Goal: Transaction & Acquisition: Book appointment/travel/reservation

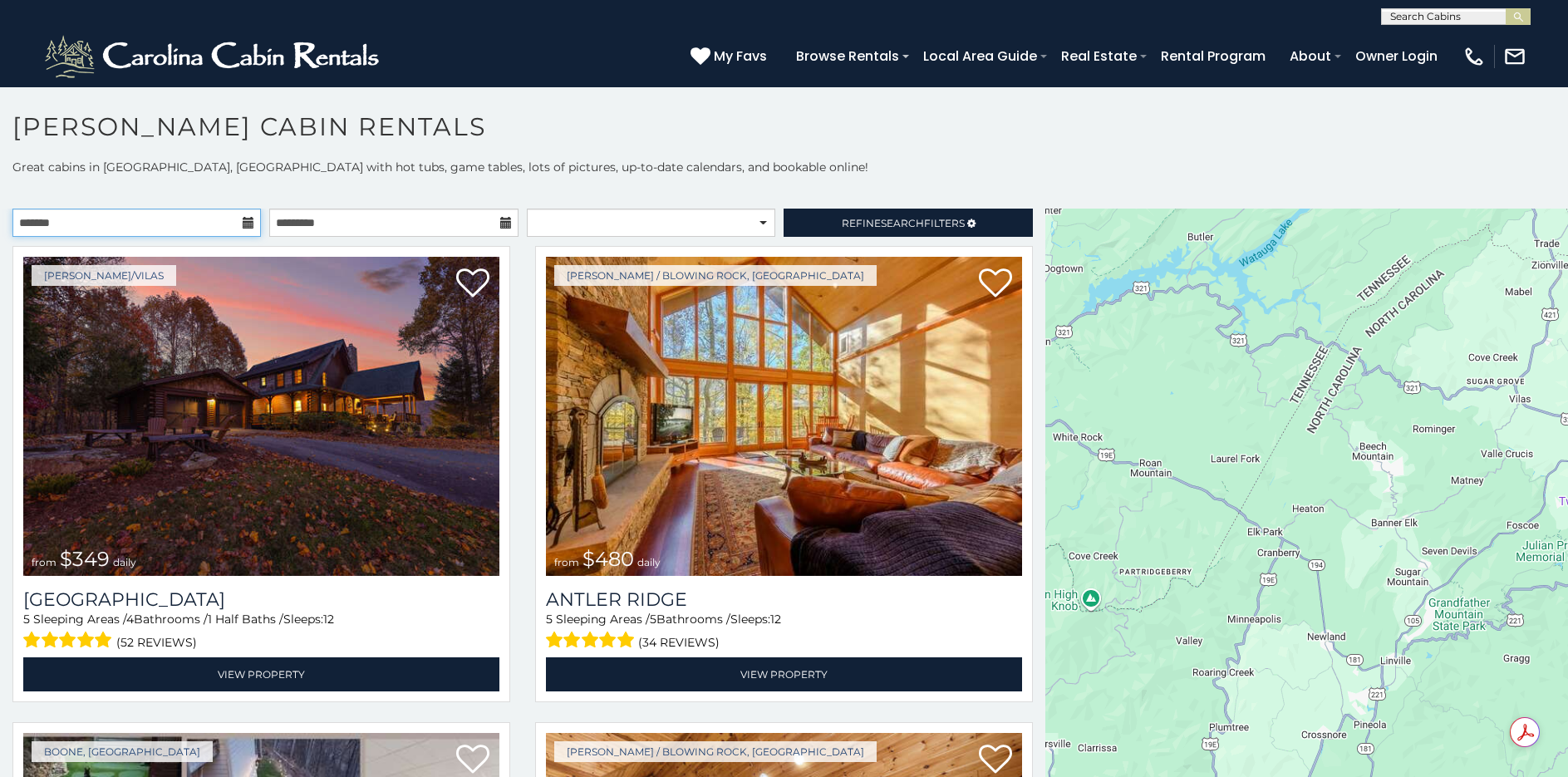
click at [145, 229] on input "text" at bounding box center [137, 223] width 249 height 28
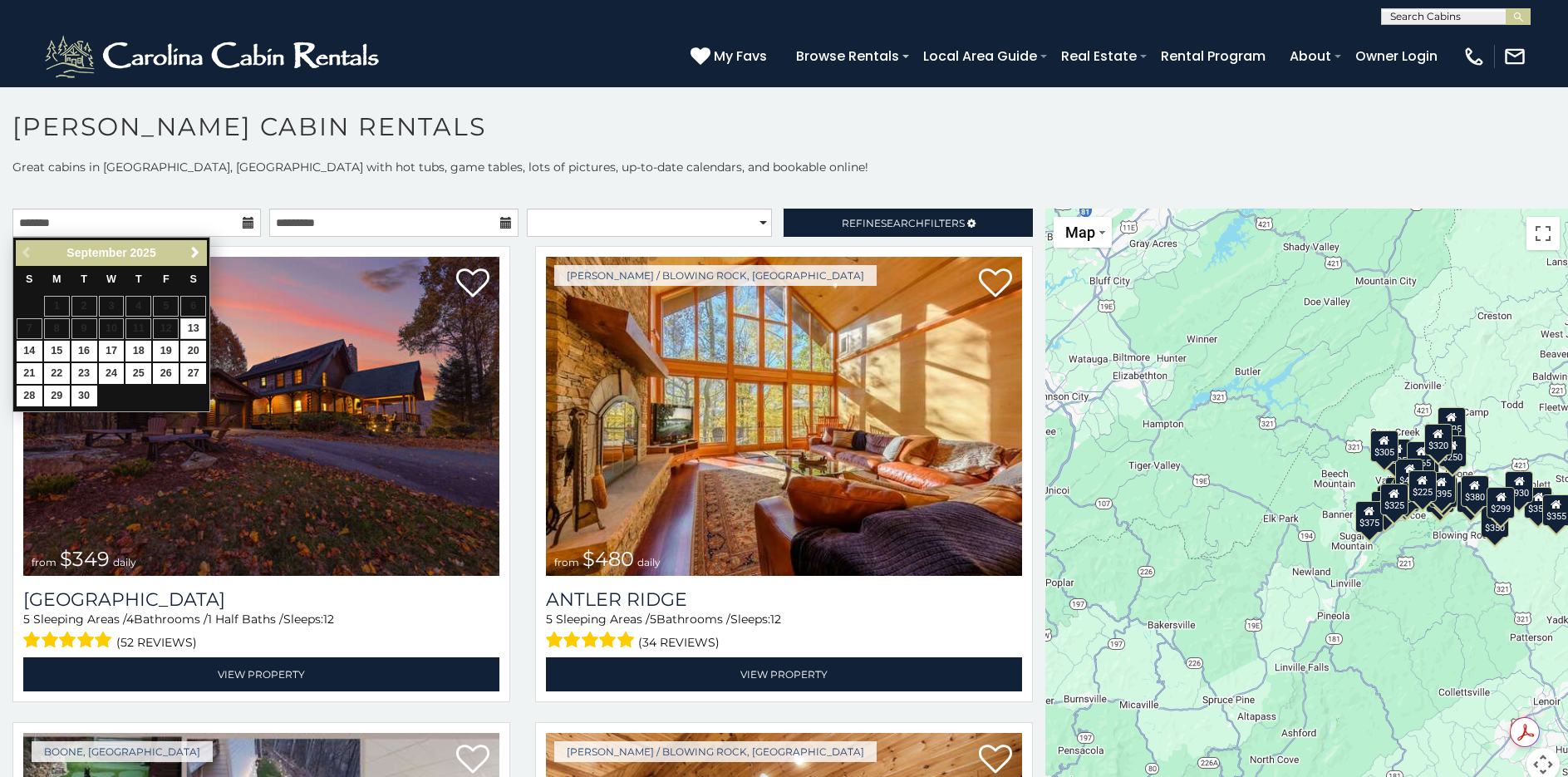
click at [249, 222] on icon at bounding box center [249, 223] width 12 height 12
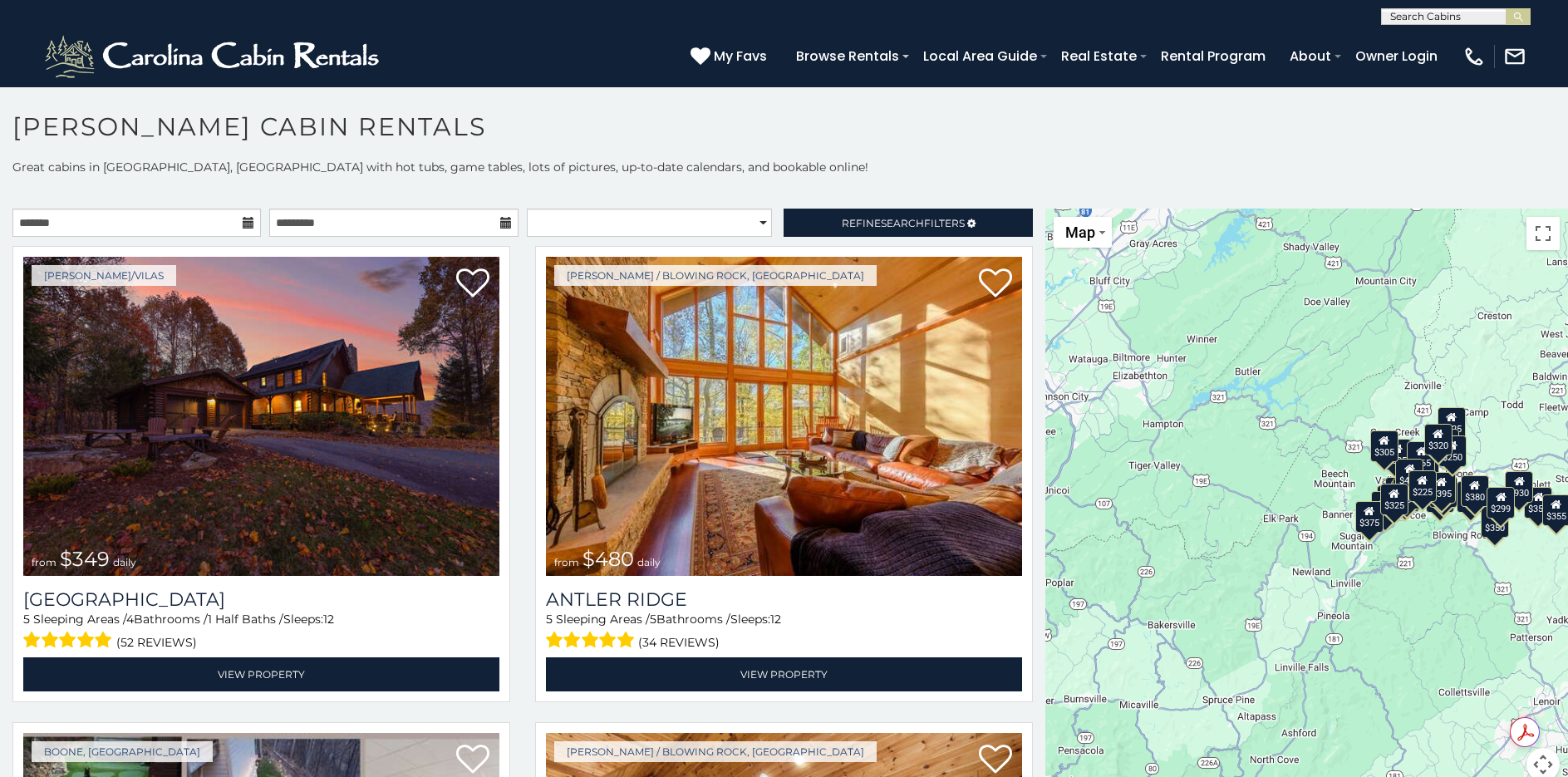
click at [246, 222] on icon at bounding box center [249, 223] width 12 height 12
click at [105, 224] on input "text" at bounding box center [137, 223] width 249 height 28
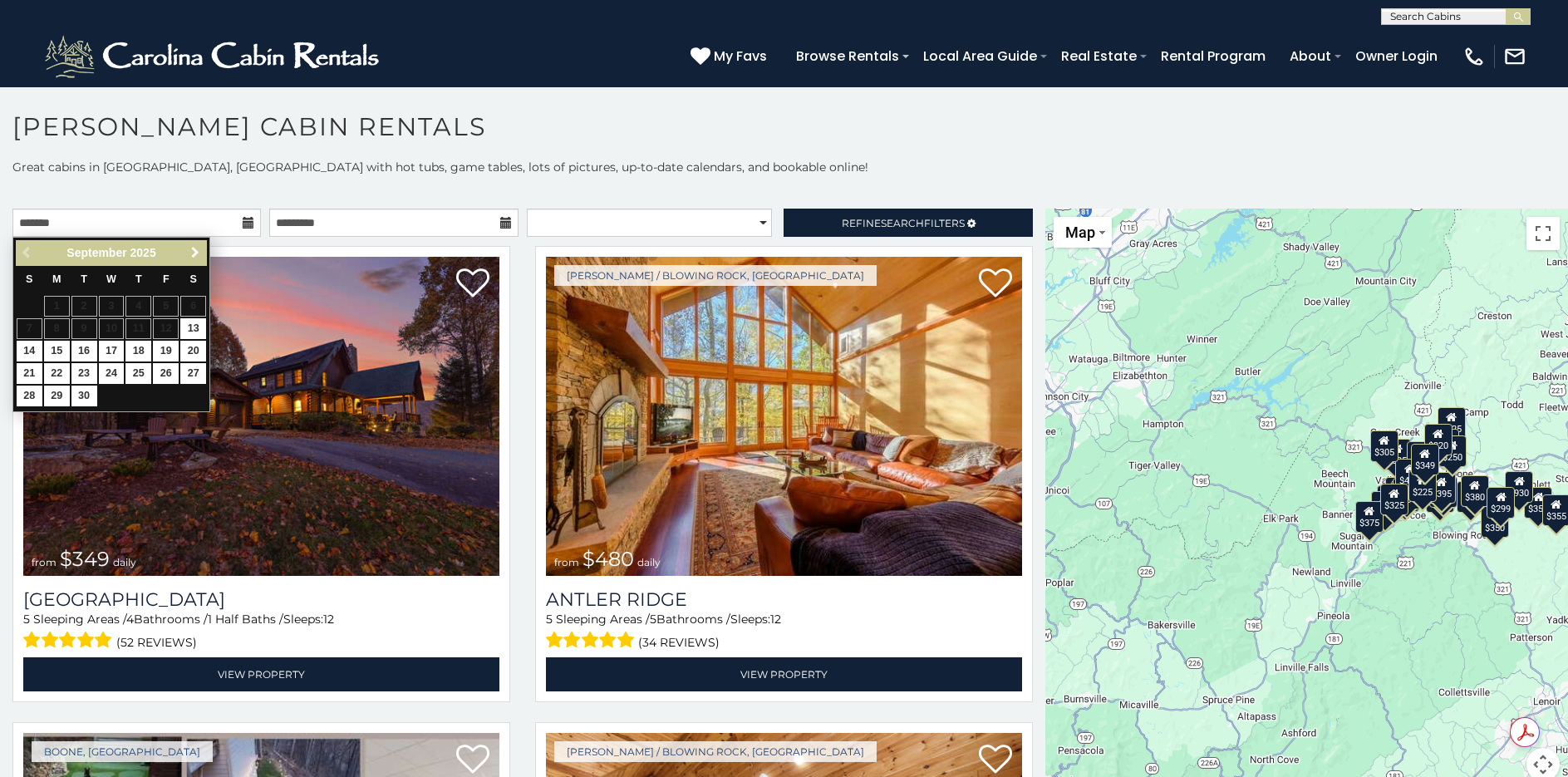
click at [192, 252] on span "Next" at bounding box center [195, 253] width 14 height 14
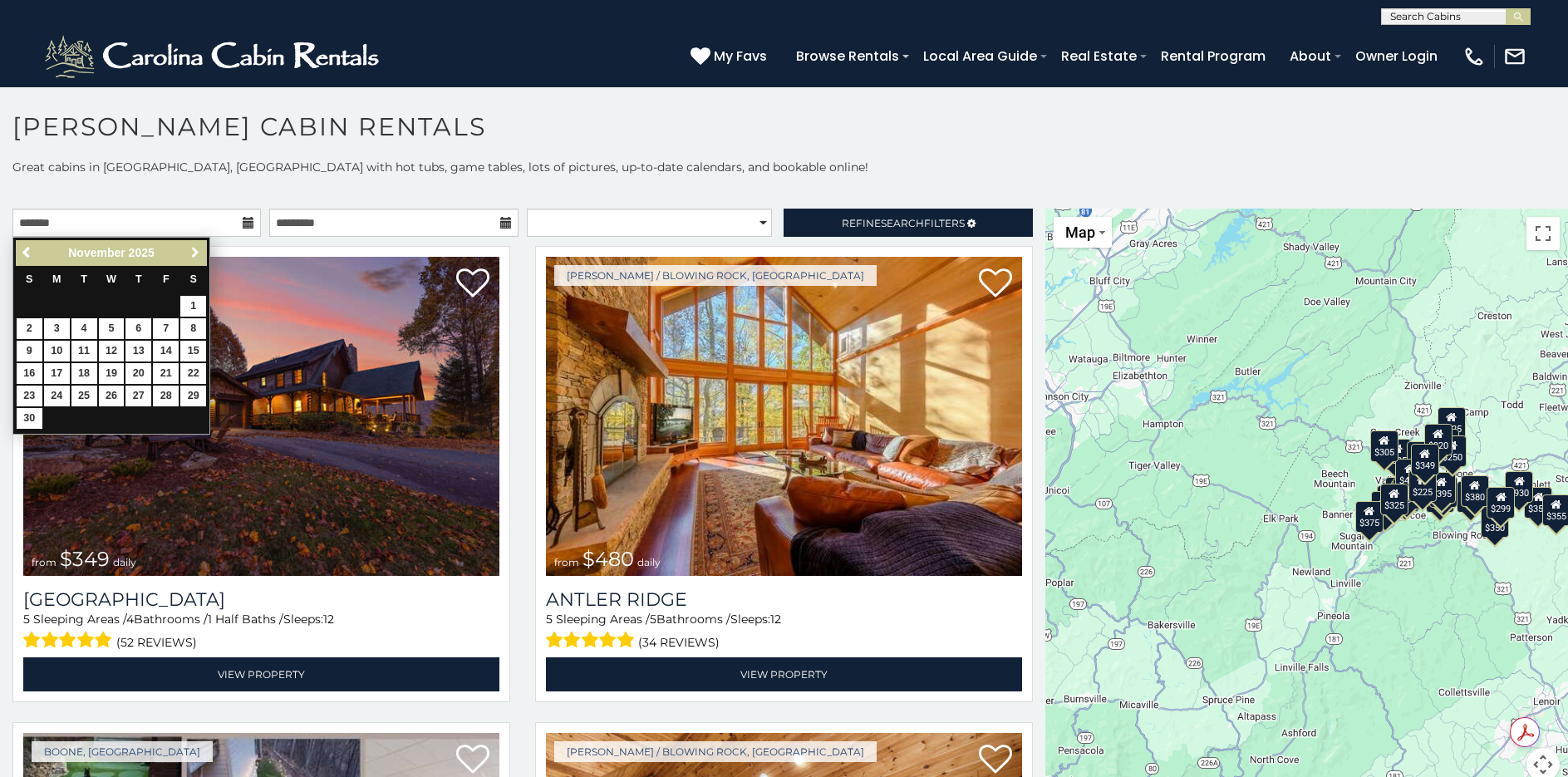
click at [192, 249] on span "Next" at bounding box center [195, 253] width 14 height 14
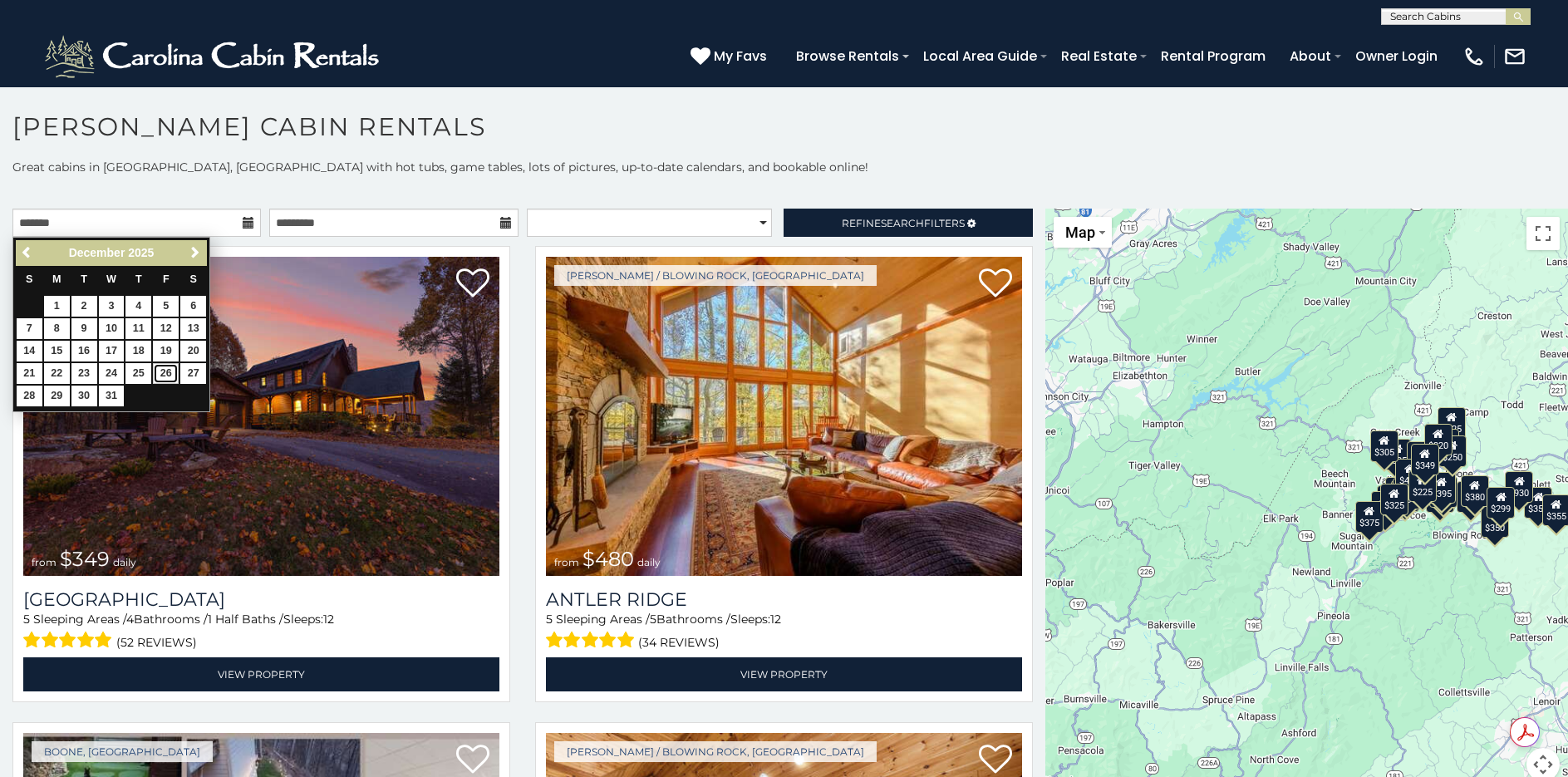
click at [169, 375] on link "26" at bounding box center [165, 372] width 25 height 20
type input "**********"
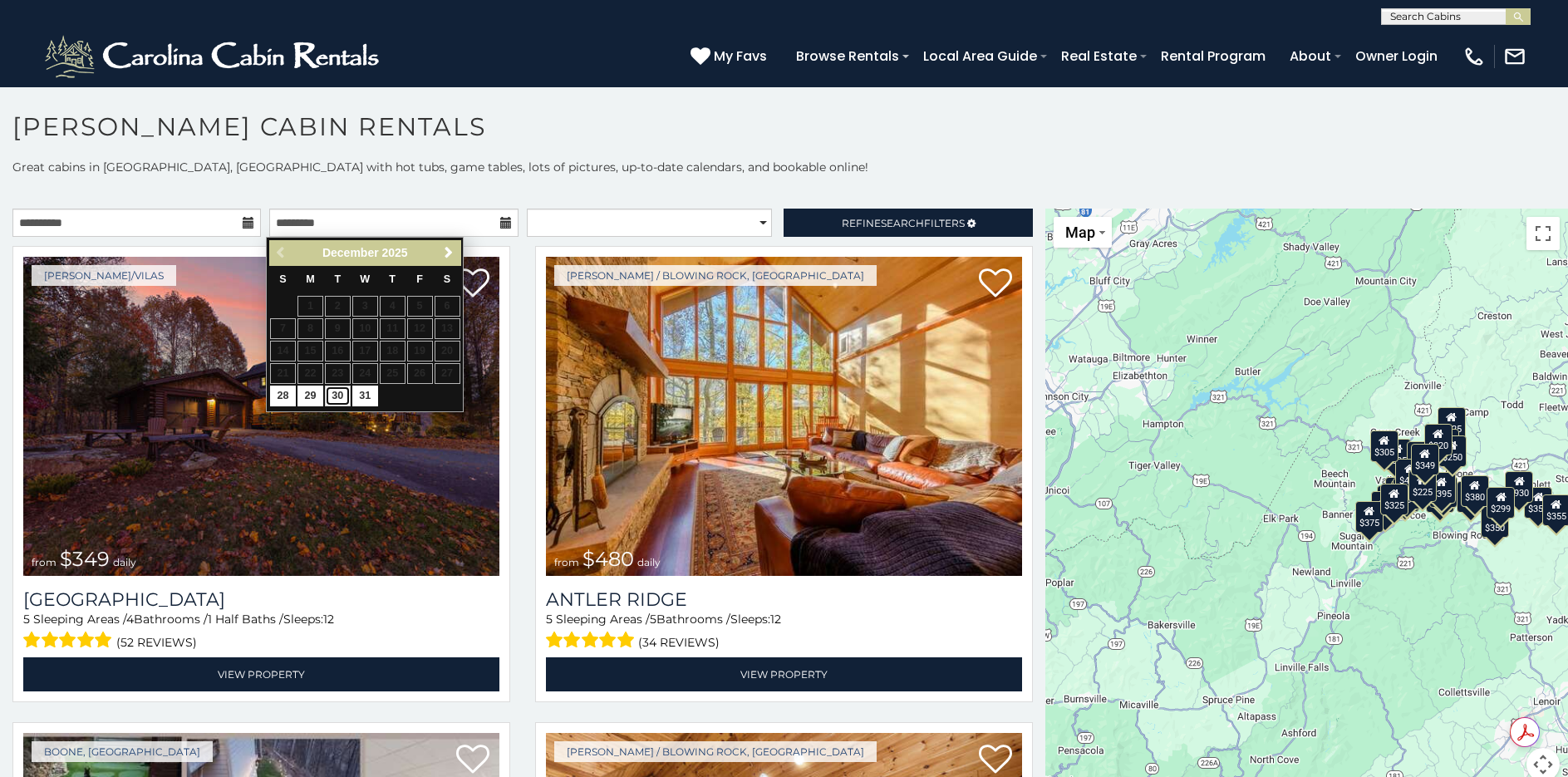
click at [331, 397] on link "30" at bounding box center [337, 396] width 25 height 20
type input "**********"
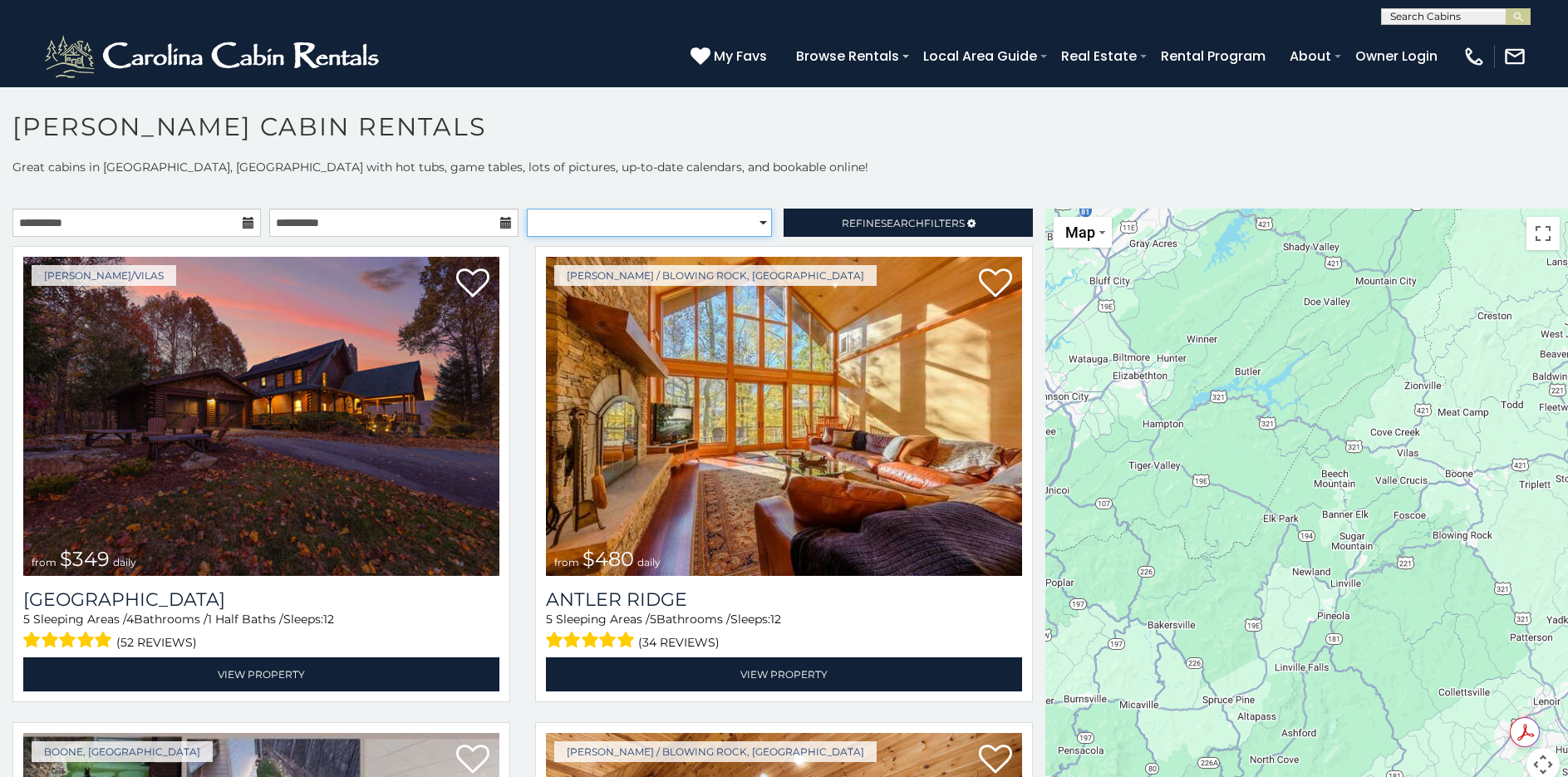
click at [698, 225] on select "**********" at bounding box center [649, 223] width 245 height 28
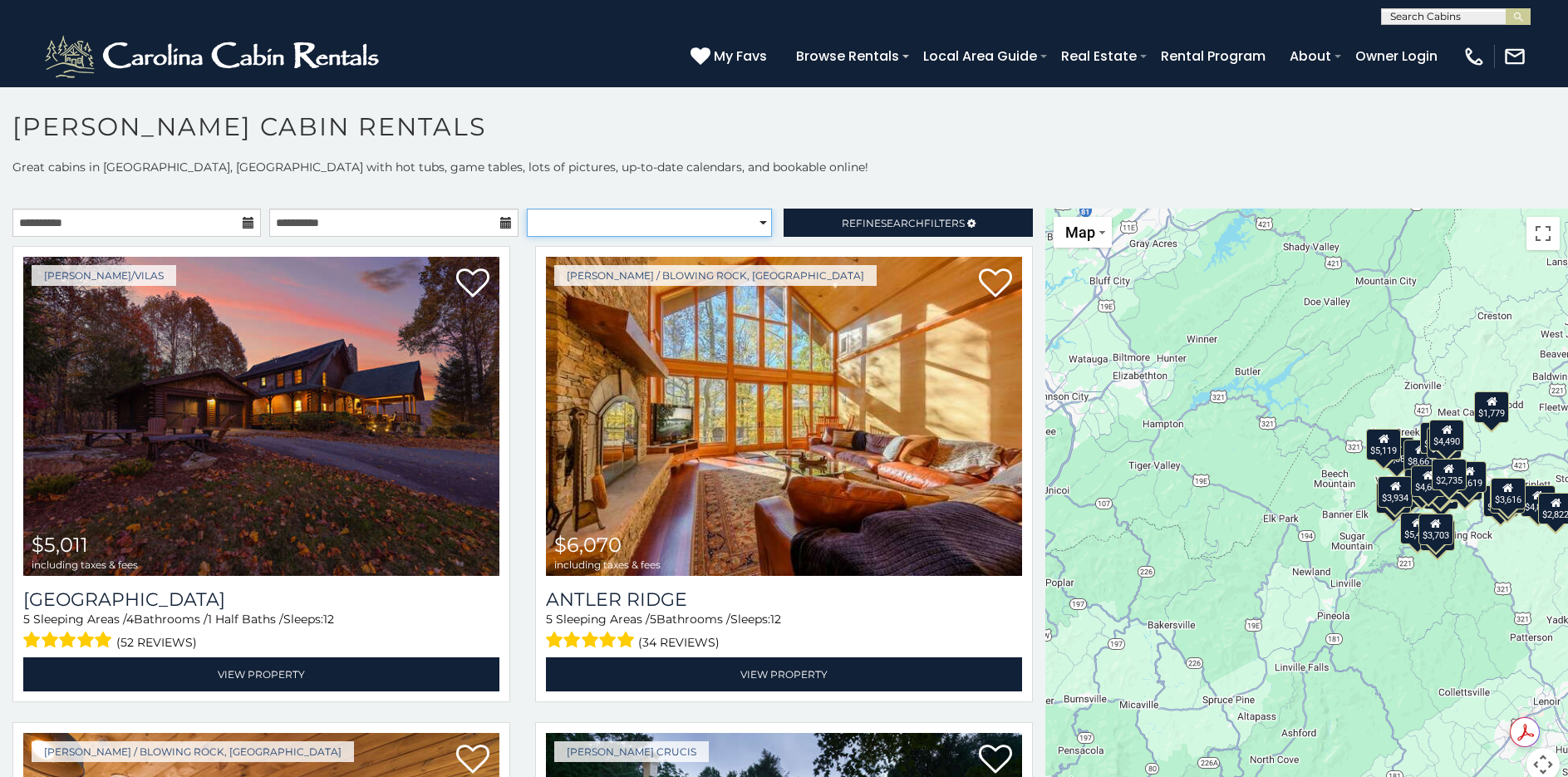
select select "**********"
click at [527, 209] on select "**********" at bounding box center [649, 223] width 245 height 28
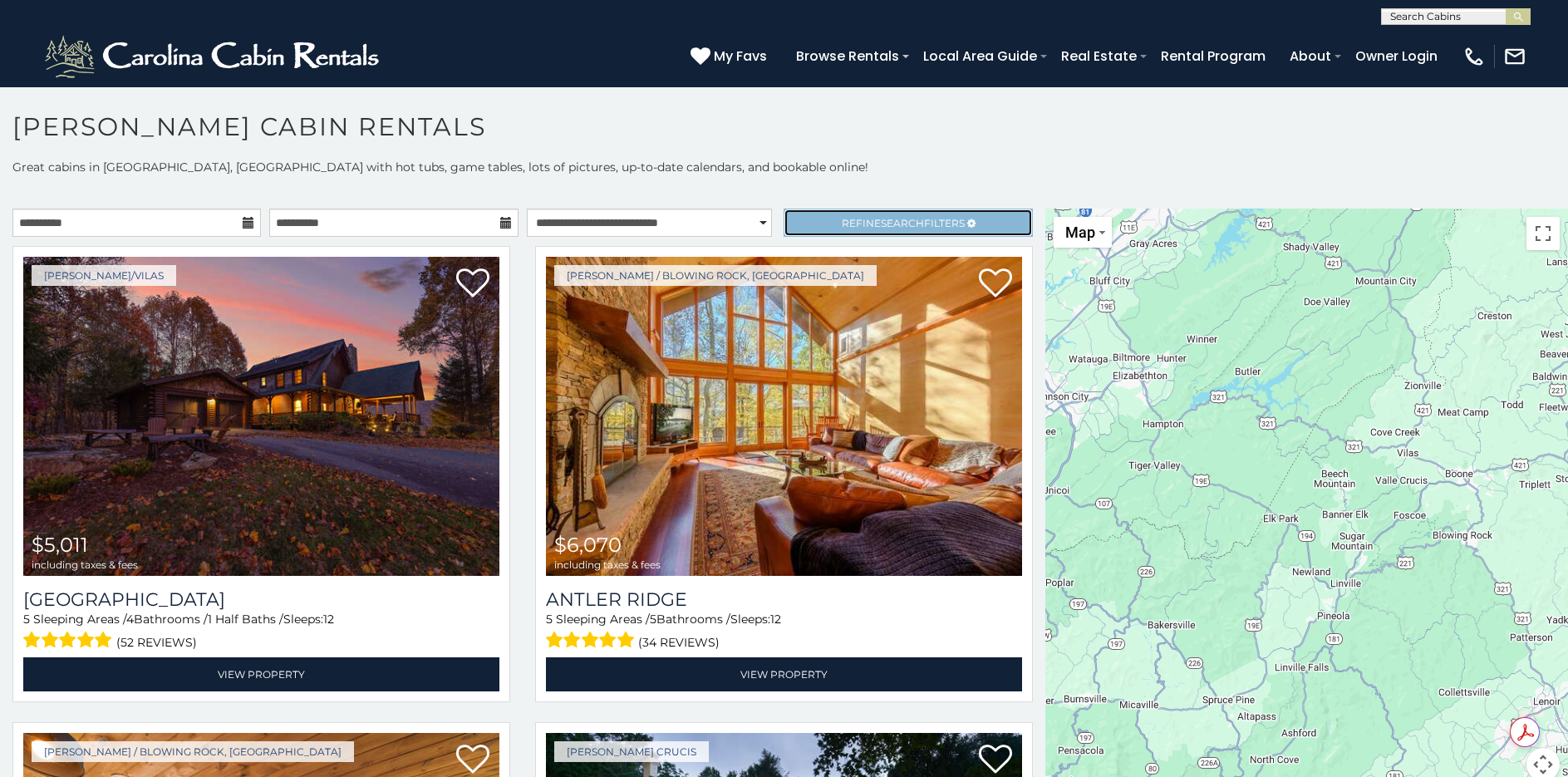
click at [805, 228] on link "Refine Search Filters" at bounding box center [908, 223] width 249 height 28
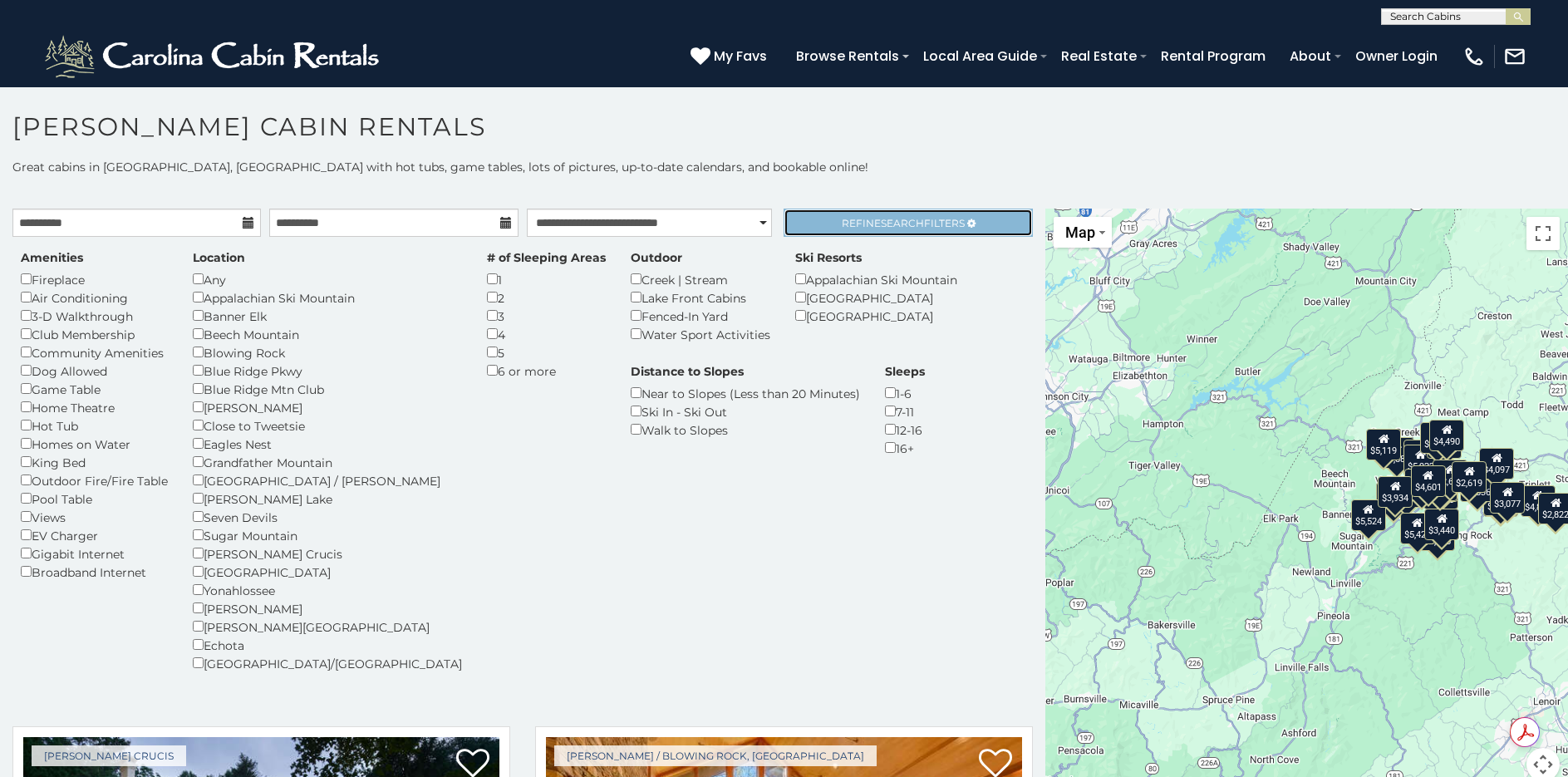
click at [855, 220] on span "Refine Search Filters" at bounding box center [903, 223] width 122 height 13
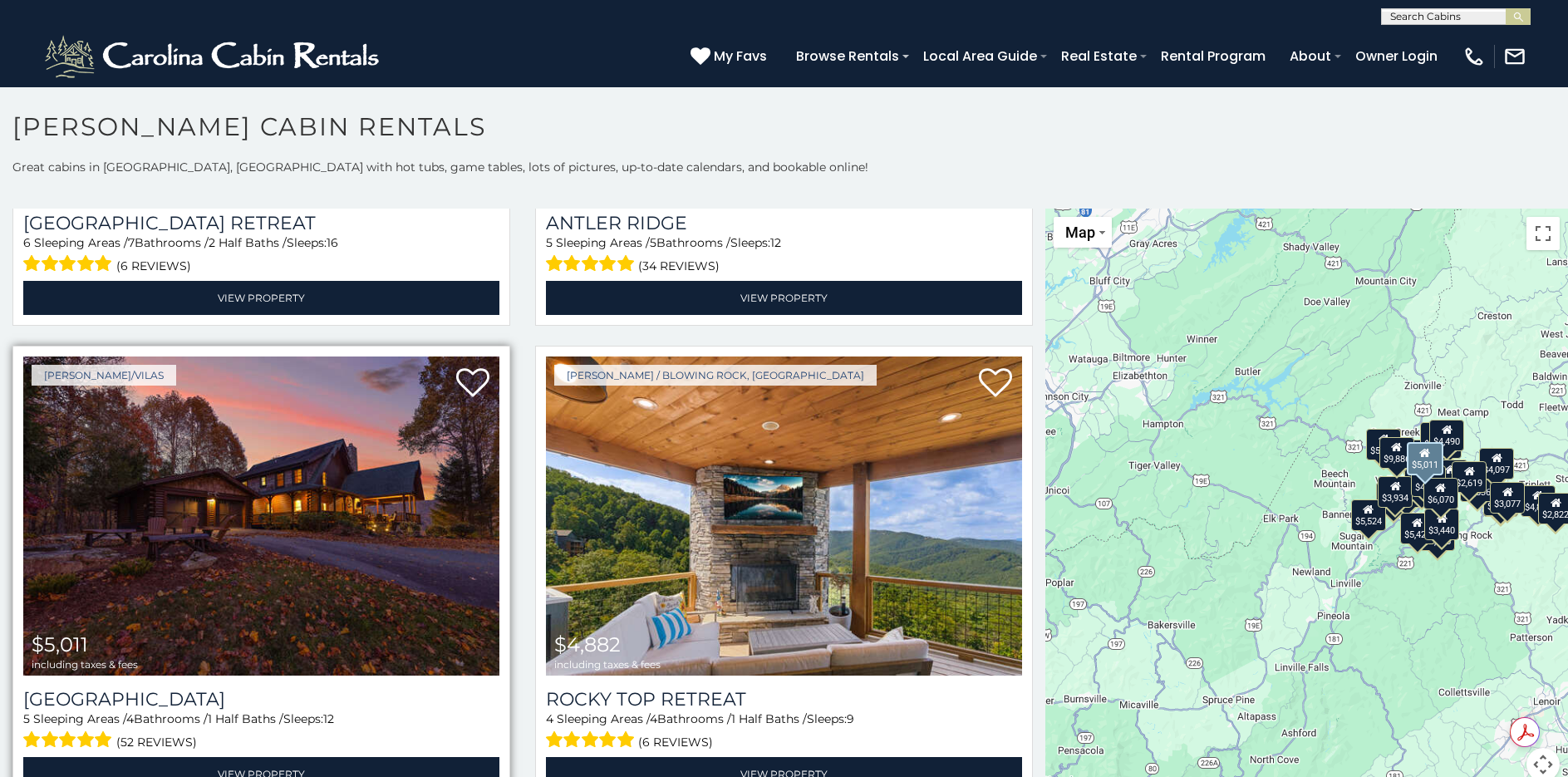
scroll to position [415, 0]
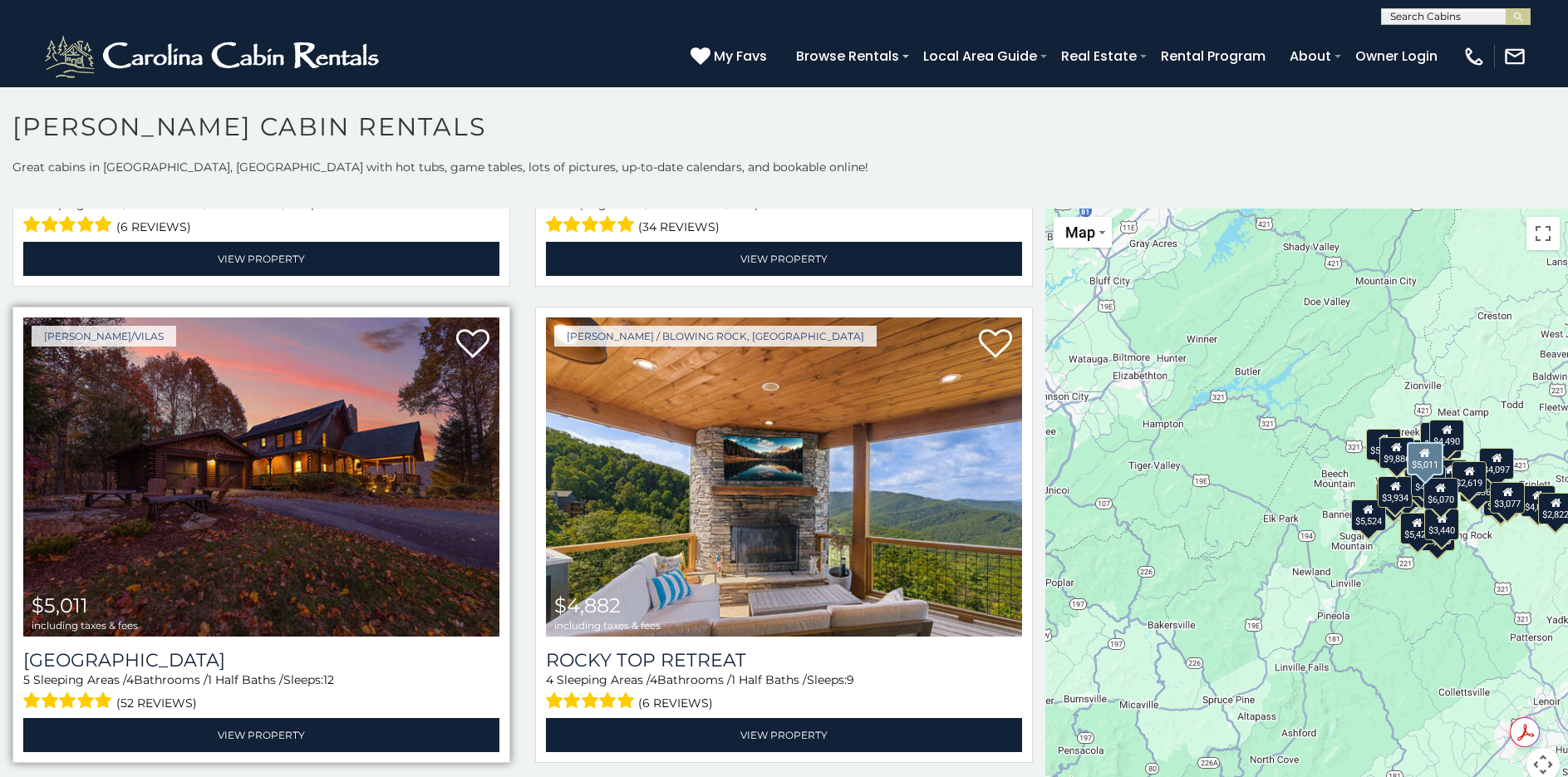
click at [260, 494] on img at bounding box center [261, 477] width 476 height 319
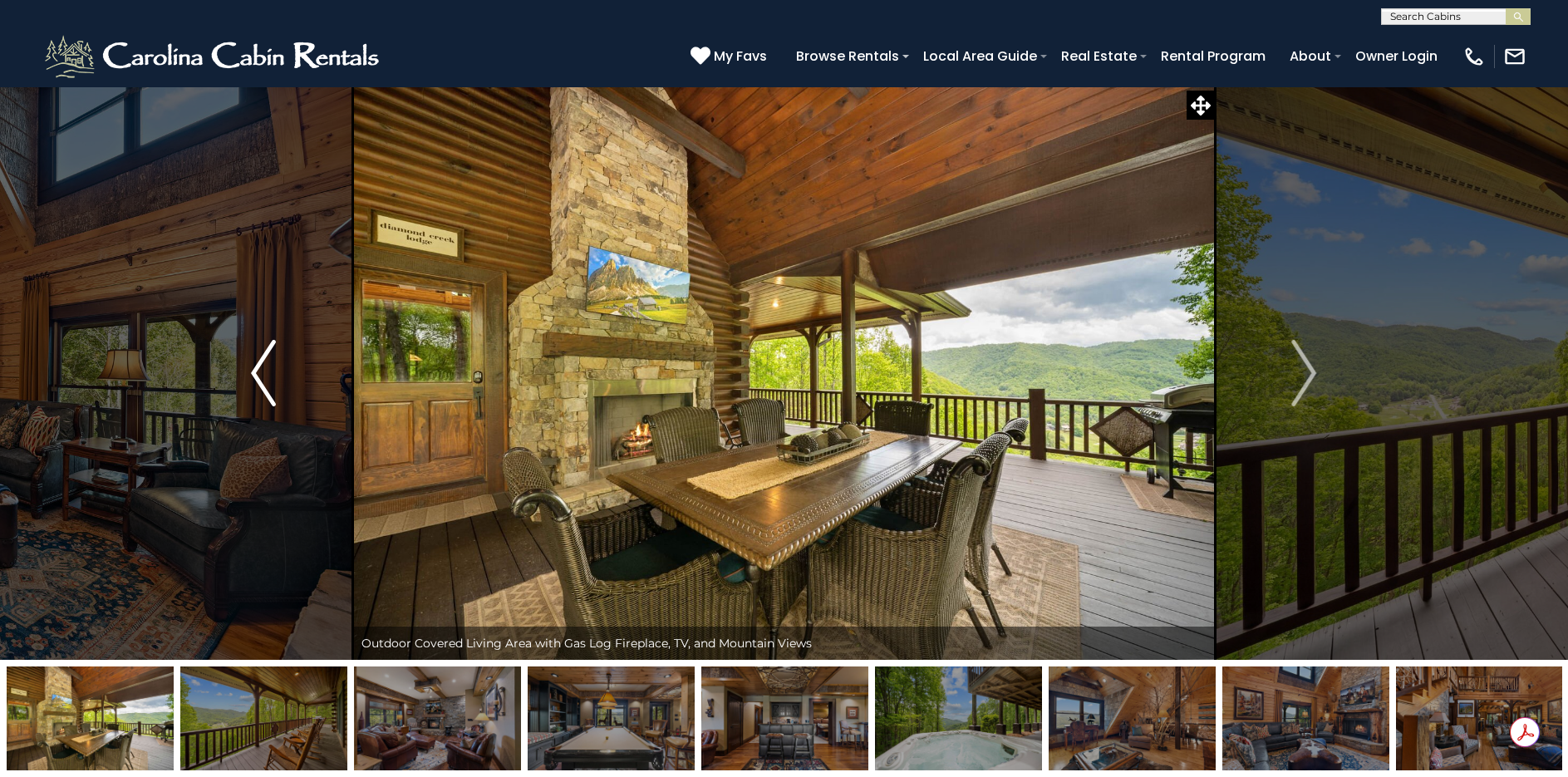
click at [266, 371] on img "Previous" at bounding box center [263, 373] width 25 height 66
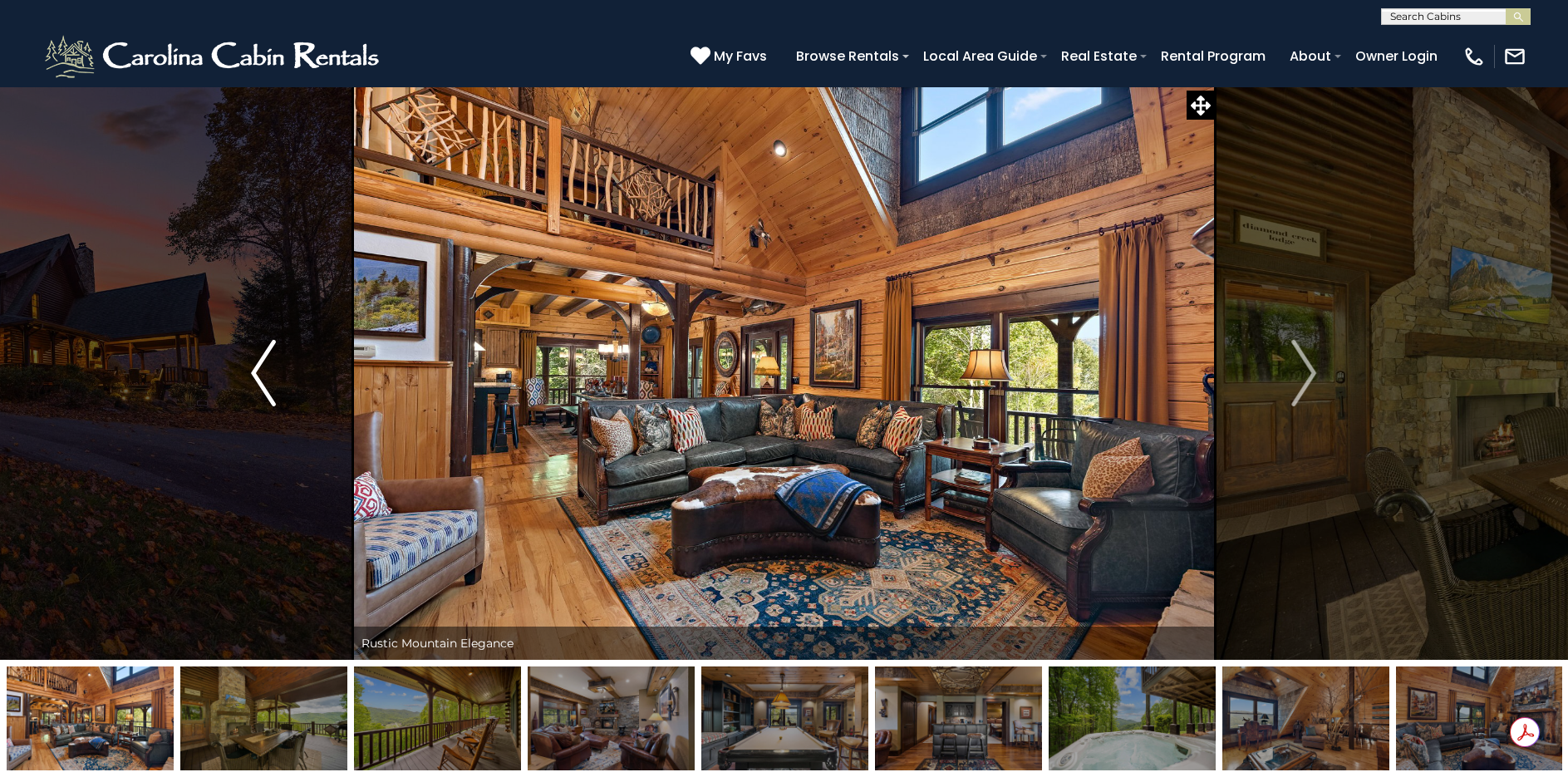
click at [267, 373] on img "Previous" at bounding box center [263, 373] width 25 height 66
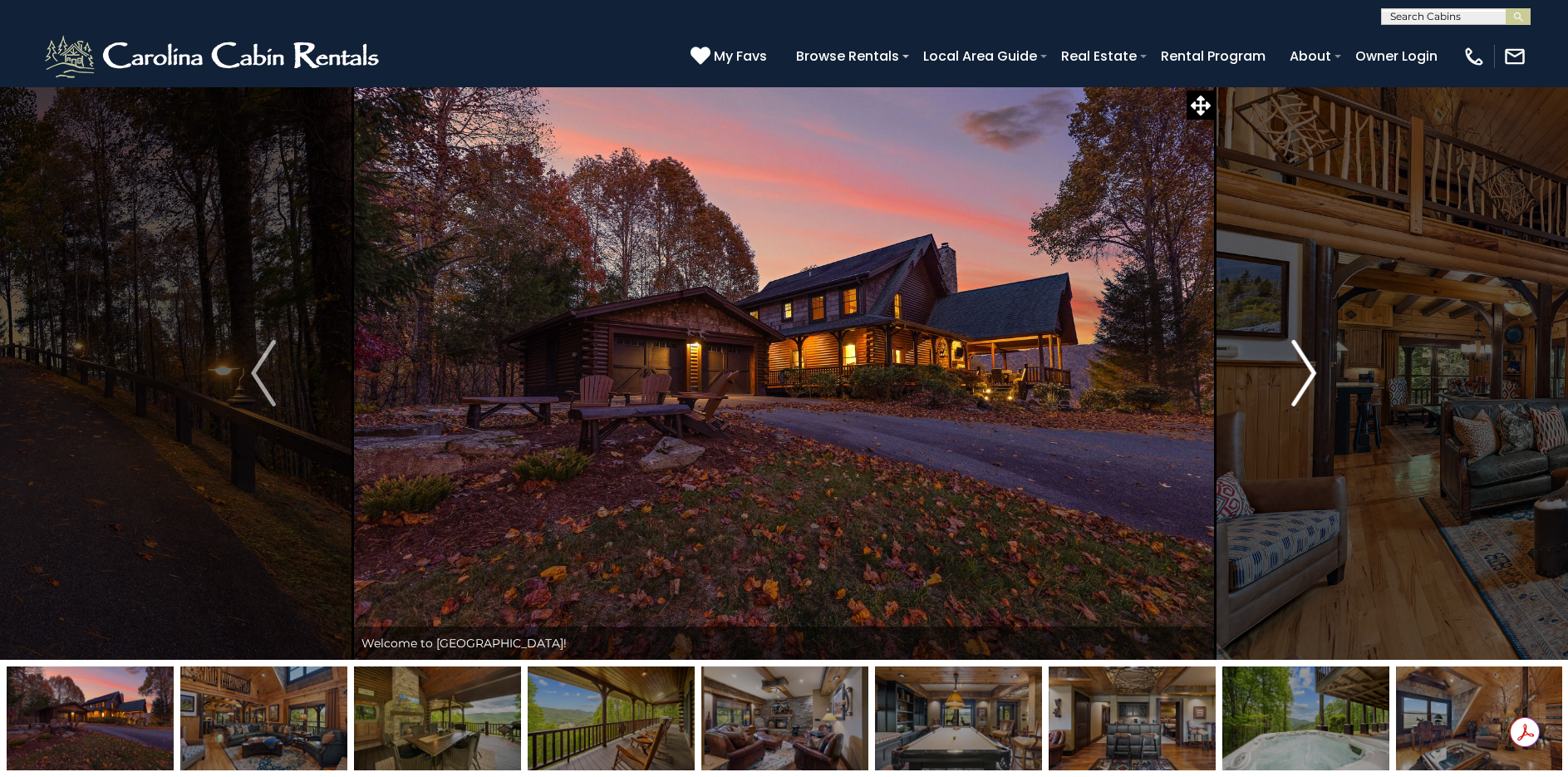
click at [1325, 372] on button "Next" at bounding box center [1305, 373] width 179 height 574
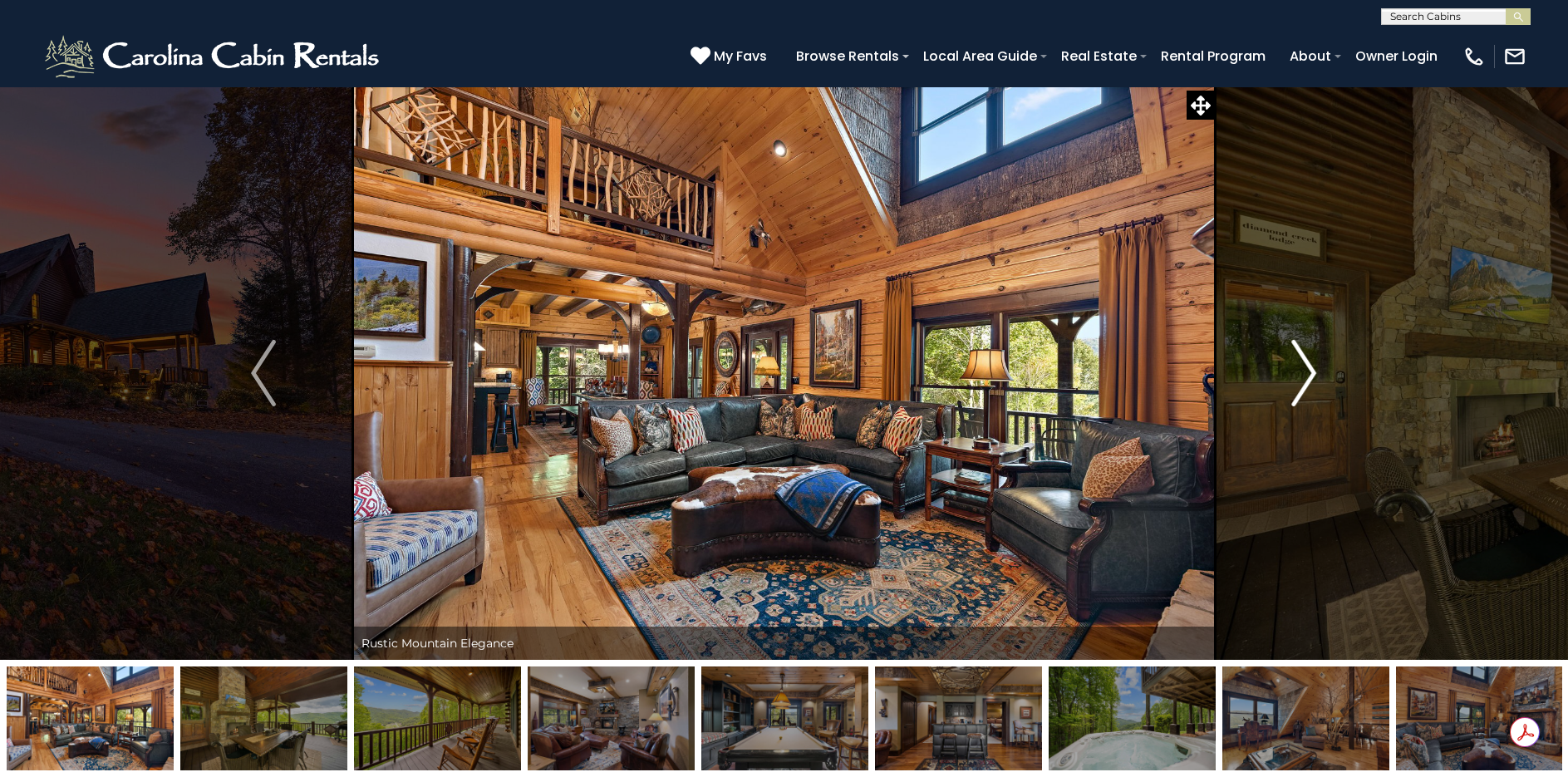
click at [1321, 374] on button "Next" at bounding box center [1305, 373] width 179 height 574
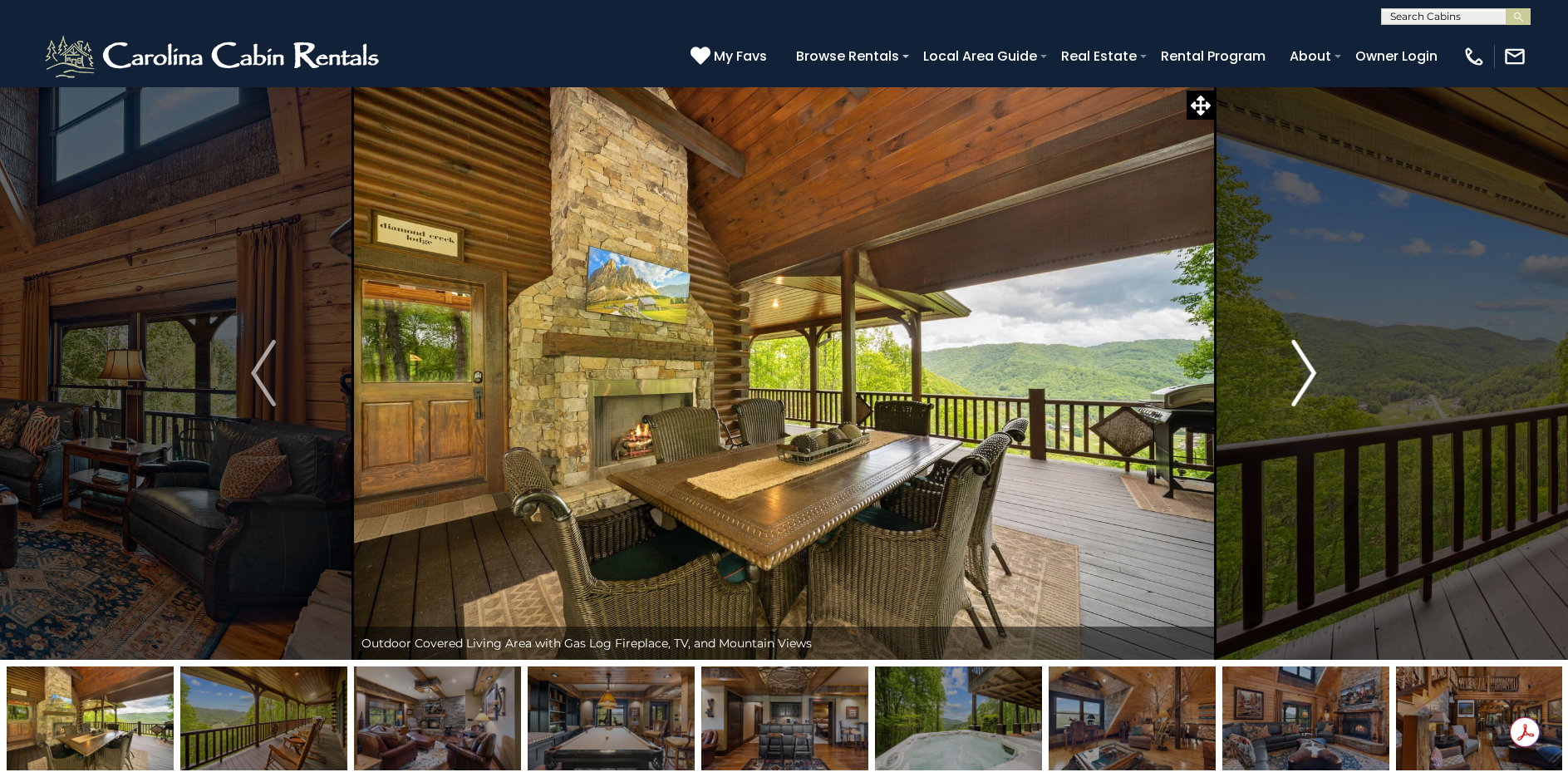
click at [1321, 374] on button "Next" at bounding box center [1305, 373] width 179 height 574
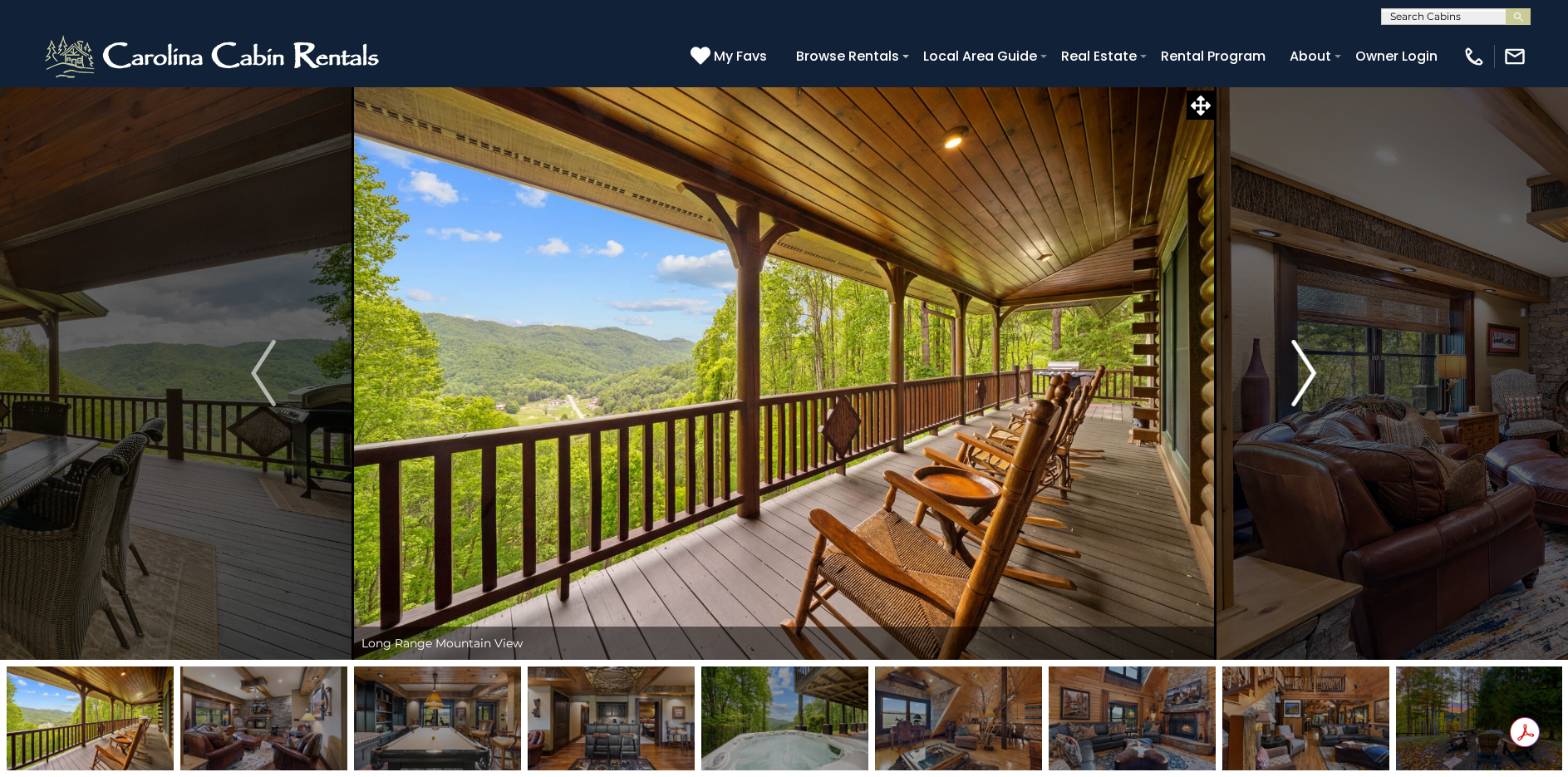
click at [1321, 374] on button "Next" at bounding box center [1305, 373] width 179 height 574
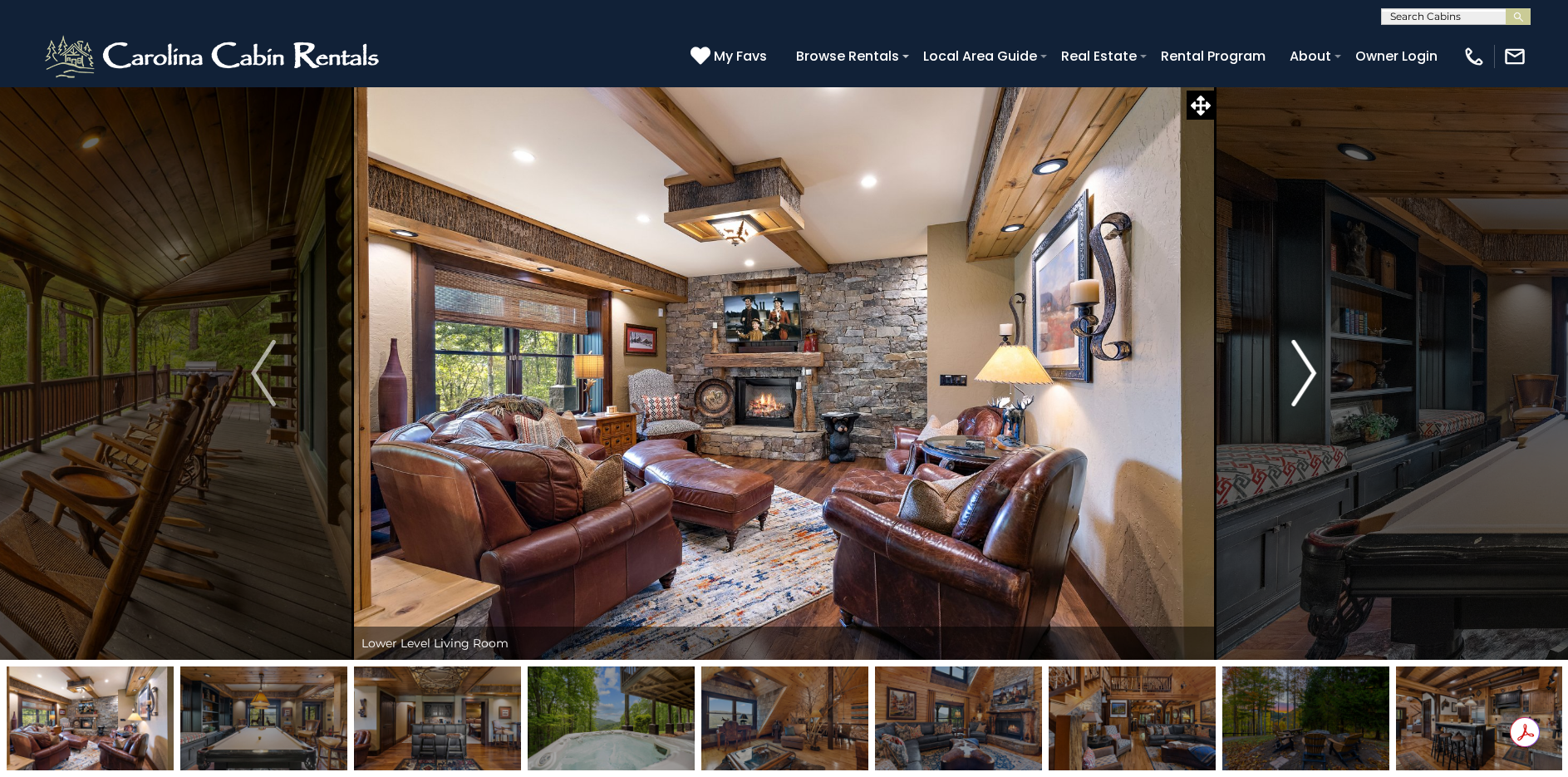
click at [1321, 374] on button "Next" at bounding box center [1305, 373] width 179 height 574
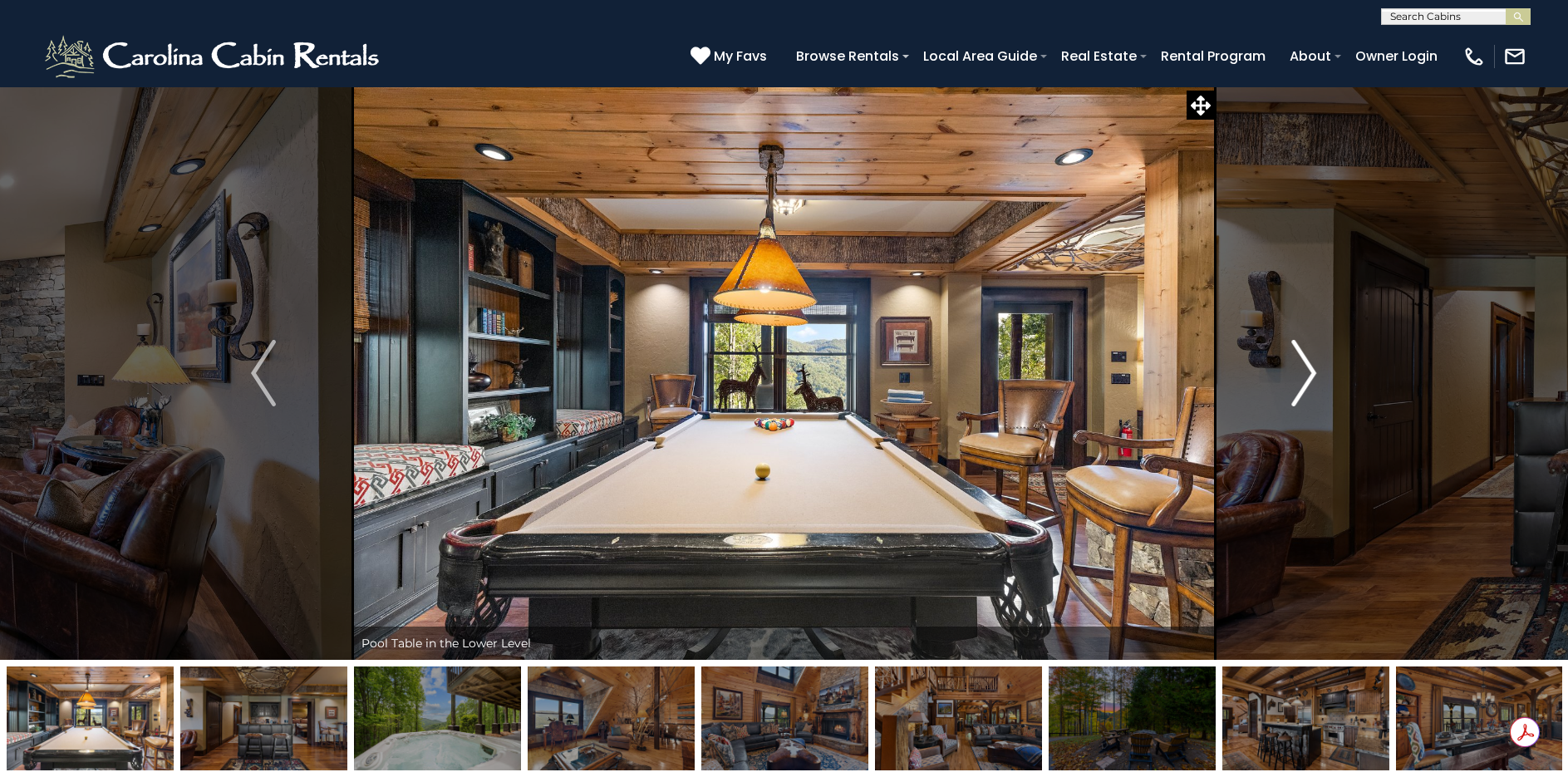
click at [1321, 374] on button "Next" at bounding box center [1305, 373] width 179 height 574
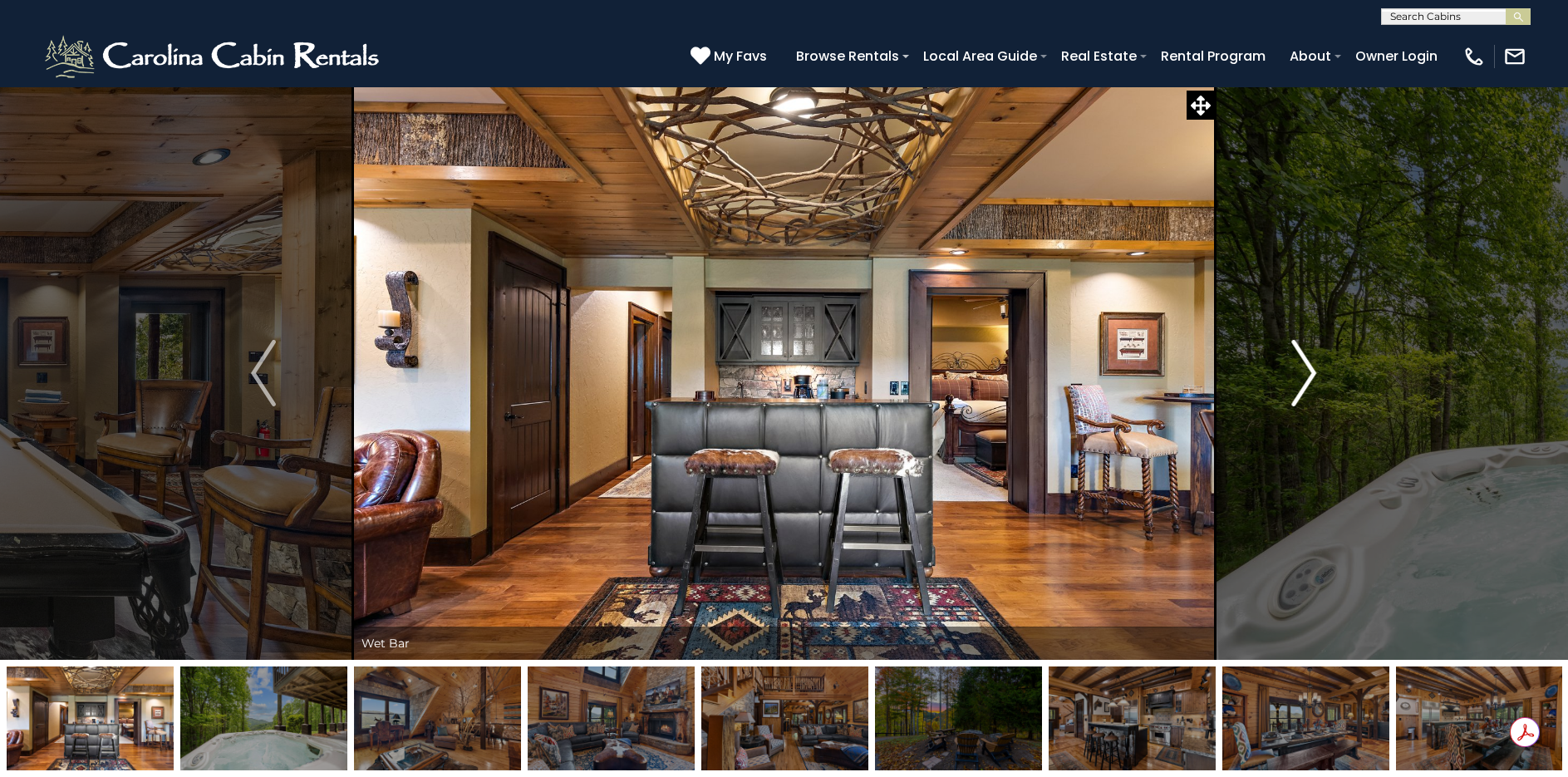
click at [1321, 374] on button "Next" at bounding box center [1305, 373] width 179 height 574
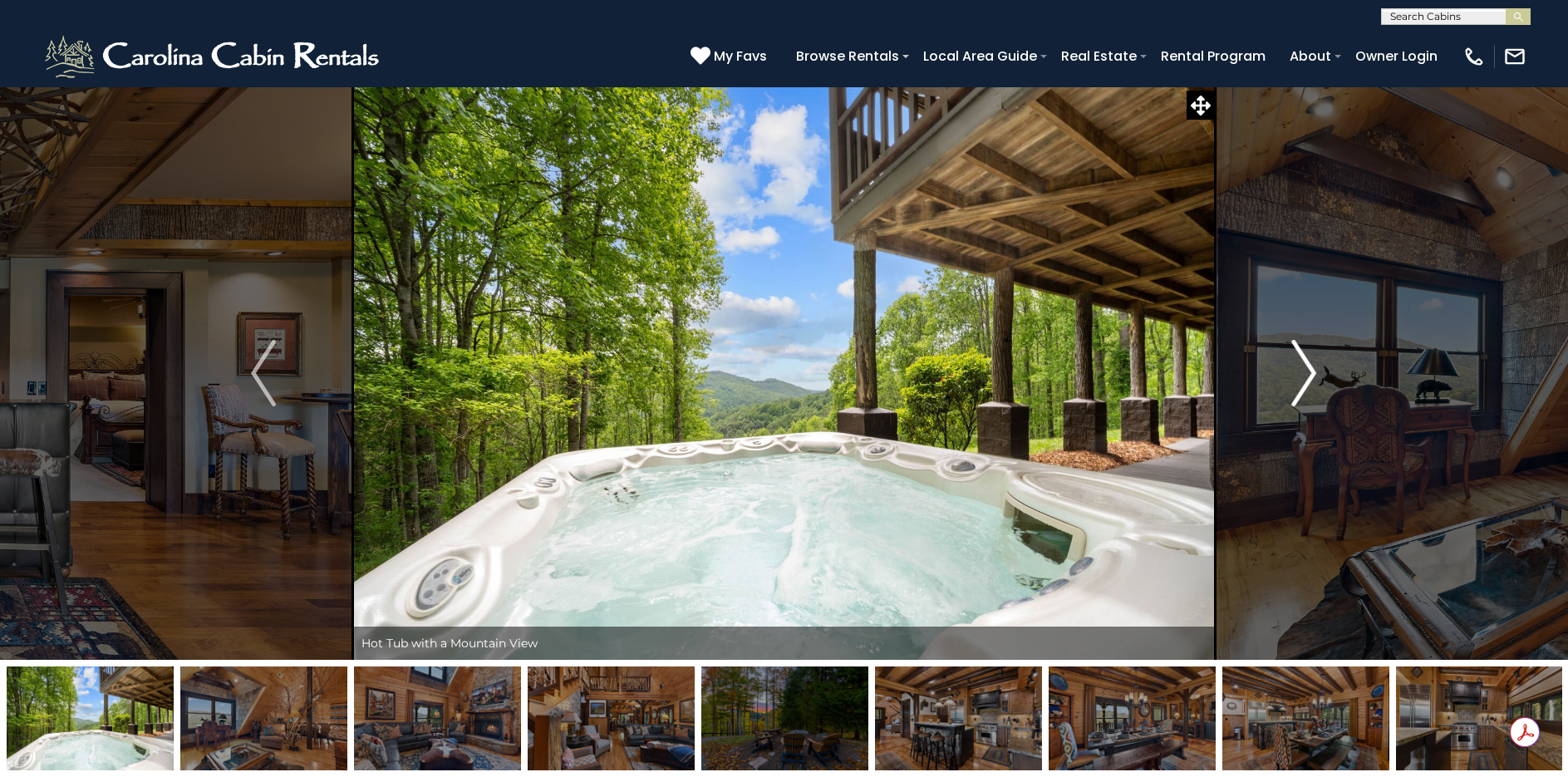
click at [1321, 374] on button "Next" at bounding box center [1305, 373] width 179 height 574
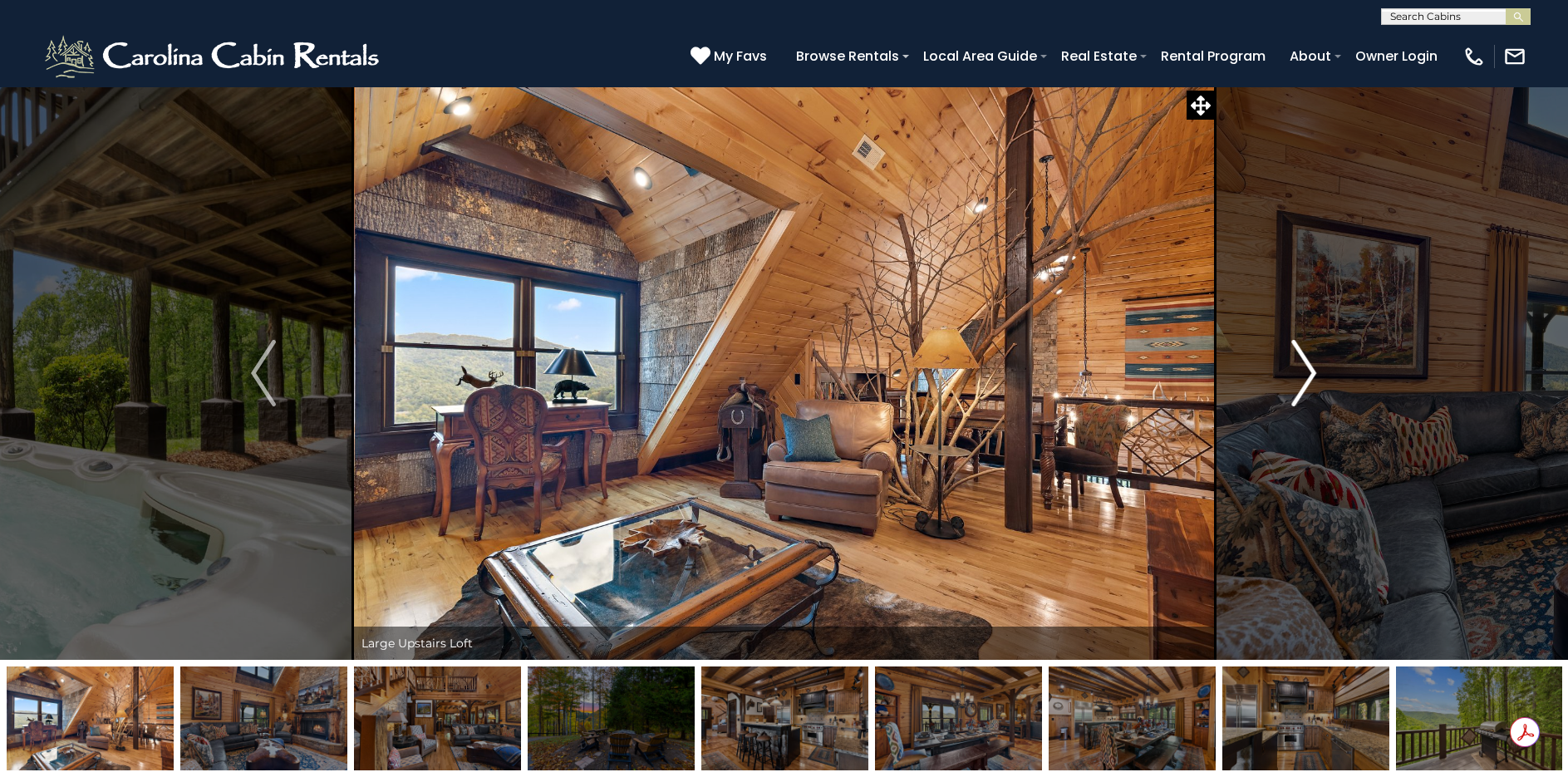
click at [1321, 374] on button "Next" at bounding box center [1305, 373] width 179 height 574
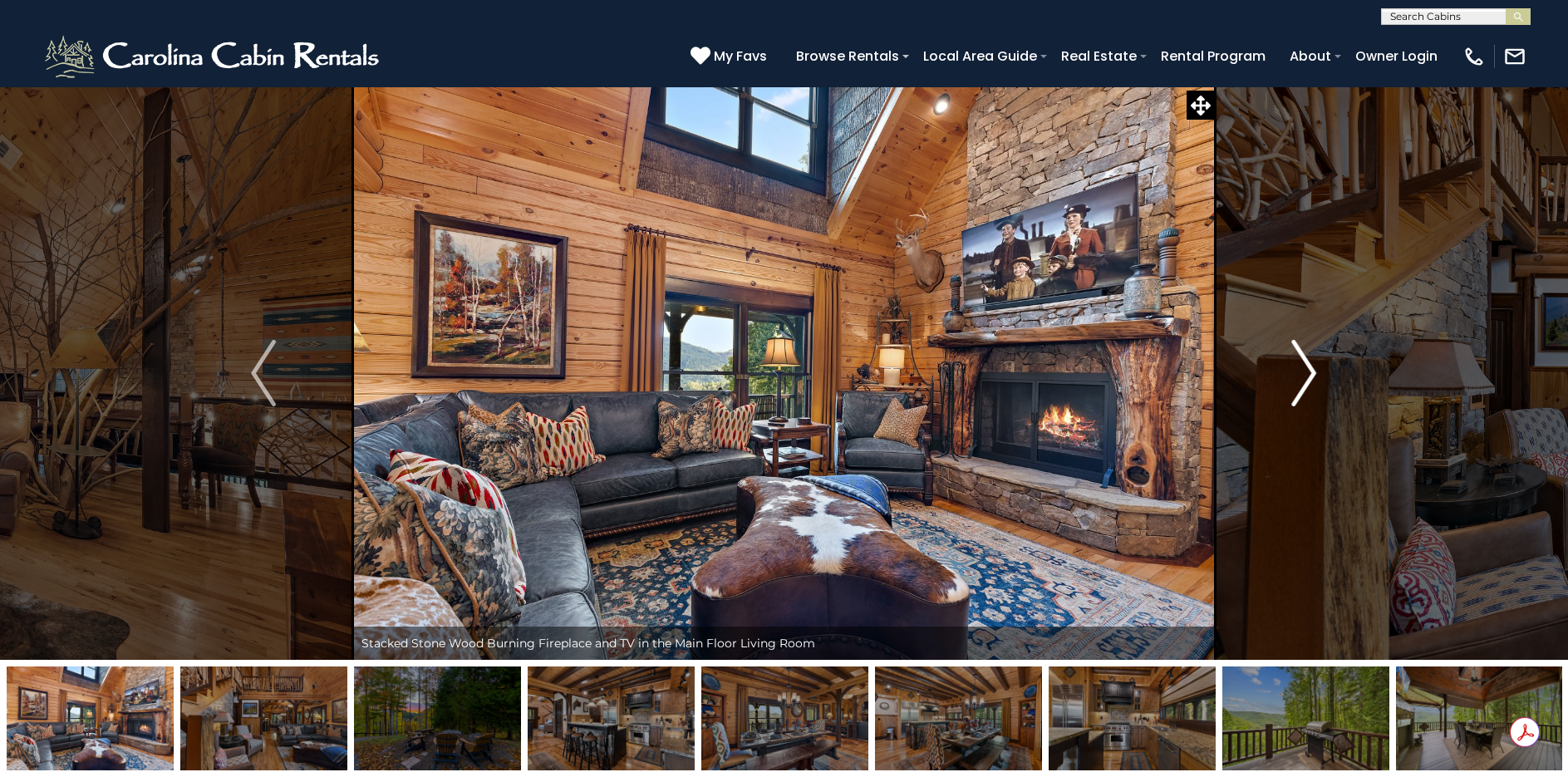
click at [1321, 374] on button "Next" at bounding box center [1305, 373] width 179 height 574
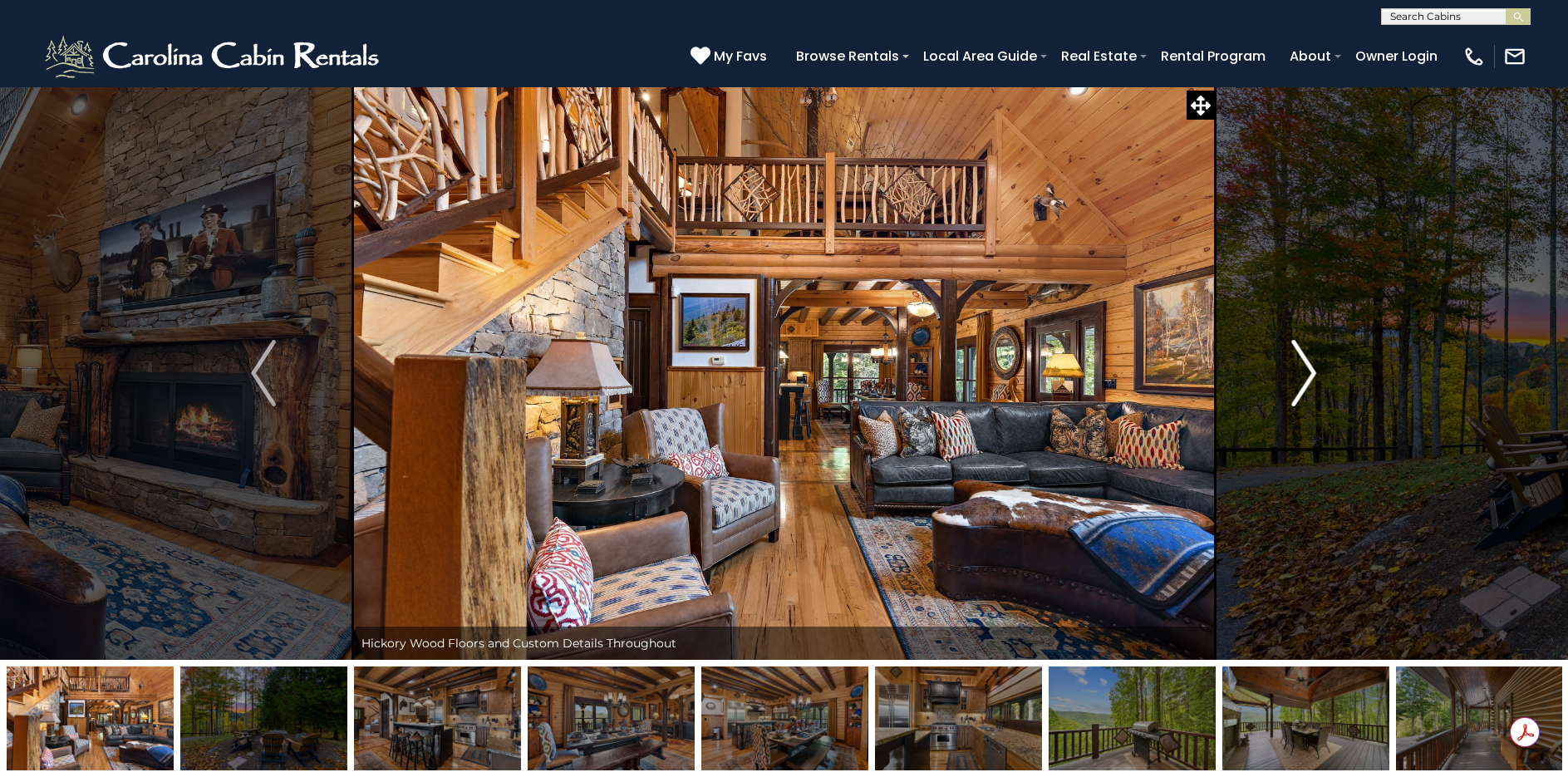
click at [1321, 374] on button "Next" at bounding box center [1305, 373] width 179 height 574
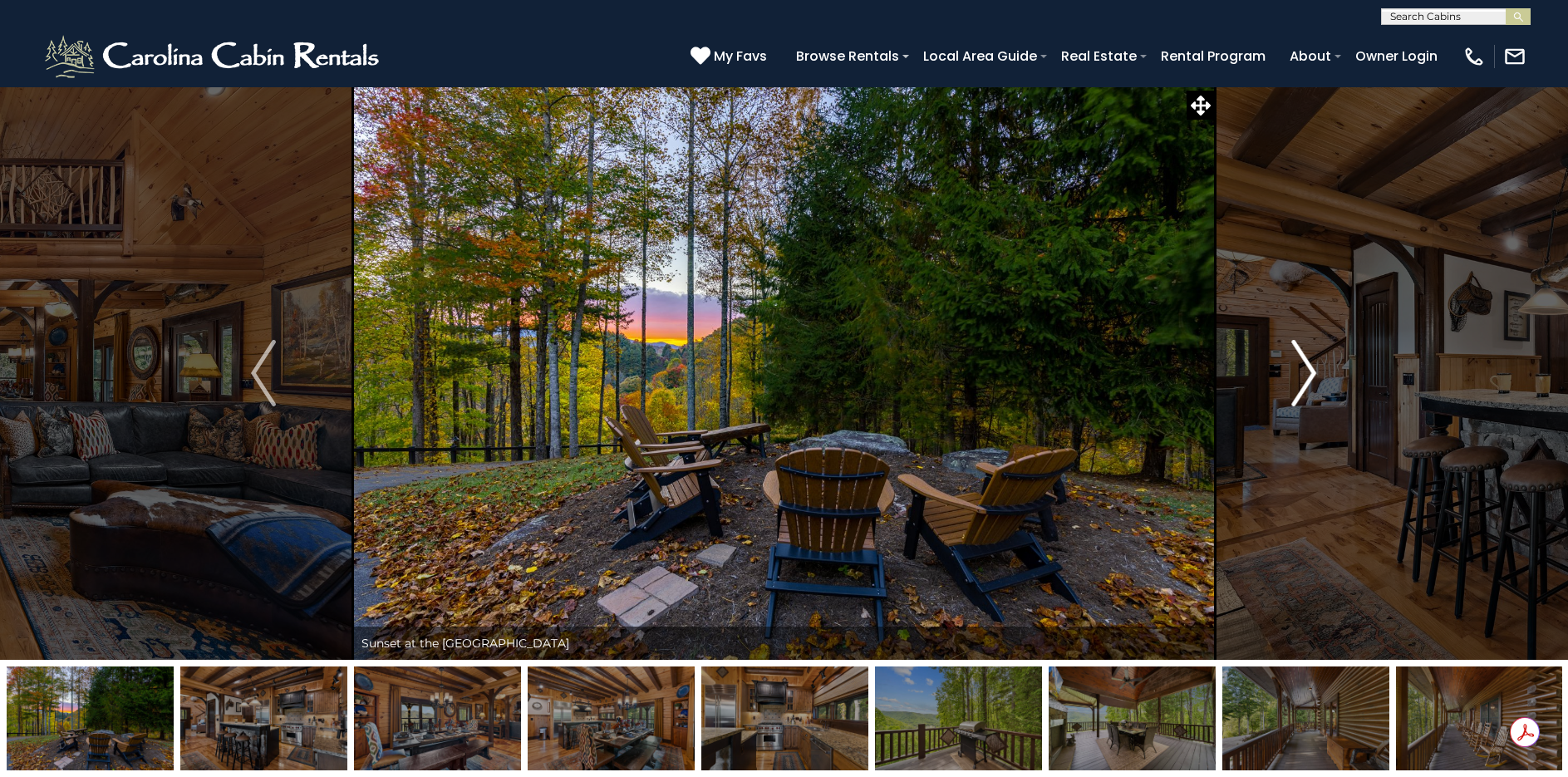
click at [1321, 374] on button "Next" at bounding box center [1305, 373] width 179 height 574
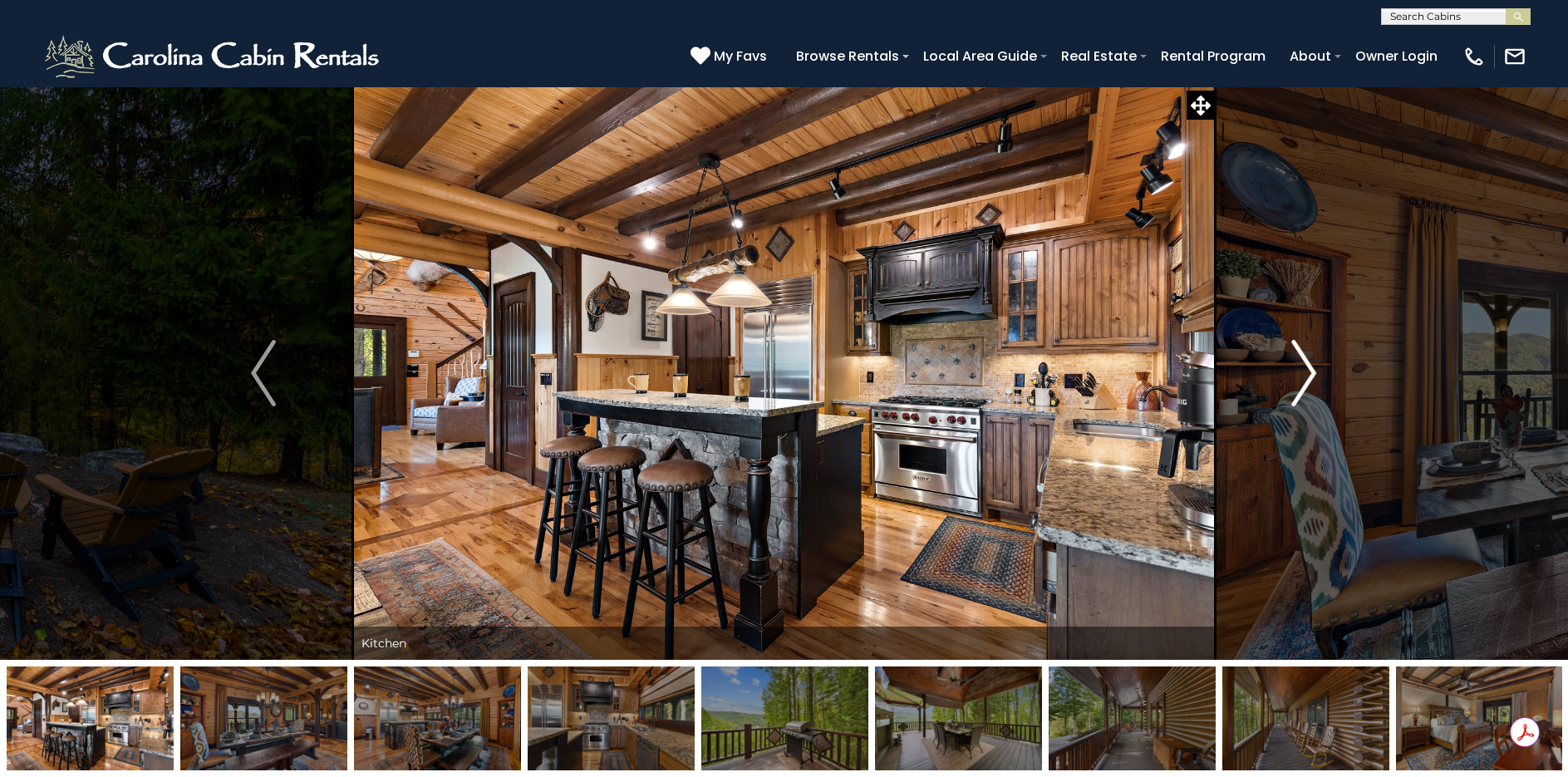
click at [1321, 374] on button "Next" at bounding box center [1305, 373] width 179 height 574
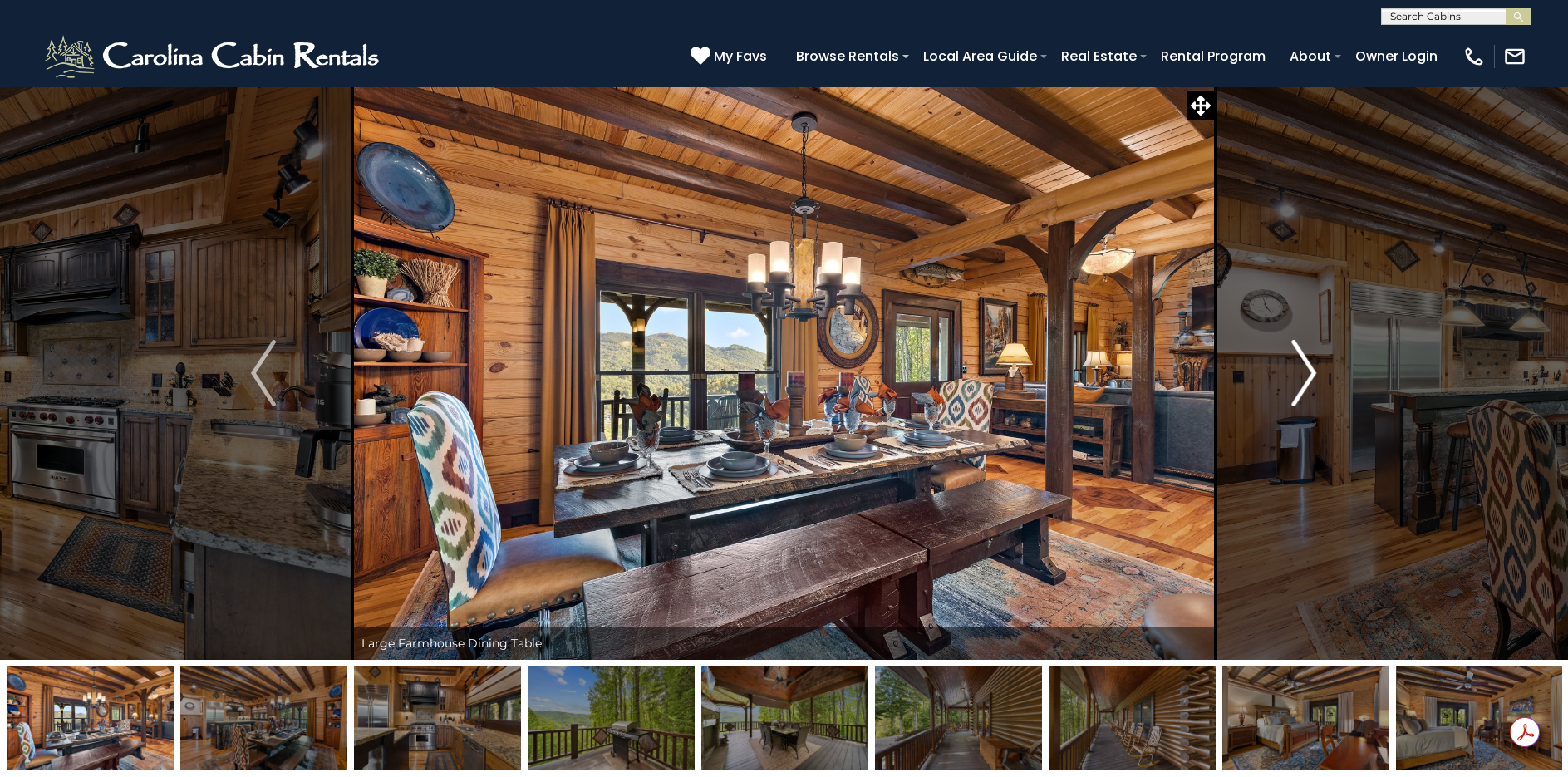
click at [1321, 374] on button "Next" at bounding box center [1305, 373] width 179 height 574
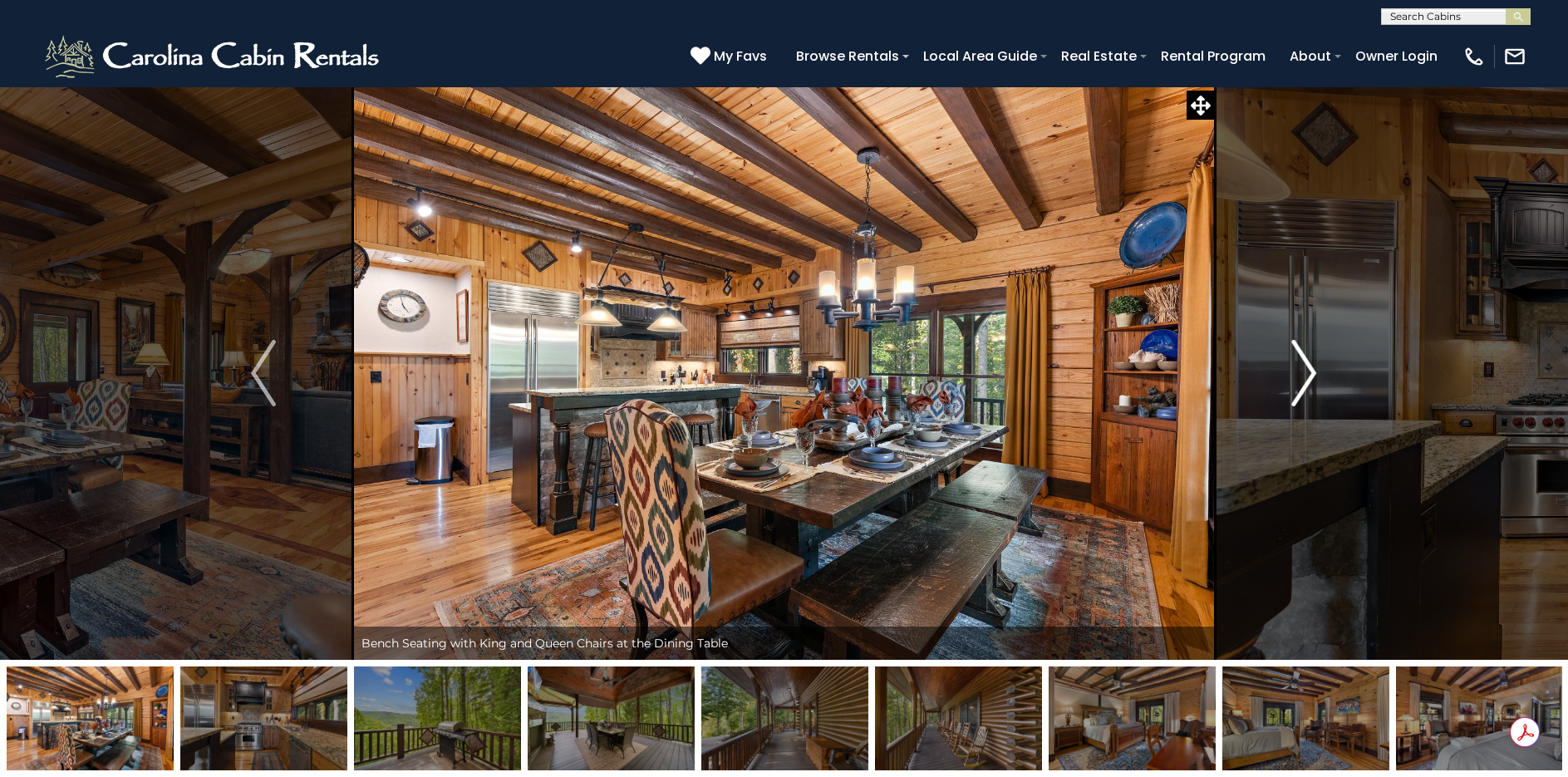
click at [1321, 374] on button "Next" at bounding box center [1305, 373] width 179 height 574
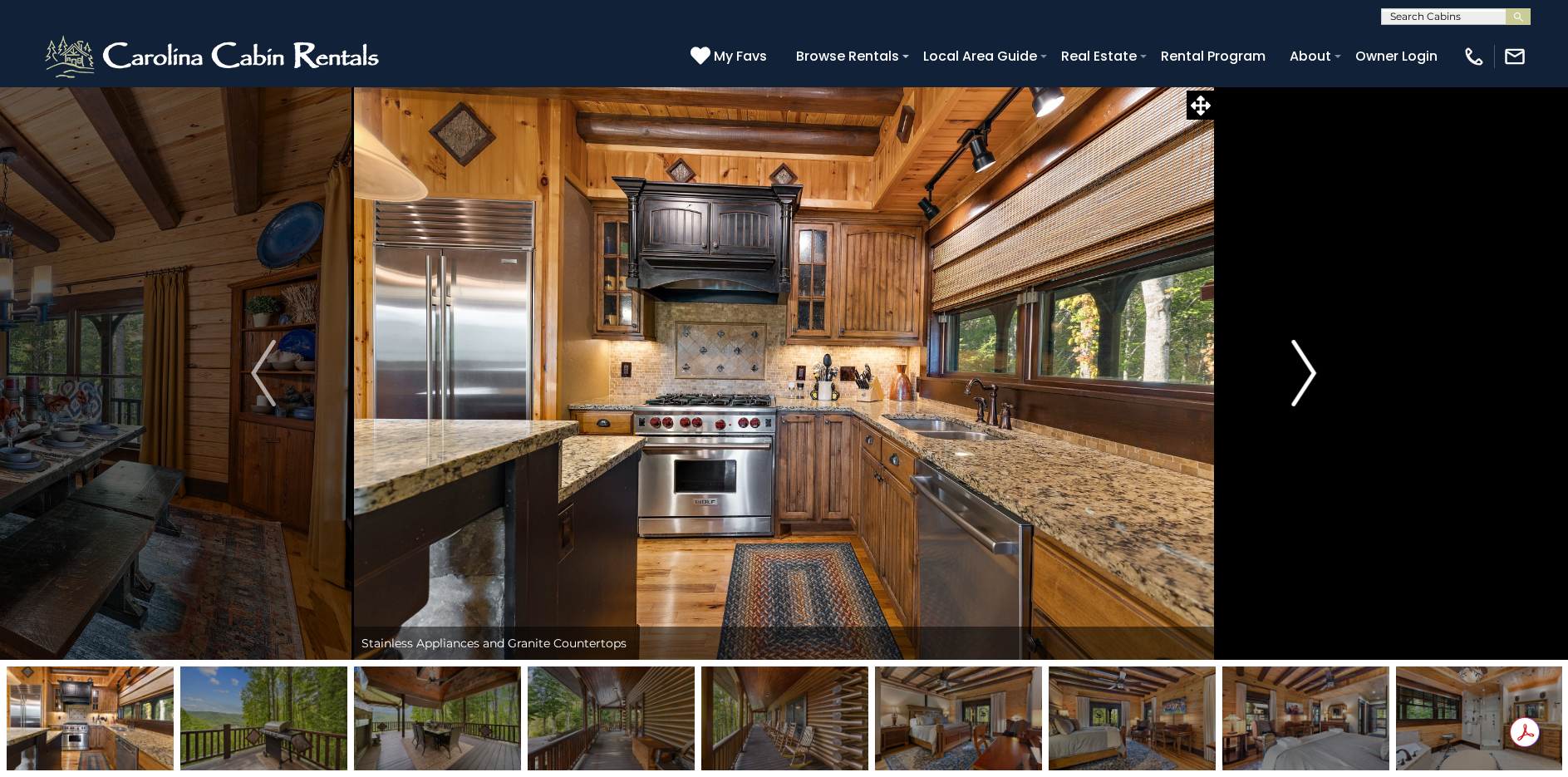
click at [1321, 374] on button "Next" at bounding box center [1305, 373] width 179 height 574
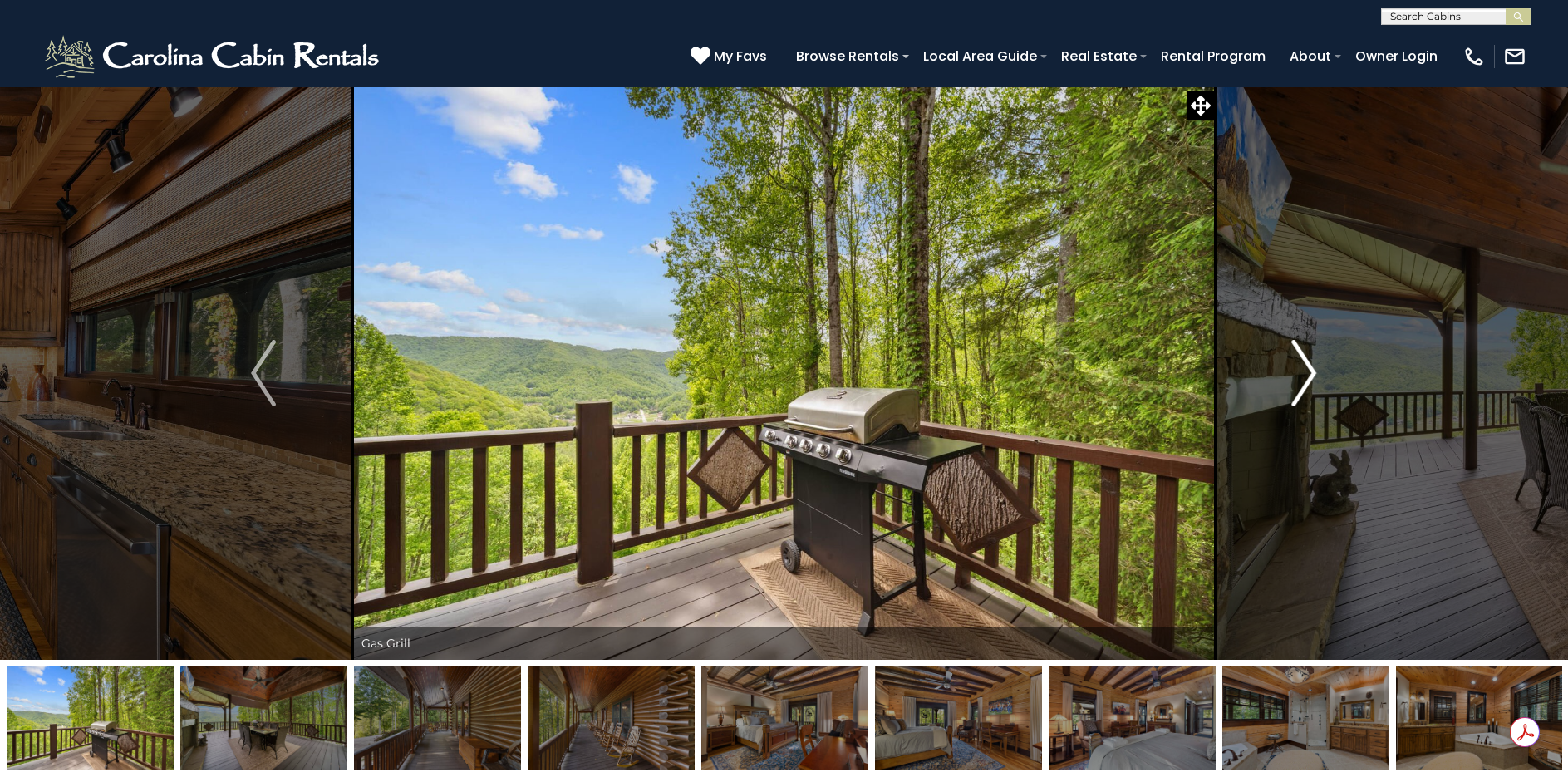
click at [1321, 374] on button "Next" at bounding box center [1305, 373] width 179 height 574
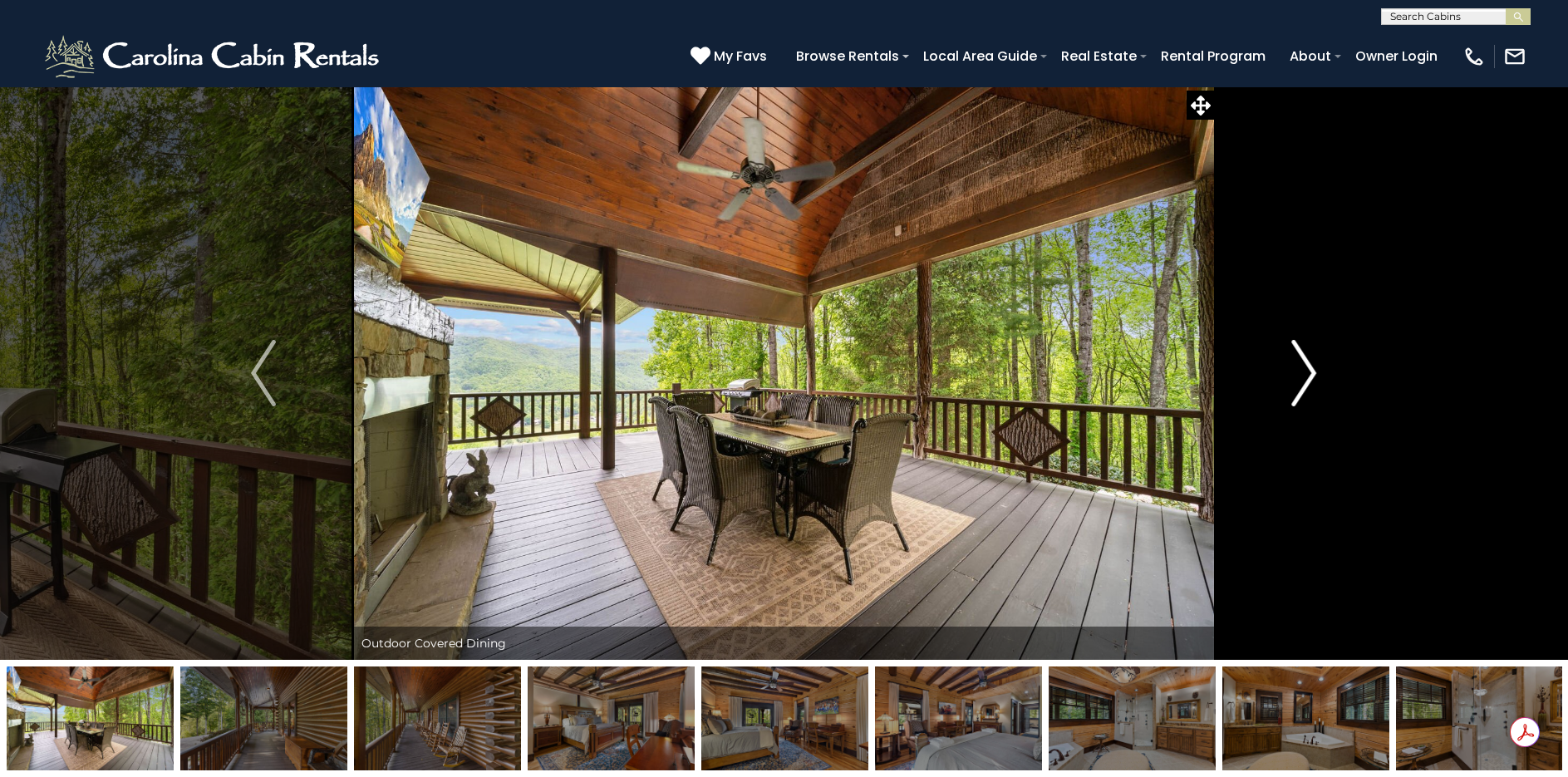
click at [1321, 374] on button "Next" at bounding box center [1305, 373] width 179 height 574
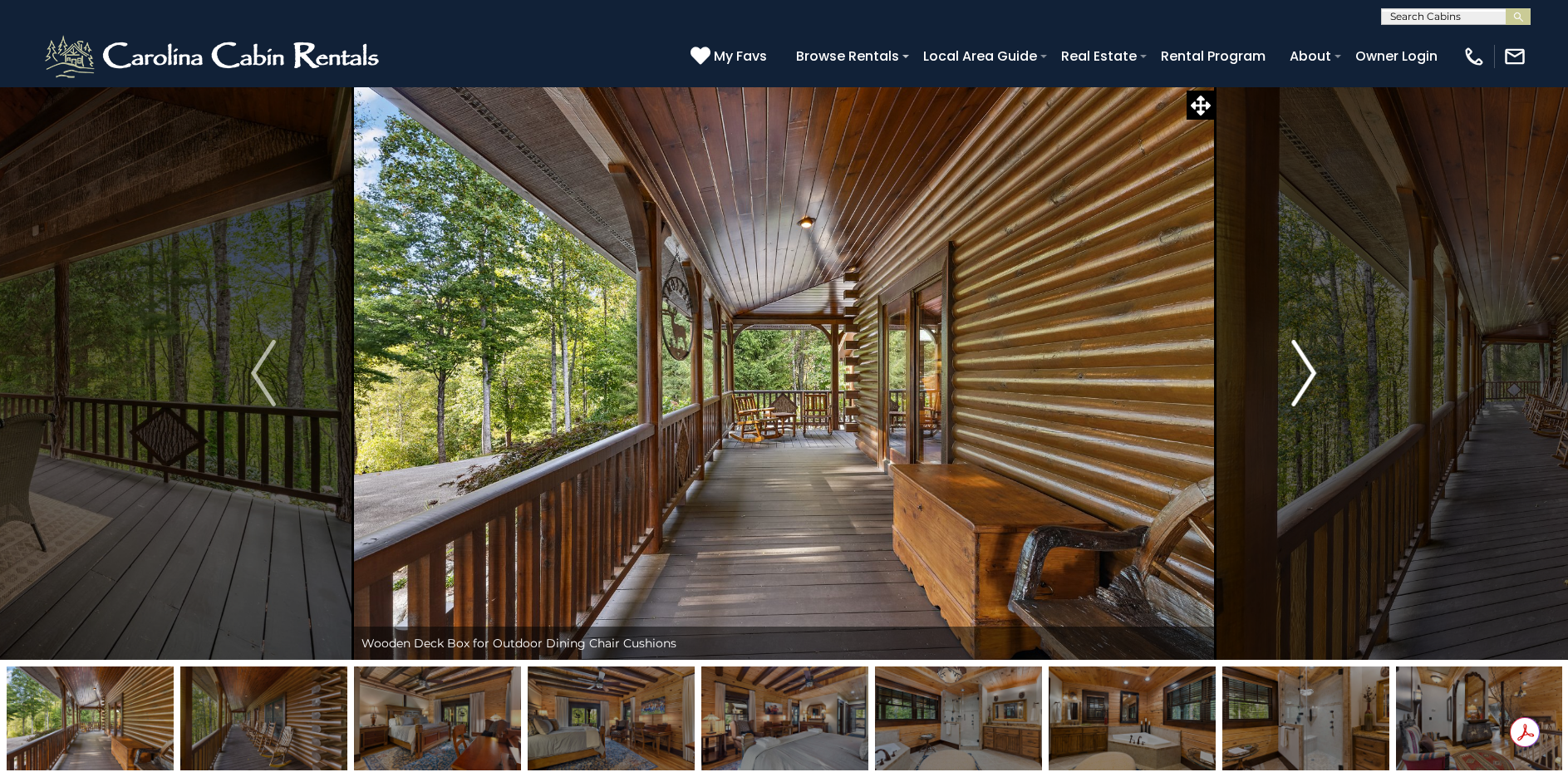
click at [1321, 374] on button "Next" at bounding box center [1305, 373] width 179 height 574
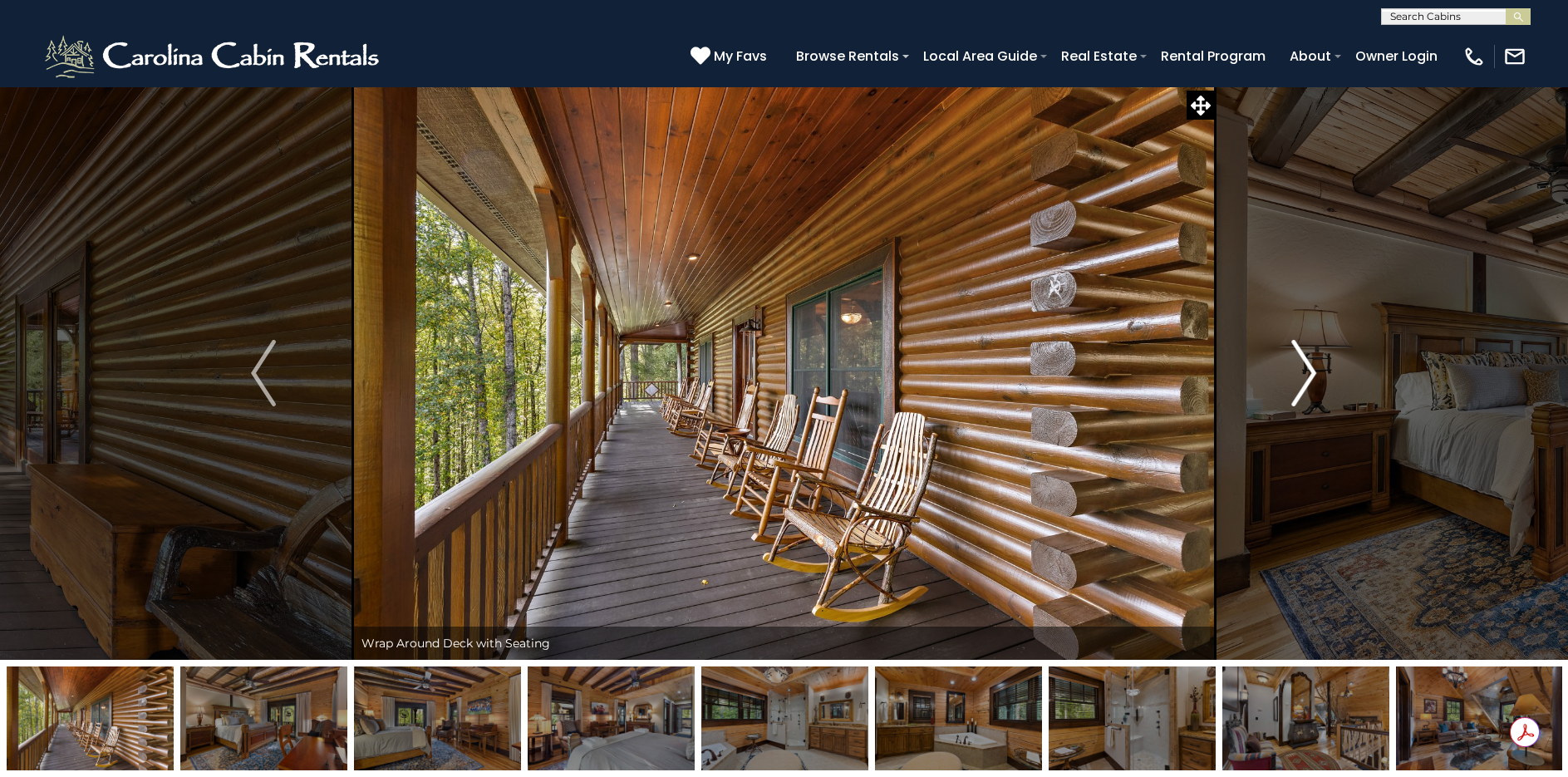
click at [1321, 374] on button "Next" at bounding box center [1305, 373] width 179 height 574
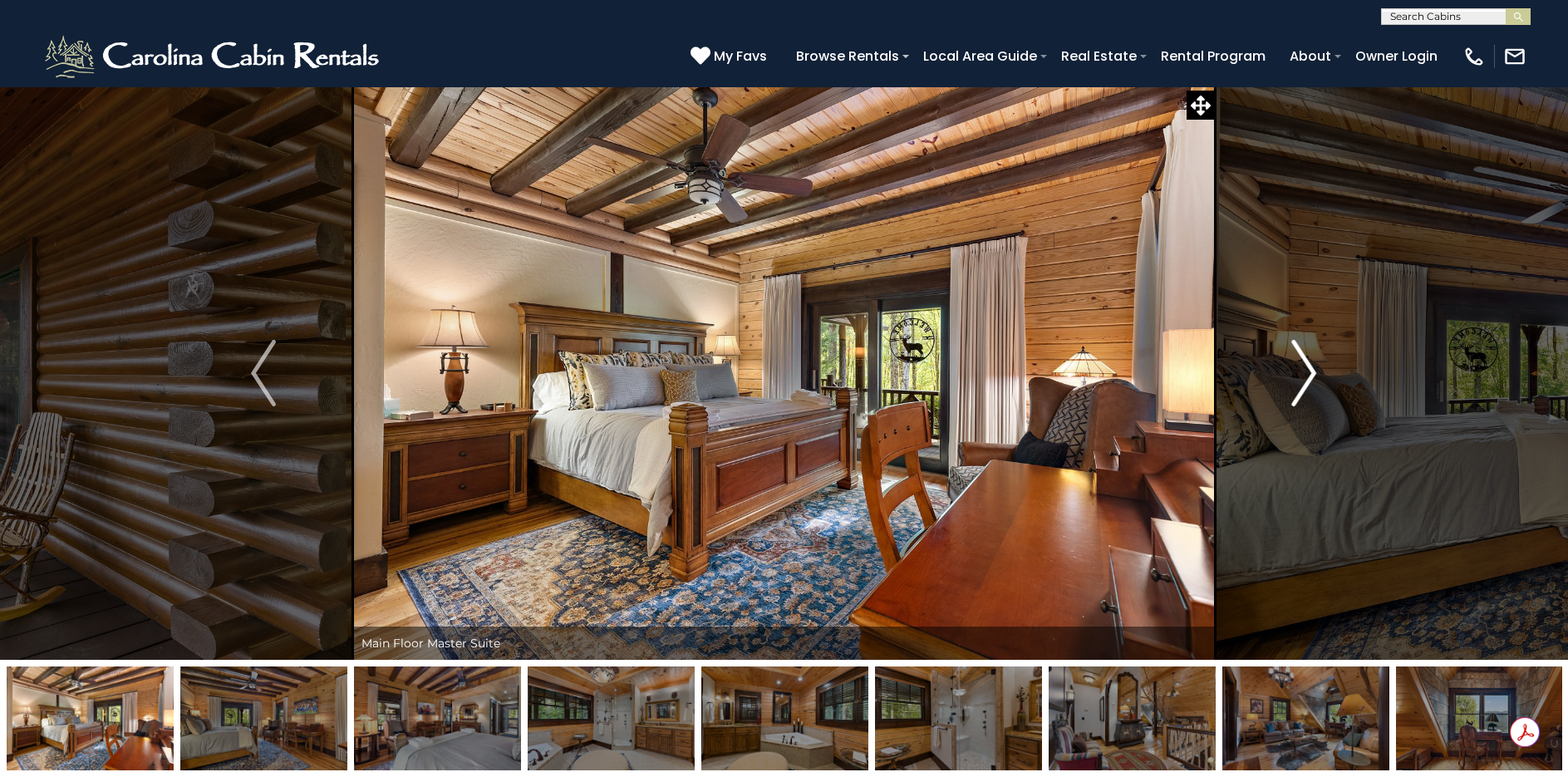
click at [1321, 374] on button "Next" at bounding box center [1305, 373] width 179 height 574
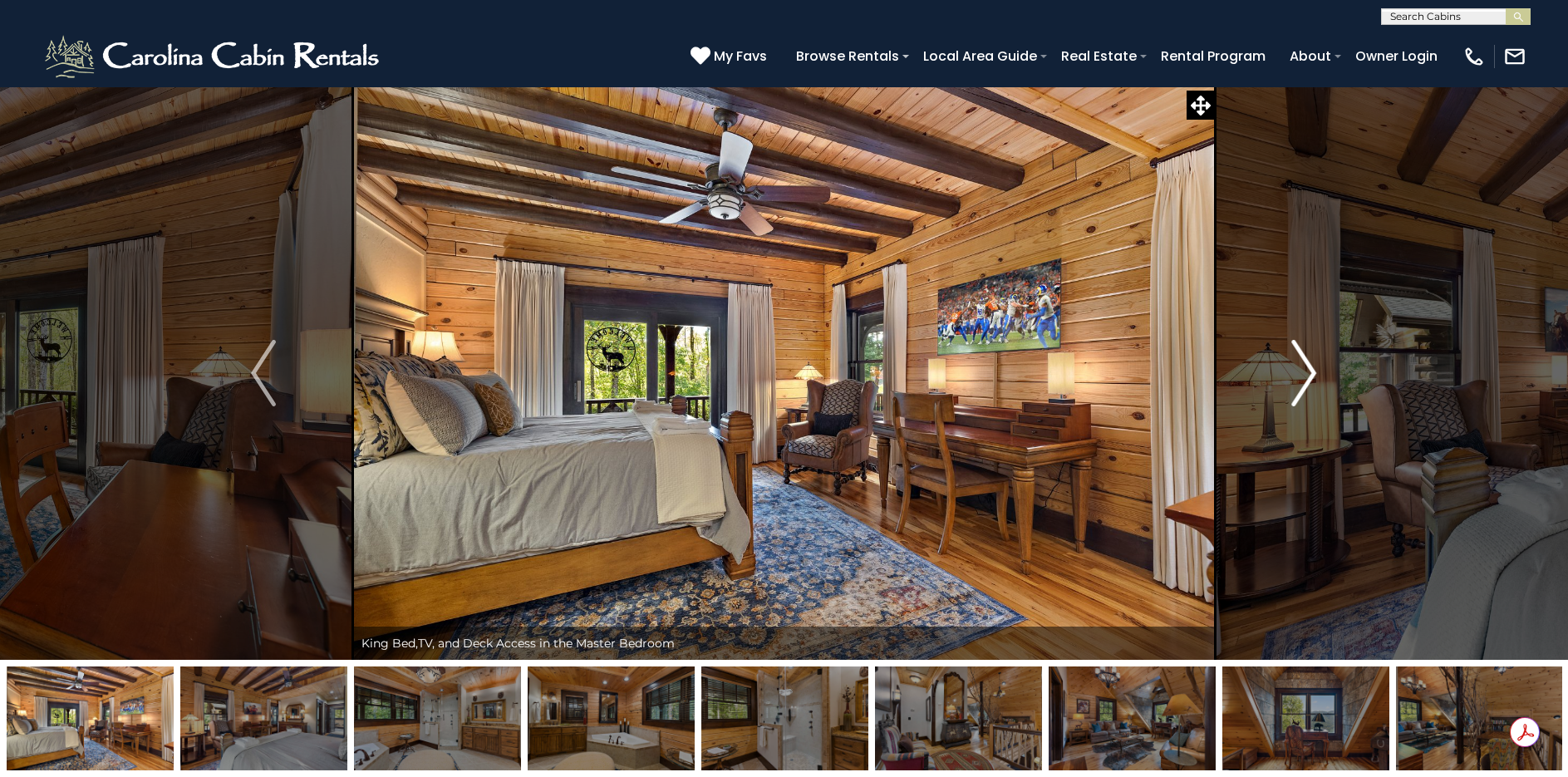
click at [1321, 374] on button "Next" at bounding box center [1305, 373] width 179 height 574
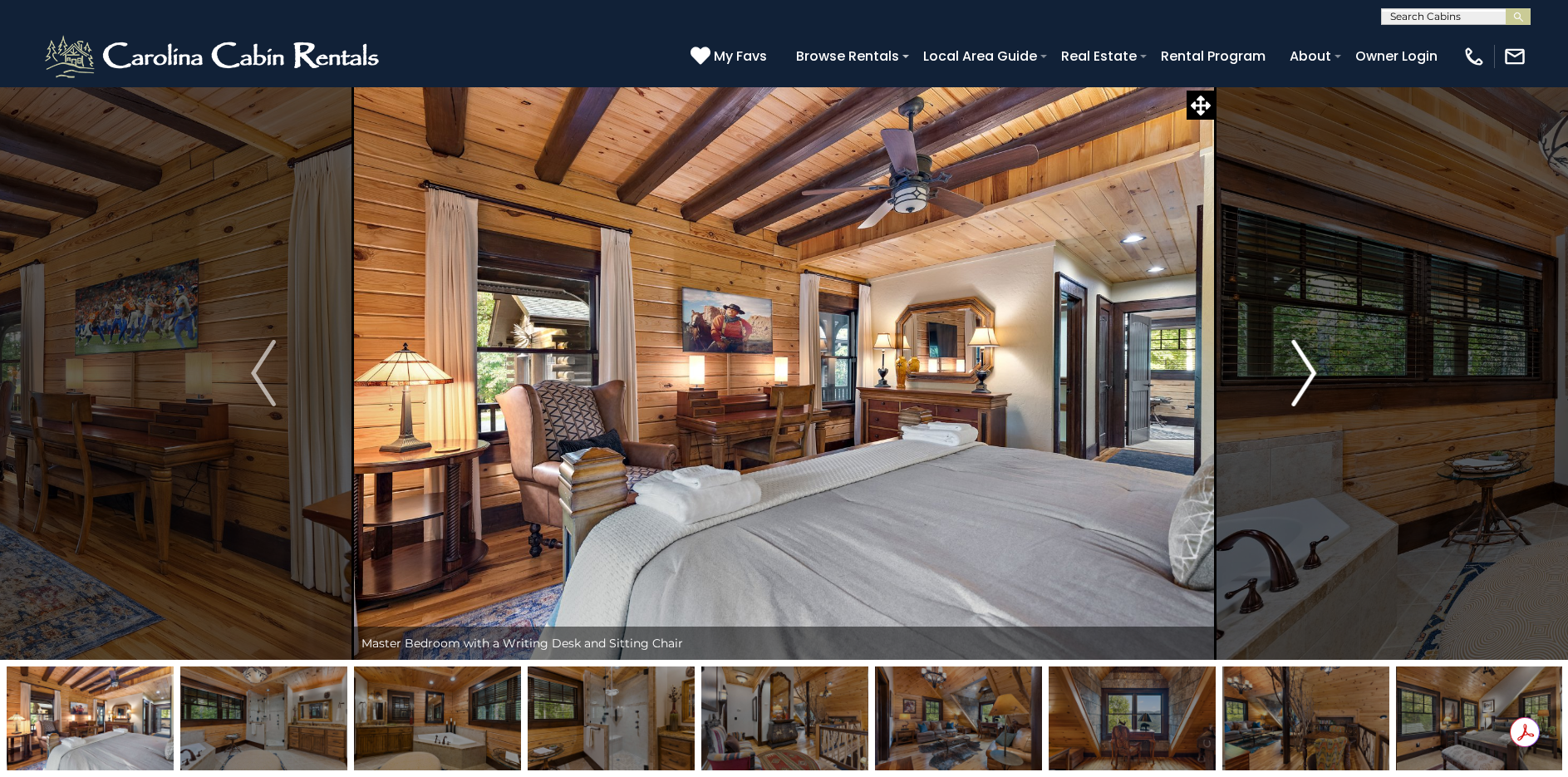
click at [1321, 374] on button "Next" at bounding box center [1305, 373] width 179 height 574
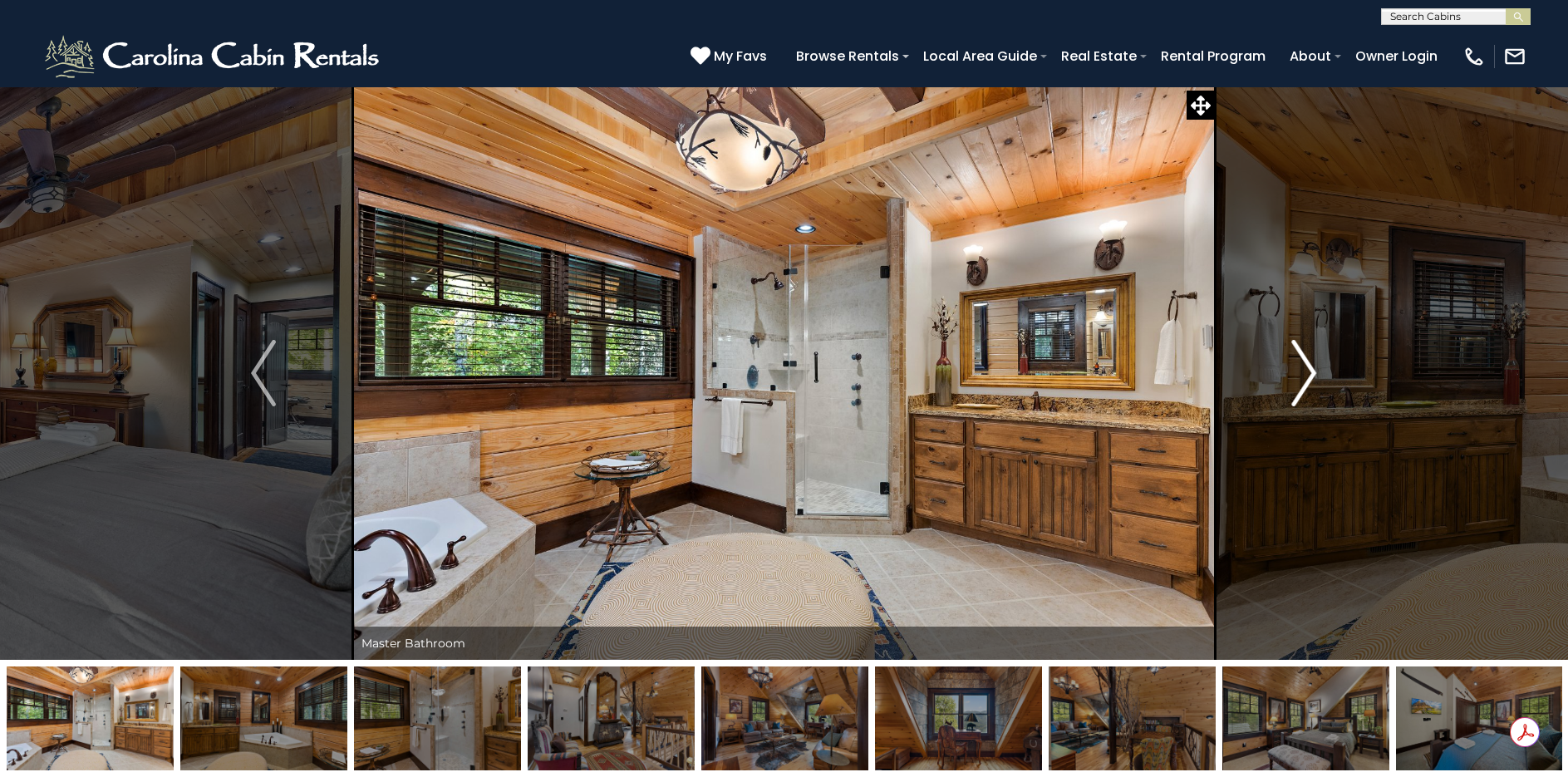
click at [1321, 374] on button "Next" at bounding box center [1305, 373] width 179 height 574
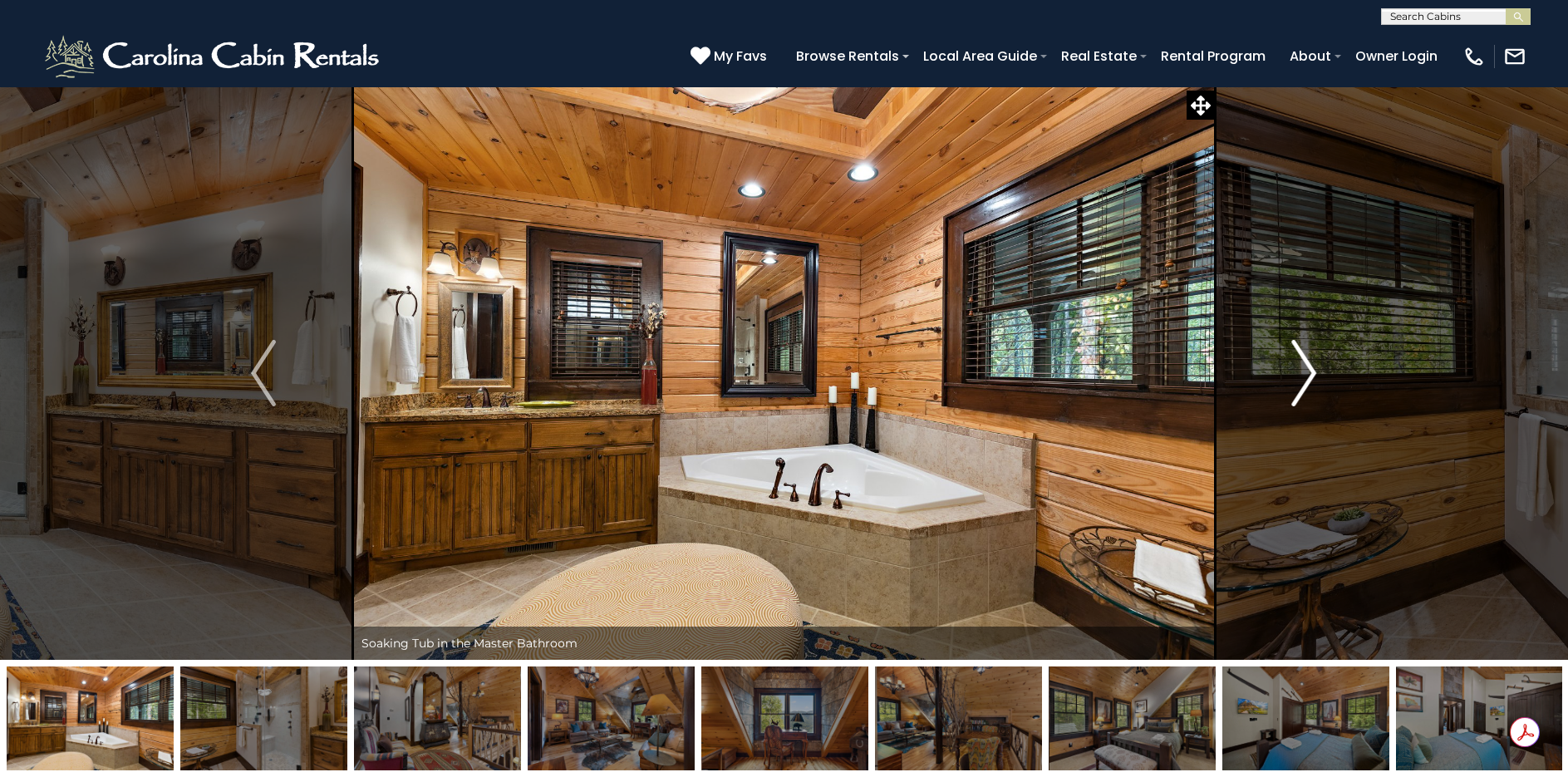
click at [1321, 374] on button "Next" at bounding box center [1305, 373] width 179 height 574
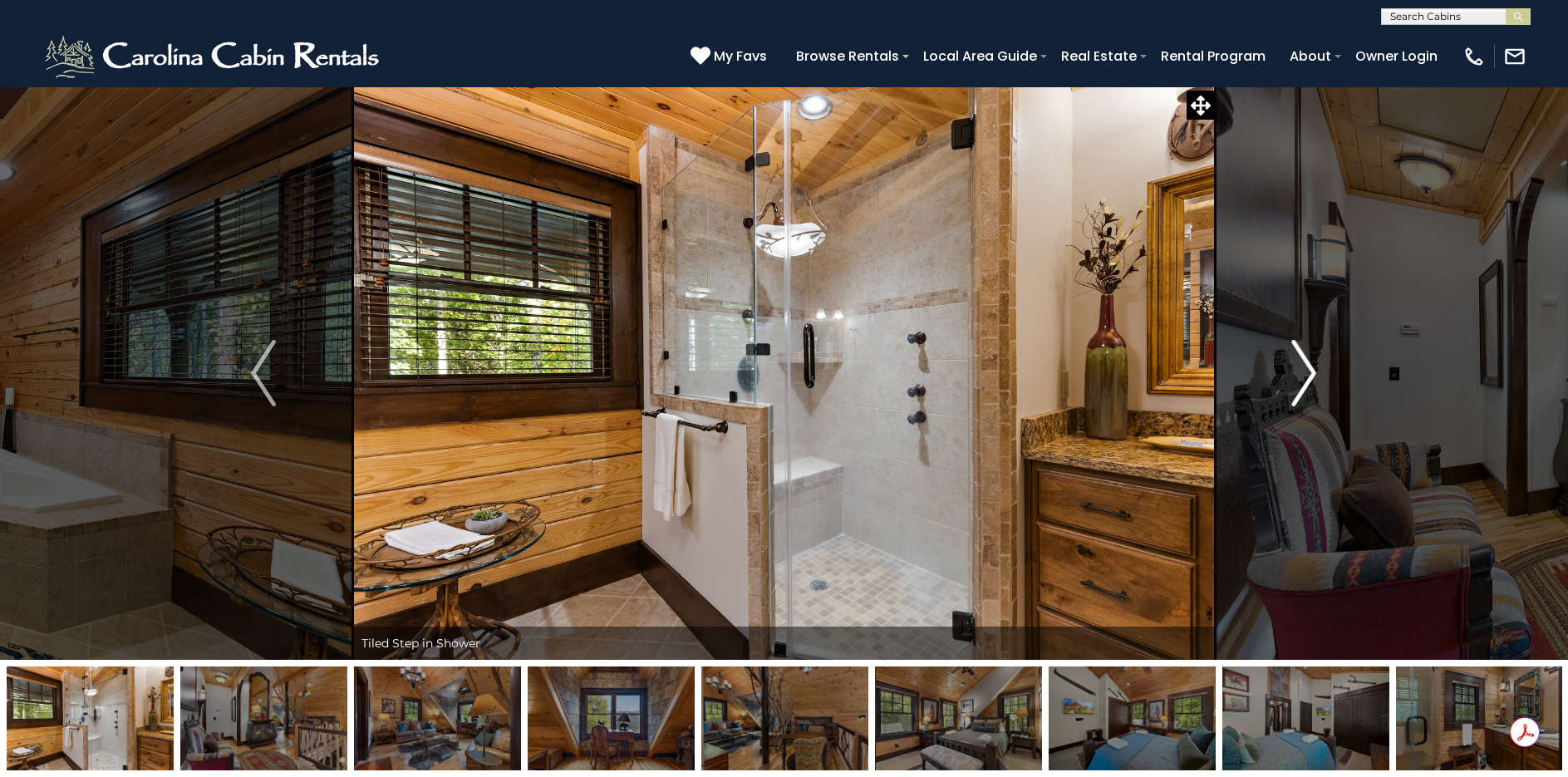
click at [1321, 374] on button "Next" at bounding box center [1305, 373] width 179 height 574
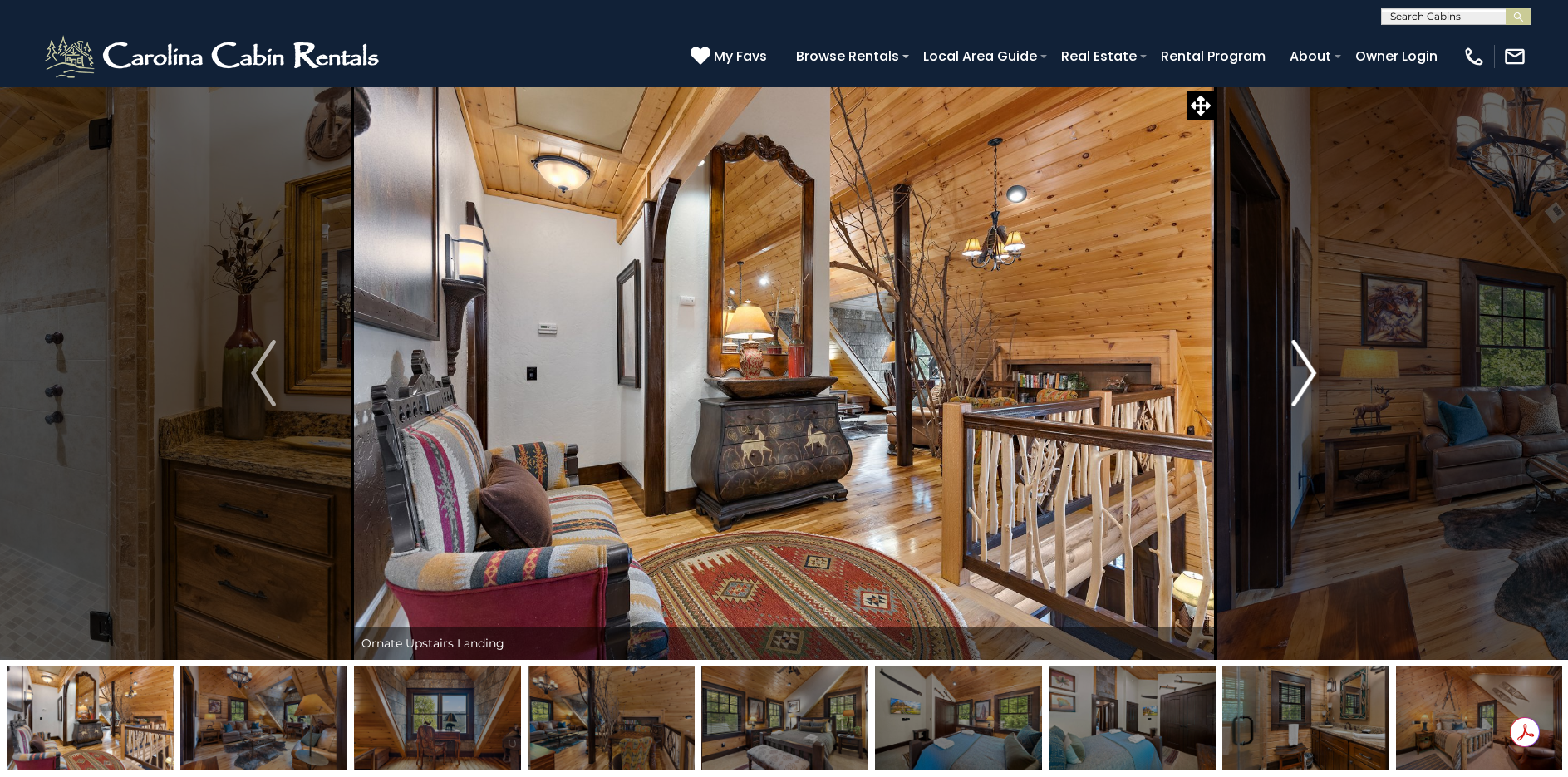
click at [1321, 374] on button "Next" at bounding box center [1305, 373] width 179 height 574
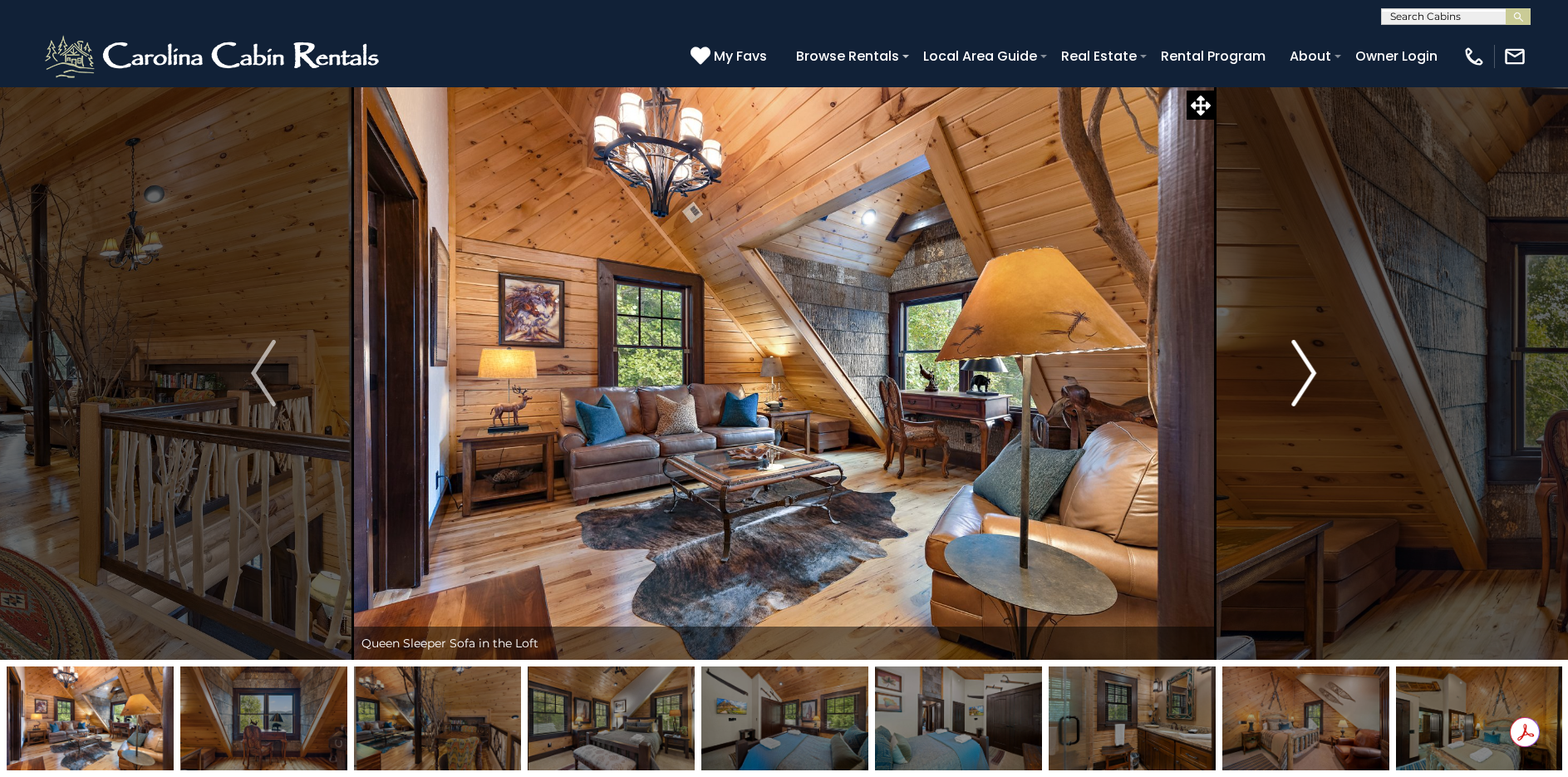
click at [1321, 374] on button "Next" at bounding box center [1305, 373] width 179 height 574
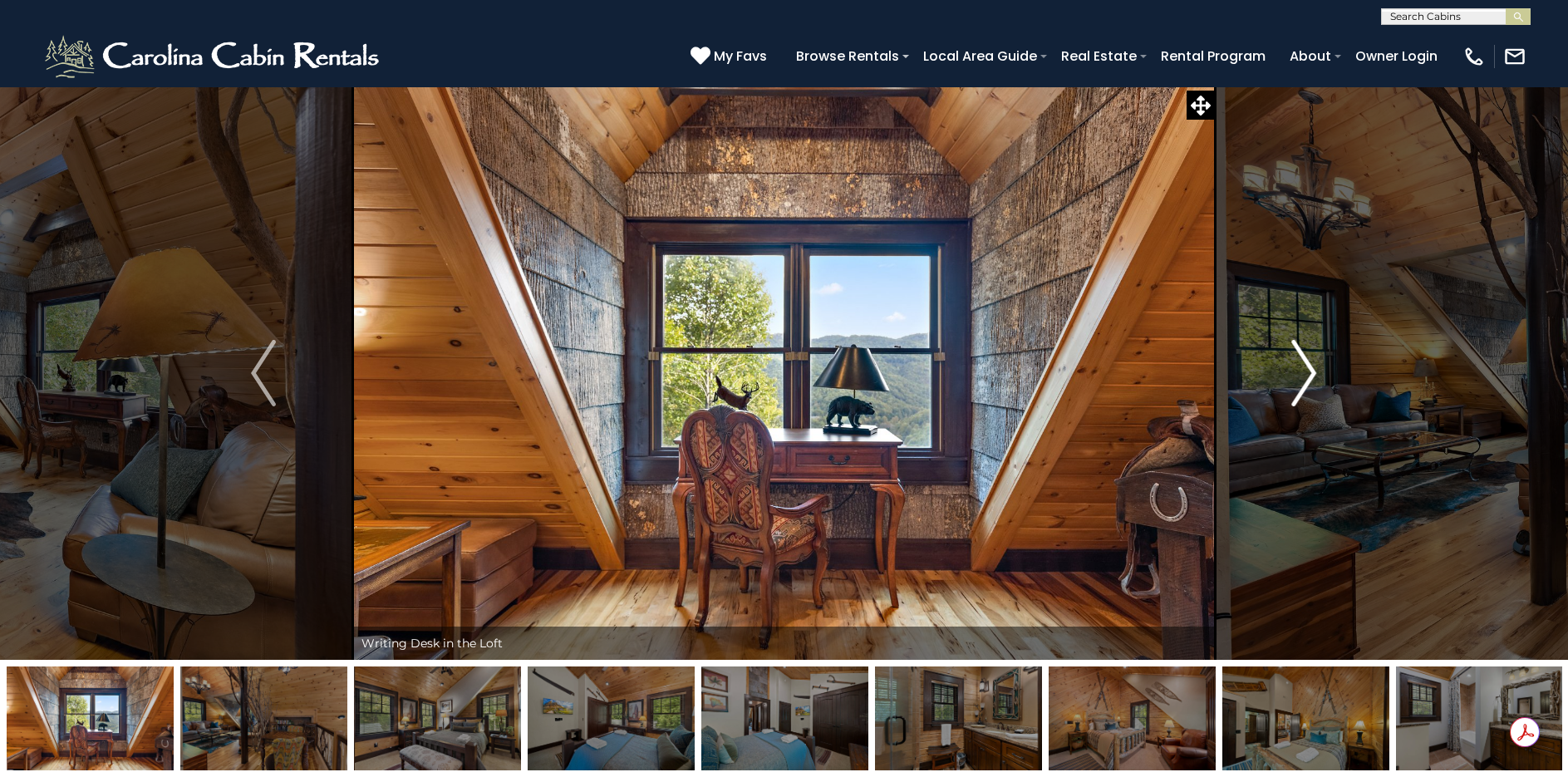
click at [1321, 374] on button "Next" at bounding box center [1305, 373] width 179 height 574
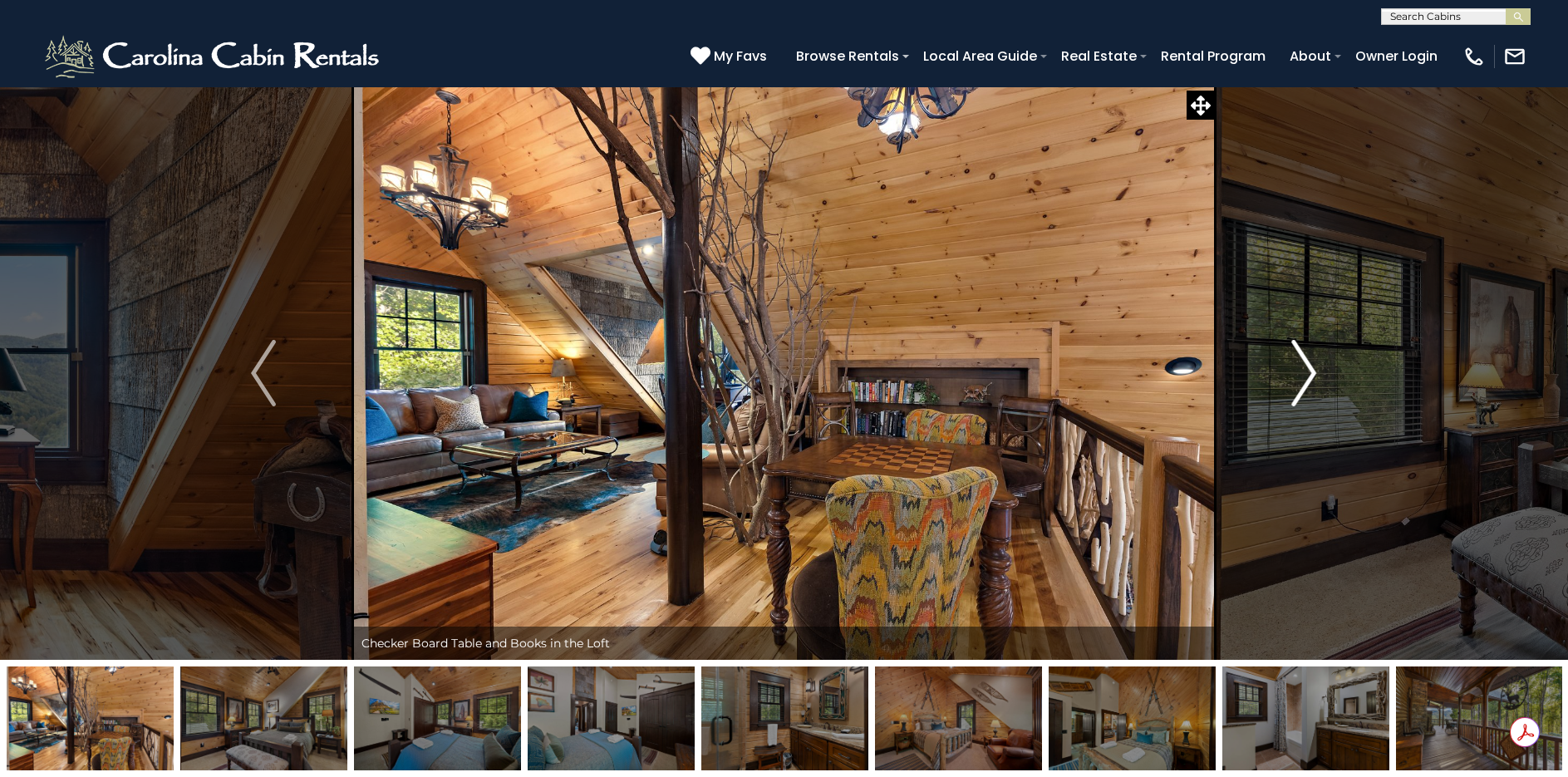
click at [1321, 374] on button "Next" at bounding box center [1305, 373] width 179 height 574
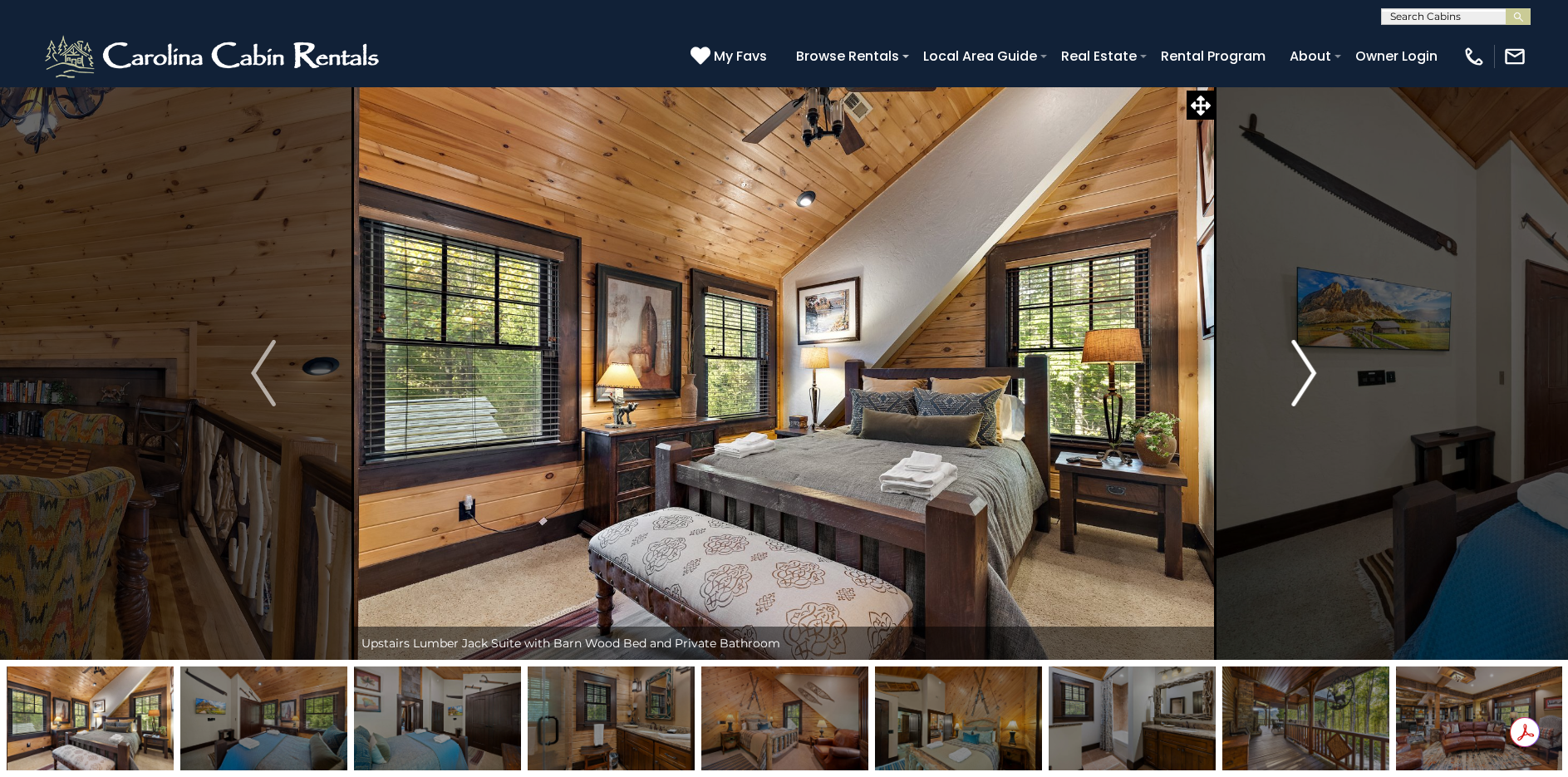
click at [1321, 374] on button "Next" at bounding box center [1305, 373] width 179 height 574
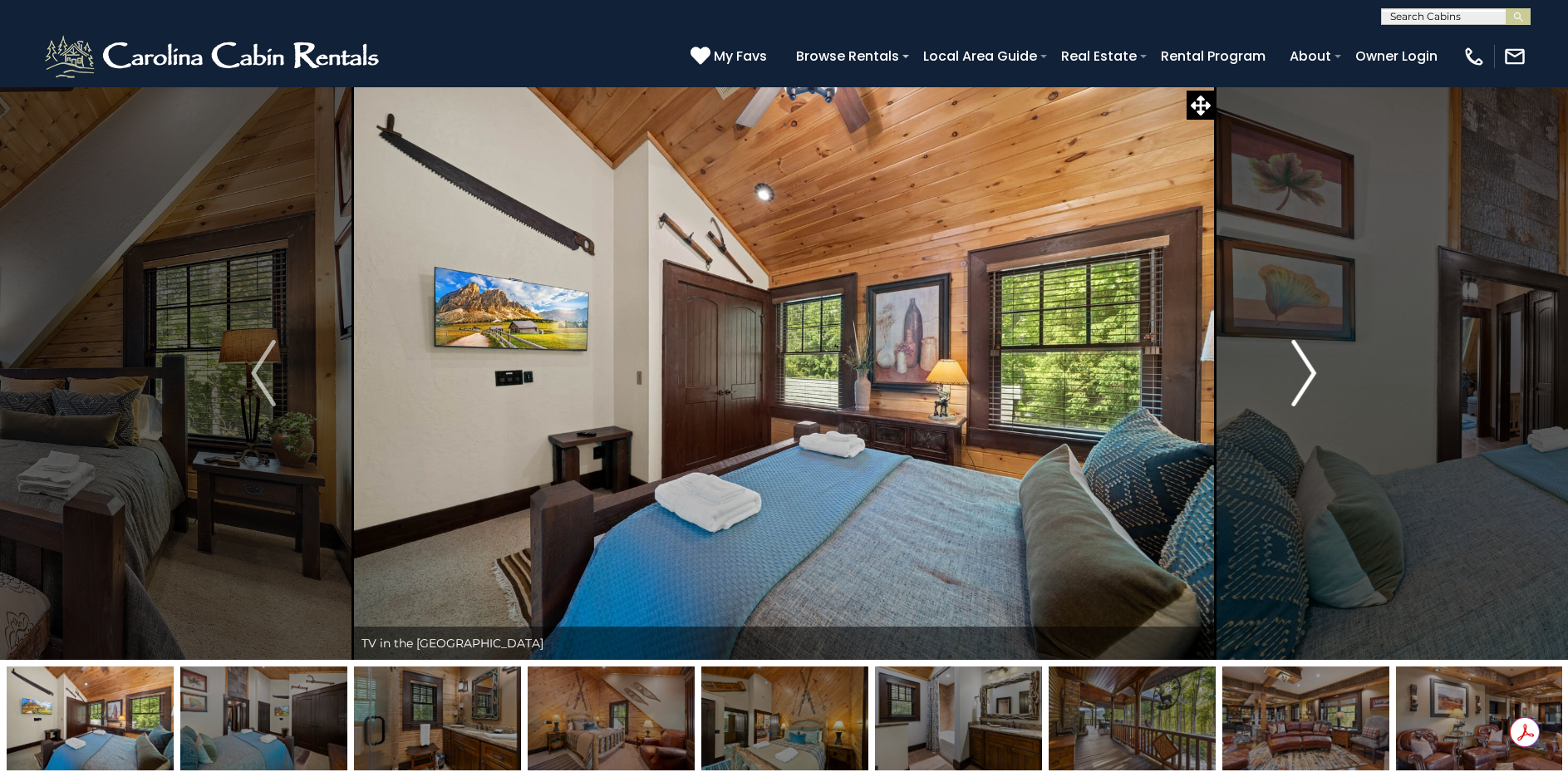
click at [1321, 374] on button "Next" at bounding box center [1305, 373] width 179 height 574
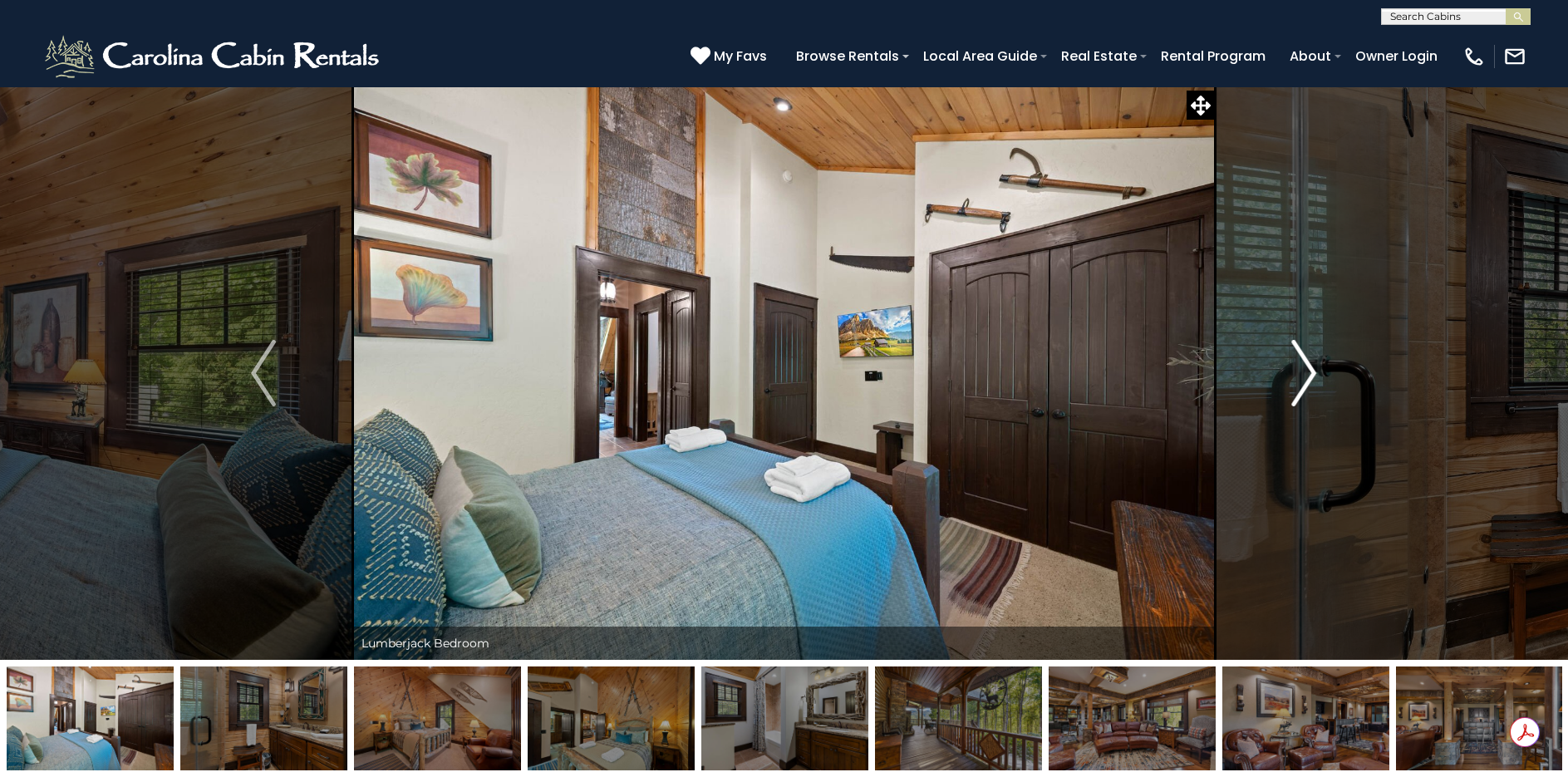
click at [1321, 374] on button "Next" at bounding box center [1305, 373] width 179 height 574
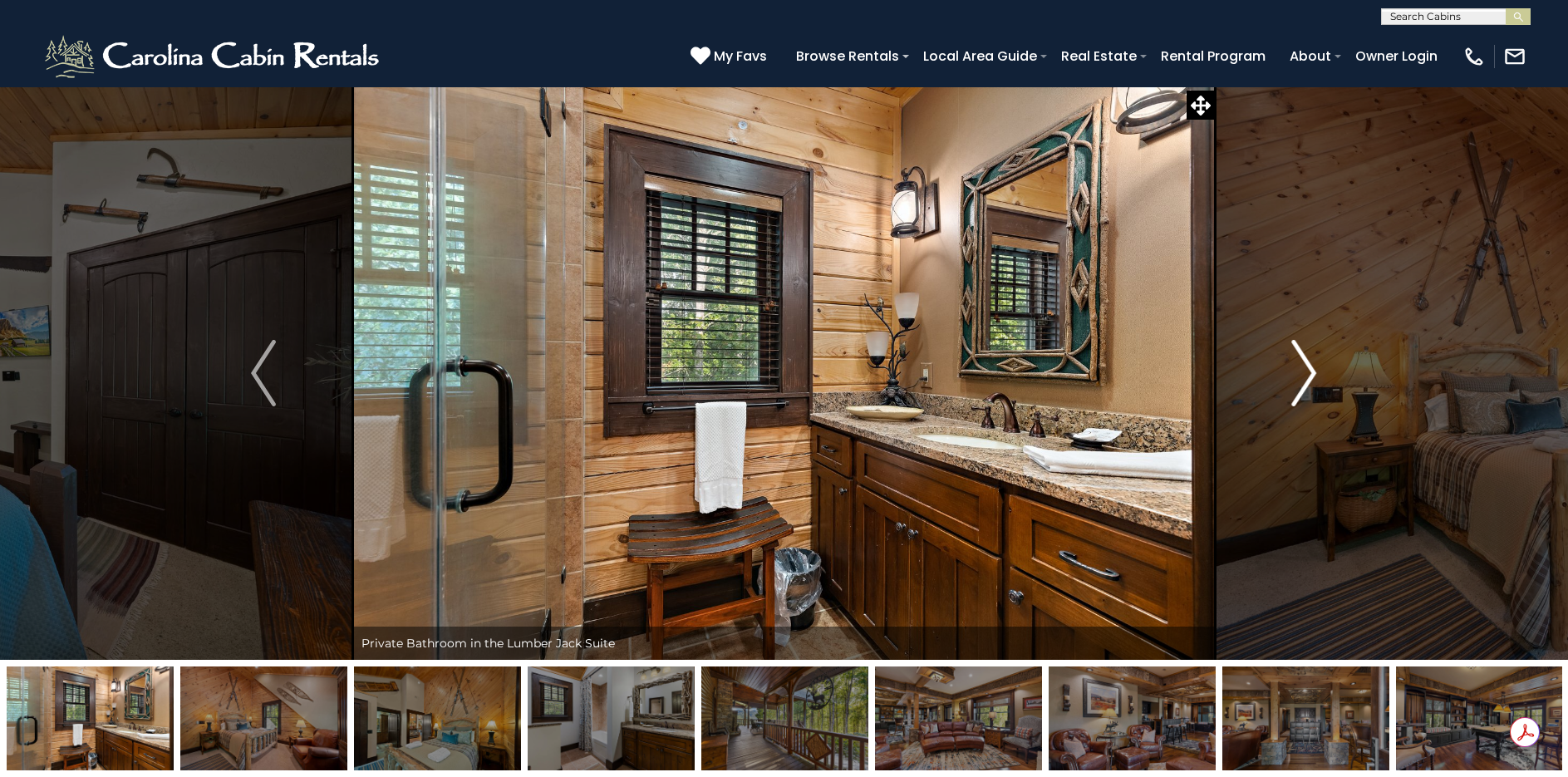
click at [1321, 374] on button "Next" at bounding box center [1305, 373] width 179 height 574
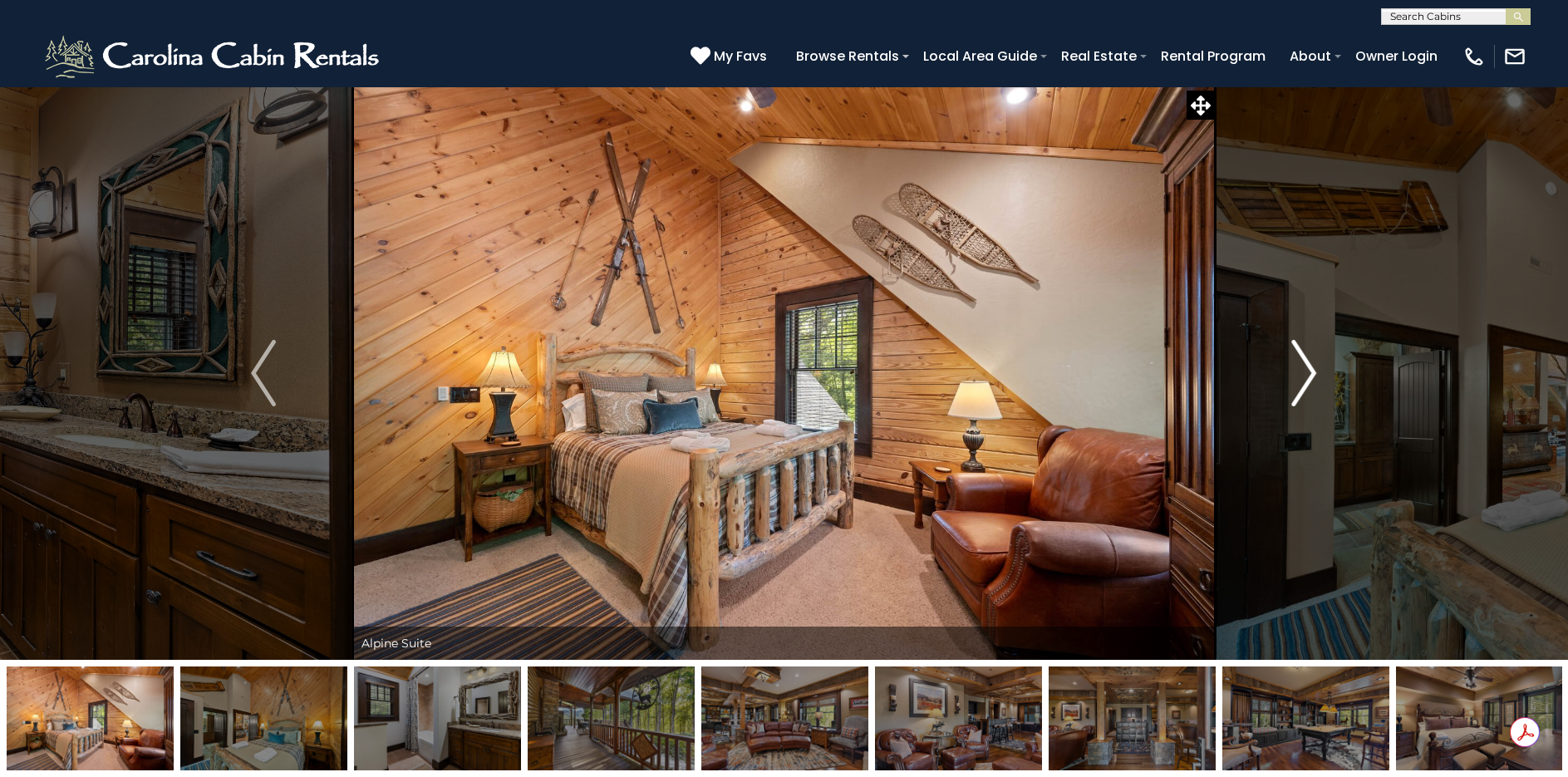
click at [1321, 374] on button "Next" at bounding box center [1305, 373] width 179 height 574
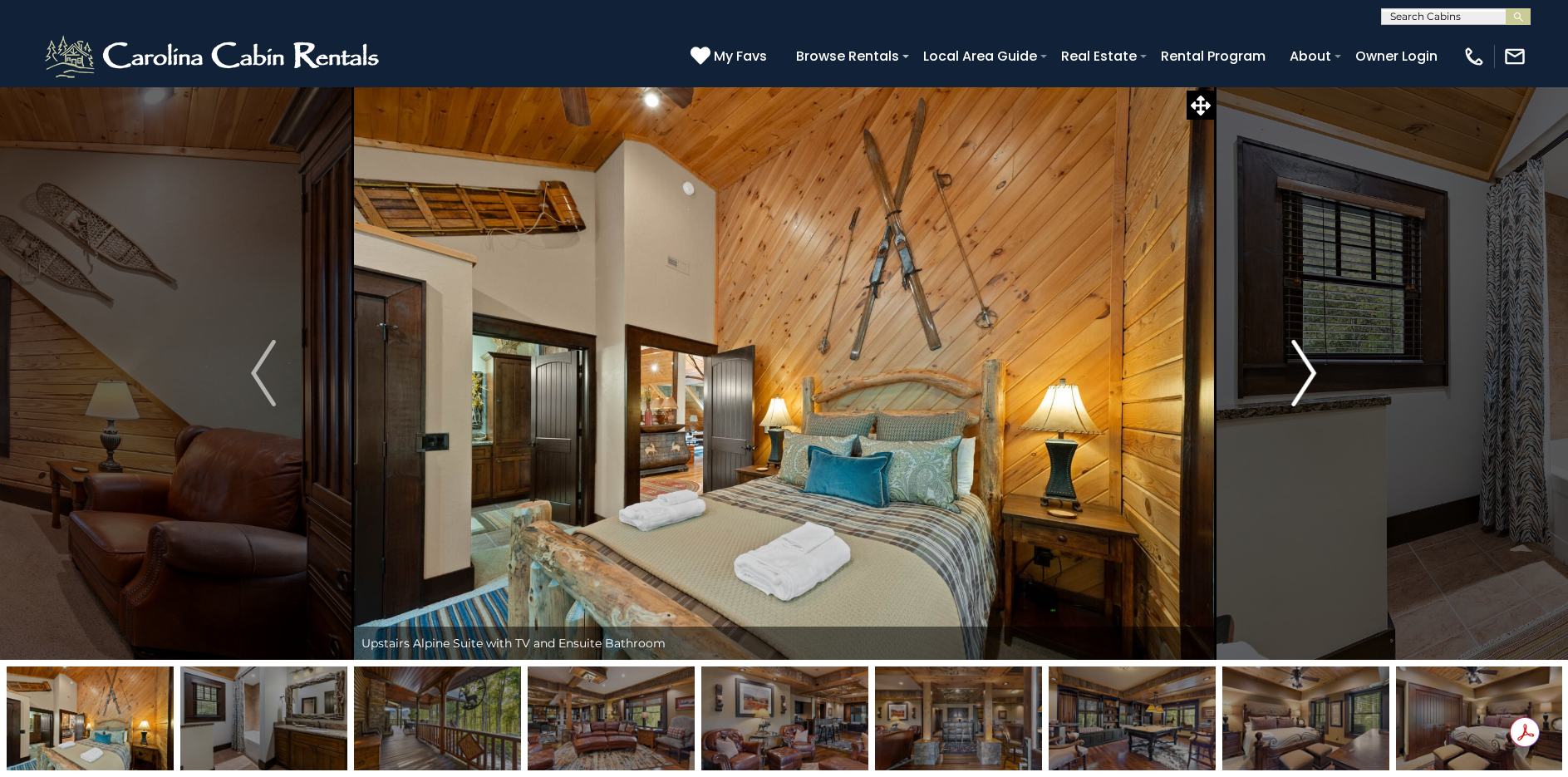
click at [1321, 374] on button "Next" at bounding box center [1305, 373] width 179 height 574
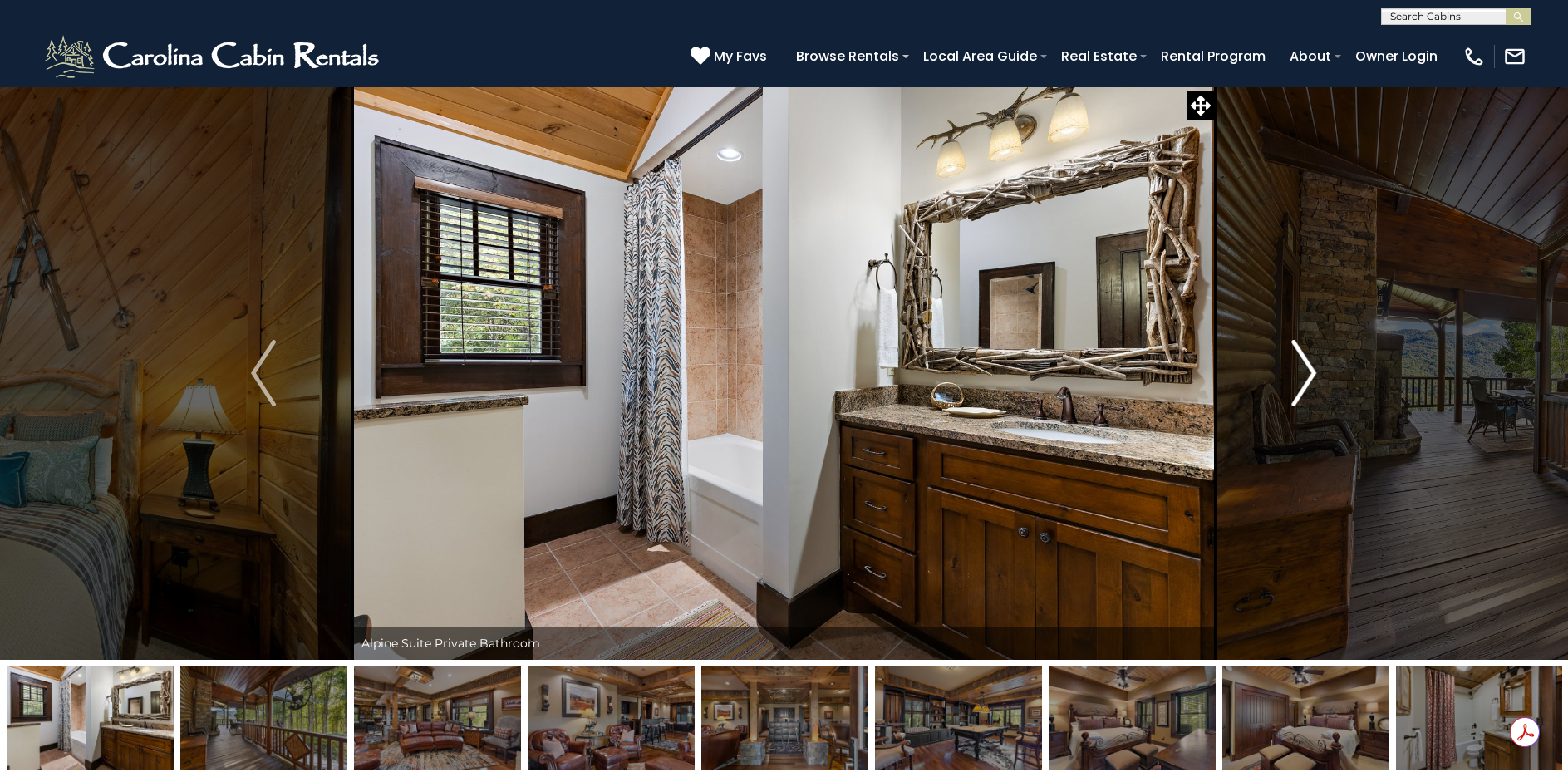
click at [1321, 374] on button "Next" at bounding box center [1305, 373] width 179 height 574
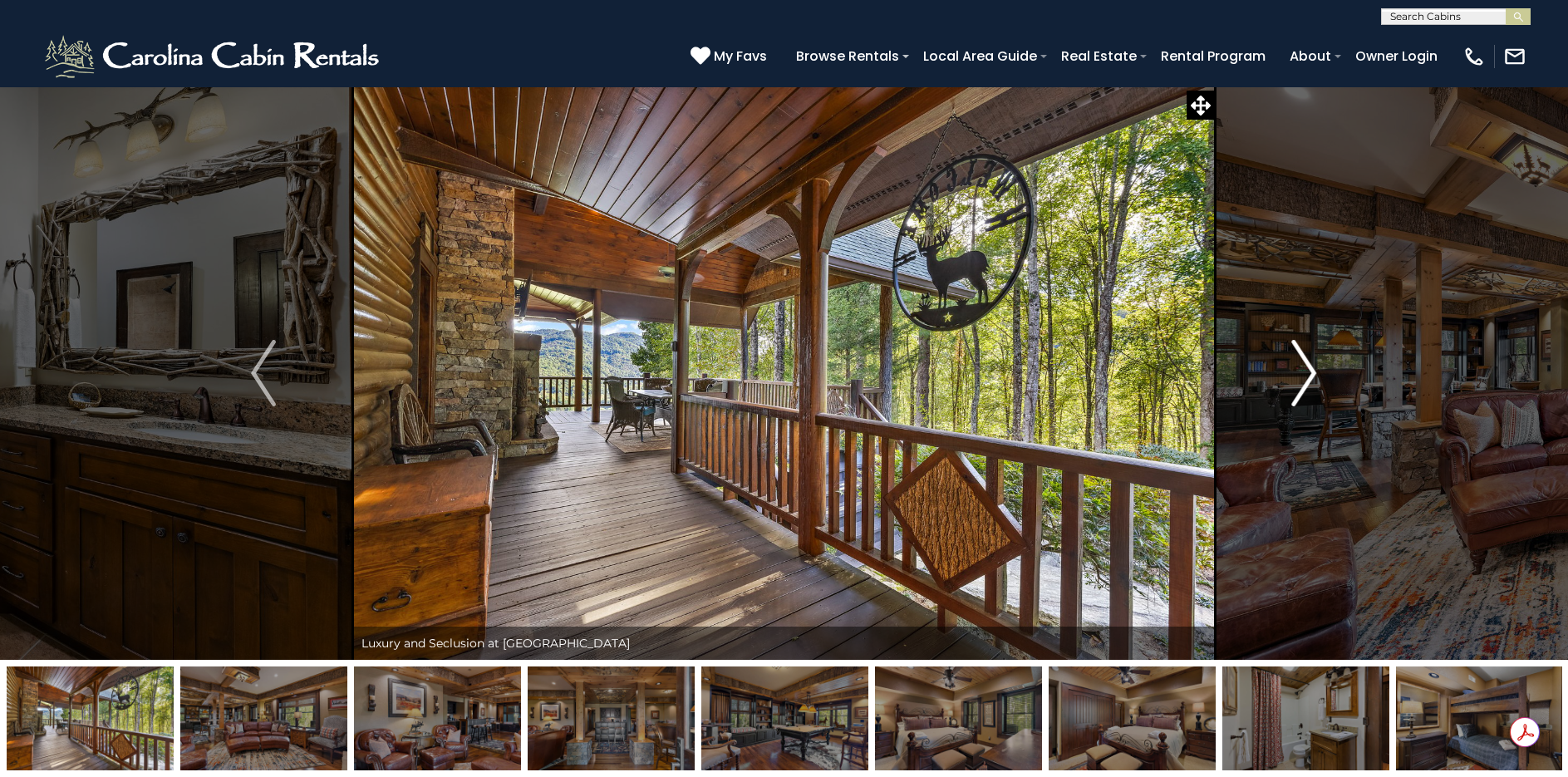
click at [1321, 374] on button "Next" at bounding box center [1305, 373] width 179 height 574
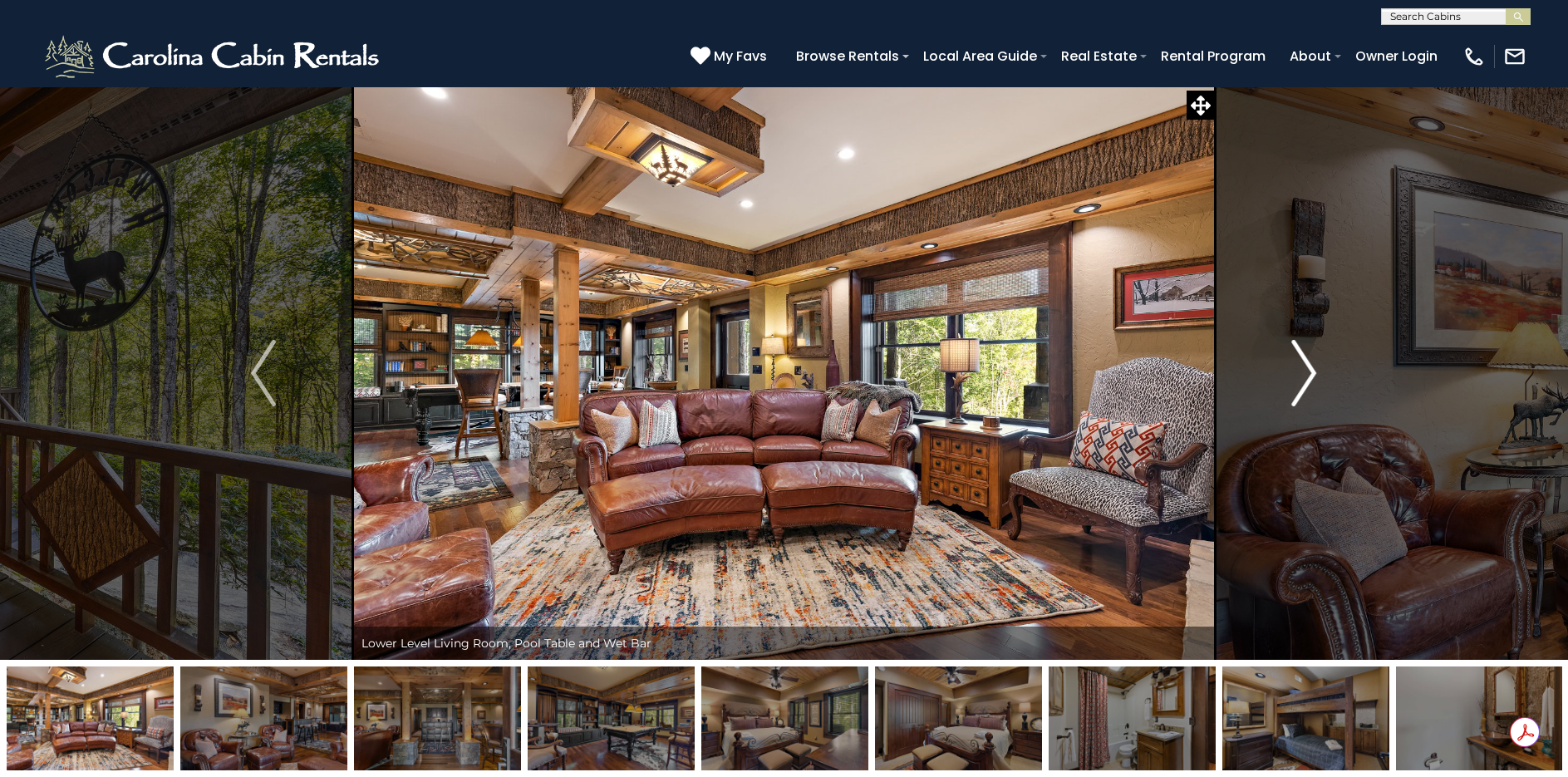
click at [1321, 374] on button "Next" at bounding box center [1305, 373] width 179 height 574
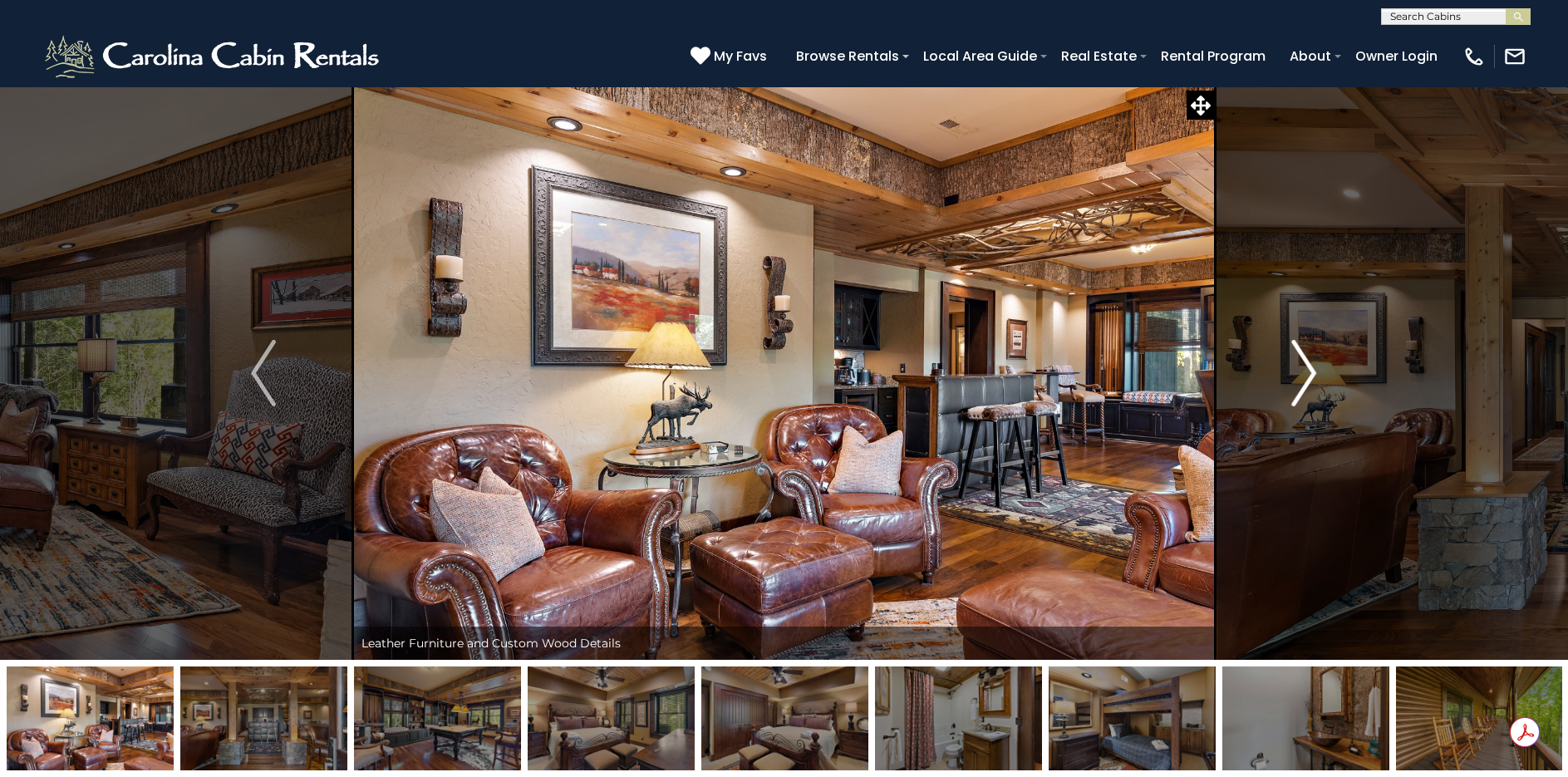
click at [1321, 374] on button "Next" at bounding box center [1305, 373] width 179 height 574
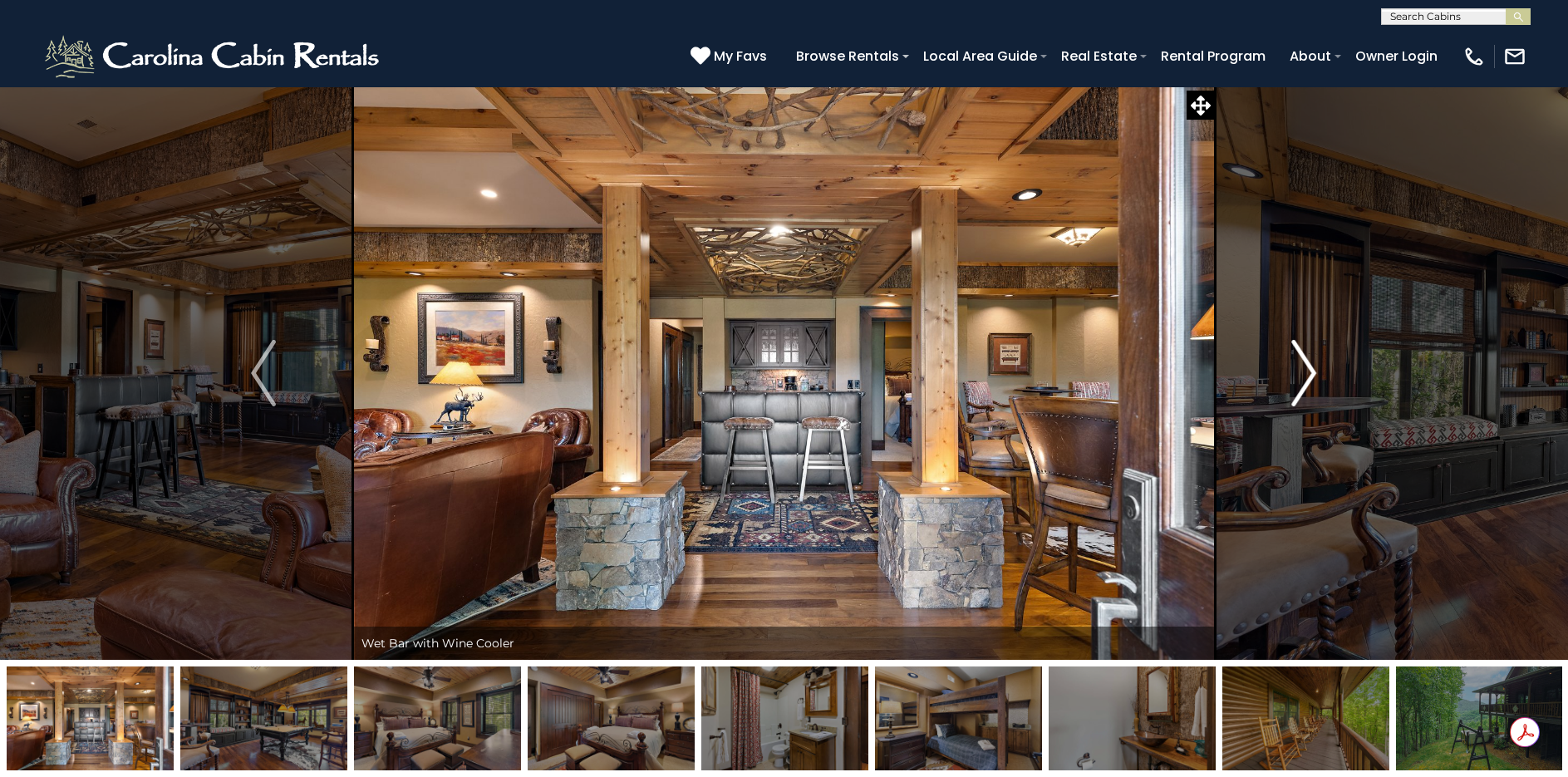
click at [1321, 374] on button "Next" at bounding box center [1305, 373] width 179 height 574
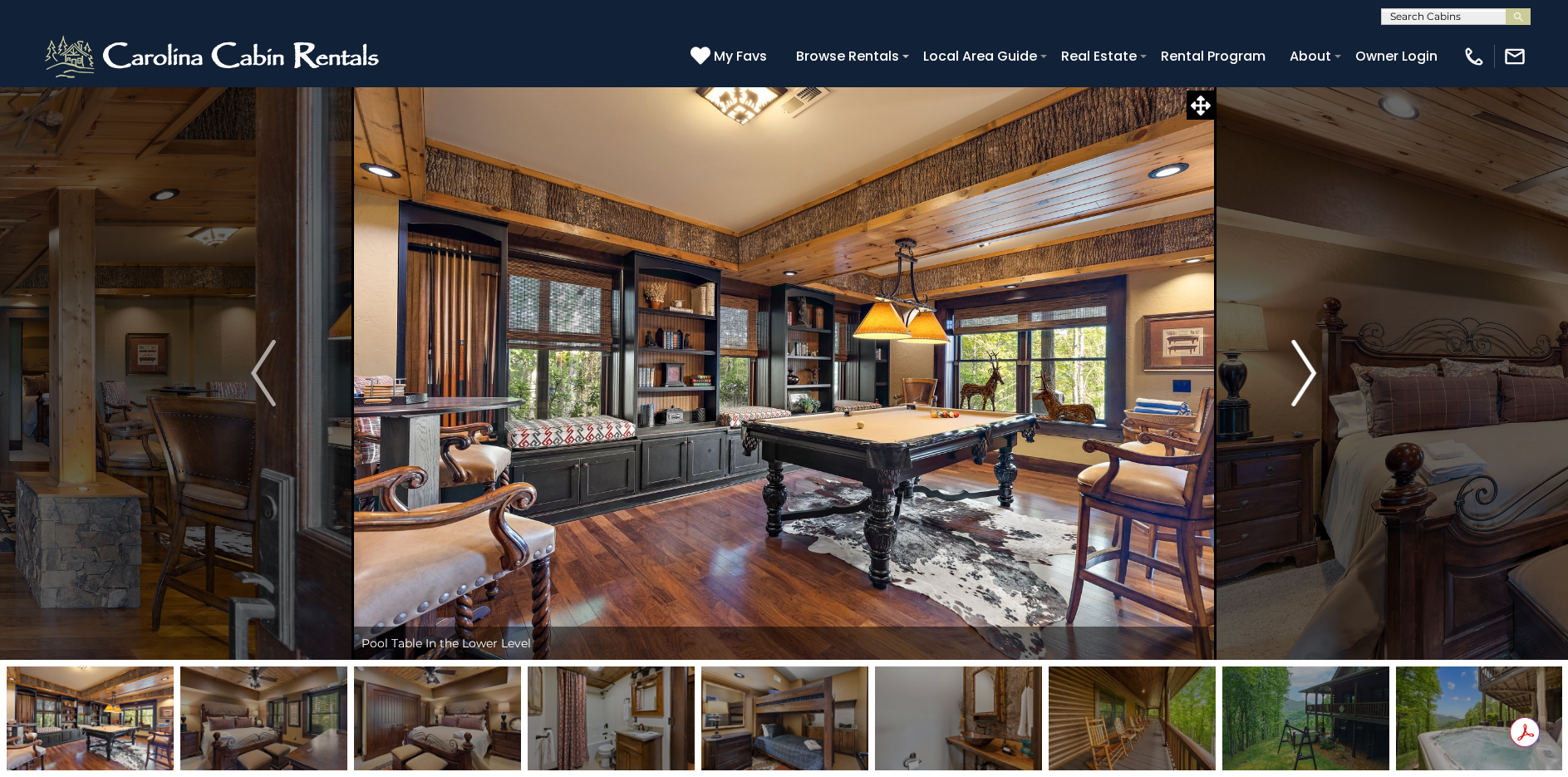
click at [1321, 374] on button "Next" at bounding box center [1305, 373] width 179 height 574
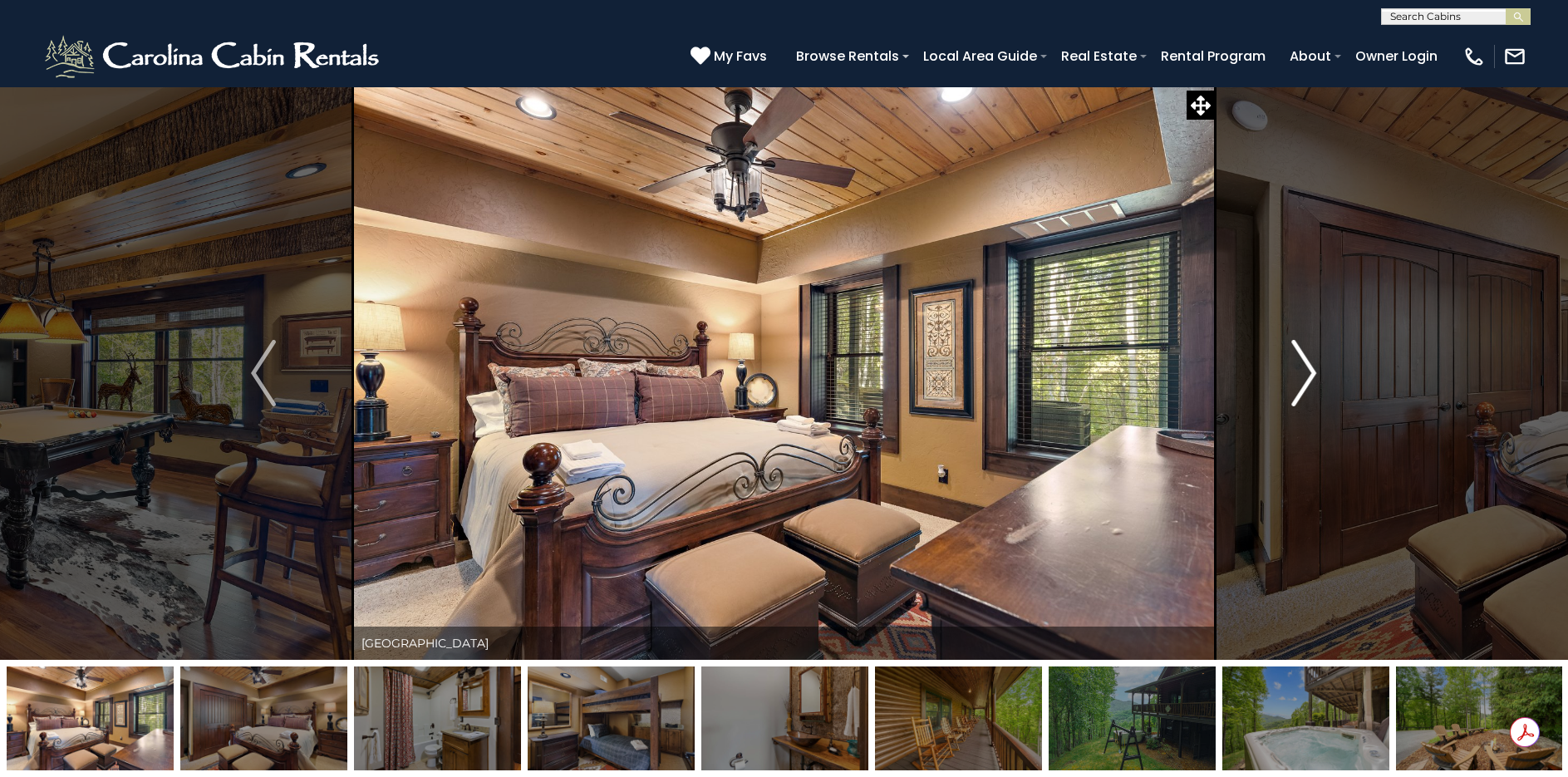
click at [1321, 374] on button "Next" at bounding box center [1305, 373] width 179 height 574
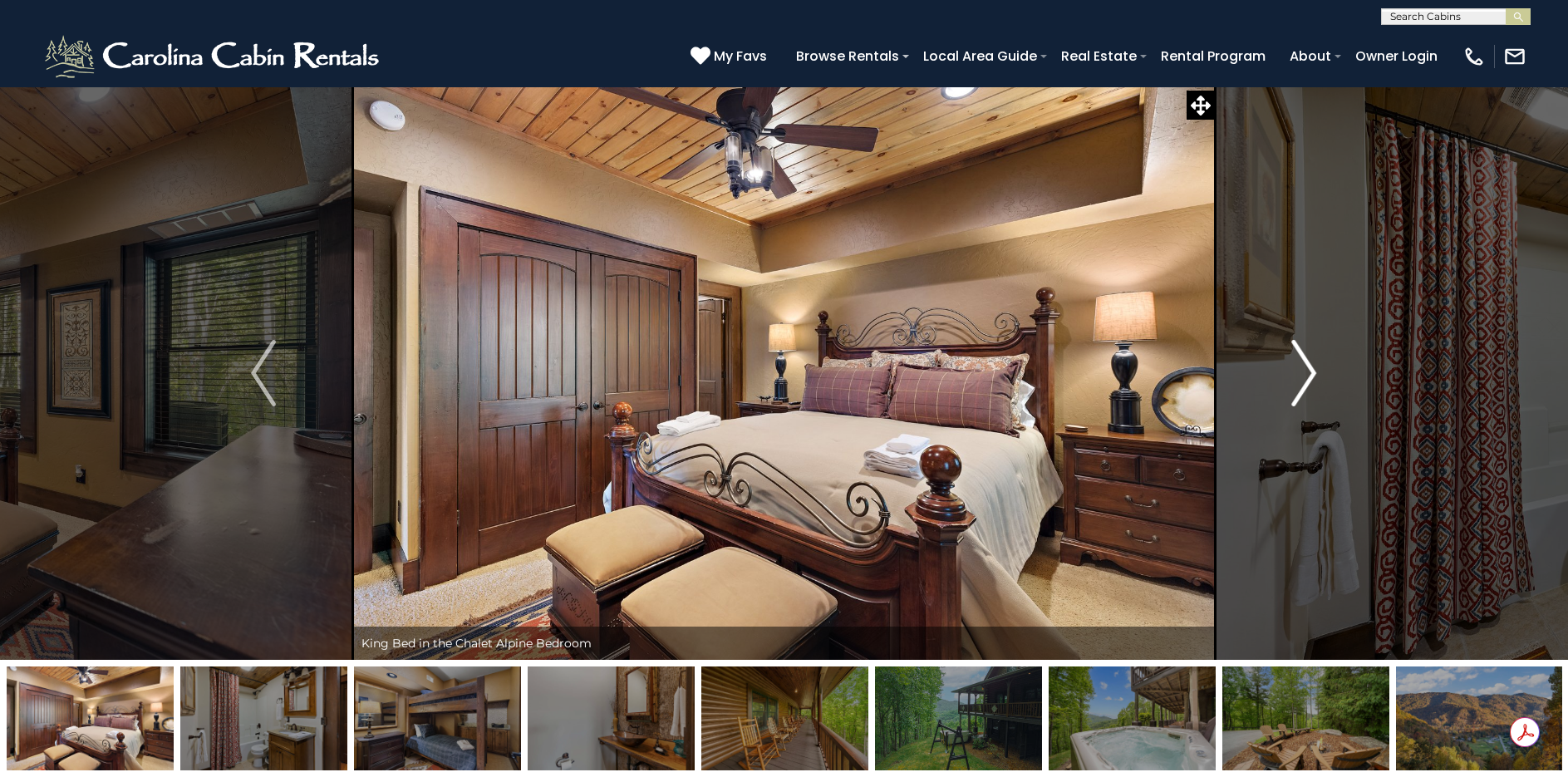
click at [1321, 374] on button "Next" at bounding box center [1305, 373] width 179 height 574
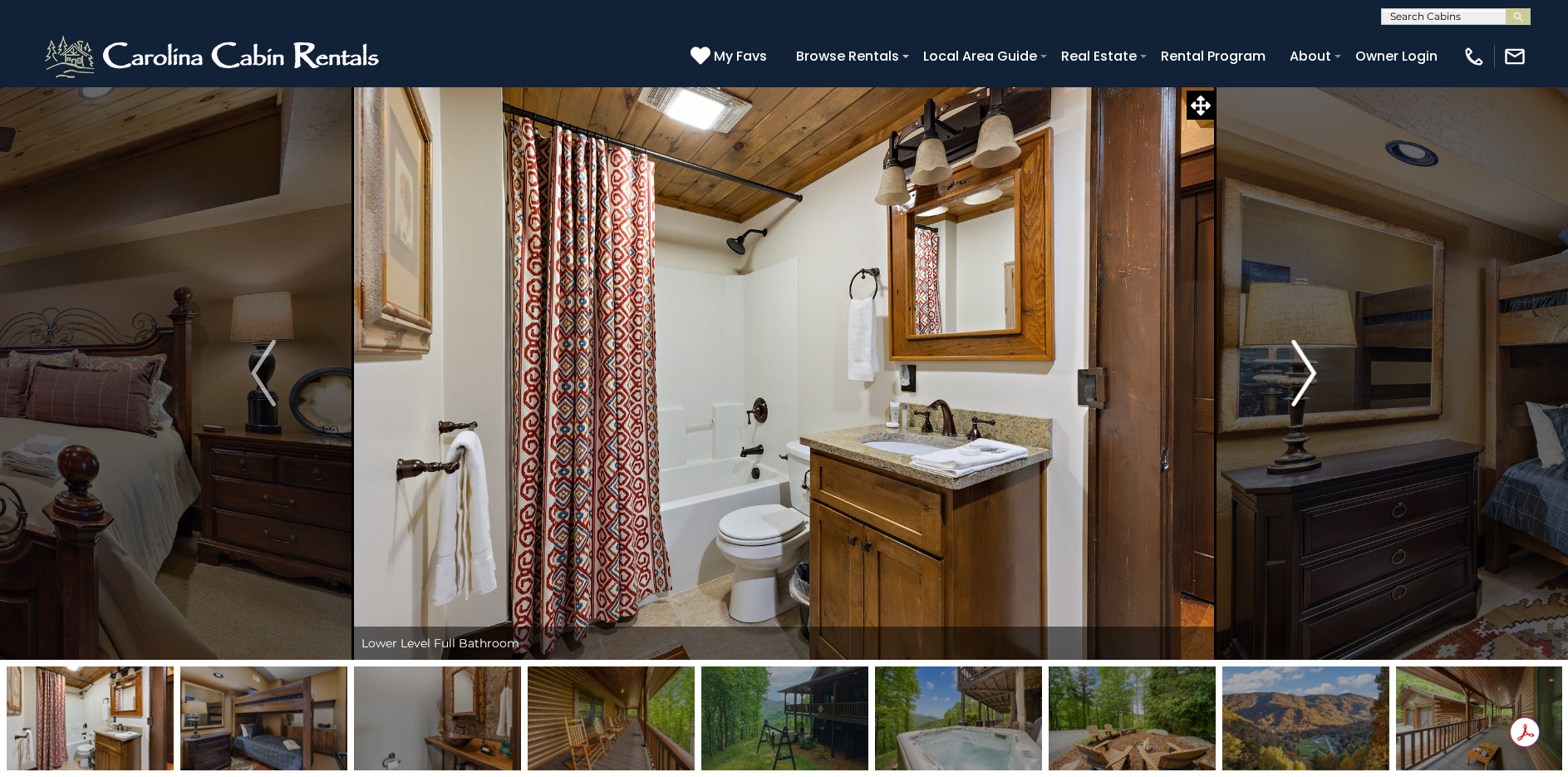
click at [1321, 374] on button "Next" at bounding box center [1305, 373] width 179 height 574
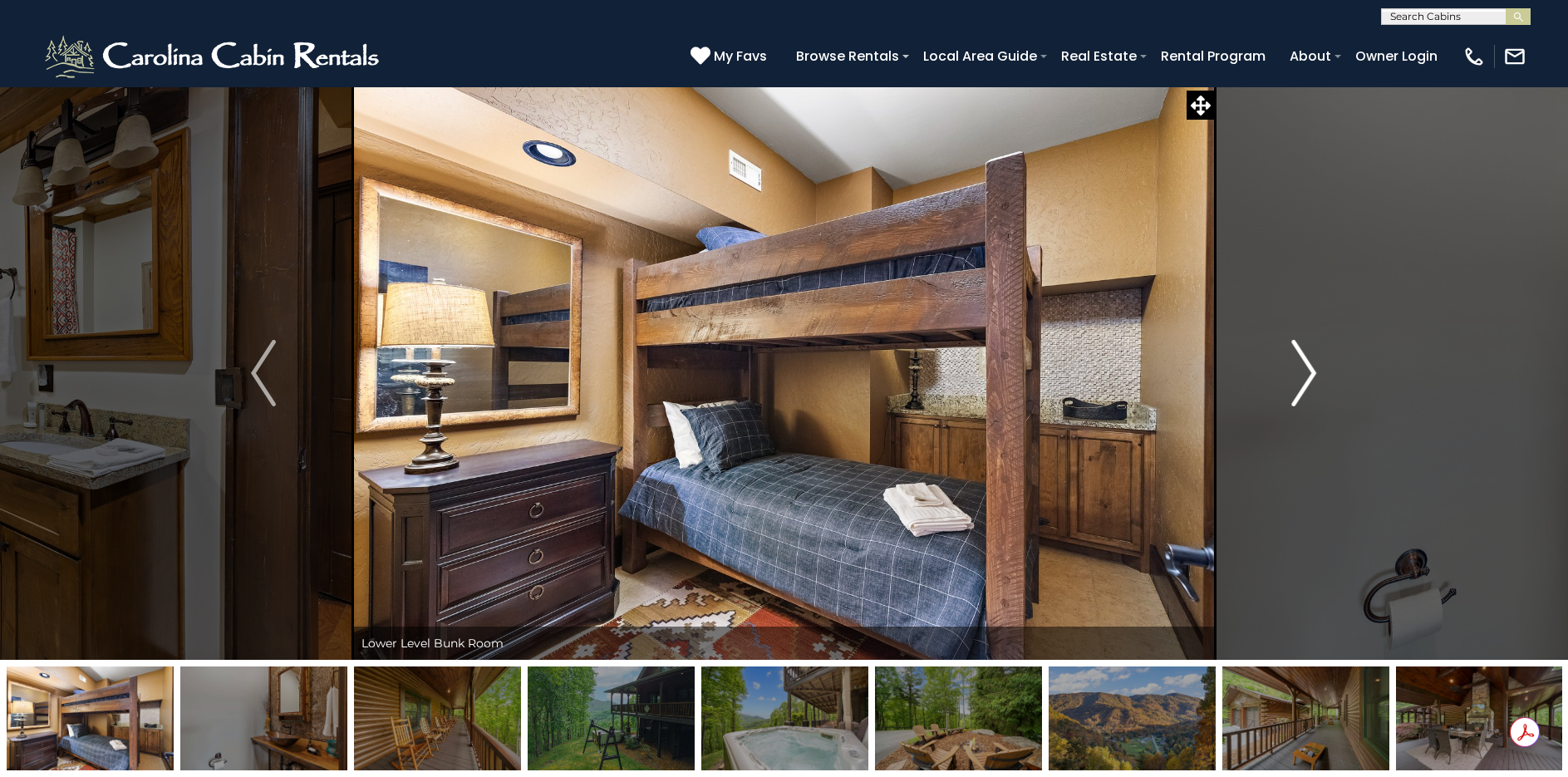
click at [1312, 375] on img "Next" at bounding box center [1305, 373] width 25 height 66
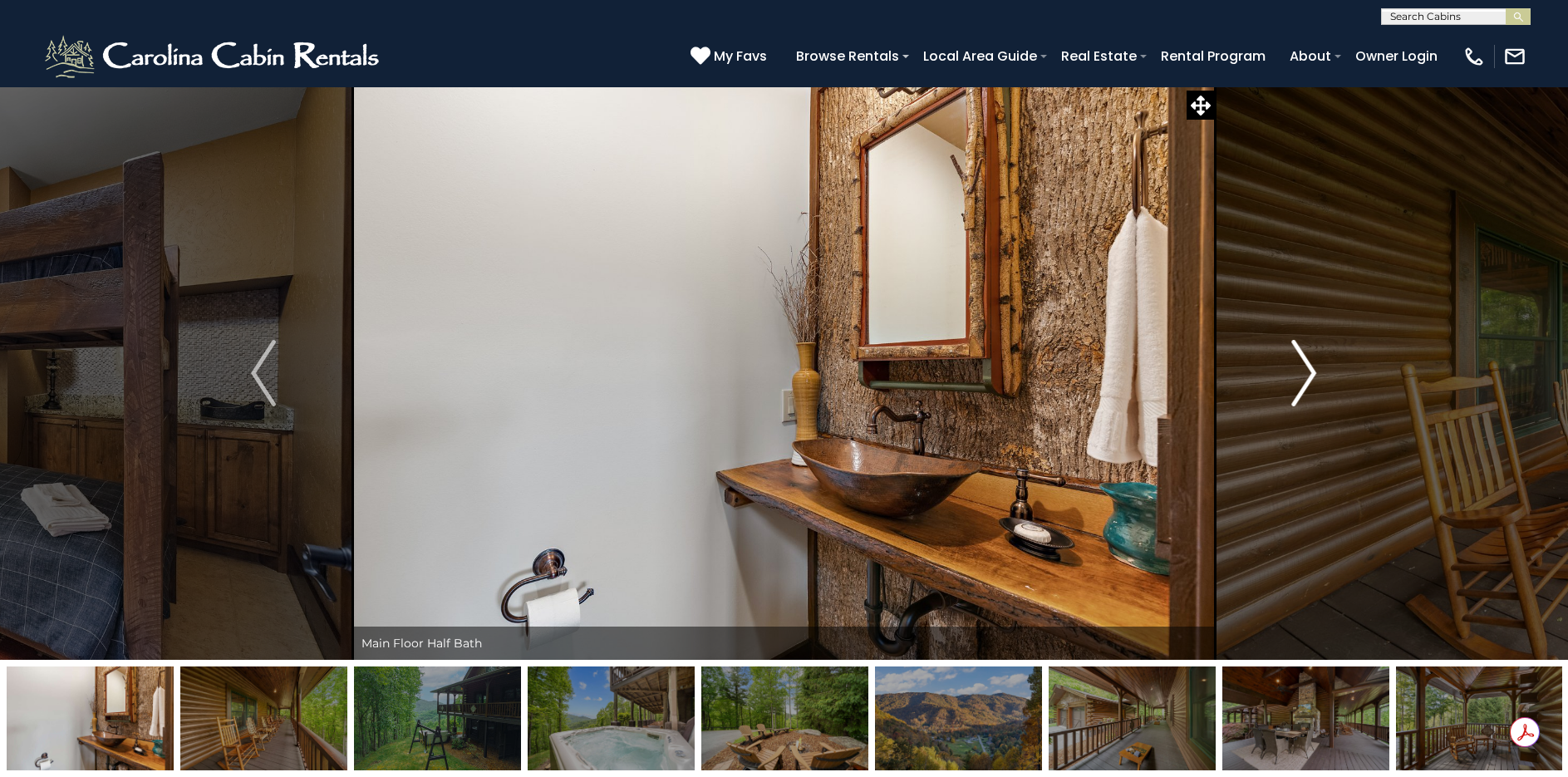
click at [1312, 375] on img "Next" at bounding box center [1305, 373] width 25 height 66
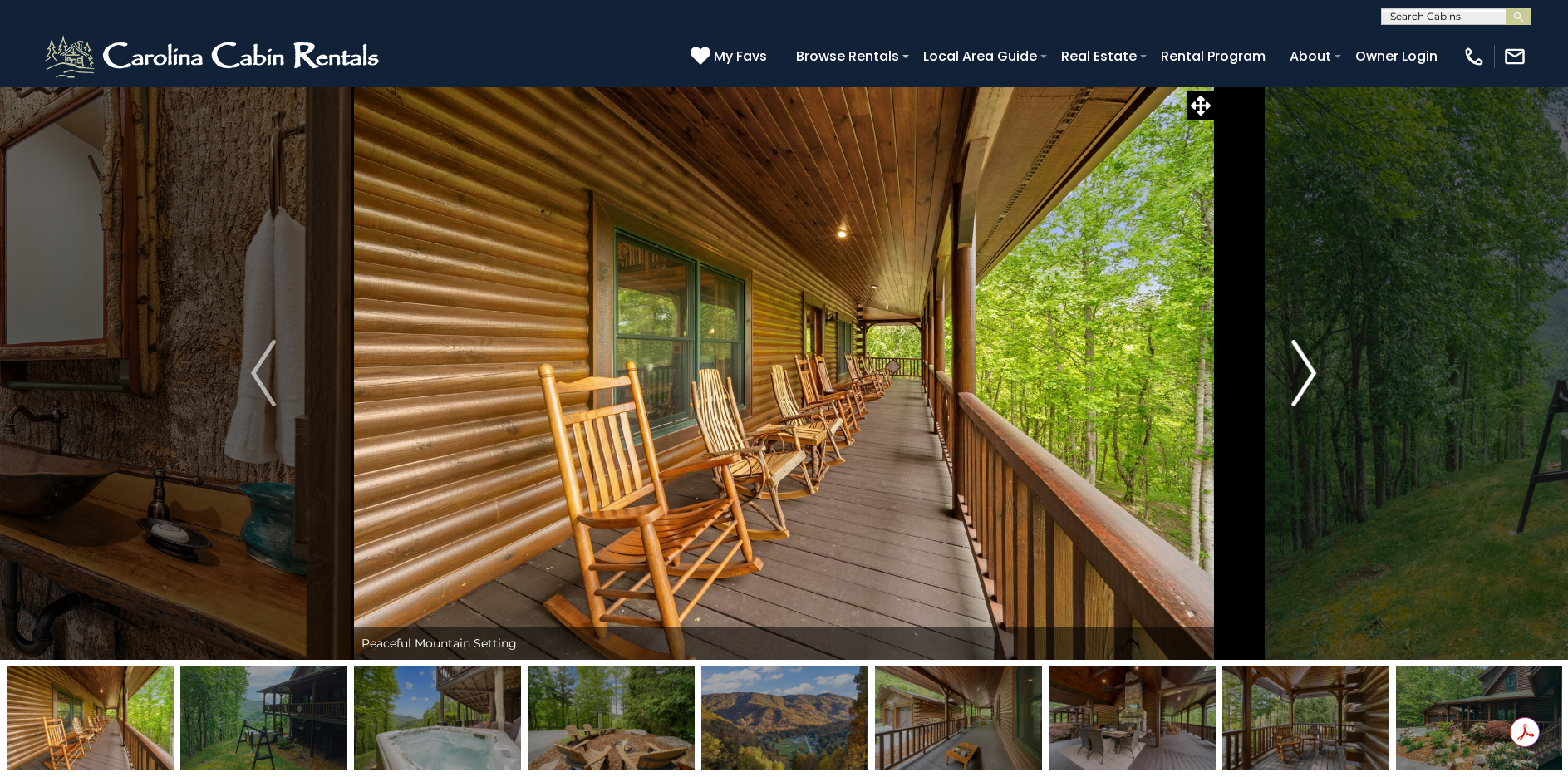
click at [1312, 375] on img "Next" at bounding box center [1305, 373] width 25 height 66
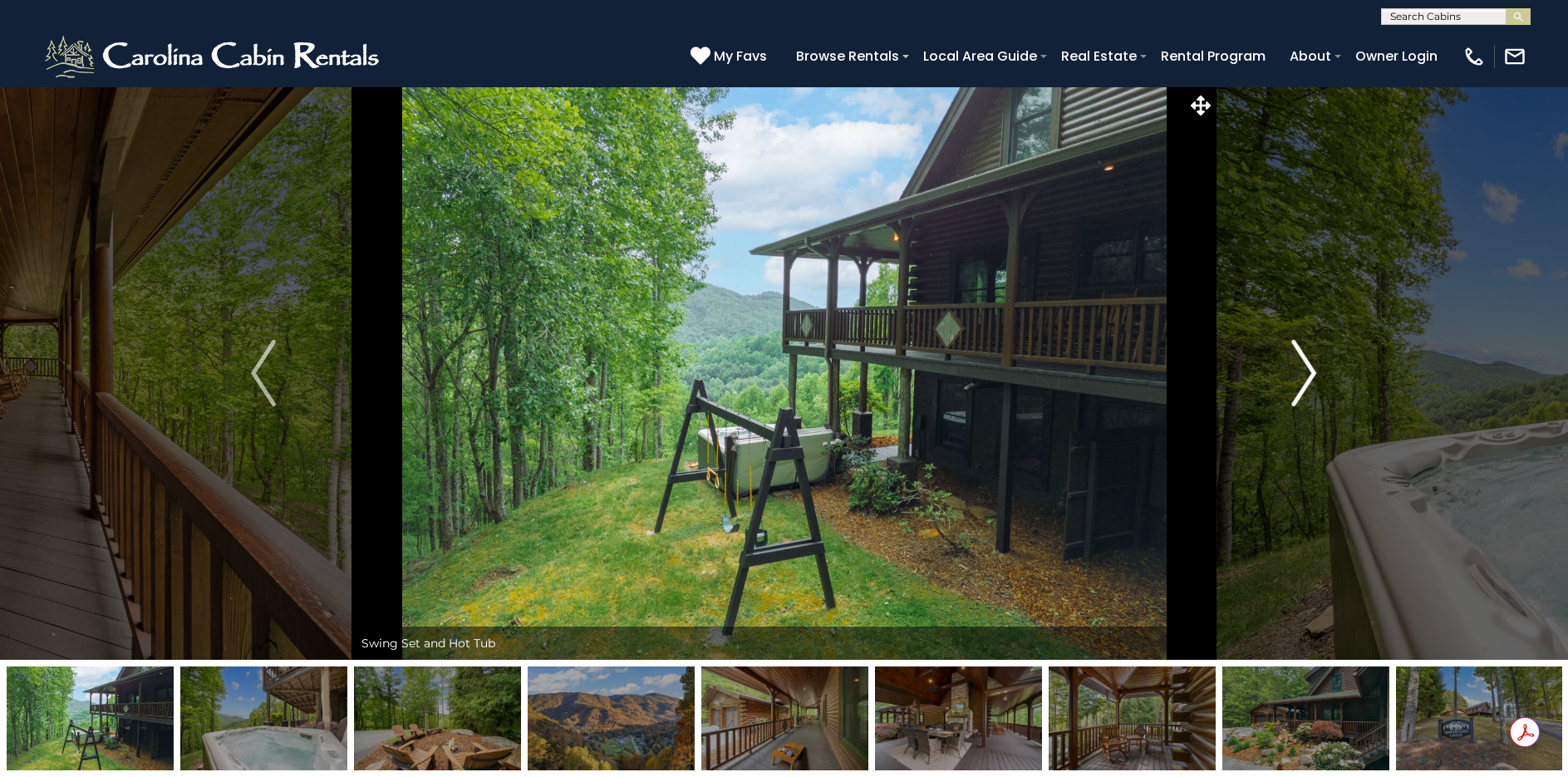
click at [1312, 375] on img "Next" at bounding box center [1305, 373] width 25 height 66
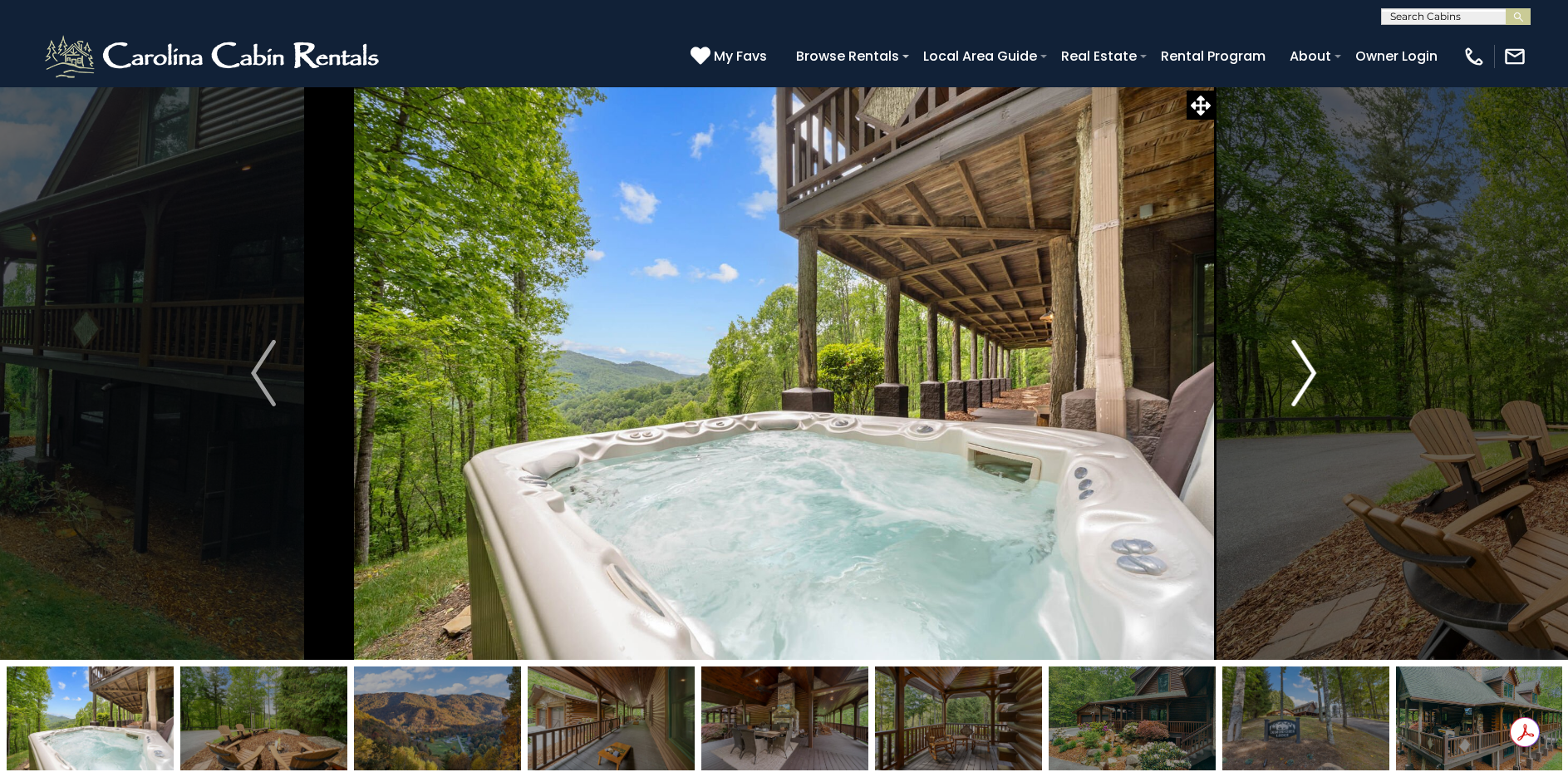
click at [1312, 375] on img "Next" at bounding box center [1305, 373] width 25 height 66
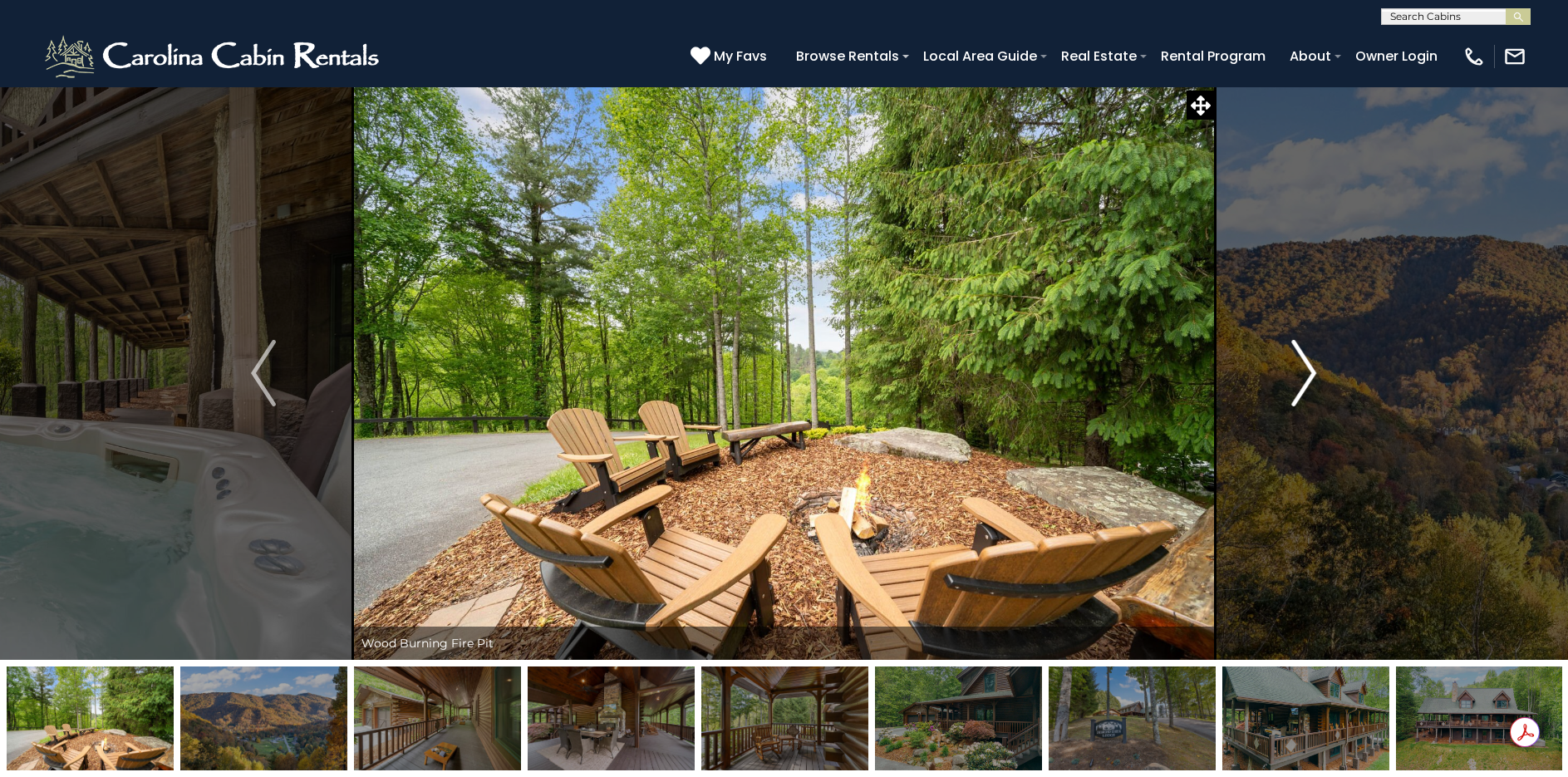
click at [1312, 375] on img "Next" at bounding box center [1305, 373] width 25 height 66
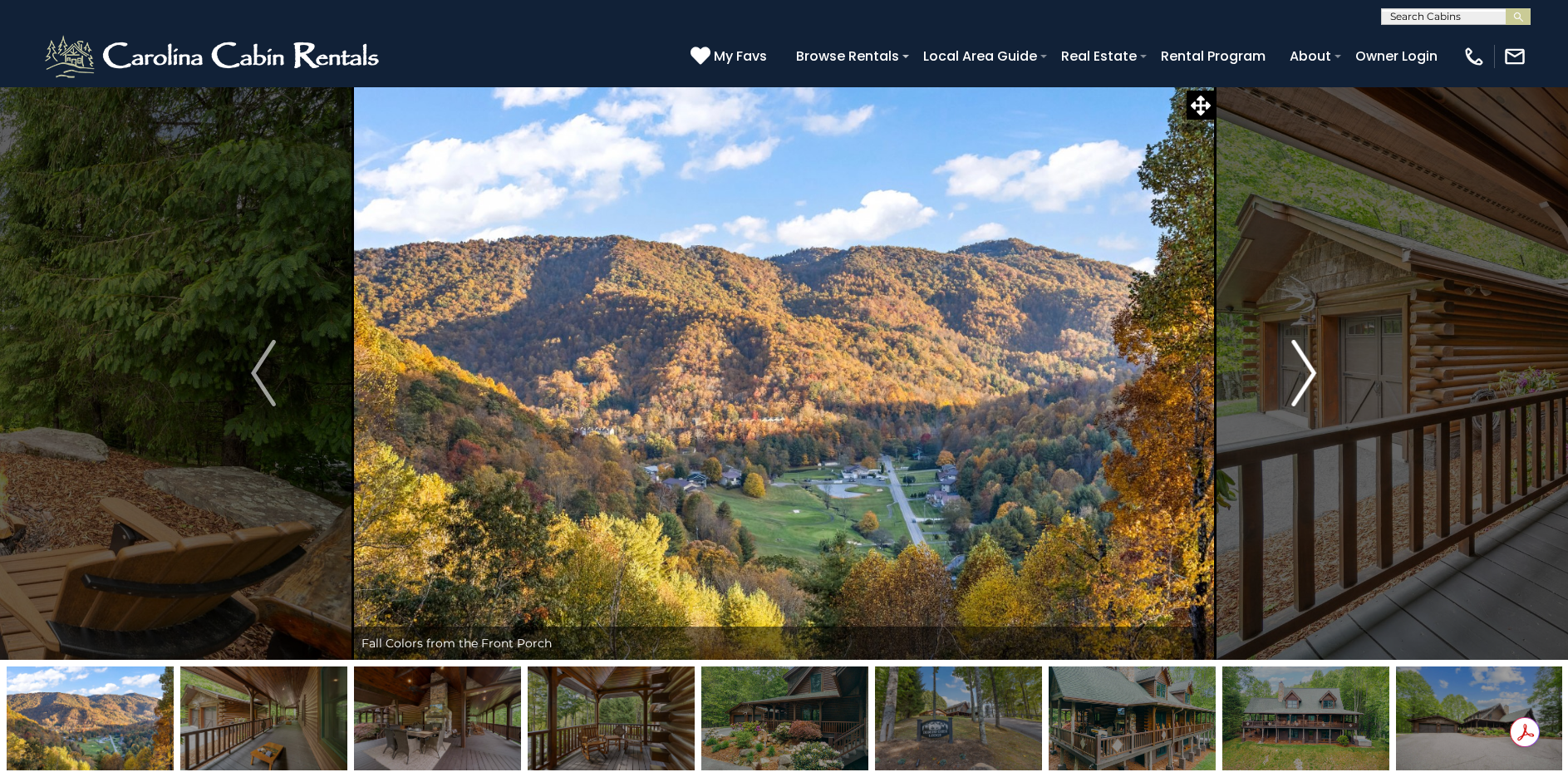
click at [1312, 375] on img "Next" at bounding box center [1305, 373] width 25 height 66
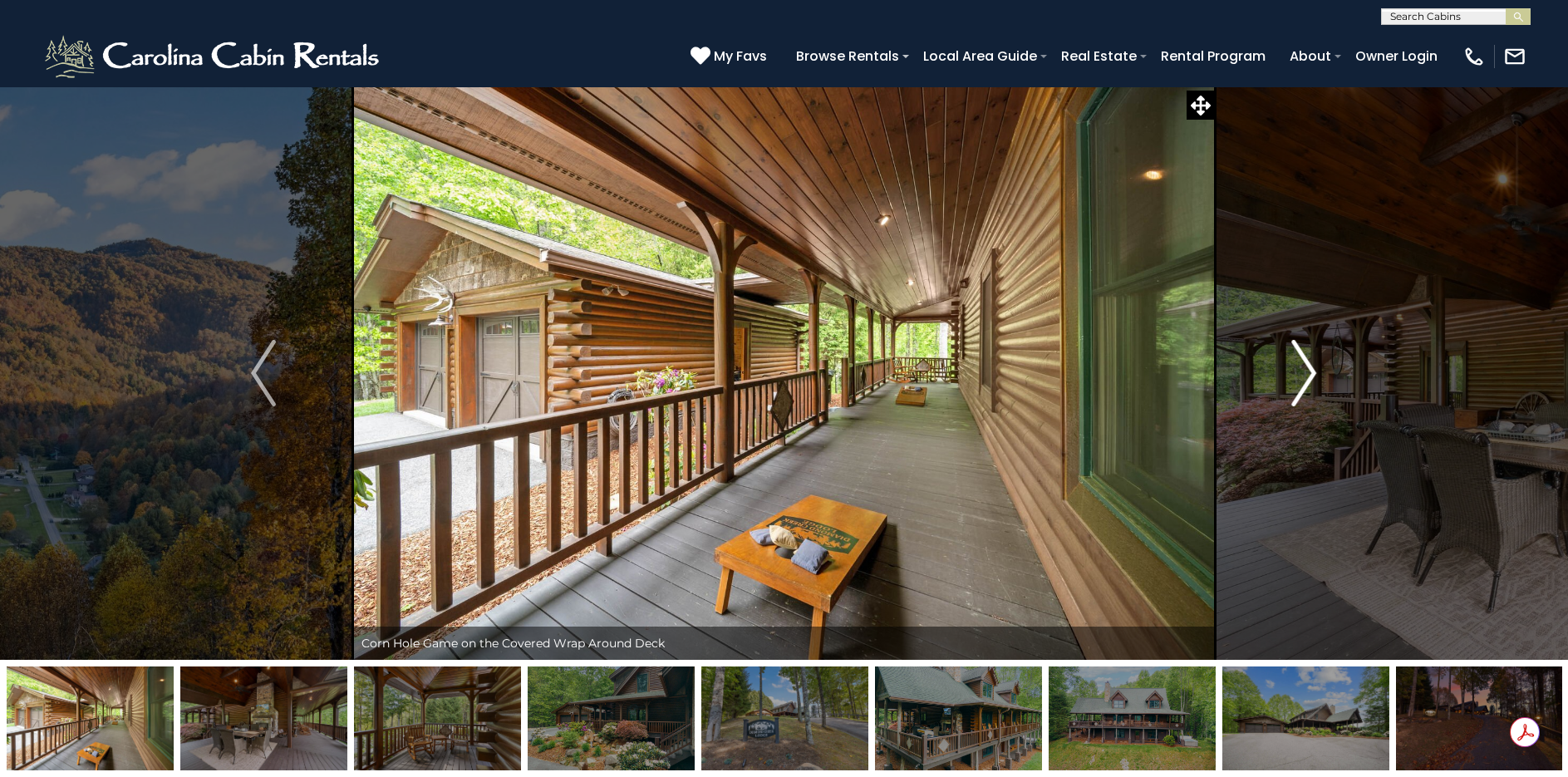
click at [1312, 375] on img "Next" at bounding box center [1305, 373] width 25 height 66
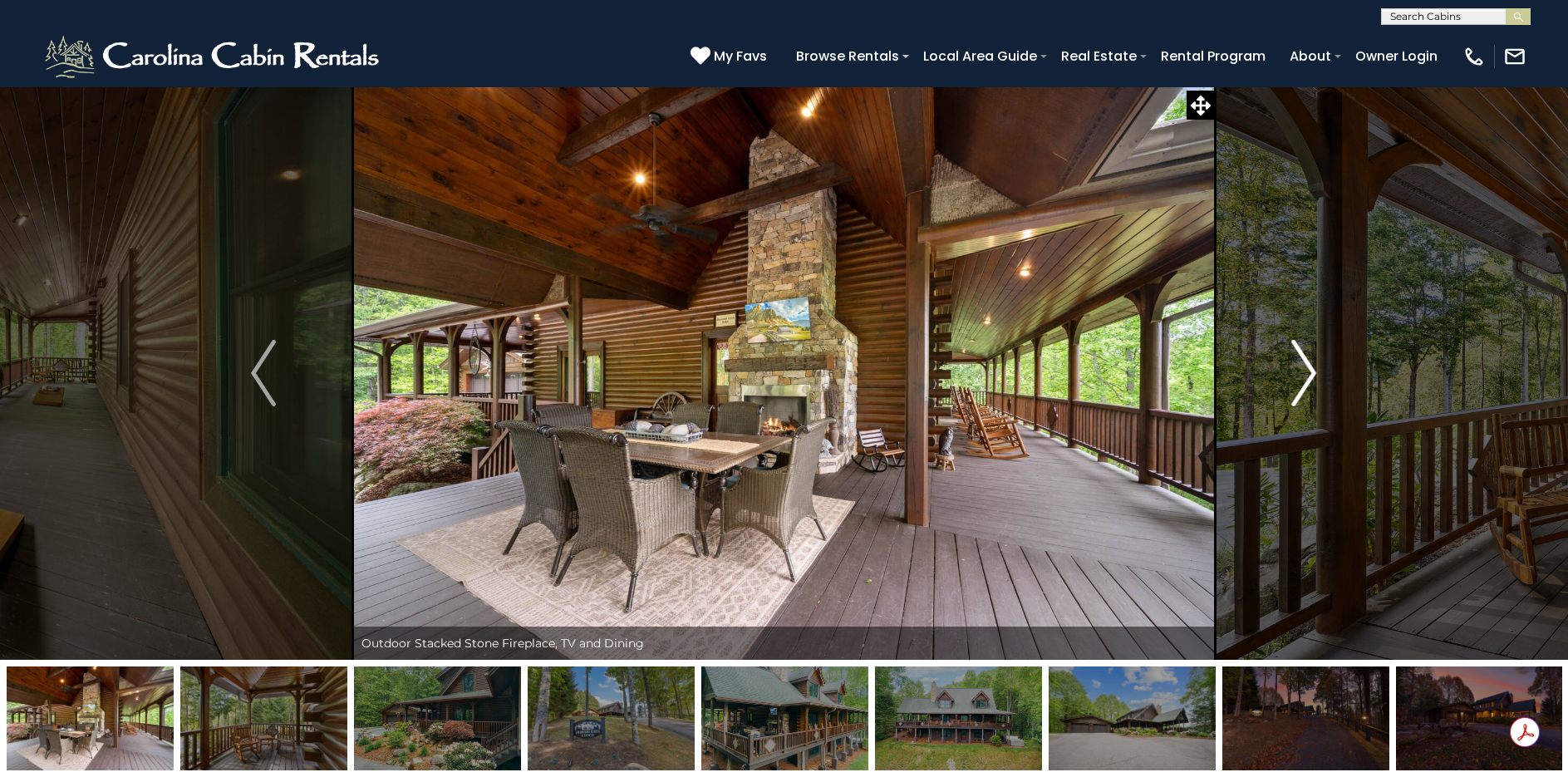
click at [1312, 375] on img "Next" at bounding box center [1305, 373] width 25 height 66
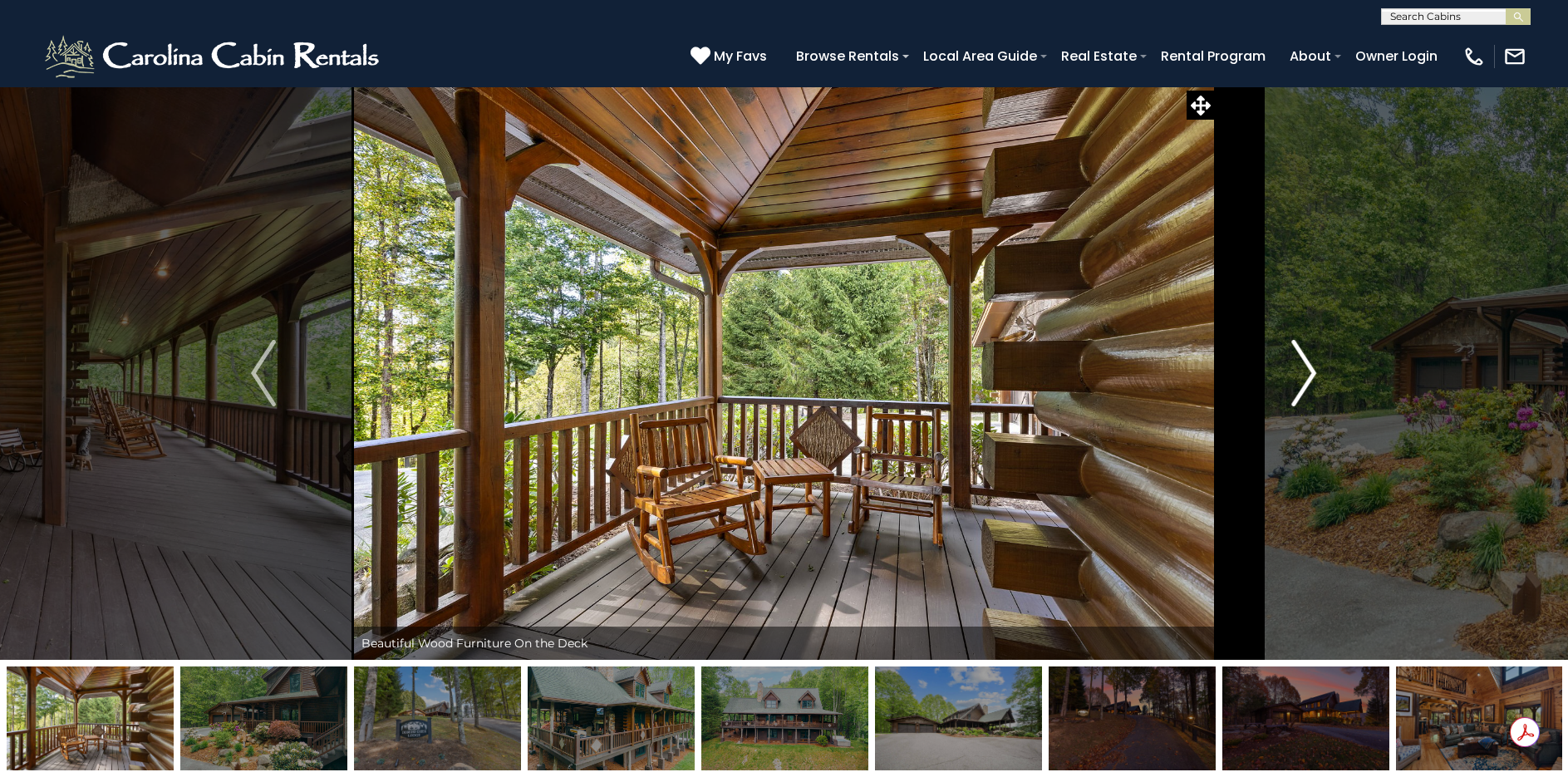
click at [1312, 375] on img "Next" at bounding box center [1305, 373] width 25 height 66
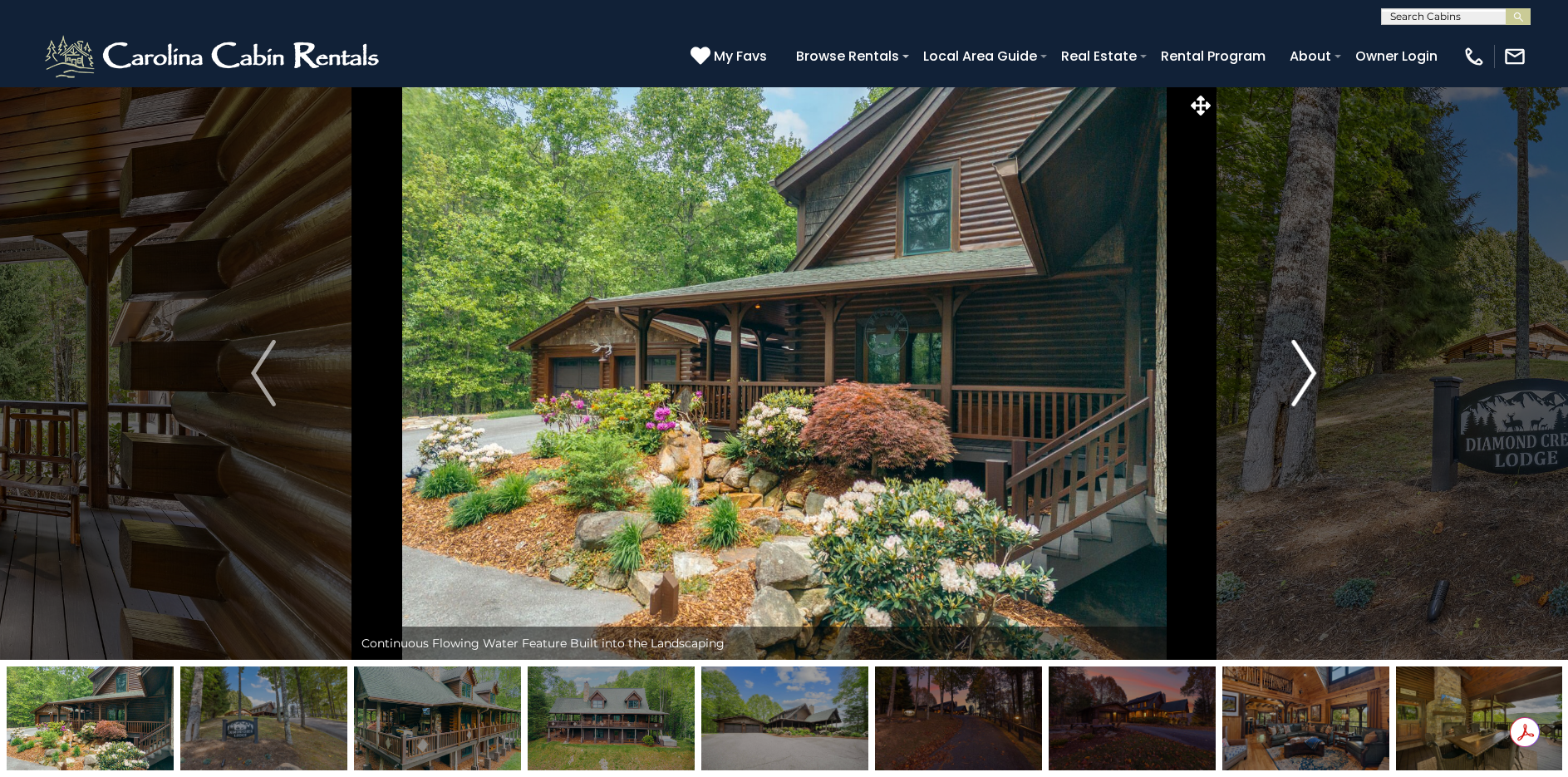
click at [1312, 375] on img "Next" at bounding box center [1305, 373] width 25 height 66
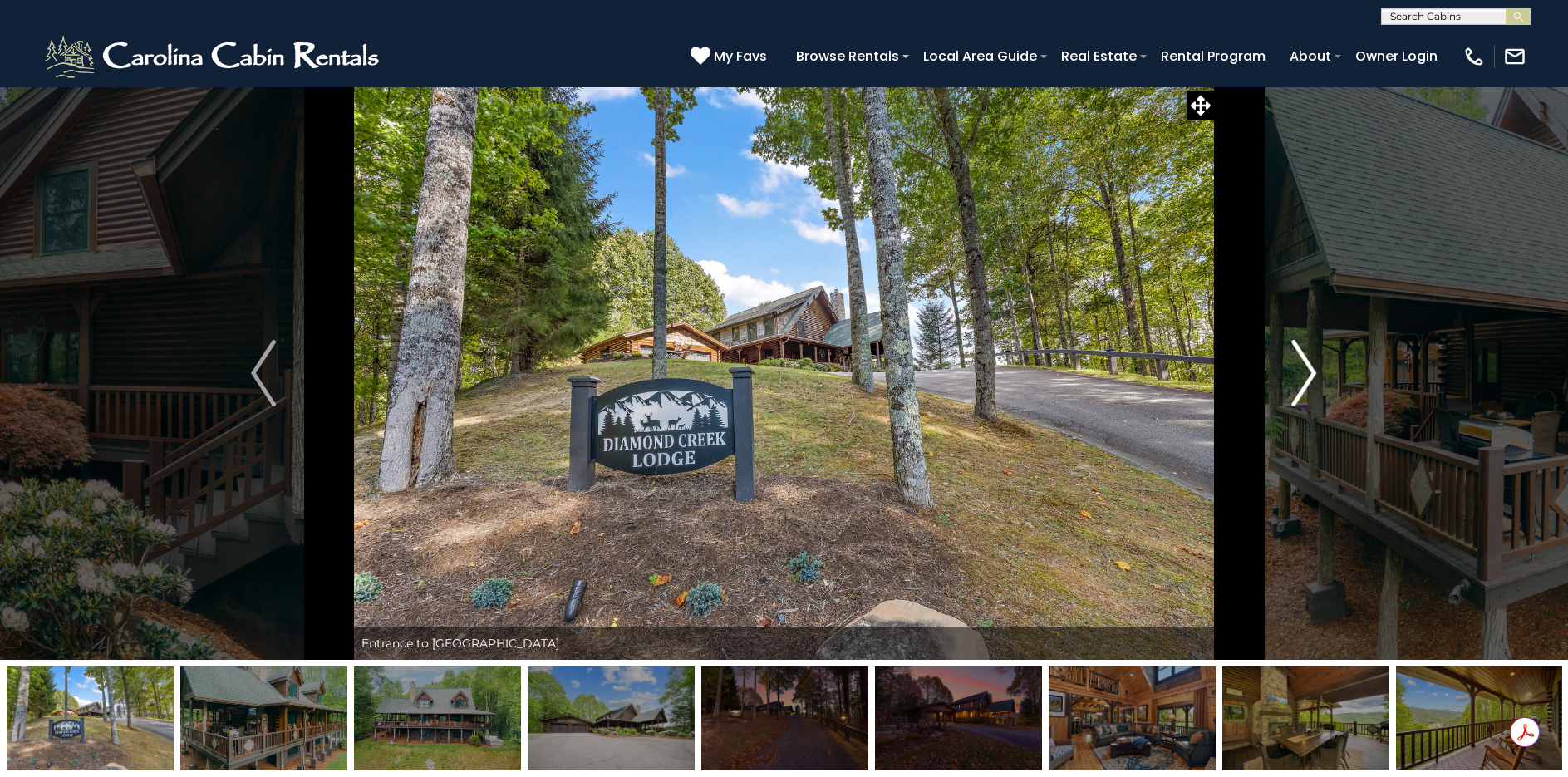
click at [1312, 375] on img "Next" at bounding box center [1305, 373] width 25 height 66
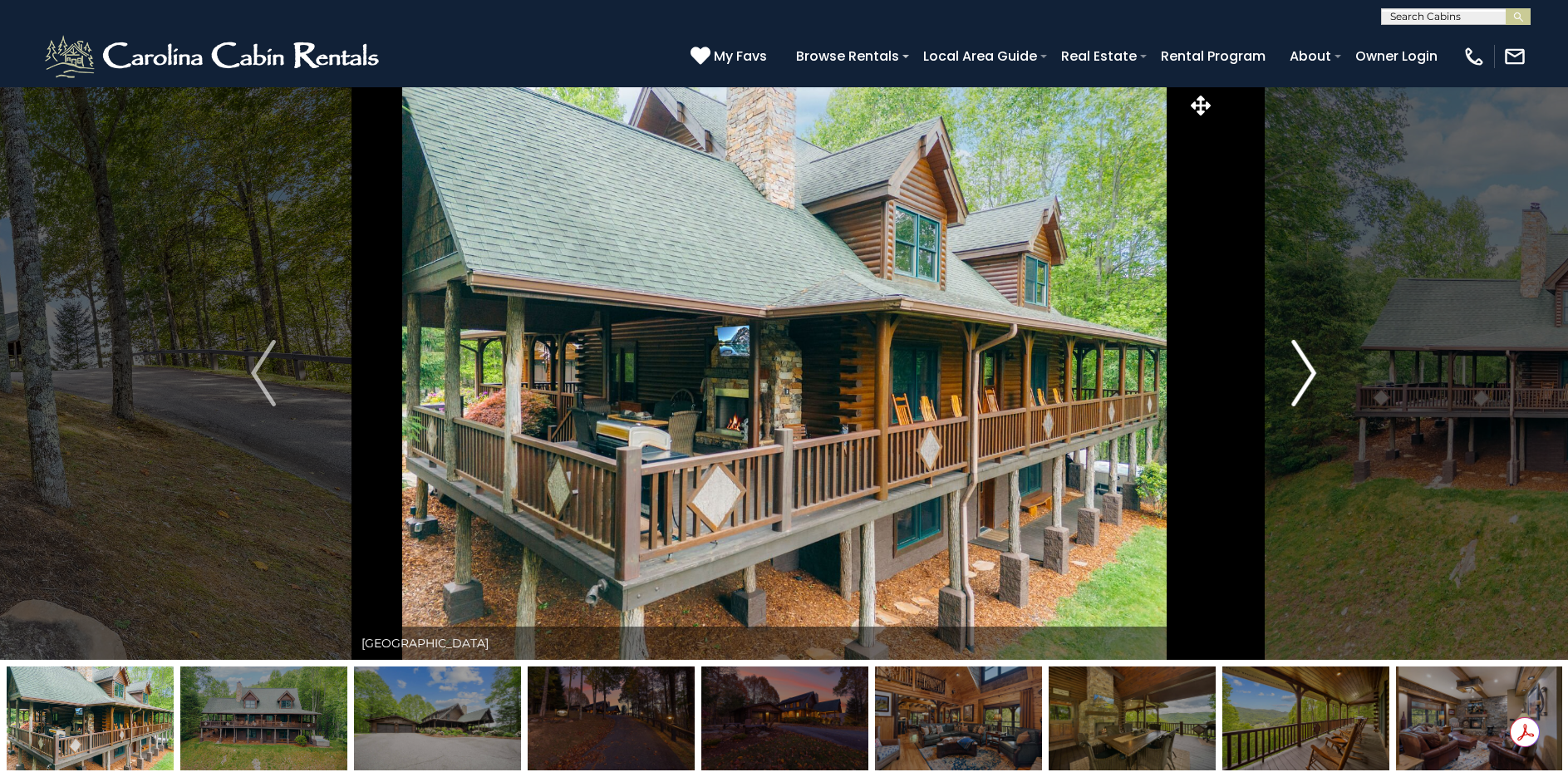
click at [1310, 374] on img "Next" at bounding box center [1305, 373] width 25 height 66
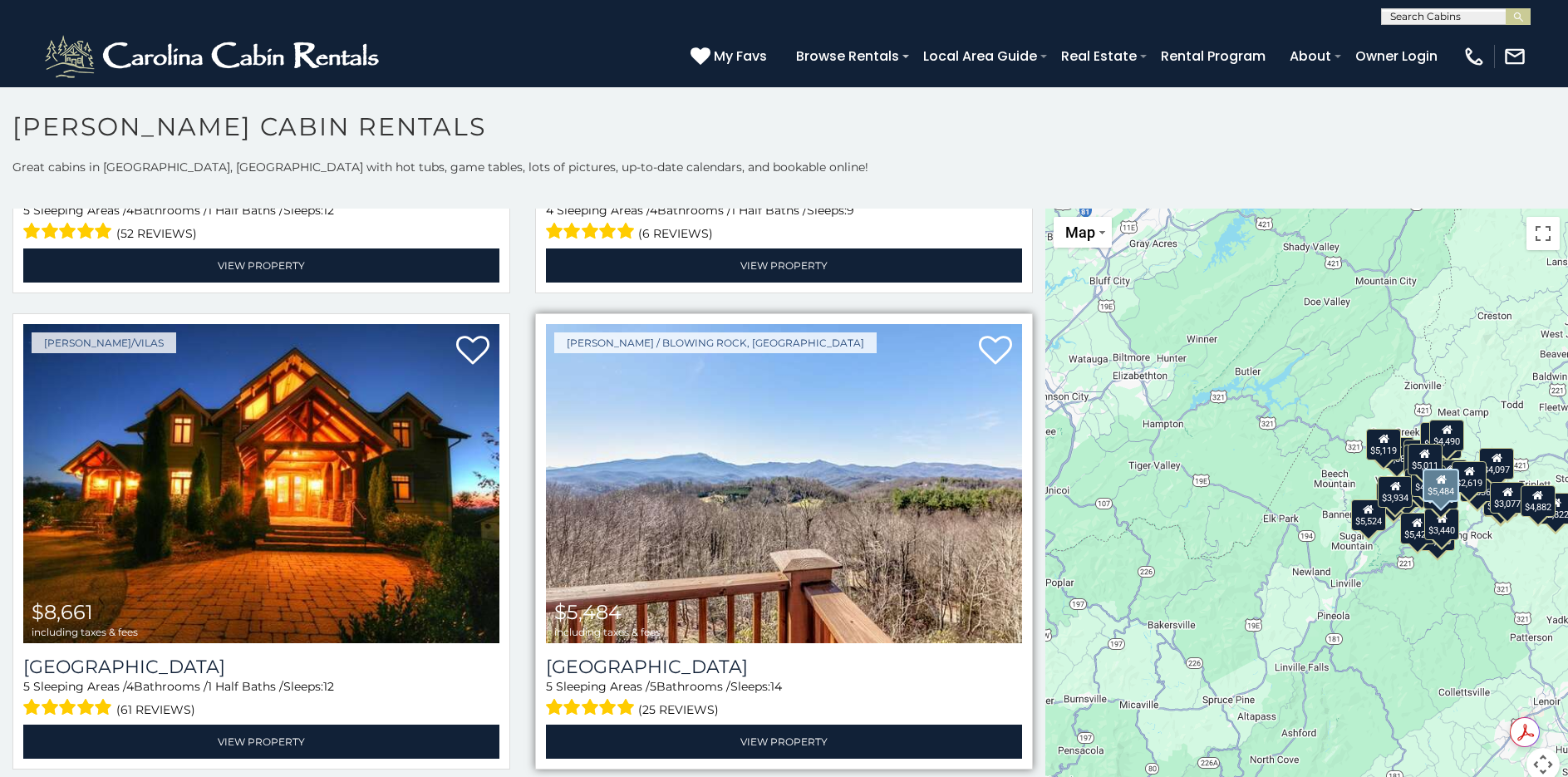
scroll to position [914, 0]
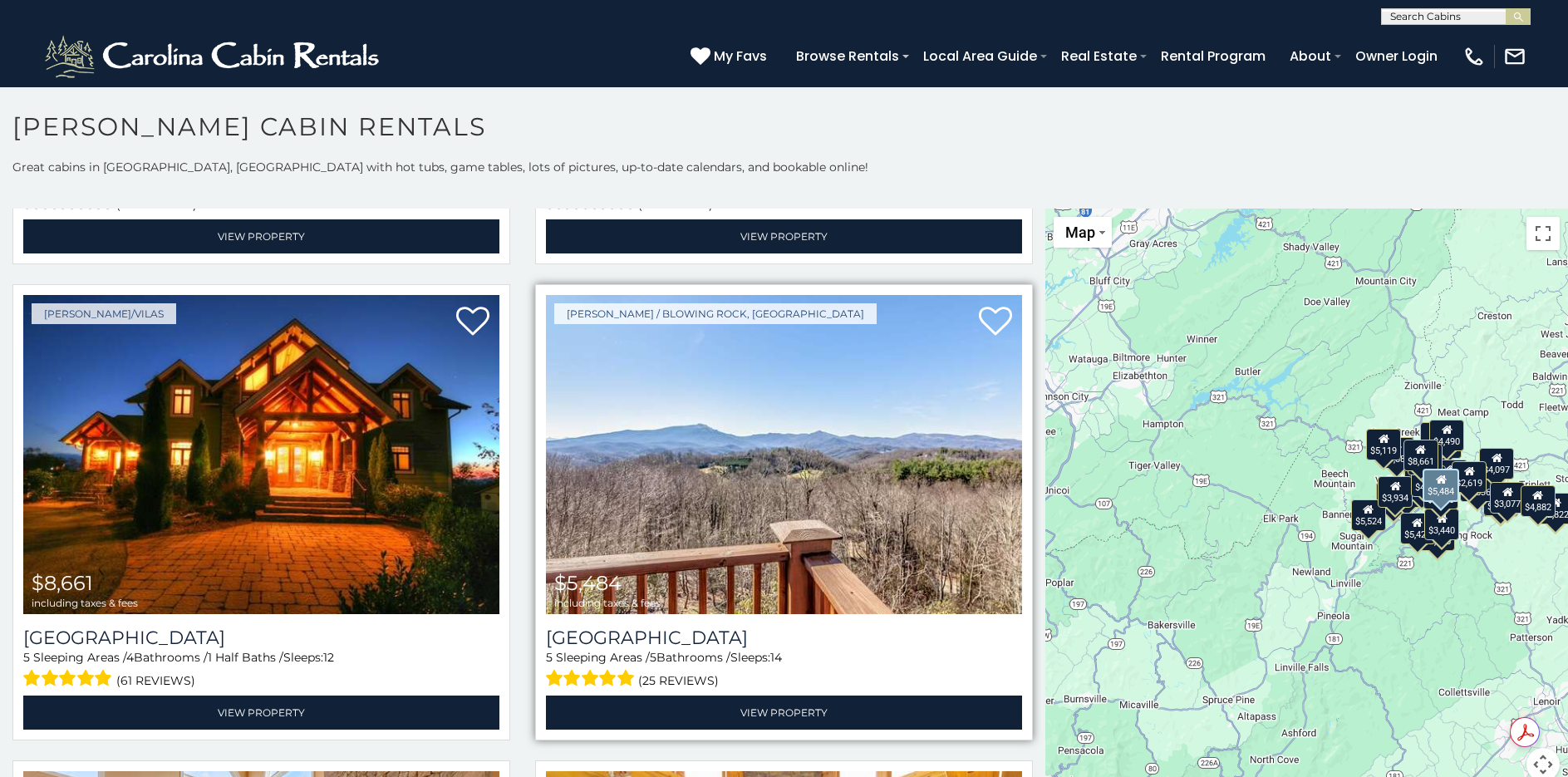
click at [769, 441] on img at bounding box center [784, 454] width 476 height 319
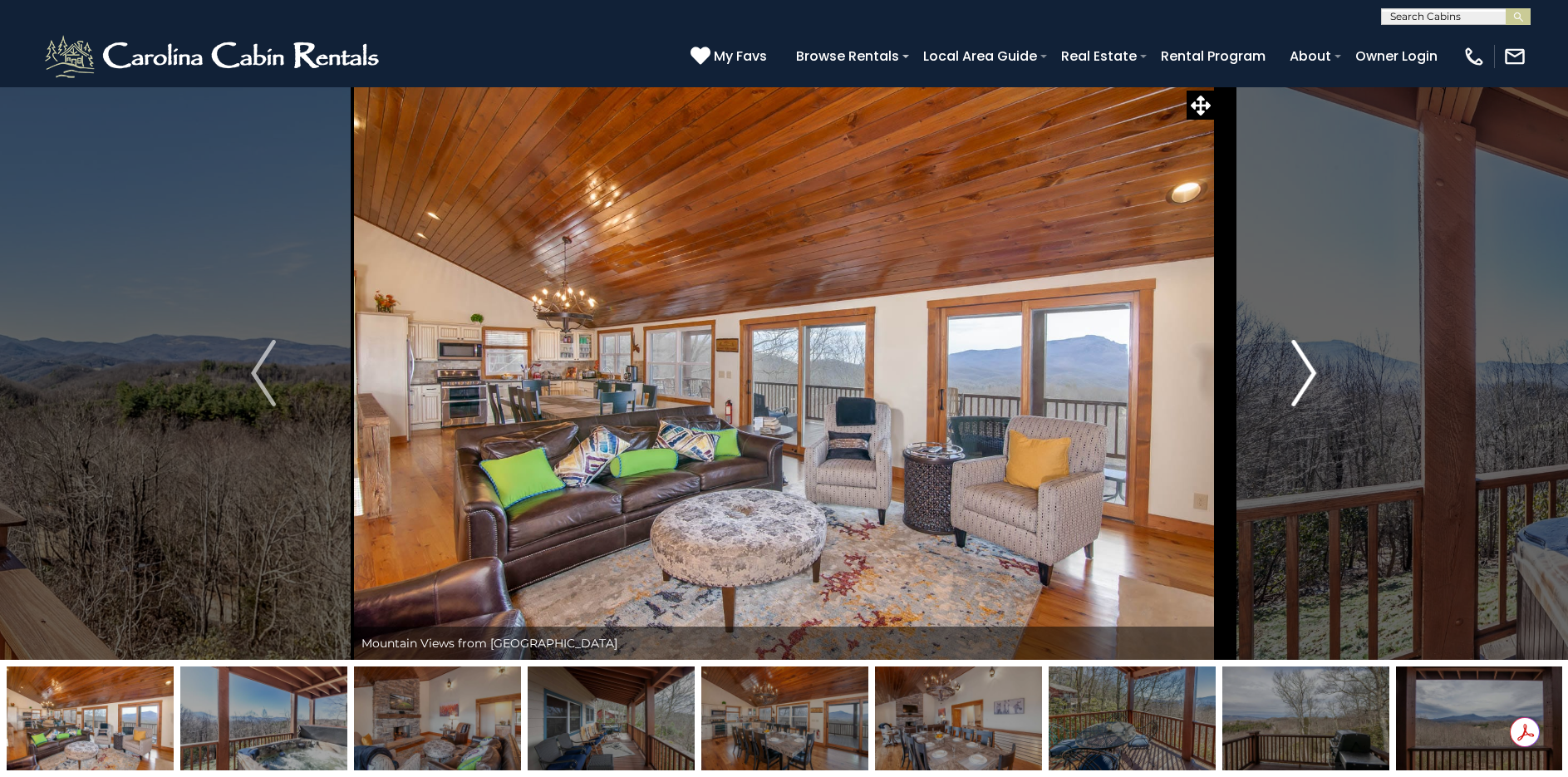
click at [1295, 370] on img "Next" at bounding box center [1305, 373] width 25 height 66
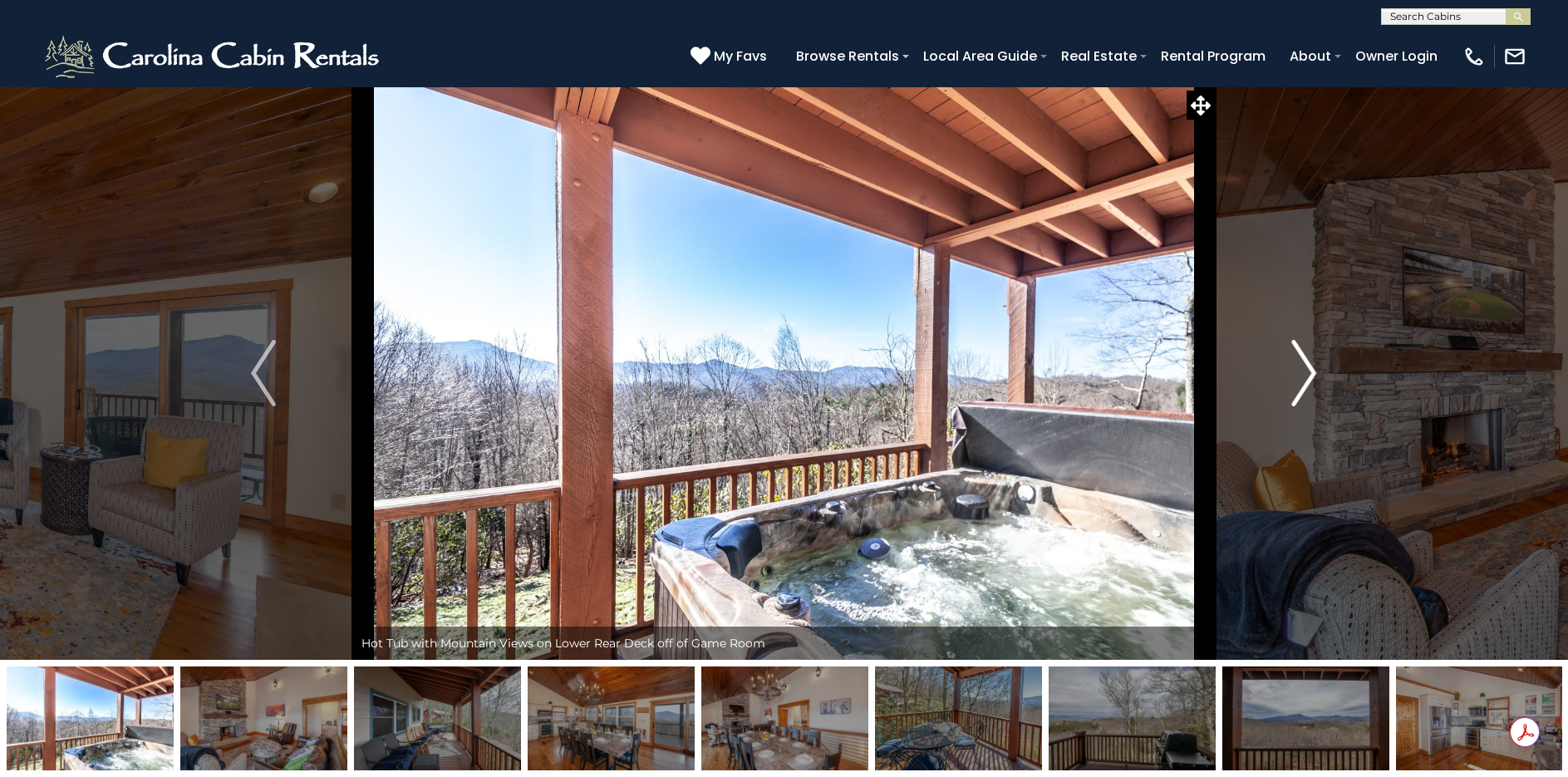
click at [1295, 370] on img "Next" at bounding box center [1305, 373] width 25 height 66
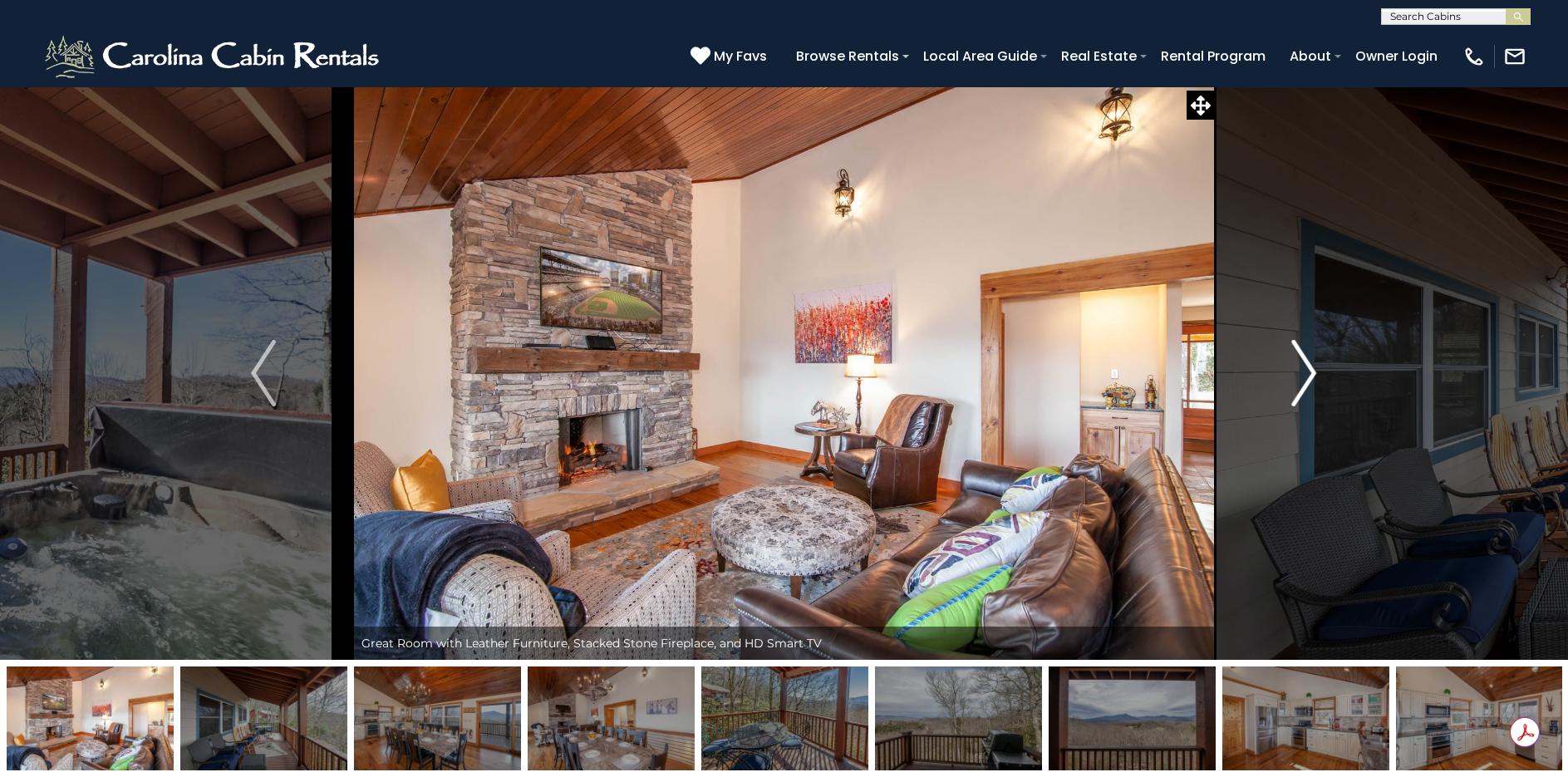
click at [1295, 370] on img "Next" at bounding box center [1305, 373] width 25 height 66
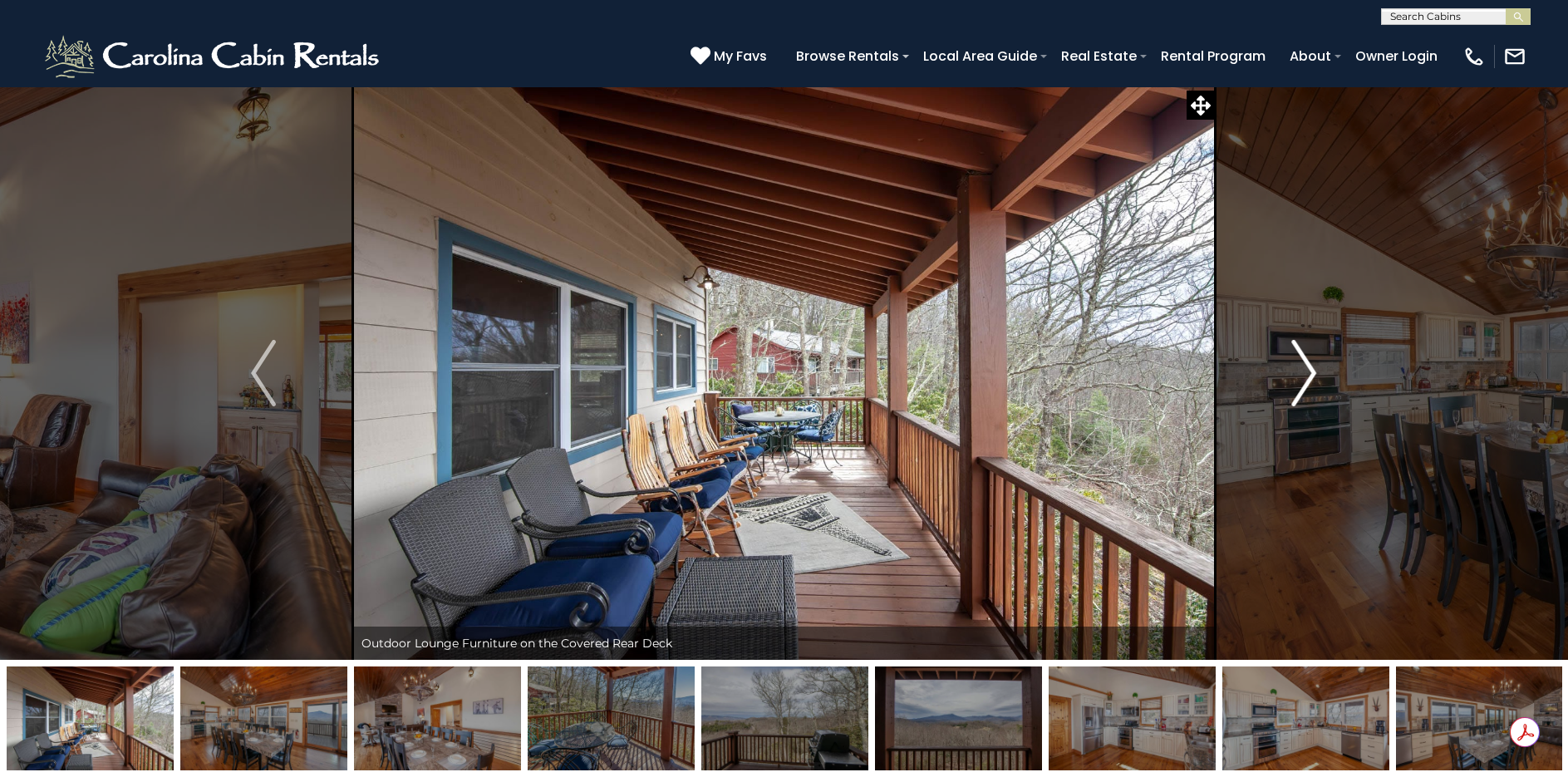
click at [1295, 370] on img "Next" at bounding box center [1305, 373] width 25 height 66
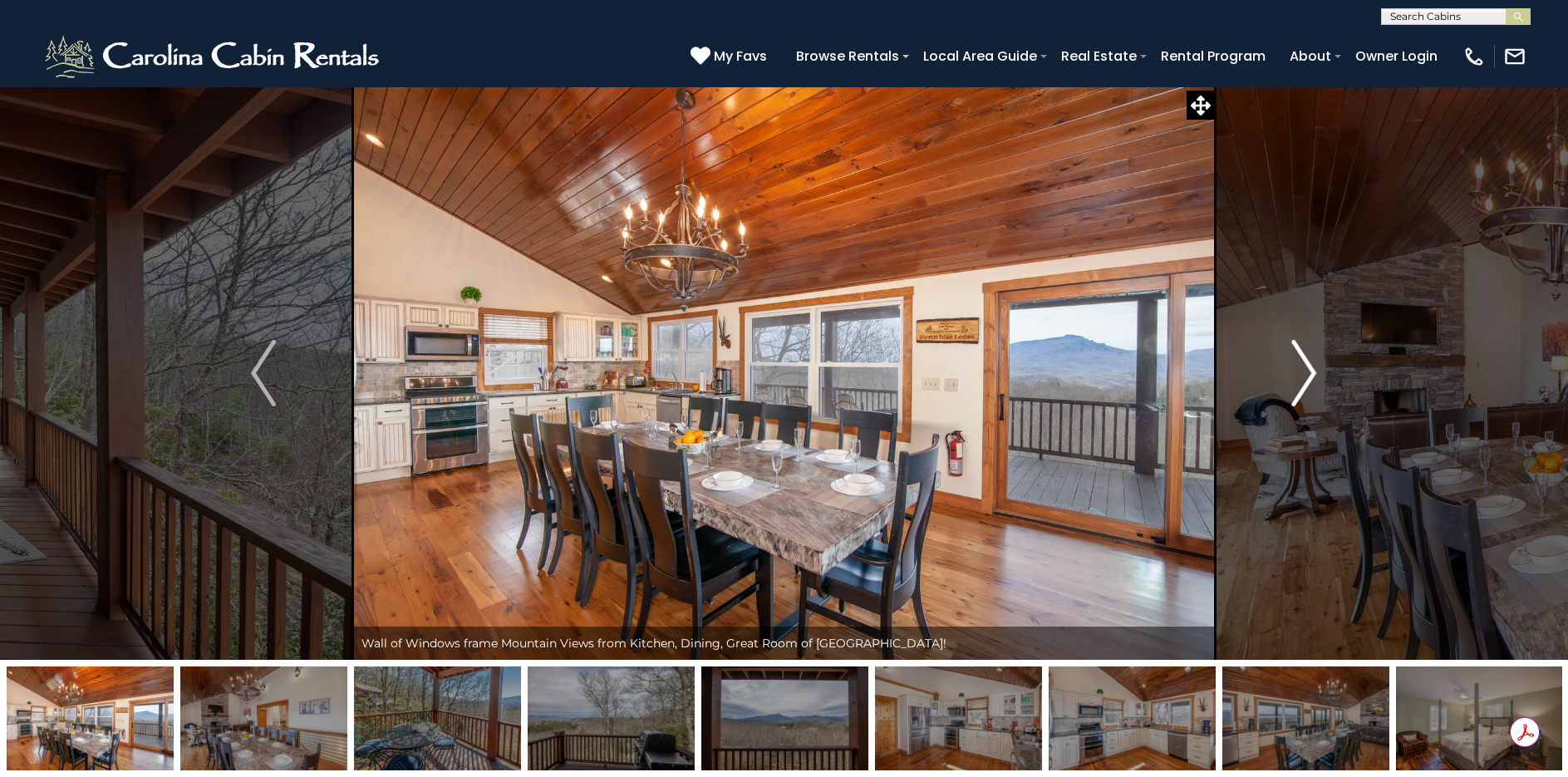
click at [1295, 370] on img "Next" at bounding box center [1305, 373] width 25 height 66
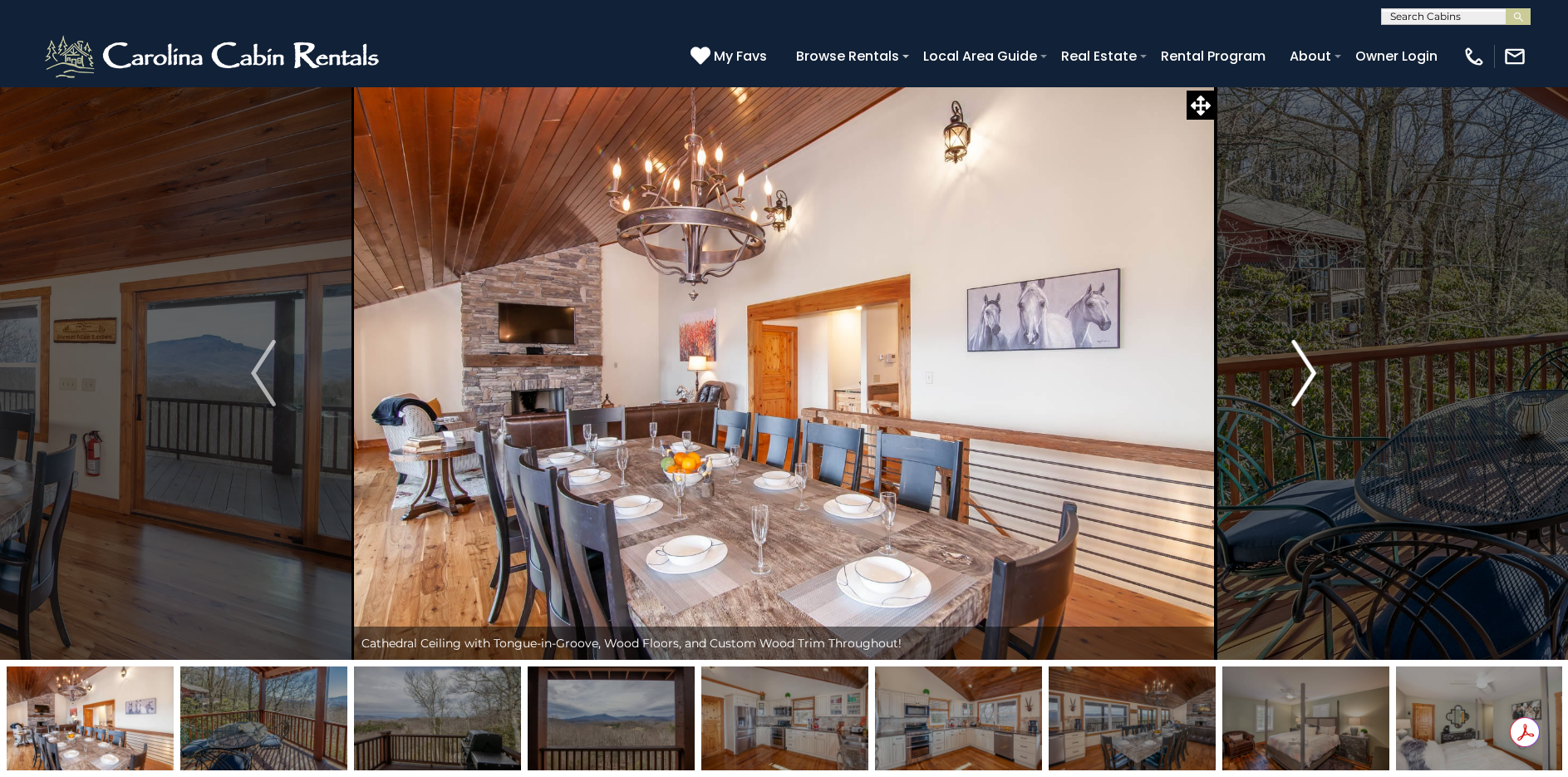
click at [1295, 370] on img "Next" at bounding box center [1305, 373] width 25 height 66
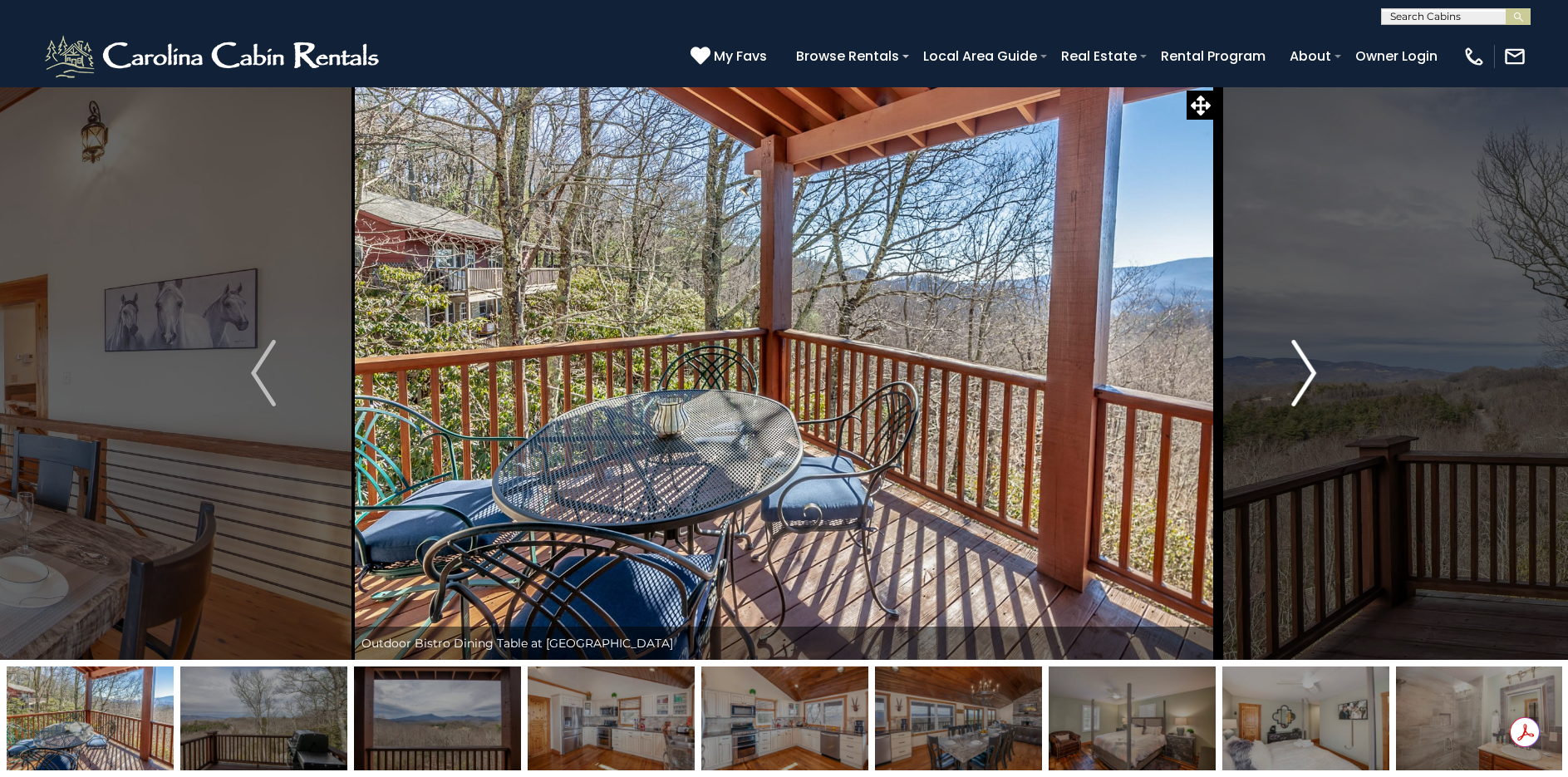
click at [1295, 370] on img "Next" at bounding box center [1305, 373] width 25 height 66
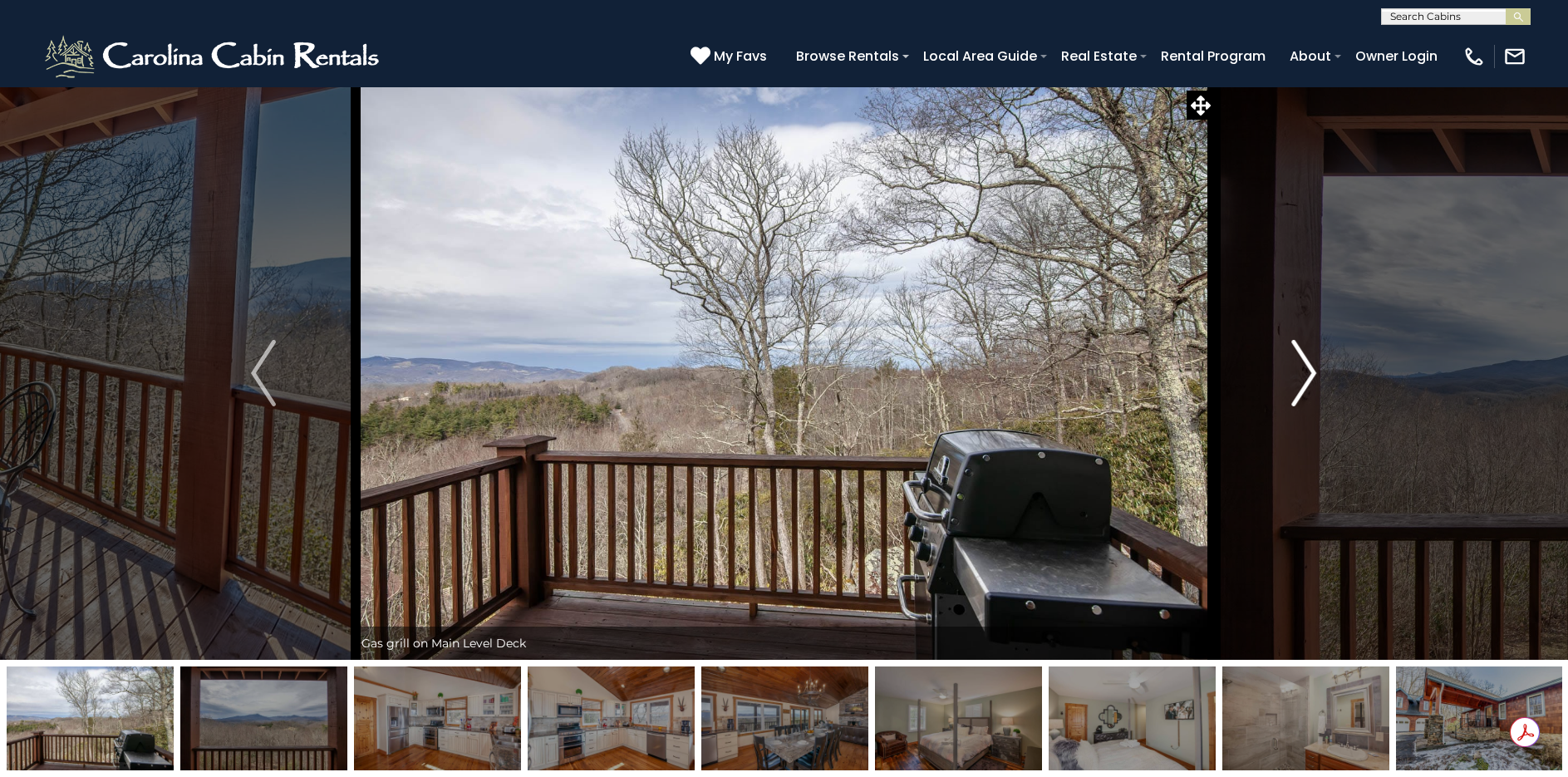
click at [1295, 370] on img "Next" at bounding box center [1305, 373] width 25 height 66
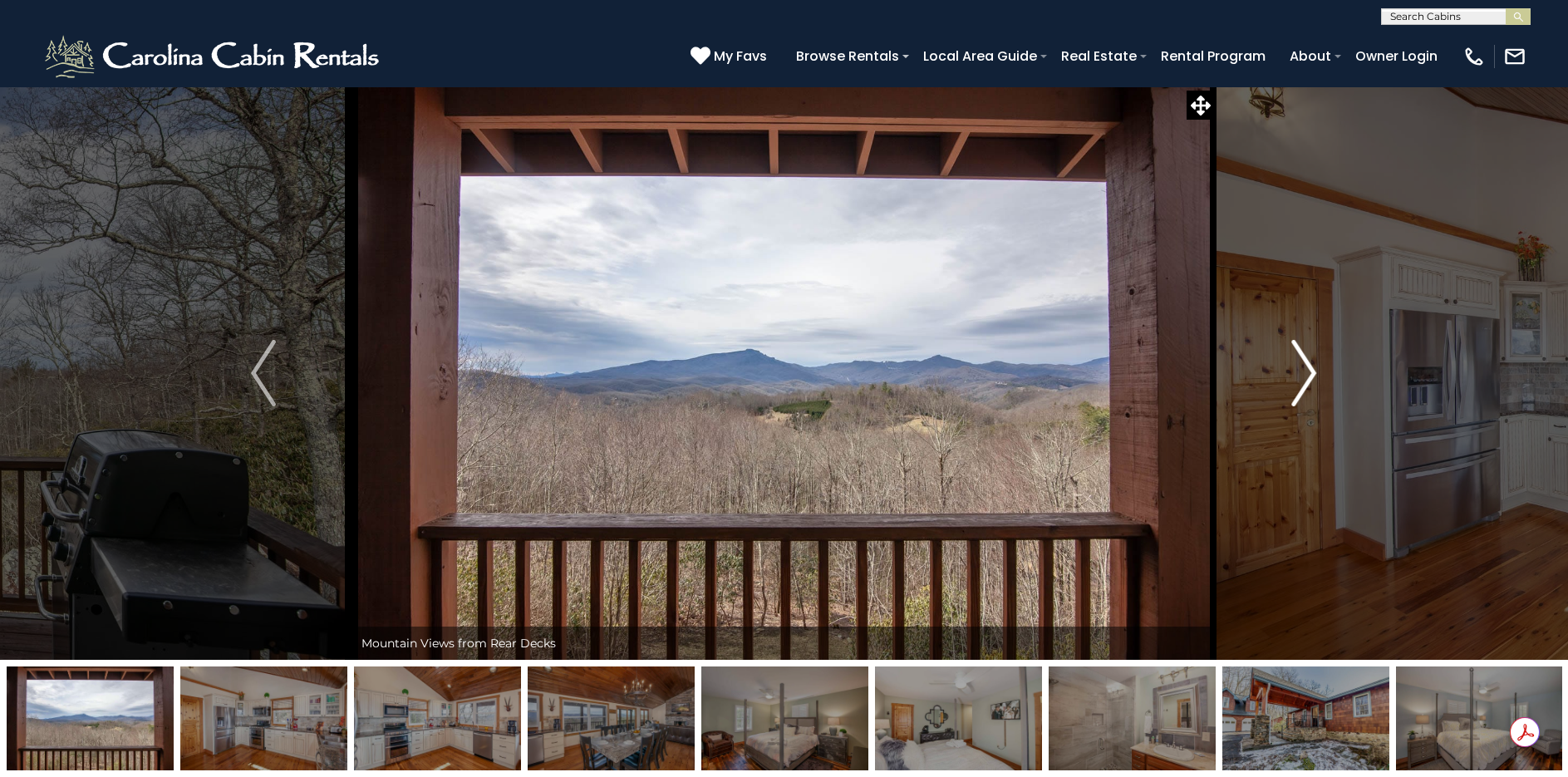
click at [1295, 370] on img "Next" at bounding box center [1305, 373] width 25 height 66
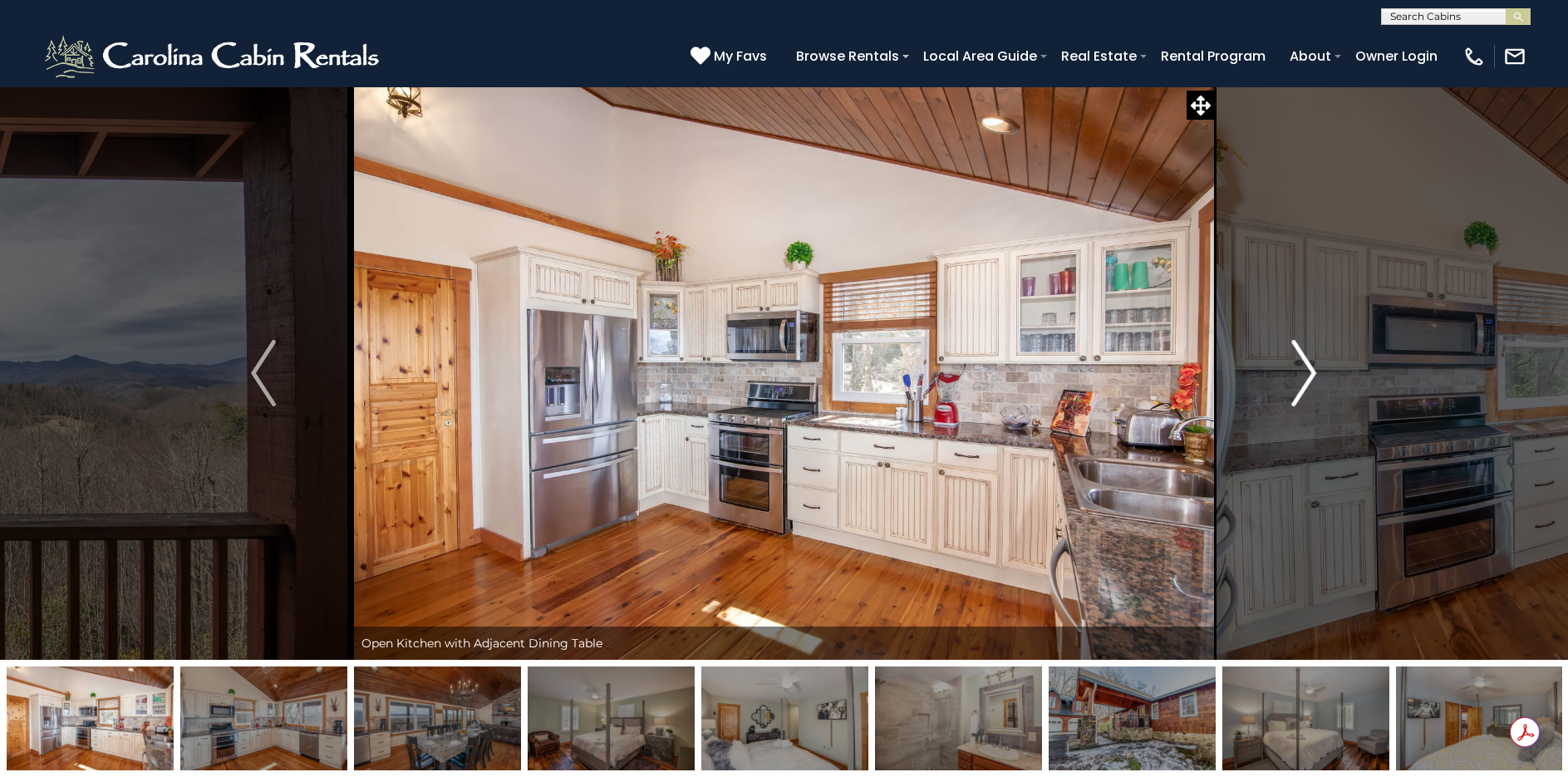
click at [1295, 370] on img "Next" at bounding box center [1305, 373] width 25 height 66
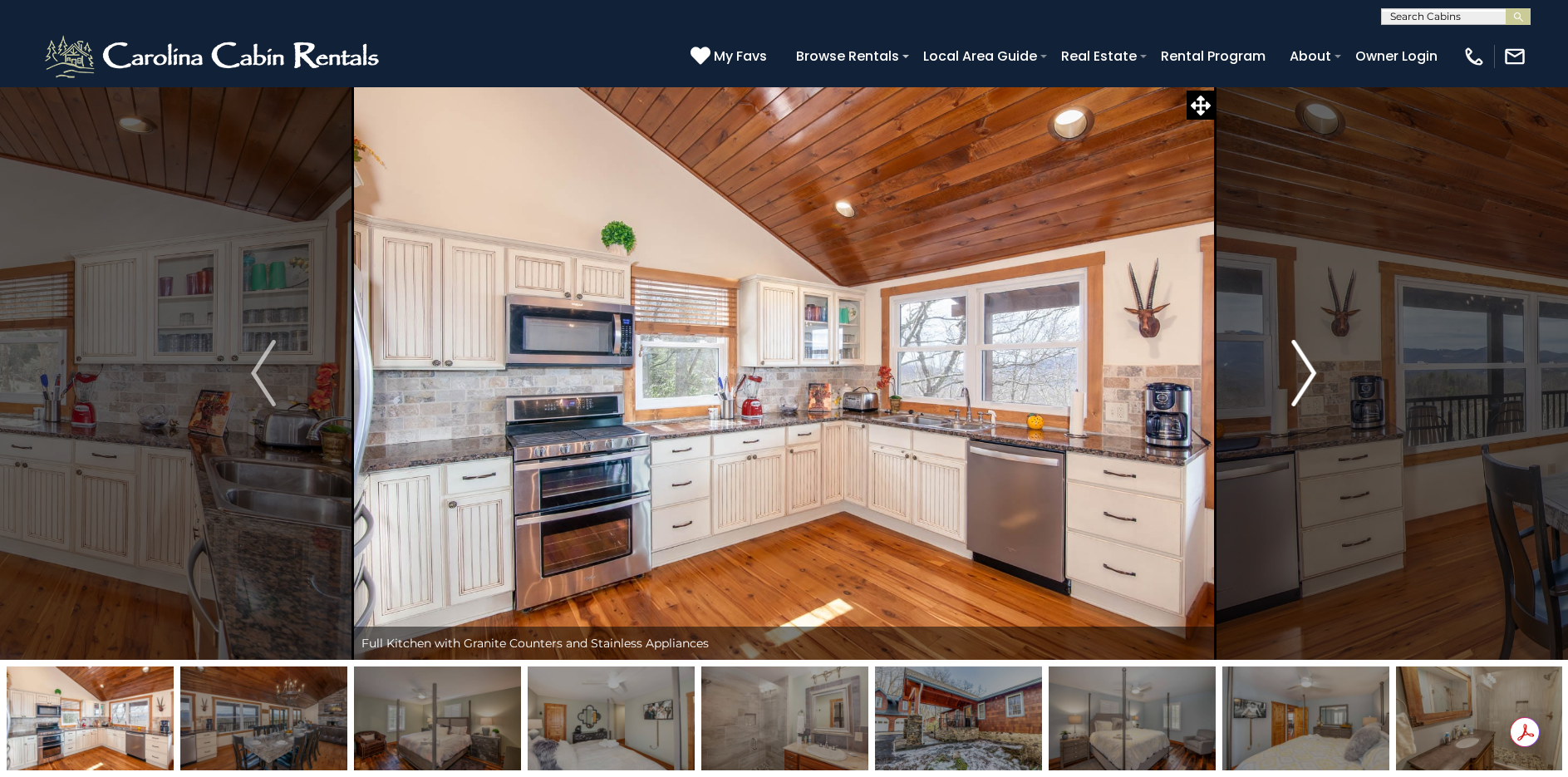
click at [1295, 370] on img "Next" at bounding box center [1305, 373] width 25 height 66
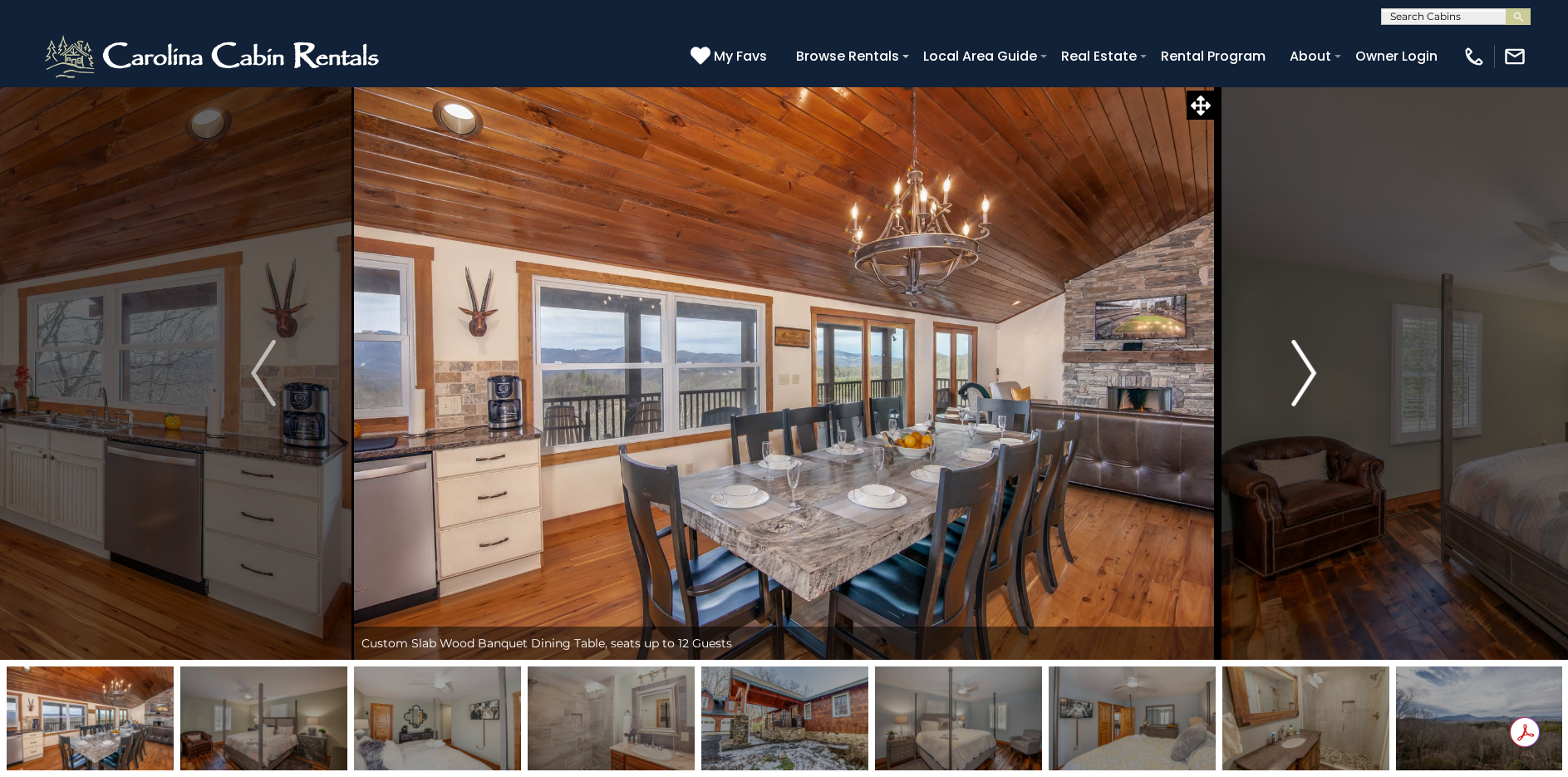
click at [1295, 370] on img "Next" at bounding box center [1305, 373] width 25 height 66
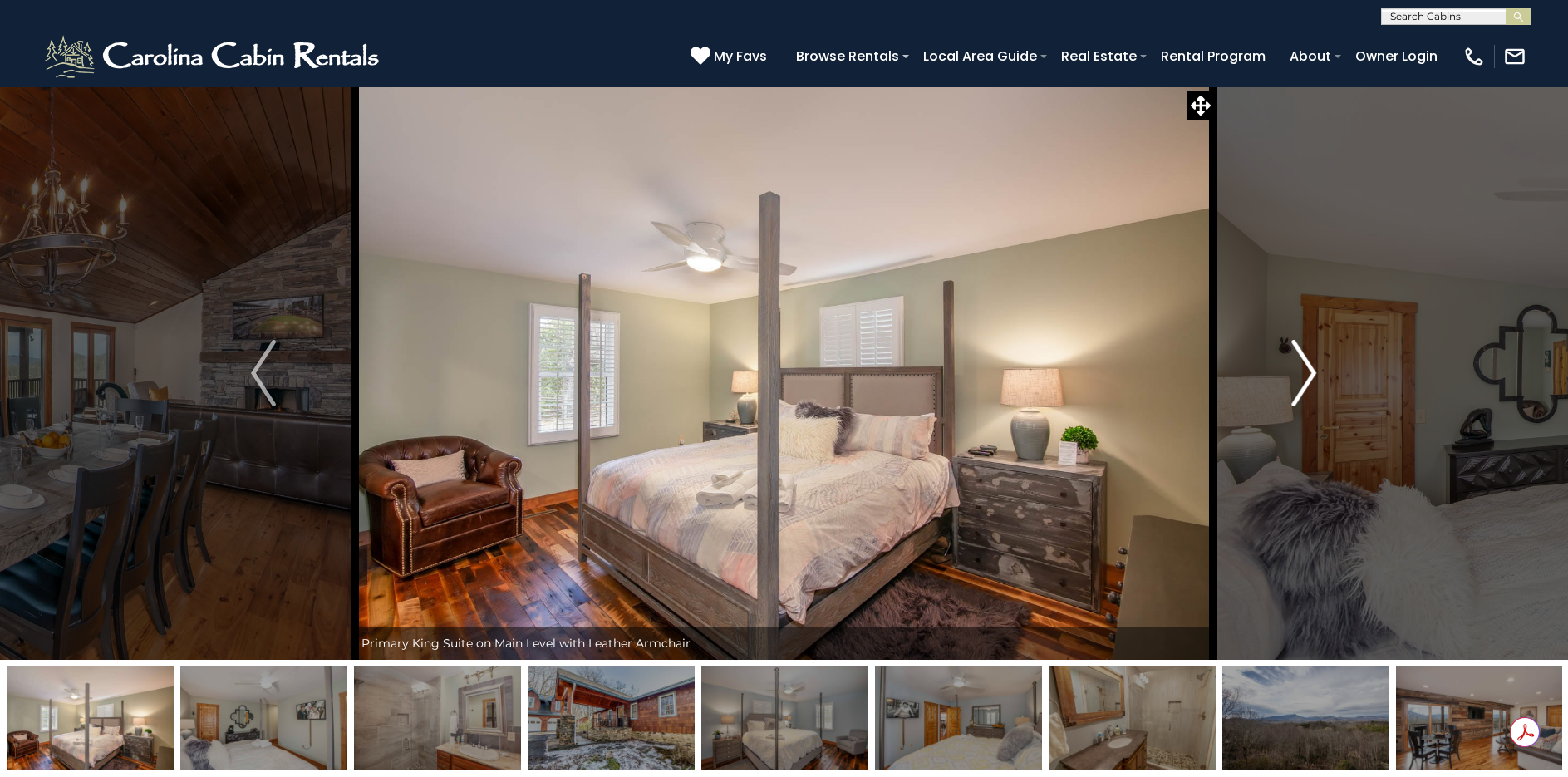
click at [1295, 370] on img "Next" at bounding box center [1305, 373] width 25 height 66
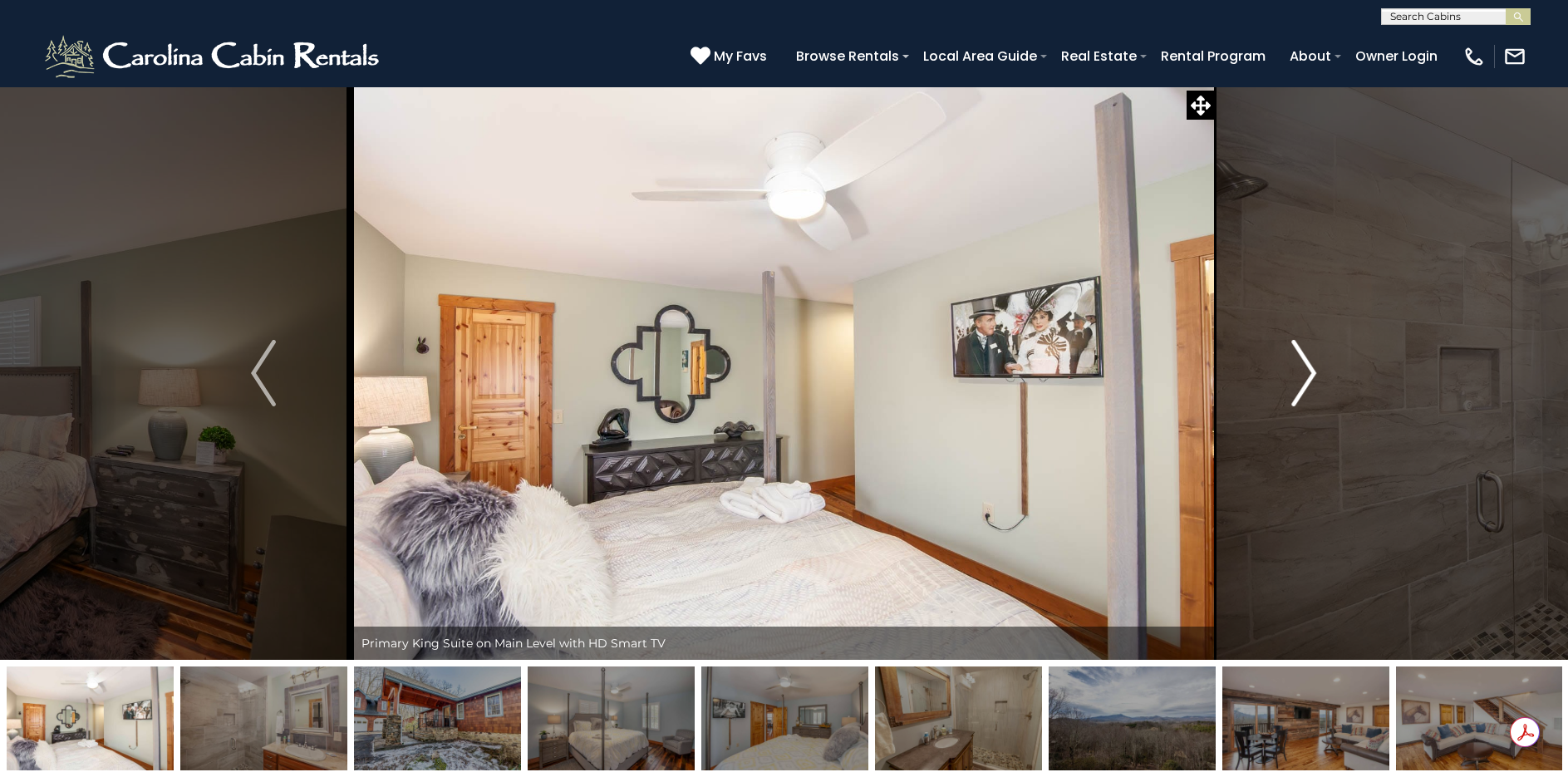
click at [1295, 370] on img "Next" at bounding box center [1305, 373] width 25 height 66
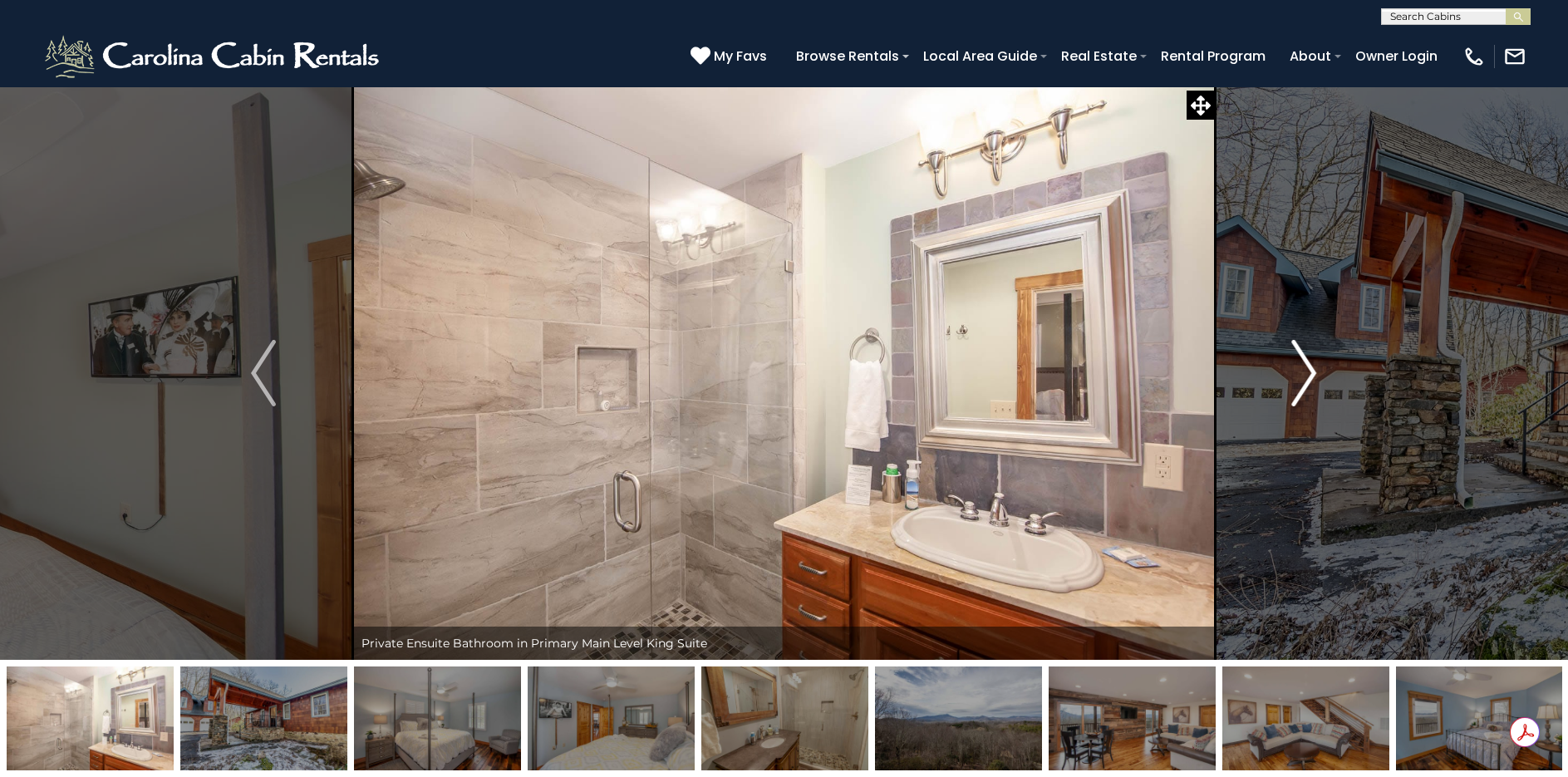
click at [1295, 370] on img "Next" at bounding box center [1305, 373] width 25 height 66
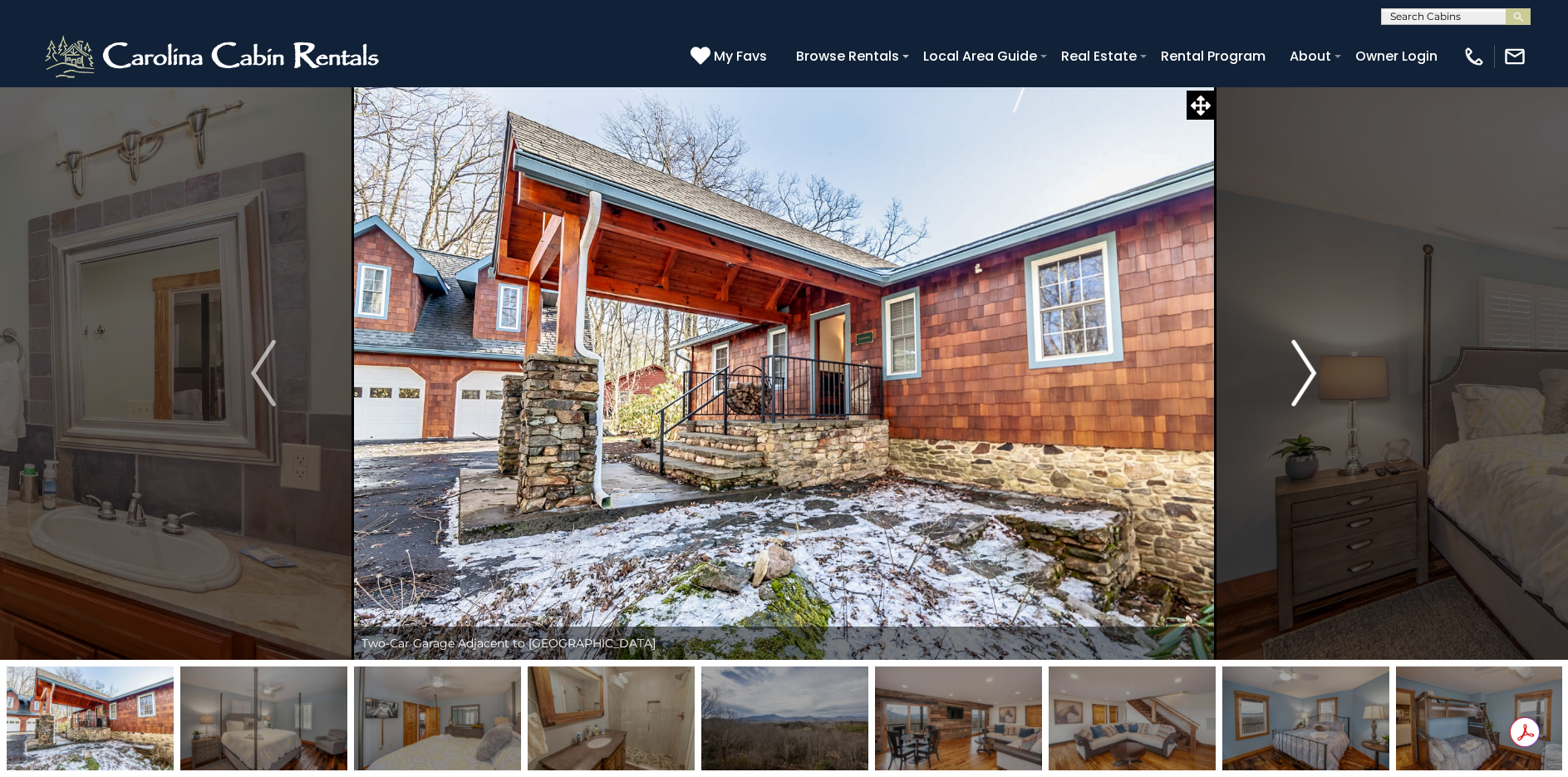
click at [1295, 370] on img "Next" at bounding box center [1305, 373] width 25 height 66
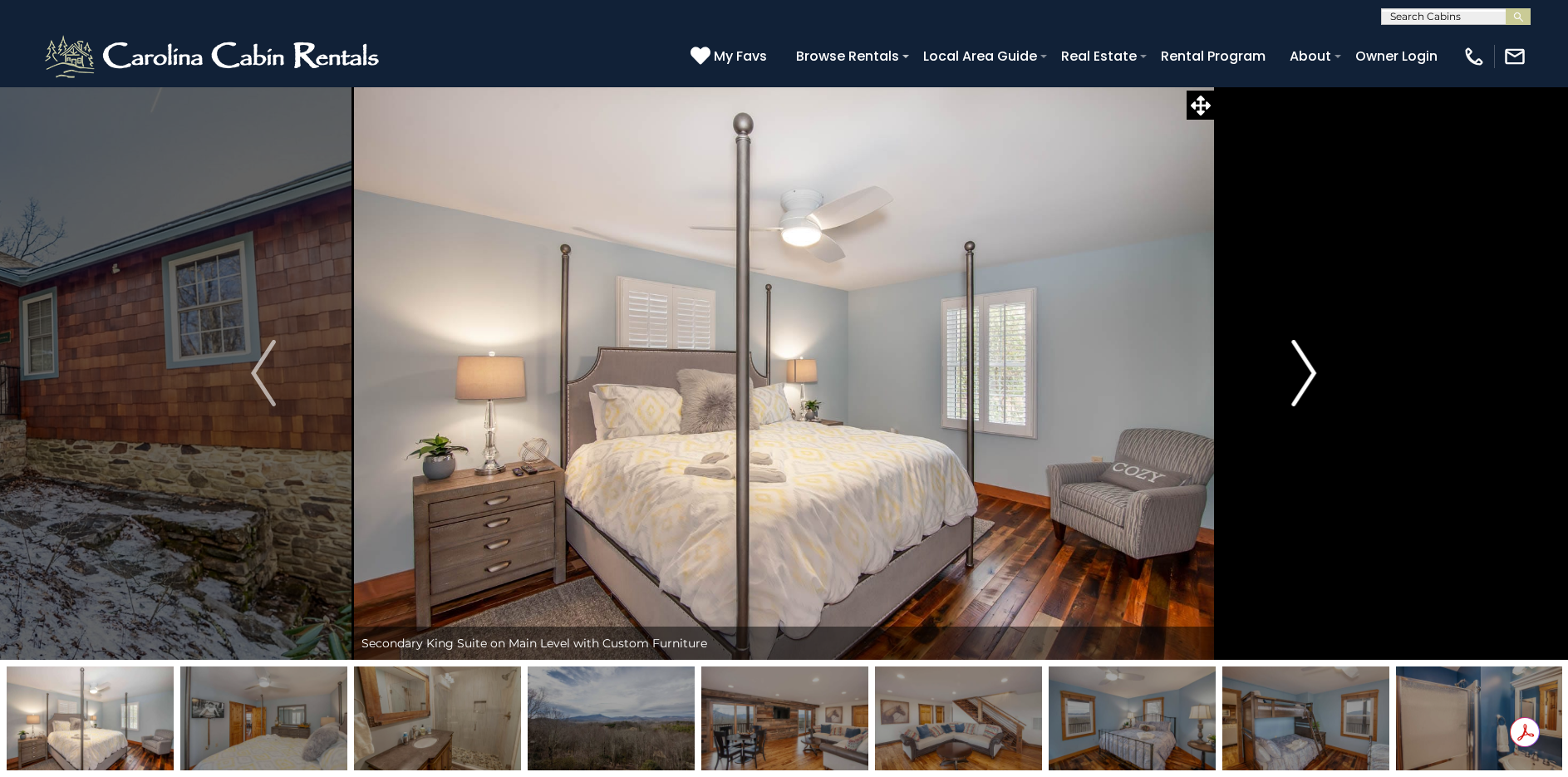
click at [1295, 370] on img "Next" at bounding box center [1305, 373] width 25 height 66
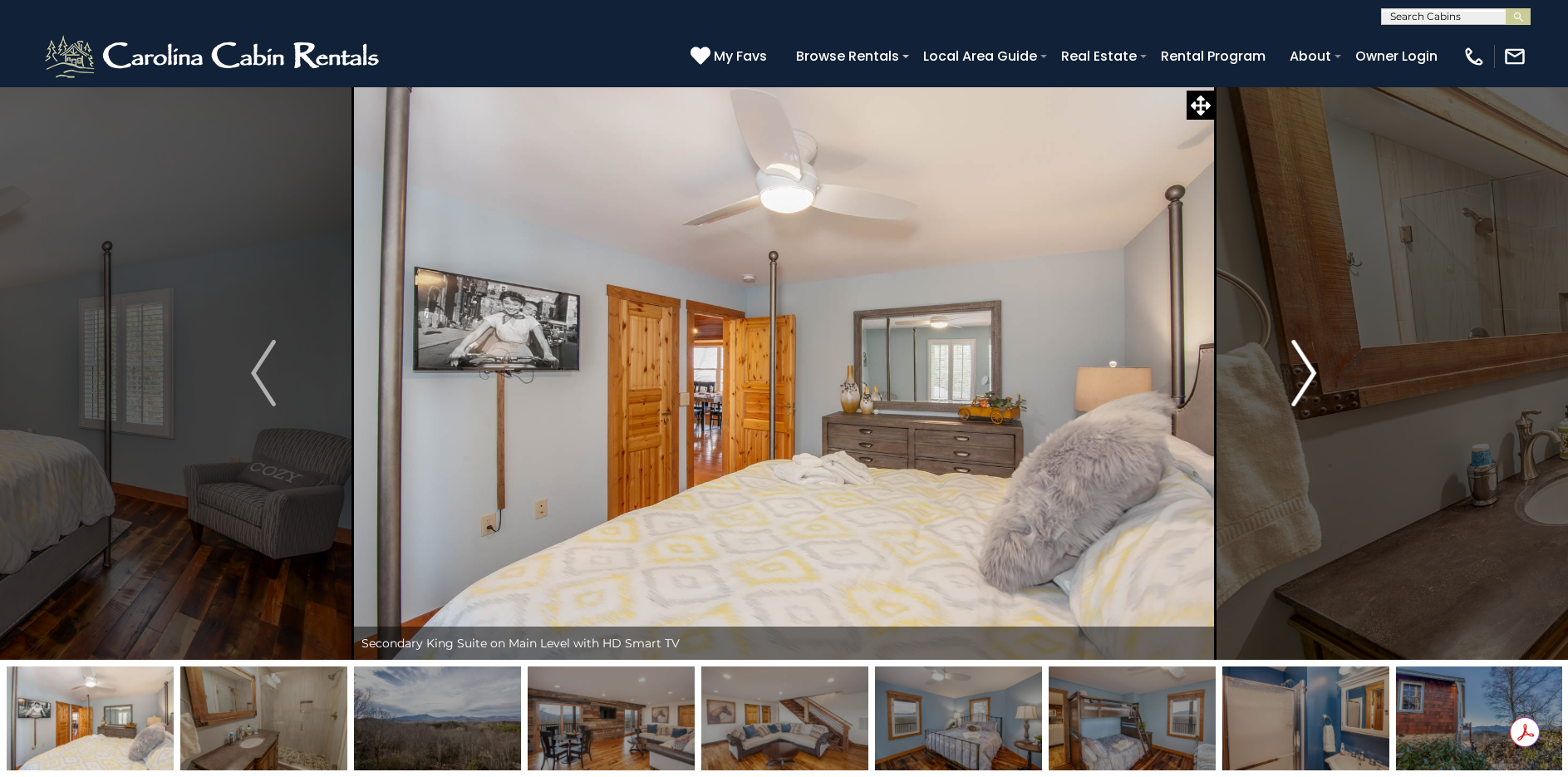
click at [1295, 370] on img "Next" at bounding box center [1305, 373] width 25 height 66
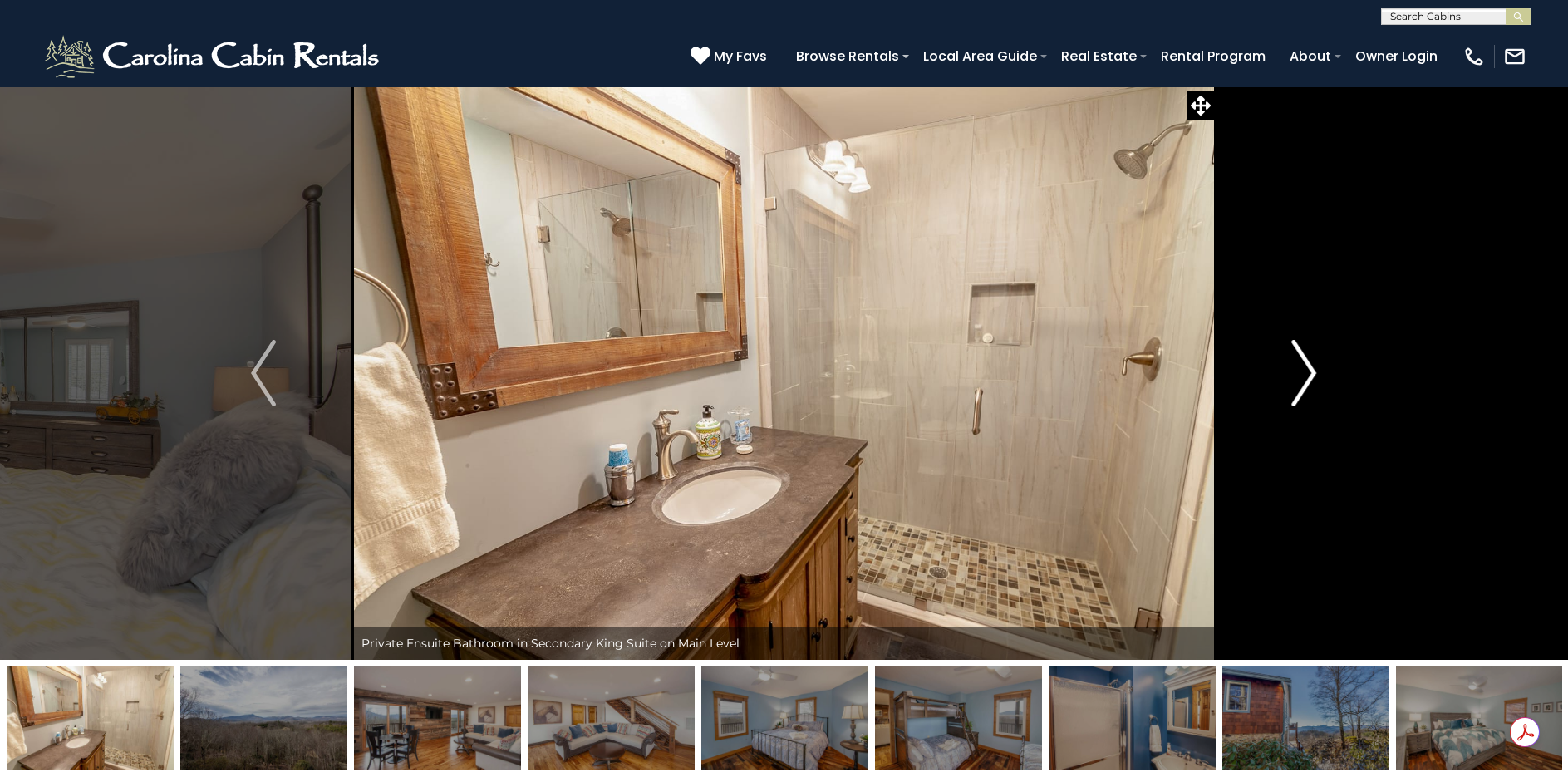
click at [1295, 370] on img "Next" at bounding box center [1305, 373] width 25 height 66
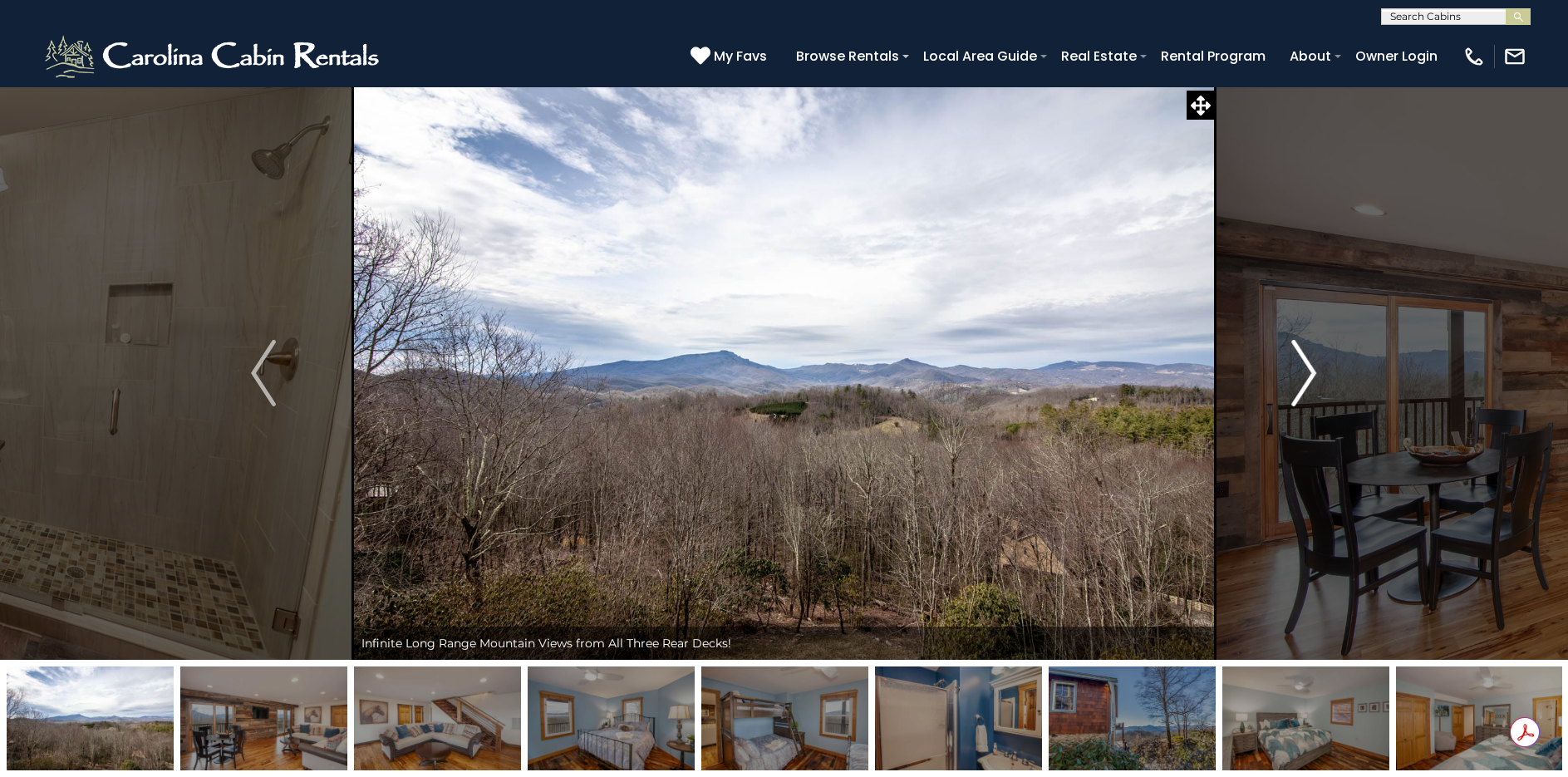
click at [1305, 363] on img "Next" at bounding box center [1305, 373] width 25 height 66
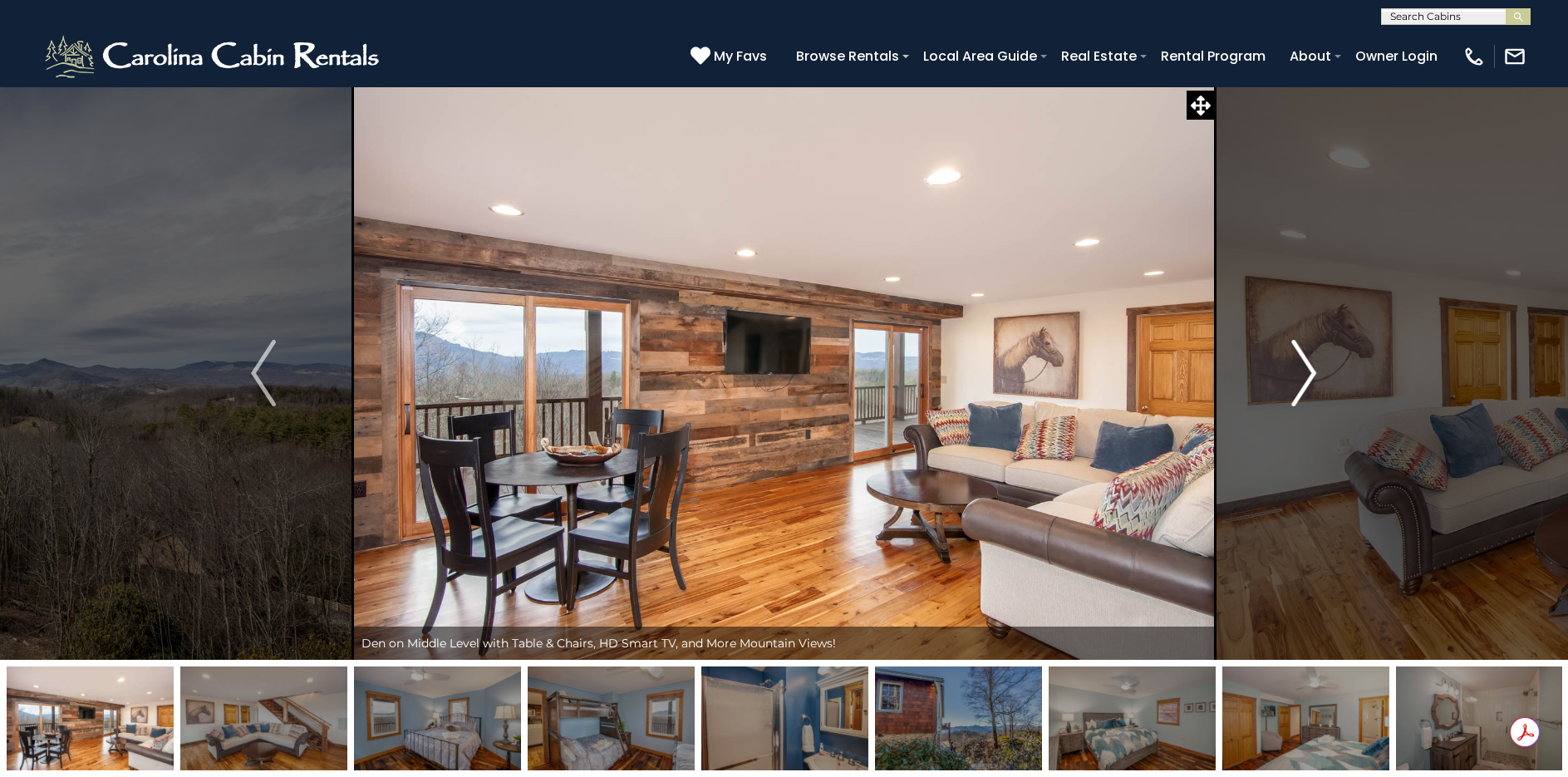
click at [1305, 363] on img "Next" at bounding box center [1305, 373] width 25 height 66
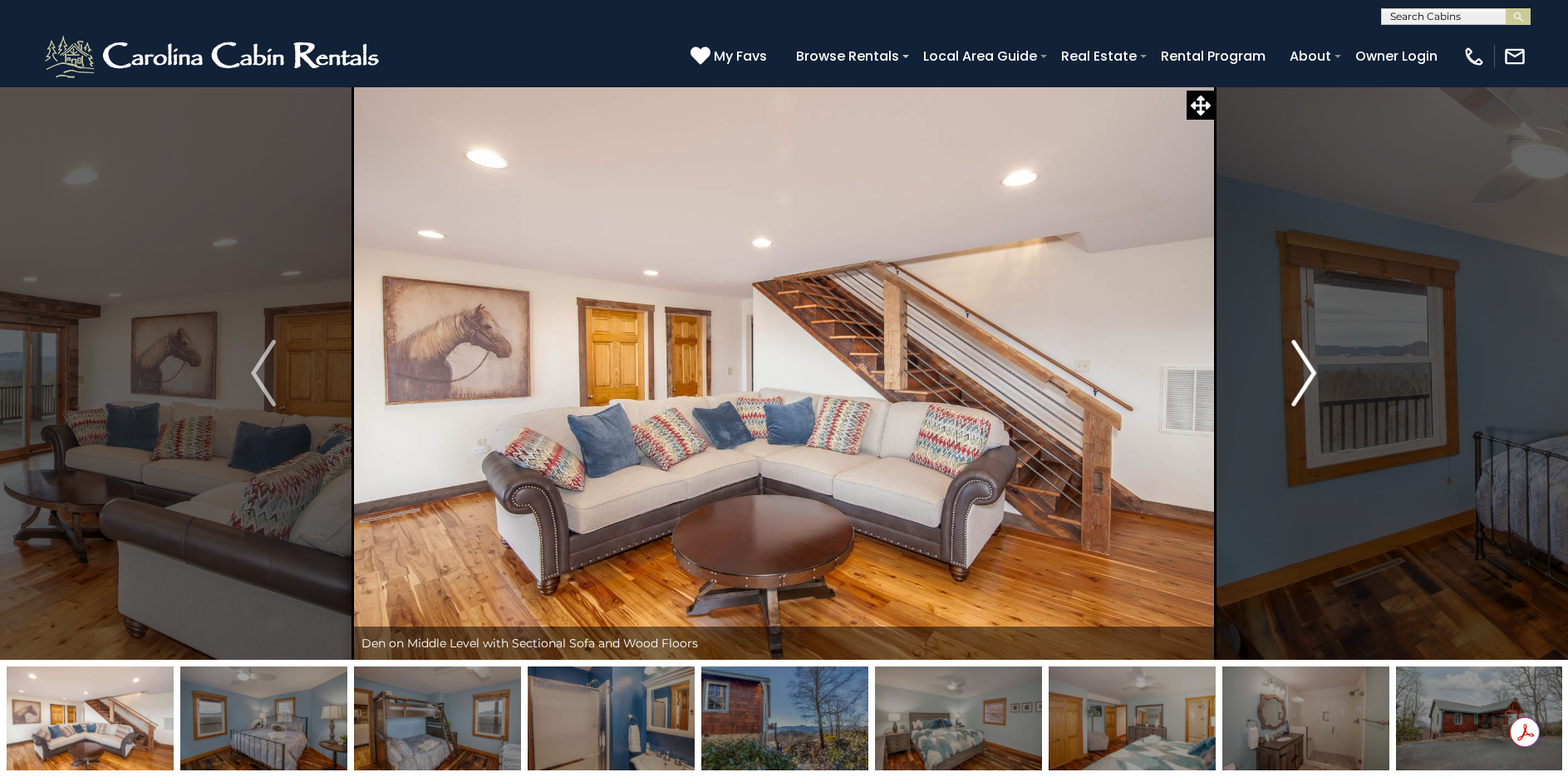
click at [1305, 363] on img "Next" at bounding box center [1305, 373] width 25 height 66
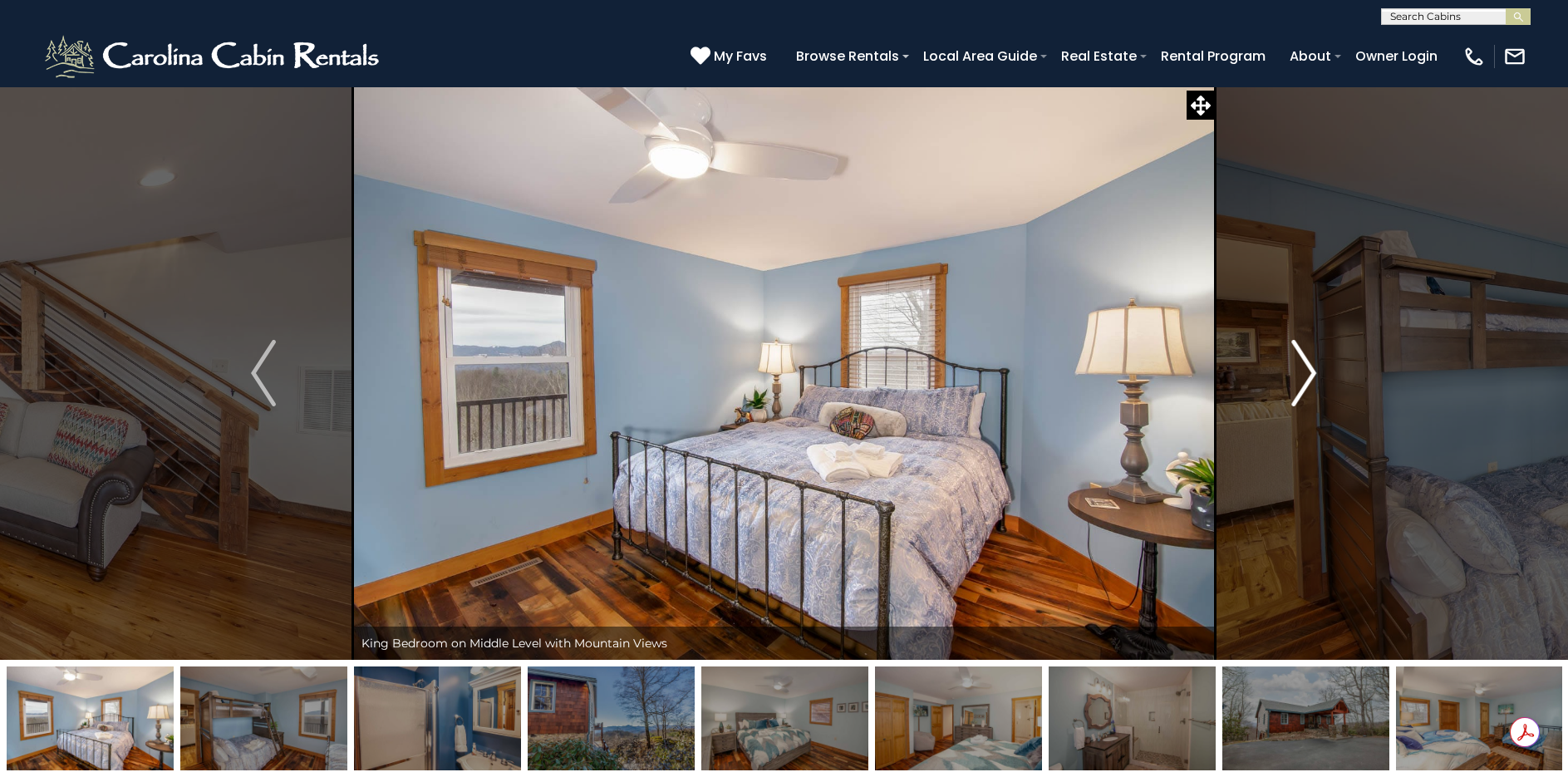
click at [1305, 363] on img "Next" at bounding box center [1305, 373] width 25 height 66
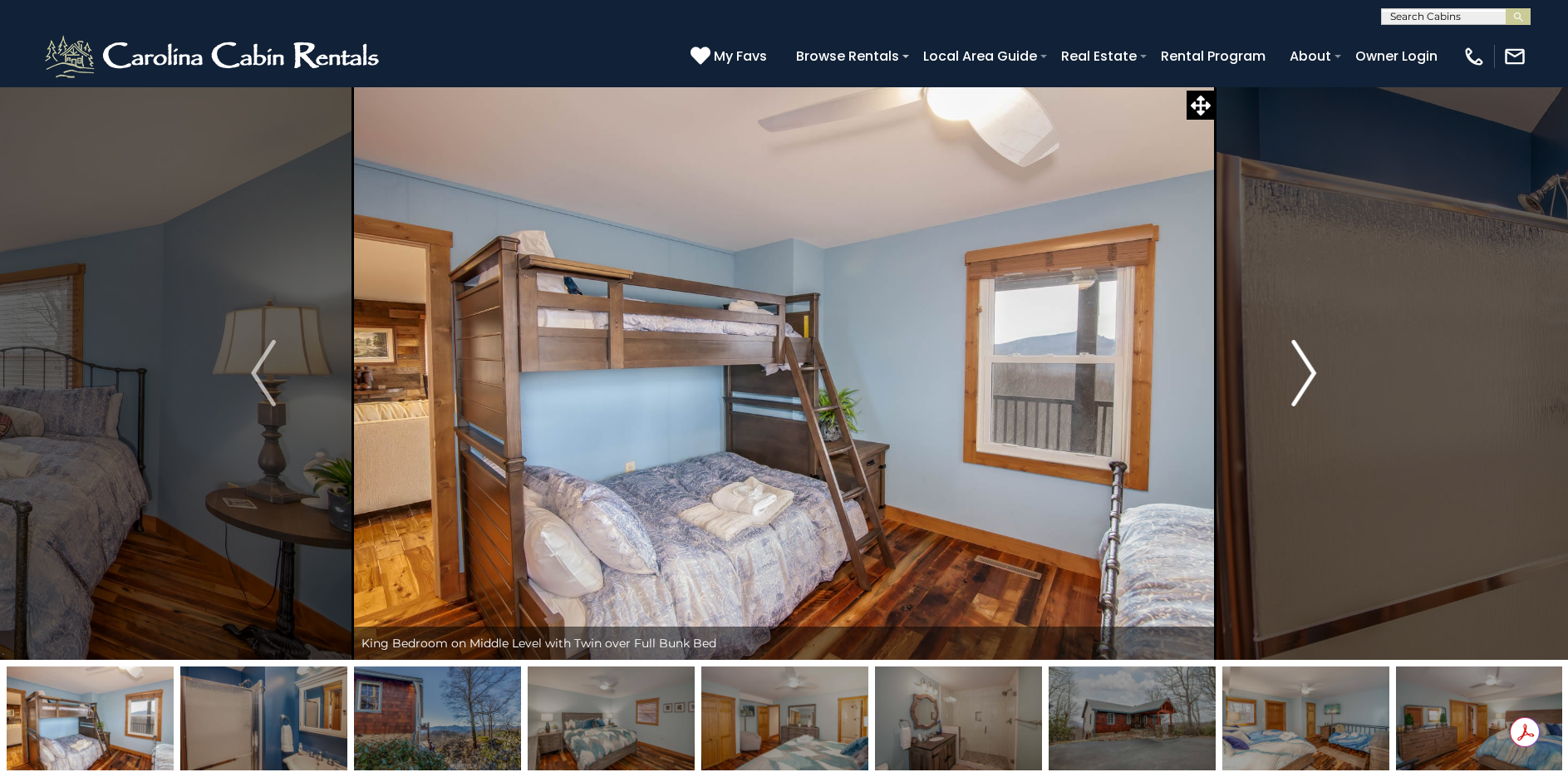
click at [1305, 363] on img "Next" at bounding box center [1305, 373] width 25 height 66
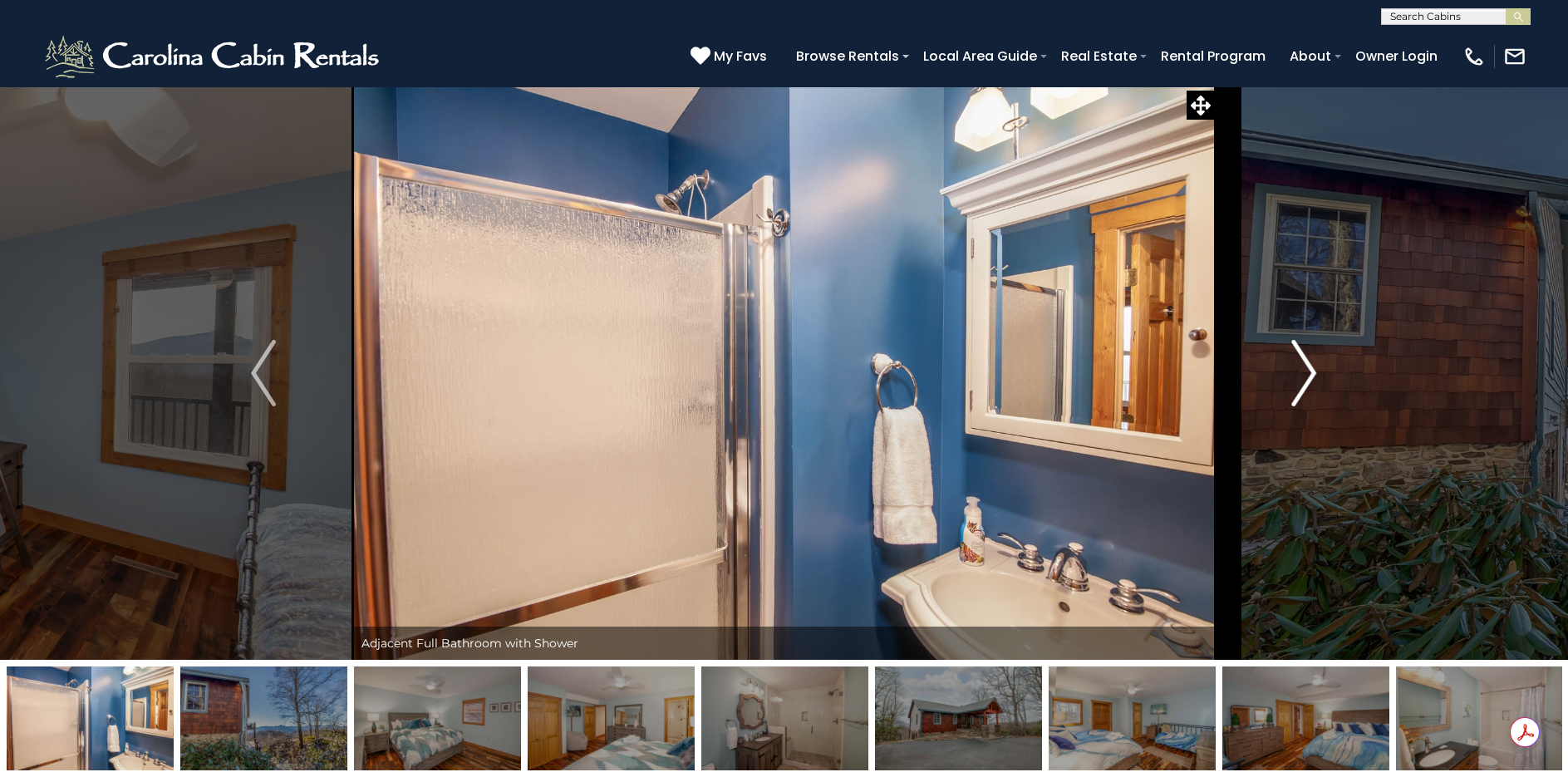
click at [1305, 363] on img "Next" at bounding box center [1305, 373] width 25 height 66
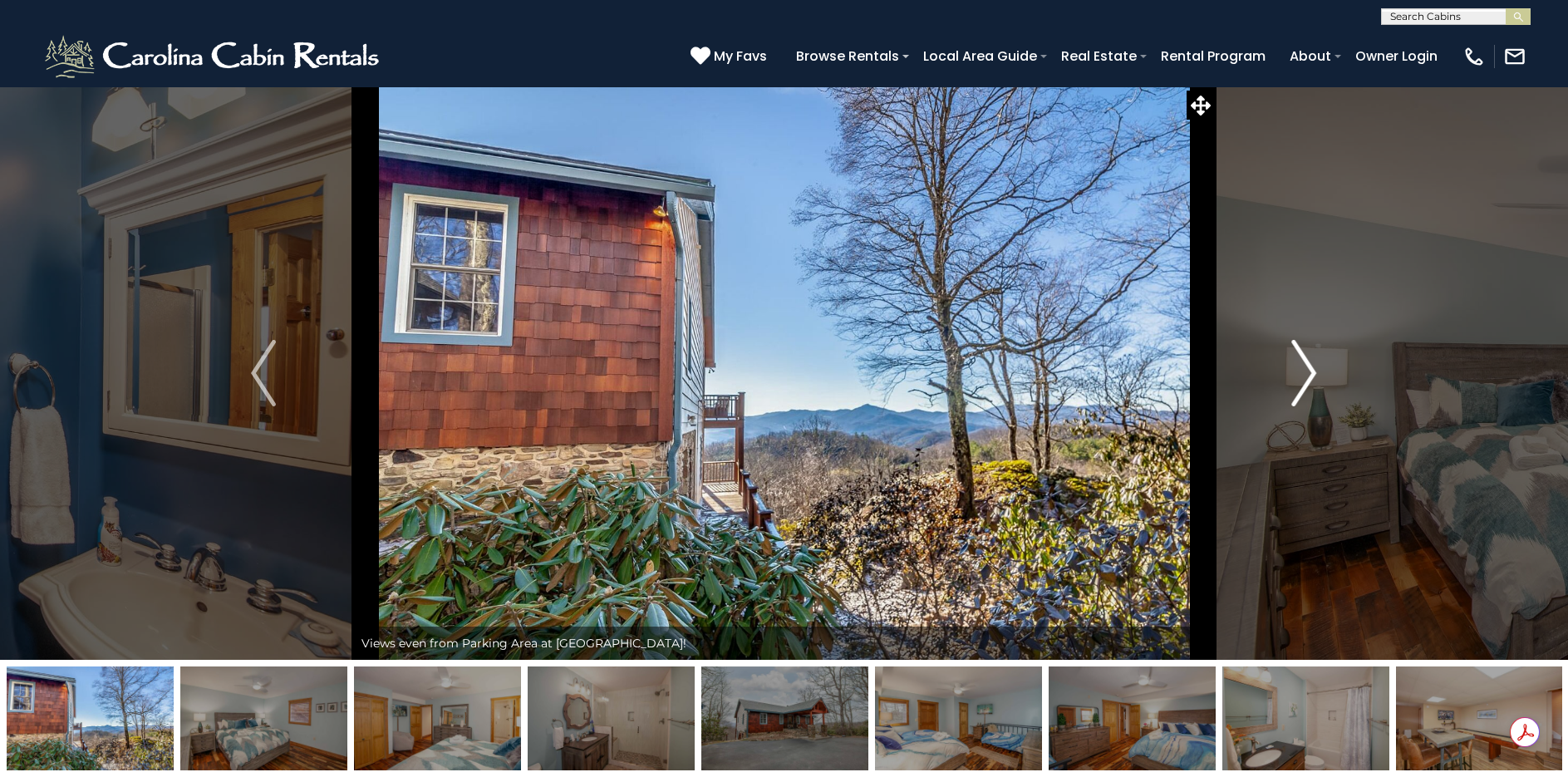
click at [1305, 363] on img "Next" at bounding box center [1305, 373] width 25 height 66
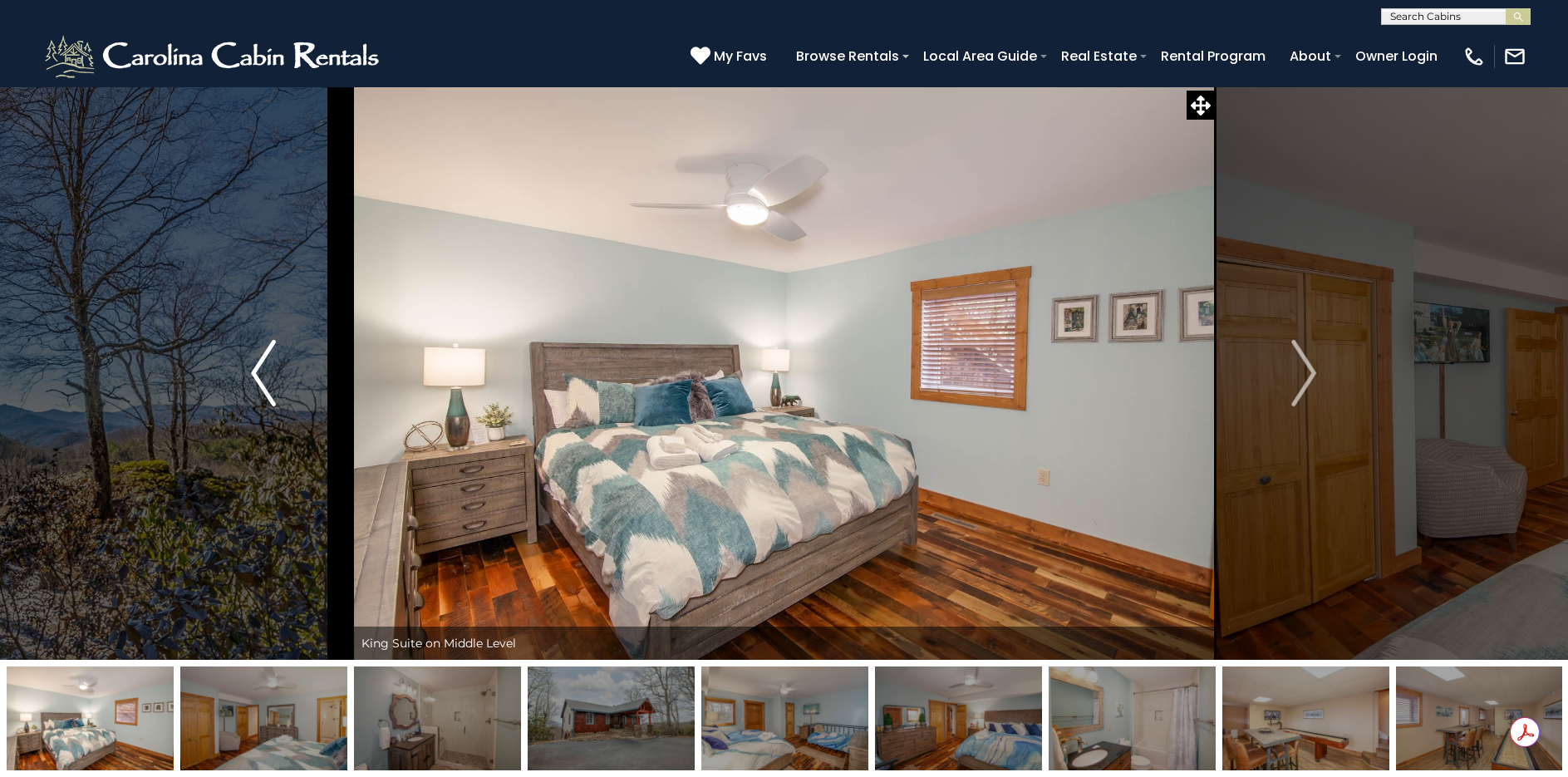
click at [259, 384] on img "Previous" at bounding box center [263, 373] width 25 height 66
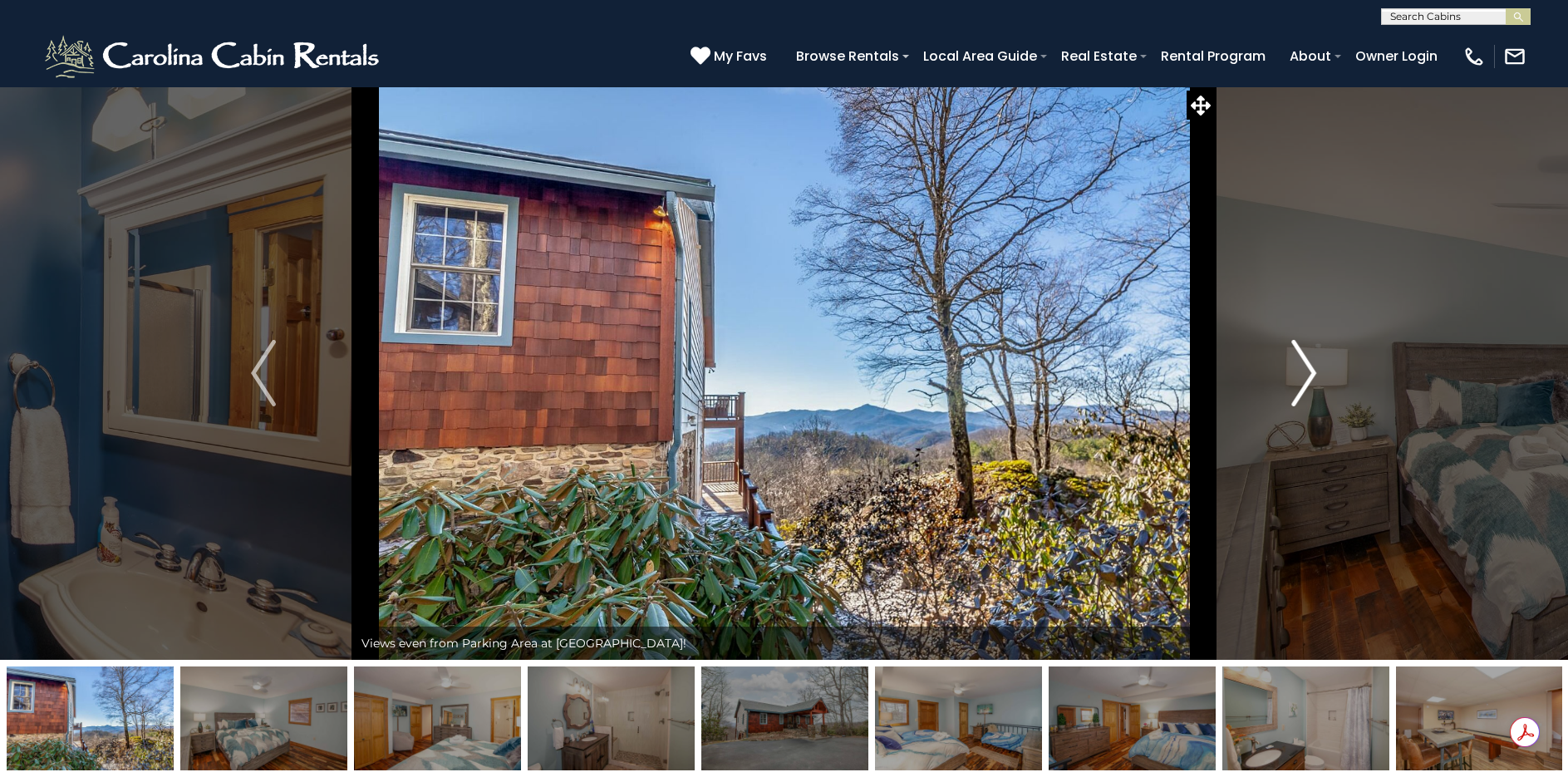
click at [1300, 363] on img "Next" at bounding box center [1305, 373] width 25 height 66
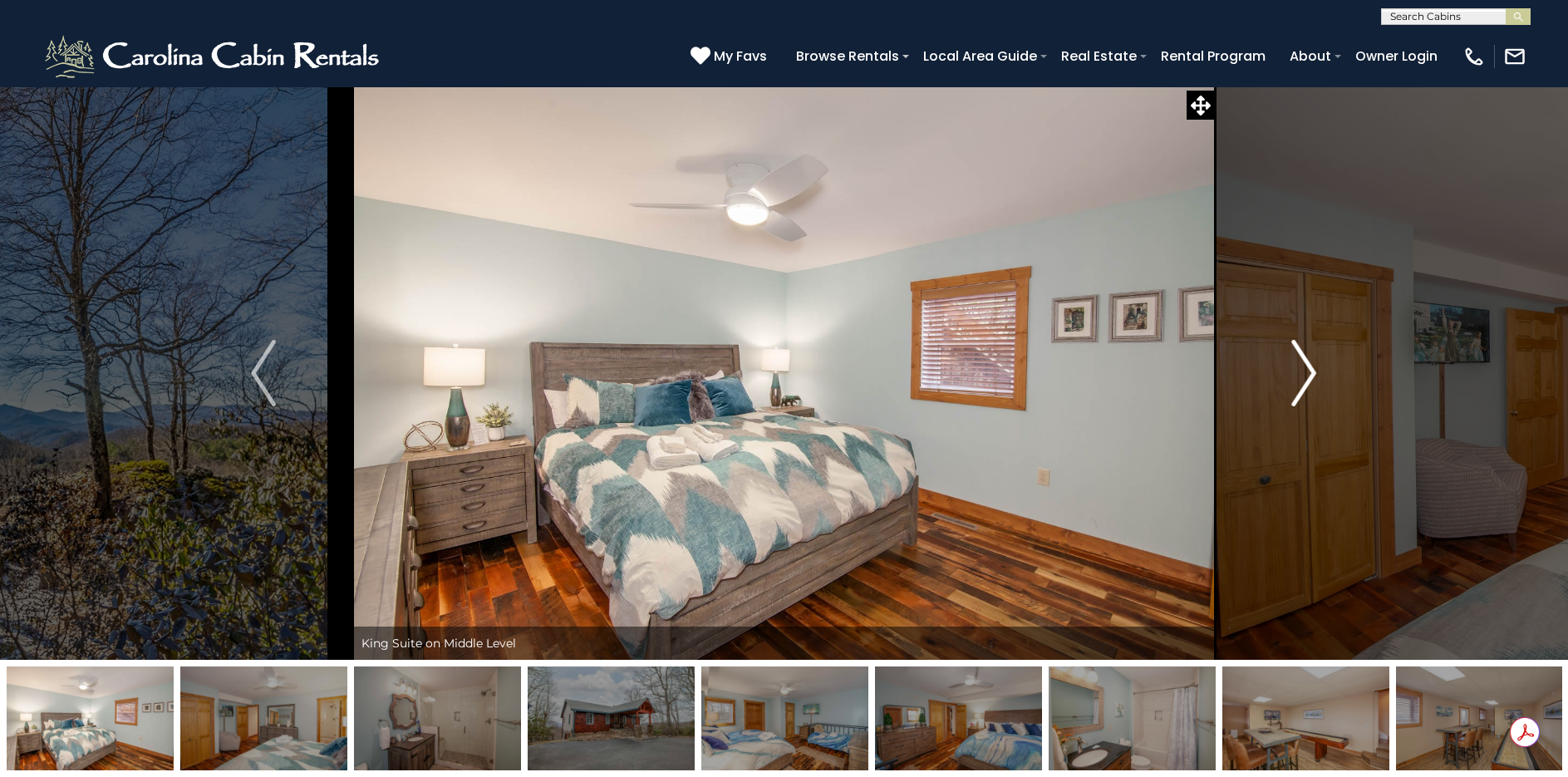
click at [1300, 363] on img "Next" at bounding box center [1305, 373] width 25 height 66
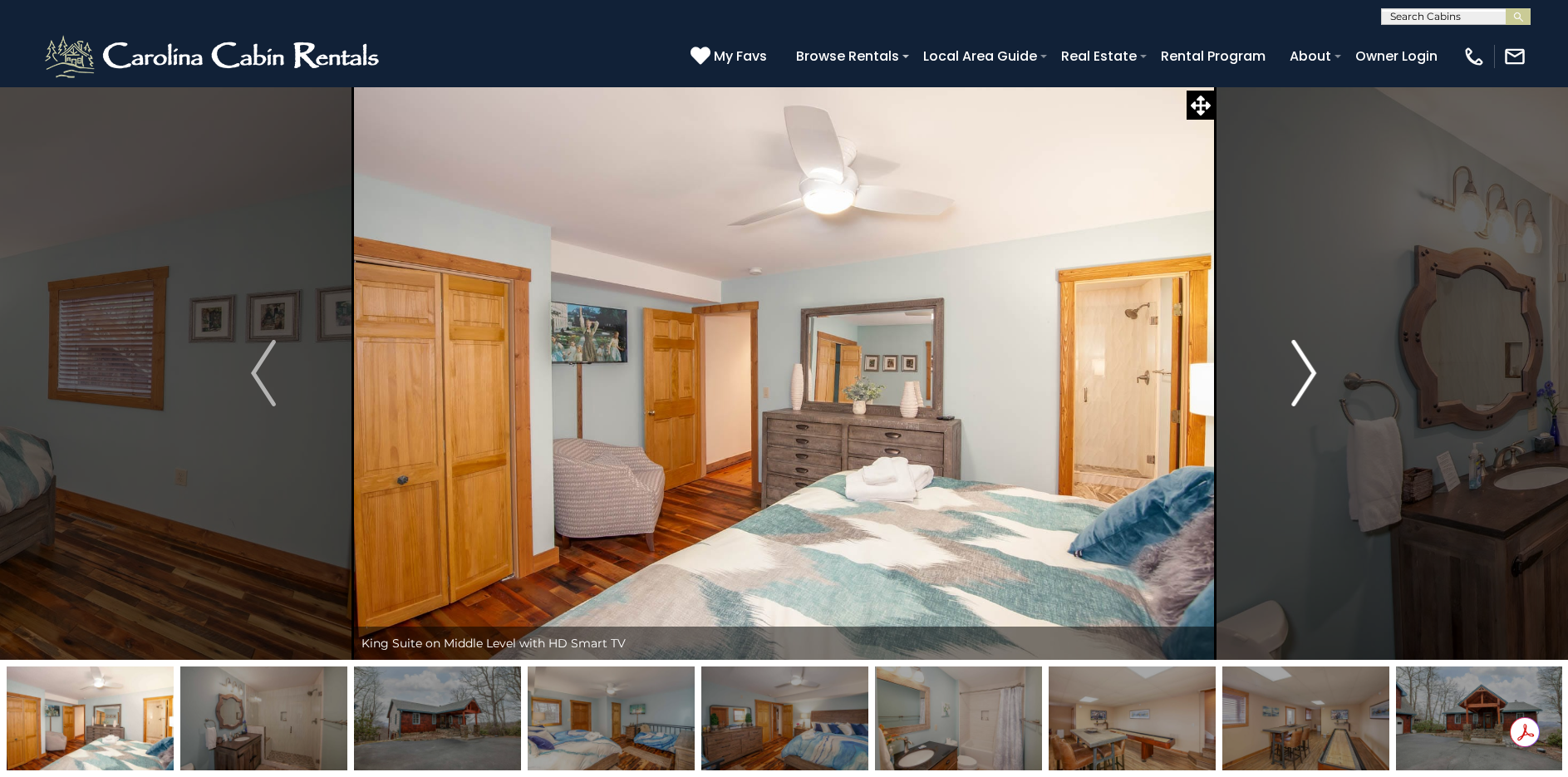
click at [1300, 363] on img "Next" at bounding box center [1305, 373] width 25 height 66
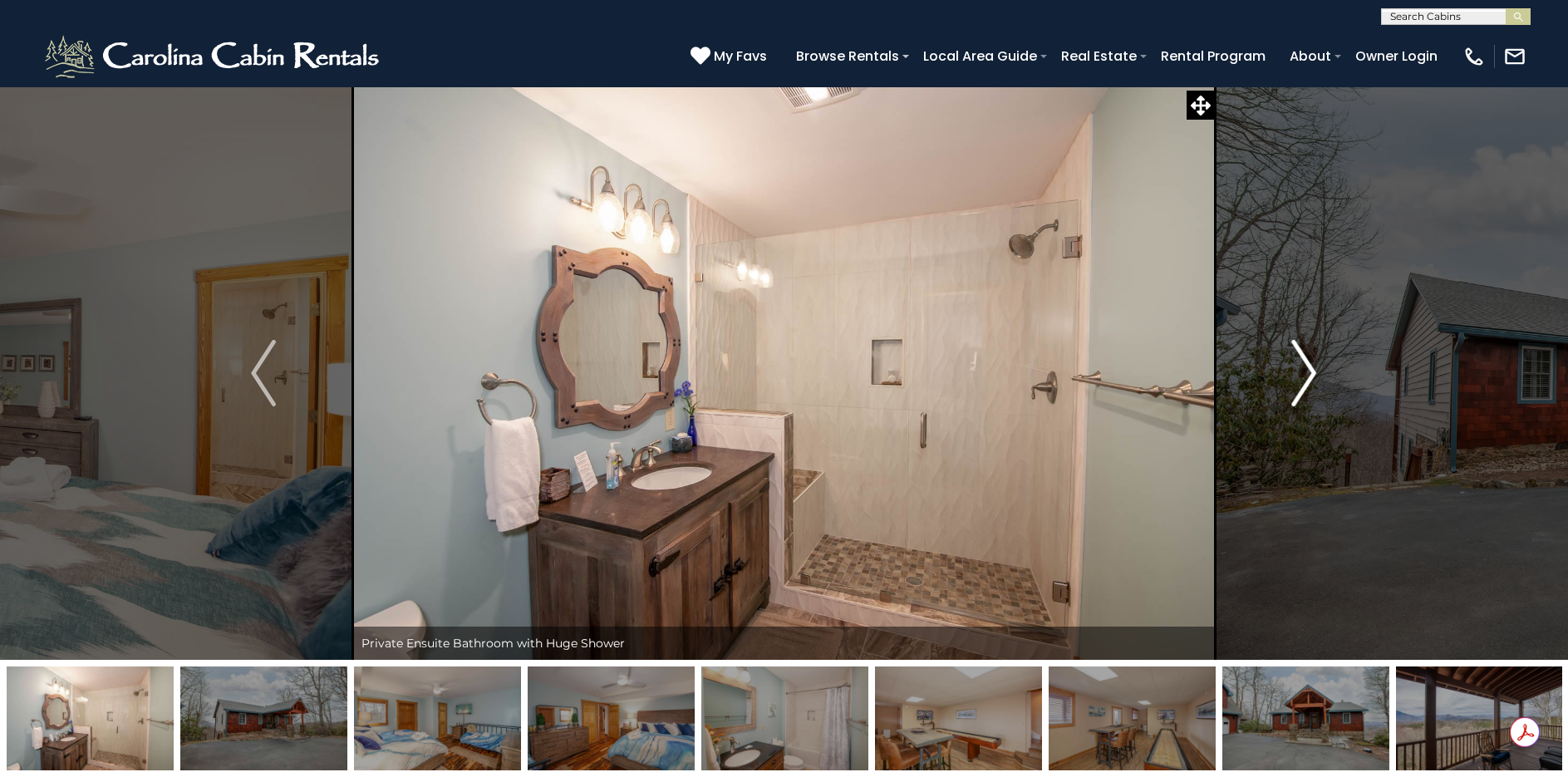
click at [1300, 363] on img "Next" at bounding box center [1305, 373] width 25 height 66
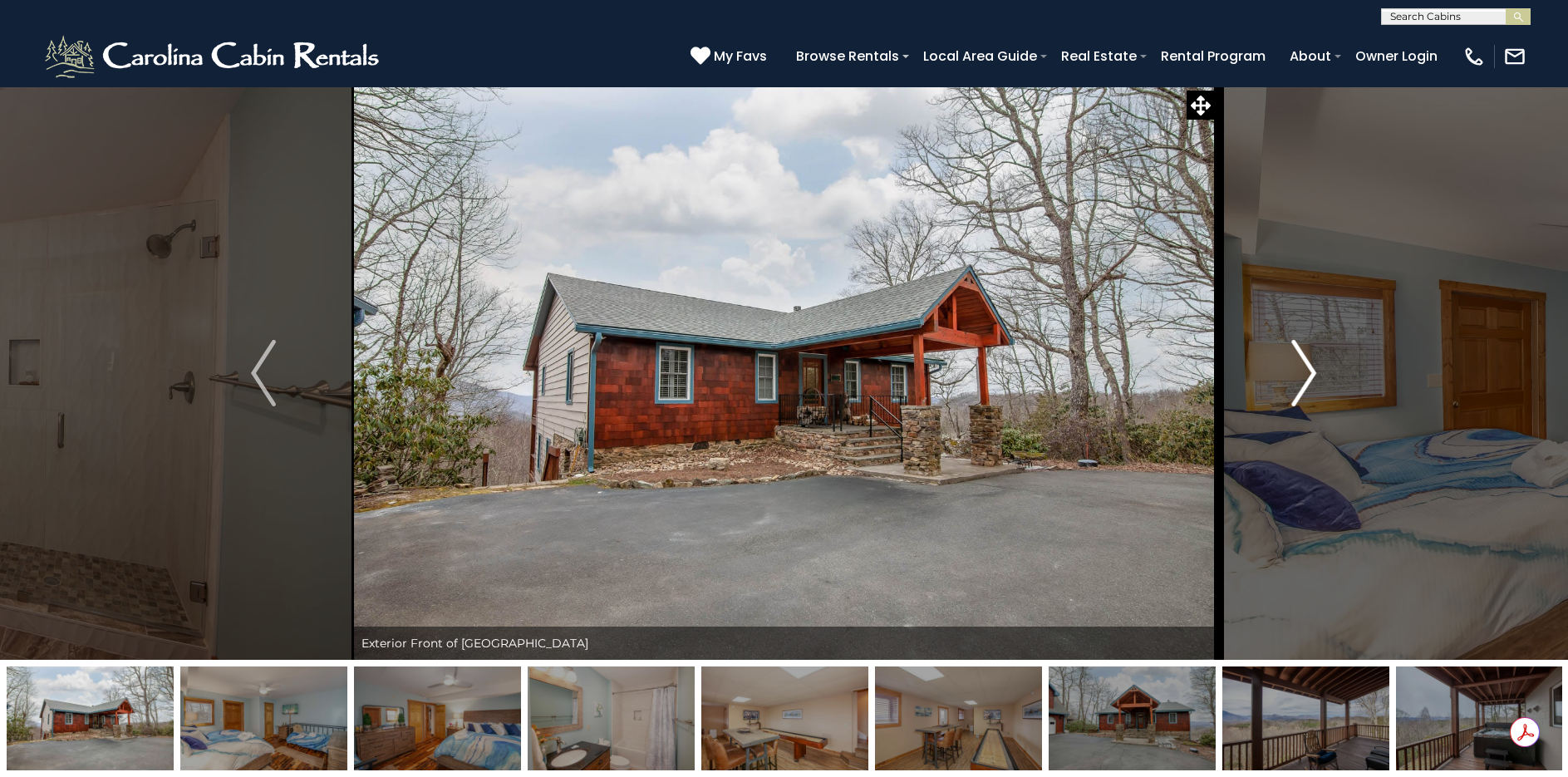
click at [1300, 363] on img "Next" at bounding box center [1305, 373] width 25 height 66
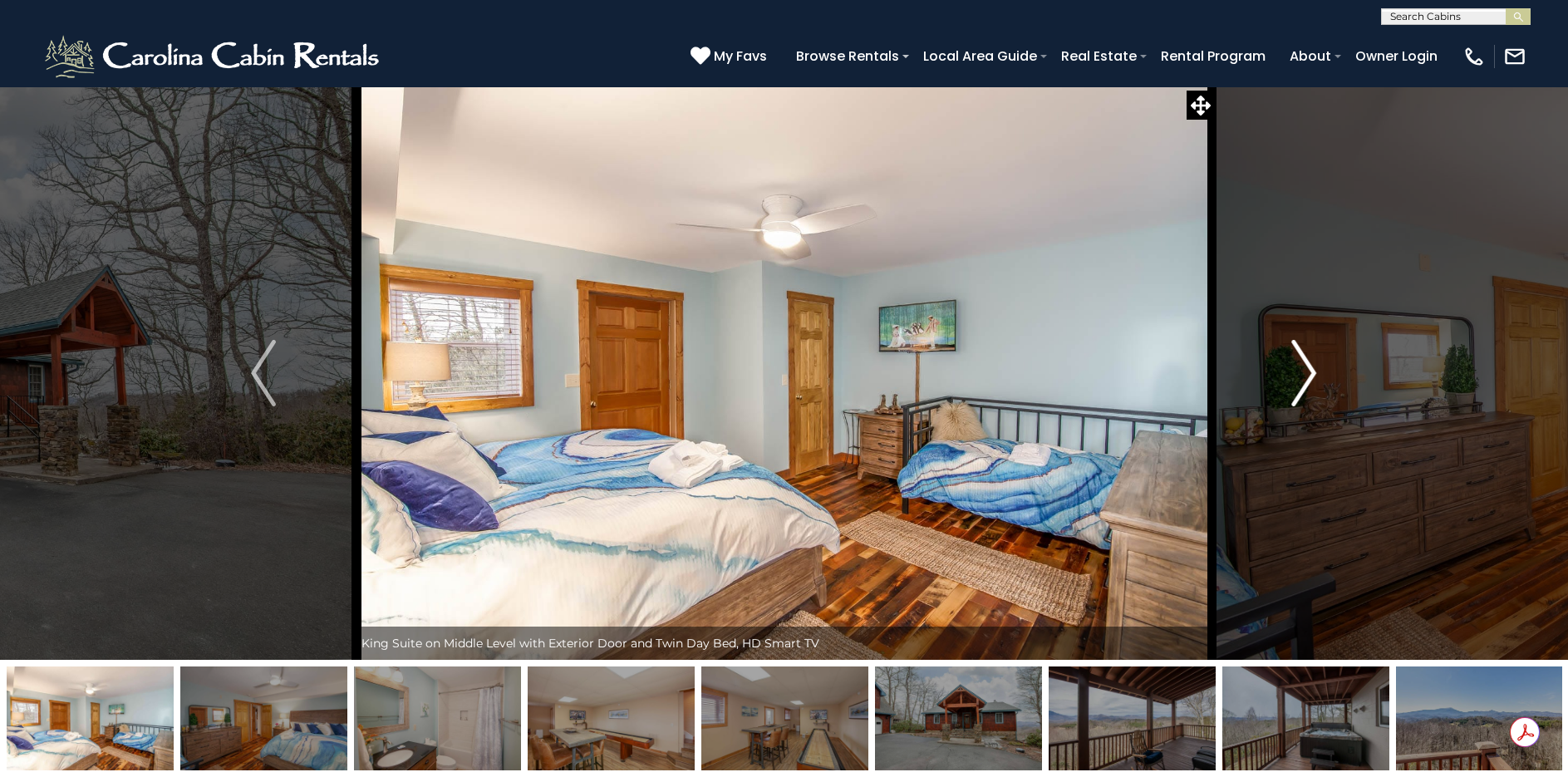
click at [1300, 363] on img "Next" at bounding box center [1305, 373] width 25 height 66
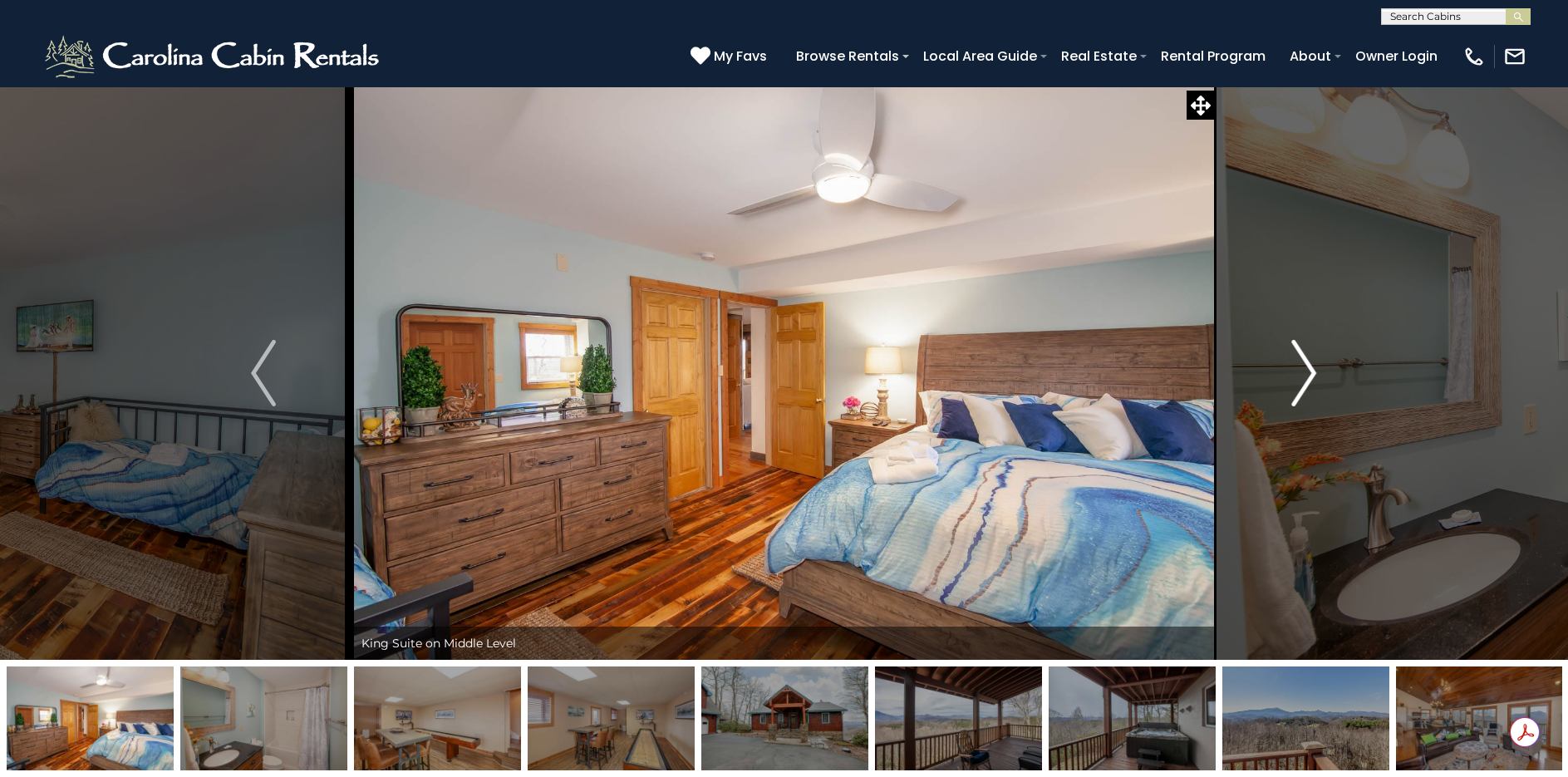
click at [1300, 363] on img "Next" at bounding box center [1305, 373] width 25 height 66
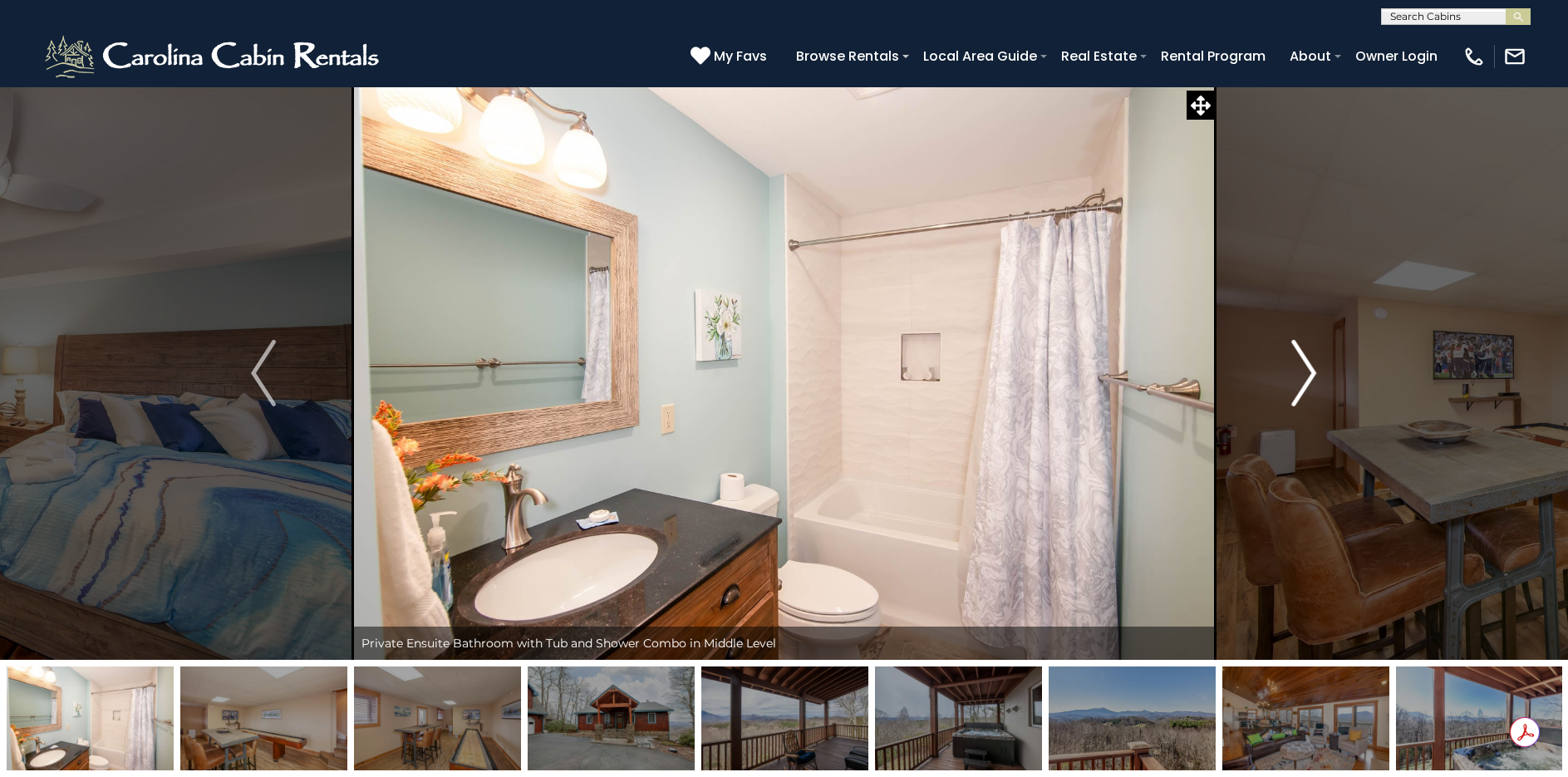
click at [1300, 363] on img "Next" at bounding box center [1305, 373] width 25 height 66
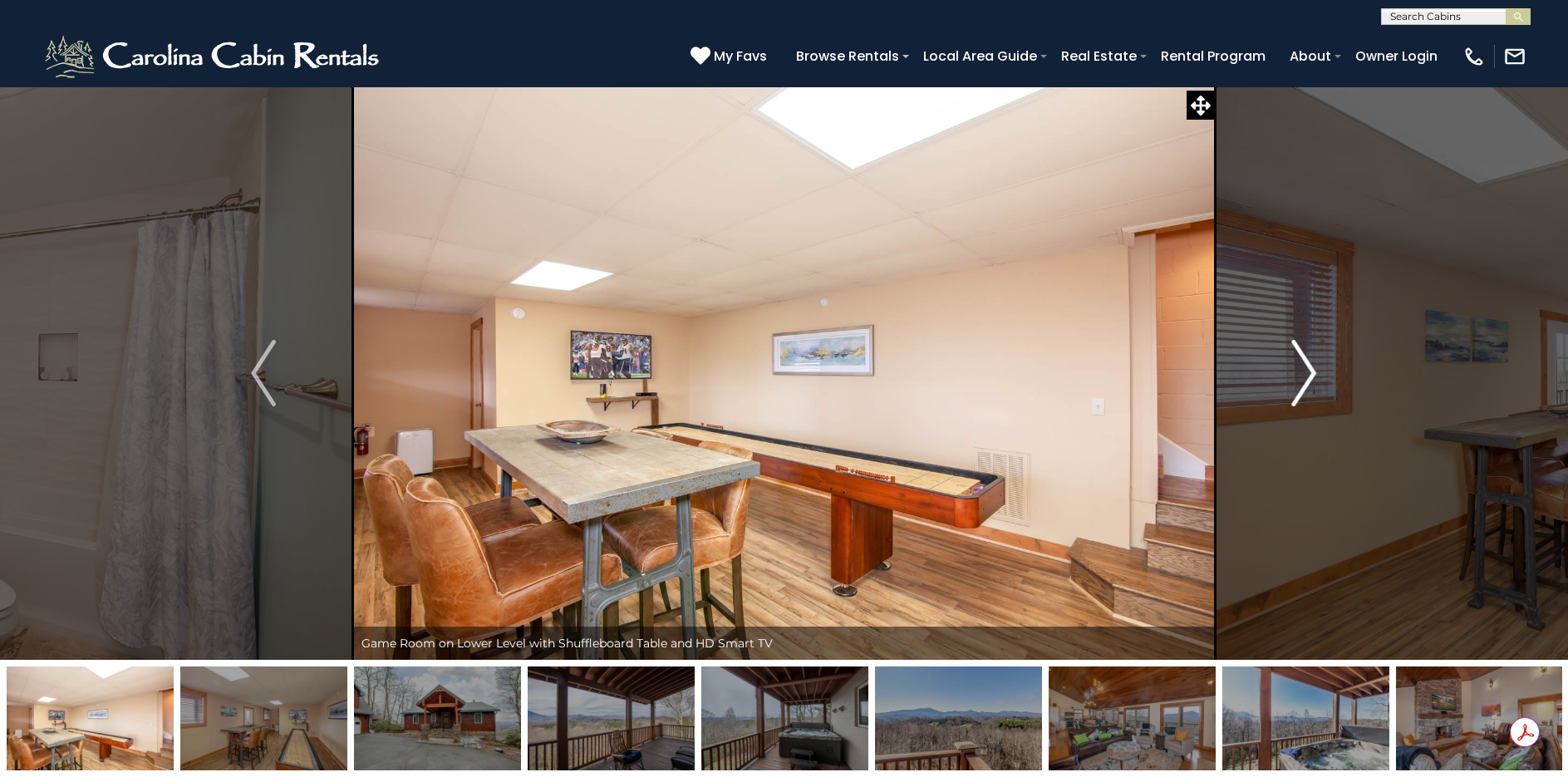
click at [1300, 363] on img "Next" at bounding box center [1305, 373] width 25 height 66
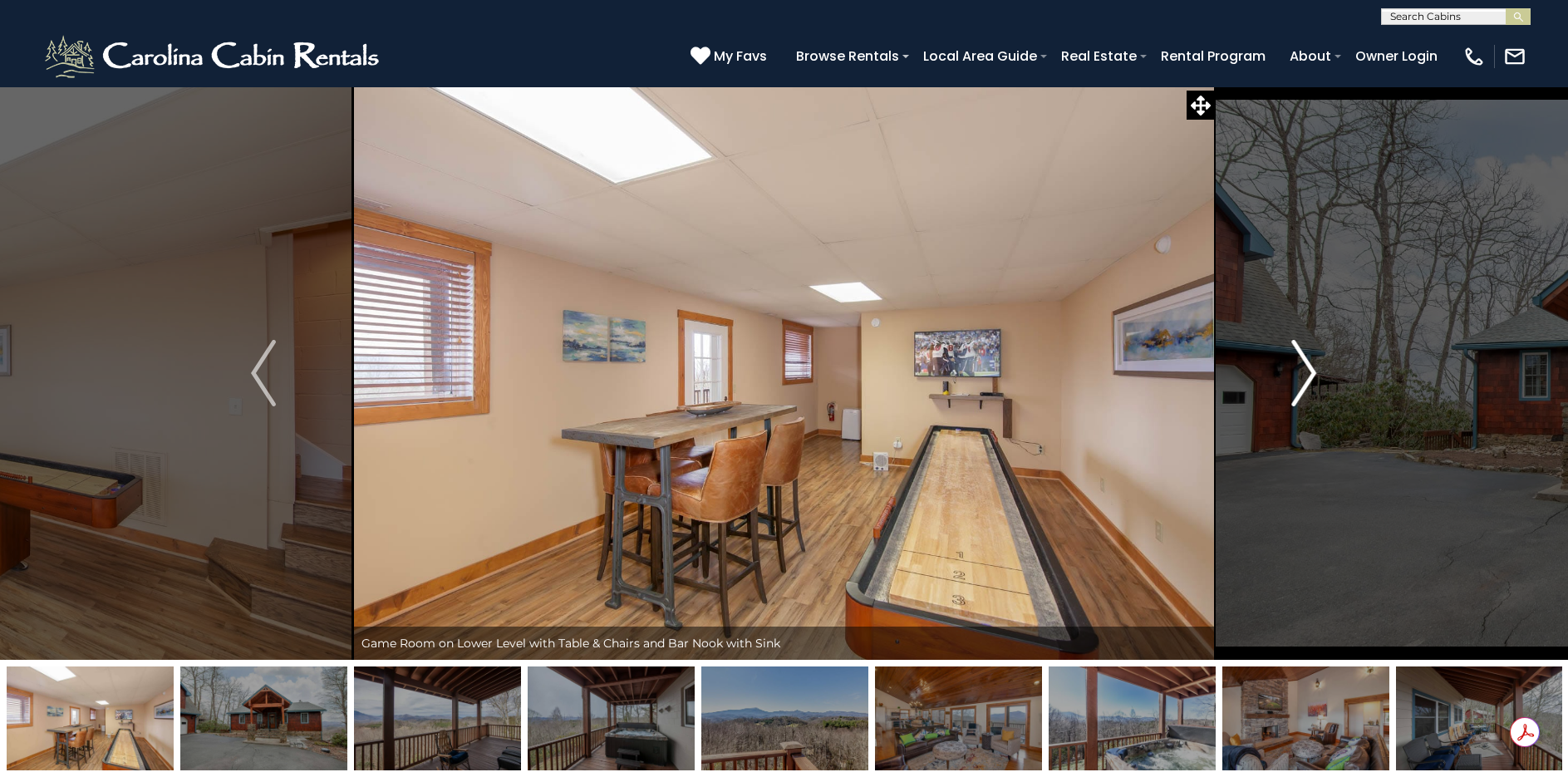
click at [1300, 363] on img "Next" at bounding box center [1305, 373] width 25 height 66
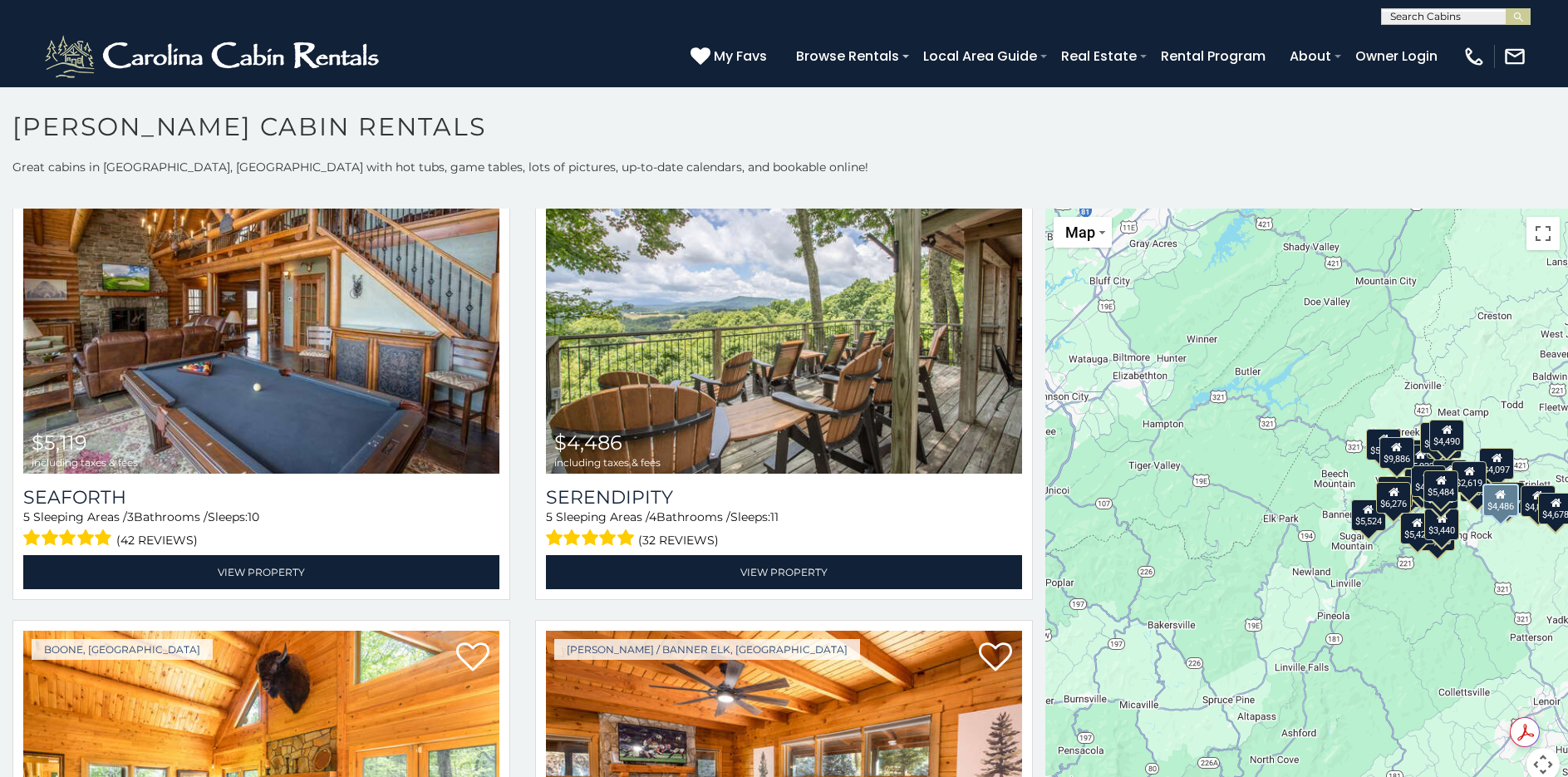
scroll to position [2493, 0]
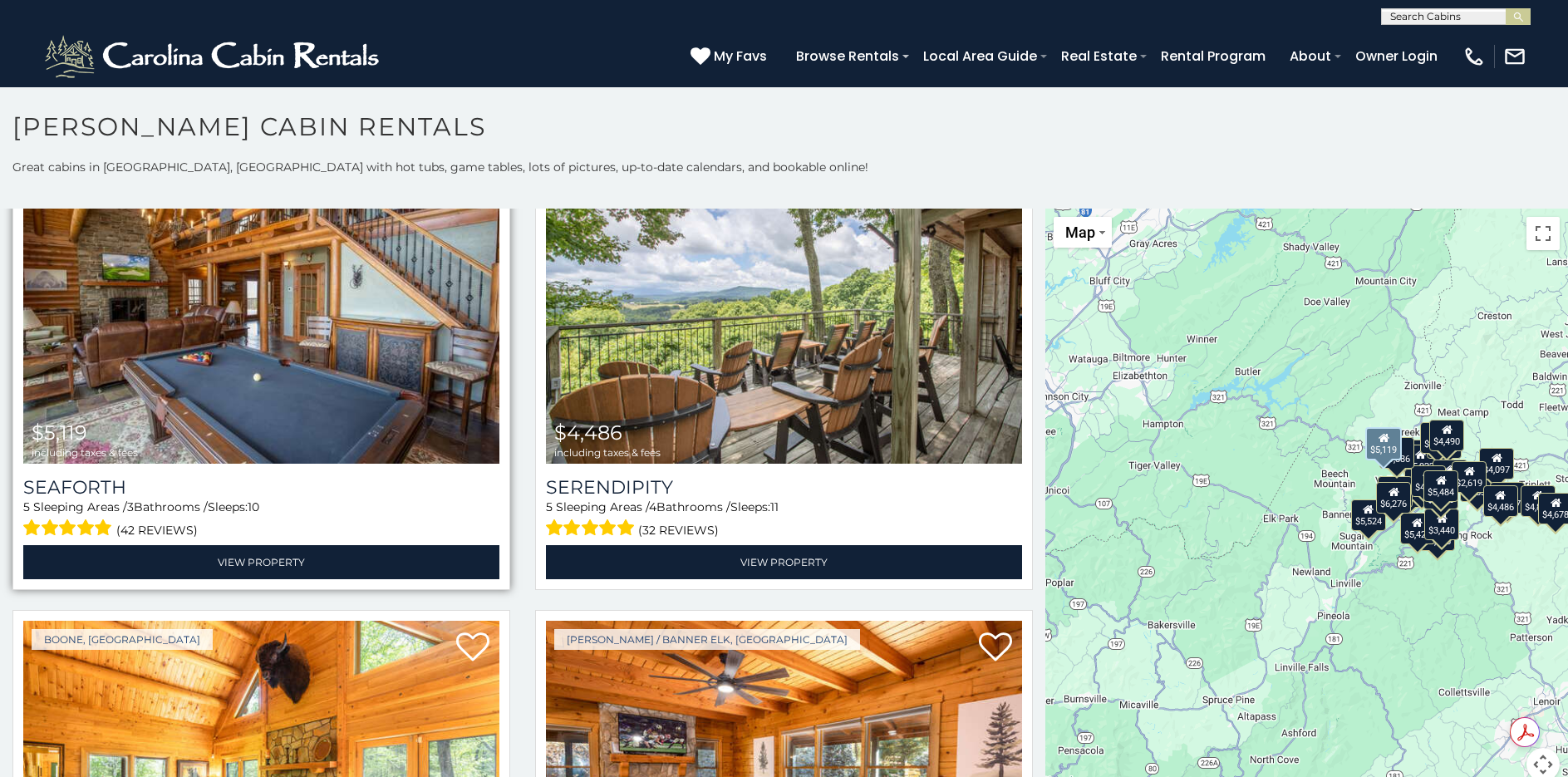
click at [270, 330] on img at bounding box center [261, 304] width 476 height 319
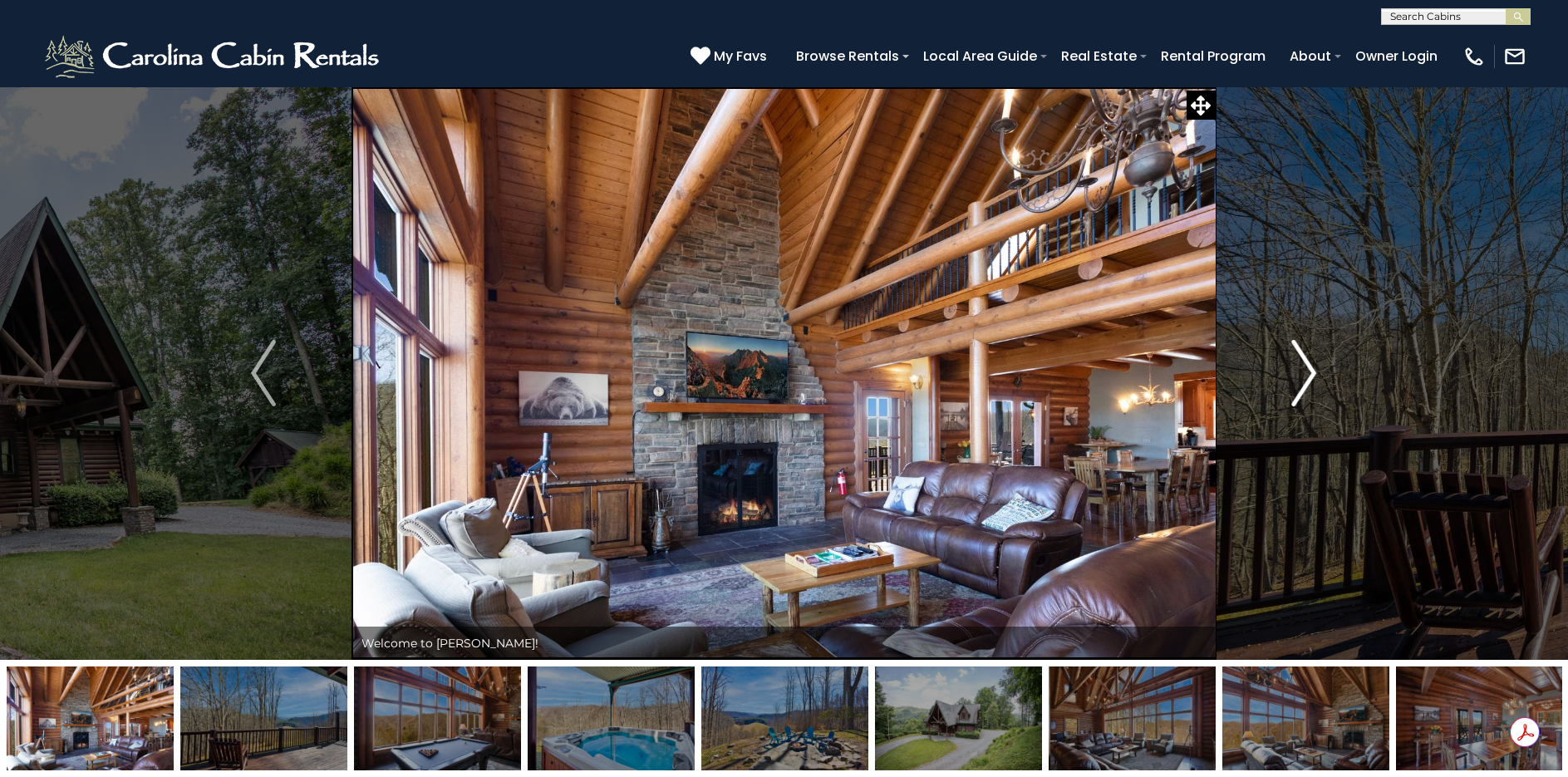
click at [1309, 374] on img "Next" at bounding box center [1305, 373] width 25 height 66
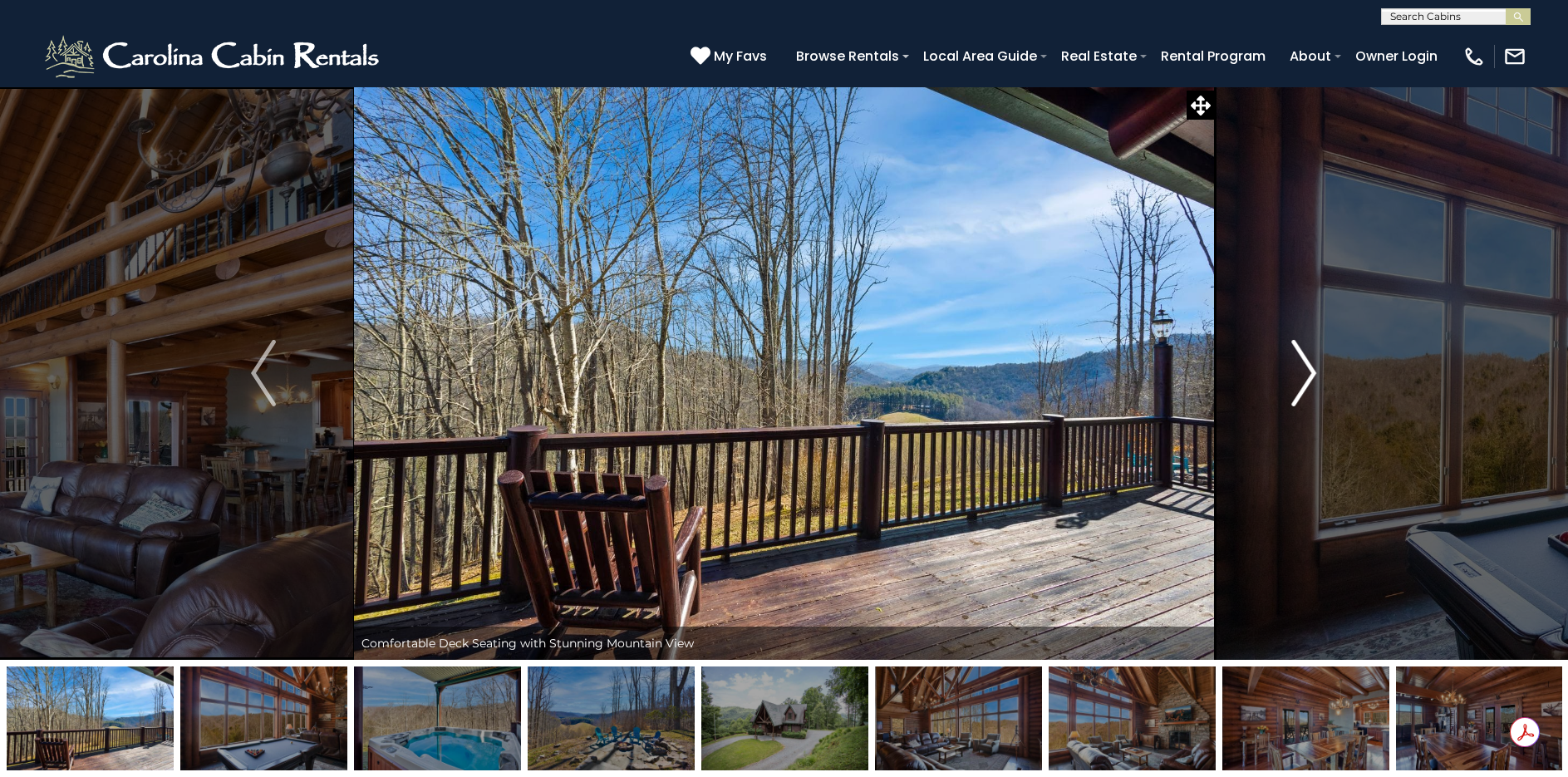
click at [1309, 374] on img "Next" at bounding box center [1305, 373] width 25 height 66
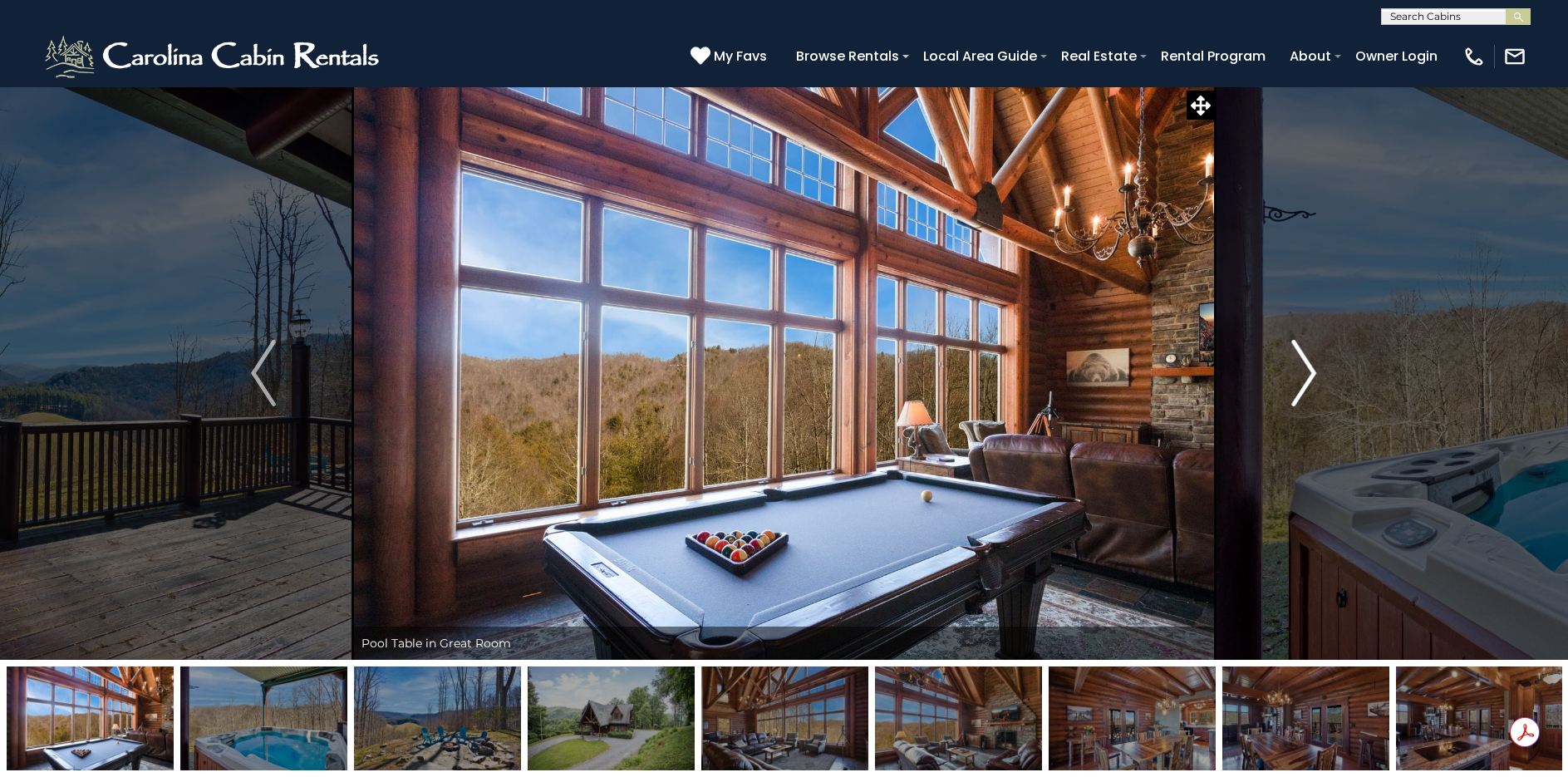
click at [1309, 374] on img "Next" at bounding box center [1305, 373] width 25 height 66
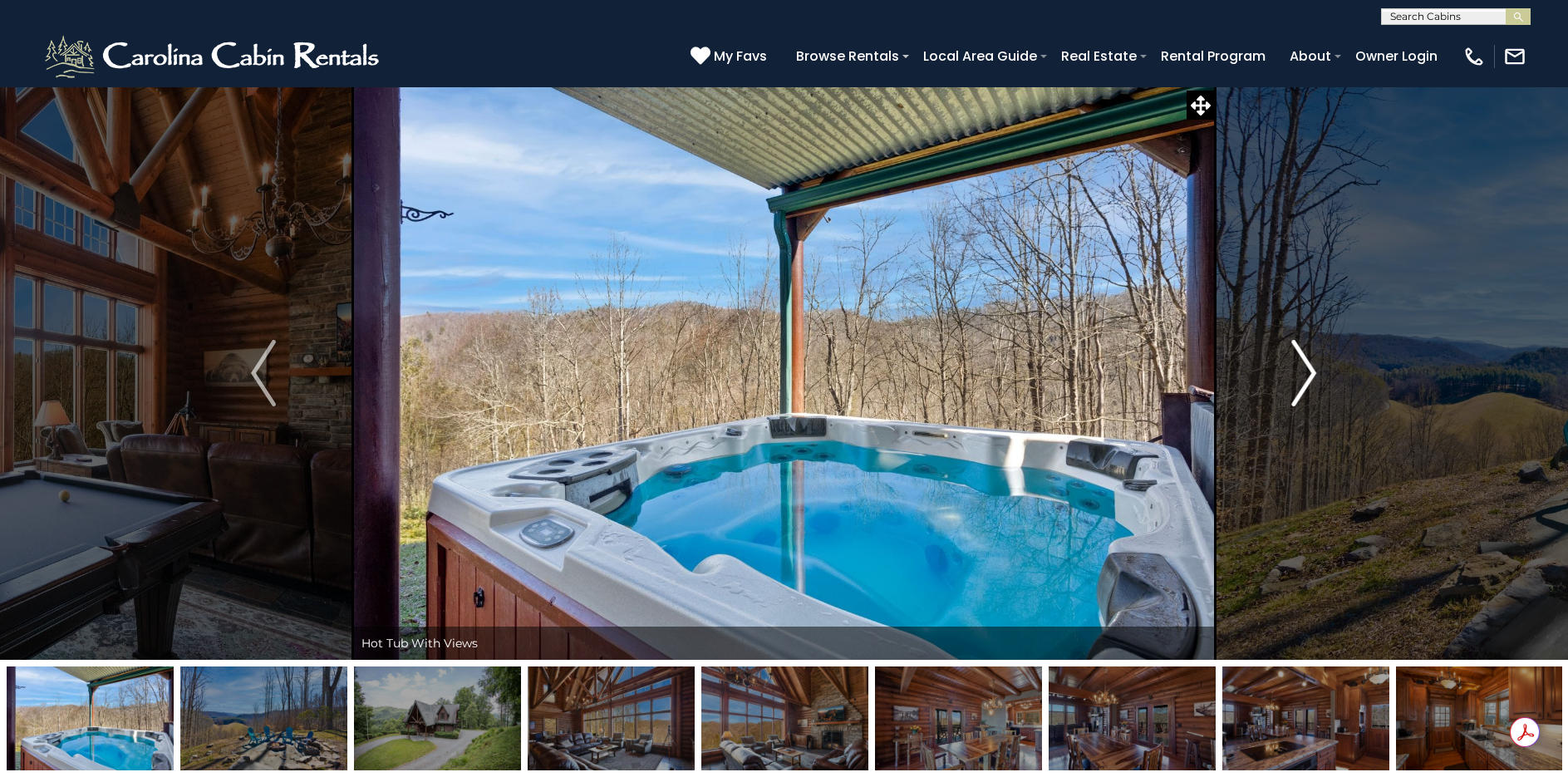
click at [1309, 374] on img "Next" at bounding box center [1305, 373] width 25 height 66
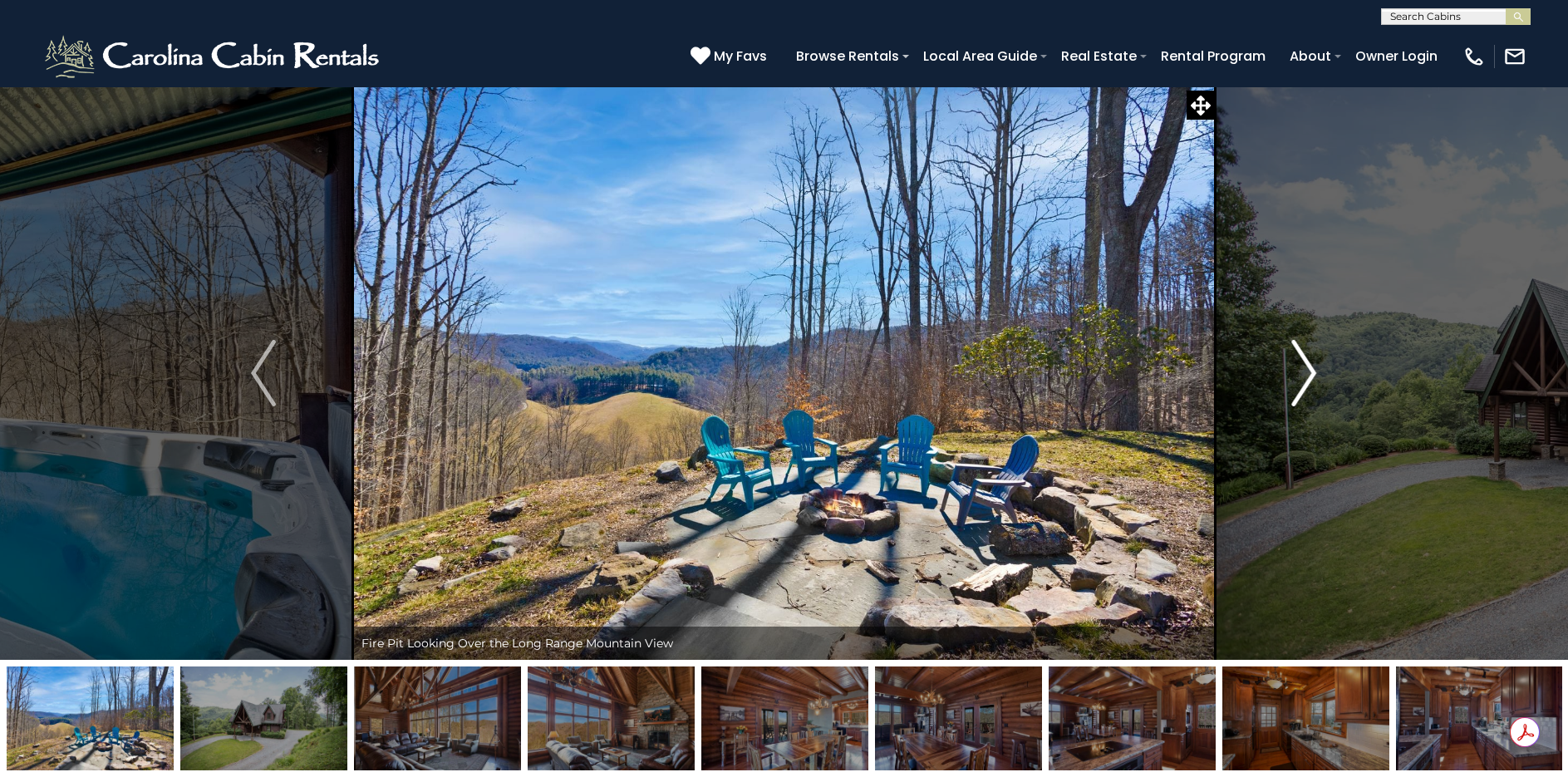
click at [1309, 374] on img "Next" at bounding box center [1305, 373] width 25 height 66
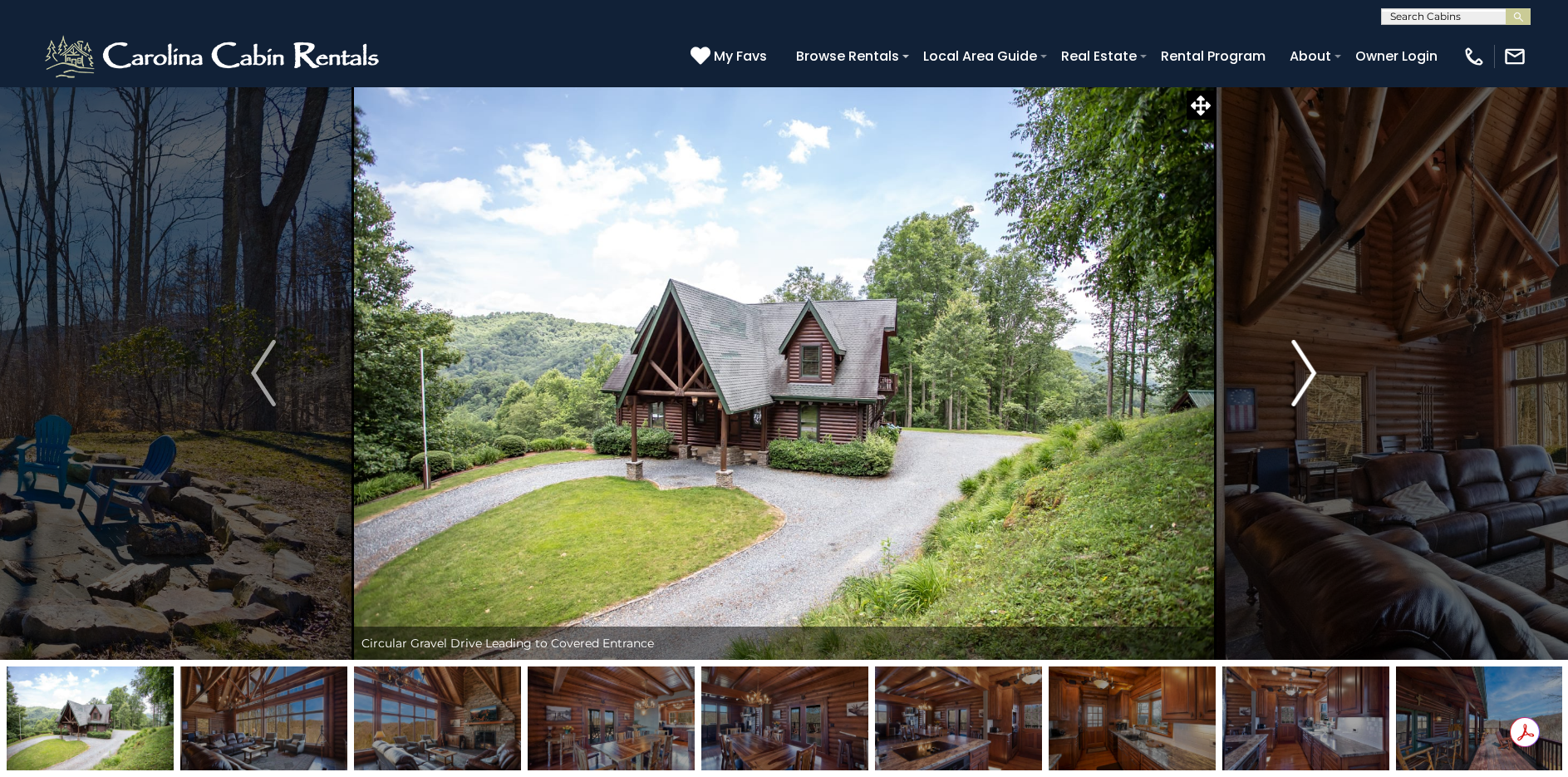
click at [1309, 374] on img "Next" at bounding box center [1305, 373] width 25 height 66
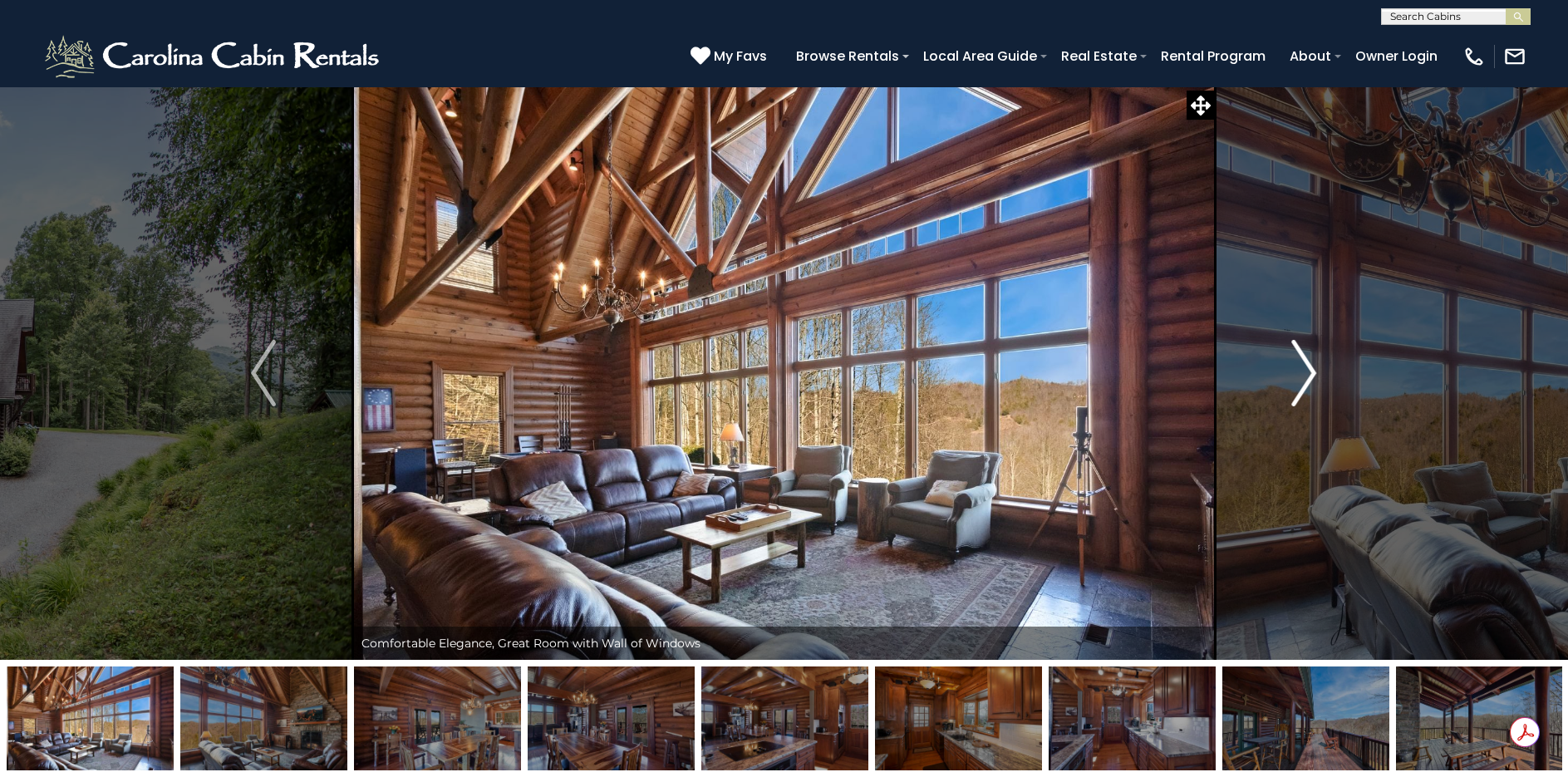
click at [1309, 374] on img "Next" at bounding box center [1305, 373] width 25 height 66
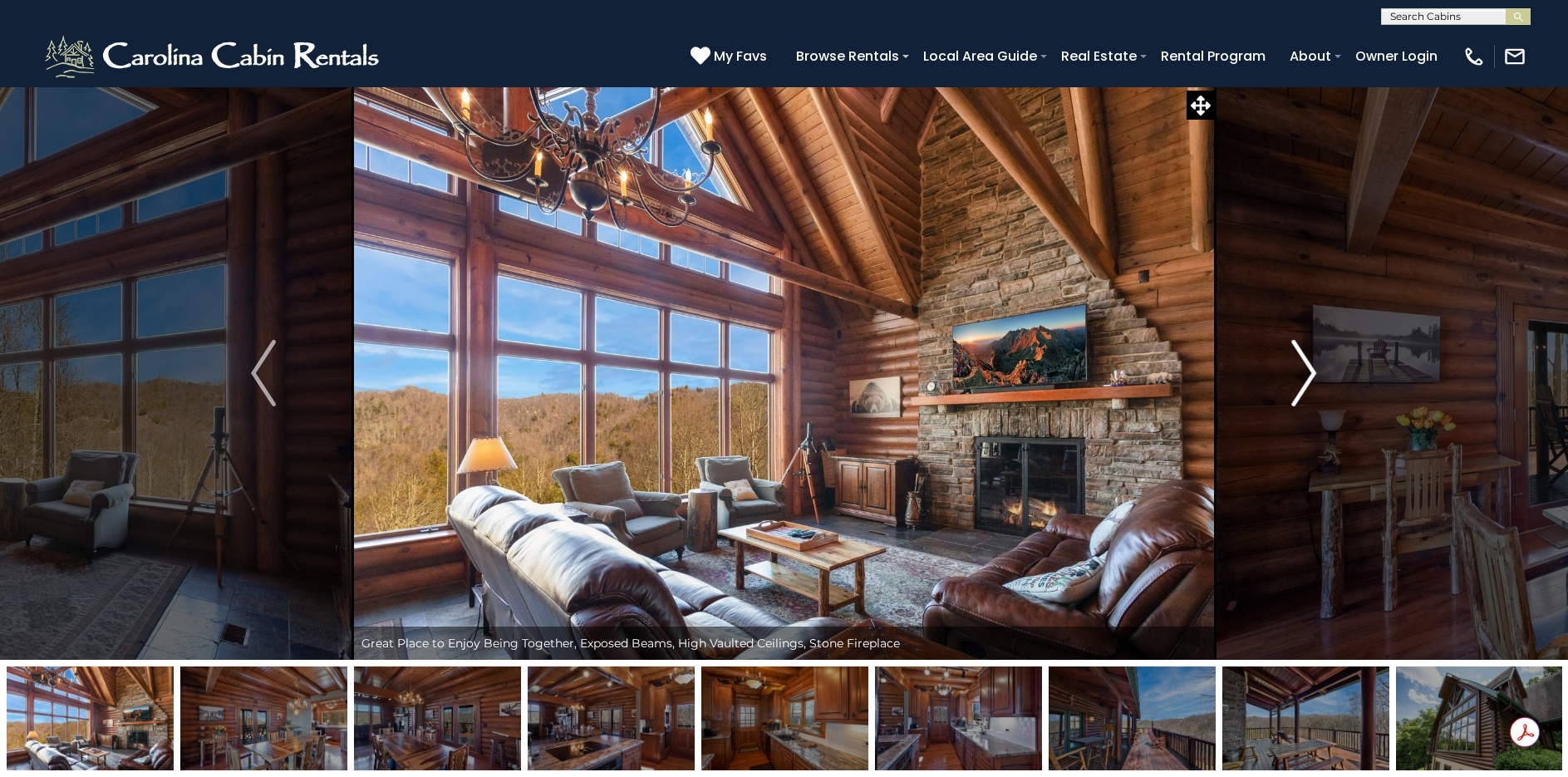
click at [1309, 374] on img "Next" at bounding box center [1305, 373] width 25 height 66
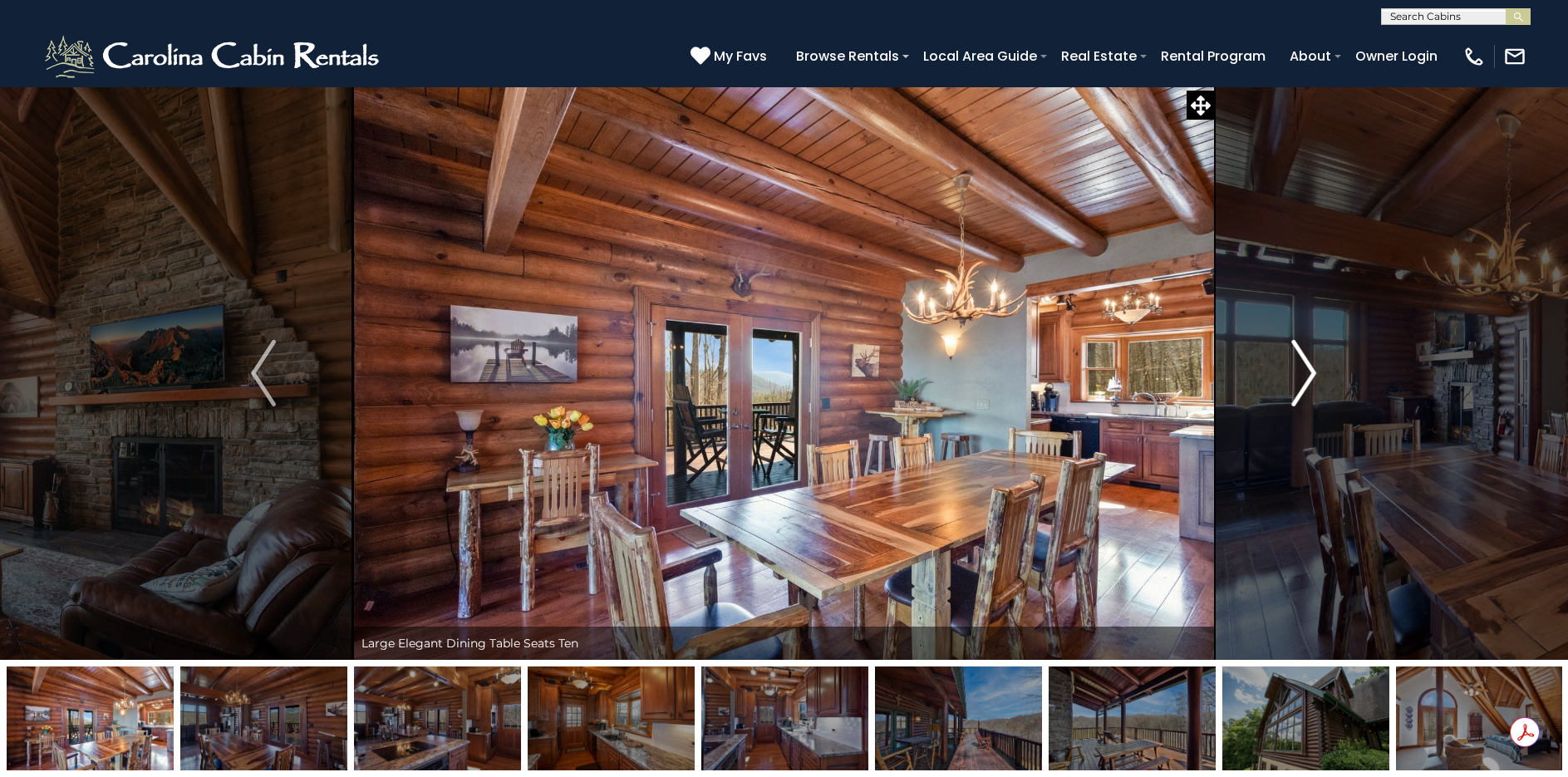
click at [1309, 374] on img "Next" at bounding box center [1305, 373] width 25 height 66
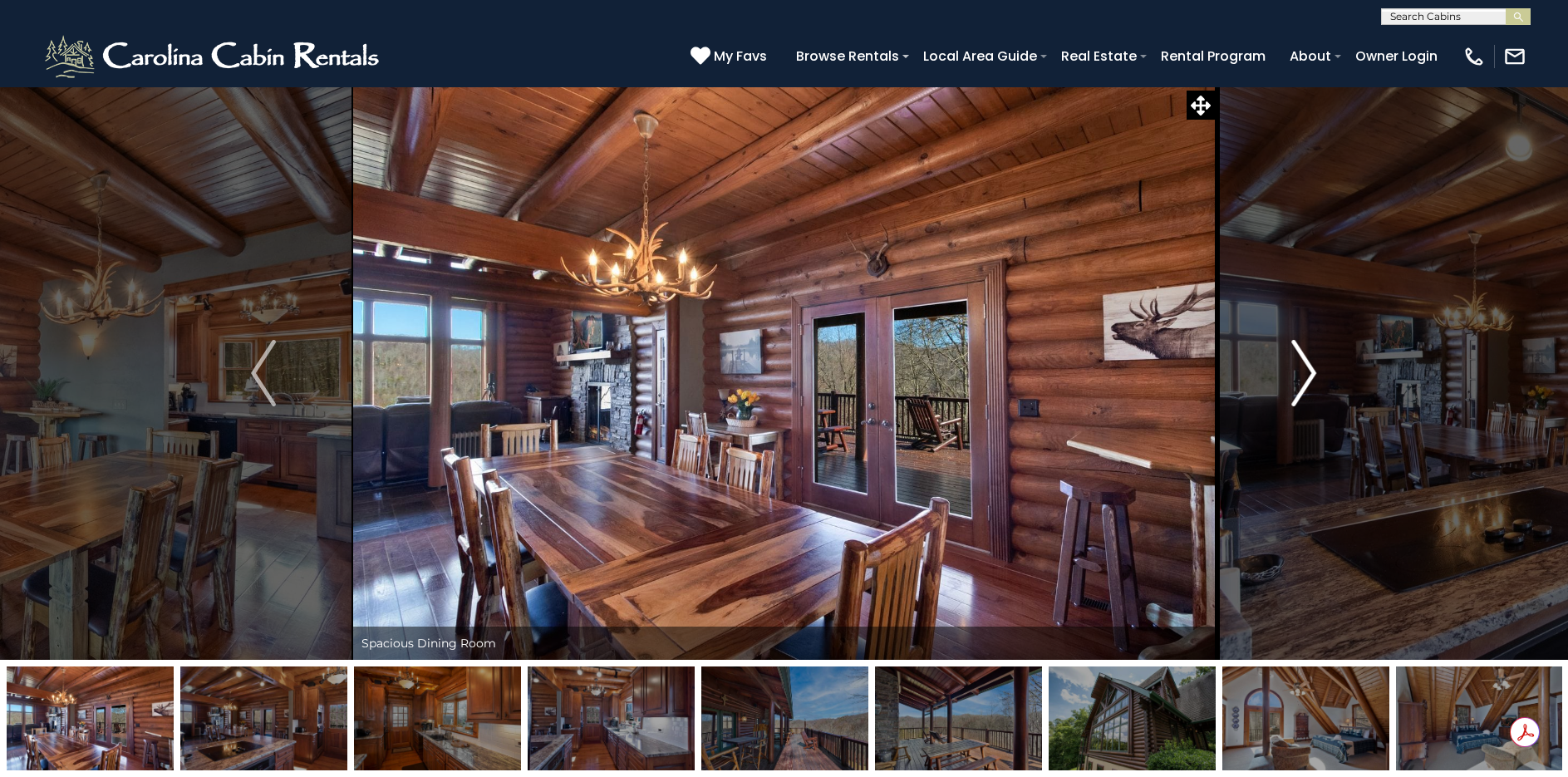
click at [1309, 374] on img "Next" at bounding box center [1305, 373] width 25 height 66
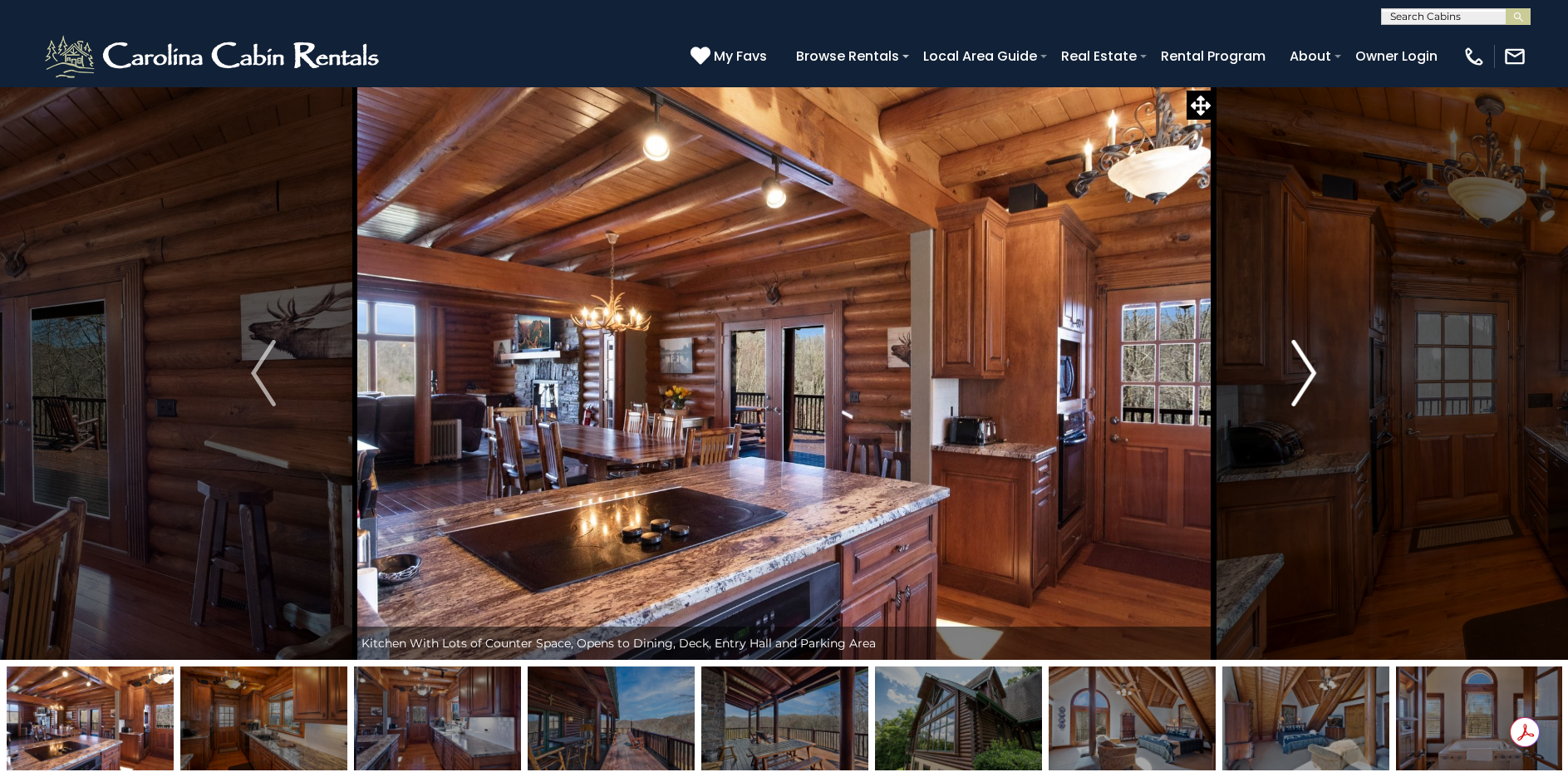
click at [1309, 374] on img "Next" at bounding box center [1305, 373] width 25 height 66
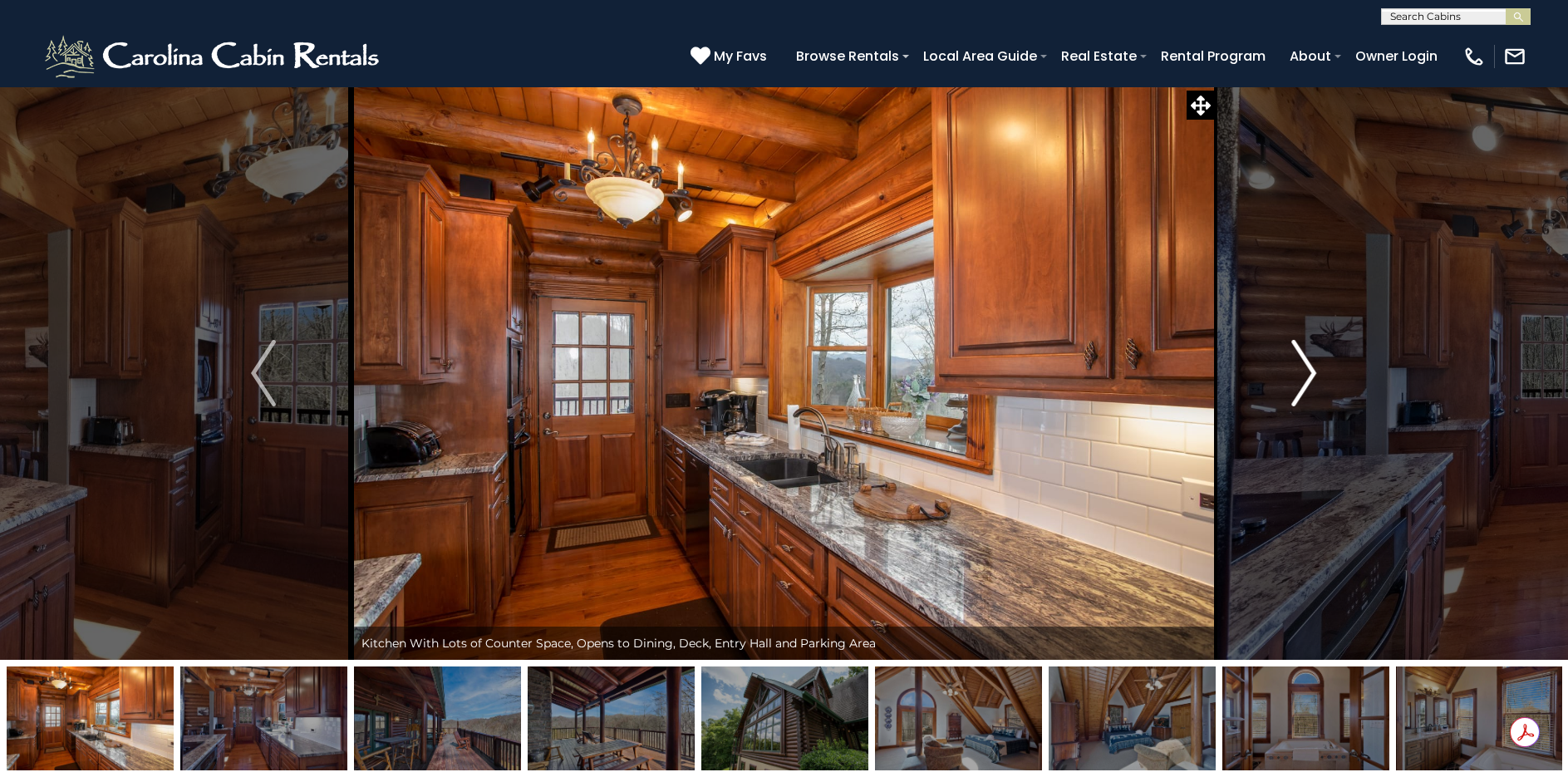
click at [1309, 374] on img "Next" at bounding box center [1305, 373] width 25 height 66
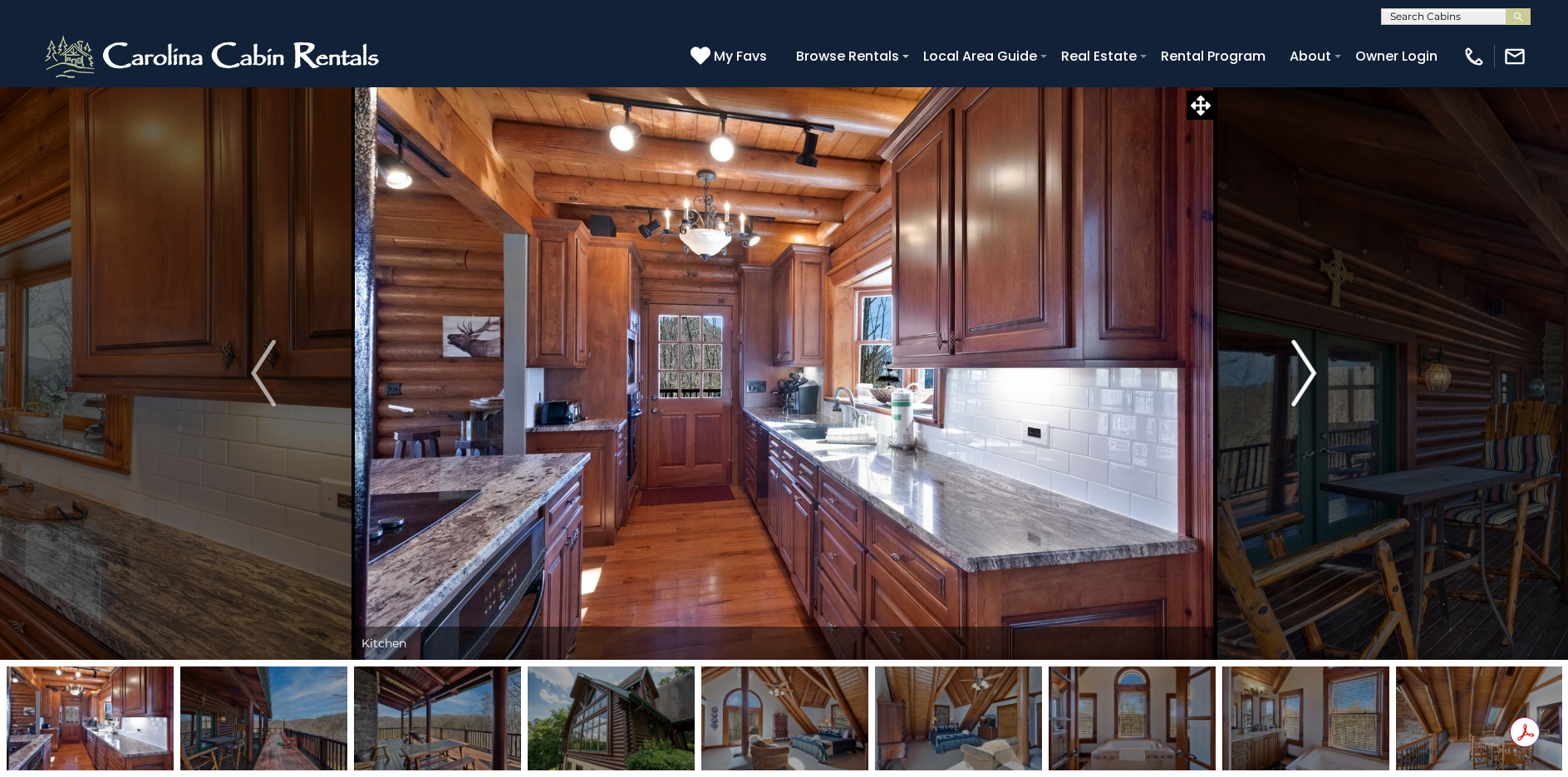
click at [1309, 374] on img "Next" at bounding box center [1305, 373] width 25 height 66
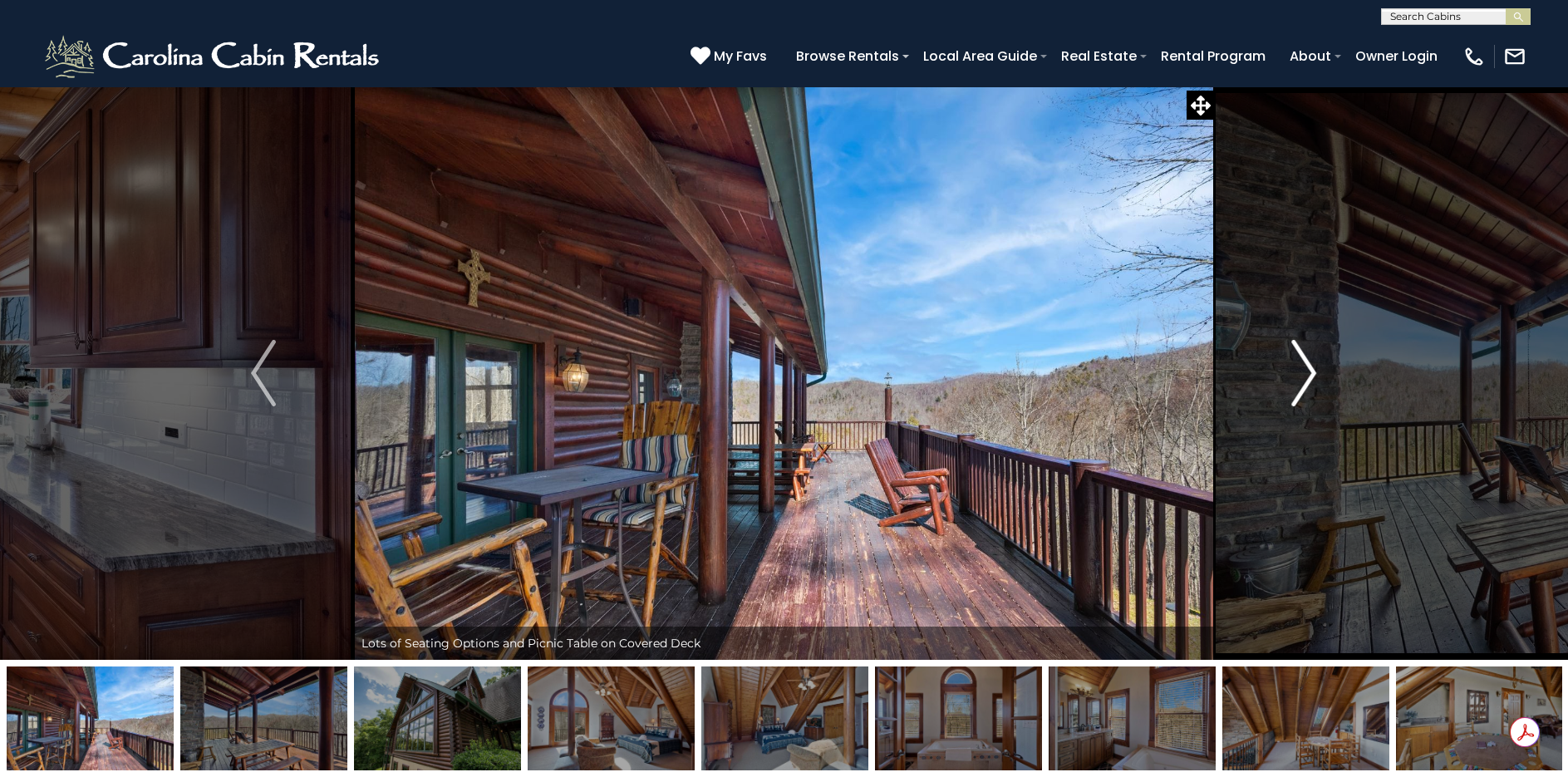
click at [1309, 374] on img "Next" at bounding box center [1305, 373] width 25 height 66
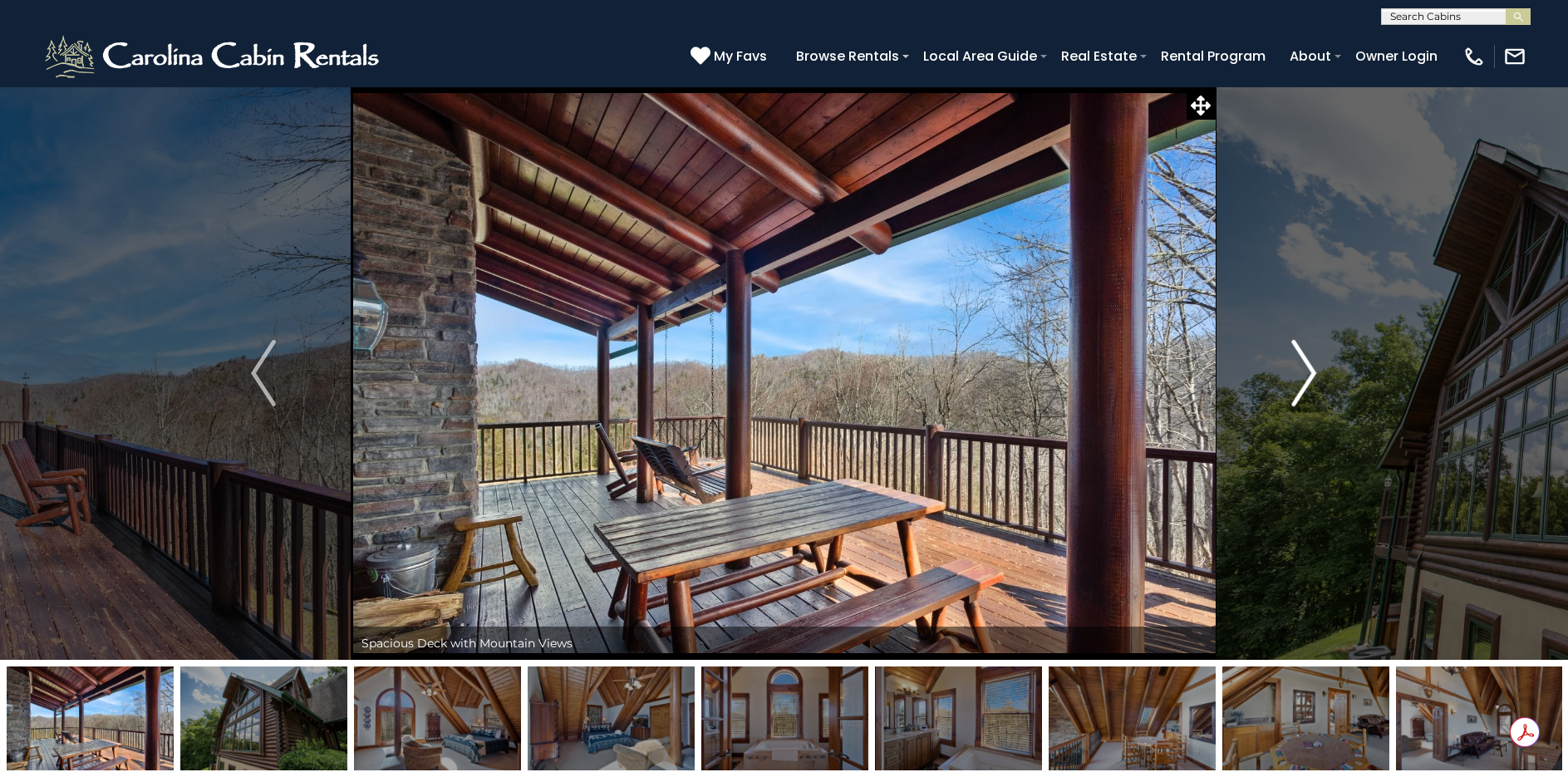
click at [1309, 374] on img "Next" at bounding box center [1305, 373] width 25 height 66
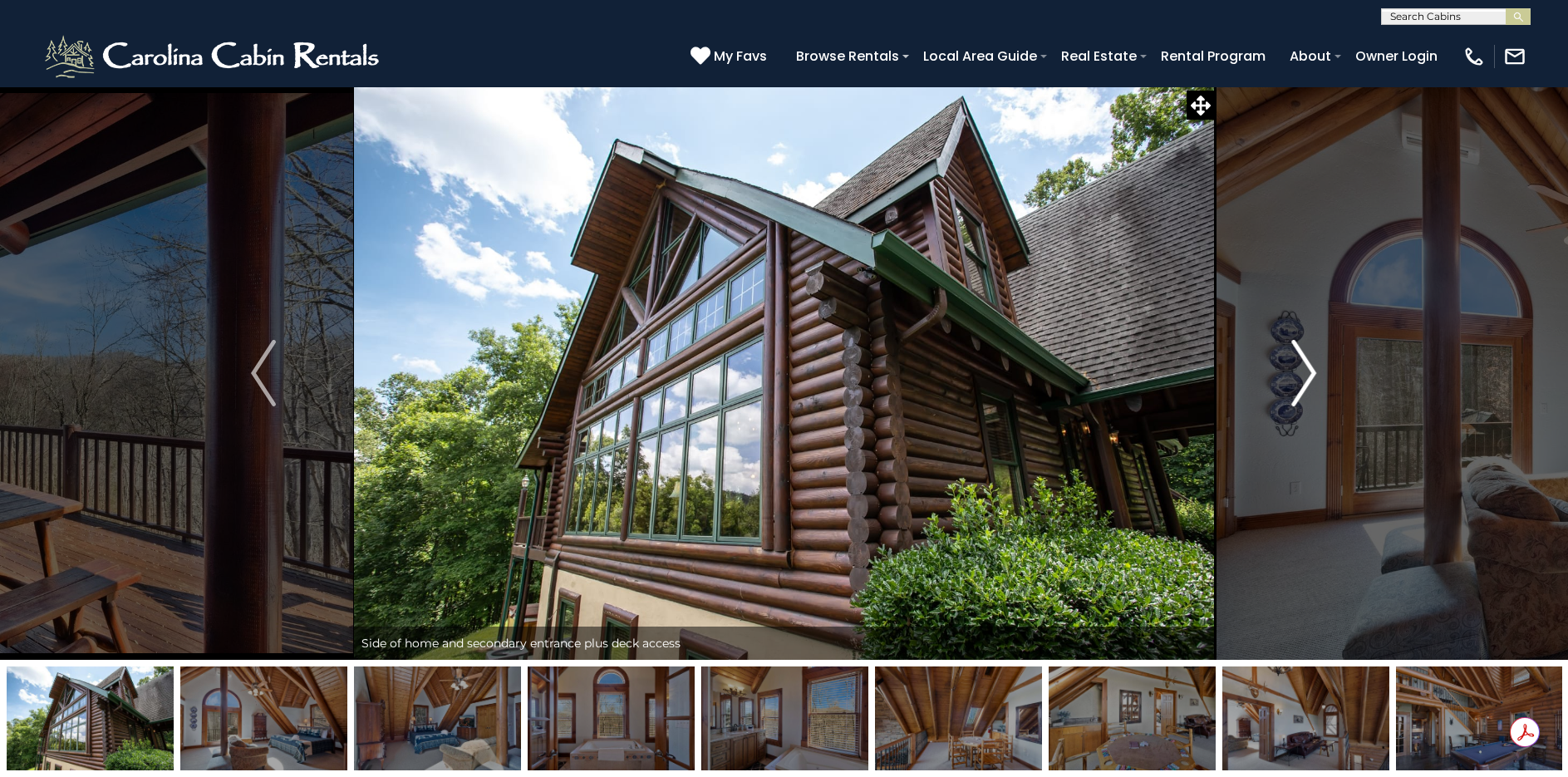
click at [1309, 374] on img "Next" at bounding box center [1305, 373] width 25 height 66
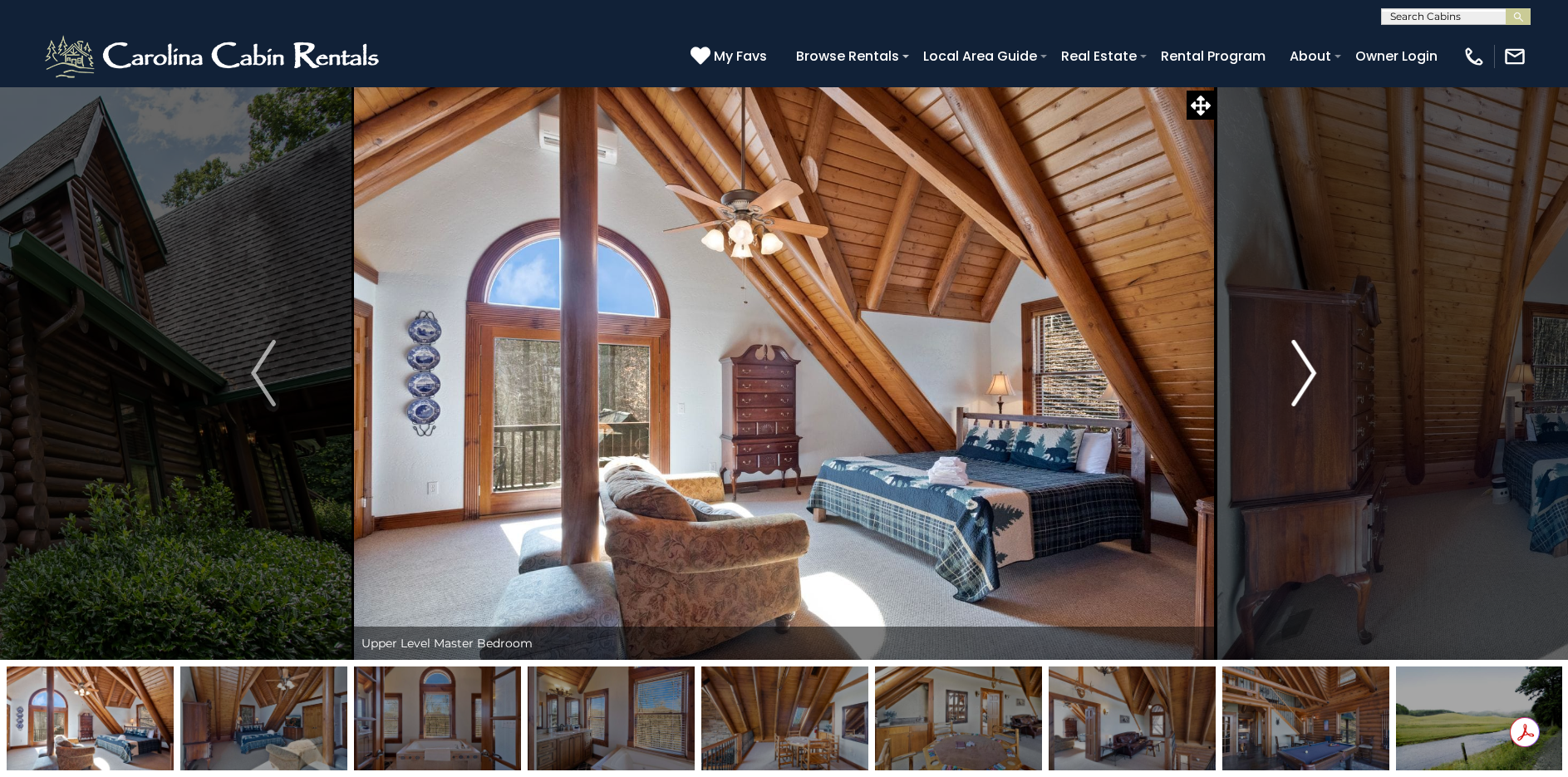
click at [1309, 374] on img "Next" at bounding box center [1305, 373] width 25 height 66
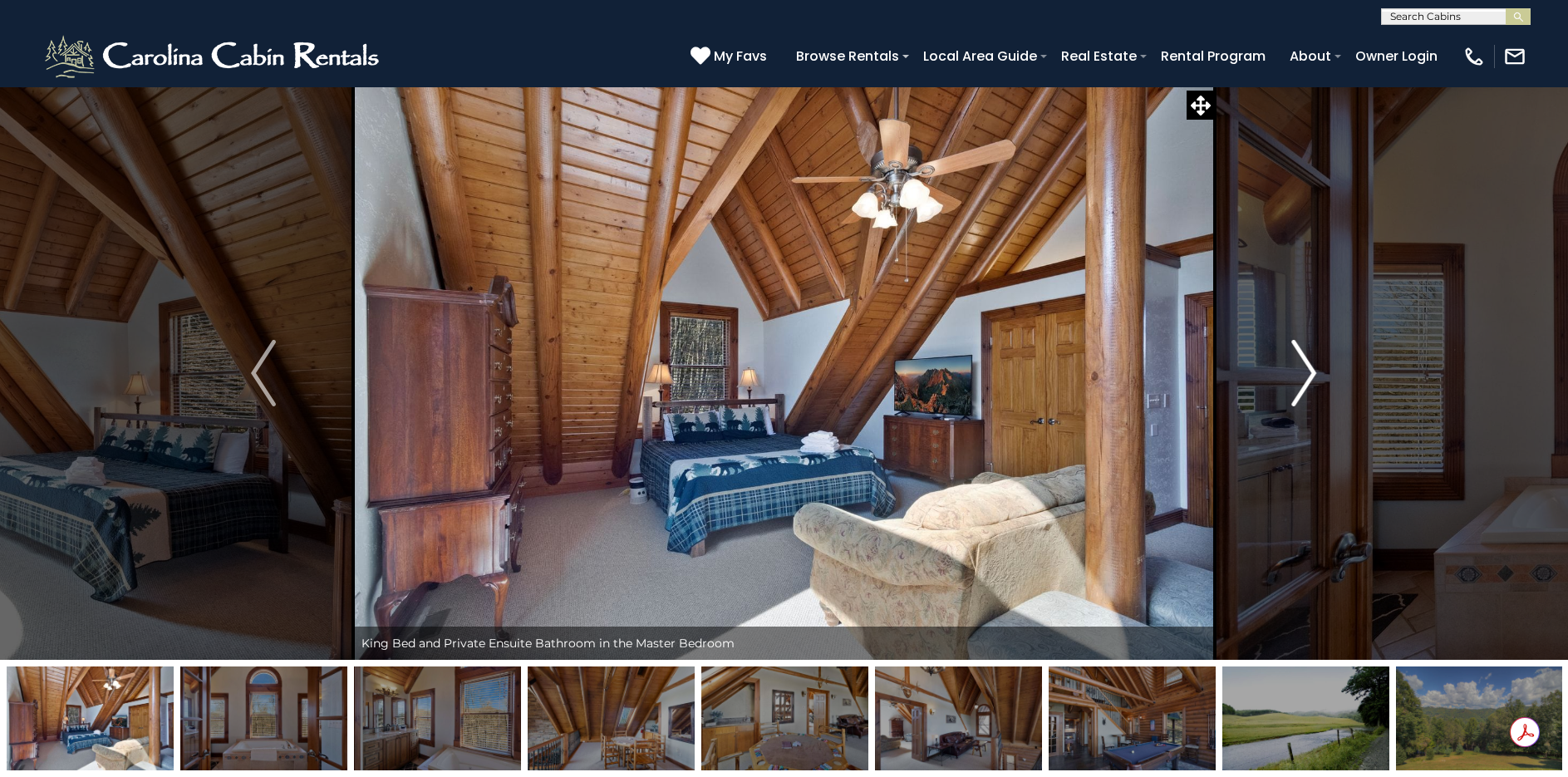
click at [1309, 374] on img "Next" at bounding box center [1305, 373] width 25 height 66
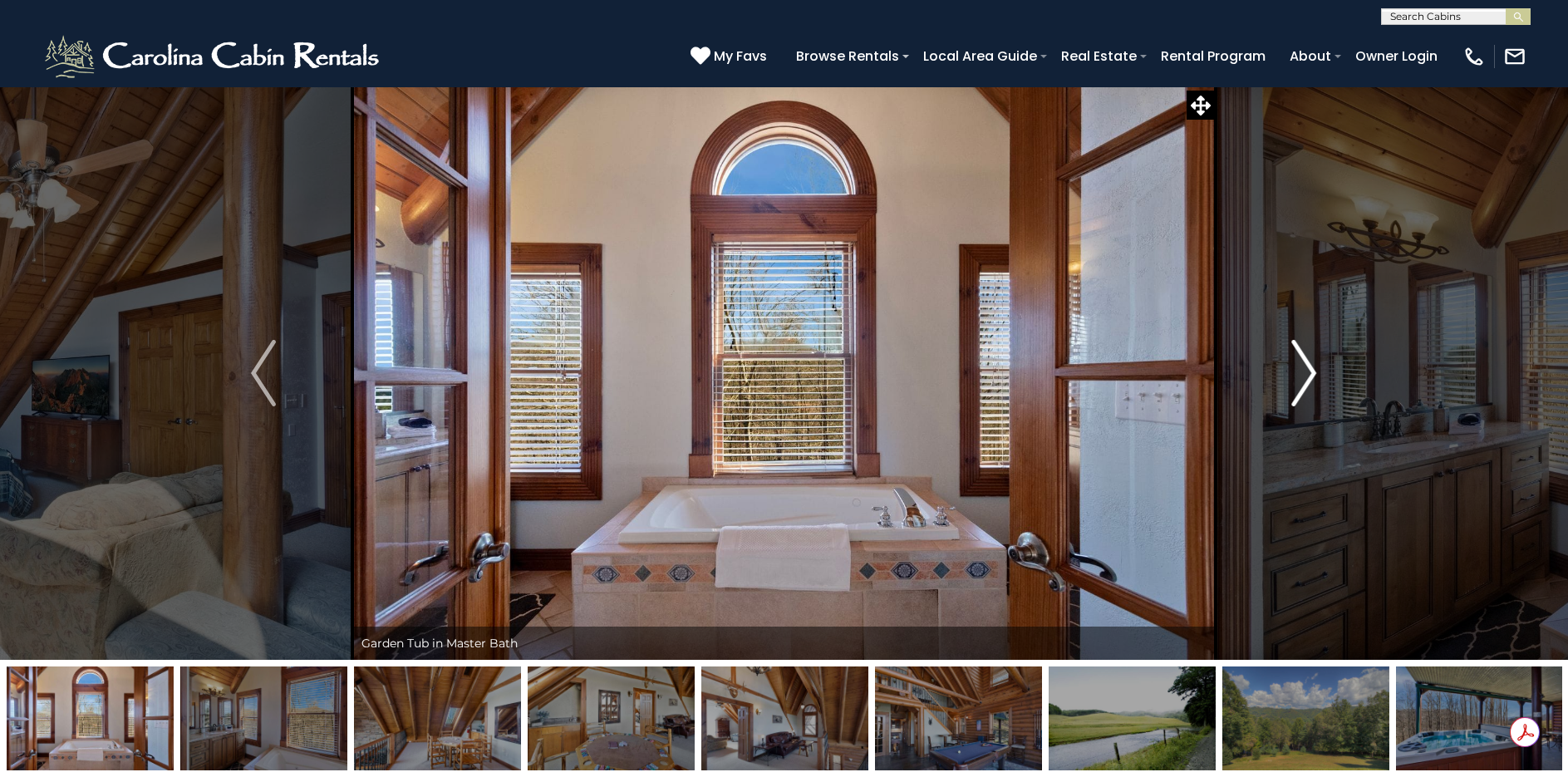
click at [1309, 374] on img "Next" at bounding box center [1305, 373] width 25 height 66
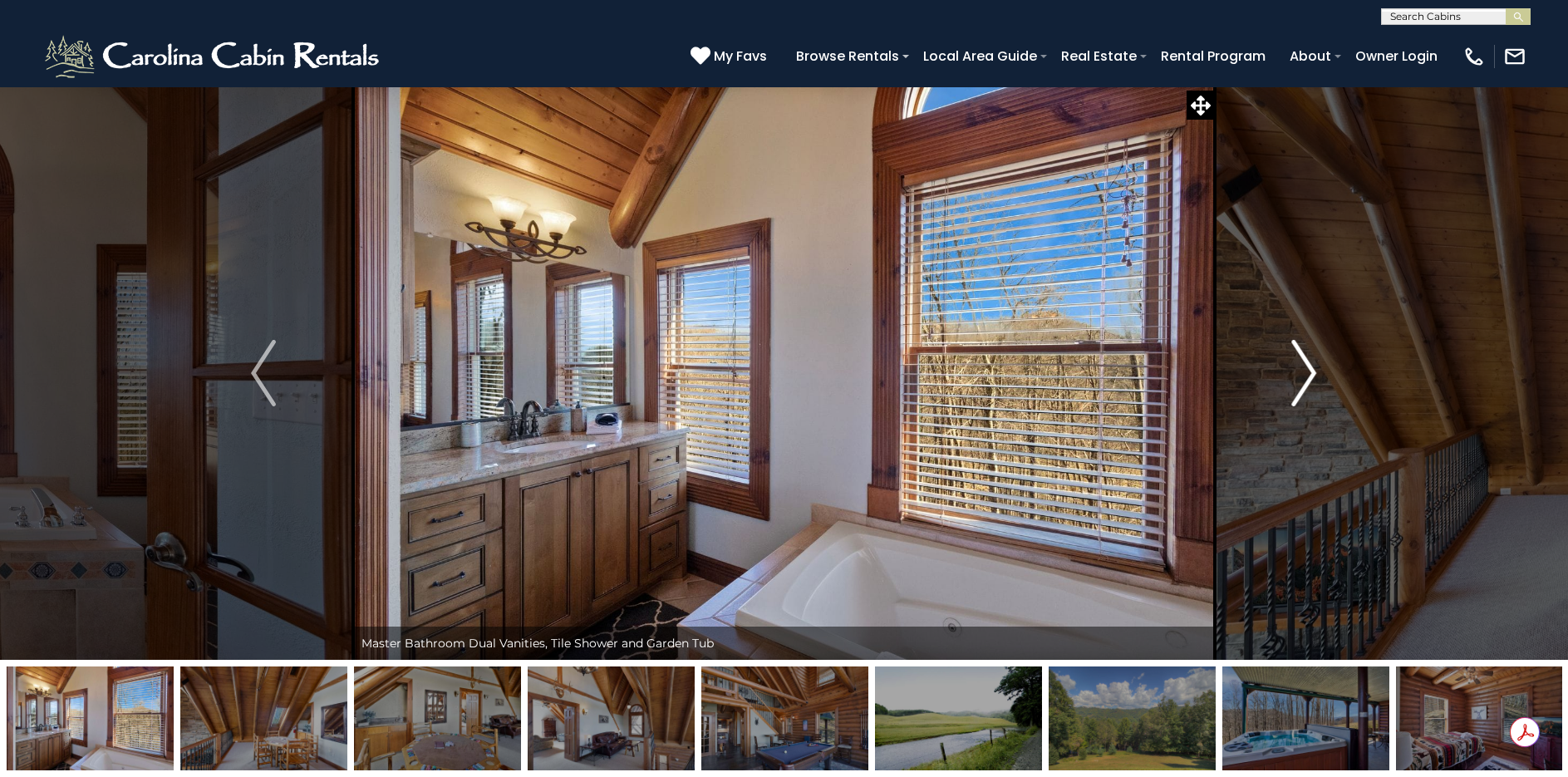
click at [1309, 374] on img "Next" at bounding box center [1305, 373] width 25 height 66
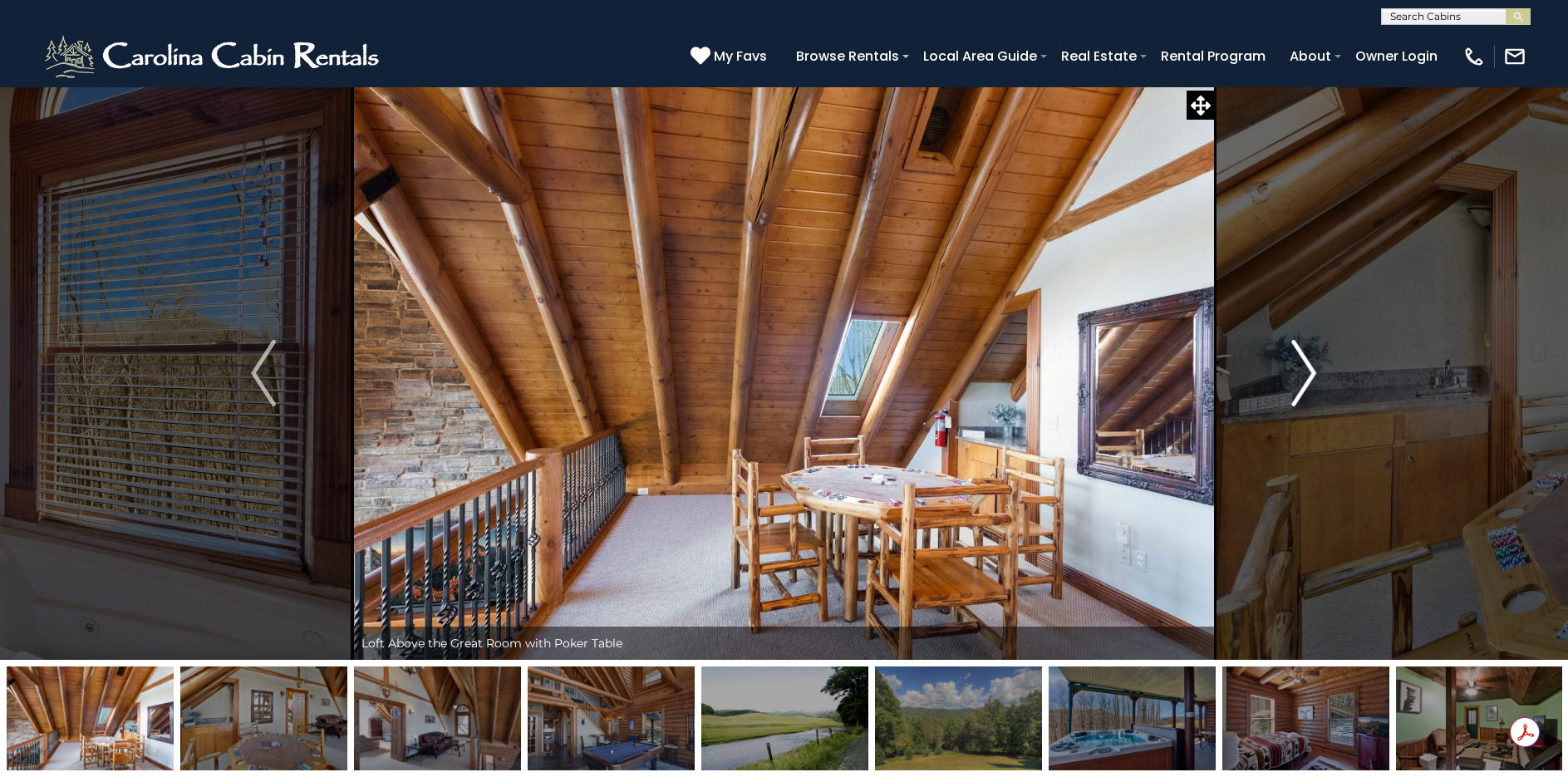
click at [1309, 374] on img "Next" at bounding box center [1305, 373] width 25 height 66
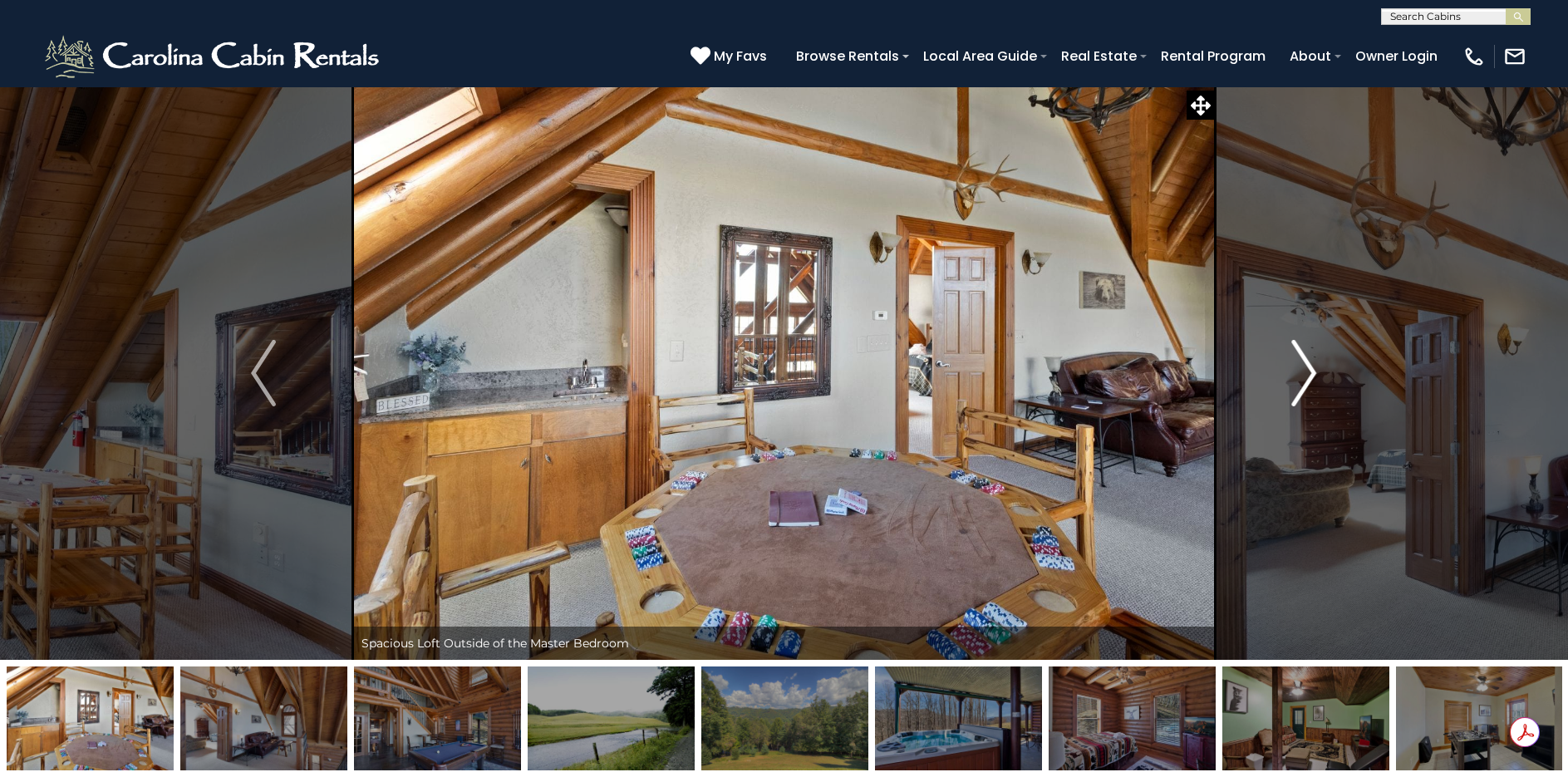
click at [1309, 374] on img "Next" at bounding box center [1305, 373] width 25 height 66
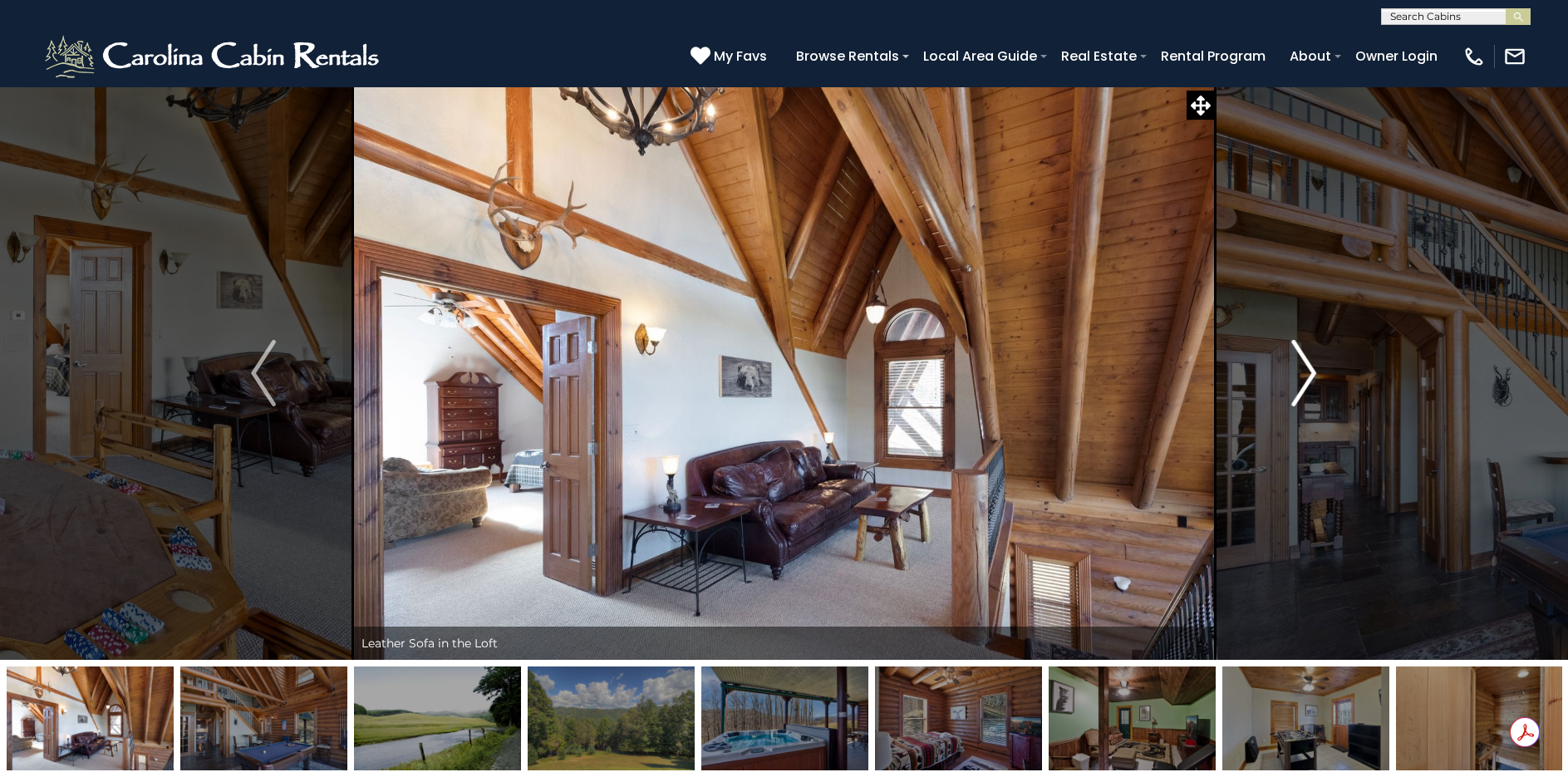
click at [1309, 374] on img "Next" at bounding box center [1305, 373] width 25 height 66
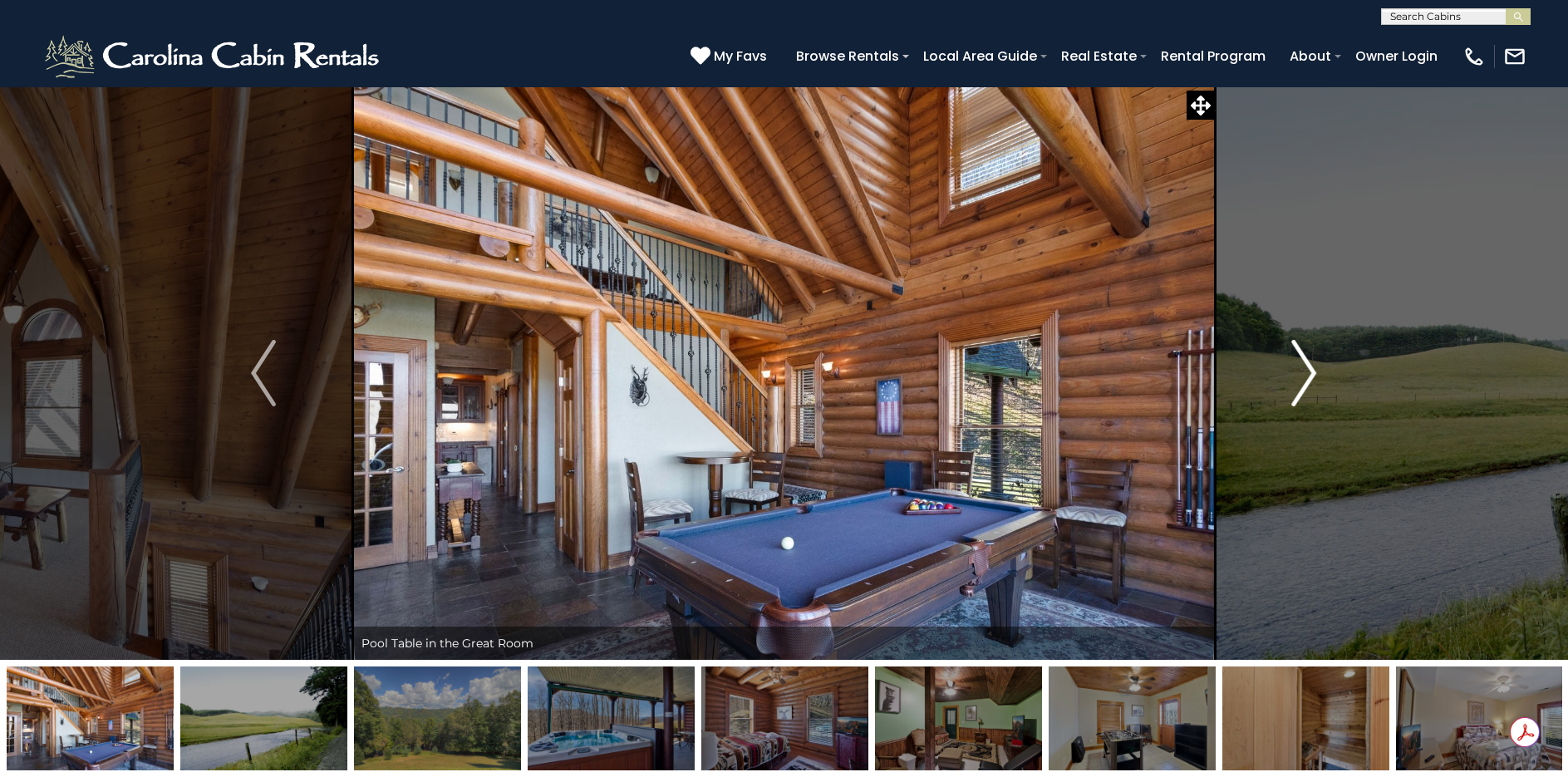
click at [1309, 374] on img "Next" at bounding box center [1305, 373] width 25 height 66
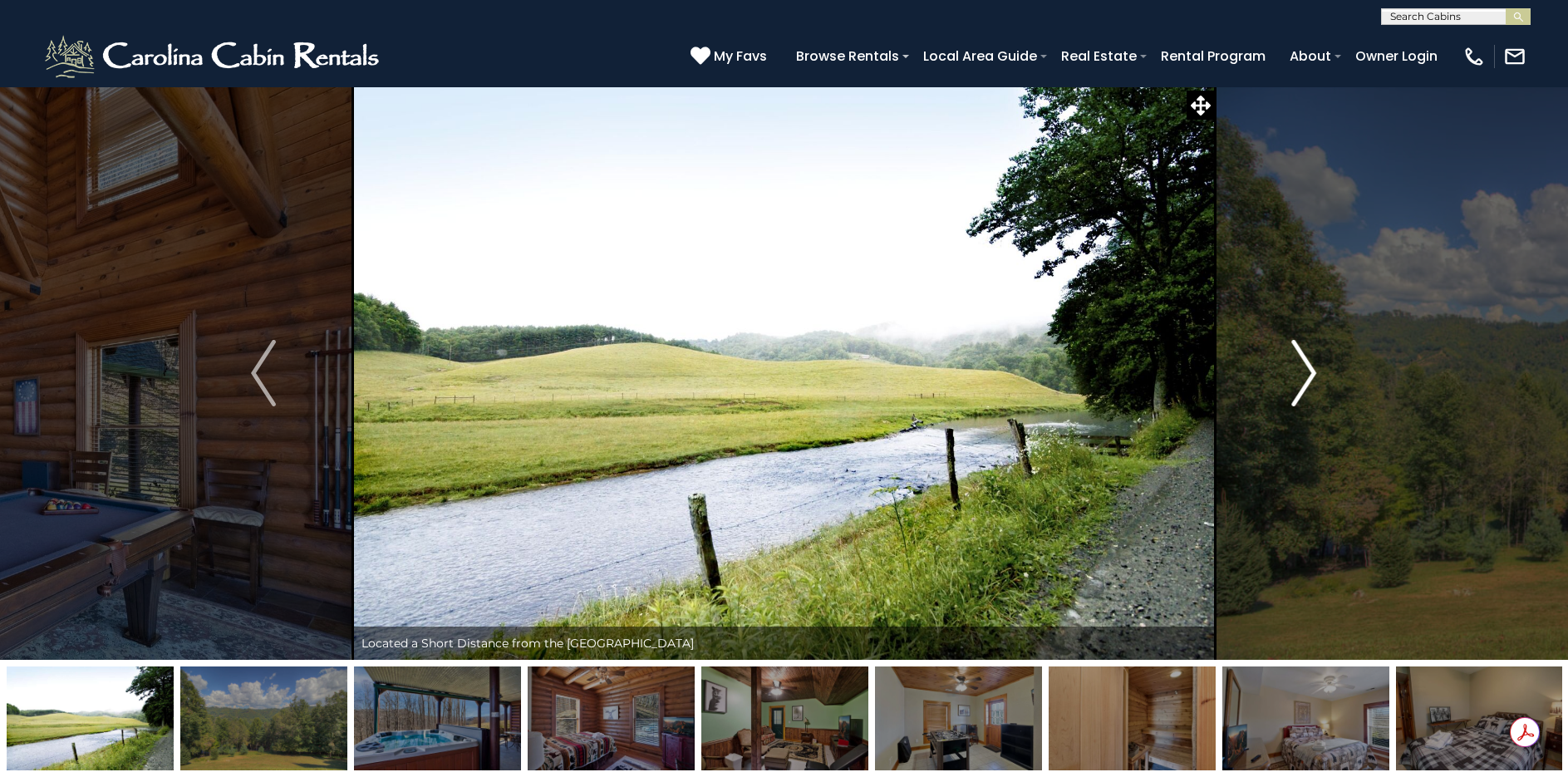
click at [1309, 374] on img "Next" at bounding box center [1305, 373] width 25 height 66
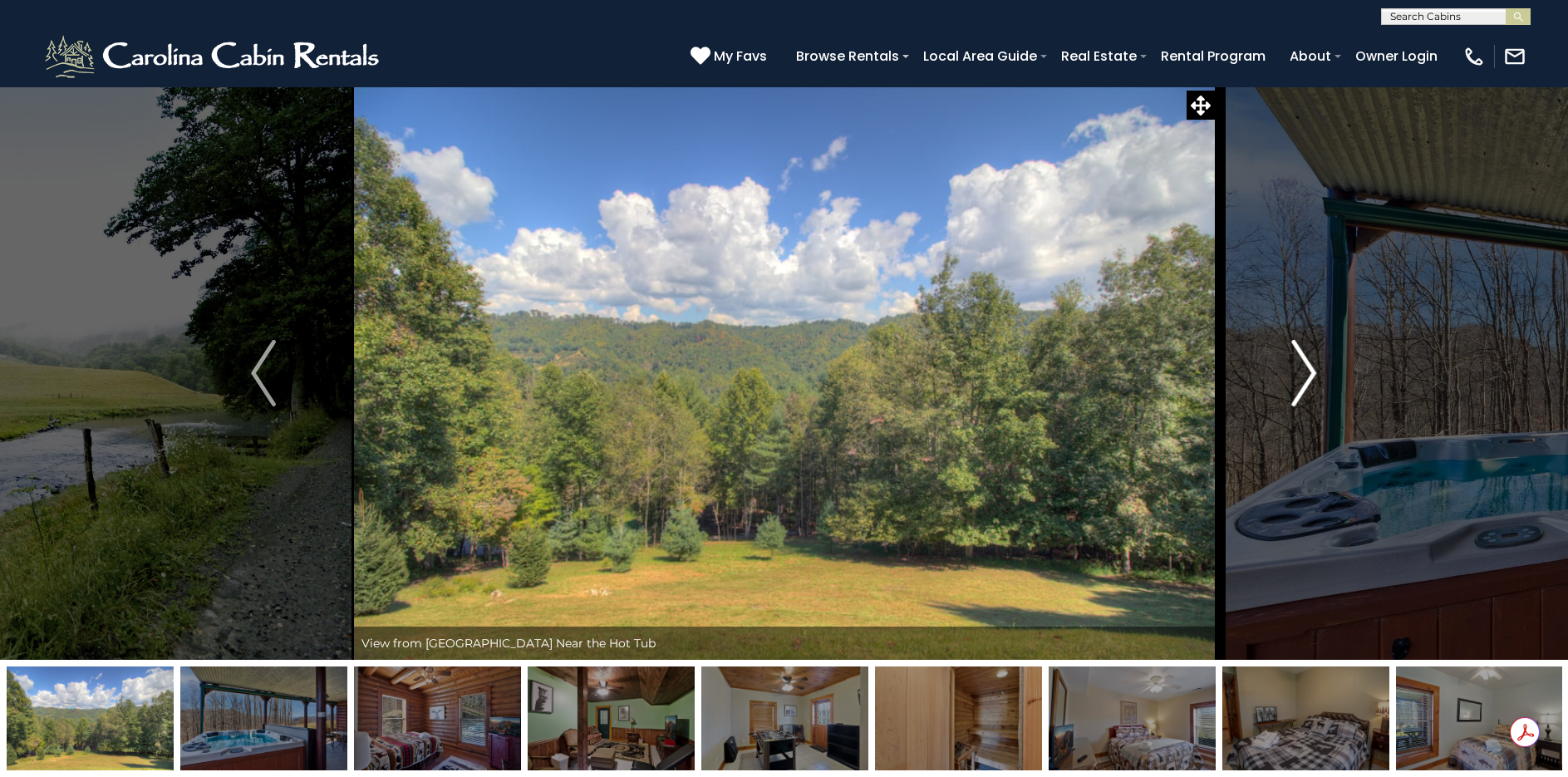
click at [1309, 374] on img "Next" at bounding box center [1305, 373] width 25 height 66
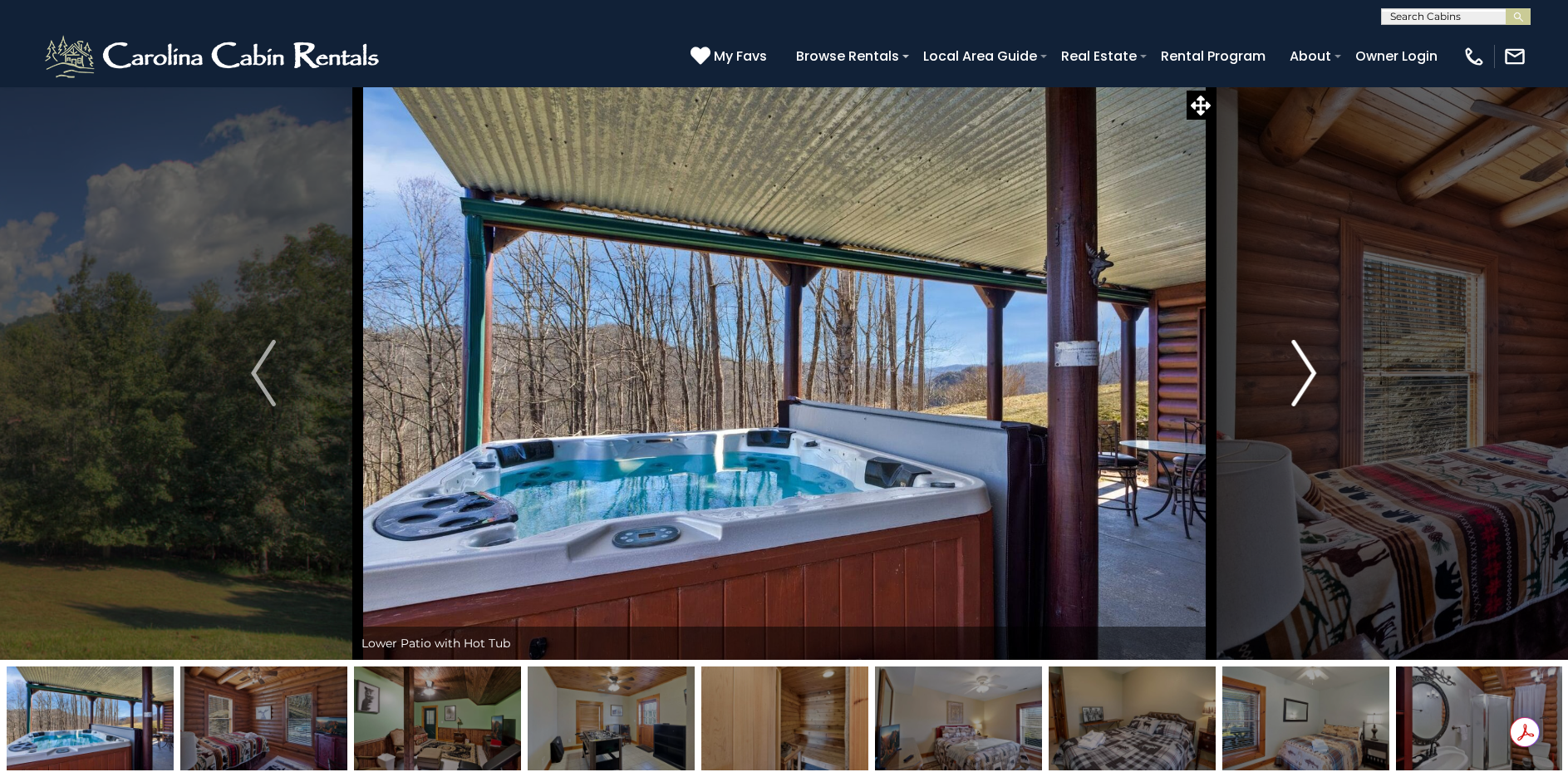
click at [1309, 374] on img "Next" at bounding box center [1305, 373] width 25 height 66
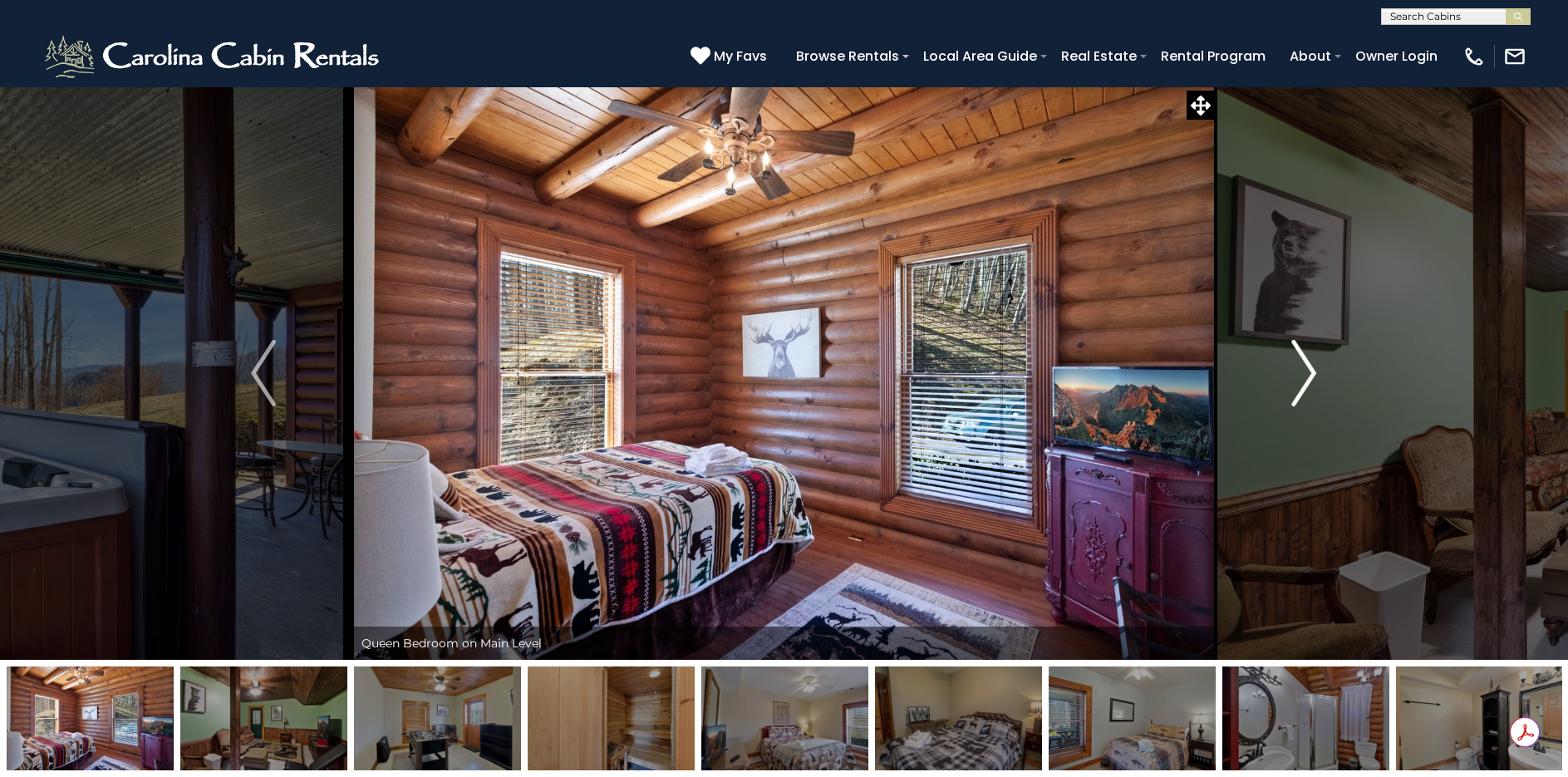
click at [1309, 374] on img "Next" at bounding box center [1305, 373] width 25 height 66
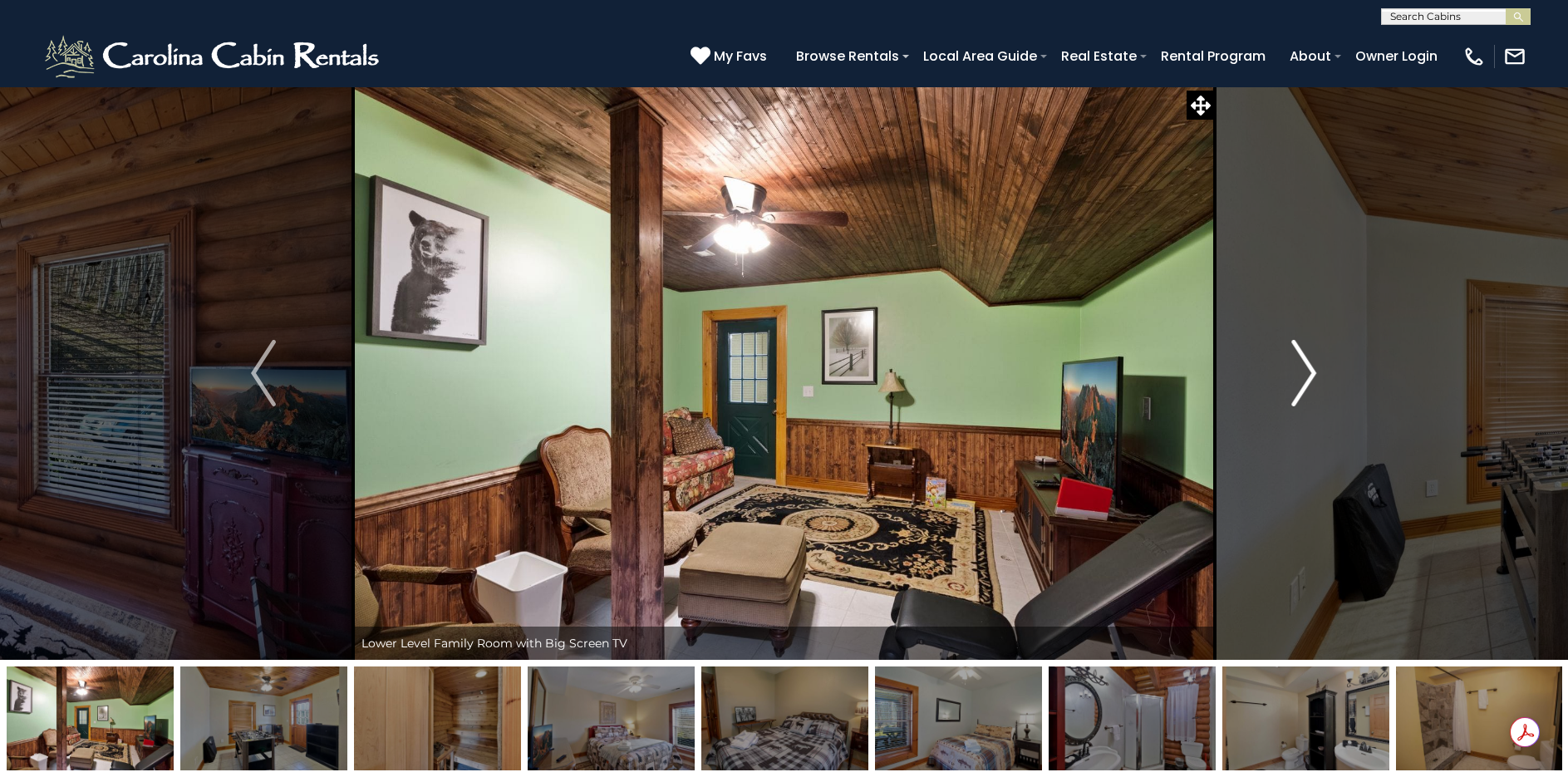
click at [1309, 374] on img "Next" at bounding box center [1305, 373] width 25 height 66
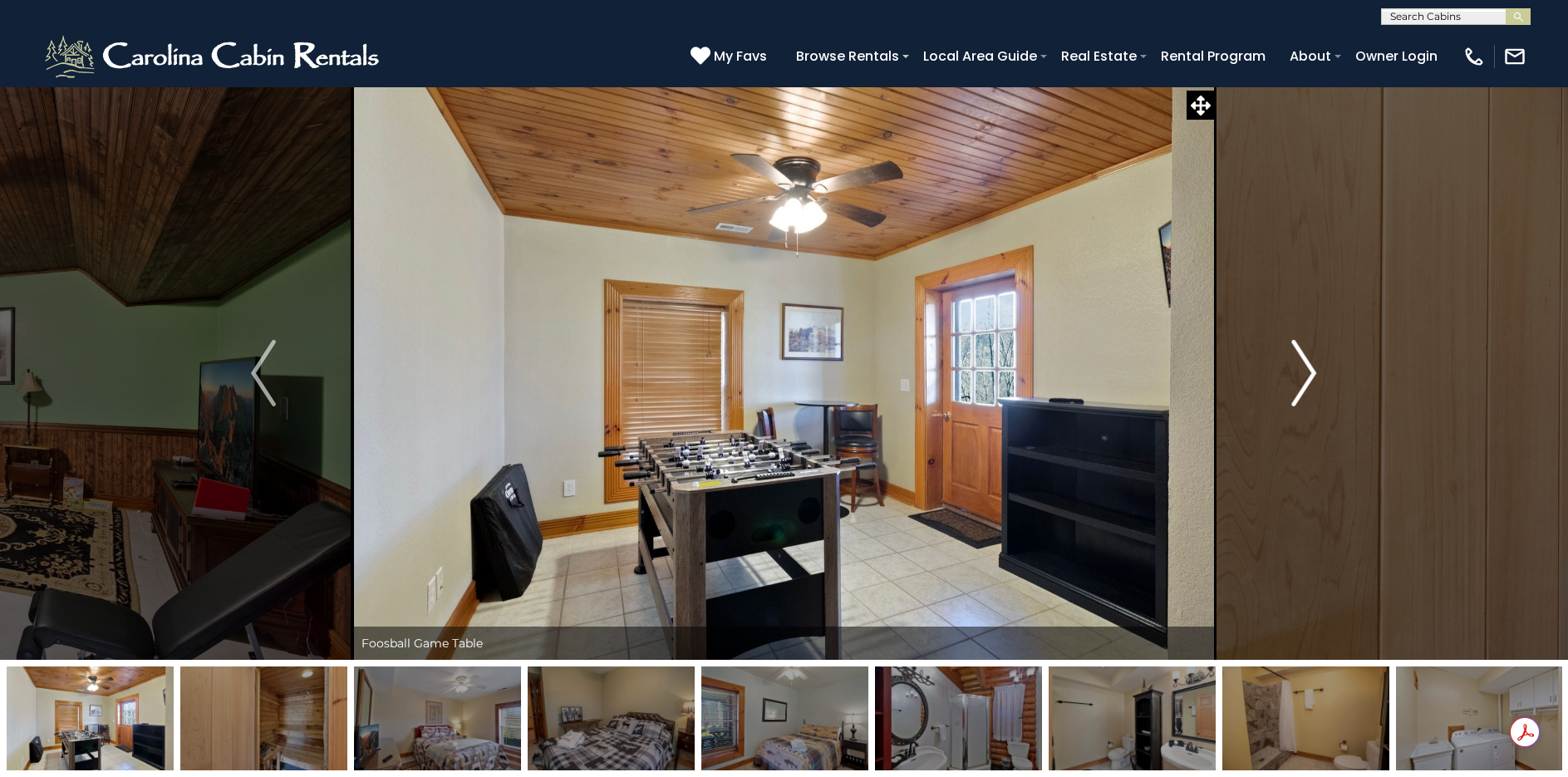
click at [1309, 374] on img "Next" at bounding box center [1305, 373] width 25 height 66
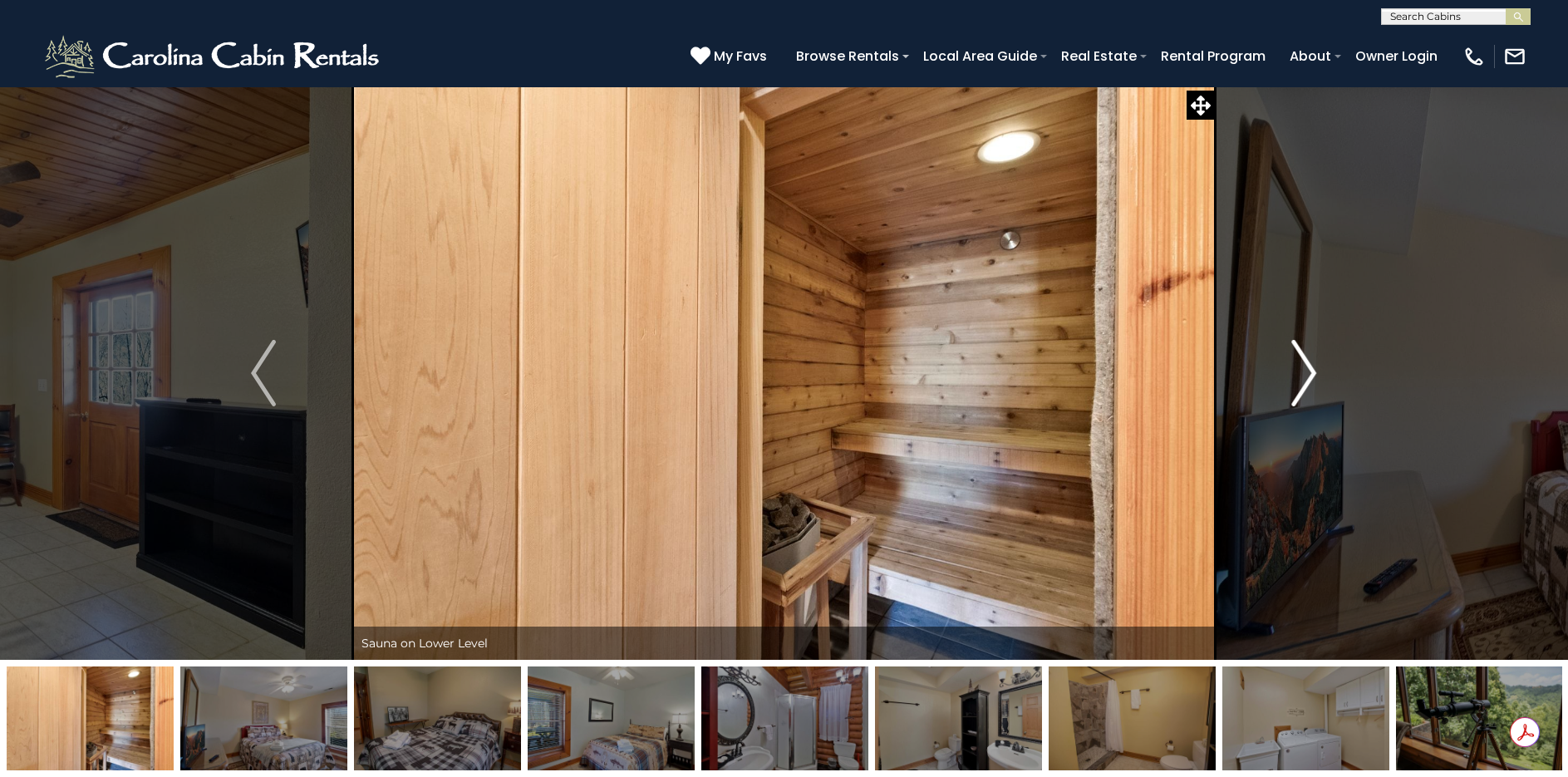
click at [1309, 374] on img "Next" at bounding box center [1305, 373] width 25 height 66
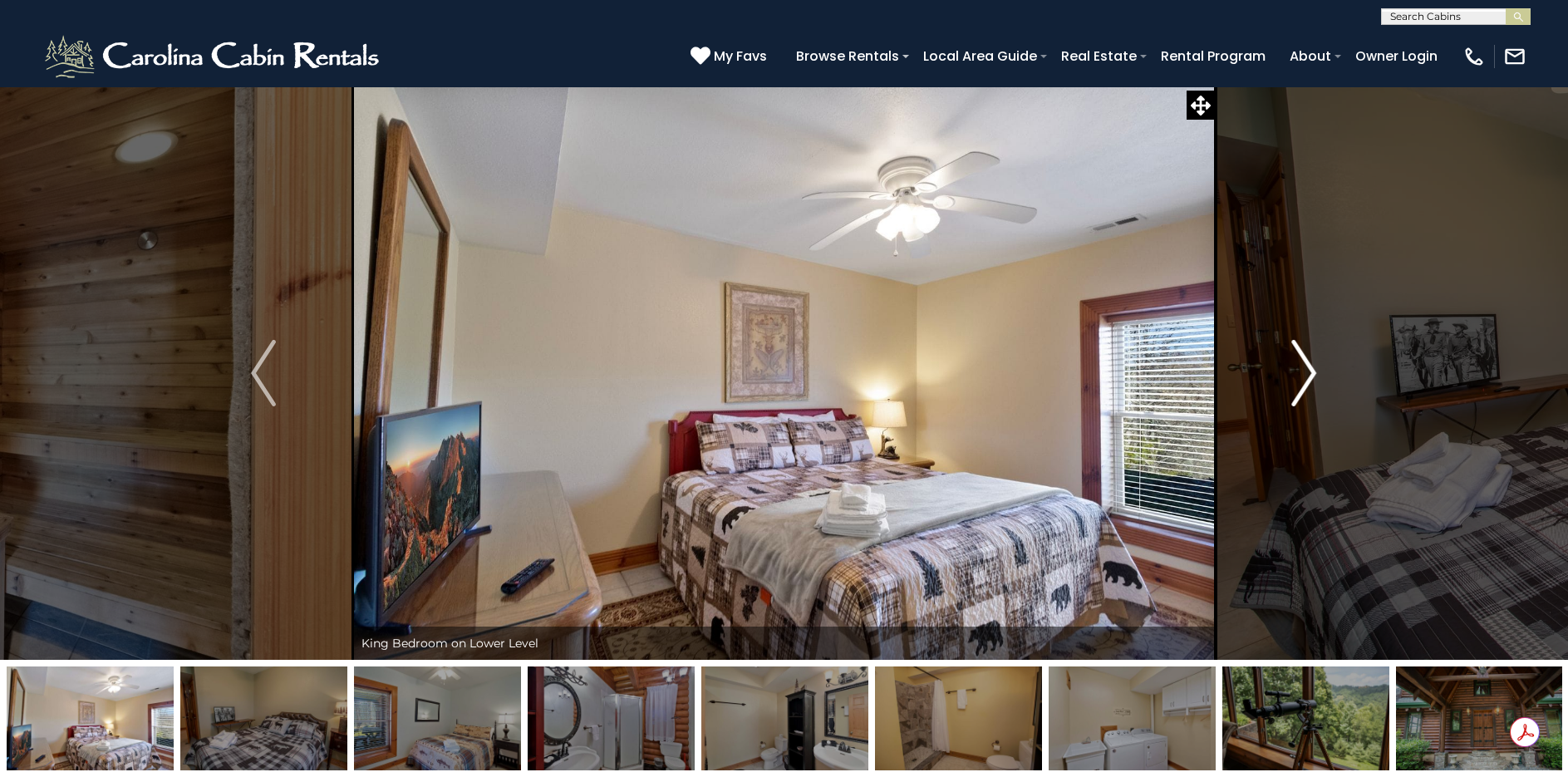
click at [1309, 374] on img "Next" at bounding box center [1305, 373] width 25 height 66
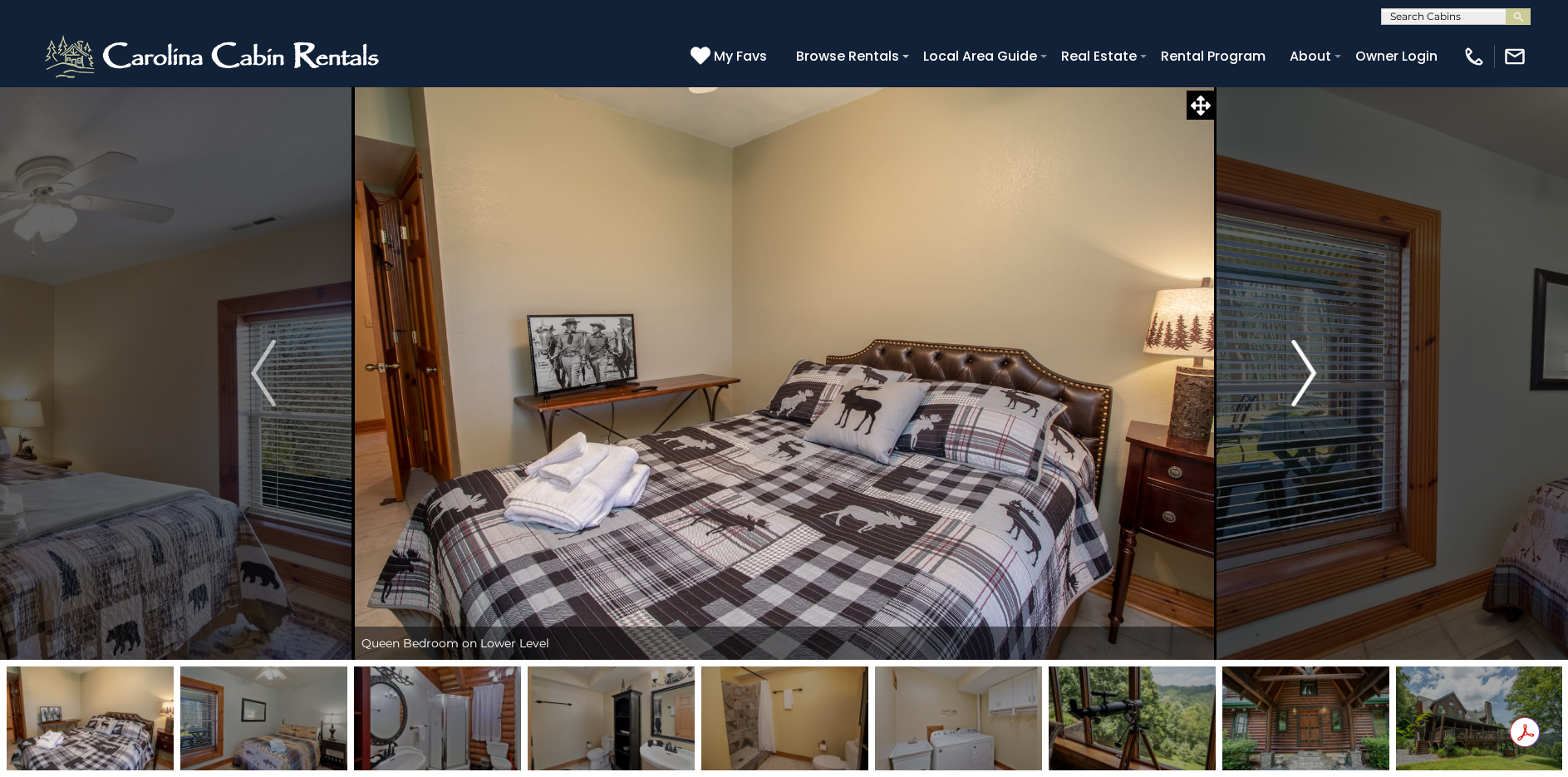
click at [1309, 374] on img "Next" at bounding box center [1305, 373] width 25 height 66
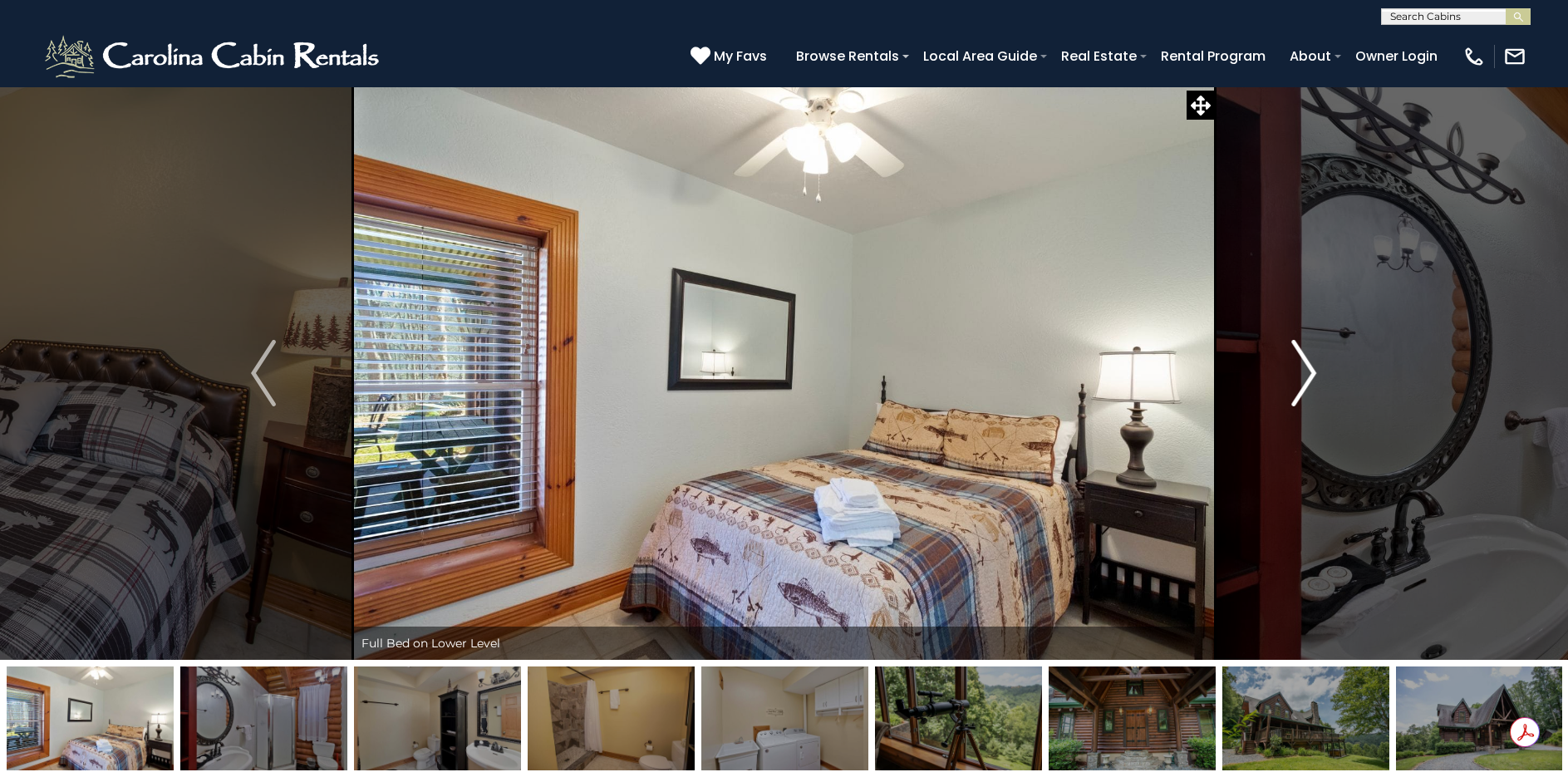
click at [1309, 374] on img "Next" at bounding box center [1305, 373] width 25 height 66
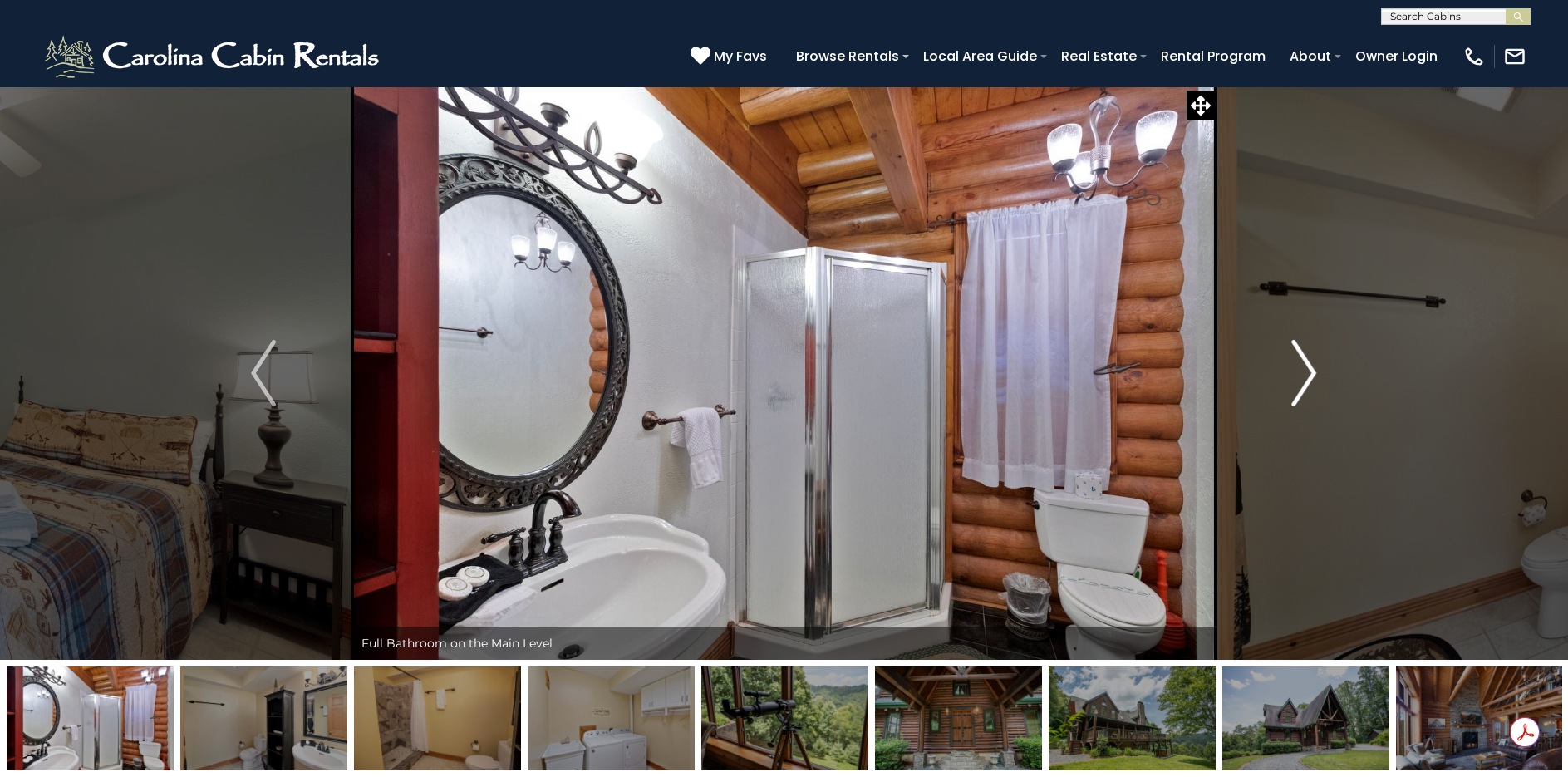
click at [1309, 374] on img "Next" at bounding box center [1305, 373] width 25 height 66
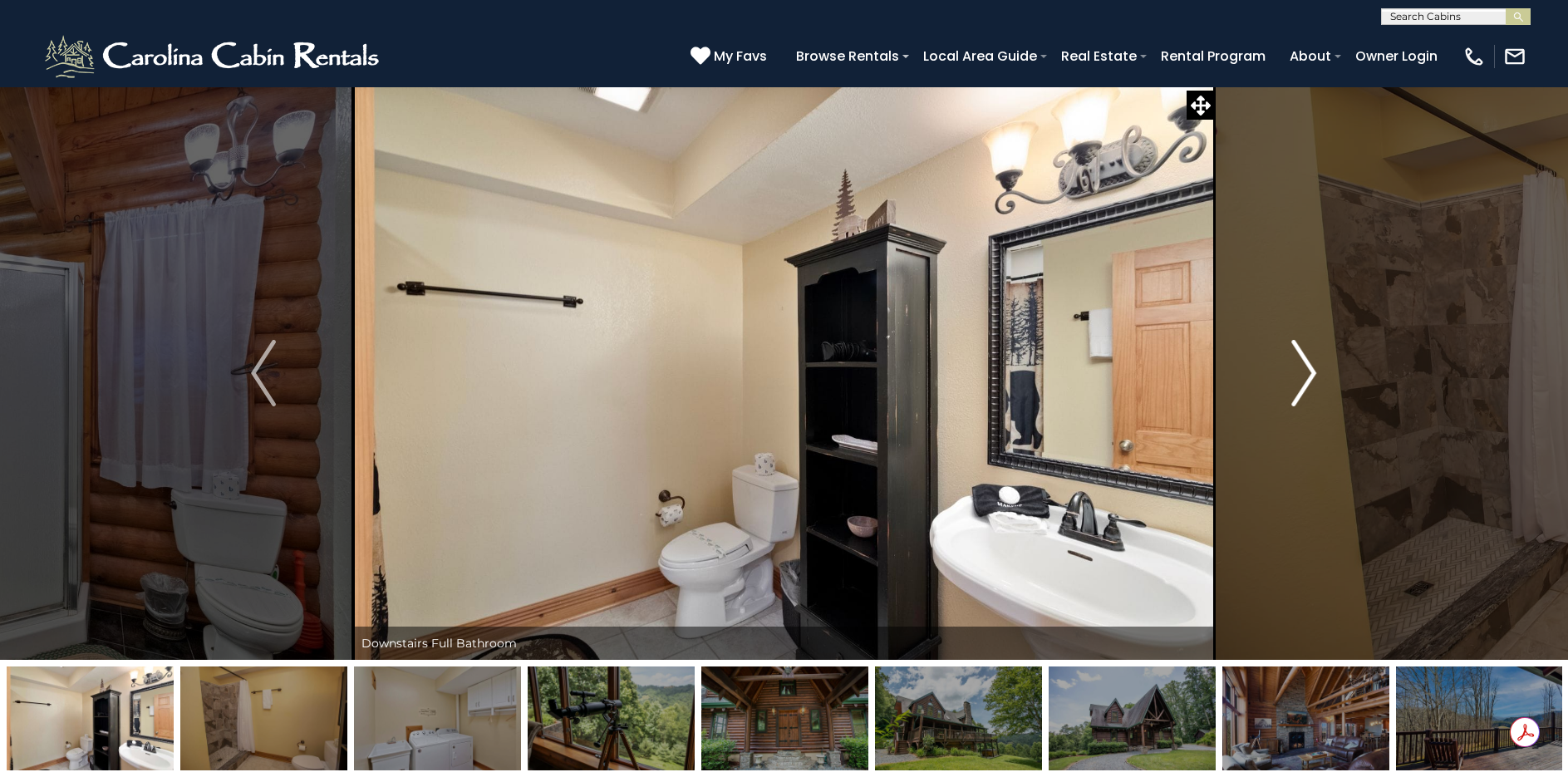
click at [1309, 374] on img "Next" at bounding box center [1305, 373] width 25 height 66
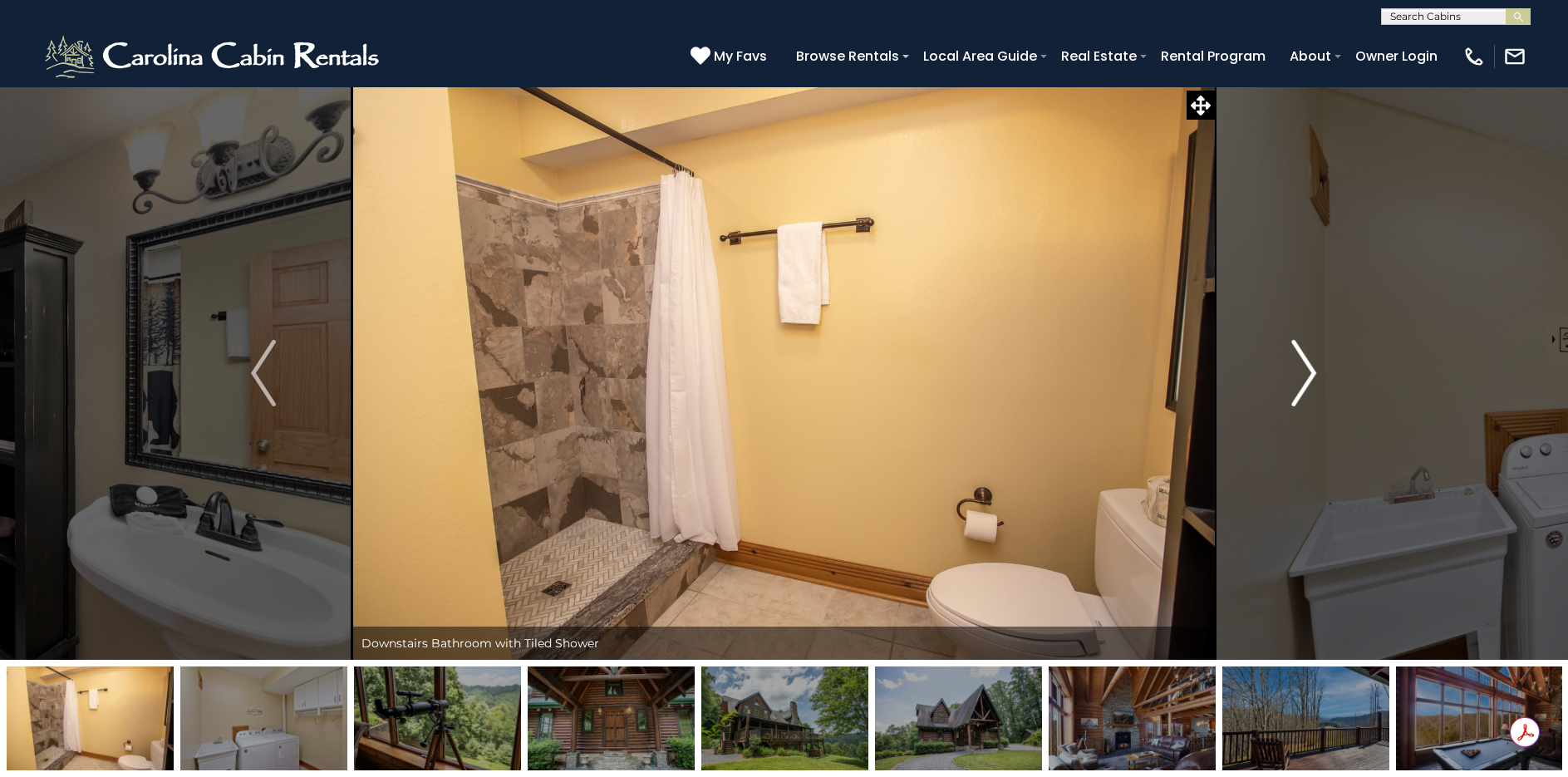
click at [1309, 374] on img "Next" at bounding box center [1305, 373] width 25 height 66
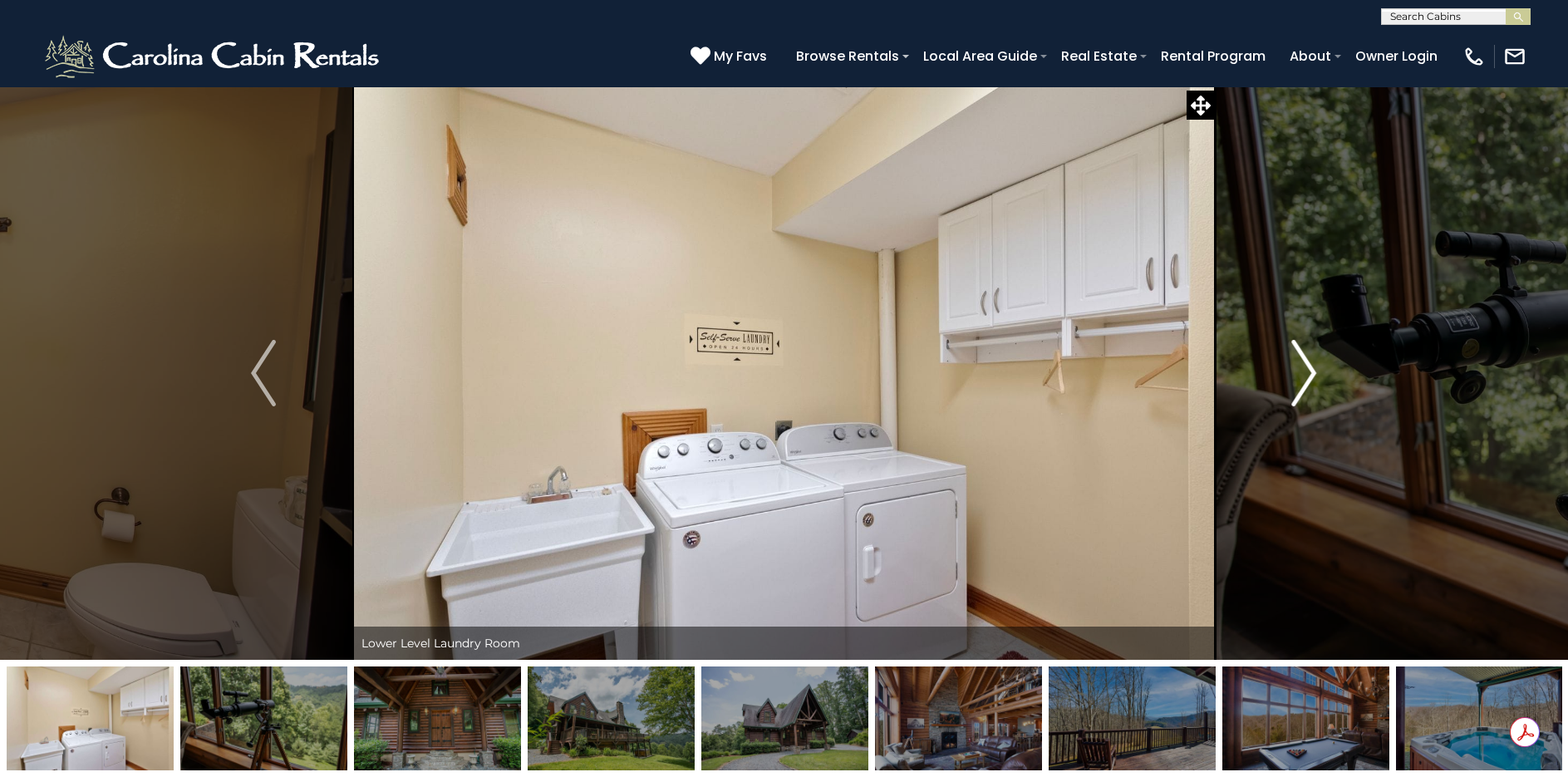
click at [1309, 374] on img "Next" at bounding box center [1305, 373] width 25 height 66
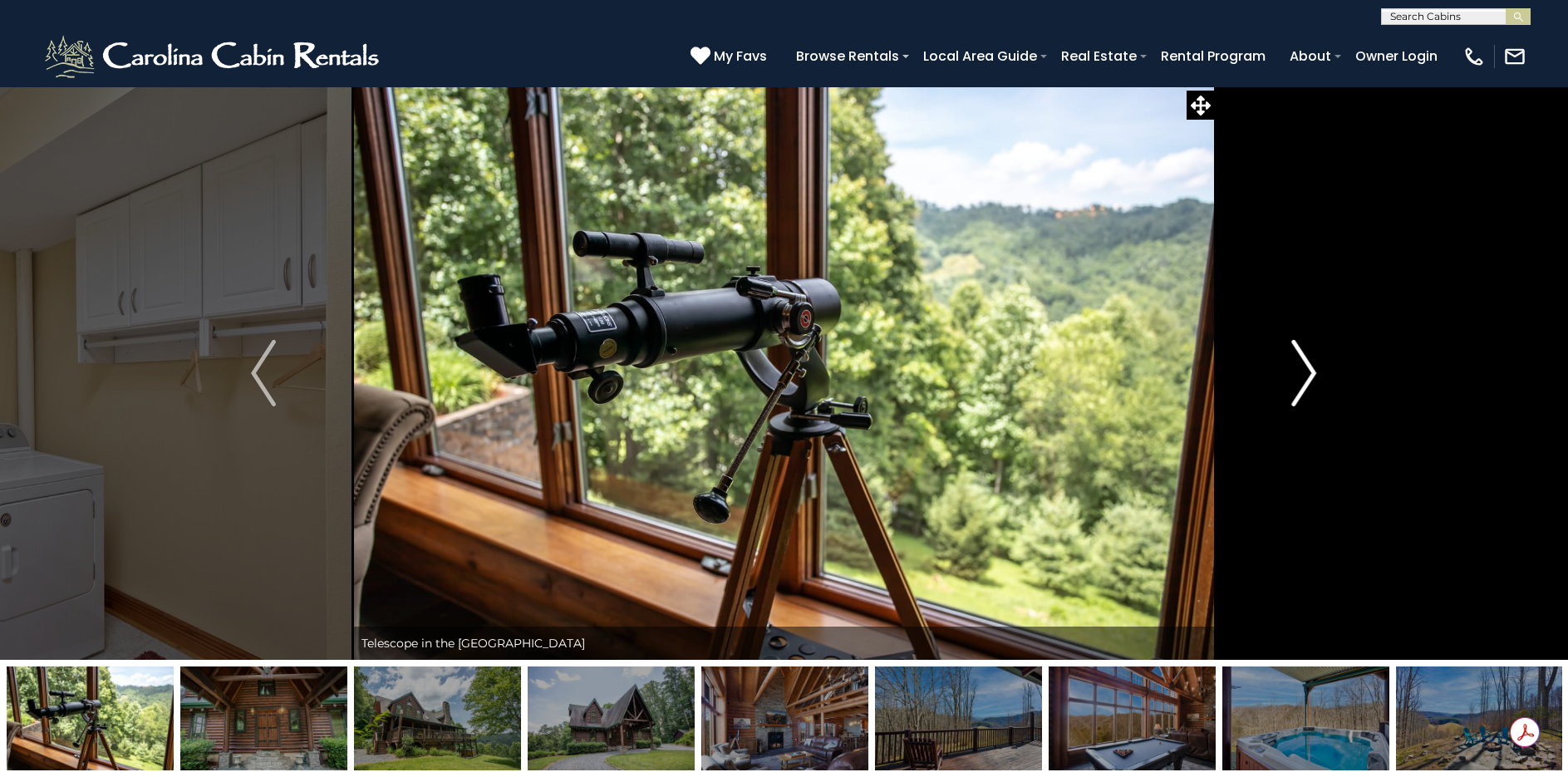
click at [1309, 374] on img "Next" at bounding box center [1305, 373] width 25 height 66
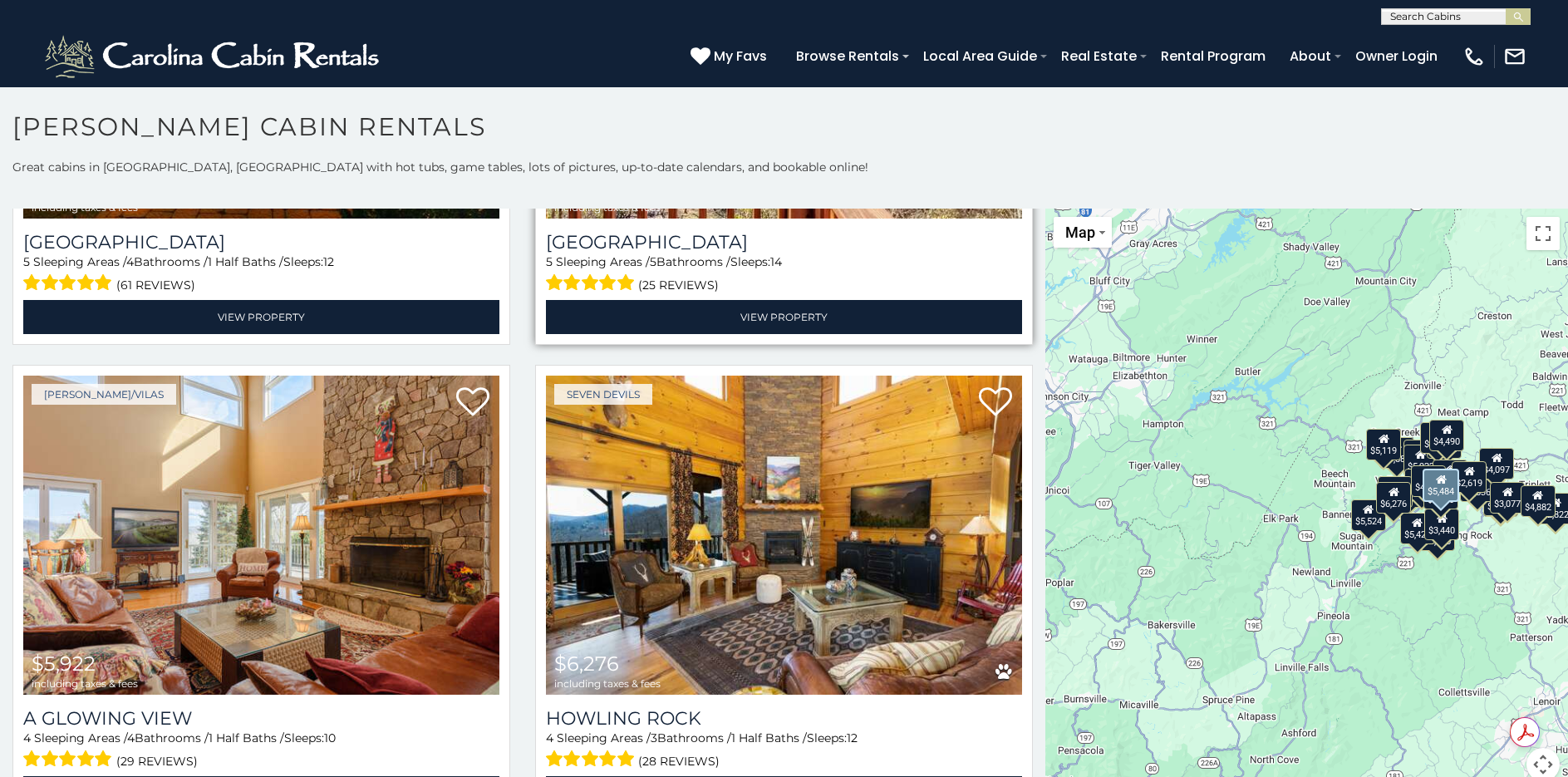
scroll to position [1329, 0]
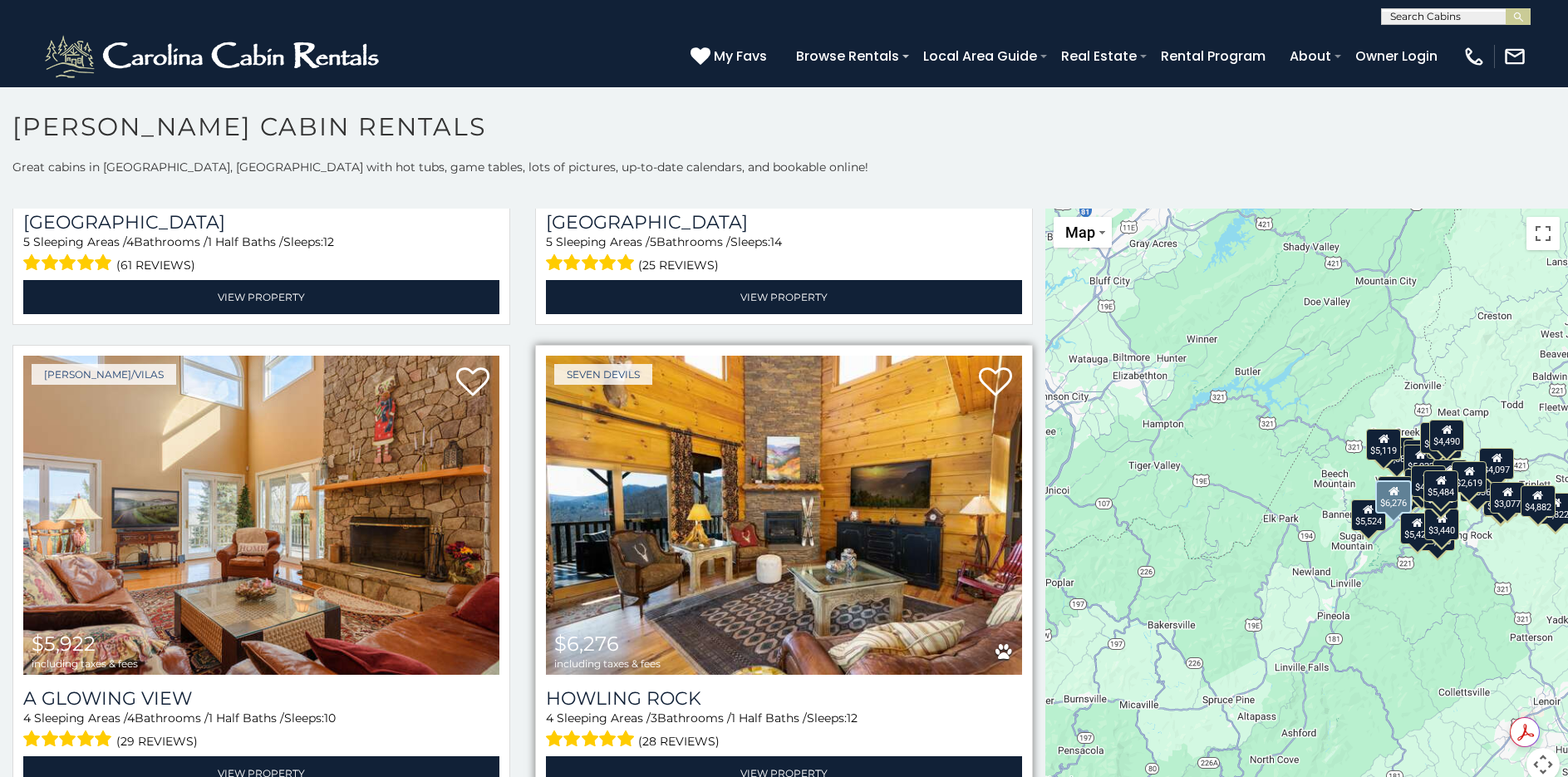
click at [749, 470] on img at bounding box center [784, 515] width 476 height 319
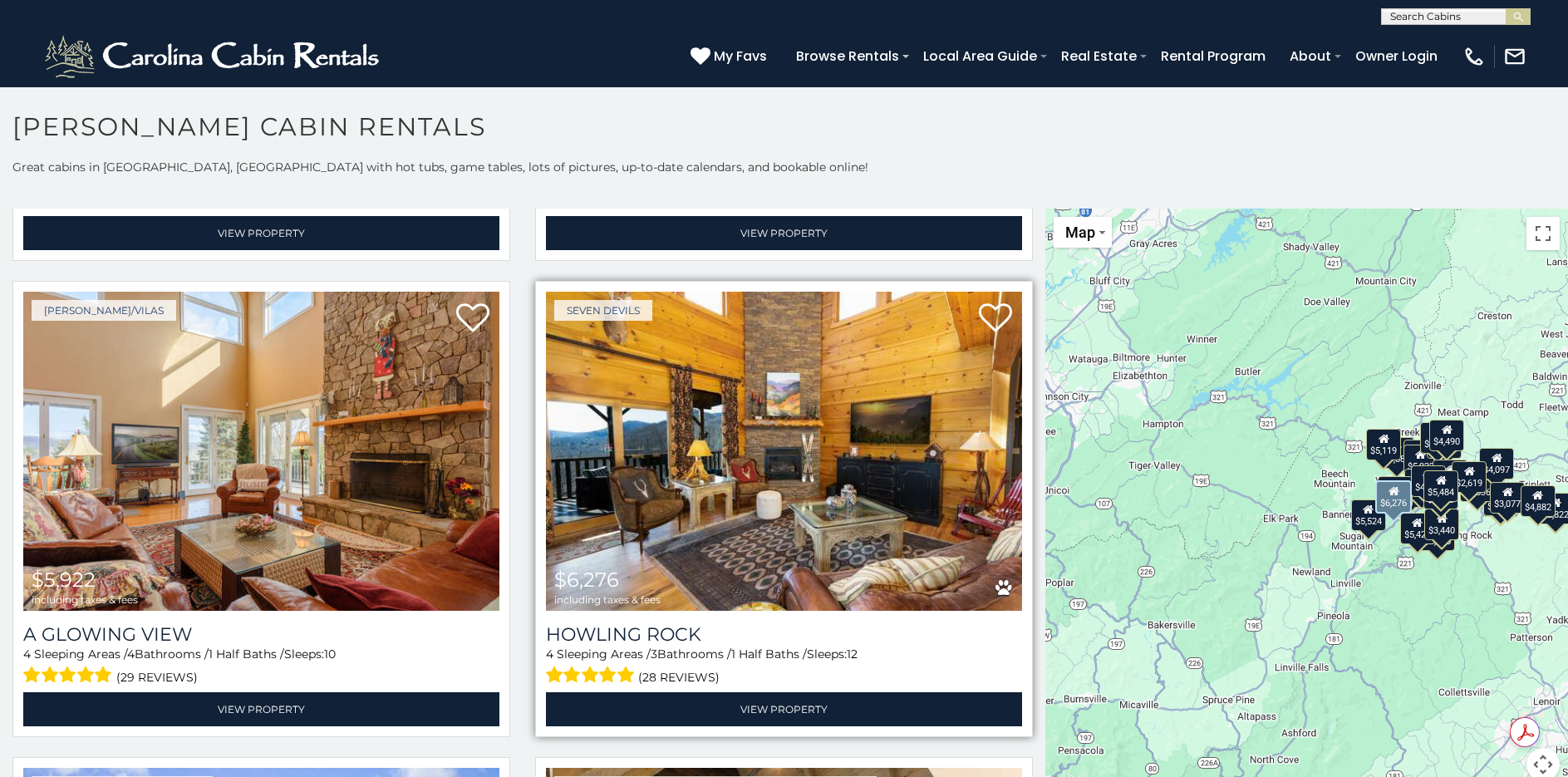
scroll to position [1496, 0]
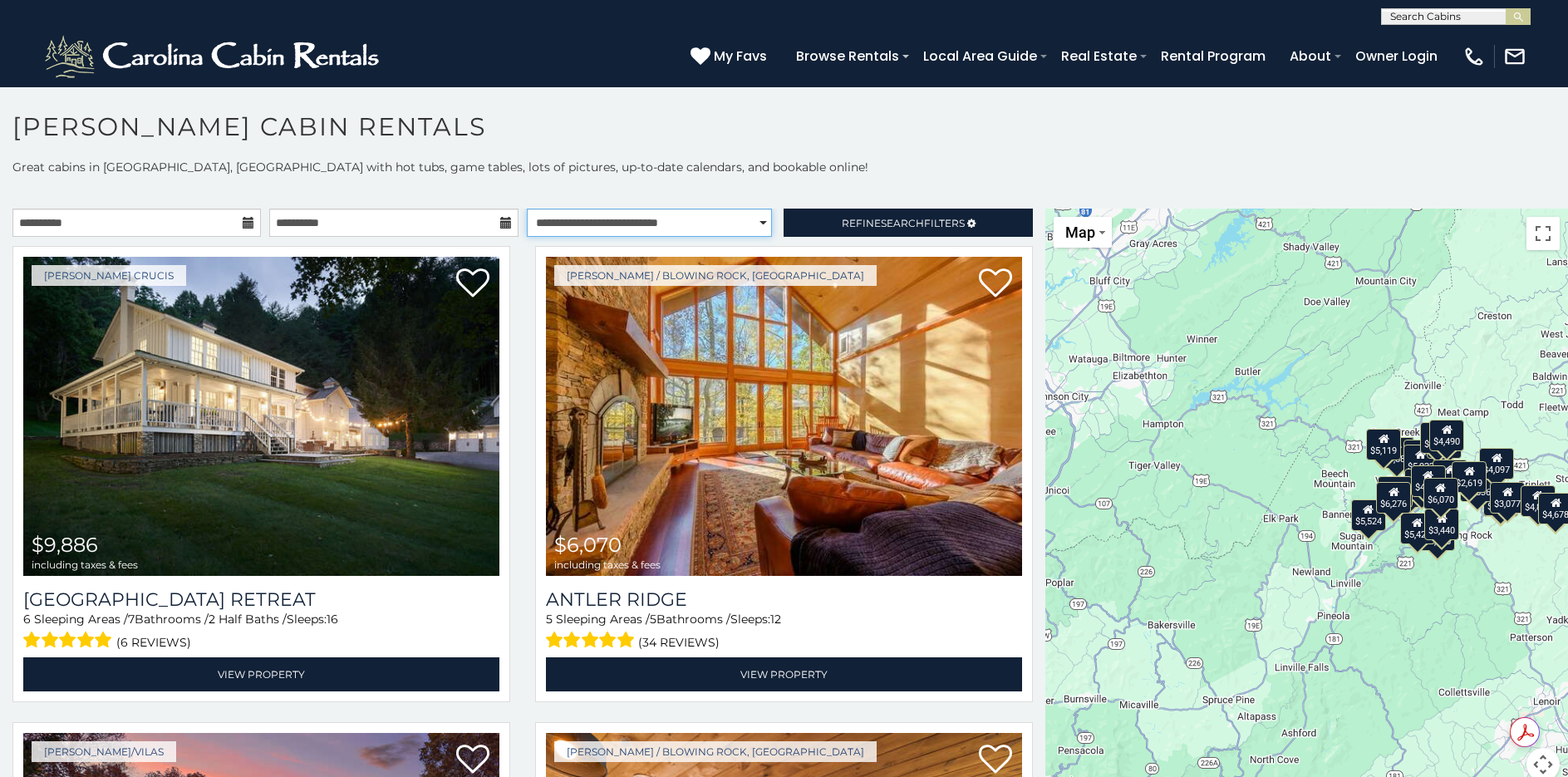
click at [692, 217] on select "**********" at bounding box center [649, 223] width 245 height 28
select select "*****"
click at [527, 209] on select "**********" at bounding box center [649, 223] width 245 height 28
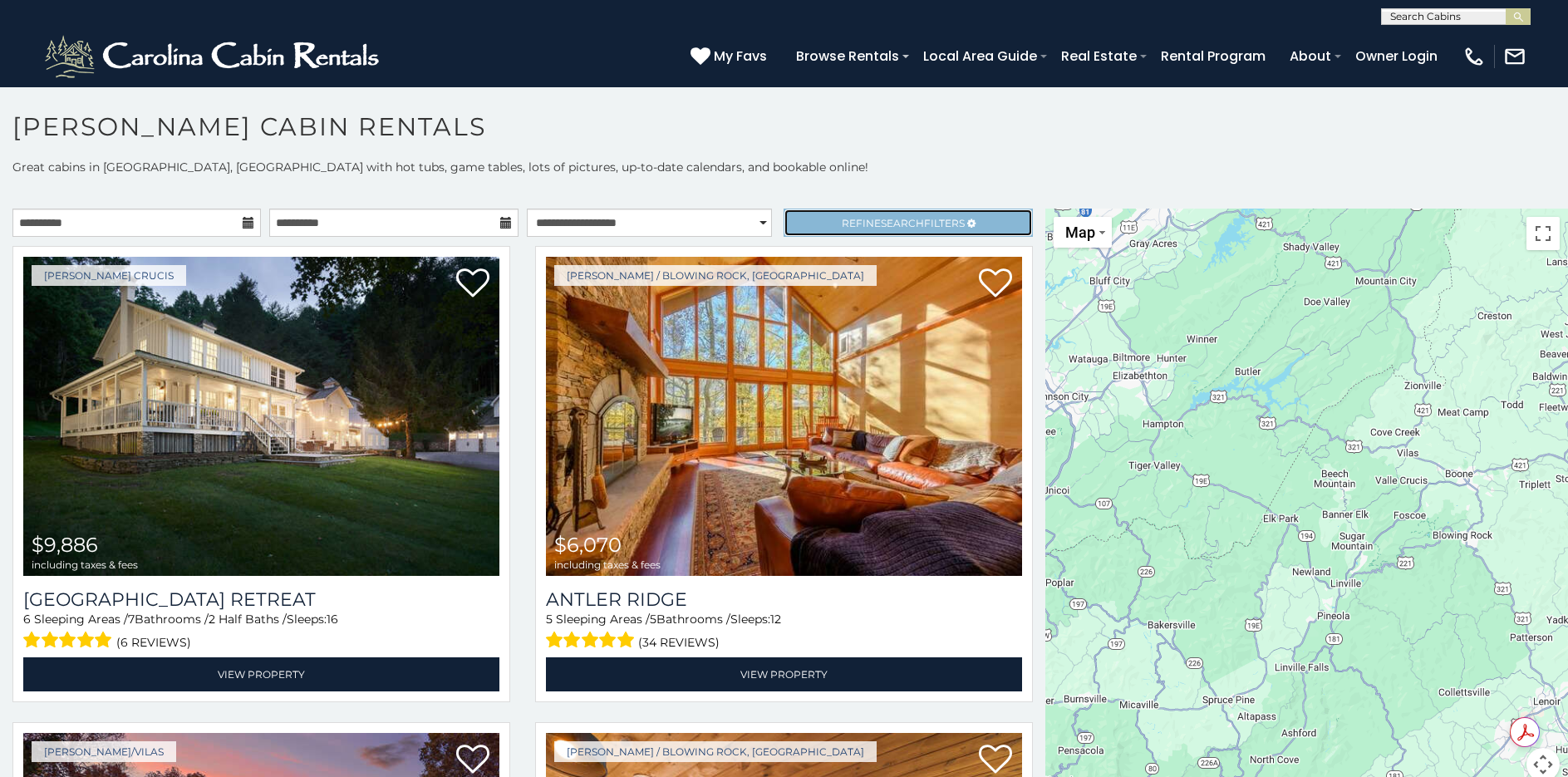
click at [804, 224] on link "Refine Search Filters" at bounding box center [908, 223] width 249 height 28
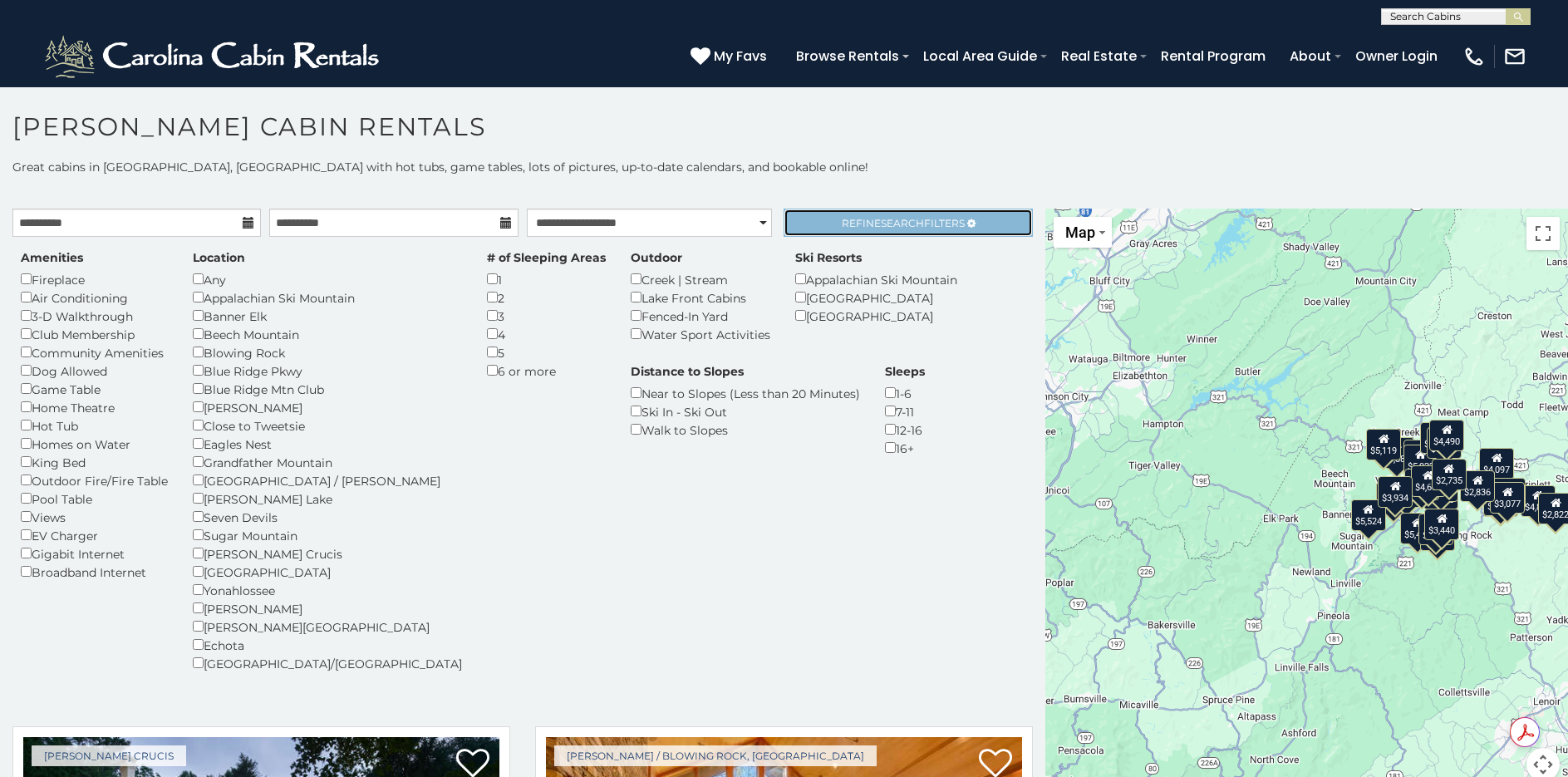
click at [823, 221] on link "Refine Search Filters" at bounding box center [908, 223] width 249 height 28
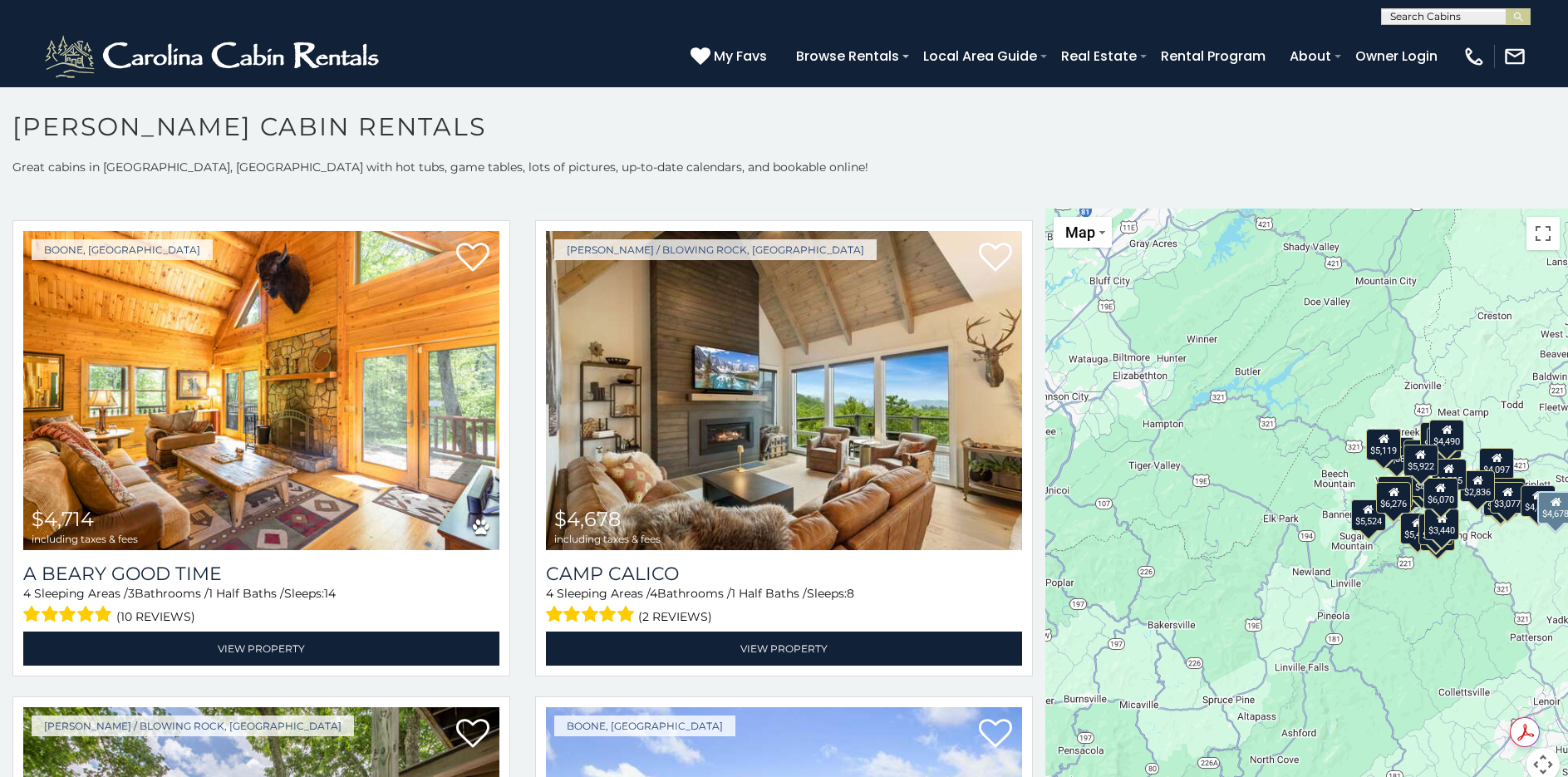
scroll to position [2493, 0]
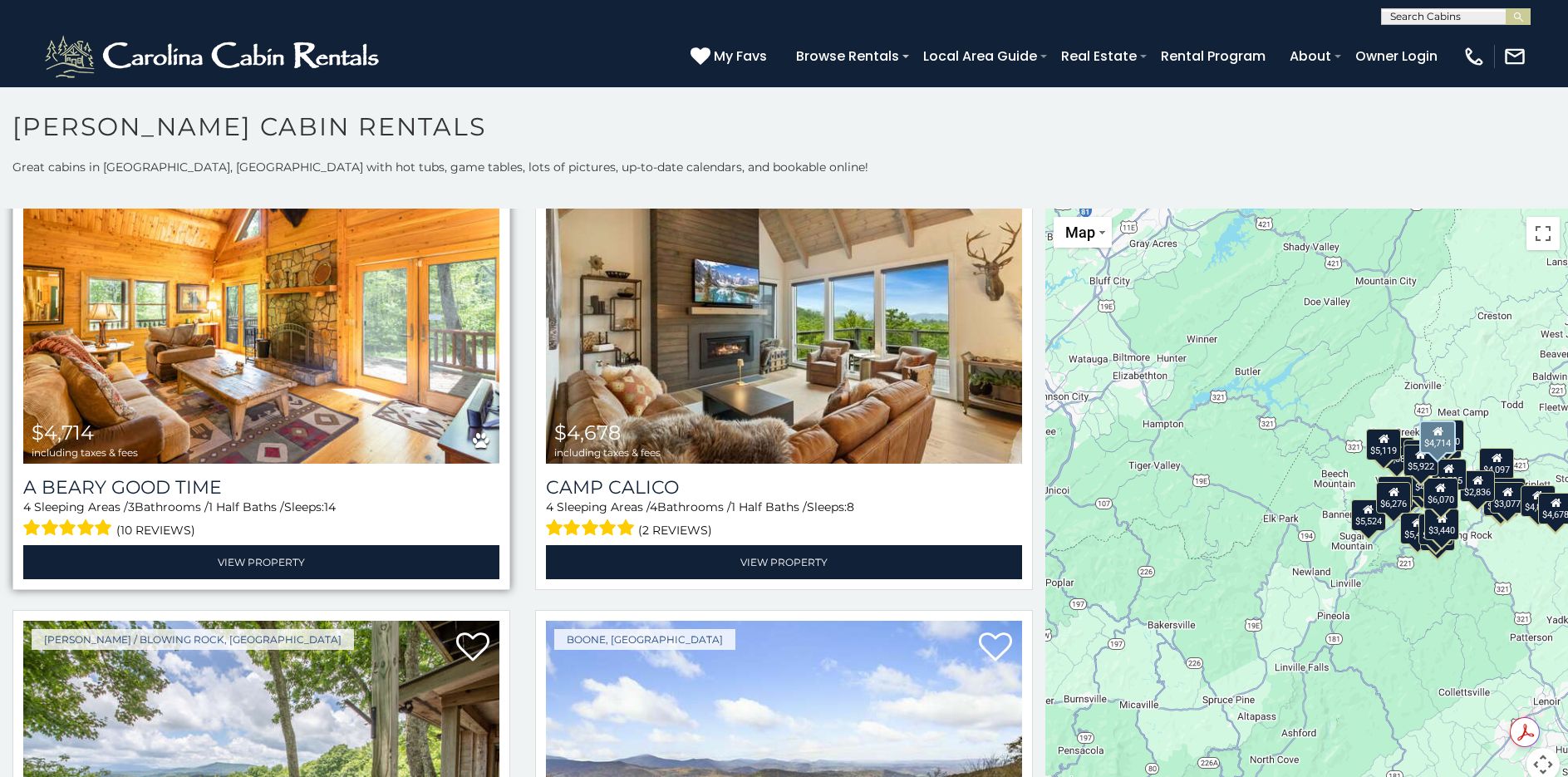
click at [349, 335] on img at bounding box center [261, 304] width 476 height 319
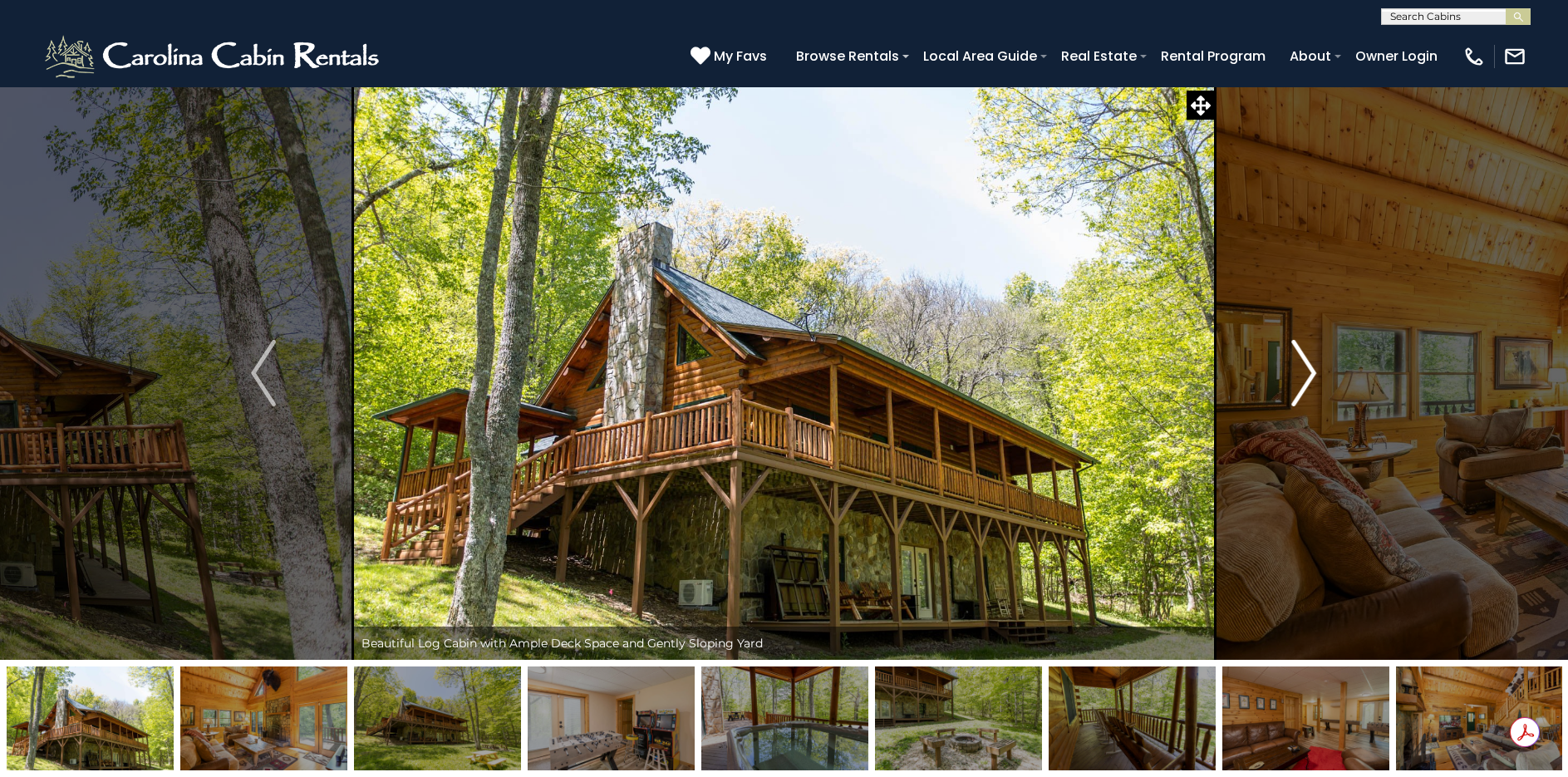
click at [1292, 393] on img "Next" at bounding box center [1305, 373] width 25 height 66
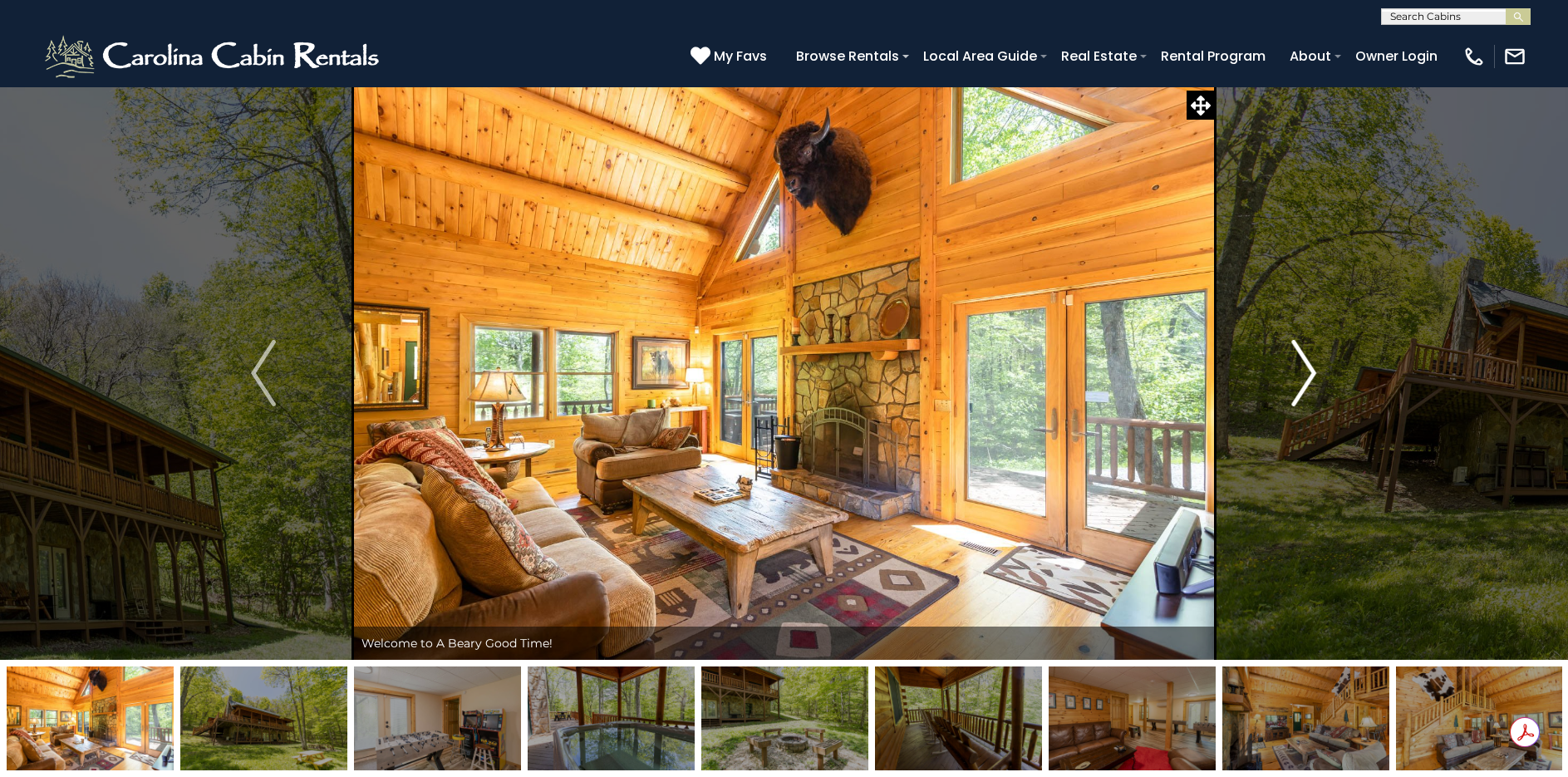
click at [1297, 381] on img "Next" at bounding box center [1305, 373] width 25 height 66
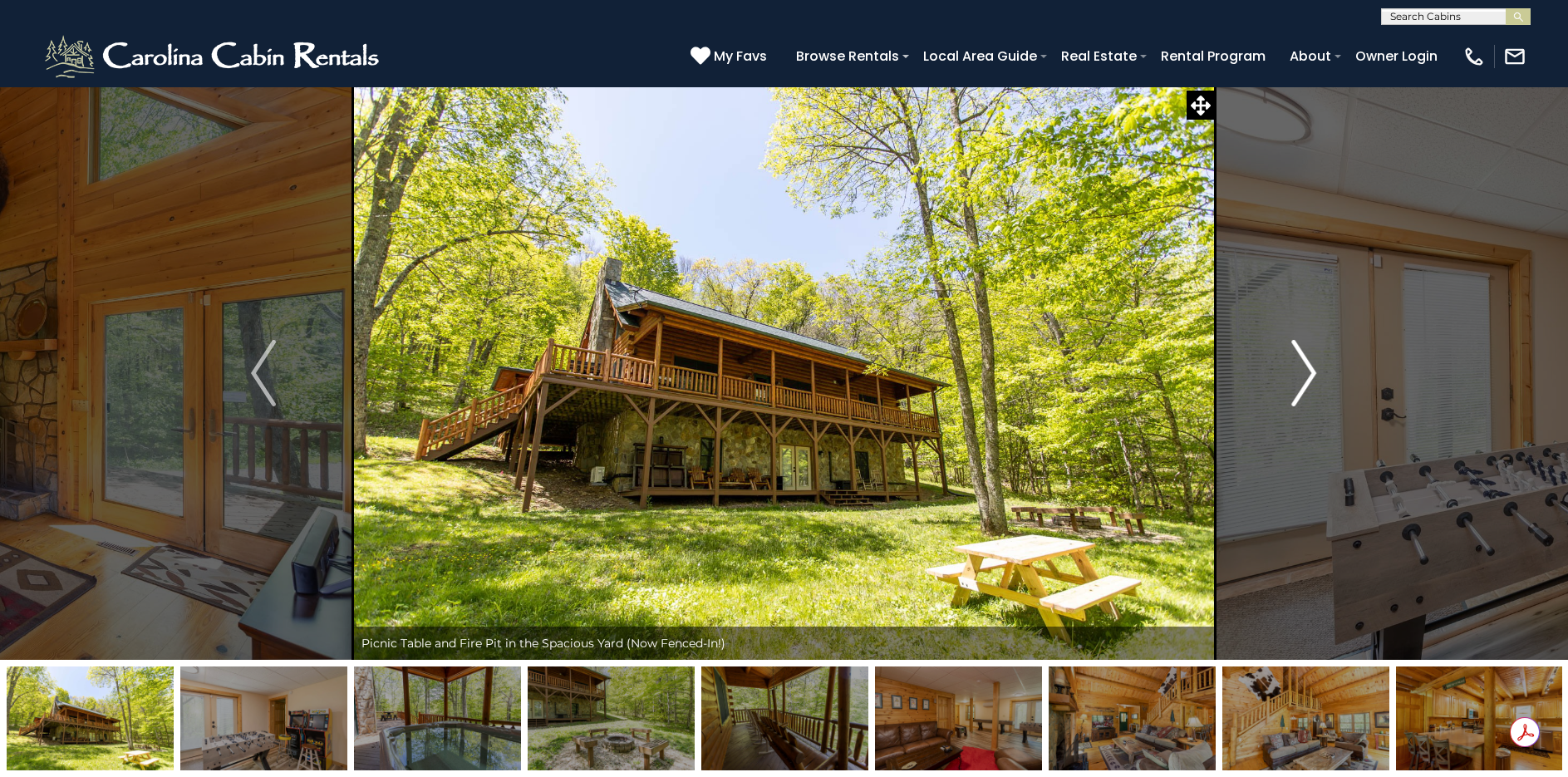
click at [1297, 381] on img "Next" at bounding box center [1305, 373] width 25 height 66
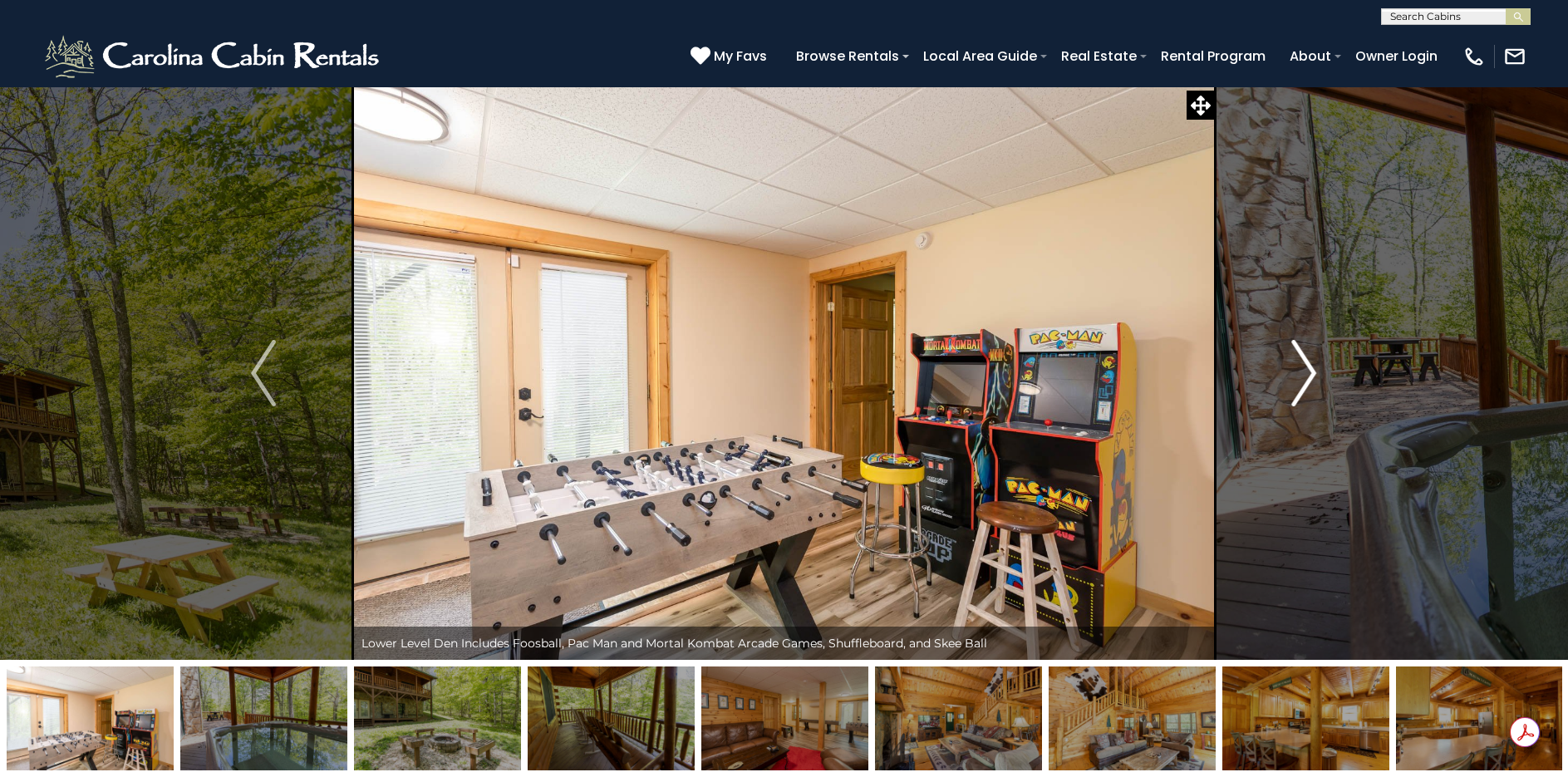
click at [1297, 381] on img "Next" at bounding box center [1305, 373] width 25 height 66
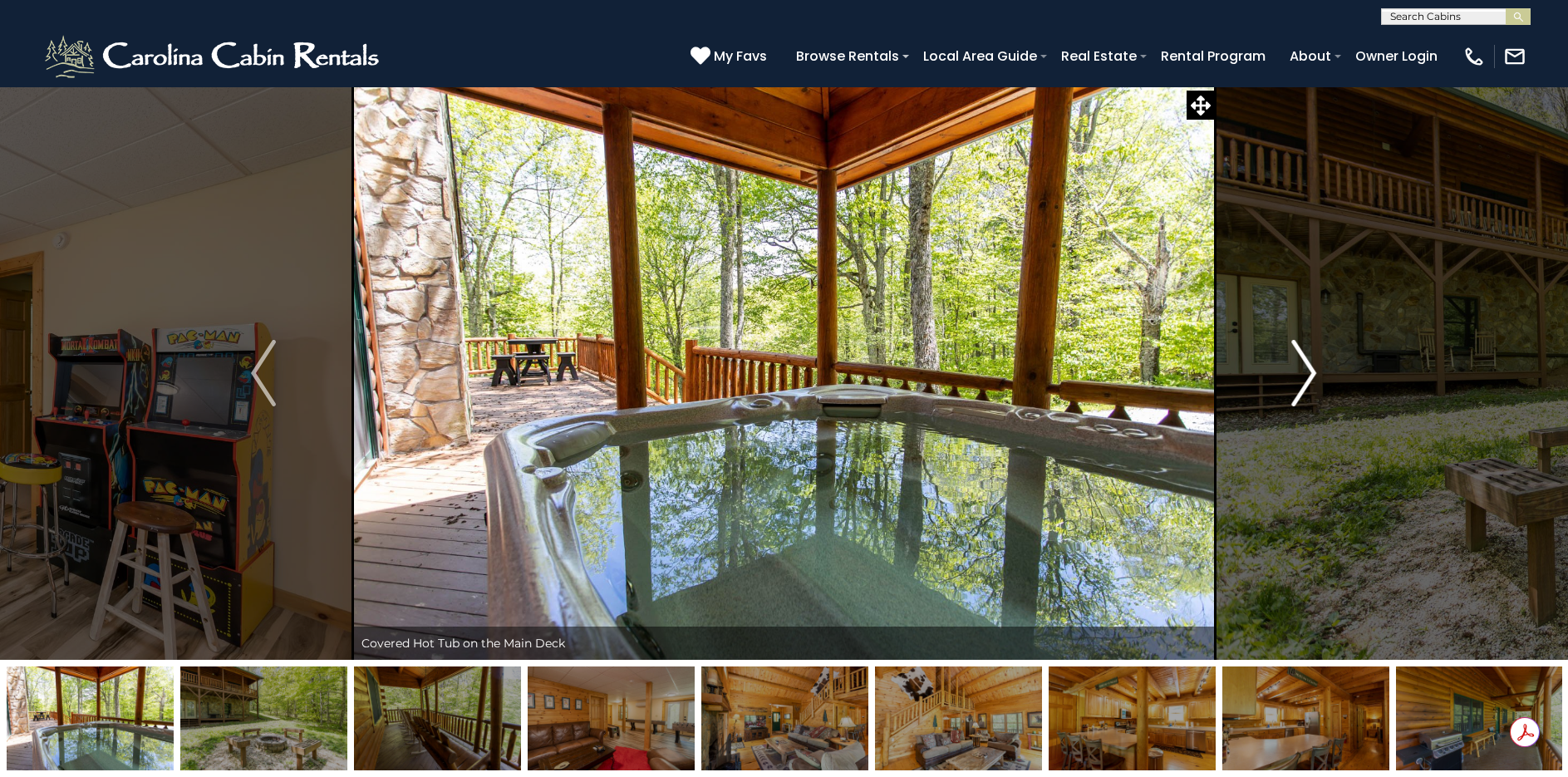
click at [1297, 381] on img "Next" at bounding box center [1305, 373] width 25 height 66
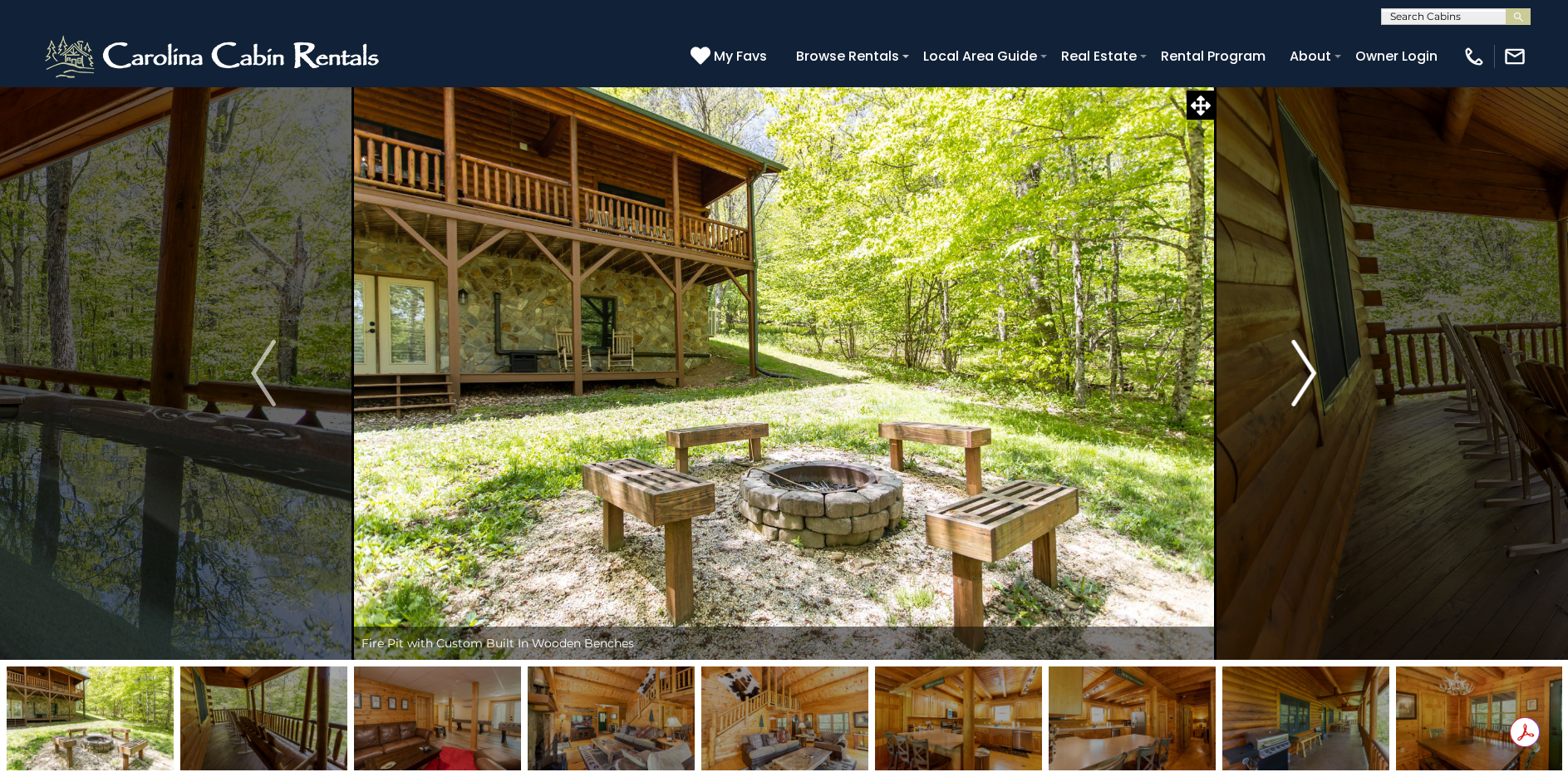
click at [1297, 381] on img "Next" at bounding box center [1305, 373] width 25 height 66
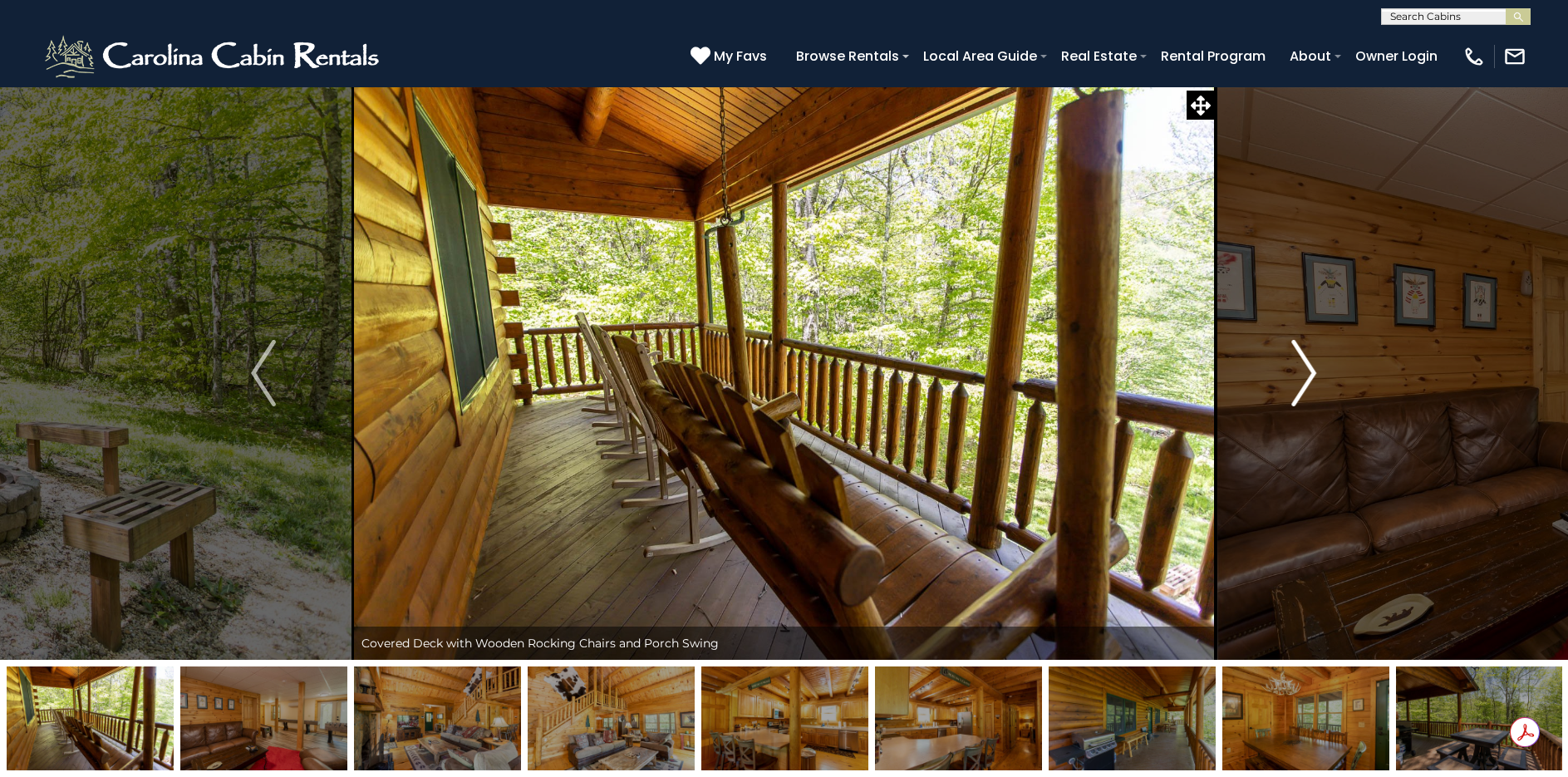
click at [1297, 381] on img "Next" at bounding box center [1305, 373] width 25 height 66
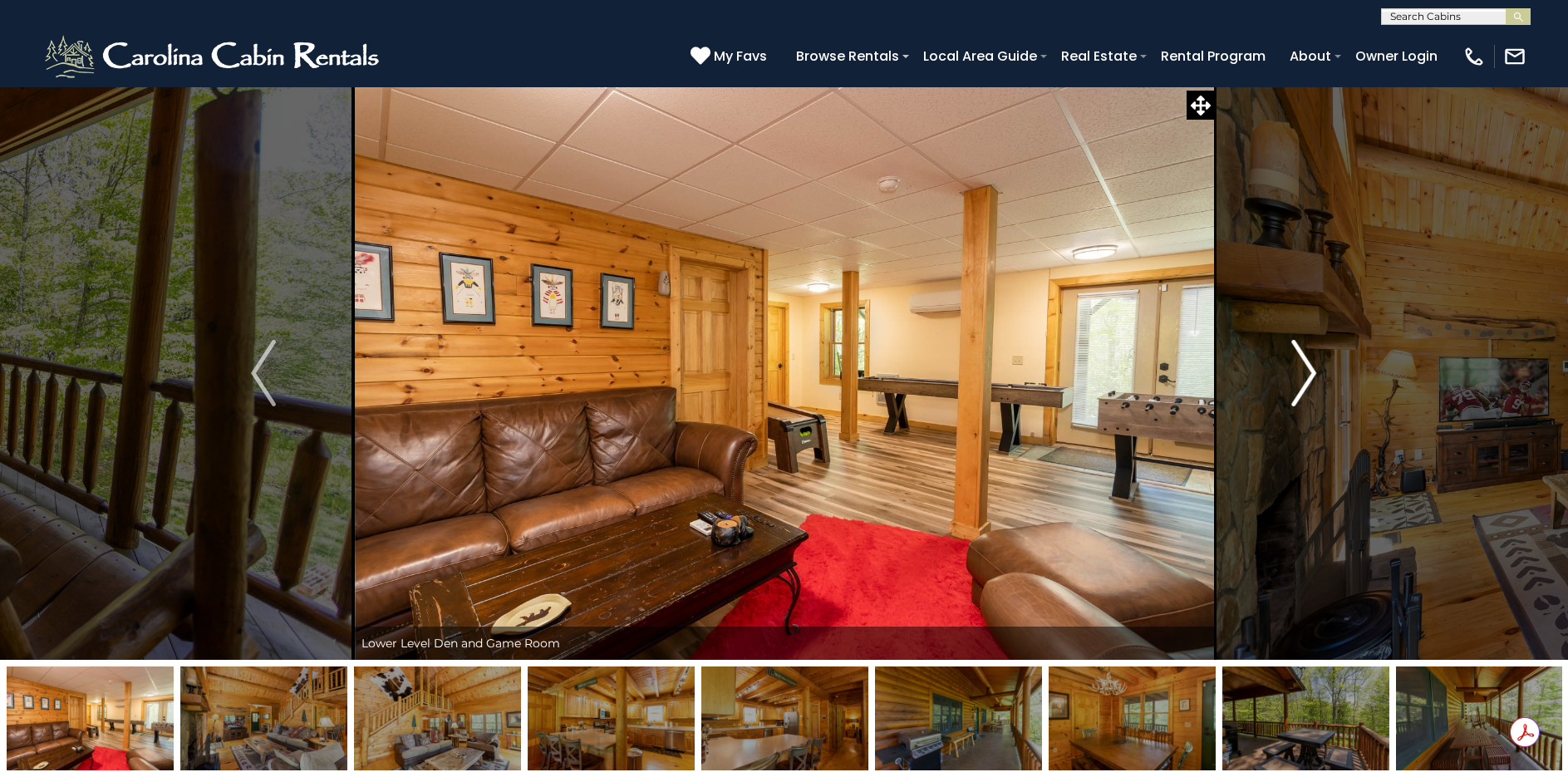
click at [1297, 381] on img "Next" at bounding box center [1305, 373] width 25 height 66
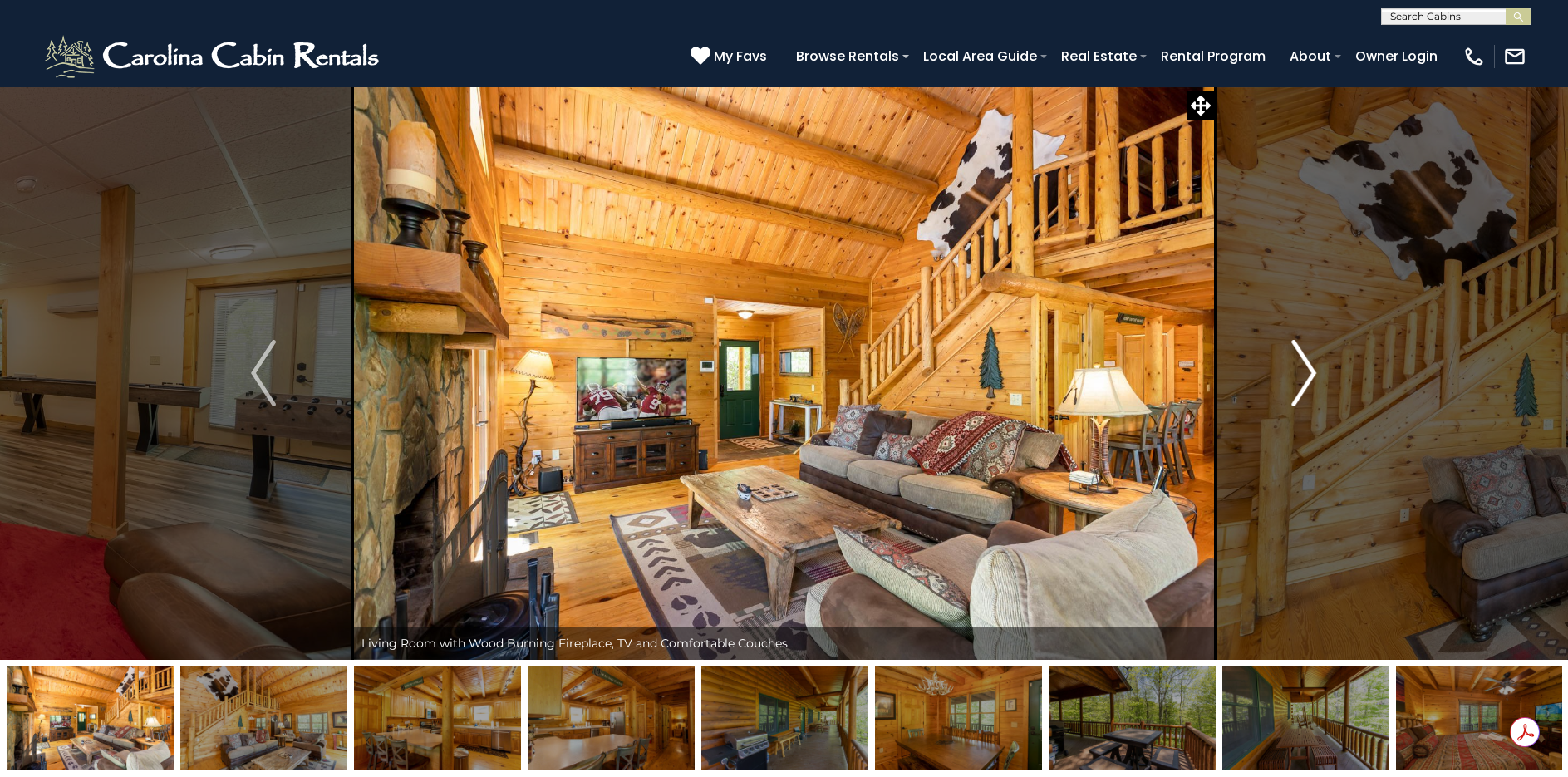
click at [1297, 381] on img "Next" at bounding box center [1305, 373] width 25 height 66
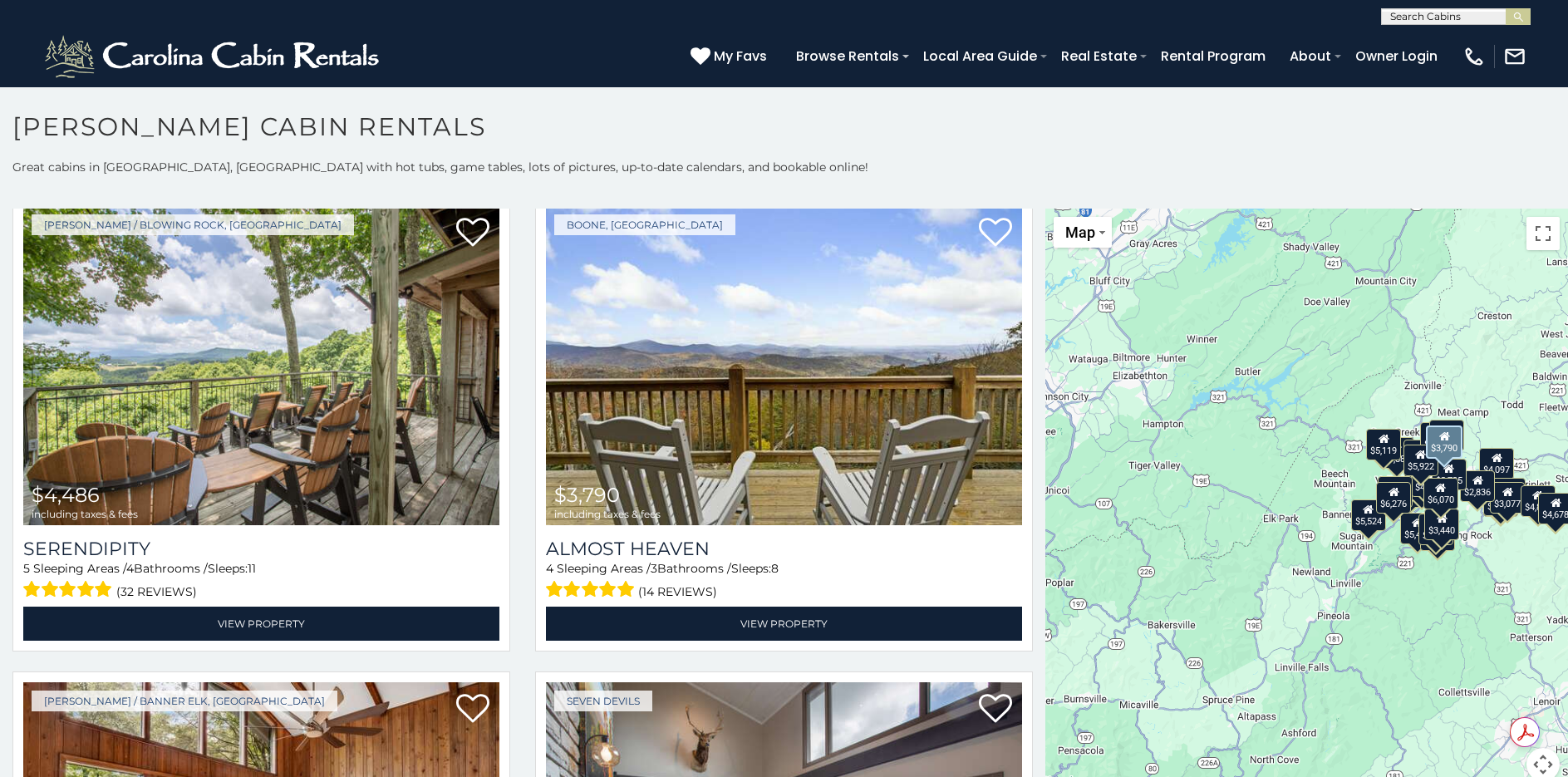
scroll to position [2909, 0]
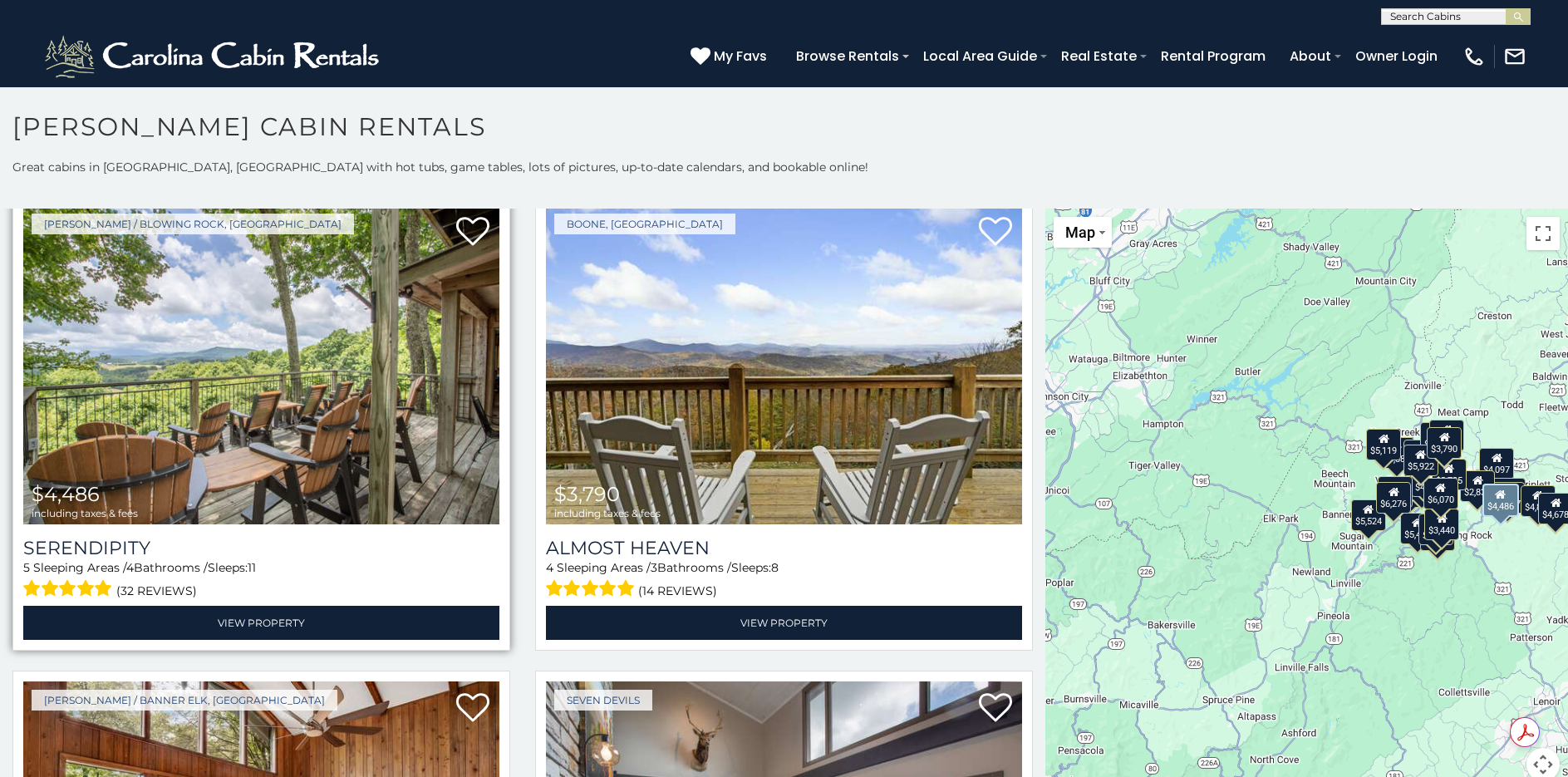
click at [259, 336] on img at bounding box center [261, 365] width 476 height 319
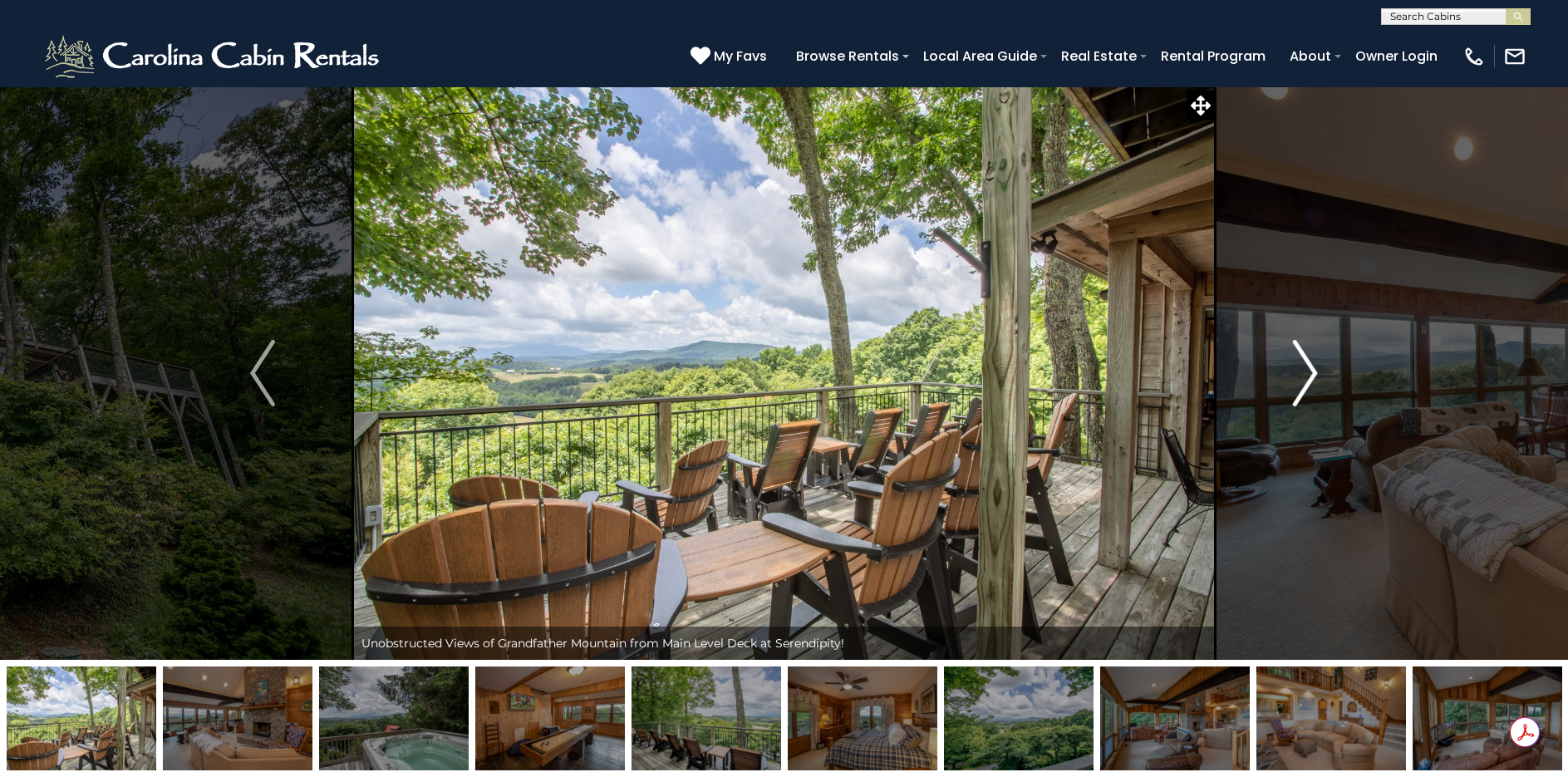
click at [1308, 376] on img "Next" at bounding box center [1306, 373] width 25 height 66
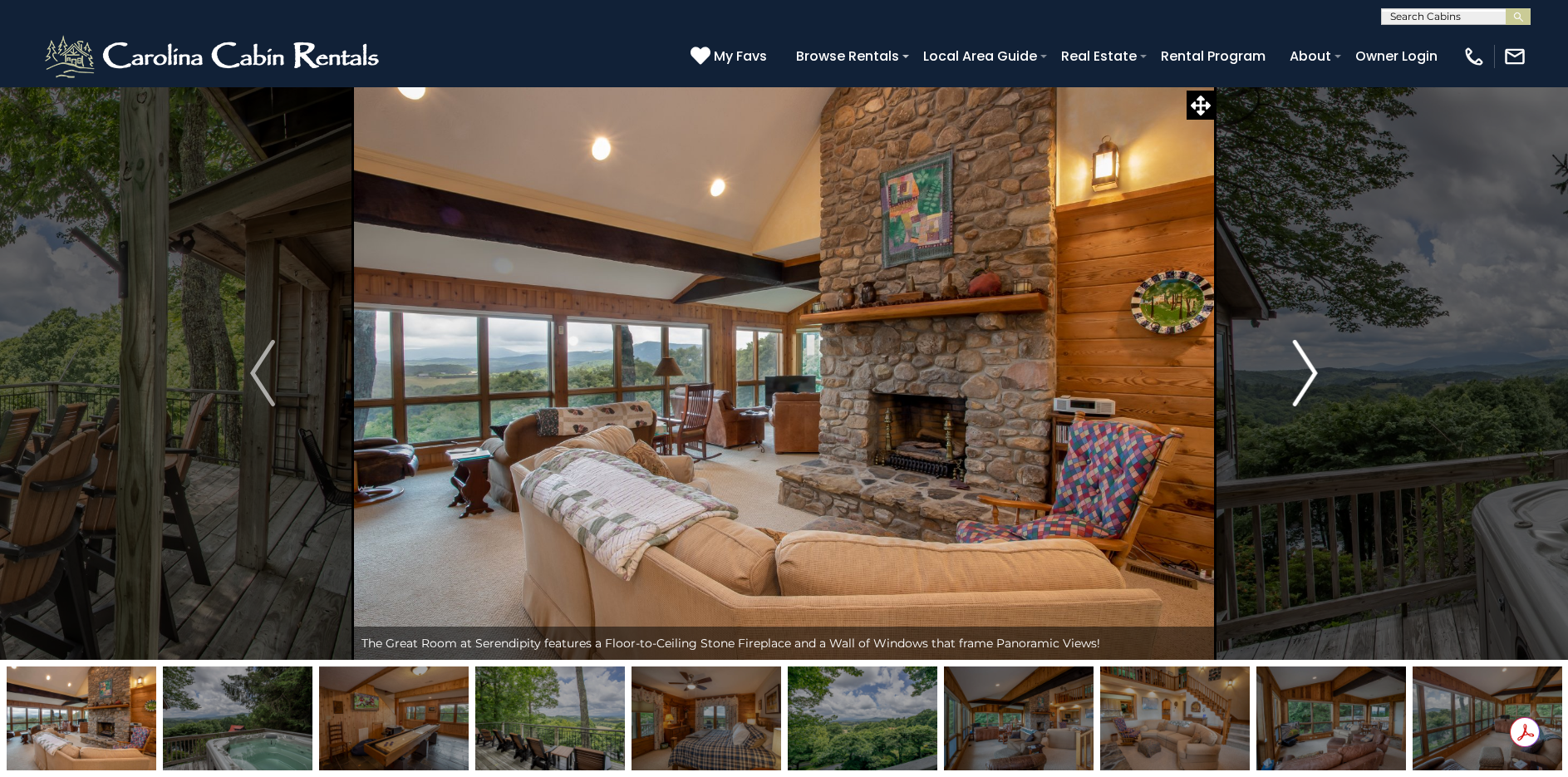
click at [1308, 376] on img "Next" at bounding box center [1306, 373] width 25 height 66
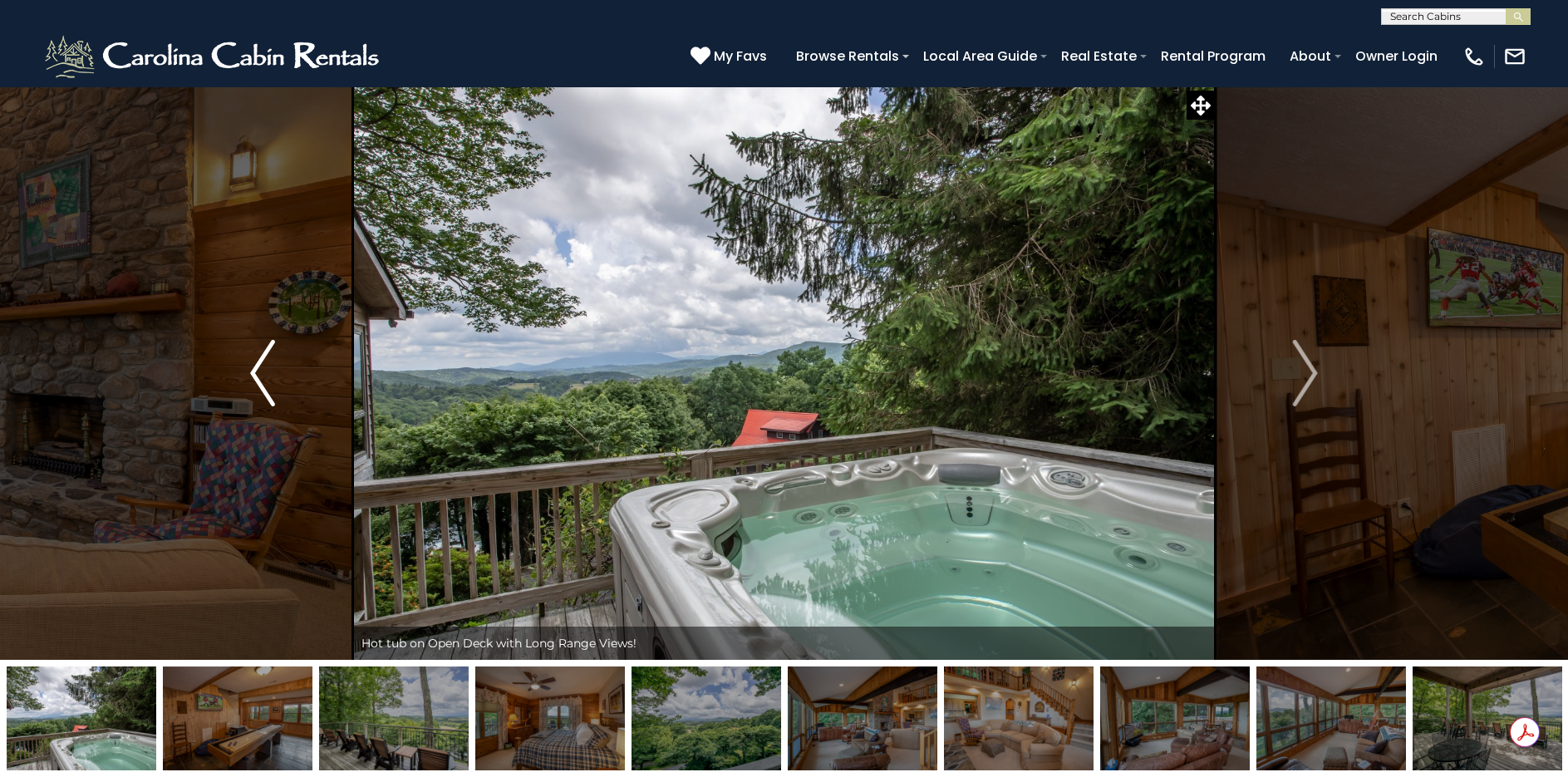
click at [257, 362] on img "Previous" at bounding box center [262, 373] width 25 height 66
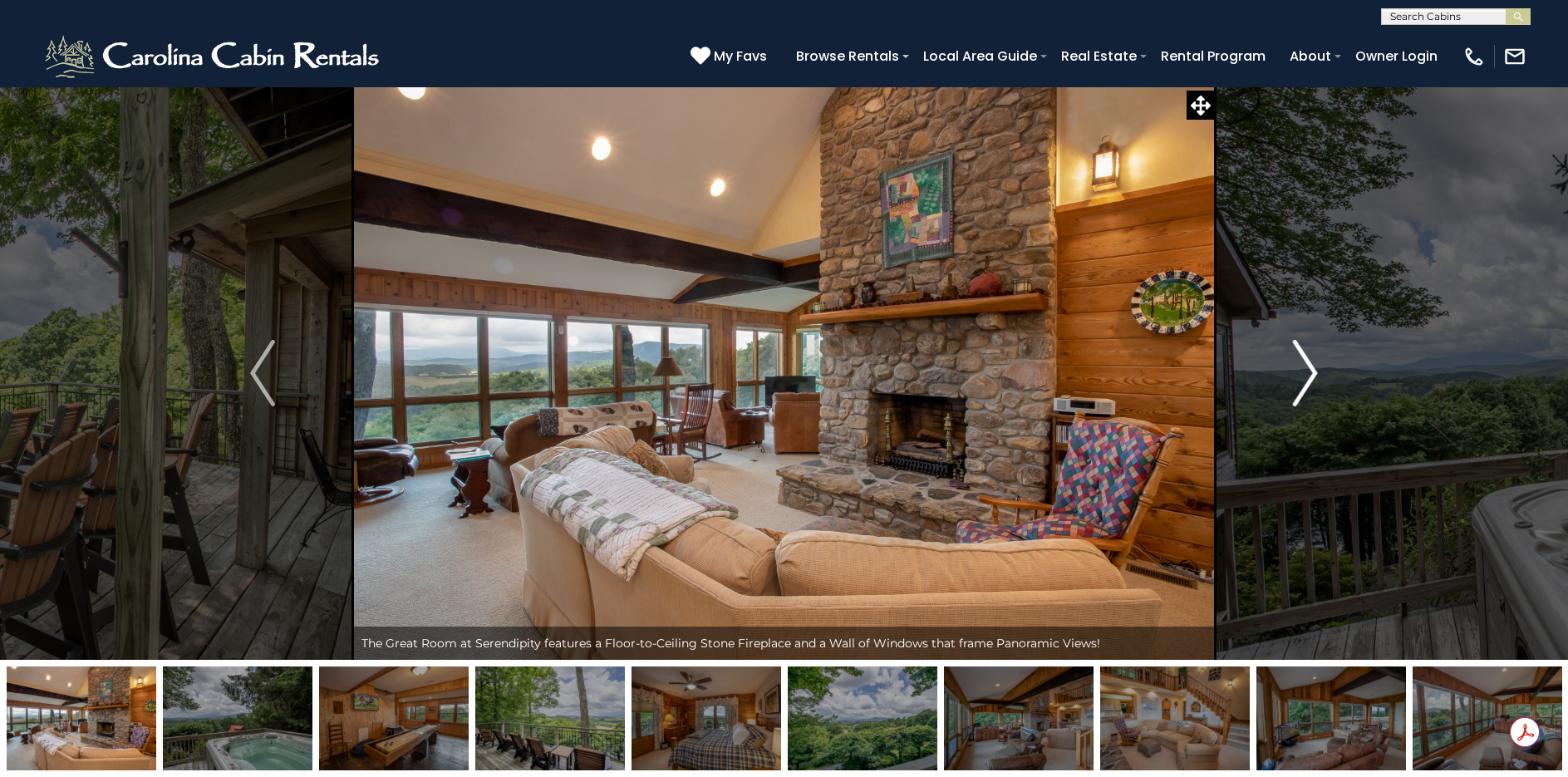
click at [1320, 367] on button "Next" at bounding box center [1306, 373] width 181 height 574
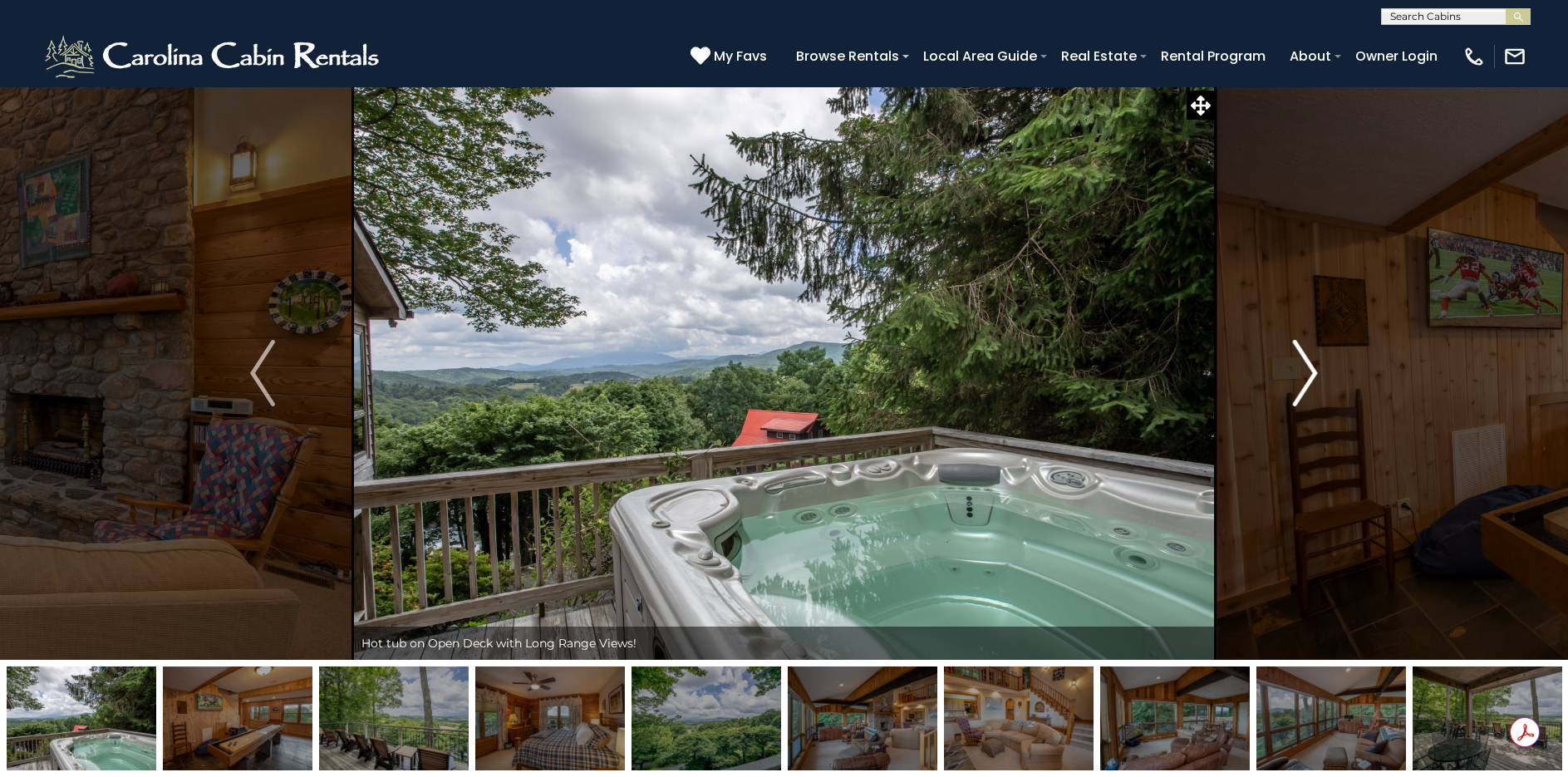
click at [1320, 367] on button "Next" at bounding box center [1306, 373] width 181 height 574
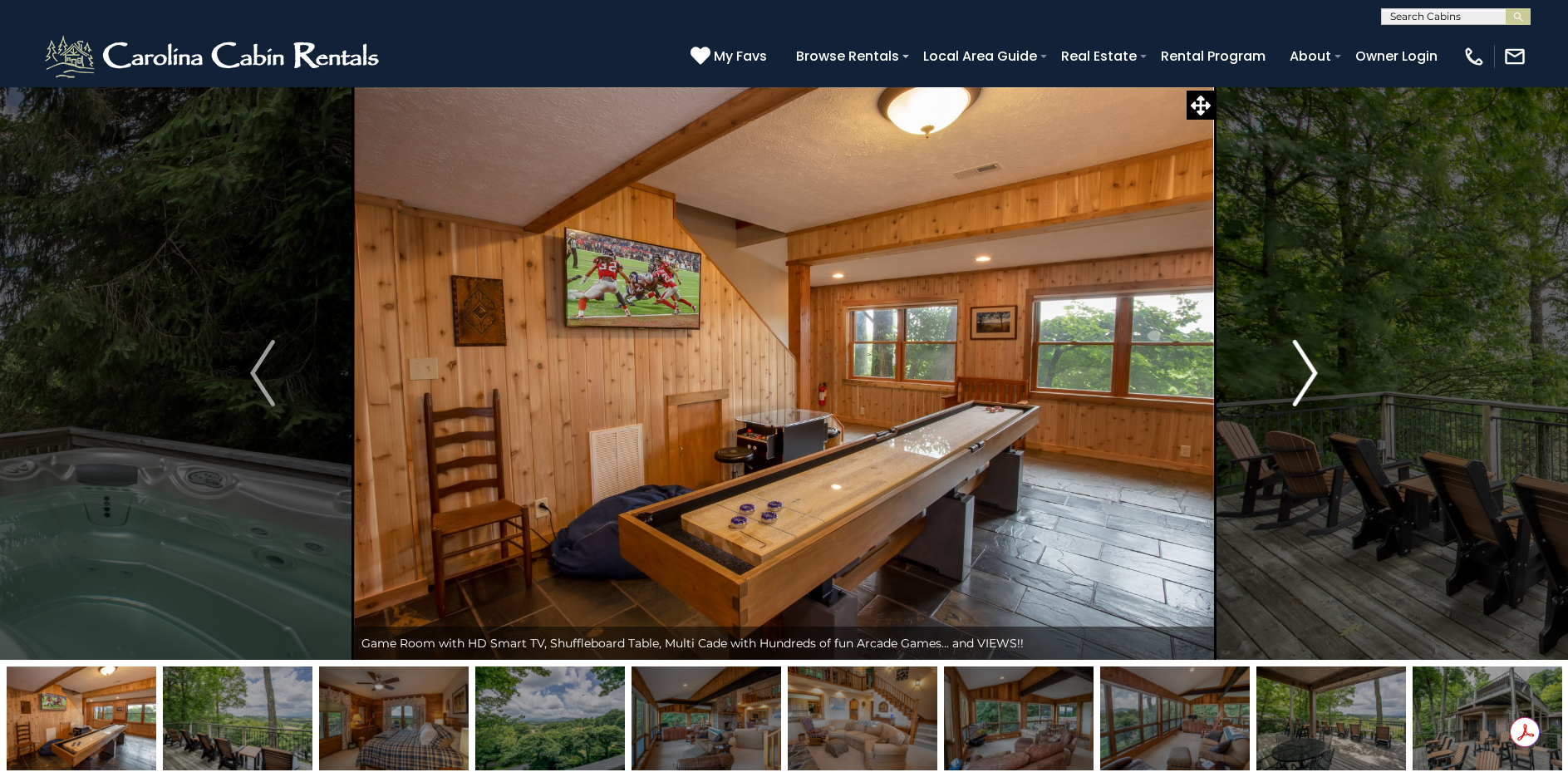
click at [1320, 367] on button "Next" at bounding box center [1306, 373] width 181 height 574
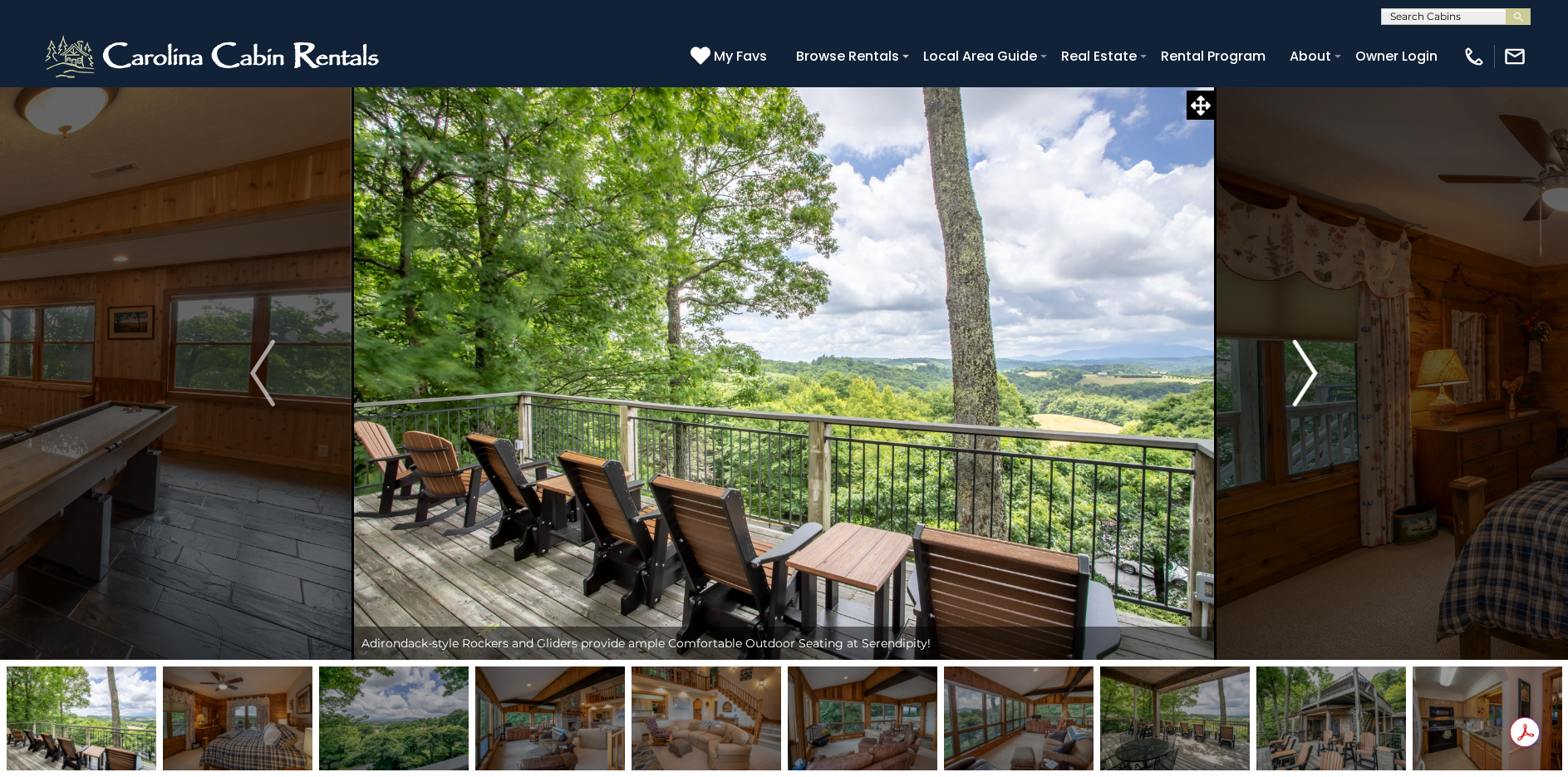
click at [1320, 367] on button "Next" at bounding box center [1306, 373] width 181 height 574
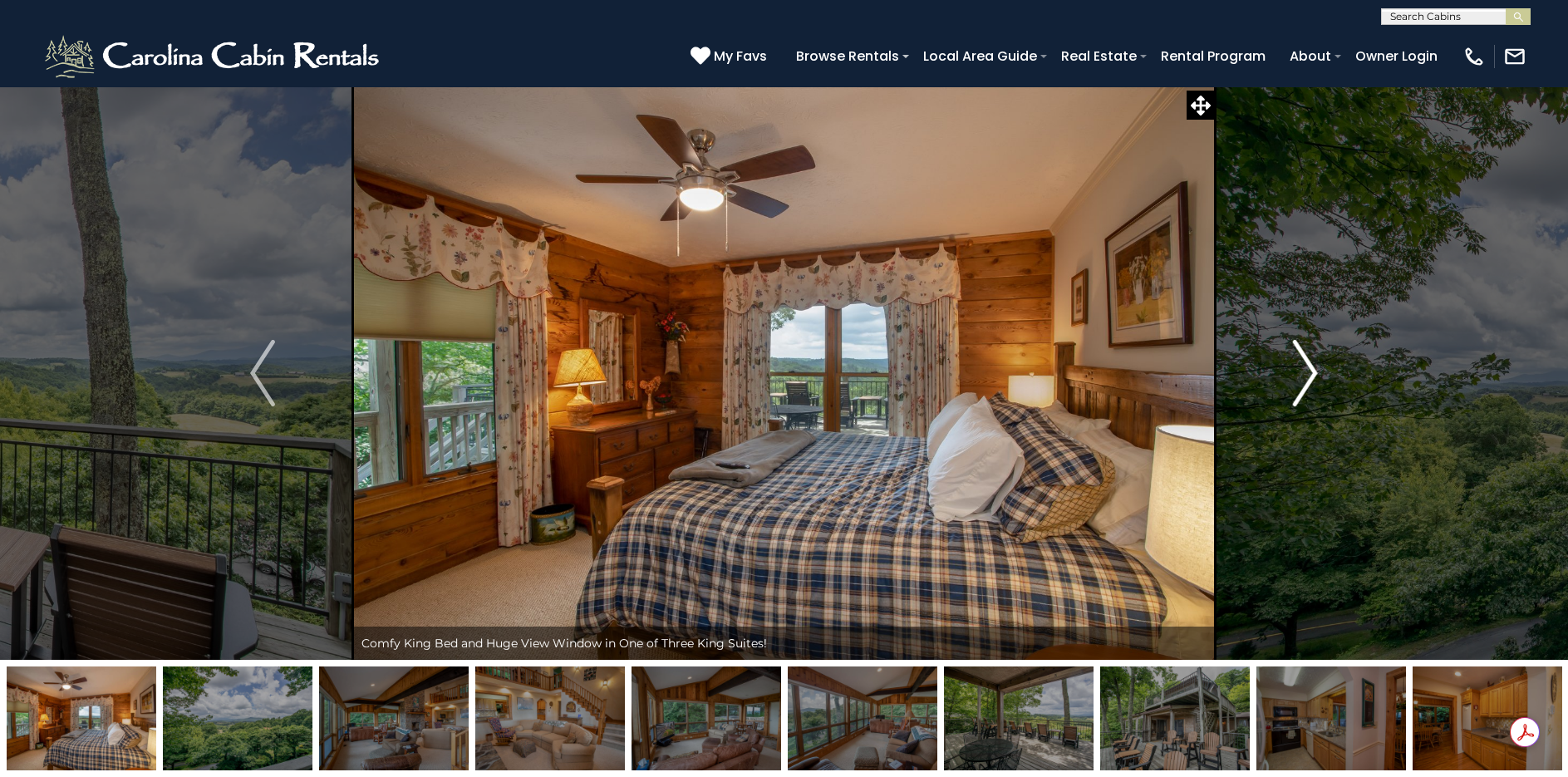
click at [1320, 367] on button "Next" at bounding box center [1306, 373] width 181 height 574
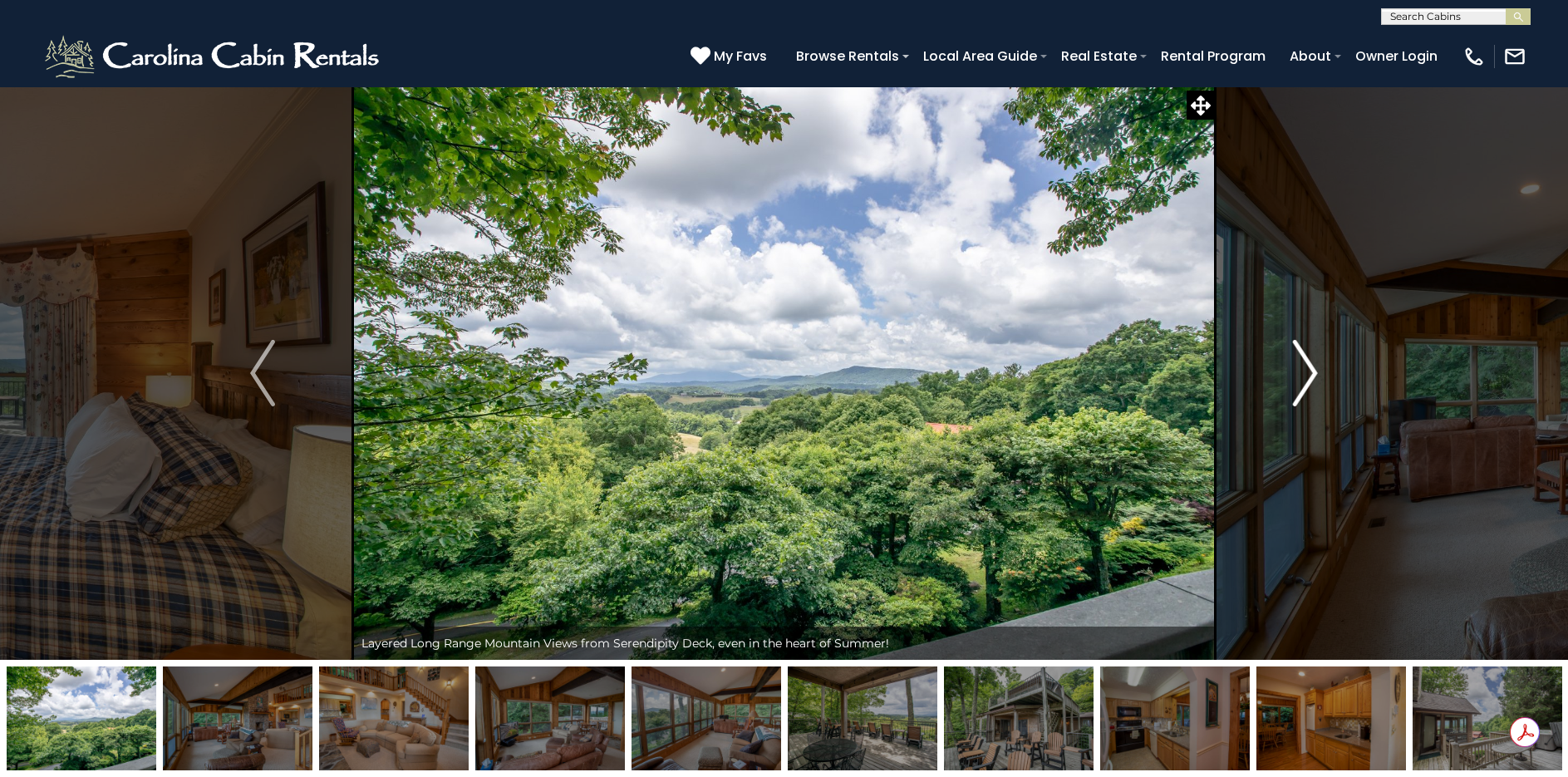
click at [1320, 367] on button "Next" at bounding box center [1306, 373] width 181 height 574
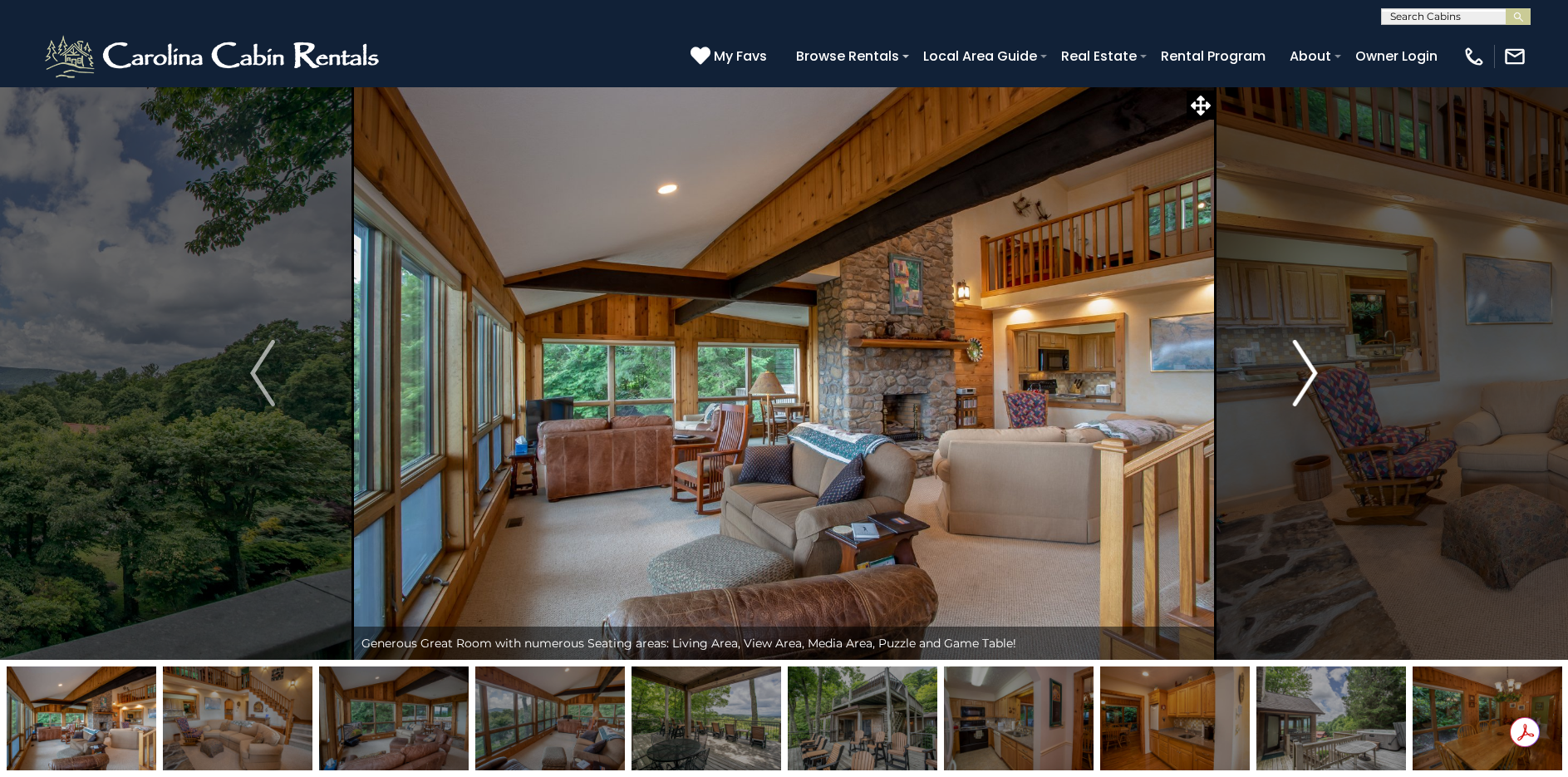
click at [1320, 367] on button "Next" at bounding box center [1306, 373] width 181 height 574
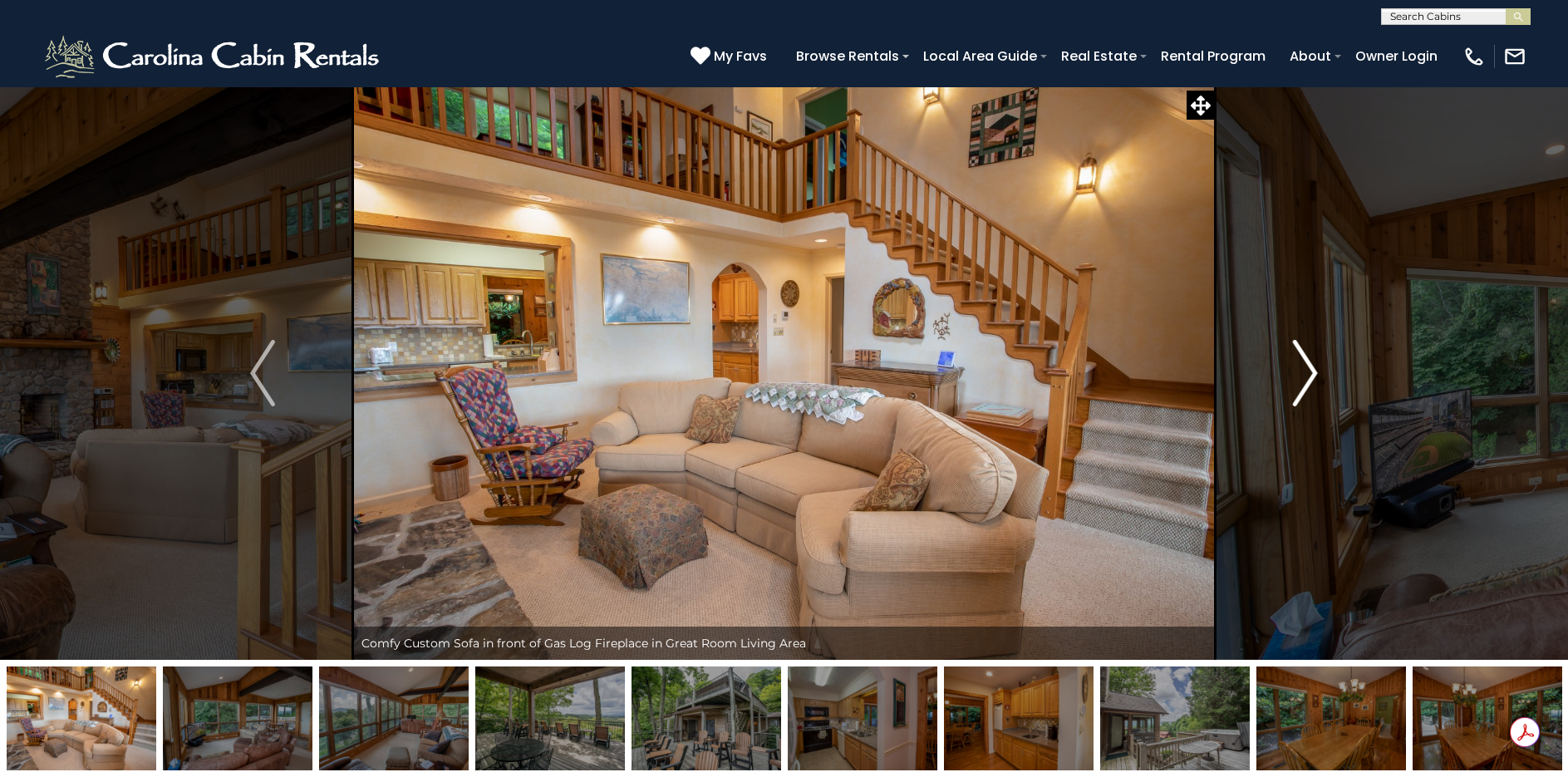
click at [1320, 367] on button "Next" at bounding box center [1306, 373] width 181 height 574
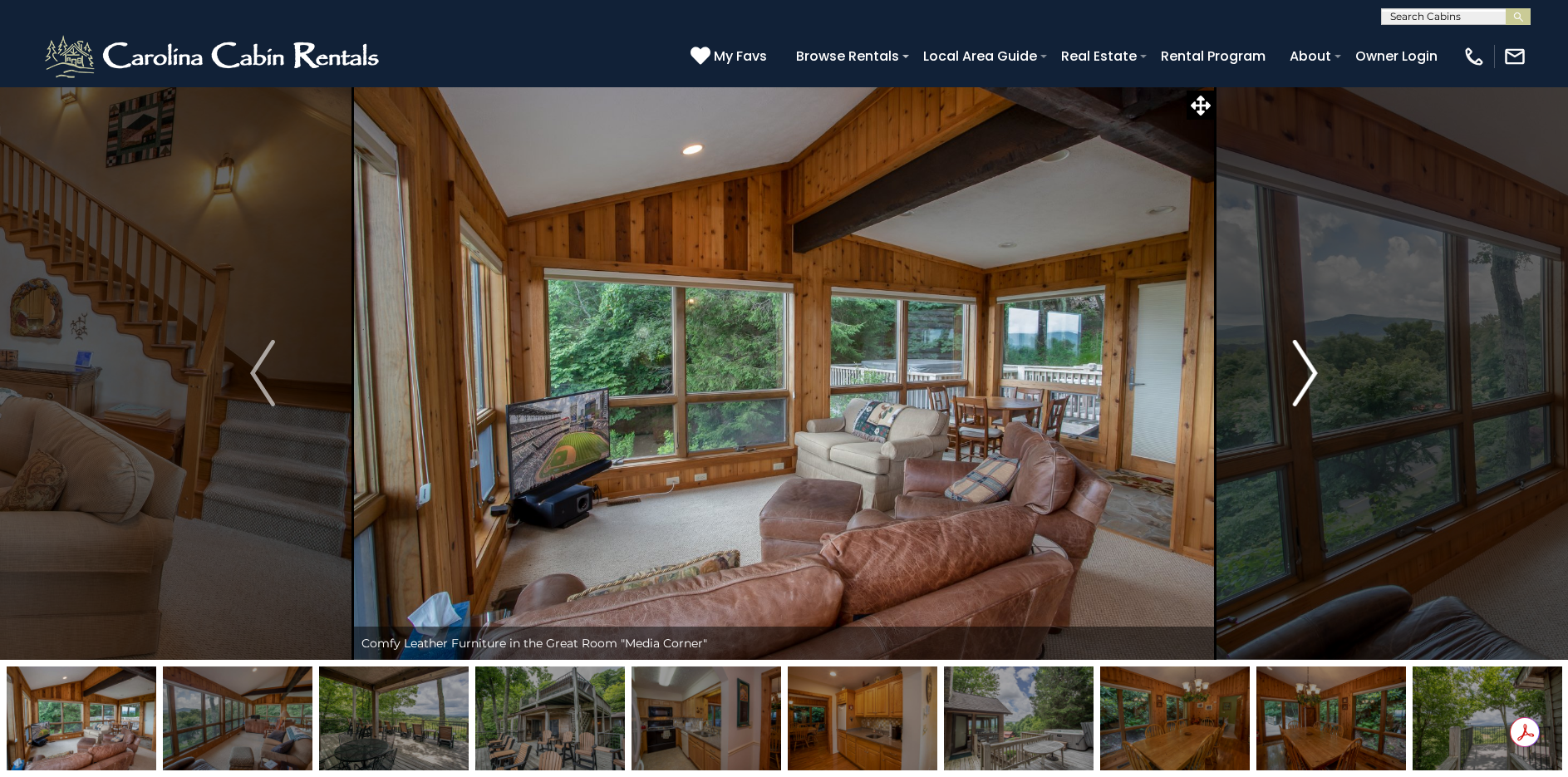
click at [1320, 367] on button "Next" at bounding box center [1306, 373] width 181 height 574
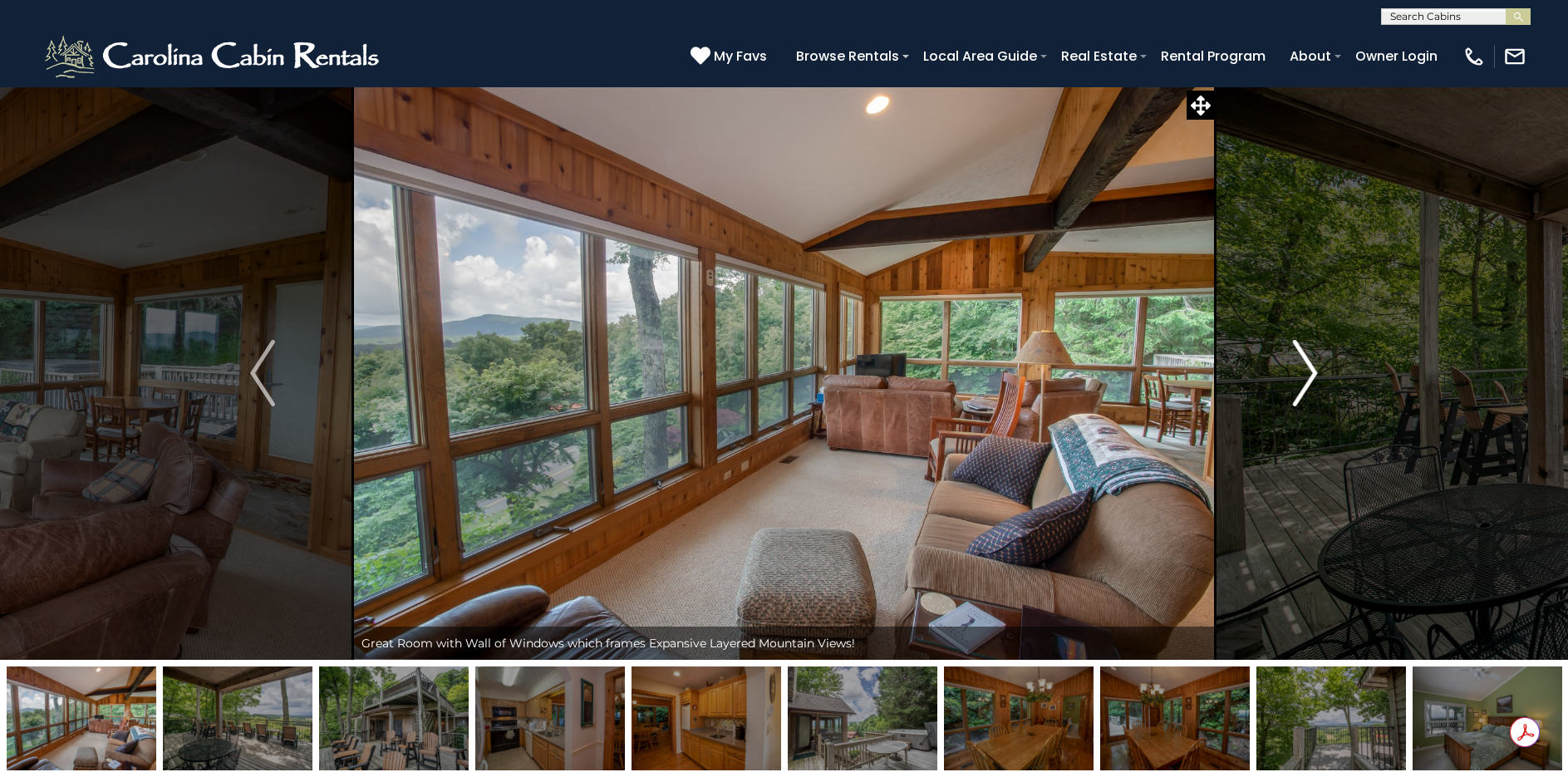
click at [1320, 367] on button "Next" at bounding box center [1306, 373] width 181 height 574
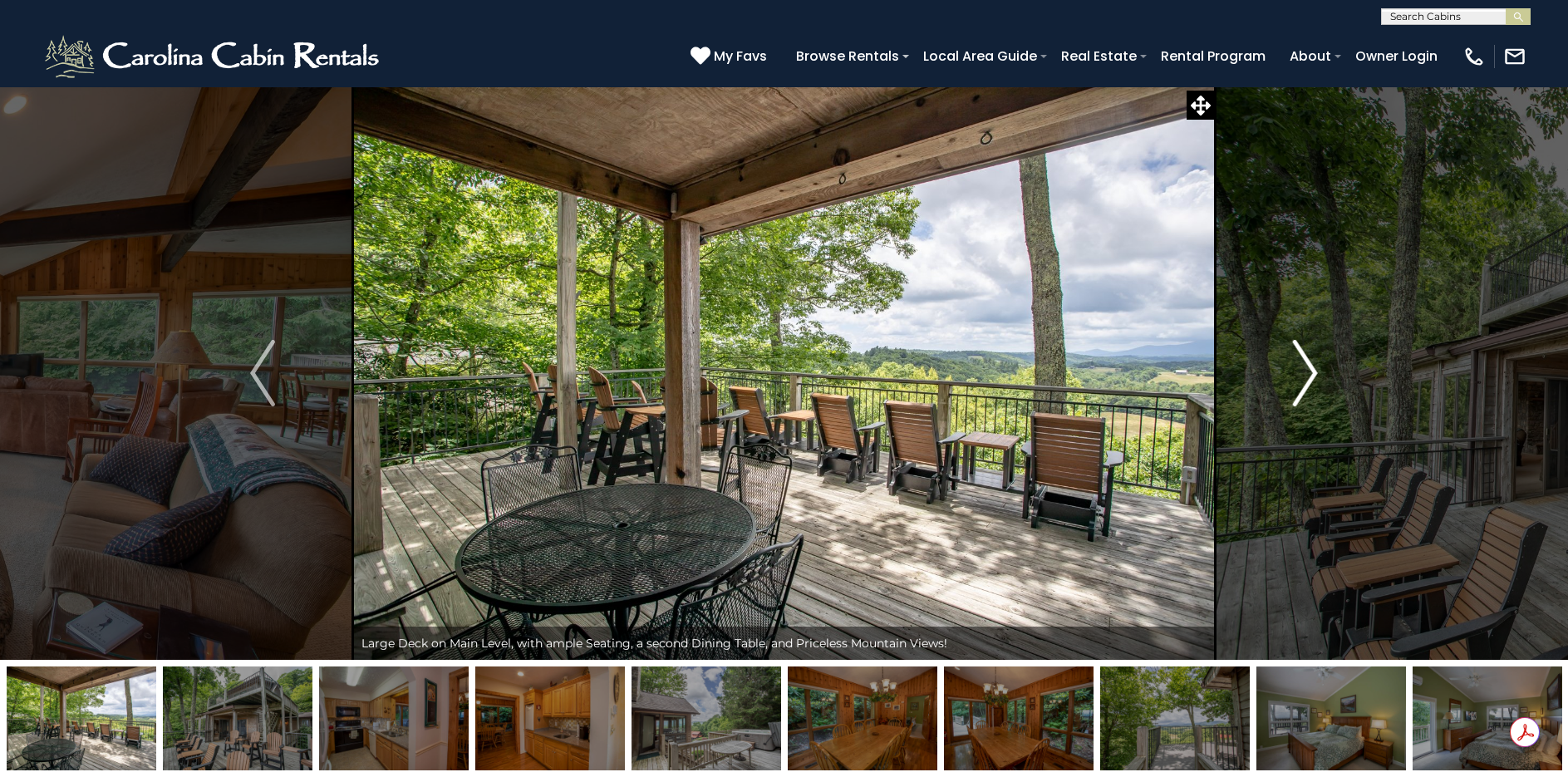
click at [1320, 367] on button "Next" at bounding box center [1306, 373] width 181 height 574
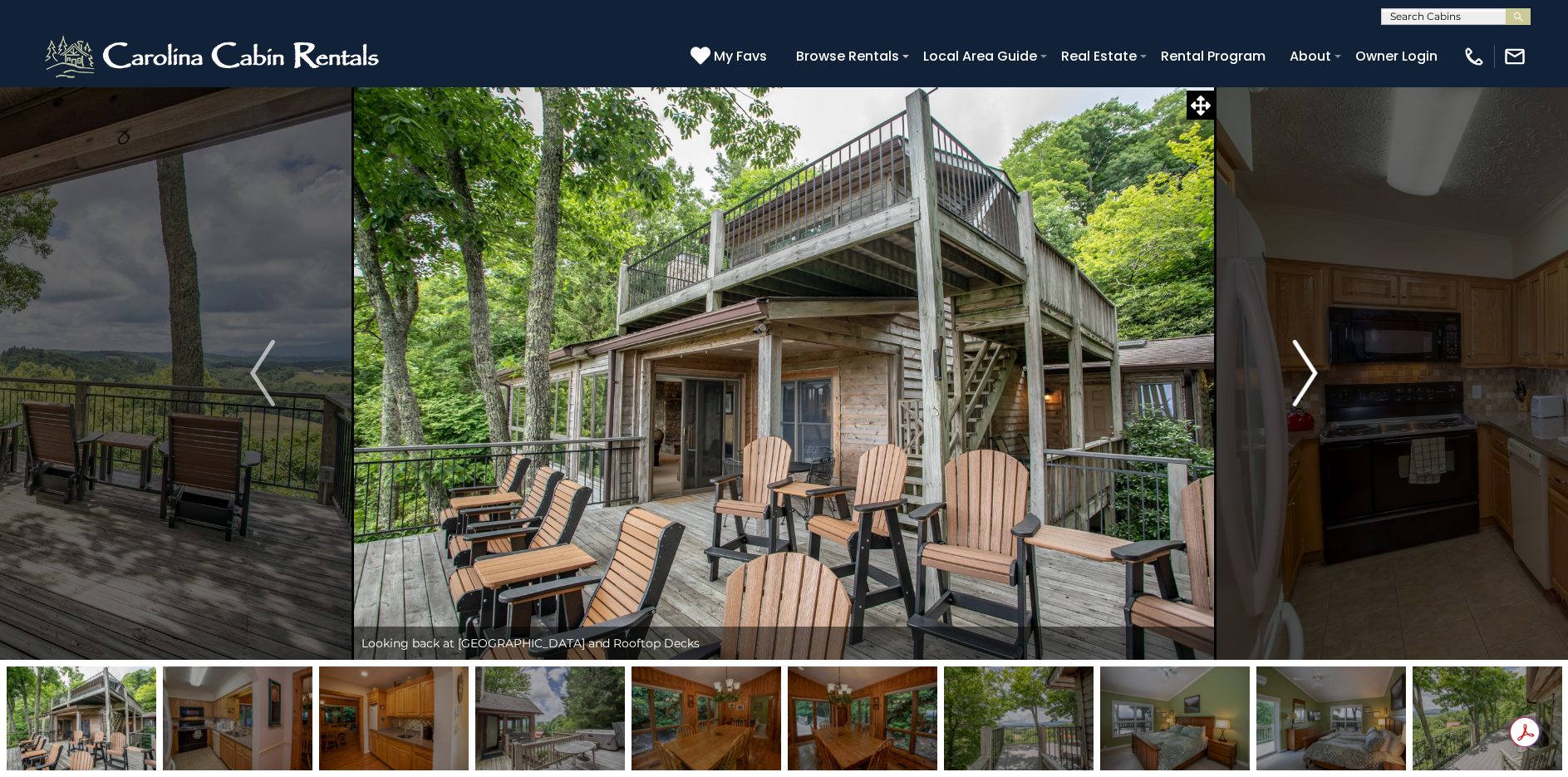
click at [1320, 367] on button "Next" at bounding box center [1306, 373] width 181 height 574
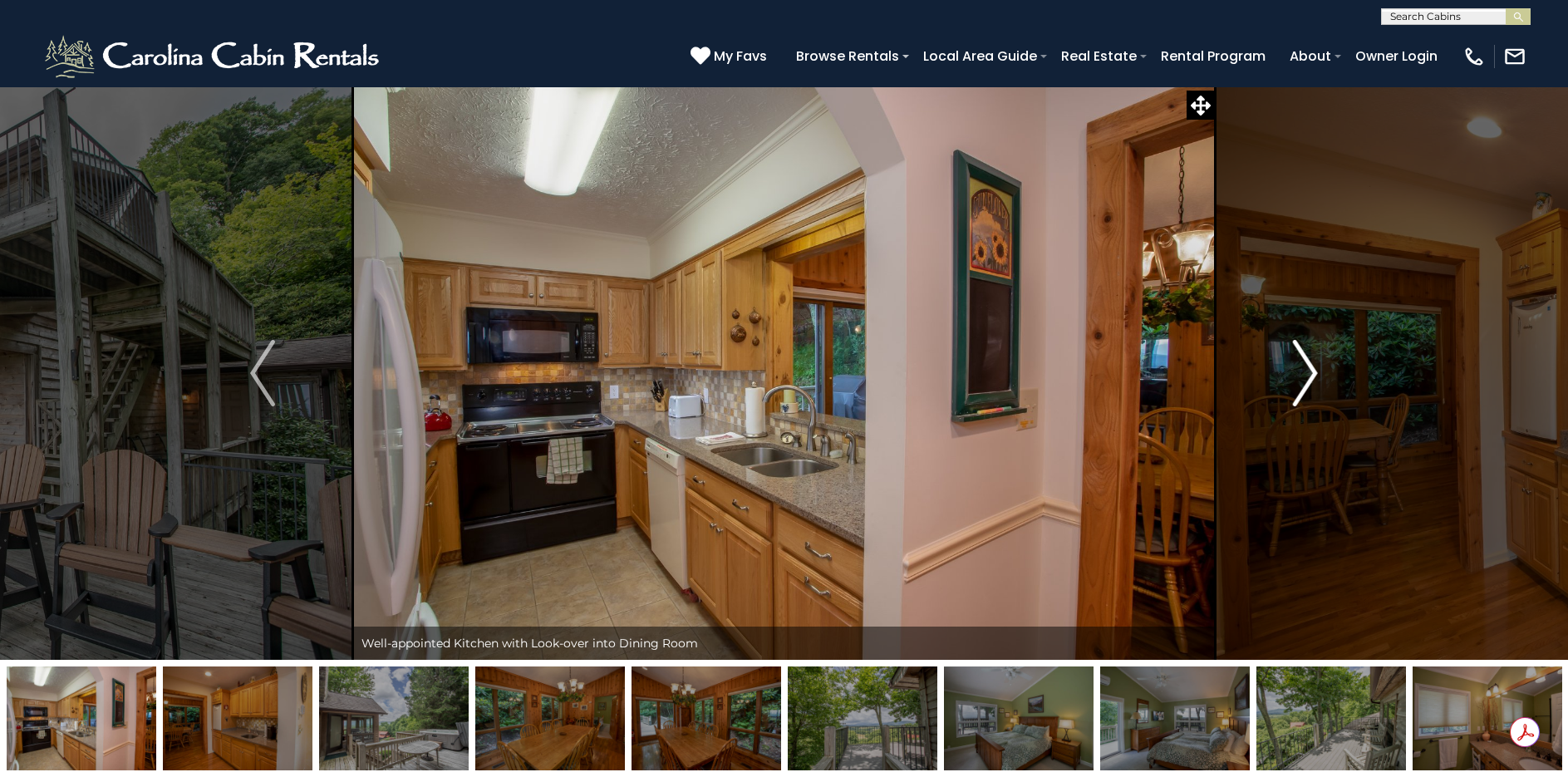
click at [1320, 367] on button "Next" at bounding box center [1306, 373] width 181 height 574
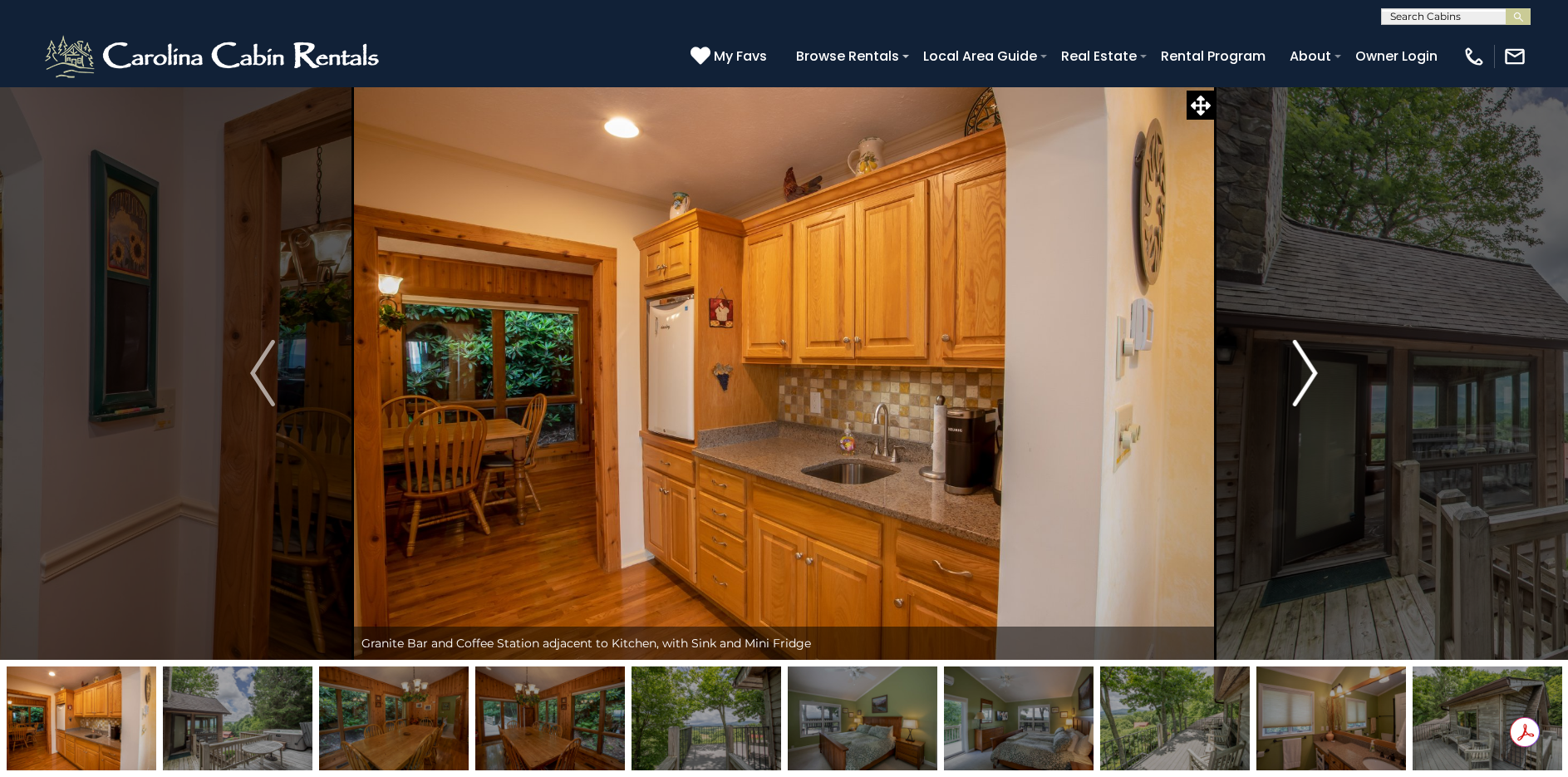
click at [1320, 367] on button "Next" at bounding box center [1306, 373] width 181 height 574
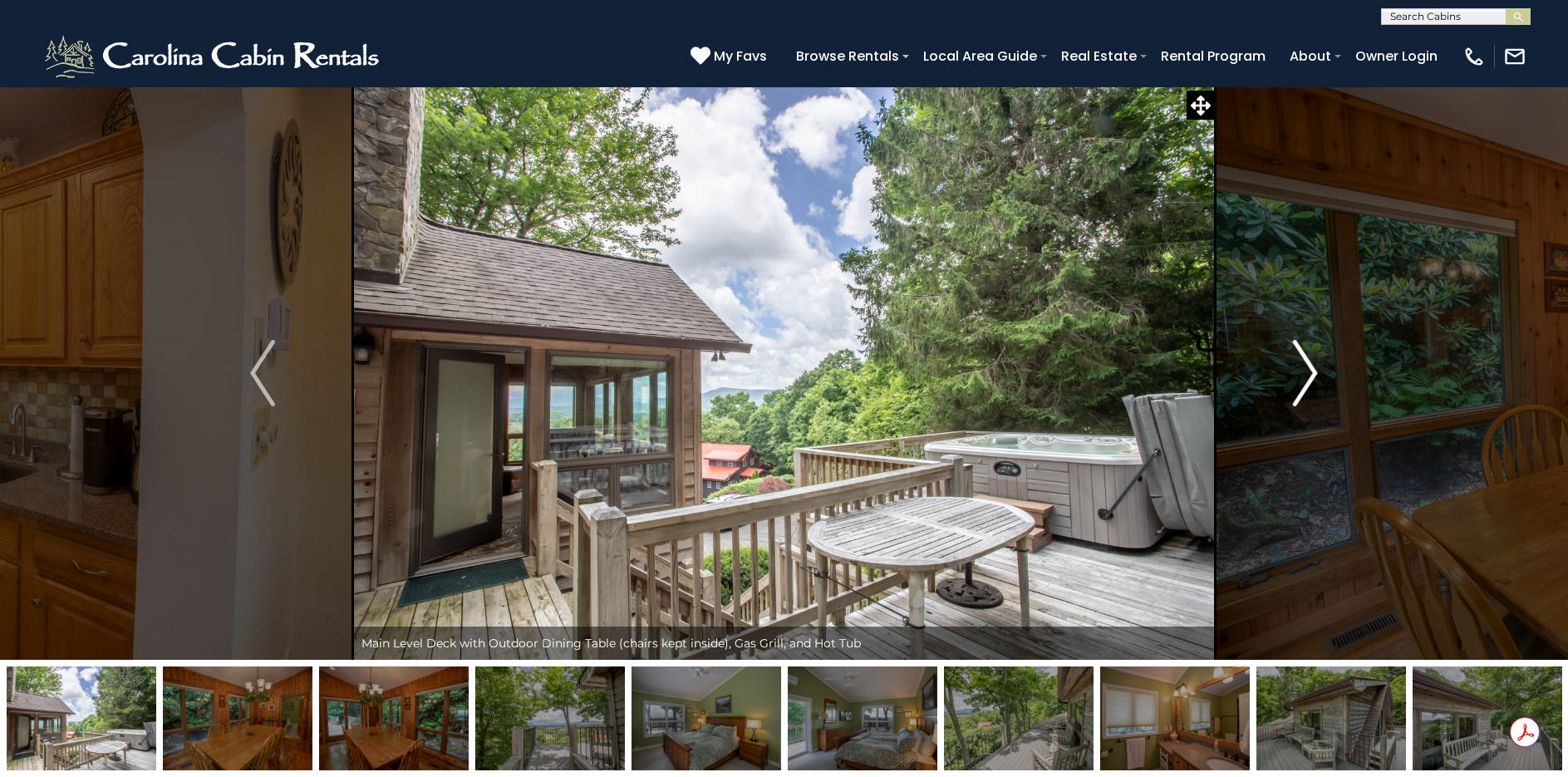
click at [1320, 367] on button "Next" at bounding box center [1306, 373] width 181 height 574
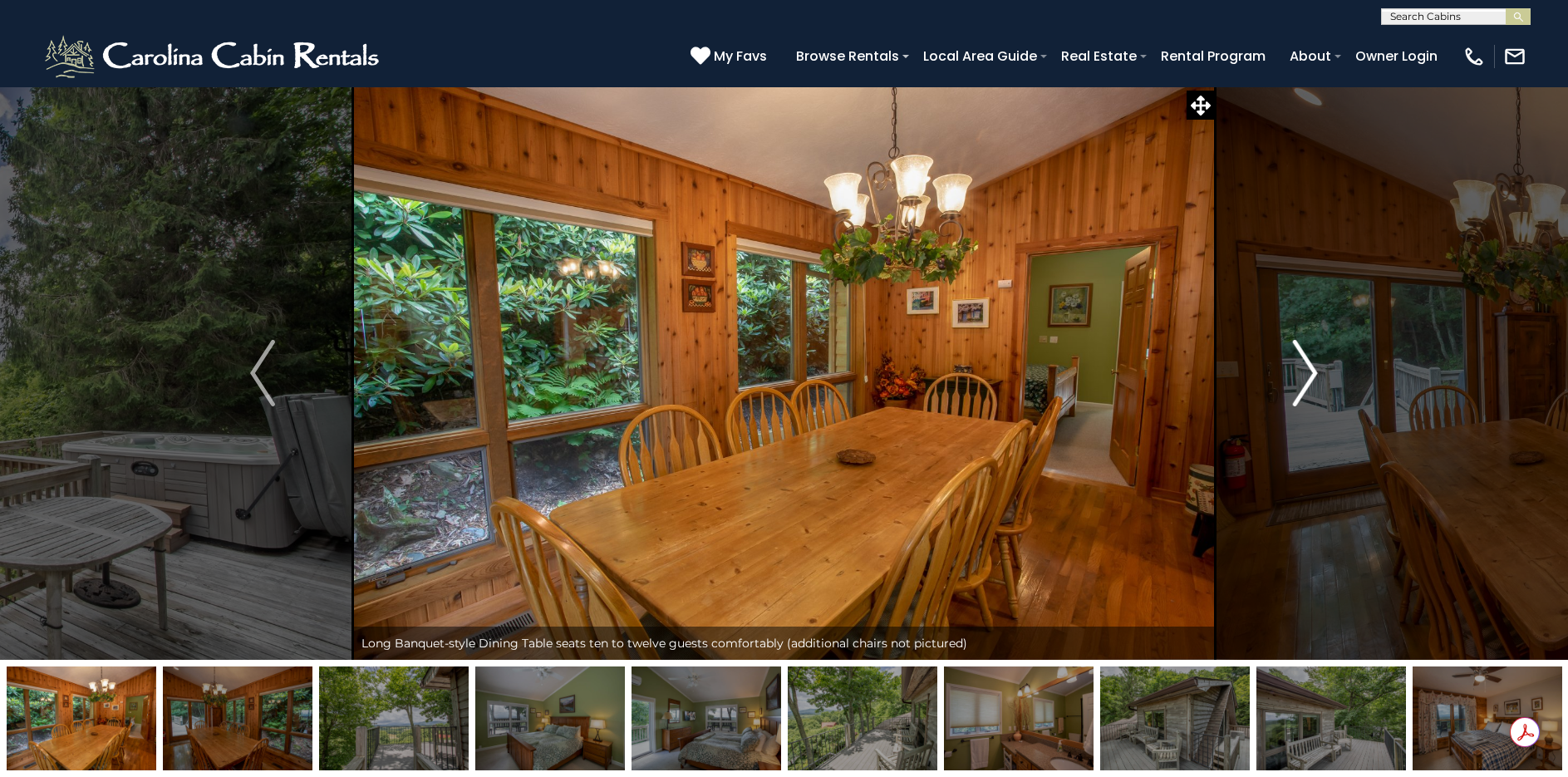
click at [1320, 367] on button "Next" at bounding box center [1306, 373] width 181 height 574
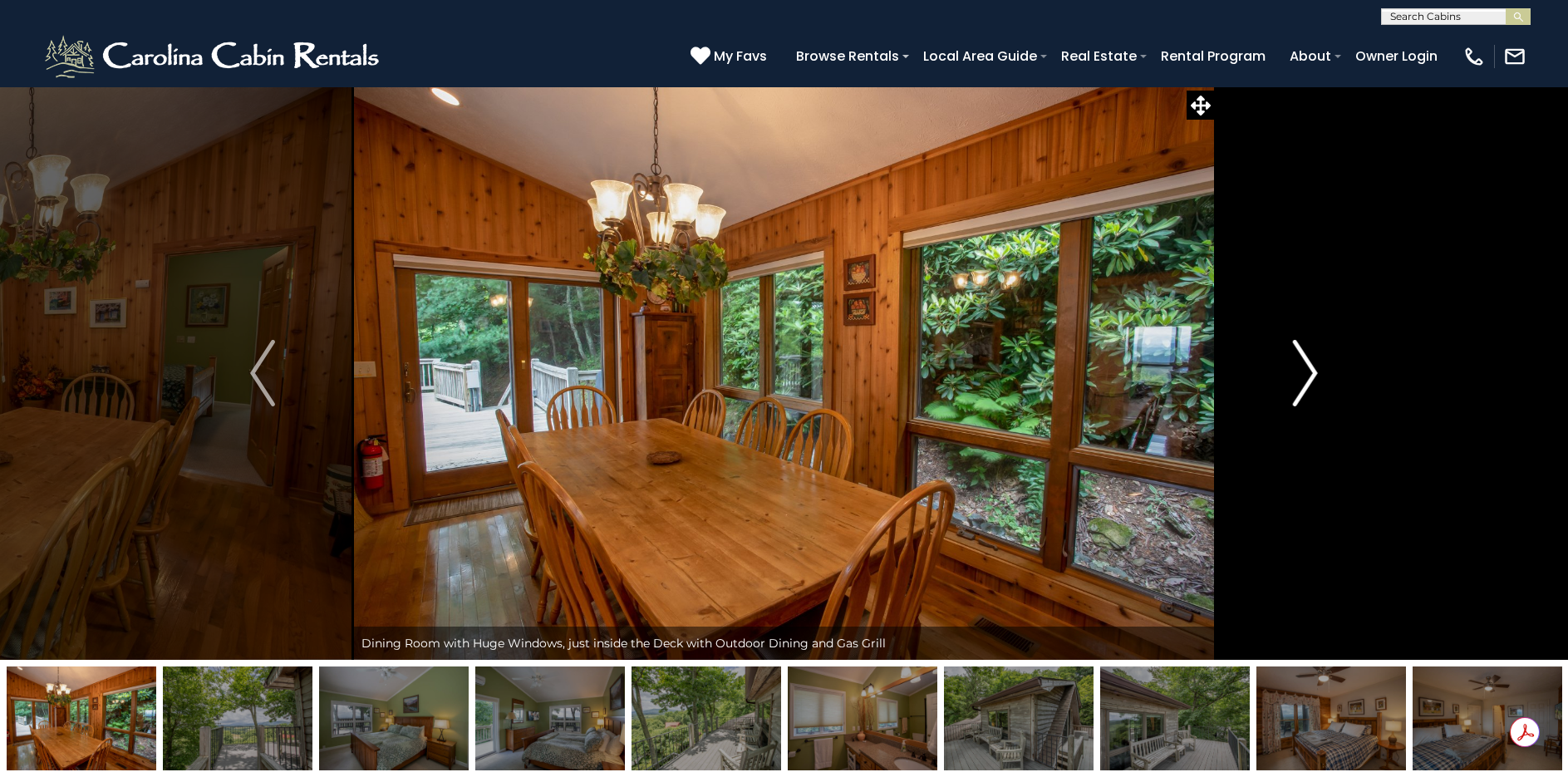
click at [1320, 367] on button "Next" at bounding box center [1306, 373] width 181 height 574
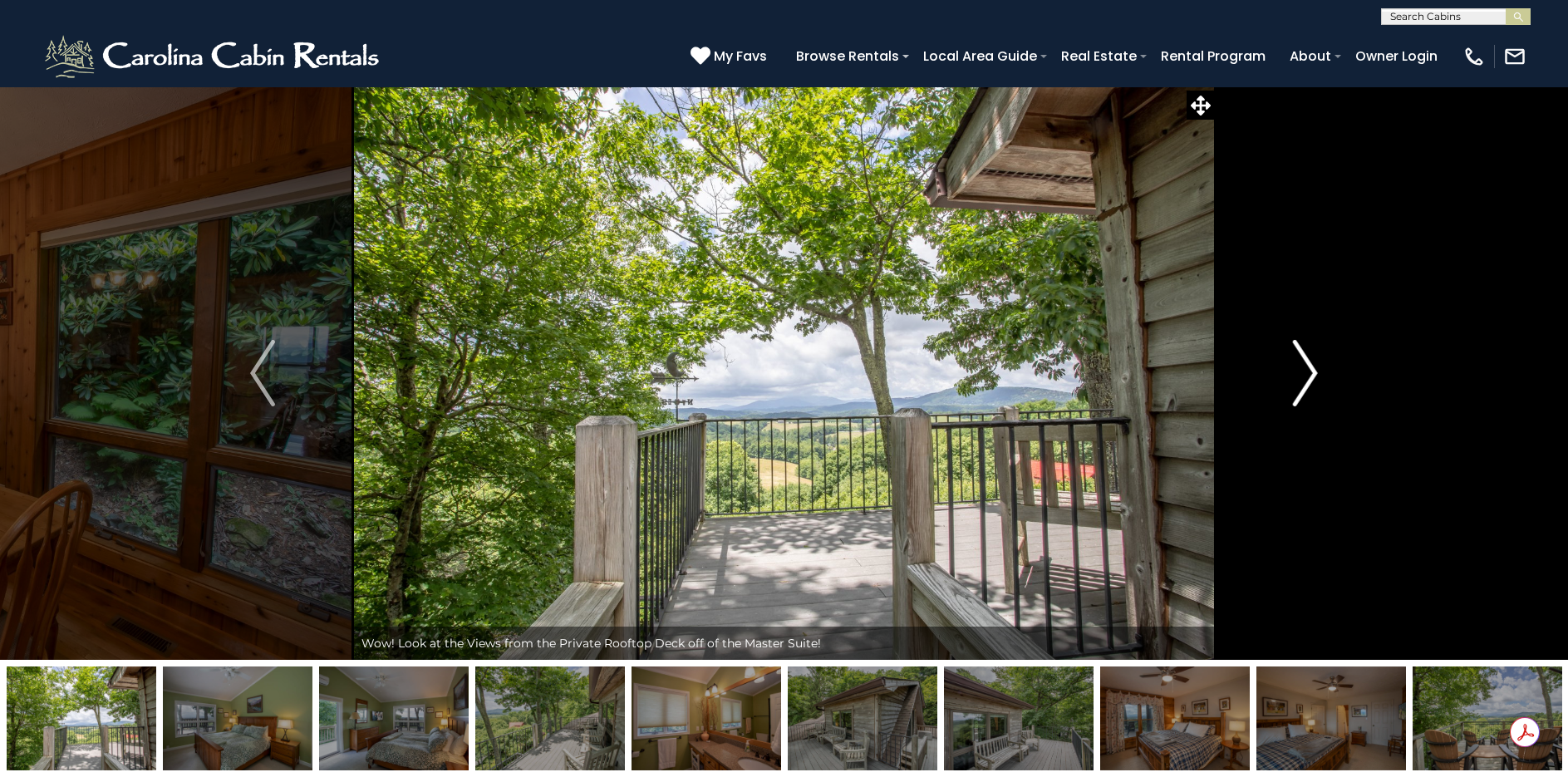
click at [1320, 367] on button "Next" at bounding box center [1306, 373] width 181 height 574
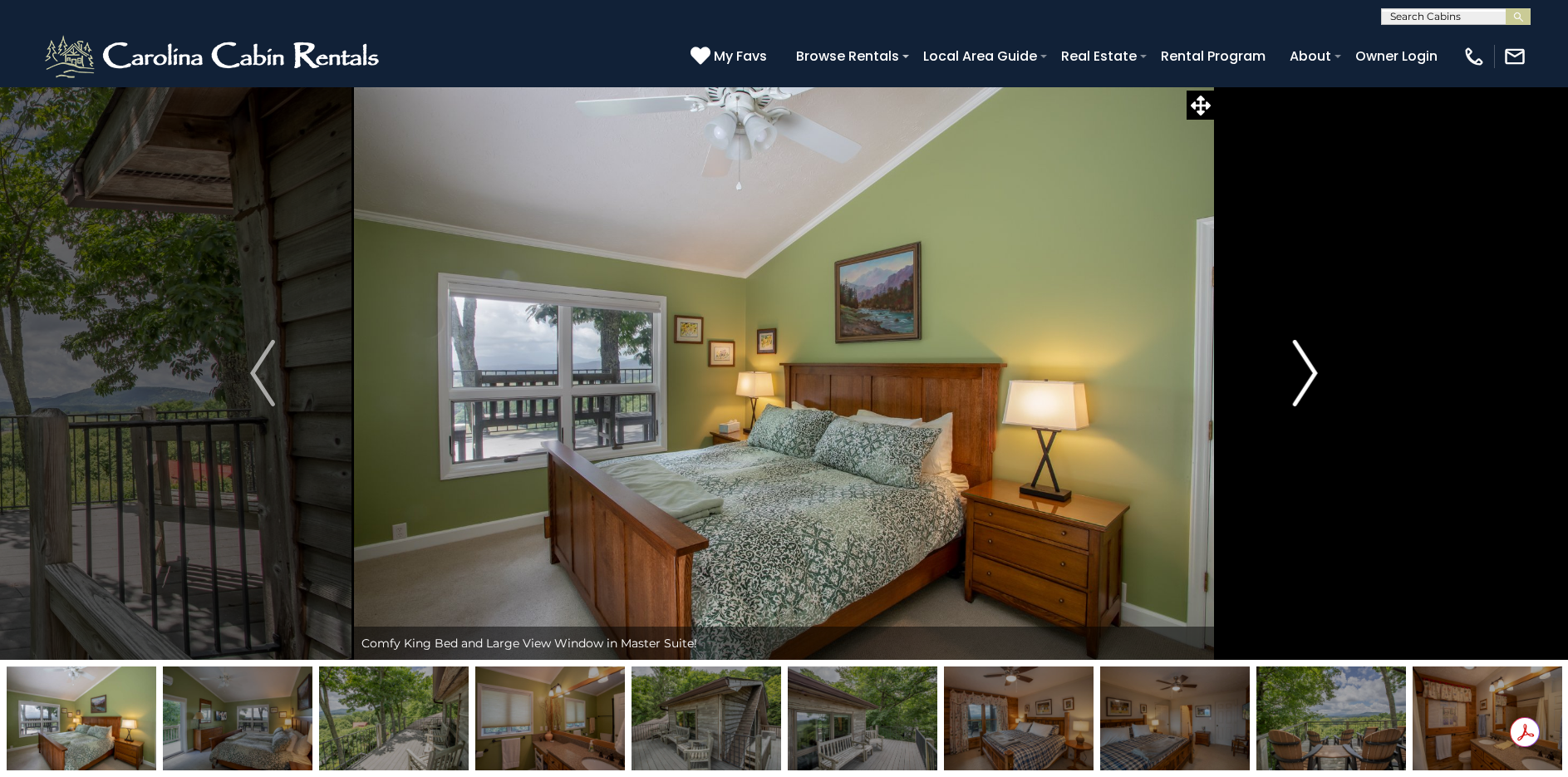
click at [1320, 367] on button "Next" at bounding box center [1306, 373] width 181 height 574
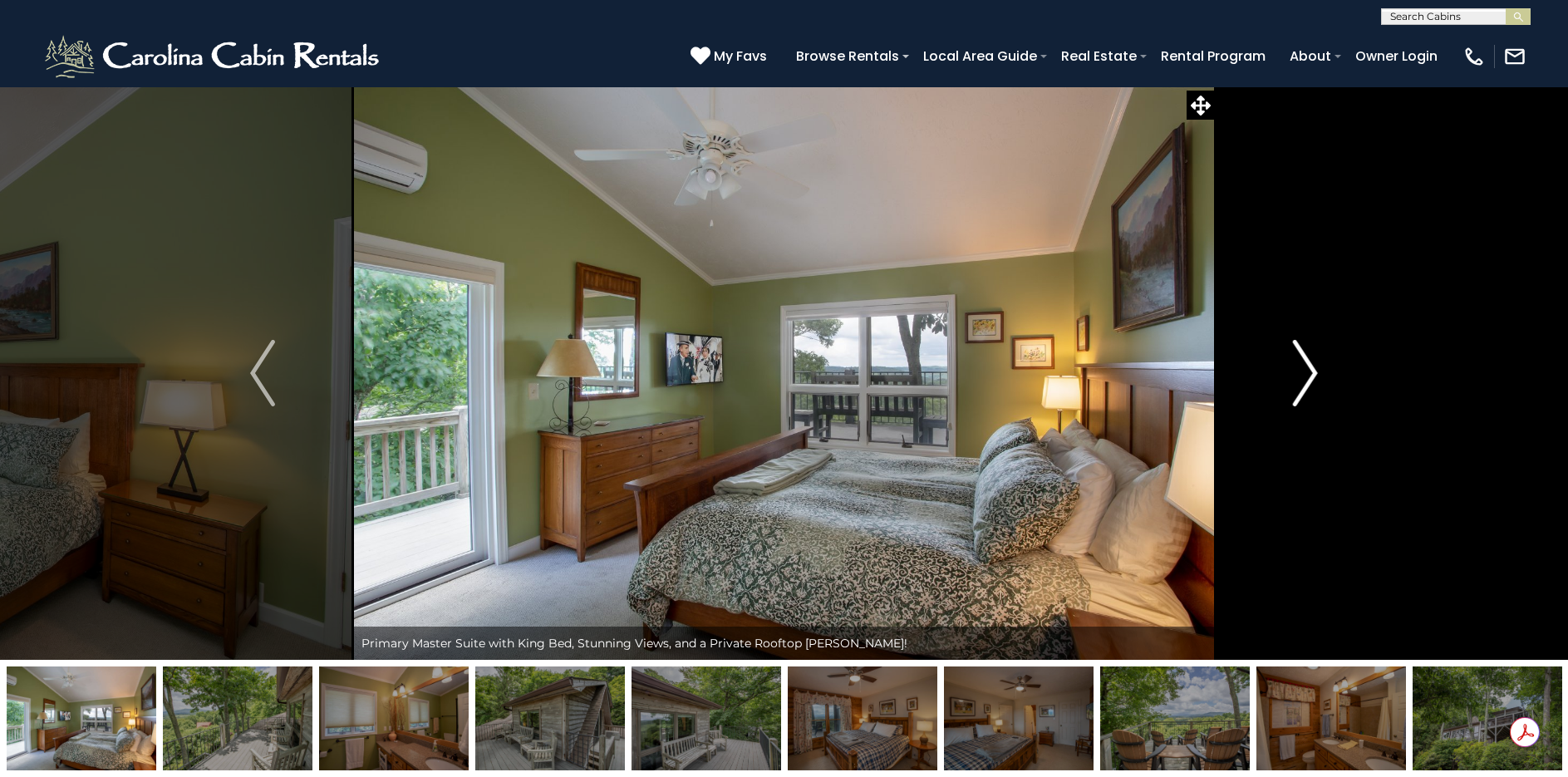
click at [1320, 367] on button "Next" at bounding box center [1306, 373] width 181 height 574
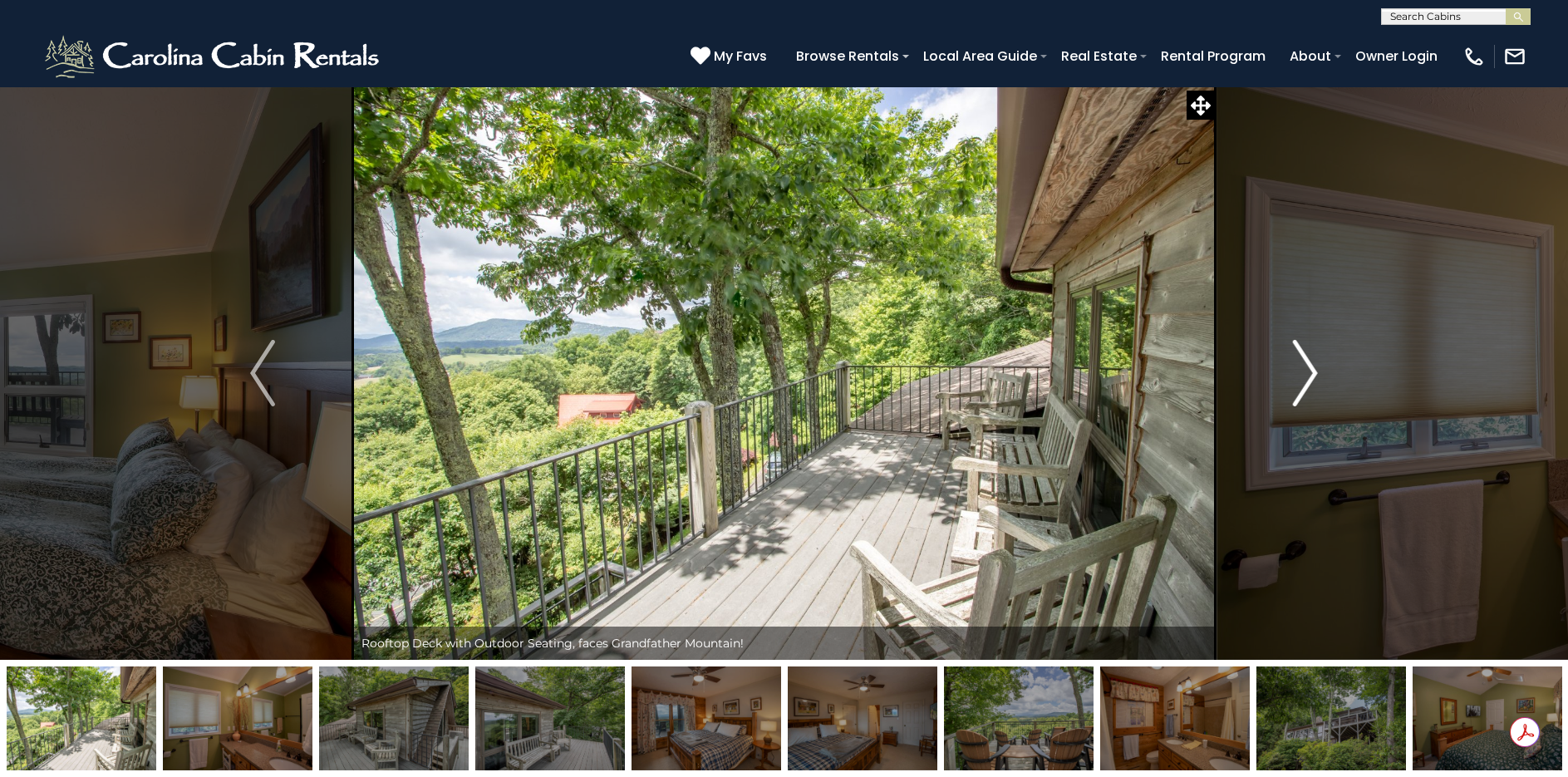
click at [1320, 367] on button "Next" at bounding box center [1306, 373] width 181 height 574
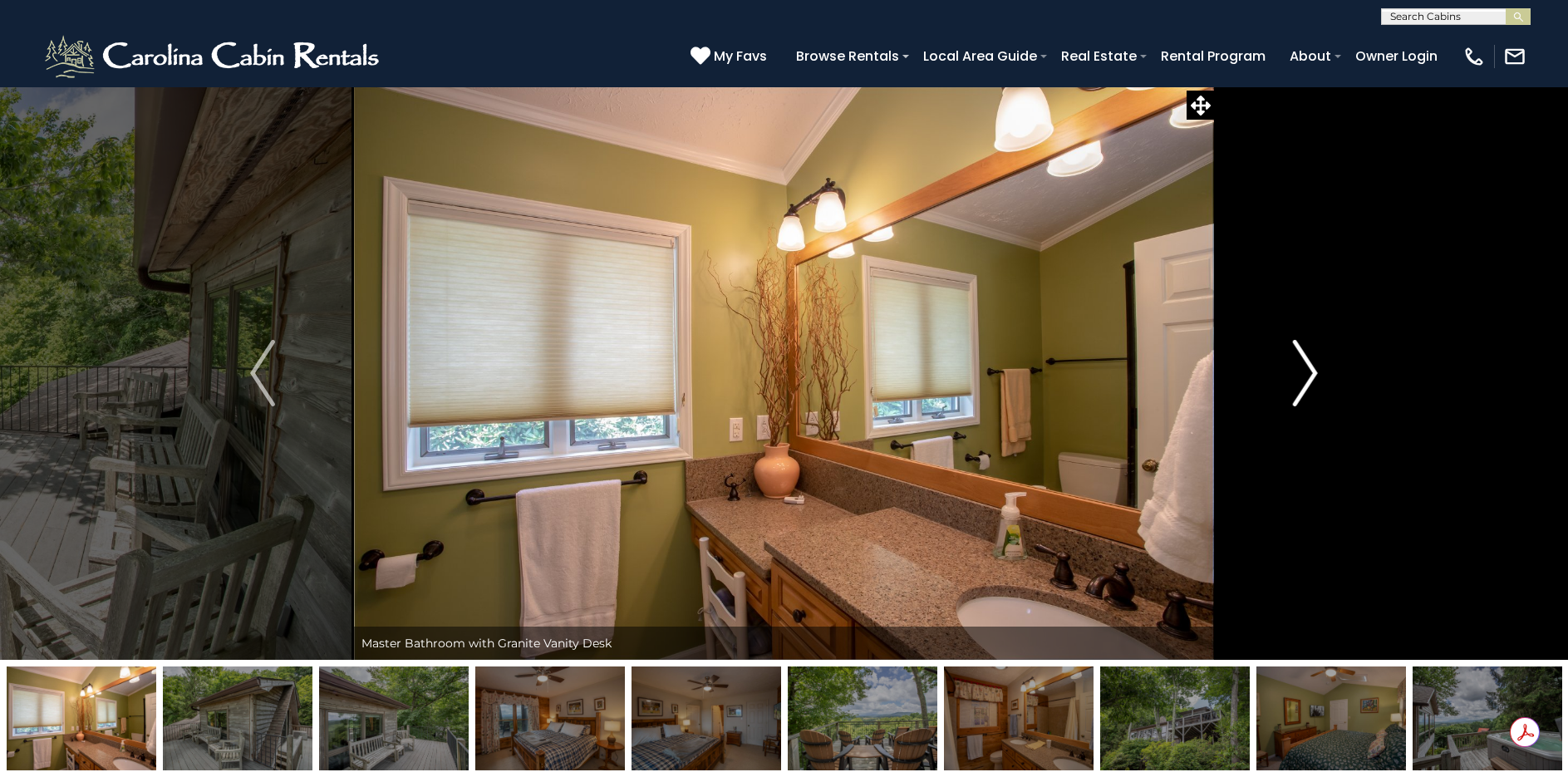
click at [1320, 367] on button "Next" at bounding box center [1306, 373] width 181 height 574
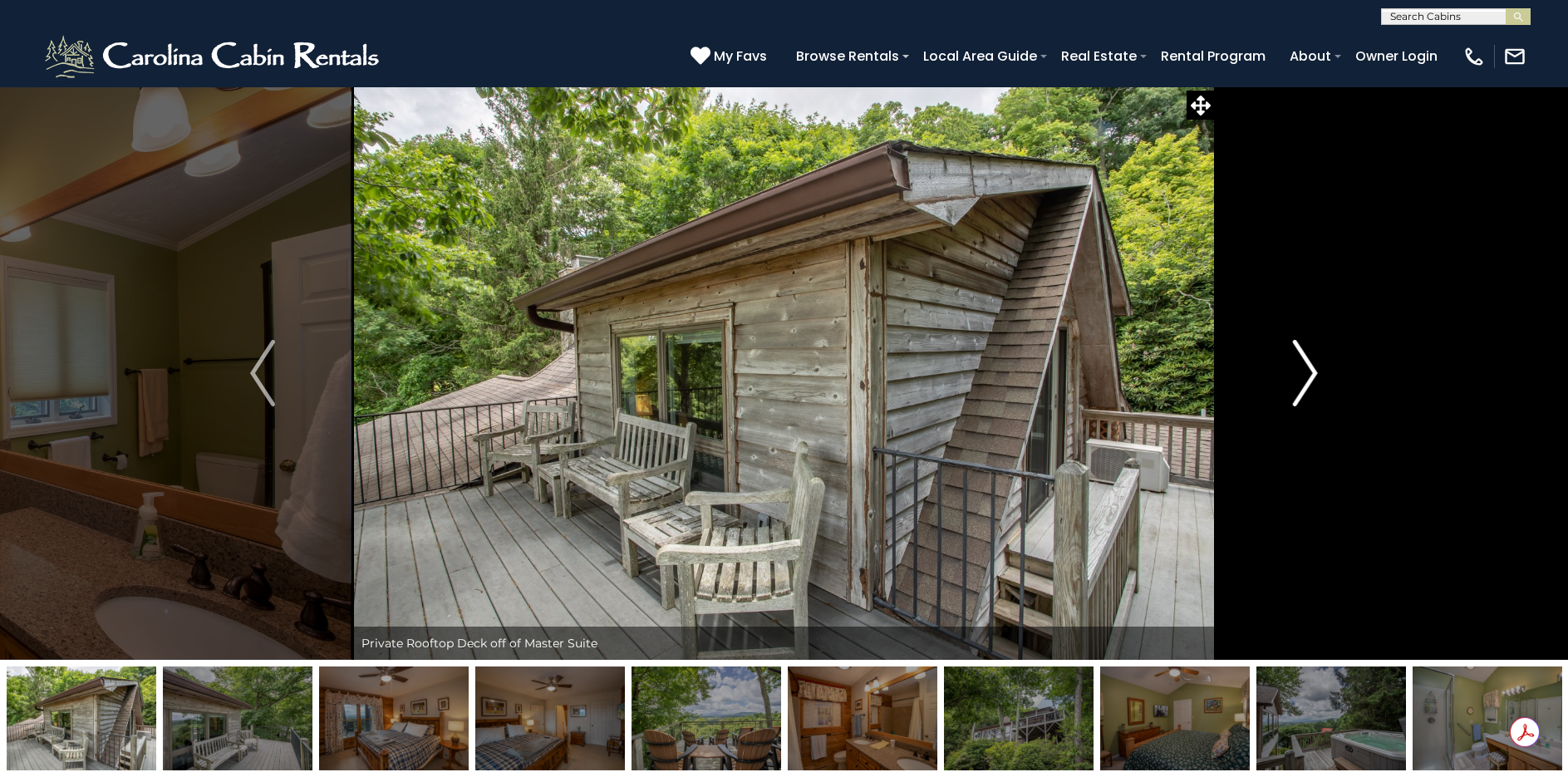
click at [1320, 367] on button "Next" at bounding box center [1306, 373] width 181 height 574
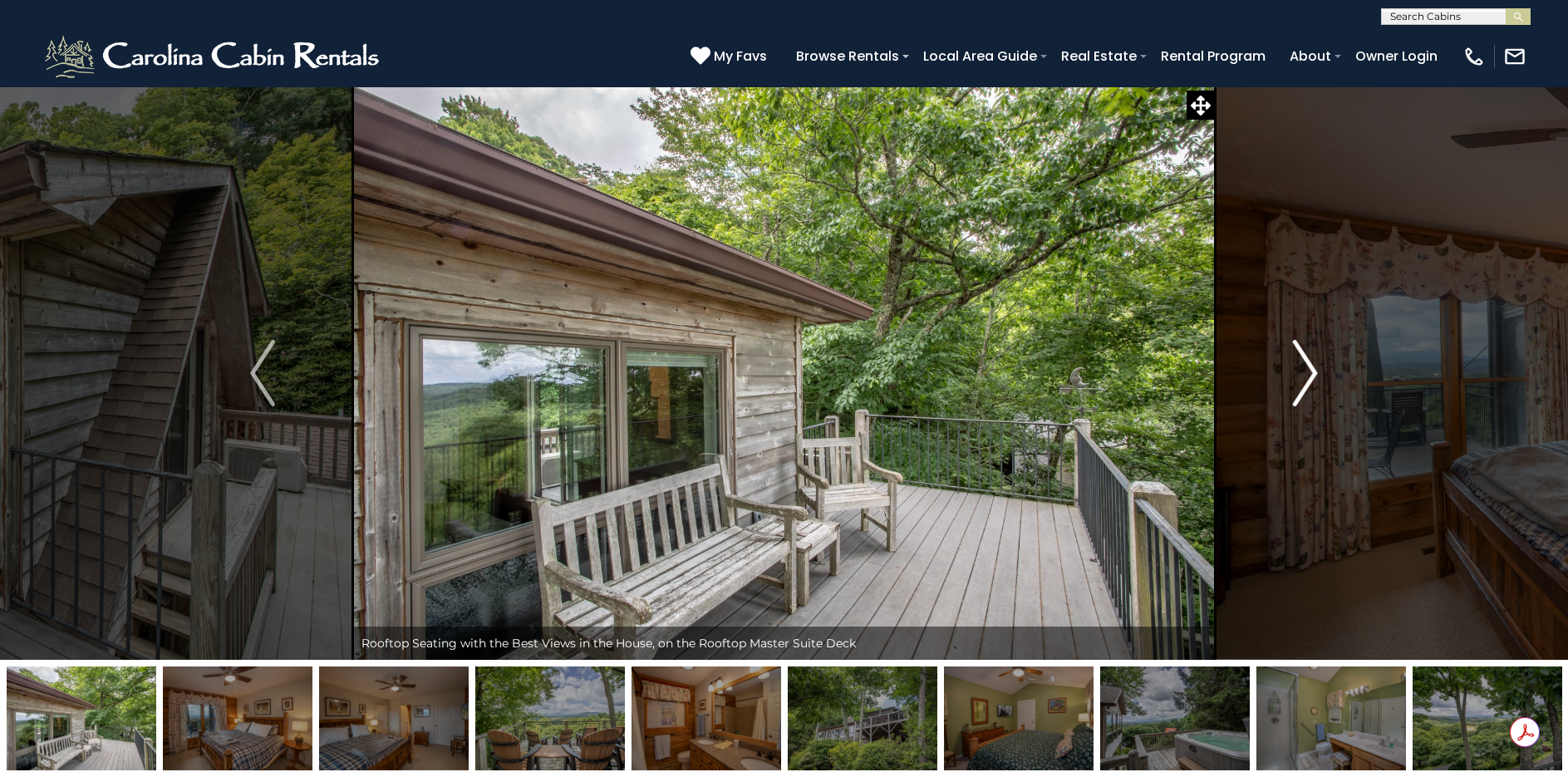
click at [1320, 367] on button "Next" at bounding box center [1306, 373] width 181 height 574
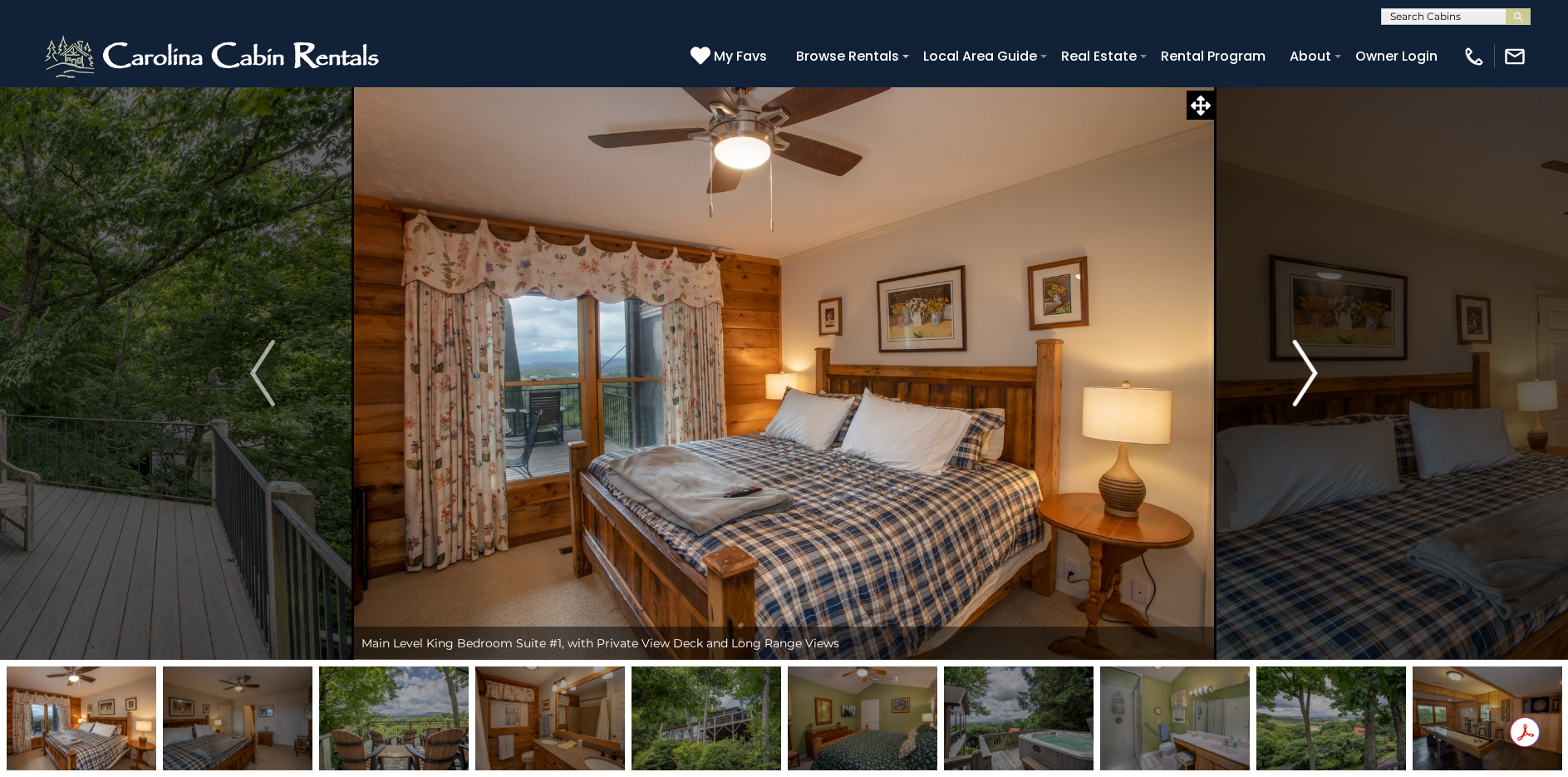
click at [1320, 367] on button "Next" at bounding box center [1306, 373] width 181 height 574
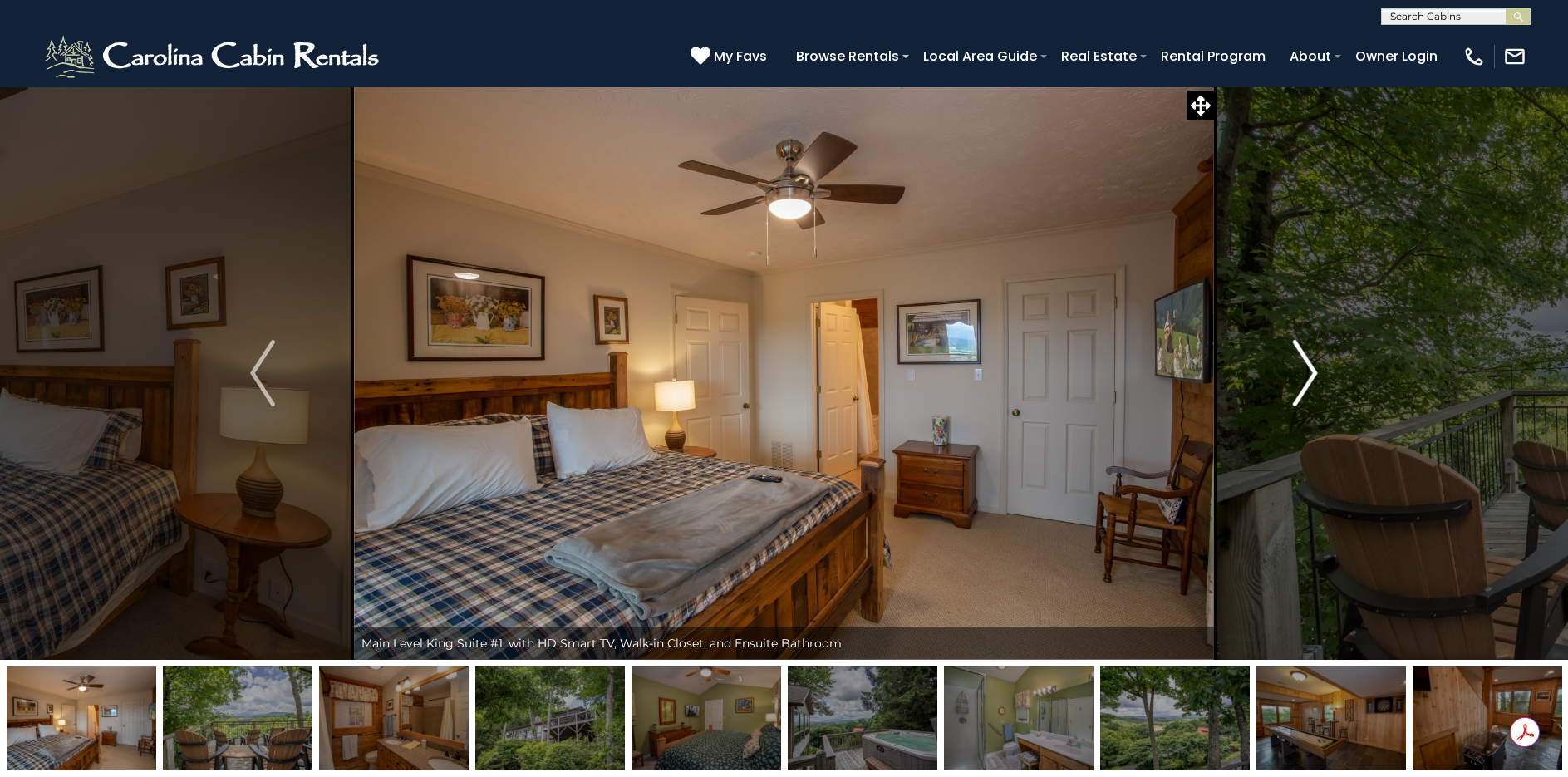
click at [1320, 367] on button "Next" at bounding box center [1306, 373] width 181 height 574
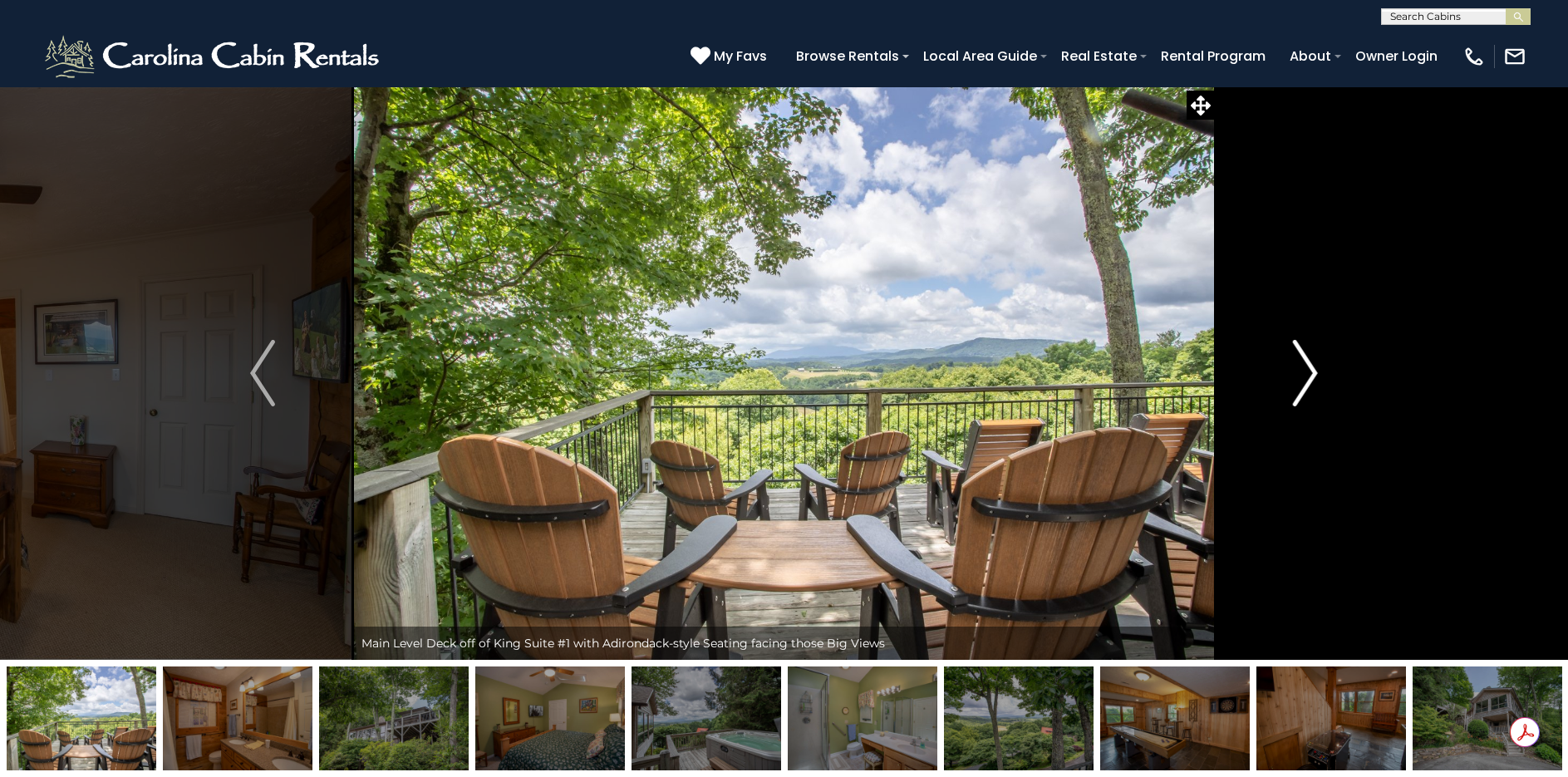
click at [1320, 367] on button "Next" at bounding box center [1306, 373] width 181 height 574
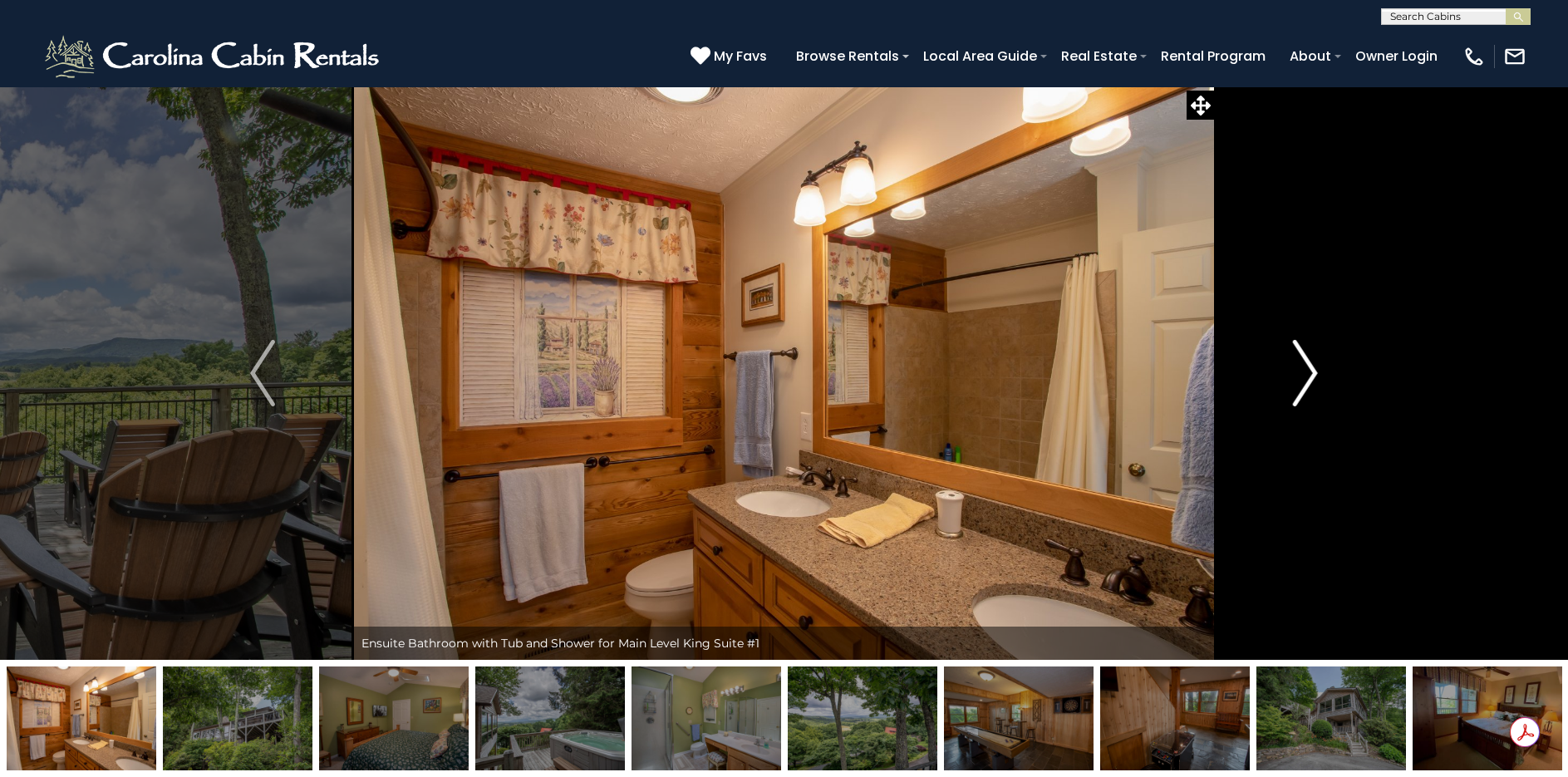
click at [1320, 367] on button "Next" at bounding box center [1306, 373] width 181 height 574
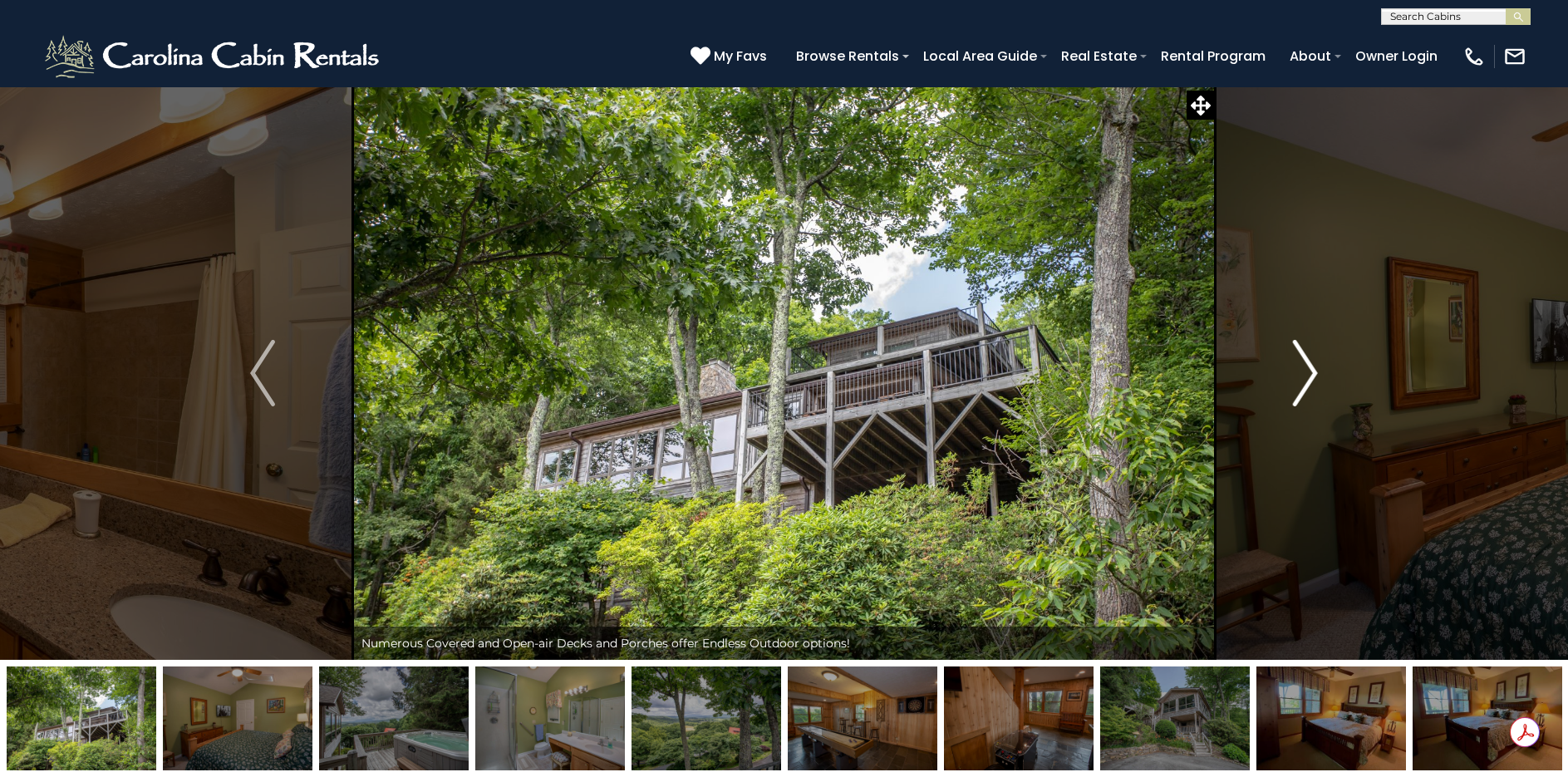
click at [1320, 367] on button "Next" at bounding box center [1306, 373] width 181 height 574
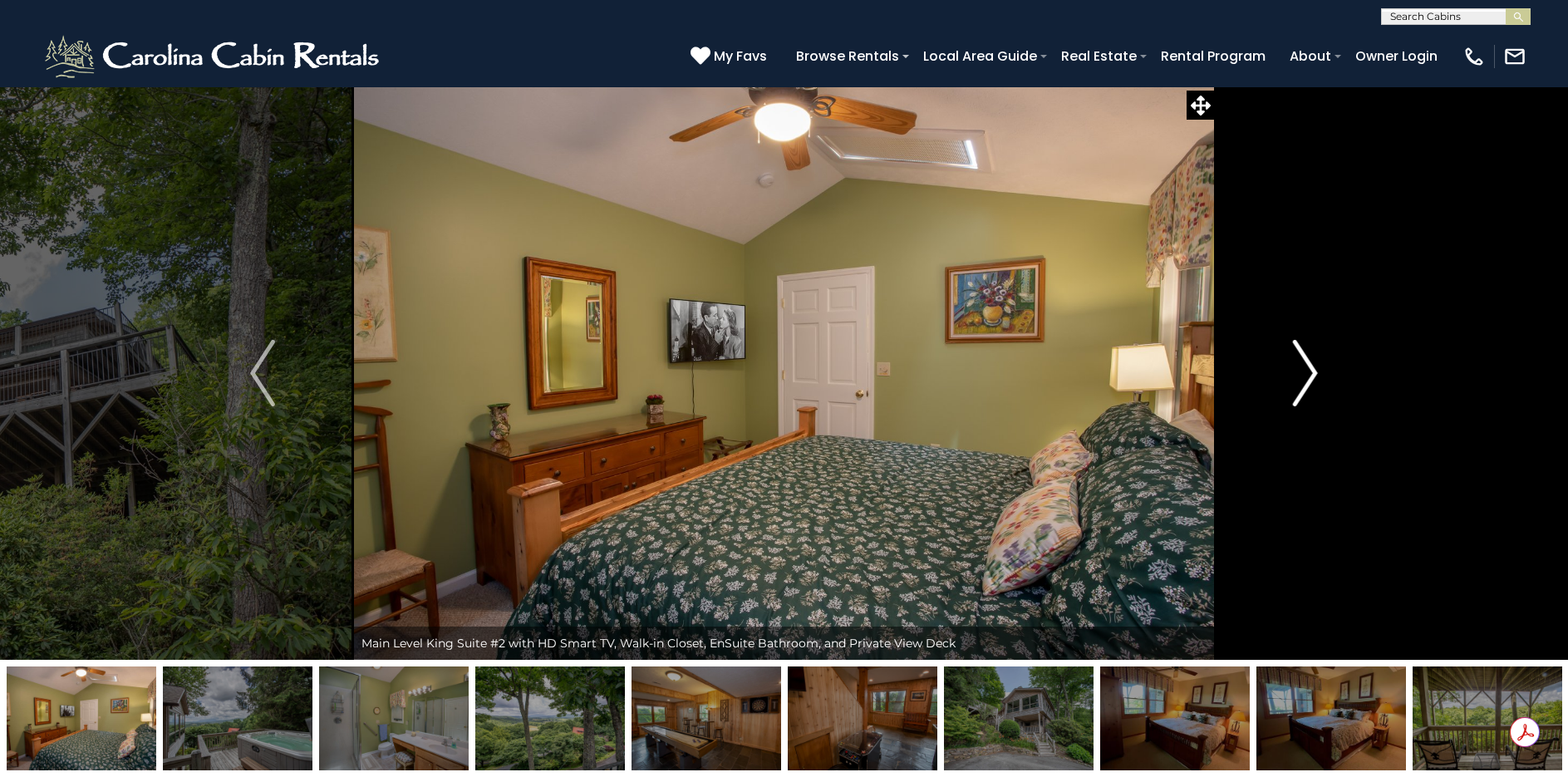
click at [1310, 371] on img "Next" at bounding box center [1306, 373] width 25 height 66
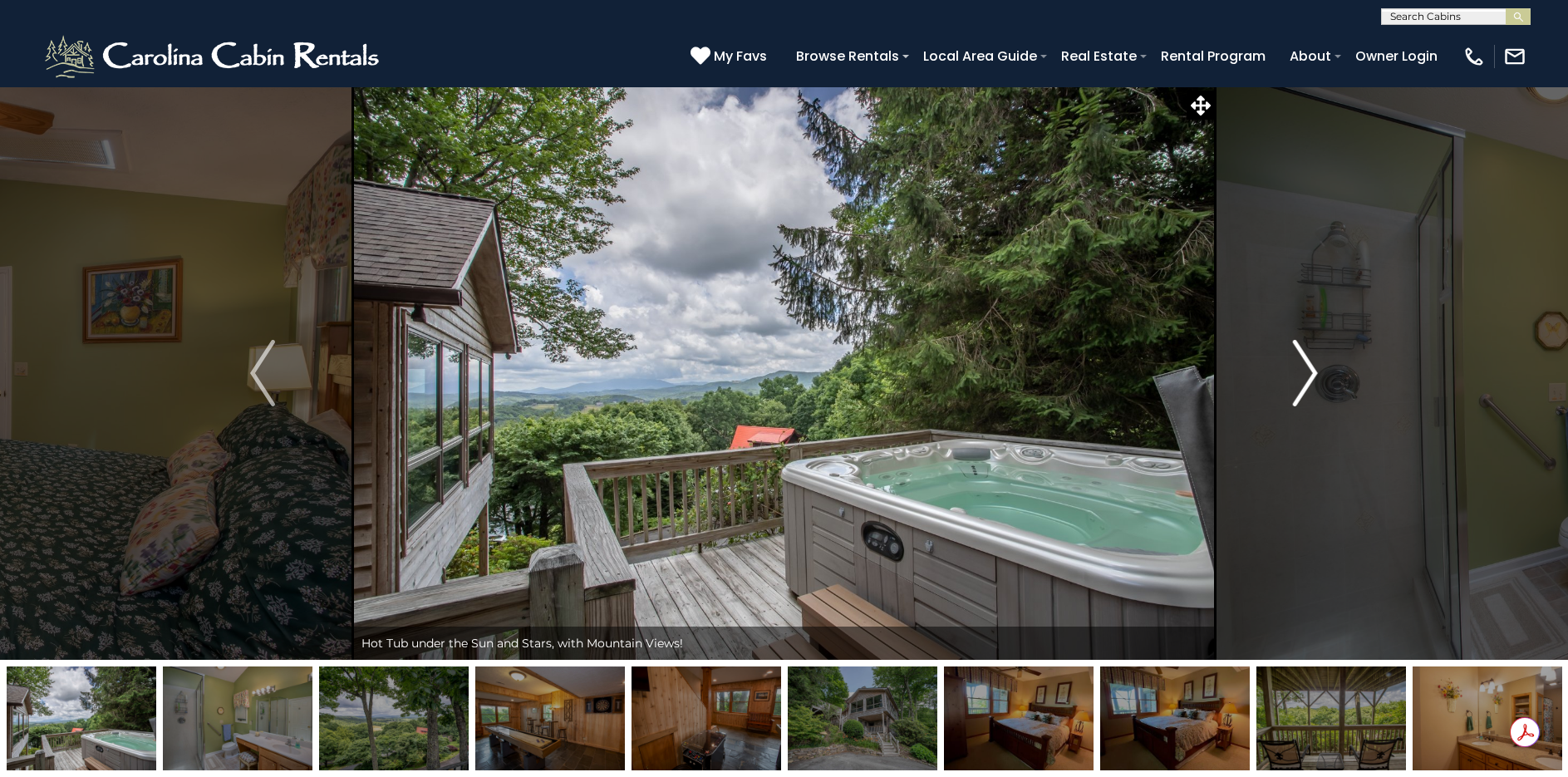
click at [1310, 371] on img "Next" at bounding box center [1306, 373] width 25 height 66
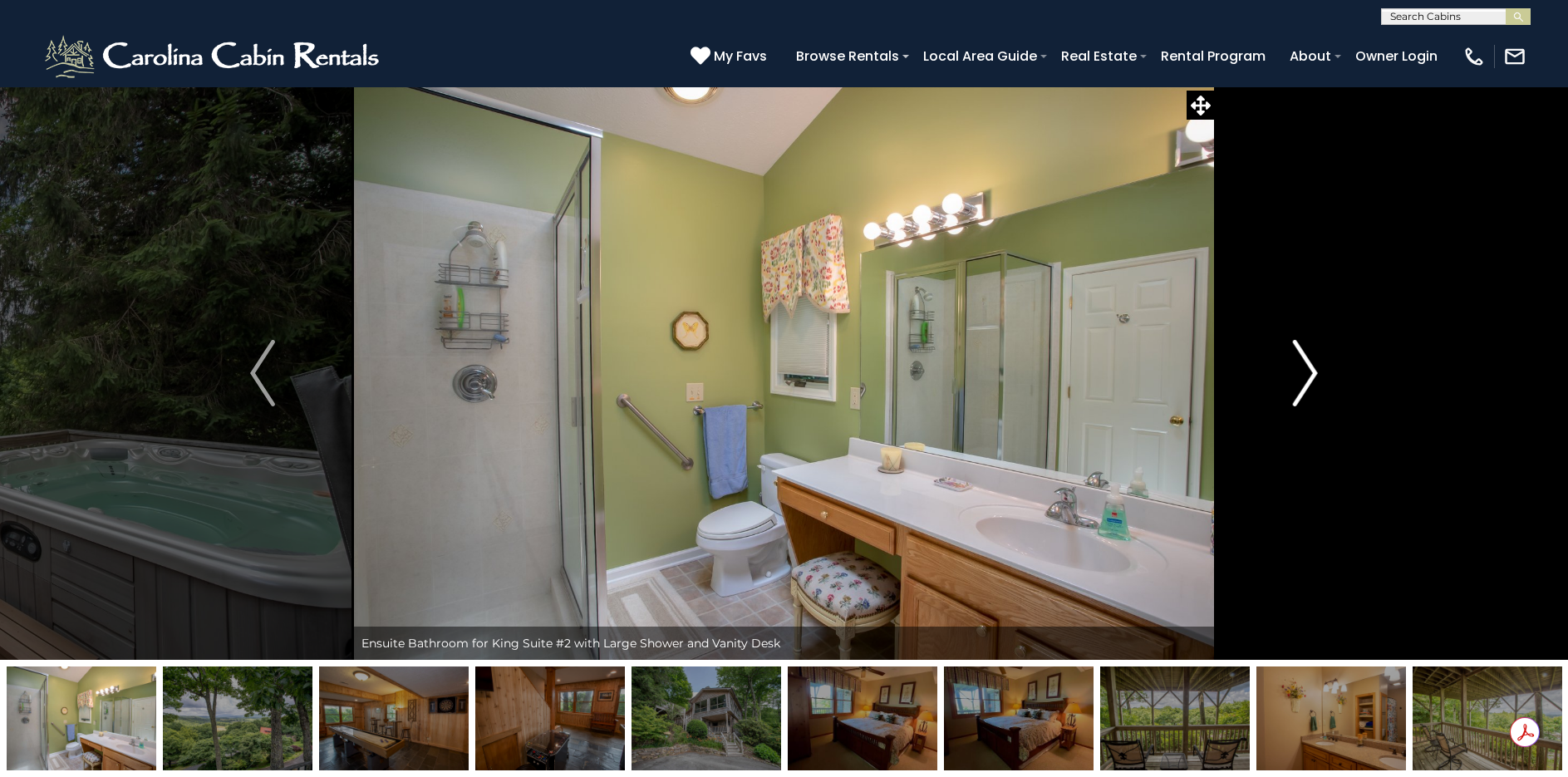
click at [1310, 371] on img "Next" at bounding box center [1306, 373] width 25 height 66
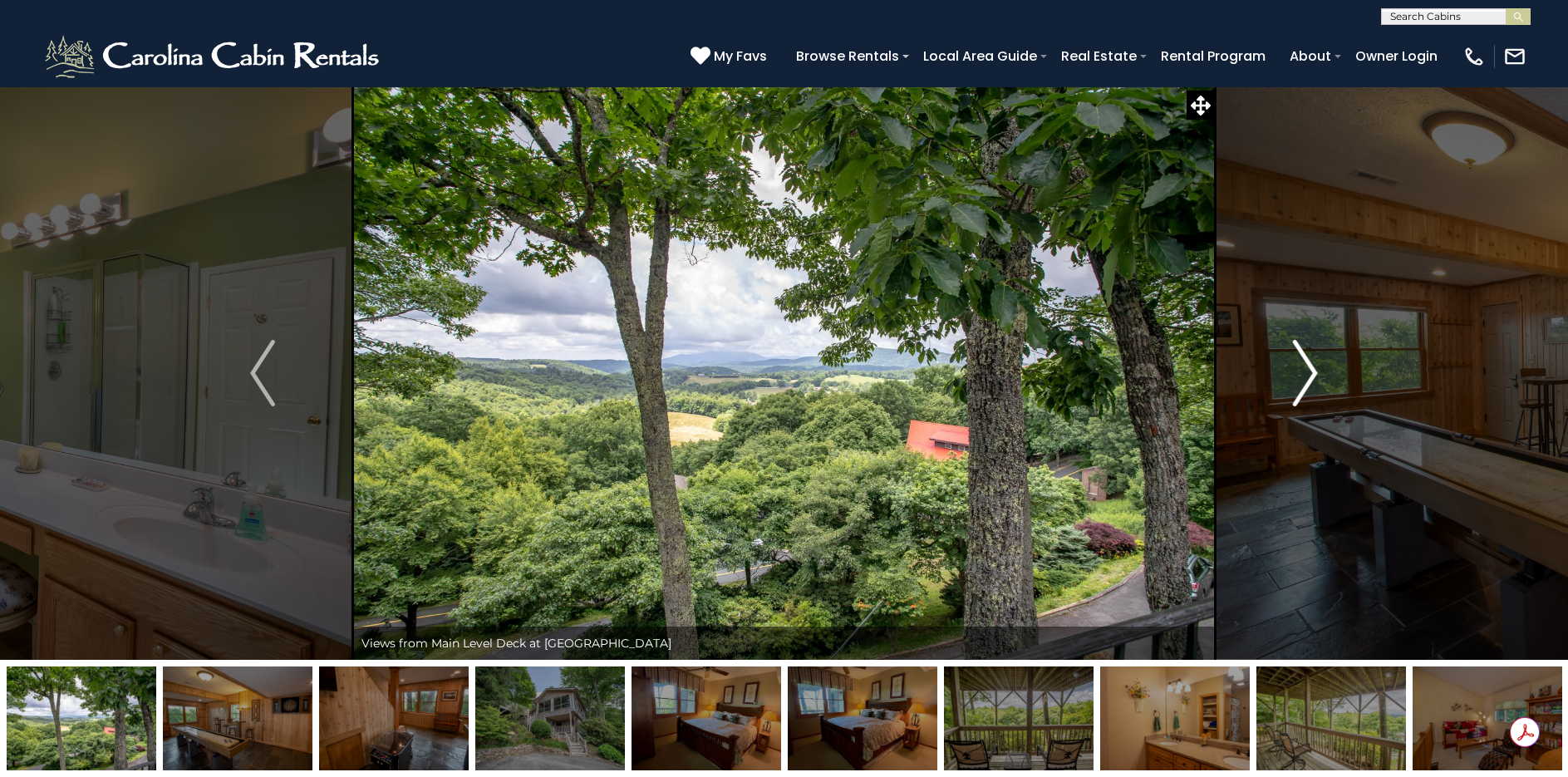
click at [1309, 371] on img "Next" at bounding box center [1306, 373] width 25 height 66
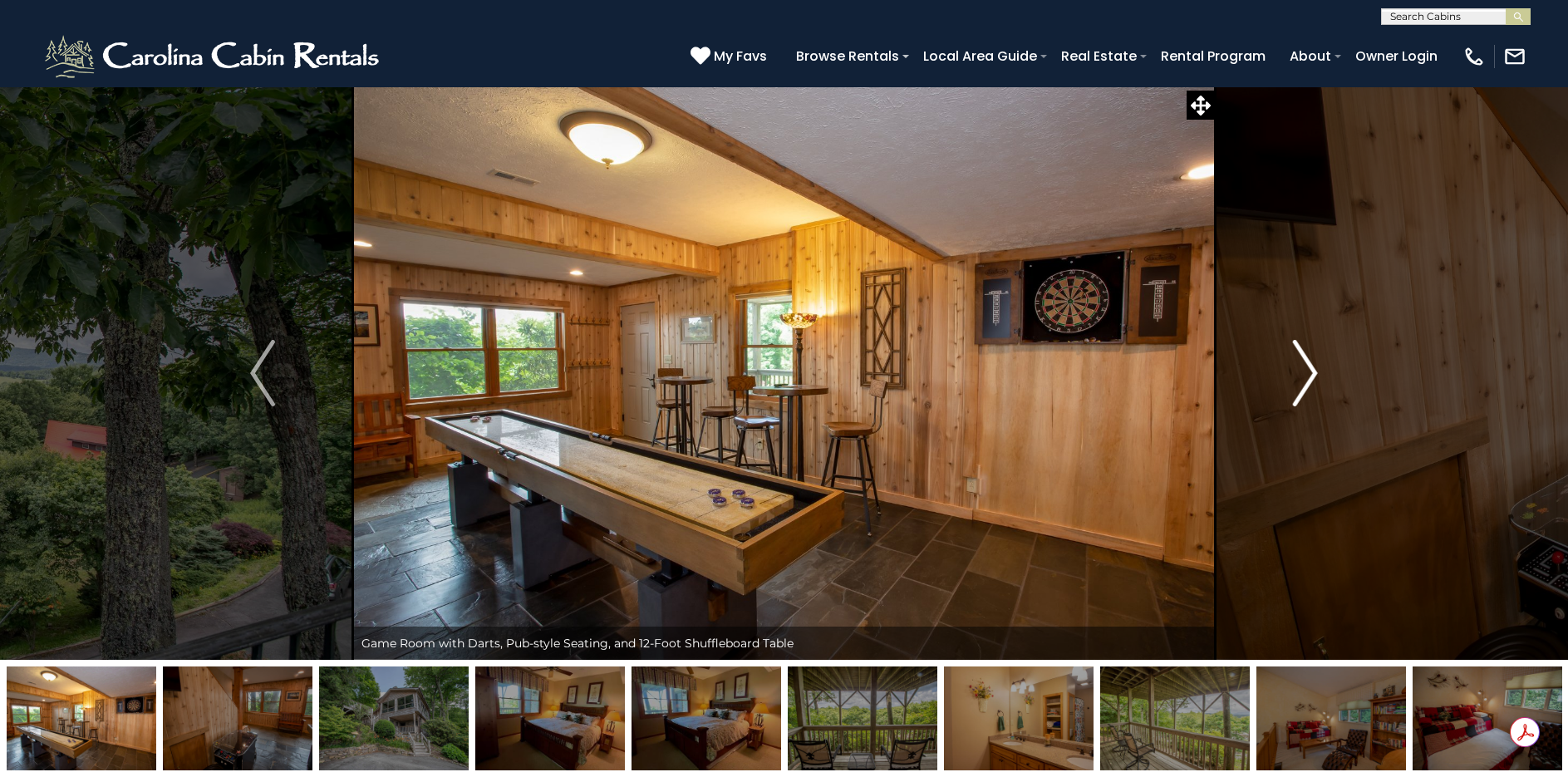
click at [1298, 371] on img "Next" at bounding box center [1306, 373] width 25 height 66
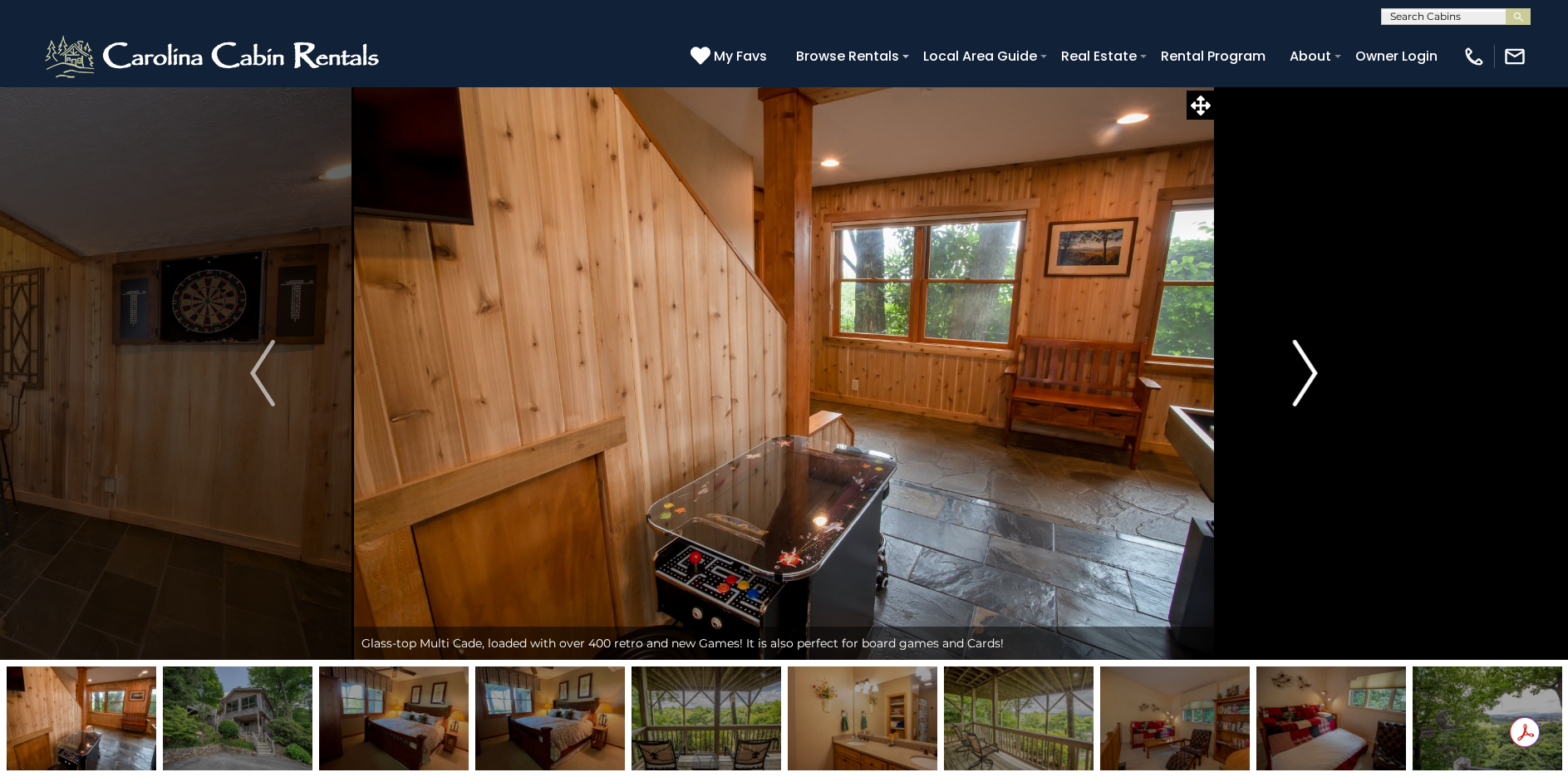
click at [1300, 369] on img "Next" at bounding box center [1306, 373] width 25 height 66
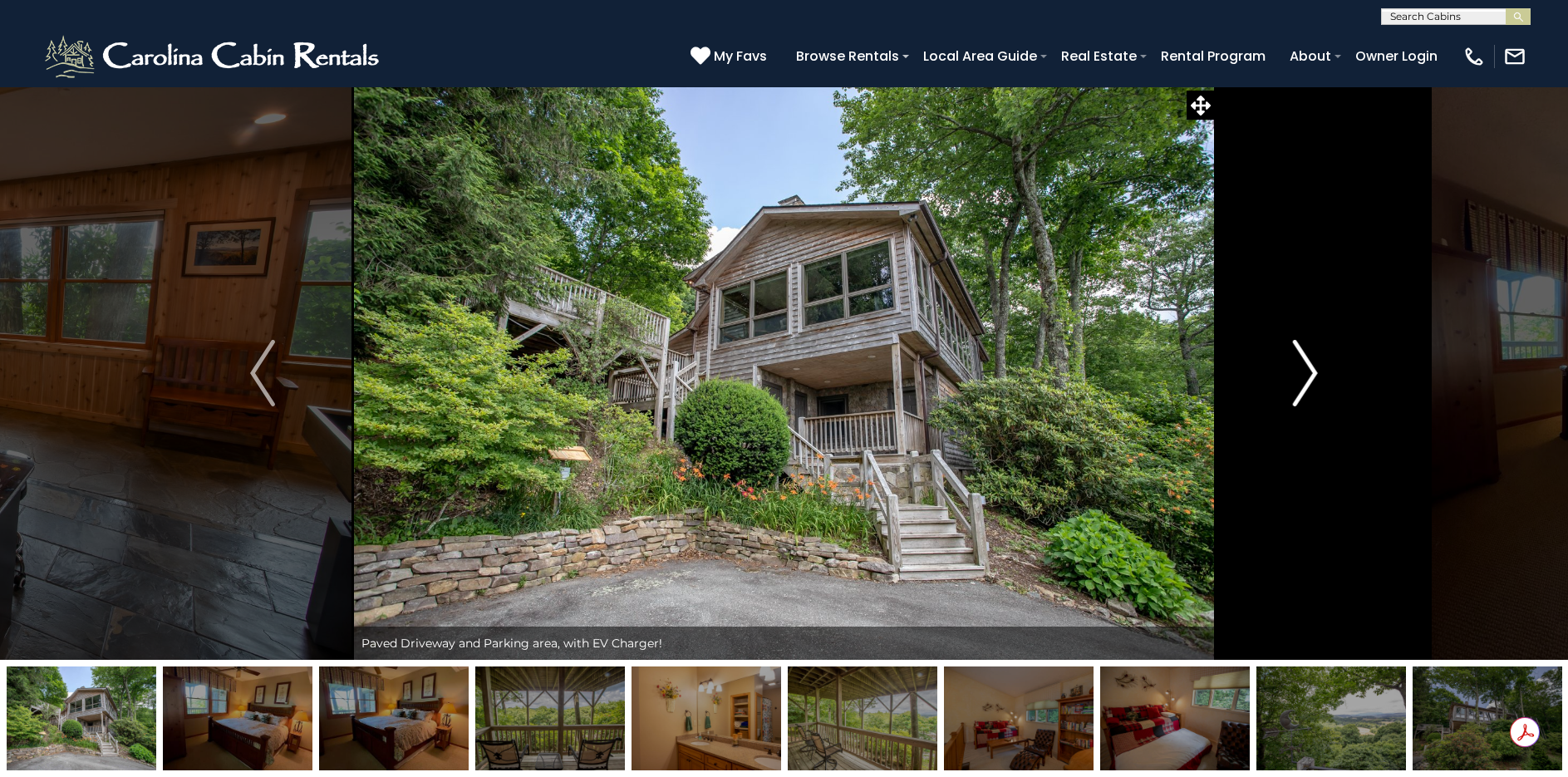
click at [1300, 369] on img "Next" at bounding box center [1306, 373] width 25 height 66
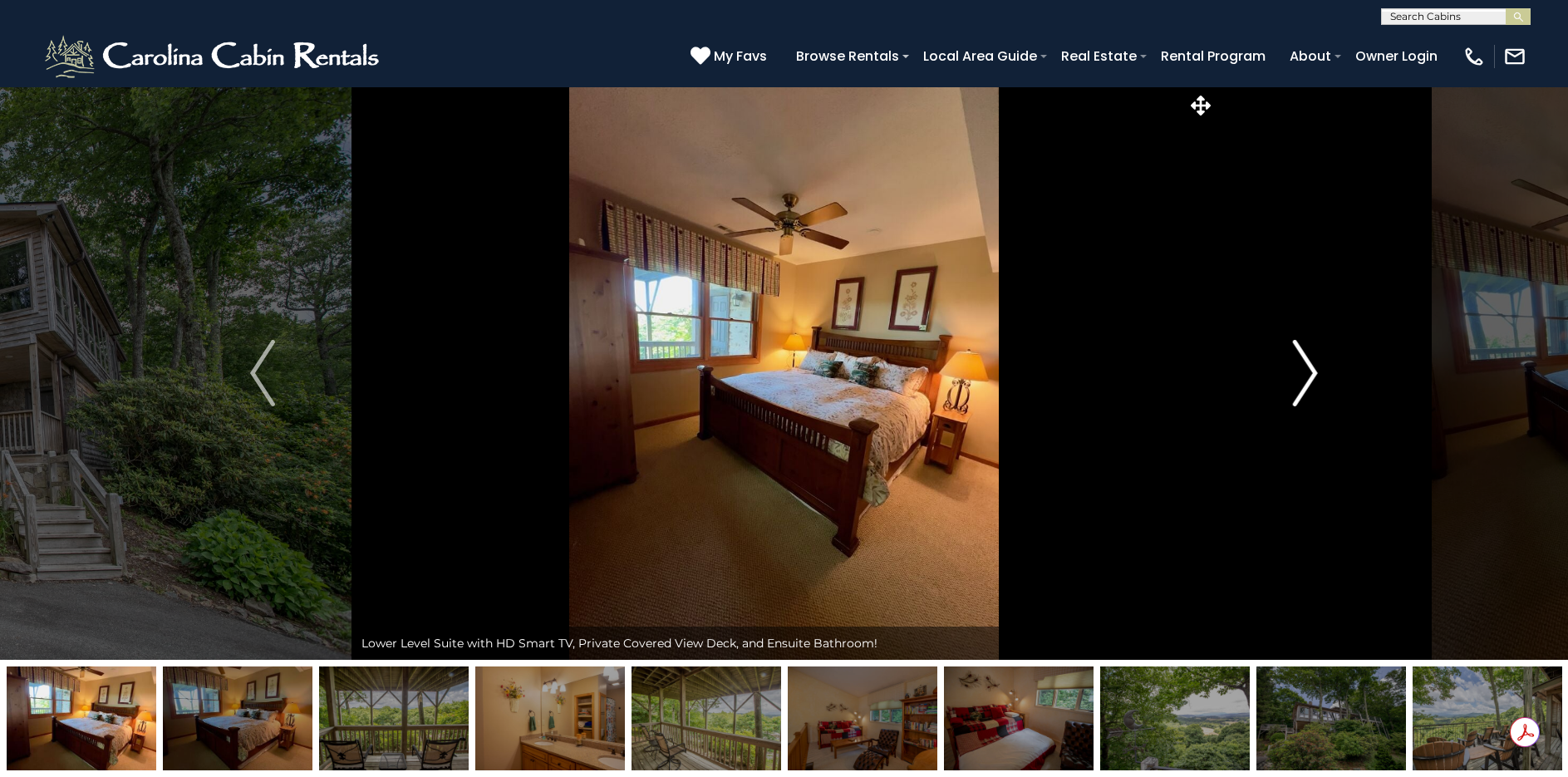
click at [1300, 369] on img "Next" at bounding box center [1306, 373] width 25 height 66
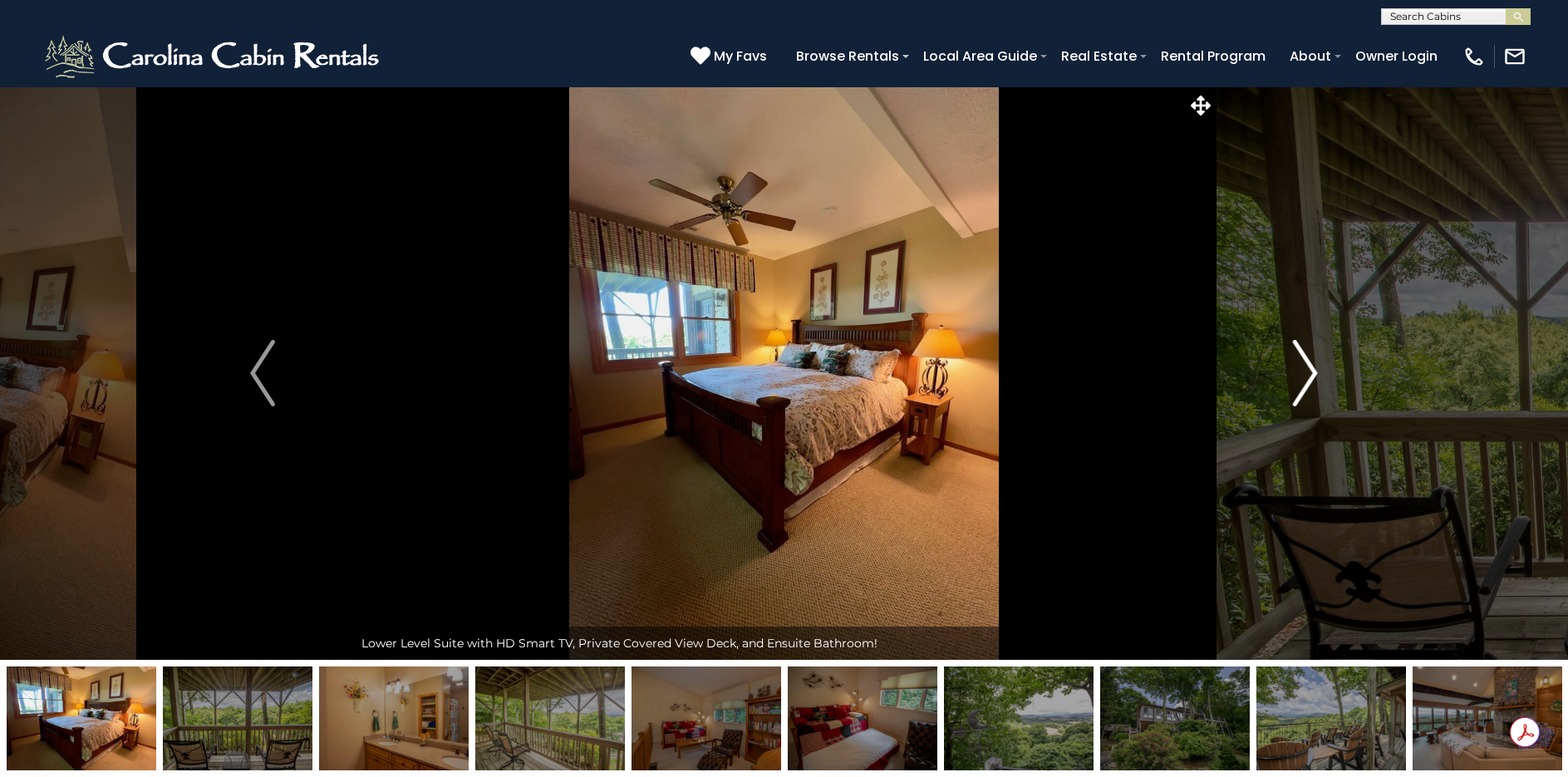
click at [1300, 369] on img "Next" at bounding box center [1306, 373] width 25 height 66
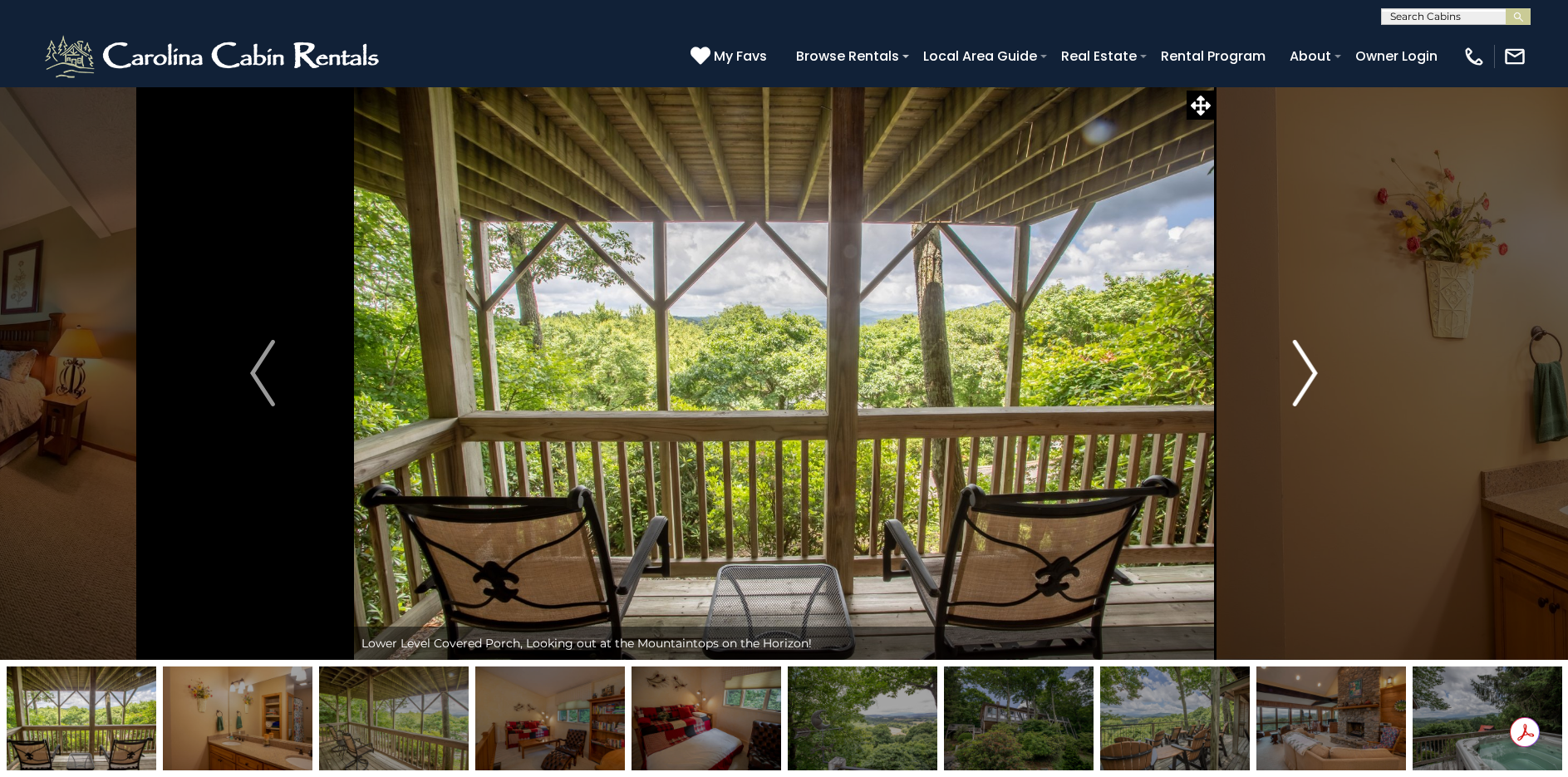
click at [1300, 369] on img "Next" at bounding box center [1306, 373] width 25 height 66
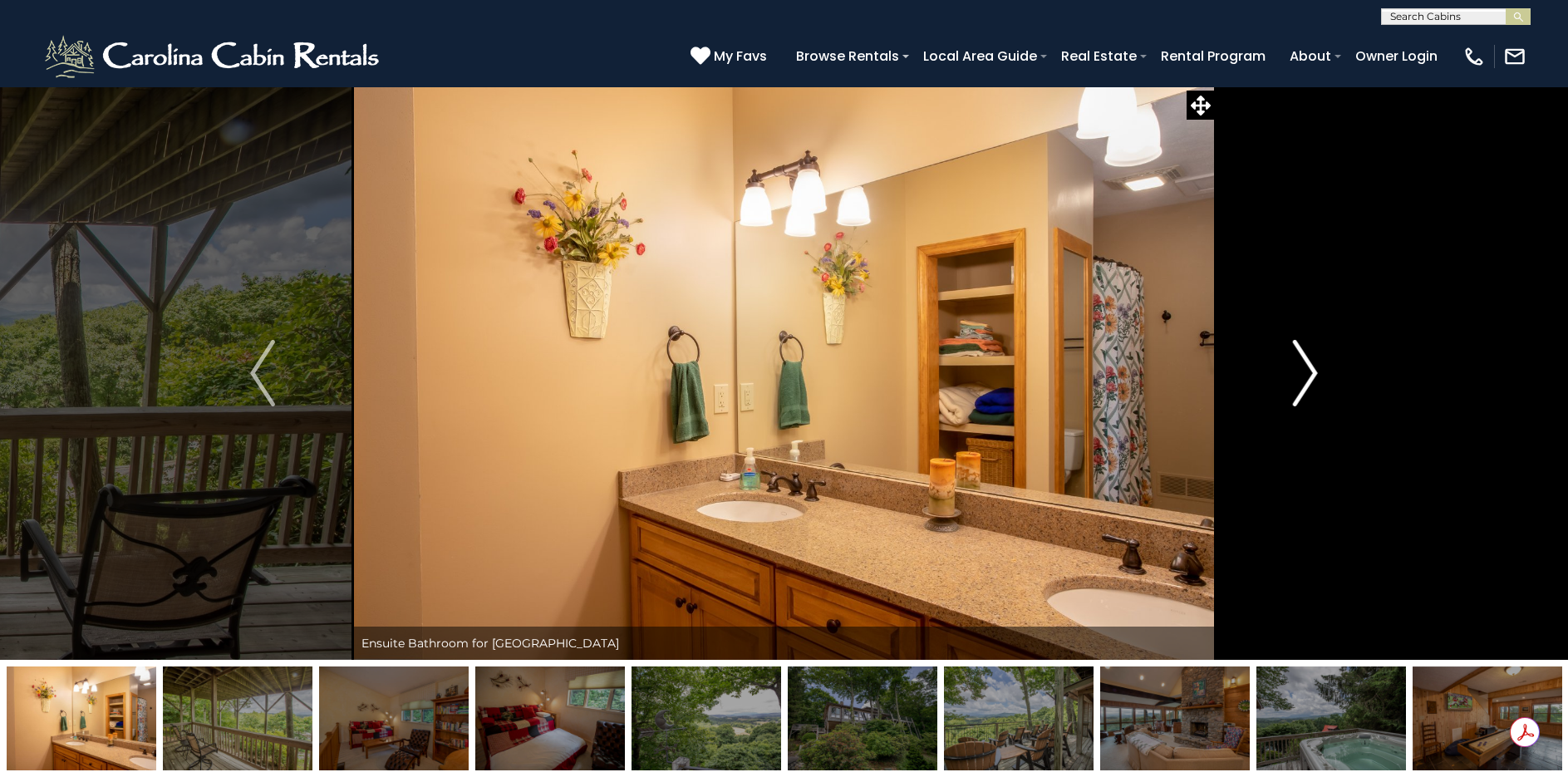
click at [1300, 369] on img "Next" at bounding box center [1306, 373] width 25 height 66
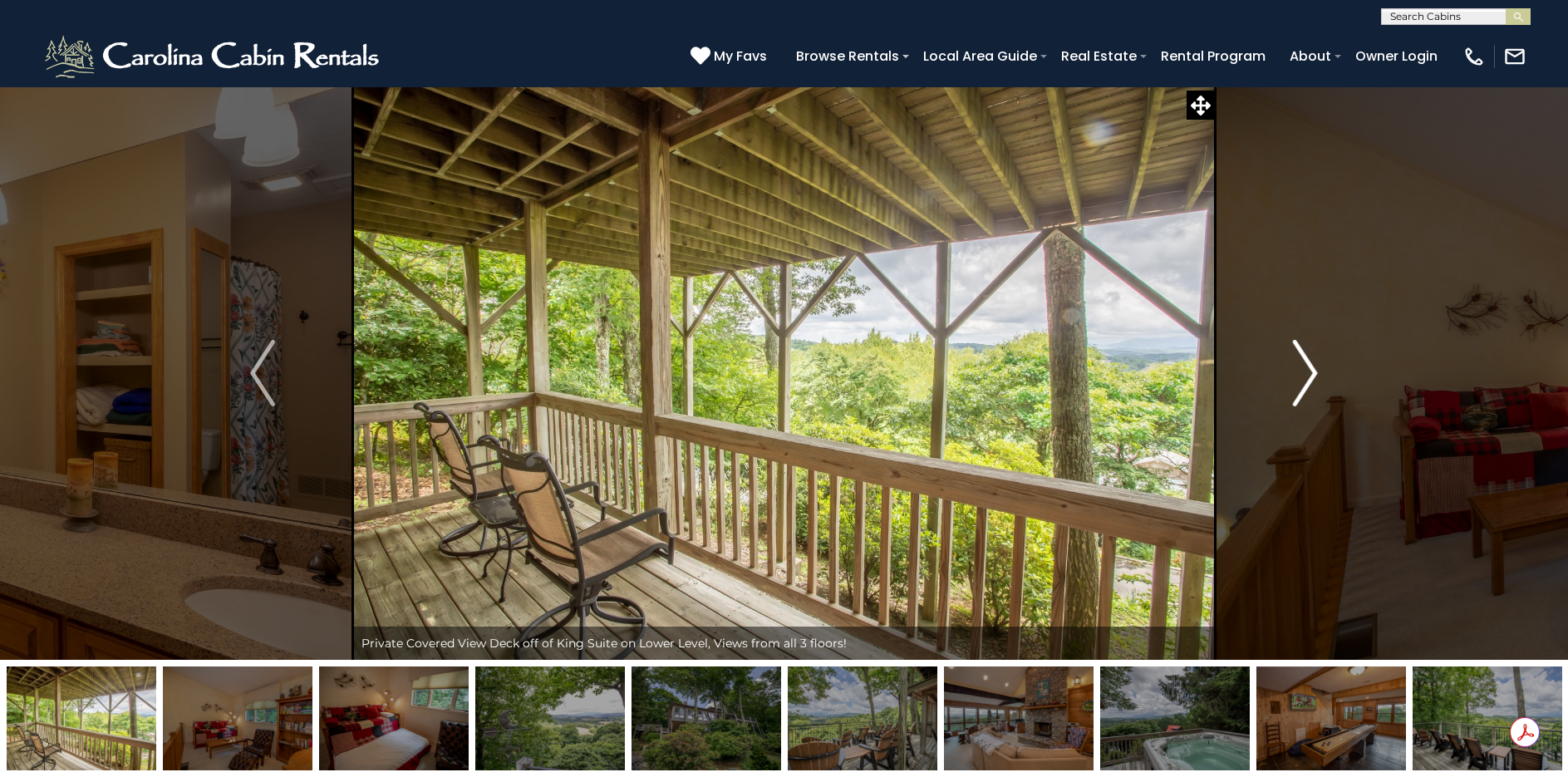
click at [1300, 369] on img "Next" at bounding box center [1306, 373] width 25 height 66
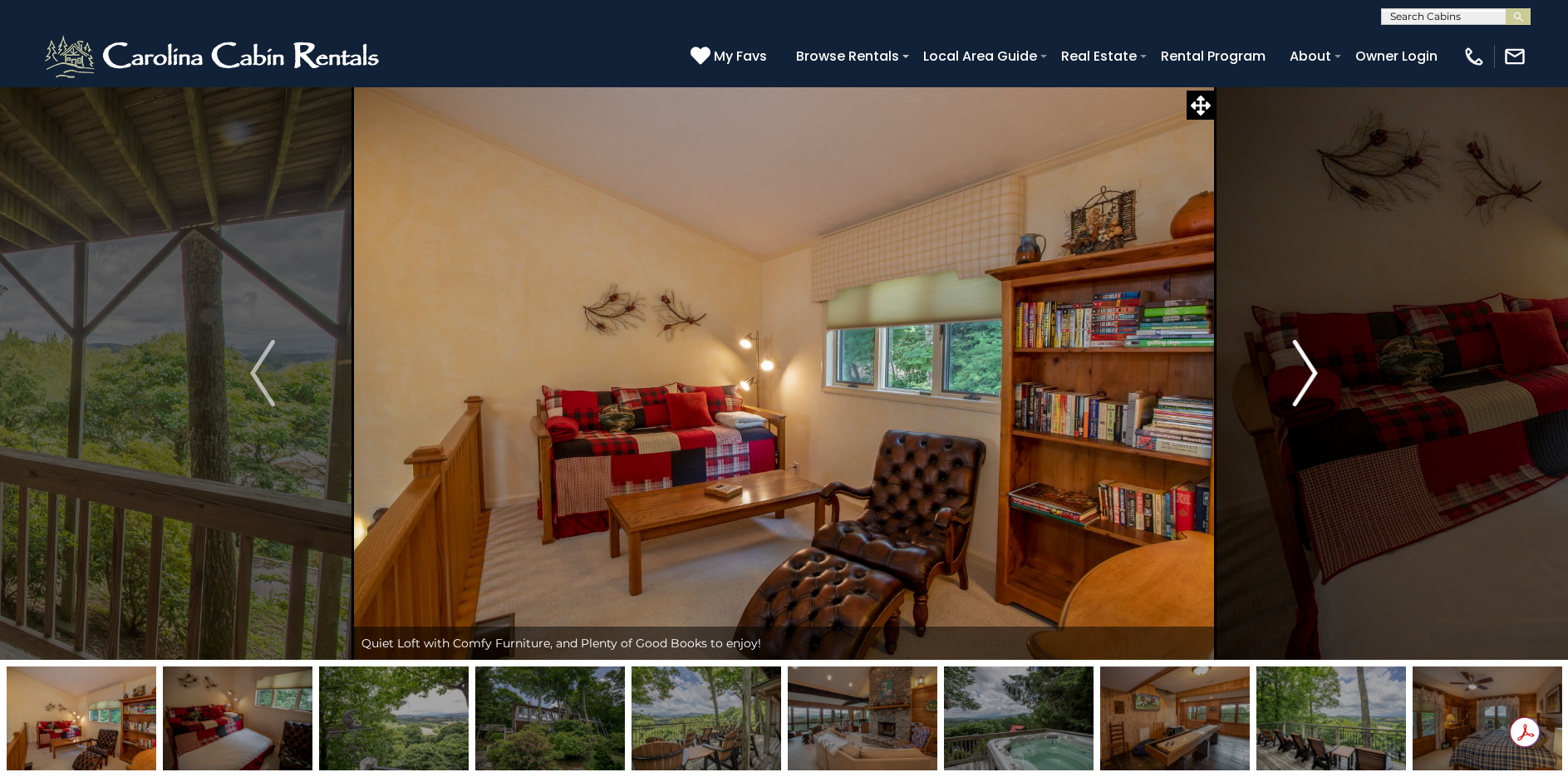
click at [1300, 369] on img "Next" at bounding box center [1306, 373] width 25 height 66
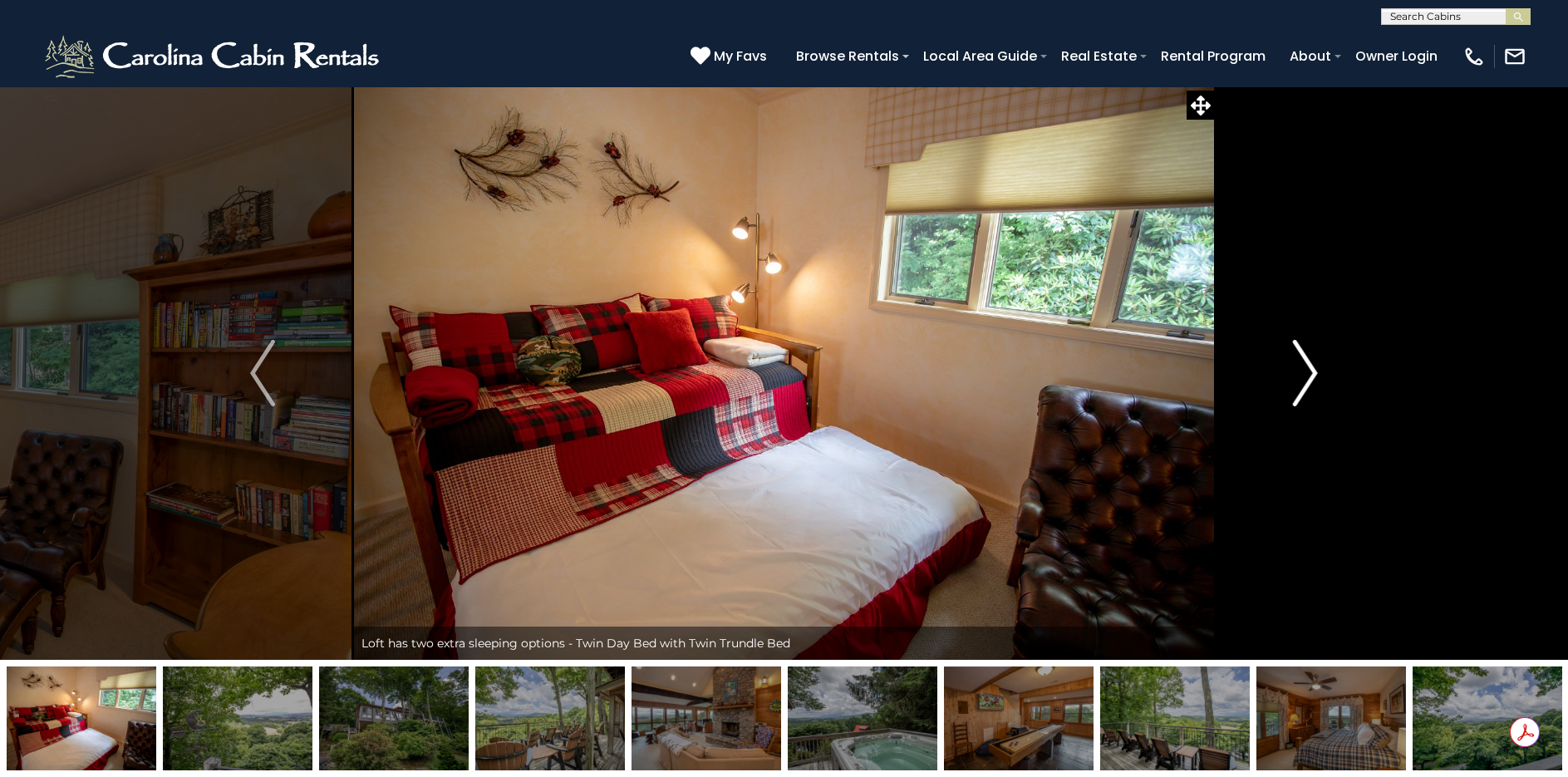
click at [1300, 369] on img "Next" at bounding box center [1306, 373] width 25 height 66
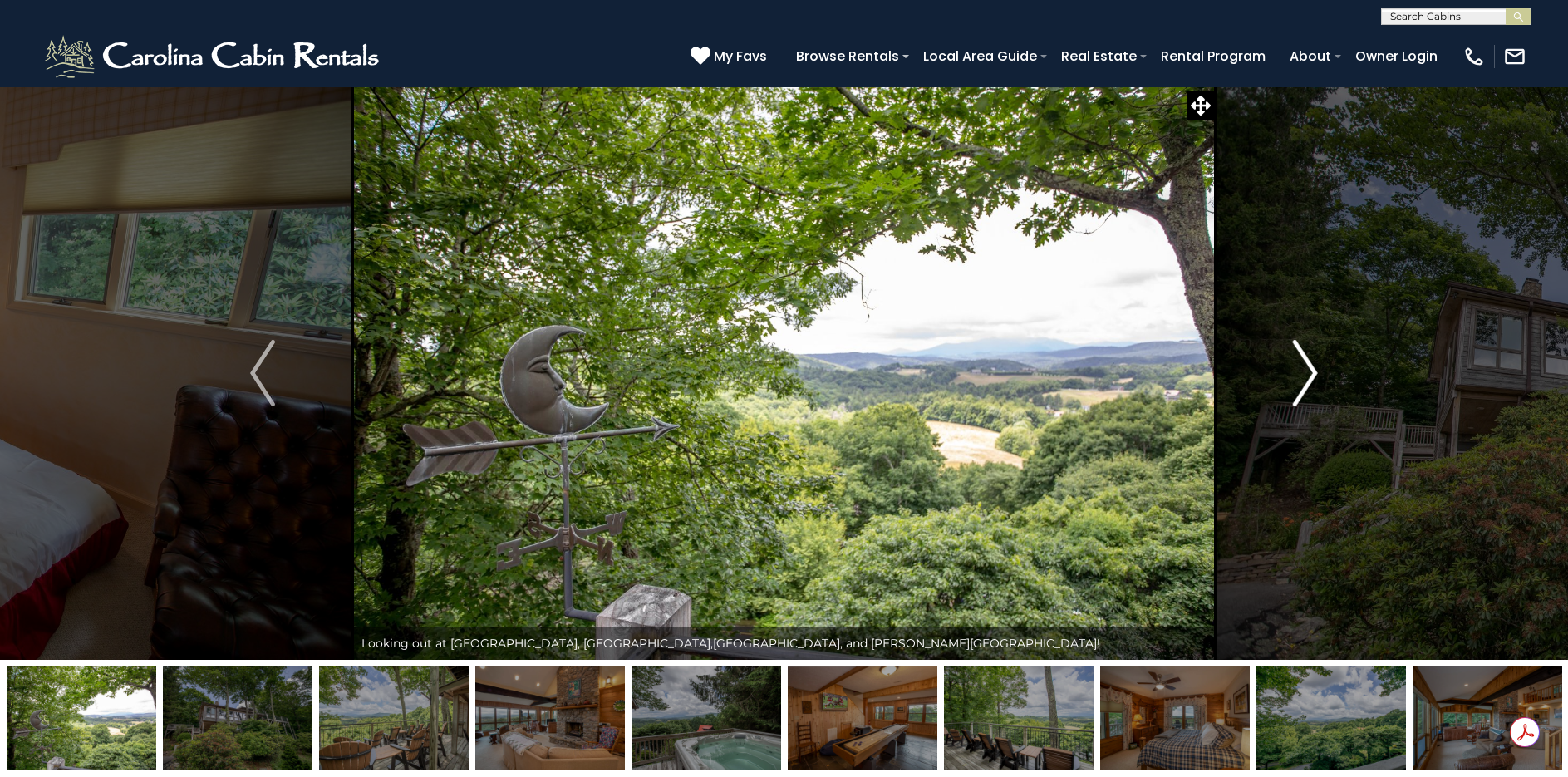
click at [1300, 369] on img "Next" at bounding box center [1306, 373] width 25 height 66
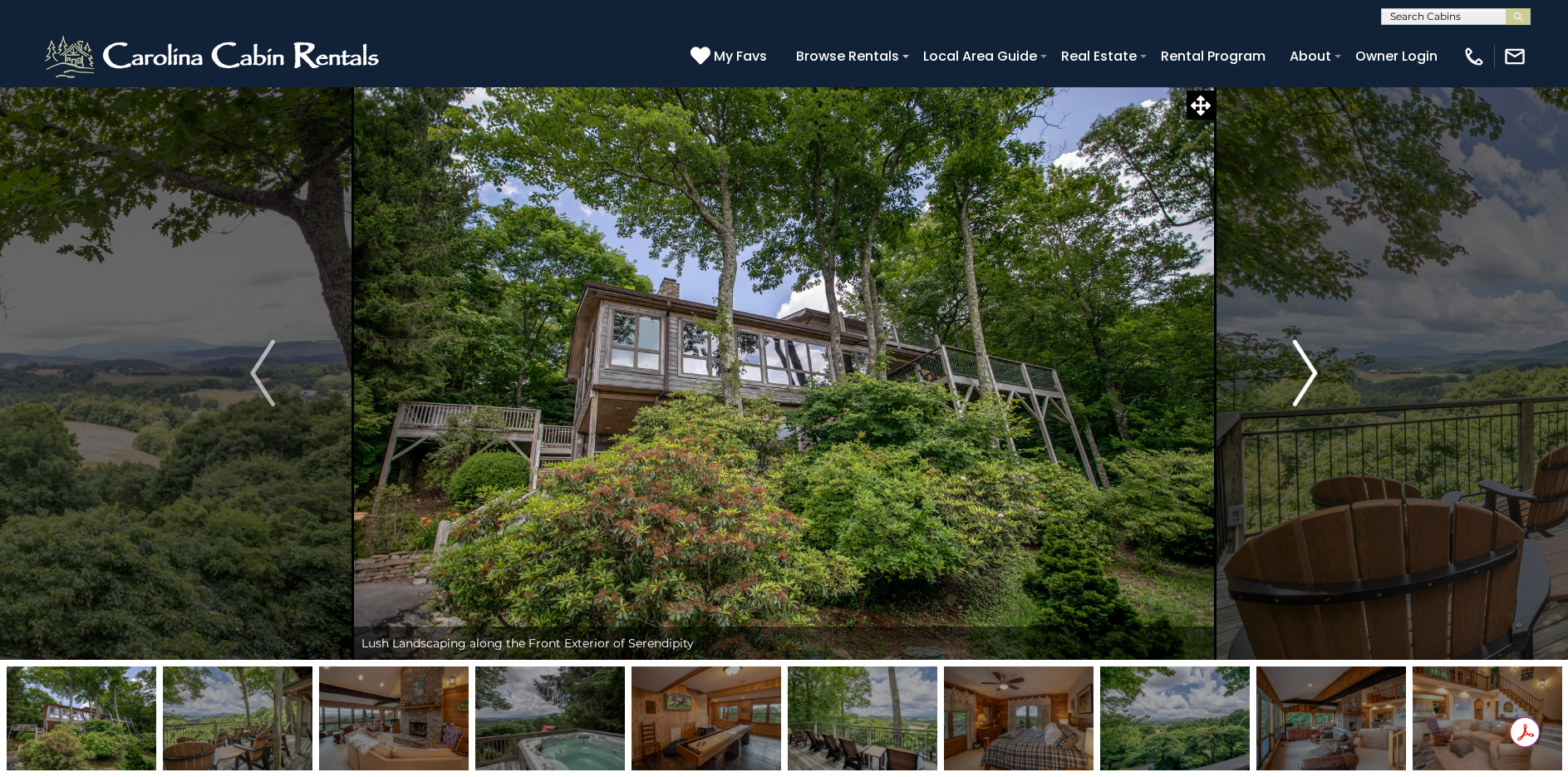
click at [1300, 369] on img "Next" at bounding box center [1306, 373] width 25 height 66
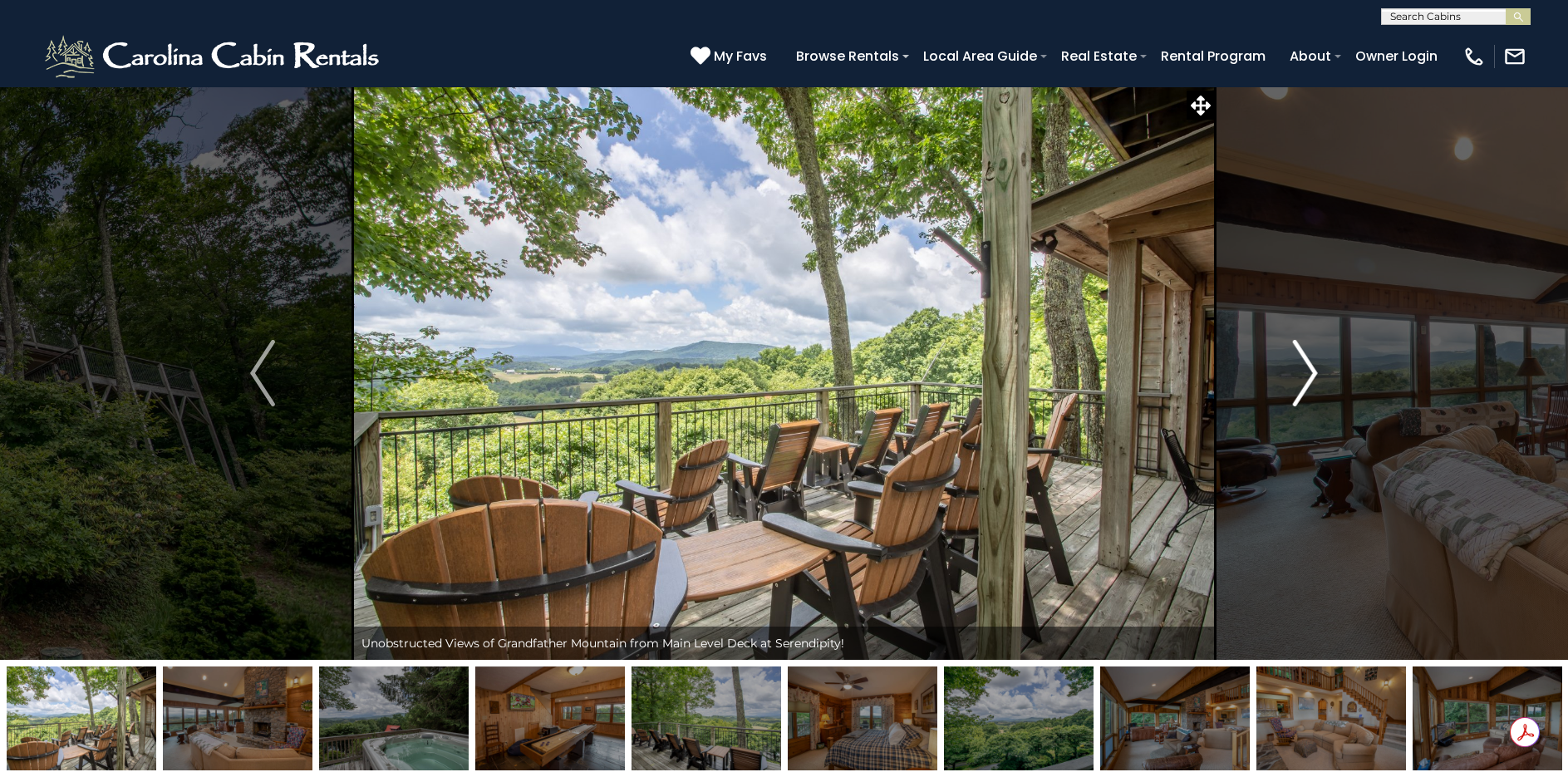
click at [1300, 369] on img "Next" at bounding box center [1306, 373] width 25 height 66
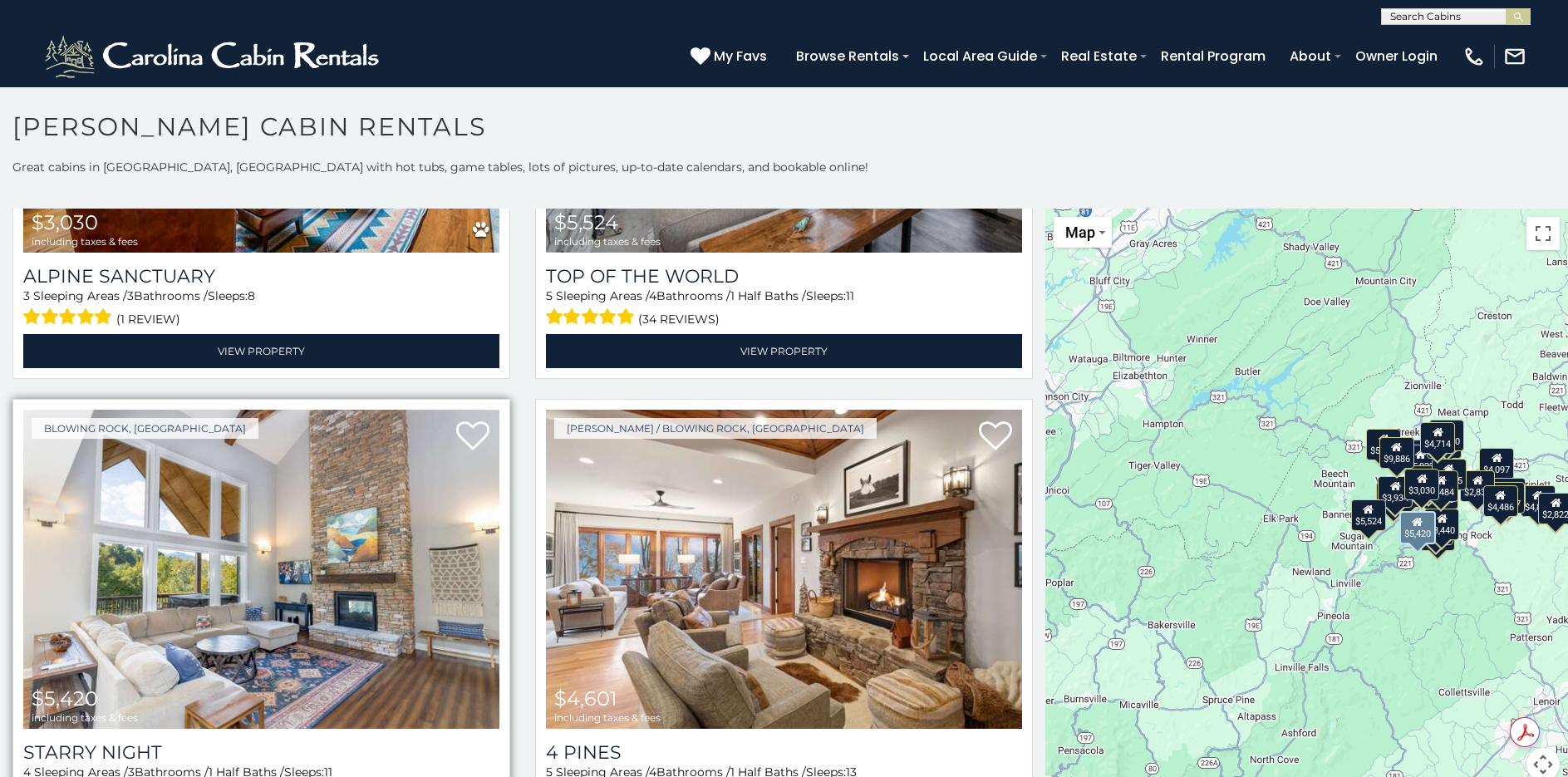
scroll to position [3740, 0]
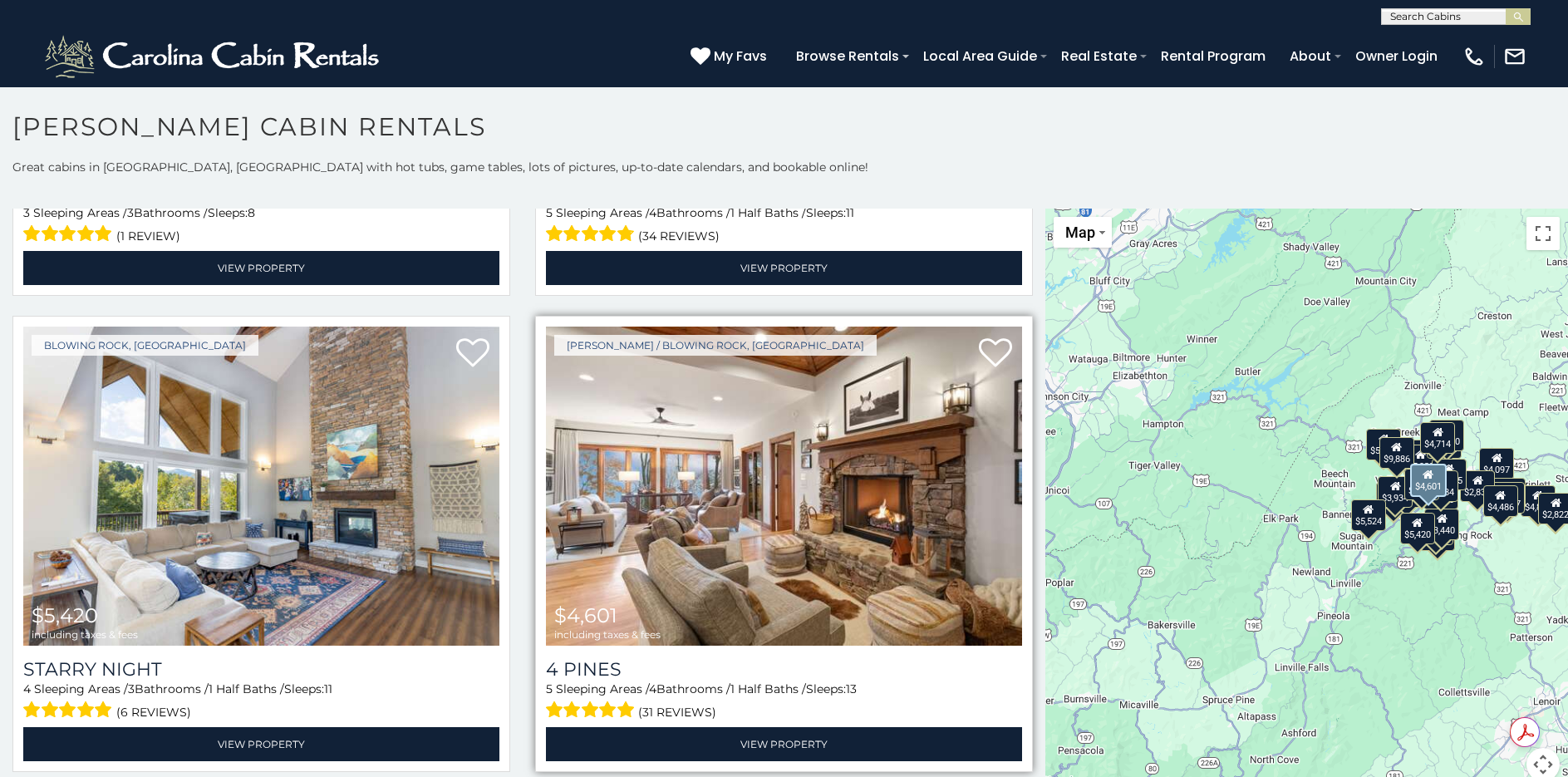
click at [784, 472] on img at bounding box center [784, 486] width 476 height 319
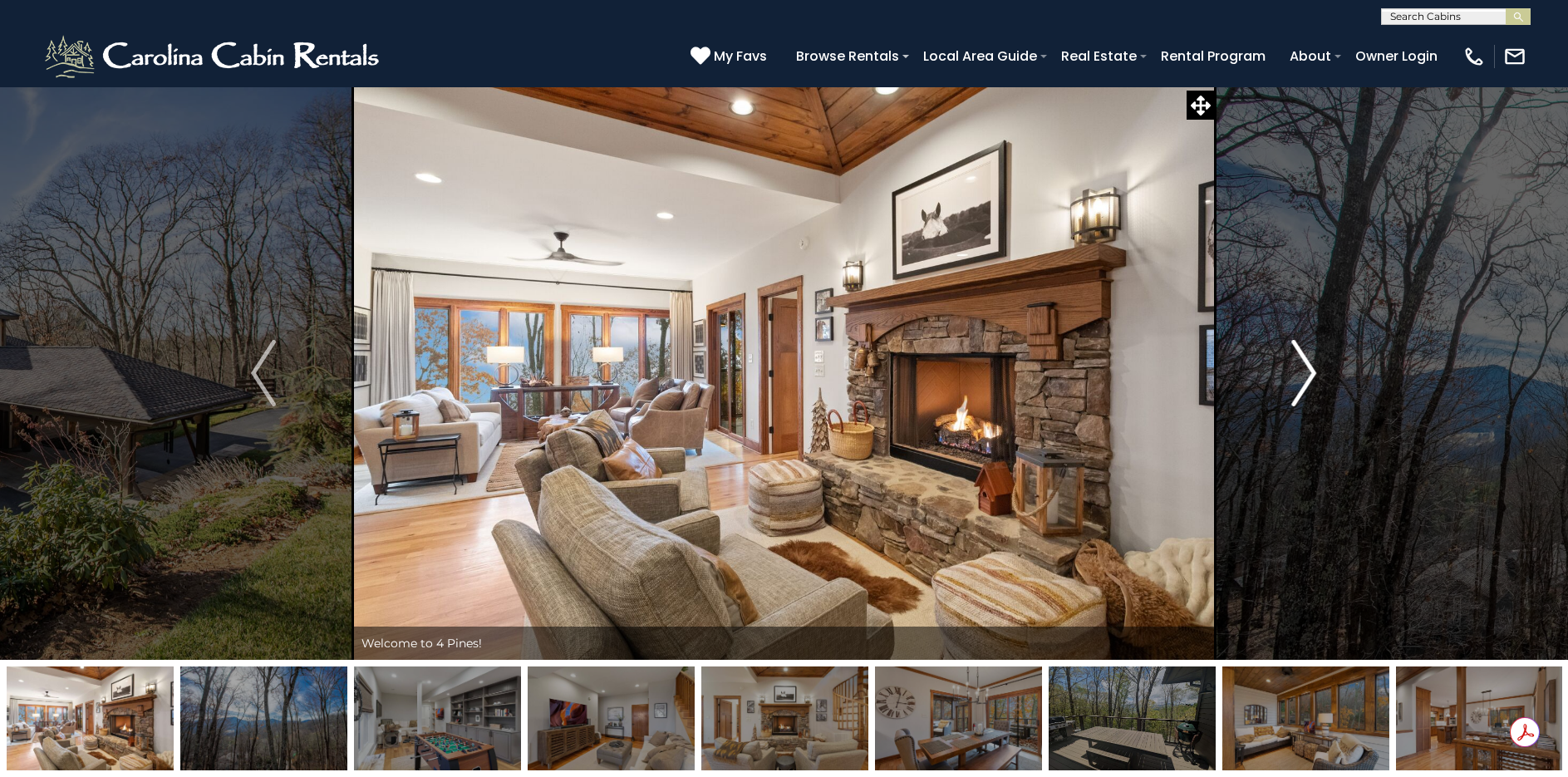
click at [1304, 363] on img "Next" at bounding box center [1305, 373] width 25 height 66
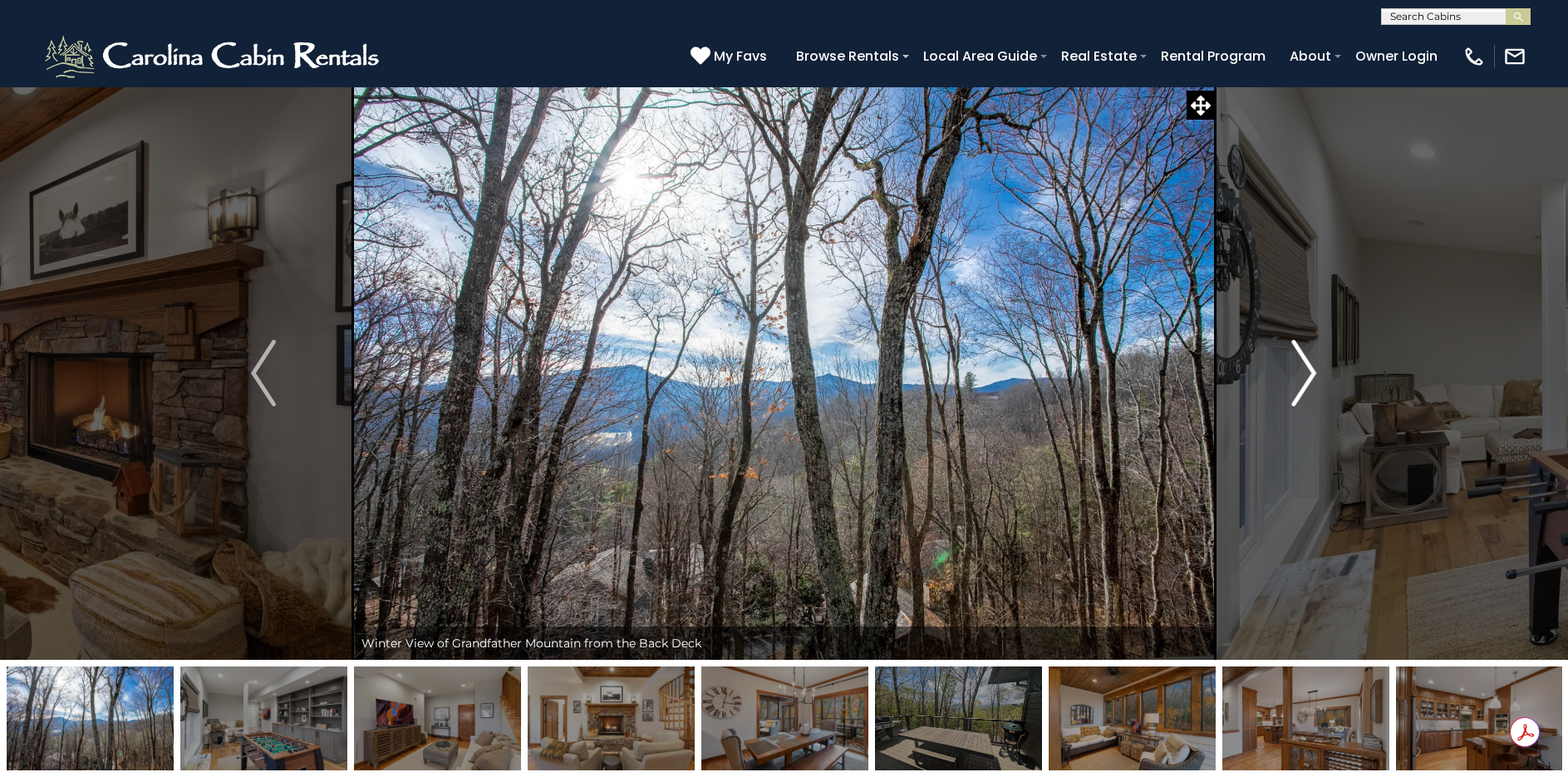
click at [1304, 363] on img "Next" at bounding box center [1305, 373] width 25 height 66
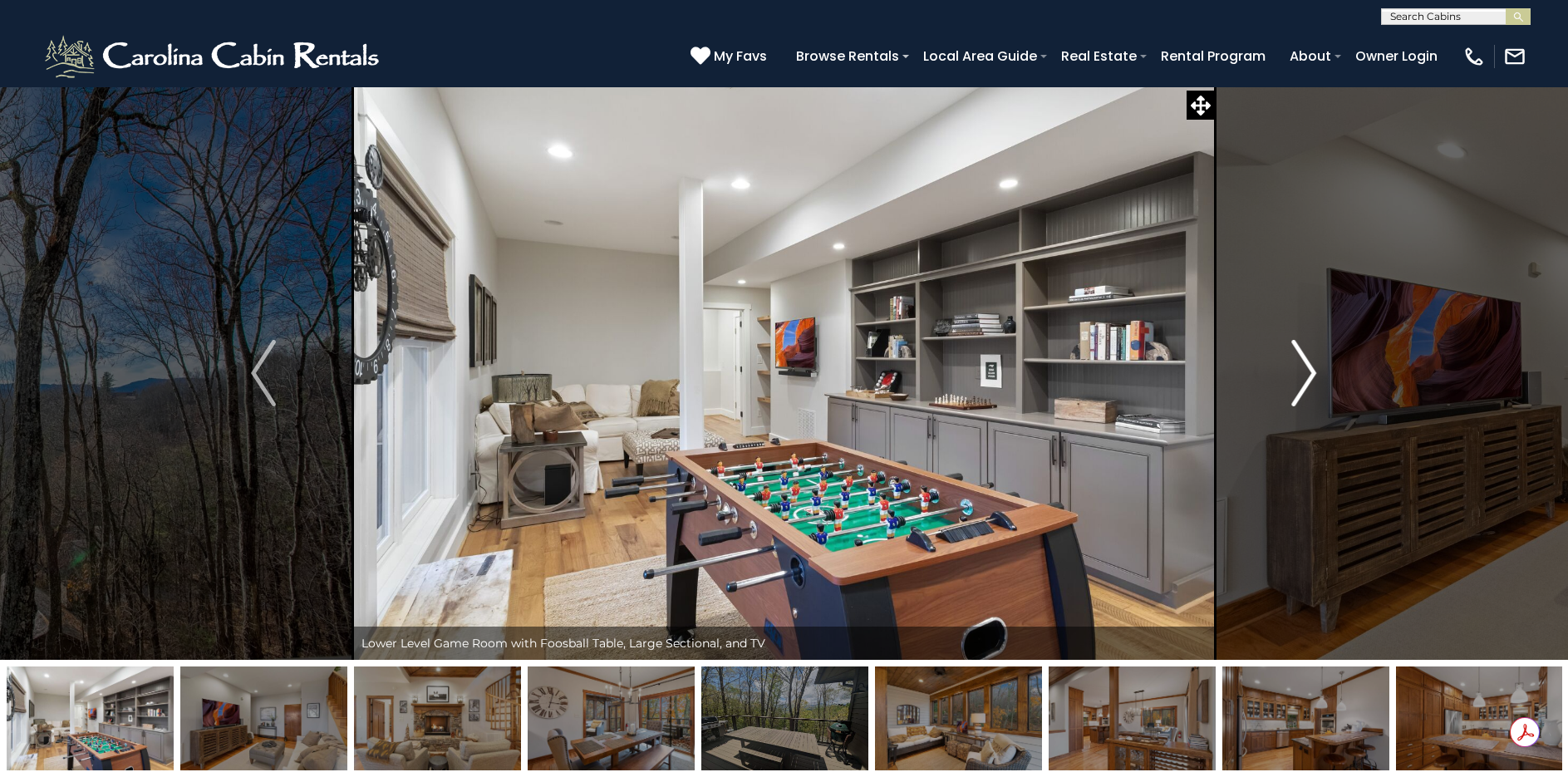
click at [1304, 363] on img "Next" at bounding box center [1305, 373] width 25 height 66
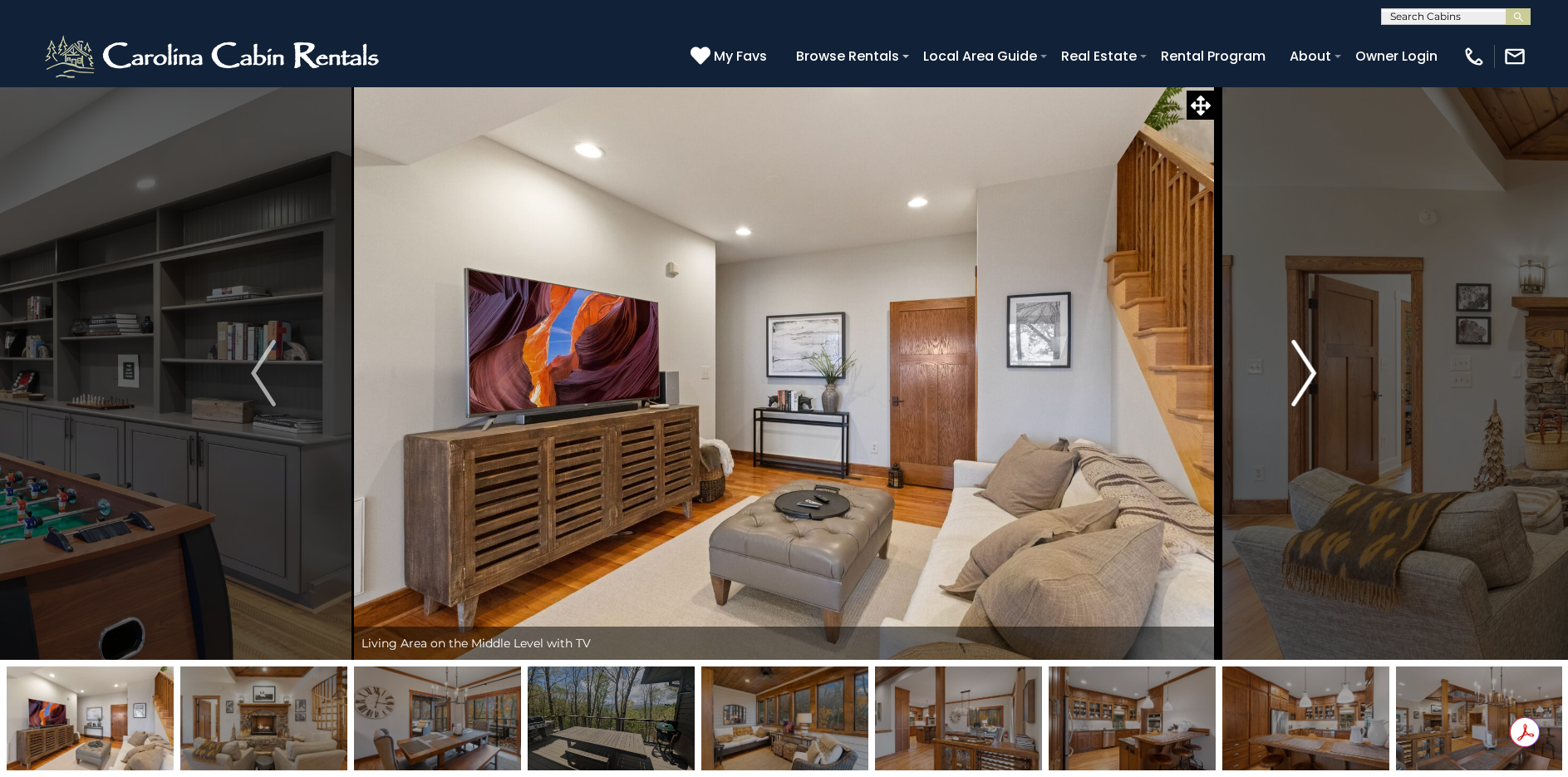
click at [1304, 363] on img "Next" at bounding box center [1305, 373] width 25 height 66
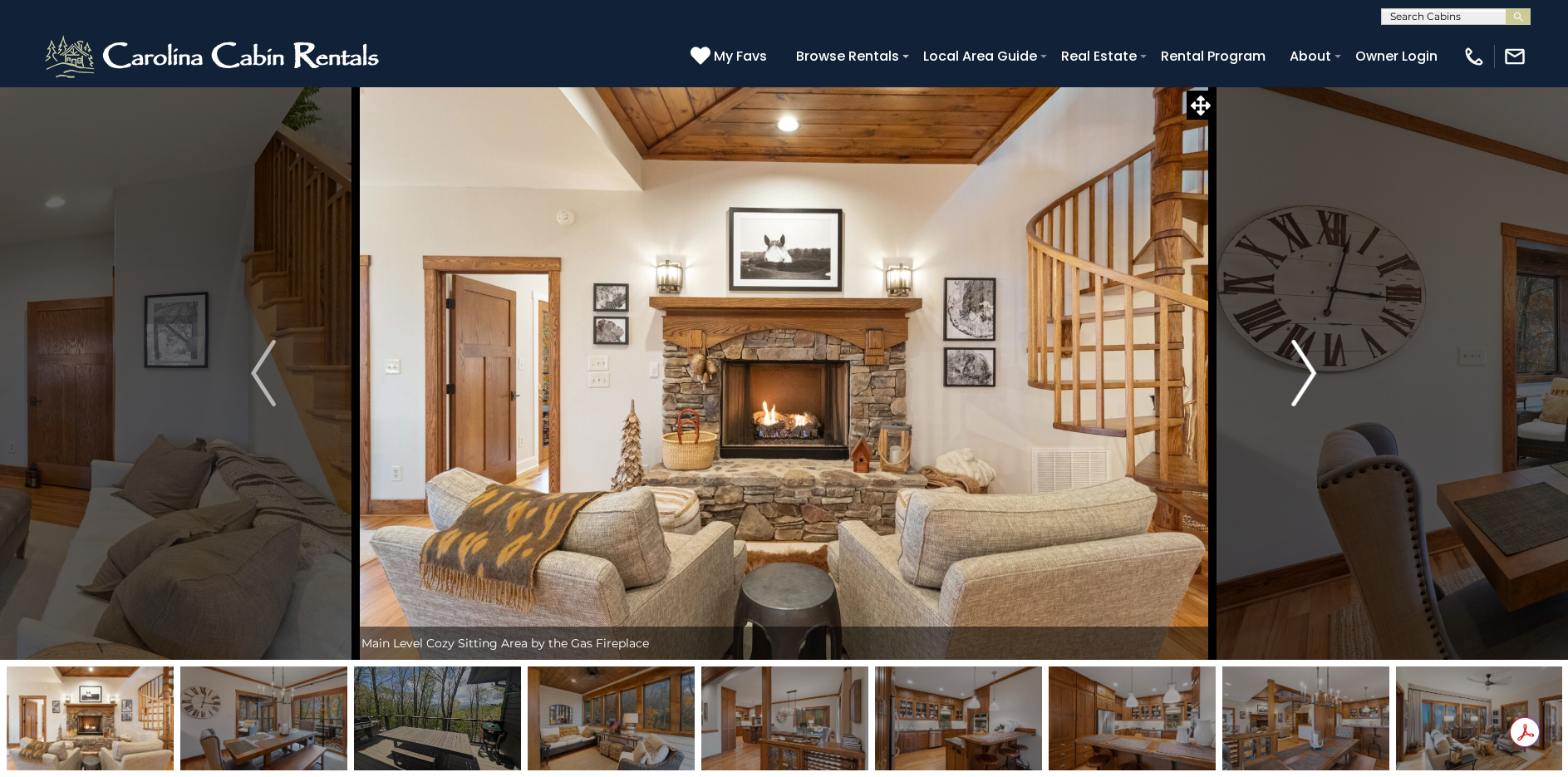
click at [1304, 363] on img "Next" at bounding box center [1305, 373] width 25 height 66
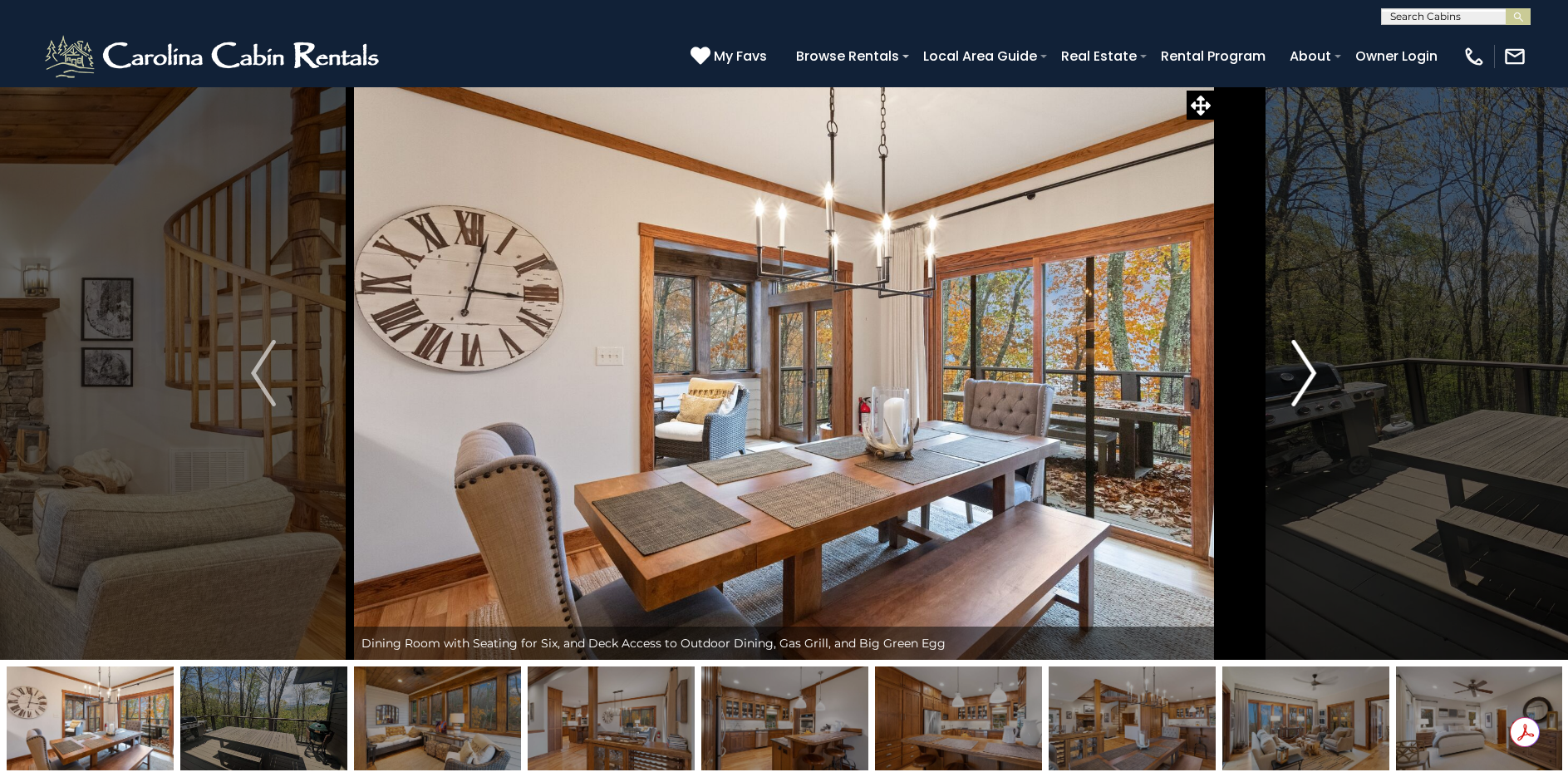
click at [1304, 363] on img "Next" at bounding box center [1305, 373] width 25 height 66
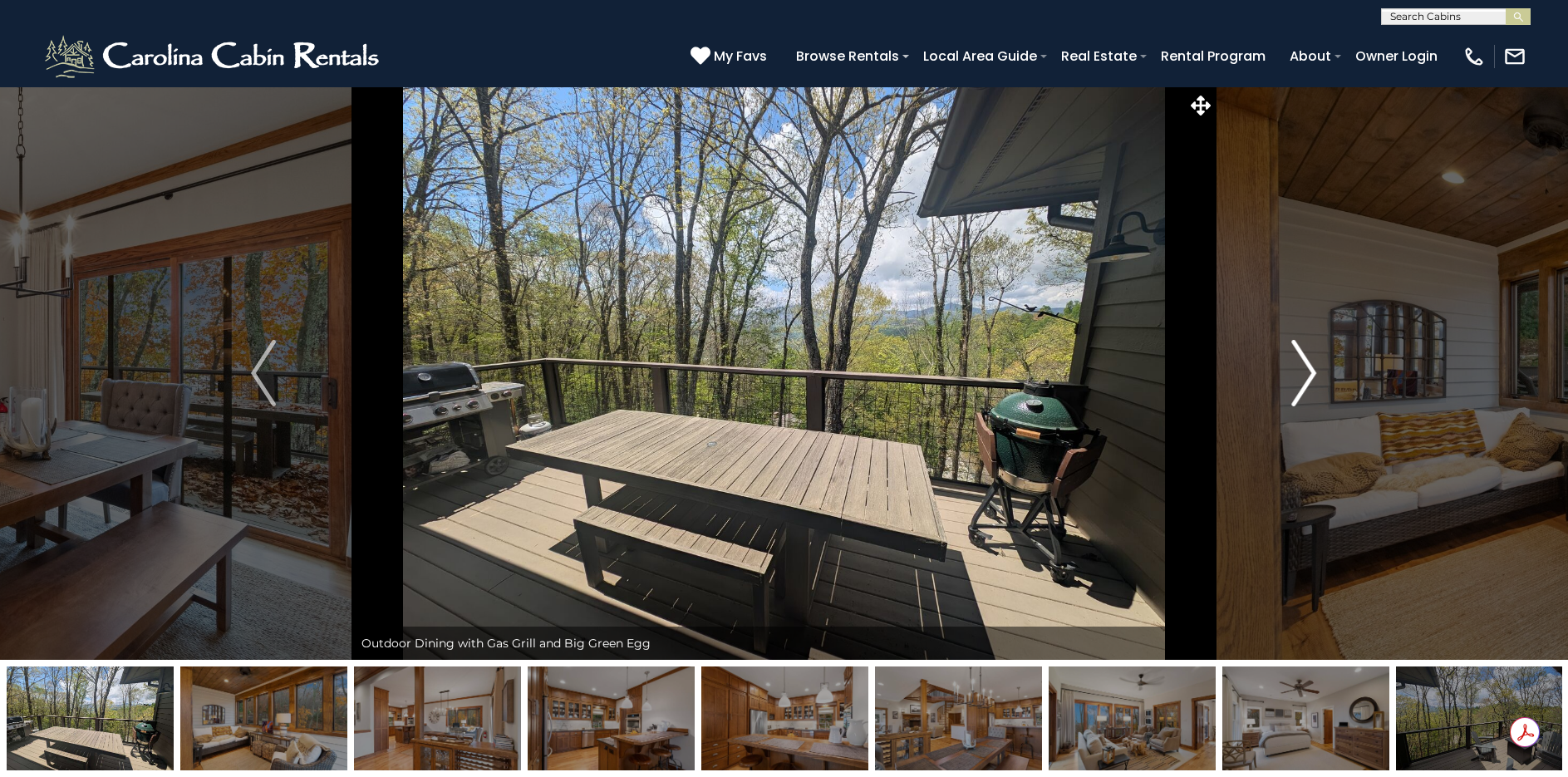
click at [1304, 363] on img "Next" at bounding box center [1305, 373] width 25 height 66
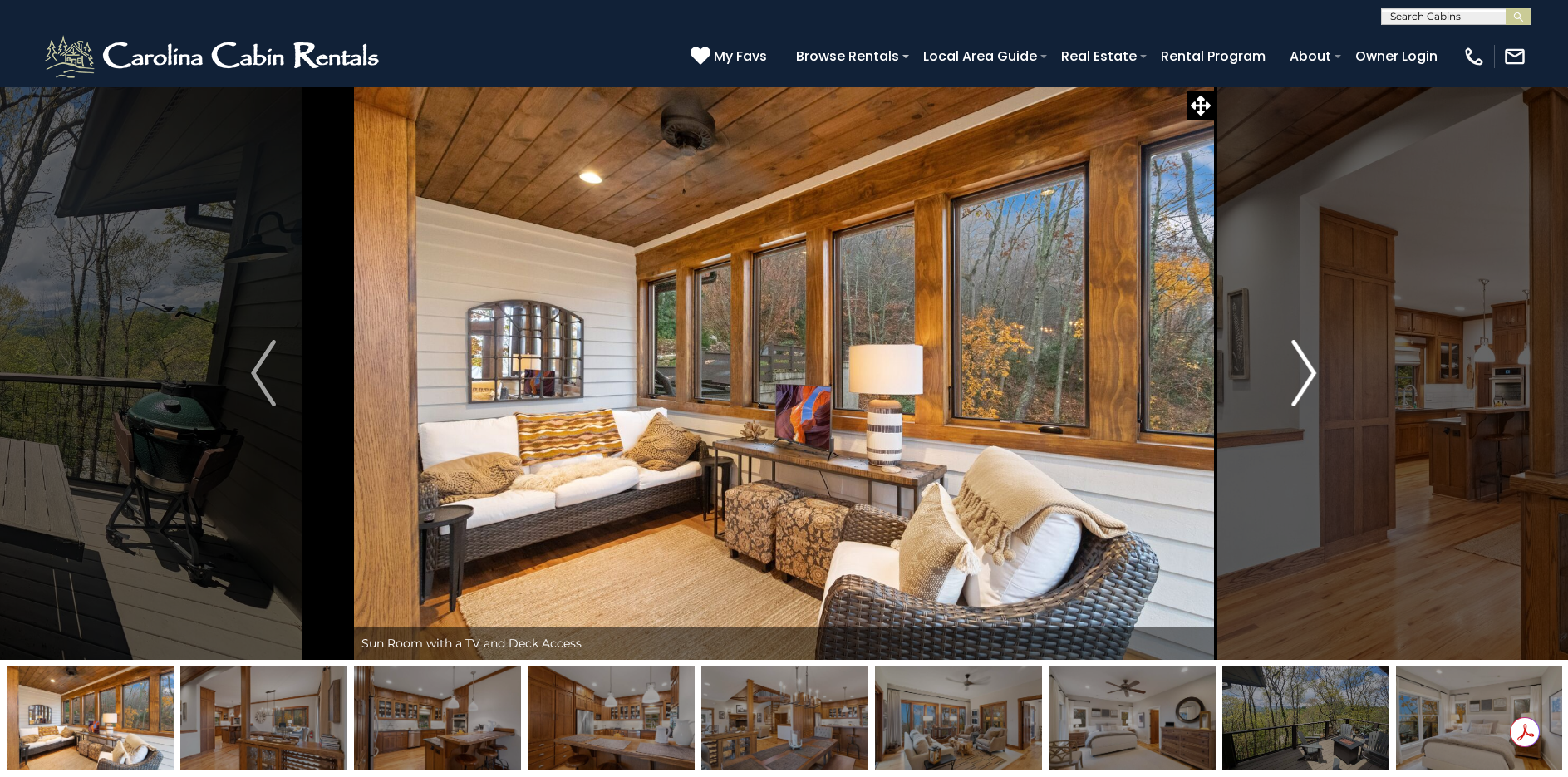
click at [1304, 363] on img "Next" at bounding box center [1305, 373] width 25 height 66
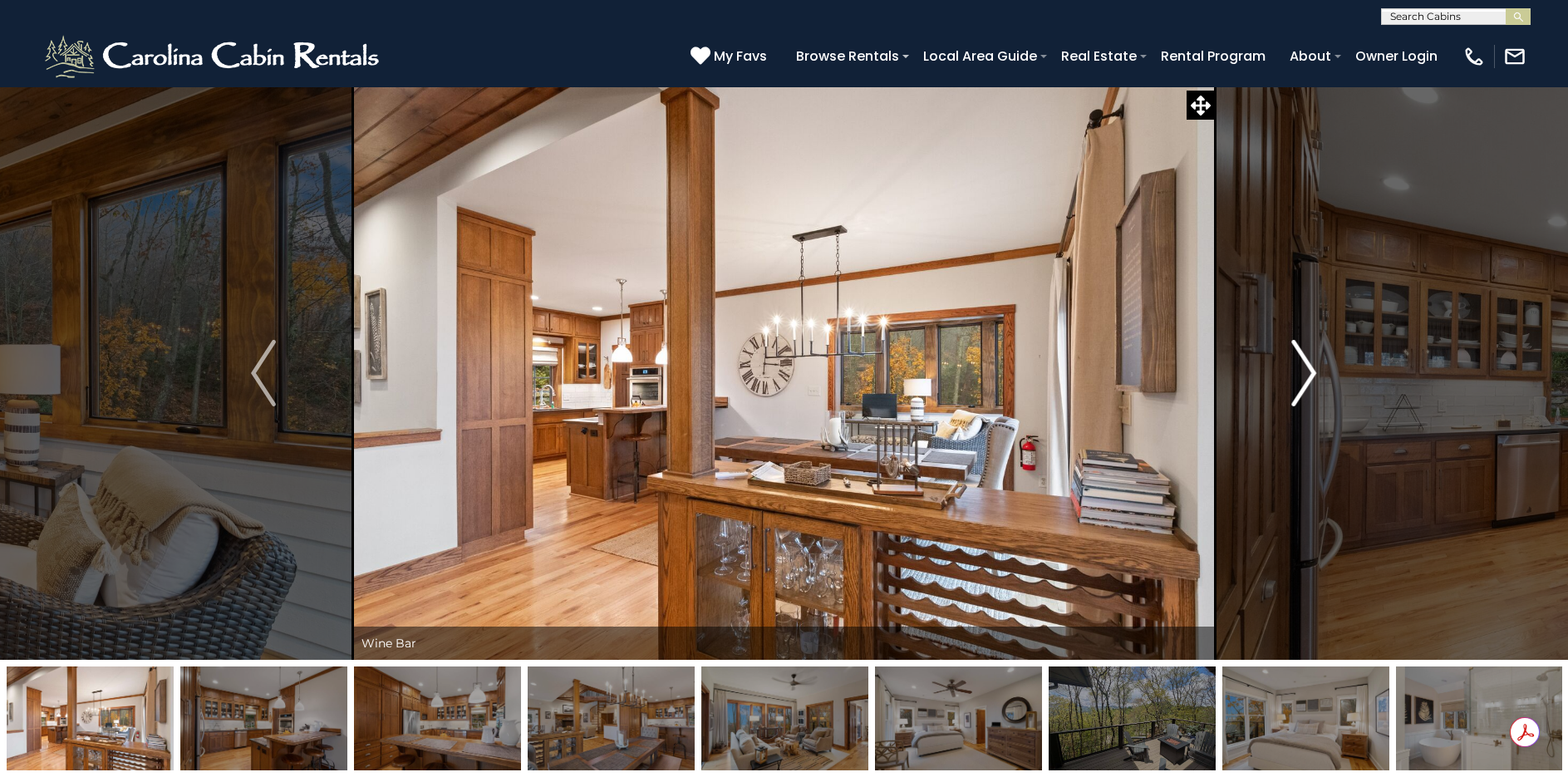
click at [1304, 363] on img "Next" at bounding box center [1305, 373] width 25 height 66
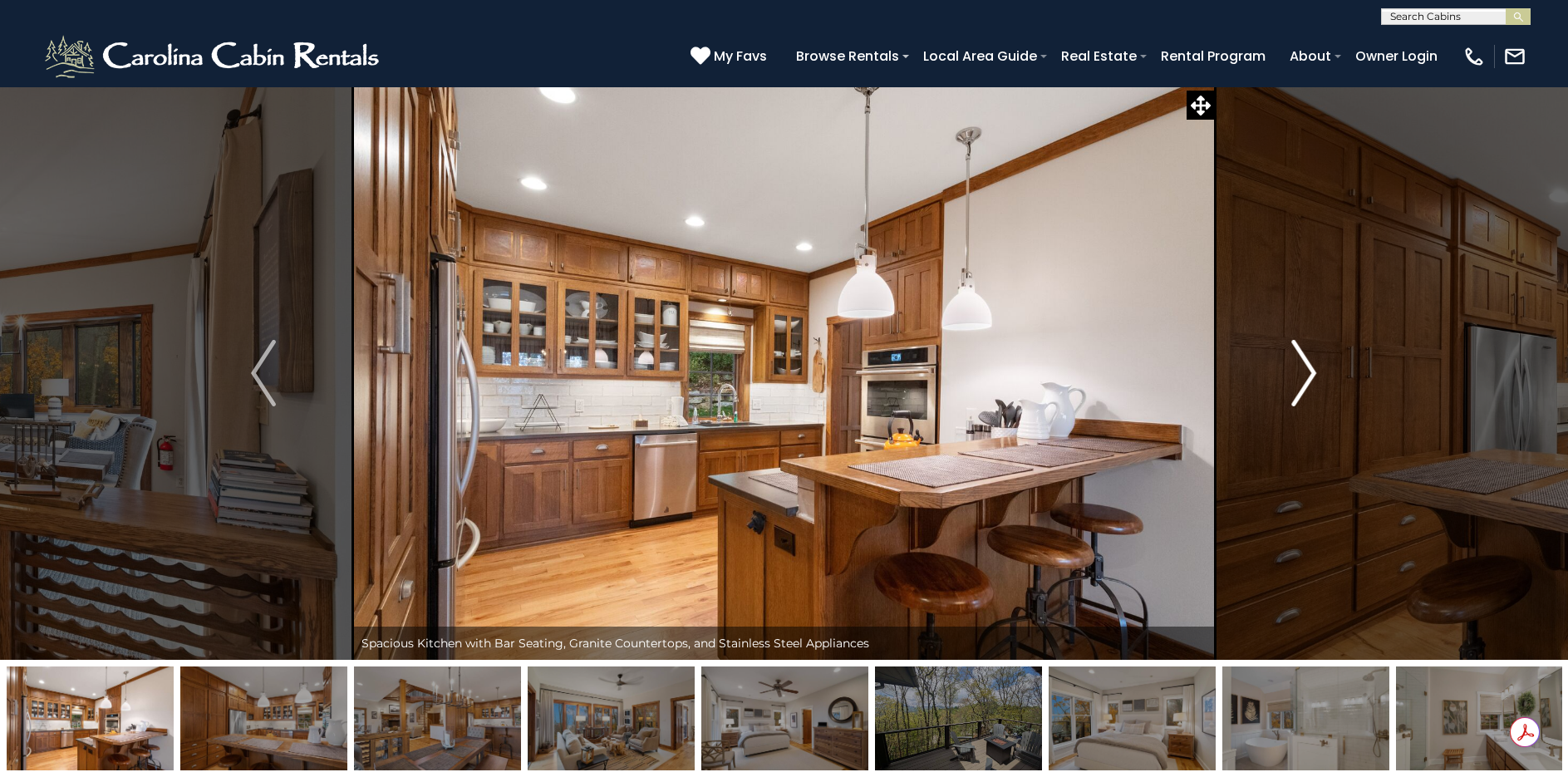
click at [1304, 363] on img "Next" at bounding box center [1305, 373] width 25 height 66
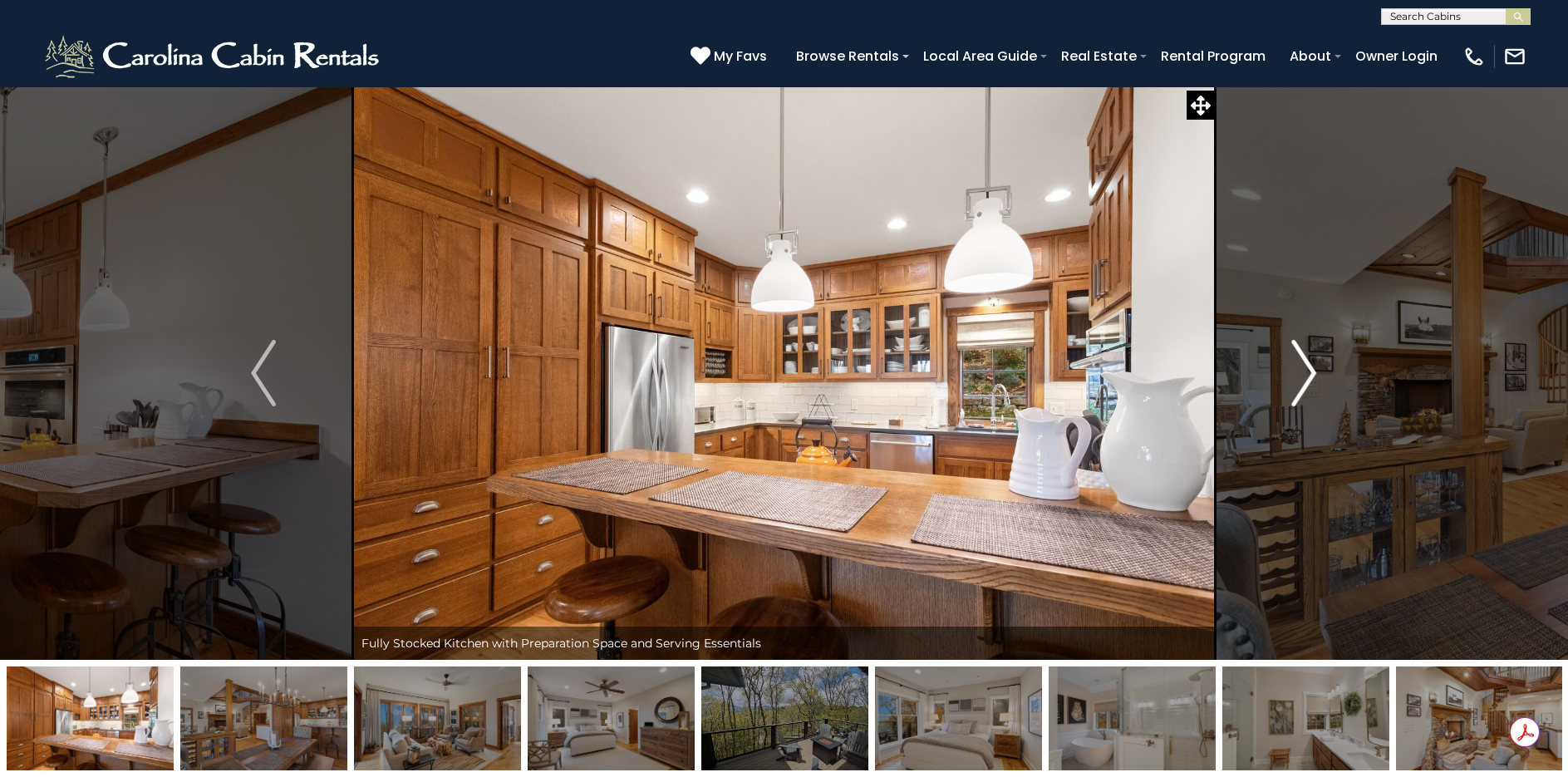
click at [1304, 363] on img "Next" at bounding box center [1305, 373] width 25 height 66
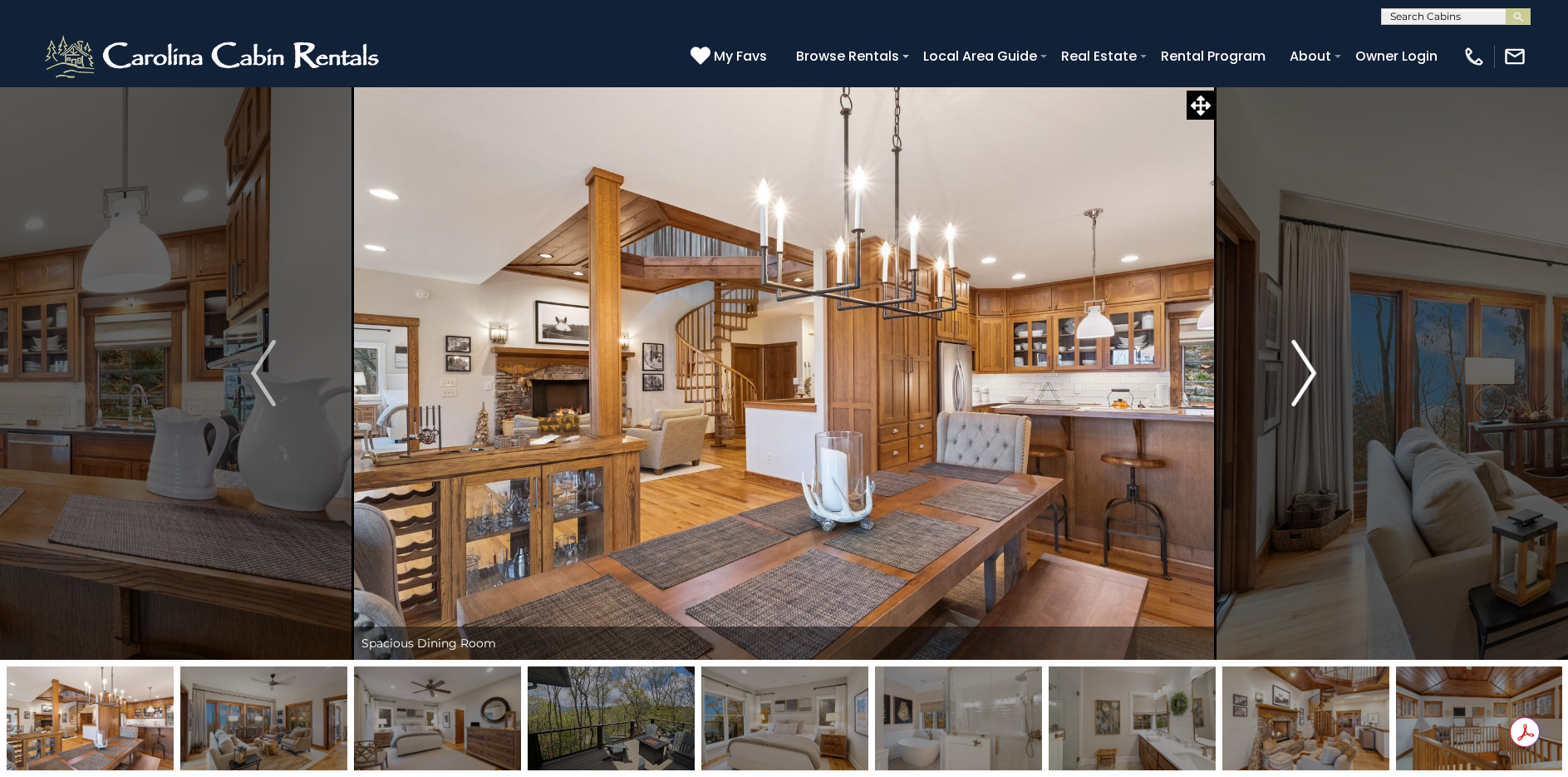
click at [1304, 363] on img "Next" at bounding box center [1305, 373] width 25 height 66
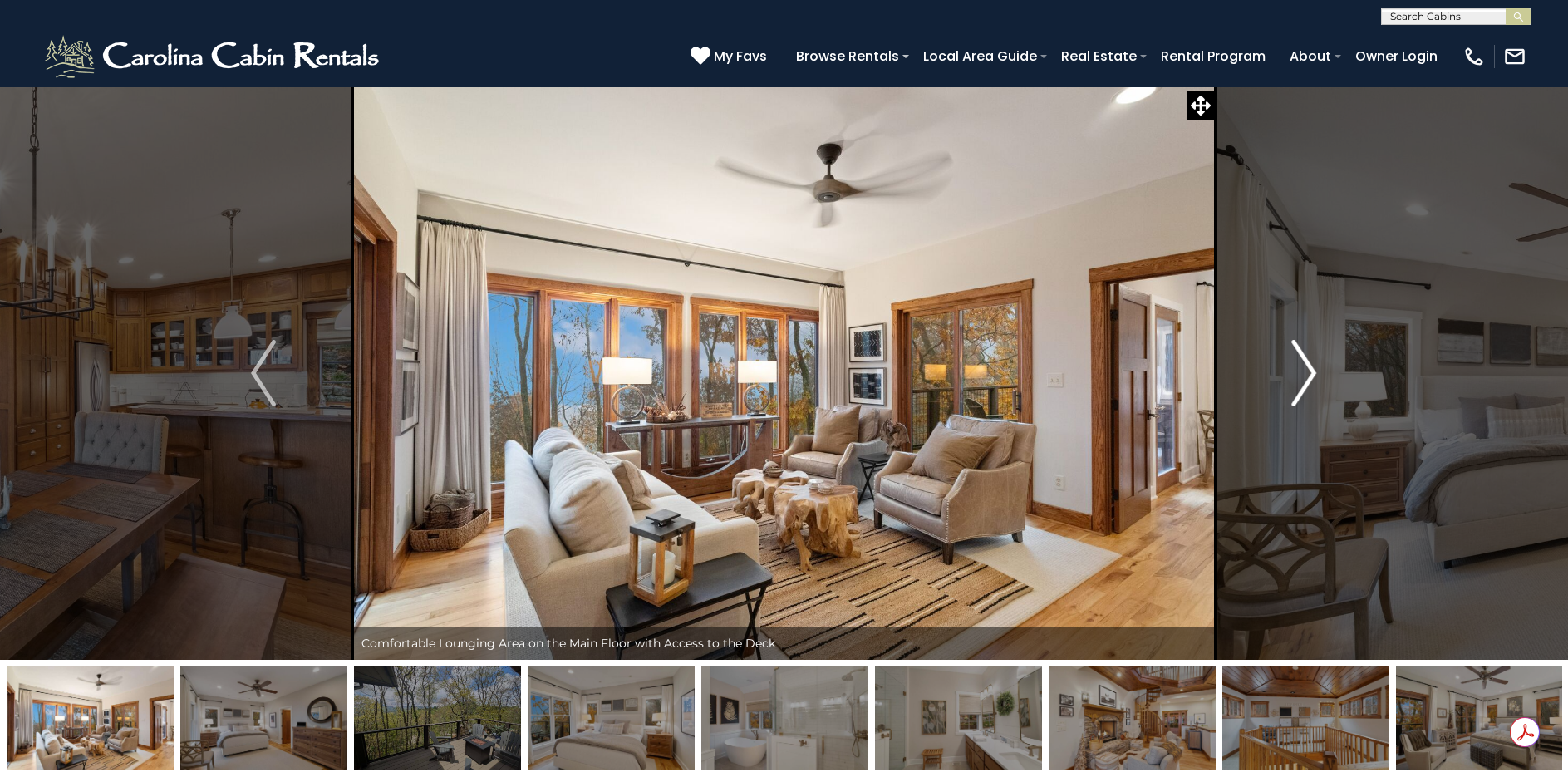
click at [1304, 363] on img "Next" at bounding box center [1305, 373] width 25 height 66
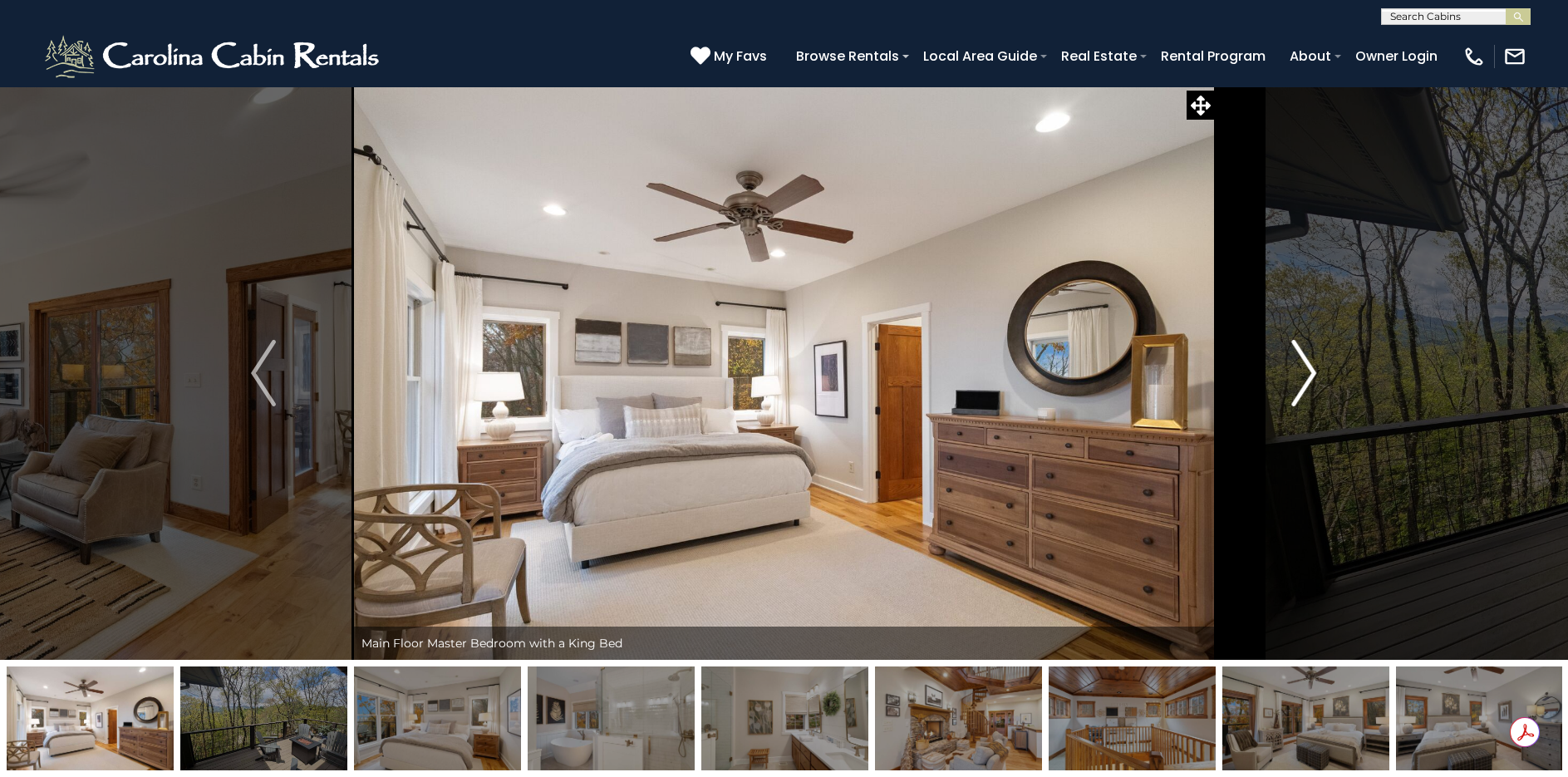
click at [1304, 363] on img "Next" at bounding box center [1305, 373] width 25 height 66
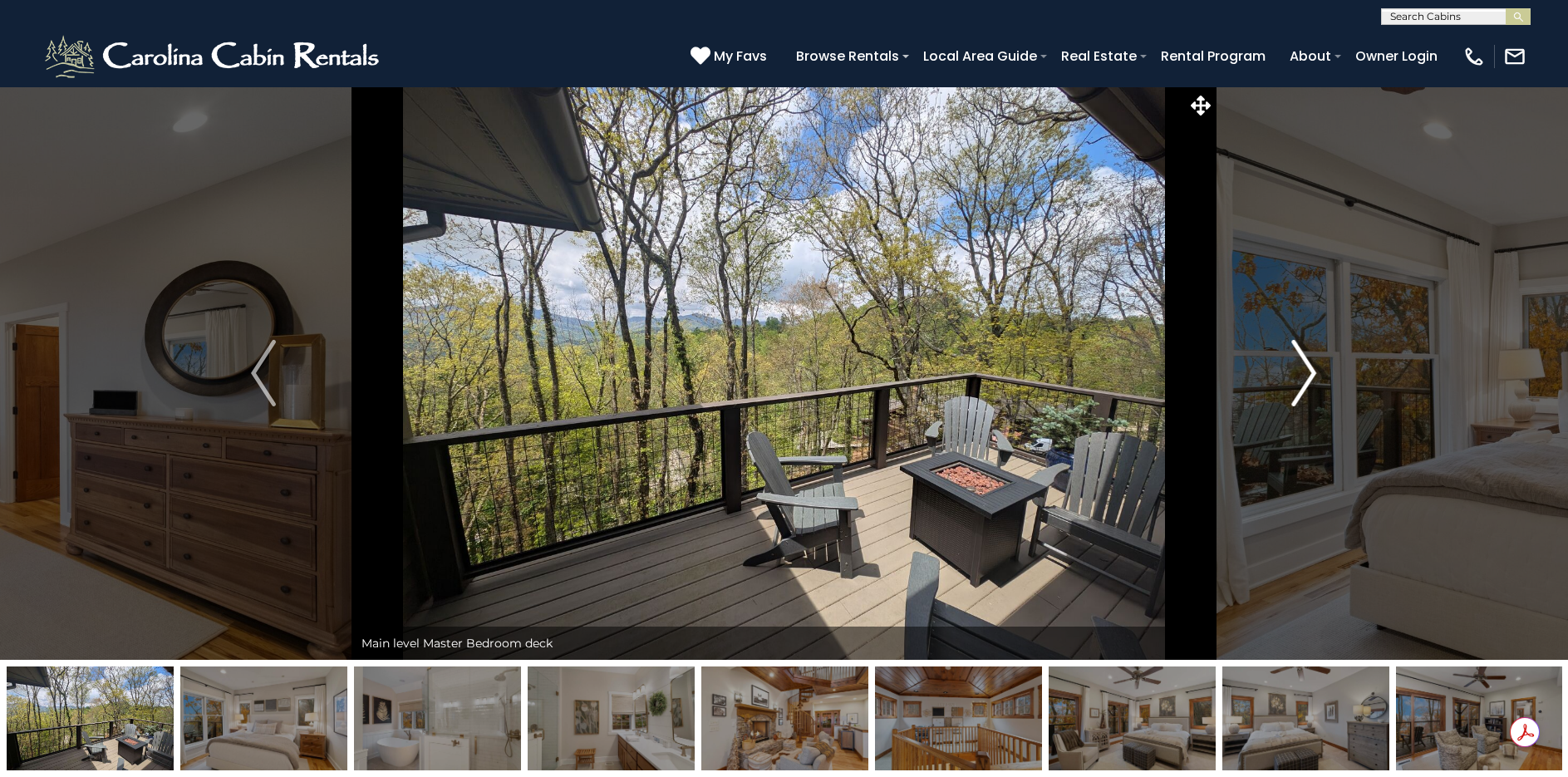
click at [1304, 363] on img "Next" at bounding box center [1305, 373] width 25 height 66
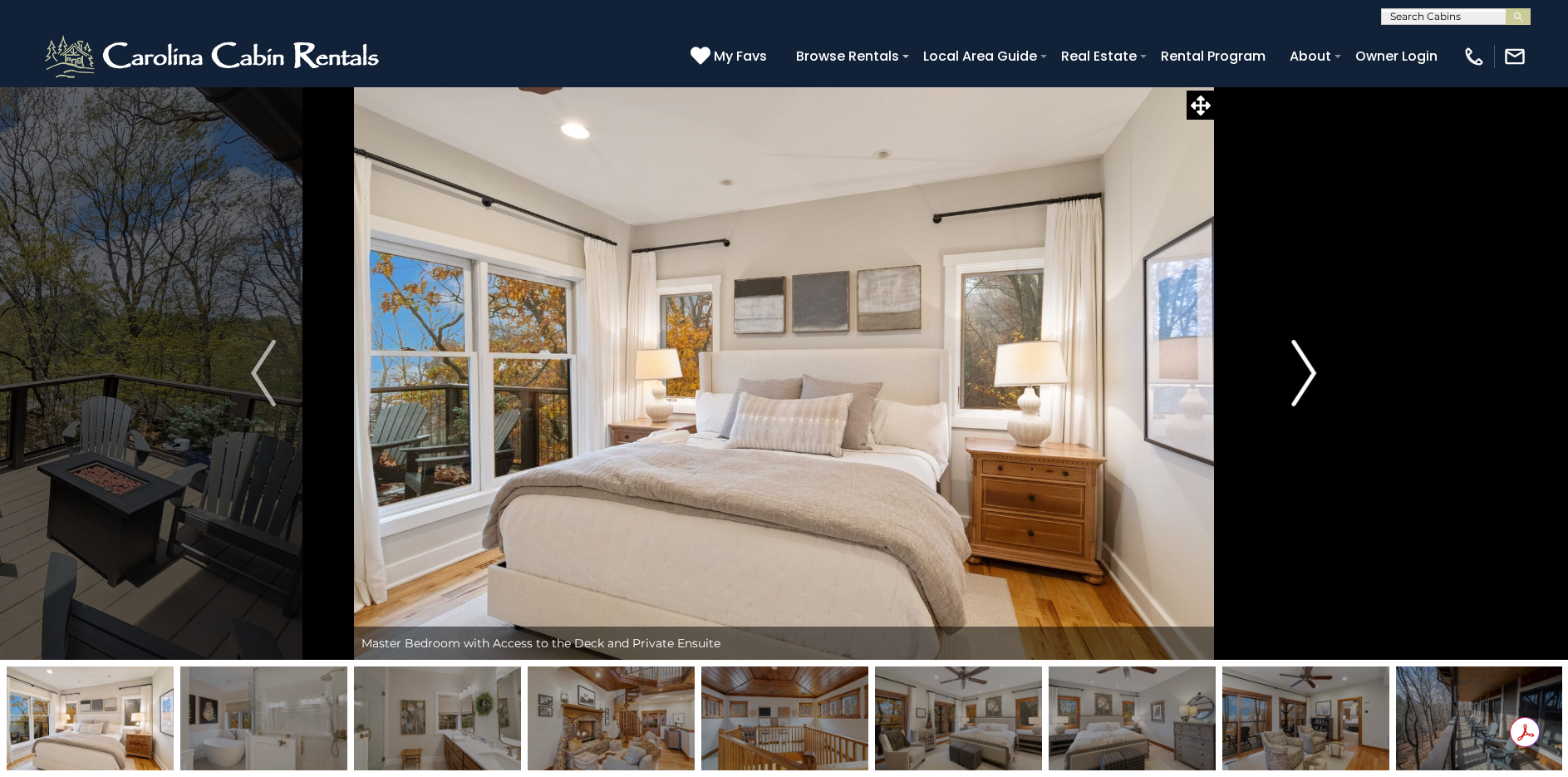
click at [1304, 363] on img "Next" at bounding box center [1305, 373] width 25 height 66
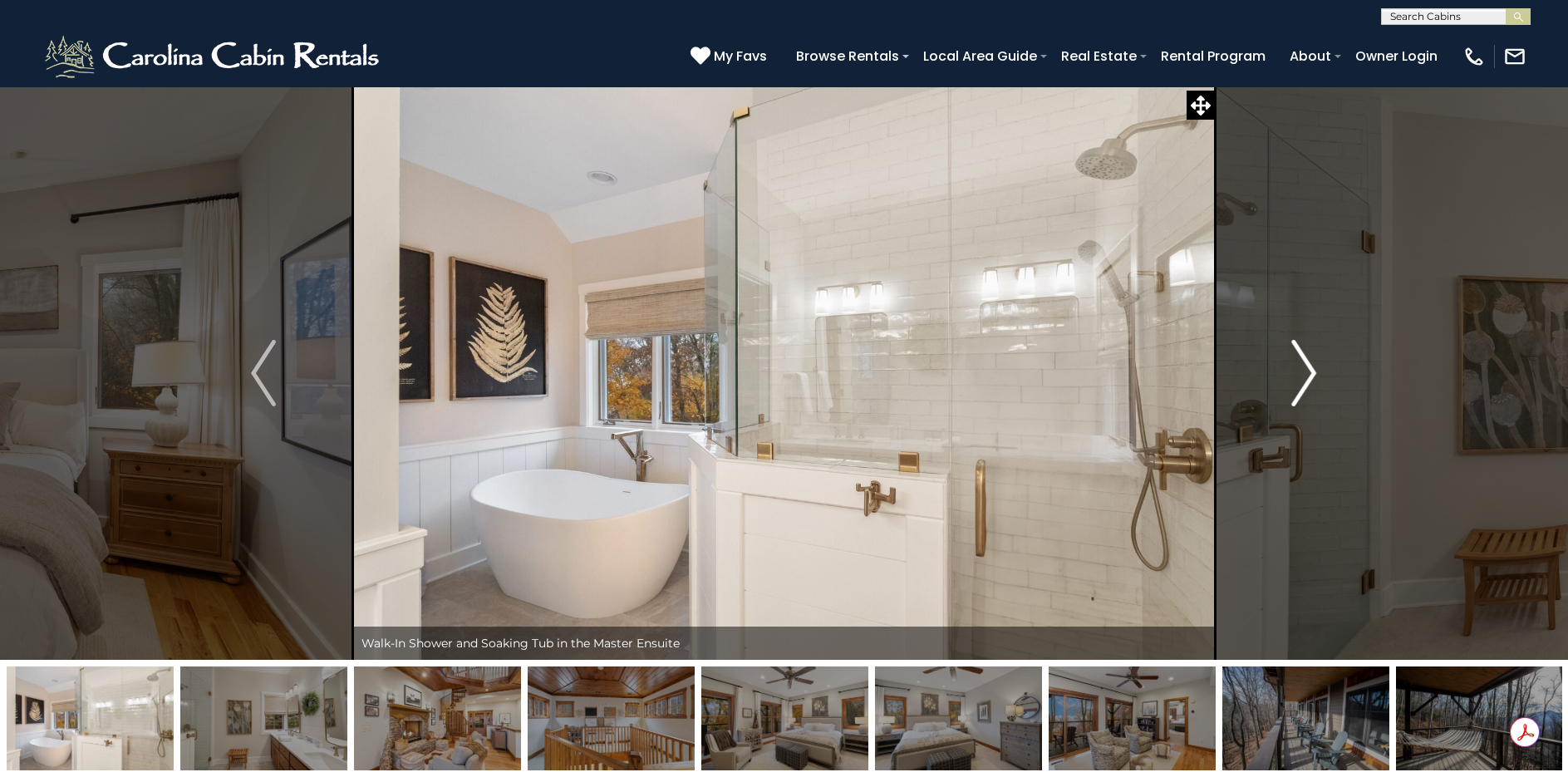
click at [1304, 363] on img "Next" at bounding box center [1305, 373] width 25 height 66
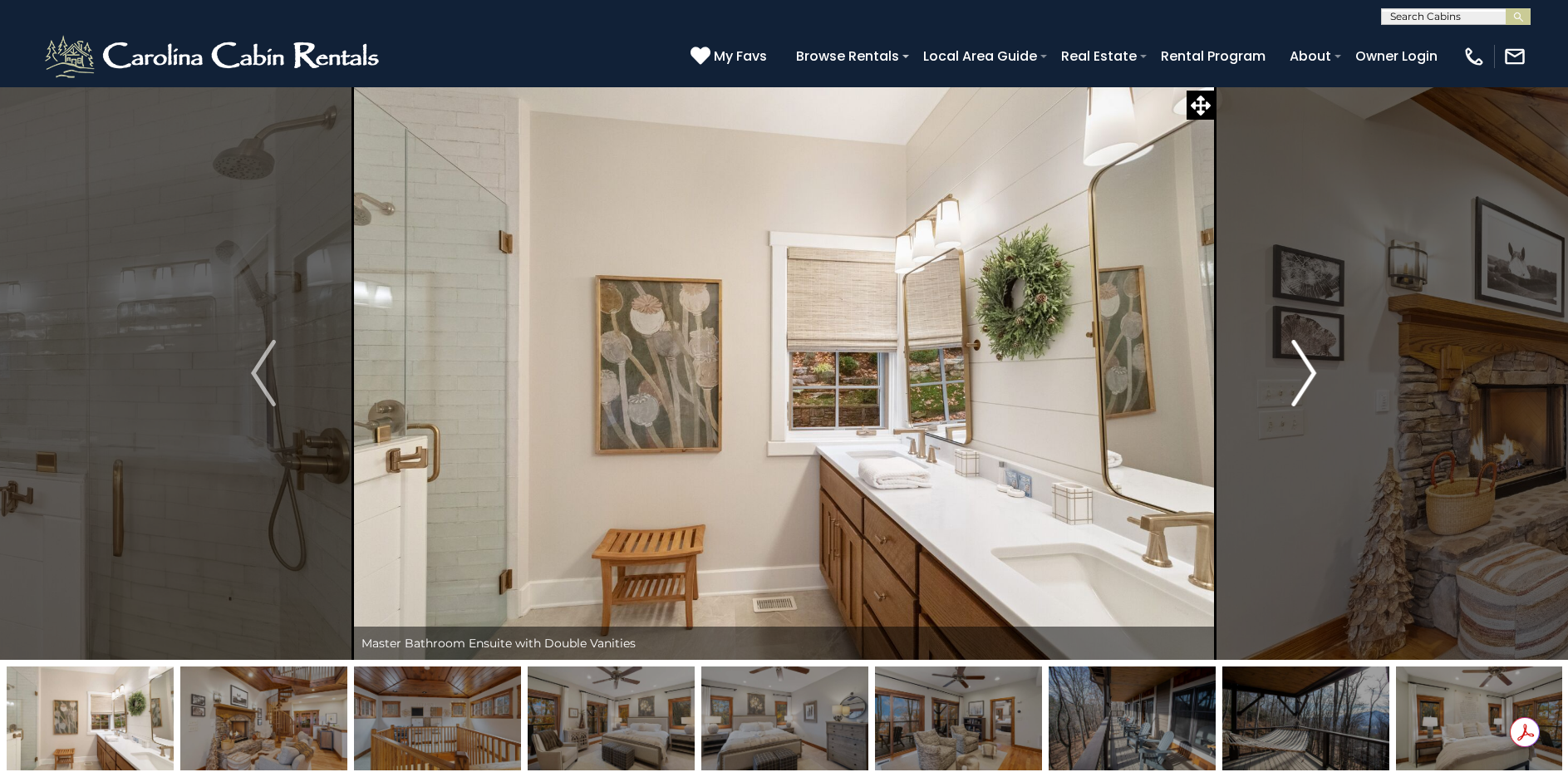
click at [1304, 363] on img "Next" at bounding box center [1305, 373] width 25 height 66
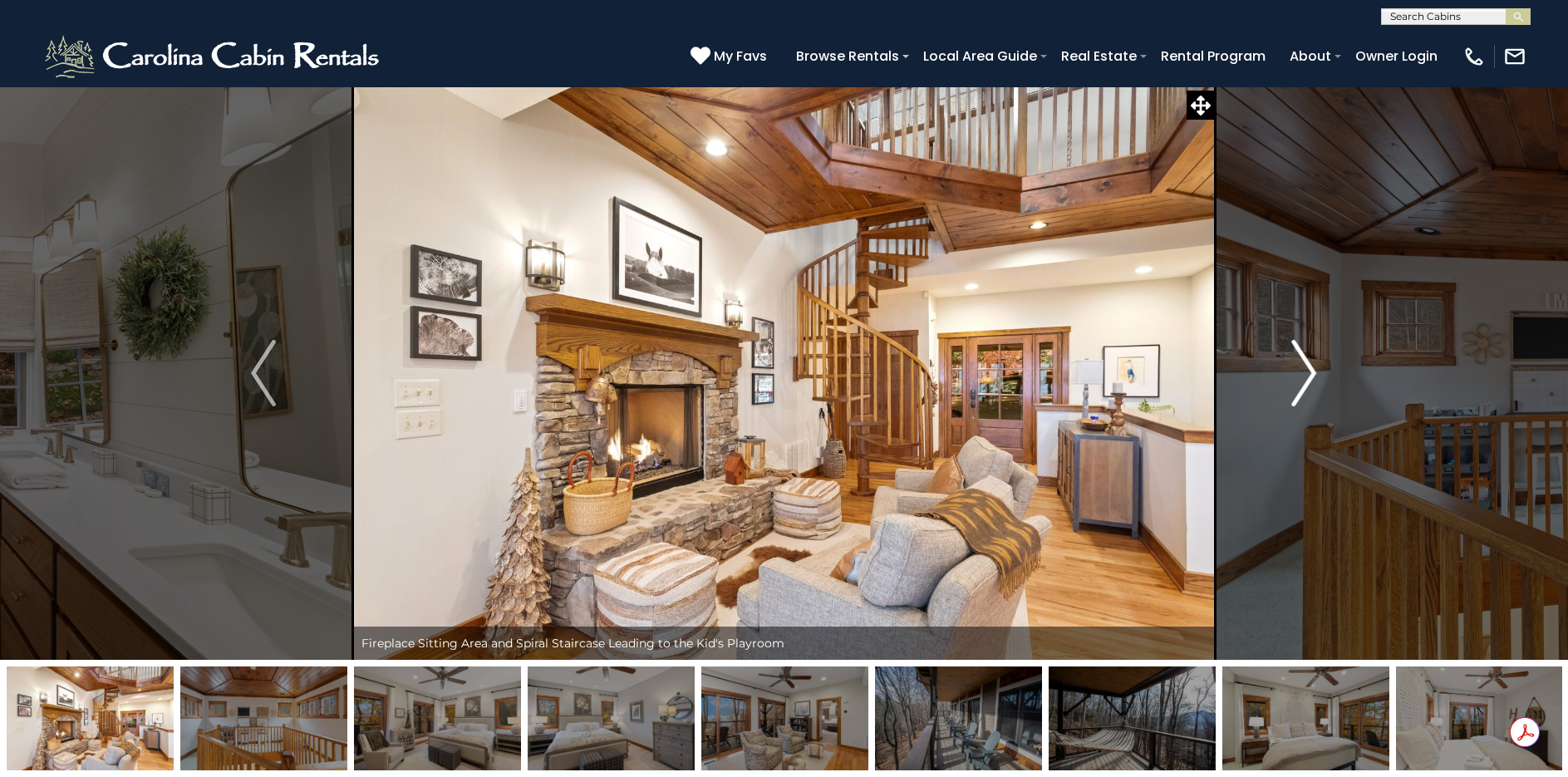
click at [1304, 363] on img "Next" at bounding box center [1305, 373] width 25 height 66
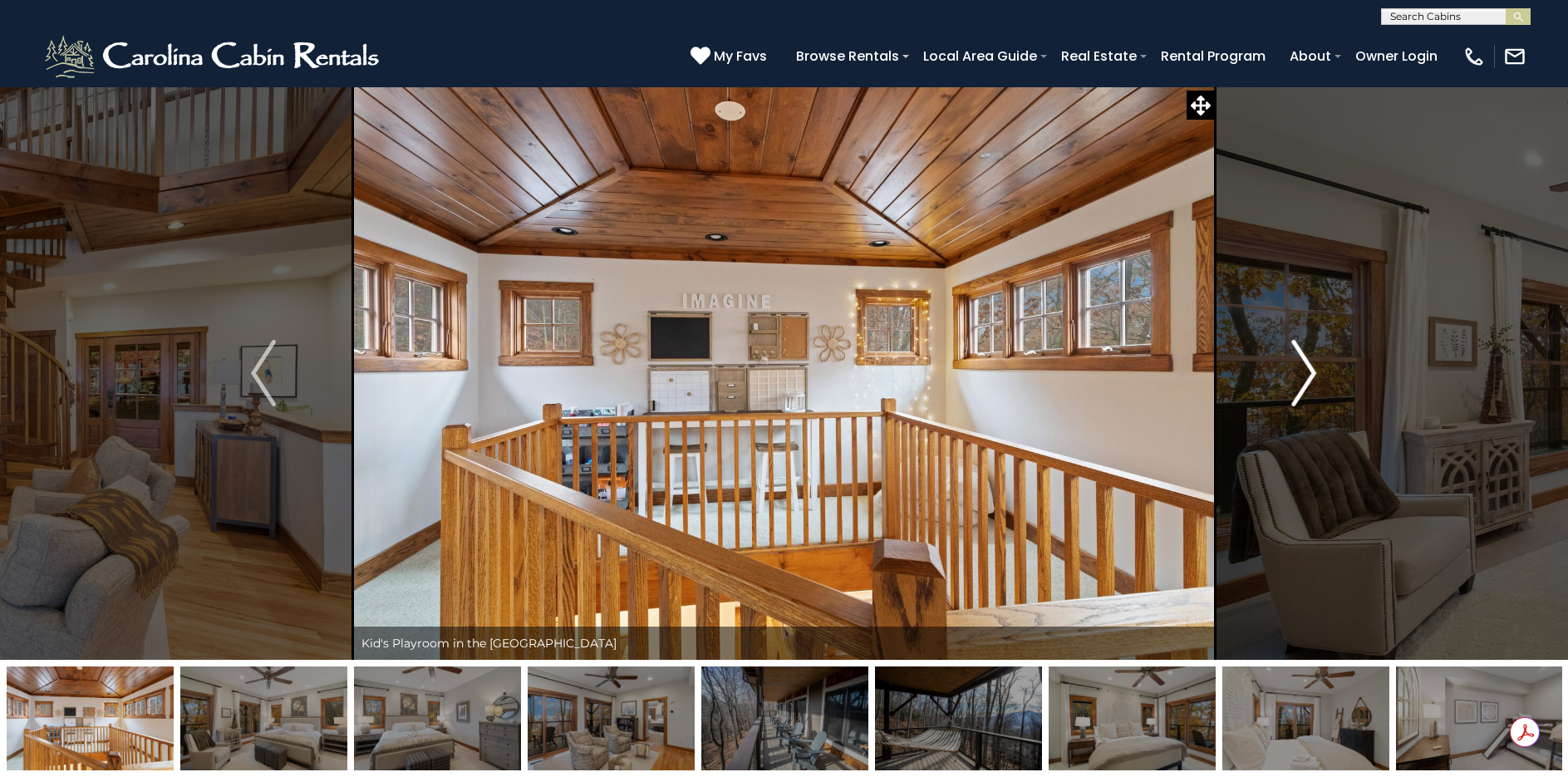
click at [1304, 363] on img "Next" at bounding box center [1305, 373] width 25 height 66
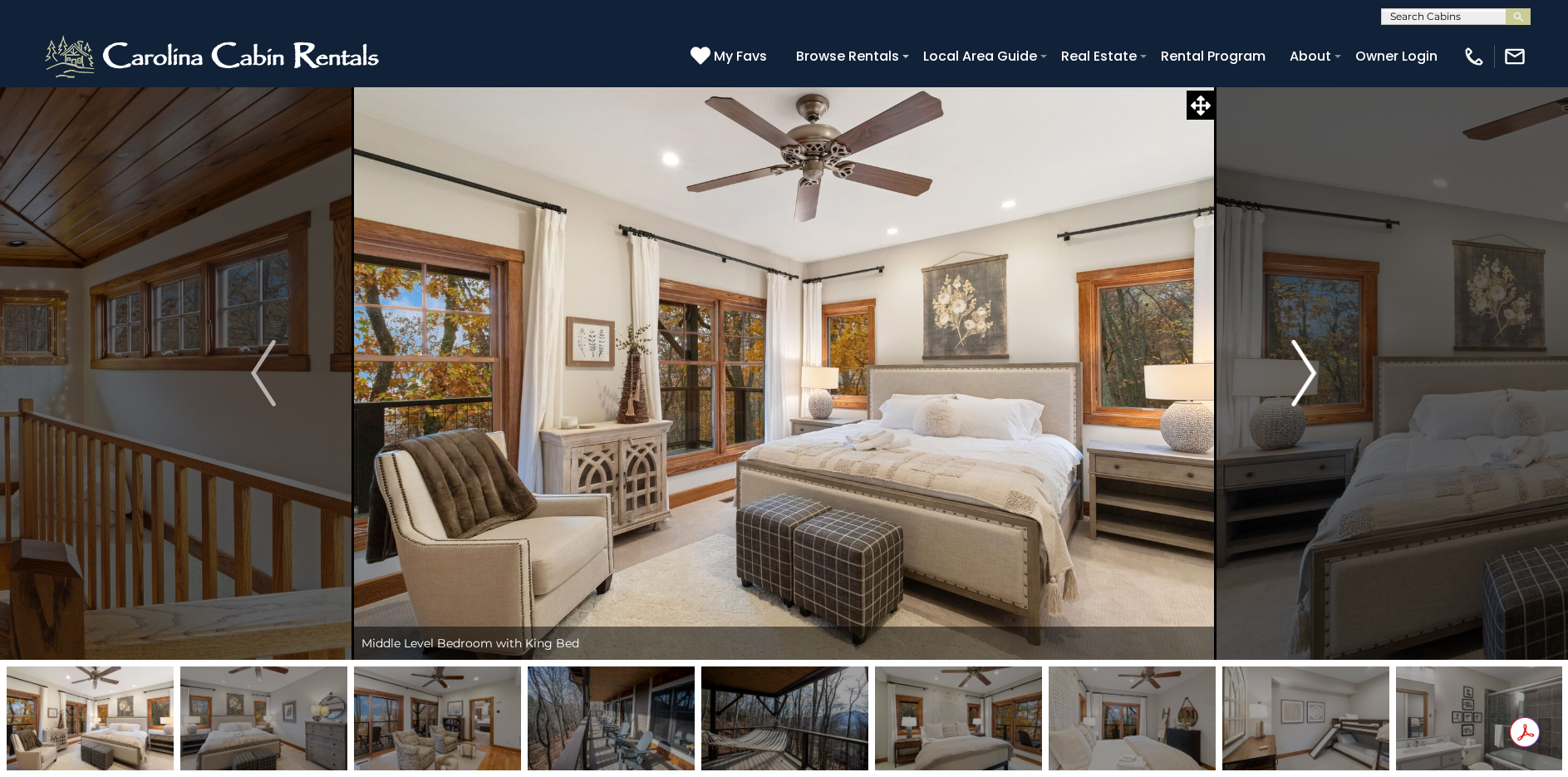
click at [1304, 363] on img "Next" at bounding box center [1305, 373] width 25 height 66
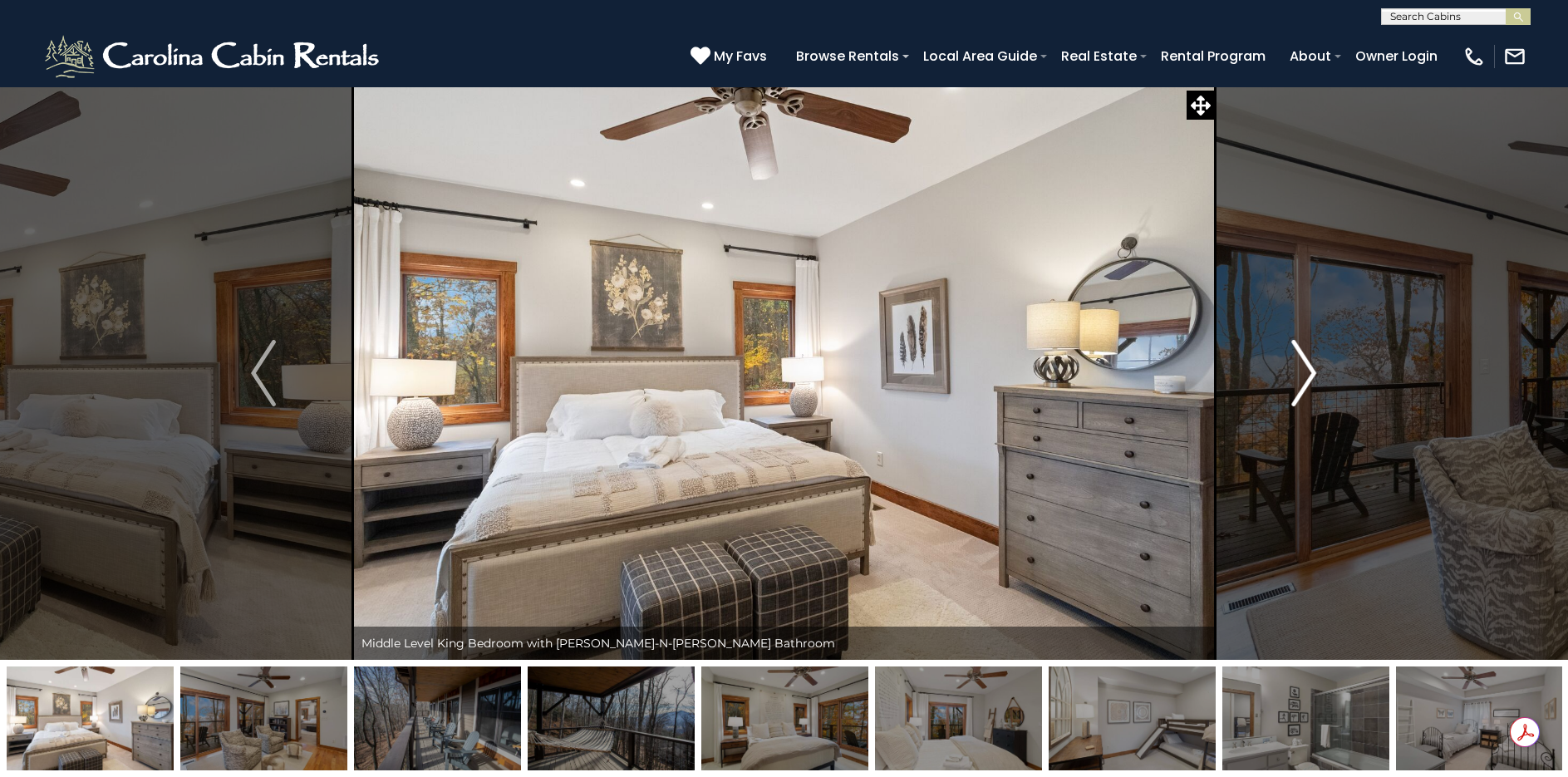
click at [1304, 363] on img "Next" at bounding box center [1305, 373] width 25 height 66
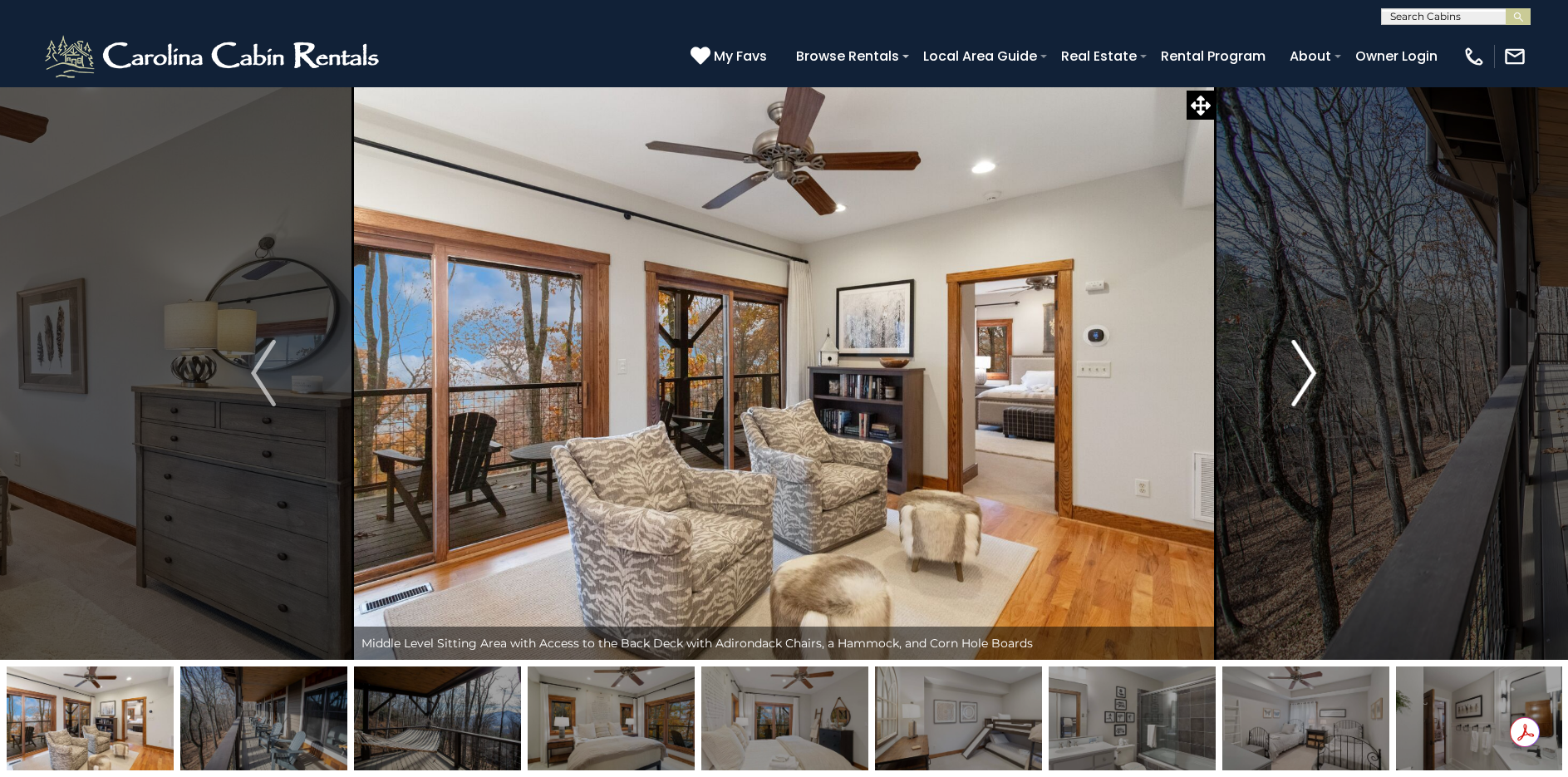
click at [1304, 363] on img "Next" at bounding box center [1305, 373] width 25 height 66
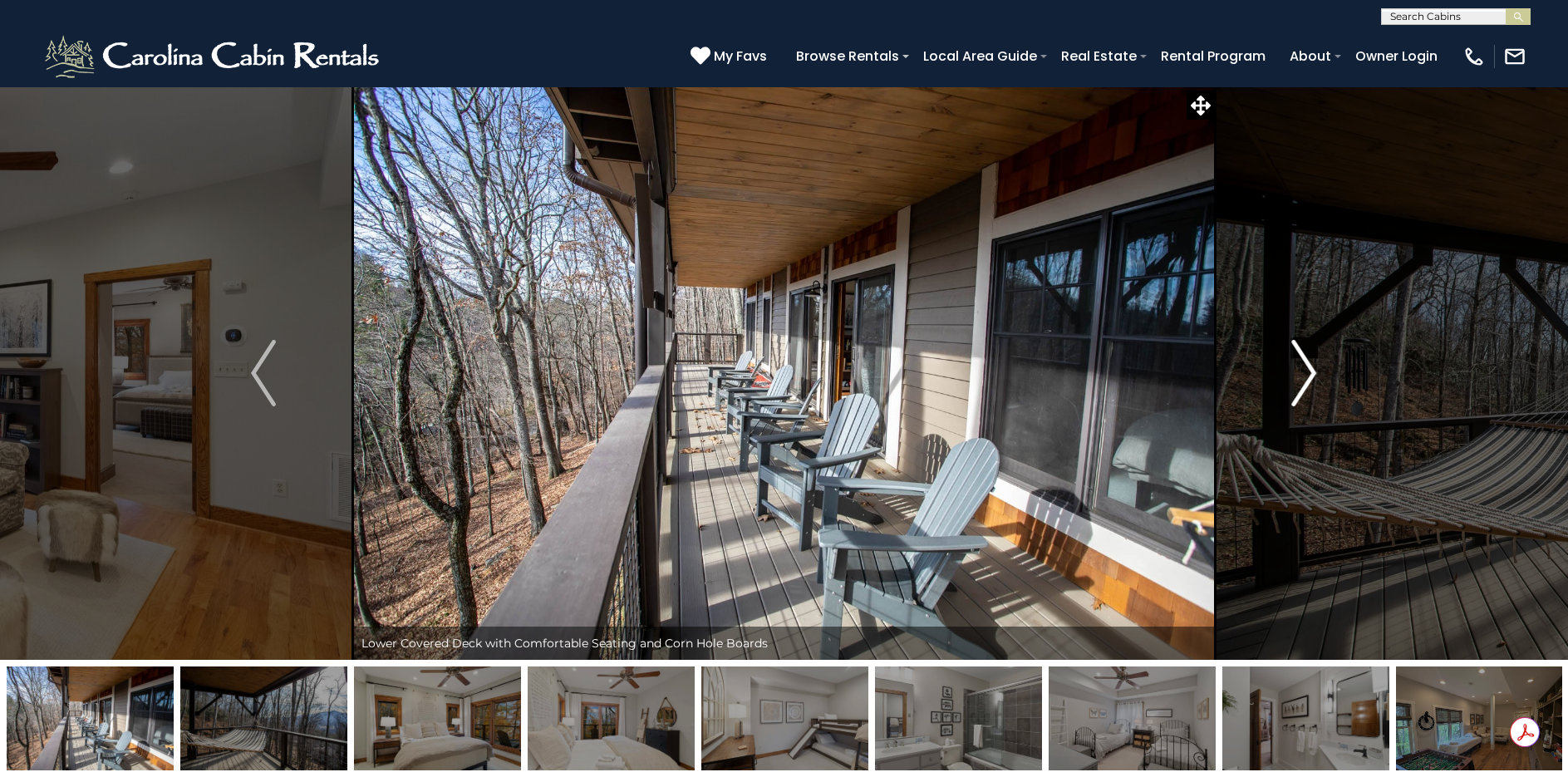
click at [1304, 363] on img "Next" at bounding box center [1305, 373] width 25 height 66
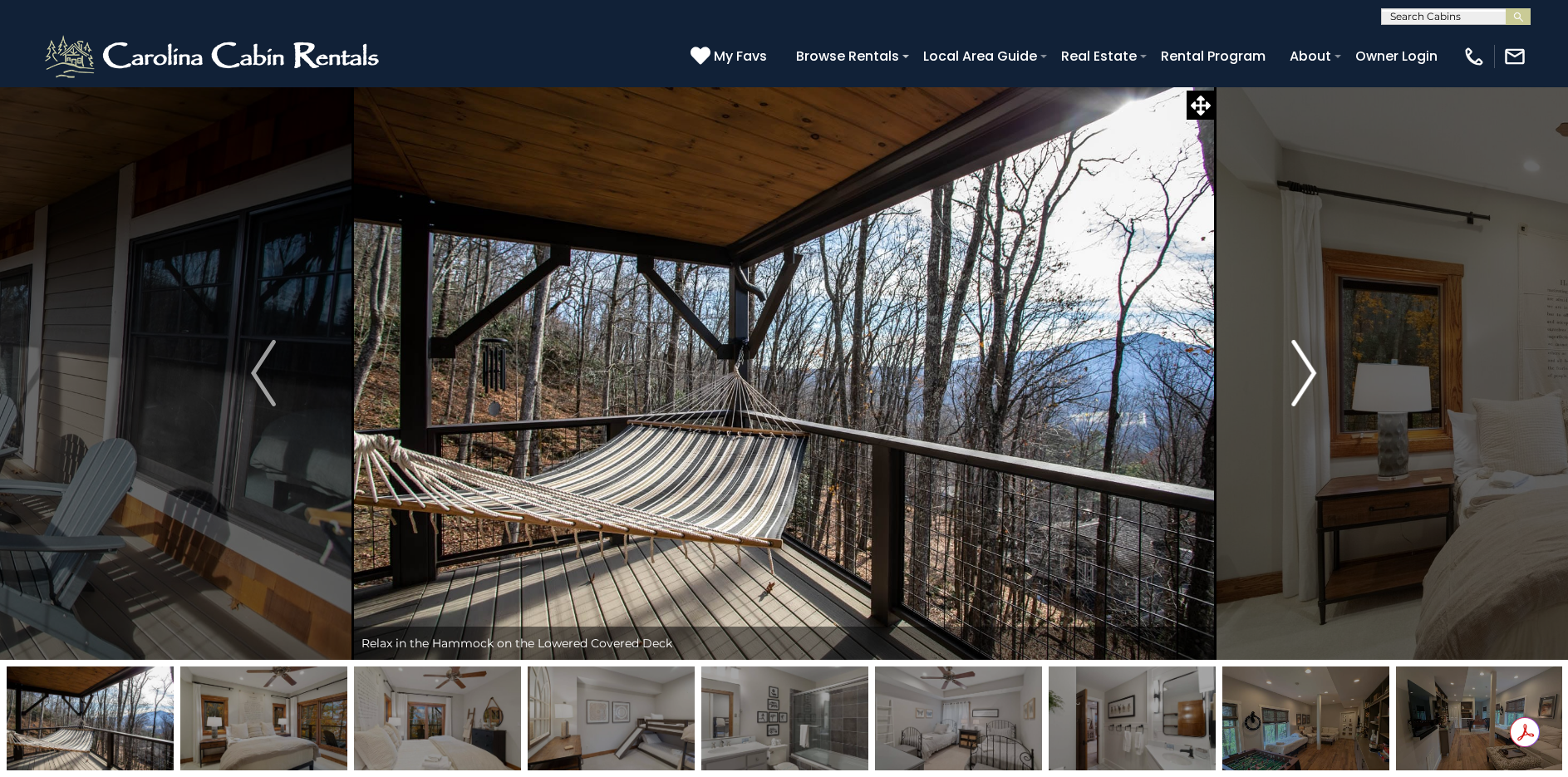
click at [1304, 363] on img "Next" at bounding box center [1305, 373] width 25 height 66
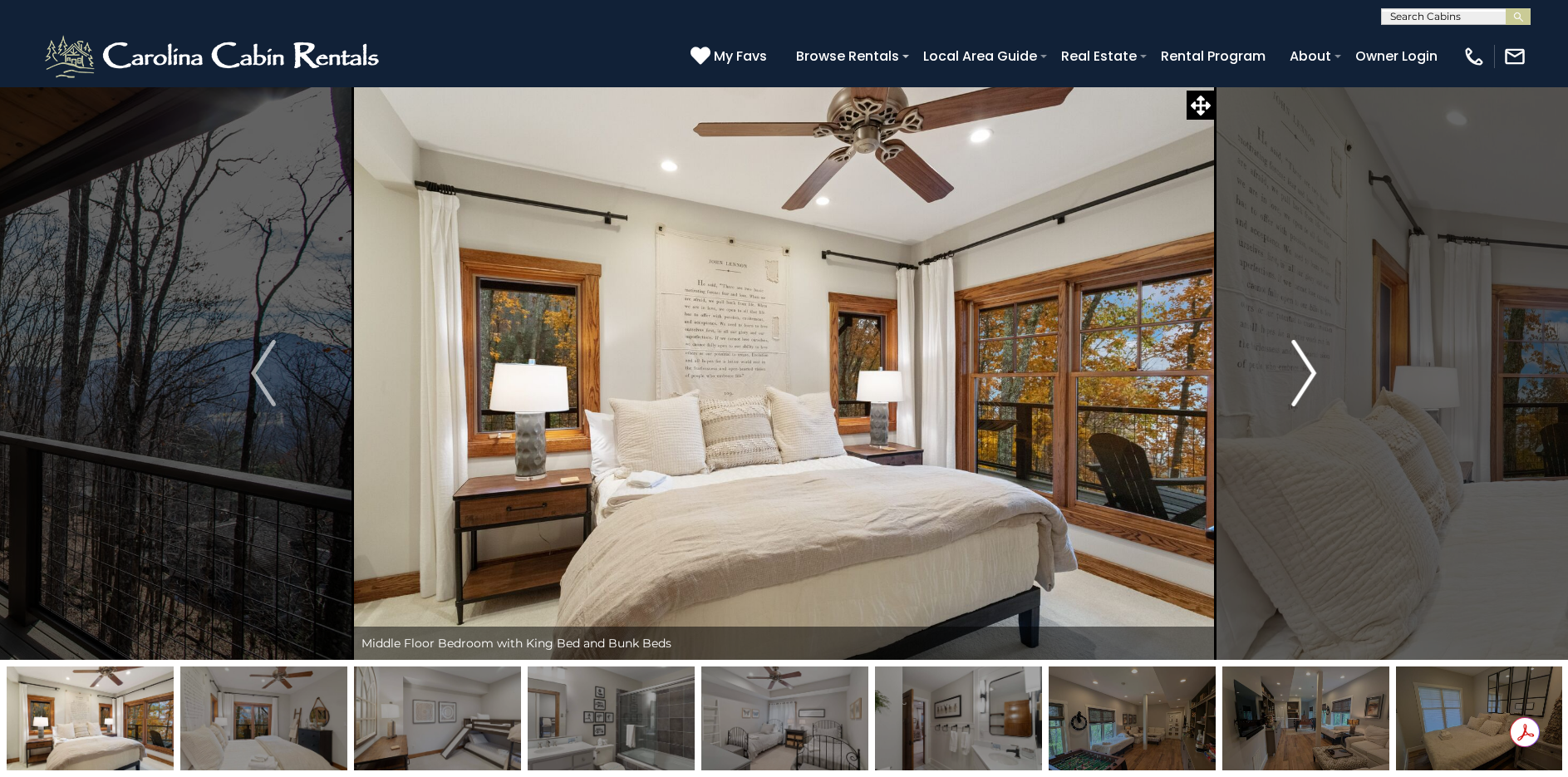
click at [1304, 363] on img "Next" at bounding box center [1305, 373] width 25 height 66
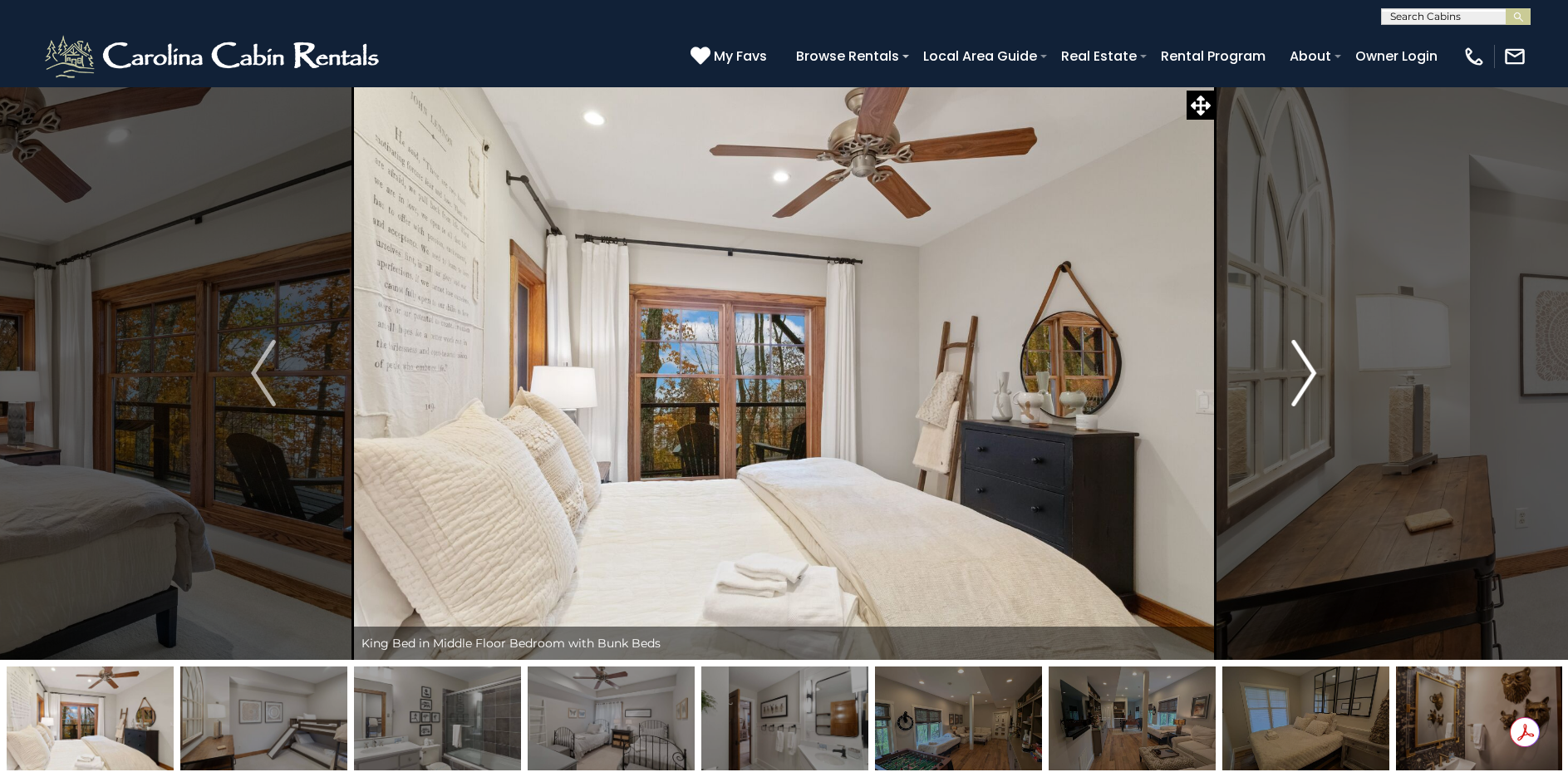
click at [1304, 363] on img "Next" at bounding box center [1305, 373] width 25 height 66
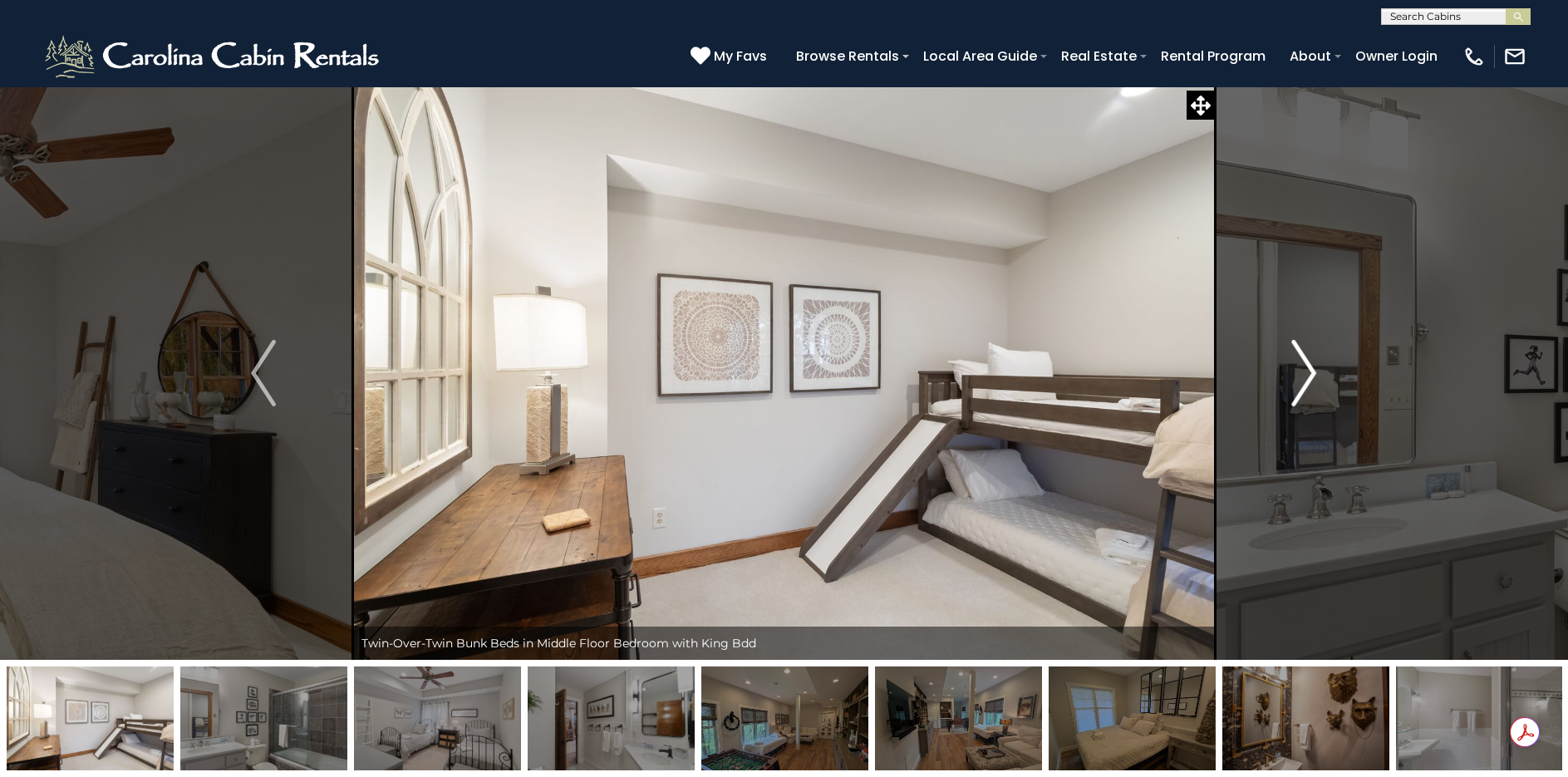
click at [1304, 363] on img "Next" at bounding box center [1305, 373] width 25 height 66
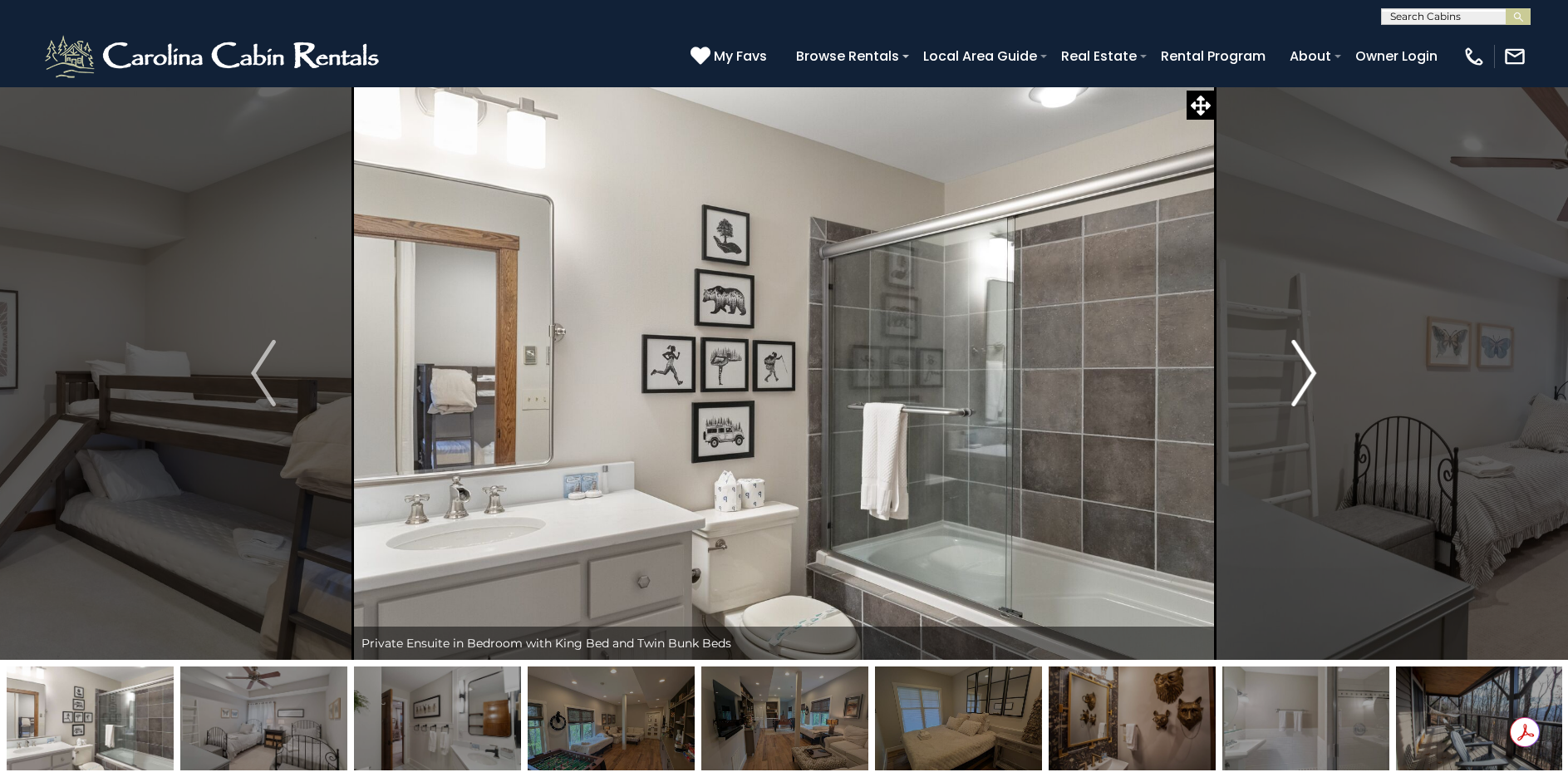
click at [1304, 363] on img "Next" at bounding box center [1305, 373] width 25 height 66
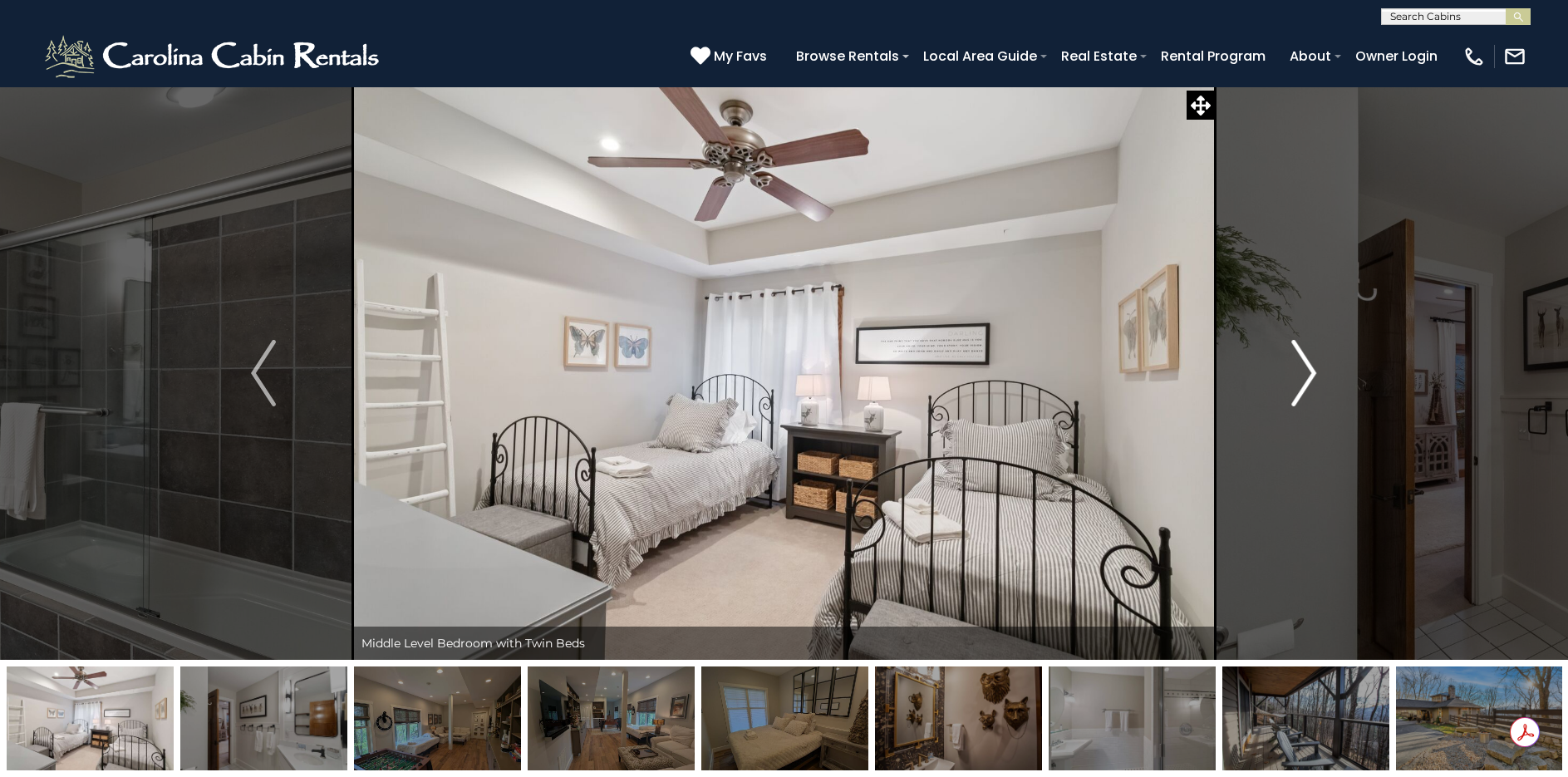
click at [1304, 363] on img "Next" at bounding box center [1305, 373] width 25 height 66
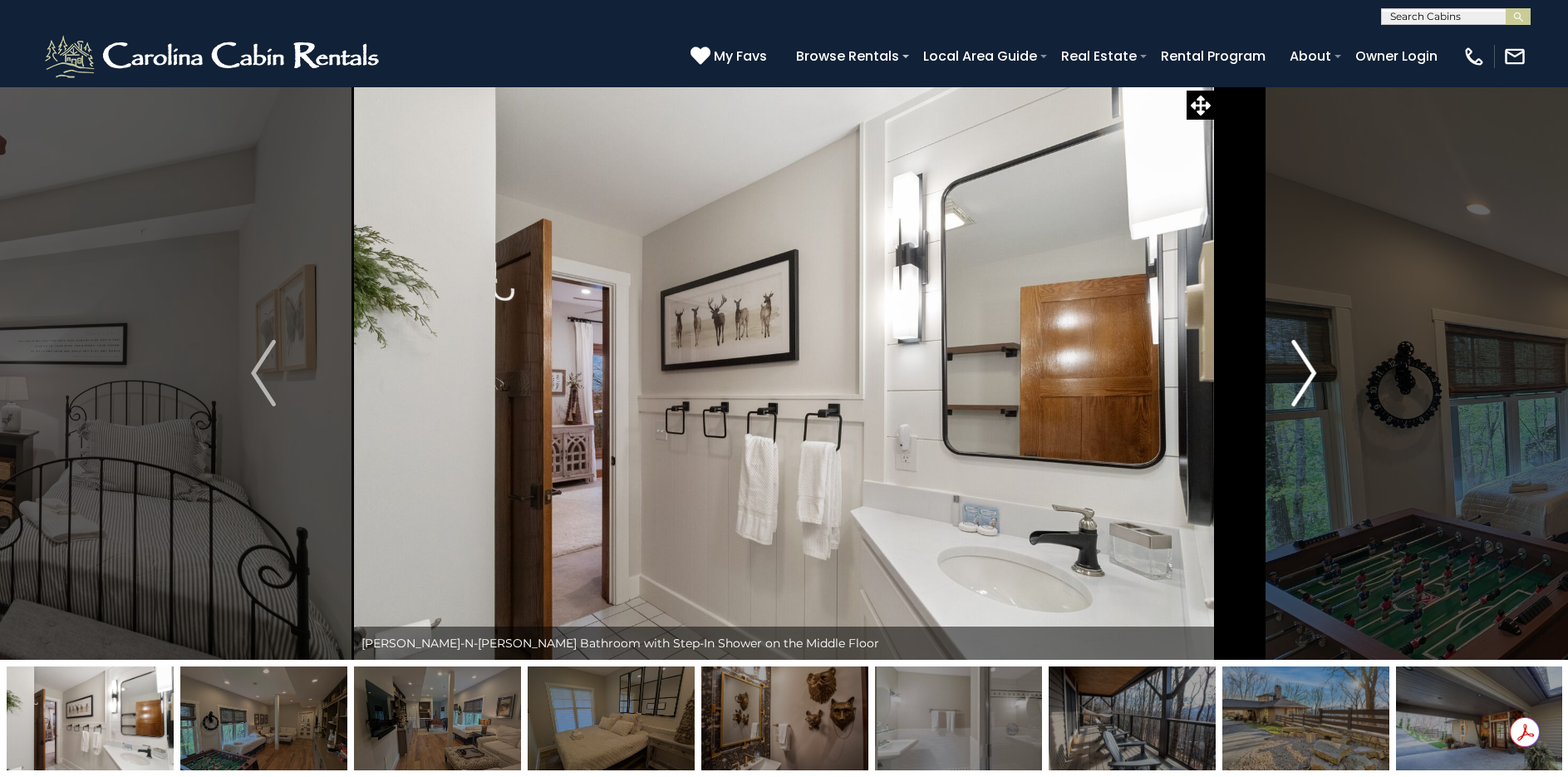
click at [1304, 363] on img "Next" at bounding box center [1305, 373] width 25 height 66
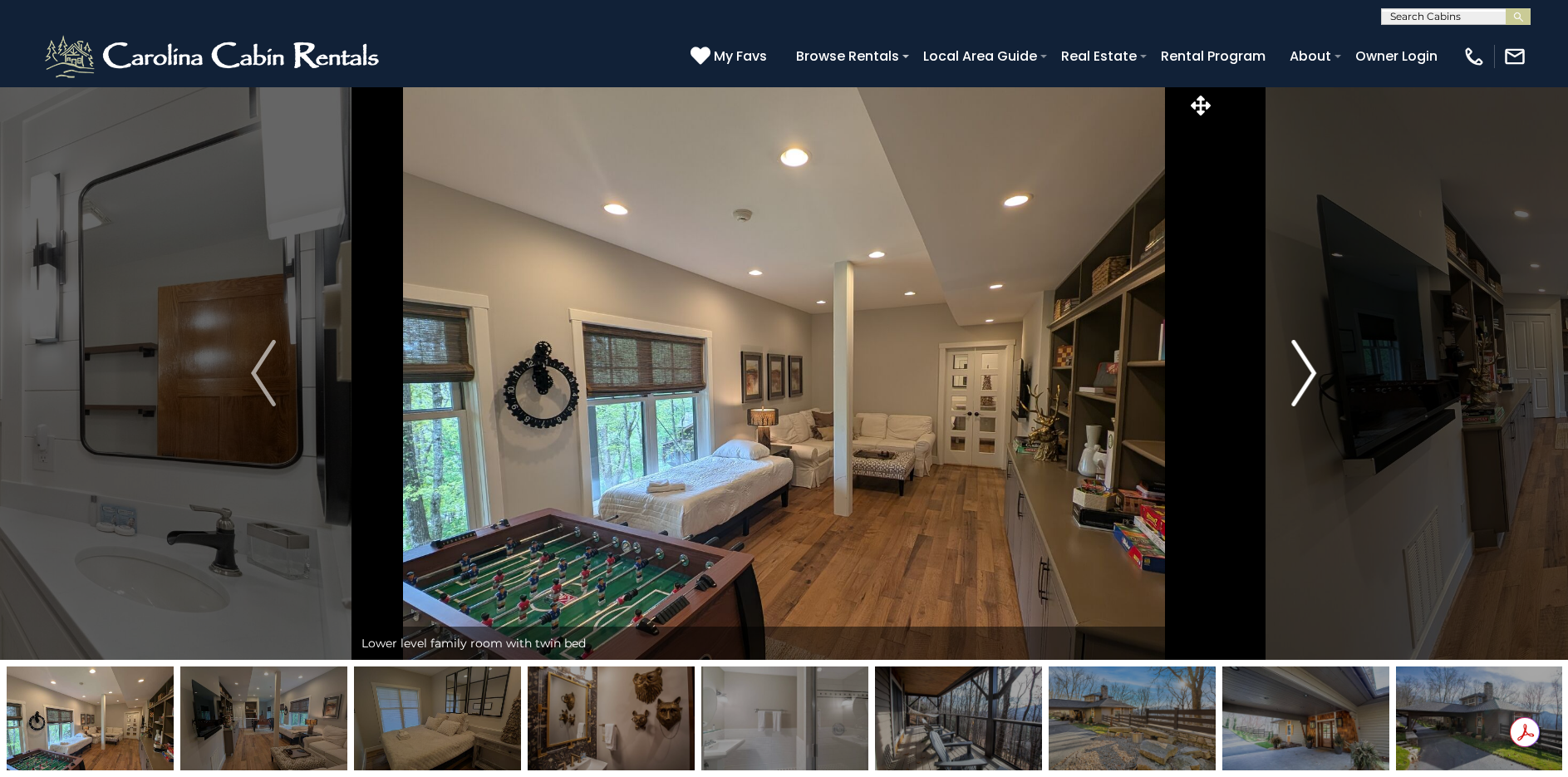
click at [1304, 363] on img "Next" at bounding box center [1305, 373] width 25 height 66
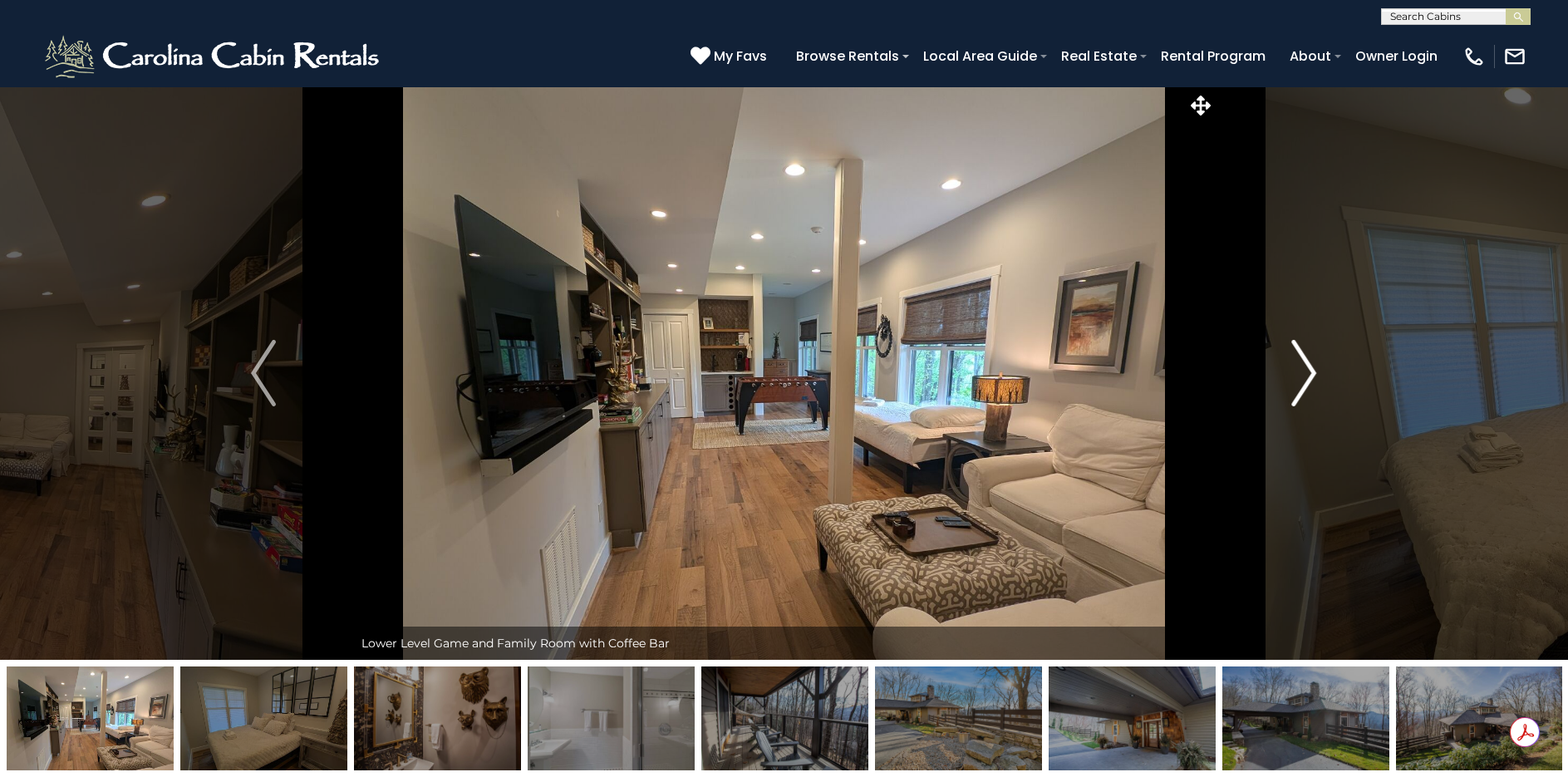
click at [1304, 363] on img "Next" at bounding box center [1305, 373] width 25 height 66
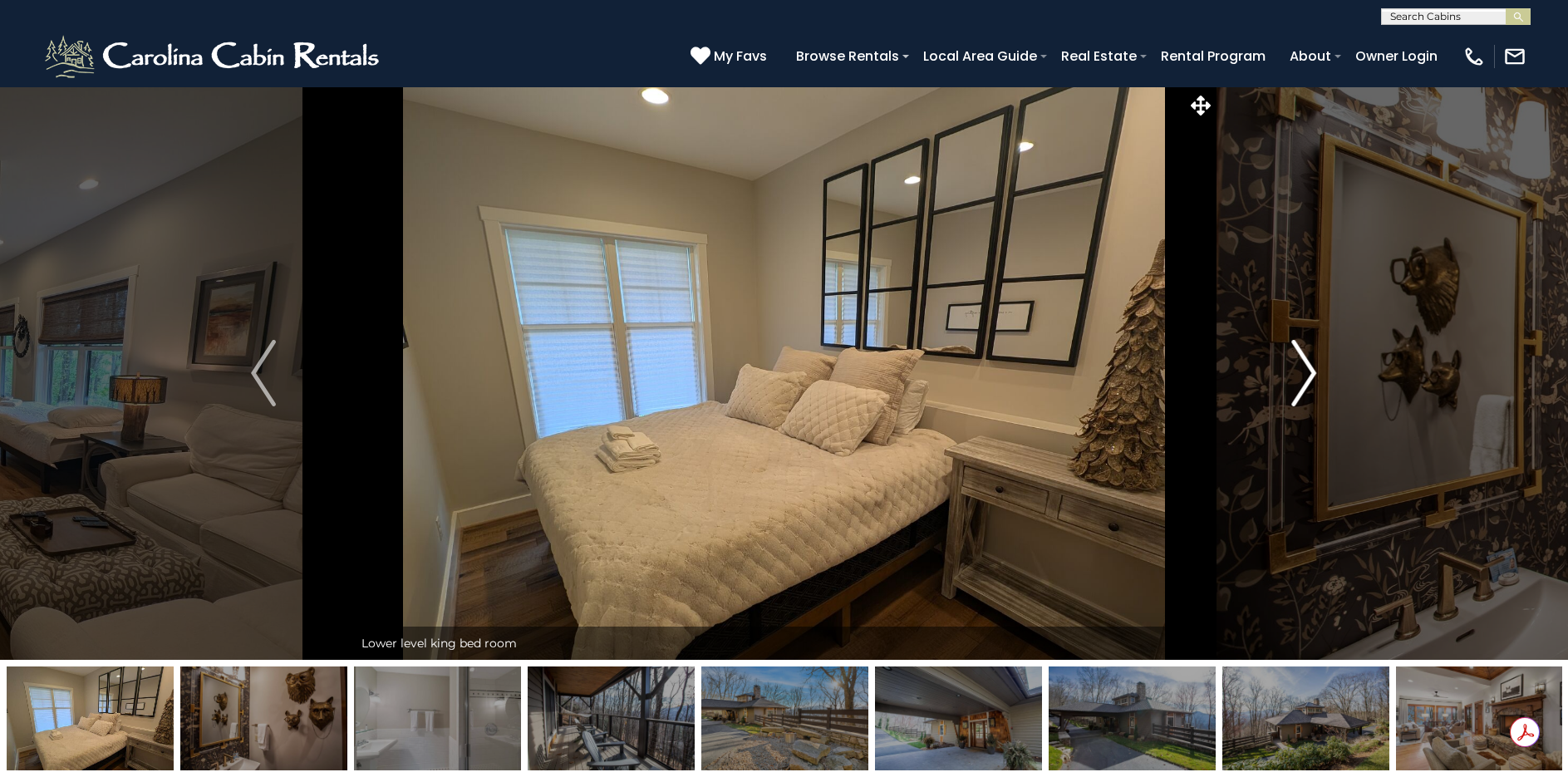
click at [1304, 363] on img "Next" at bounding box center [1305, 373] width 25 height 66
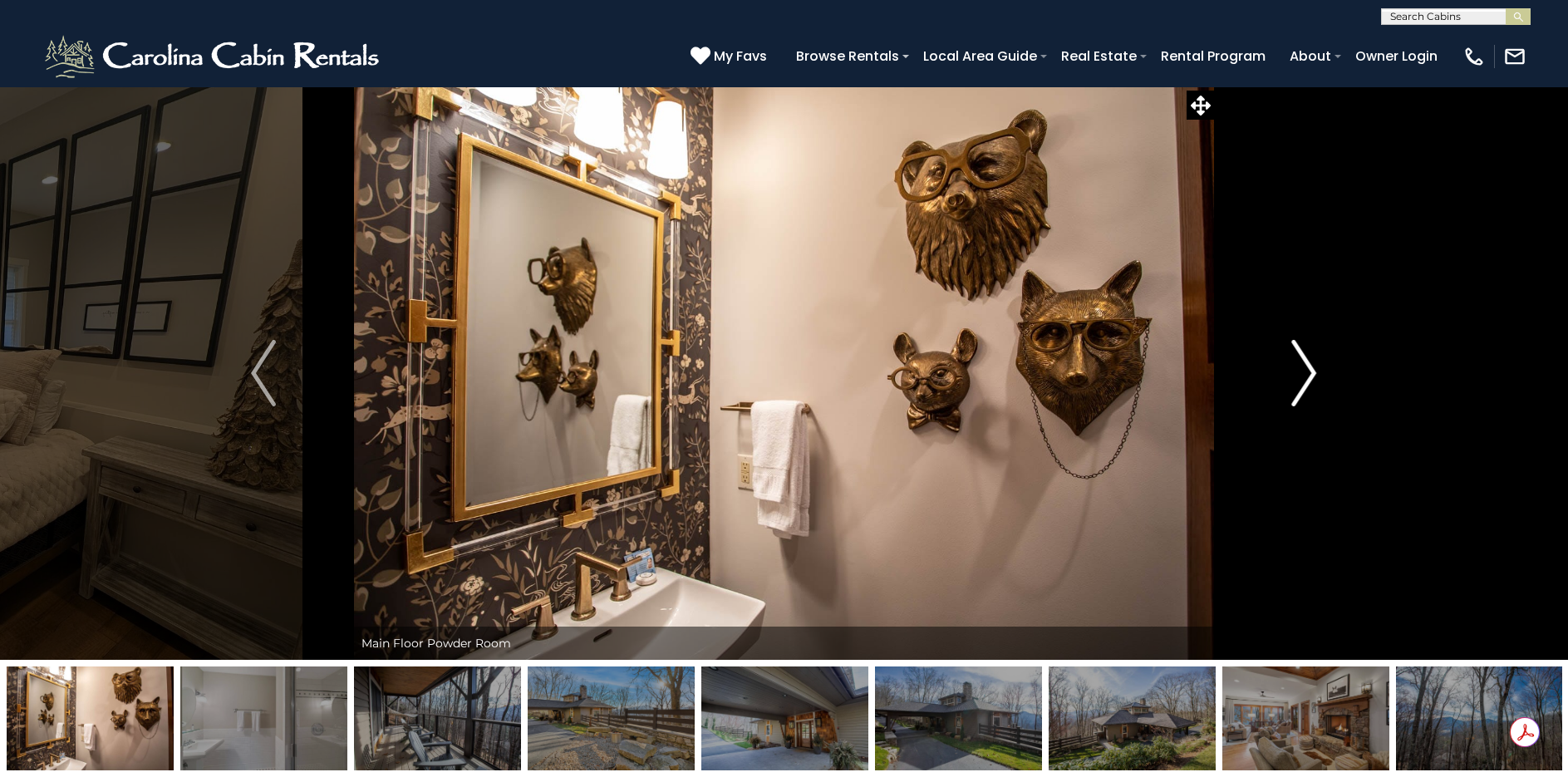
click at [1304, 363] on img "Next" at bounding box center [1305, 373] width 25 height 66
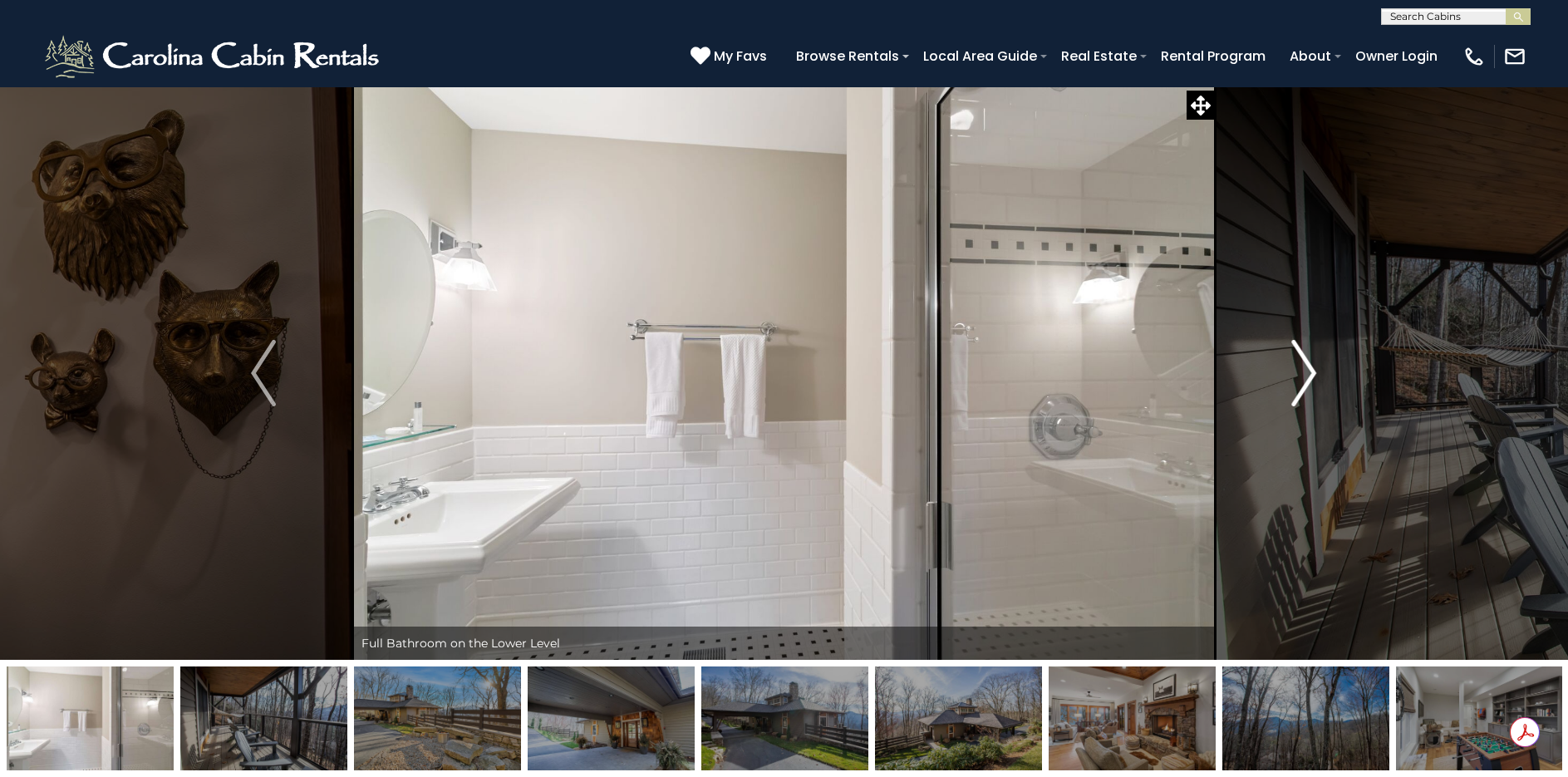
click at [1304, 363] on img "Next" at bounding box center [1305, 373] width 25 height 66
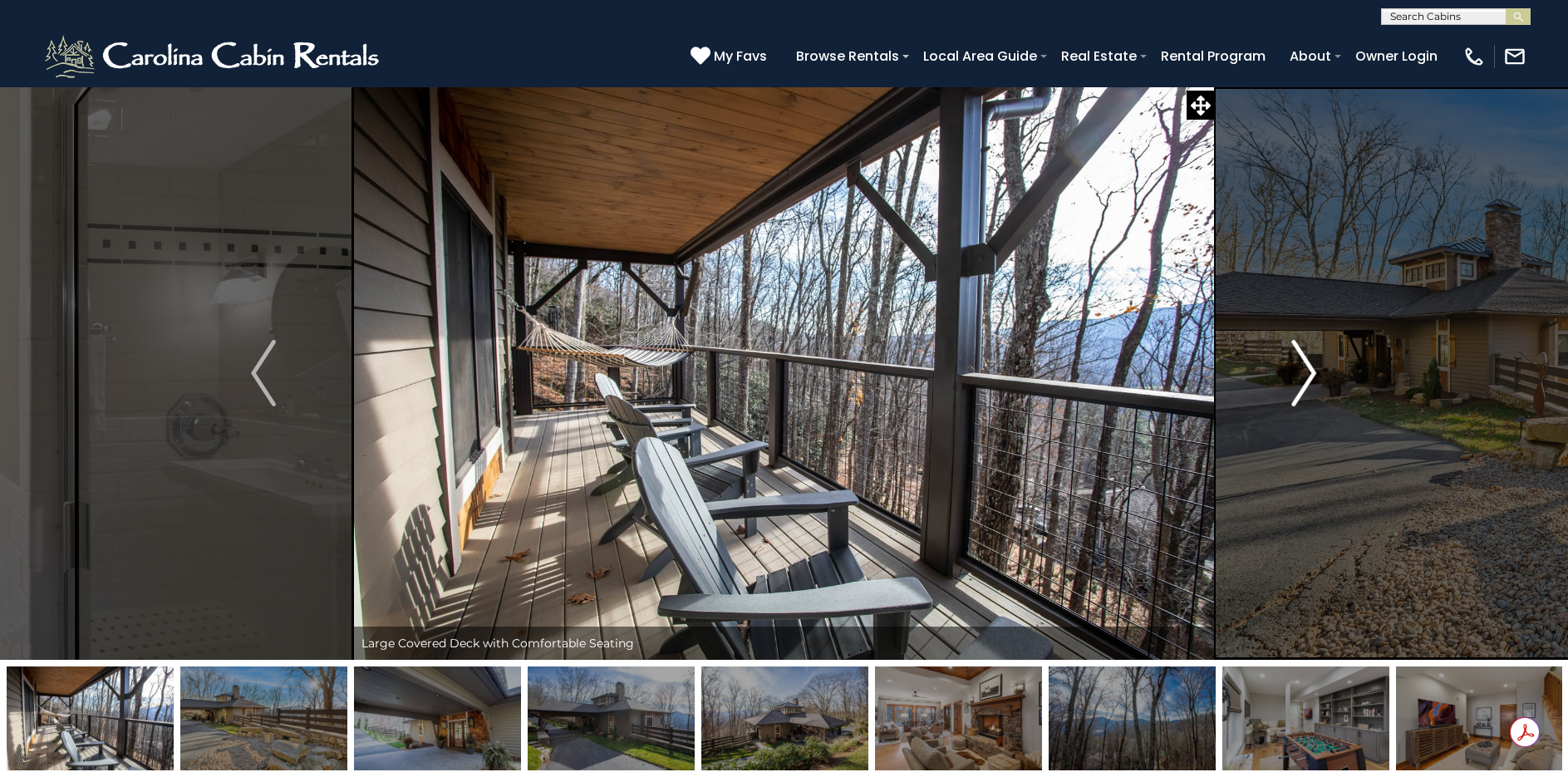
click at [1304, 363] on img "Next" at bounding box center [1305, 373] width 25 height 66
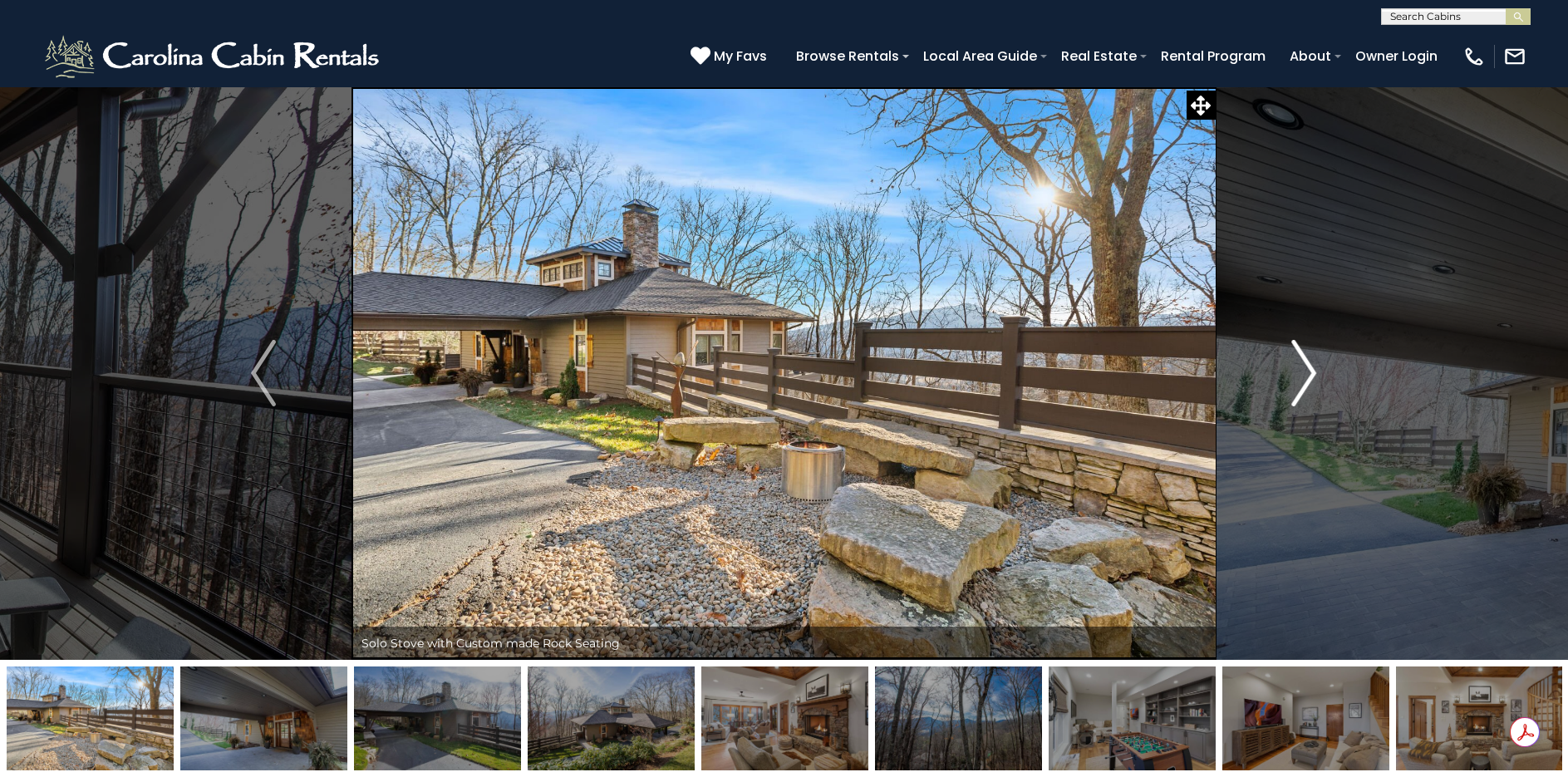
click at [1304, 363] on img "Next" at bounding box center [1305, 373] width 25 height 66
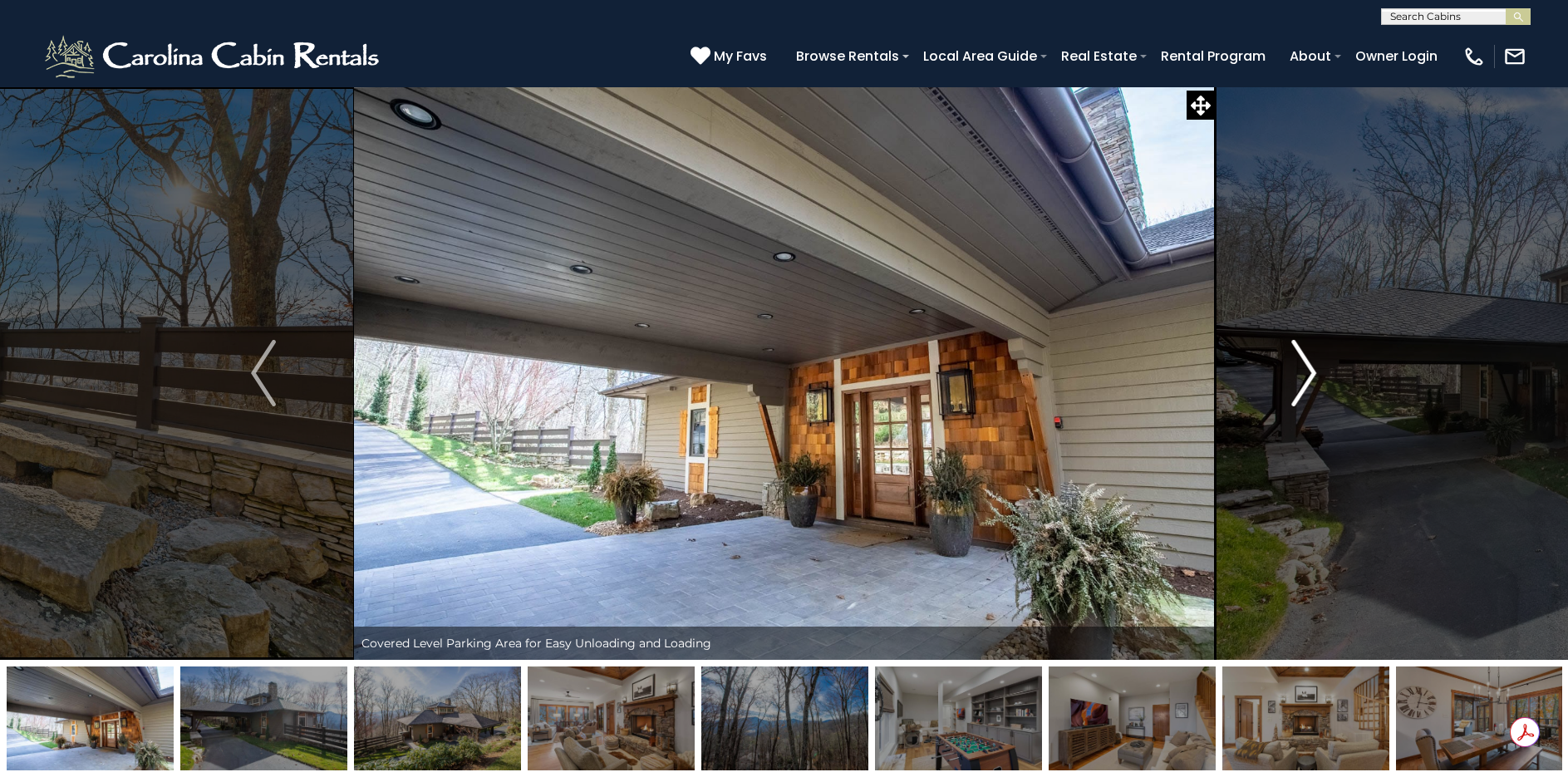
click at [1304, 363] on img "Next" at bounding box center [1305, 373] width 25 height 66
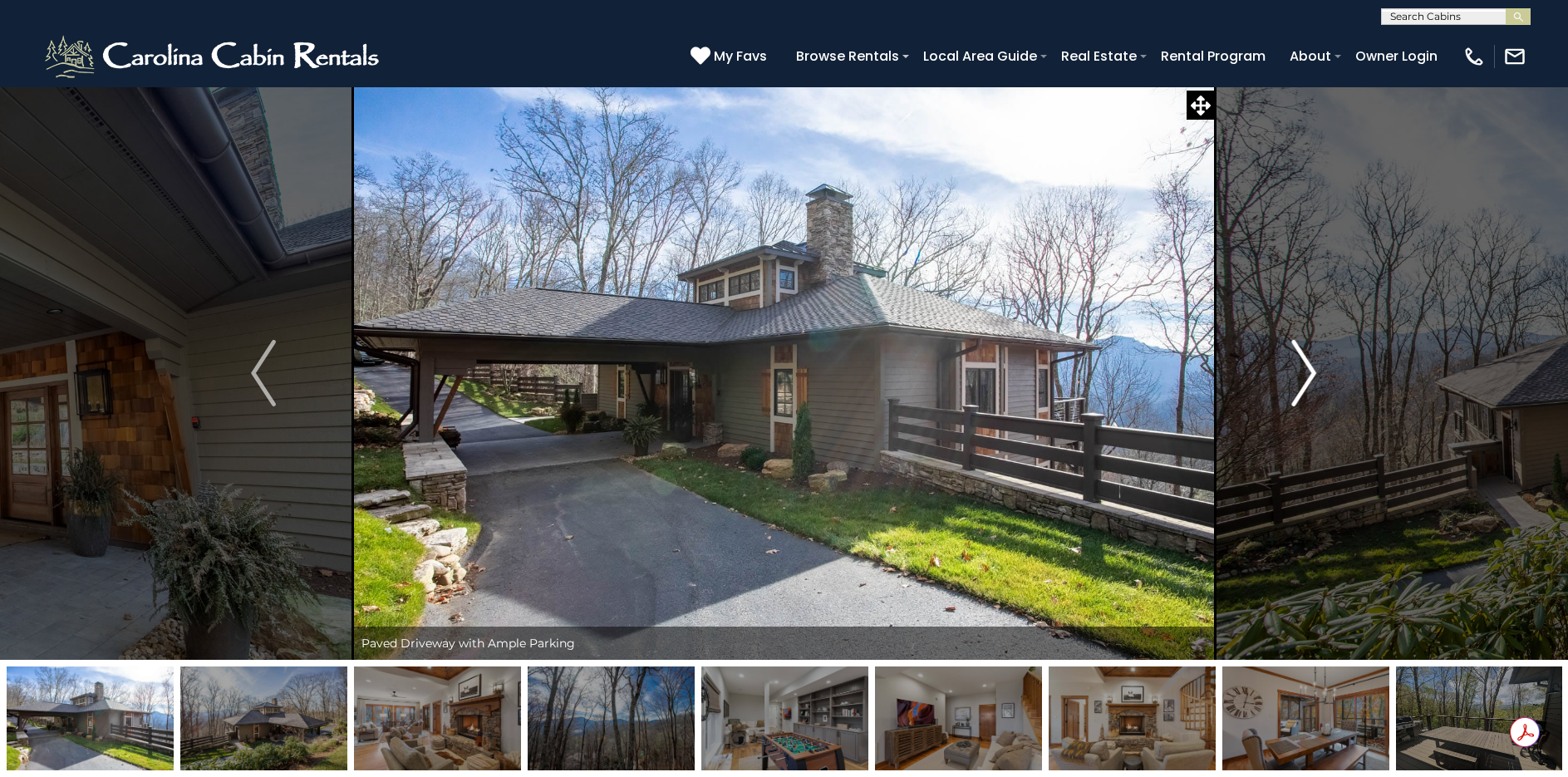
click at [1304, 363] on img "Next" at bounding box center [1305, 373] width 25 height 66
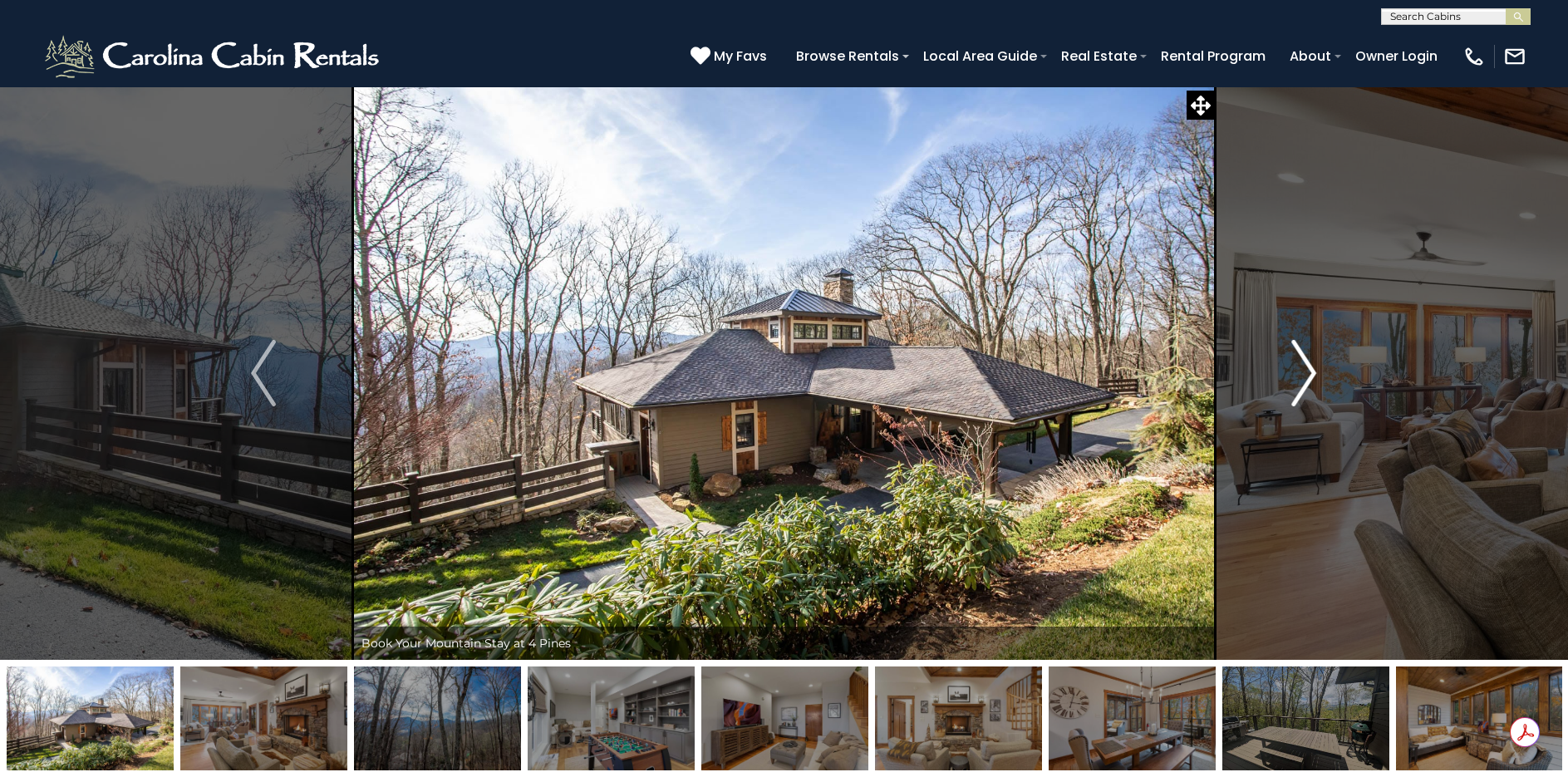
click at [1304, 363] on img "Next" at bounding box center [1305, 373] width 25 height 66
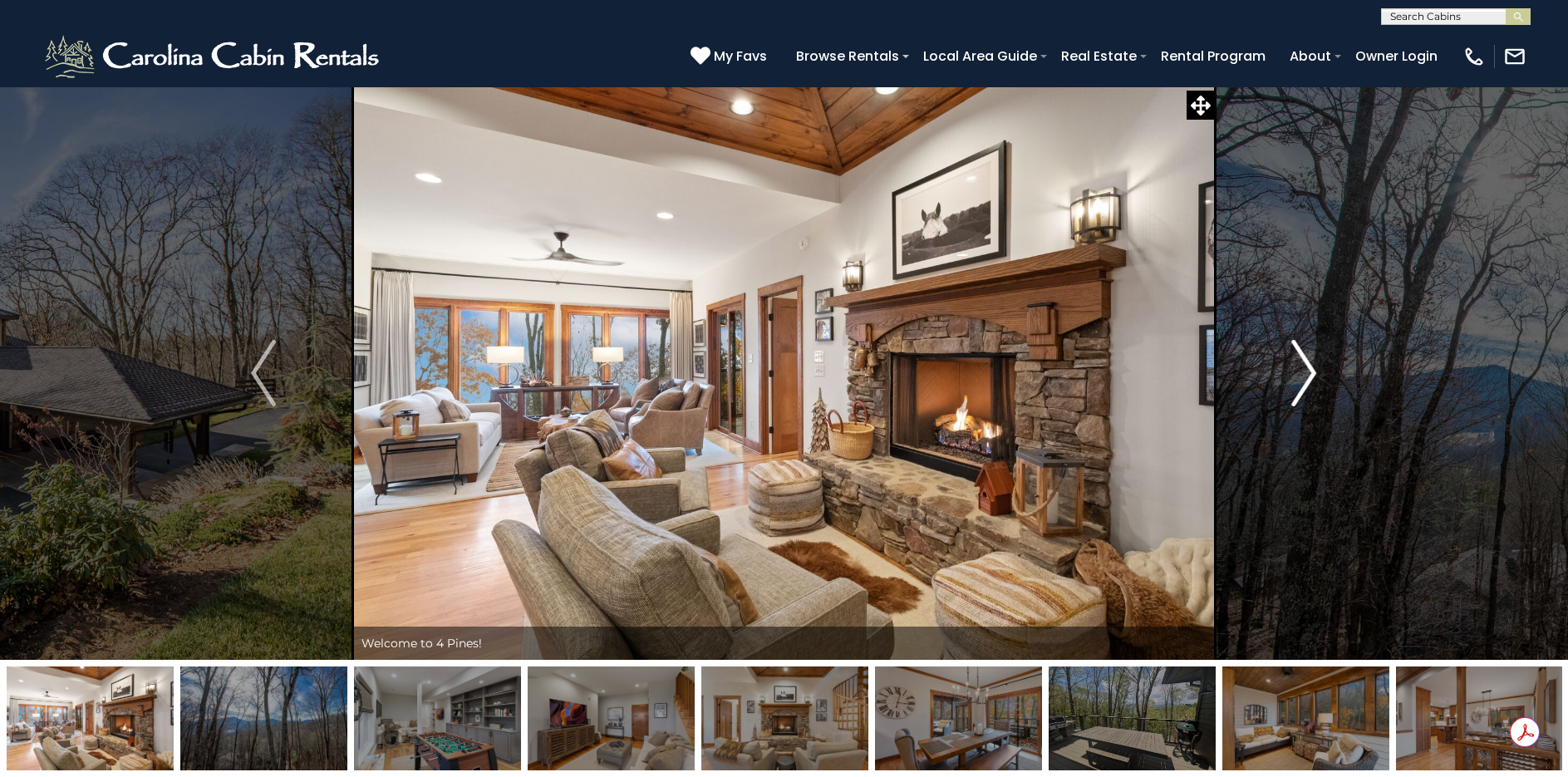
click at [1304, 363] on img "Next" at bounding box center [1305, 373] width 25 height 66
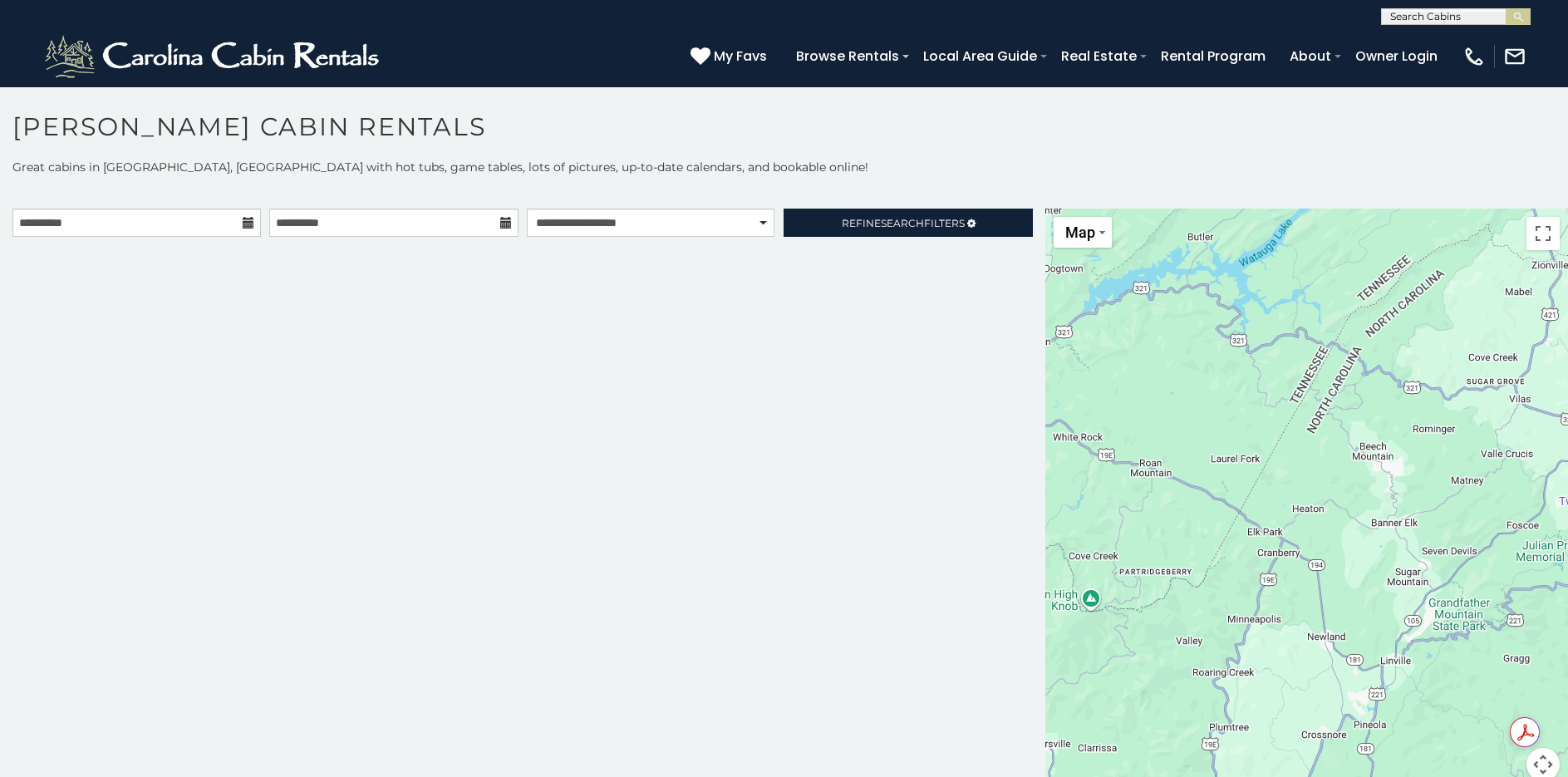
click at [1364, 510] on div at bounding box center [1307, 505] width 523 height 592
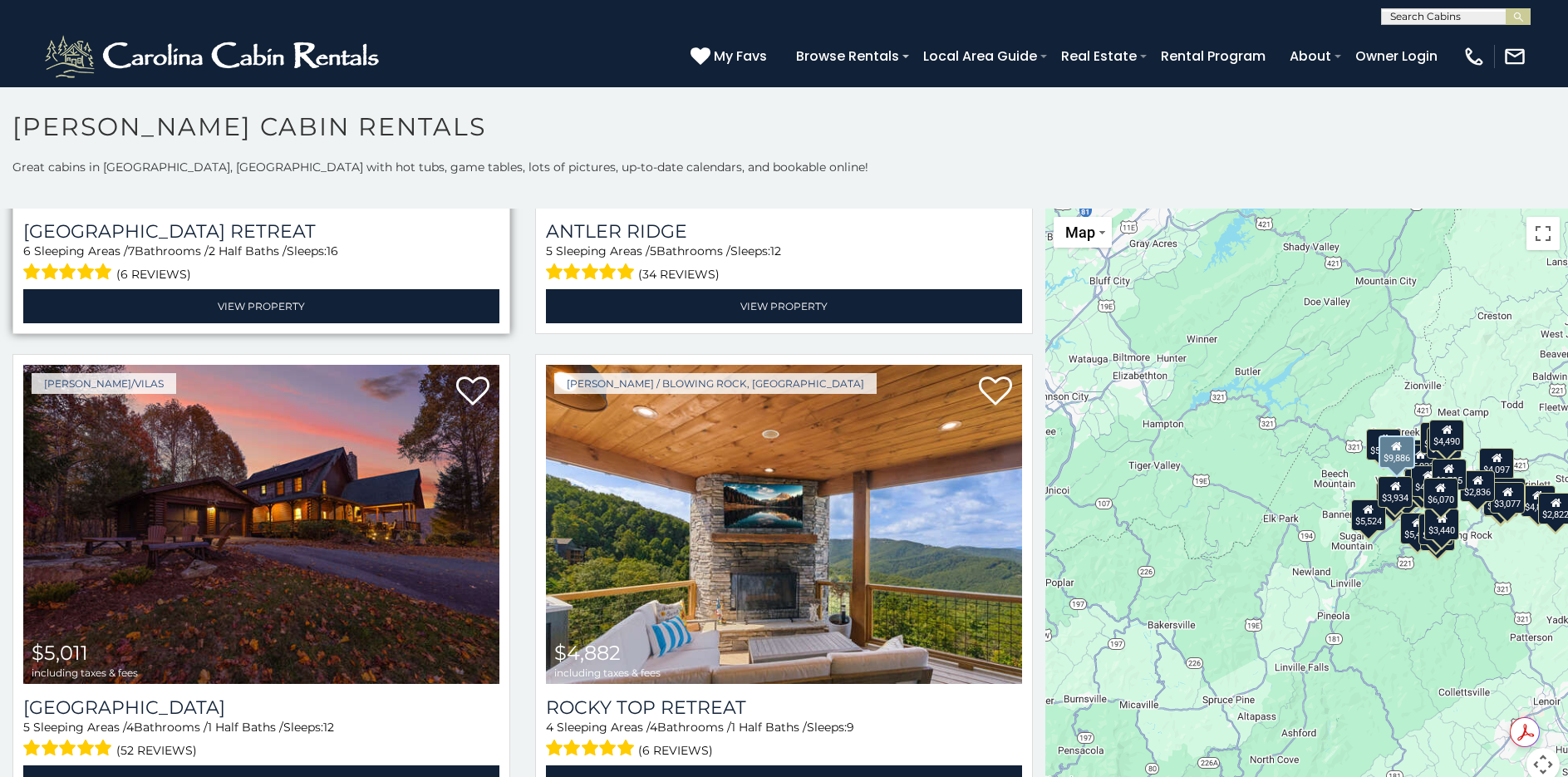
scroll to position [415, 0]
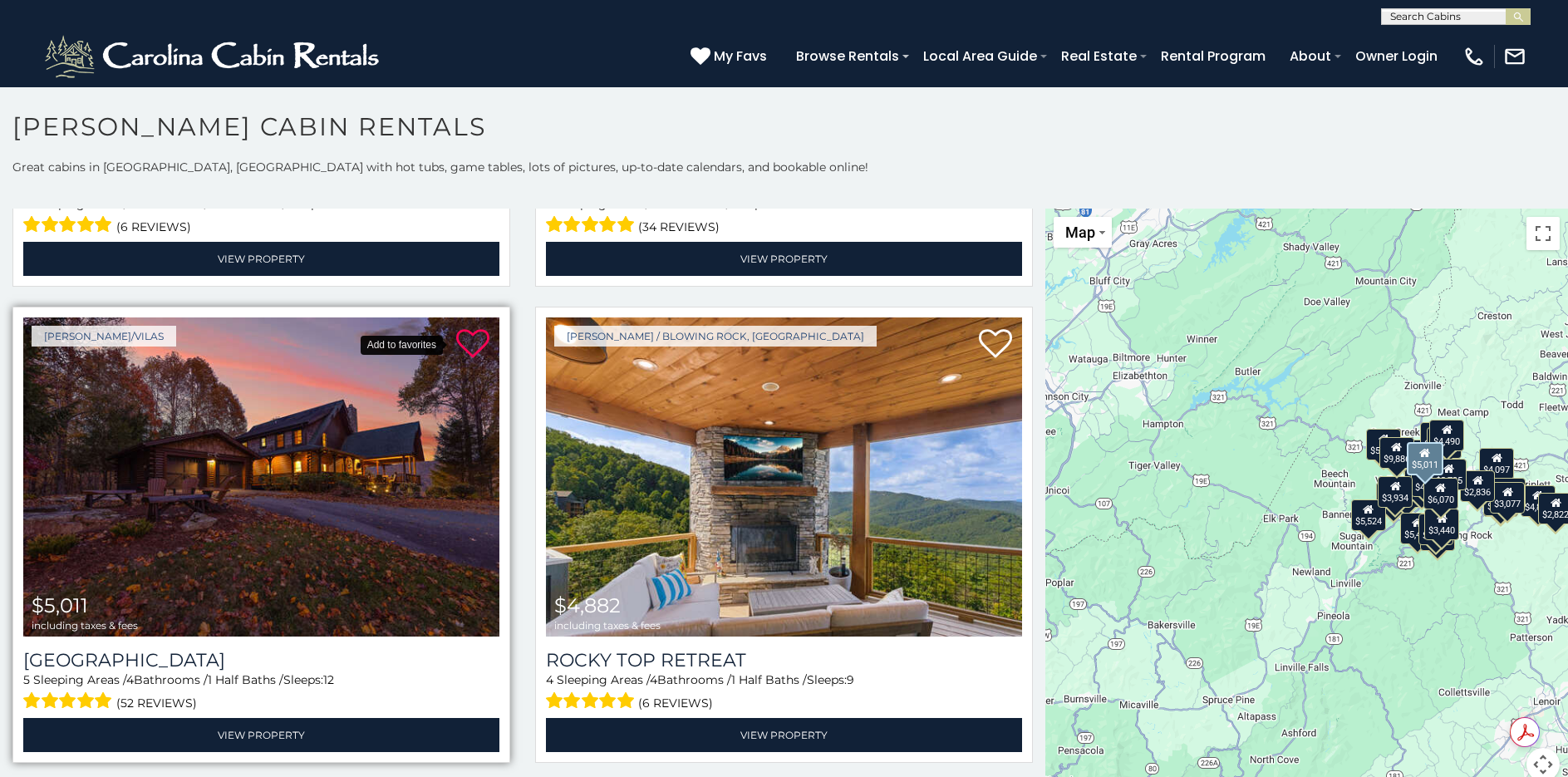
click at [464, 345] on icon at bounding box center [472, 344] width 33 height 33
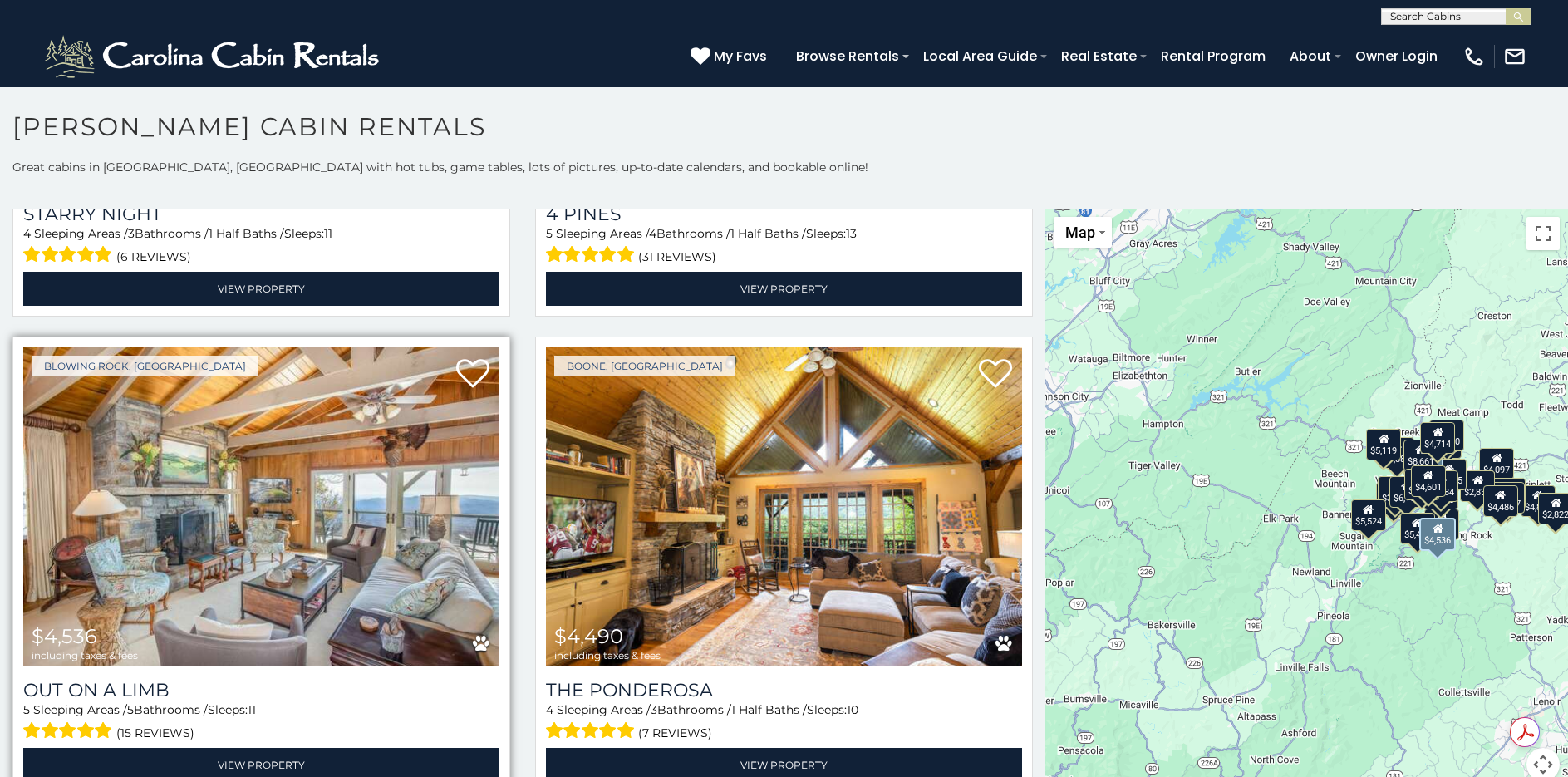
scroll to position [4239, 0]
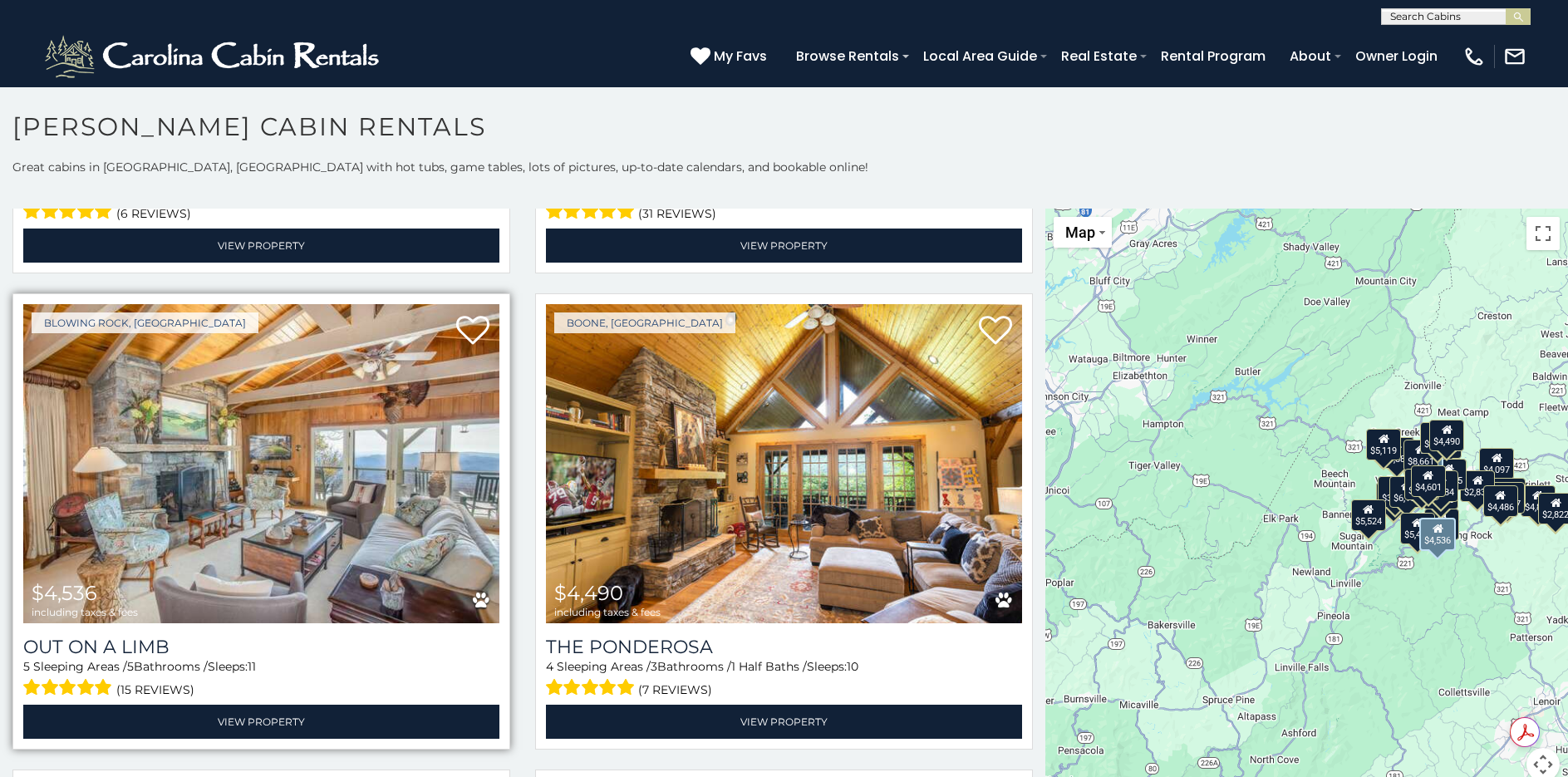
click at [302, 420] on img at bounding box center [261, 464] width 476 height 319
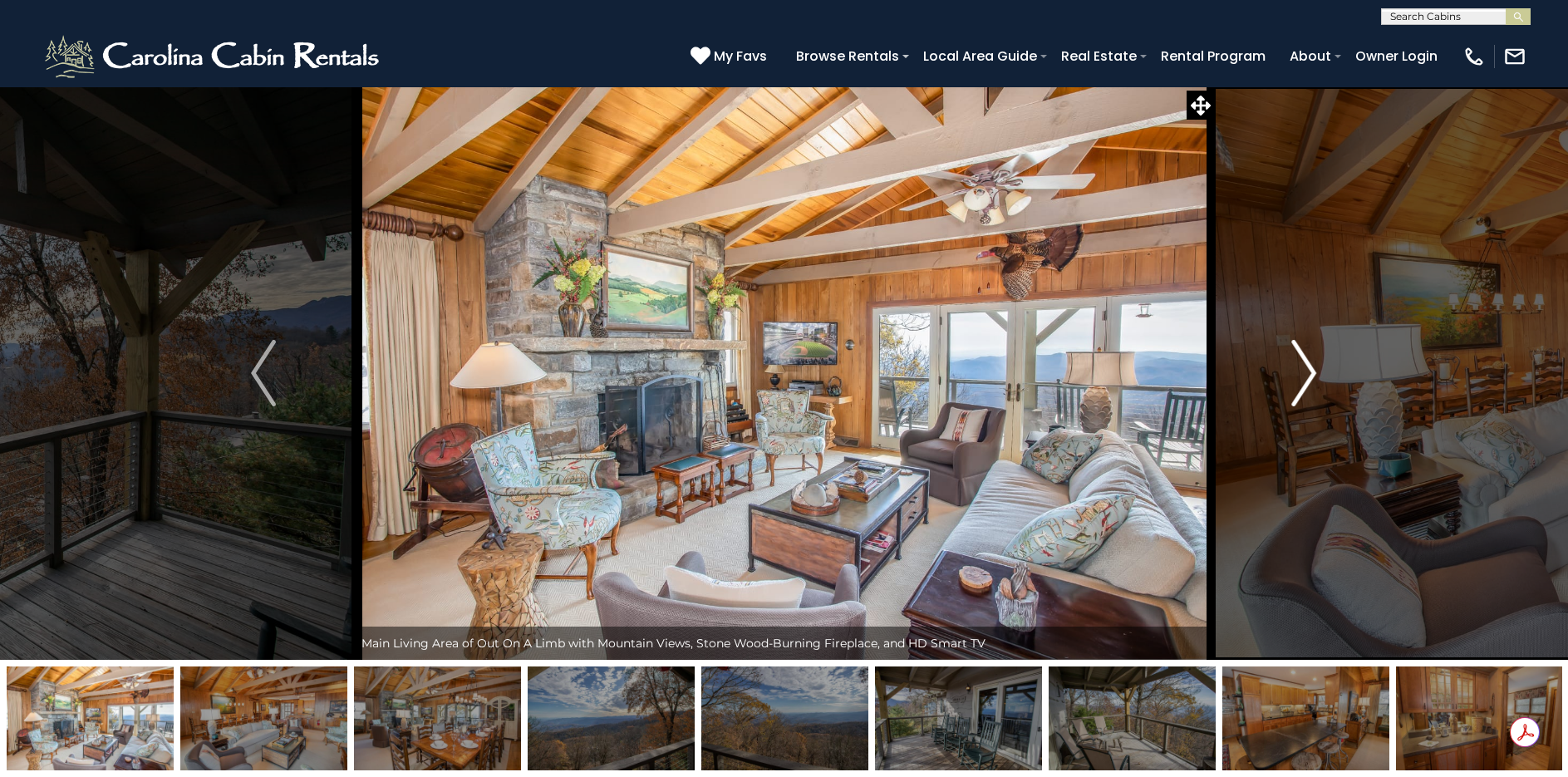
click at [1312, 359] on img "Next" at bounding box center [1305, 373] width 25 height 66
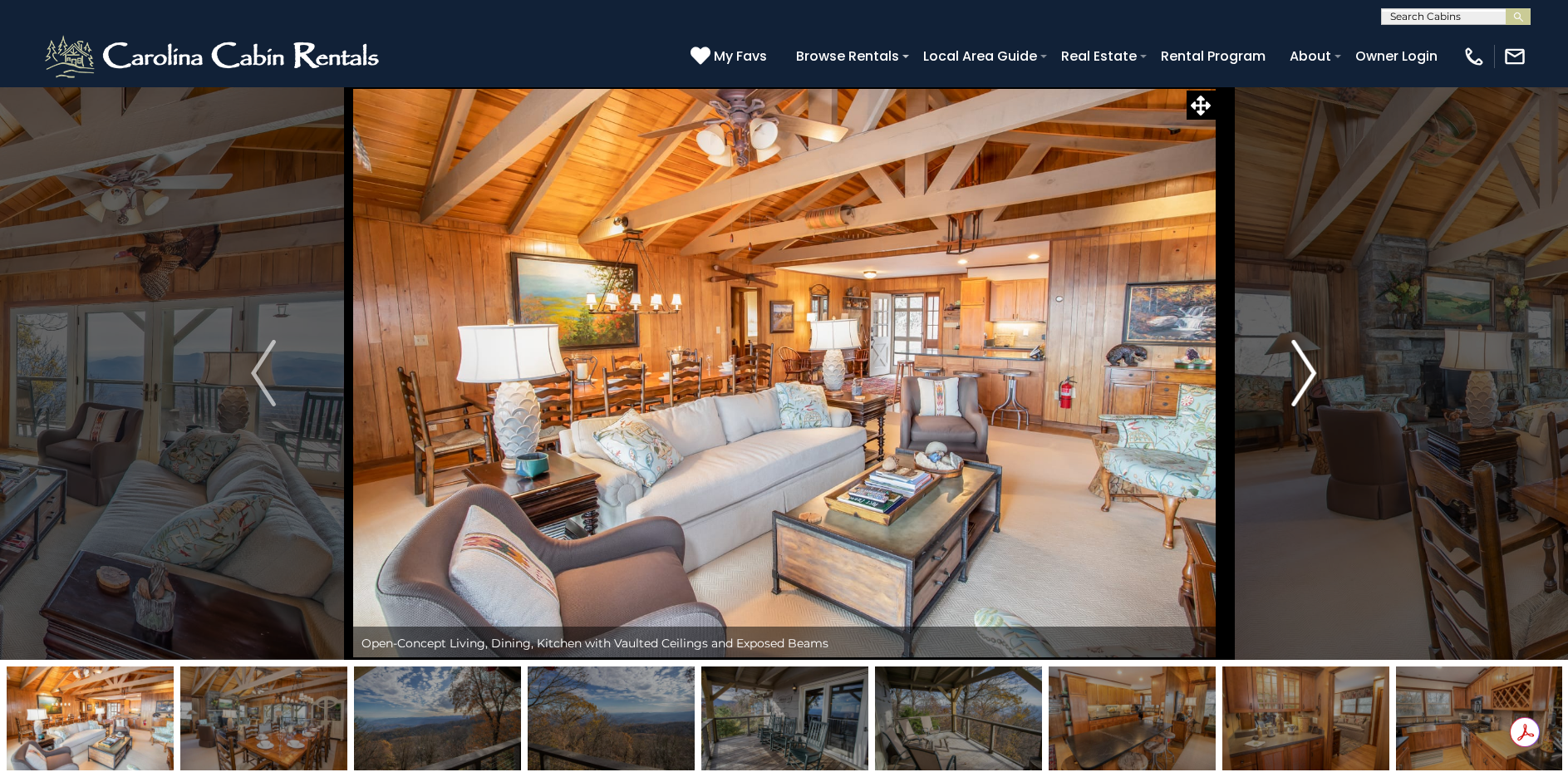
click at [1312, 359] on img "Next" at bounding box center [1305, 373] width 25 height 66
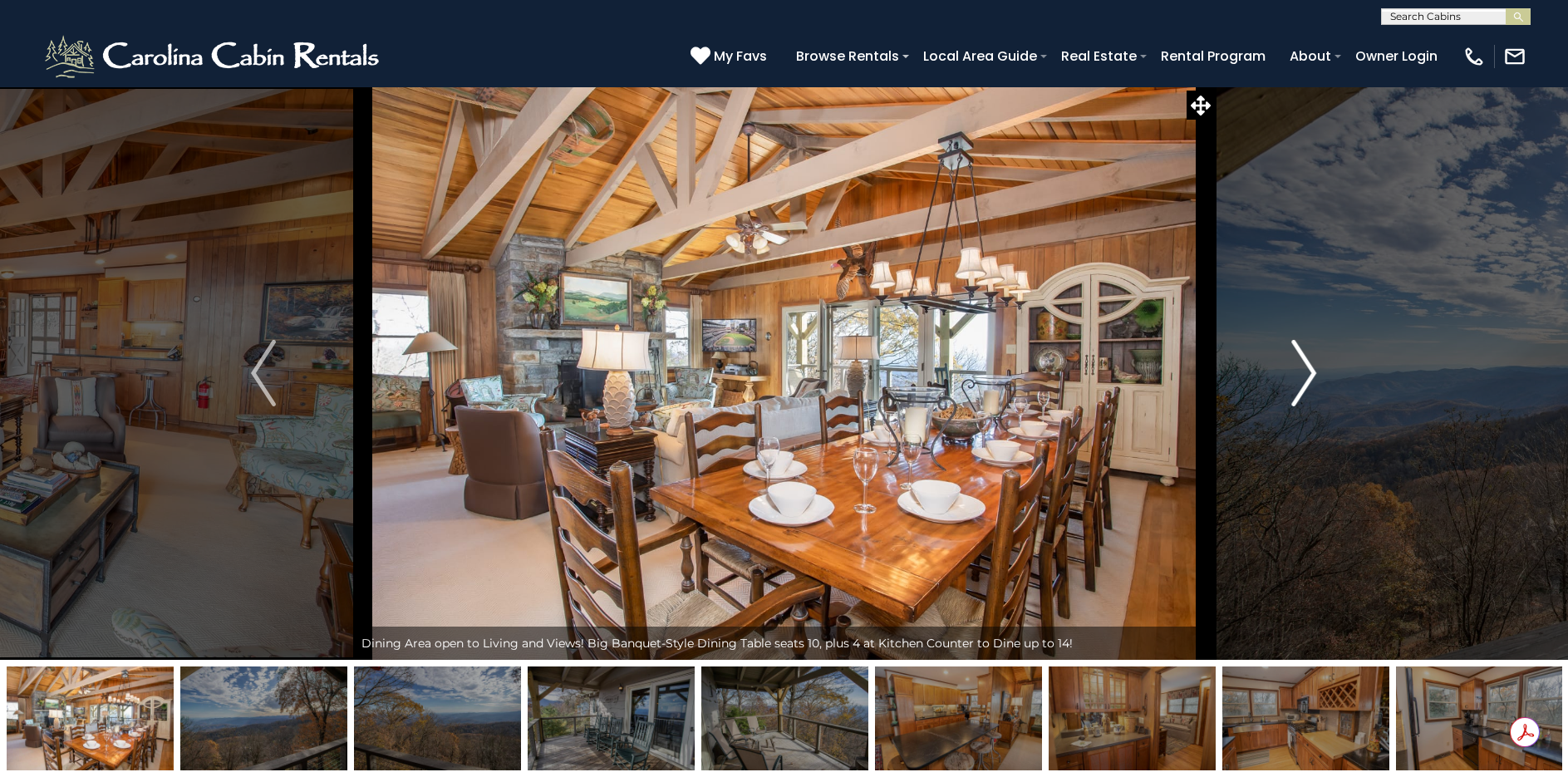
click at [1312, 359] on img "Next" at bounding box center [1305, 373] width 25 height 66
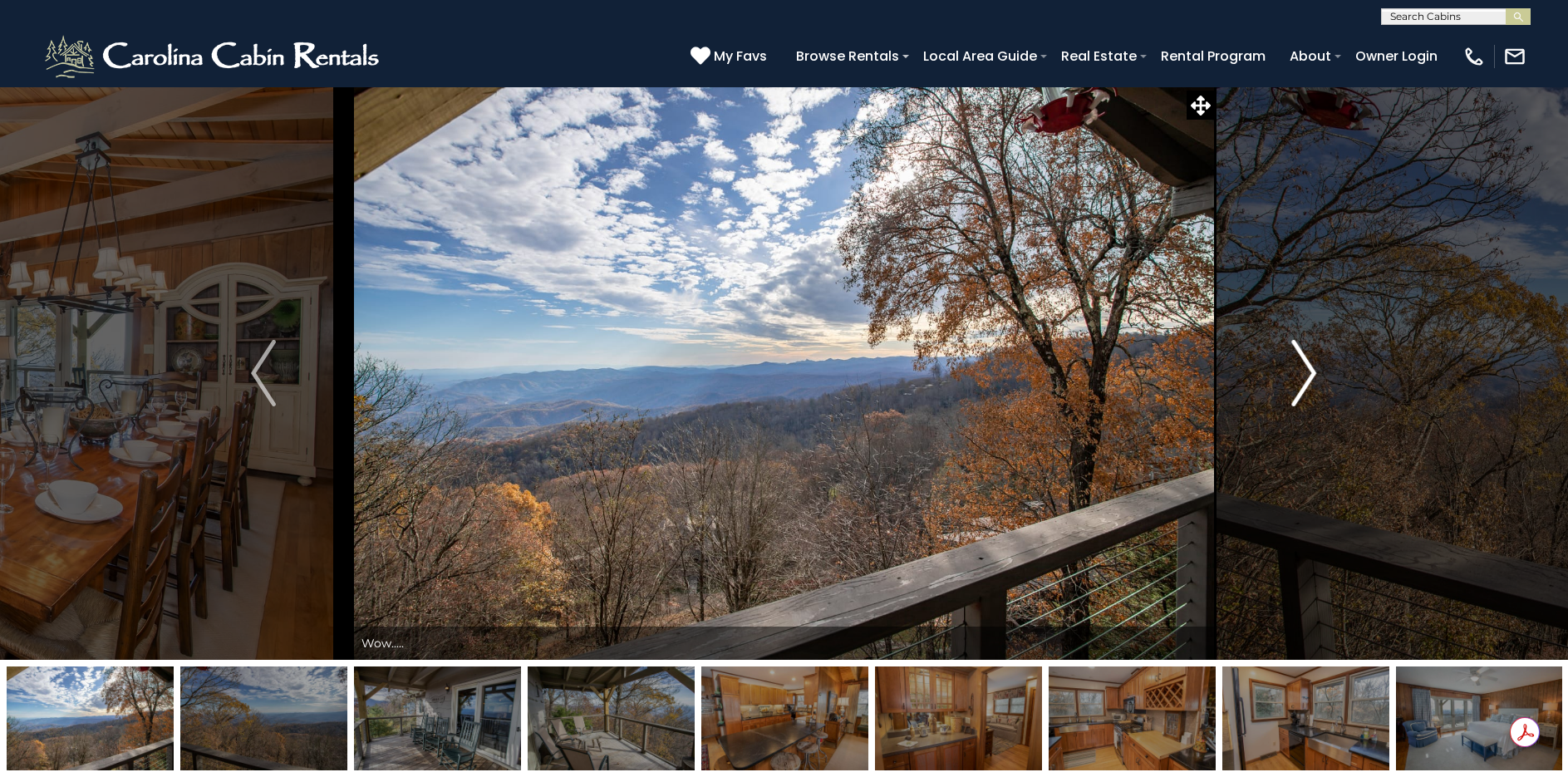
click at [1312, 359] on img "Next" at bounding box center [1305, 373] width 25 height 66
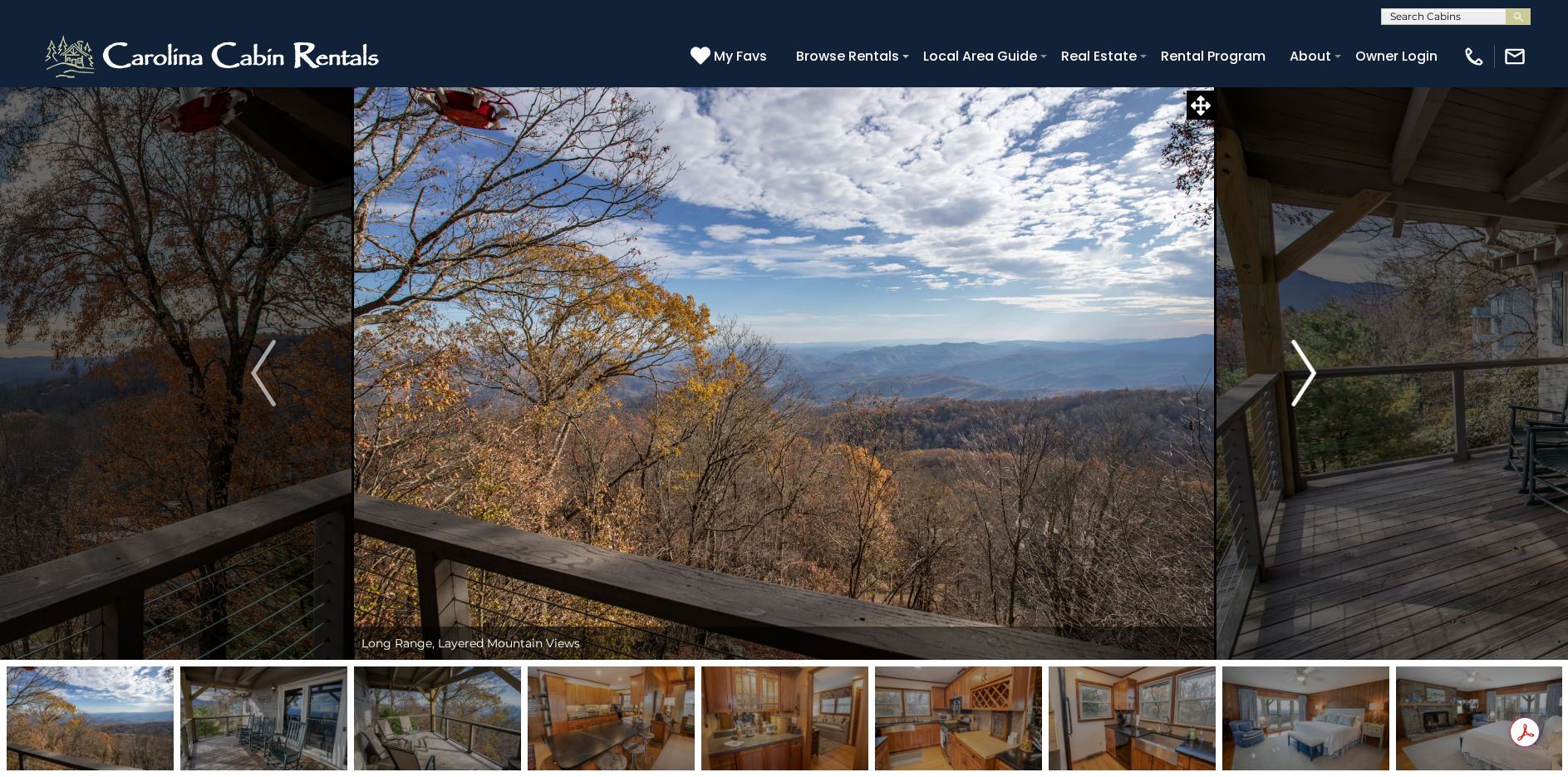
click at [1312, 359] on img "Next" at bounding box center [1305, 373] width 25 height 66
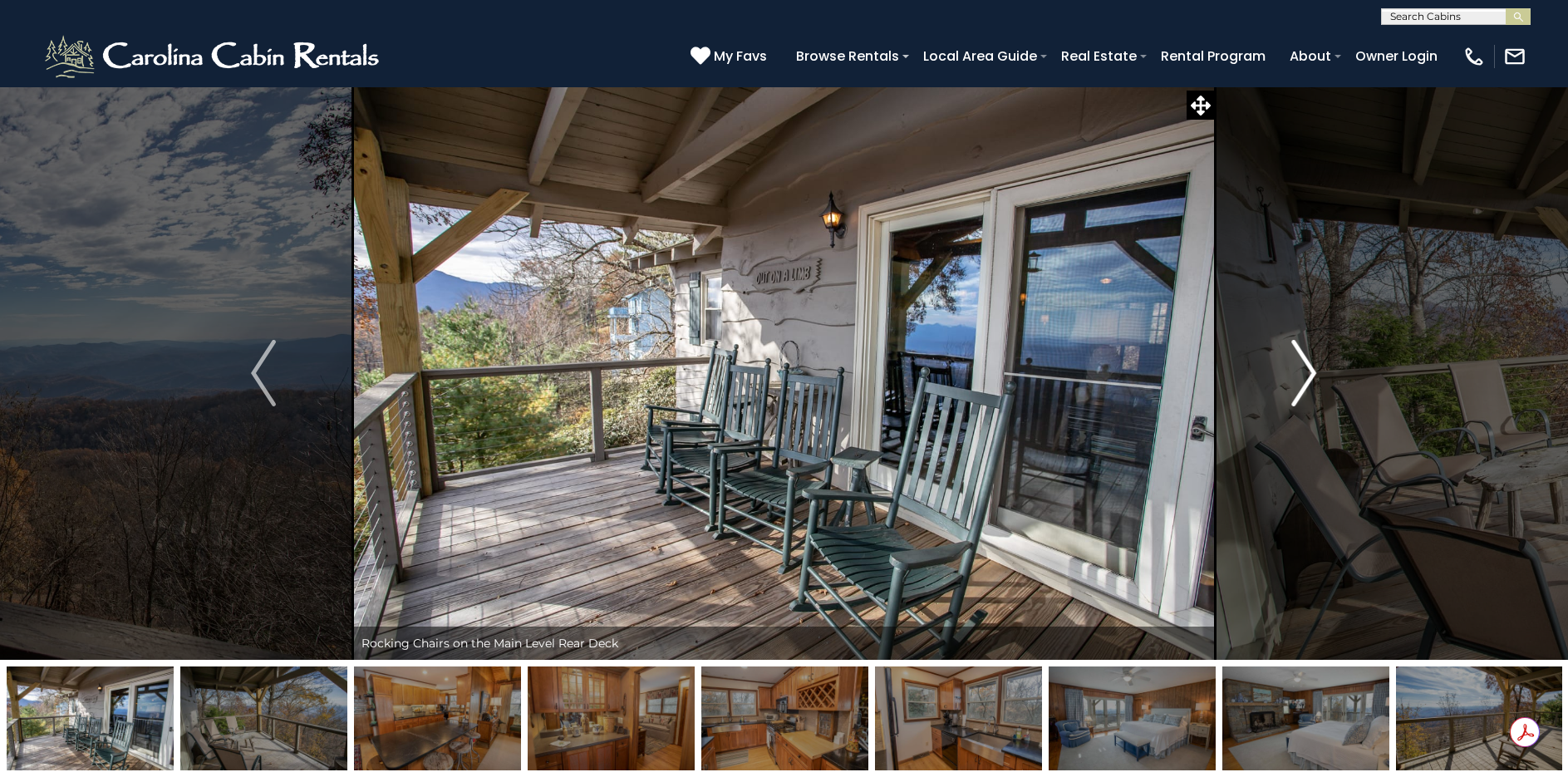
click at [1312, 359] on img "Next" at bounding box center [1305, 373] width 25 height 66
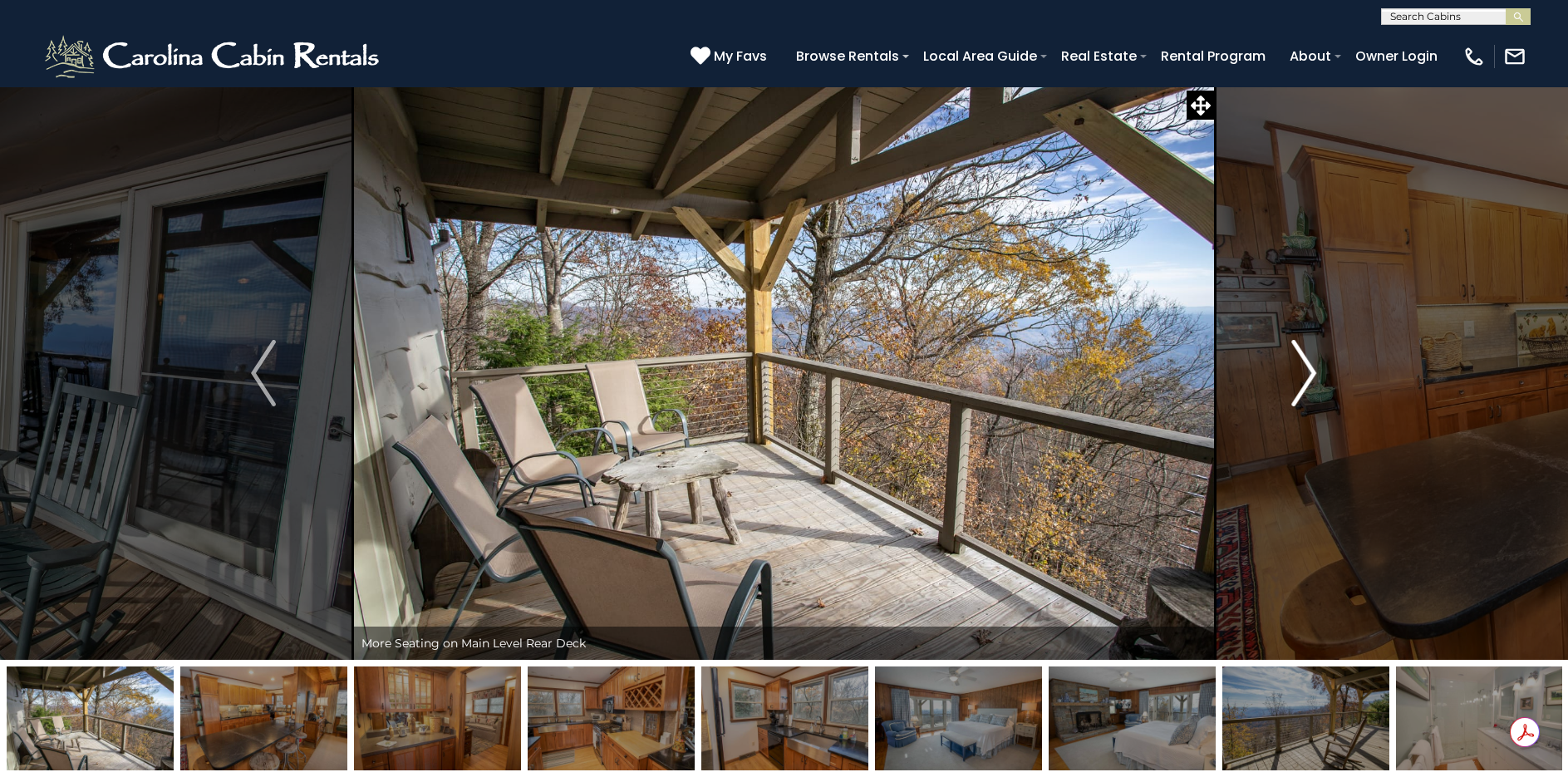
click at [1312, 359] on img "Next" at bounding box center [1305, 373] width 25 height 66
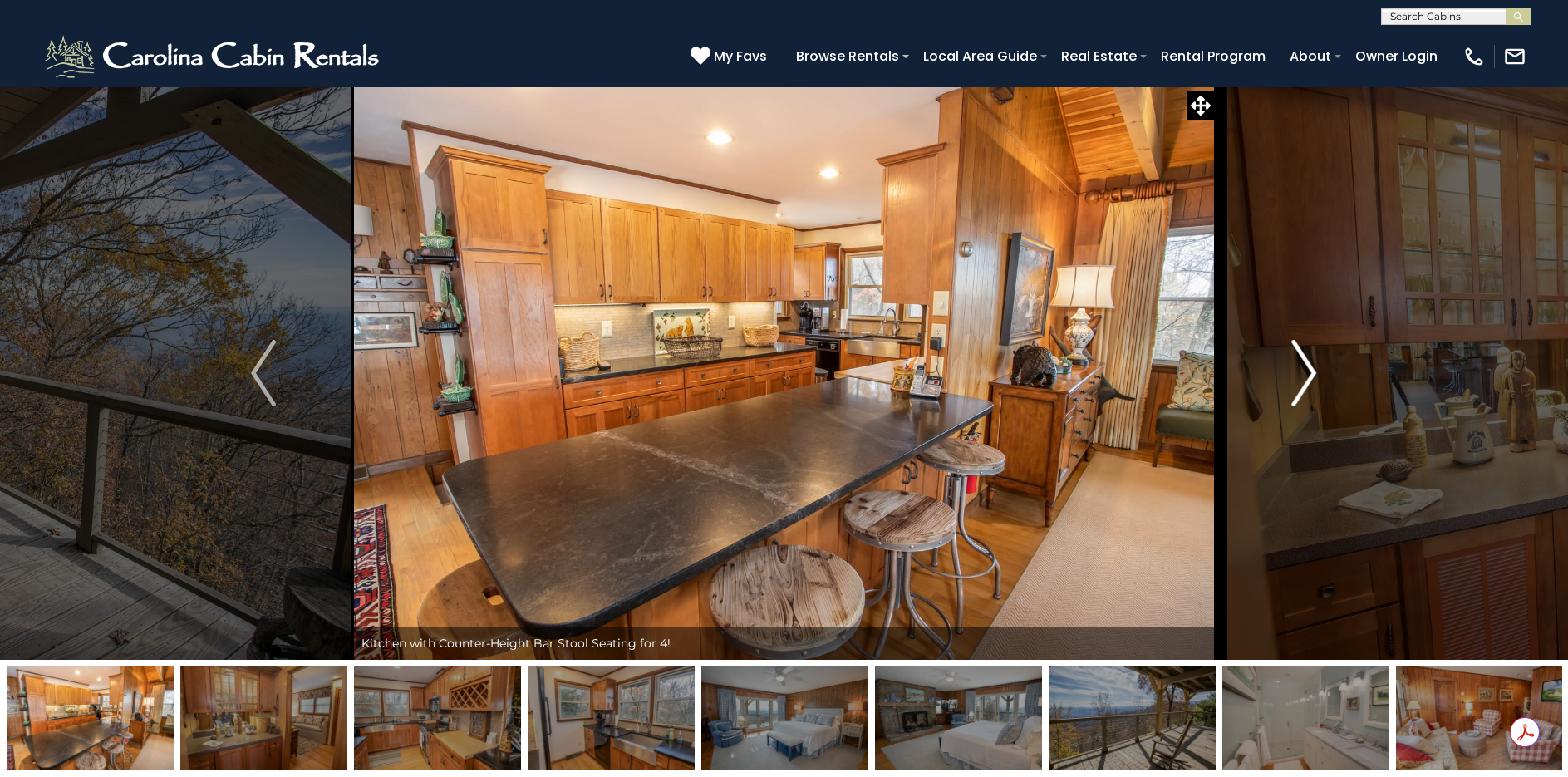
click at [1312, 359] on img "Next" at bounding box center [1305, 373] width 25 height 66
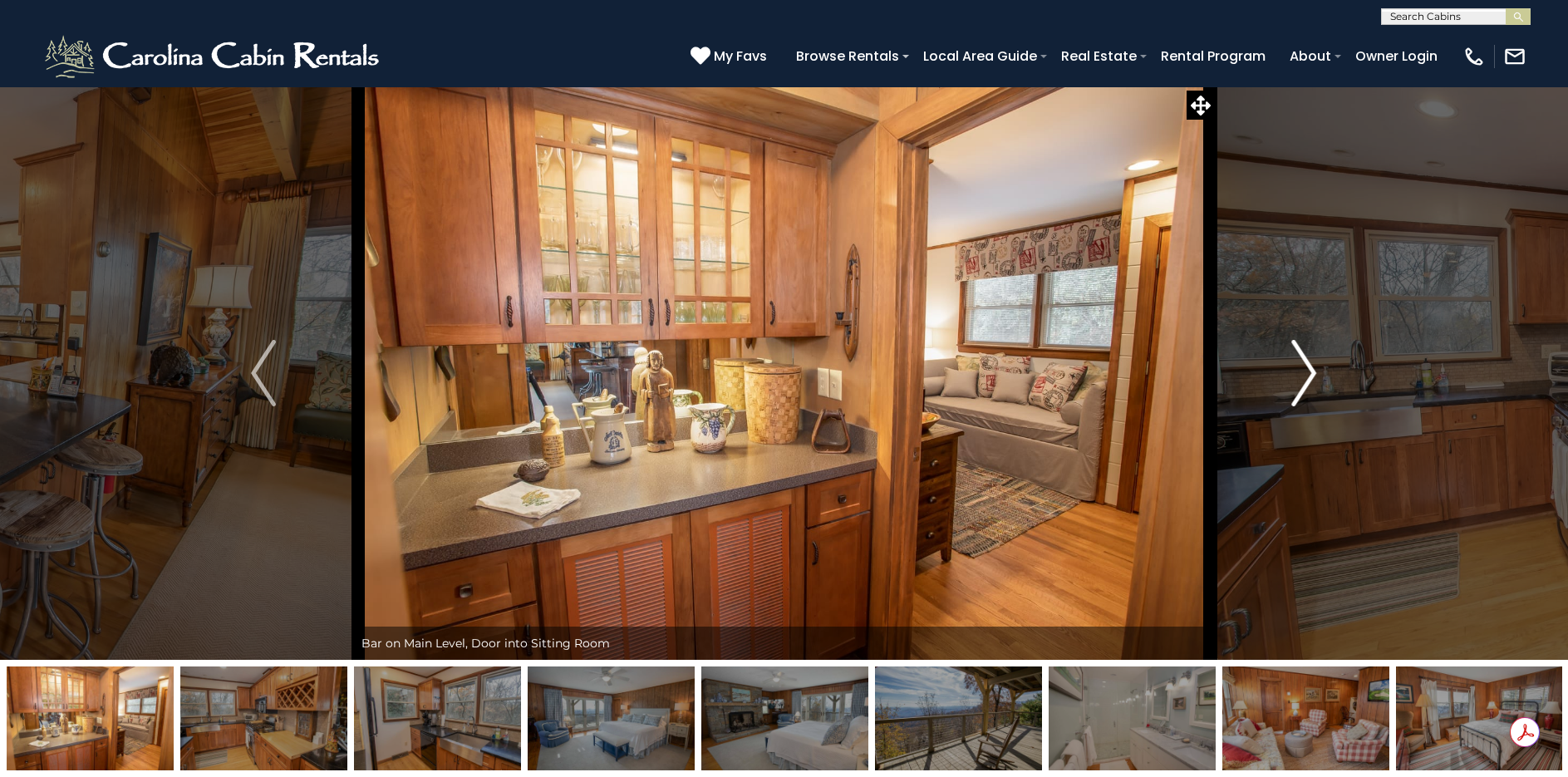
click at [1312, 359] on img "Next" at bounding box center [1305, 373] width 25 height 66
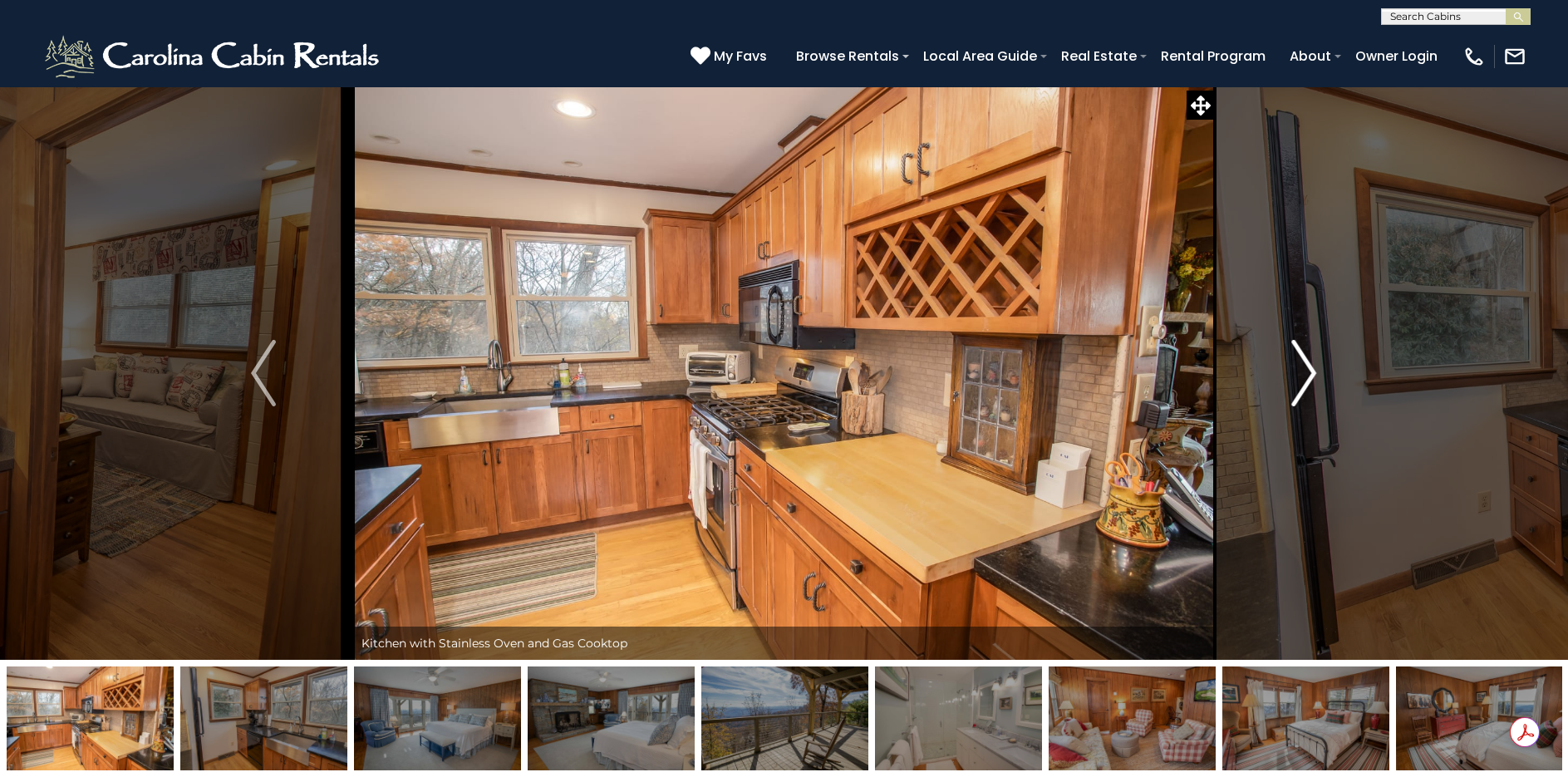
click at [1312, 359] on img "Next" at bounding box center [1305, 373] width 25 height 66
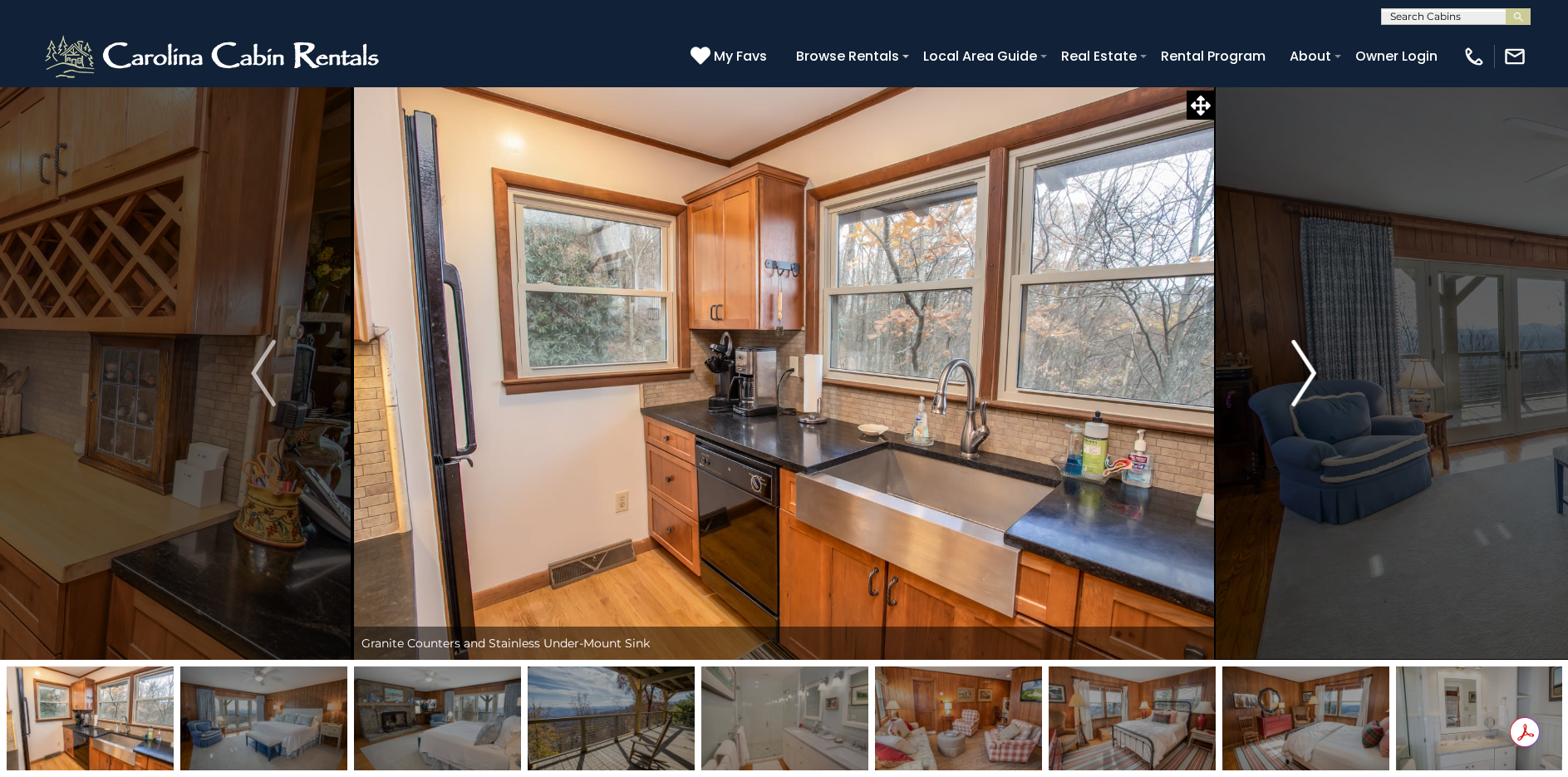
click at [1312, 359] on img "Next" at bounding box center [1305, 373] width 25 height 66
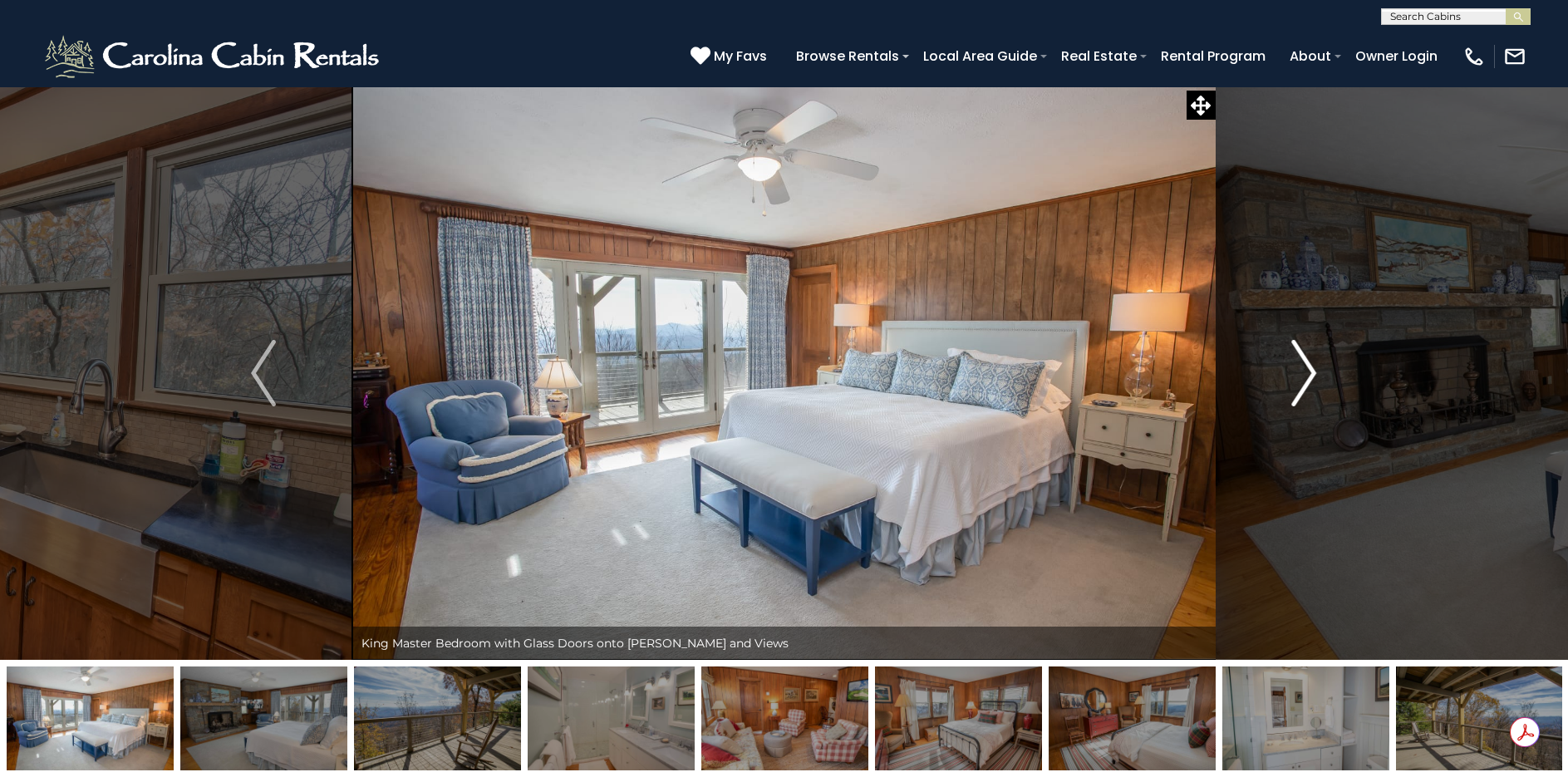
click at [1312, 359] on img "Next" at bounding box center [1305, 373] width 25 height 66
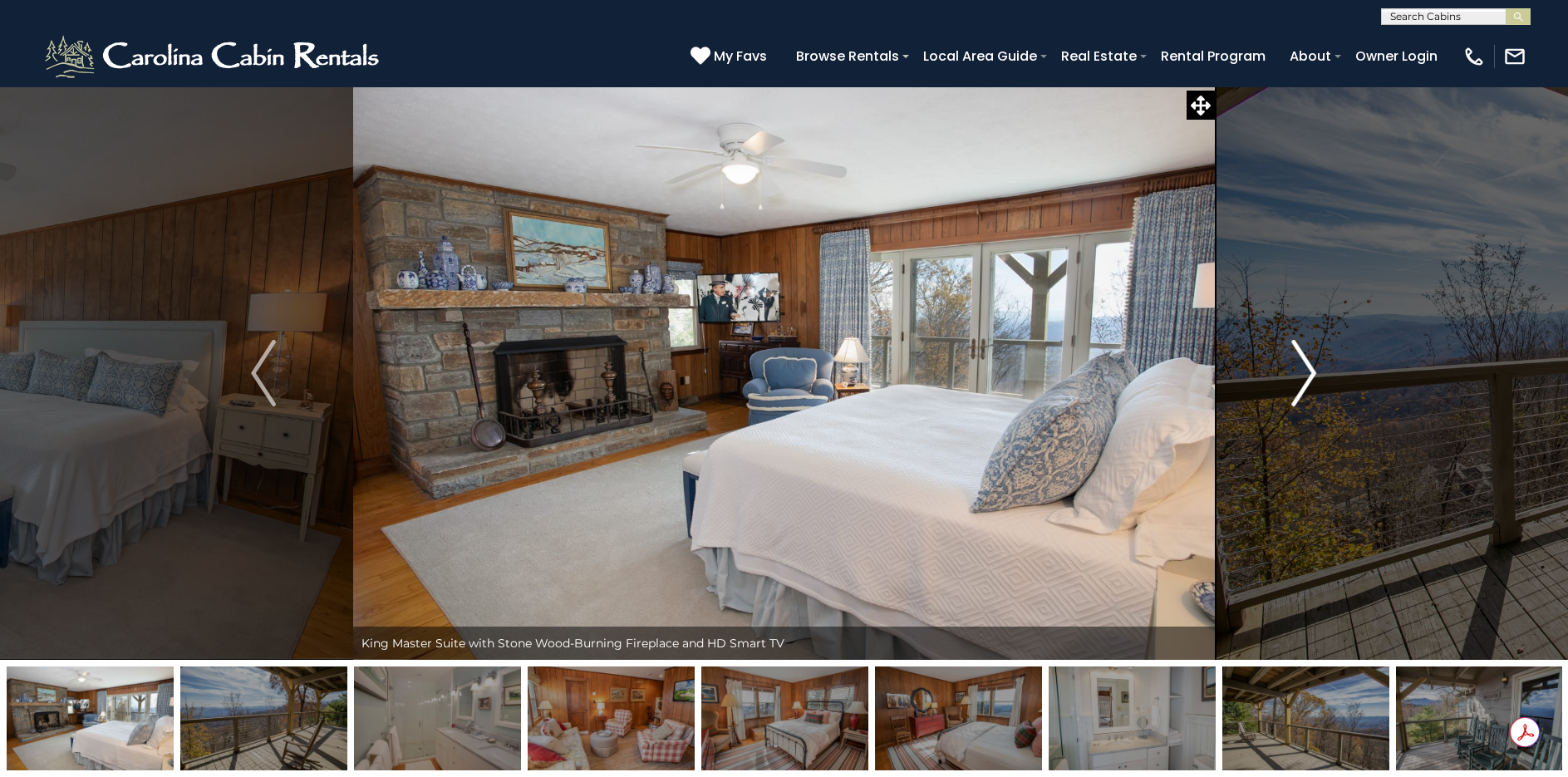
click at [1312, 359] on img "Next" at bounding box center [1305, 373] width 25 height 66
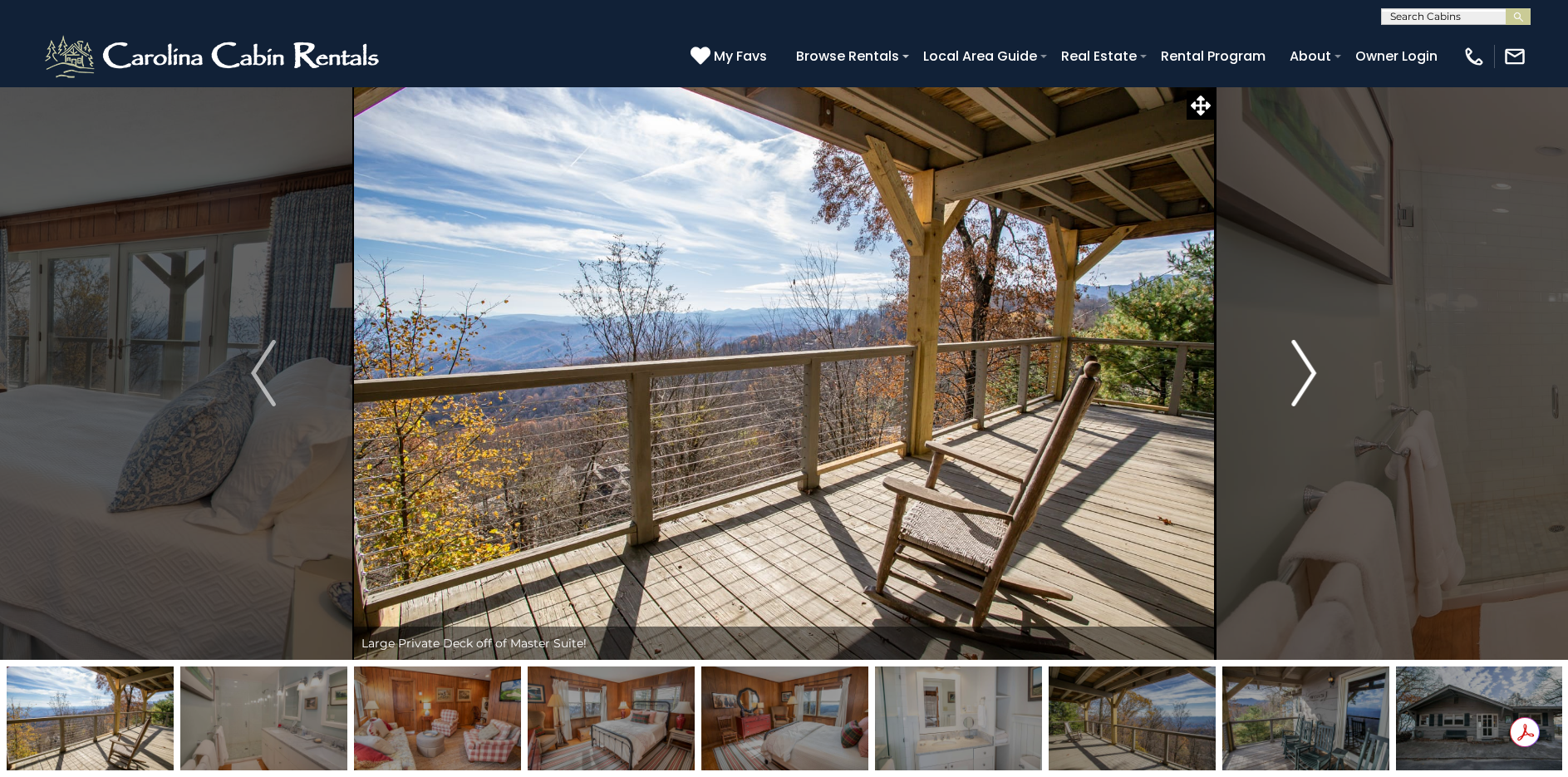
click at [1312, 359] on img "Next" at bounding box center [1305, 373] width 25 height 66
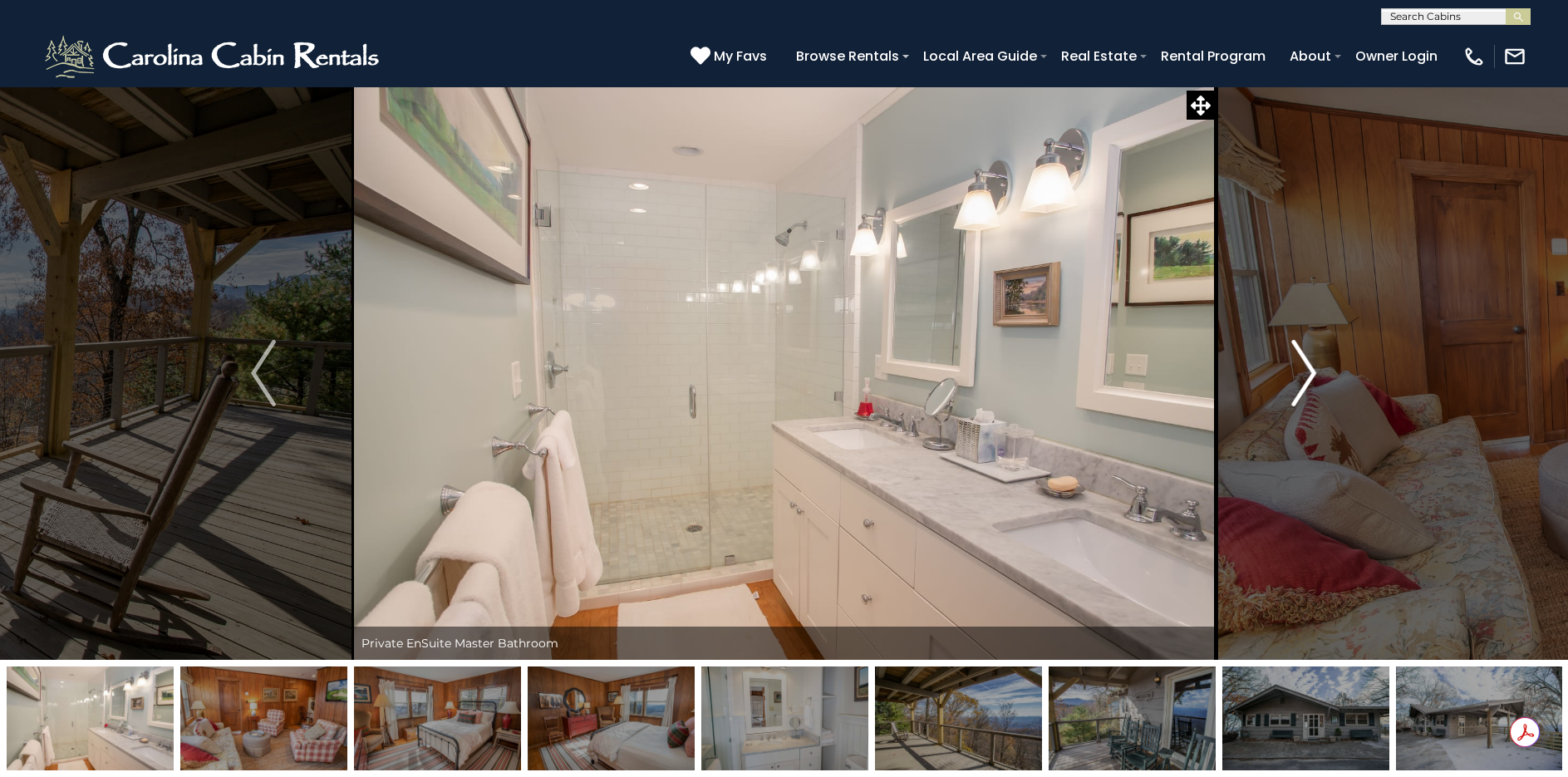
click at [1312, 359] on img "Next" at bounding box center [1305, 373] width 25 height 66
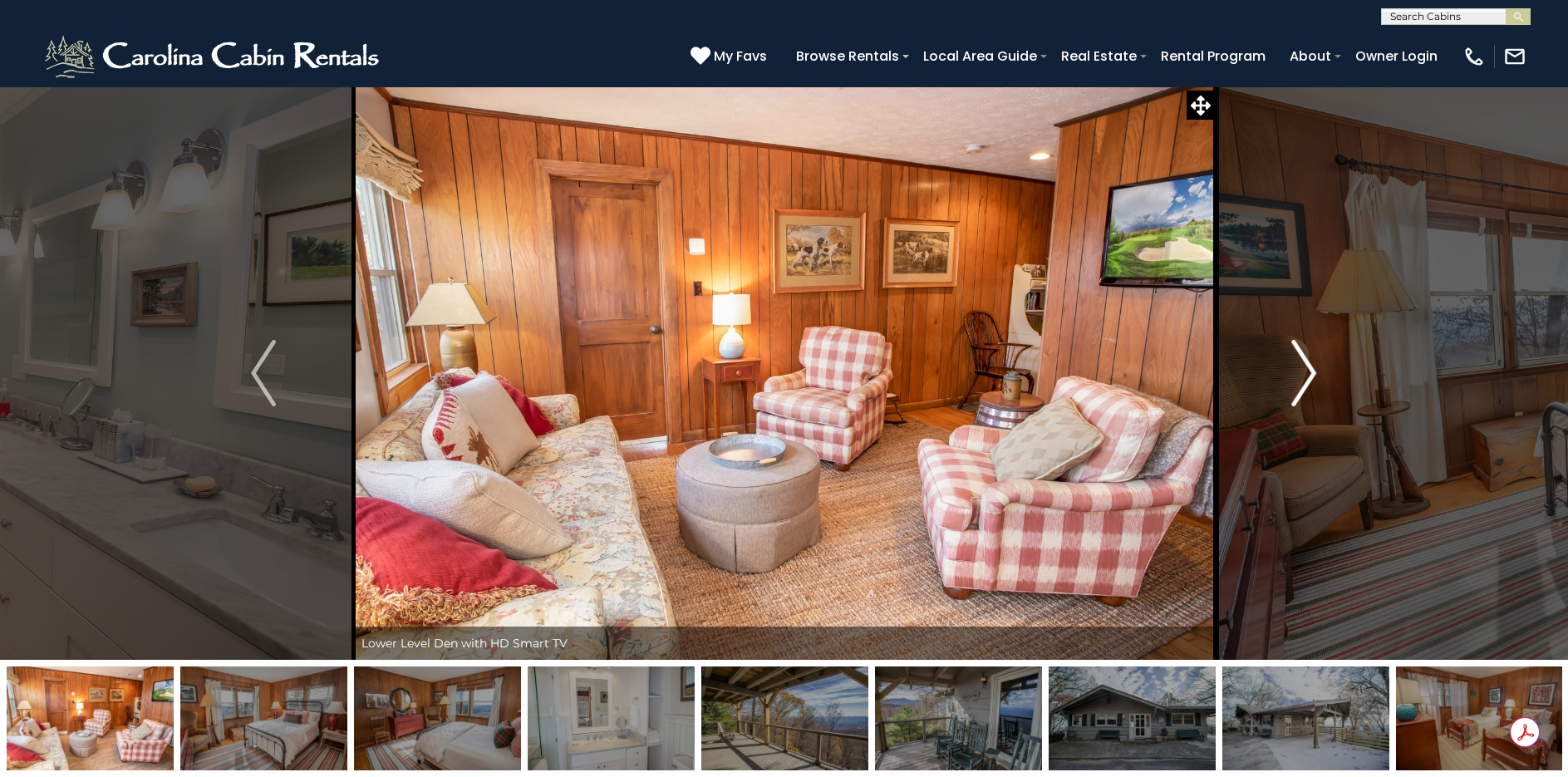
click at [1312, 359] on img "Next" at bounding box center [1305, 373] width 25 height 66
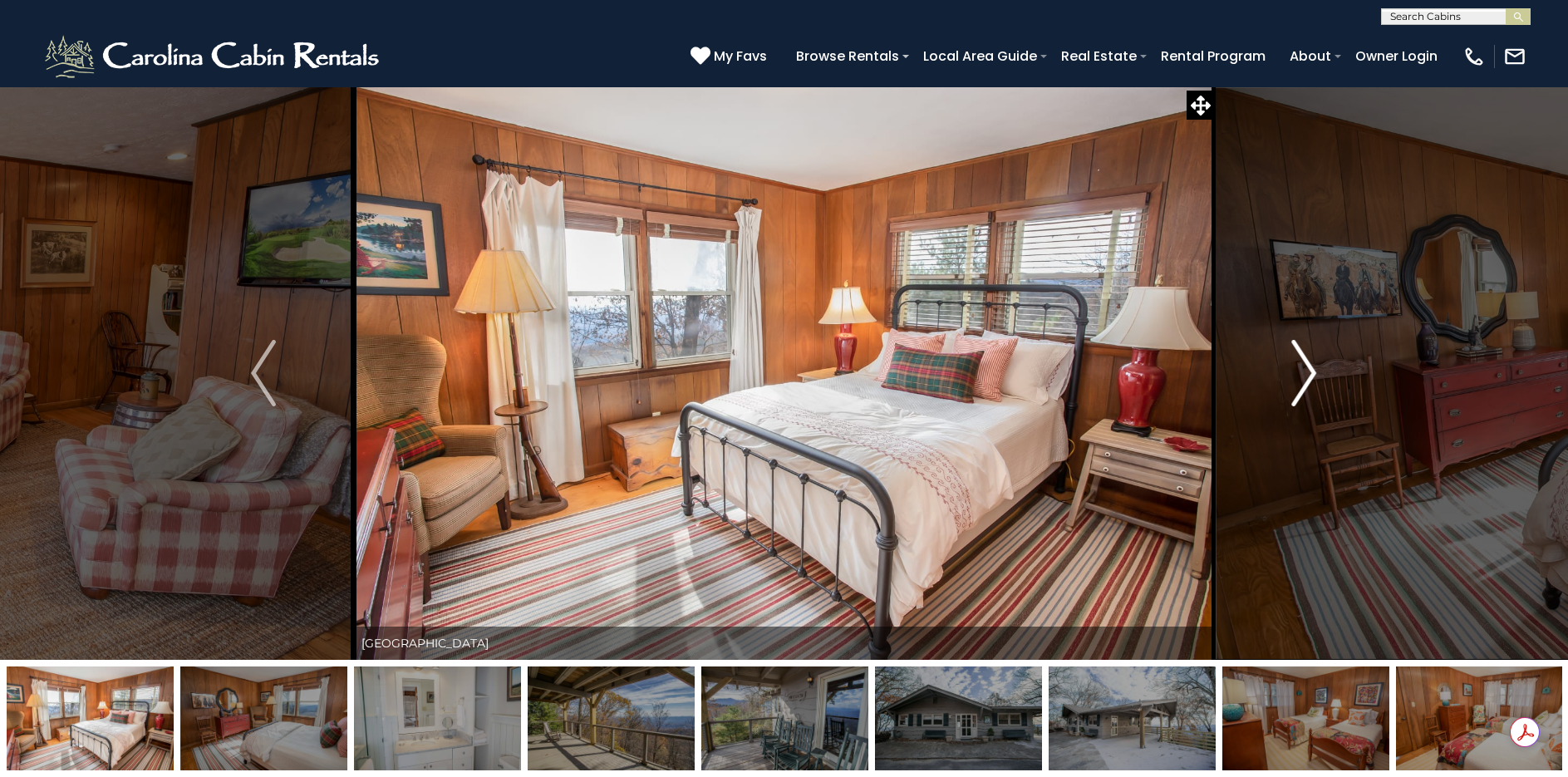
click at [1311, 359] on img "Next" at bounding box center [1305, 373] width 25 height 66
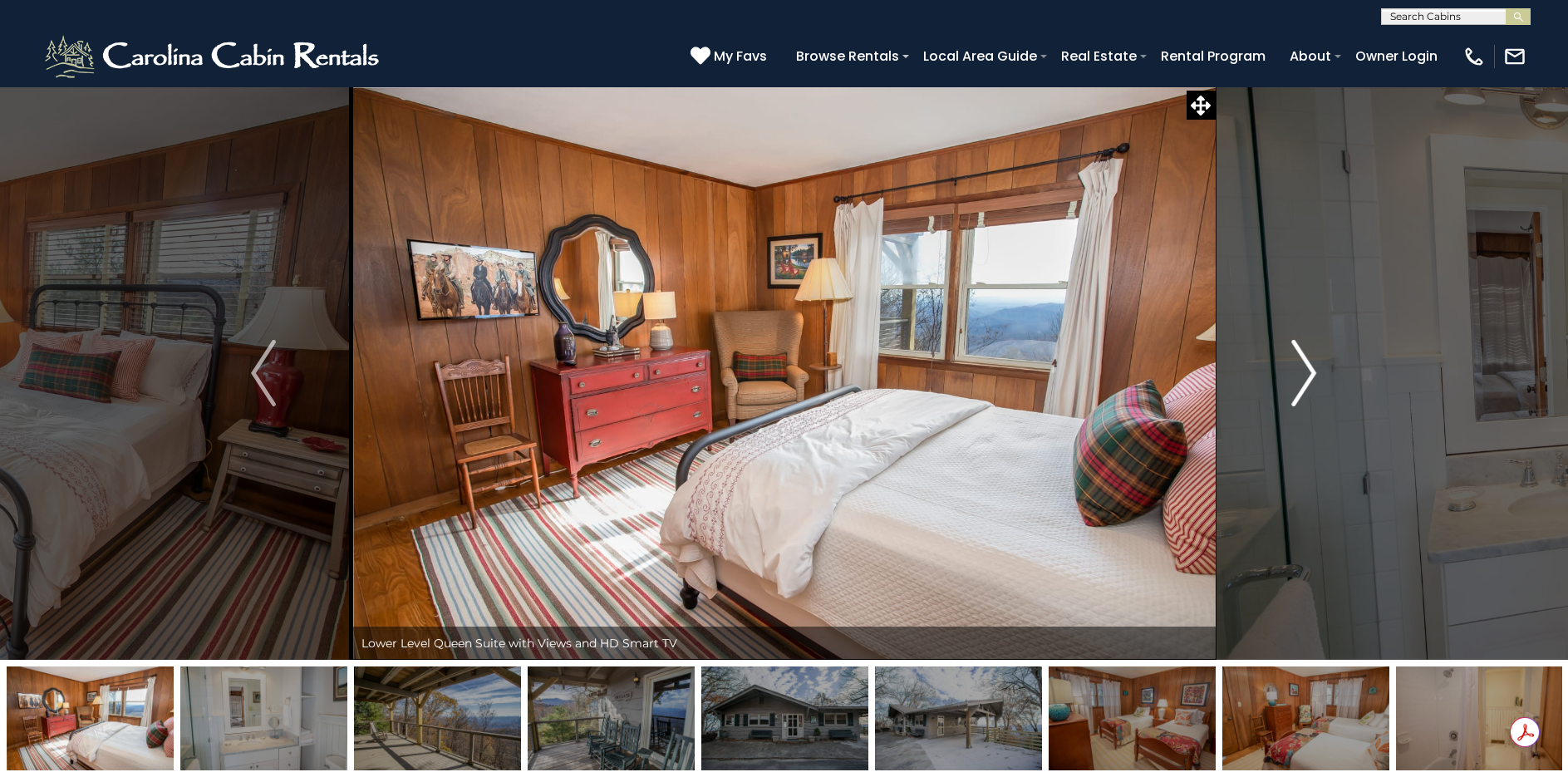
click at [1311, 359] on img "Next" at bounding box center [1305, 373] width 25 height 66
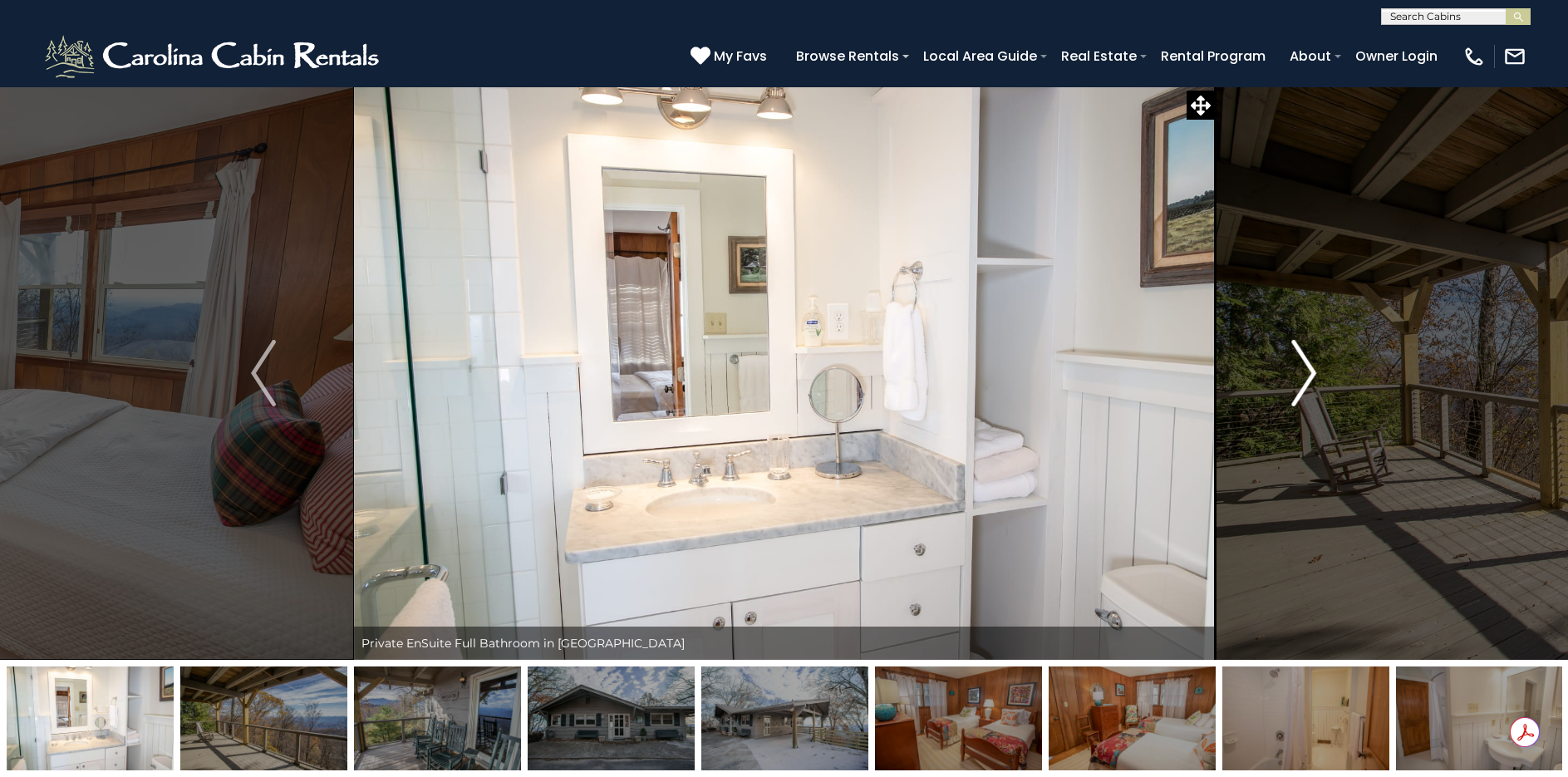
click at [1310, 359] on img "Next" at bounding box center [1305, 373] width 25 height 66
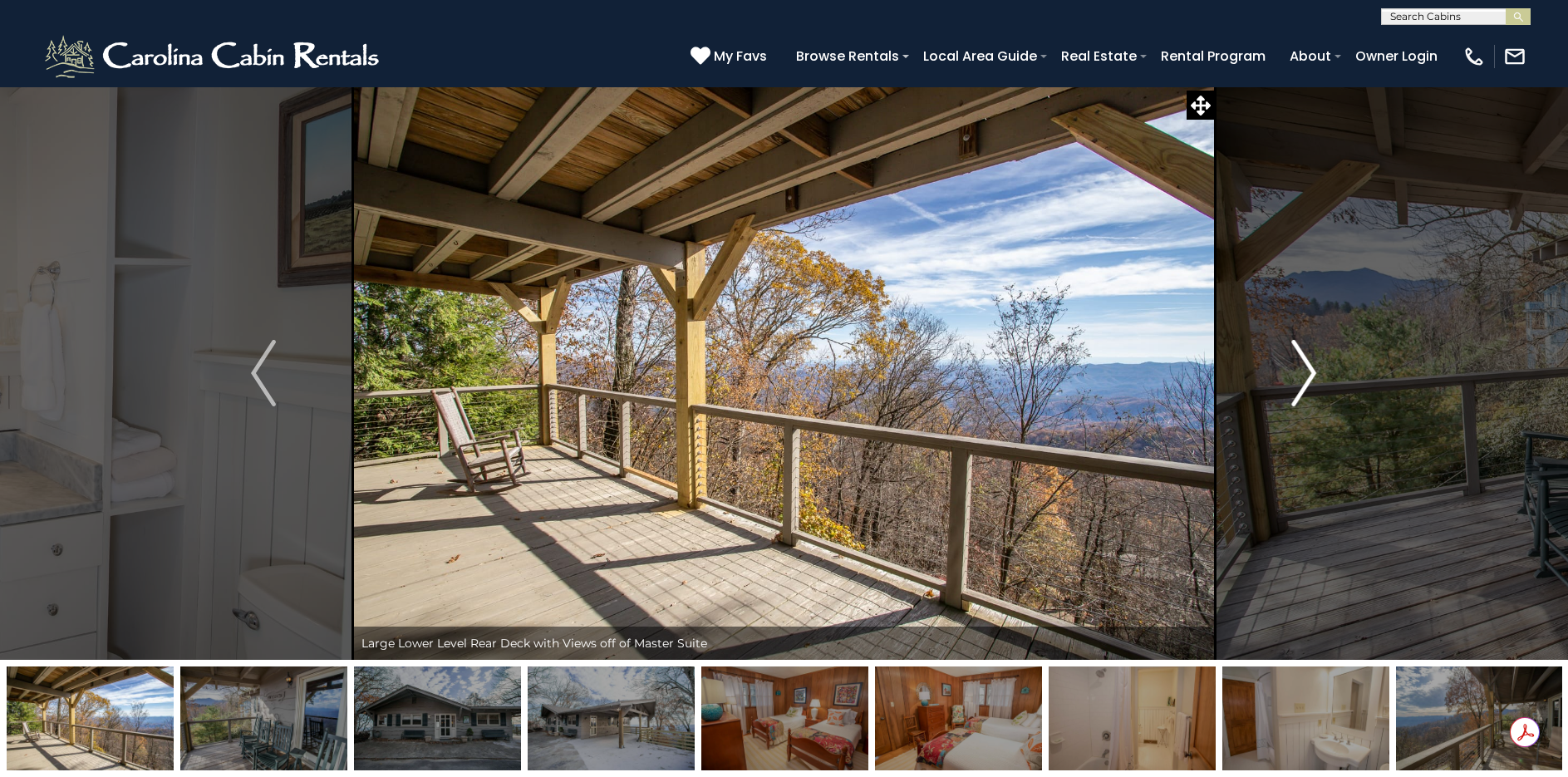
click at [1310, 359] on img "Next" at bounding box center [1305, 373] width 25 height 66
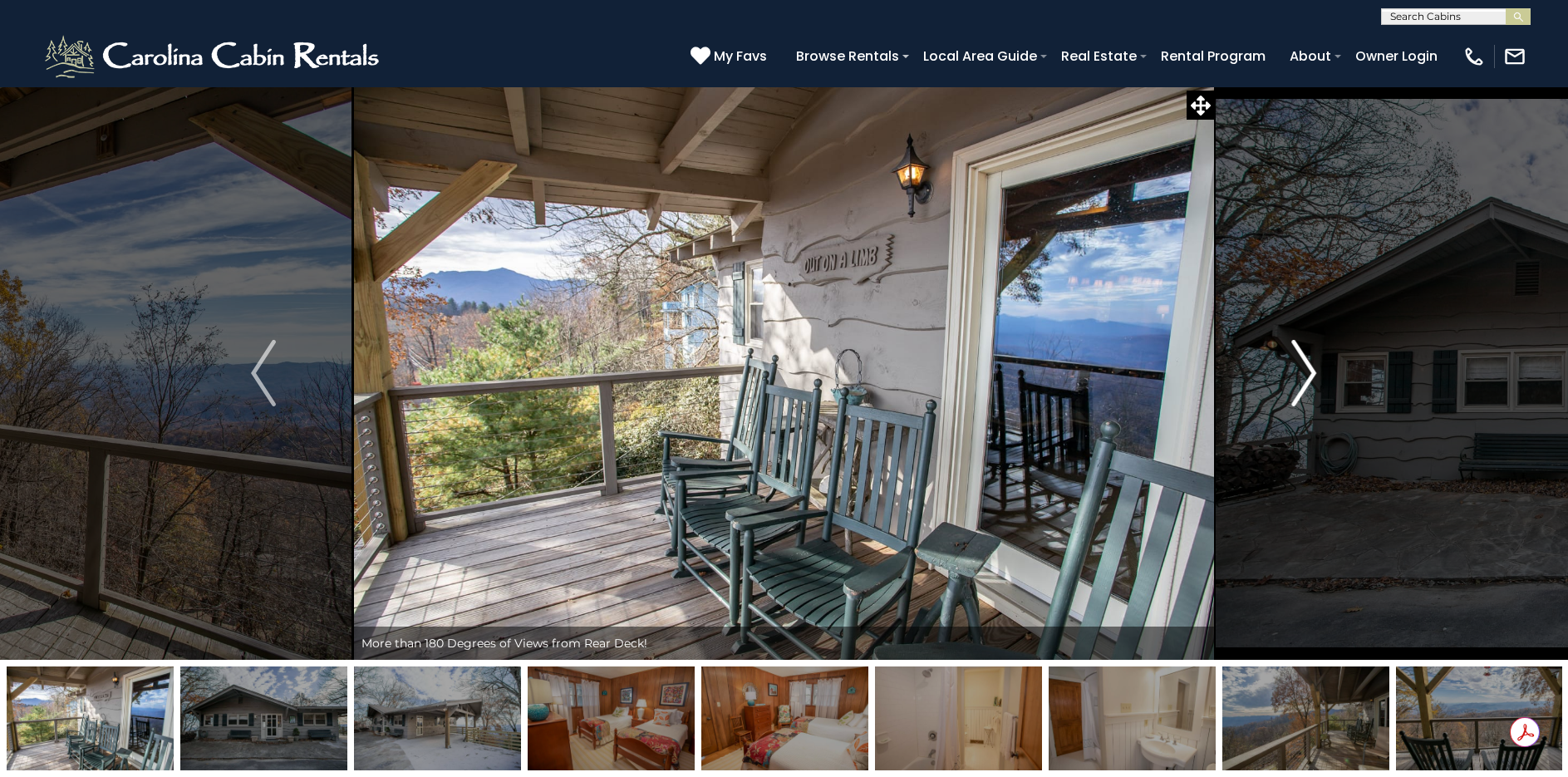
click at [1307, 365] on img "Next" at bounding box center [1305, 373] width 25 height 66
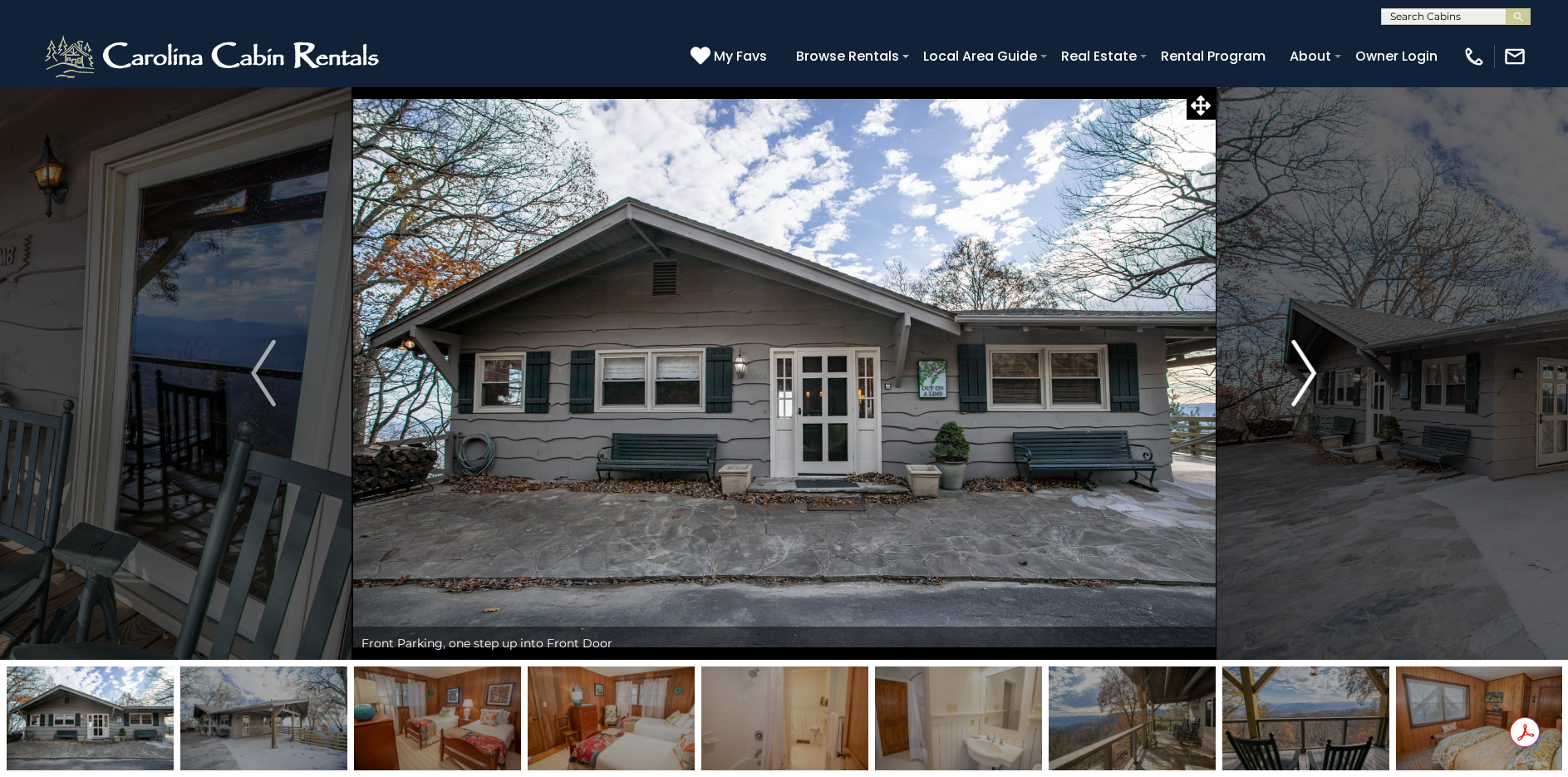
click at [1307, 365] on img "Next" at bounding box center [1305, 373] width 25 height 66
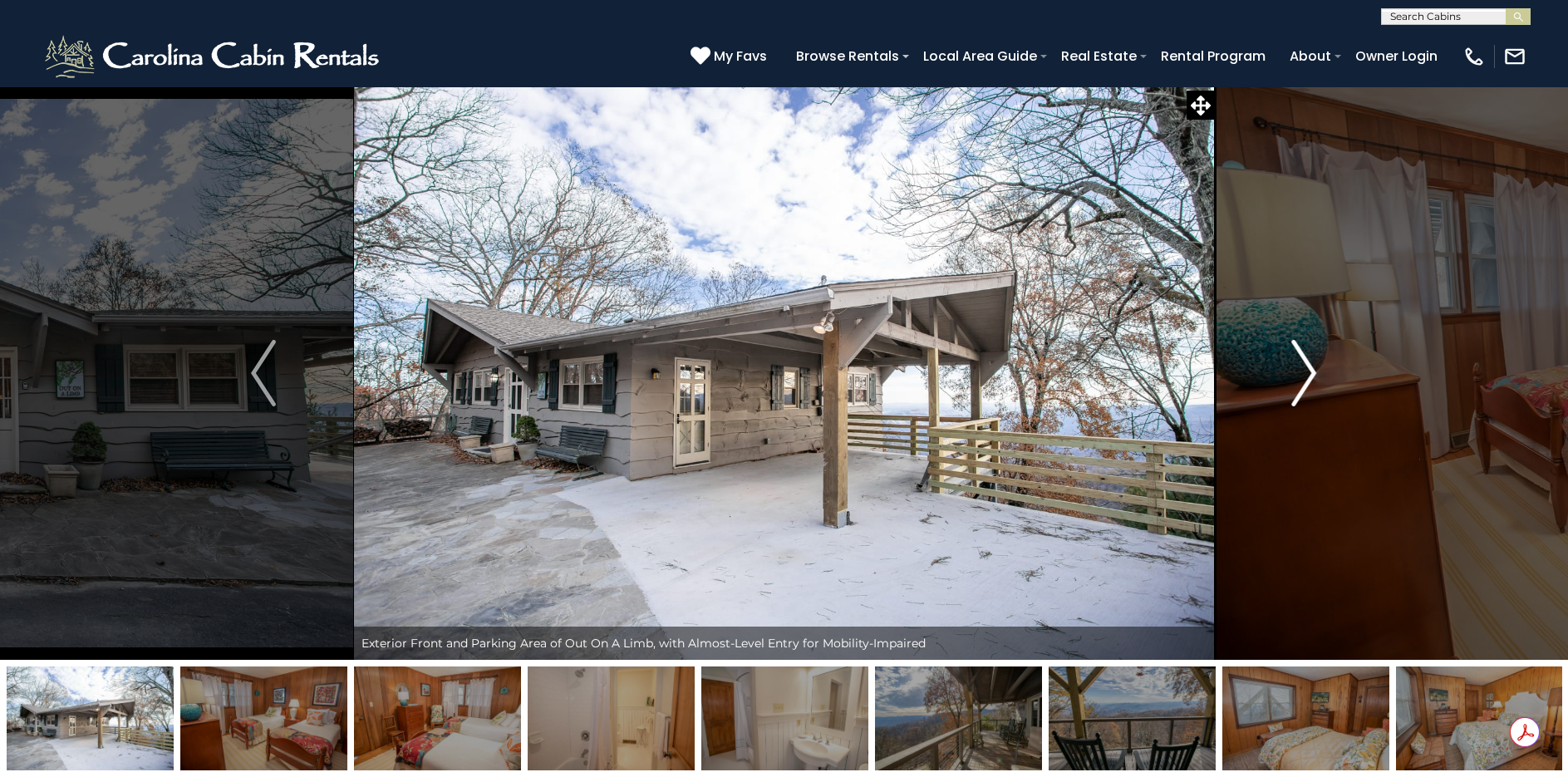
click at [1307, 365] on img "Next" at bounding box center [1305, 373] width 25 height 66
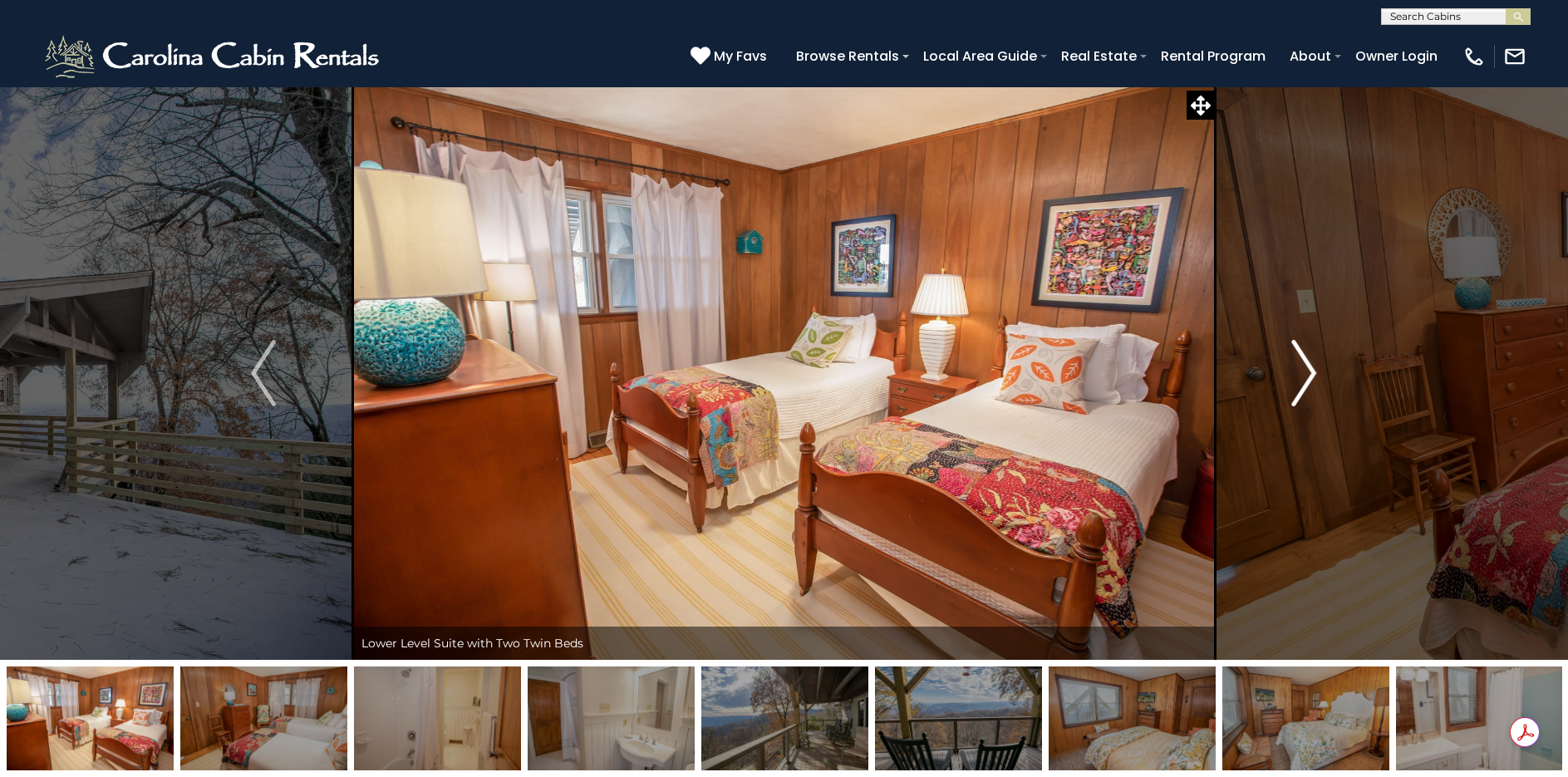
click at [1307, 365] on img "Next" at bounding box center [1305, 373] width 25 height 66
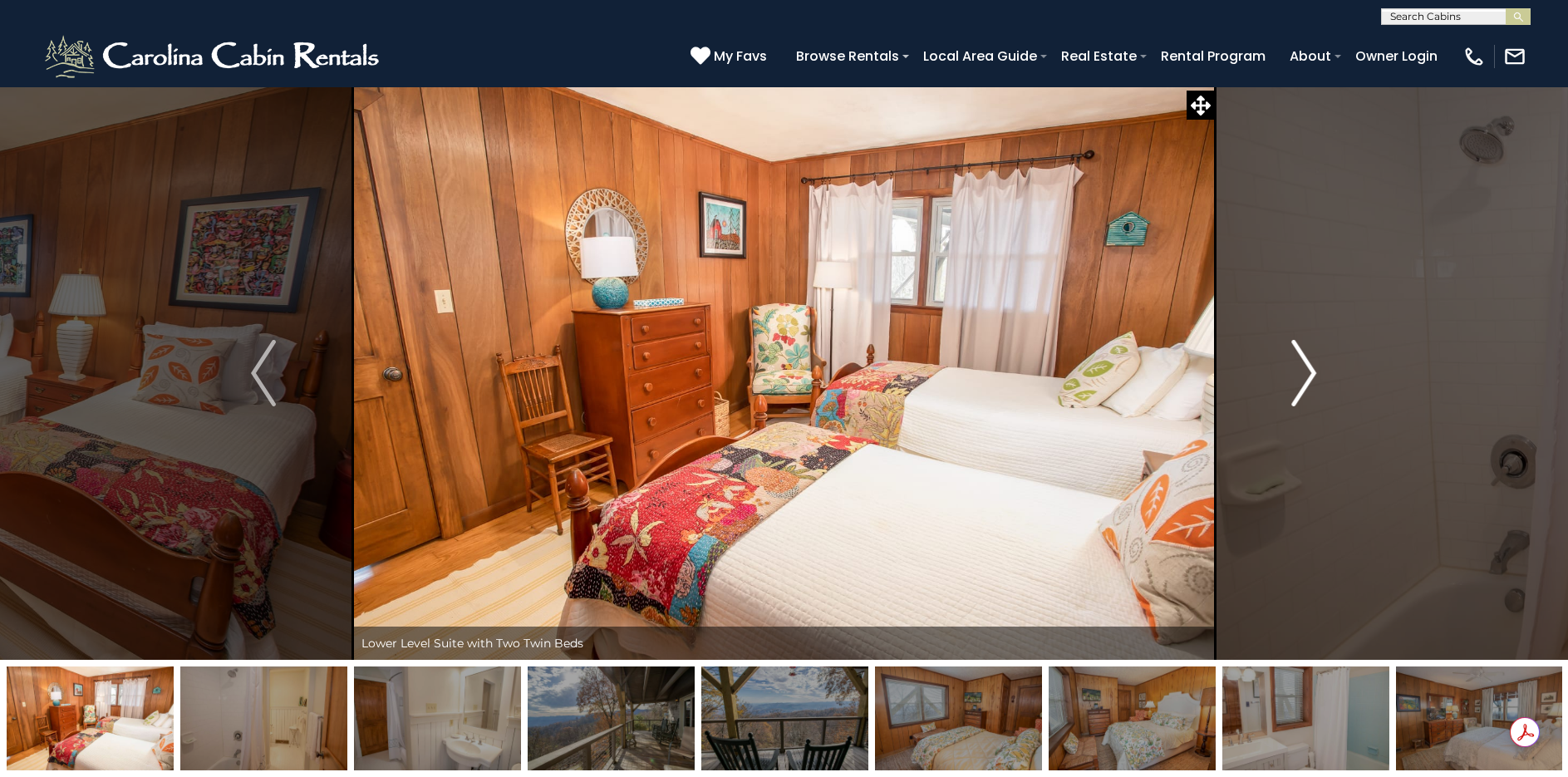
click at [1307, 365] on img "Next" at bounding box center [1305, 373] width 25 height 66
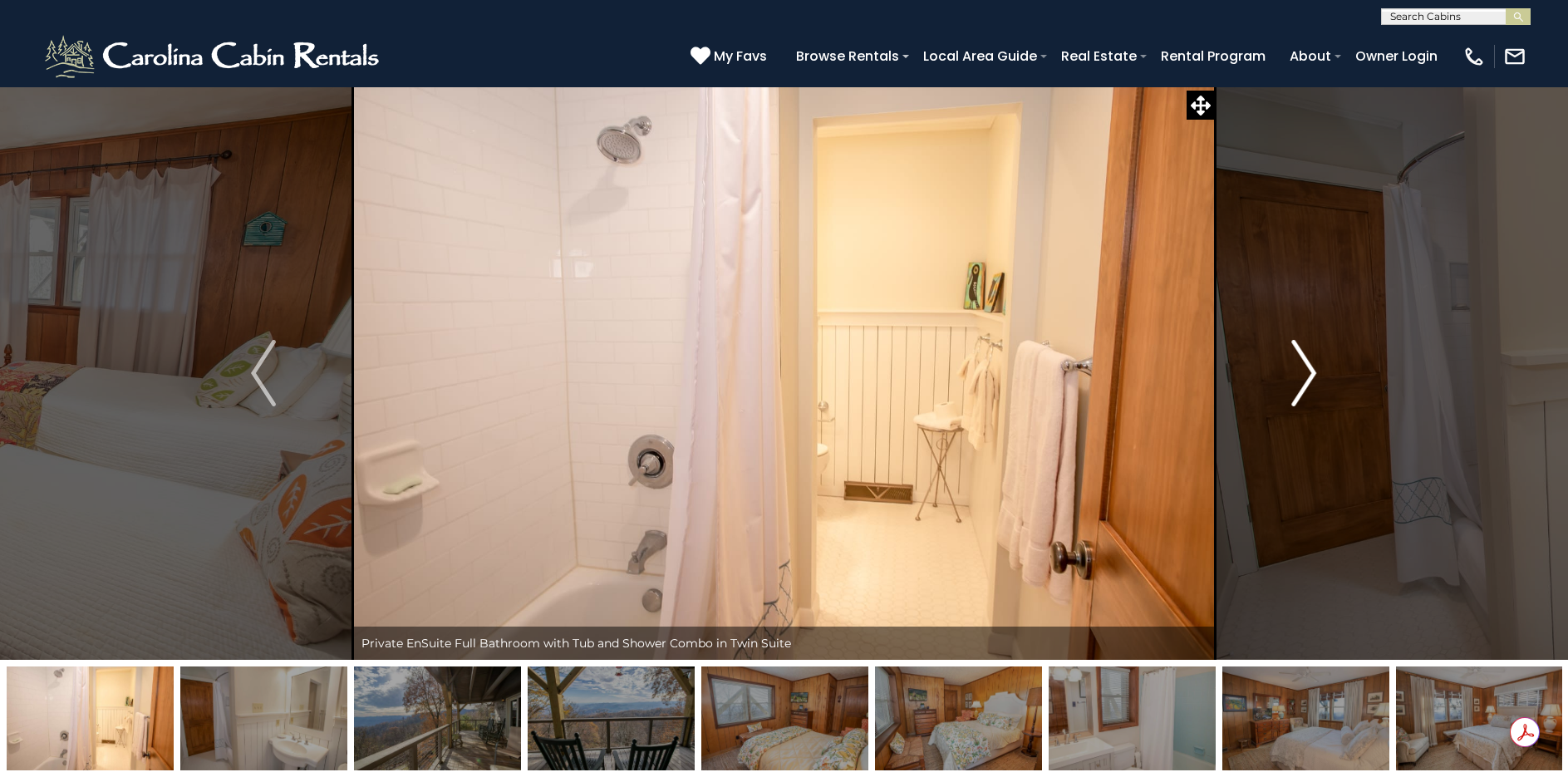
click at [1307, 365] on img "Next" at bounding box center [1305, 373] width 25 height 66
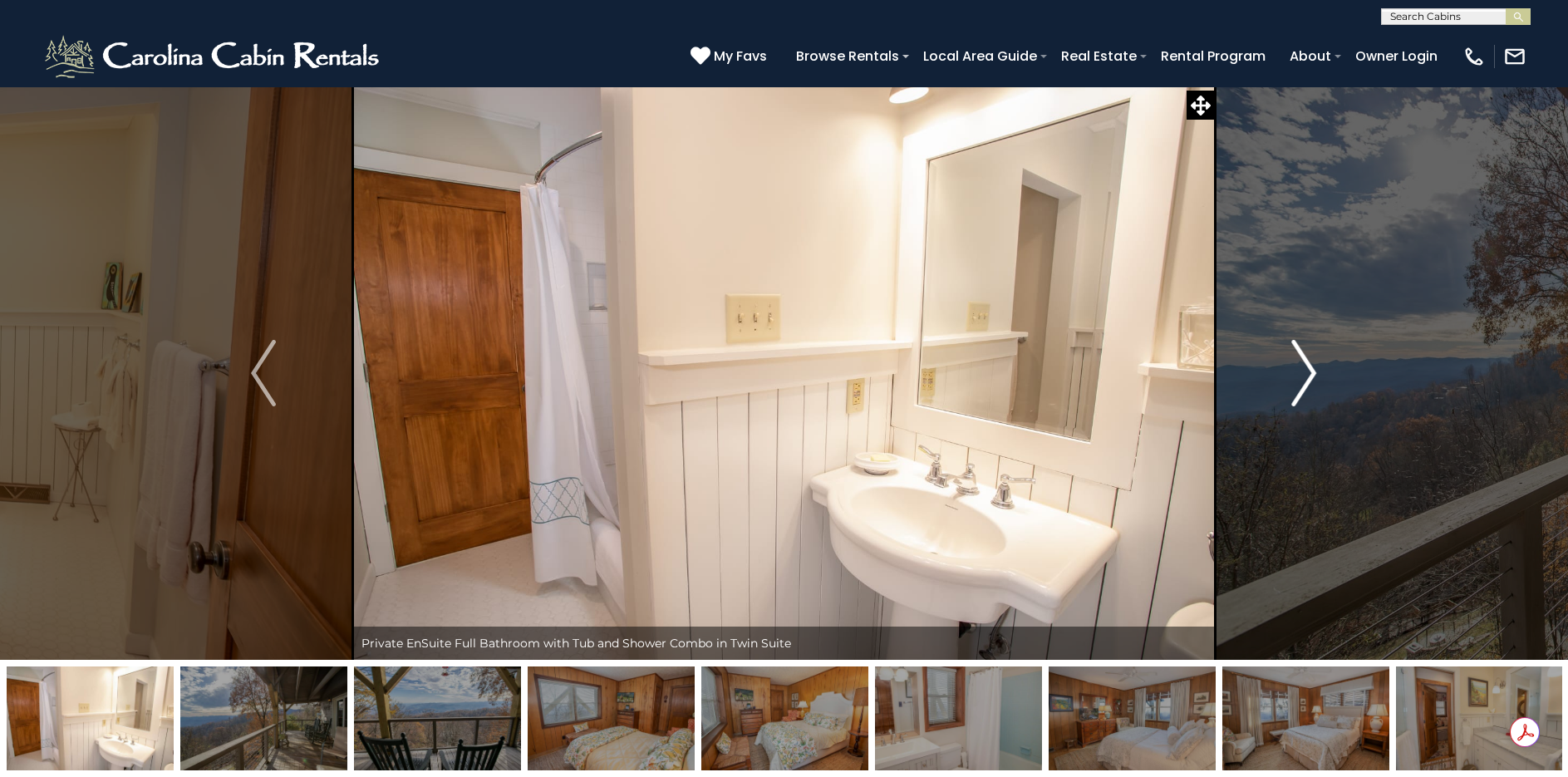
click at [1307, 365] on img "Next" at bounding box center [1305, 373] width 25 height 66
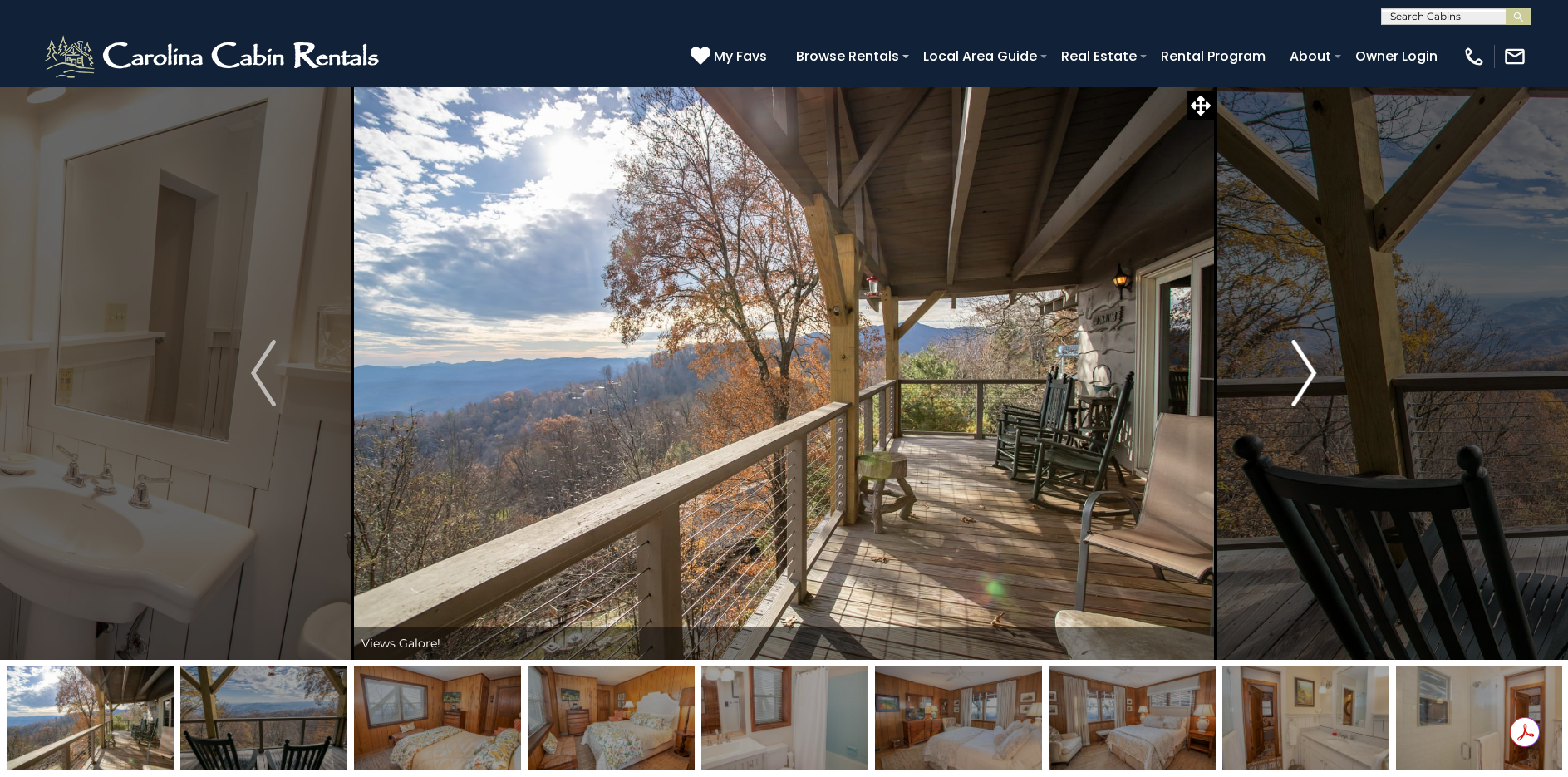
click at [1307, 365] on img "Next" at bounding box center [1305, 373] width 25 height 66
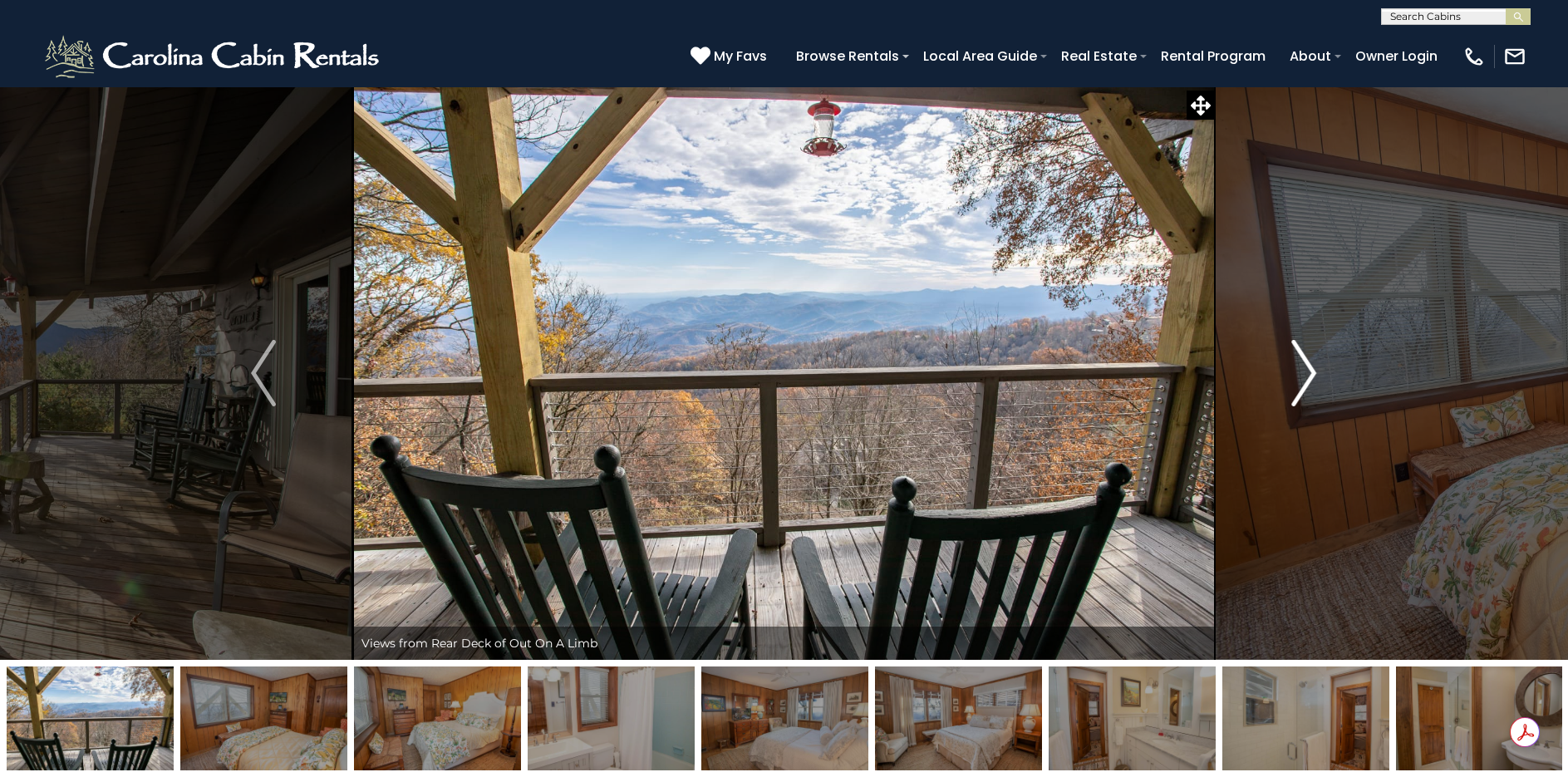
click at [1307, 365] on img "Next" at bounding box center [1305, 373] width 25 height 66
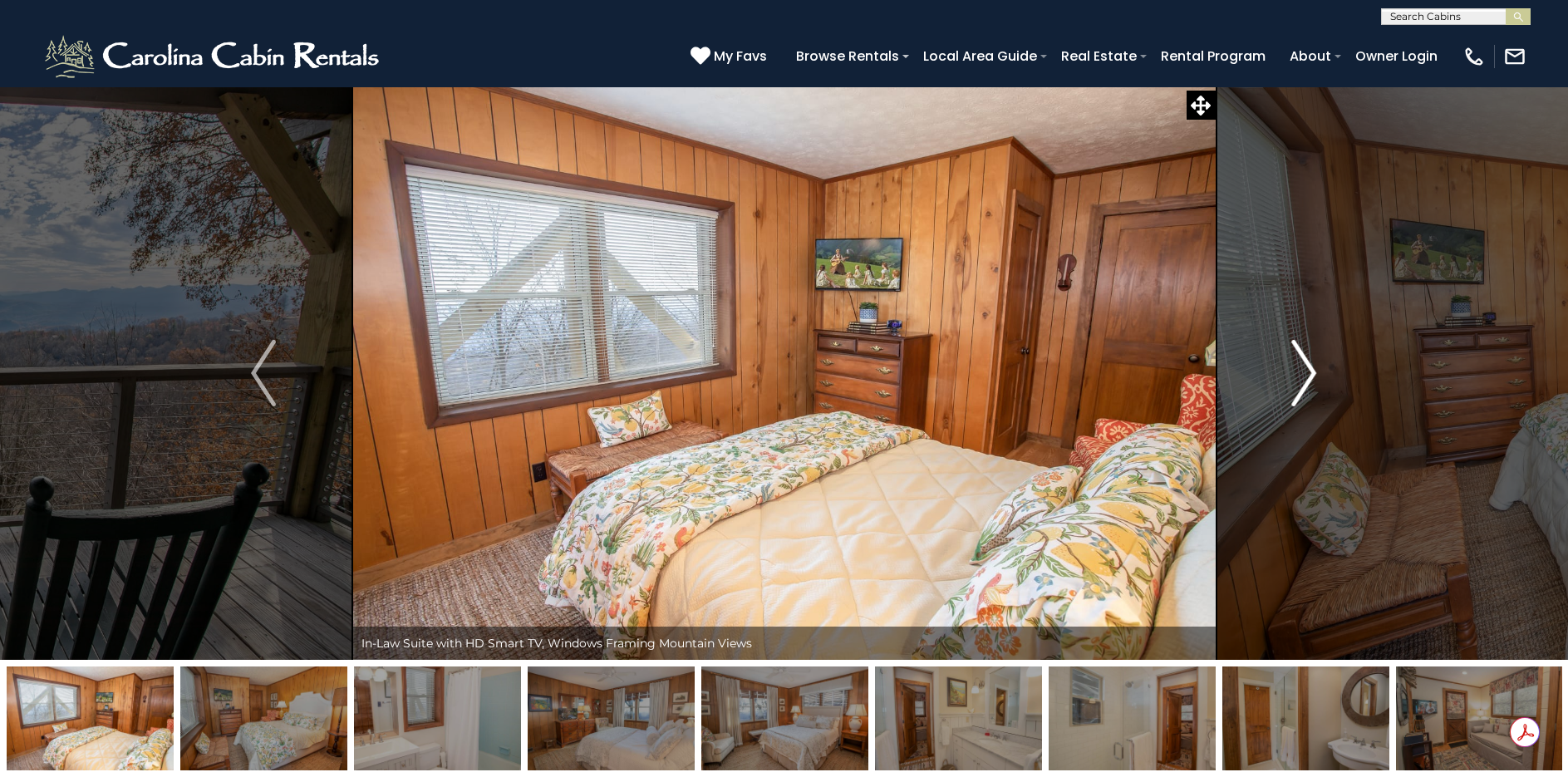
click at [1307, 365] on img "Next" at bounding box center [1305, 373] width 25 height 66
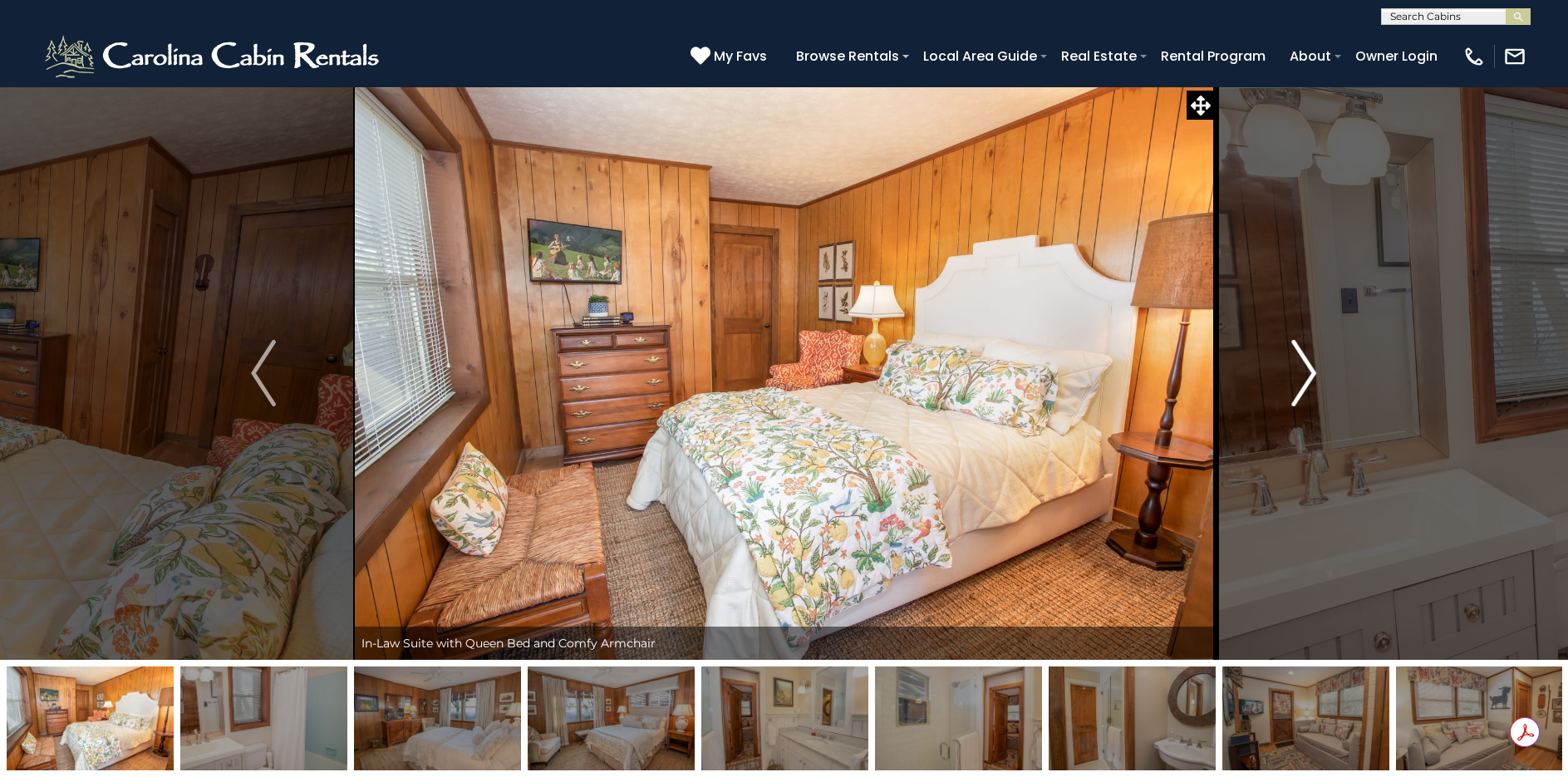
click at [1307, 365] on img "Next" at bounding box center [1305, 373] width 25 height 66
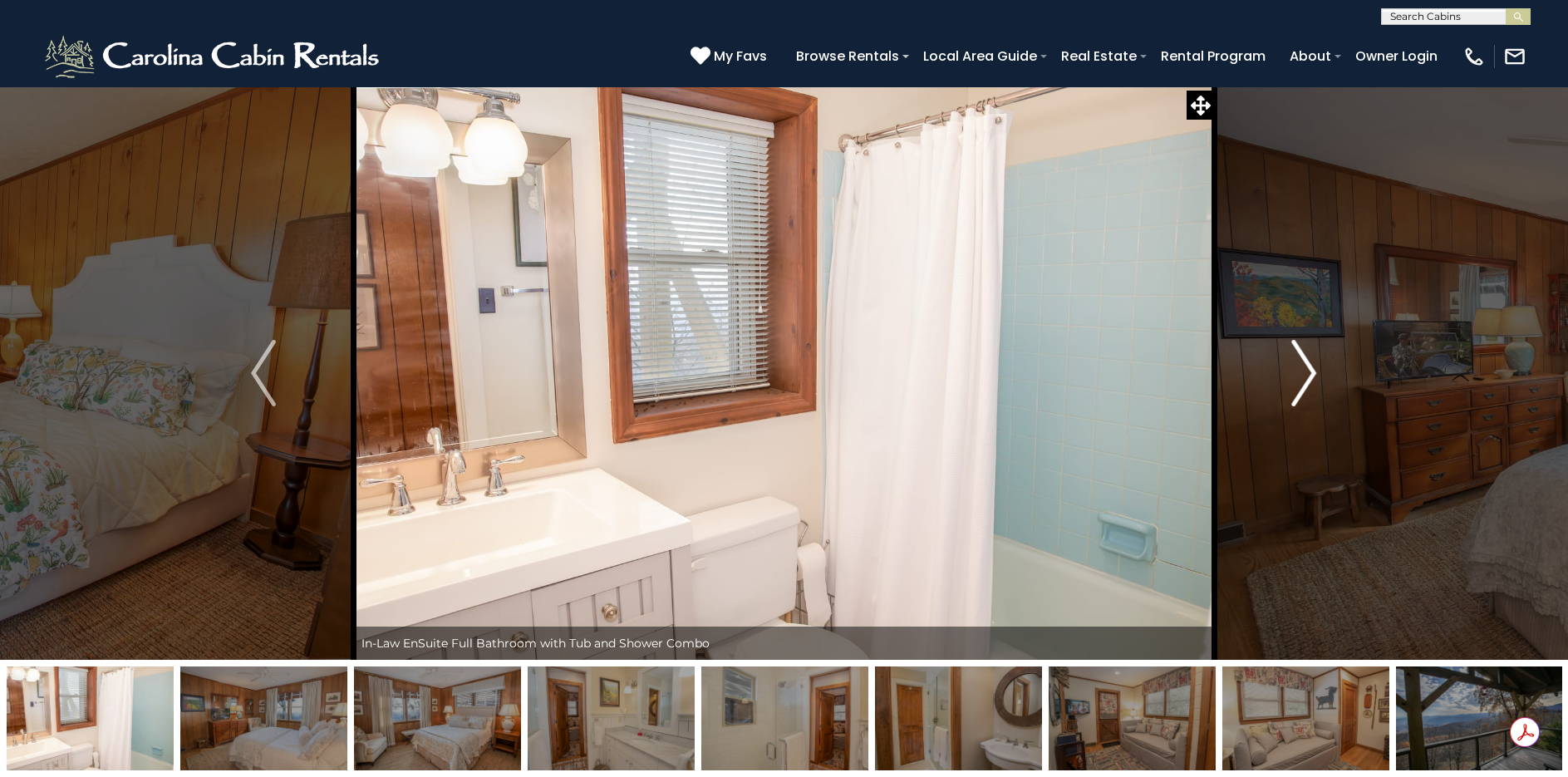
click at [1307, 365] on img "Next" at bounding box center [1305, 373] width 25 height 66
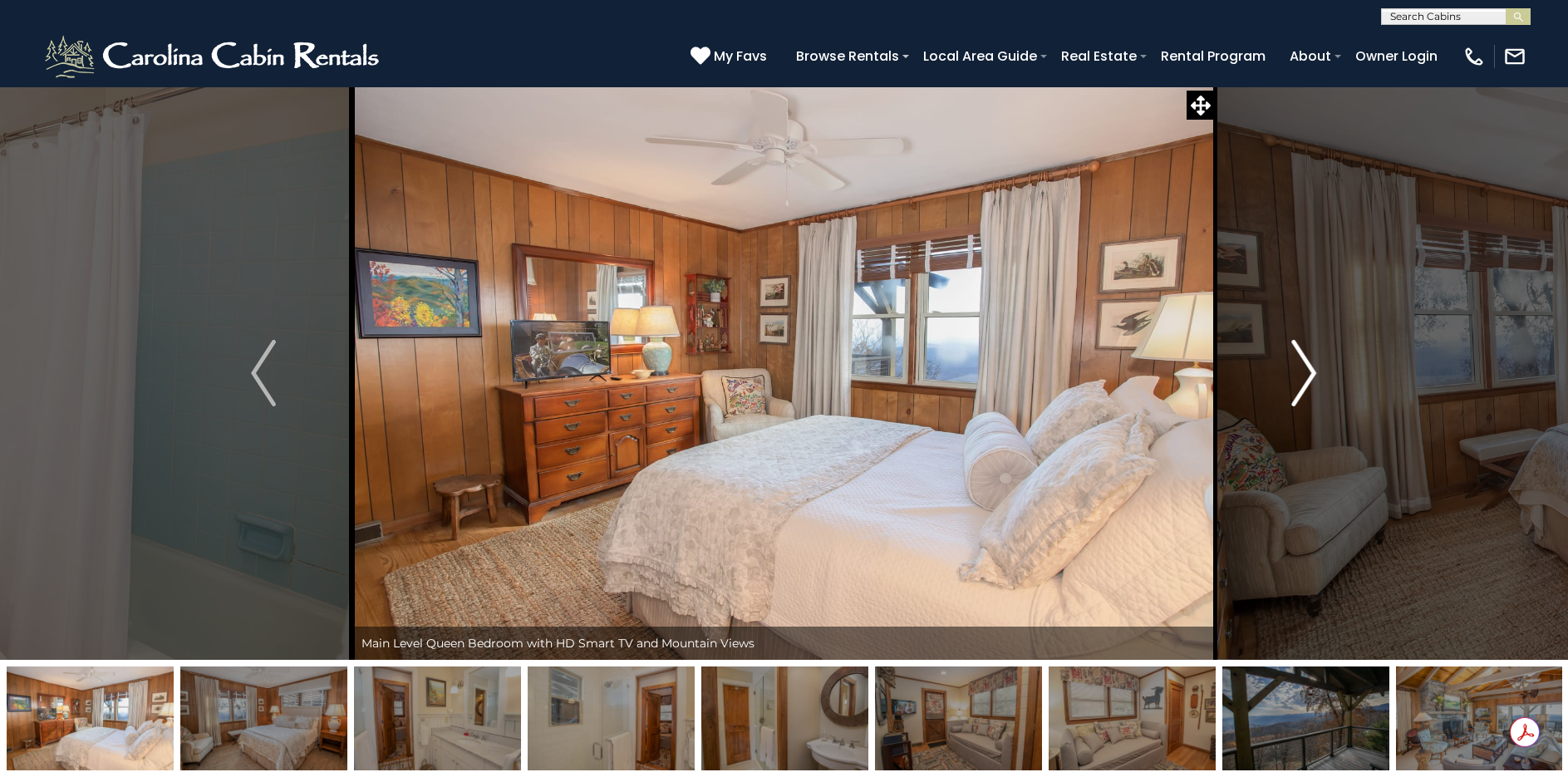
click at [1307, 365] on img "Next" at bounding box center [1305, 373] width 25 height 66
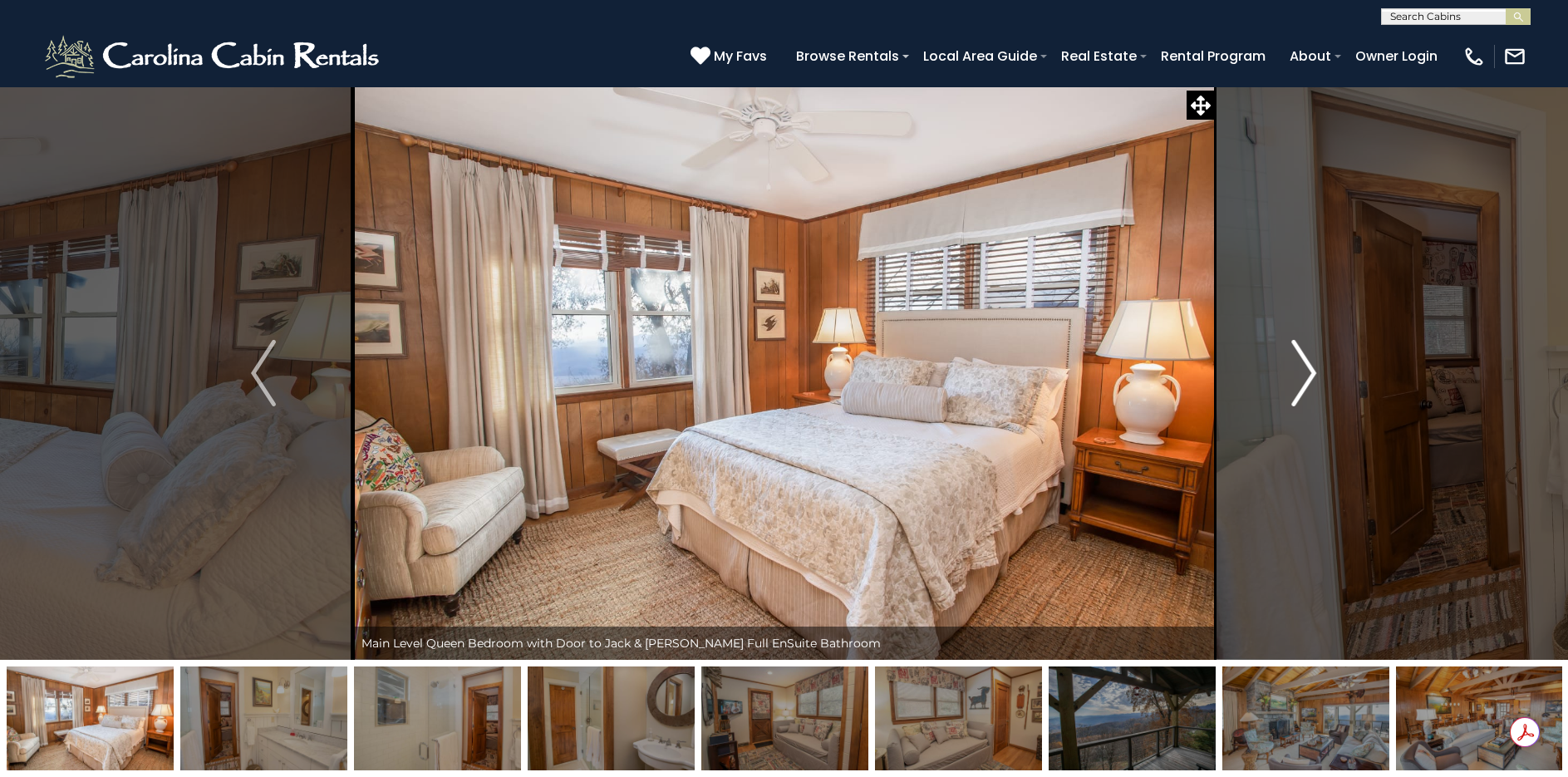
click at [1307, 365] on img "Next" at bounding box center [1305, 373] width 25 height 66
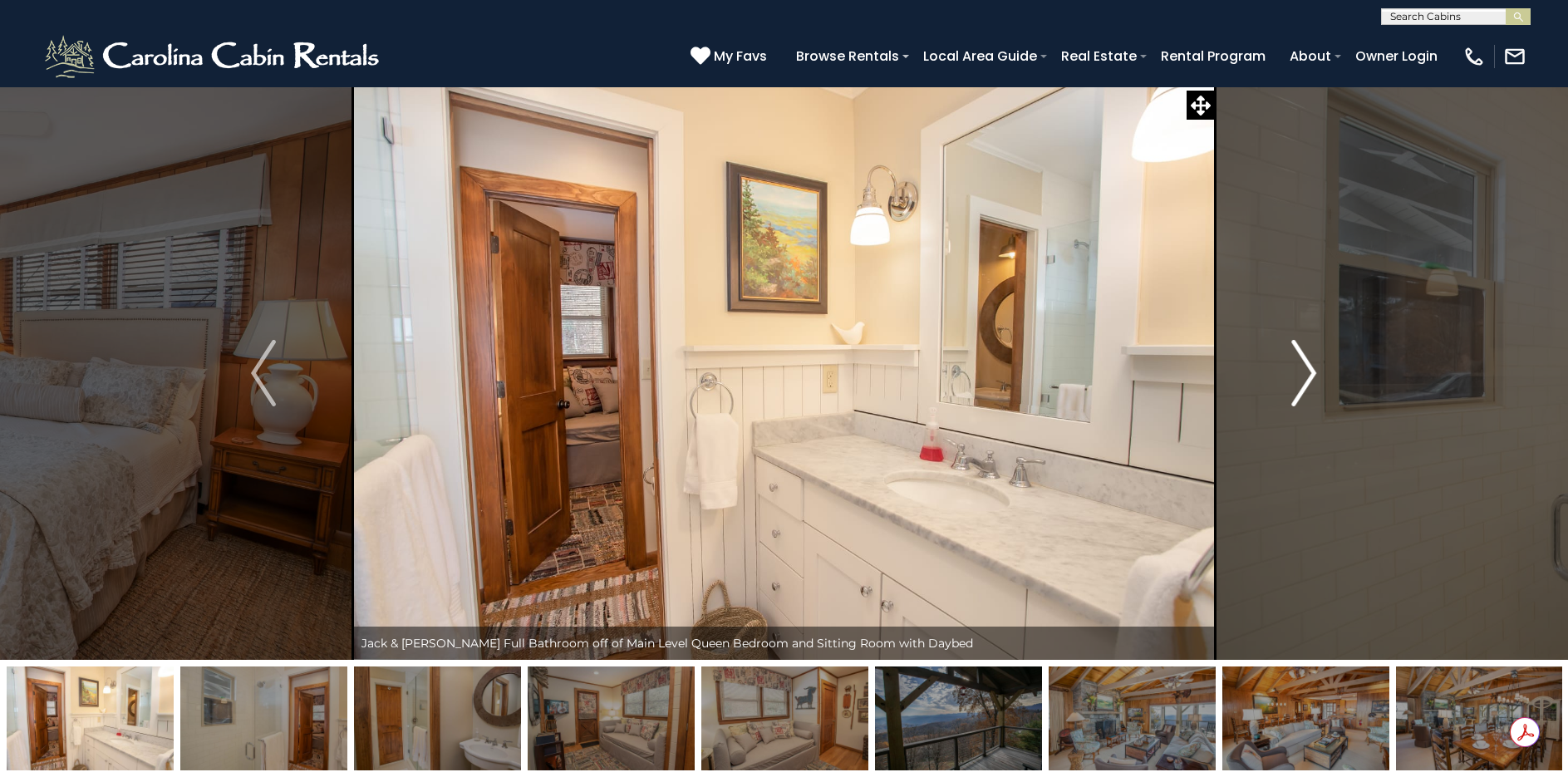
click at [1307, 365] on img "Next" at bounding box center [1305, 373] width 25 height 66
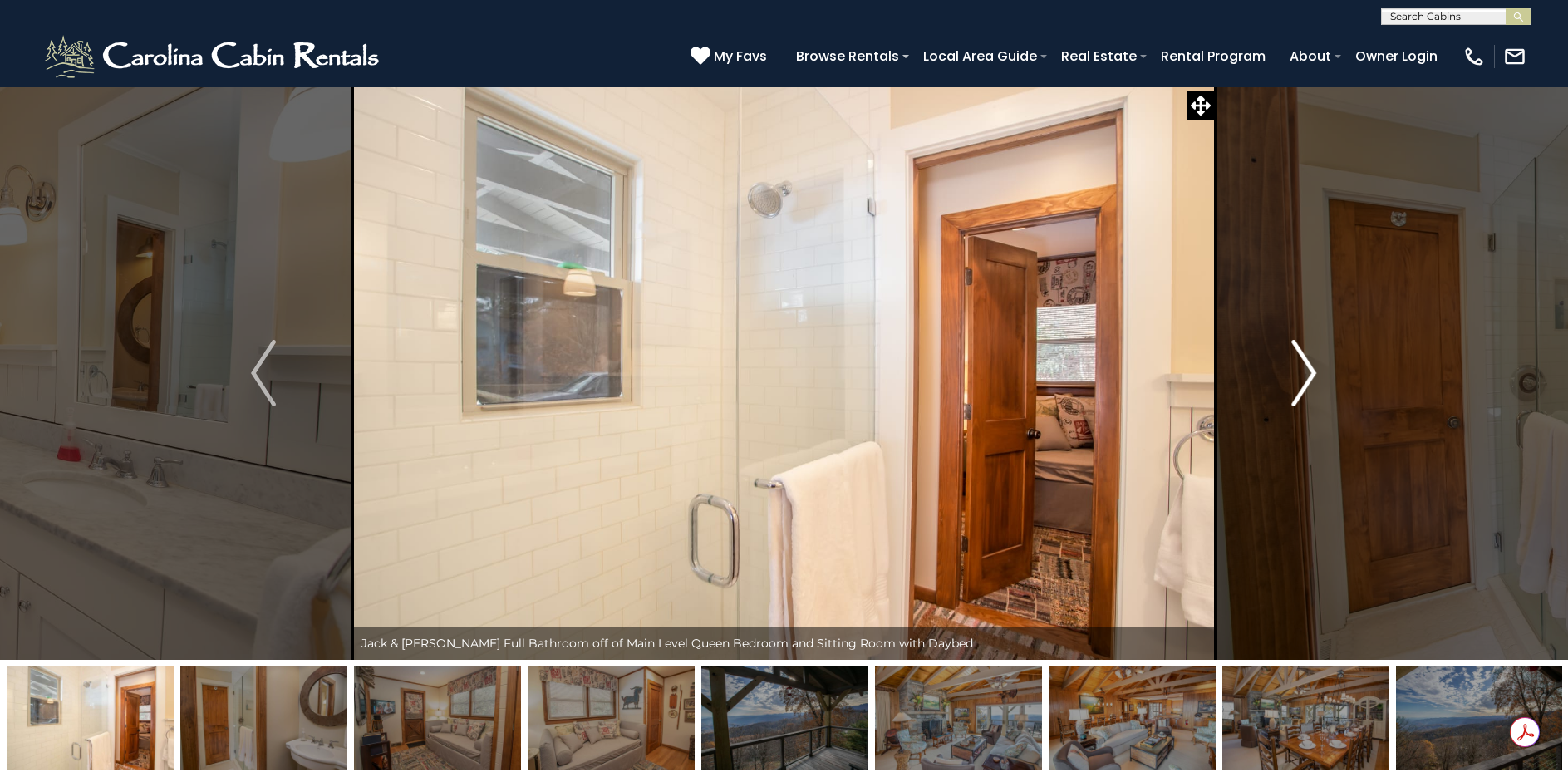
click at [1307, 365] on img "Next" at bounding box center [1305, 373] width 25 height 66
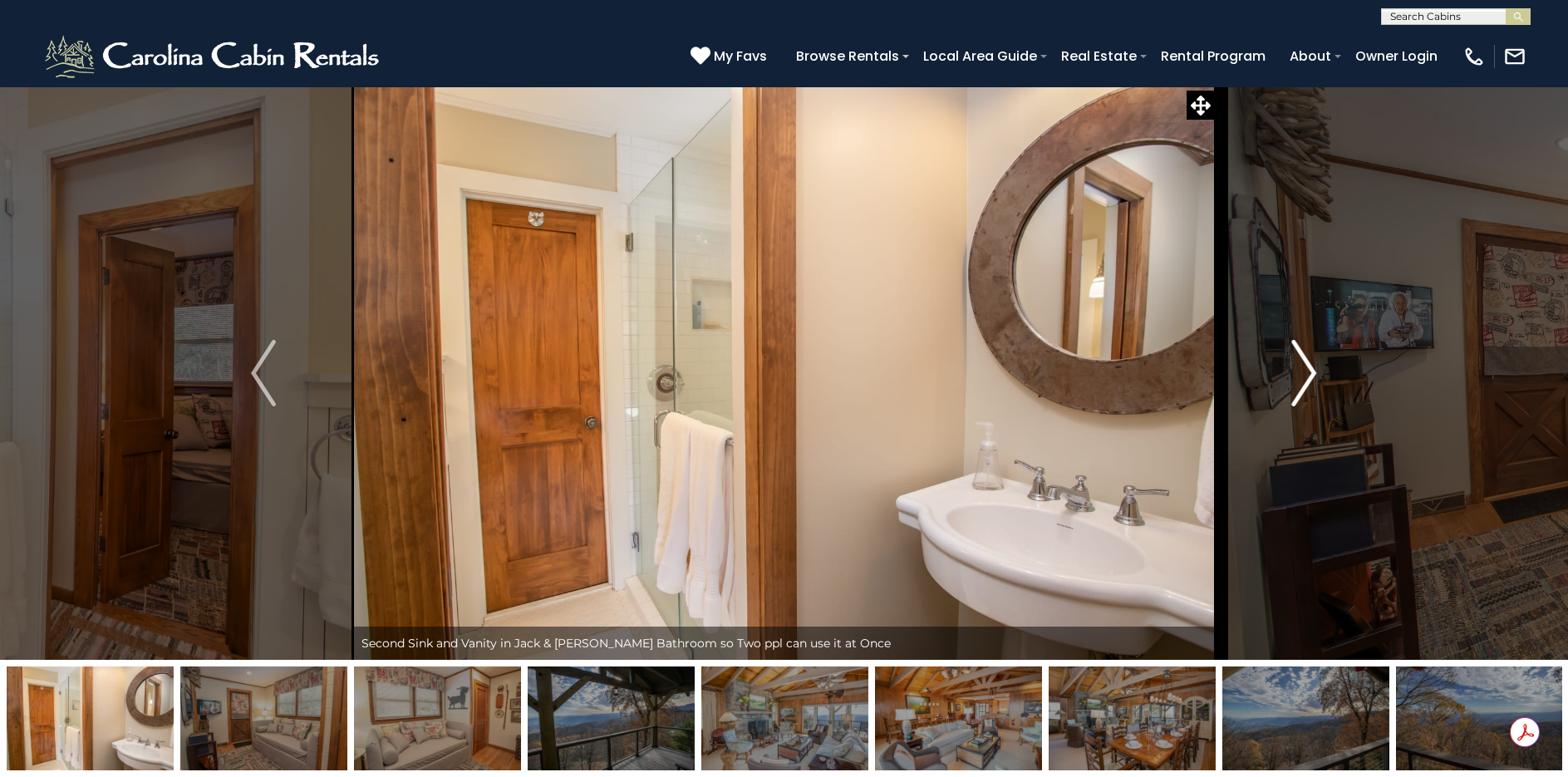
click at [1307, 365] on img "Next" at bounding box center [1305, 373] width 25 height 66
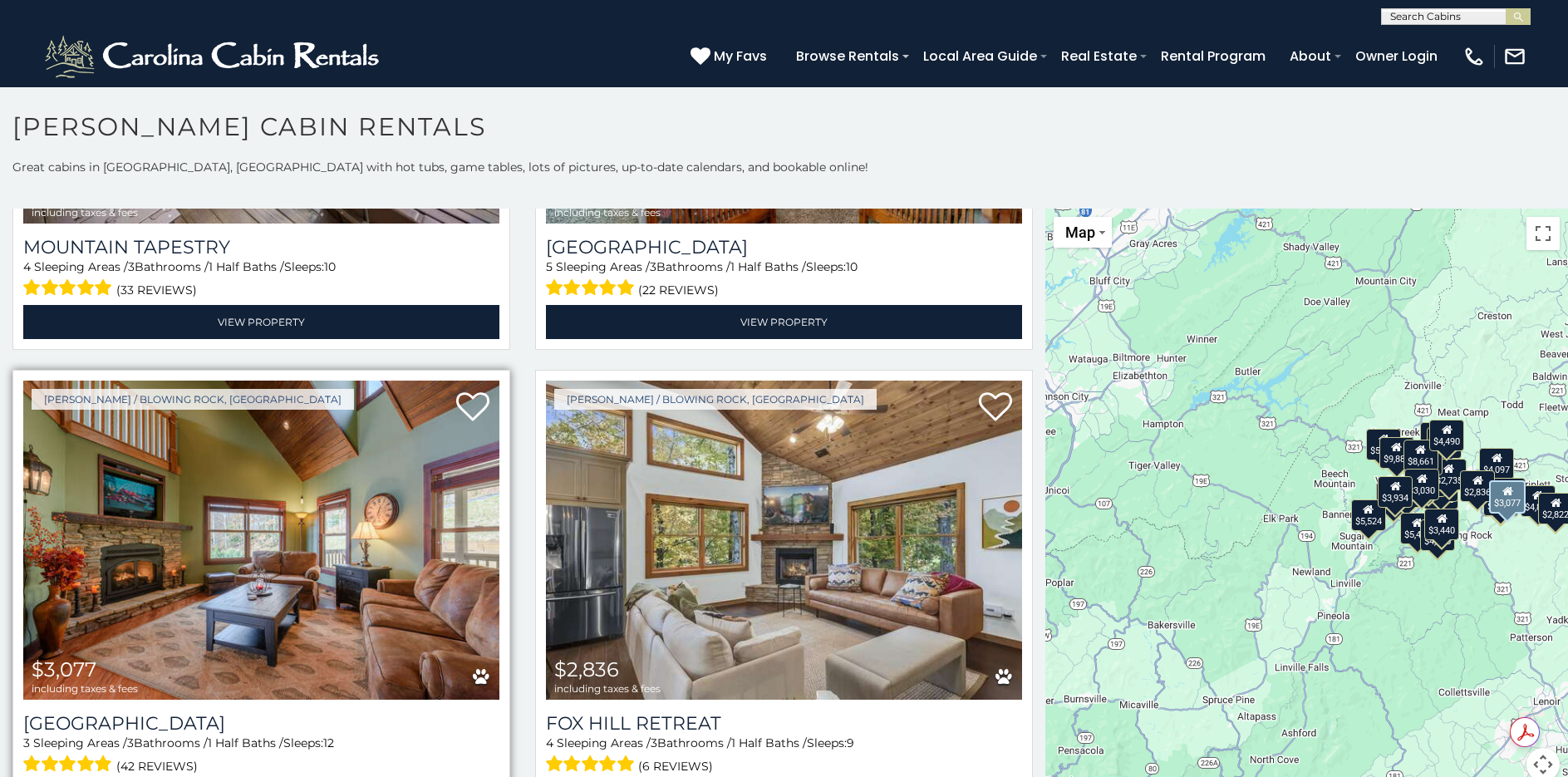
scroll to position [6150, 0]
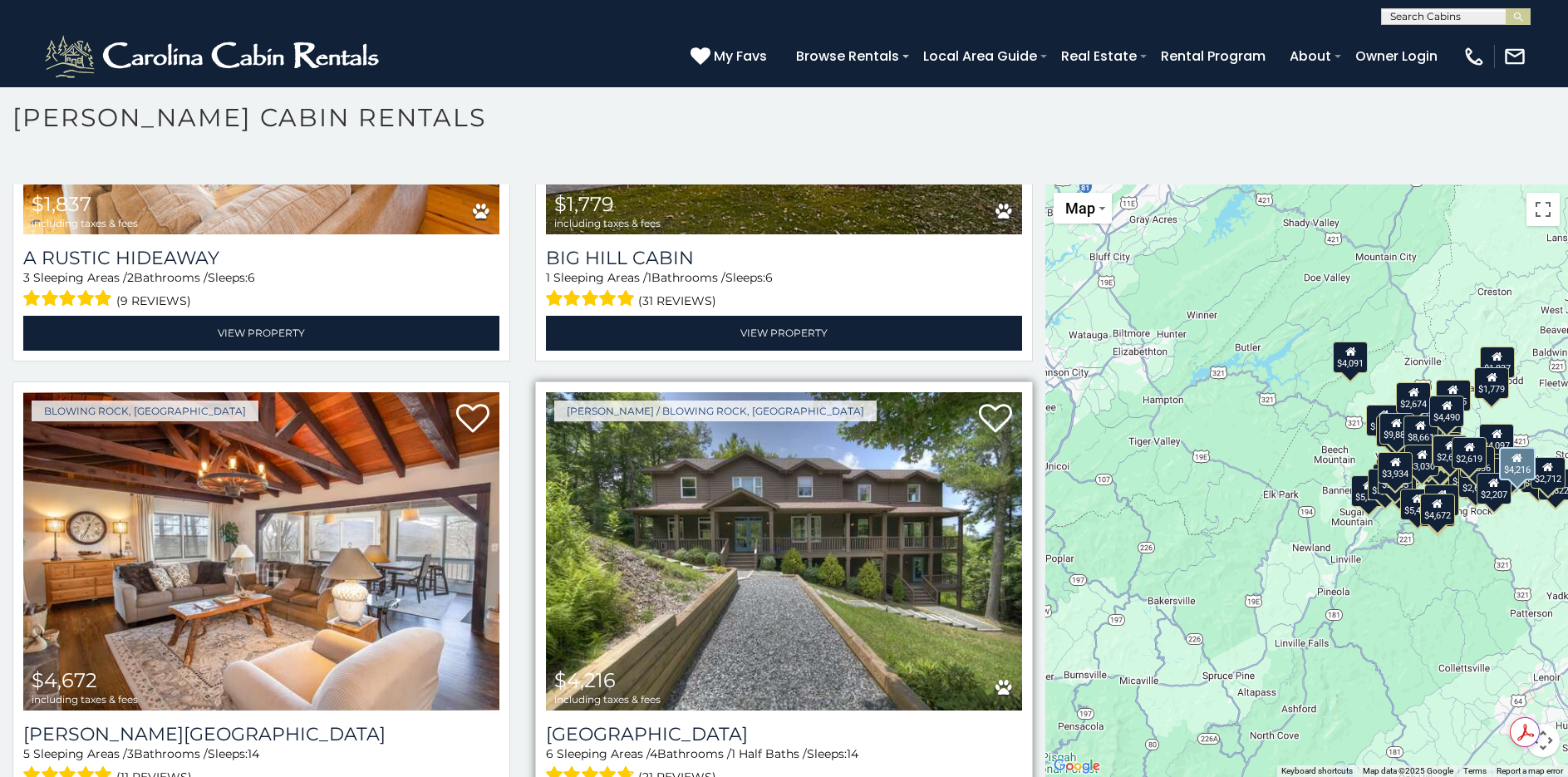
scroll to position [8847, 0]
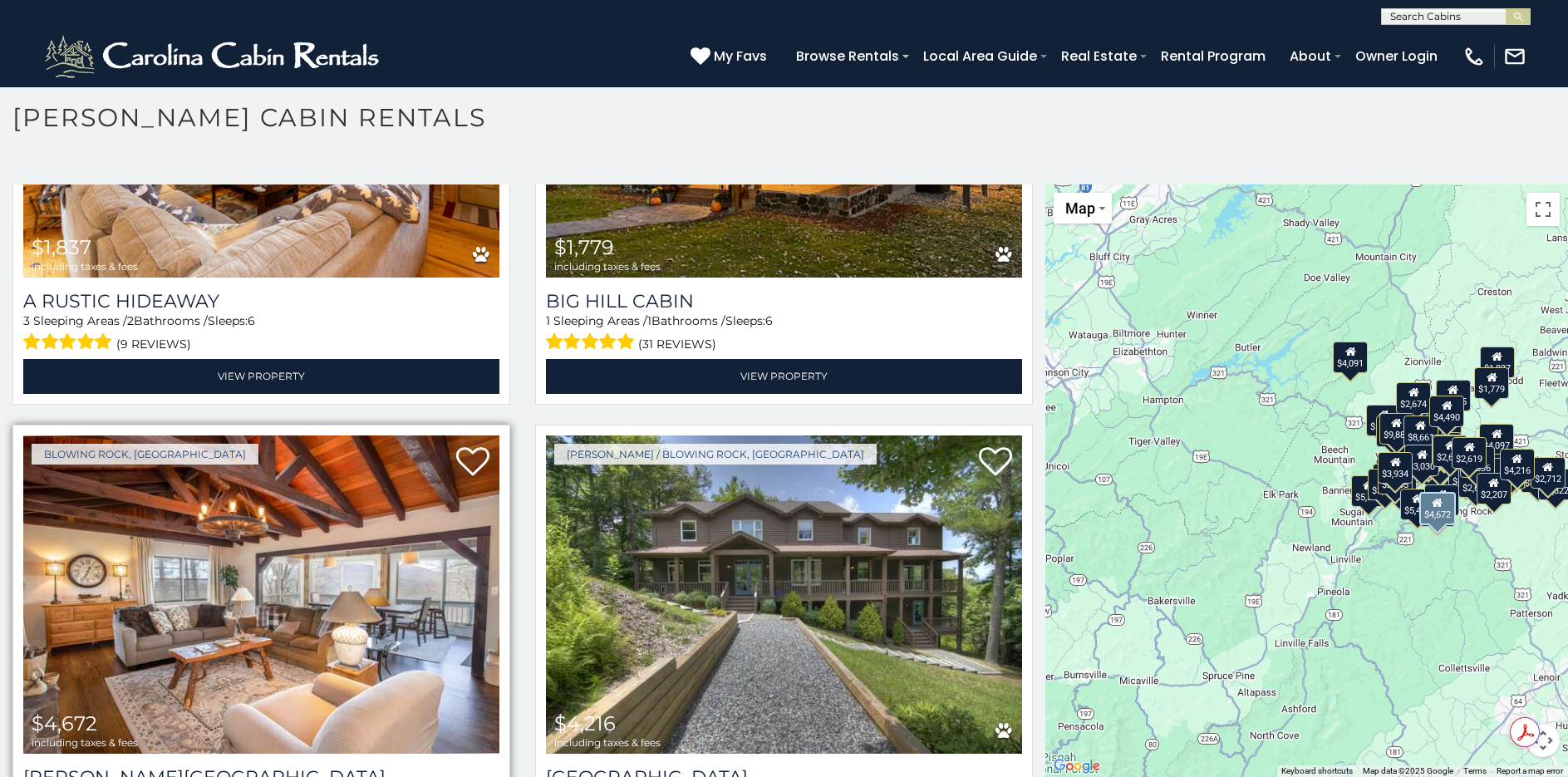
click at [258, 496] on img at bounding box center [261, 595] width 476 height 319
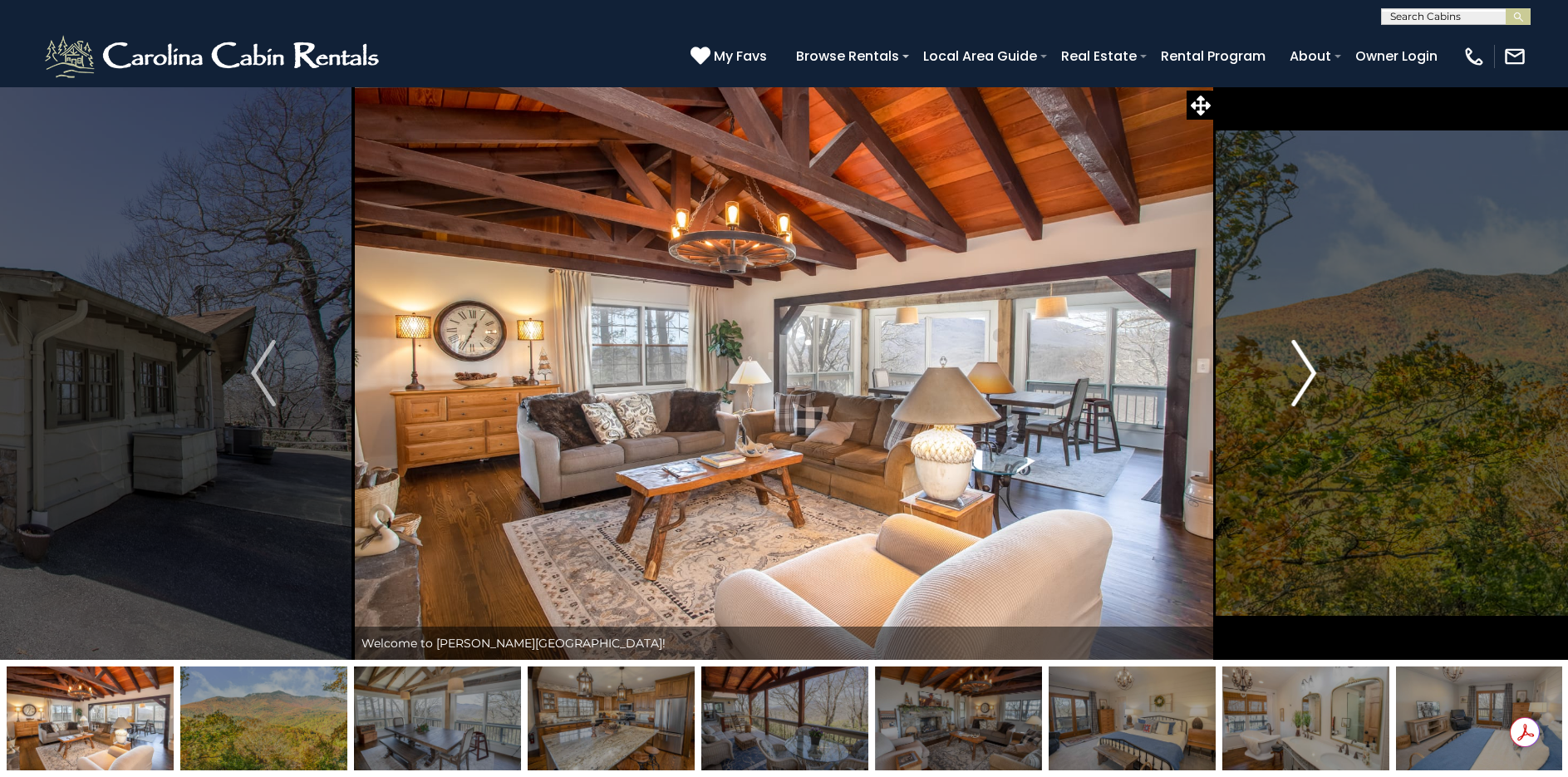
click at [1307, 356] on img "Next" at bounding box center [1305, 373] width 25 height 66
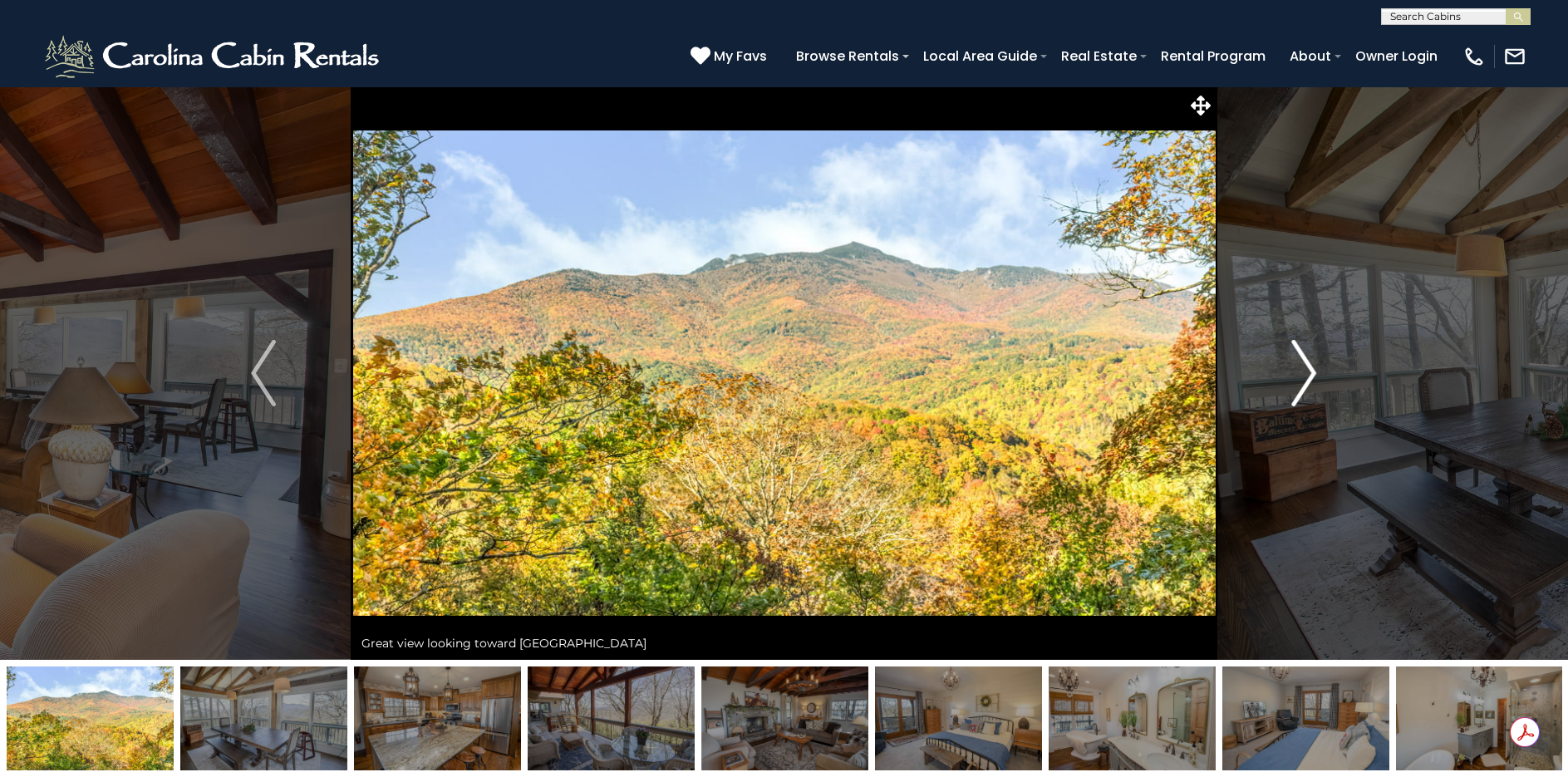
click at [1307, 356] on img "Next" at bounding box center [1305, 373] width 25 height 66
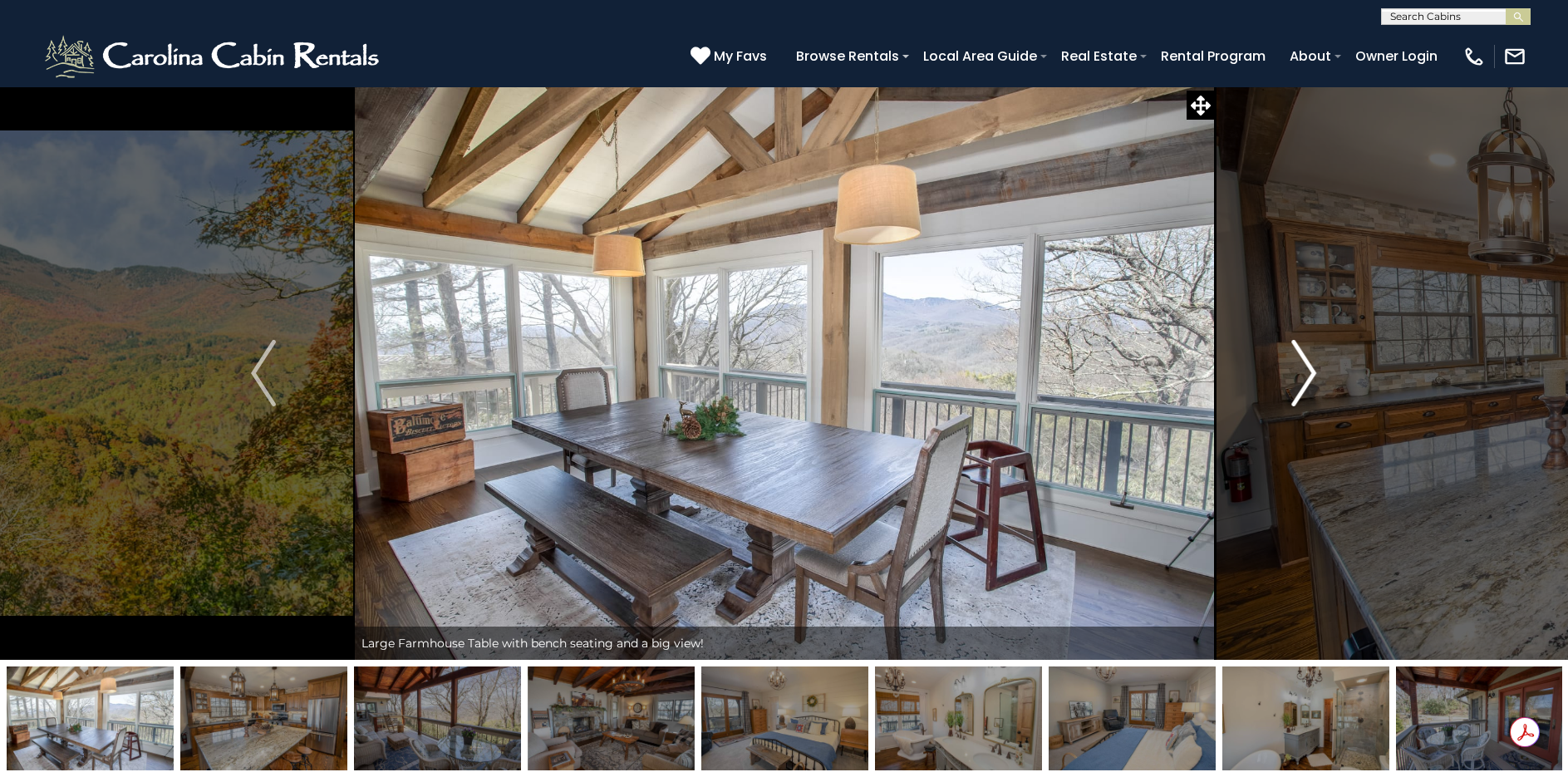
click at [1307, 356] on img "Next" at bounding box center [1305, 373] width 25 height 66
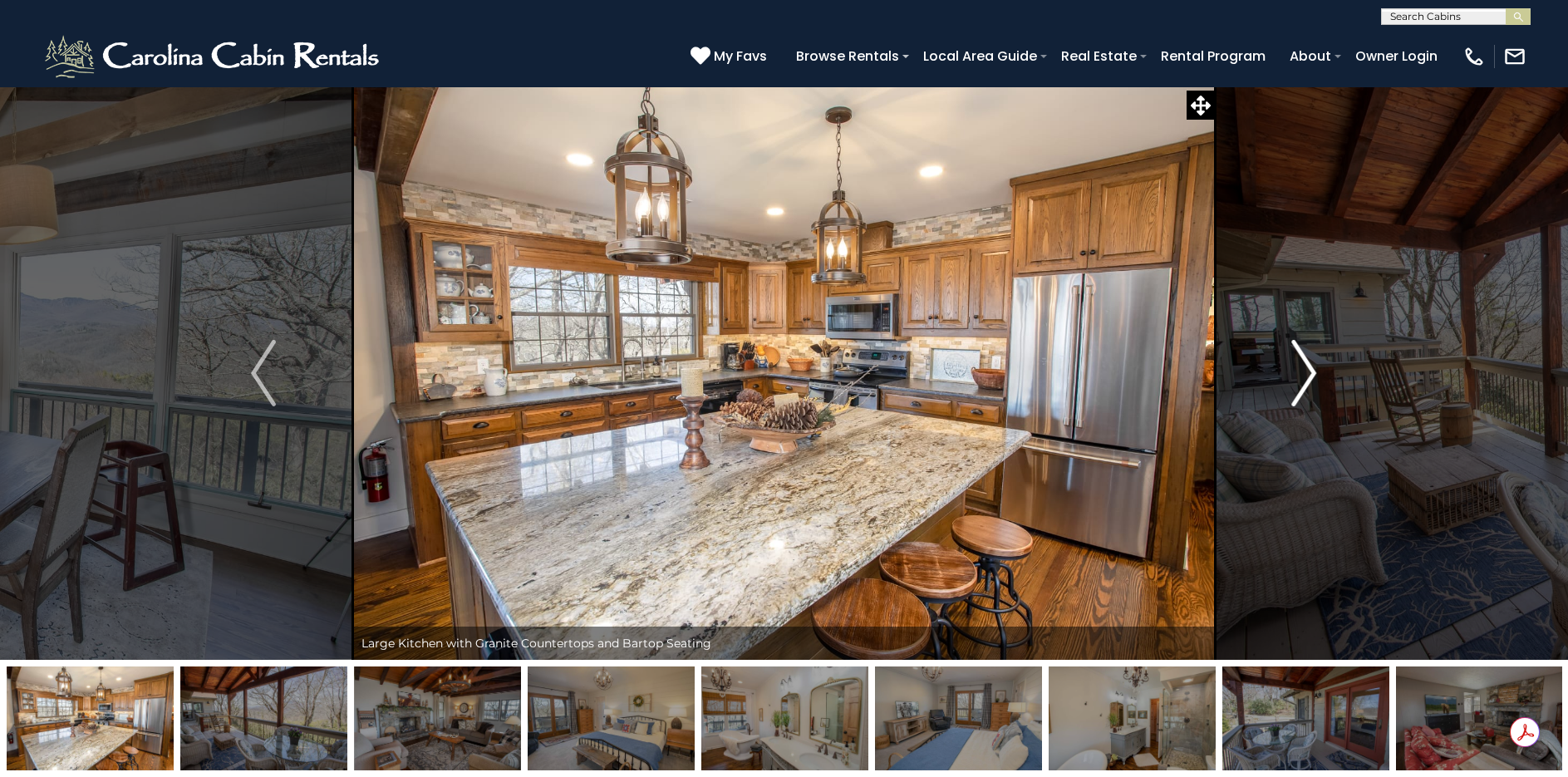
click at [1307, 356] on img "Next" at bounding box center [1305, 373] width 25 height 66
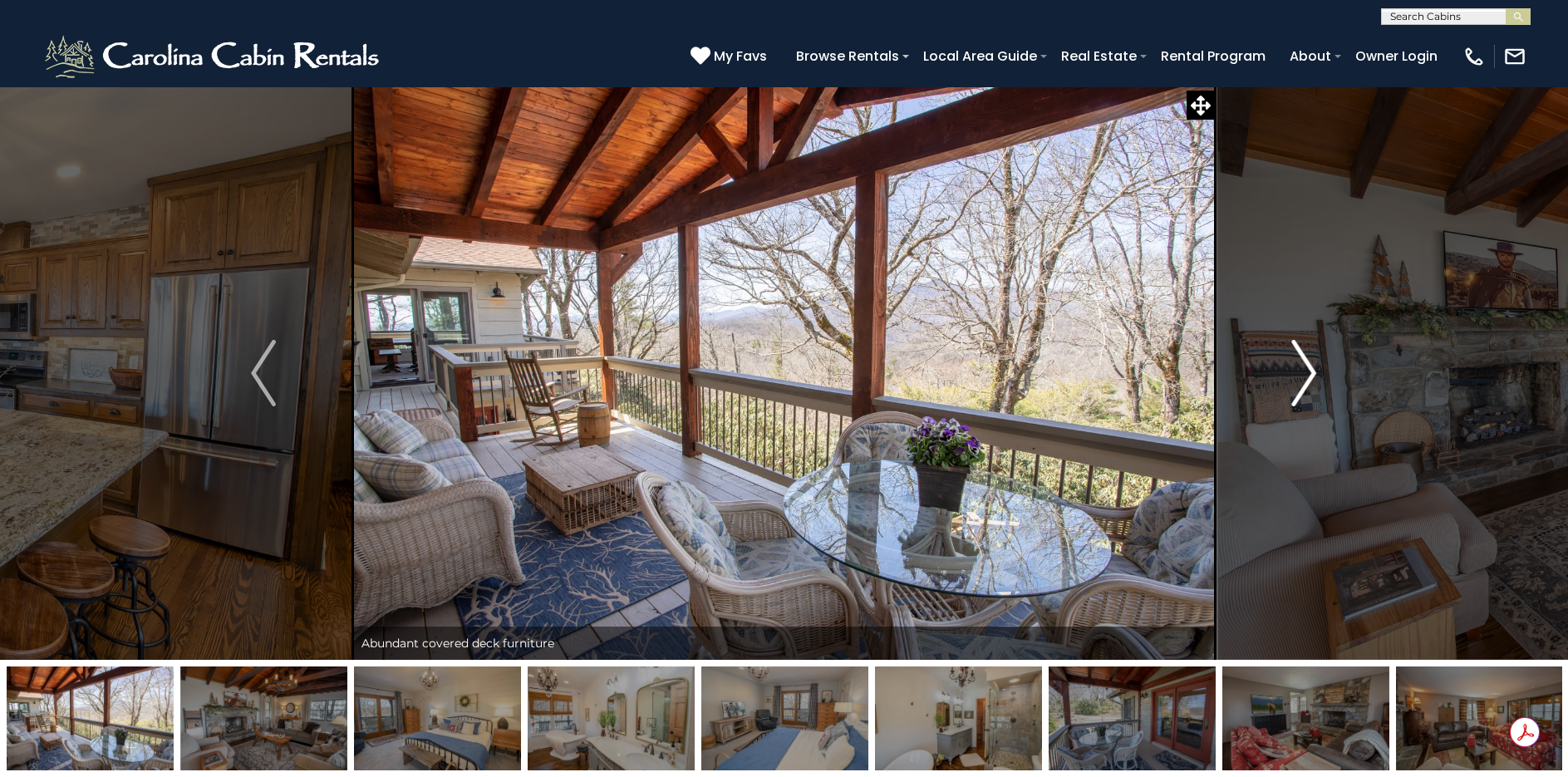
click at [1307, 356] on img "Next" at bounding box center [1305, 373] width 25 height 66
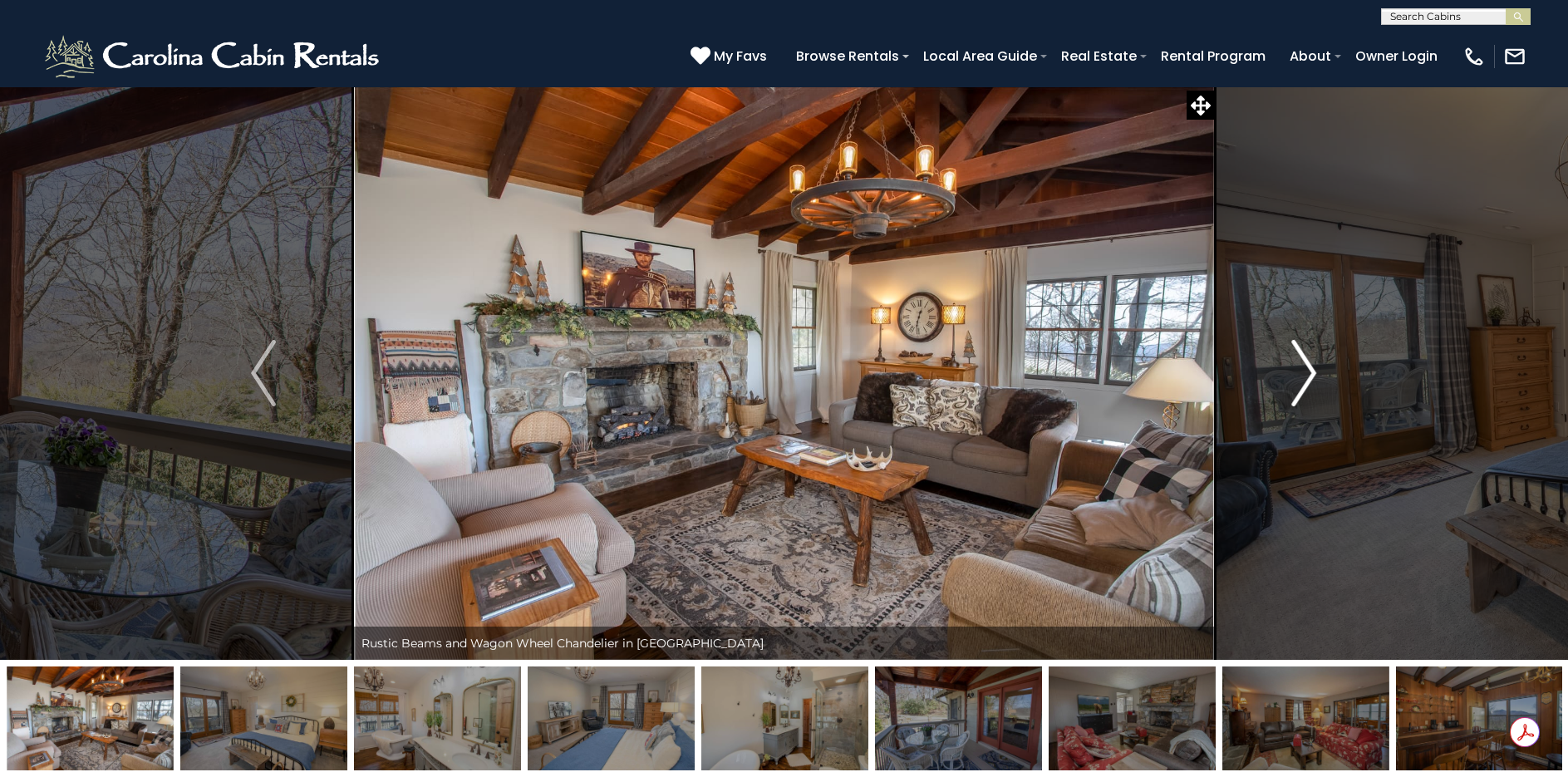
click at [1307, 356] on img "Next" at bounding box center [1305, 373] width 25 height 66
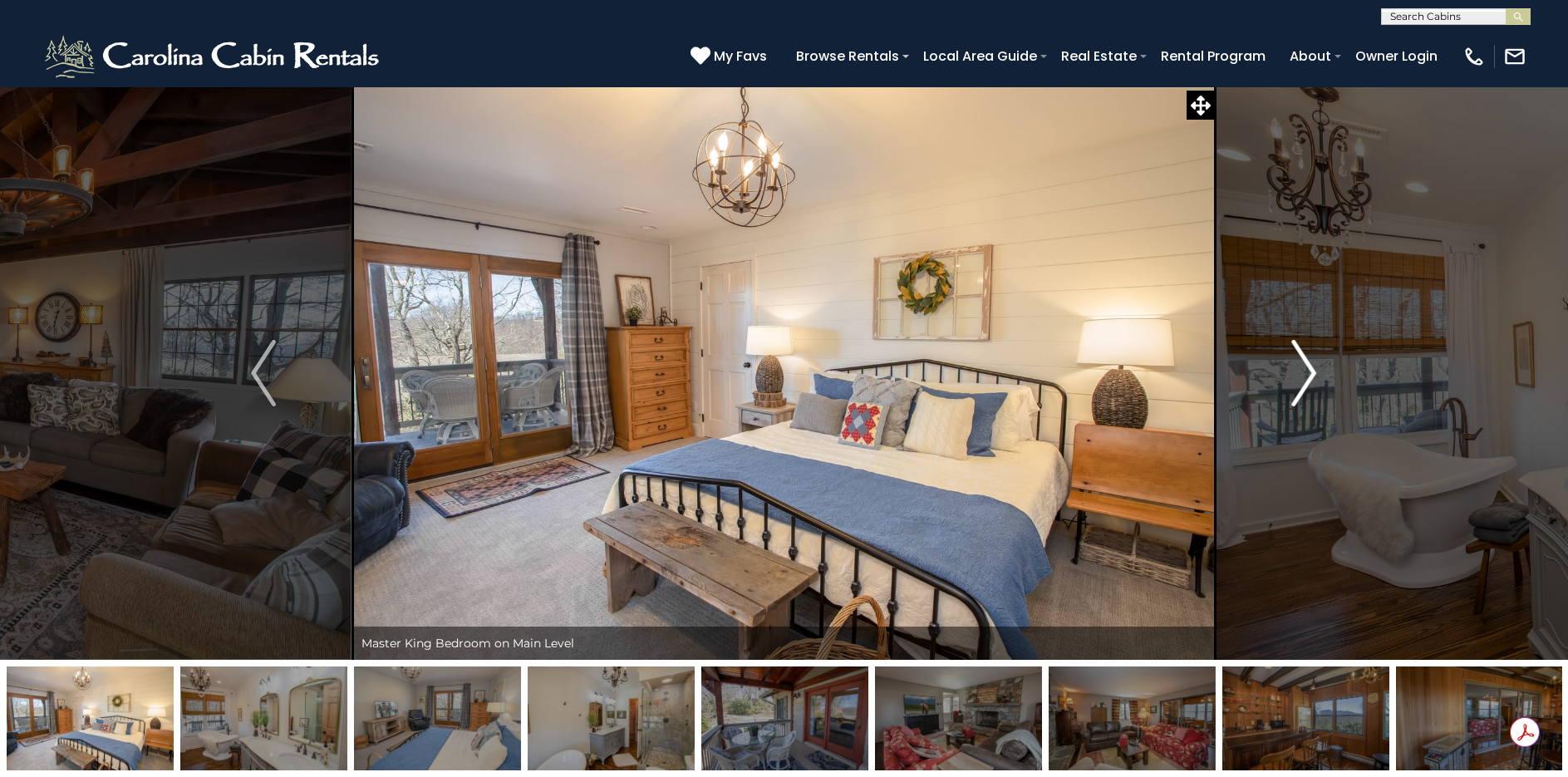
click at [1307, 356] on img "Next" at bounding box center [1305, 373] width 25 height 66
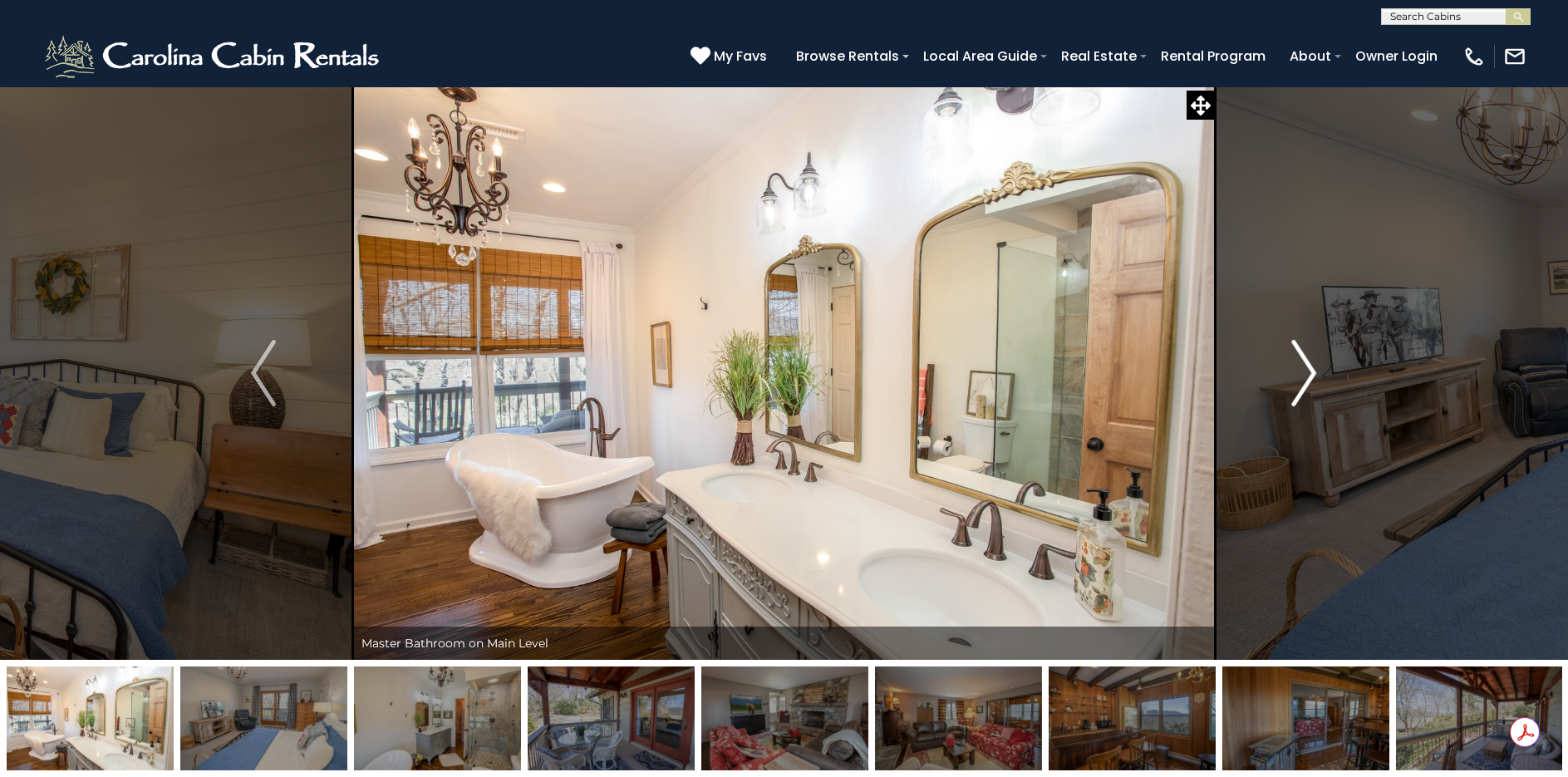
click at [1307, 356] on img "Next" at bounding box center [1305, 373] width 25 height 66
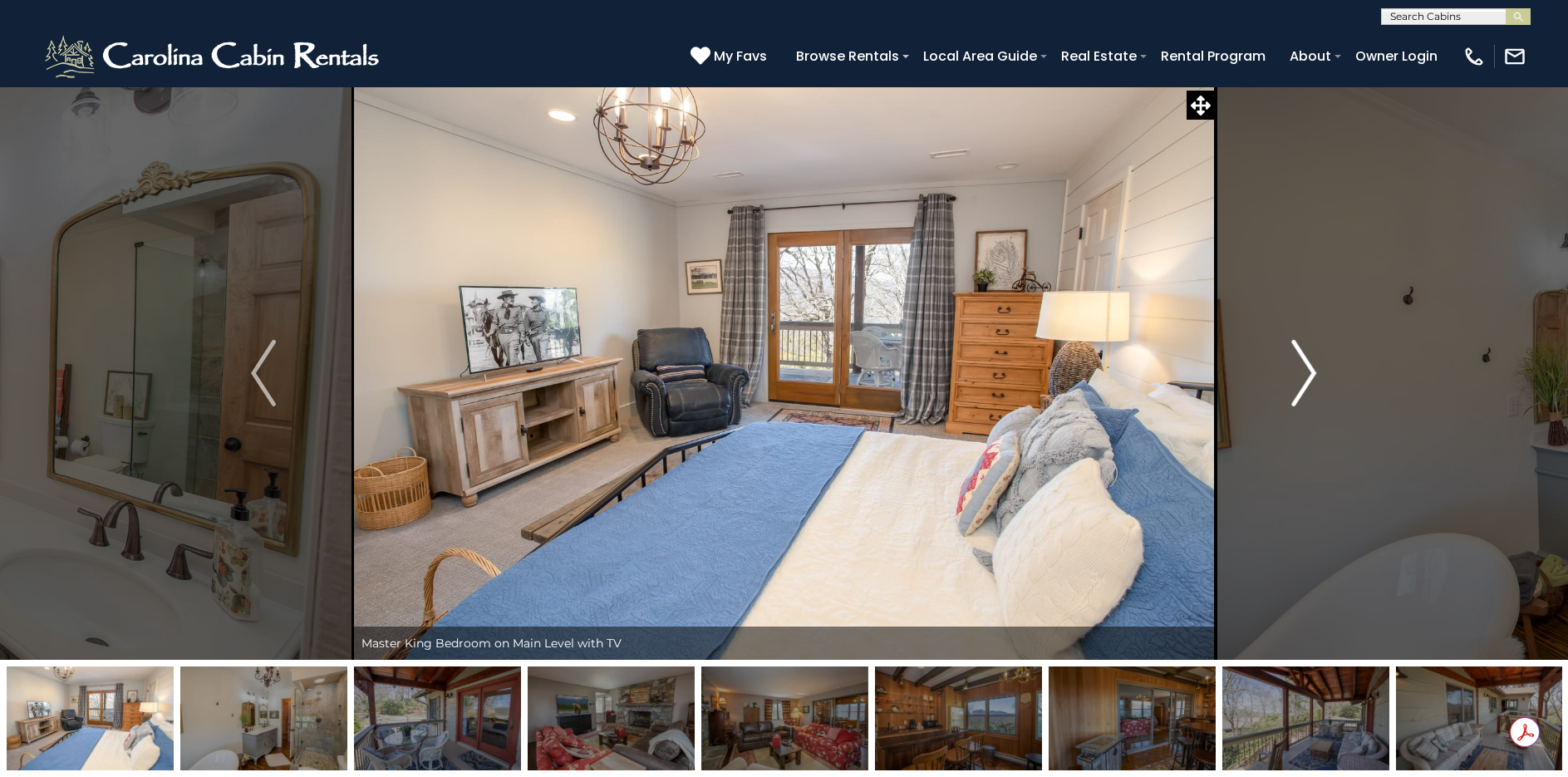
click at [1307, 356] on img "Next" at bounding box center [1305, 373] width 25 height 66
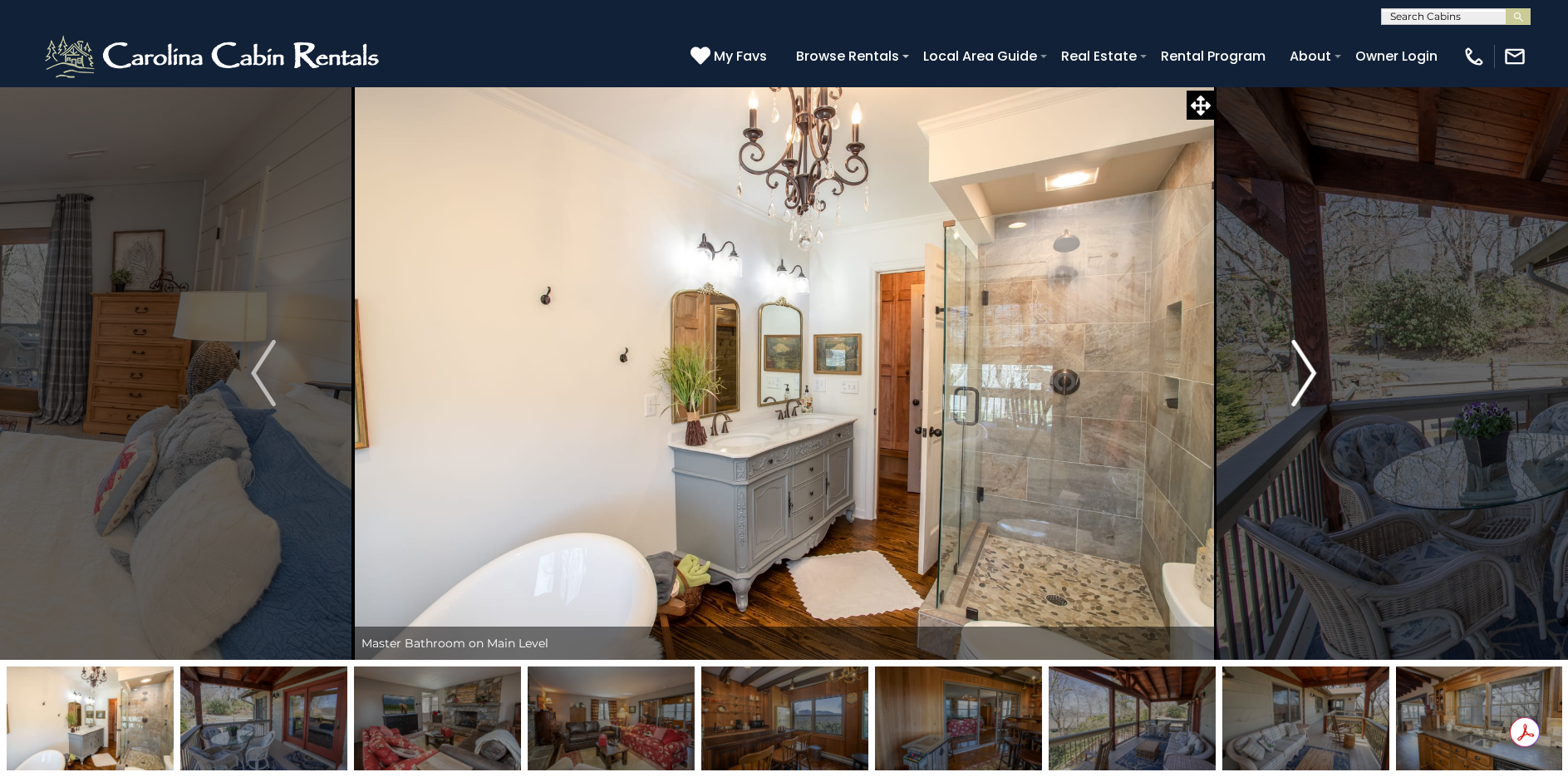
click at [1307, 356] on img "Next" at bounding box center [1305, 373] width 25 height 66
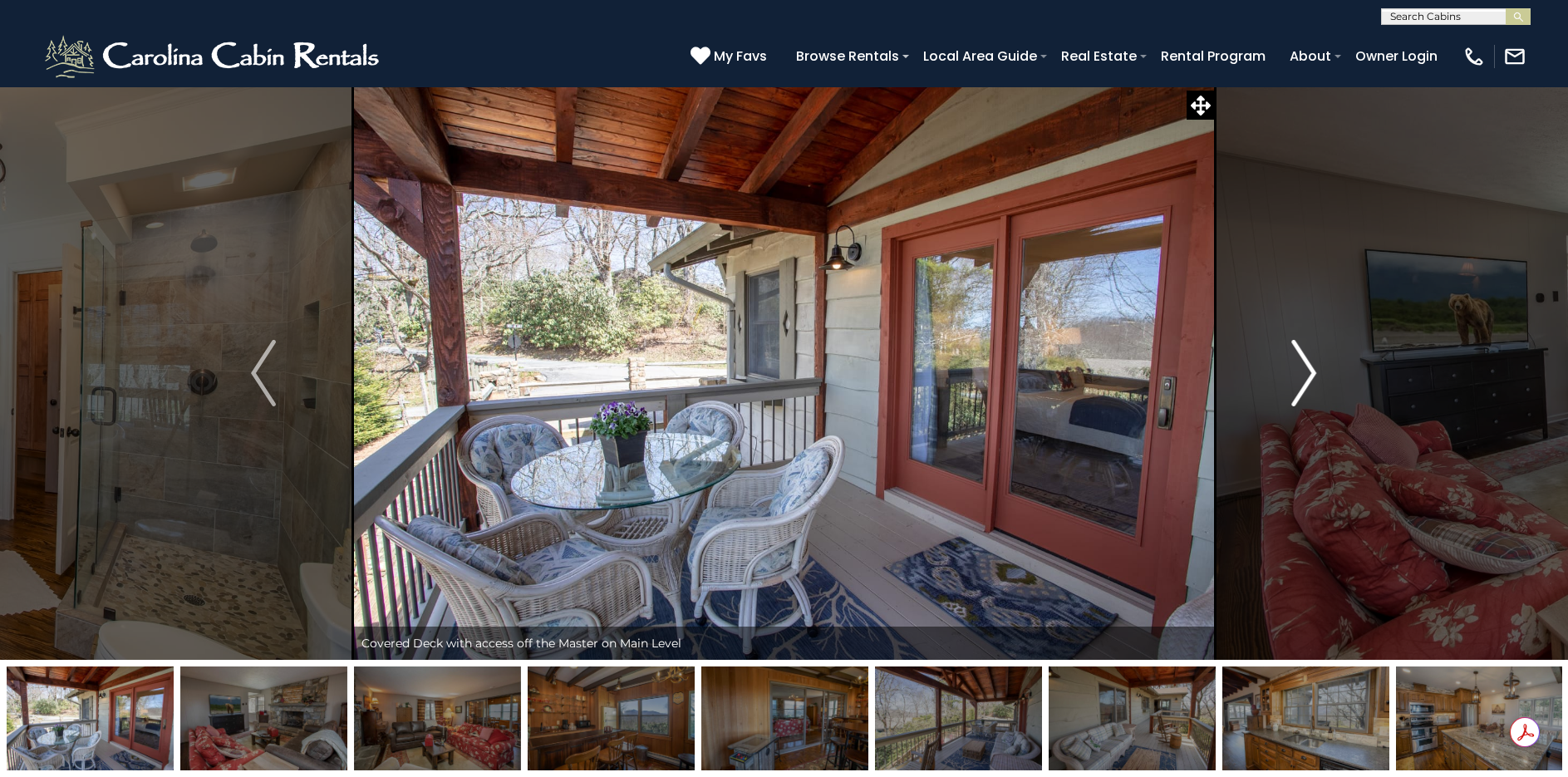
click at [1307, 356] on img "Next" at bounding box center [1305, 373] width 25 height 66
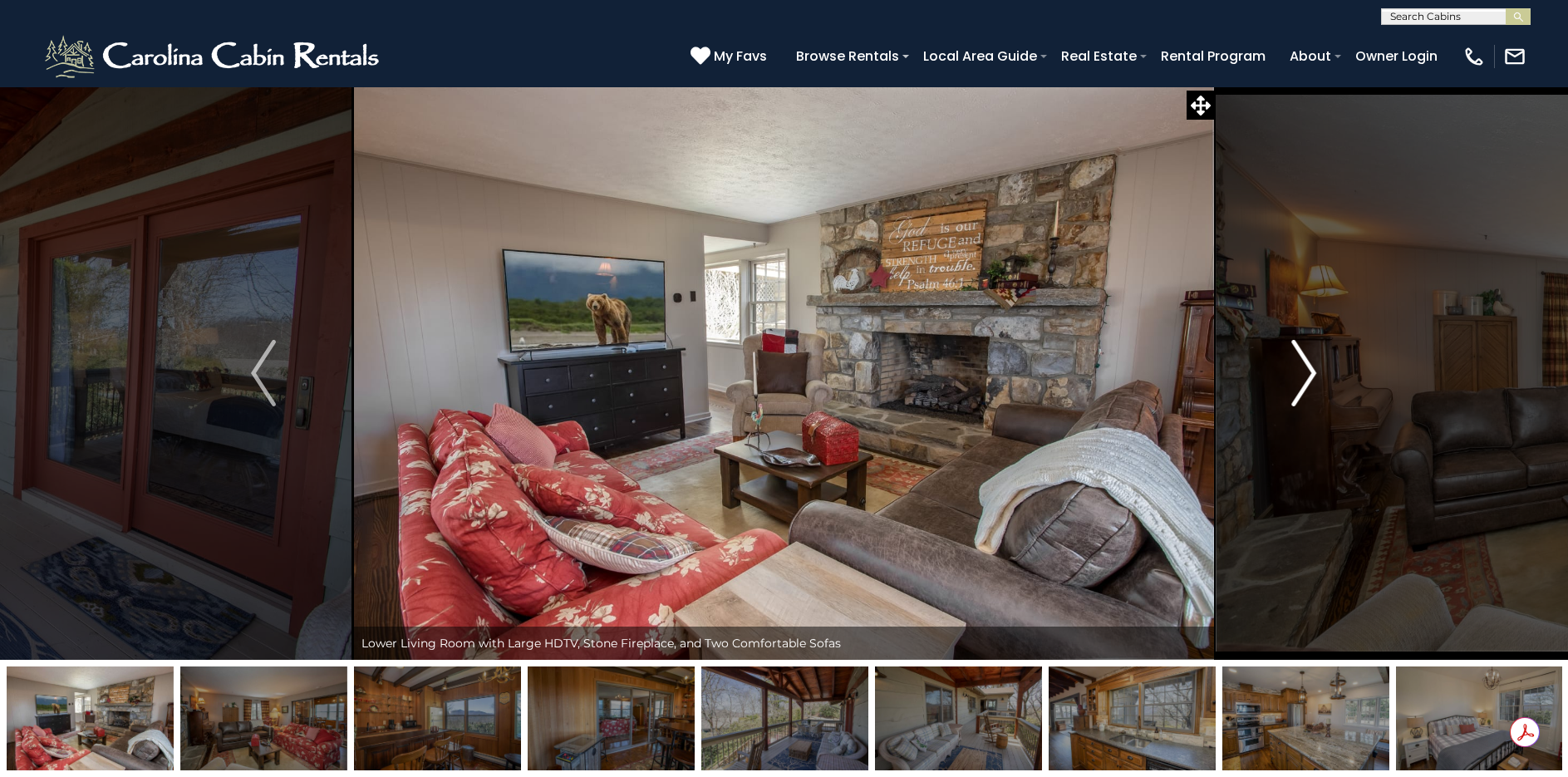
click at [1307, 356] on img "Next" at bounding box center [1305, 373] width 25 height 66
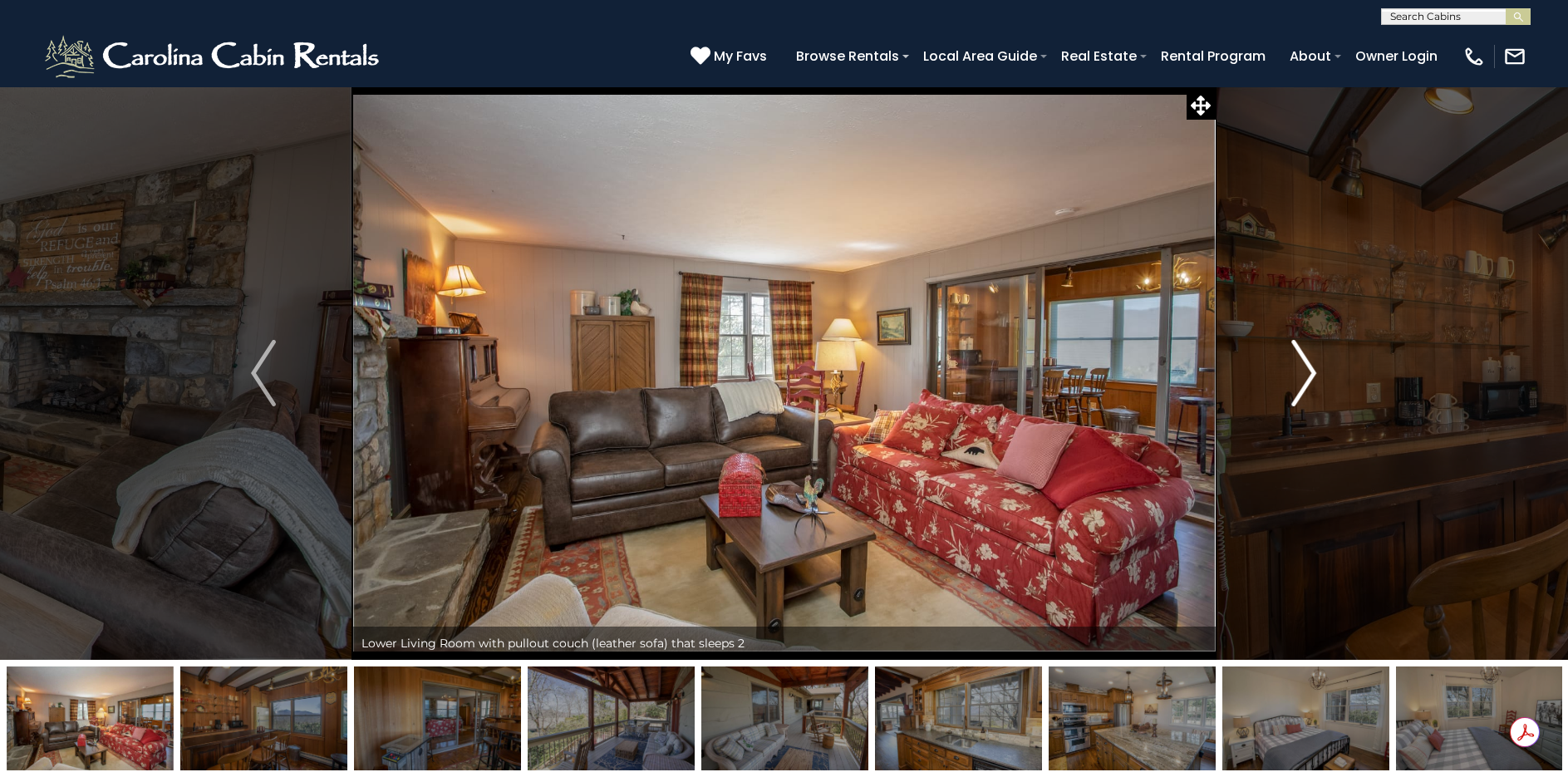
click at [1307, 356] on img "Next" at bounding box center [1305, 373] width 25 height 66
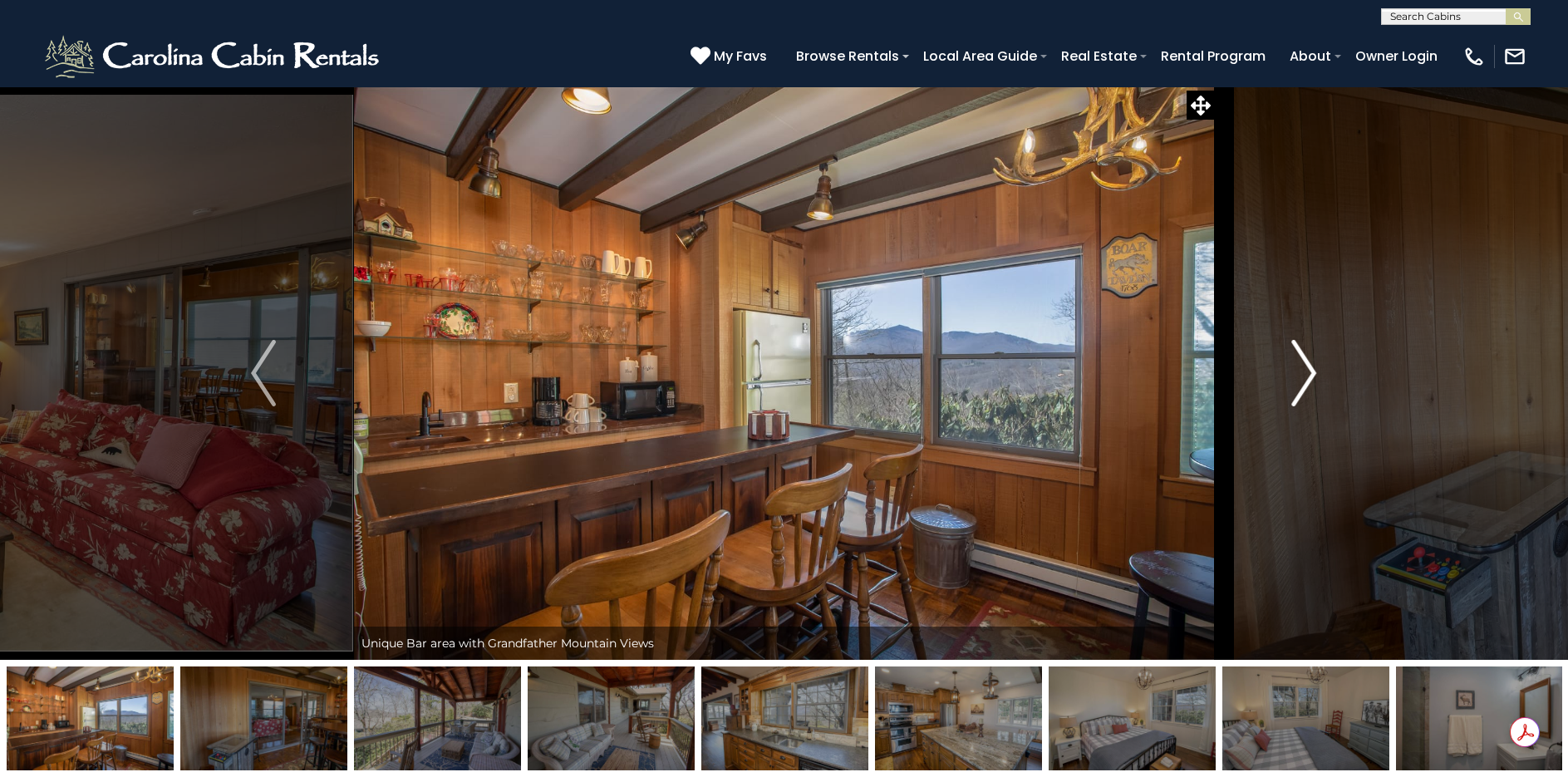
click at [1307, 356] on img "Next" at bounding box center [1305, 373] width 25 height 66
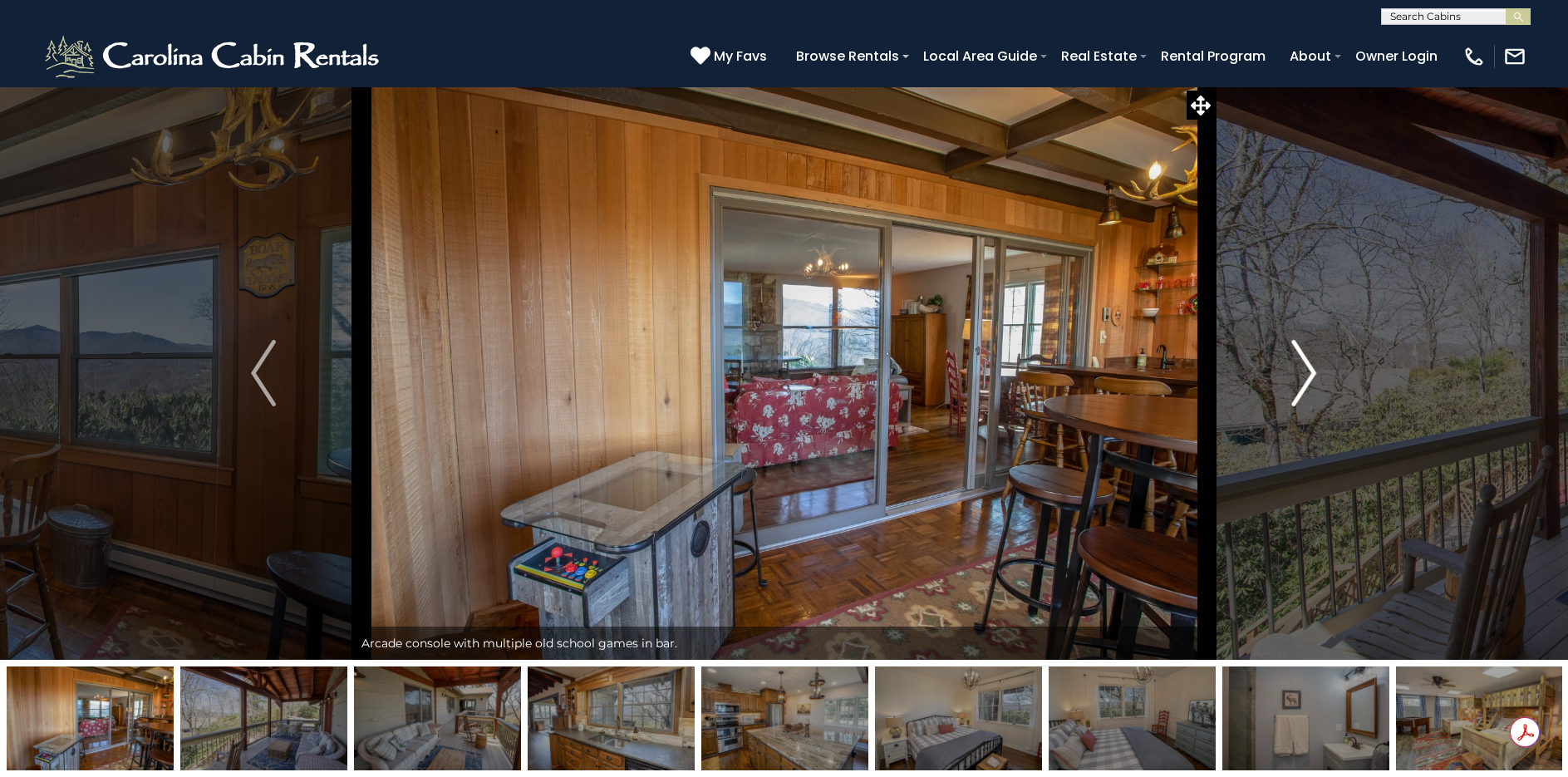
click at [1307, 356] on img "Next" at bounding box center [1305, 373] width 25 height 66
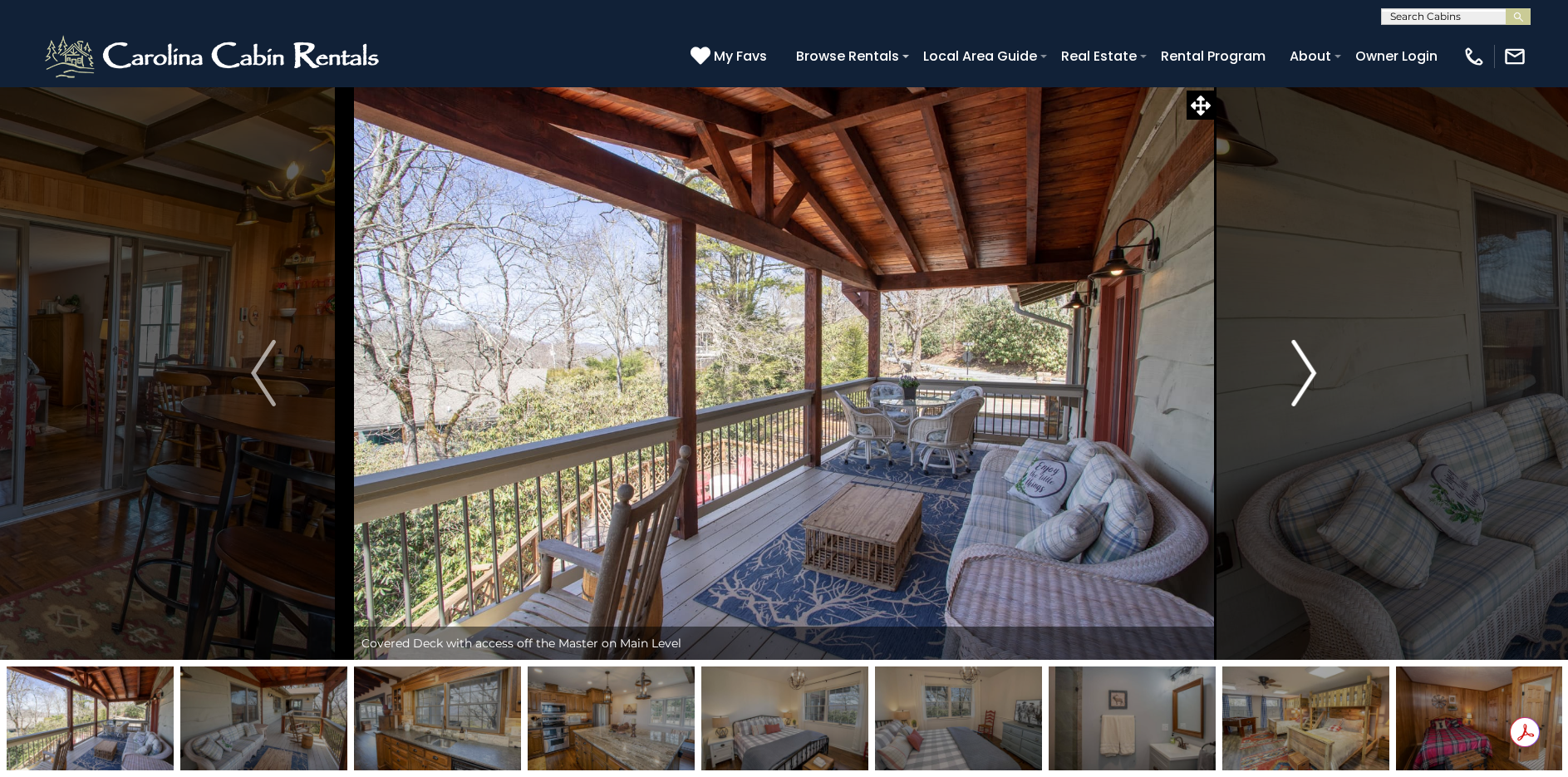
click at [1307, 356] on img "Next" at bounding box center [1305, 373] width 25 height 66
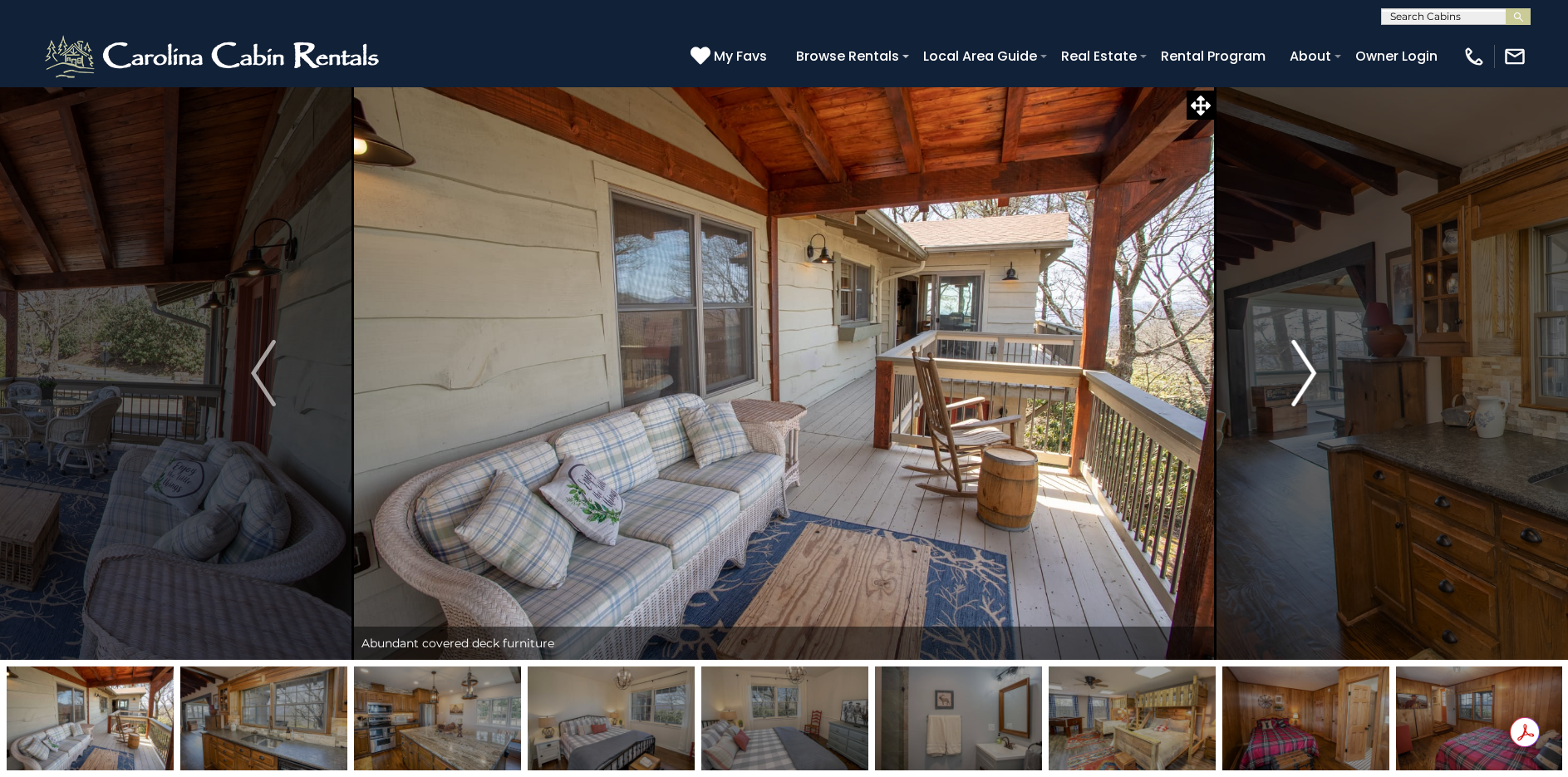
click at [1307, 356] on img "Next" at bounding box center [1305, 373] width 25 height 66
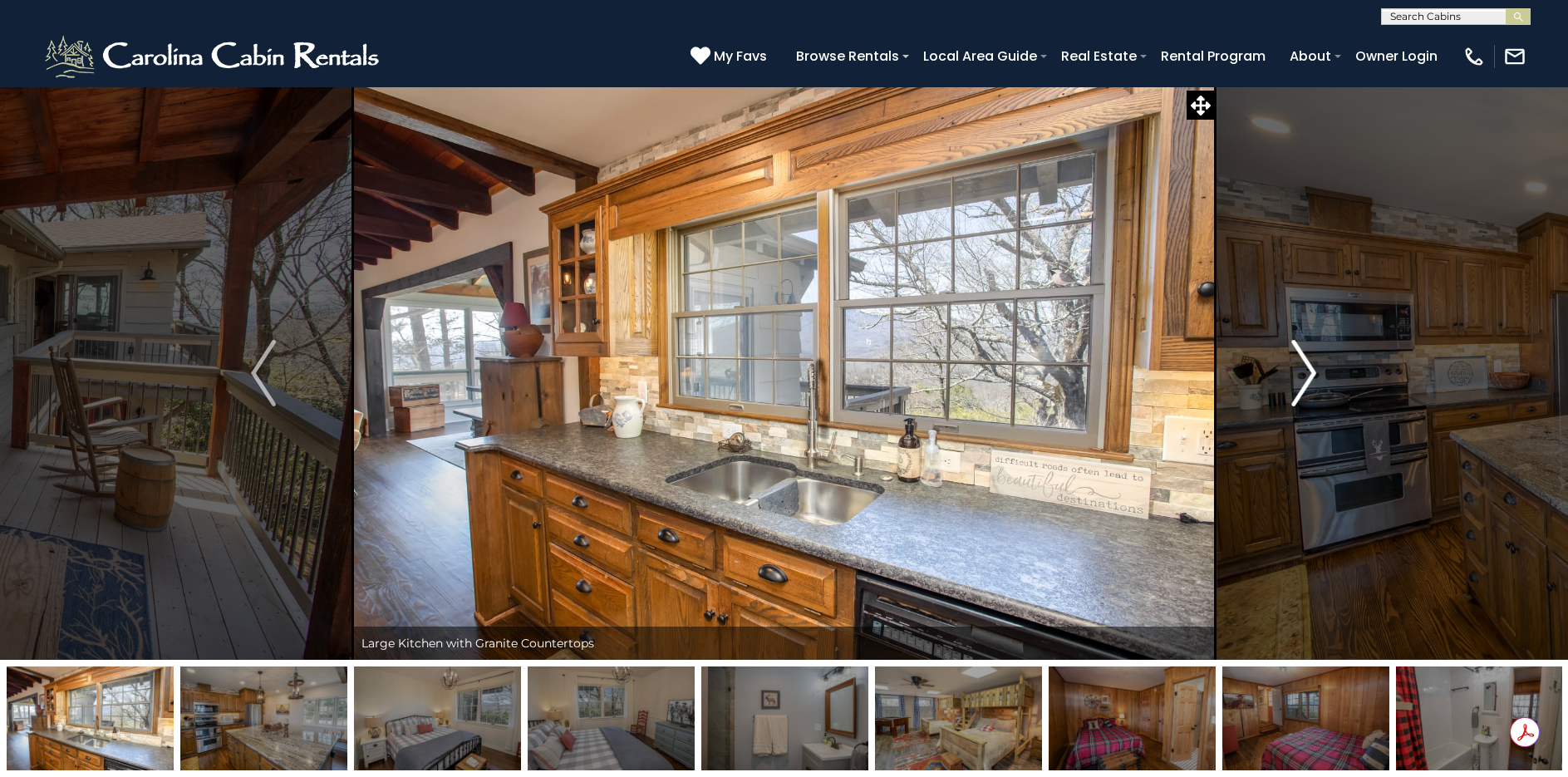
click at [1307, 356] on img "Next" at bounding box center [1305, 373] width 25 height 66
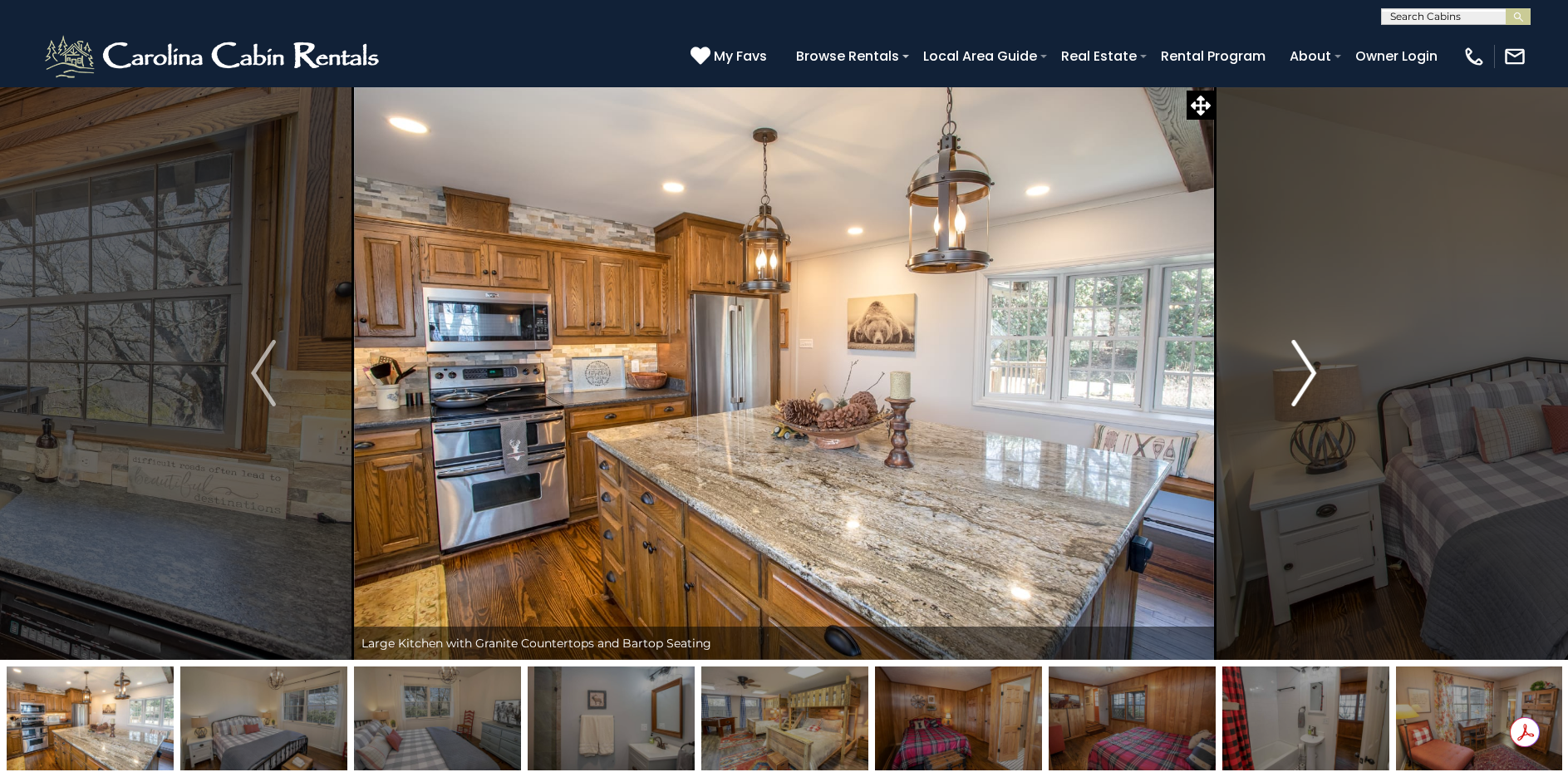
click at [1307, 357] on img "Next" at bounding box center [1305, 373] width 25 height 66
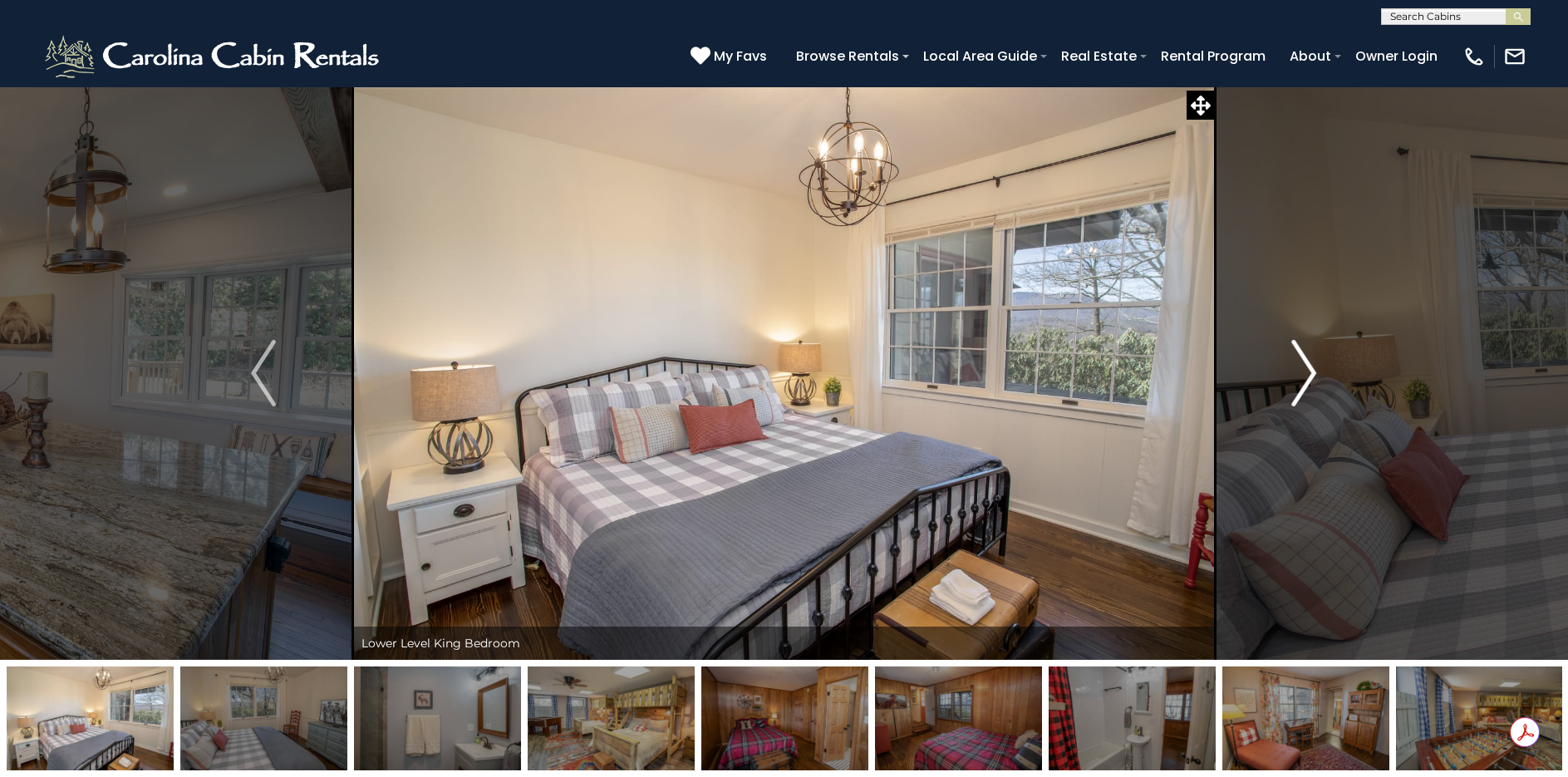
click at [1307, 358] on img "Next" at bounding box center [1305, 373] width 25 height 66
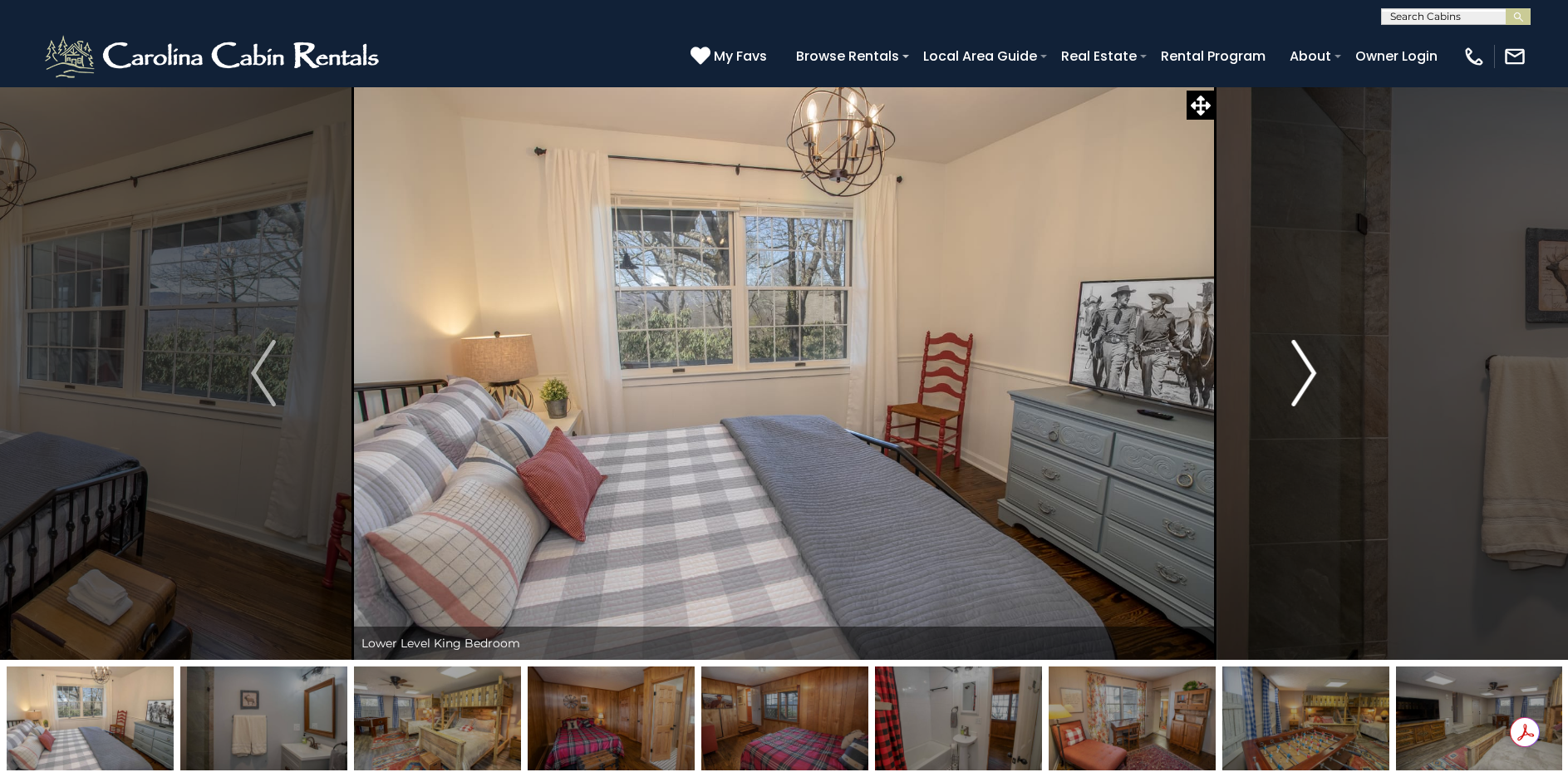
click at [1307, 358] on img "Next" at bounding box center [1305, 373] width 25 height 66
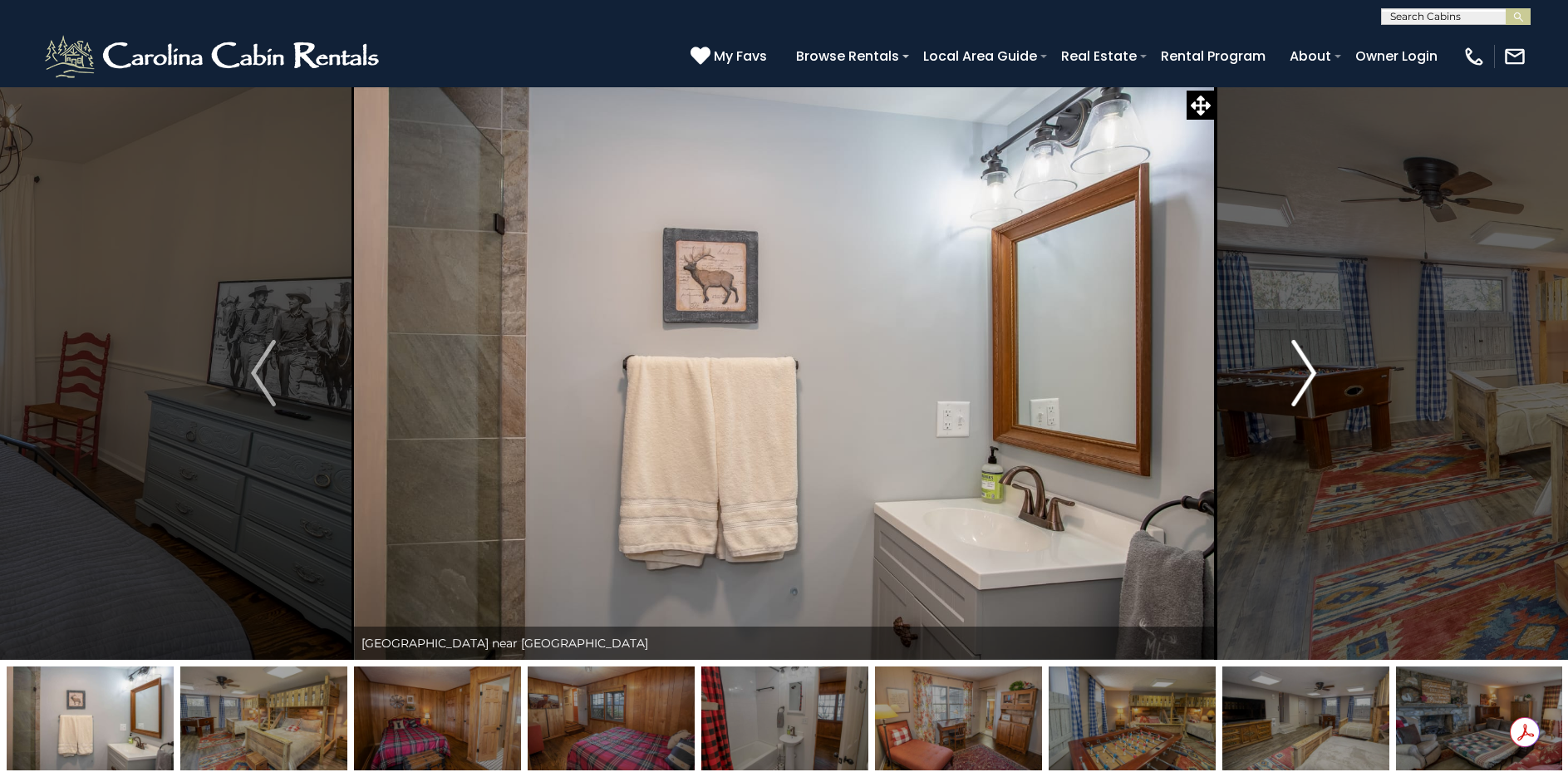
click at [1307, 358] on img "Next" at bounding box center [1305, 373] width 25 height 66
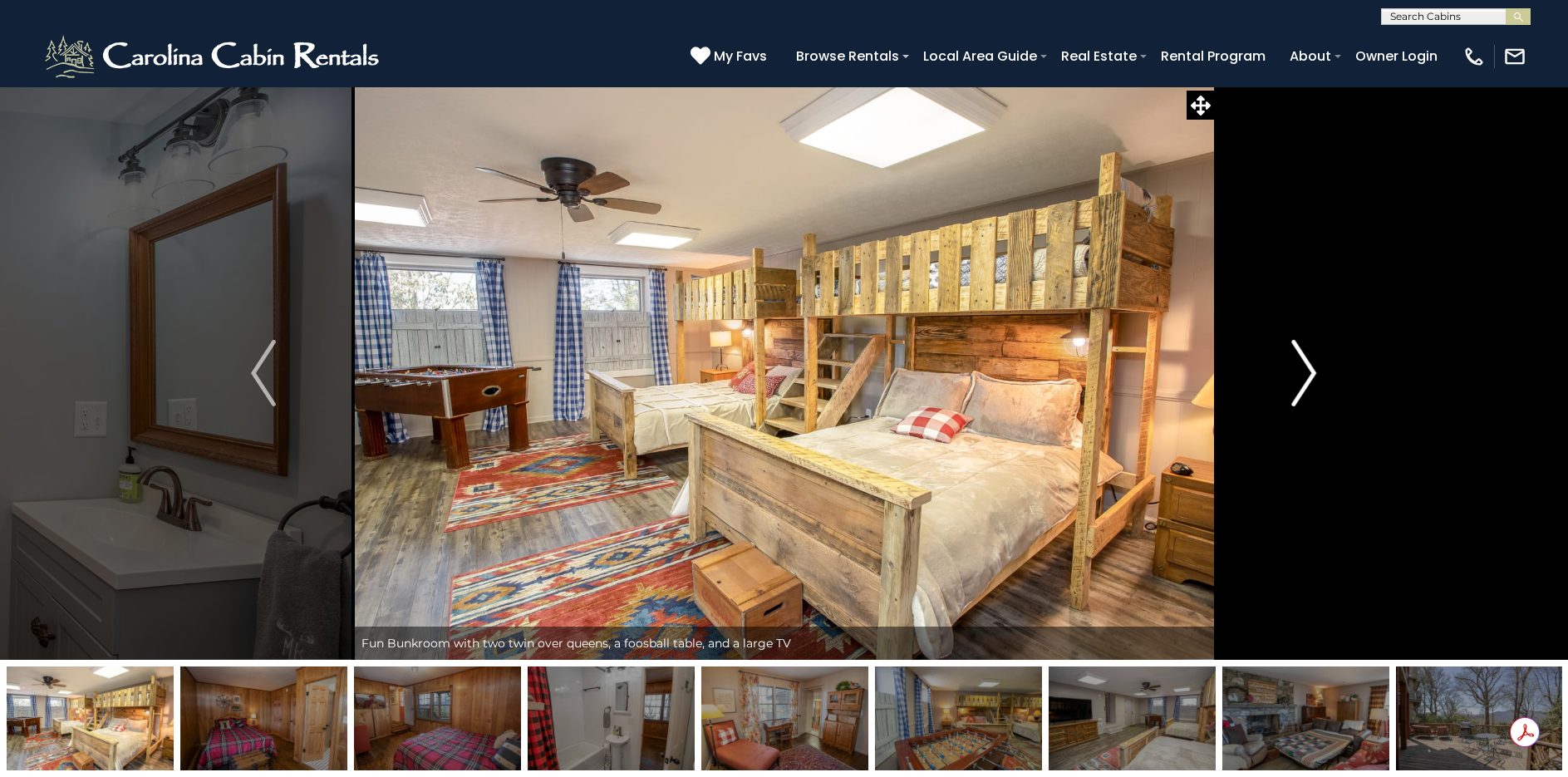
click at [1309, 358] on img "Next" at bounding box center [1305, 373] width 25 height 66
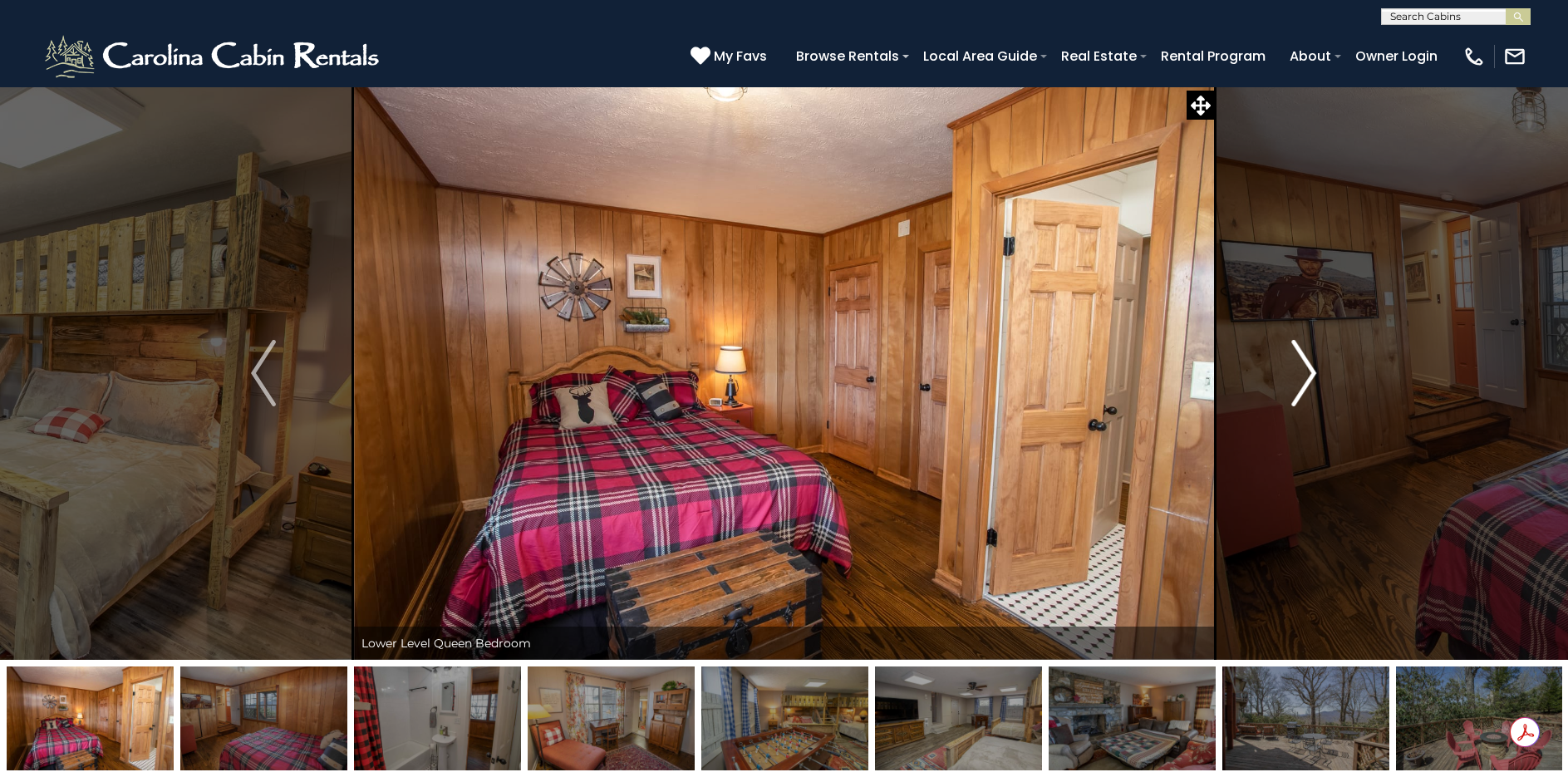
click at [1309, 358] on img "Next" at bounding box center [1305, 373] width 25 height 66
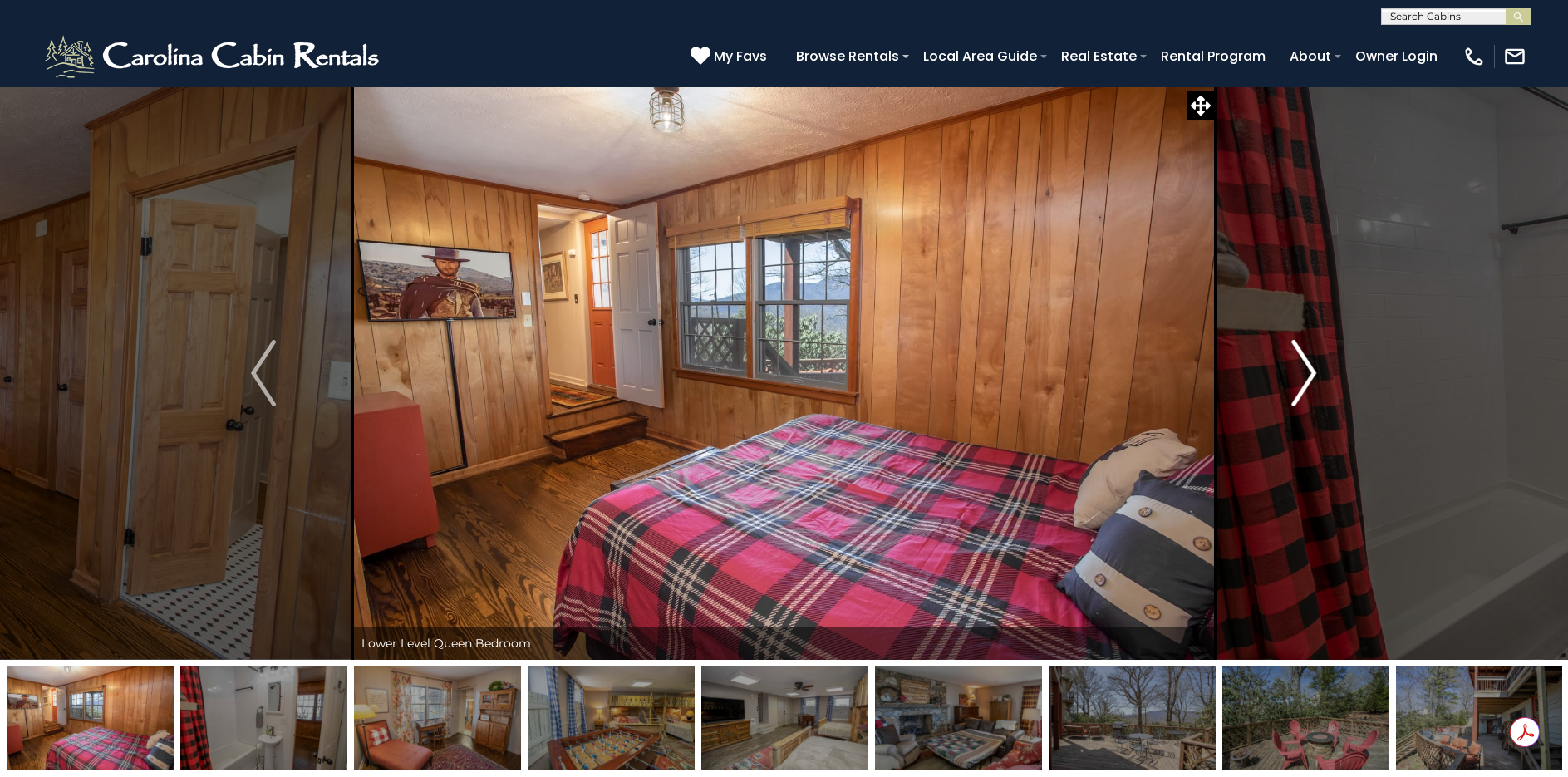
click at [1309, 358] on img "Next" at bounding box center [1305, 373] width 25 height 66
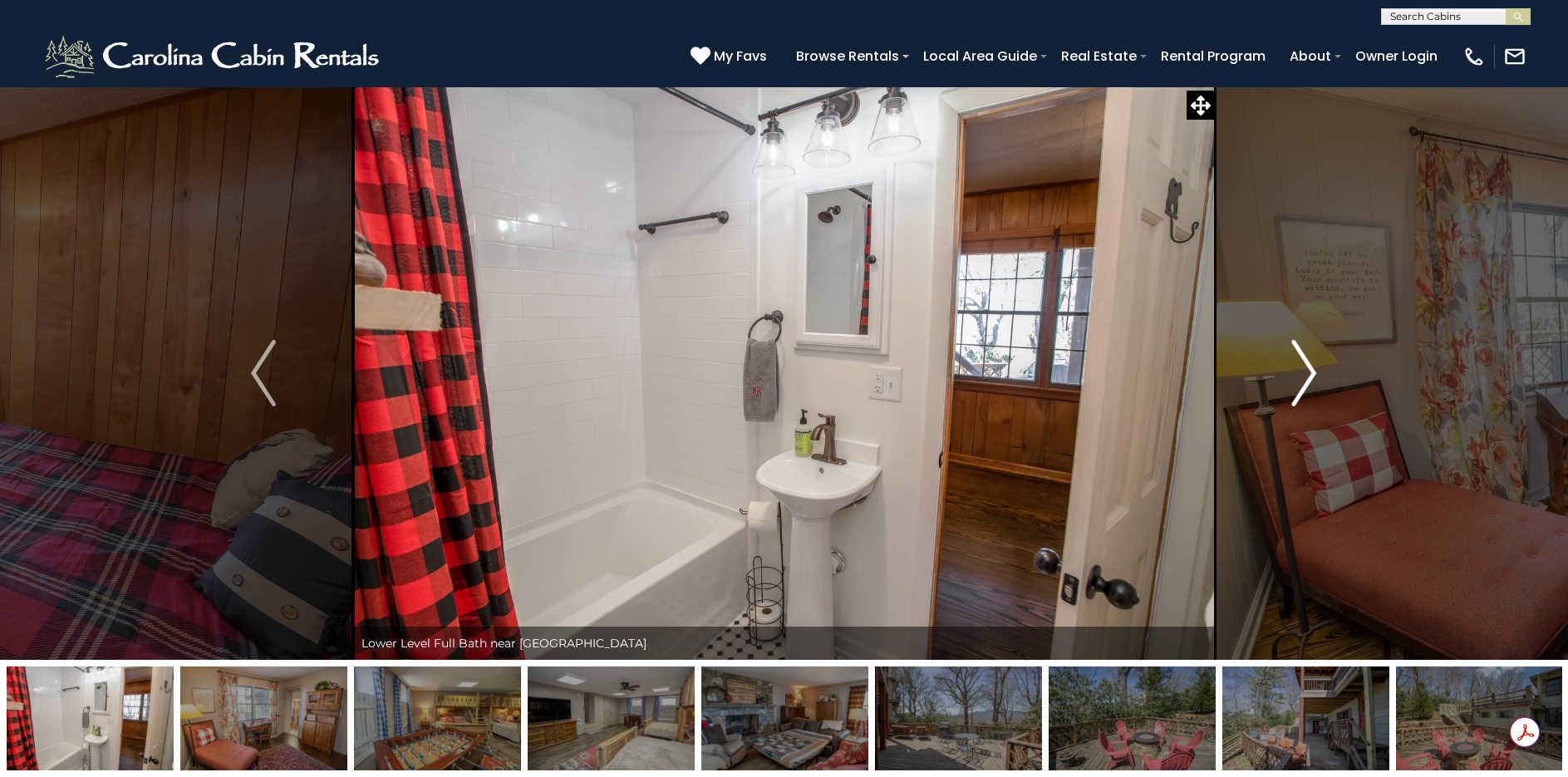
click at [1309, 358] on img "Next" at bounding box center [1305, 373] width 25 height 66
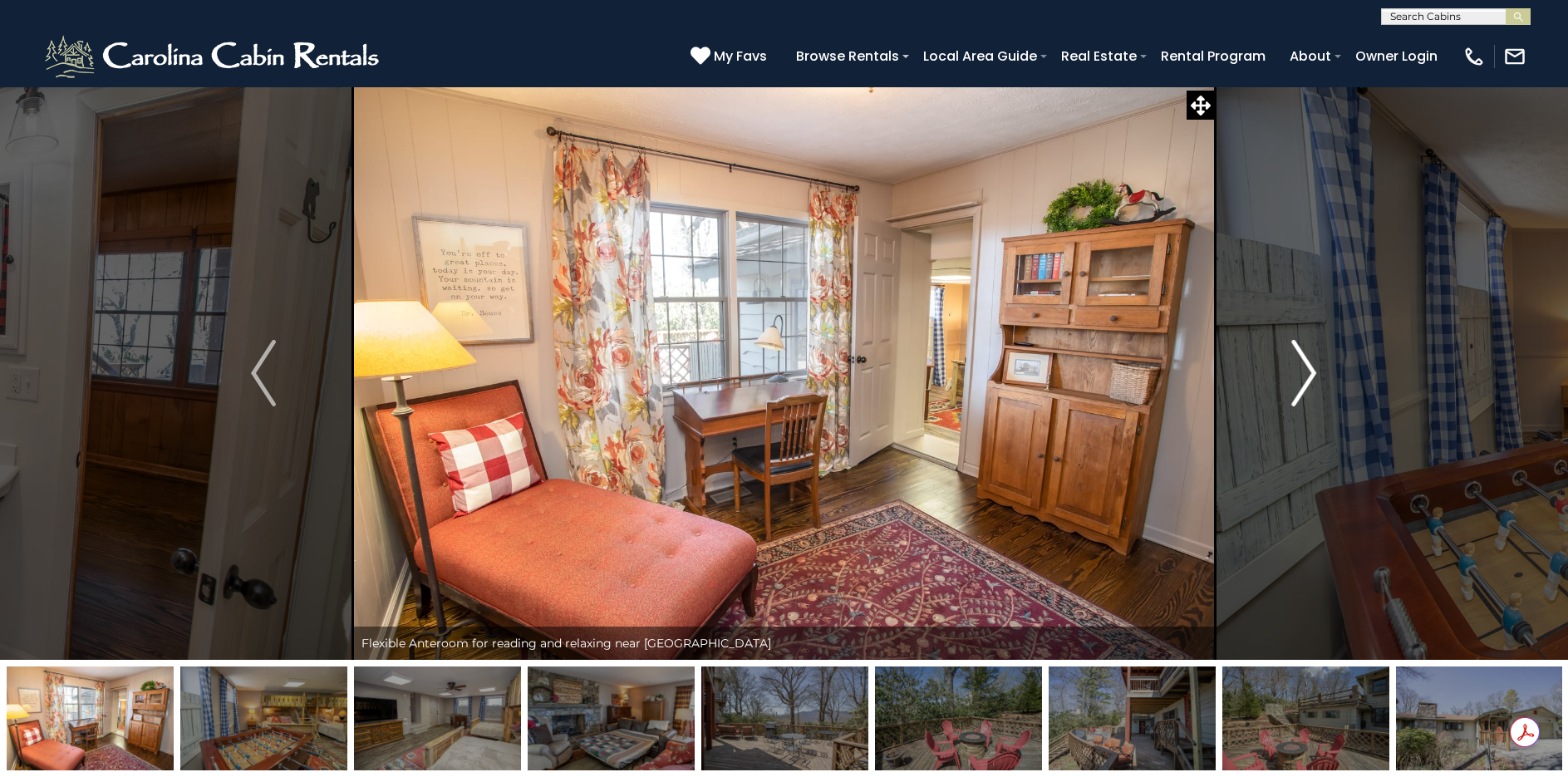
click at [1309, 358] on img "Next" at bounding box center [1305, 373] width 25 height 66
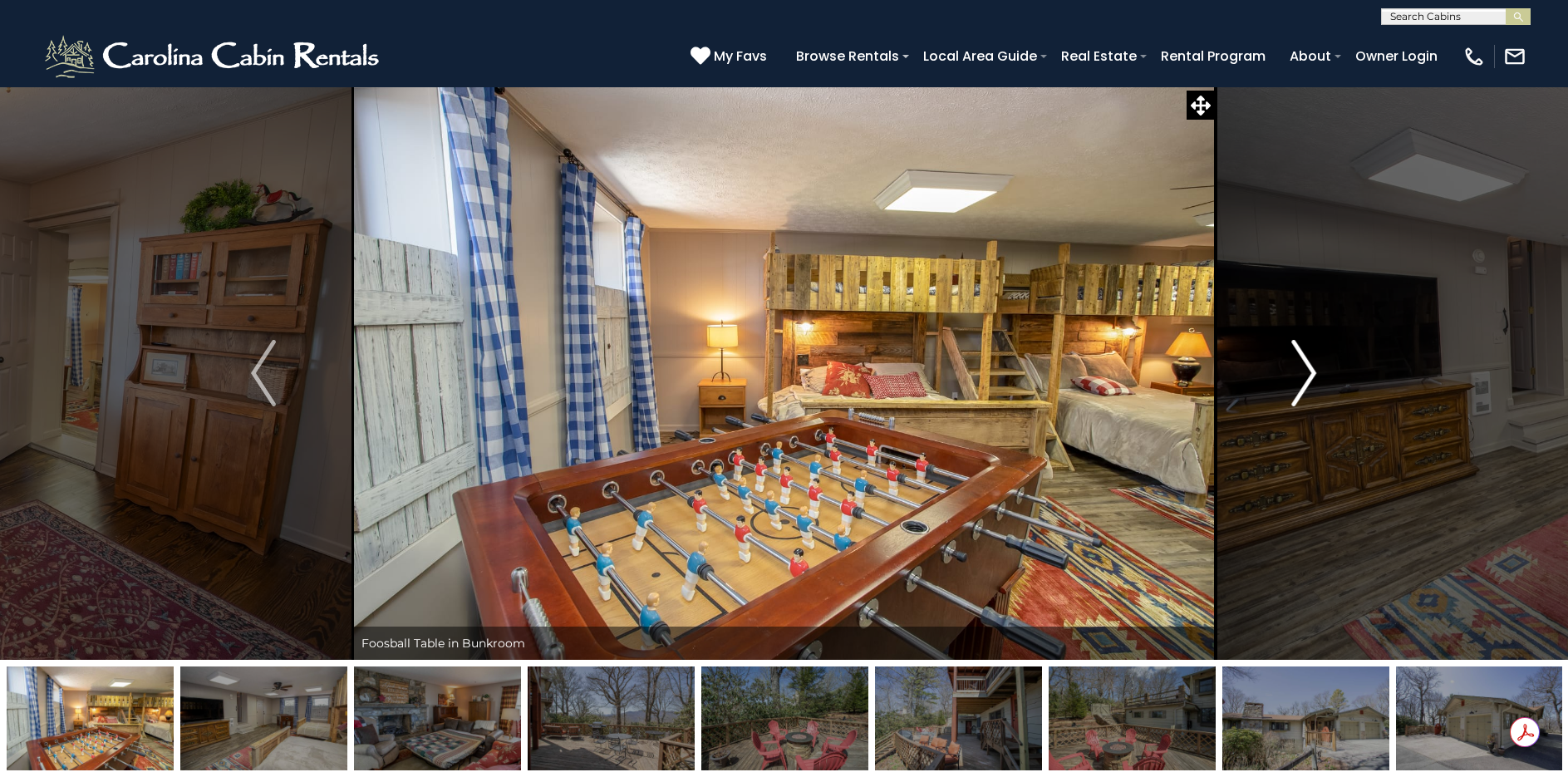
click at [1309, 358] on img "Next" at bounding box center [1305, 373] width 25 height 66
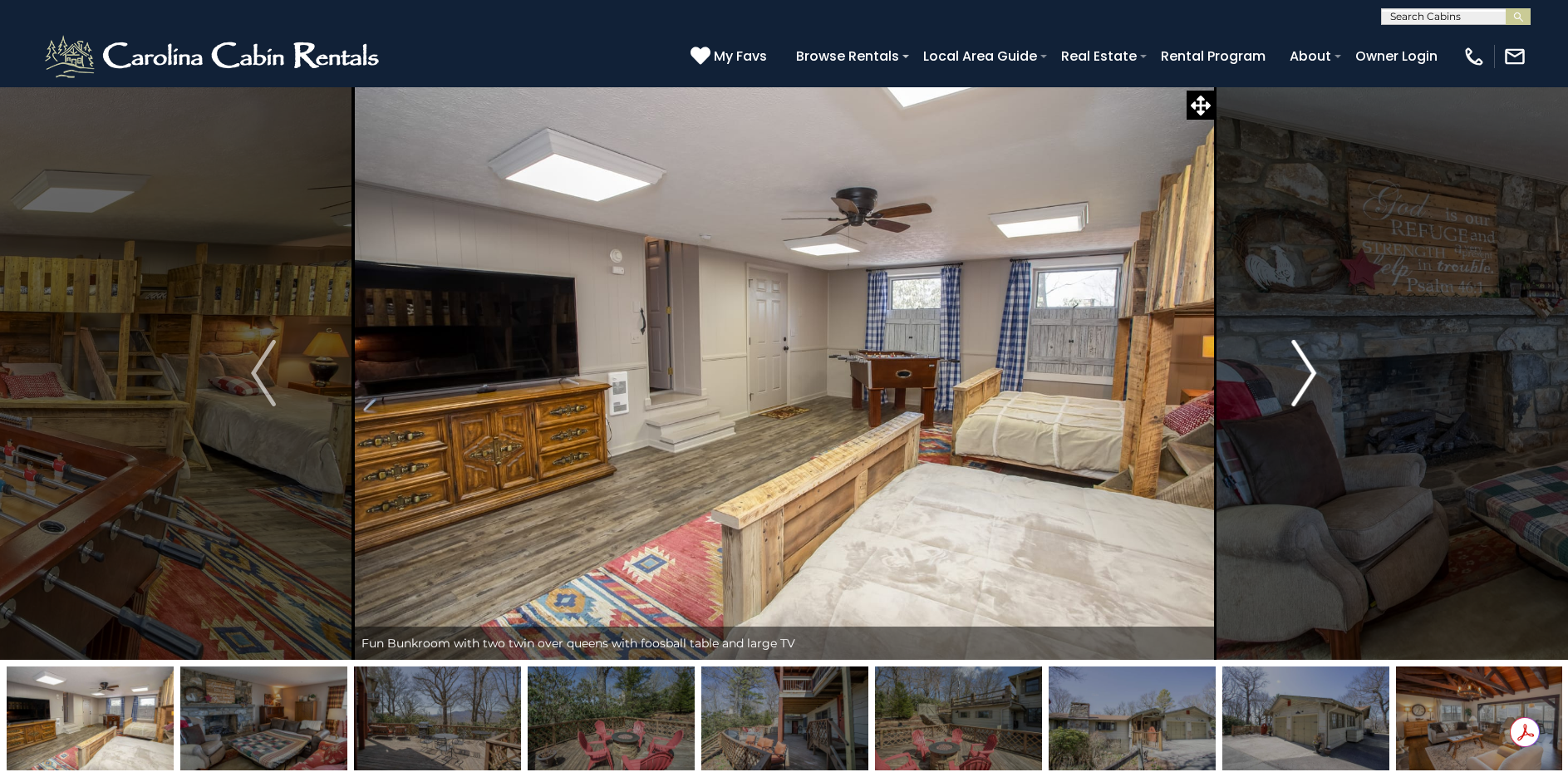
click at [1309, 358] on img "Next" at bounding box center [1305, 373] width 25 height 66
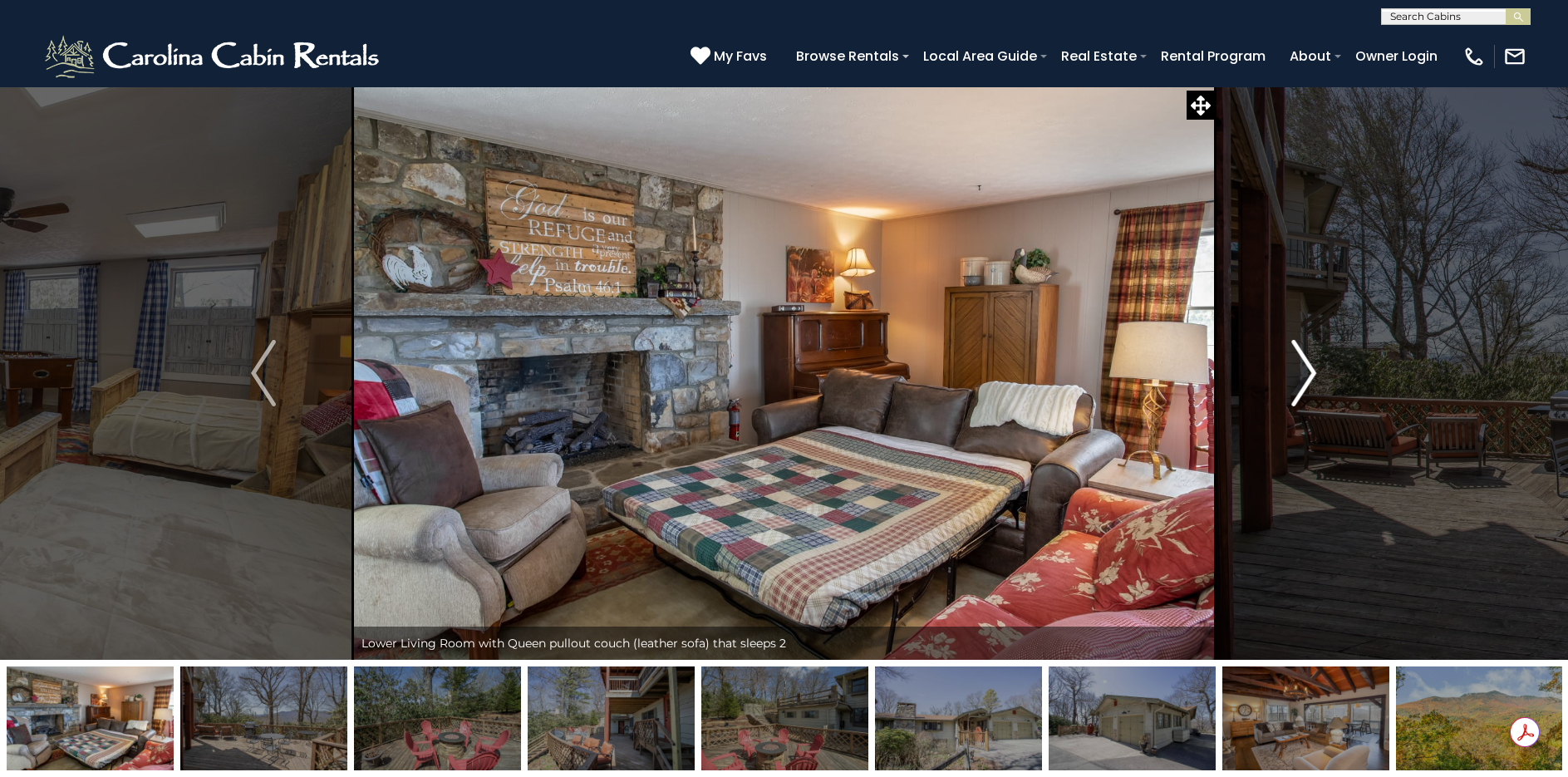
click at [1309, 358] on img "Next" at bounding box center [1305, 373] width 25 height 66
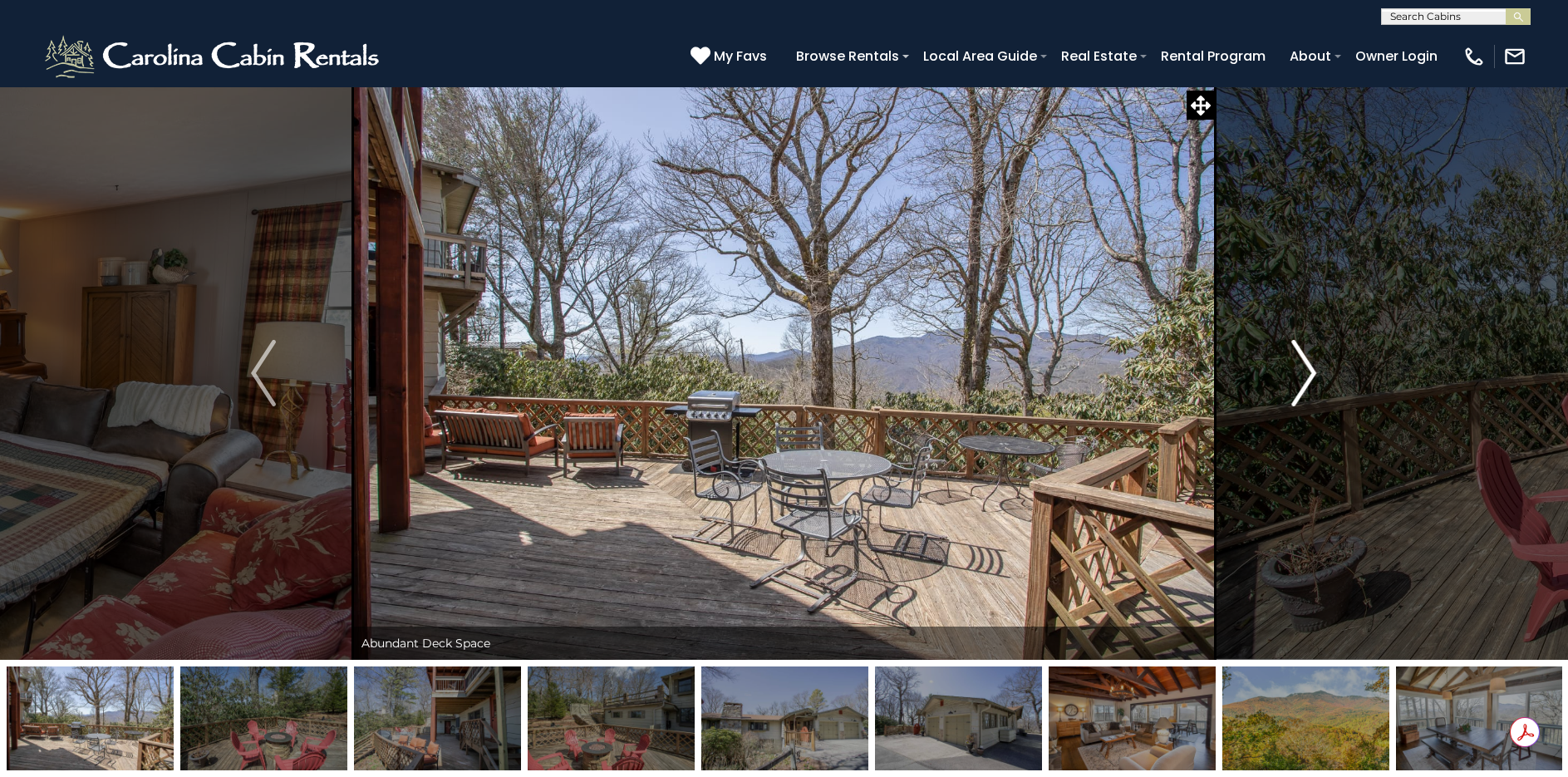
click at [1309, 358] on img "Next" at bounding box center [1305, 373] width 25 height 66
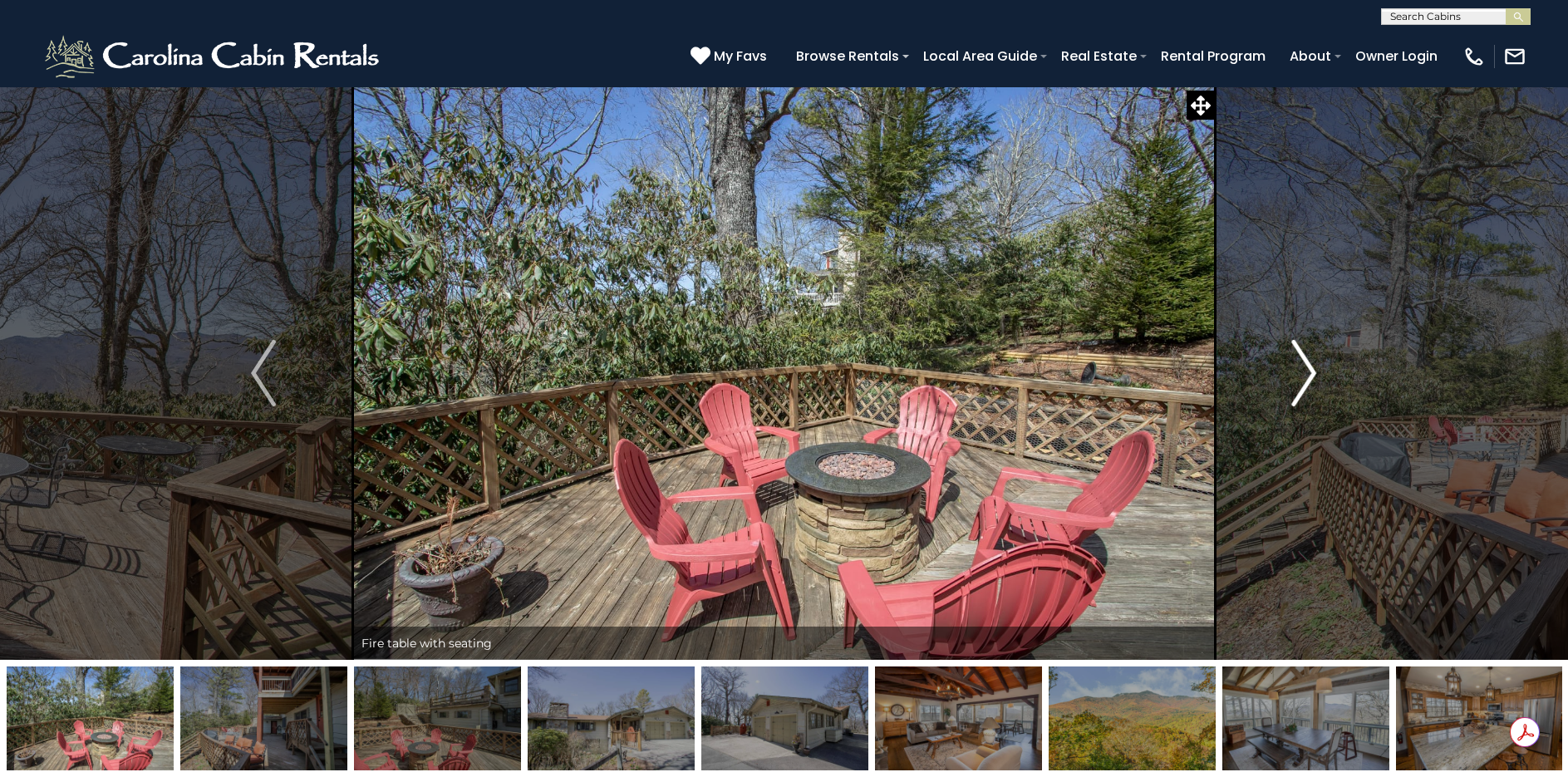
click at [1309, 358] on img "Next" at bounding box center [1305, 373] width 25 height 66
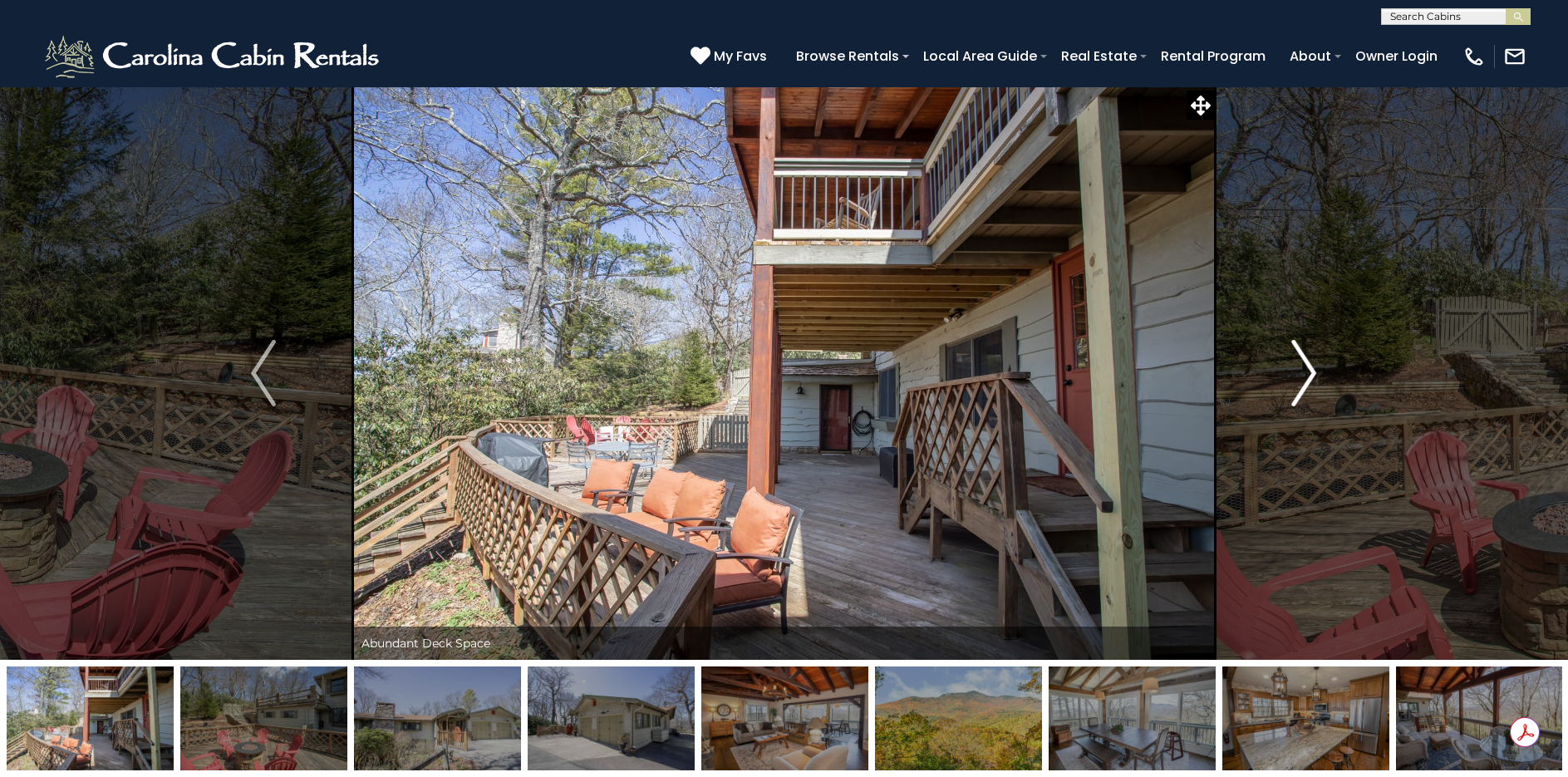
click at [1309, 358] on img "Next" at bounding box center [1305, 373] width 25 height 66
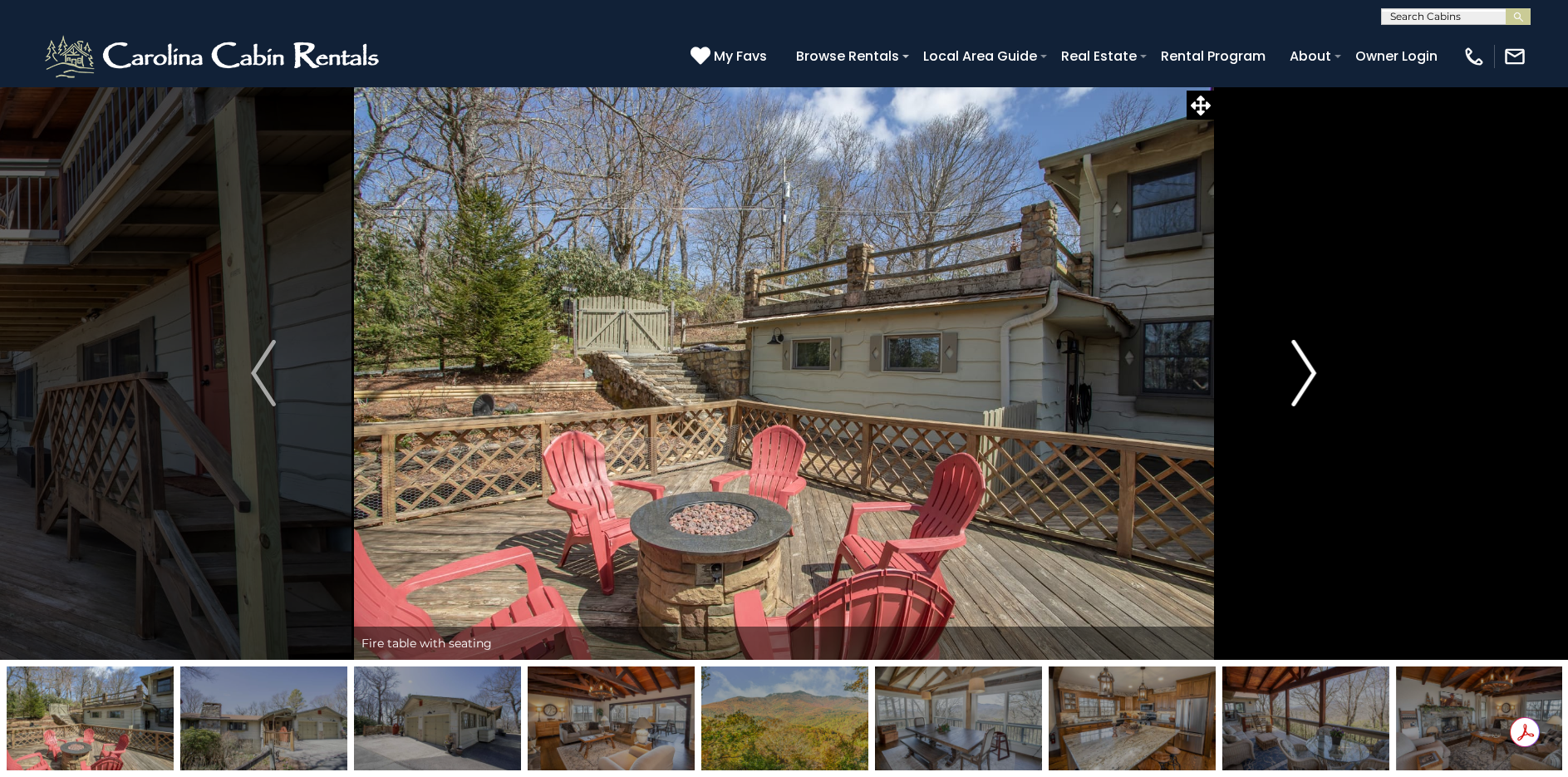
click at [1309, 358] on img "Next" at bounding box center [1305, 373] width 25 height 66
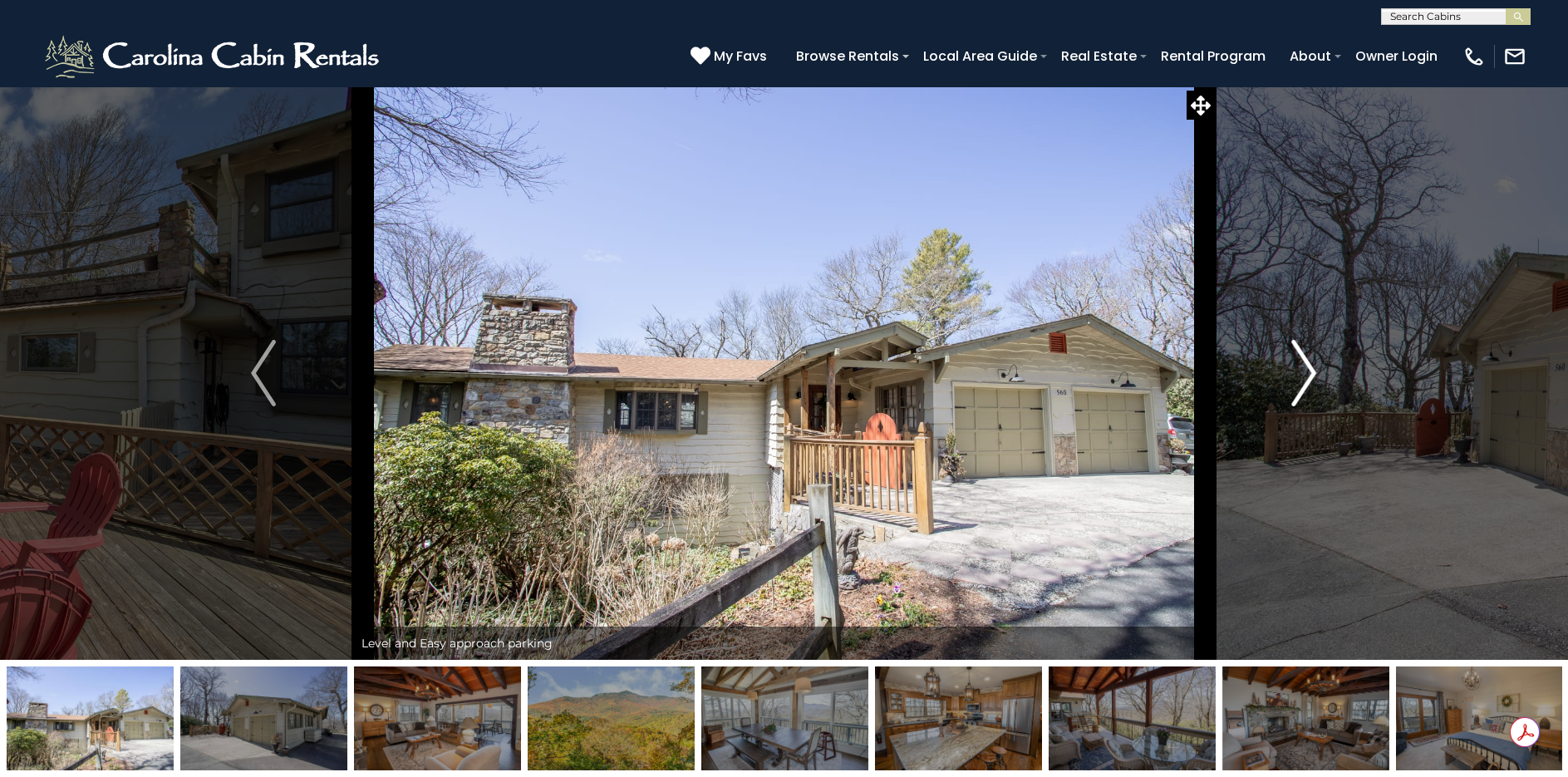
click at [1309, 358] on img "Next" at bounding box center [1305, 373] width 25 height 66
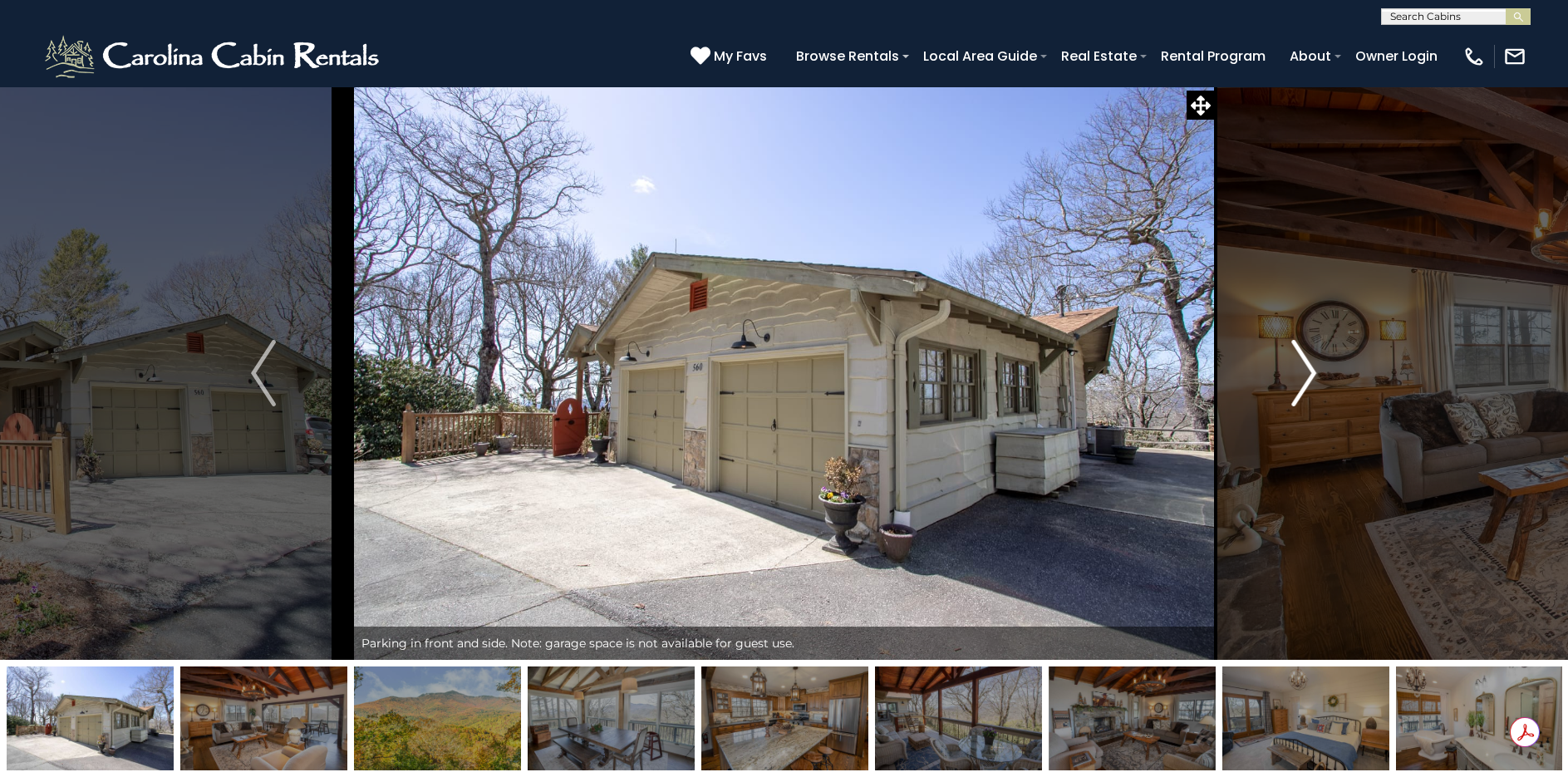
click at [1309, 358] on img "Next" at bounding box center [1305, 373] width 25 height 66
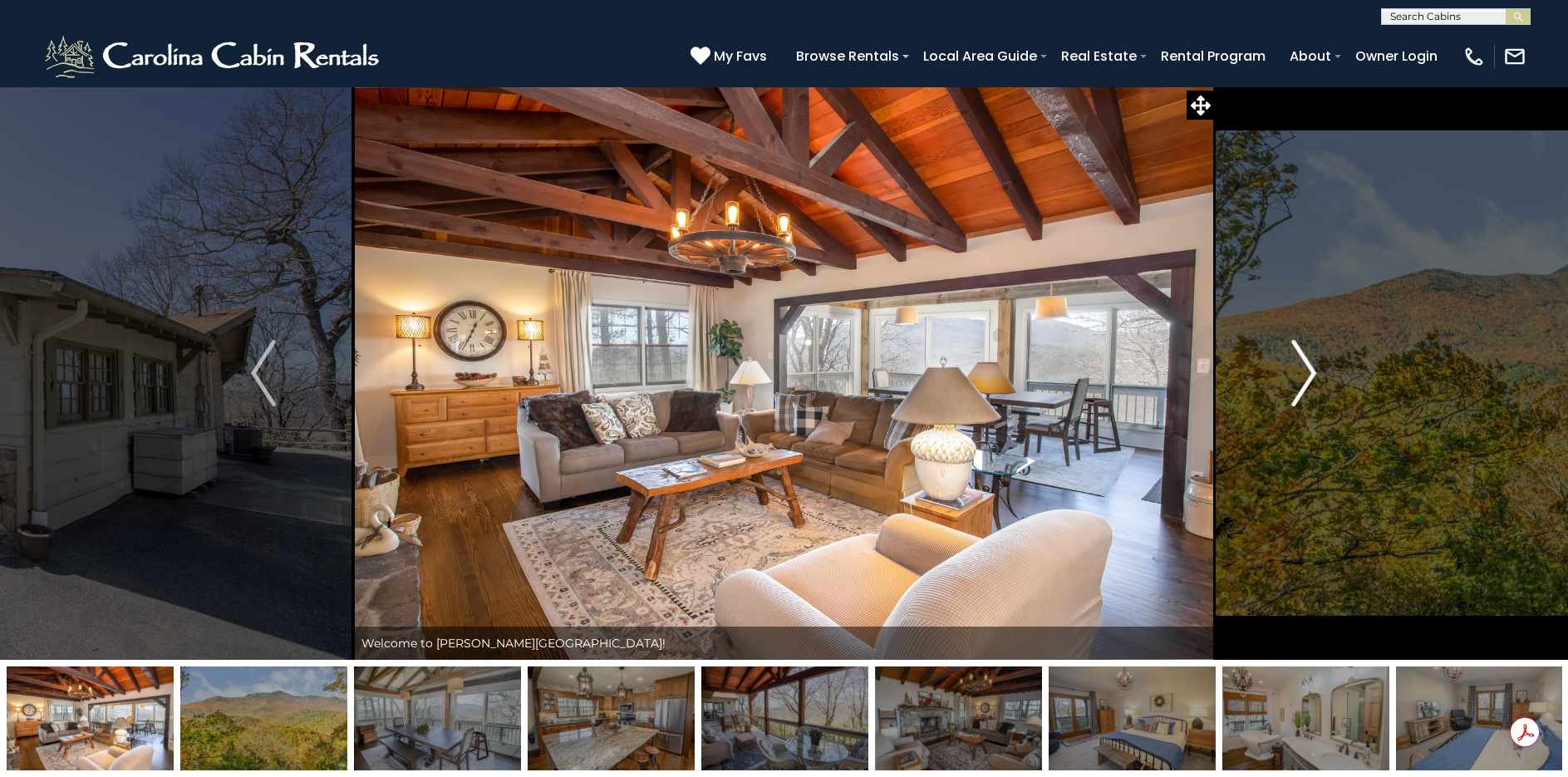
click at [1309, 358] on img "Next" at bounding box center [1305, 373] width 25 height 66
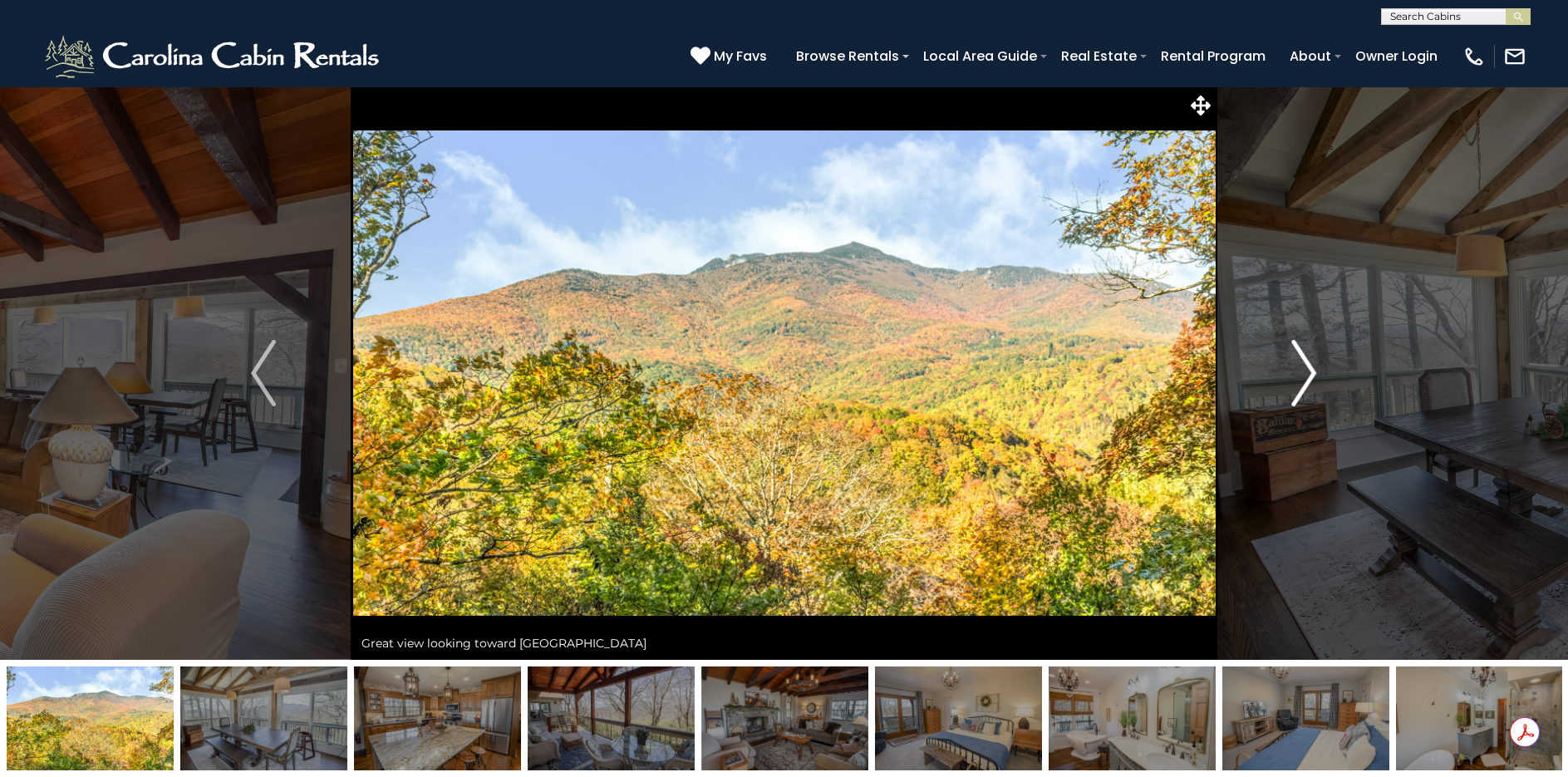
click at [1309, 358] on img "Next" at bounding box center [1305, 373] width 25 height 66
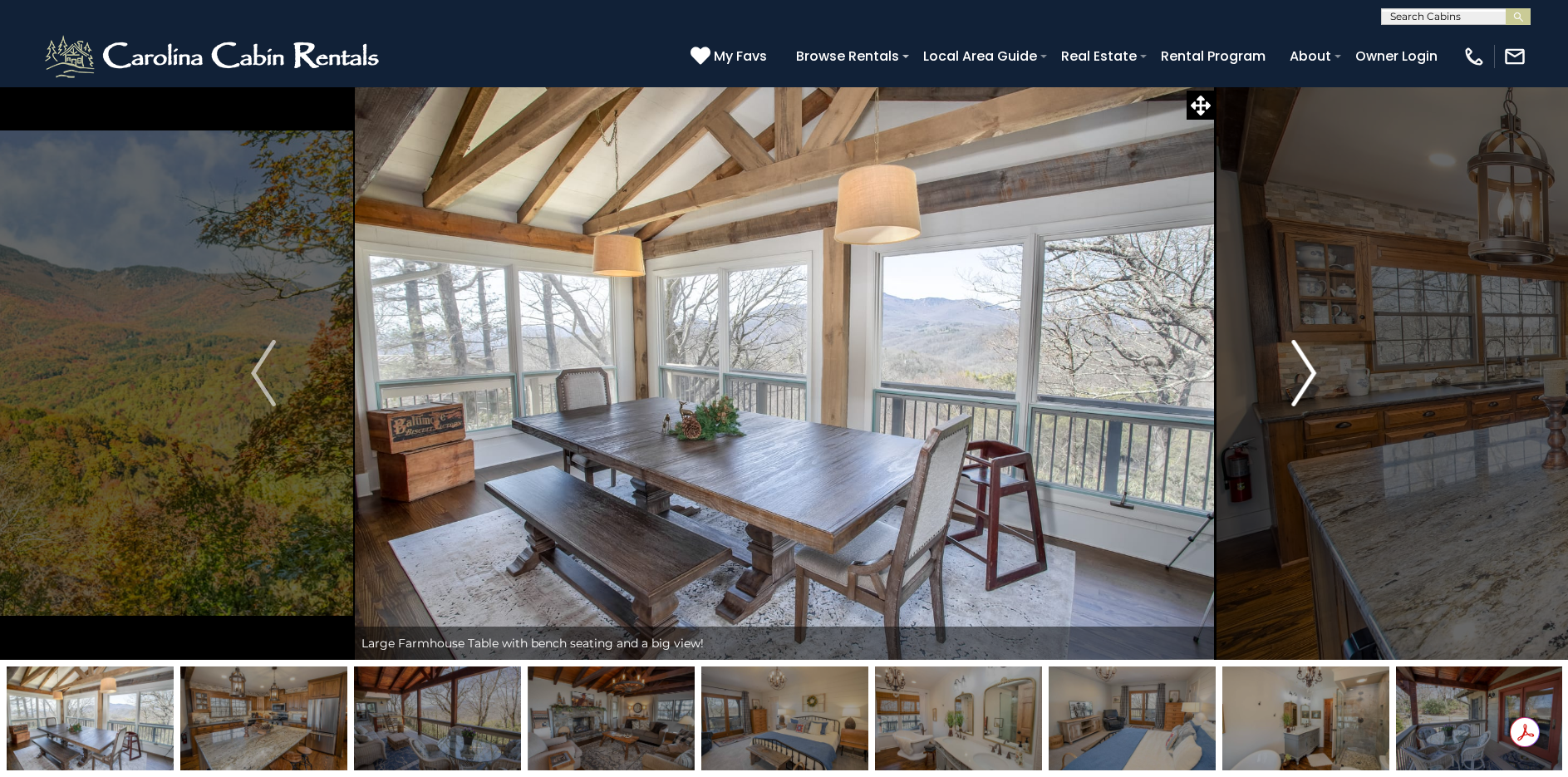
click at [1309, 358] on img "Next" at bounding box center [1305, 373] width 25 height 66
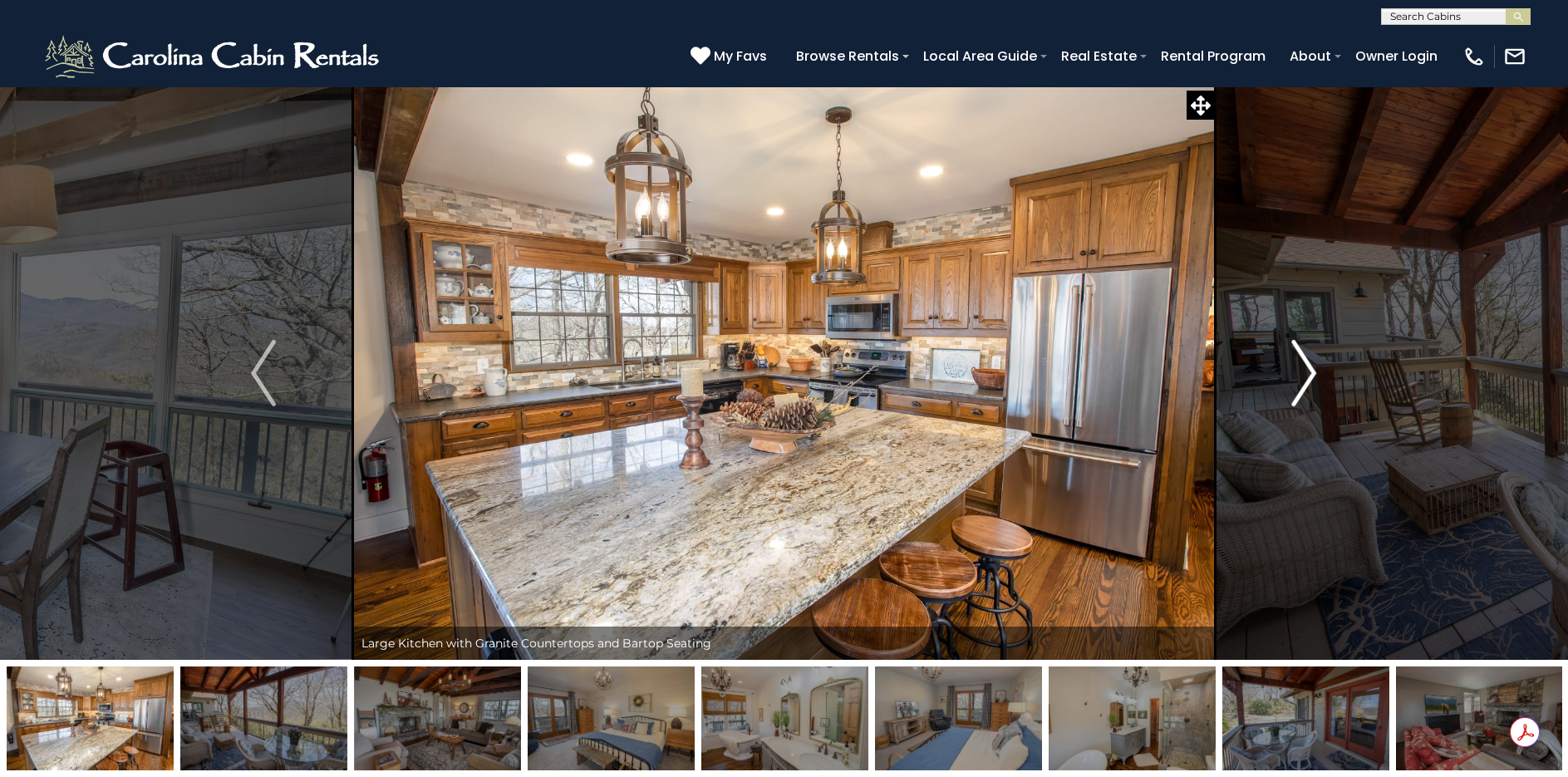
click at [1309, 358] on img "Next" at bounding box center [1305, 373] width 25 height 66
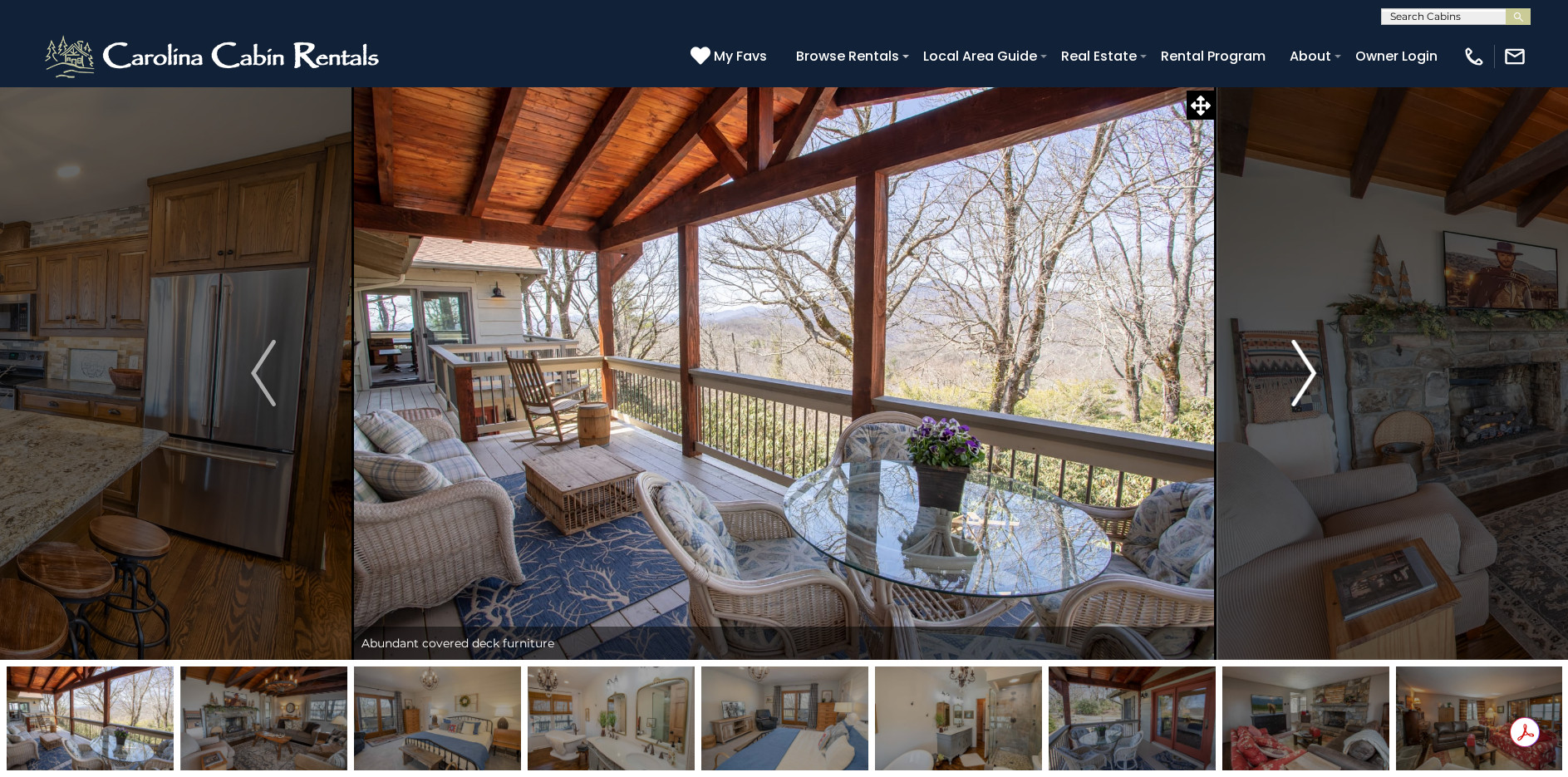
click at [1309, 358] on img "Next" at bounding box center [1305, 373] width 25 height 66
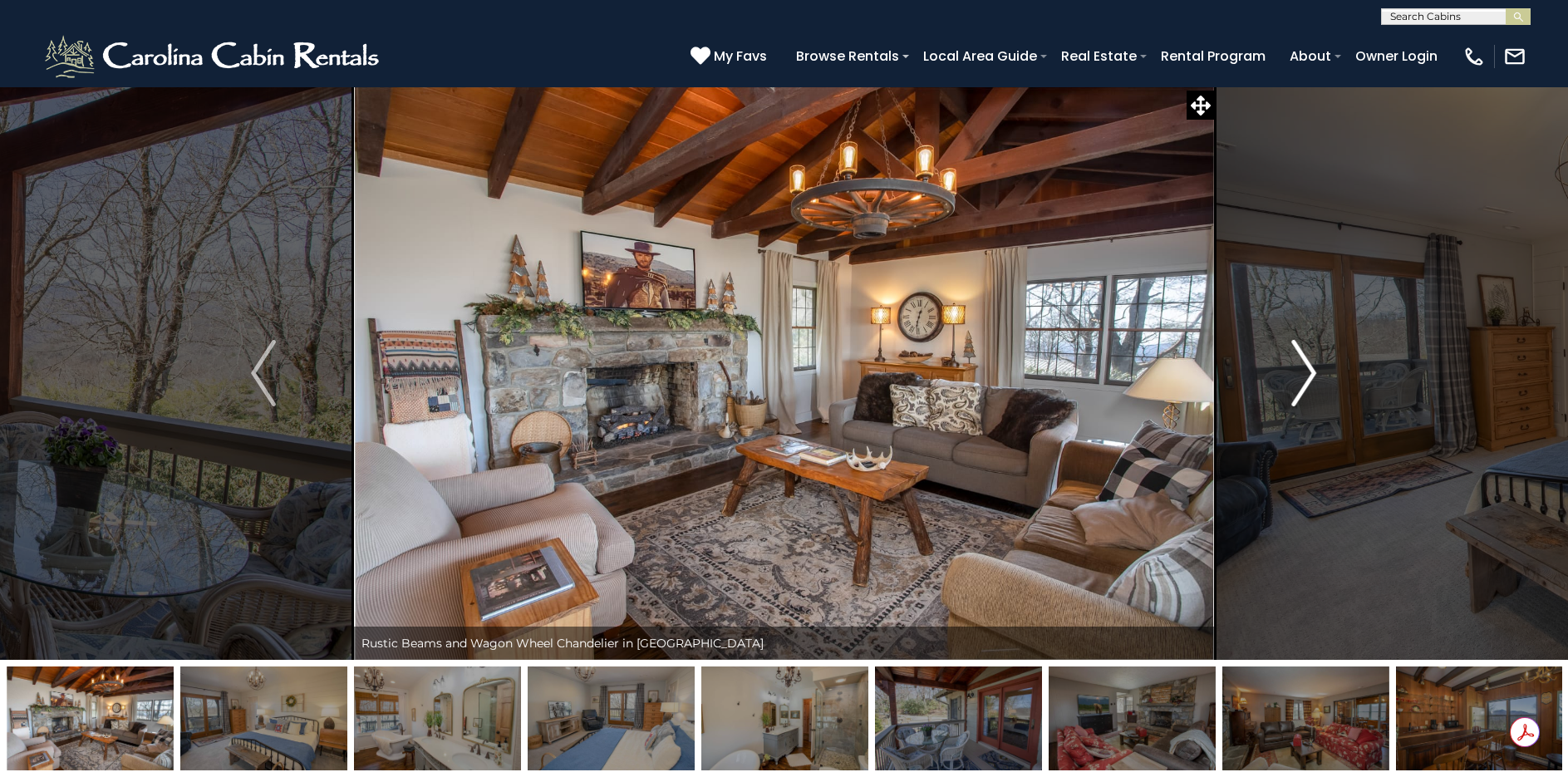
click at [1309, 358] on img "Next" at bounding box center [1305, 373] width 25 height 66
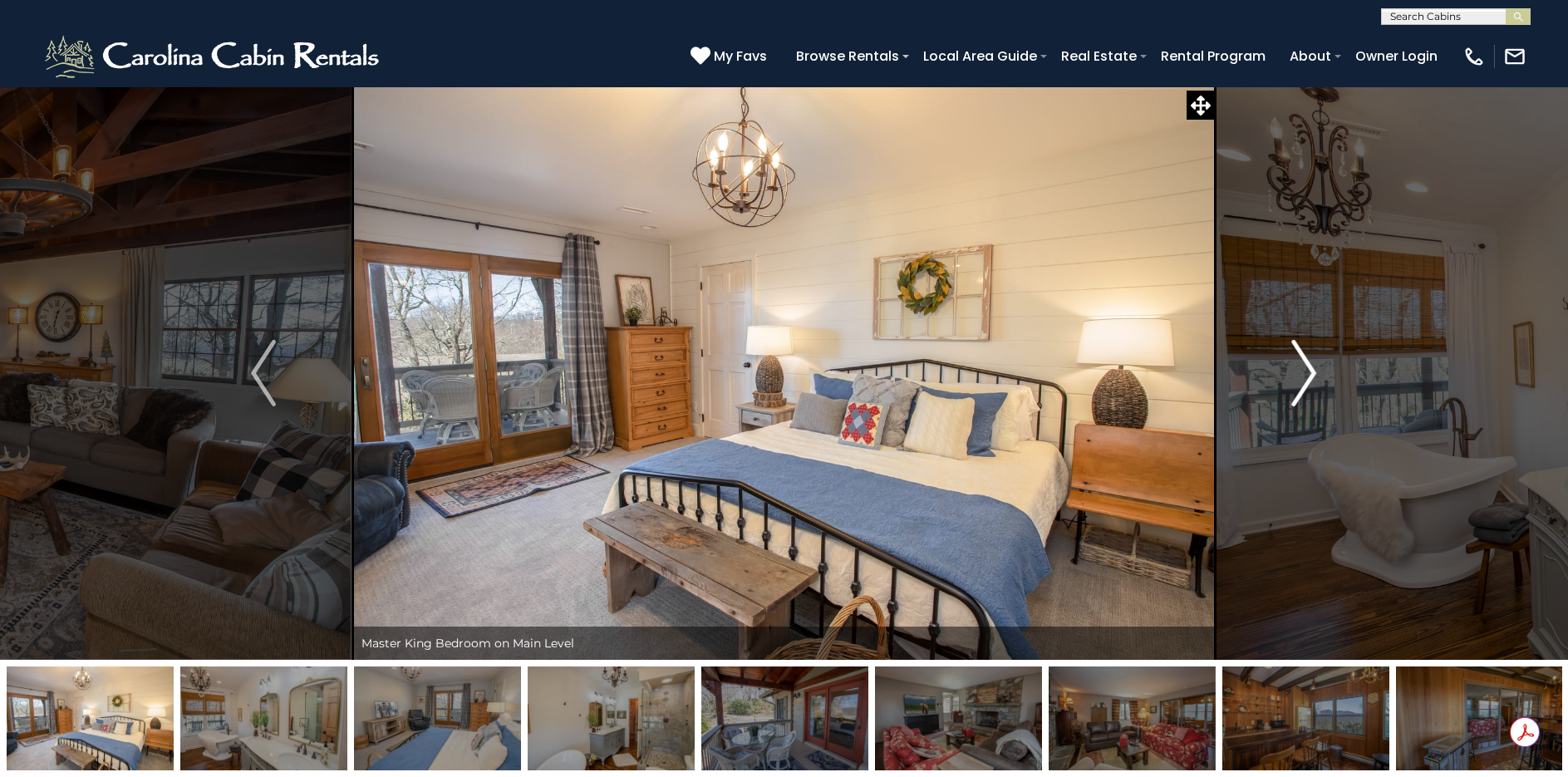
click at [1309, 358] on img "Next" at bounding box center [1305, 373] width 25 height 66
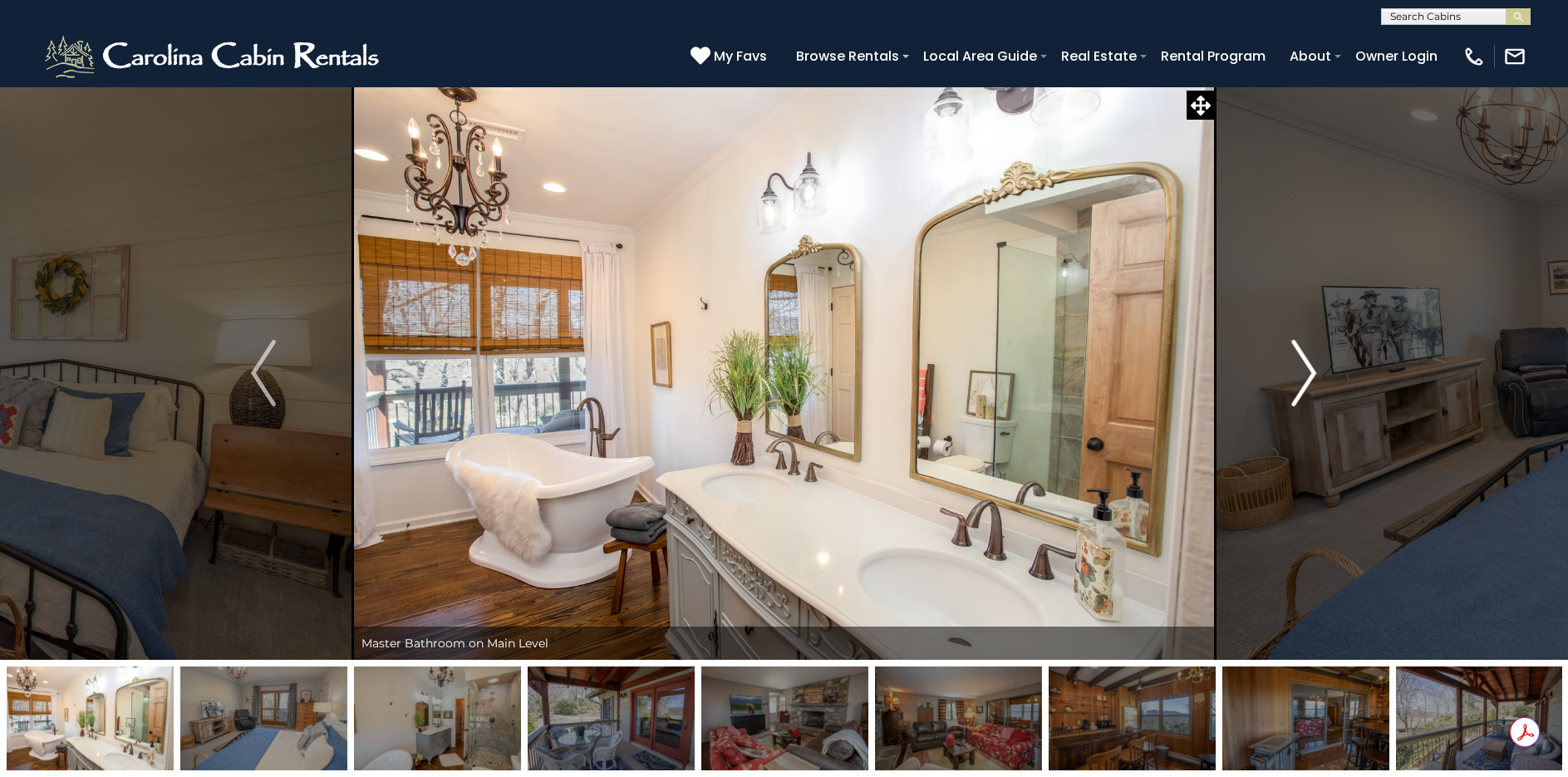
click at [1309, 358] on img "Next" at bounding box center [1305, 373] width 25 height 66
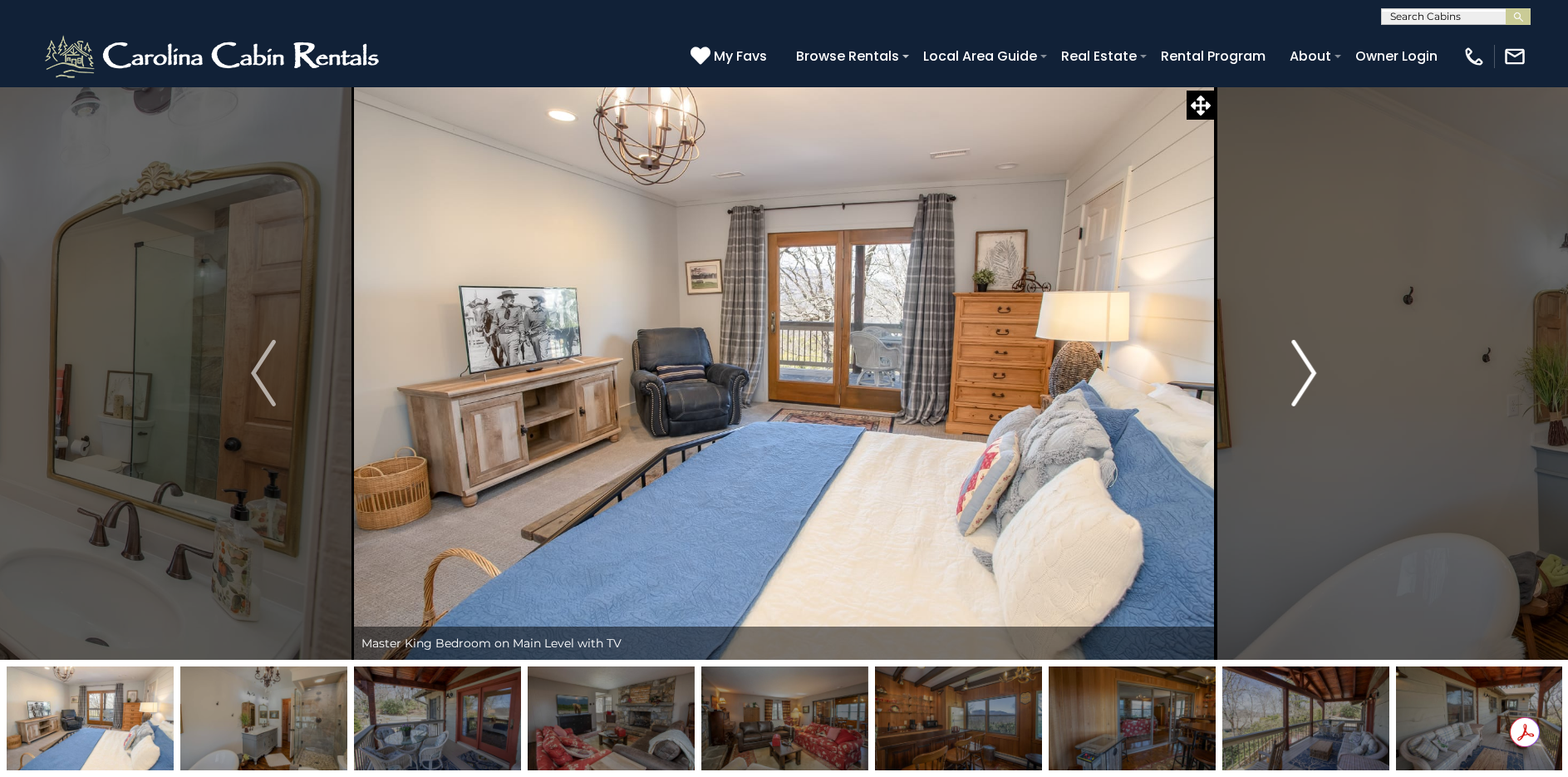
click at [1309, 358] on img "Next" at bounding box center [1305, 373] width 25 height 66
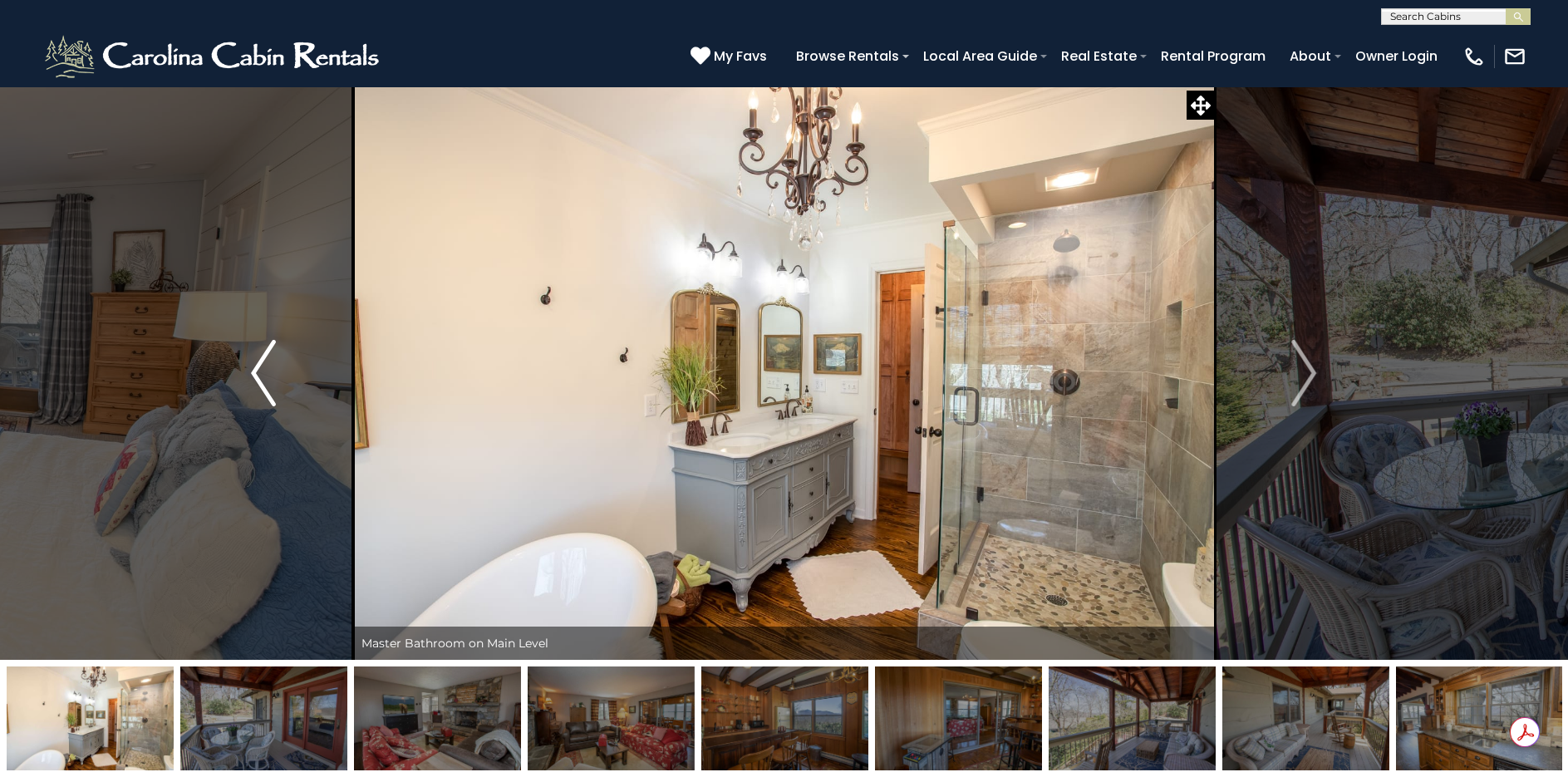
click at [261, 373] on img "Previous" at bounding box center [263, 373] width 25 height 66
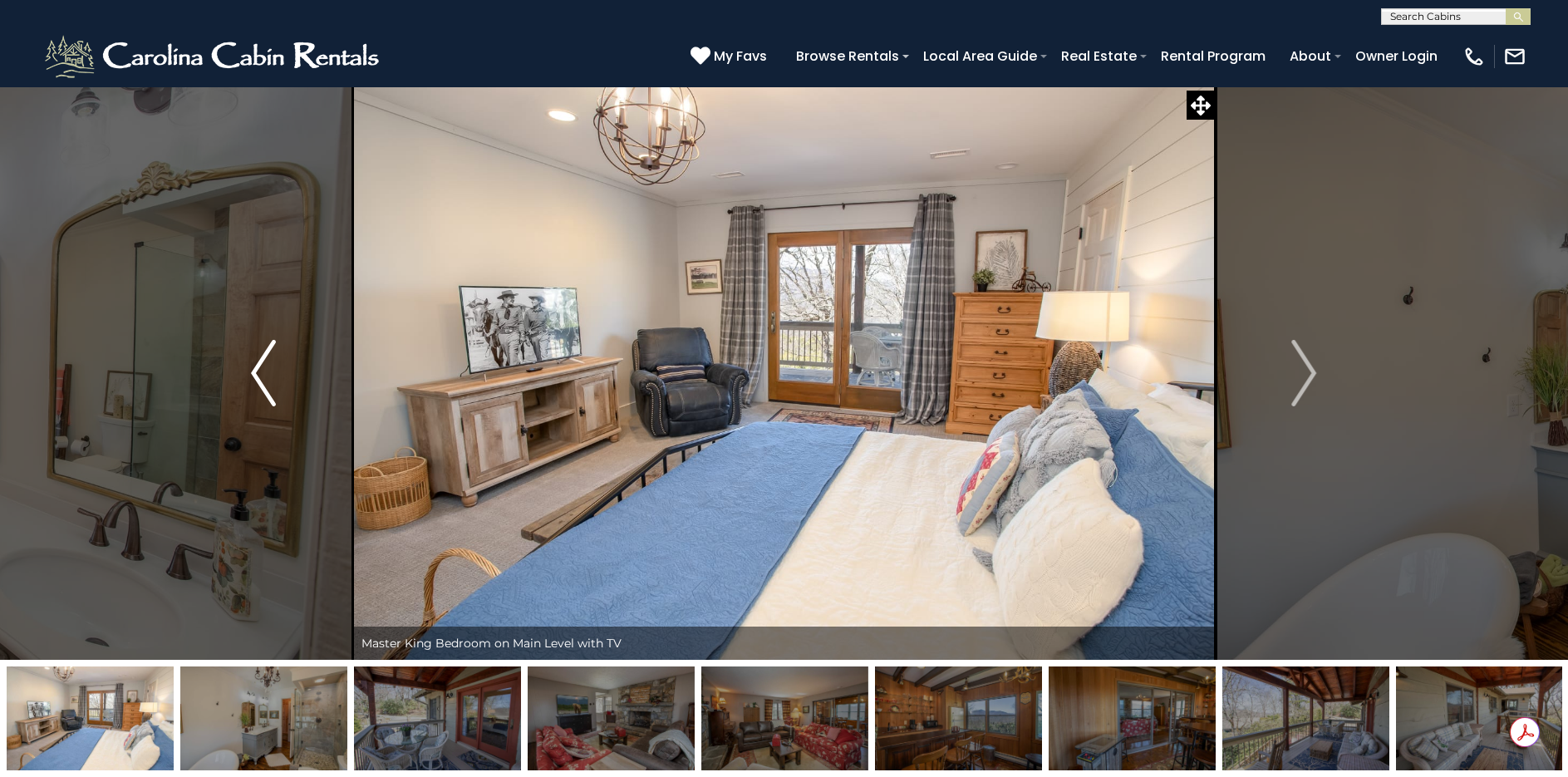
click at [261, 373] on img "Previous" at bounding box center [263, 373] width 25 height 66
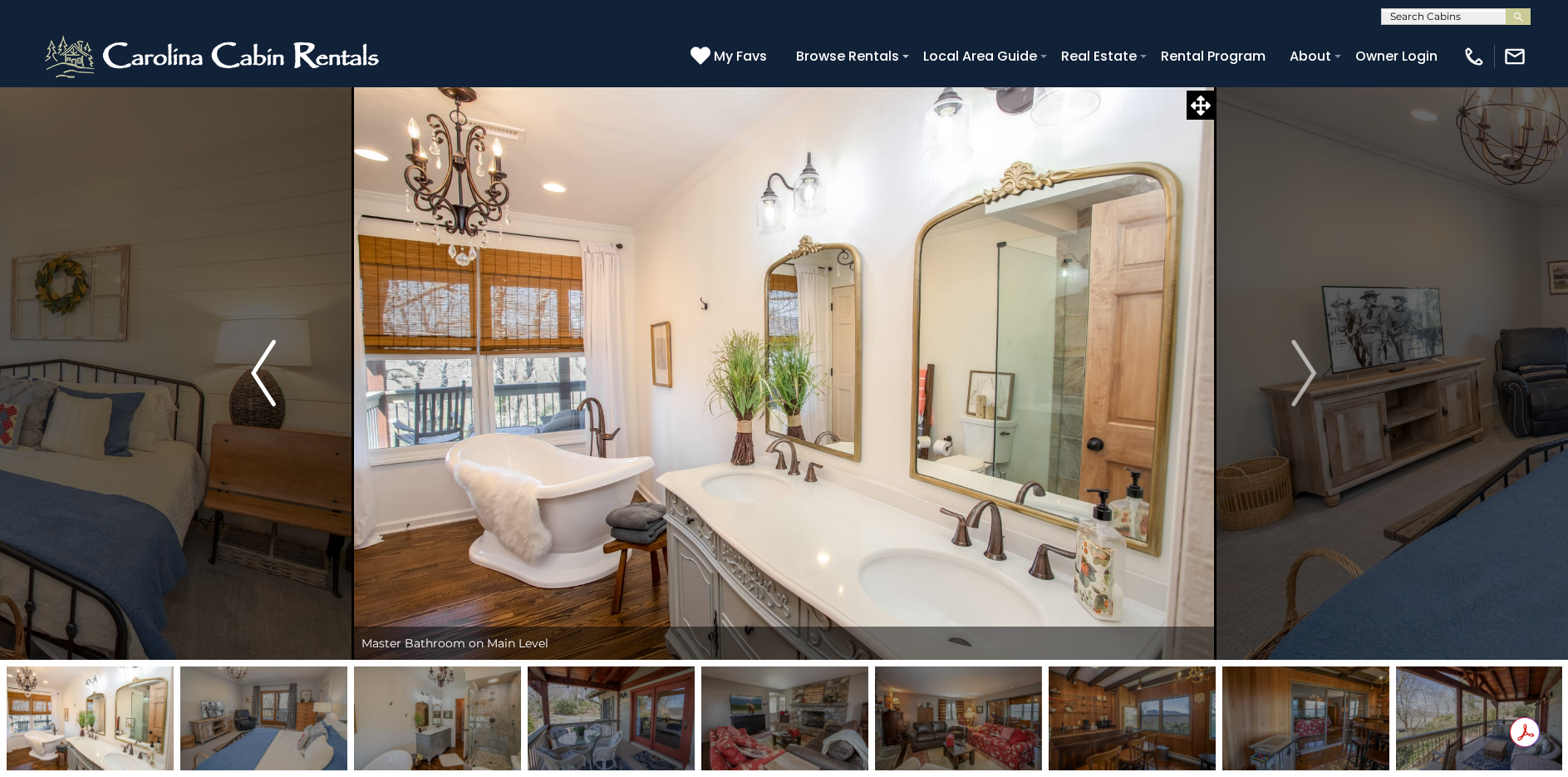
click at [261, 373] on img "Previous" at bounding box center [263, 373] width 25 height 66
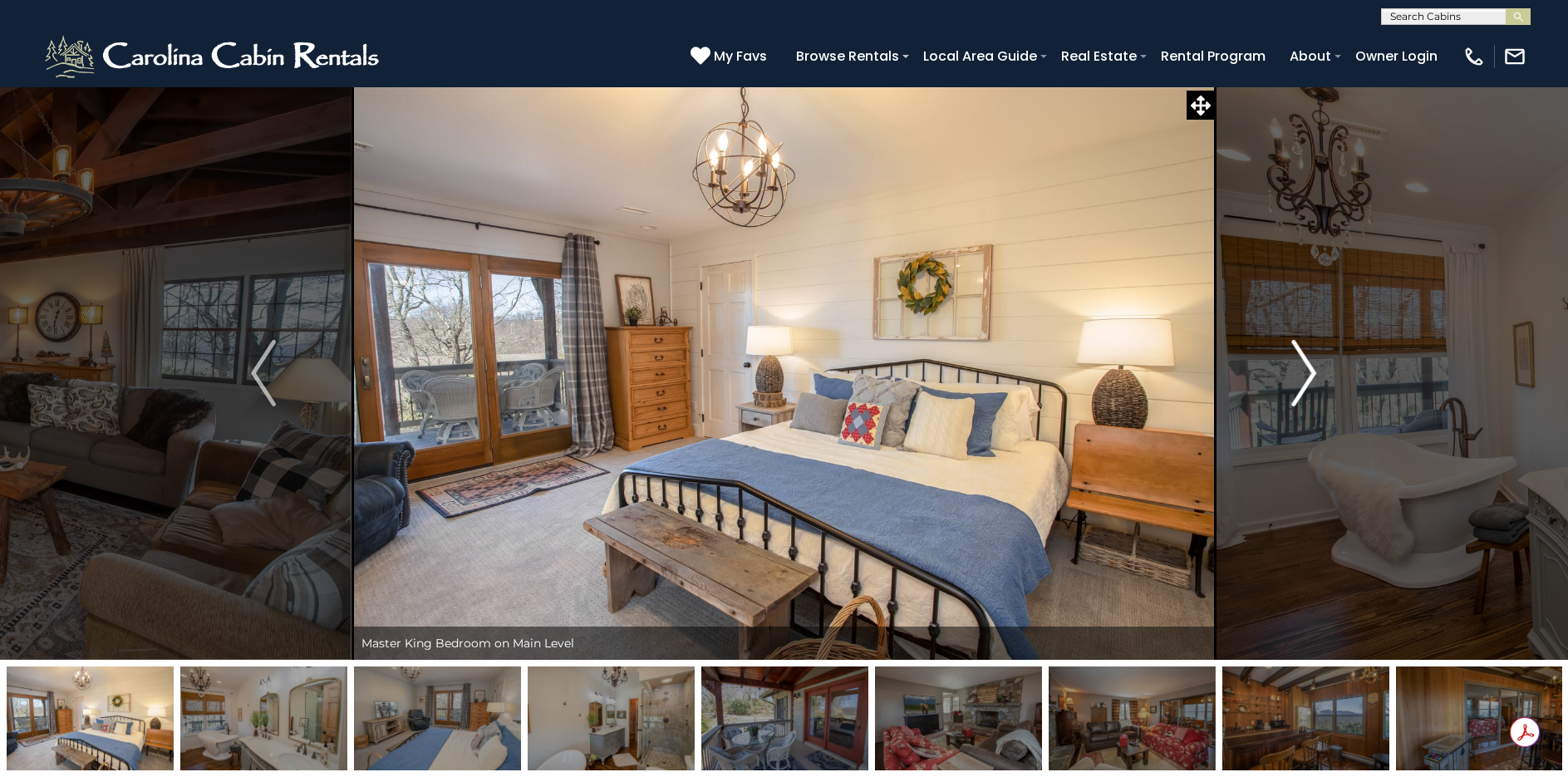
click at [1302, 375] on img "Next" at bounding box center [1305, 373] width 25 height 66
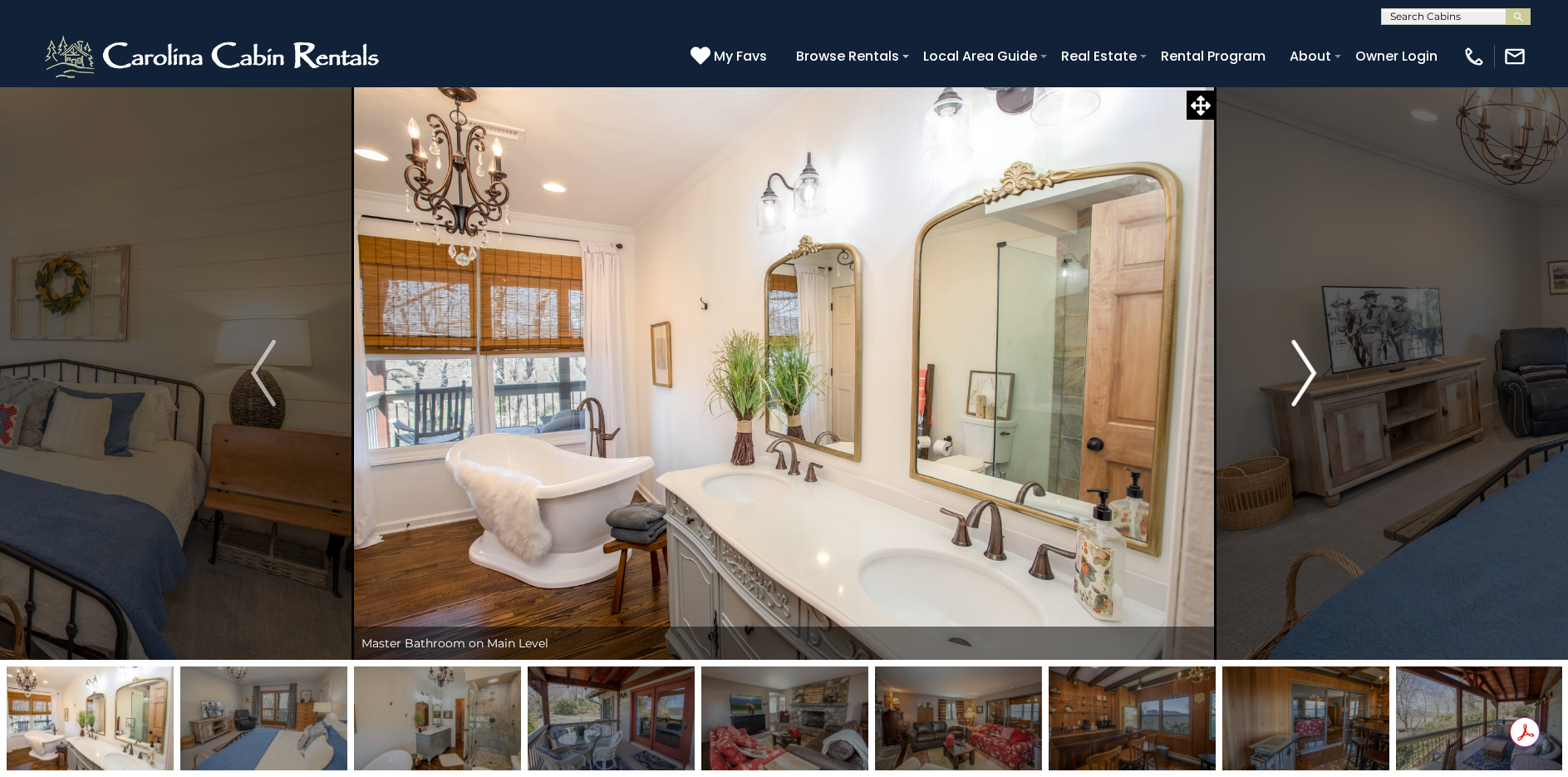
click at [1302, 375] on img "Next" at bounding box center [1305, 373] width 25 height 66
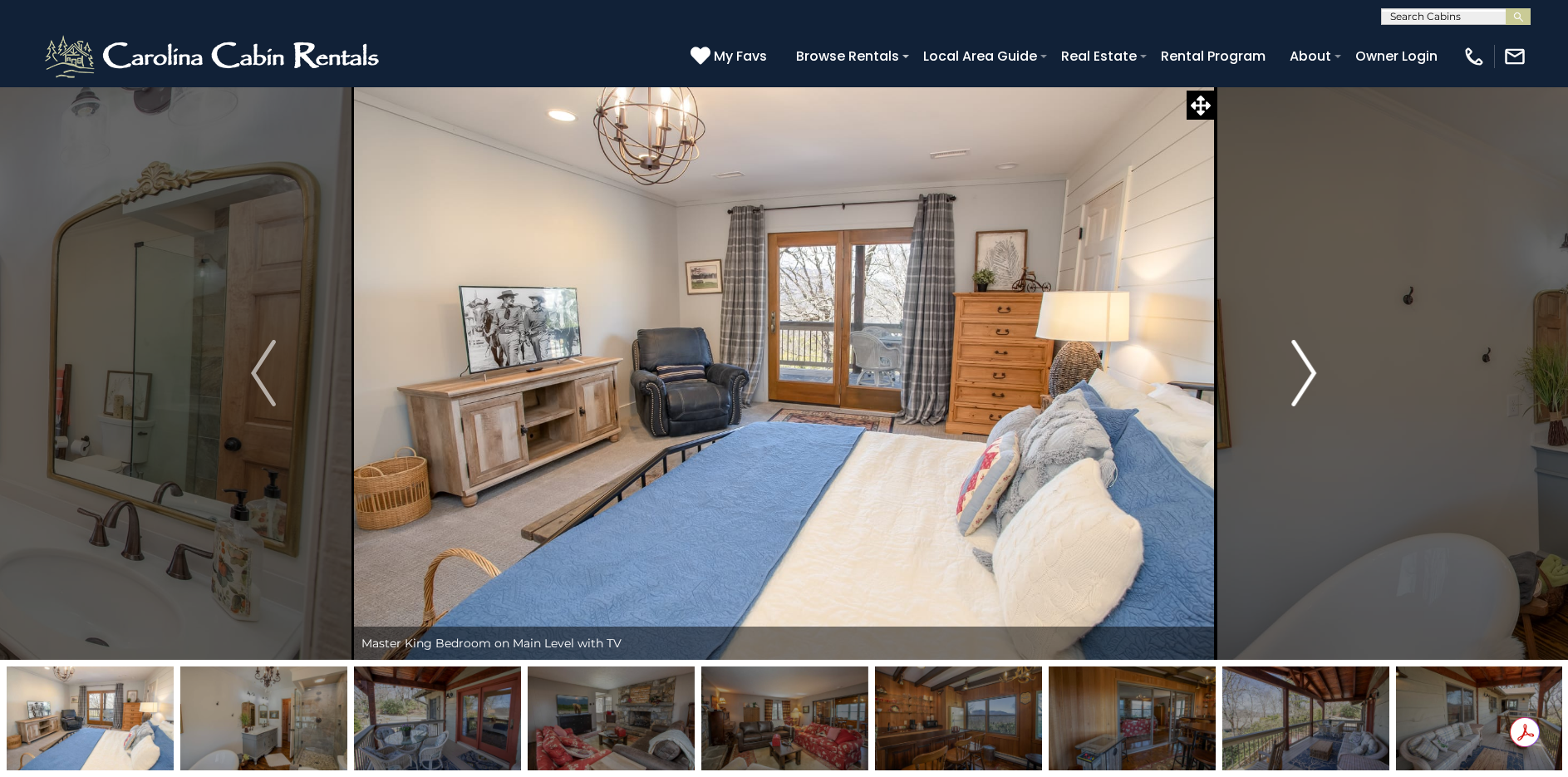
click at [1302, 375] on img "Next" at bounding box center [1305, 373] width 25 height 66
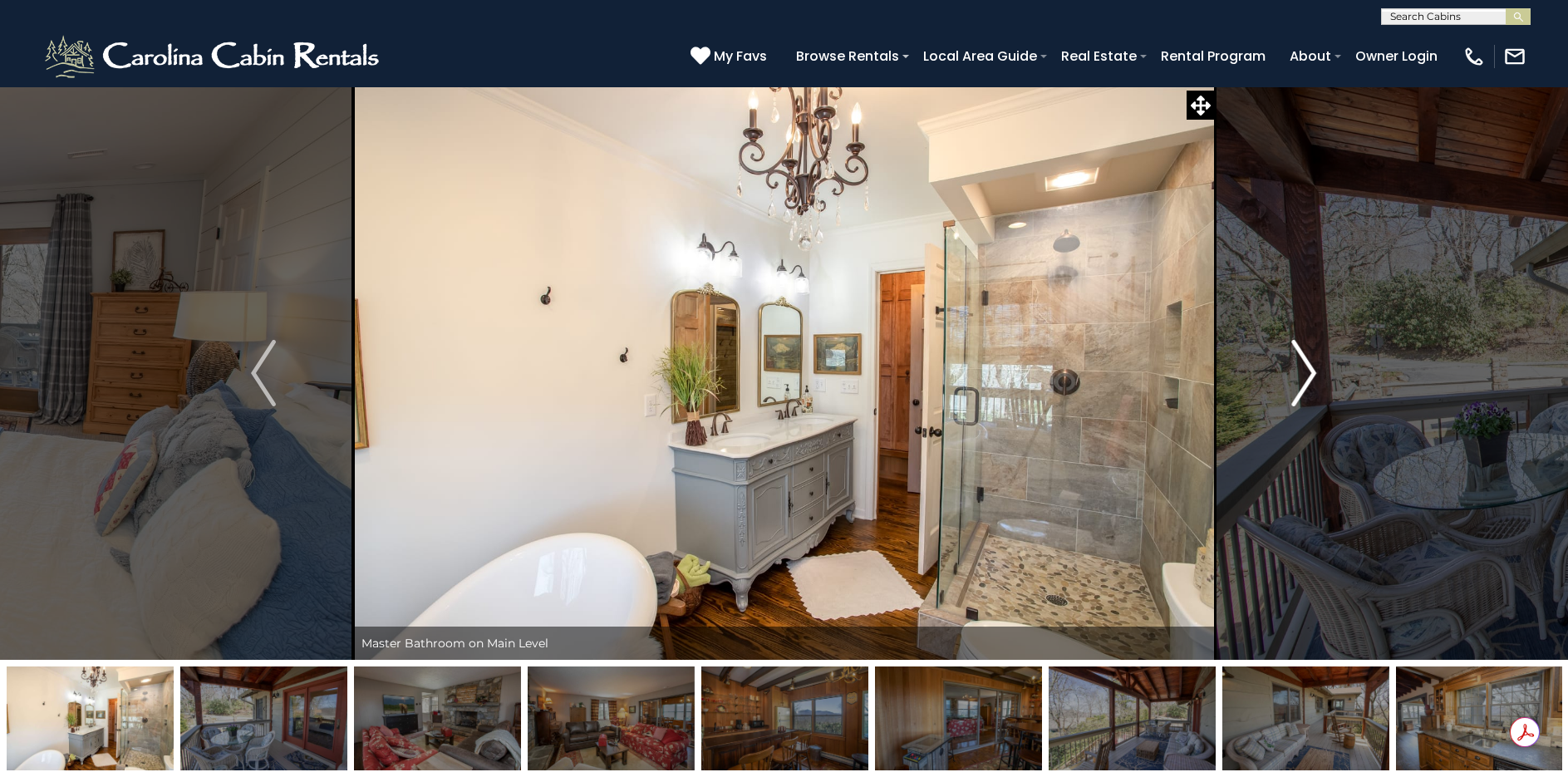
click at [1302, 375] on img "Next" at bounding box center [1305, 373] width 25 height 66
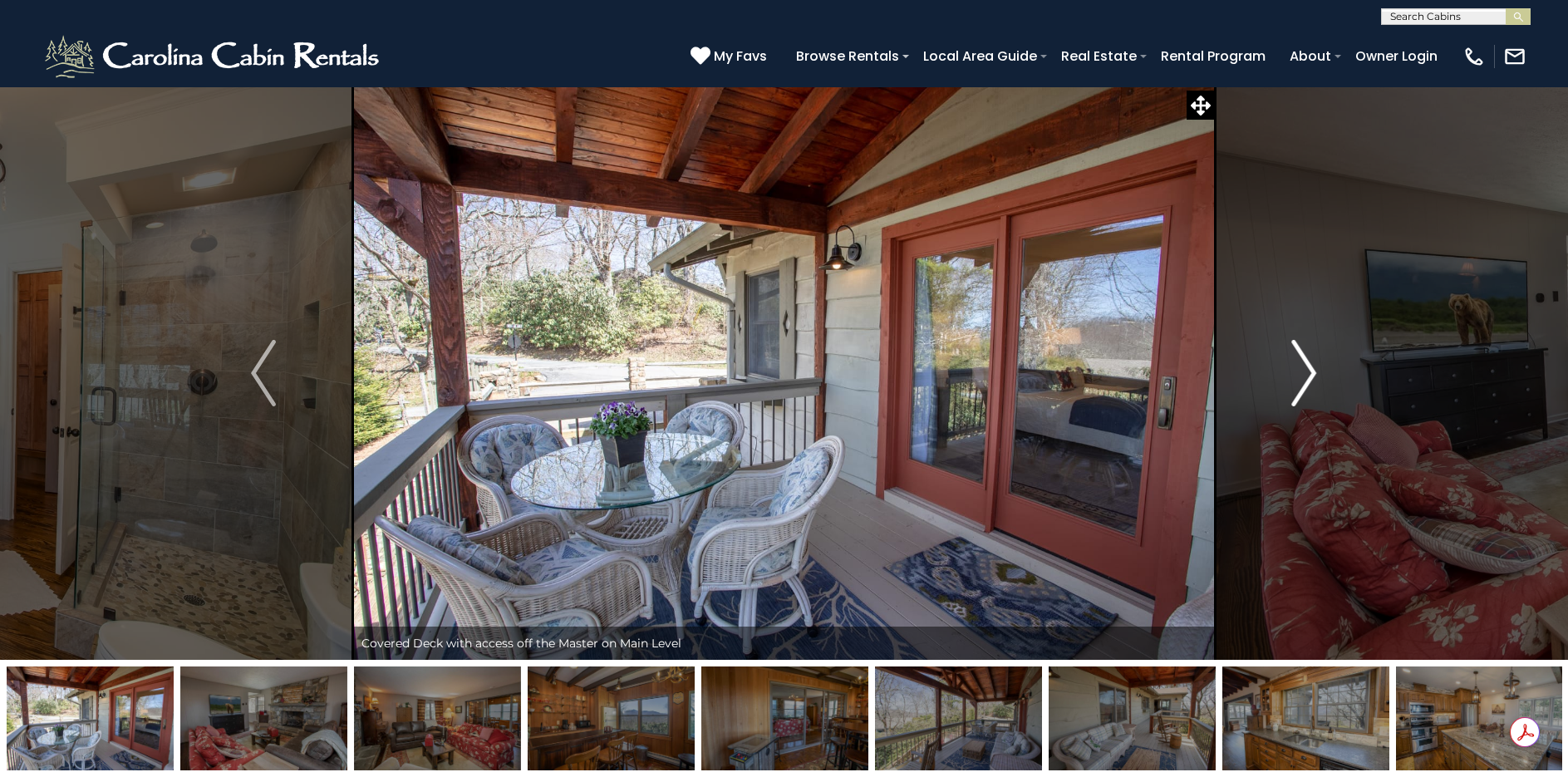
click at [1302, 375] on img "Next" at bounding box center [1305, 373] width 25 height 66
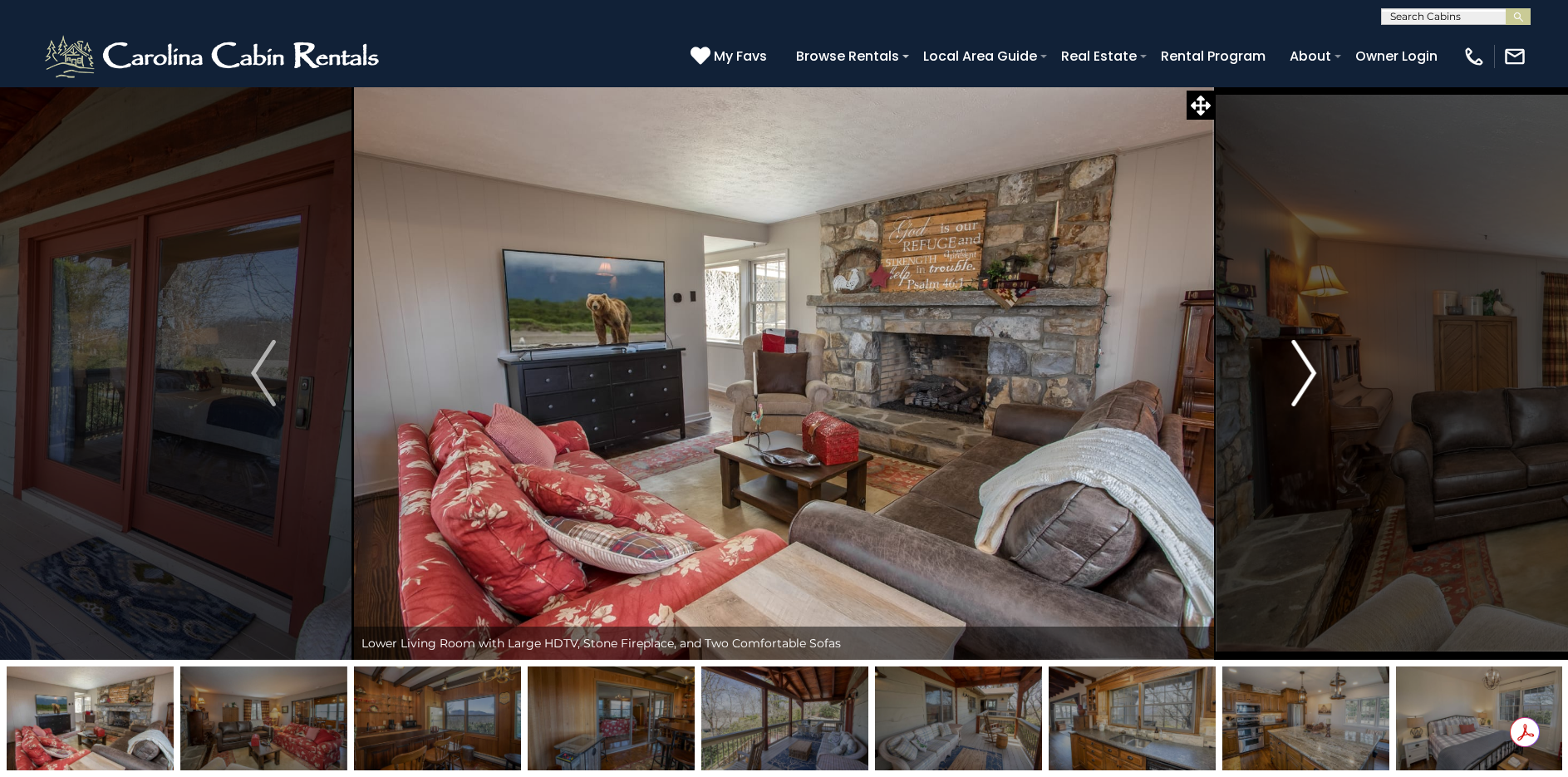
click at [1303, 375] on img "Next" at bounding box center [1305, 373] width 25 height 66
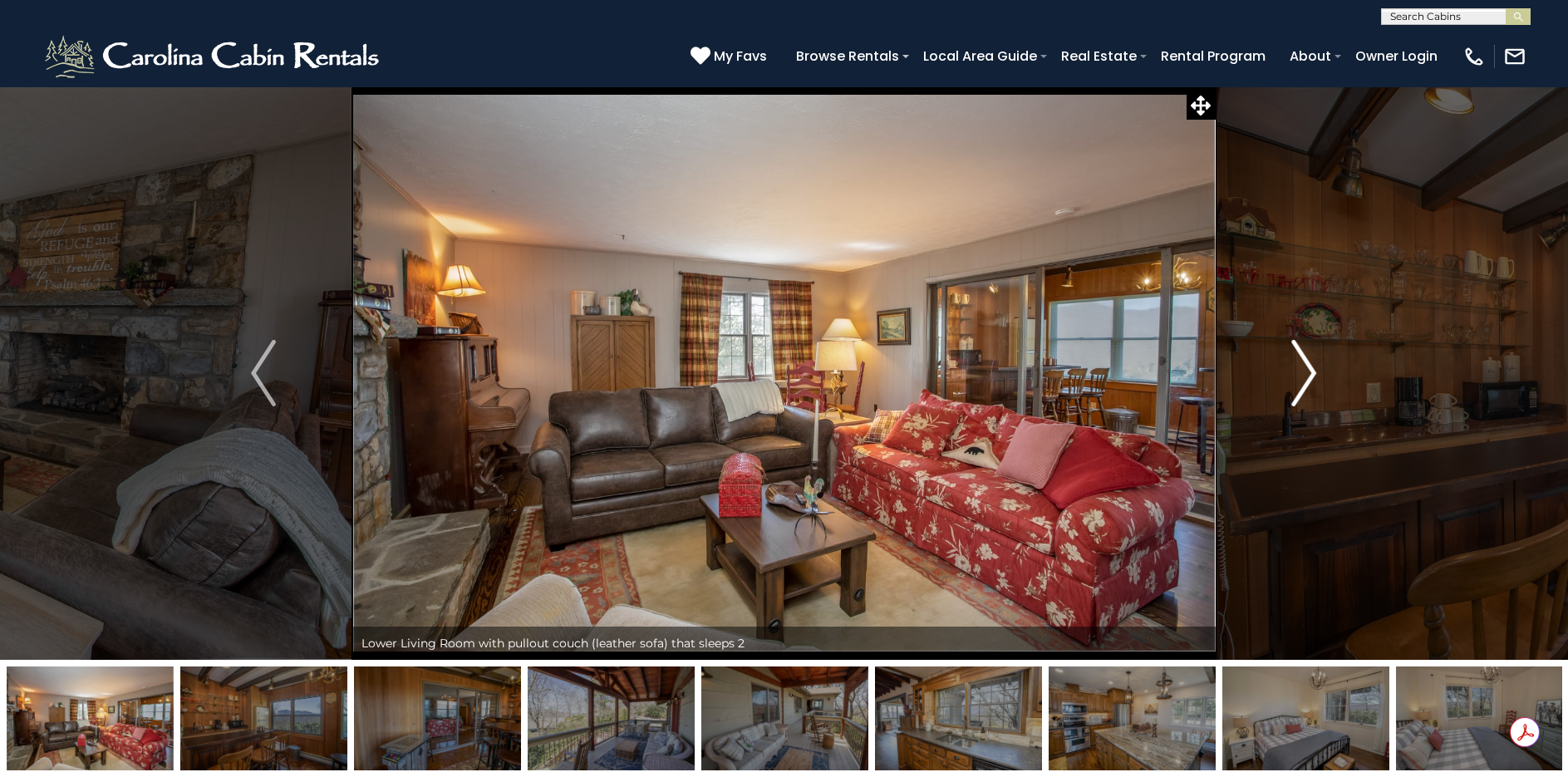
click at [1303, 375] on img "Next" at bounding box center [1305, 373] width 25 height 66
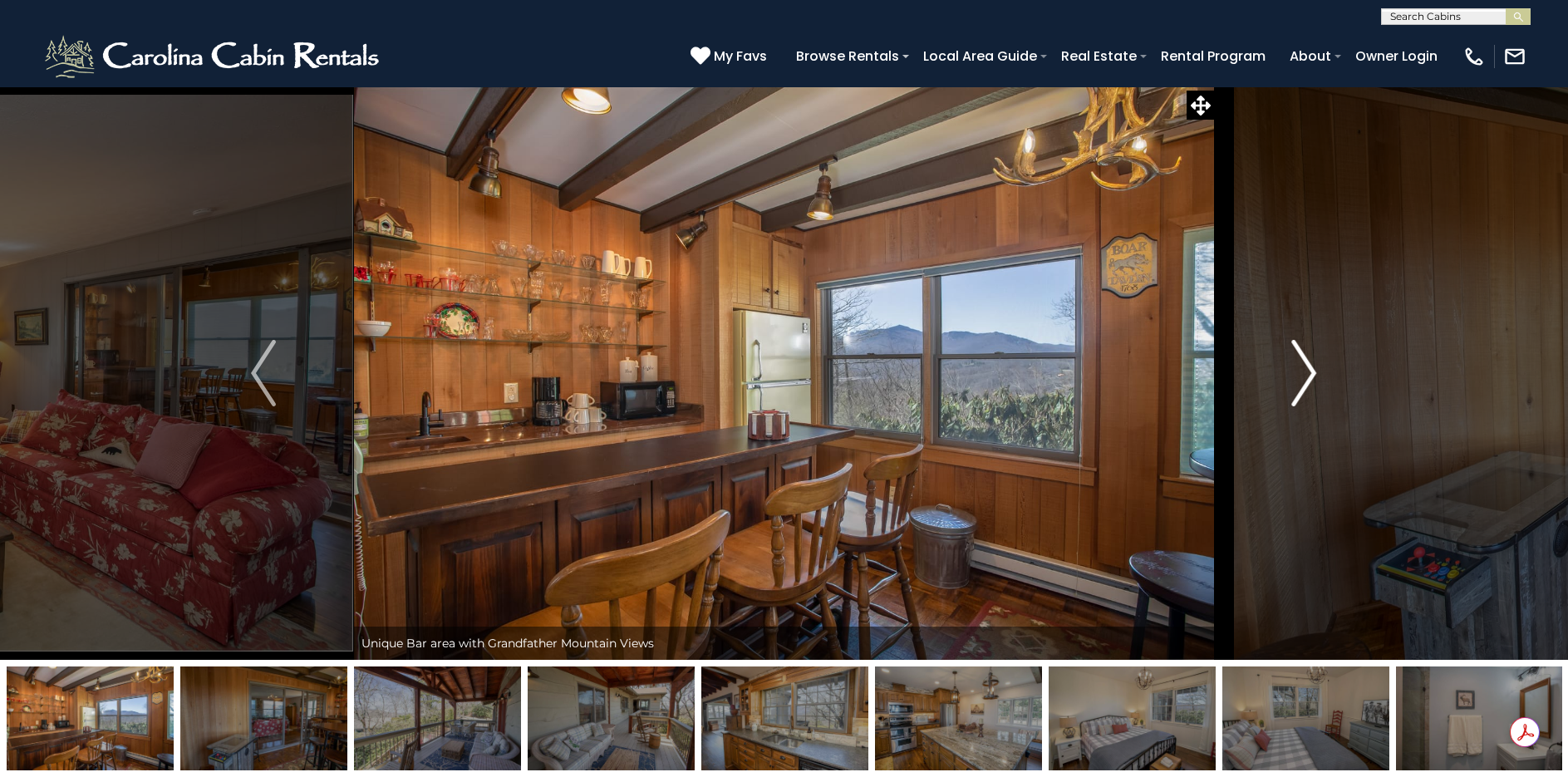
click at [1303, 375] on img "Next" at bounding box center [1305, 373] width 25 height 66
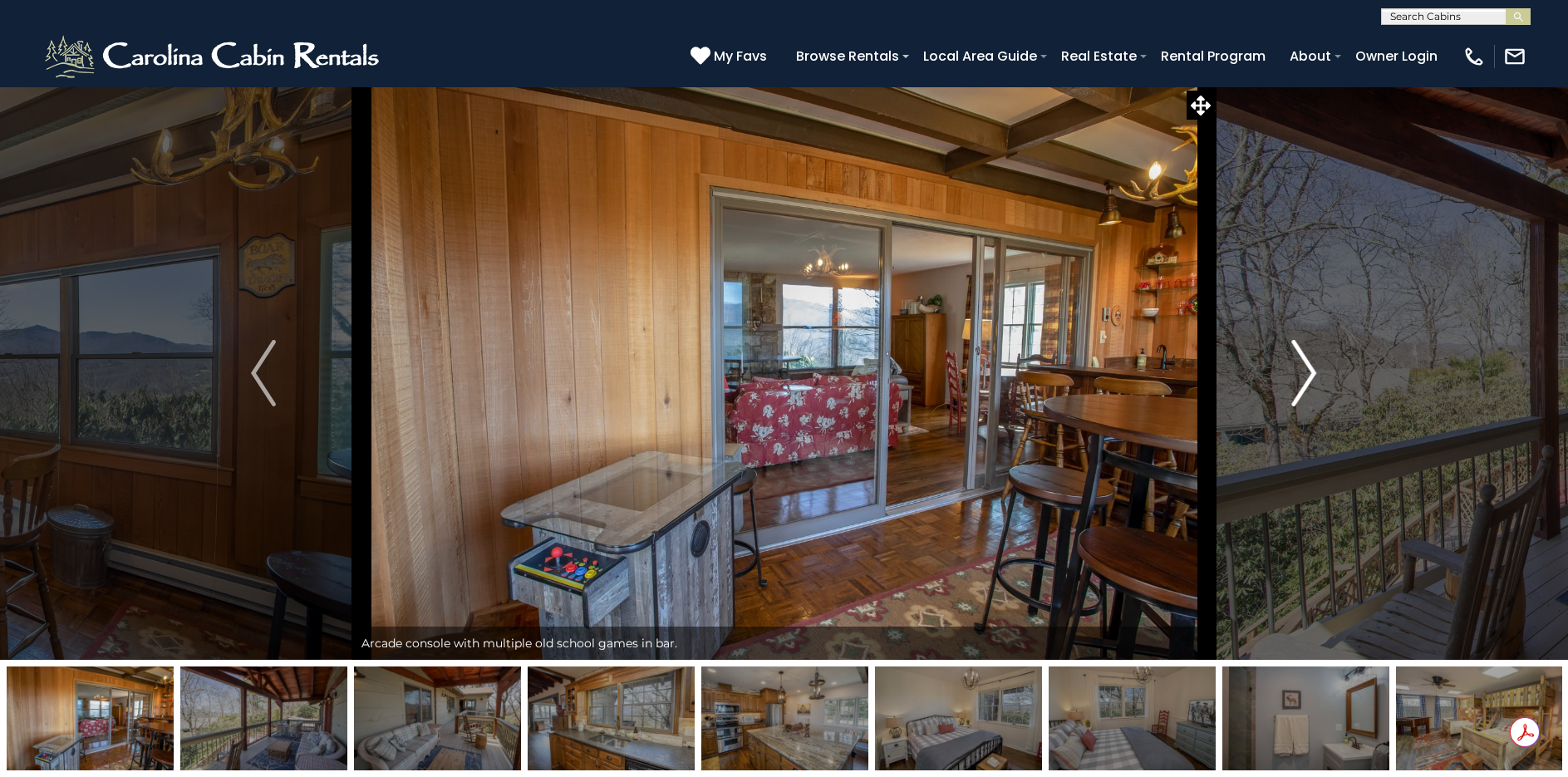
click at [1303, 375] on img "Next" at bounding box center [1305, 373] width 25 height 66
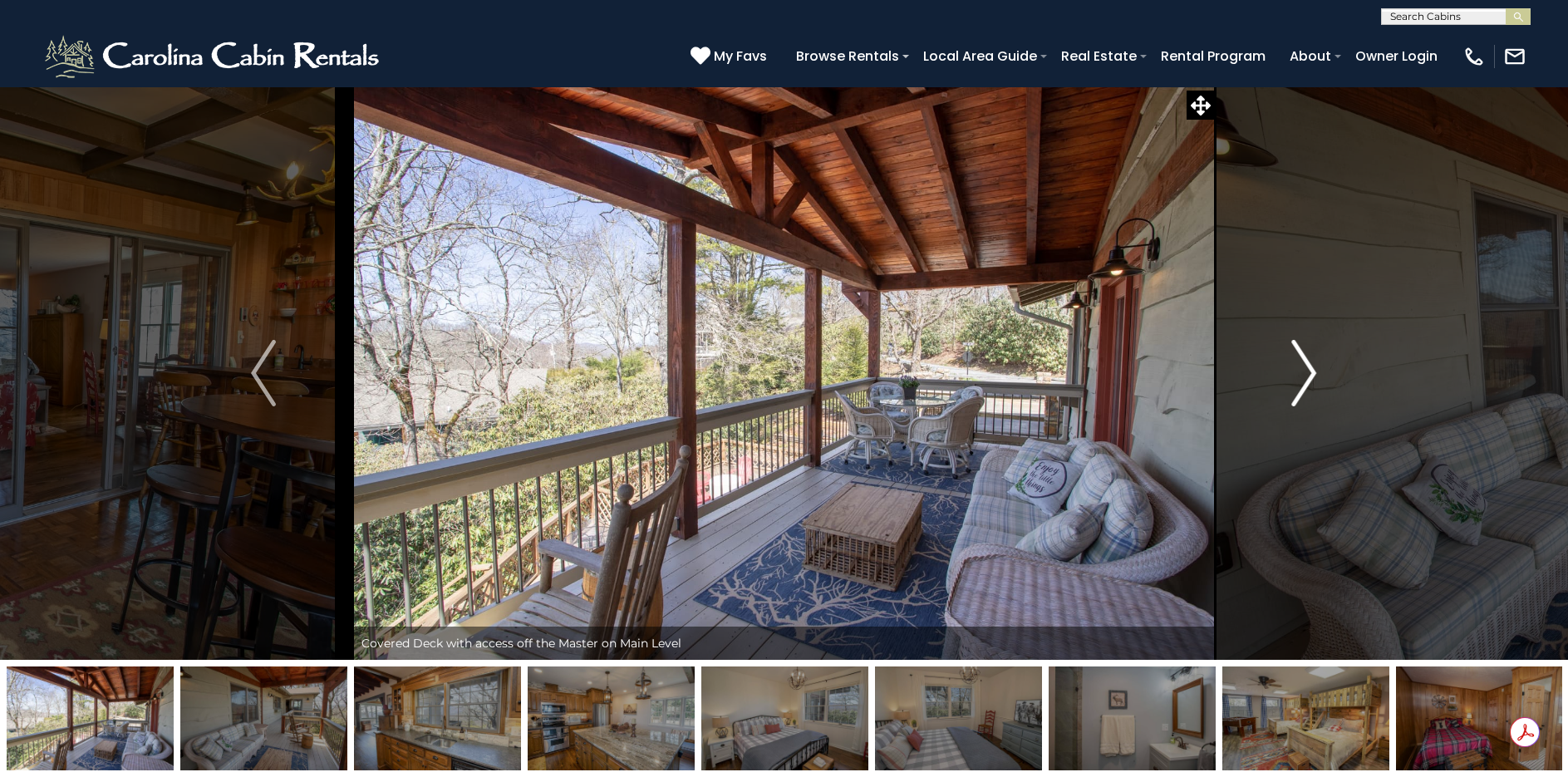
click at [1303, 375] on img "Next" at bounding box center [1305, 373] width 25 height 66
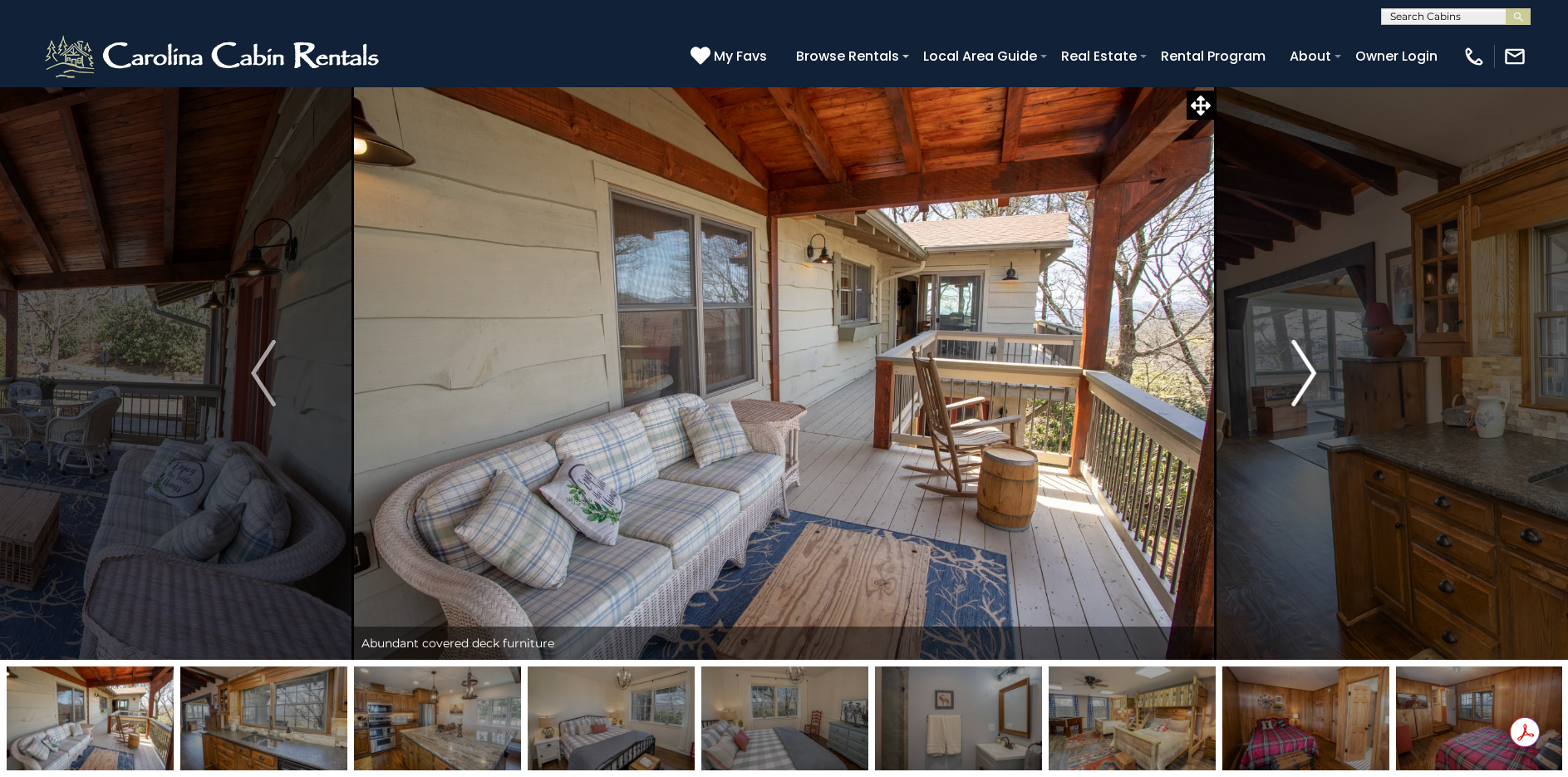
click at [1303, 375] on img "Next" at bounding box center [1305, 373] width 25 height 66
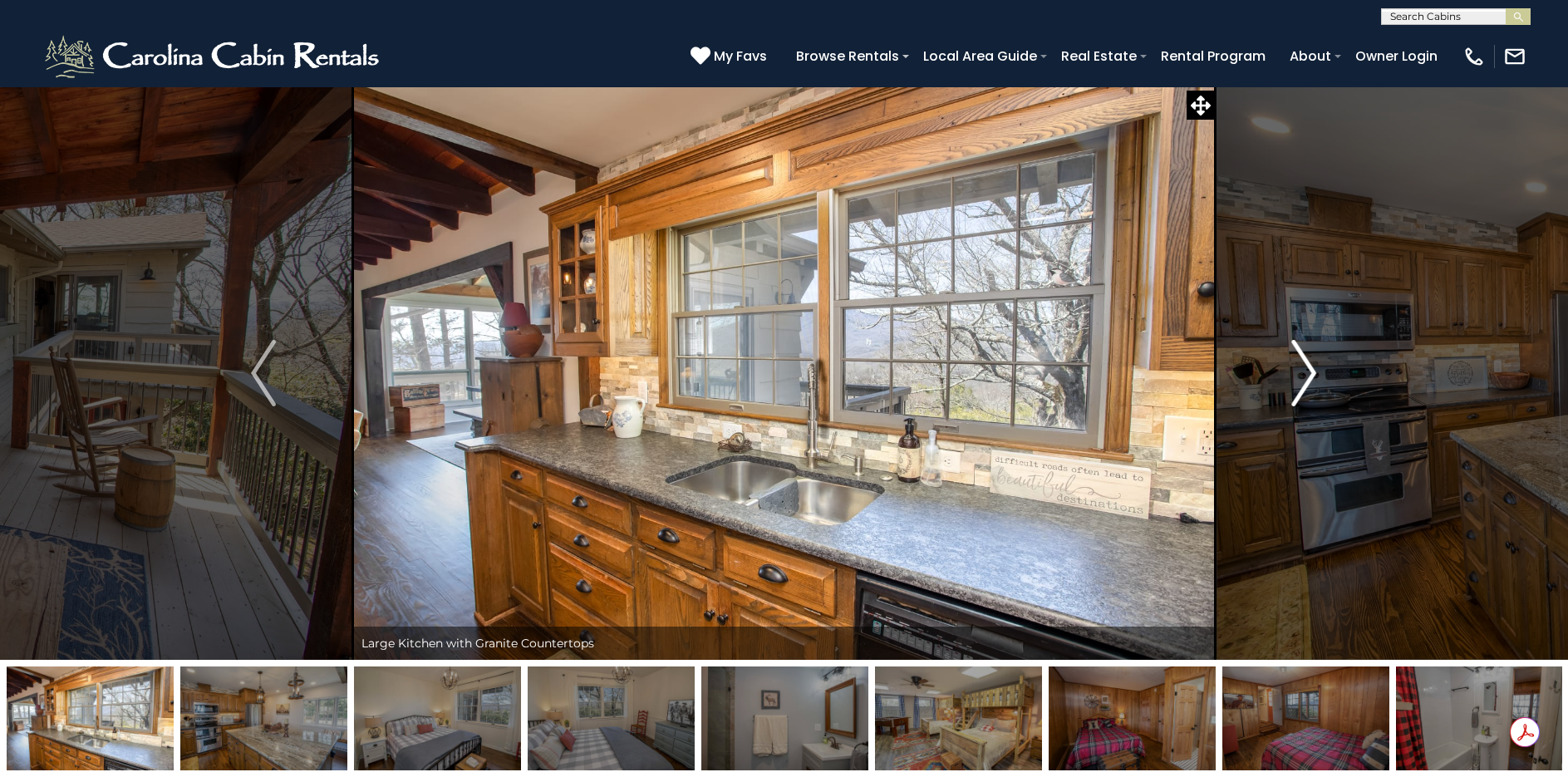
click at [1303, 375] on img "Next" at bounding box center [1305, 373] width 25 height 66
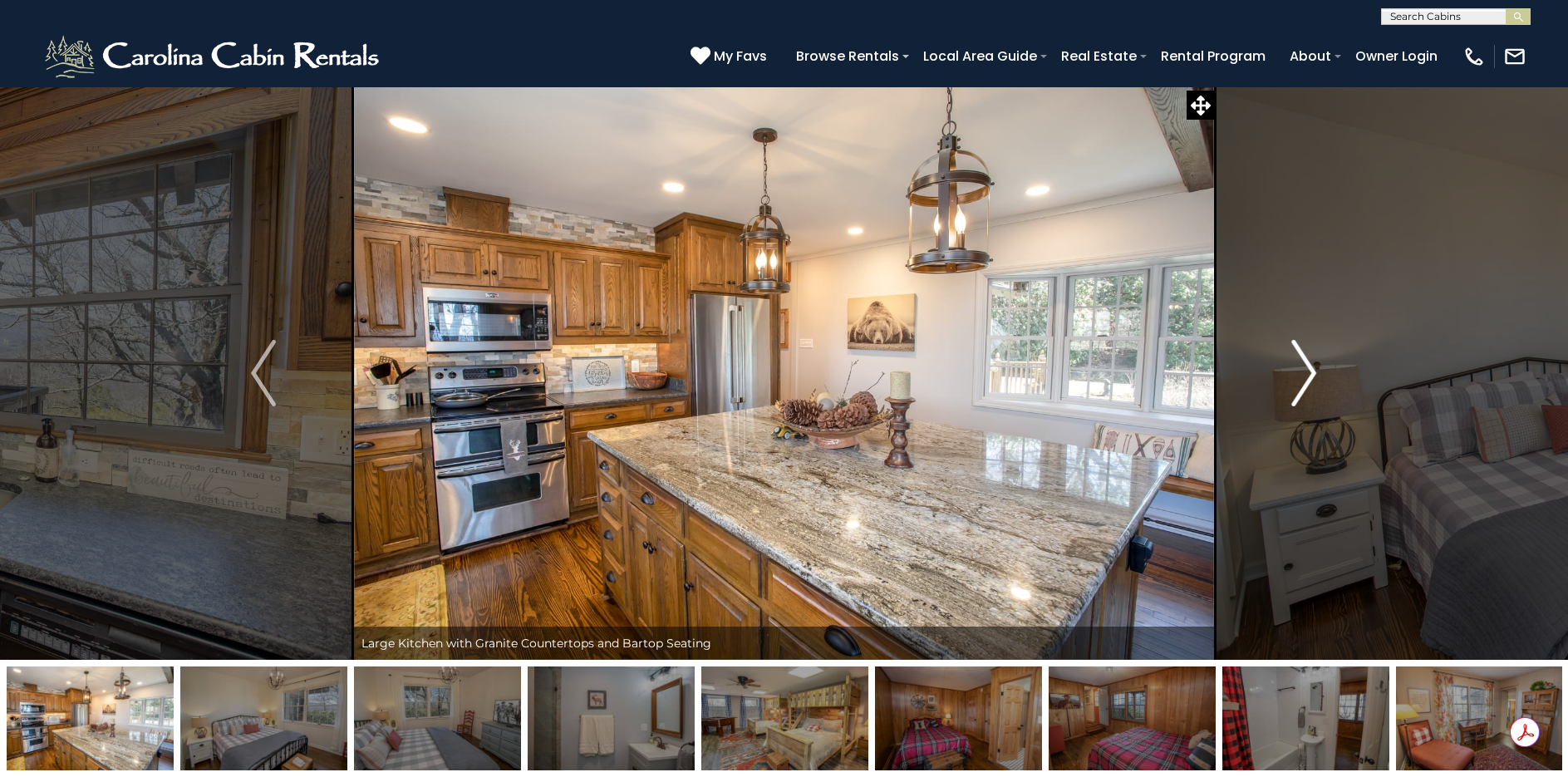
click at [1303, 375] on img "Next" at bounding box center [1305, 373] width 25 height 66
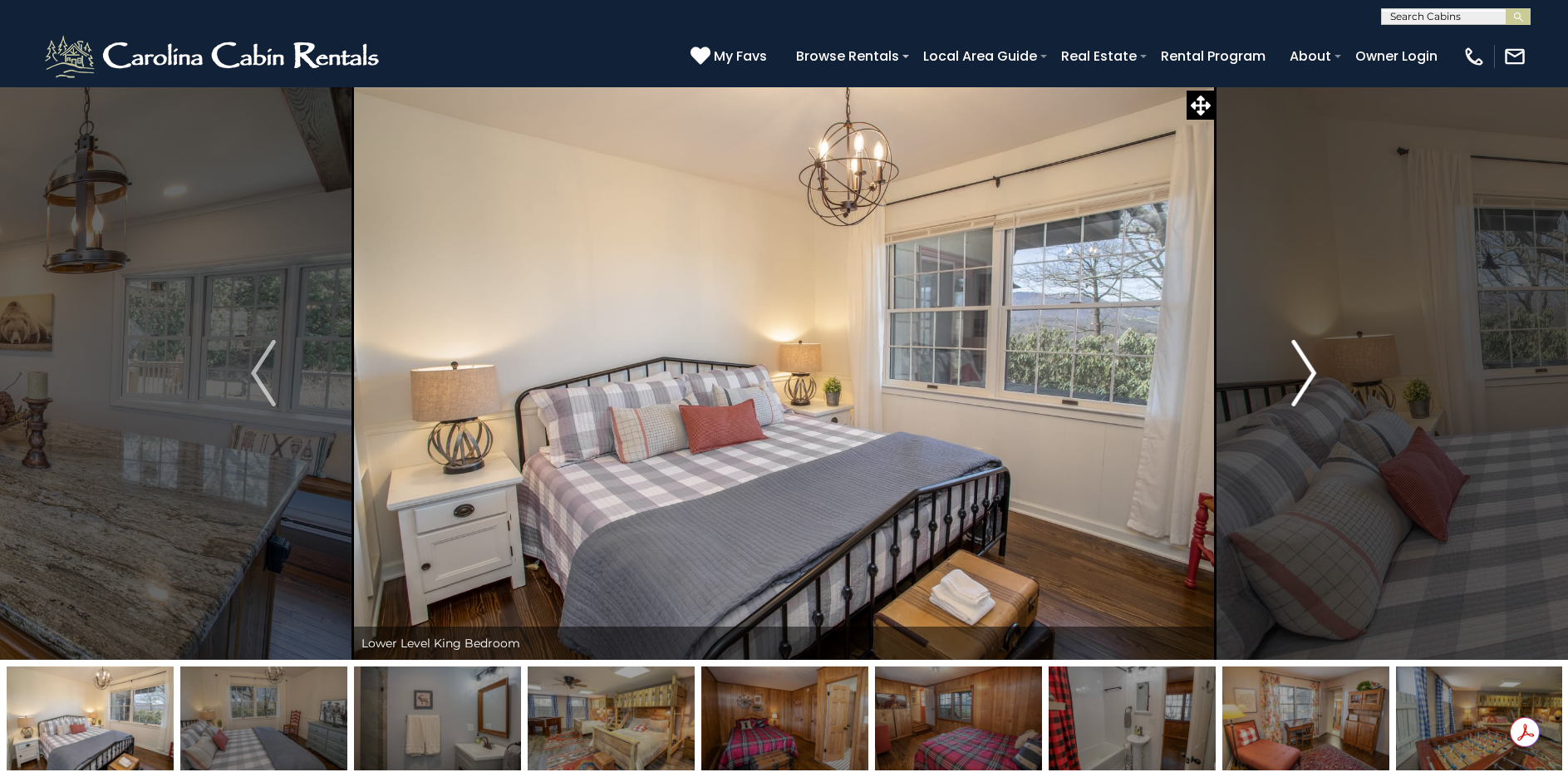
click at [1303, 375] on img "Next" at bounding box center [1305, 373] width 25 height 66
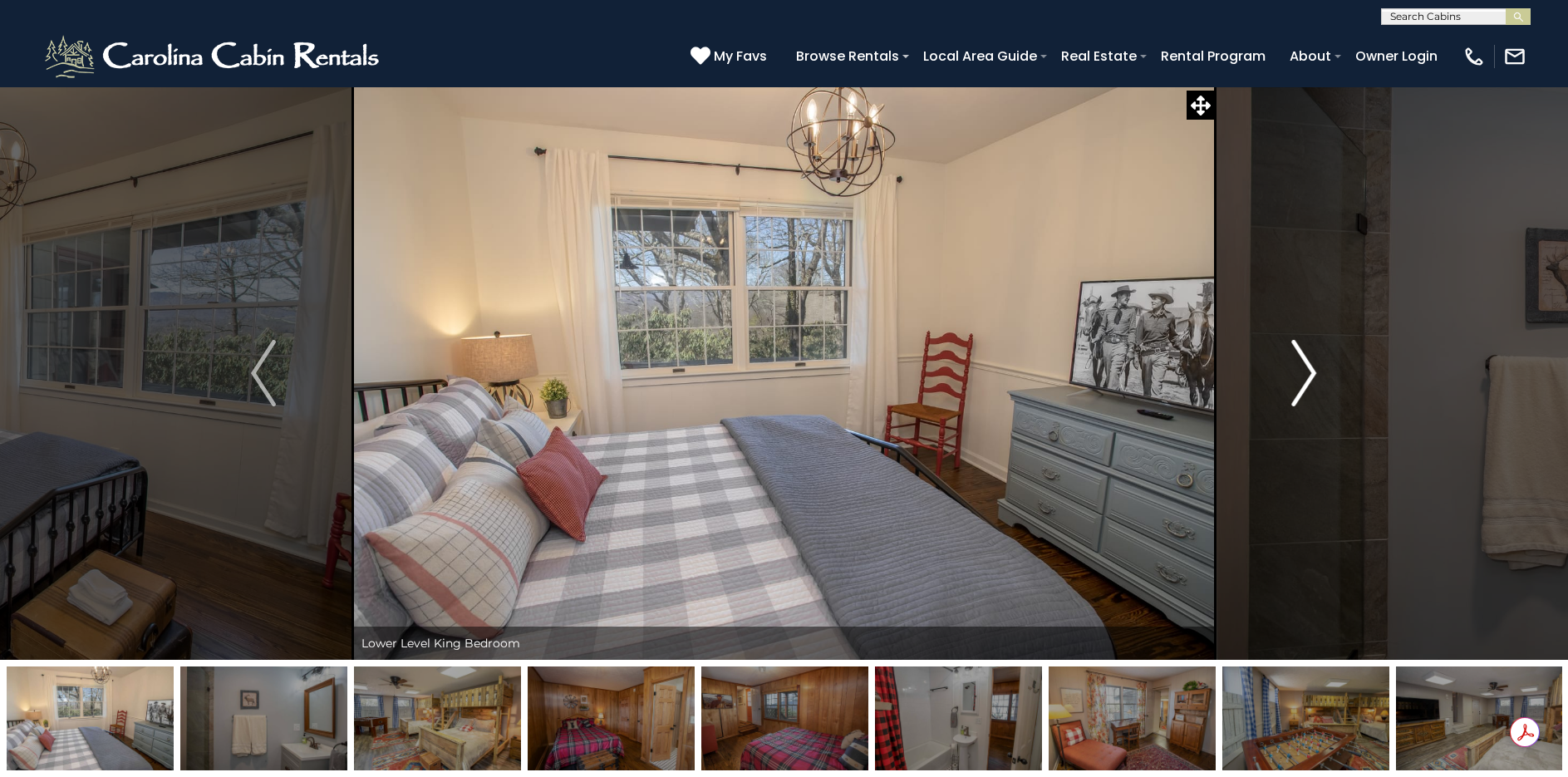
click at [1303, 375] on img "Next" at bounding box center [1305, 373] width 25 height 66
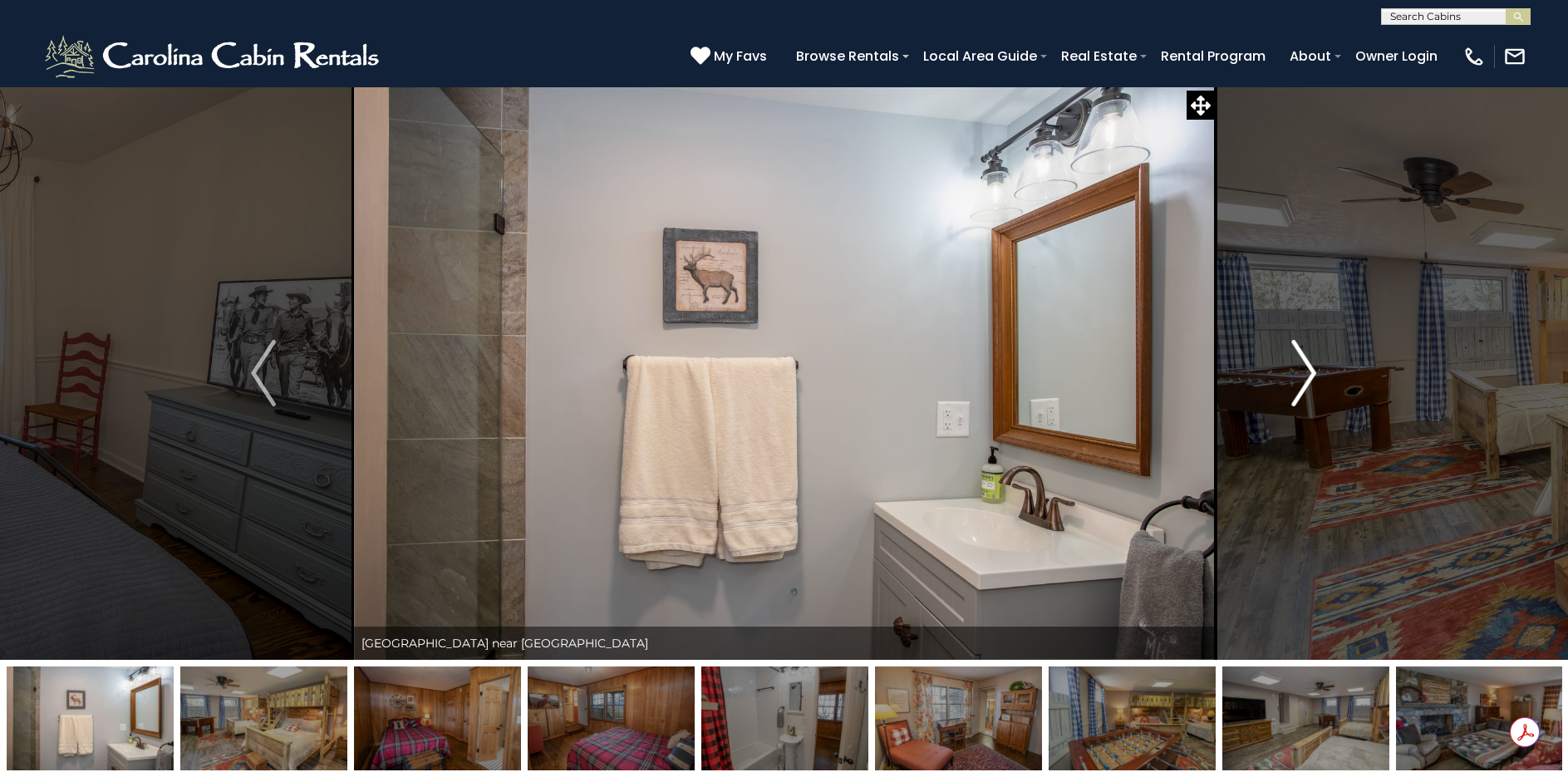
click at [1303, 375] on img "Next" at bounding box center [1305, 373] width 25 height 66
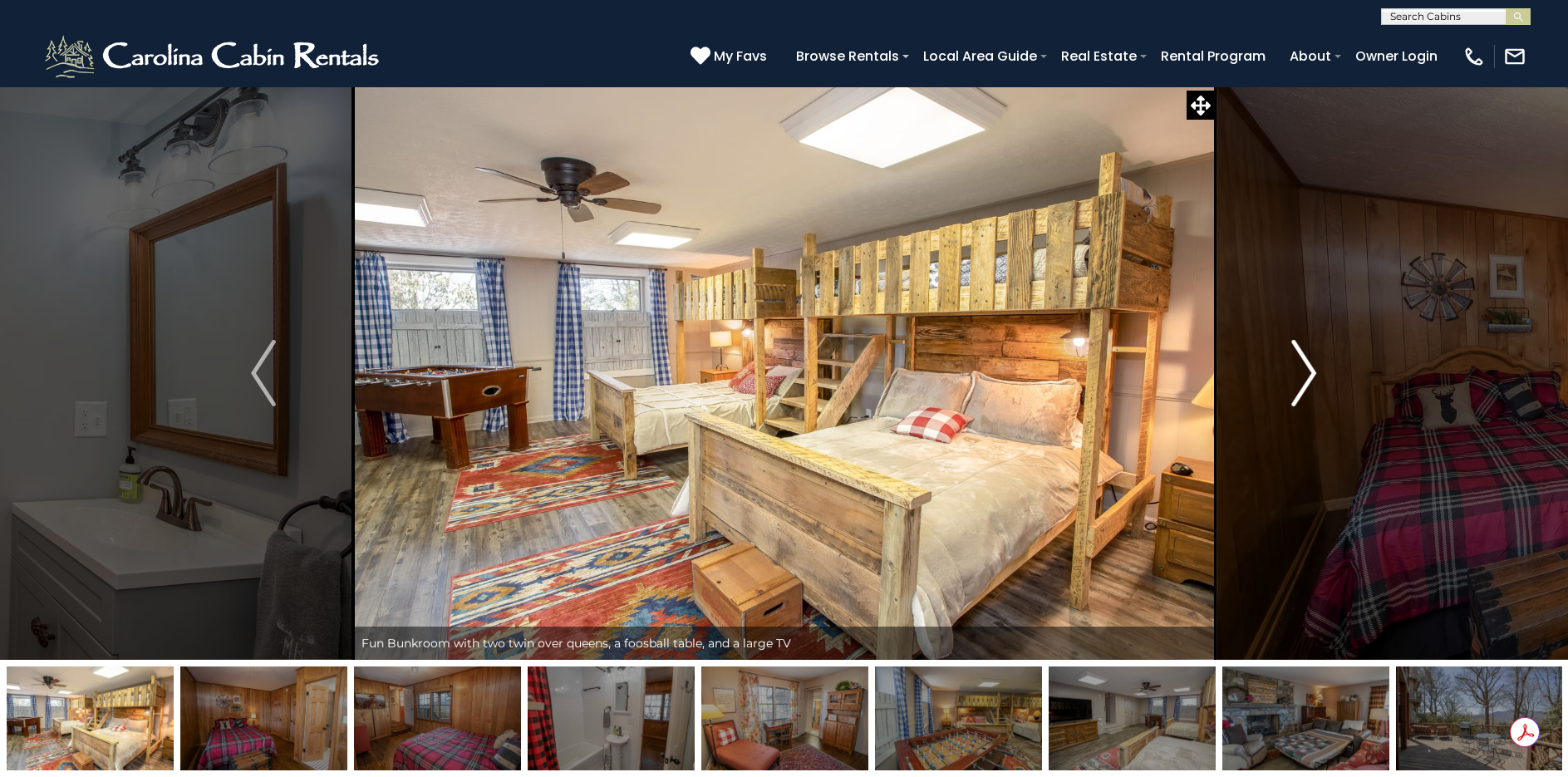
click at [1303, 375] on img "Next" at bounding box center [1305, 373] width 25 height 66
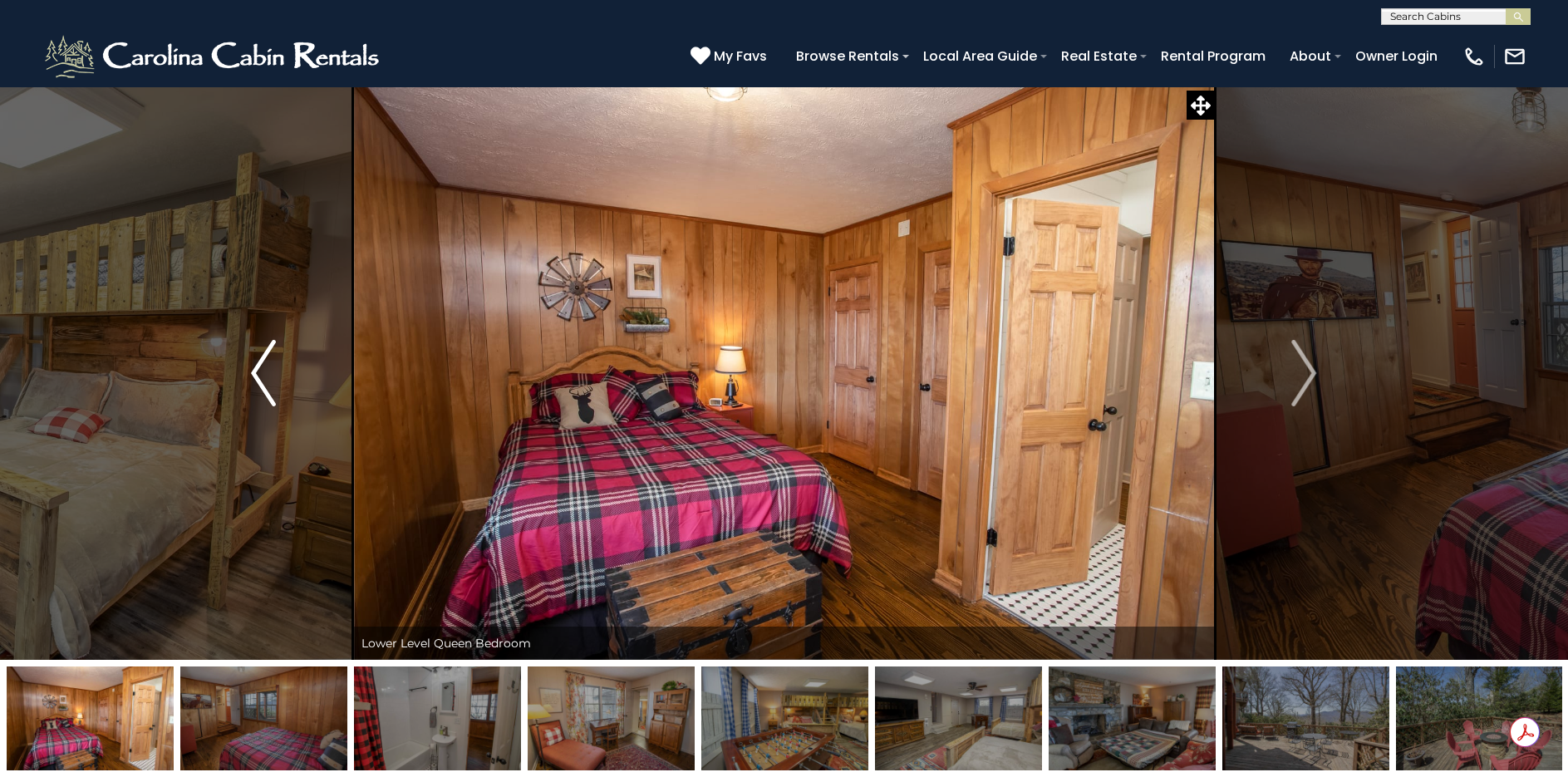
click at [255, 382] on img "Previous" at bounding box center [263, 373] width 25 height 66
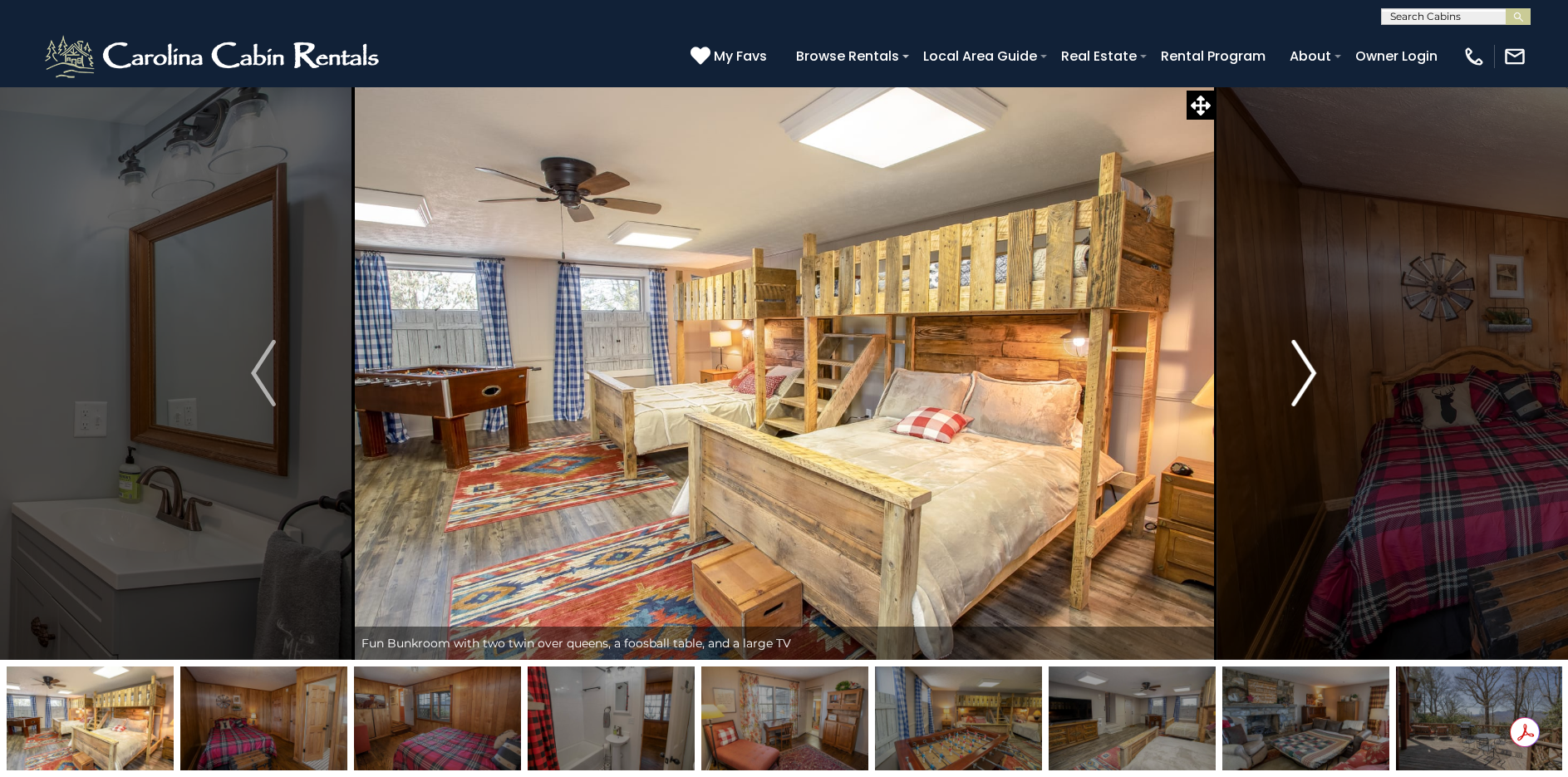
click at [1309, 371] on img "Next" at bounding box center [1305, 373] width 25 height 66
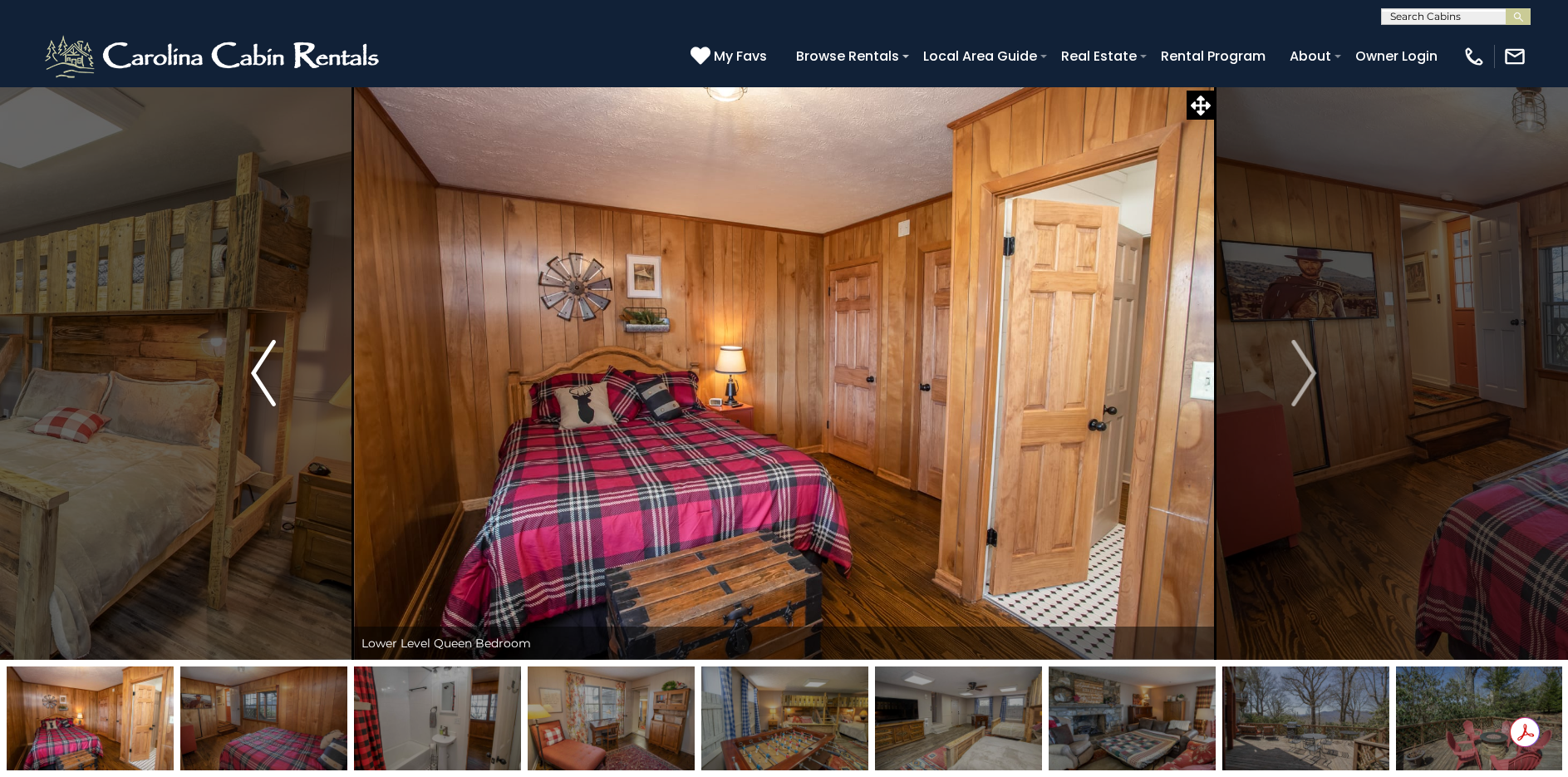
click at [255, 379] on img "Previous" at bounding box center [263, 373] width 25 height 66
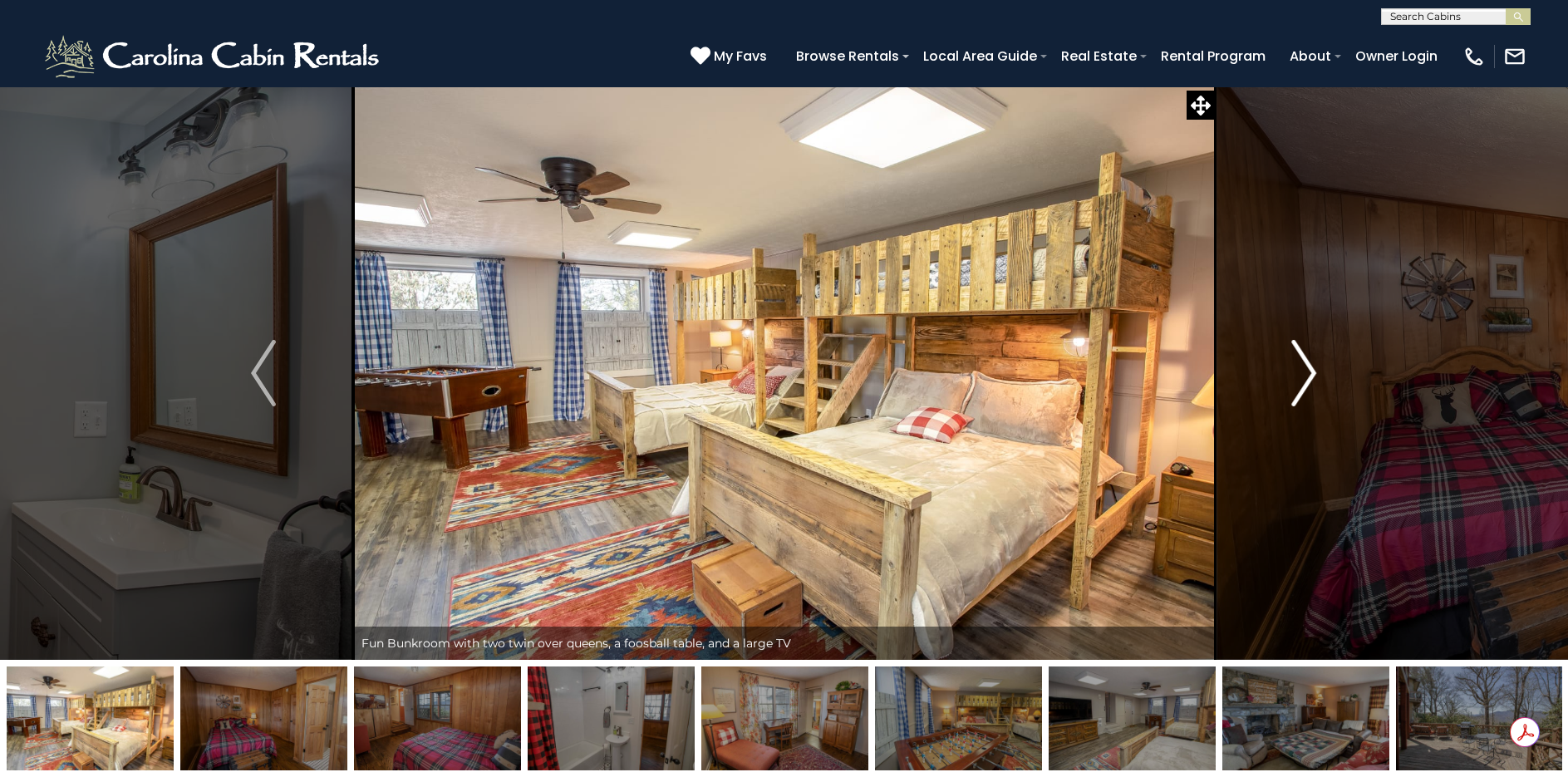
click at [1304, 360] on img "Next" at bounding box center [1305, 373] width 25 height 66
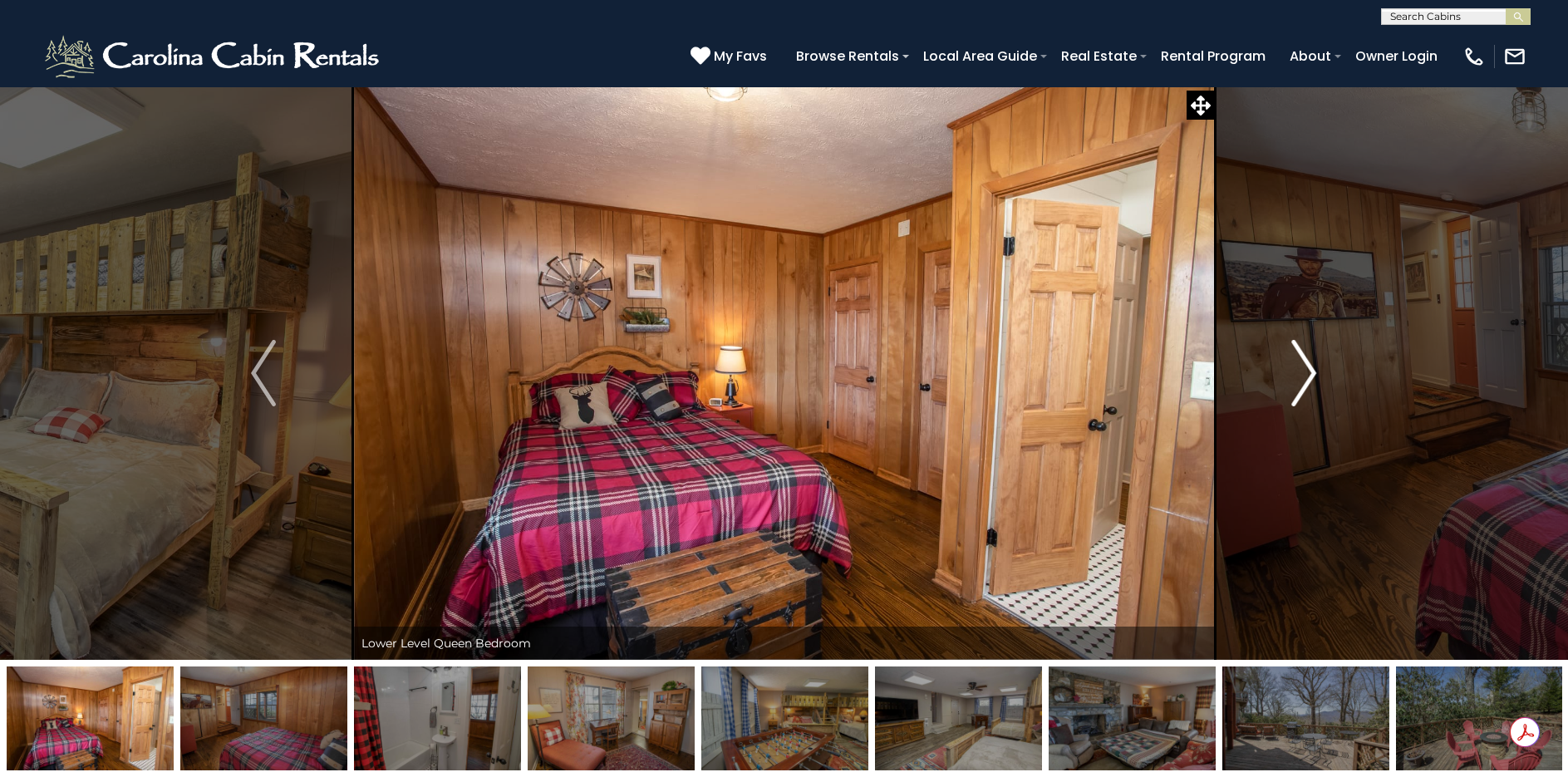
click at [1307, 360] on img "Next" at bounding box center [1305, 373] width 25 height 66
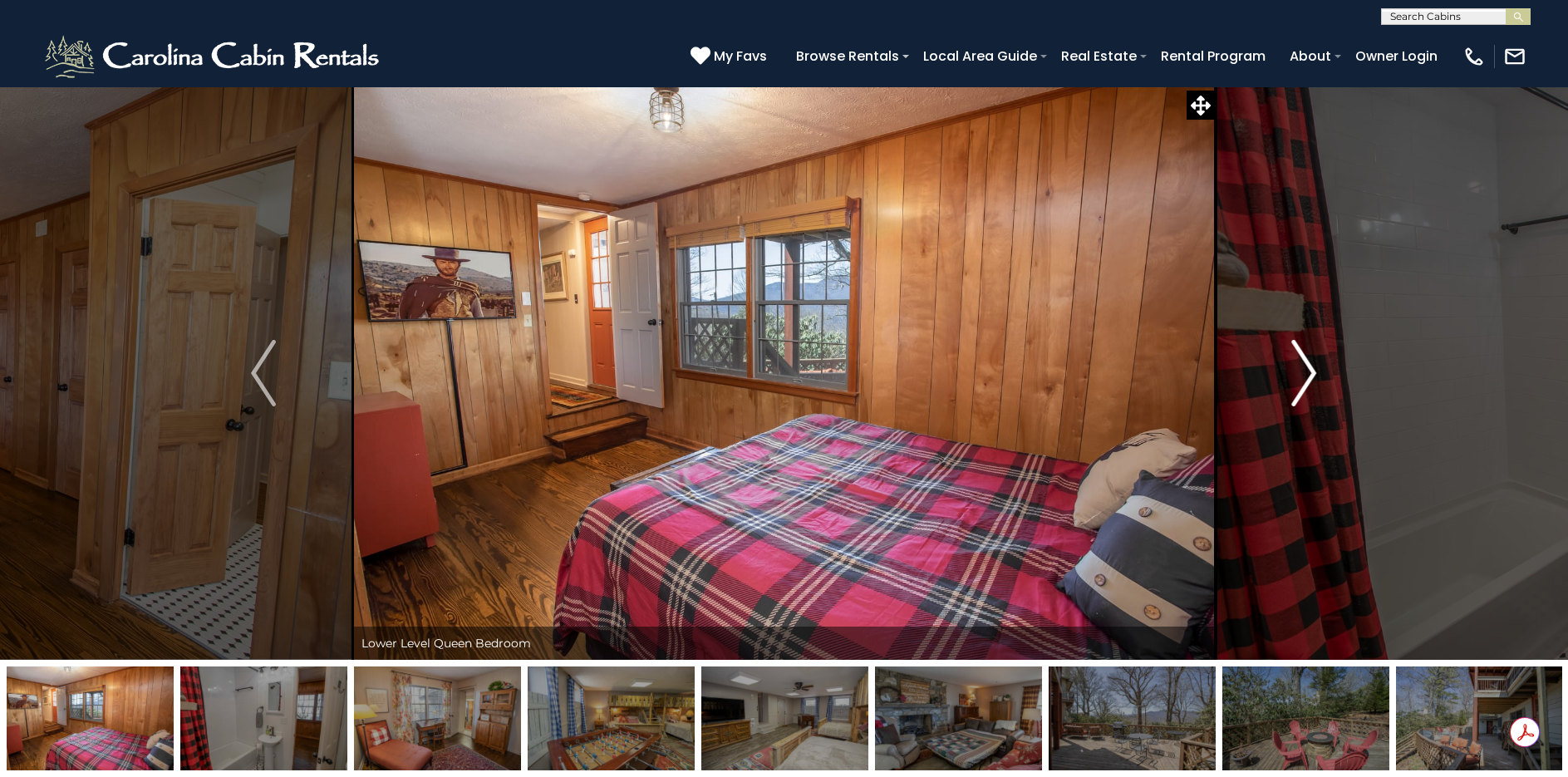
click at [1307, 360] on img "Next" at bounding box center [1305, 373] width 25 height 66
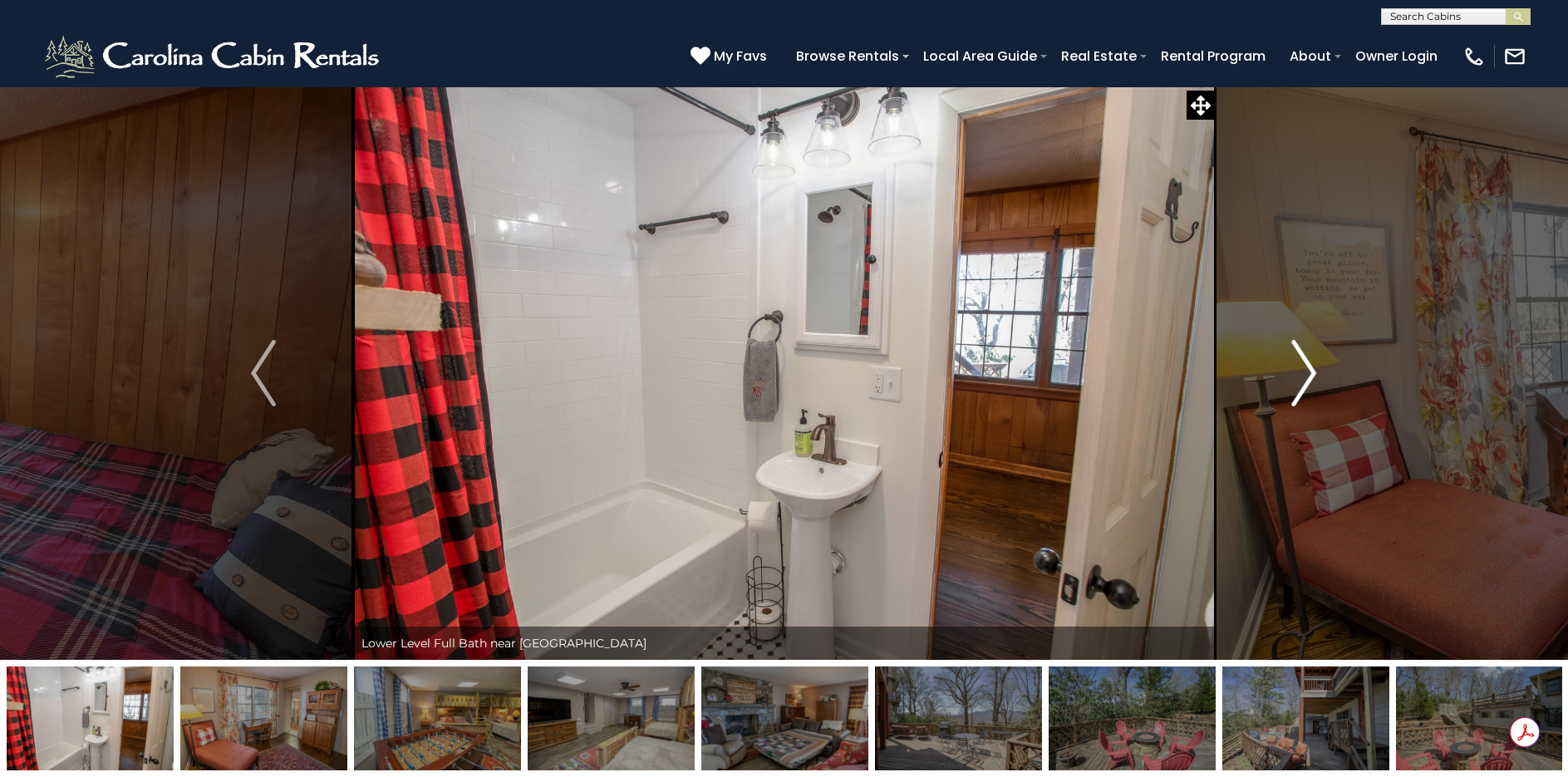
click at [1307, 360] on img "Next" at bounding box center [1305, 373] width 25 height 66
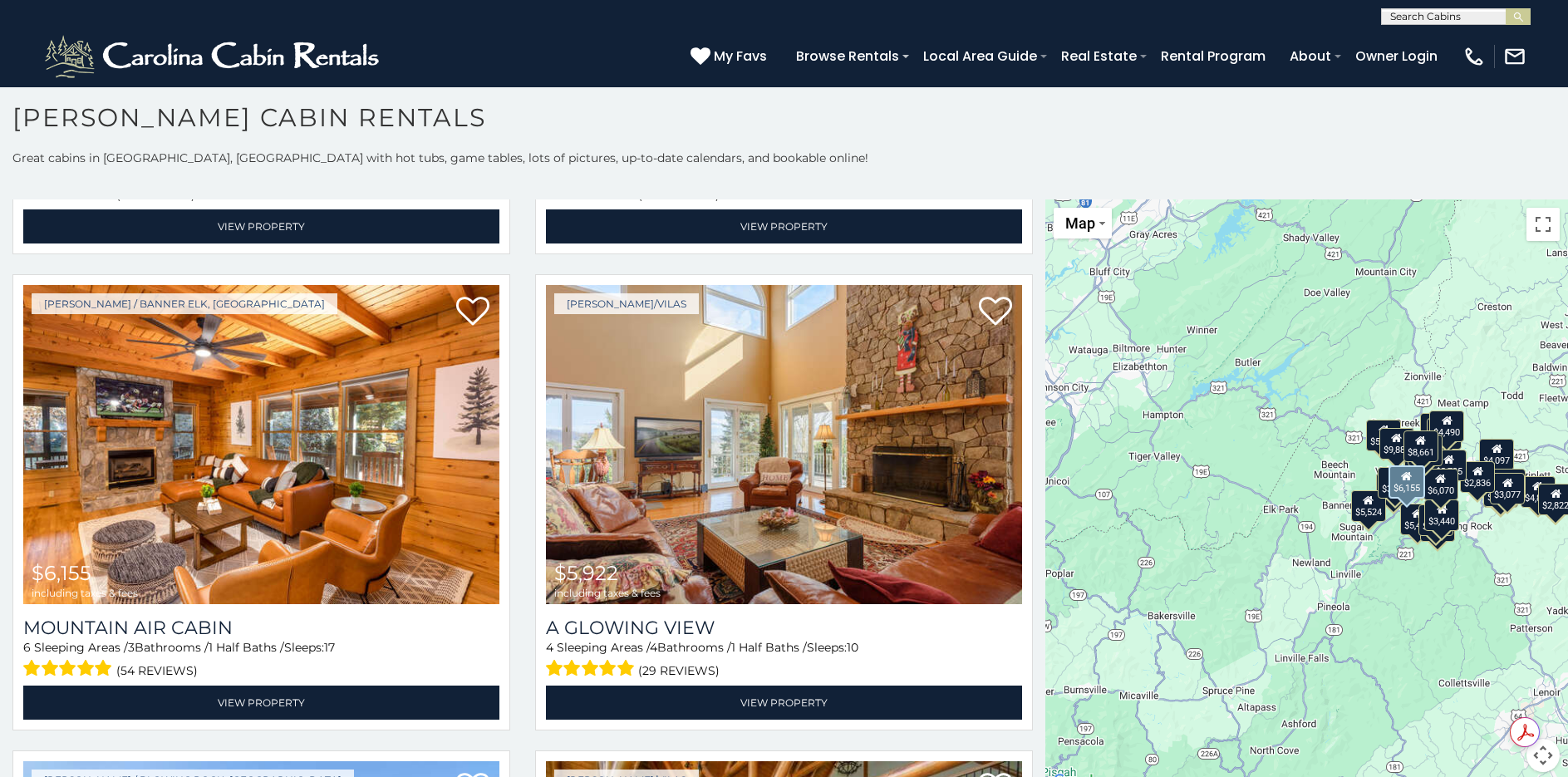
scroll to position [1413, 0]
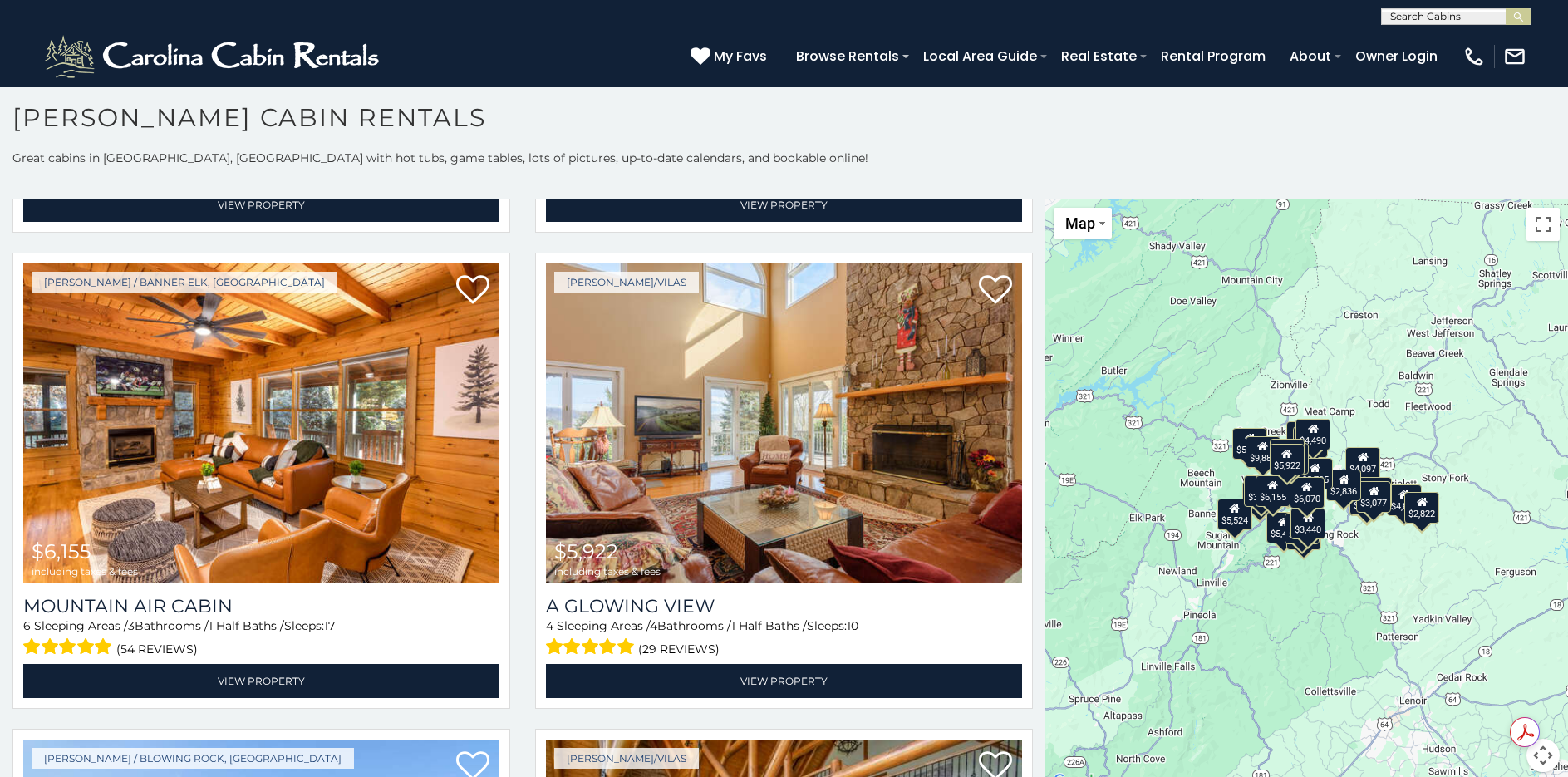
drag, startPoint x: 1460, startPoint y: 638, endPoint x: 1324, endPoint y: 647, distance: 136.3
click at [1324, 647] on div "$9,886 $6,070 $5,011 $4,882 $8,661 $6,276 $6,155 $5,922 $5,484 $5,119 $4,714 $4…" at bounding box center [1307, 495] width 523 height 592
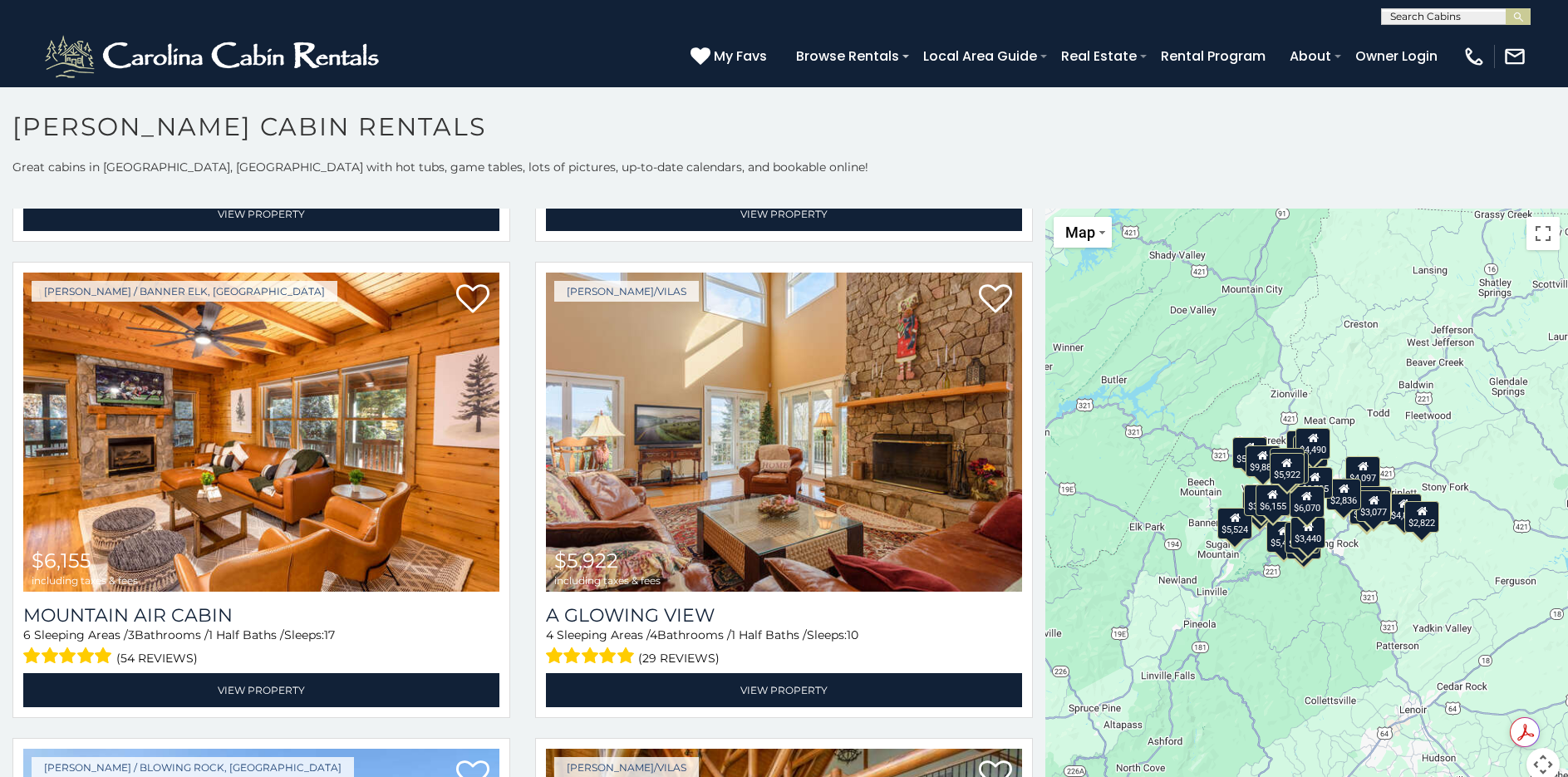
click at [1329, 411] on div "$9,886 $6,070 $5,011 $4,882 $8,661 $6,276 $6,155 $5,922 $5,484 $5,119 $4,714 $4…" at bounding box center [1307, 505] width 523 height 592
click at [1306, 609] on div "$9,886 $6,070 $5,011 $4,882 $8,661 $6,276 $6,155 $5,922 $5,484 $5,119 $4,714 $4…" at bounding box center [1307, 505] width 523 height 592
click at [1535, 758] on button "Map camera controls" at bounding box center [1543, 764] width 33 height 33
click at [1488, 688] on button "Zoom in" at bounding box center [1501, 682] width 33 height 33
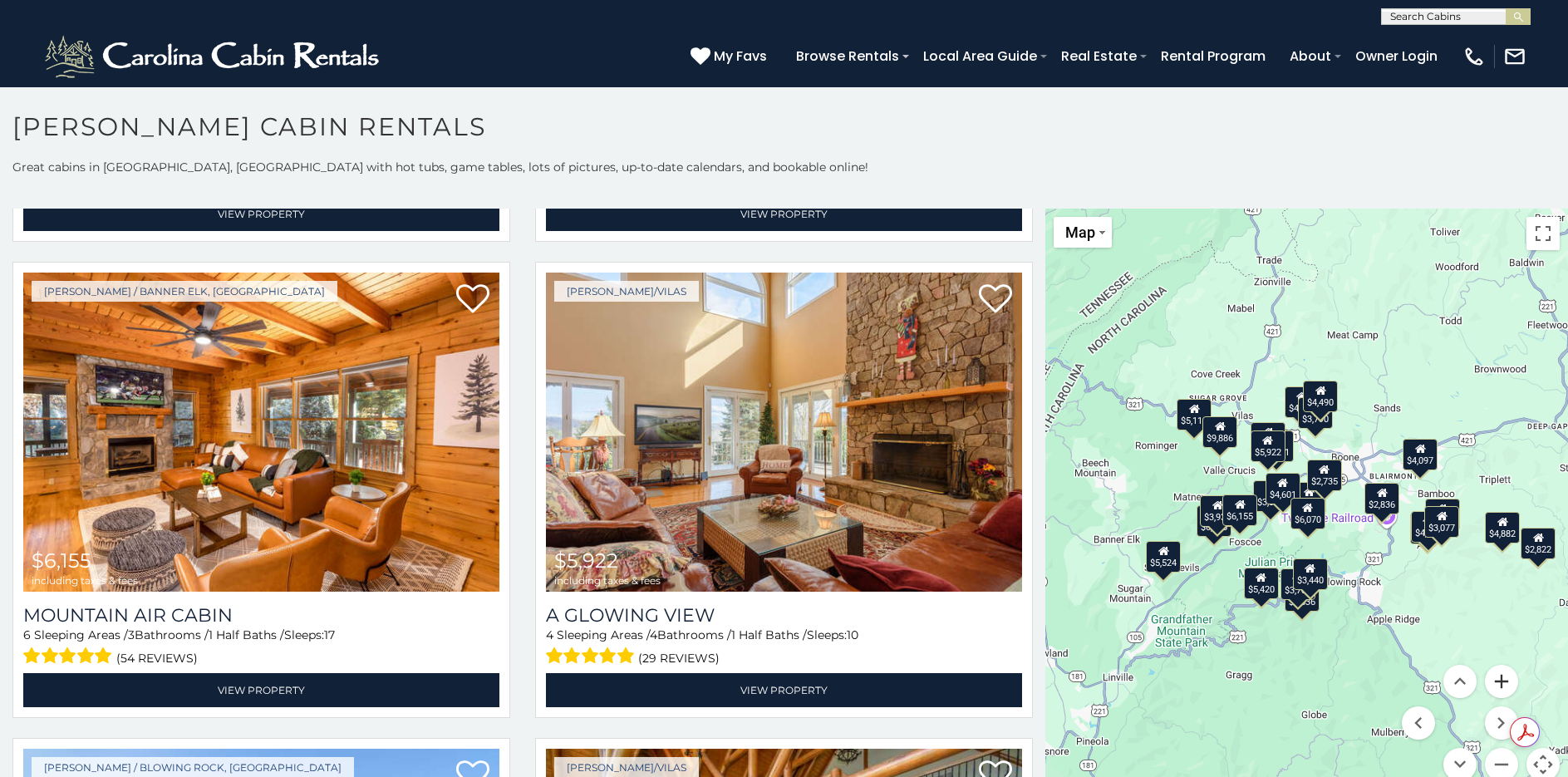
click at [1497, 687] on button "Zoom in" at bounding box center [1501, 682] width 33 height 33
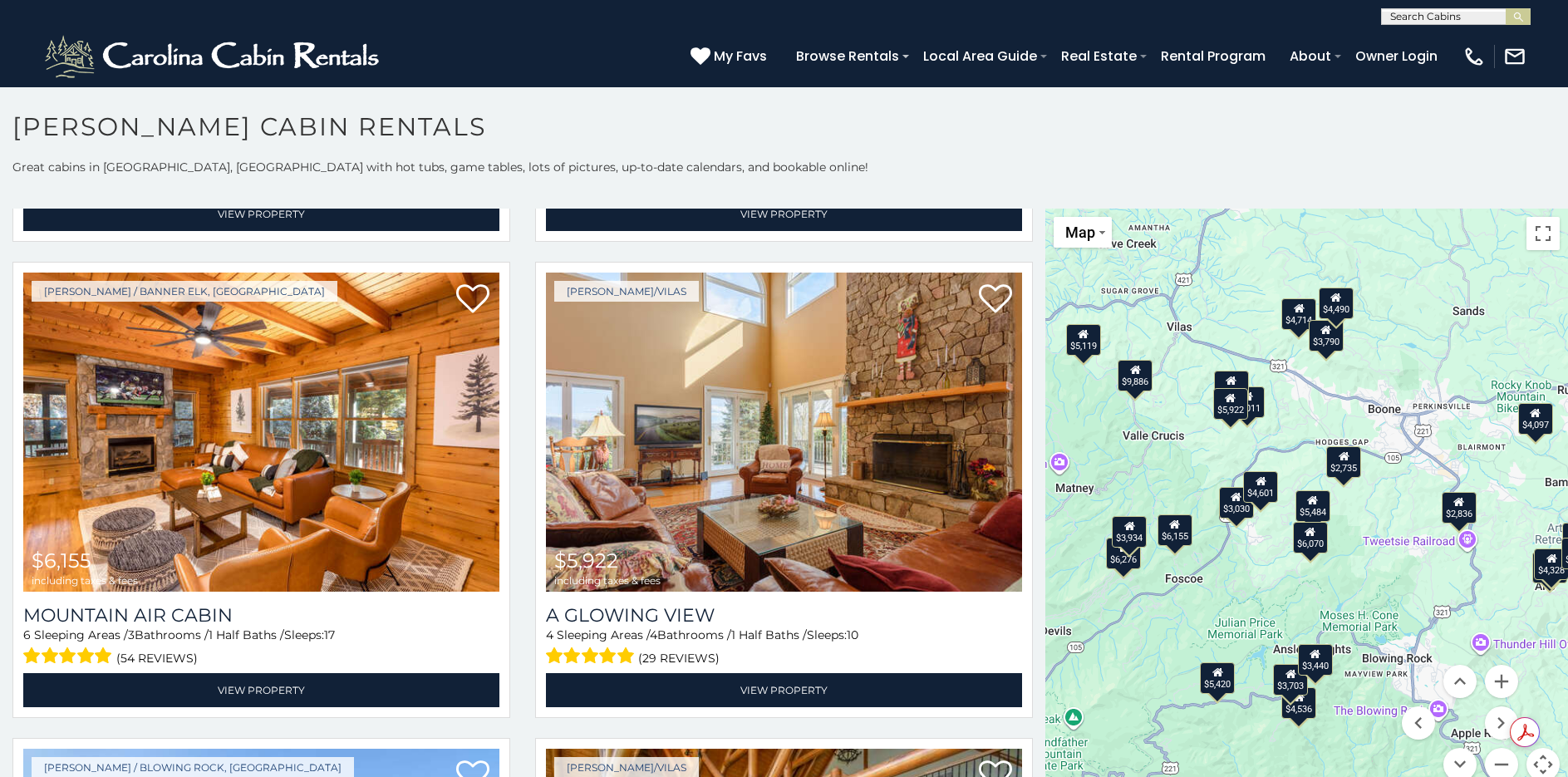
click at [1528, 424] on div "$4,097" at bounding box center [1535, 419] width 35 height 31
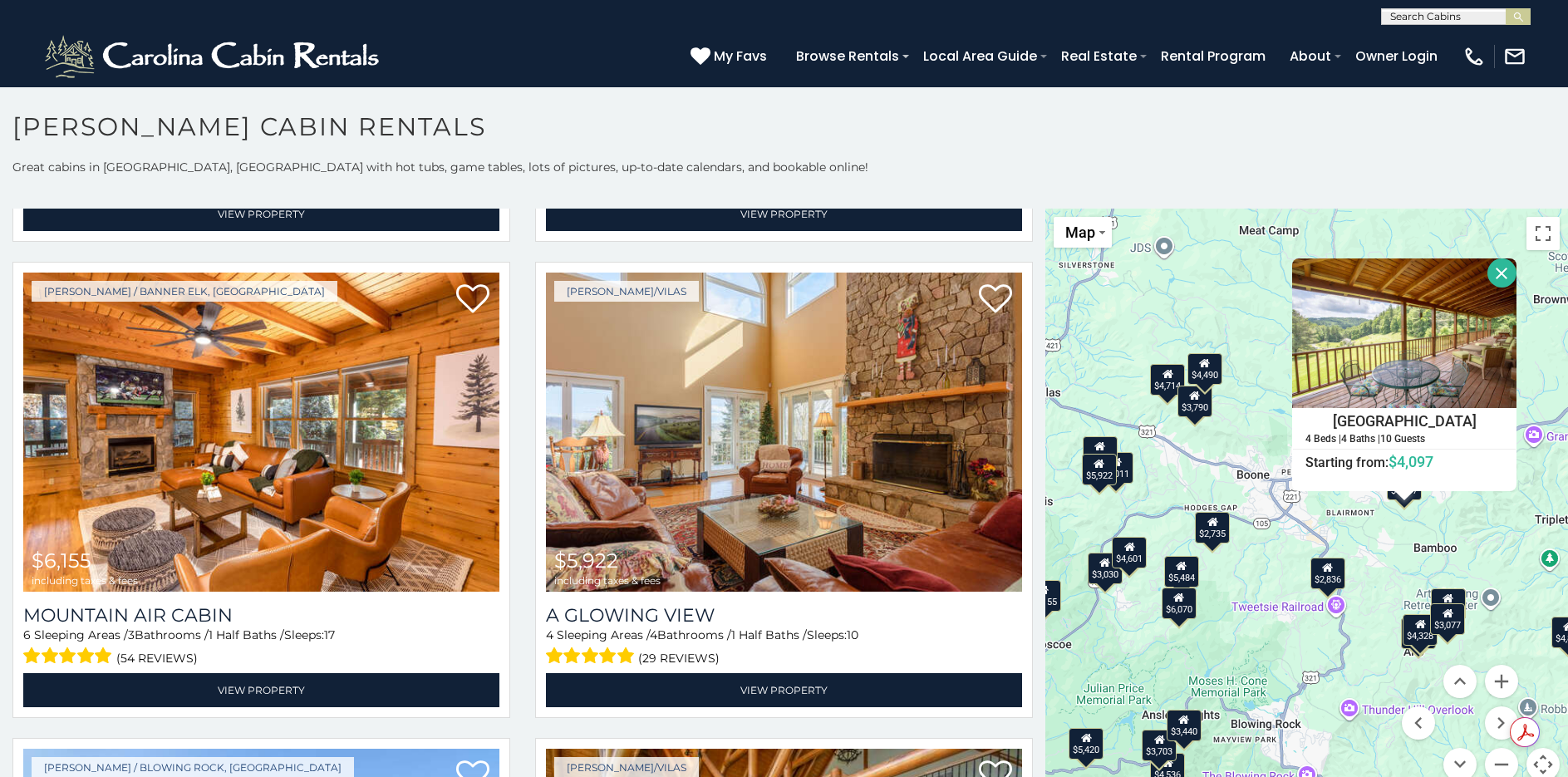
click at [1207, 523] on icon at bounding box center [1212, 521] width 11 height 12
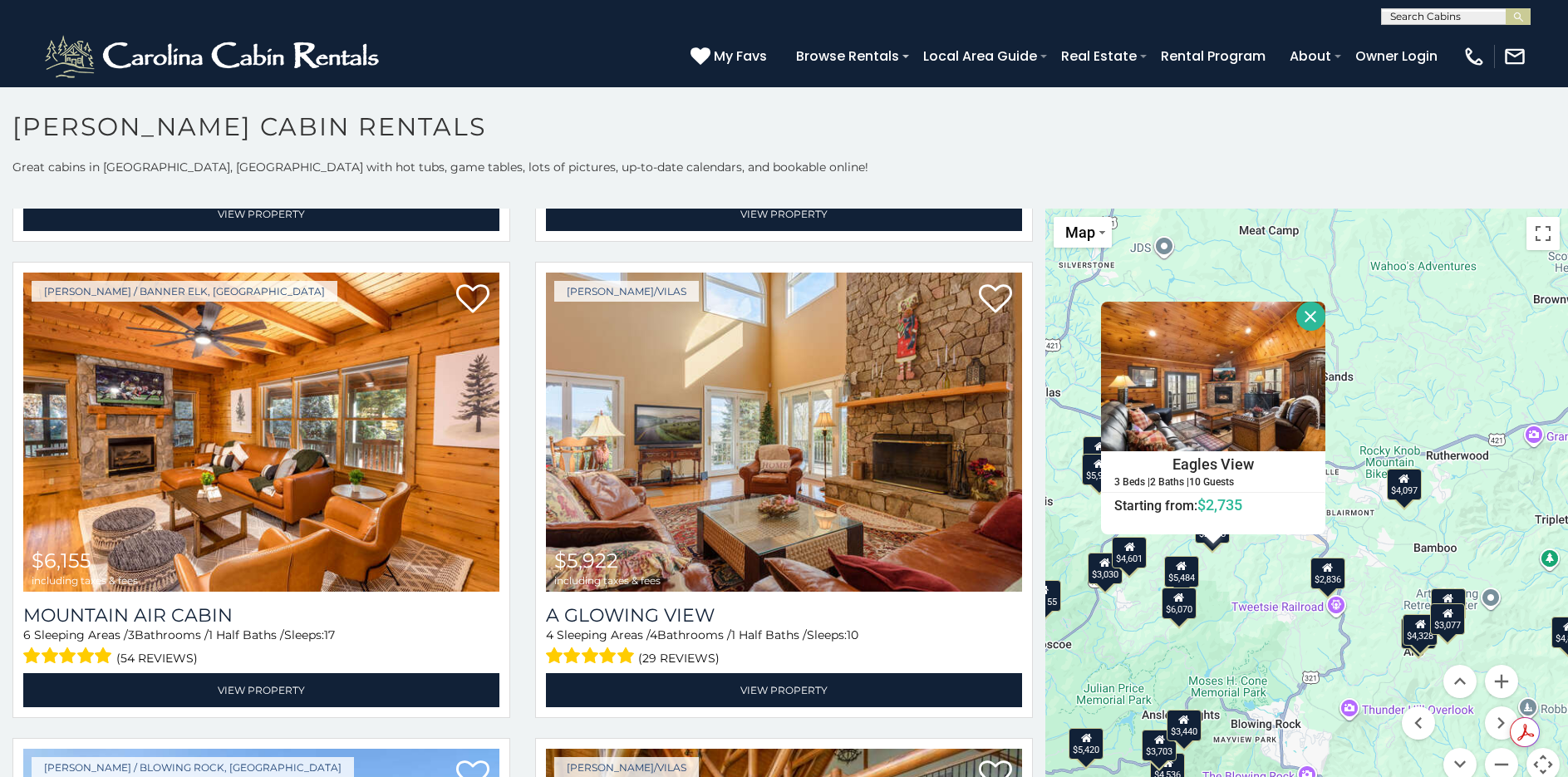
click at [1322, 579] on div "$2,836" at bounding box center [1328, 573] width 35 height 31
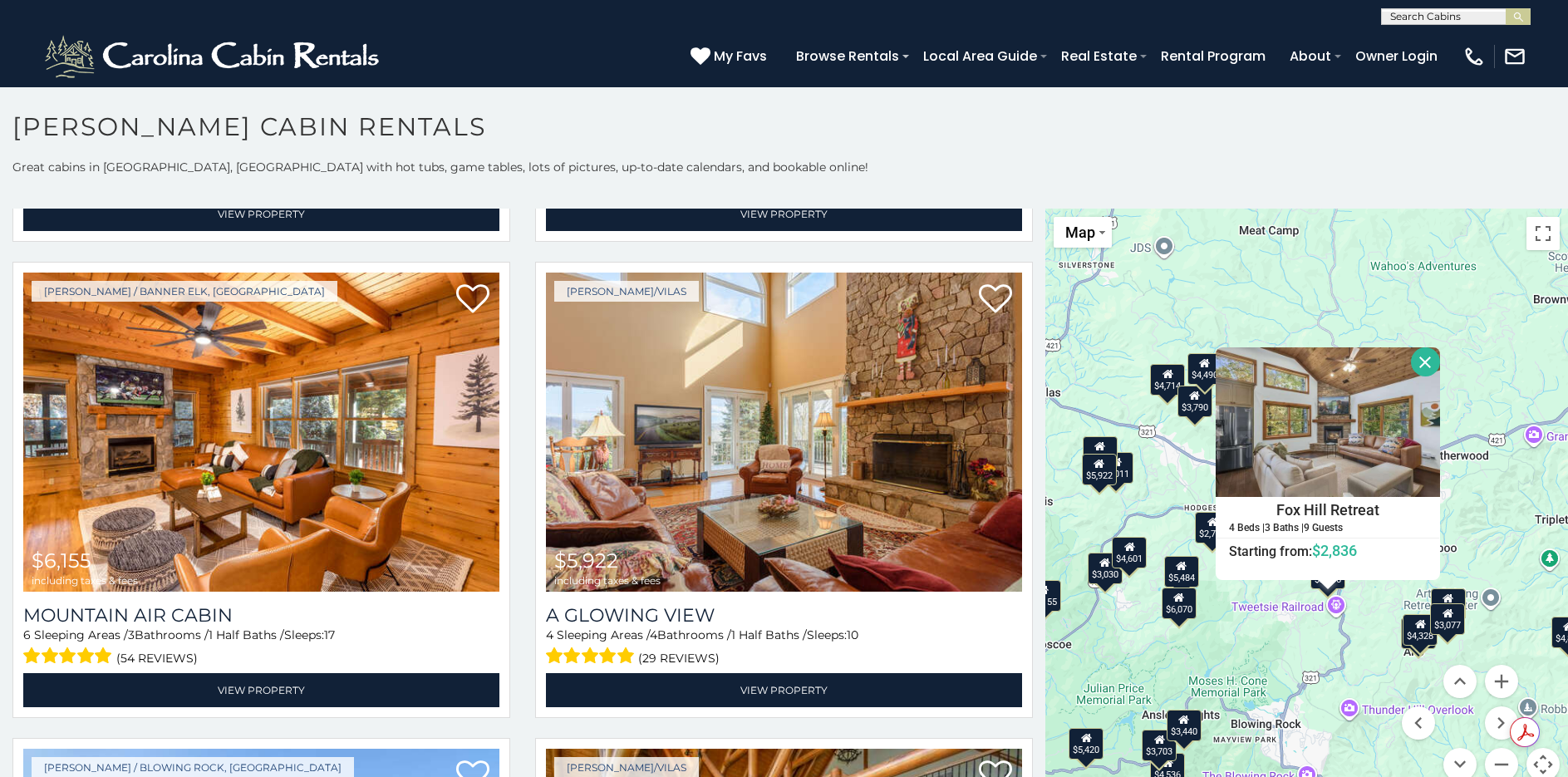
click at [1251, 646] on div "$9,886 $6,070 $5,011 $4,882 $8,661 $6,276 $6,155 $5,922 $5,484 $5,119 $4,714 $4…" at bounding box center [1307, 505] width 523 height 592
click at [1413, 358] on button "Close" at bounding box center [1425, 362] width 29 height 29
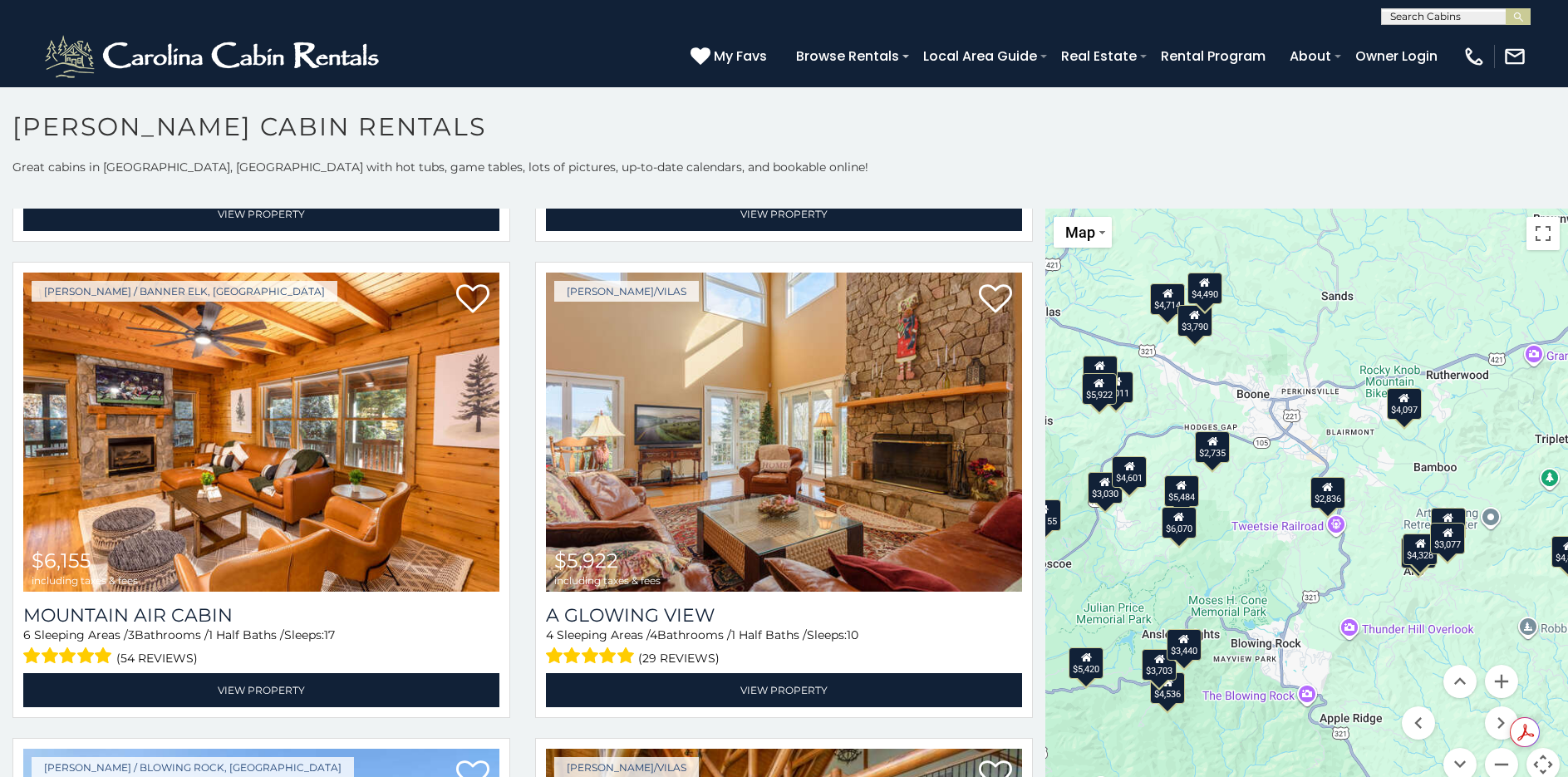
drag, startPoint x: 1310, startPoint y: 732, endPoint x: 1309, endPoint y: 650, distance: 82.0
click at [1309, 650] on div "$9,886 $6,070 $5,011 $4,882 $8,661 $6,276 $6,155 $5,922 $5,484 $5,119 $4,714 $4…" at bounding box center [1307, 505] width 523 height 592
click at [1179, 651] on div "$3,440" at bounding box center [1184, 644] width 35 height 31
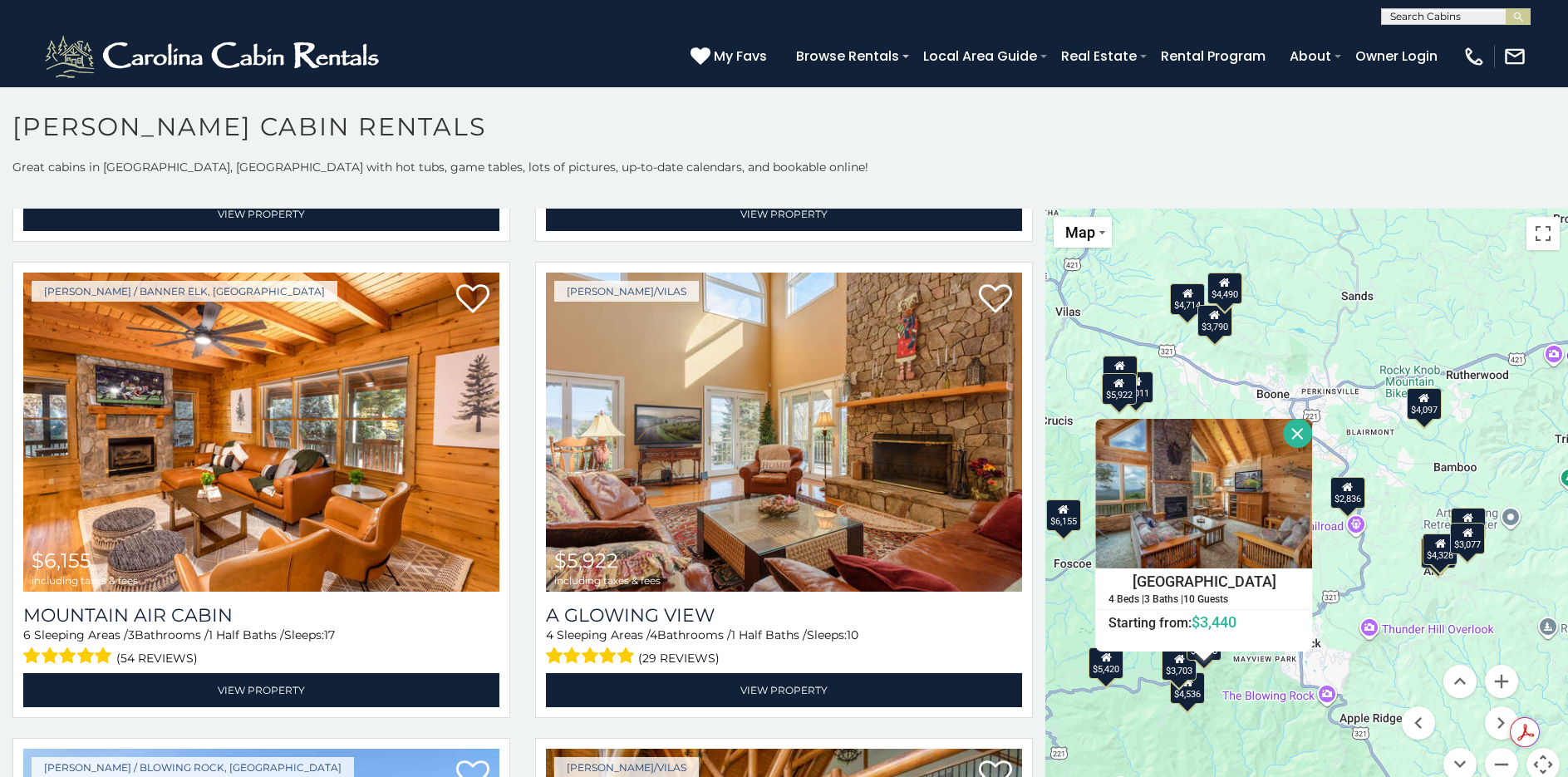
click at [1184, 696] on div "$4,536" at bounding box center [1187, 688] width 35 height 31
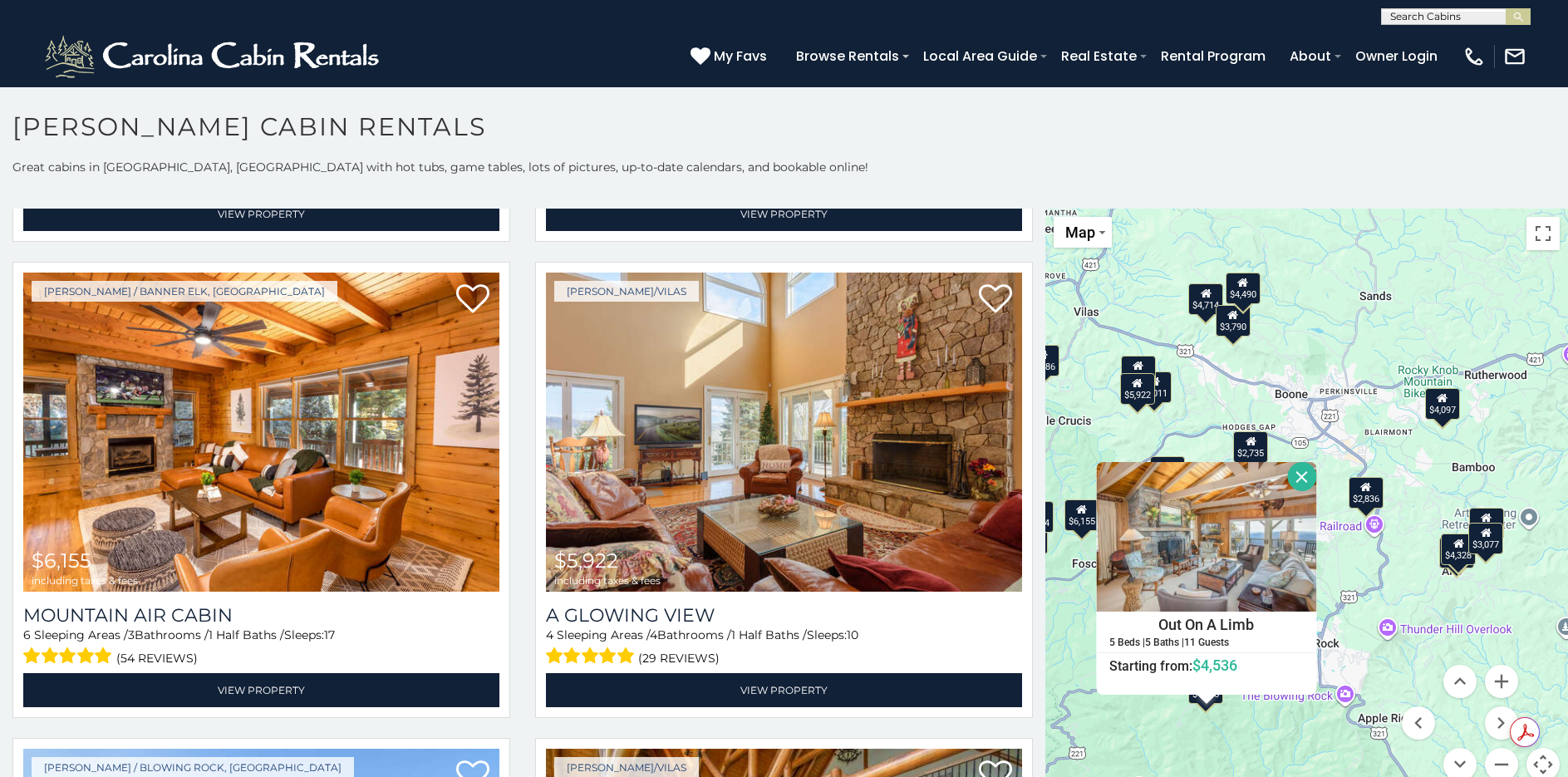
click at [1297, 475] on button "Close" at bounding box center [1303, 477] width 29 height 29
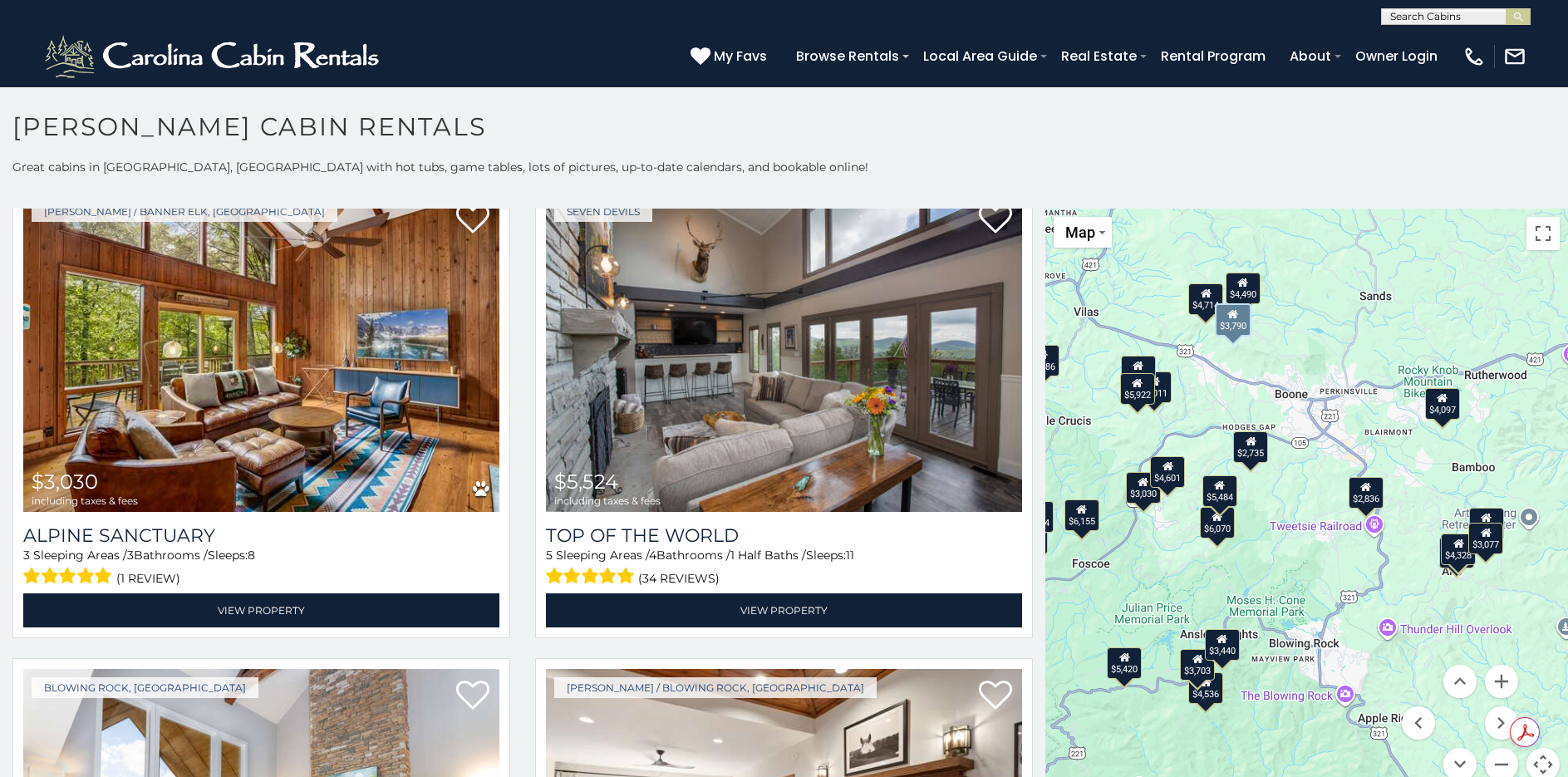
scroll to position [3408, 0]
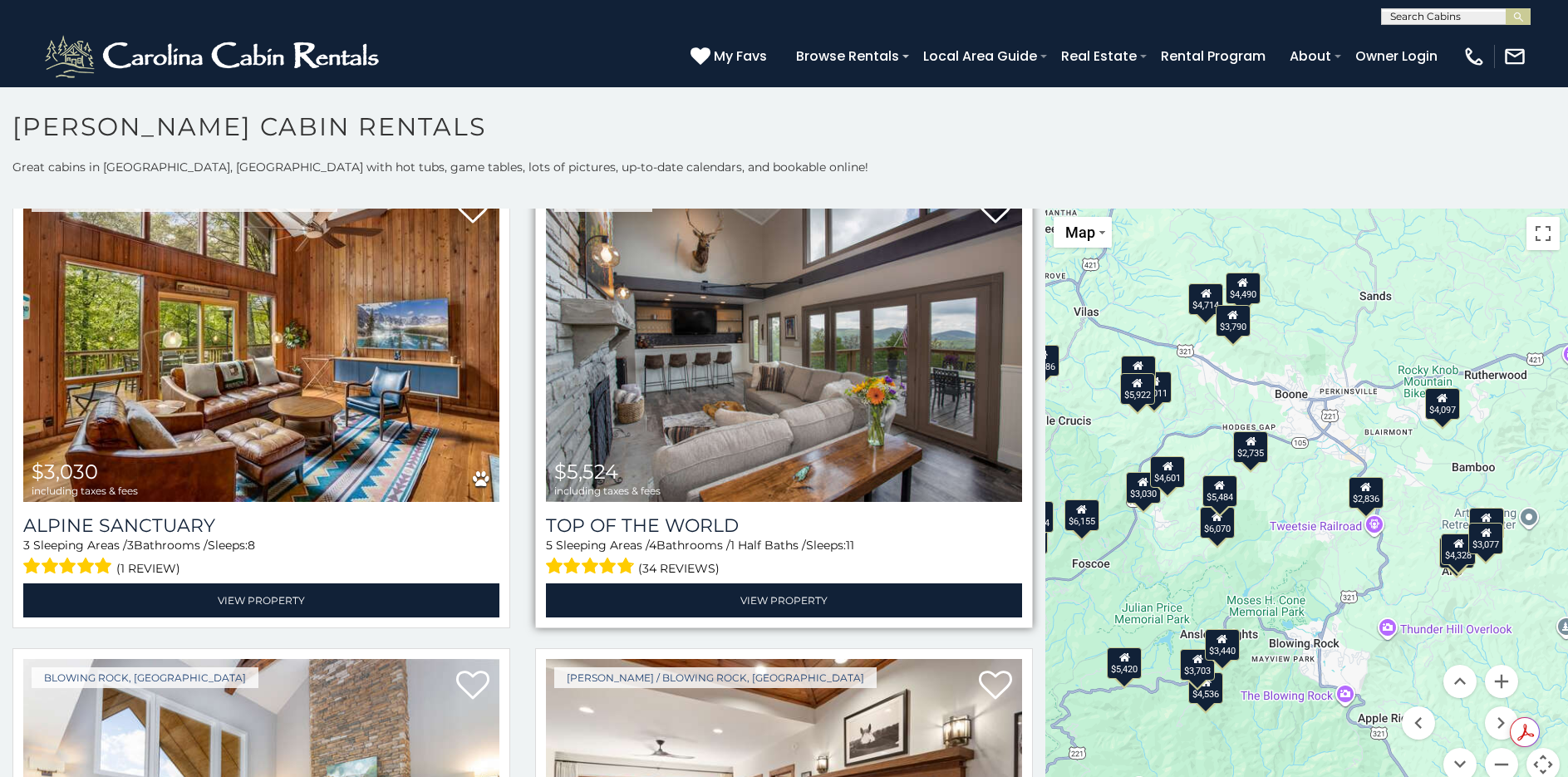
click at [635, 365] on img at bounding box center [784, 342] width 476 height 319
click at [714, 357] on img at bounding box center [784, 342] width 476 height 319
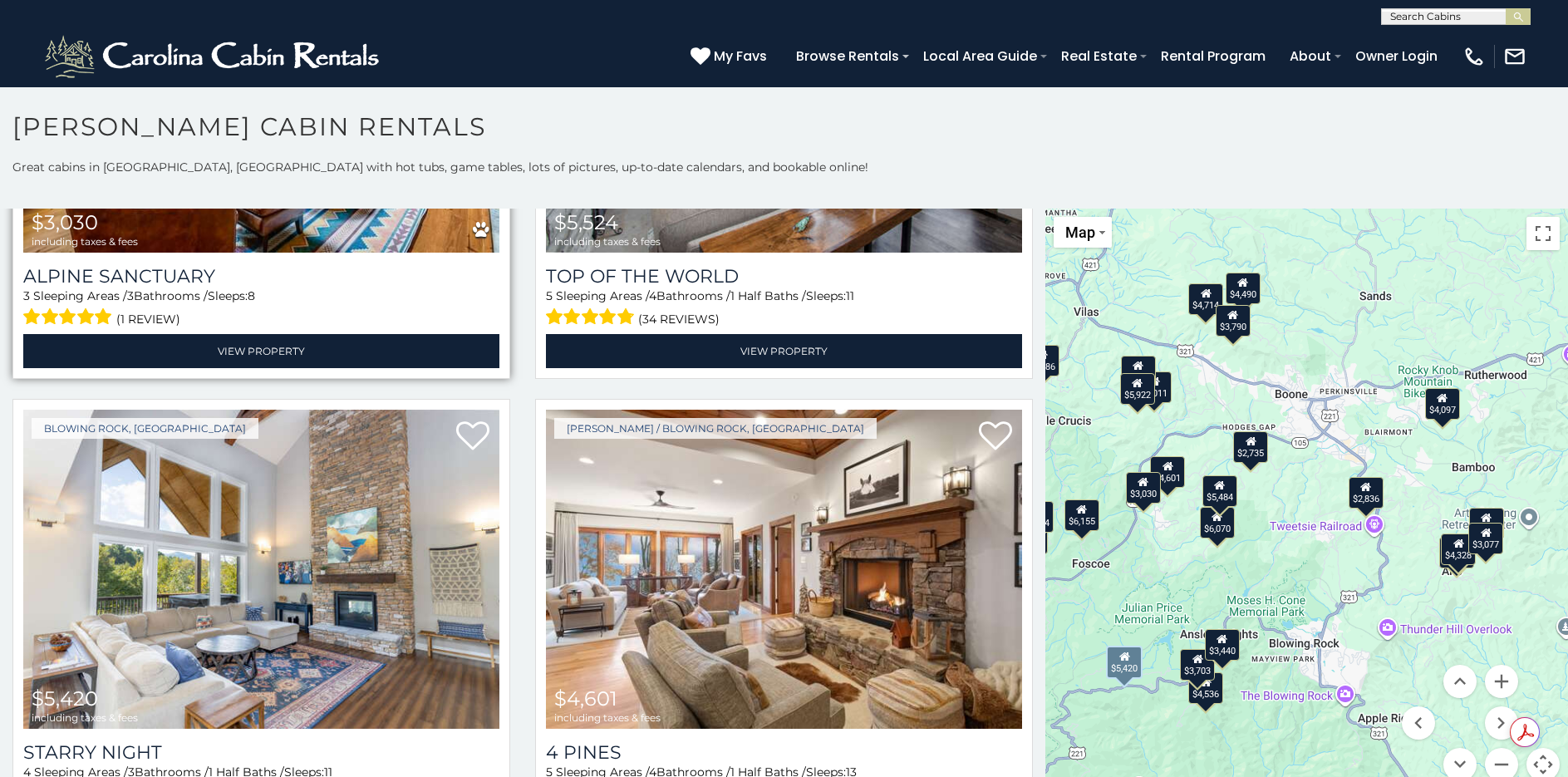
scroll to position [3491, 0]
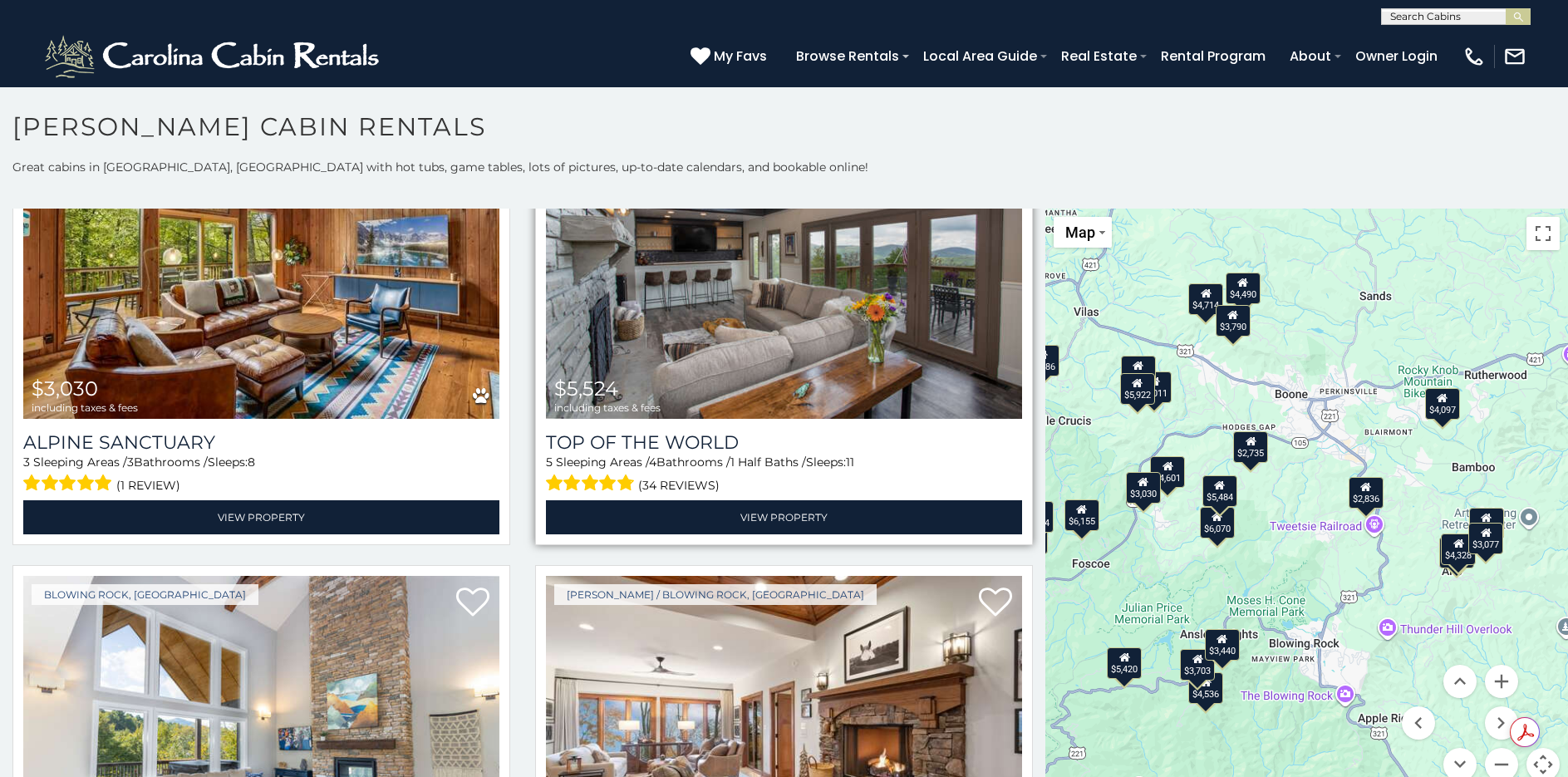
click at [749, 274] on img at bounding box center [784, 260] width 476 height 319
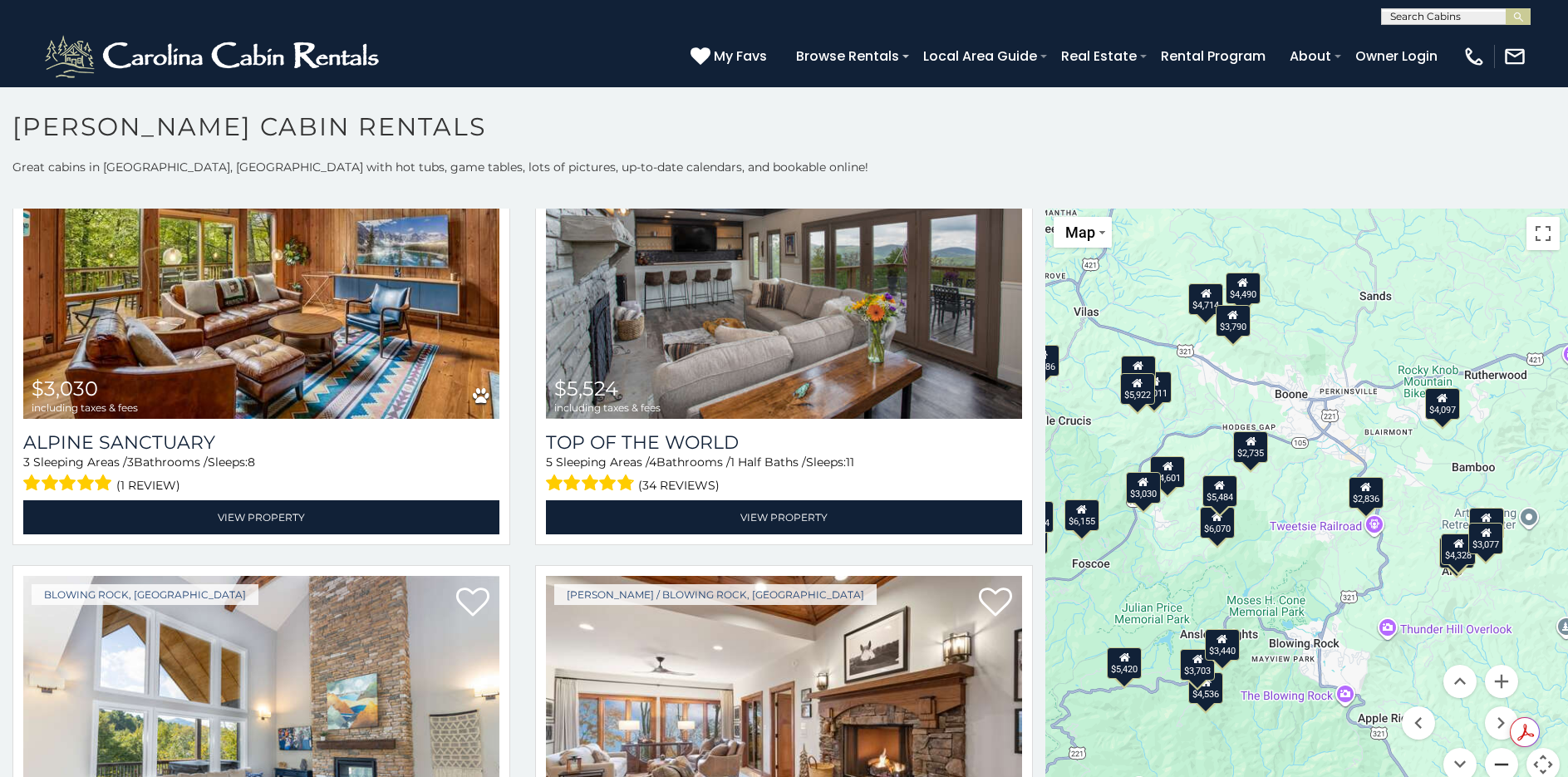
click at [1496, 759] on button "Zoom out" at bounding box center [1501, 764] width 33 height 33
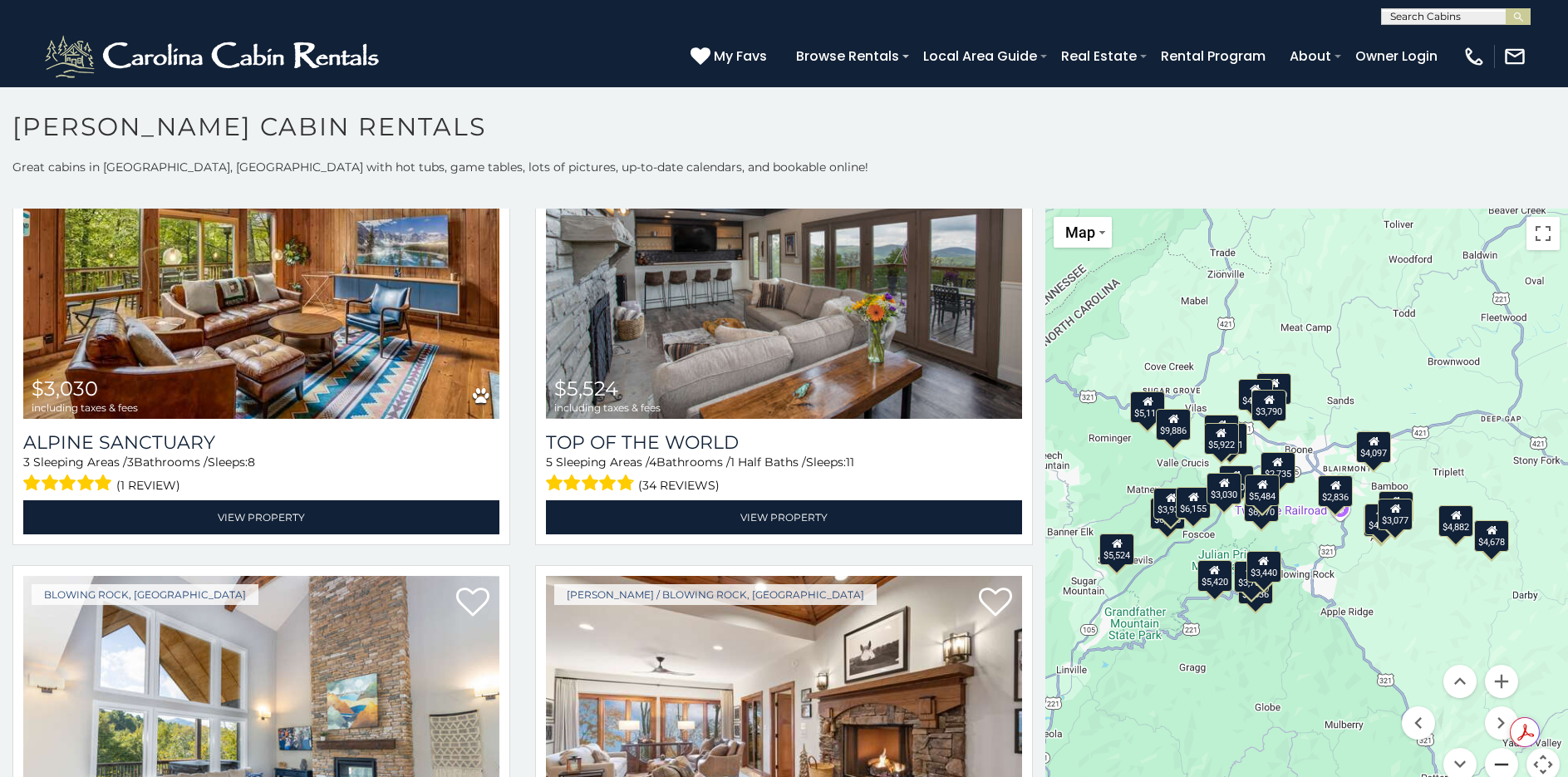
click at [1496, 759] on button "Zoom out" at bounding box center [1501, 764] width 33 height 33
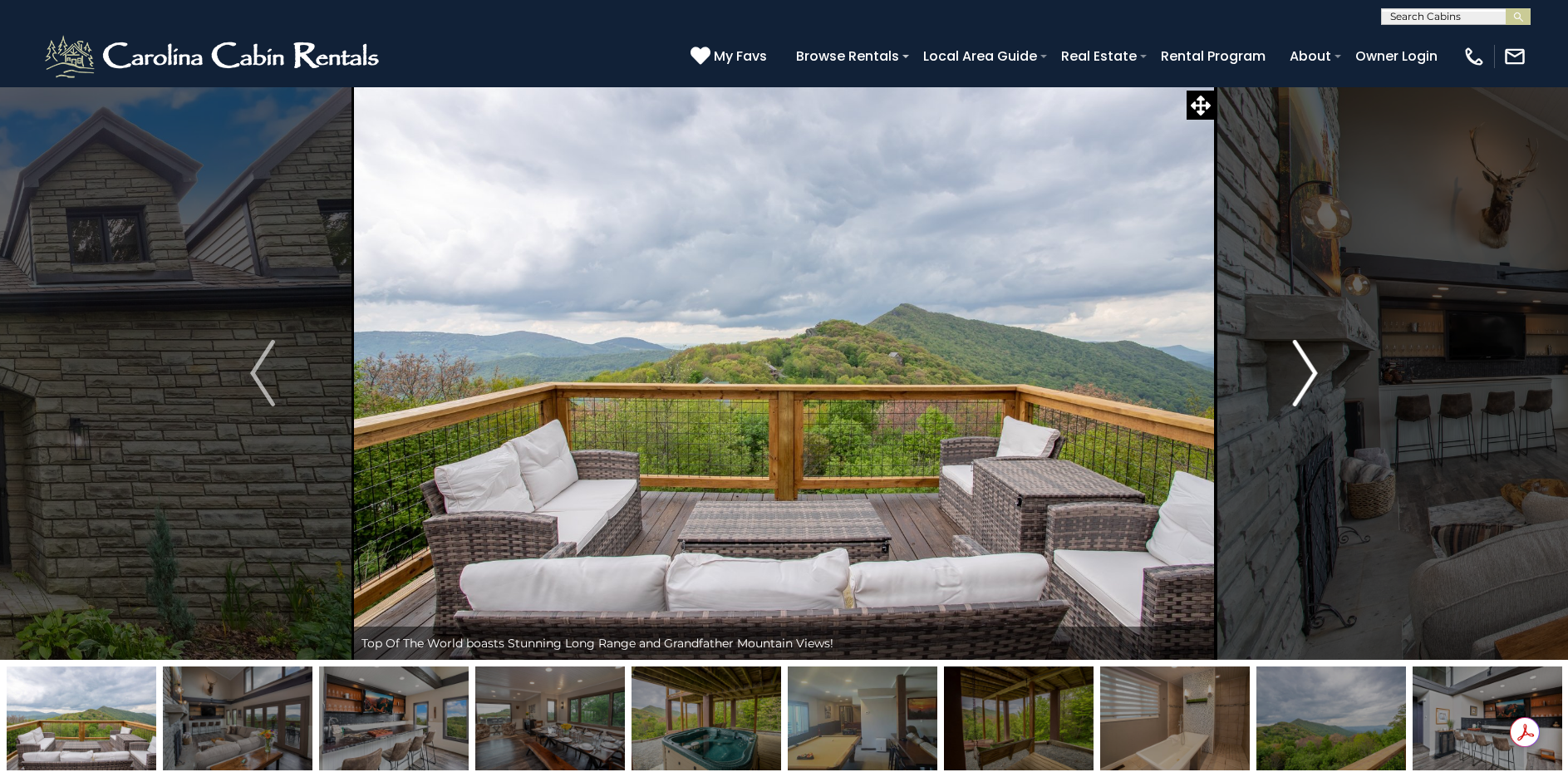
click at [1305, 386] on img "Next" at bounding box center [1306, 373] width 25 height 66
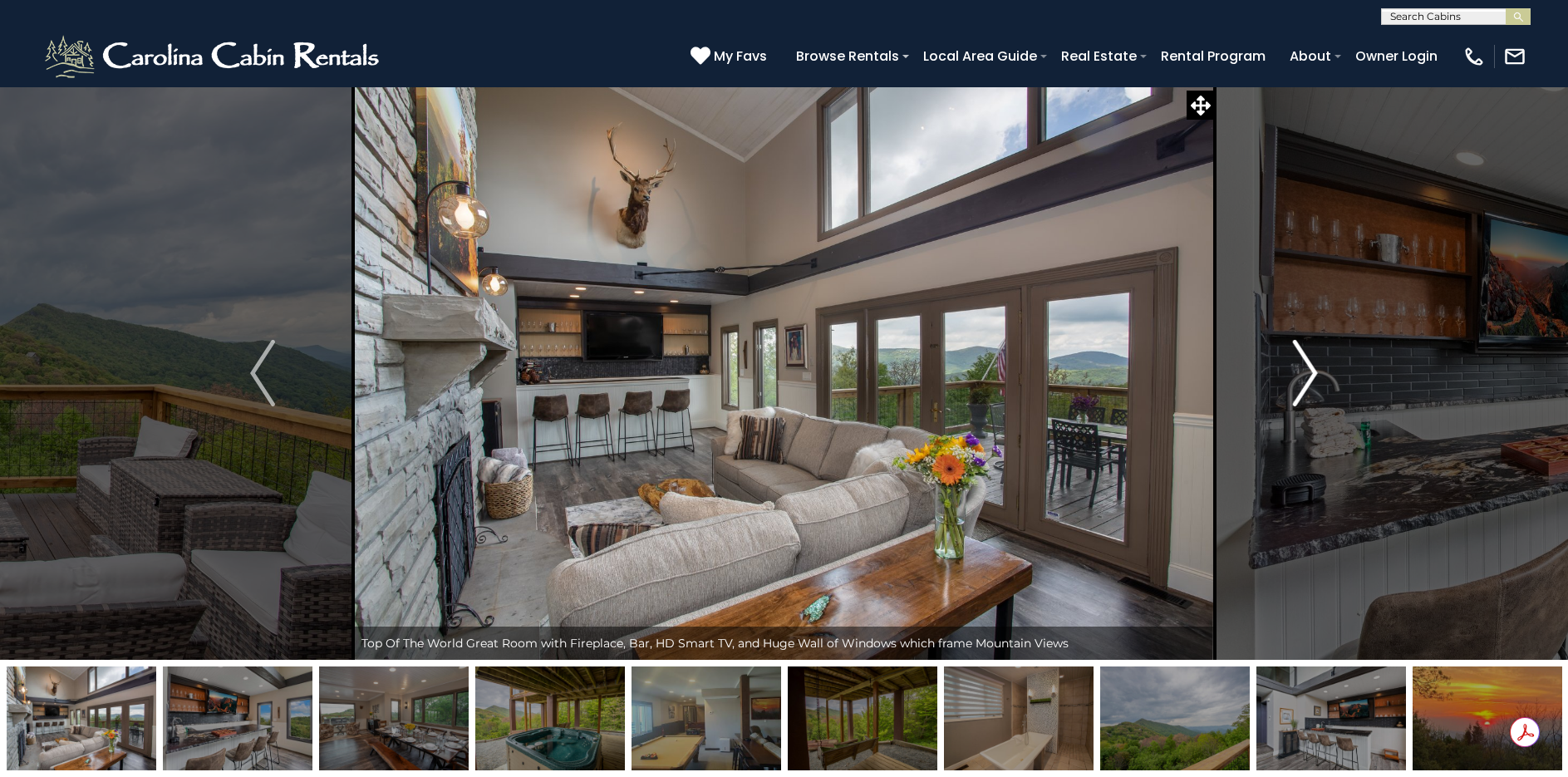
click at [1305, 386] on img "Next" at bounding box center [1306, 373] width 25 height 66
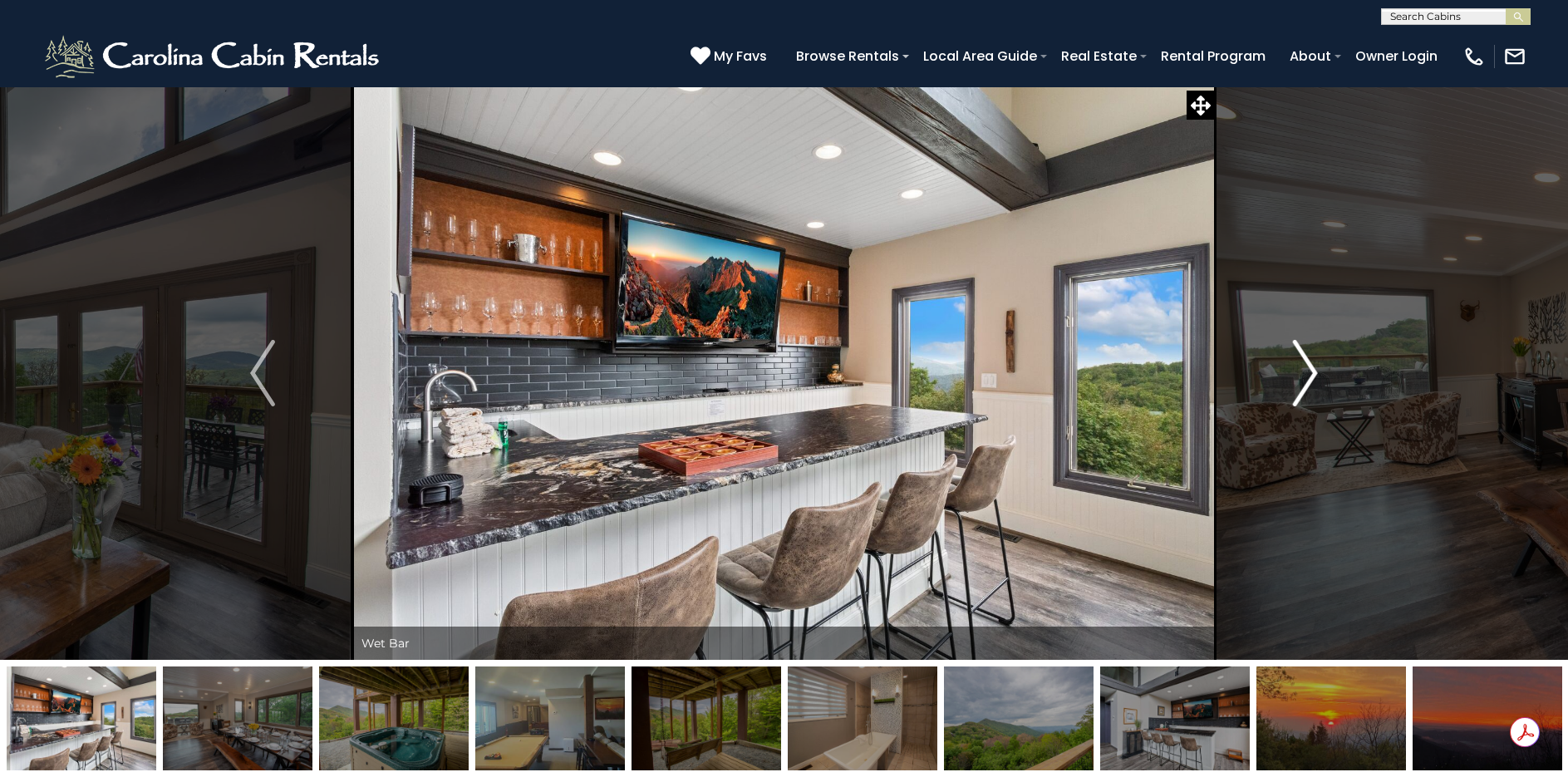
click at [1305, 386] on img "Next" at bounding box center [1306, 373] width 25 height 66
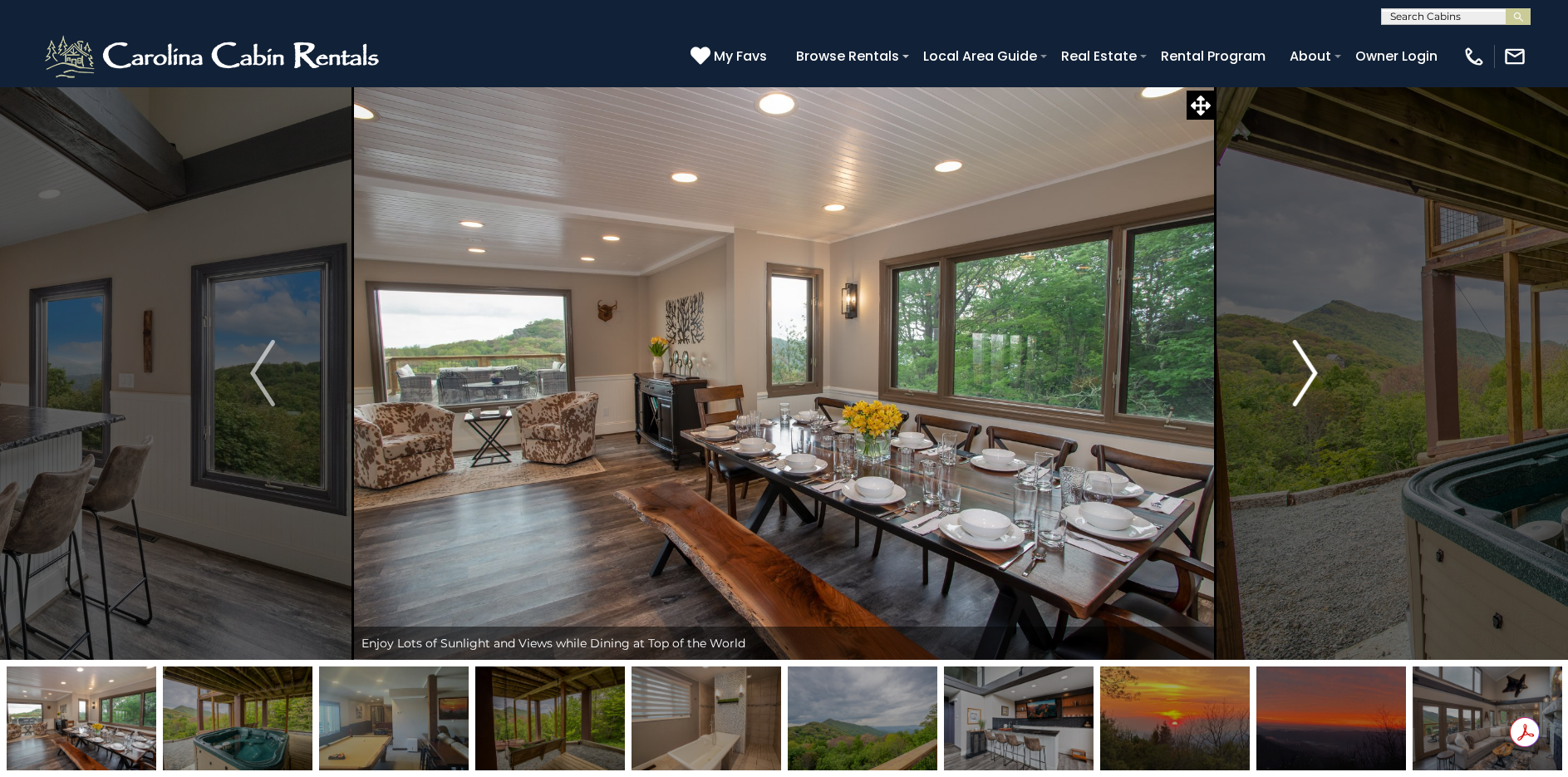
click at [1305, 385] on img "Next" at bounding box center [1306, 373] width 25 height 66
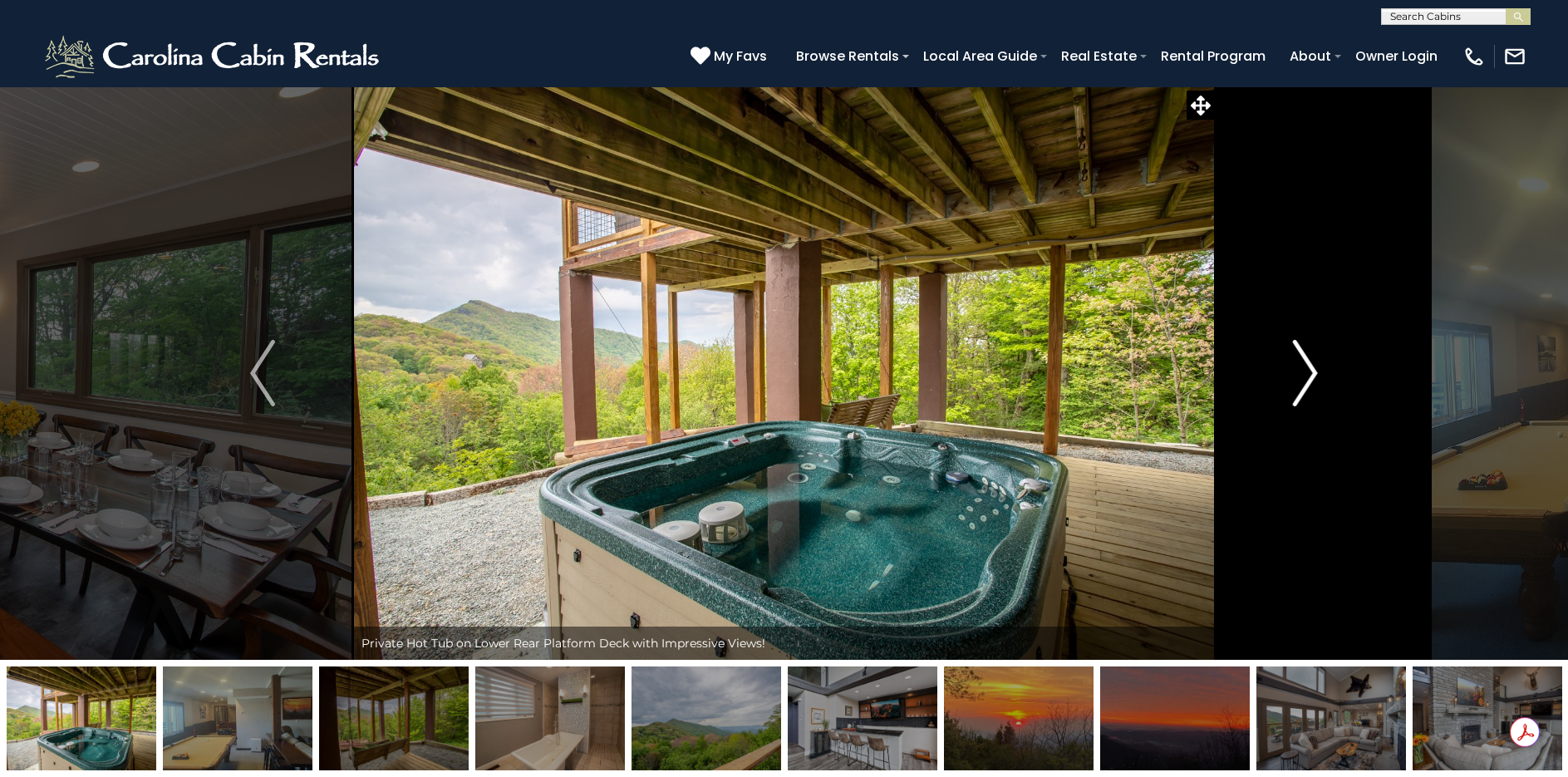
click at [1305, 385] on img "Next" at bounding box center [1306, 373] width 25 height 66
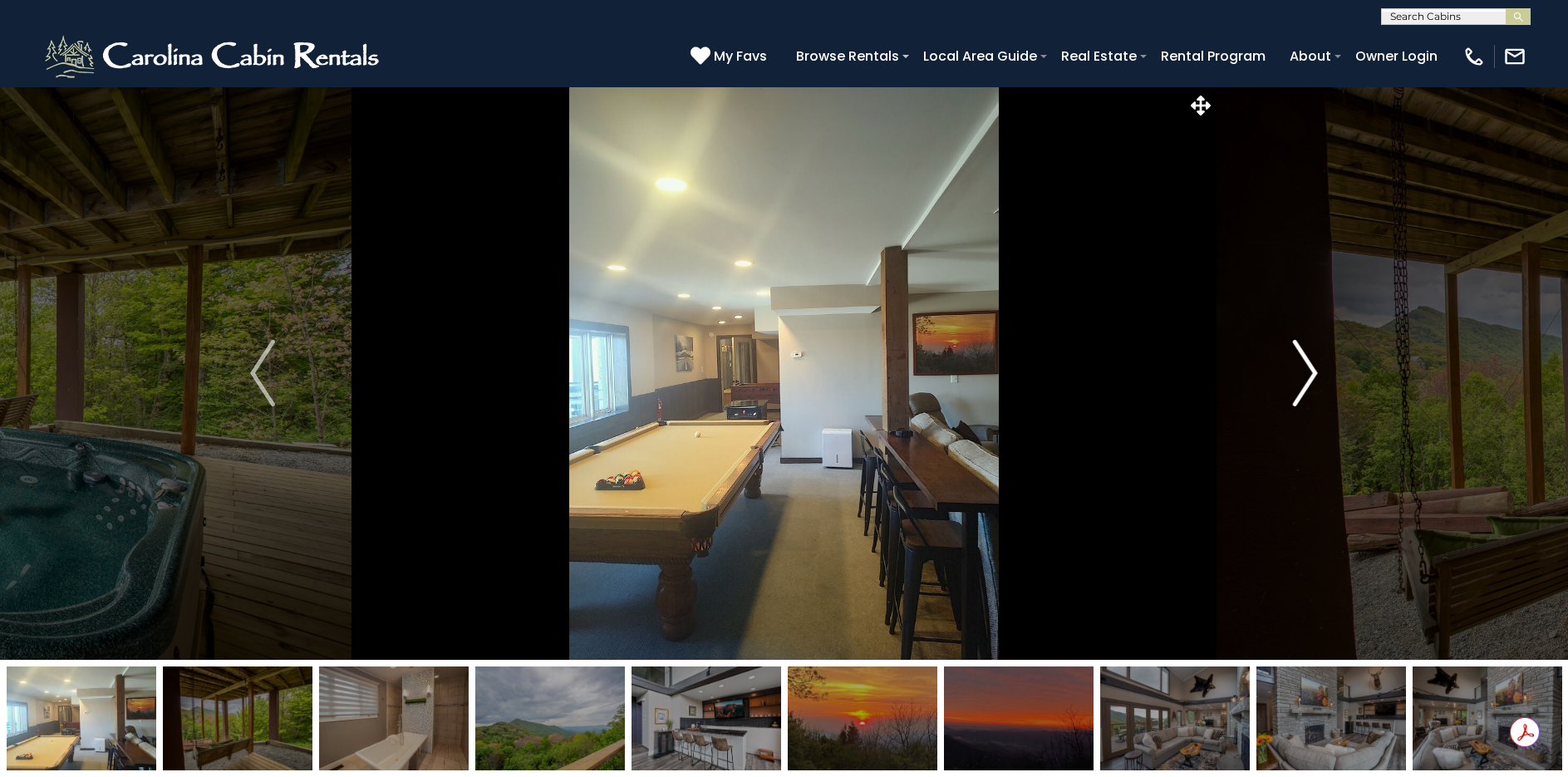
click at [1305, 384] on img "Next" at bounding box center [1306, 373] width 25 height 66
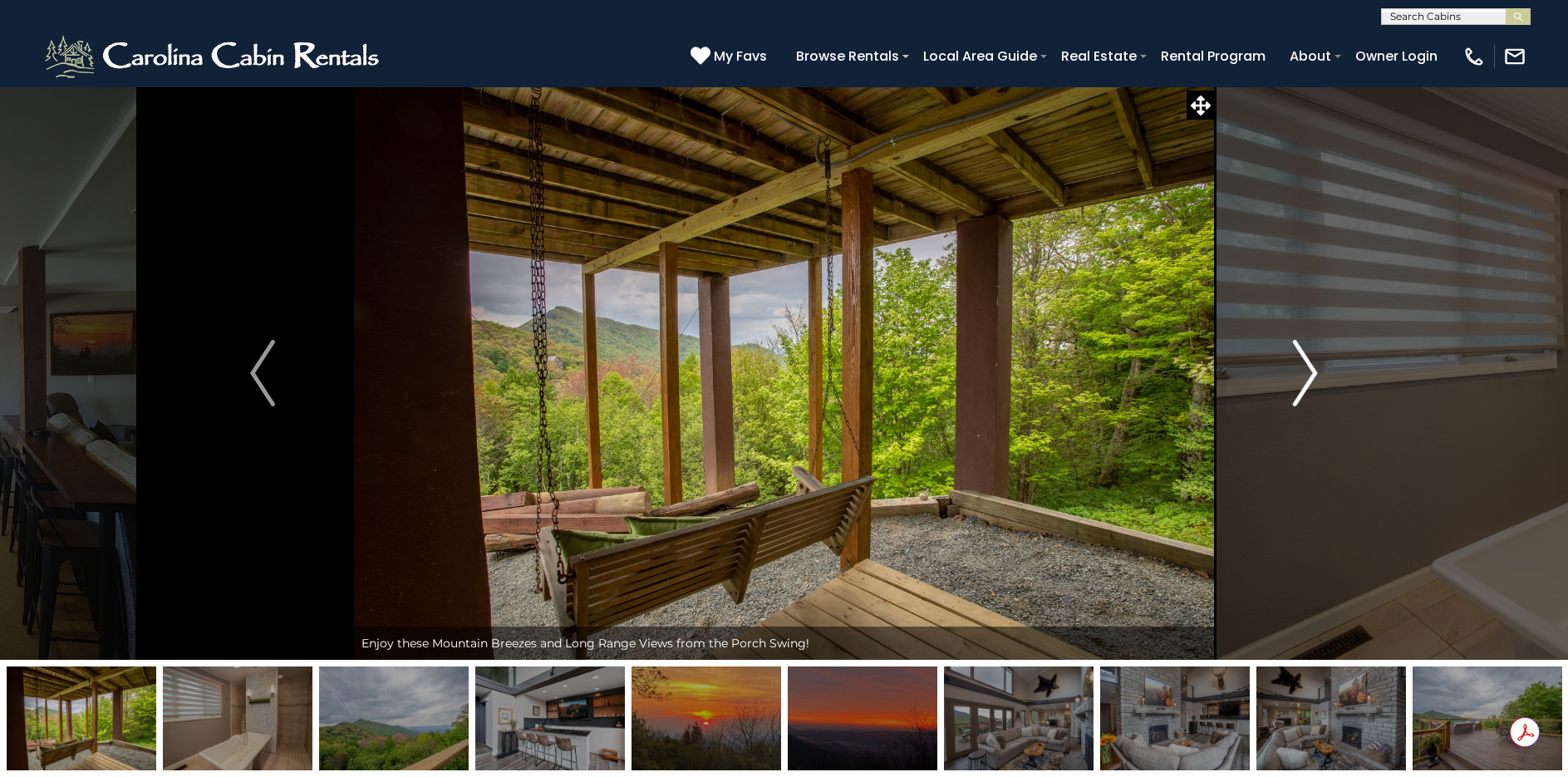
click at [1305, 384] on img "Next" at bounding box center [1306, 373] width 25 height 66
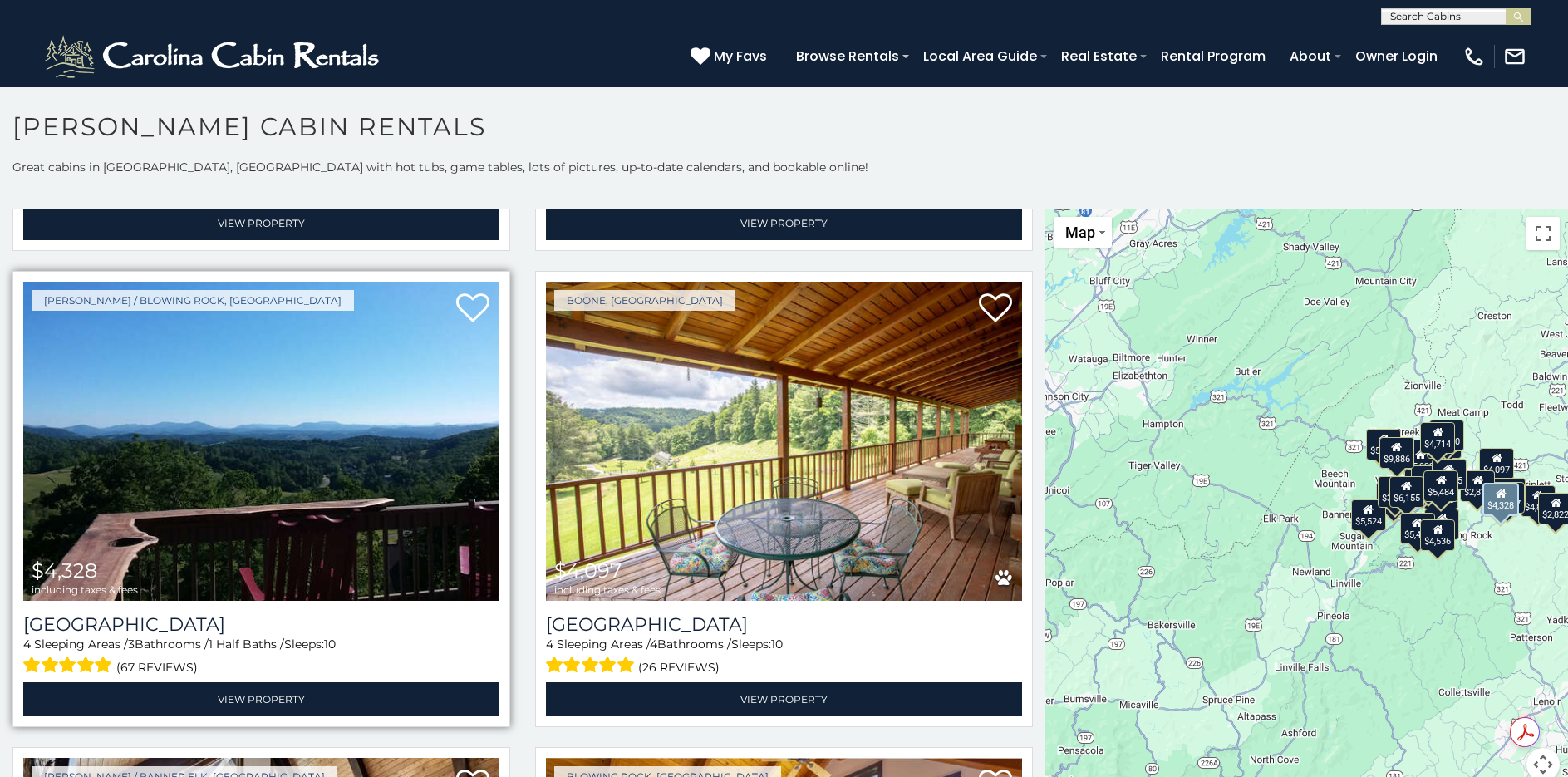
scroll to position [4903, 0]
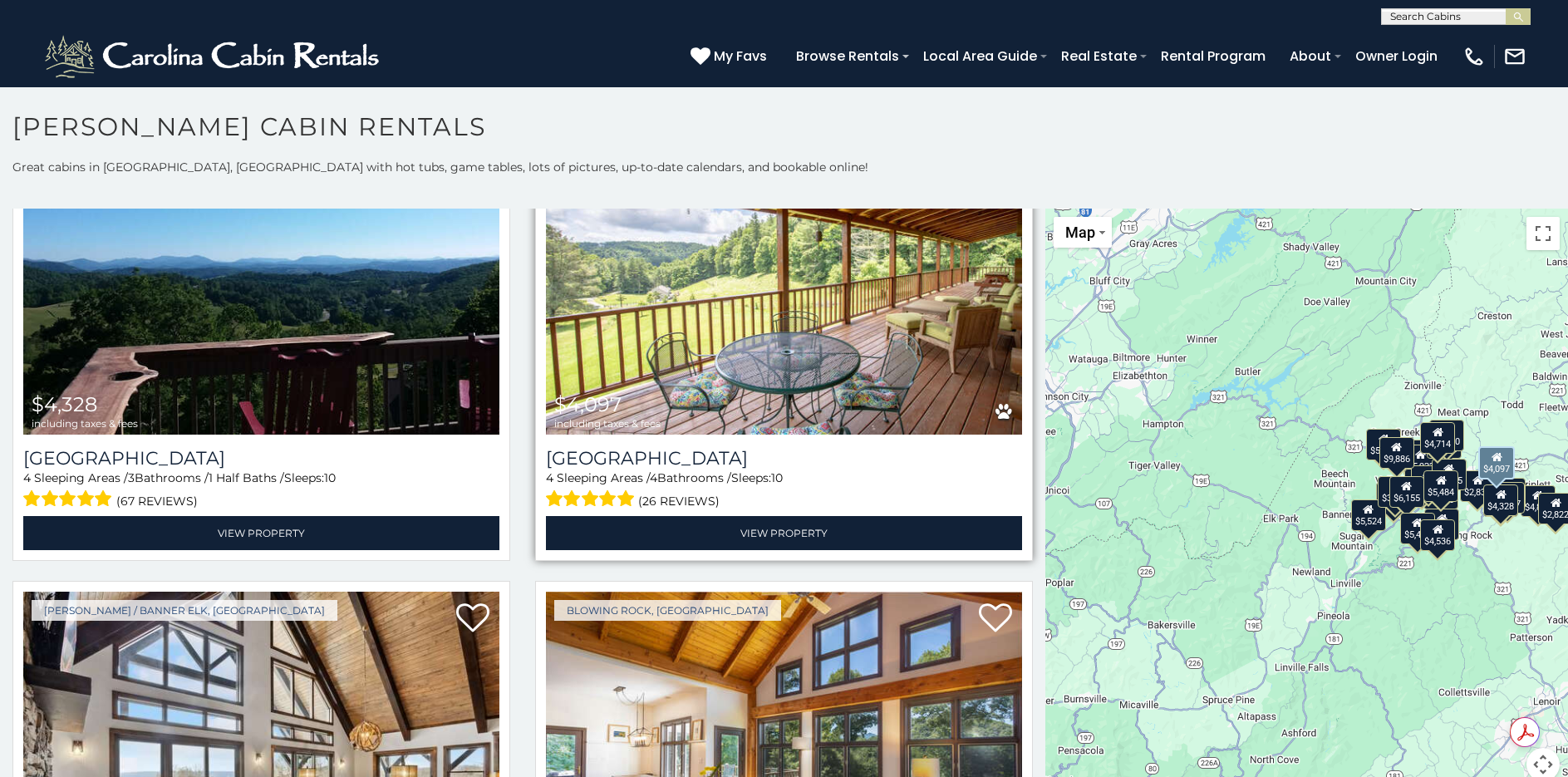
click at [763, 313] on img at bounding box center [784, 275] width 476 height 319
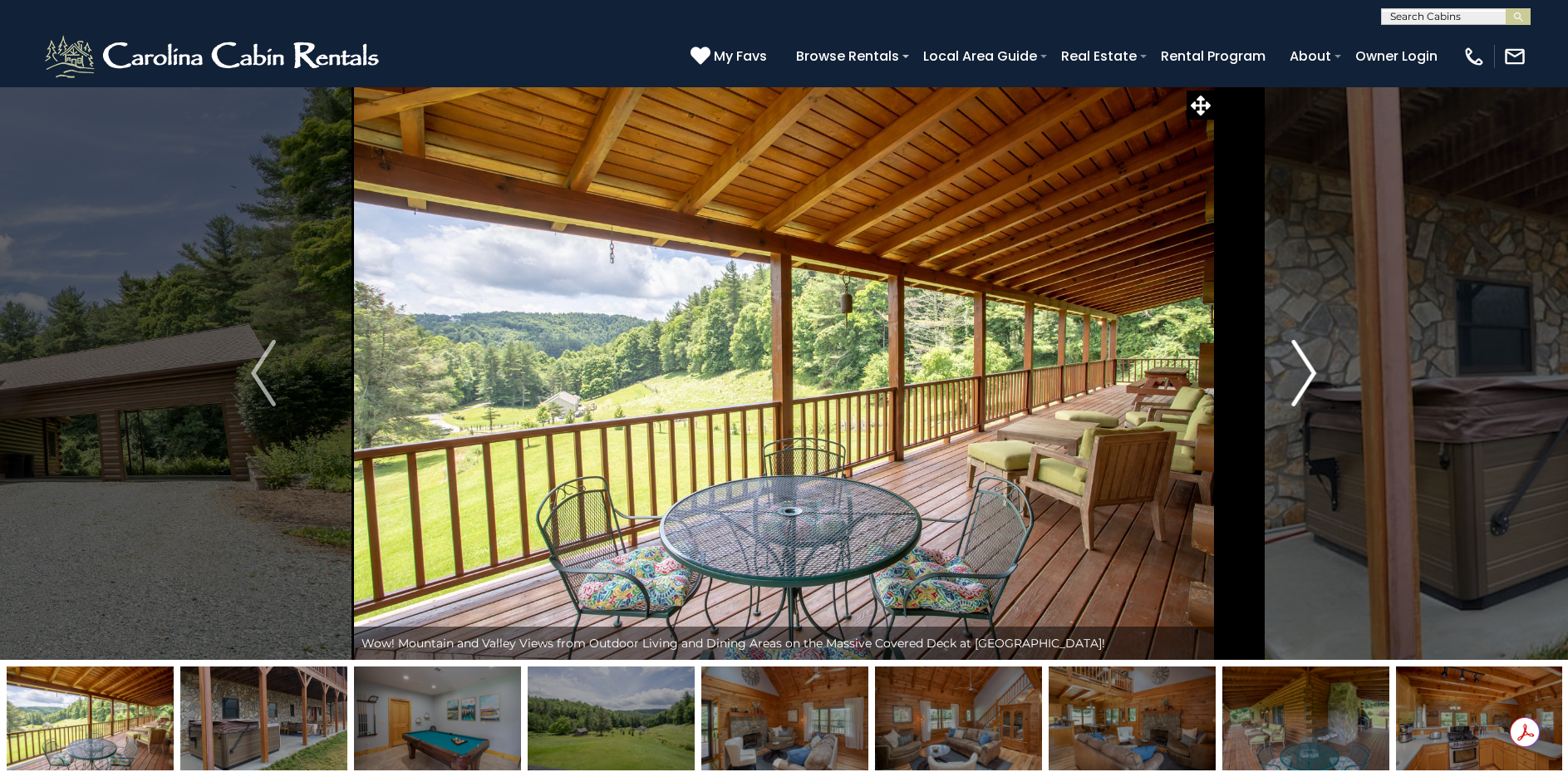
click at [1295, 377] on img "Next" at bounding box center [1305, 373] width 25 height 66
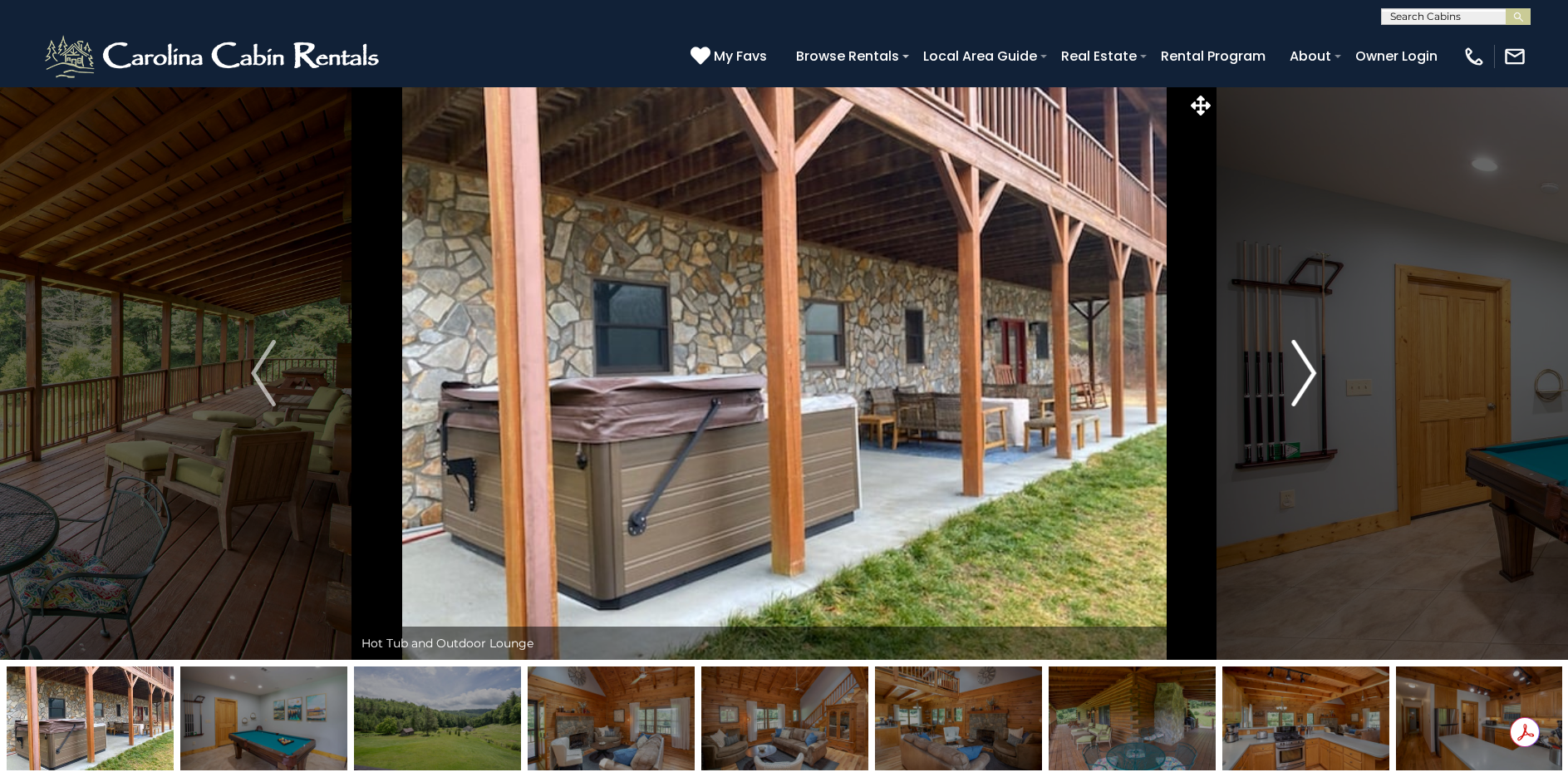
click at [1292, 378] on img "Next" at bounding box center [1305, 373] width 25 height 66
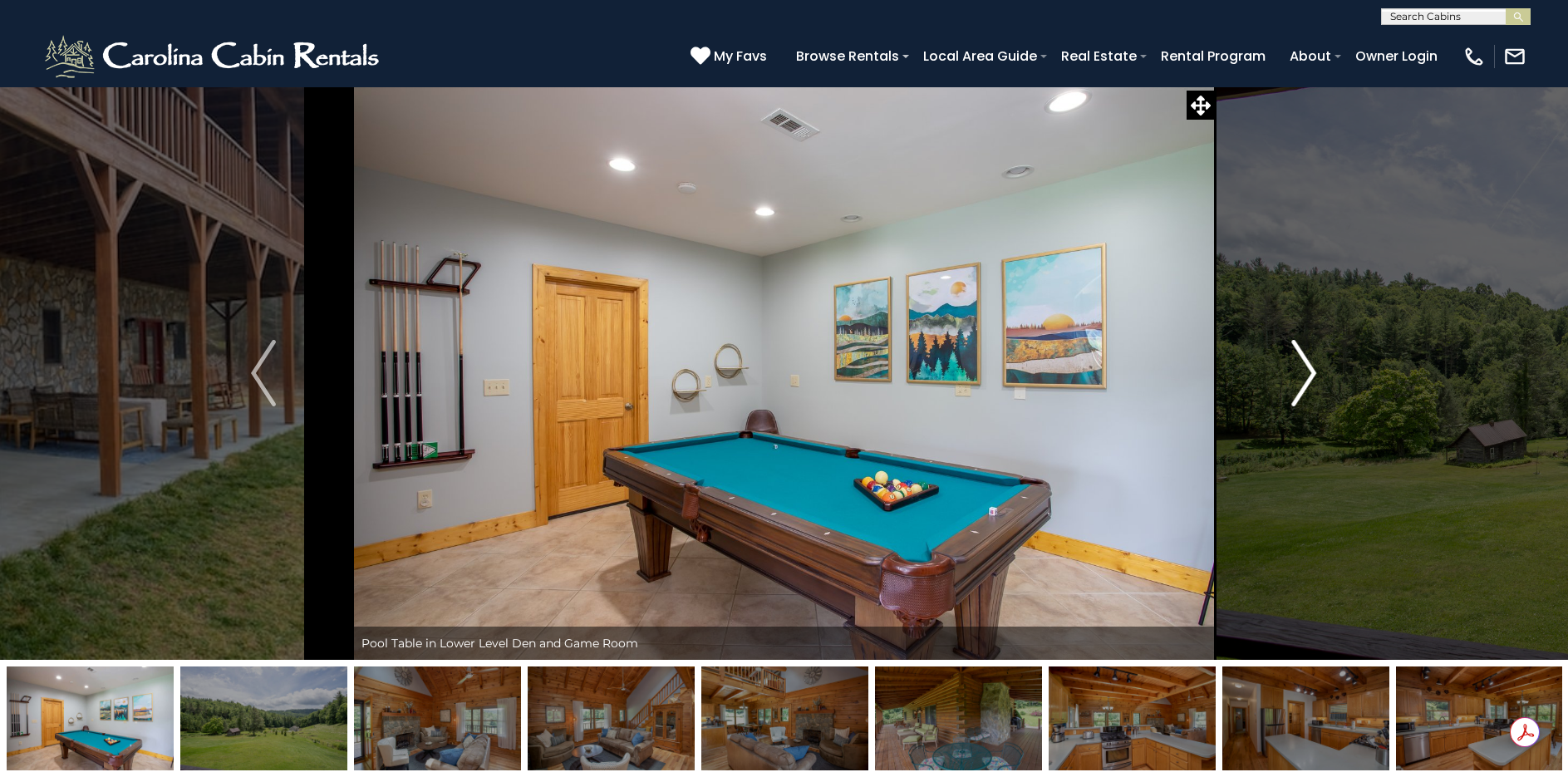
click at [1292, 378] on img "Next" at bounding box center [1305, 373] width 25 height 66
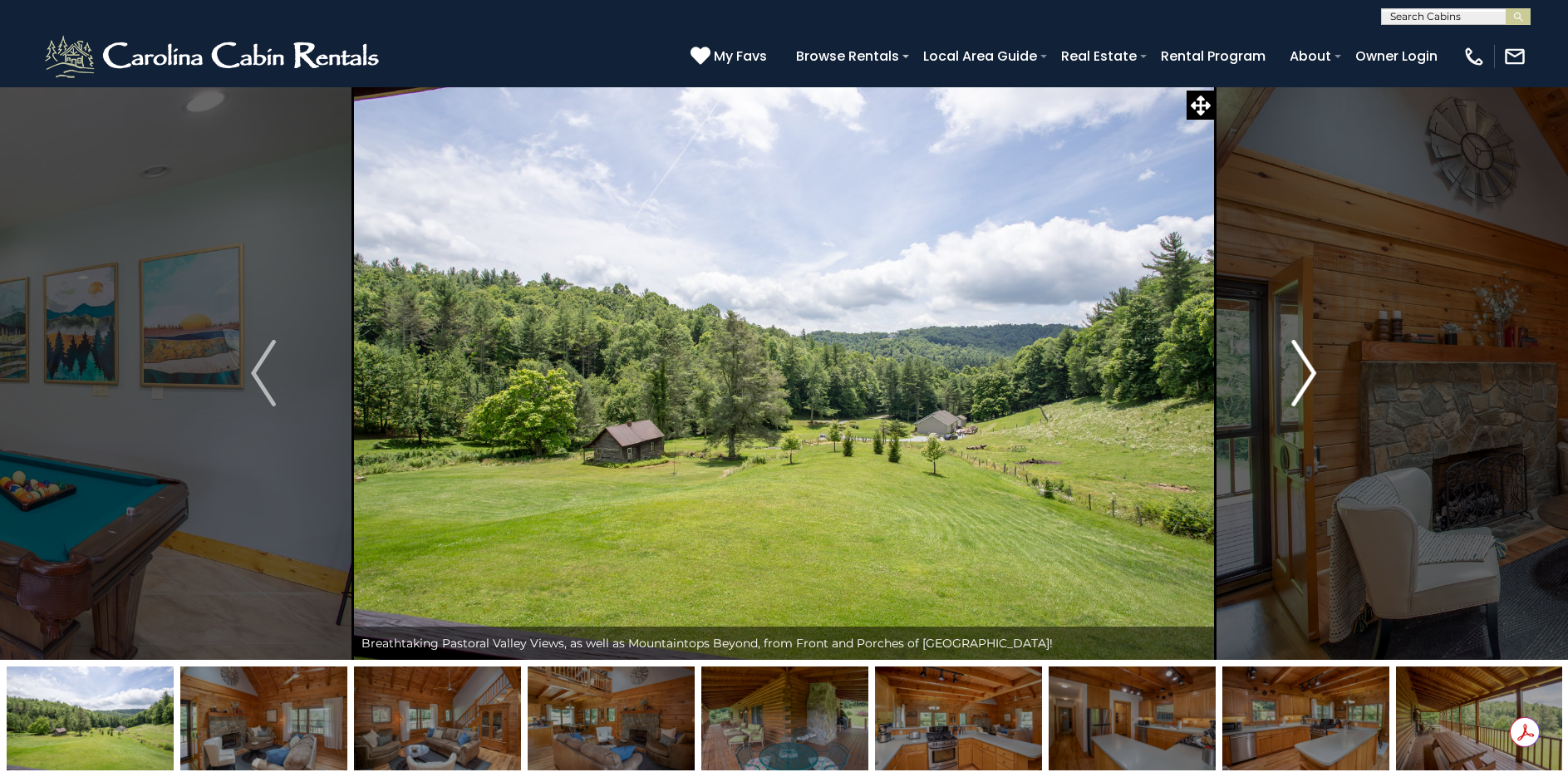
click at [1292, 376] on img "Next" at bounding box center [1305, 373] width 25 height 66
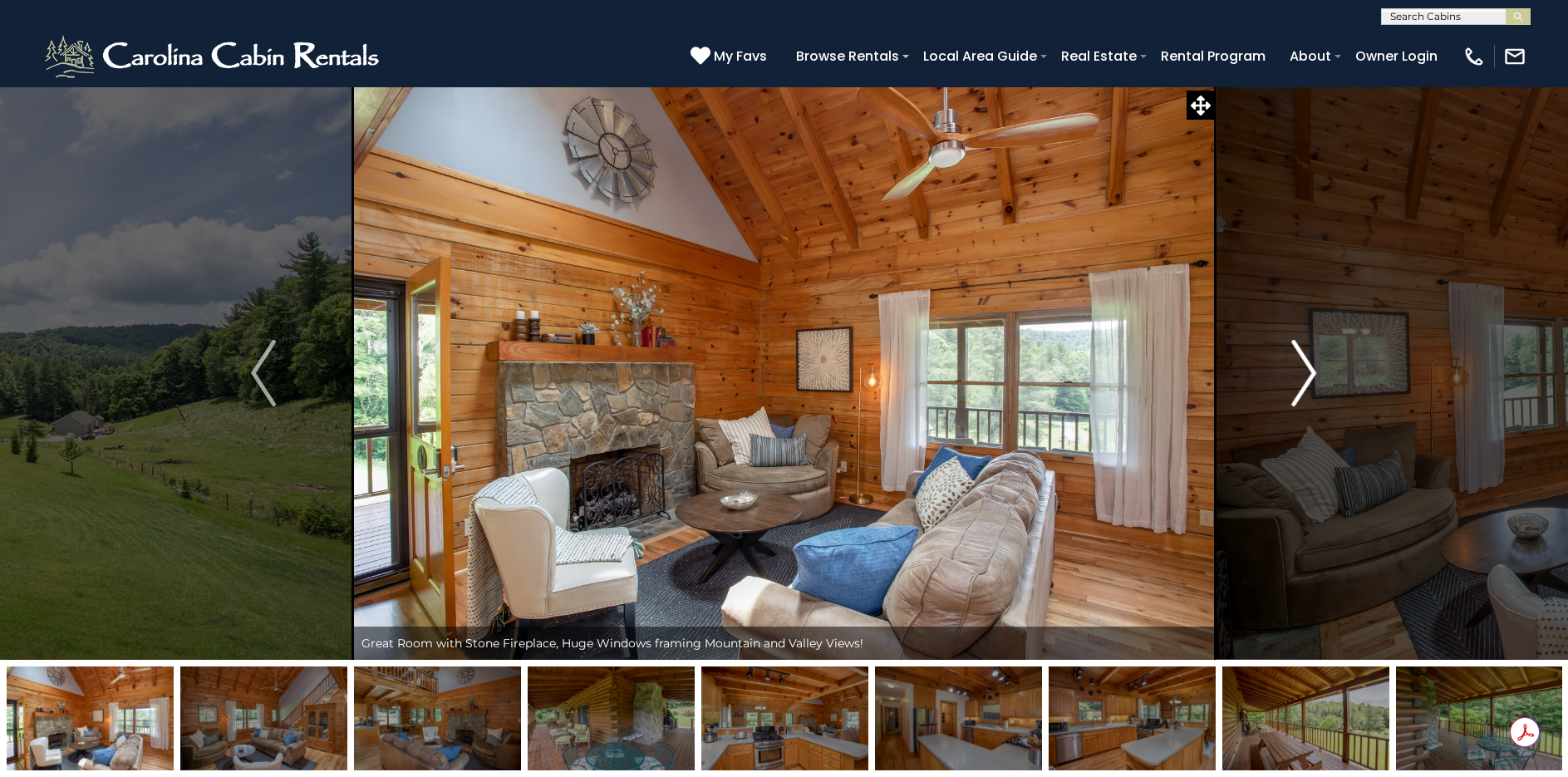
click at [1292, 376] on img "Next" at bounding box center [1305, 373] width 25 height 66
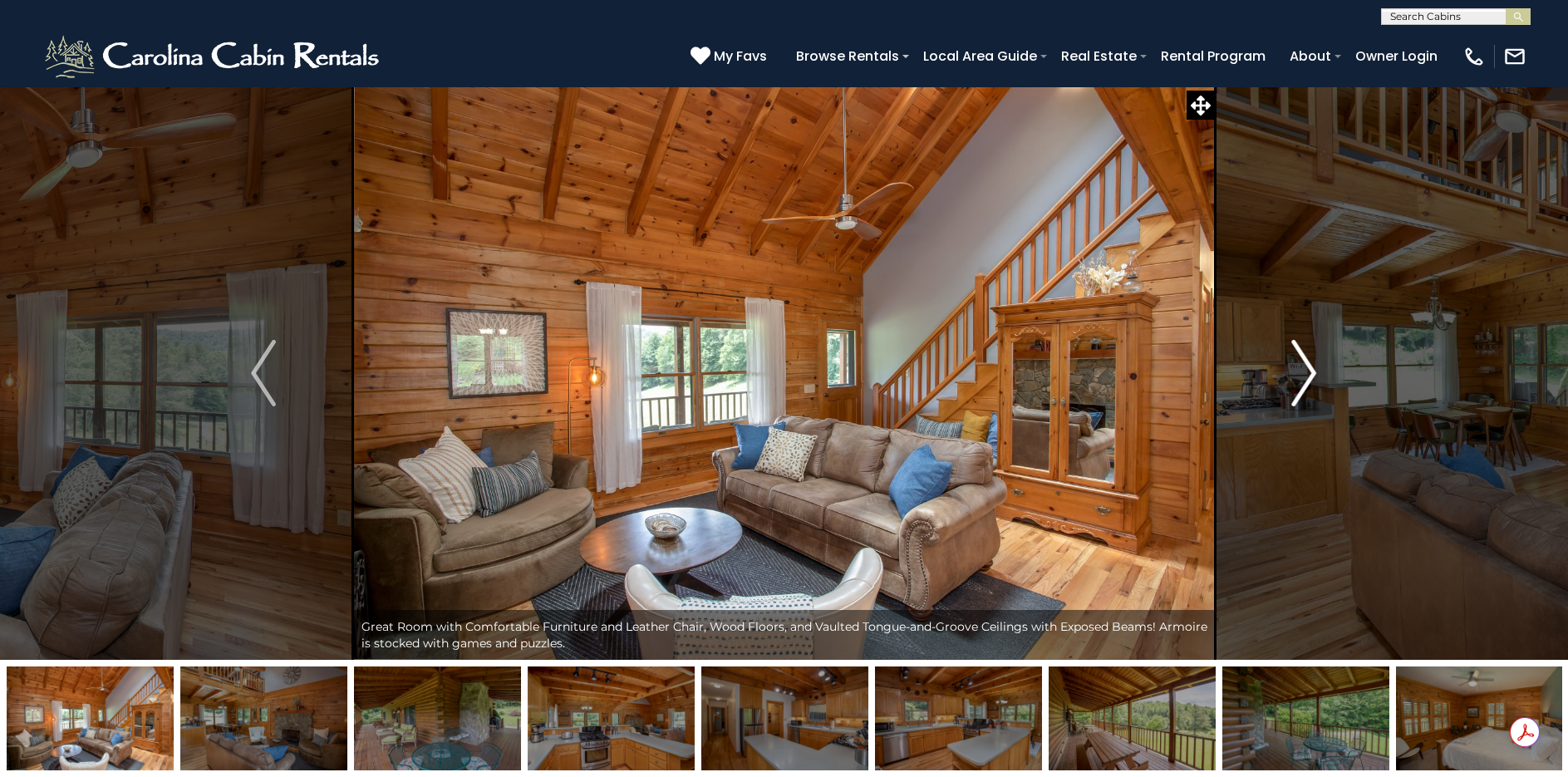
click at [1292, 376] on img "Next" at bounding box center [1305, 373] width 25 height 66
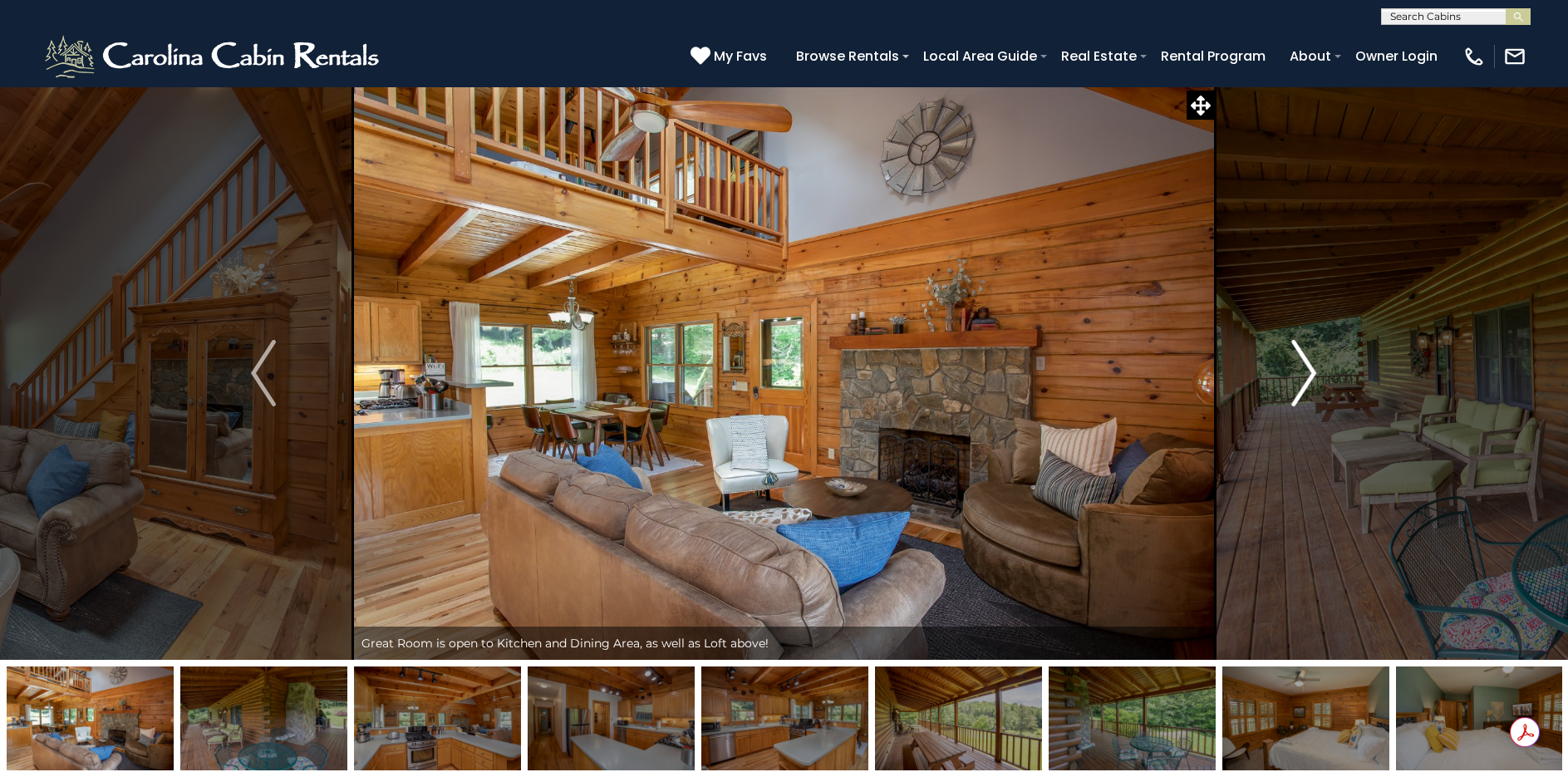
click at [1292, 376] on img "Next" at bounding box center [1305, 373] width 25 height 66
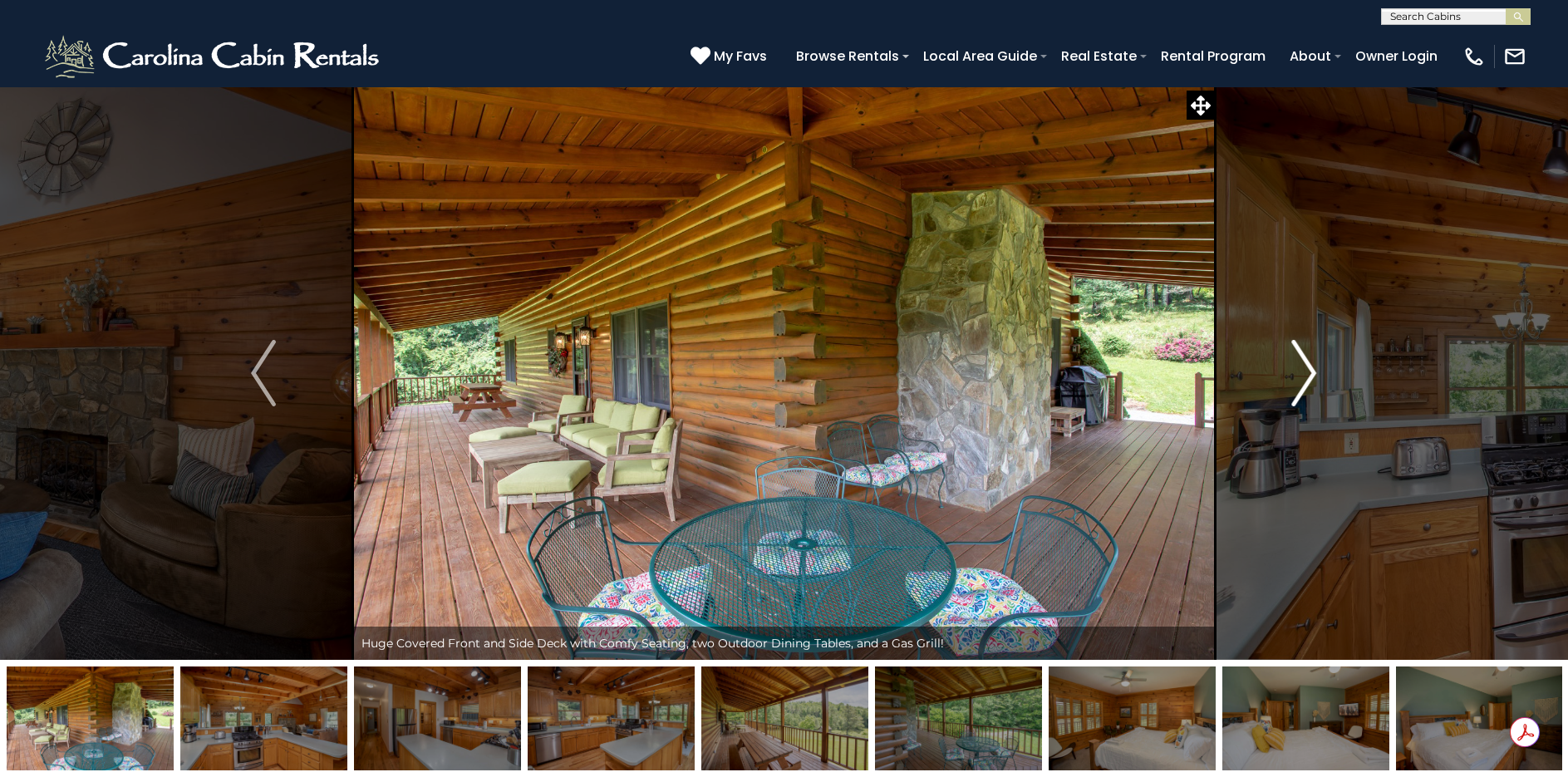
click at [1292, 376] on img "Next" at bounding box center [1305, 373] width 25 height 66
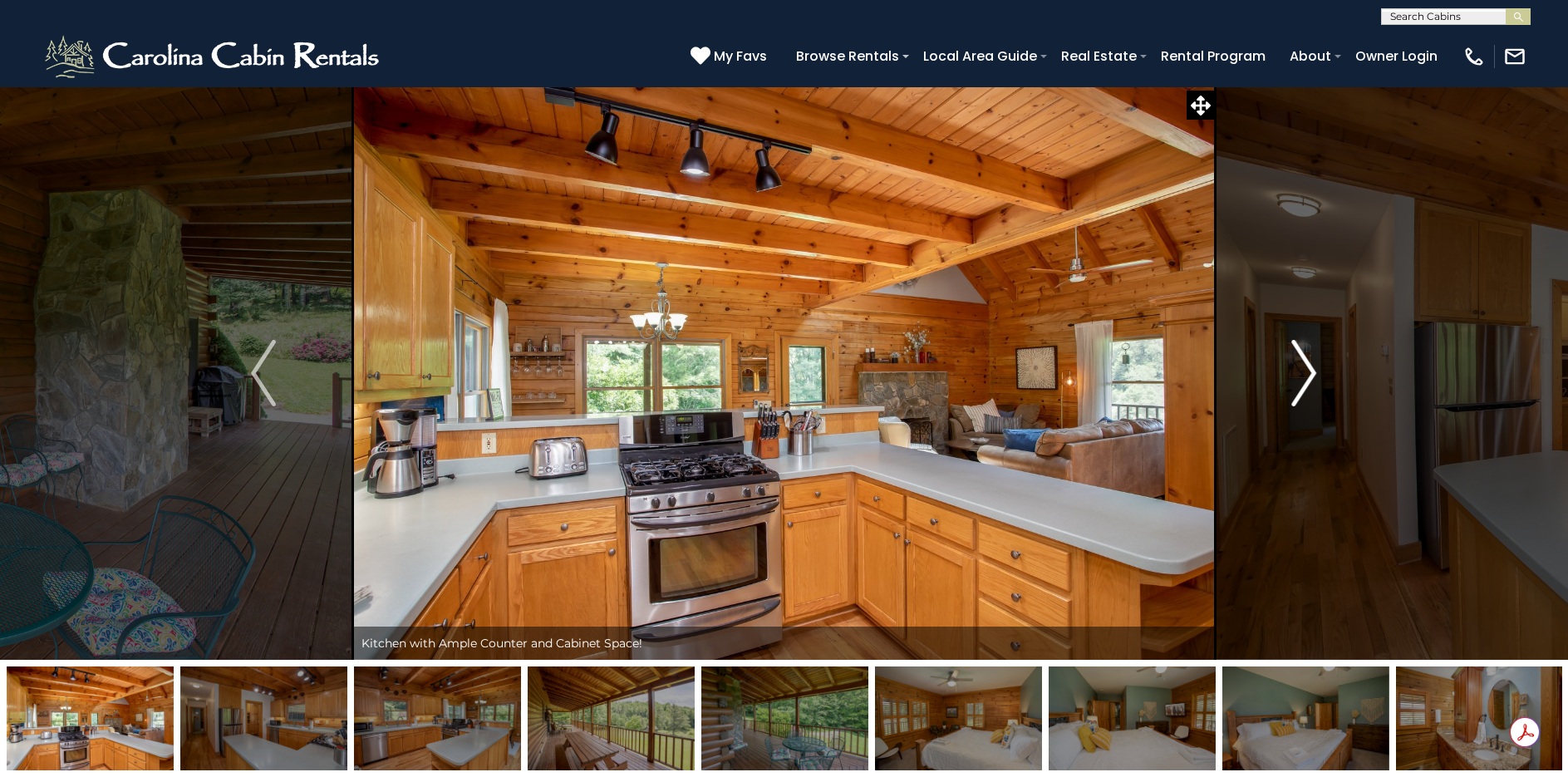
click at [1292, 376] on img "Next" at bounding box center [1305, 373] width 25 height 66
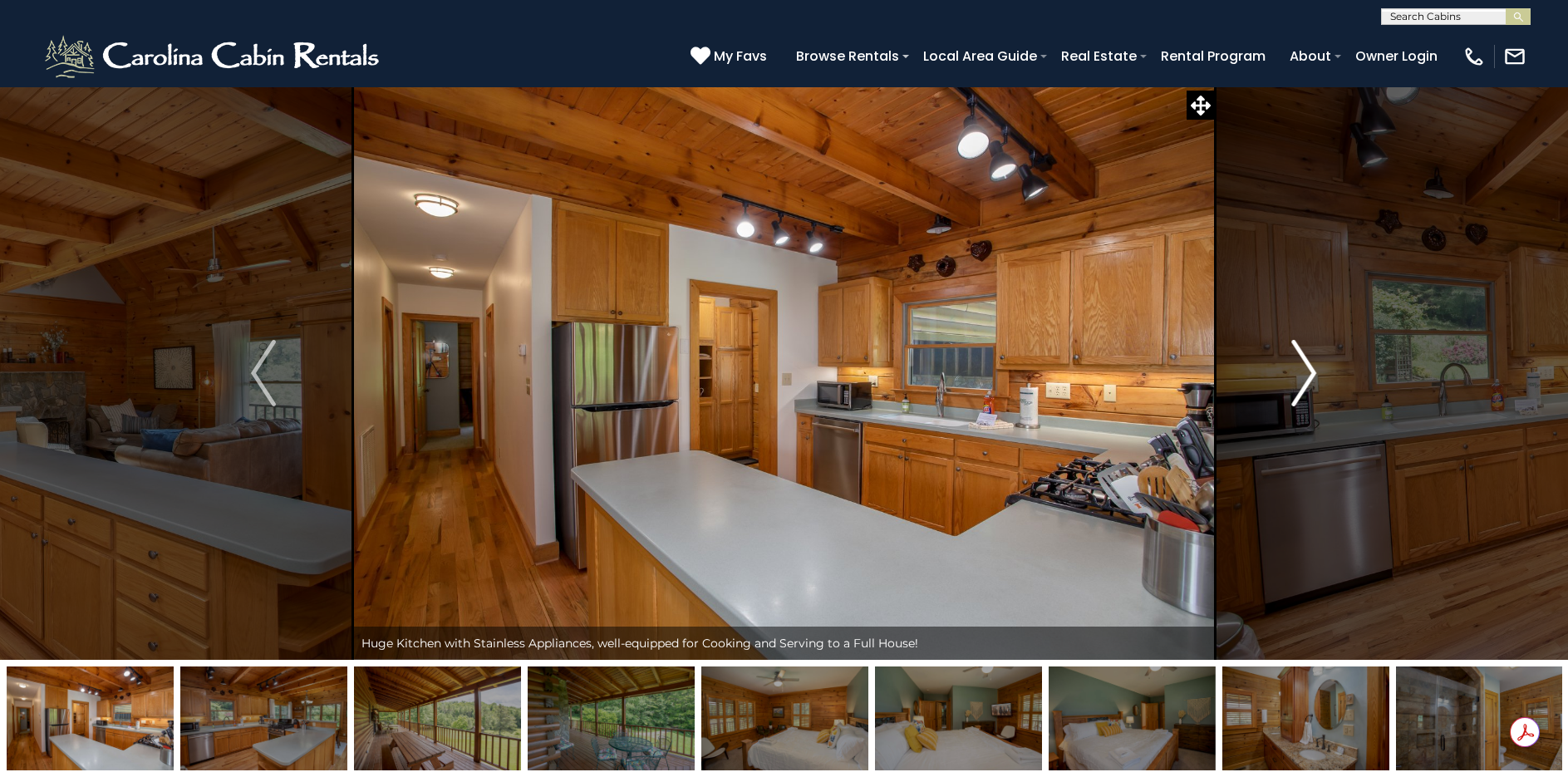
click at [1292, 376] on img "Next" at bounding box center [1305, 373] width 25 height 66
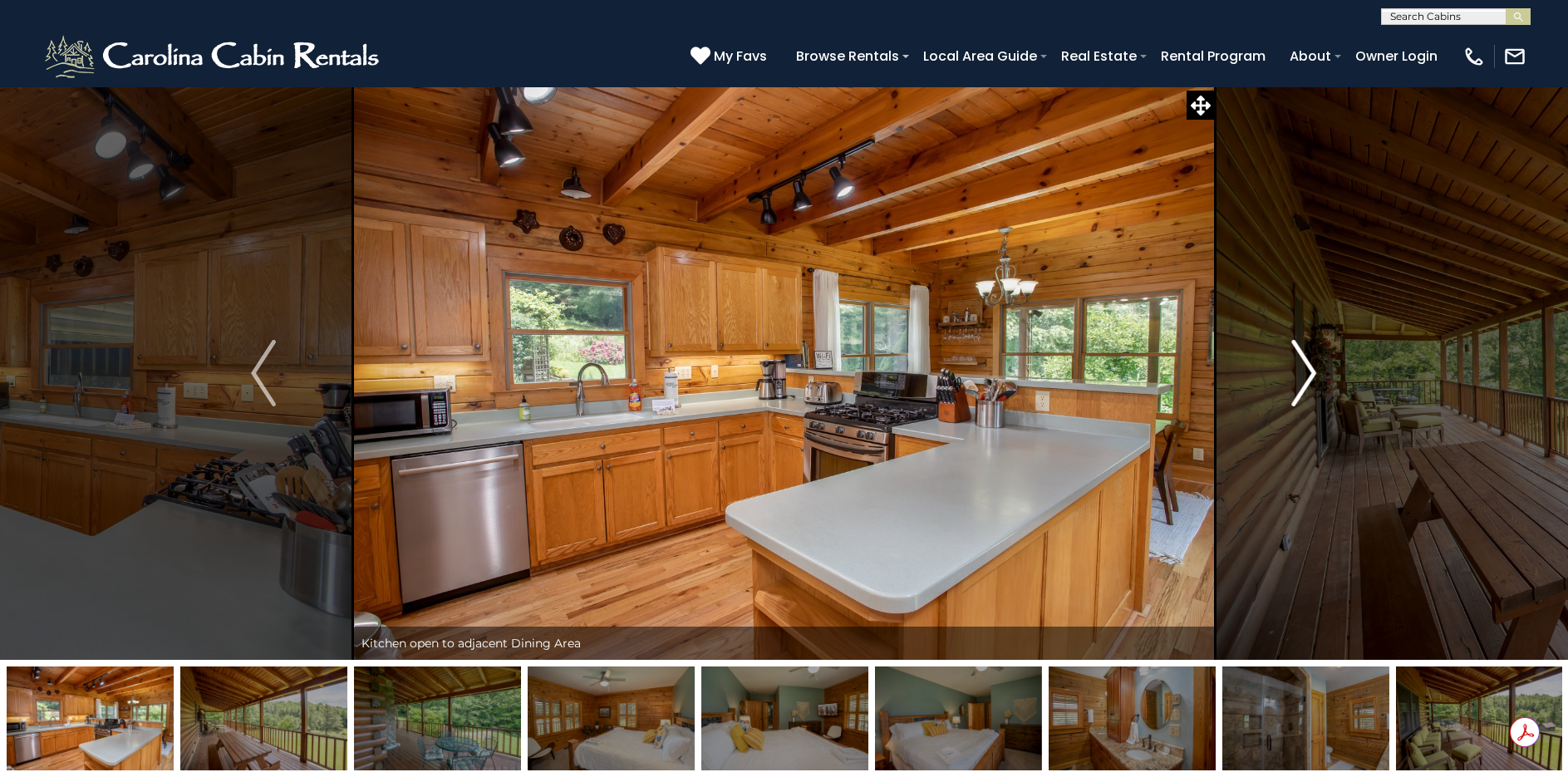
click at [1292, 376] on img "Next" at bounding box center [1305, 373] width 25 height 66
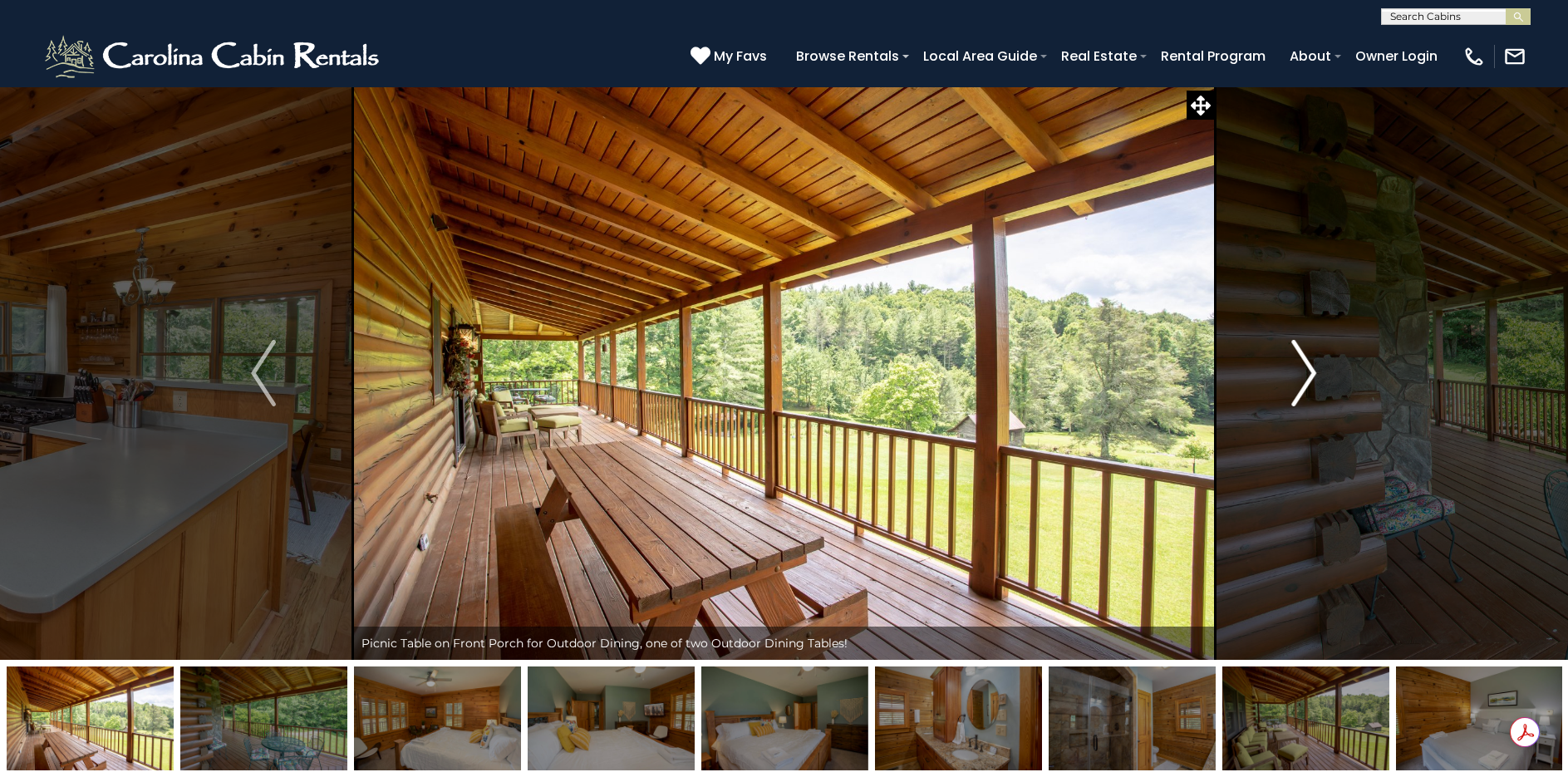
click at [1292, 376] on img "Next" at bounding box center [1305, 373] width 25 height 66
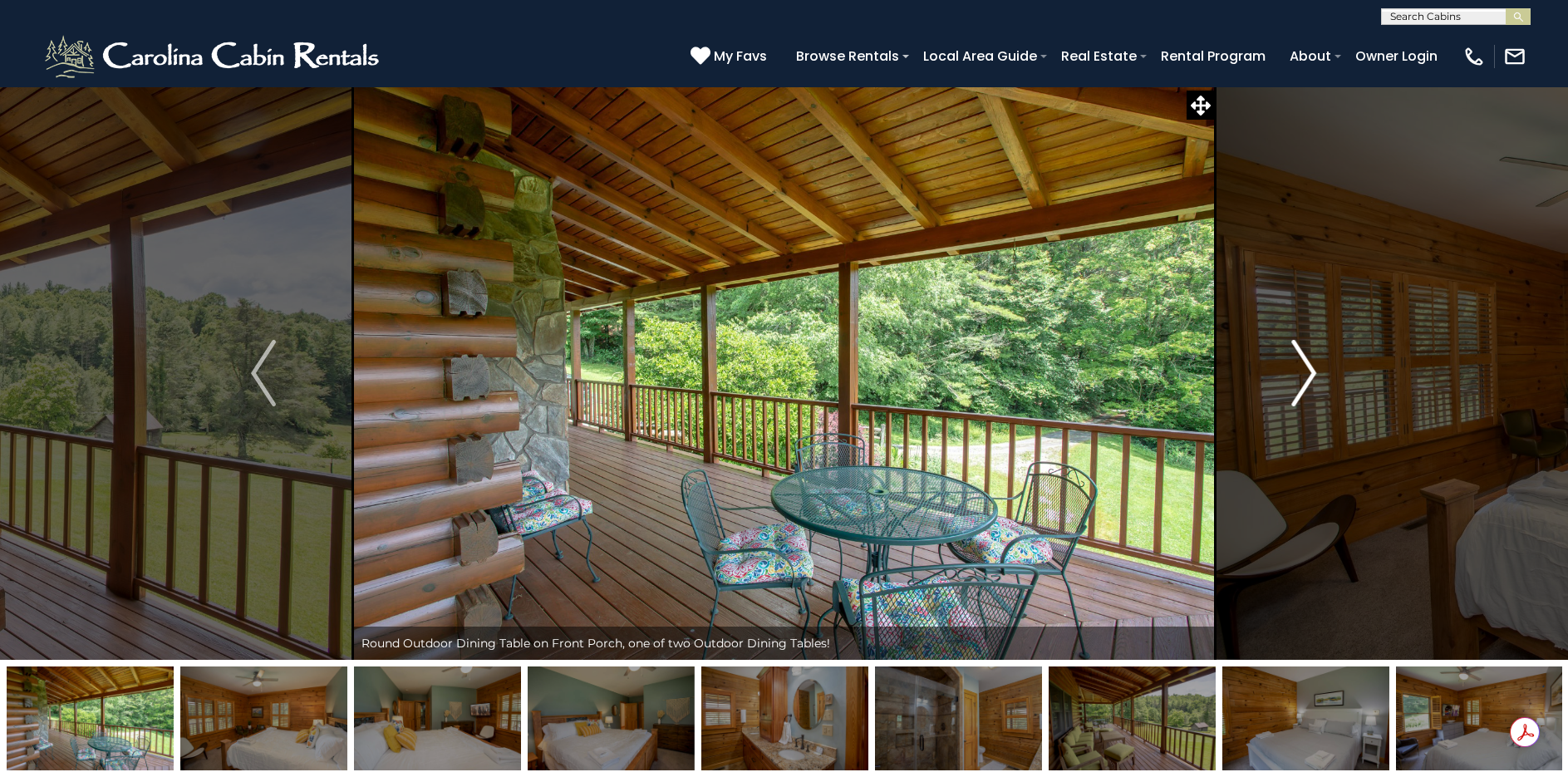
click at [1292, 376] on img "Next" at bounding box center [1305, 373] width 25 height 66
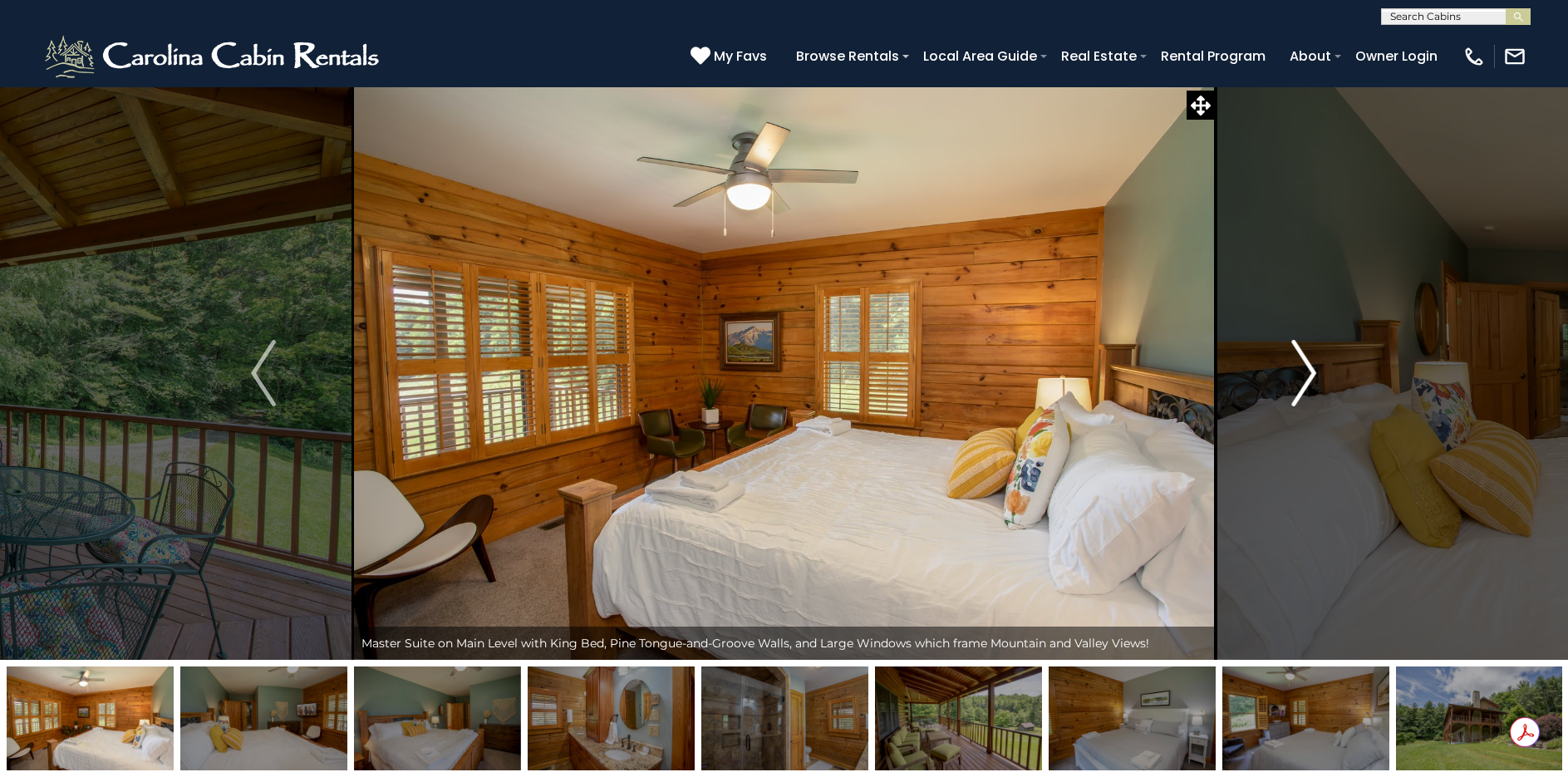
click at [1292, 376] on img "Next" at bounding box center [1305, 373] width 25 height 66
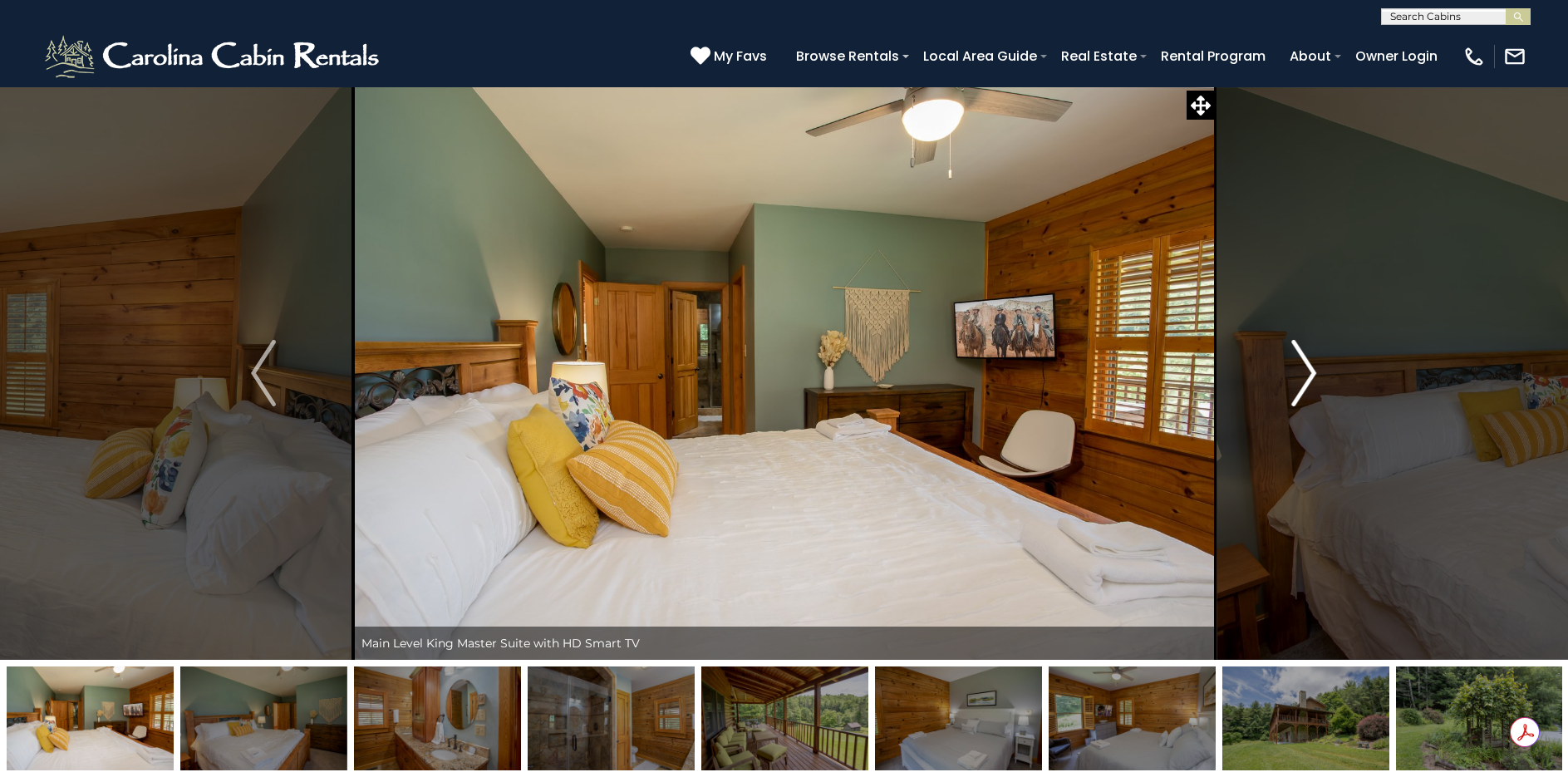
click at [1292, 376] on img "Next" at bounding box center [1305, 373] width 25 height 66
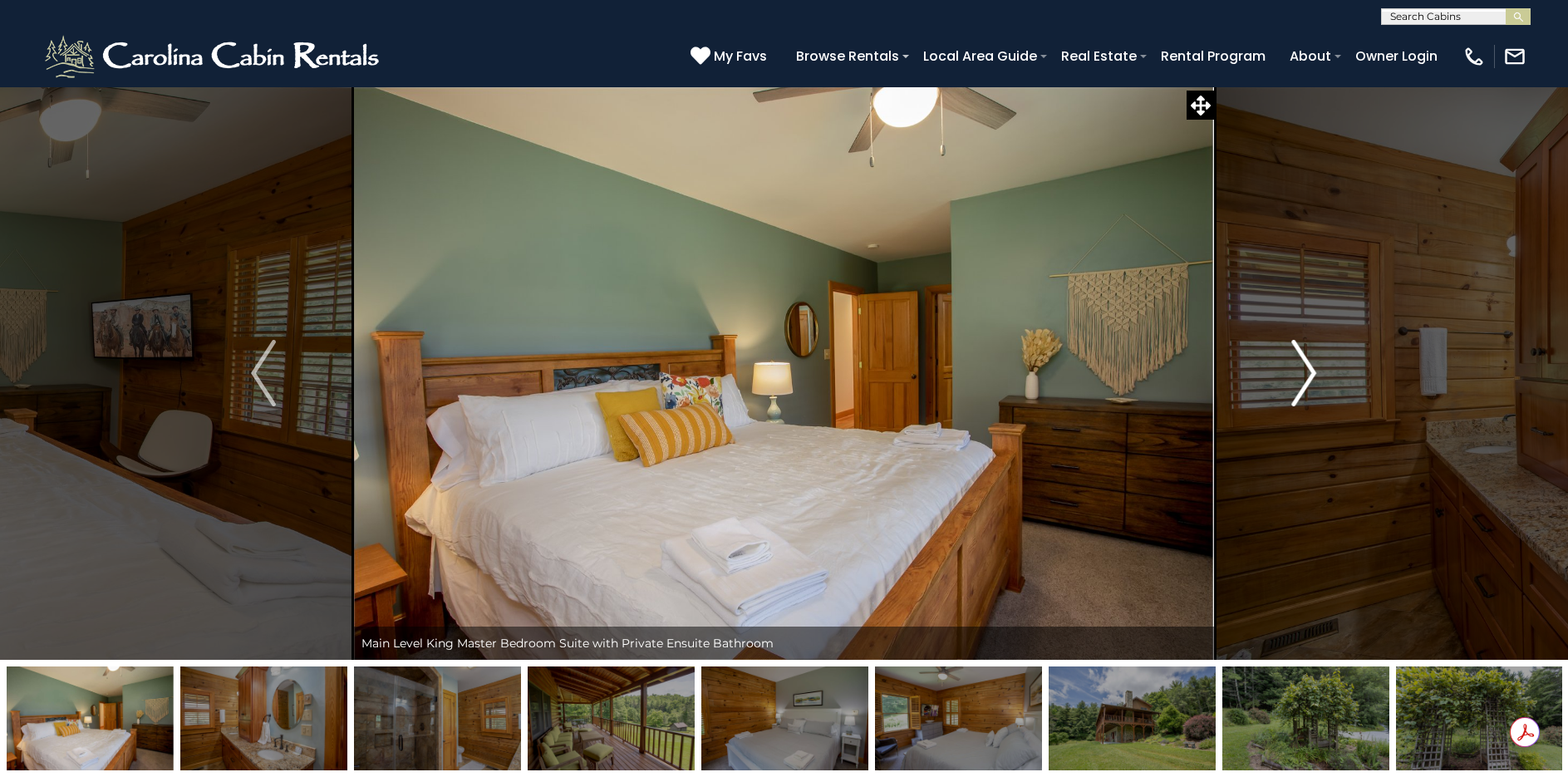
click at [1292, 376] on img "Next" at bounding box center [1305, 373] width 25 height 66
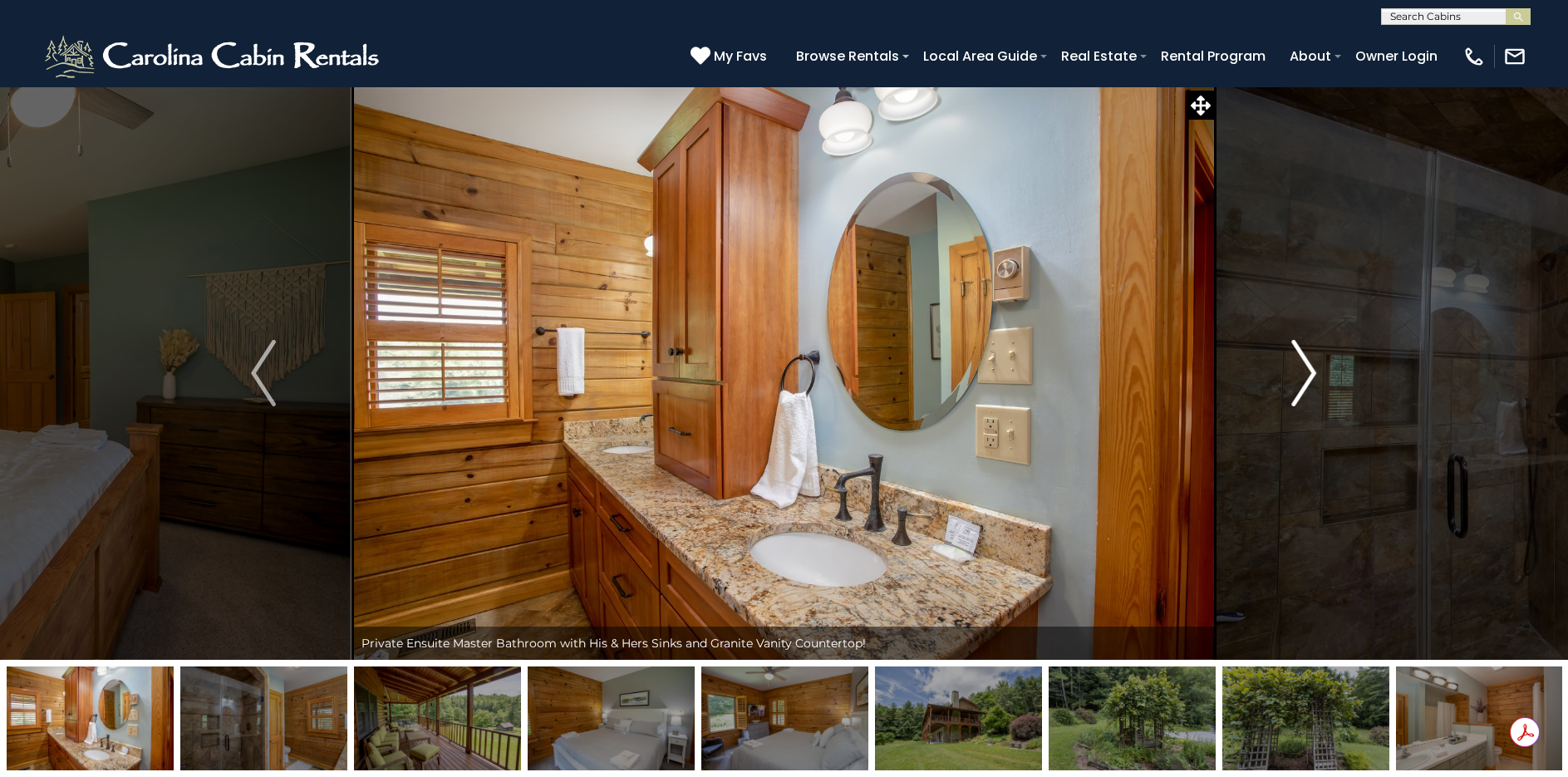
click at [1292, 376] on img "Next" at bounding box center [1305, 373] width 25 height 66
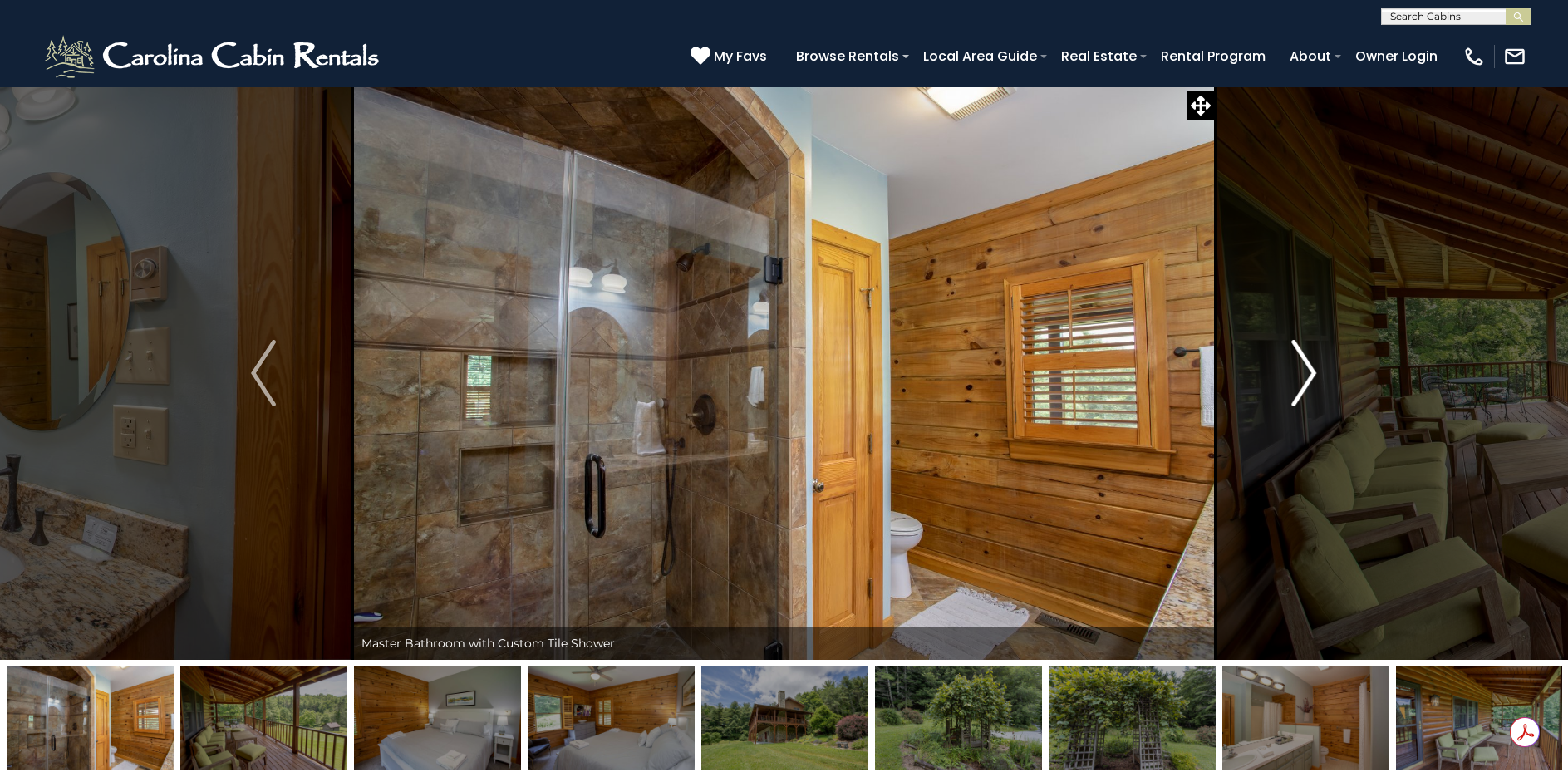
click at [1292, 376] on img "Next" at bounding box center [1305, 373] width 25 height 66
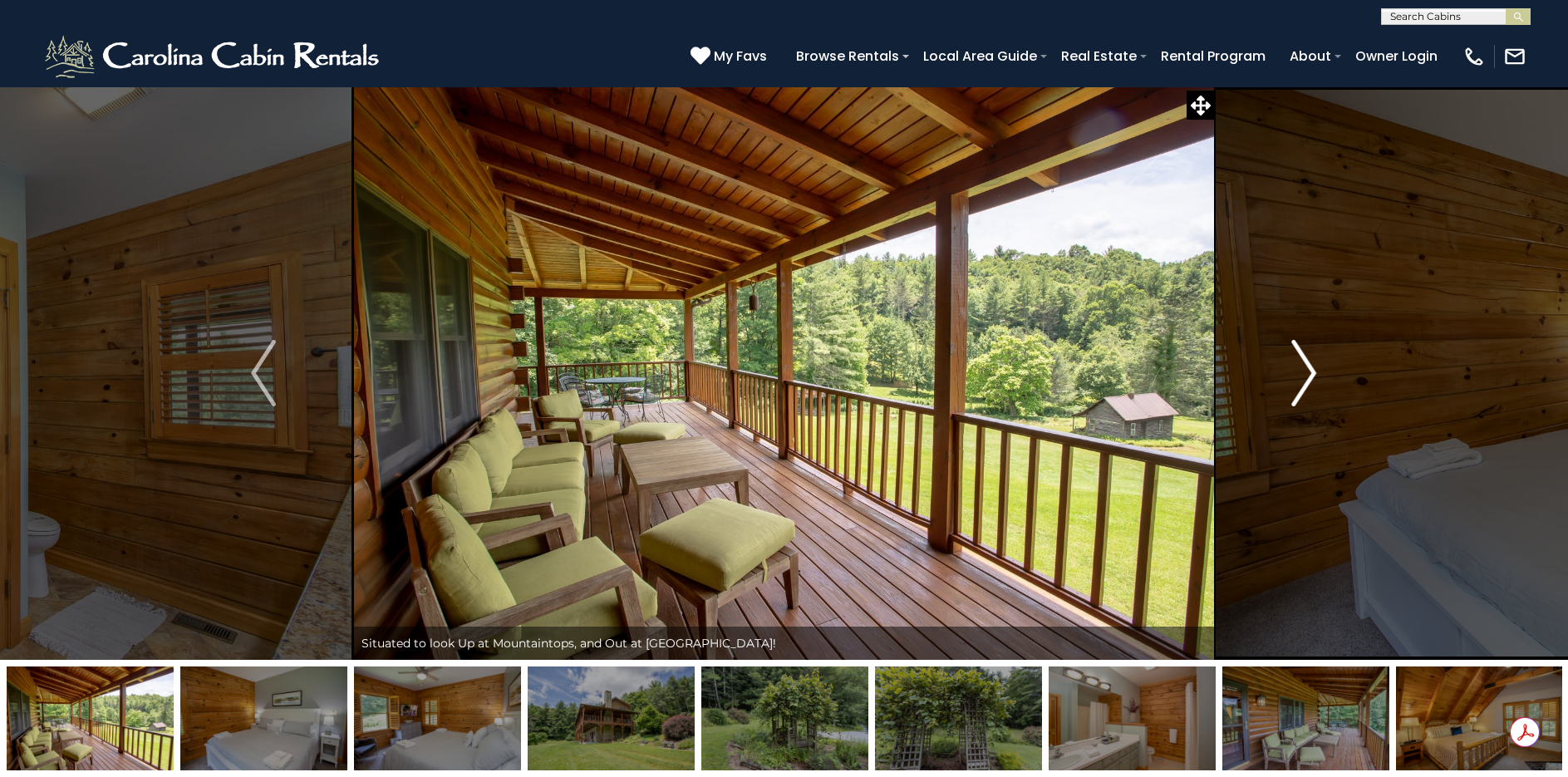
click at [1292, 376] on img "Next" at bounding box center [1305, 373] width 25 height 66
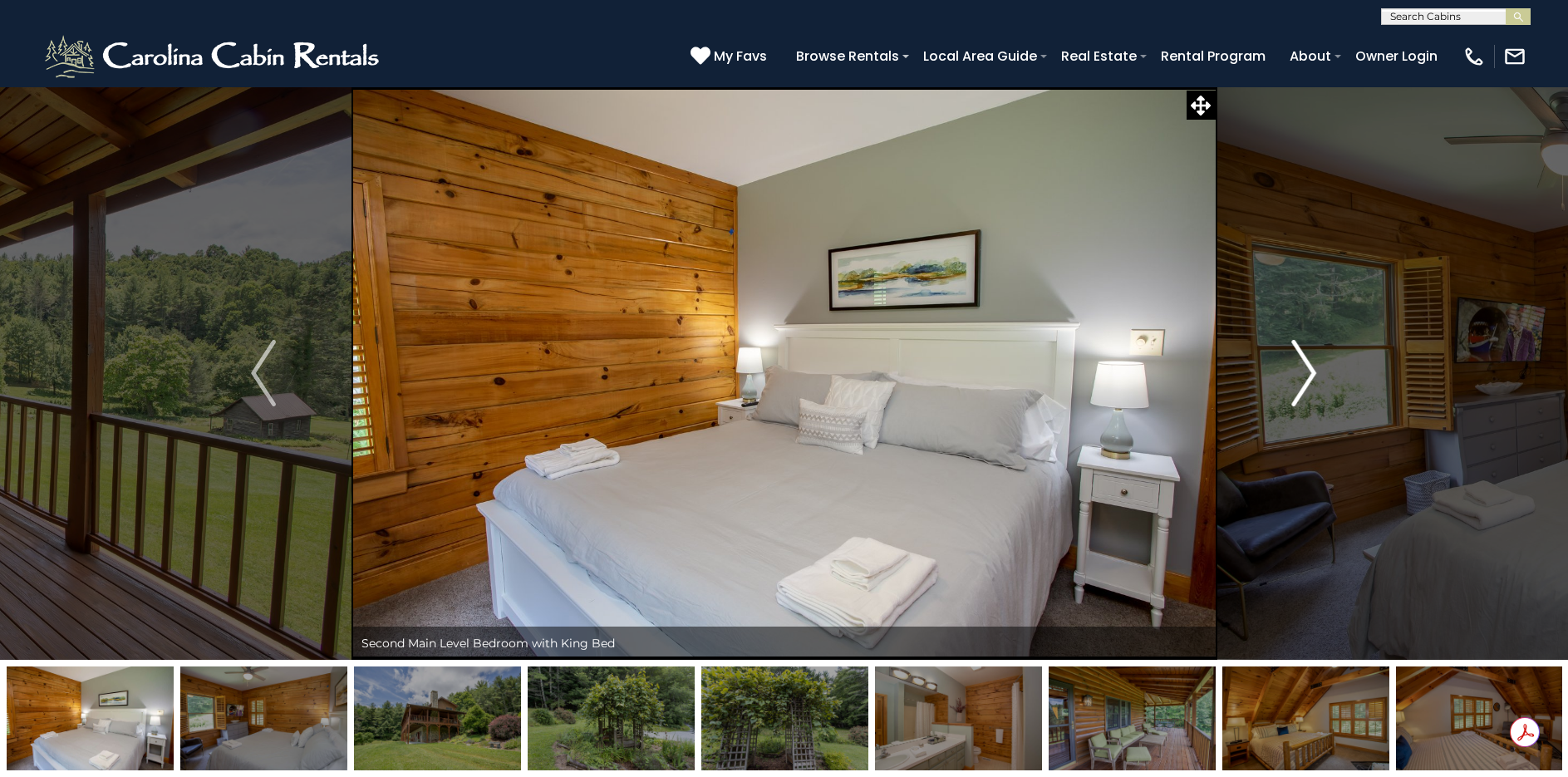
click at [1292, 376] on img "Next" at bounding box center [1305, 373] width 25 height 66
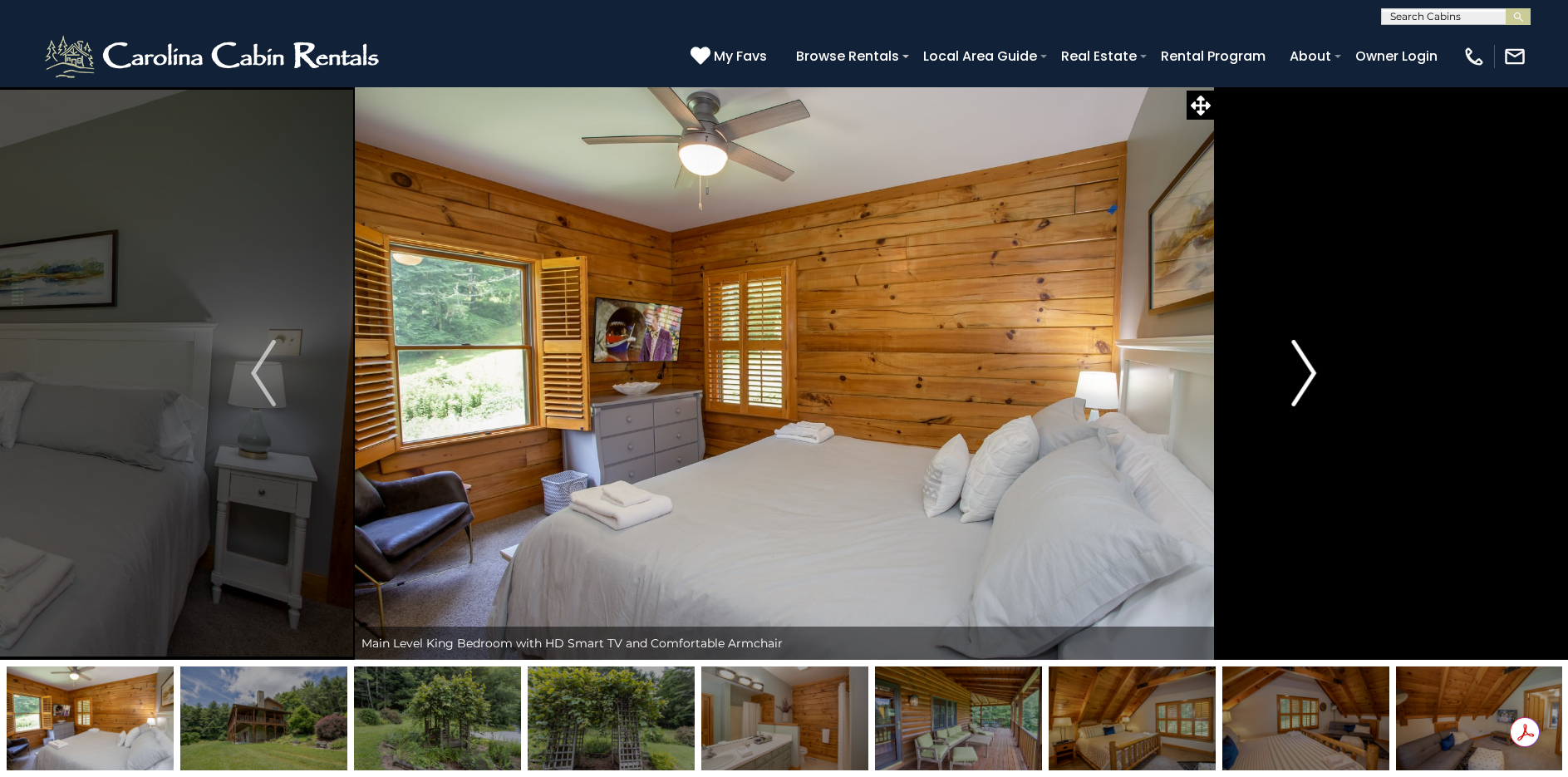
click at [1292, 376] on img "Next" at bounding box center [1305, 373] width 25 height 66
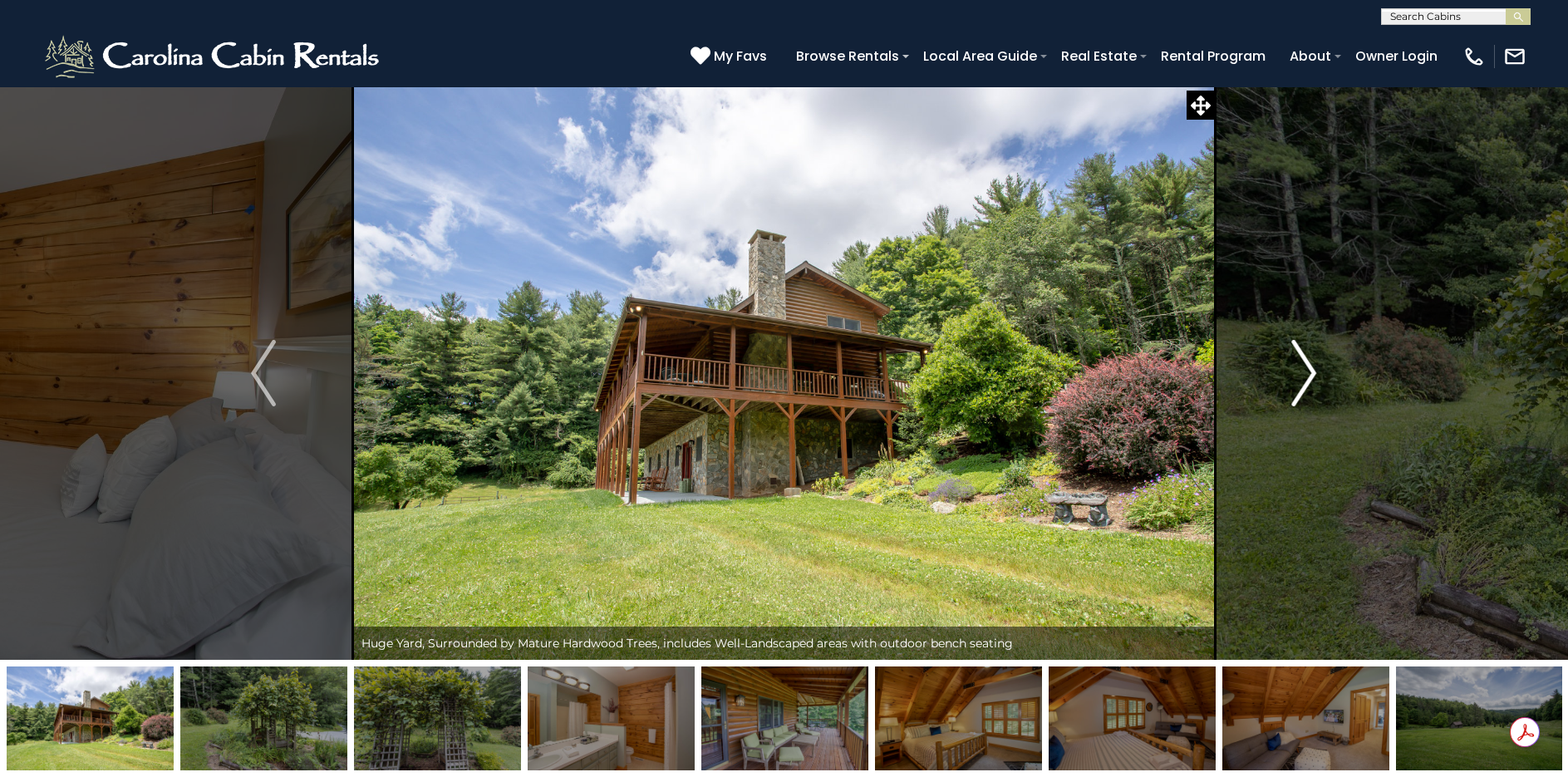
click at [1292, 376] on img "Next" at bounding box center [1305, 373] width 25 height 66
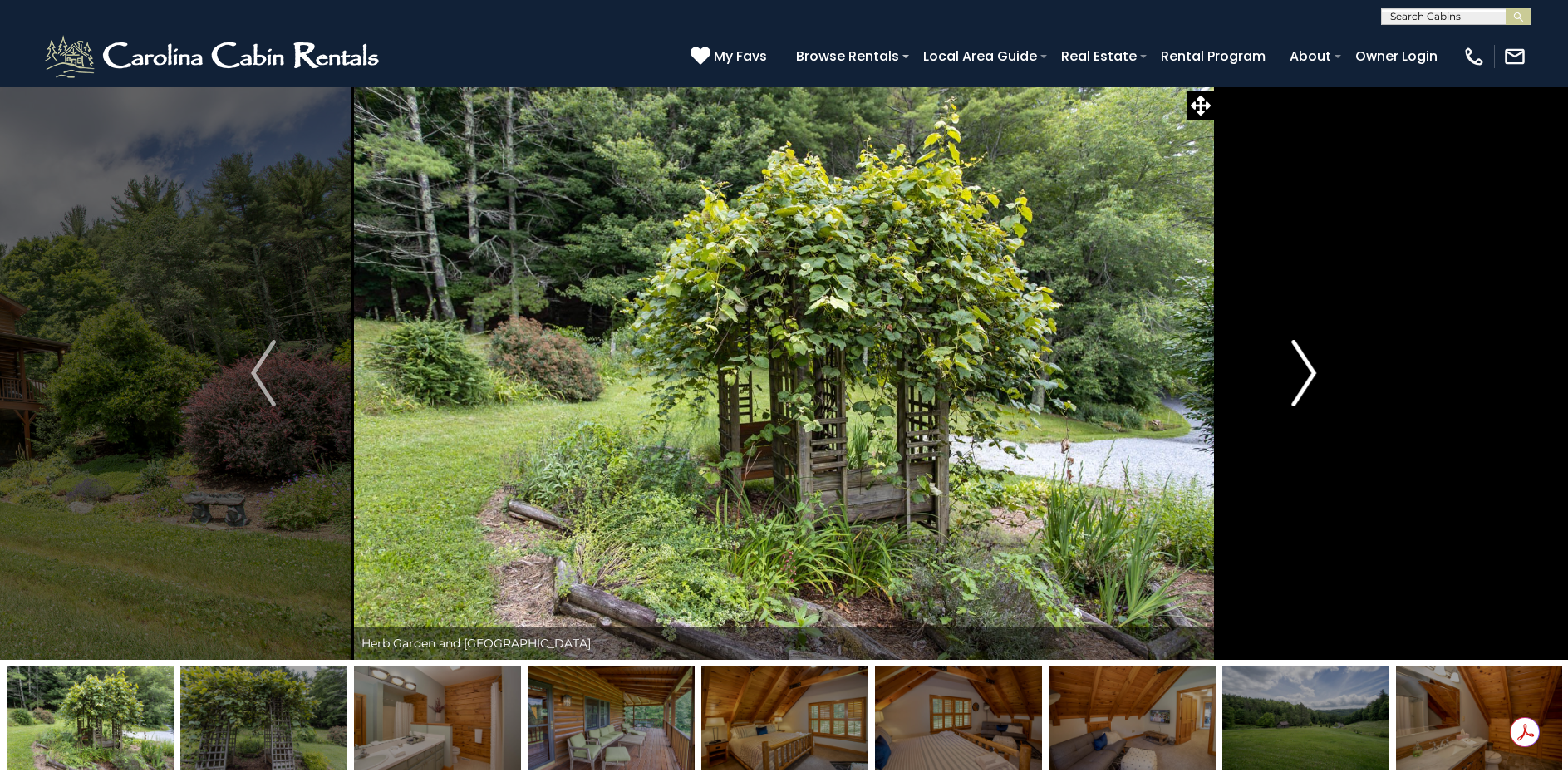
click at [1292, 376] on img "Next" at bounding box center [1305, 373] width 25 height 66
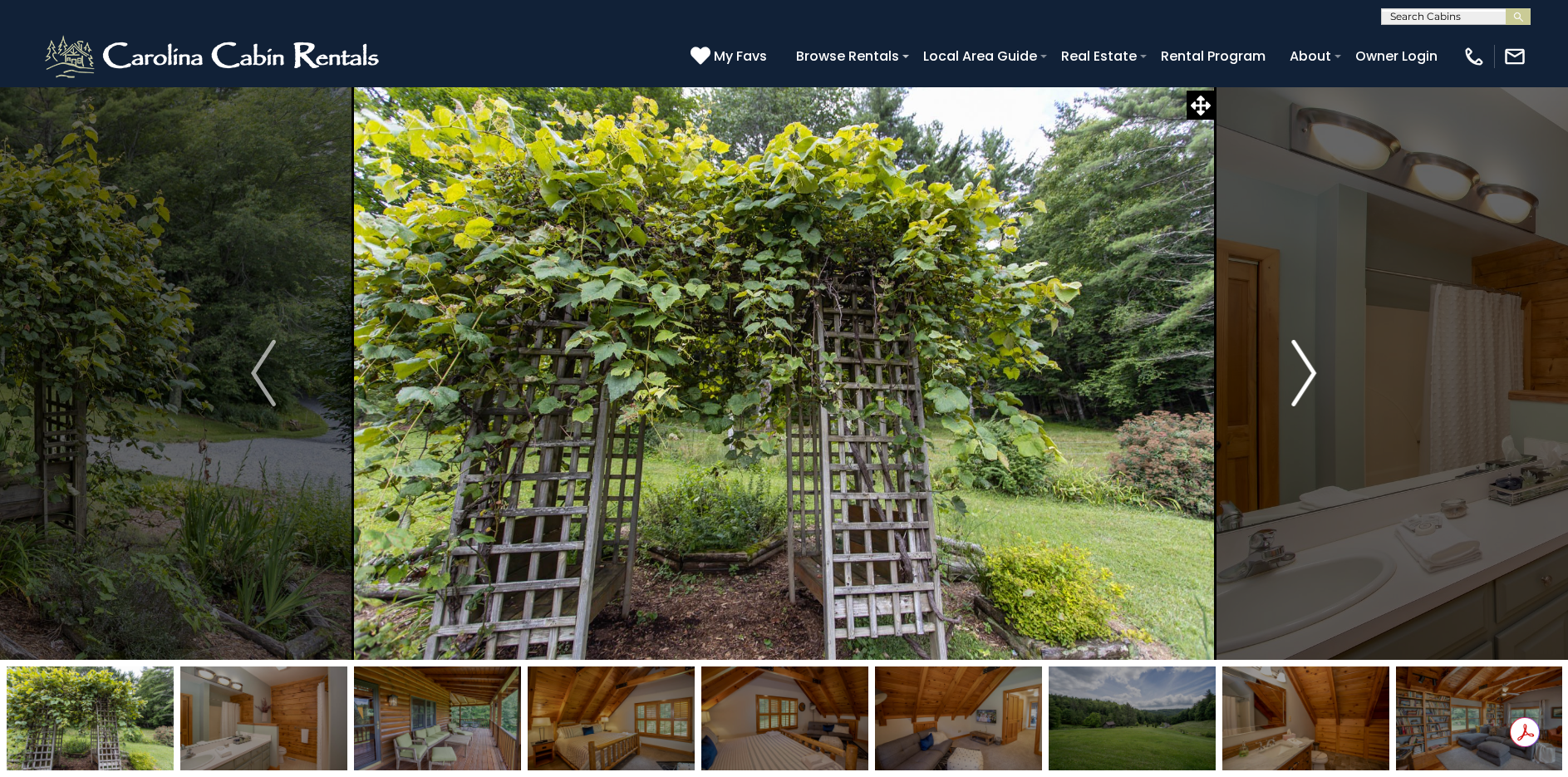
click at [1292, 376] on img "Next" at bounding box center [1305, 373] width 25 height 66
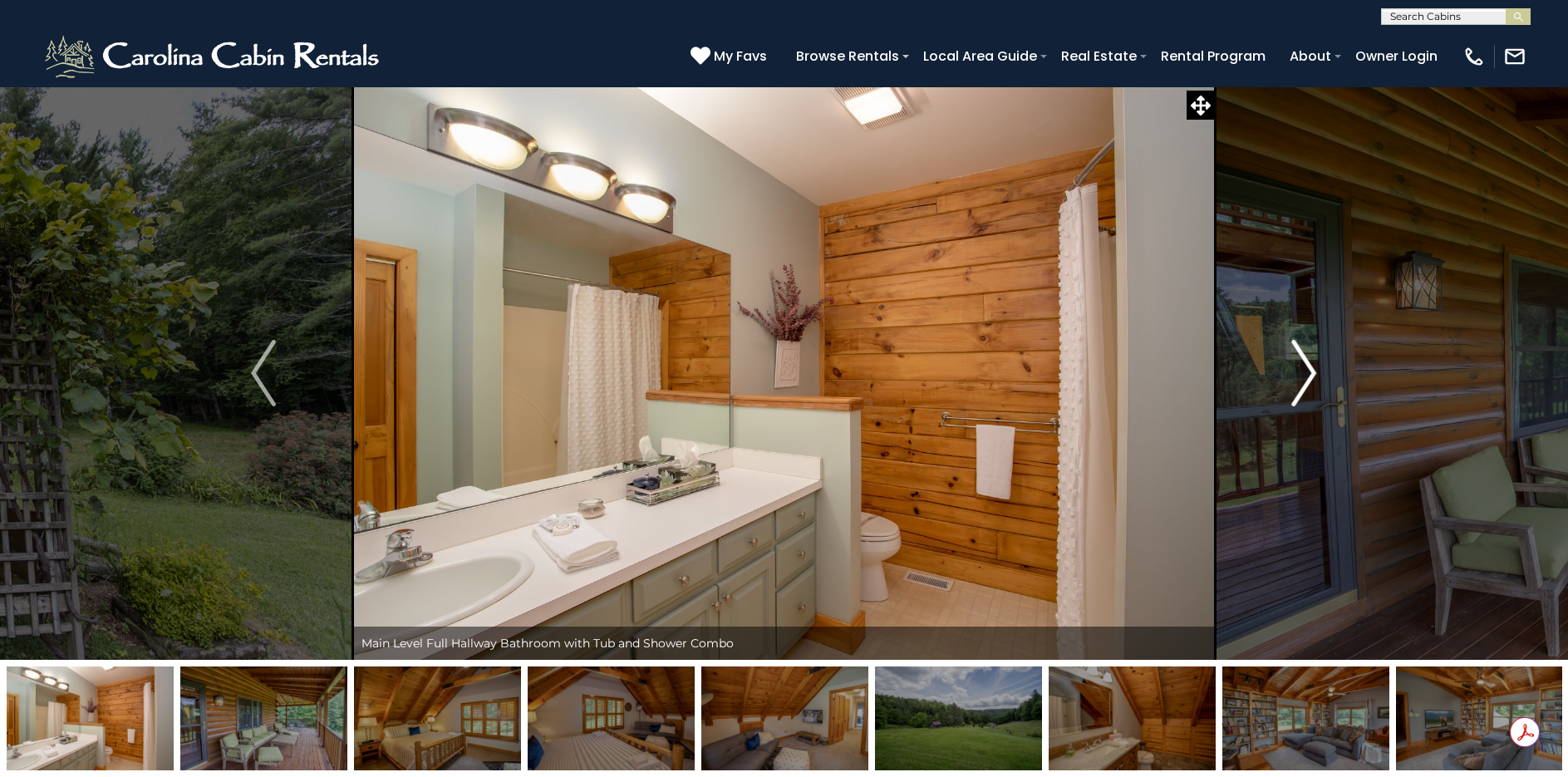
click at [1292, 376] on img "Next" at bounding box center [1305, 373] width 25 height 66
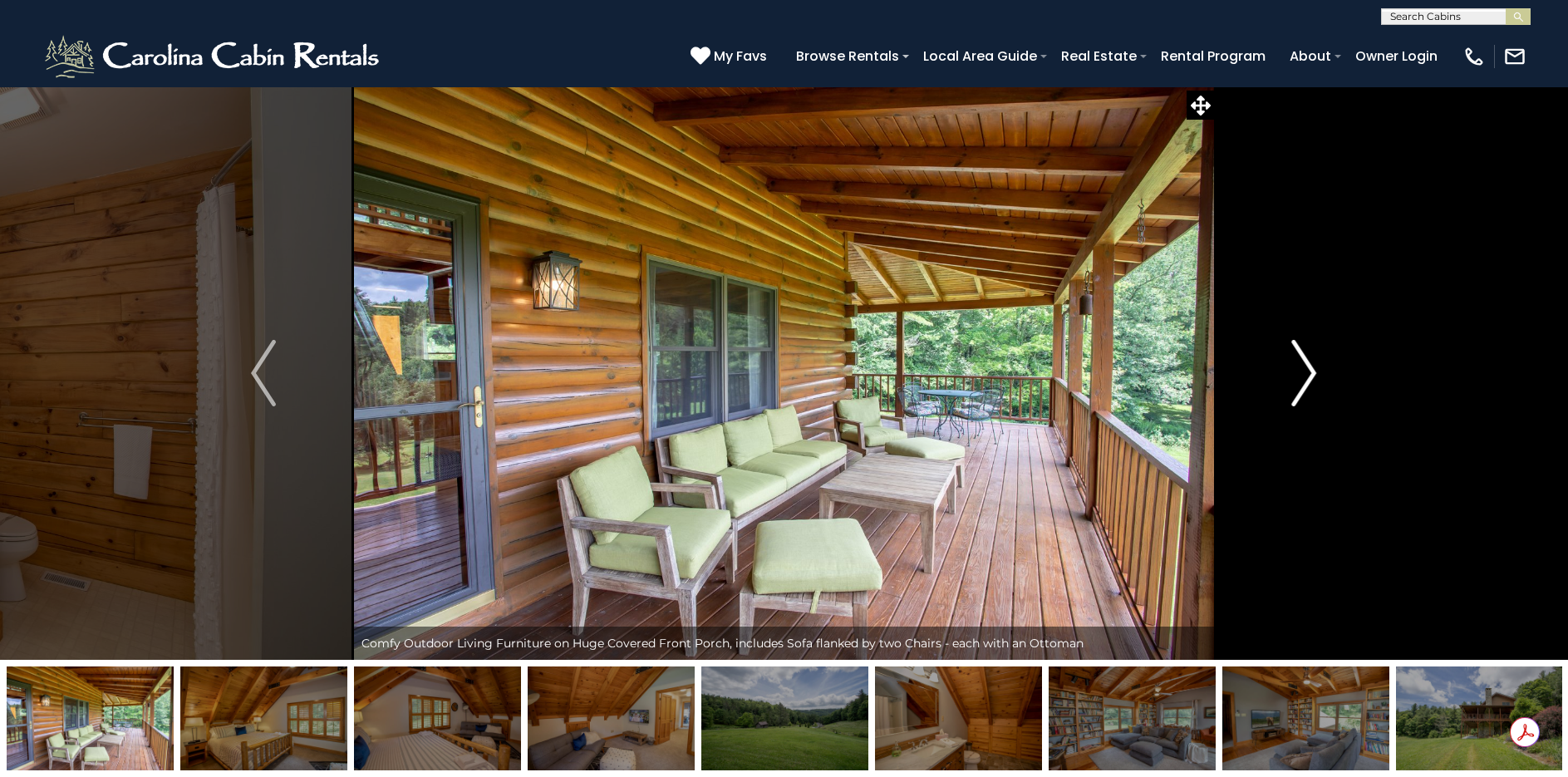
click at [1292, 376] on img "Next" at bounding box center [1305, 373] width 25 height 66
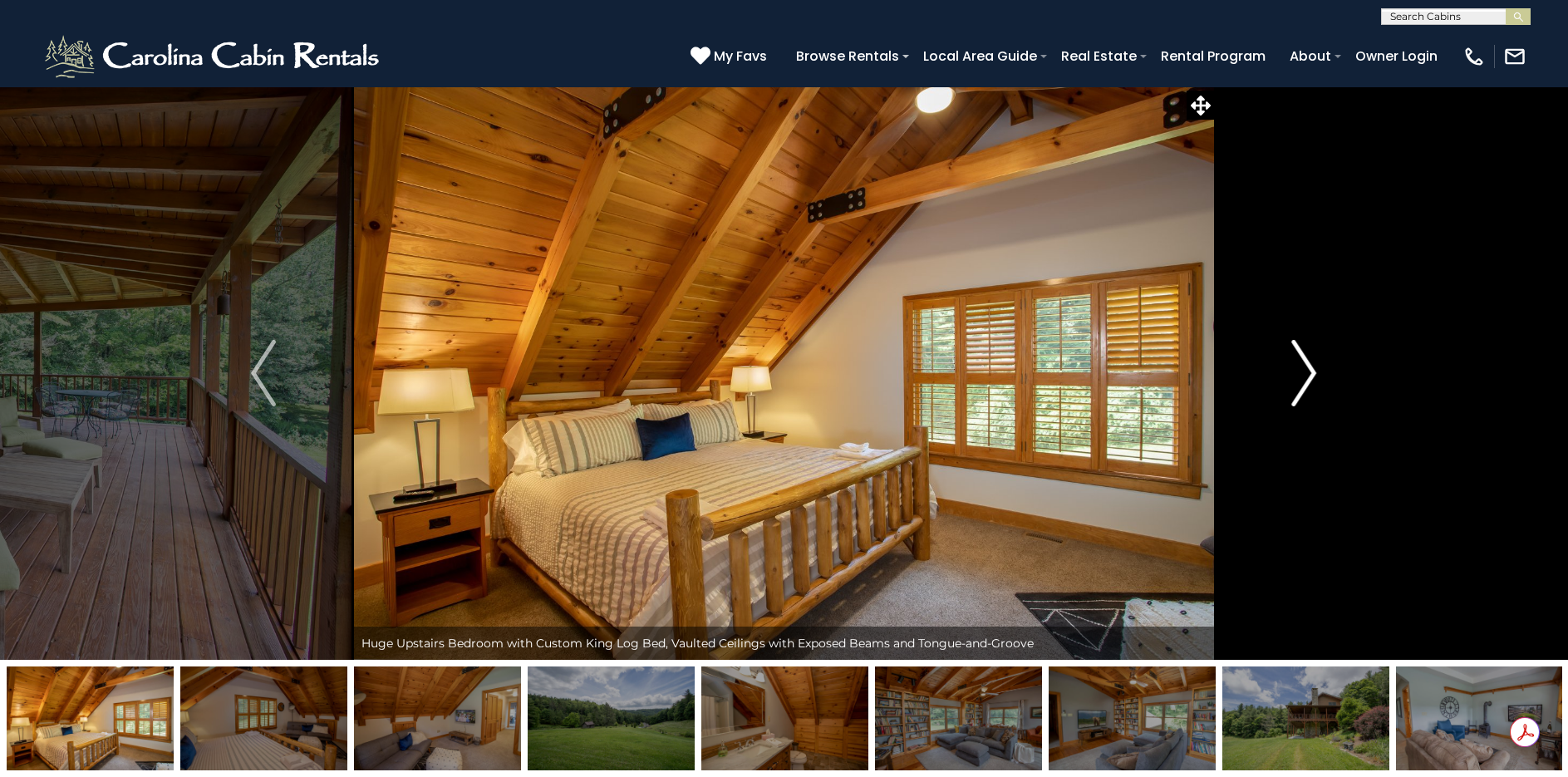
click at [1292, 376] on img "Next" at bounding box center [1305, 373] width 25 height 66
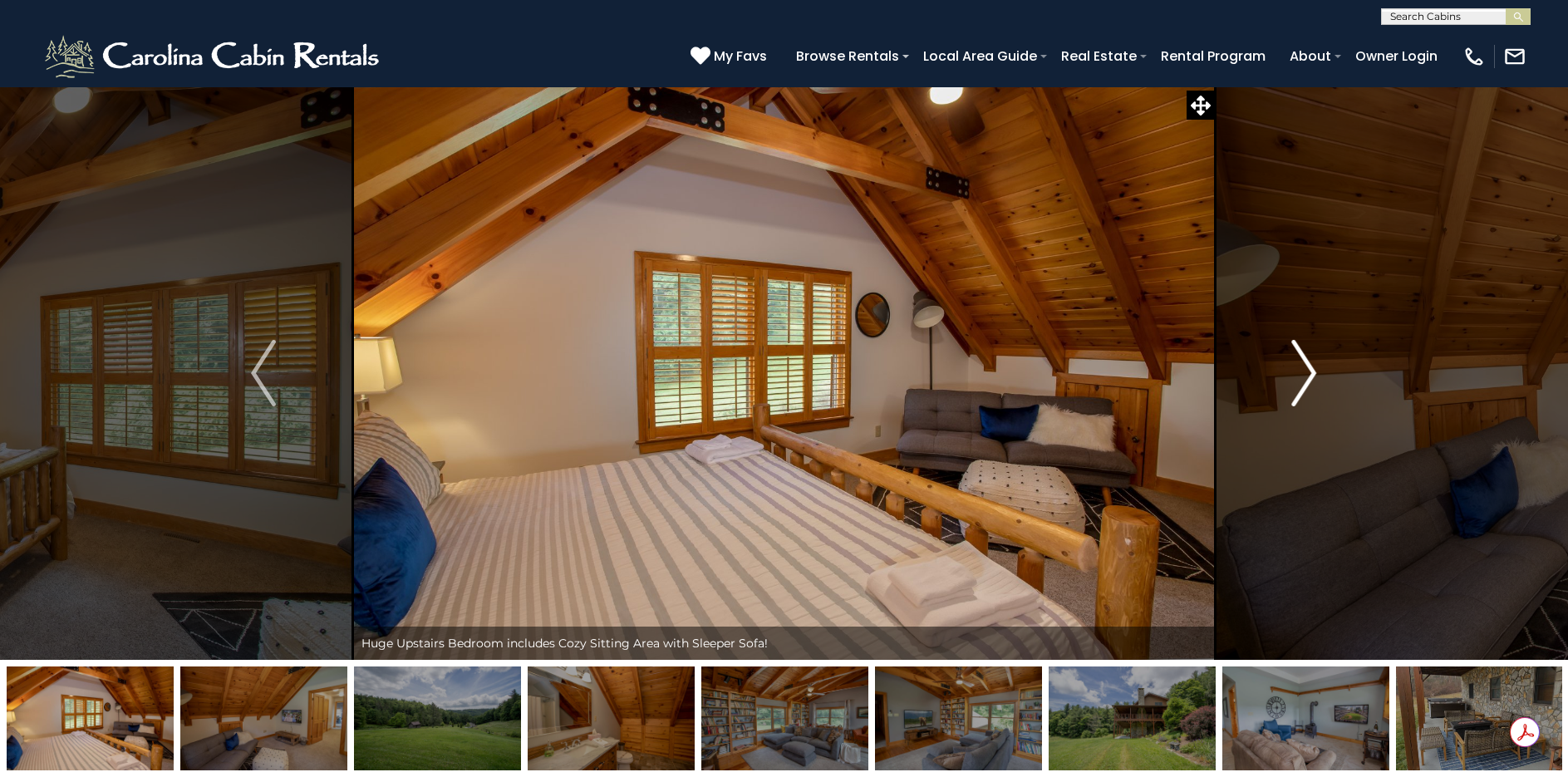
click at [1292, 376] on img "Next" at bounding box center [1305, 373] width 25 height 66
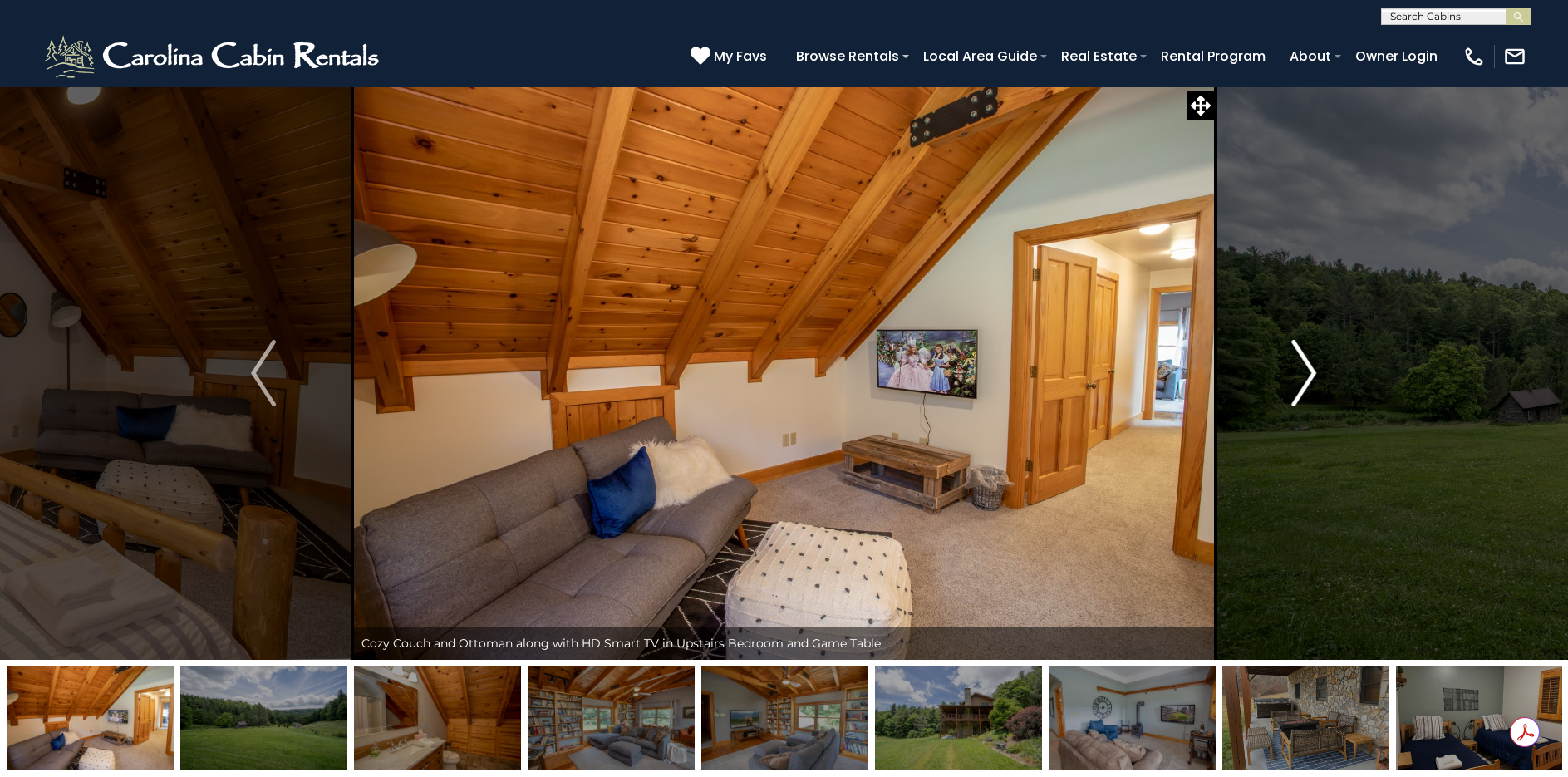
click at [1292, 376] on img "Next" at bounding box center [1305, 373] width 25 height 66
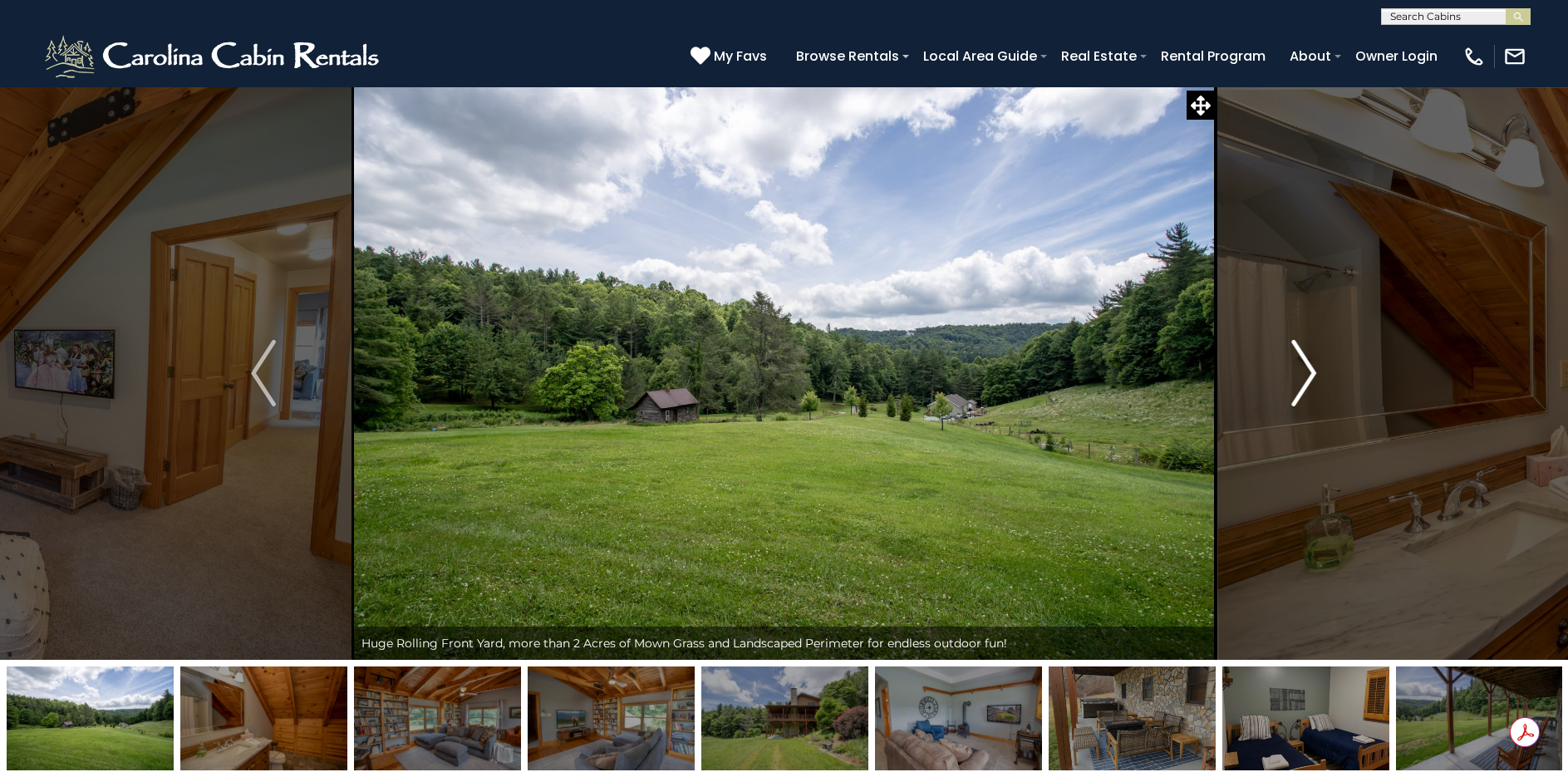
click at [1292, 376] on img "Next" at bounding box center [1305, 373] width 25 height 66
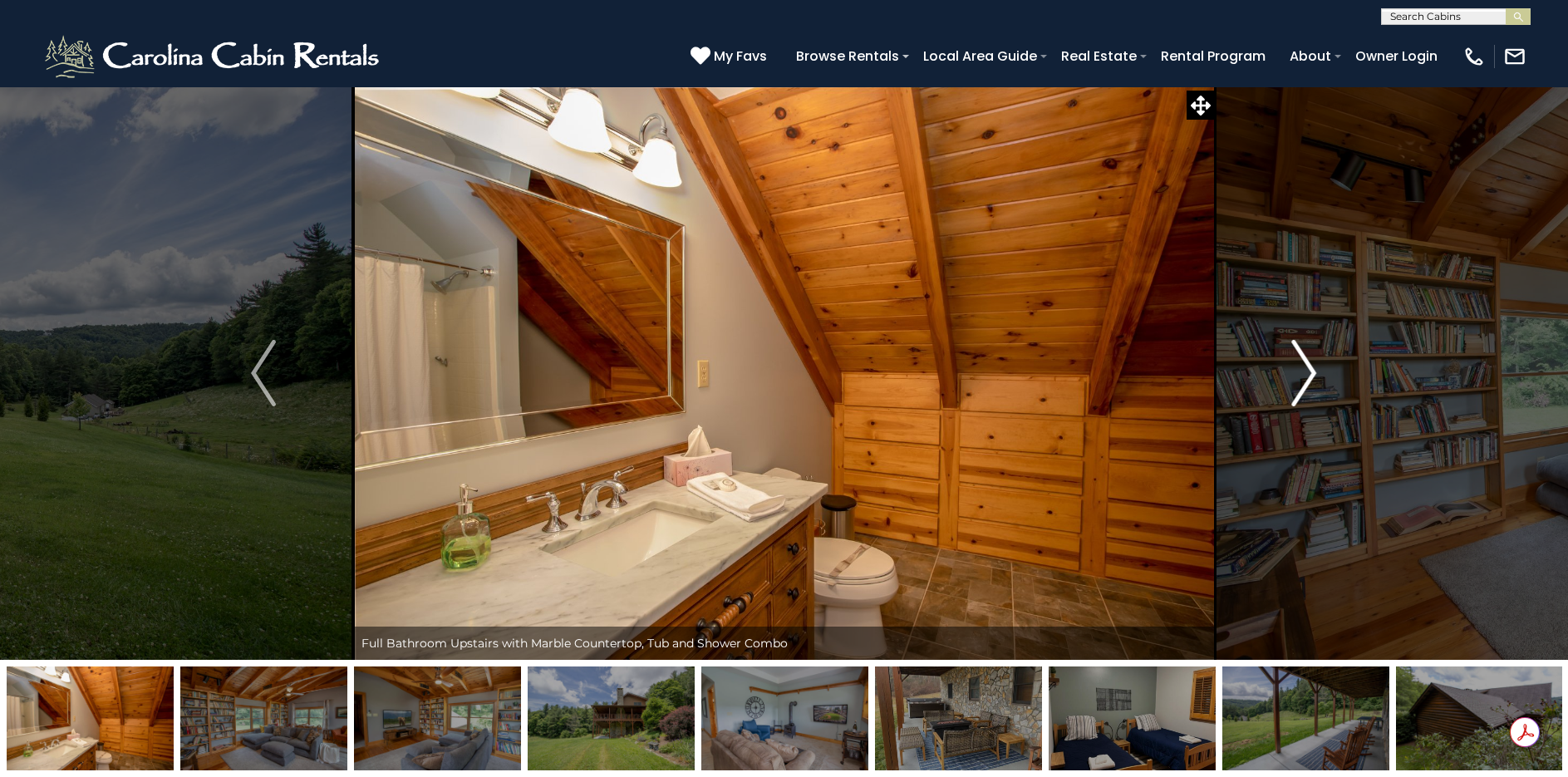
click at [1292, 376] on img "Next" at bounding box center [1305, 373] width 25 height 66
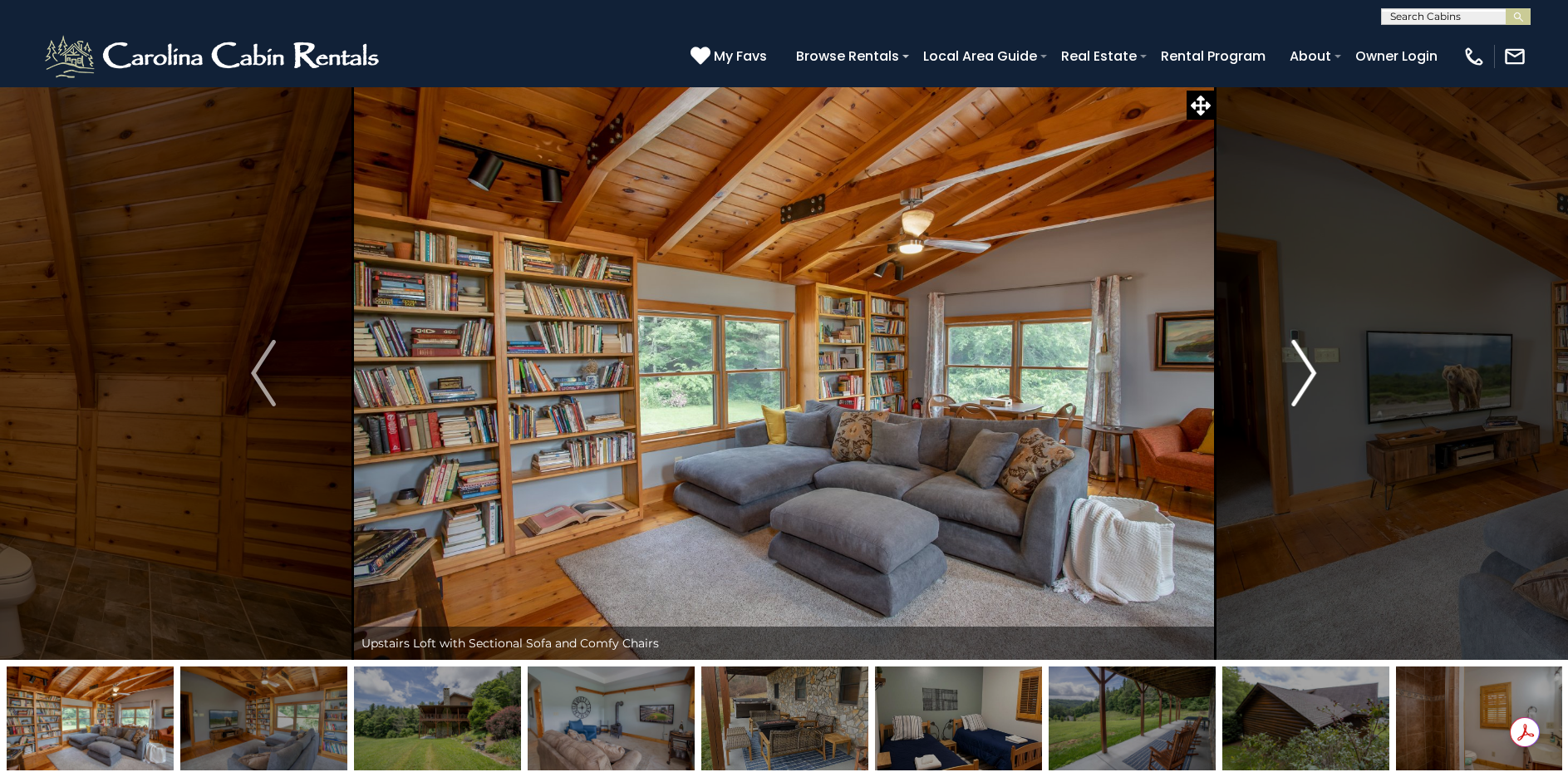
click at [1292, 376] on img "Next" at bounding box center [1305, 373] width 25 height 66
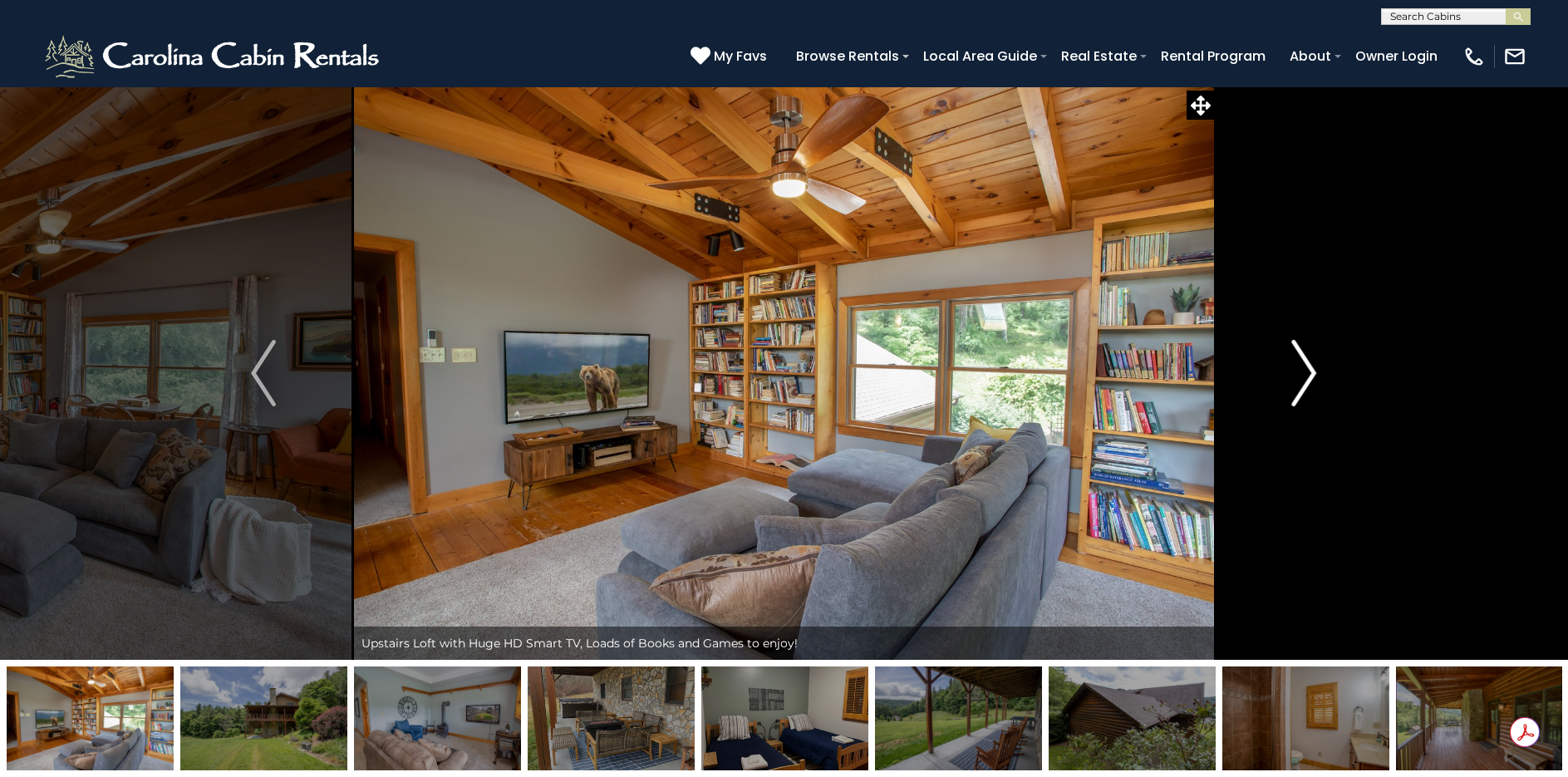
click at [1292, 376] on img "Next" at bounding box center [1305, 373] width 25 height 66
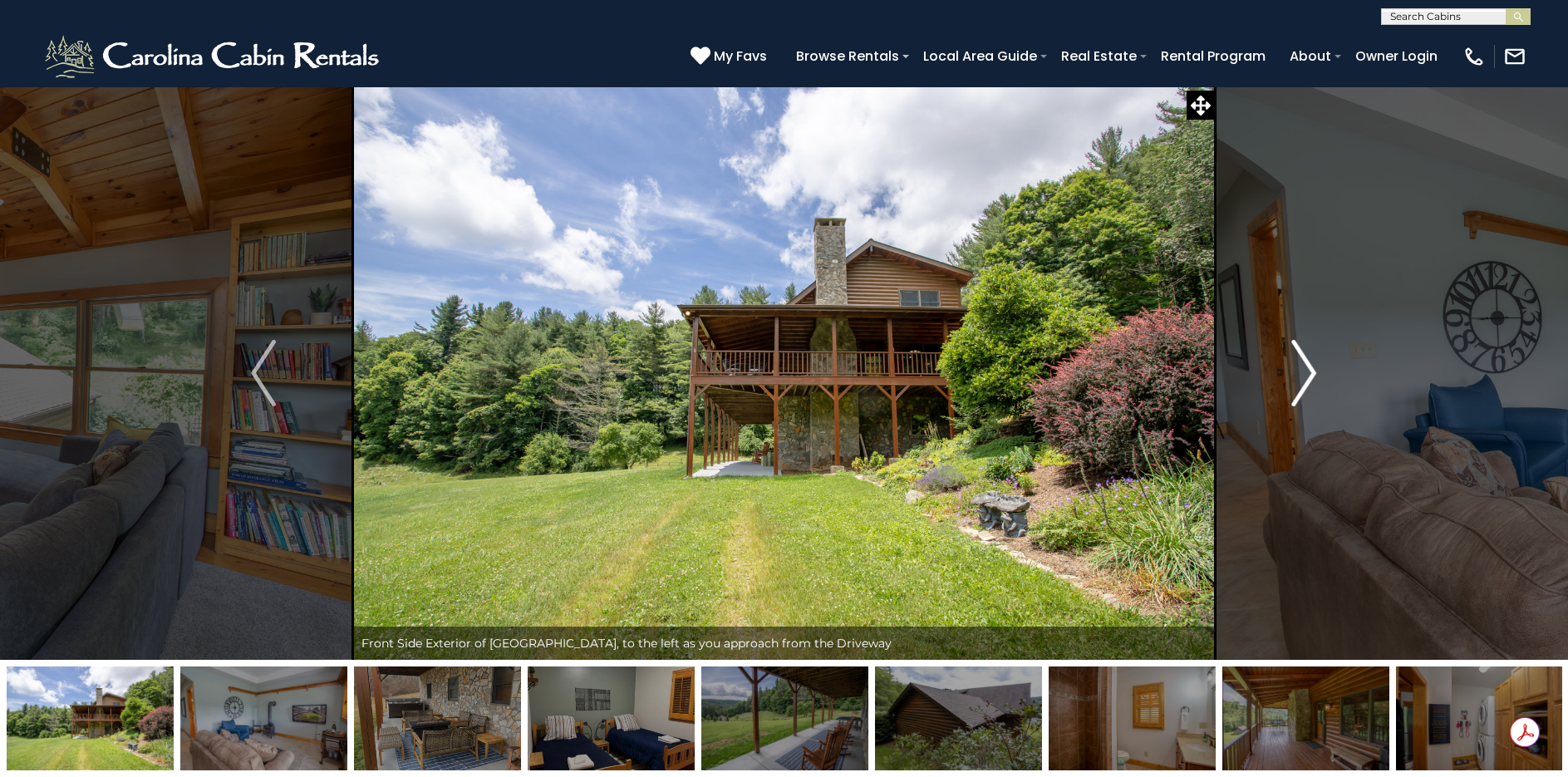
click at [1292, 376] on img "Next" at bounding box center [1305, 373] width 25 height 66
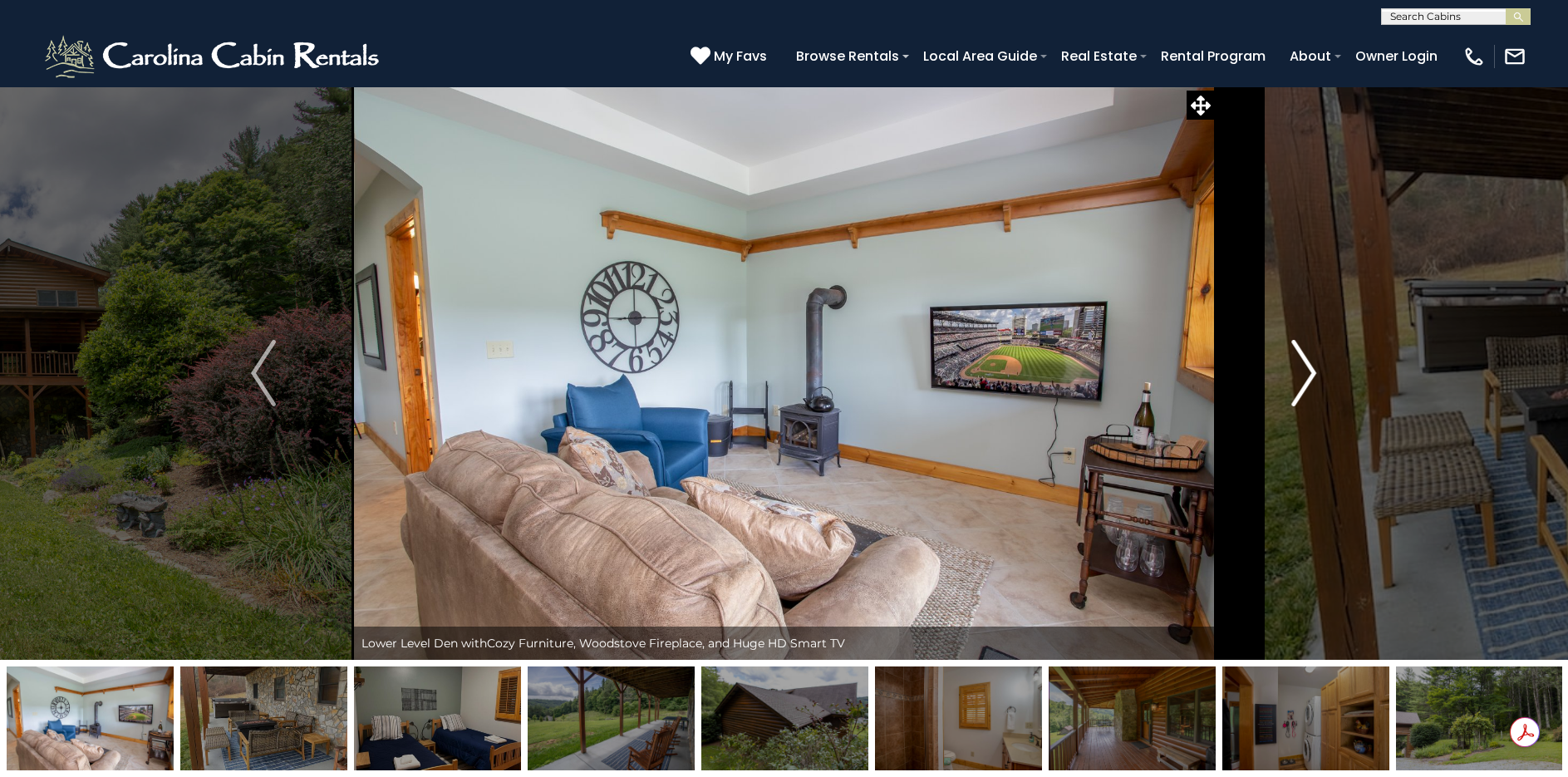
click at [1292, 376] on img "Next" at bounding box center [1305, 373] width 25 height 66
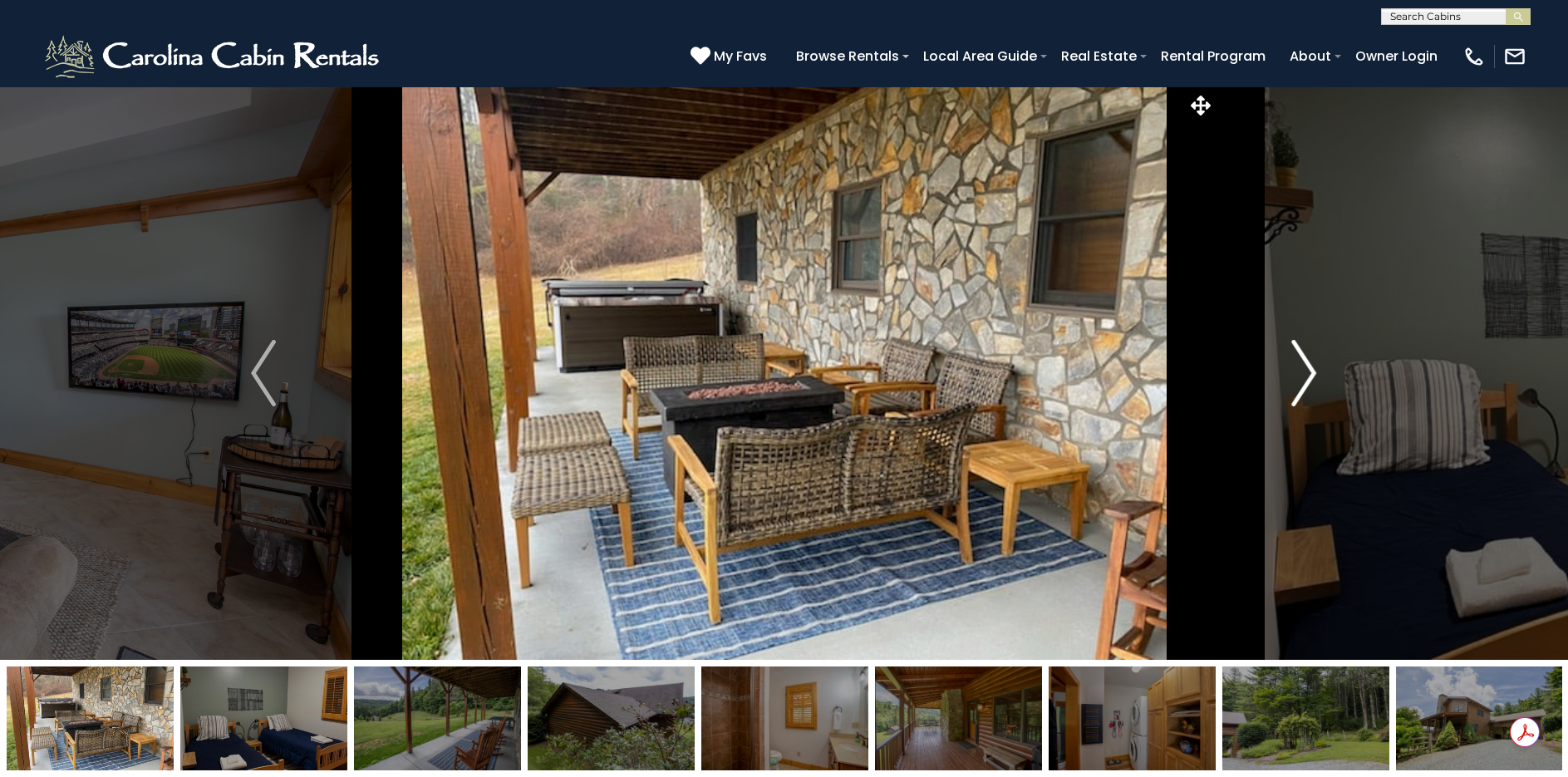
click at [1292, 376] on img "Next" at bounding box center [1305, 373] width 25 height 66
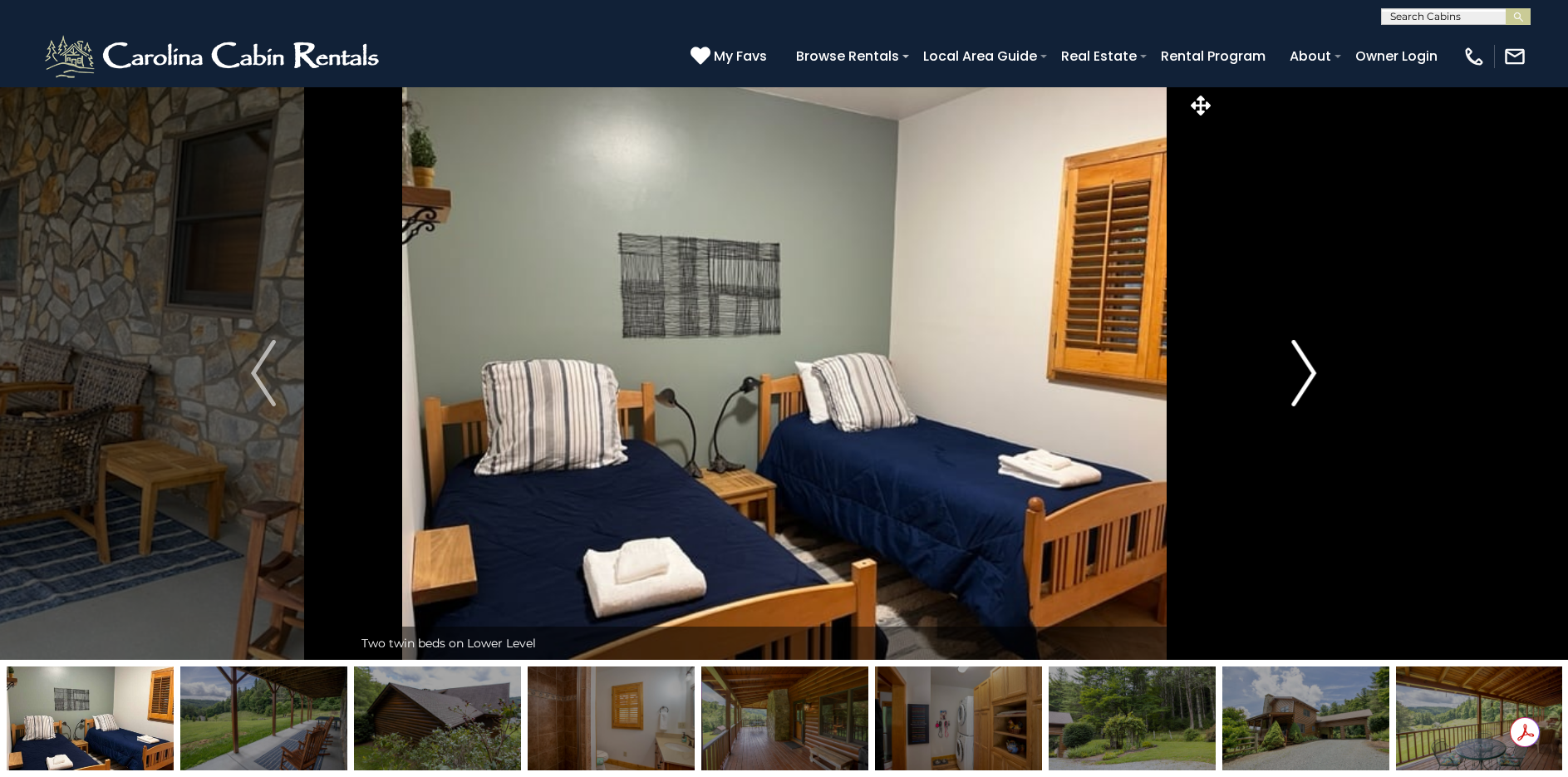
click at [1292, 376] on img "Next" at bounding box center [1305, 373] width 25 height 66
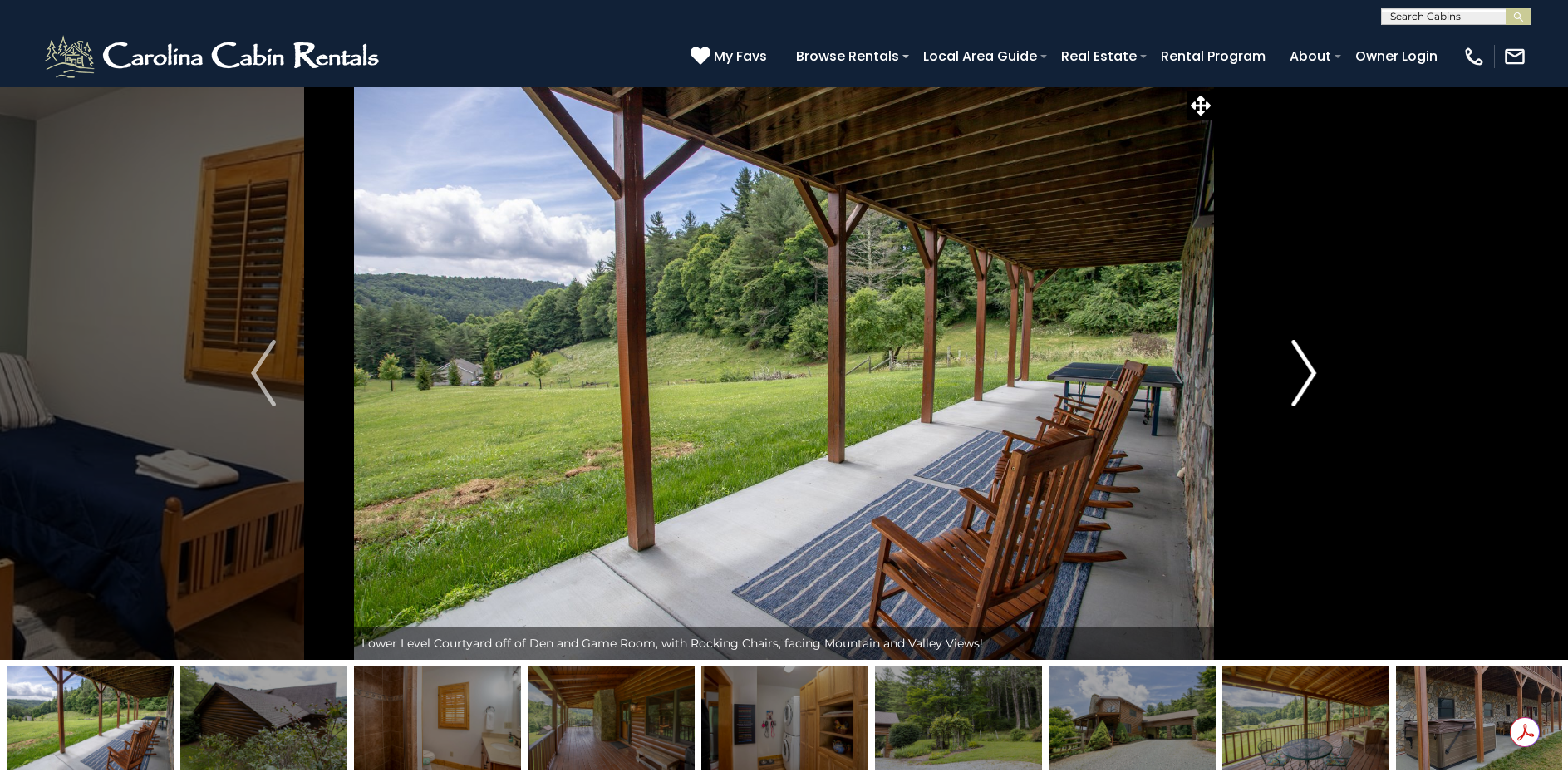
click at [1292, 376] on img "Next" at bounding box center [1305, 373] width 25 height 66
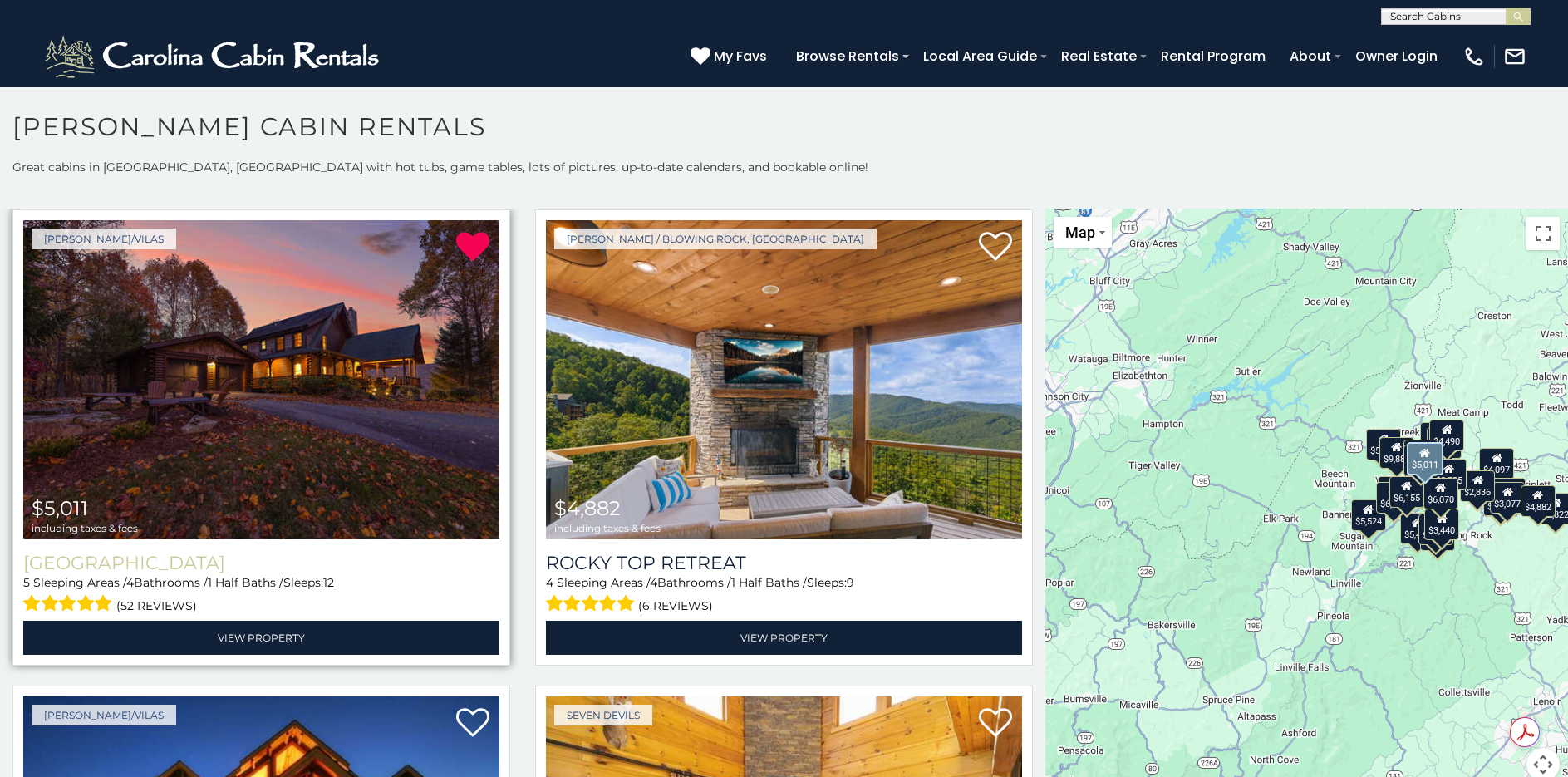
scroll to position [415, 0]
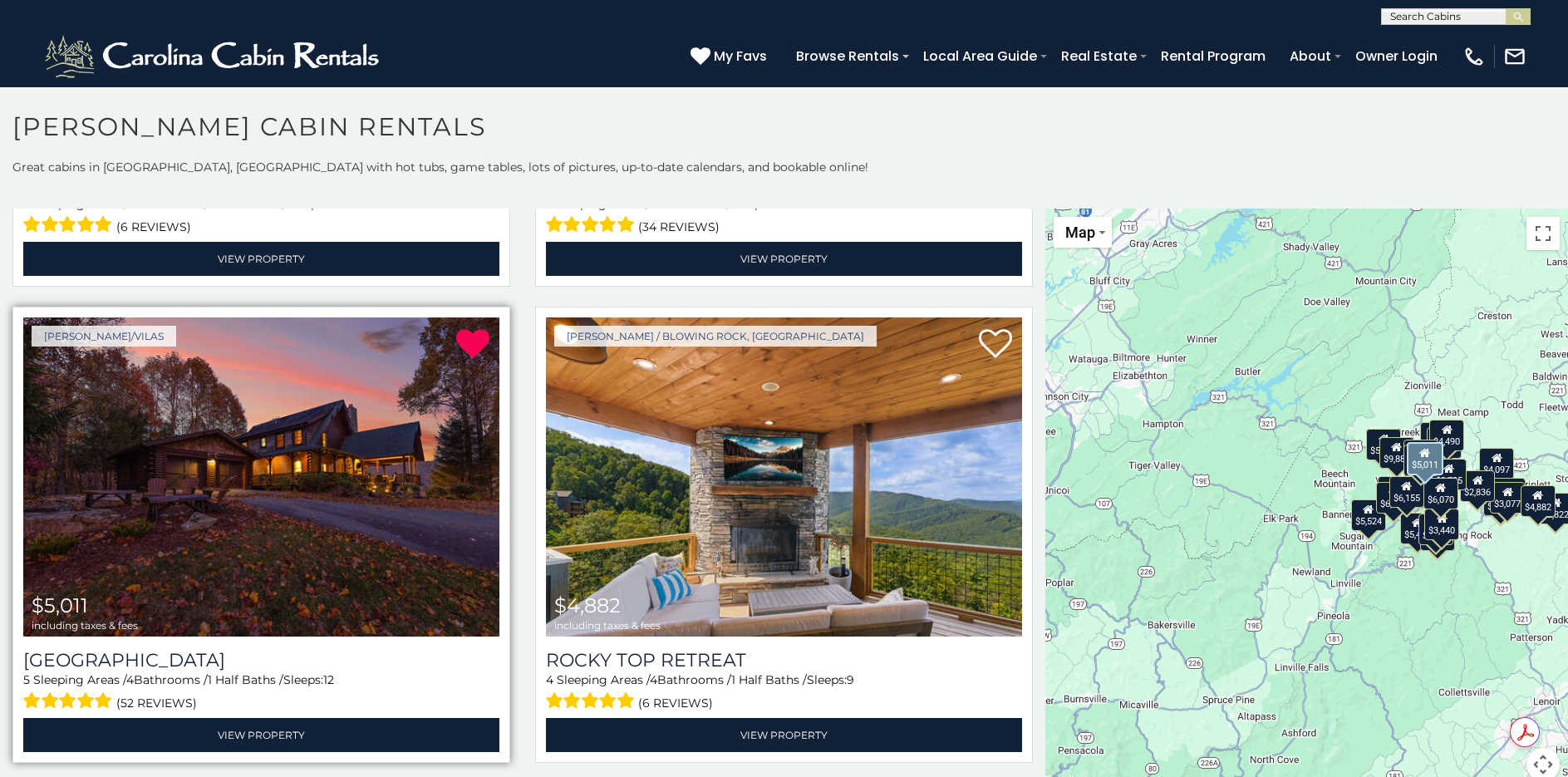
click at [219, 477] on img at bounding box center [261, 477] width 476 height 319
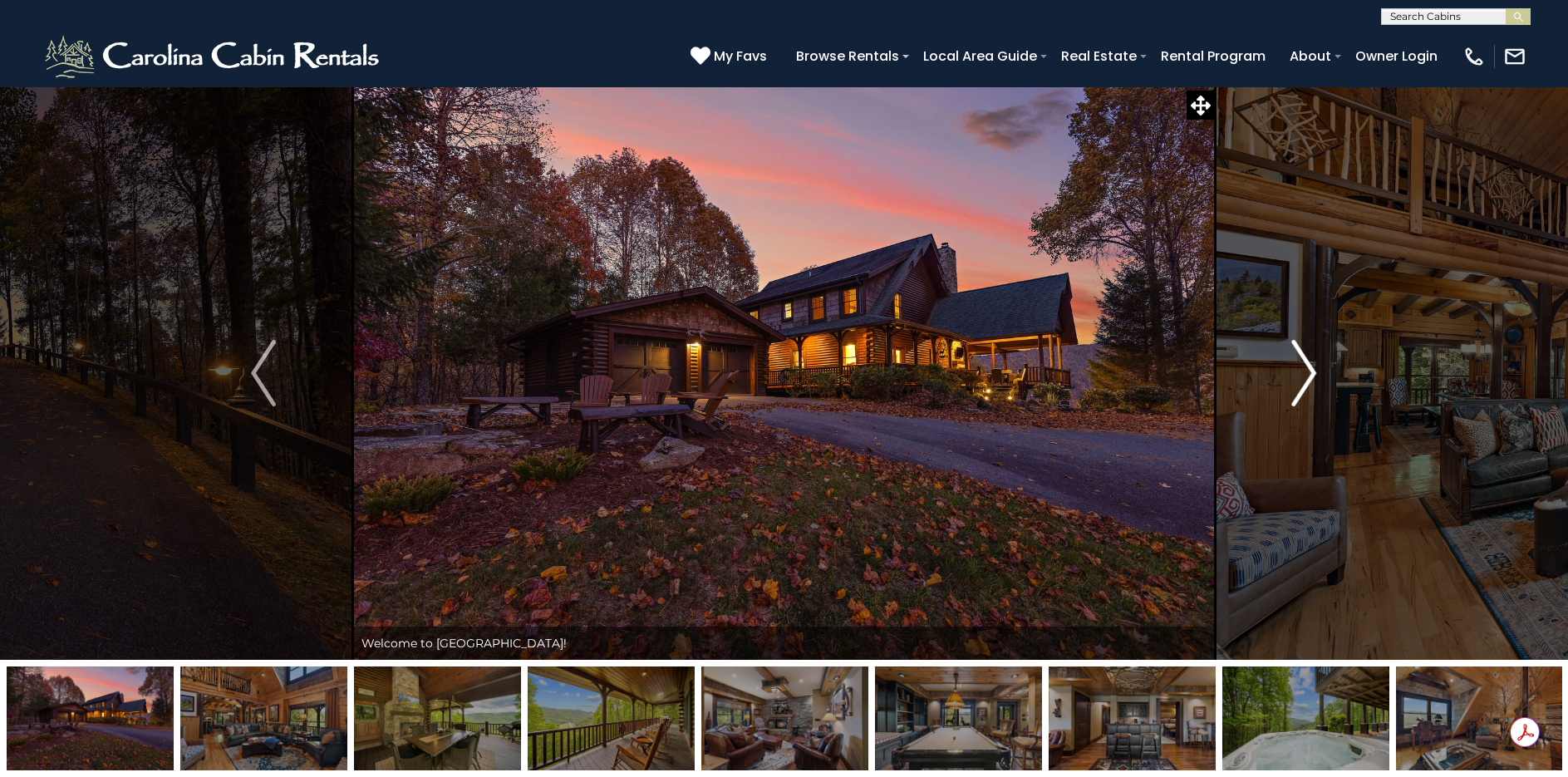
click at [1306, 379] on img "Next" at bounding box center [1305, 373] width 25 height 66
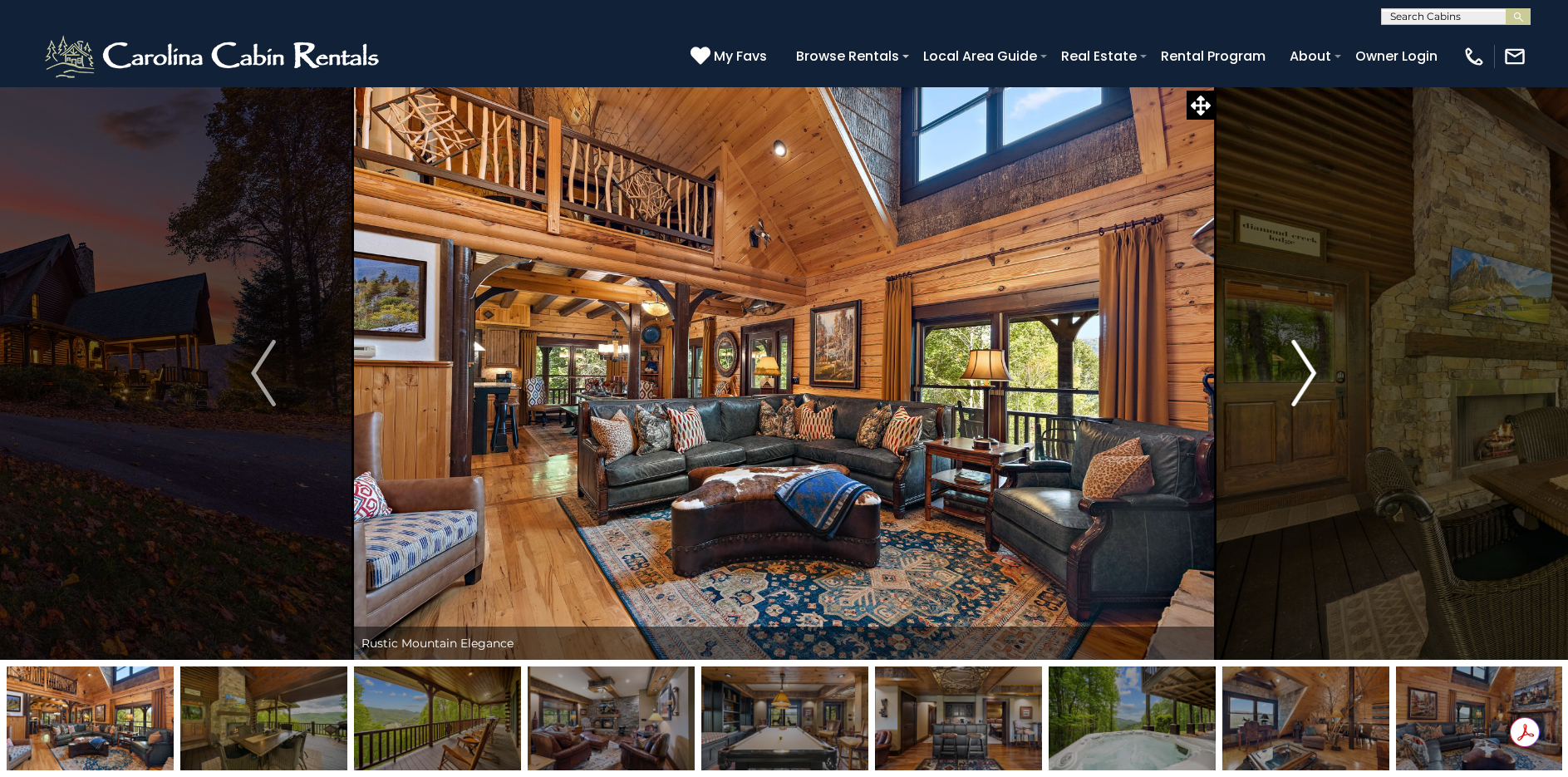
click at [1304, 371] on img "Next" at bounding box center [1305, 373] width 25 height 66
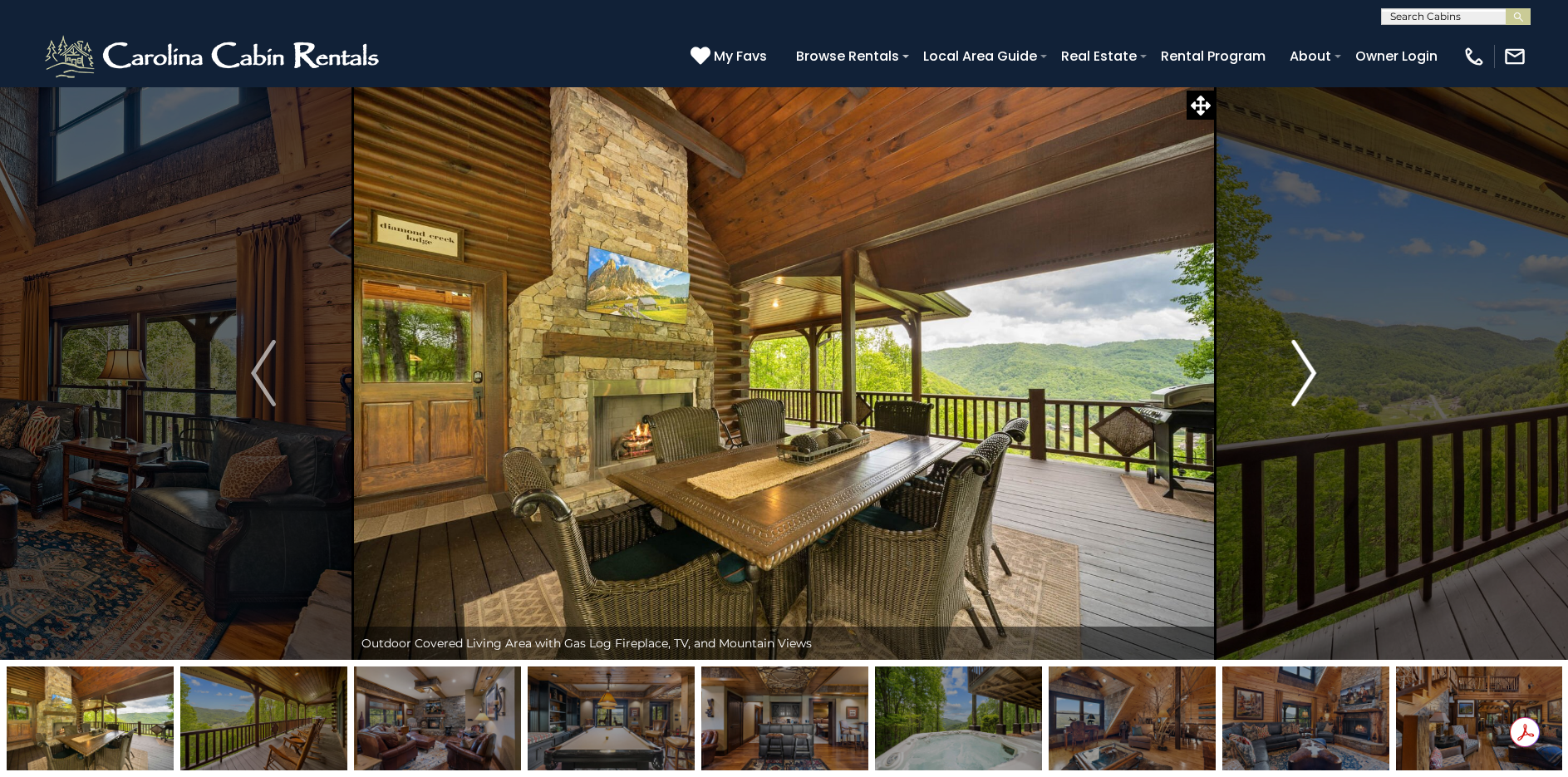
click at [1312, 380] on img "Next" at bounding box center [1305, 373] width 25 height 66
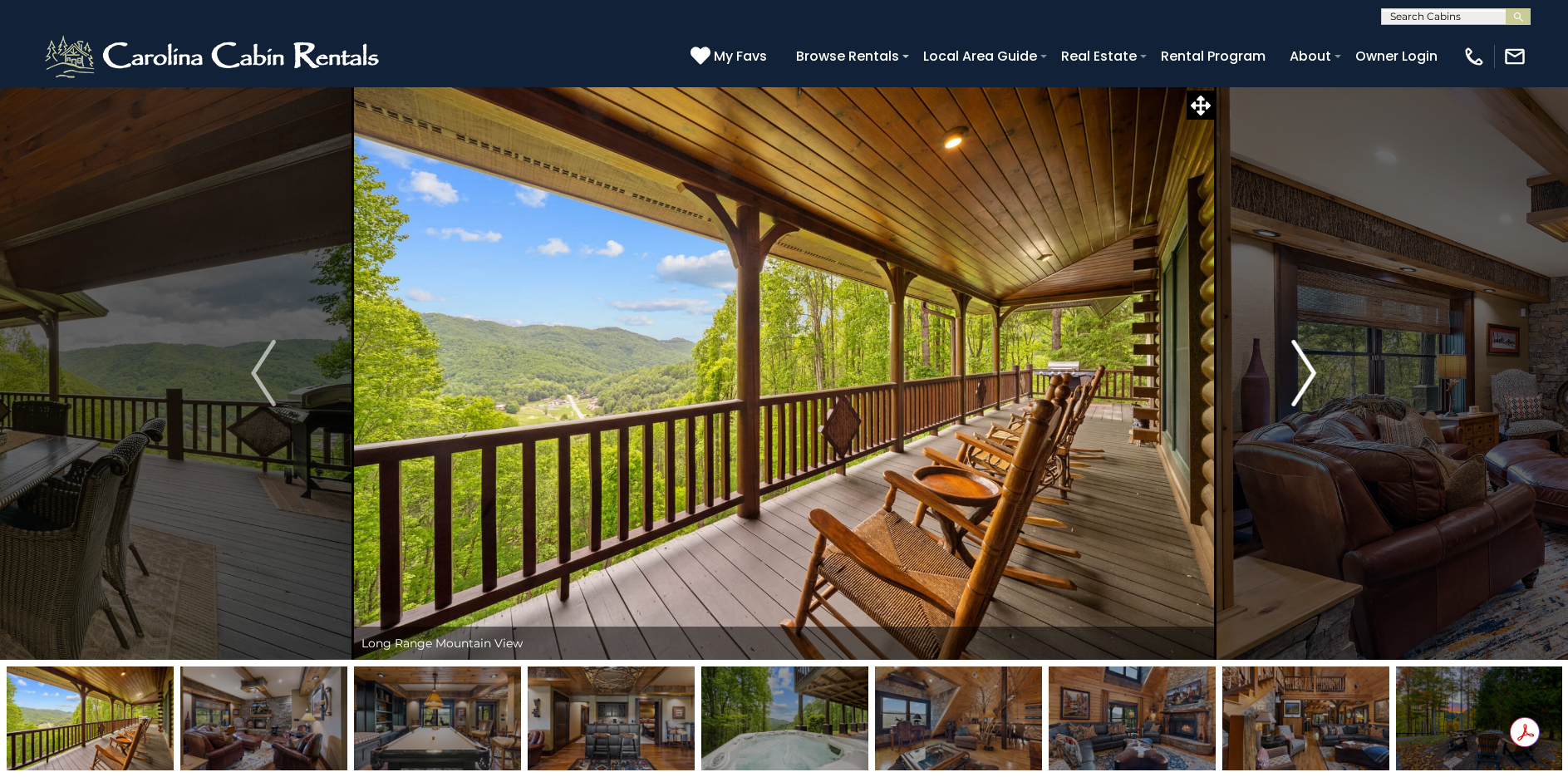
click at [1312, 380] on img "Next" at bounding box center [1305, 373] width 25 height 66
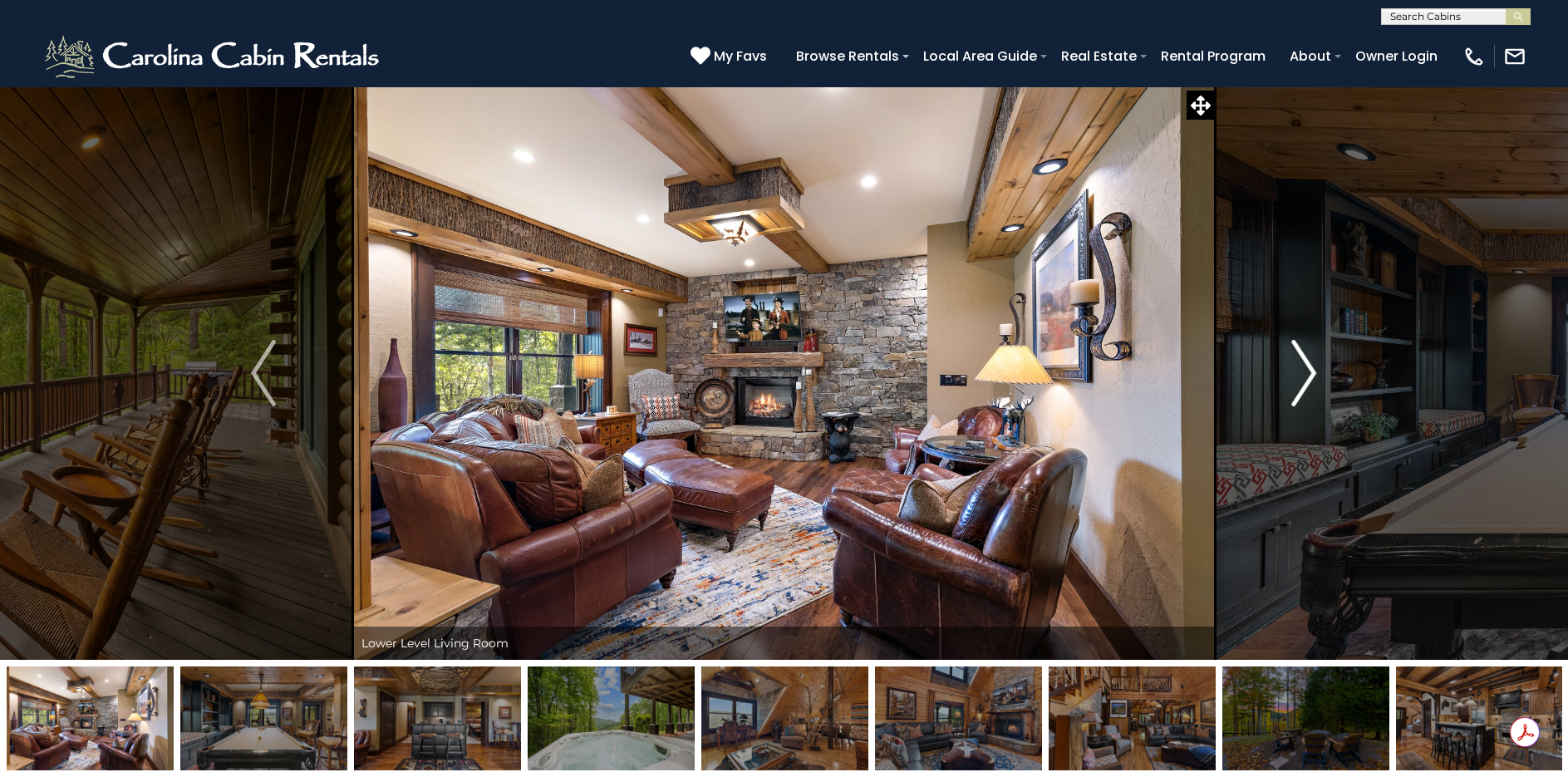
click at [1308, 380] on img "Next" at bounding box center [1305, 373] width 25 height 66
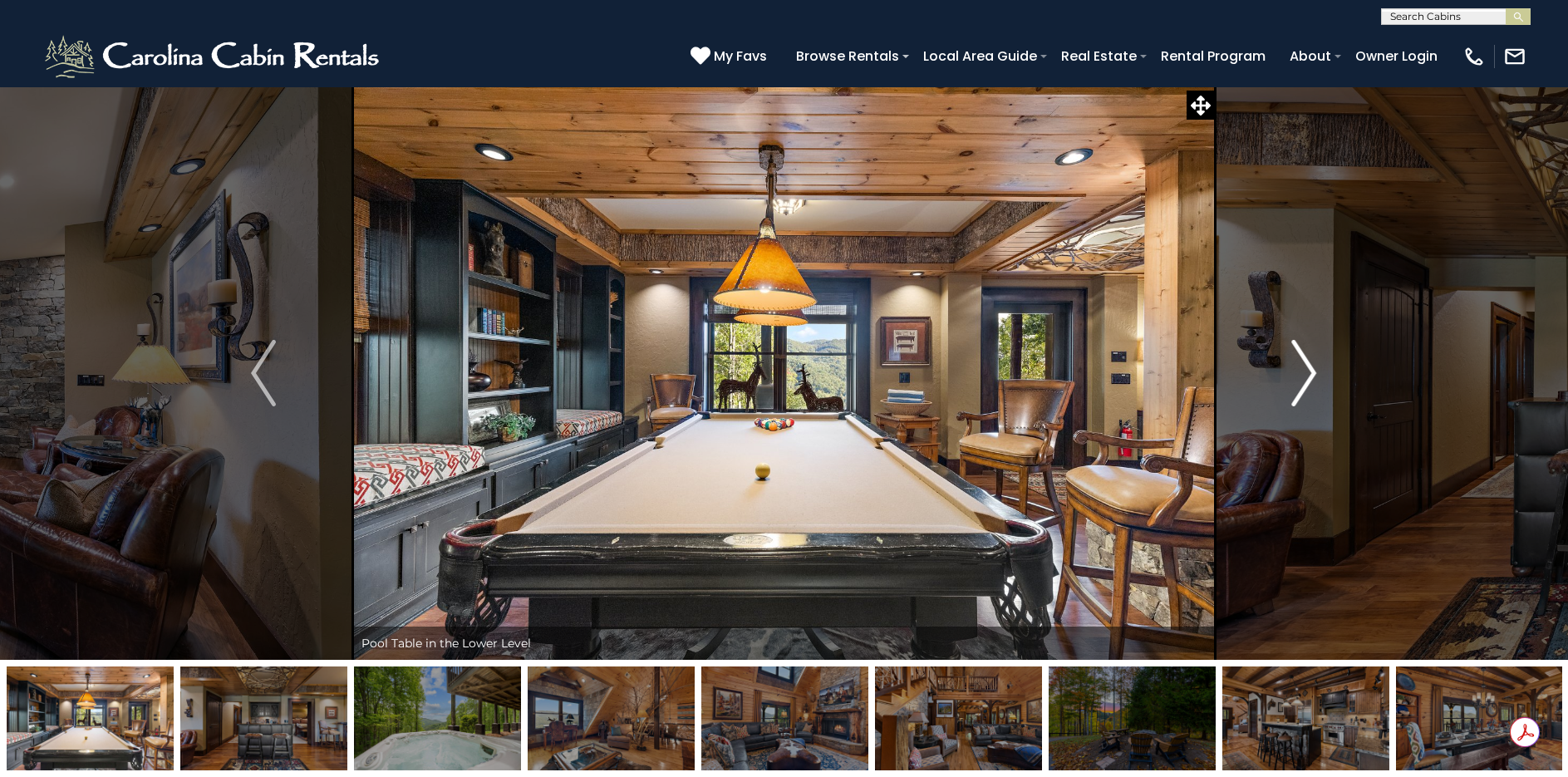
click at [1308, 380] on img "Next" at bounding box center [1305, 373] width 25 height 66
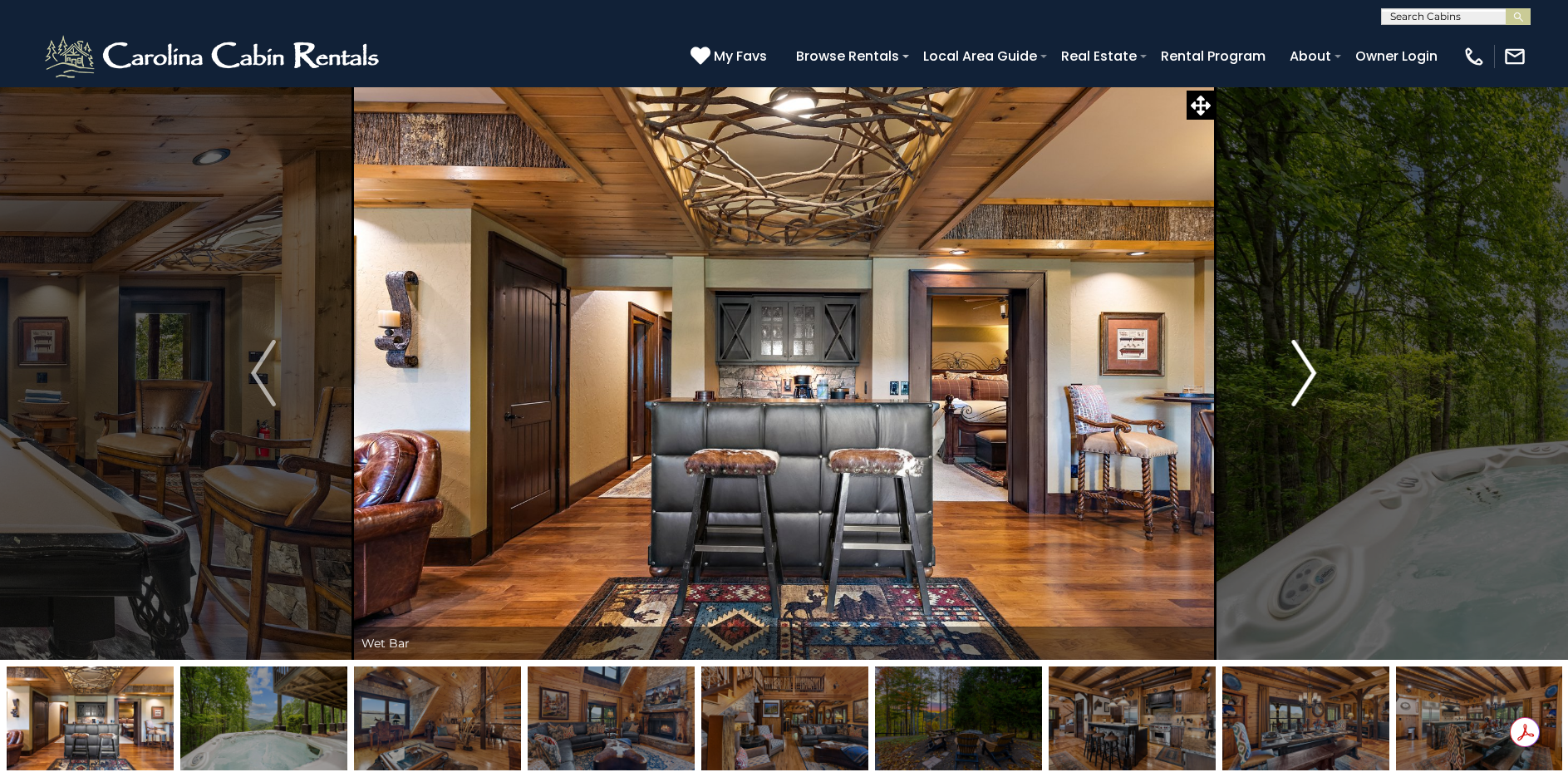
click at [1308, 380] on img "Next" at bounding box center [1305, 373] width 25 height 66
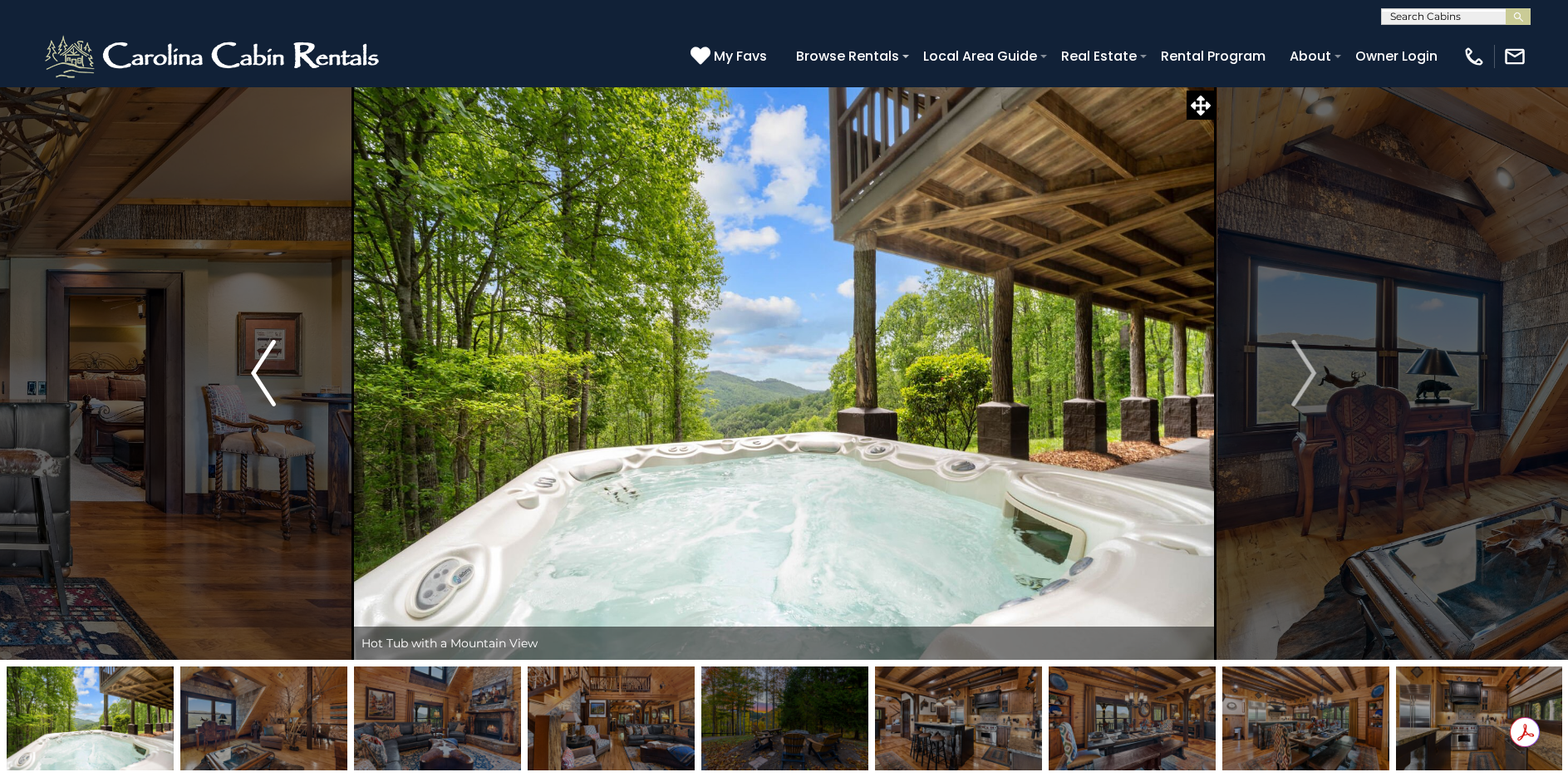
click at [277, 384] on button "Previous" at bounding box center [263, 373] width 179 height 574
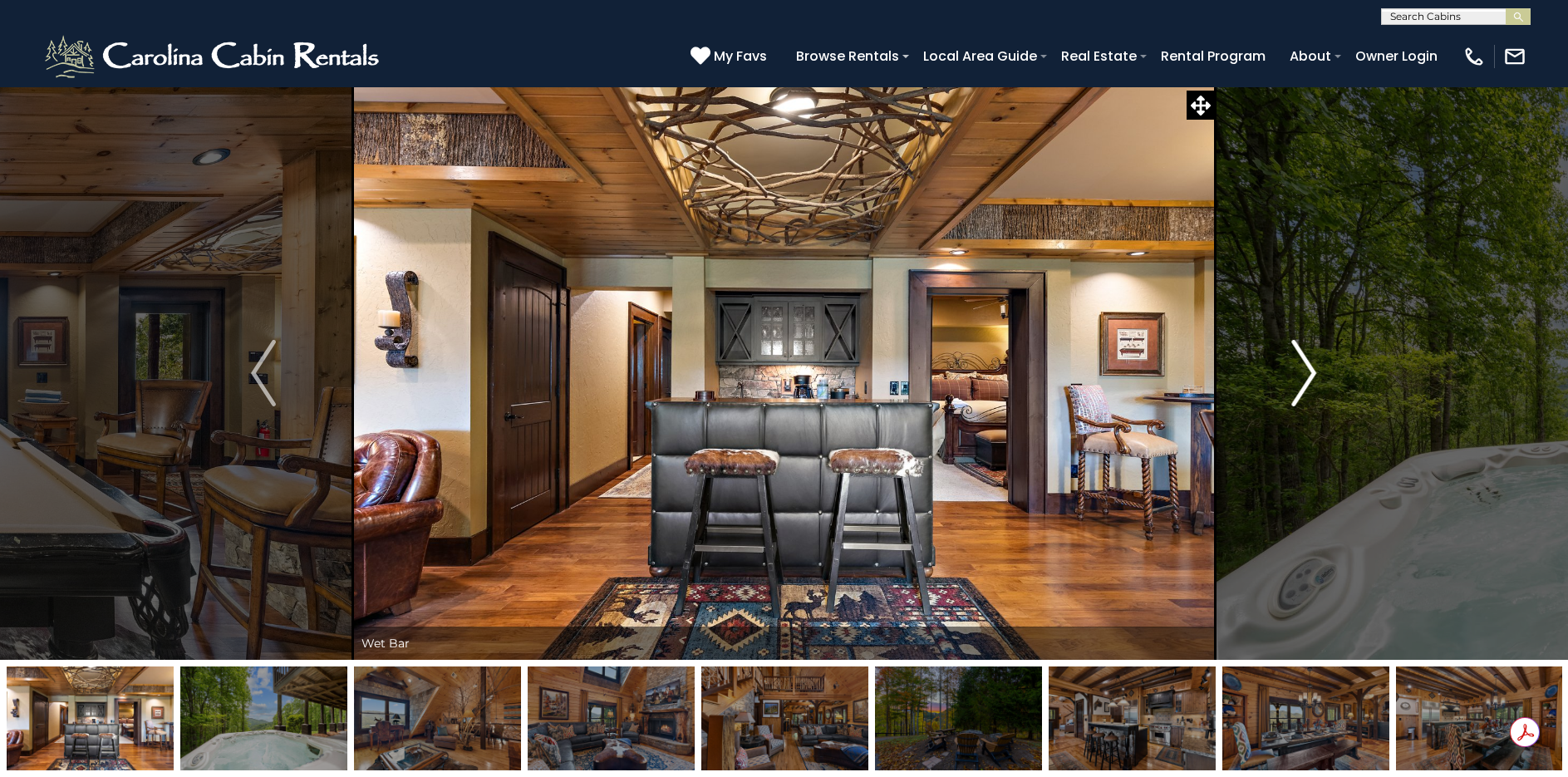
click at [1309, 392] on img "Next" at bounding box center [1305, 373] width 25 height 66
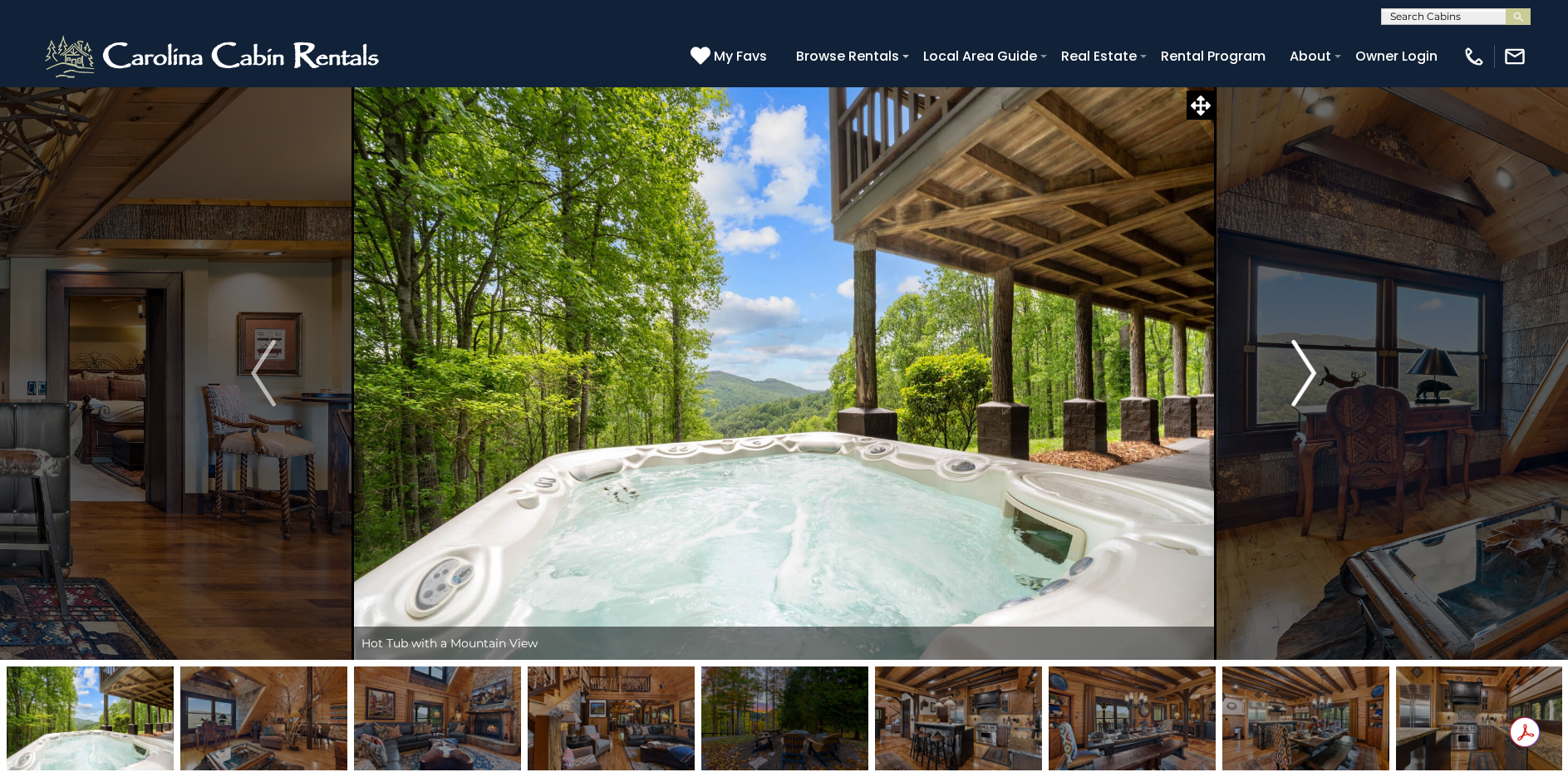
click at [1307, 386] on img "Next" at bounding box center [1305, 373] width 25 height 66
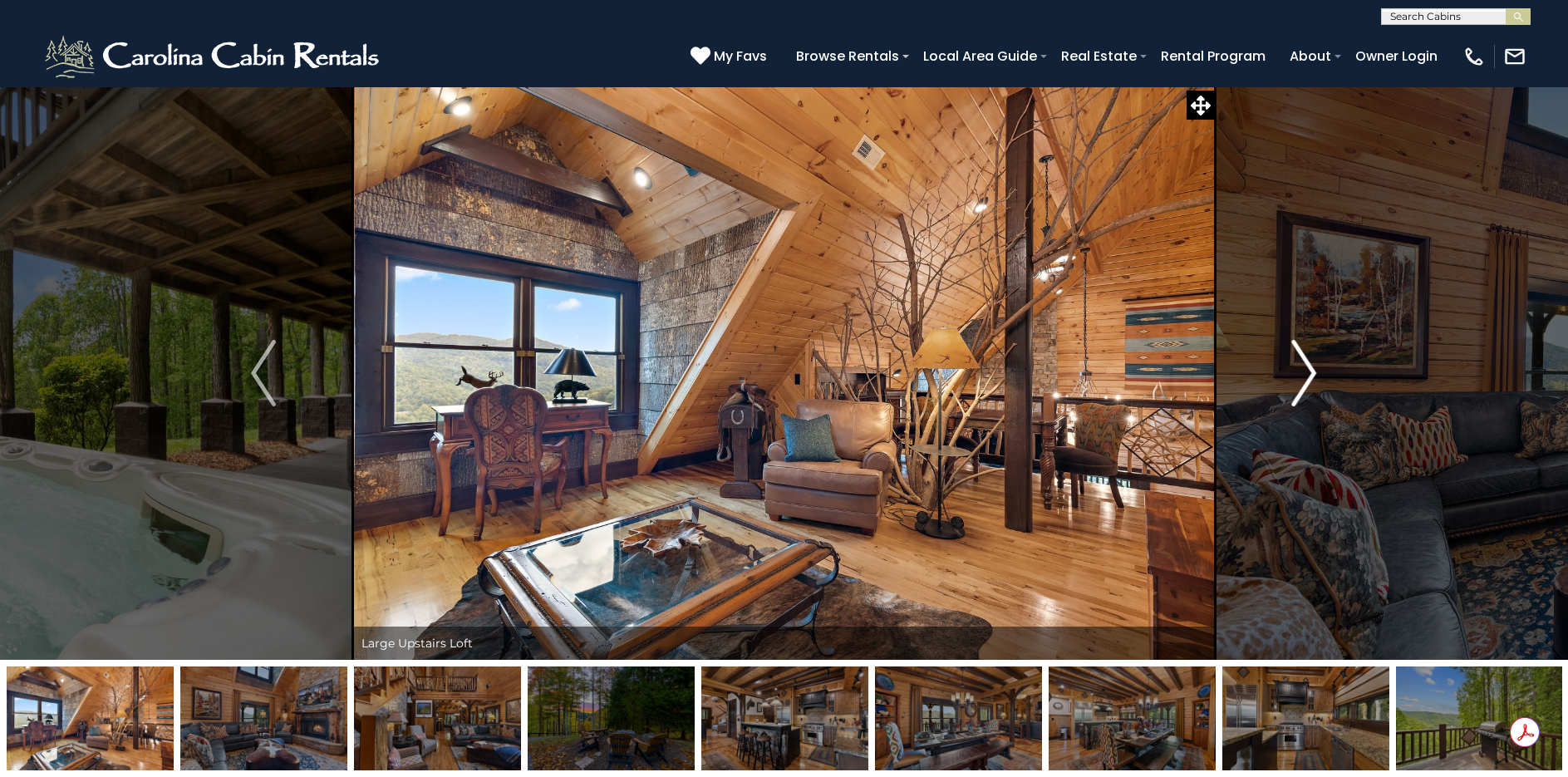
click at [1306, 382] on img "Next" at bounding box center [1305, 373] width 25 height 66
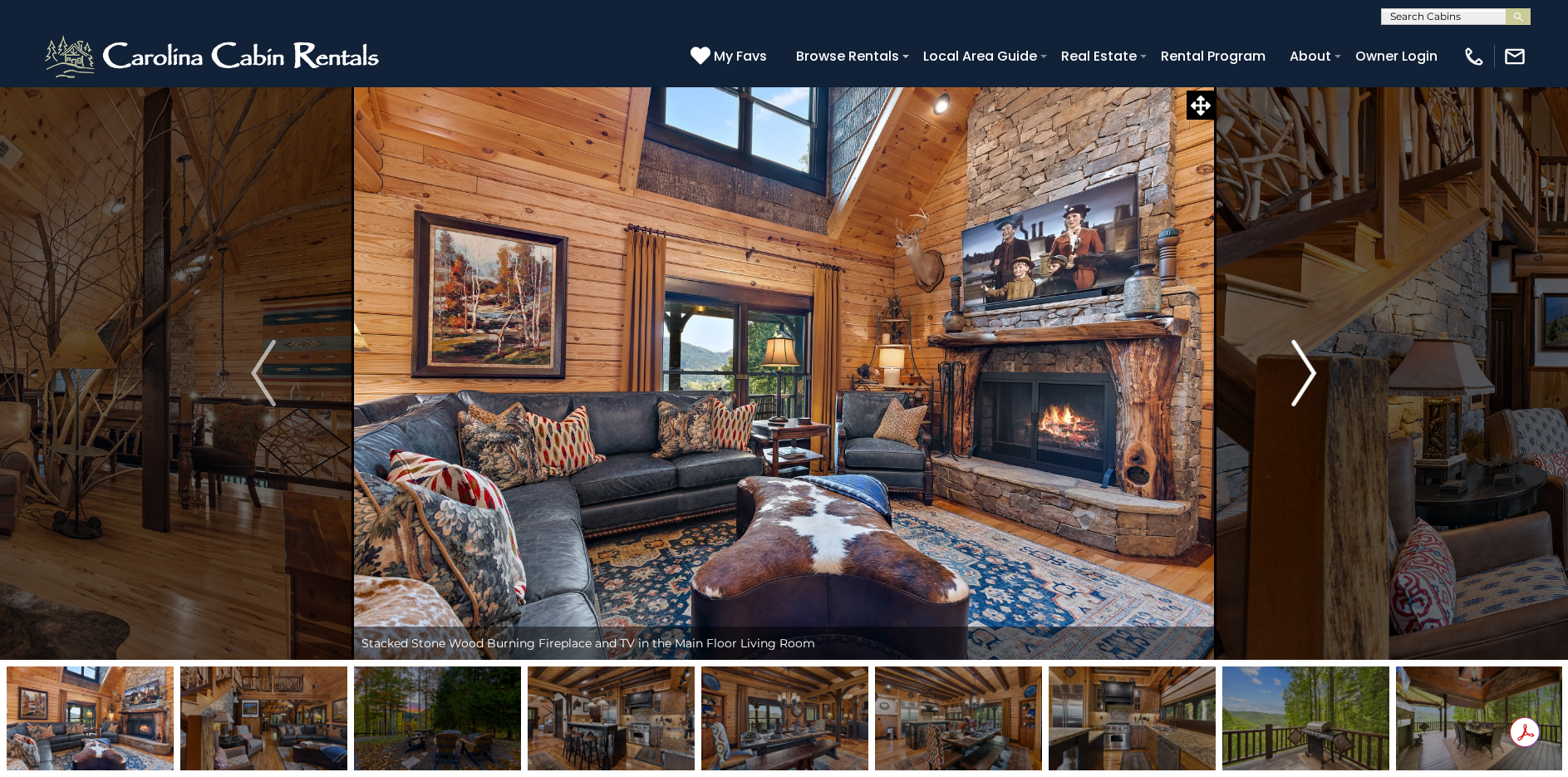
click at [1306, 382] on img "Next" at bounding box center [1305, 373] width 25 height 66
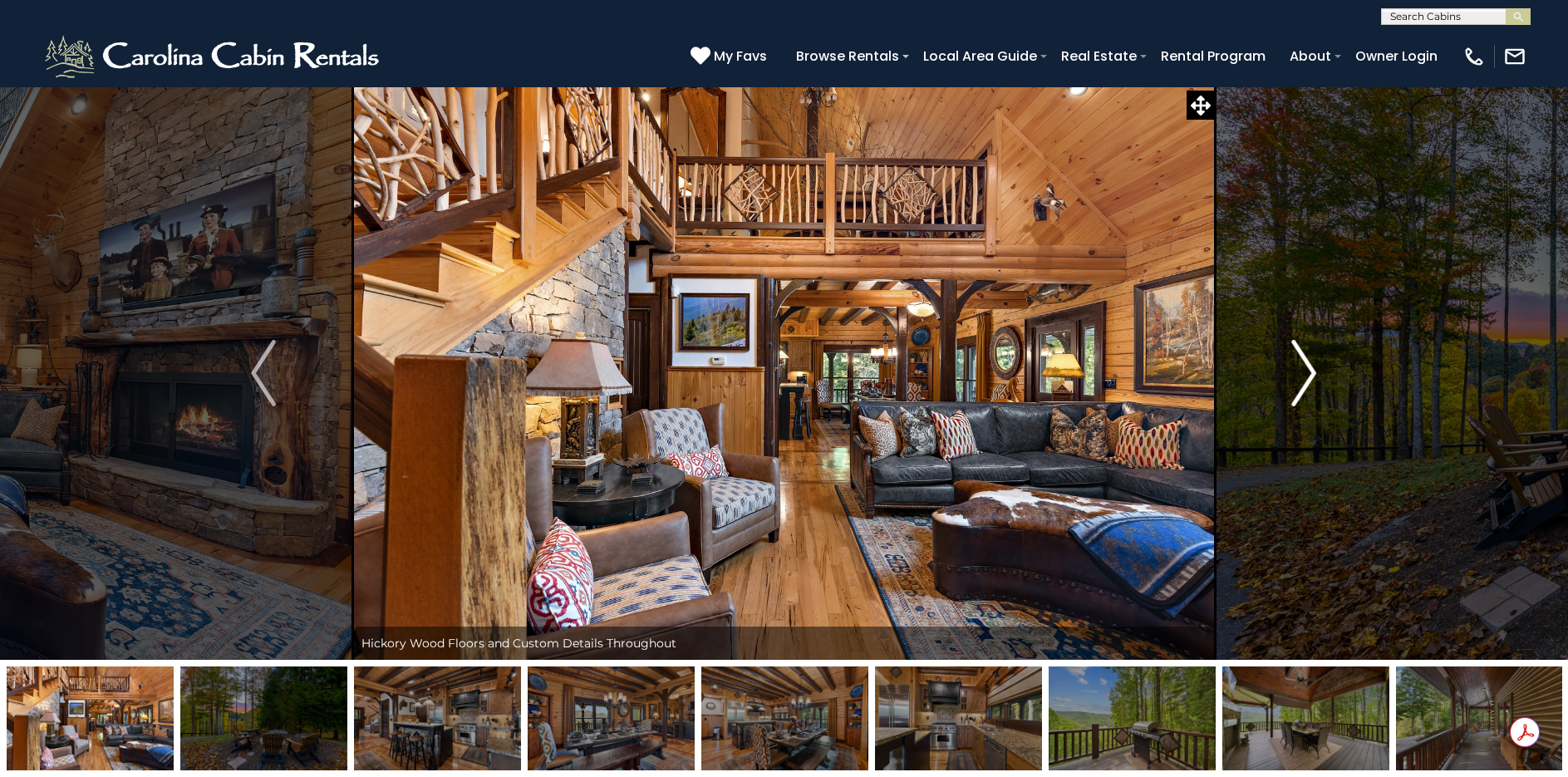
click at [1303, 381] on img "Next" at bounding box center [1305, 373] width 25 height 66
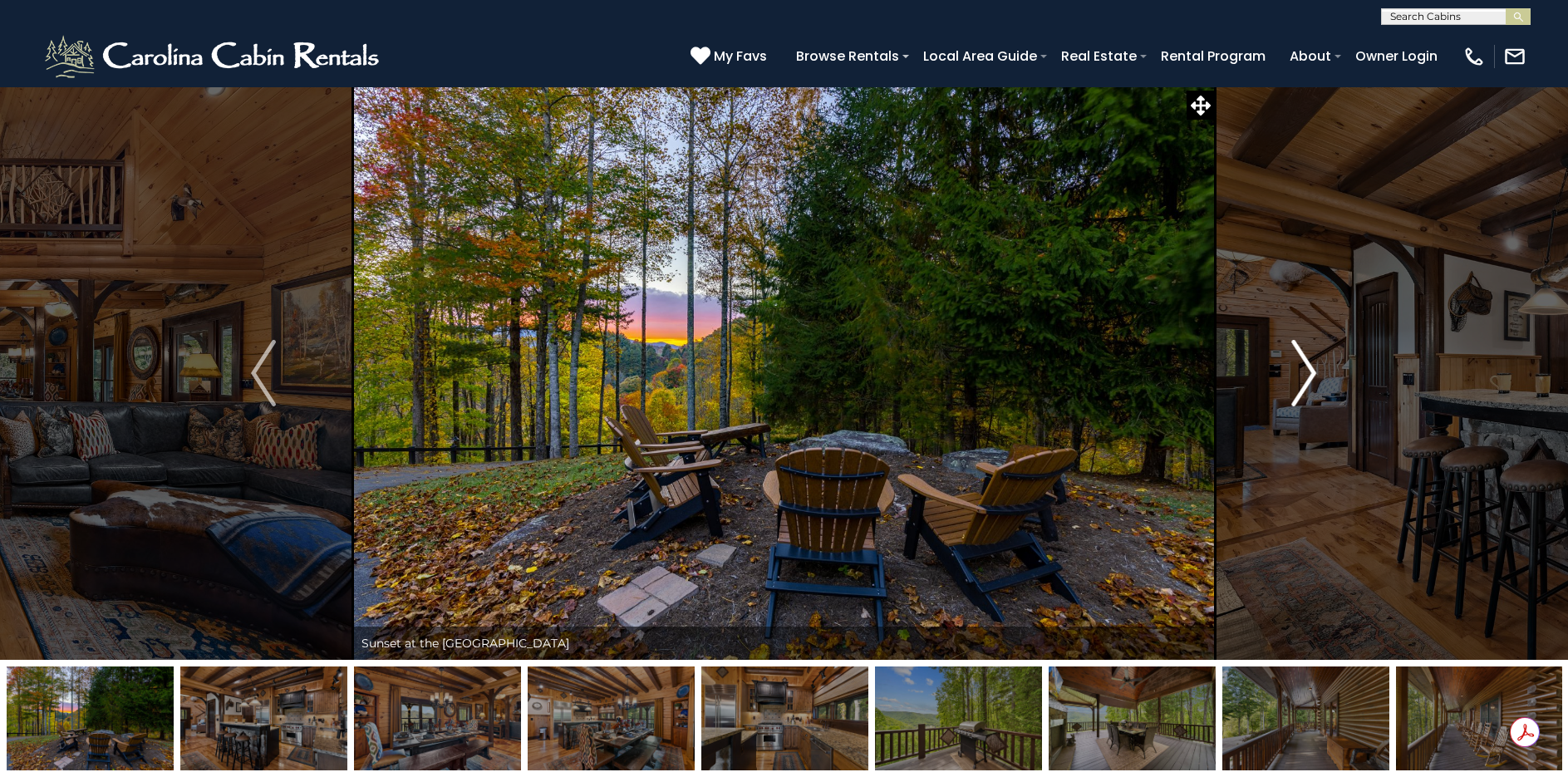
click at [1303, 381] on img "Next" at bounding box center [1305, 373] width 25 height 66
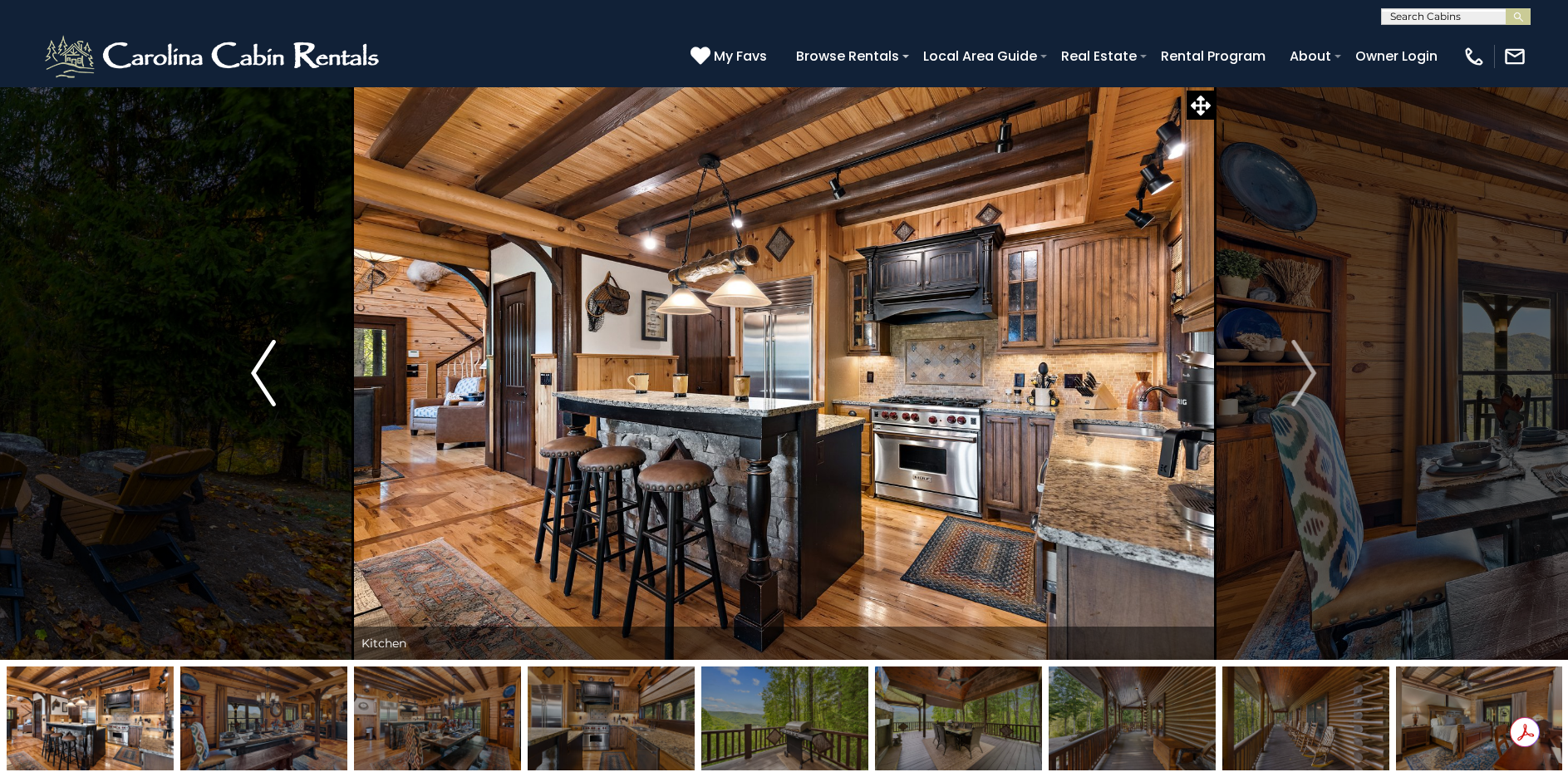
click at [257, 383] on img "Previous" at bounding box center [263, 373] width 25 height 66
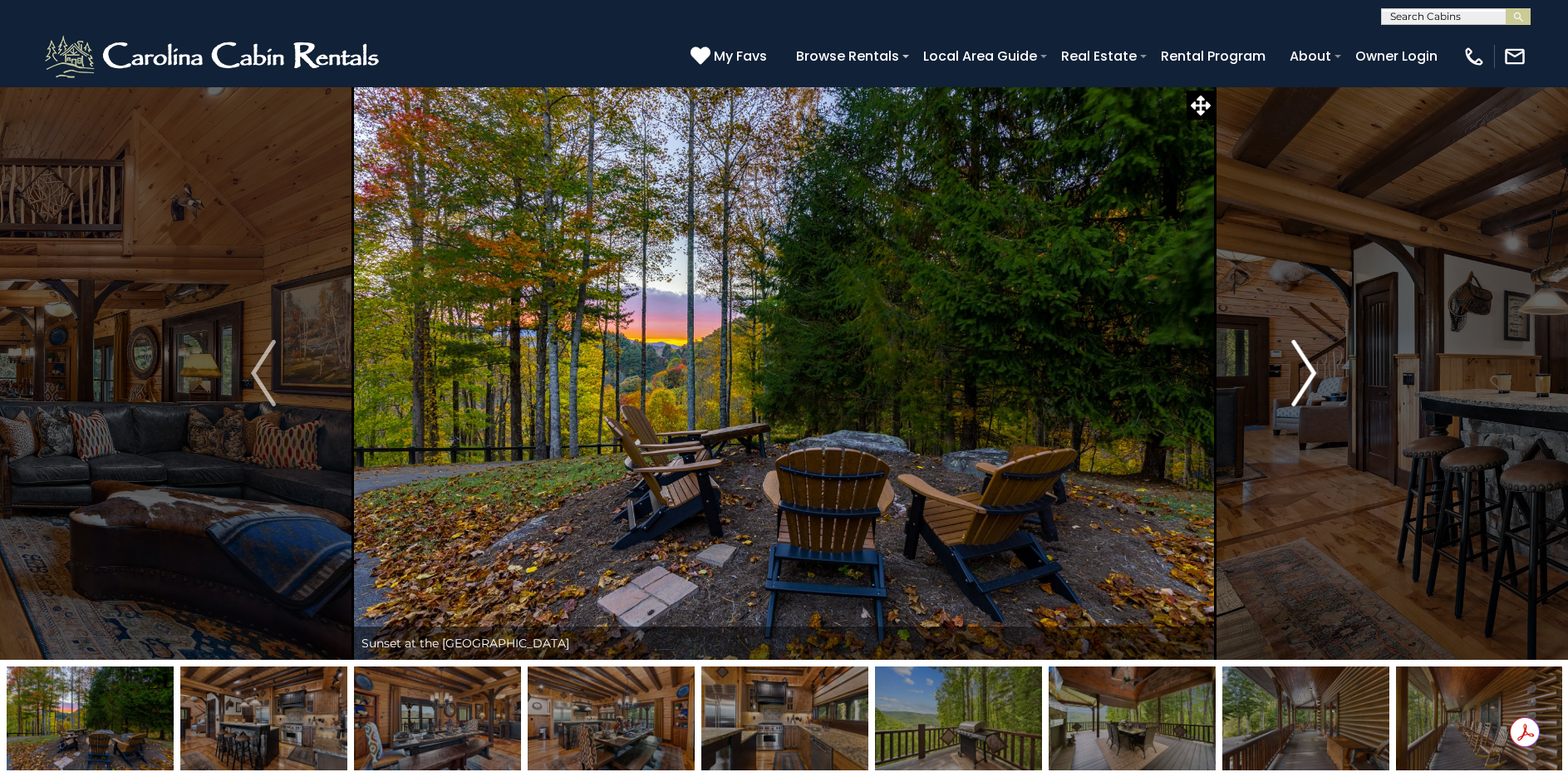
click at [1299, 367] on img "Next" at bounding box center [1305, 373] width 25 height 66
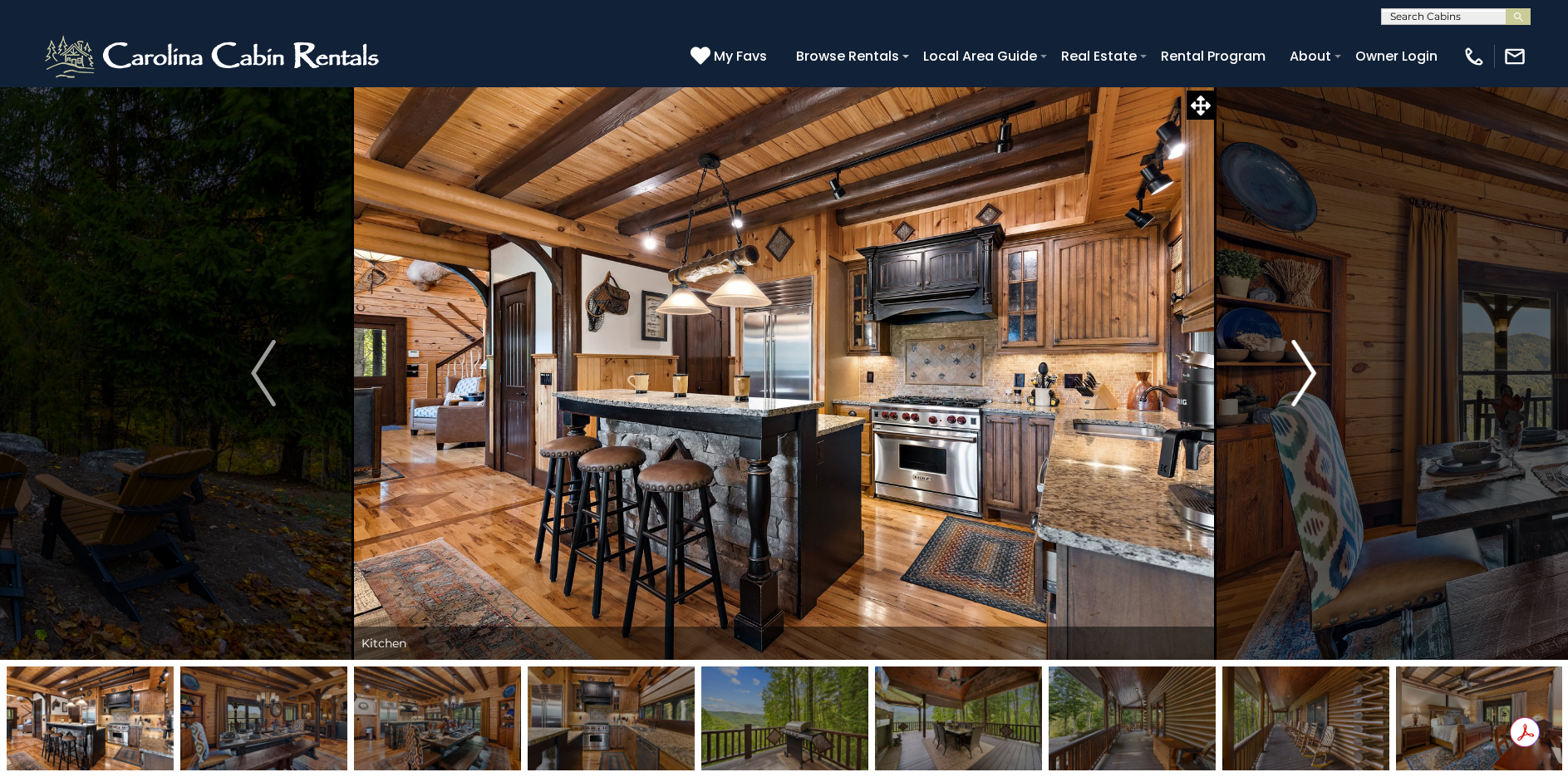
click at [1299, 367] on img "Next" at bounding box center [1305, 373] width 25 height 66
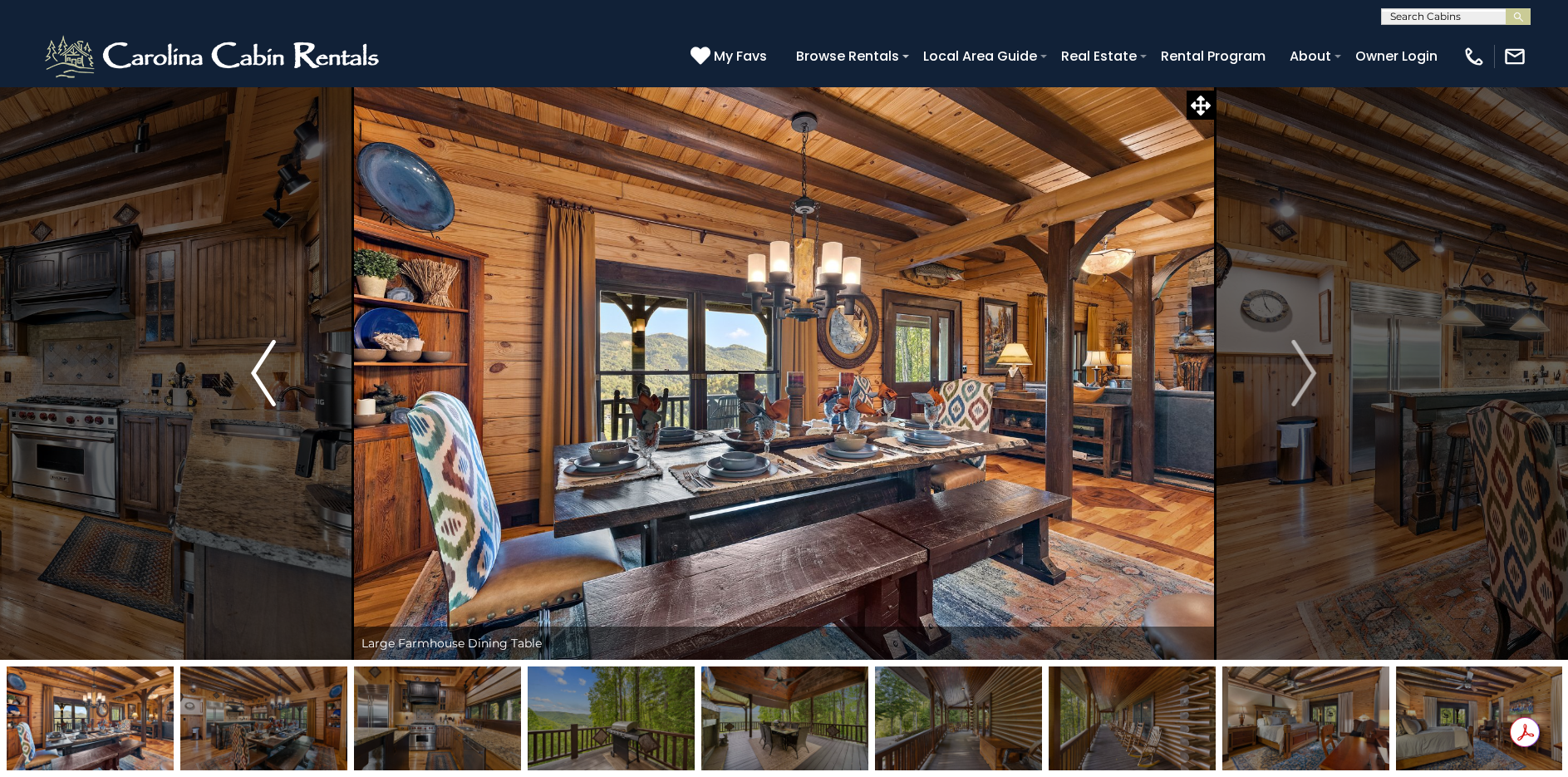
click at [271, 371] on img "Previous" at bounding box center [263, 373] width 25 height 66
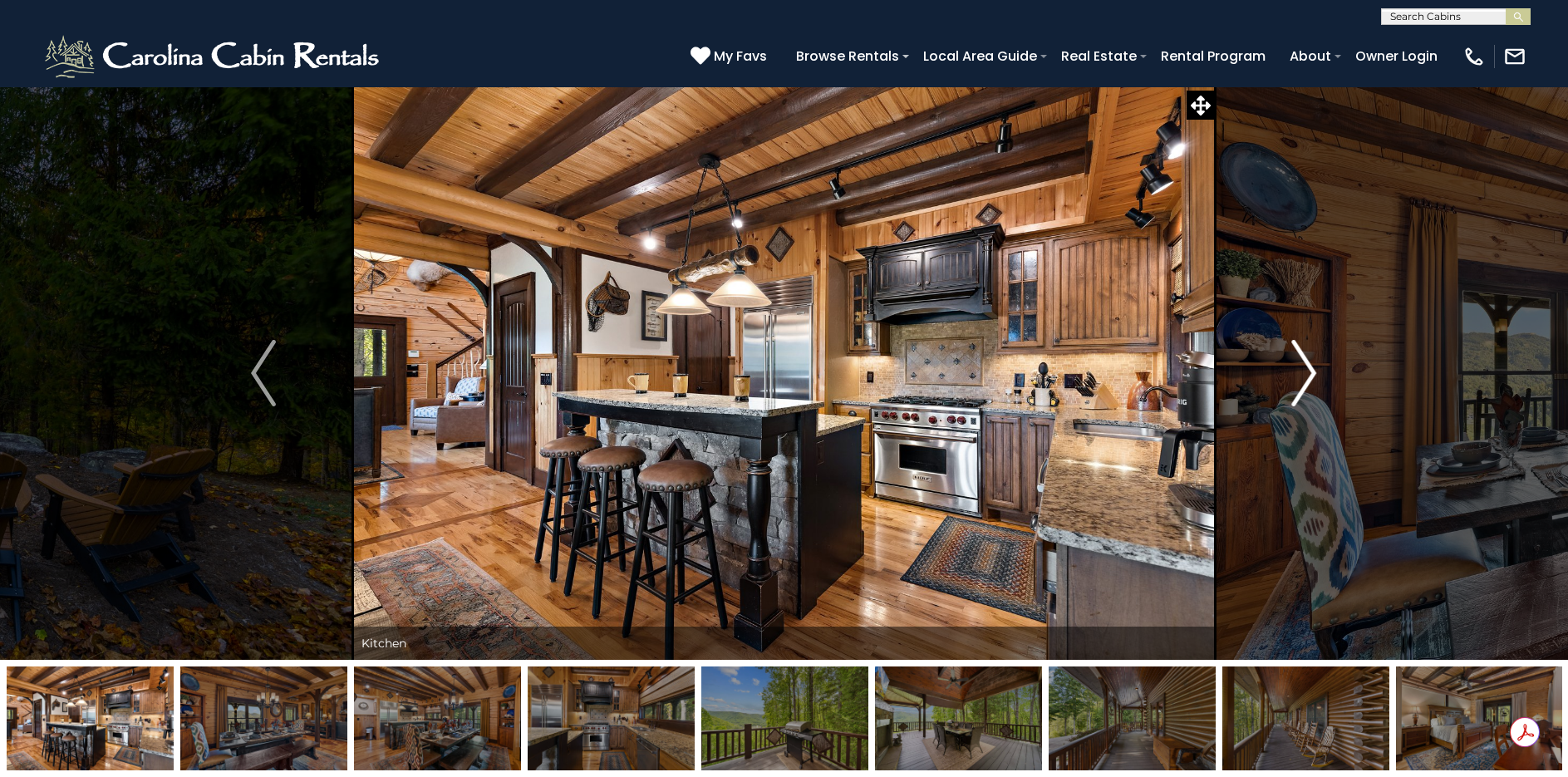
click at [1307, 371] on img "Next" at bounding box center [1305, 373] width 25 height 66
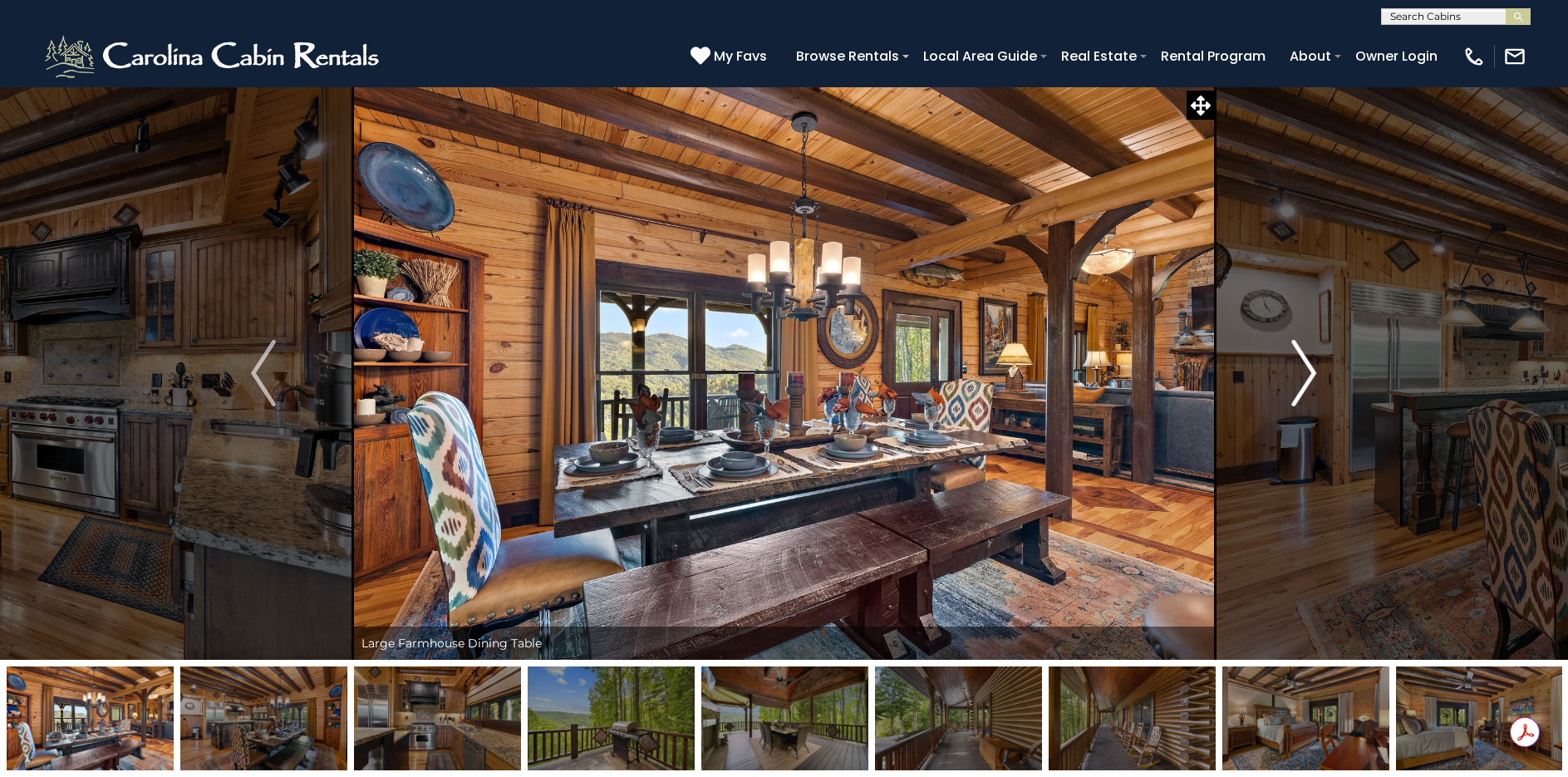
click at [1307, 371] on img "Next" at bounding box center [1305, 373] width 25 height 66
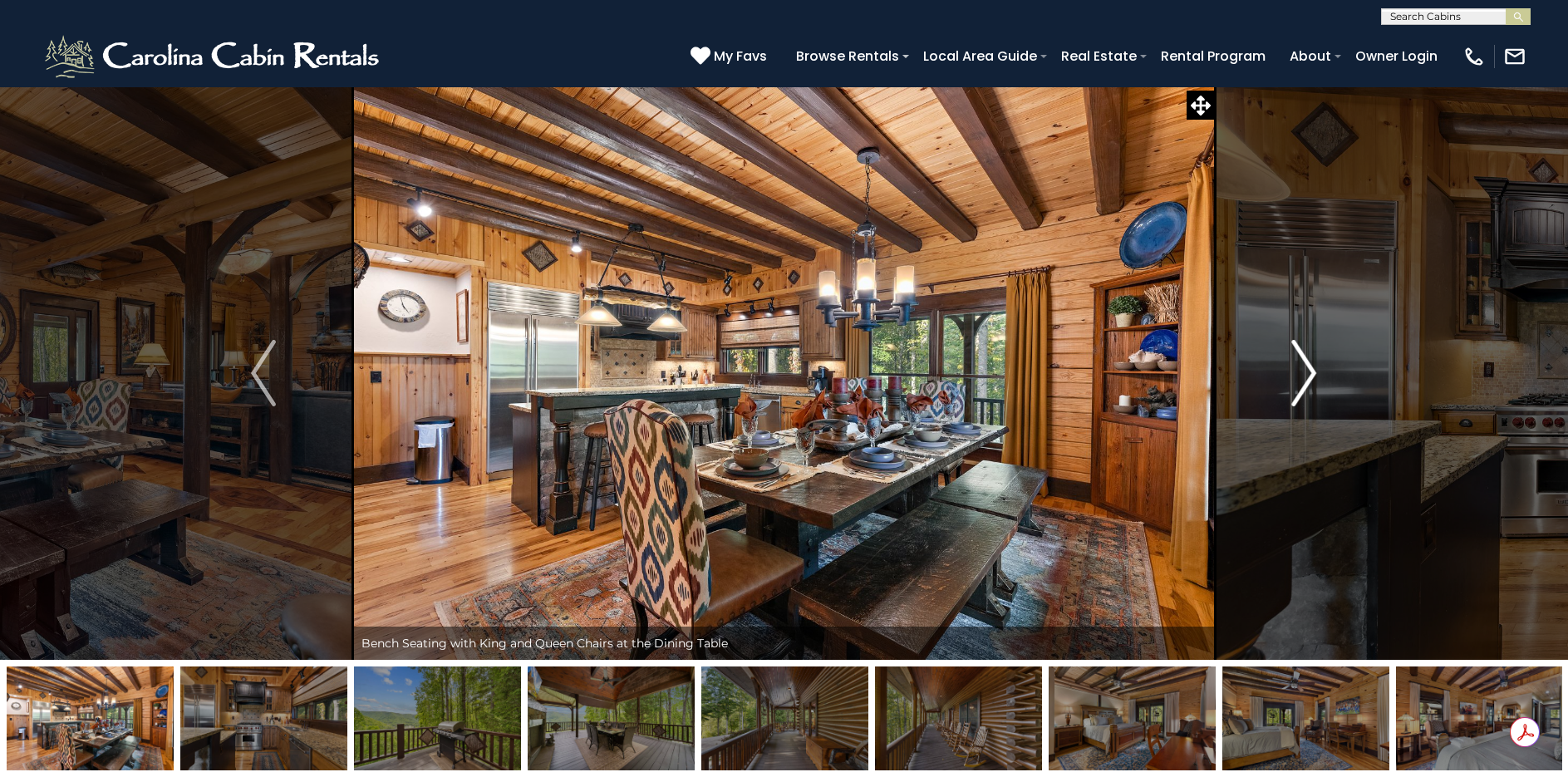
click at [1307, 371] on img "Next" at bounding box center [1305, 373] width 25 height 66
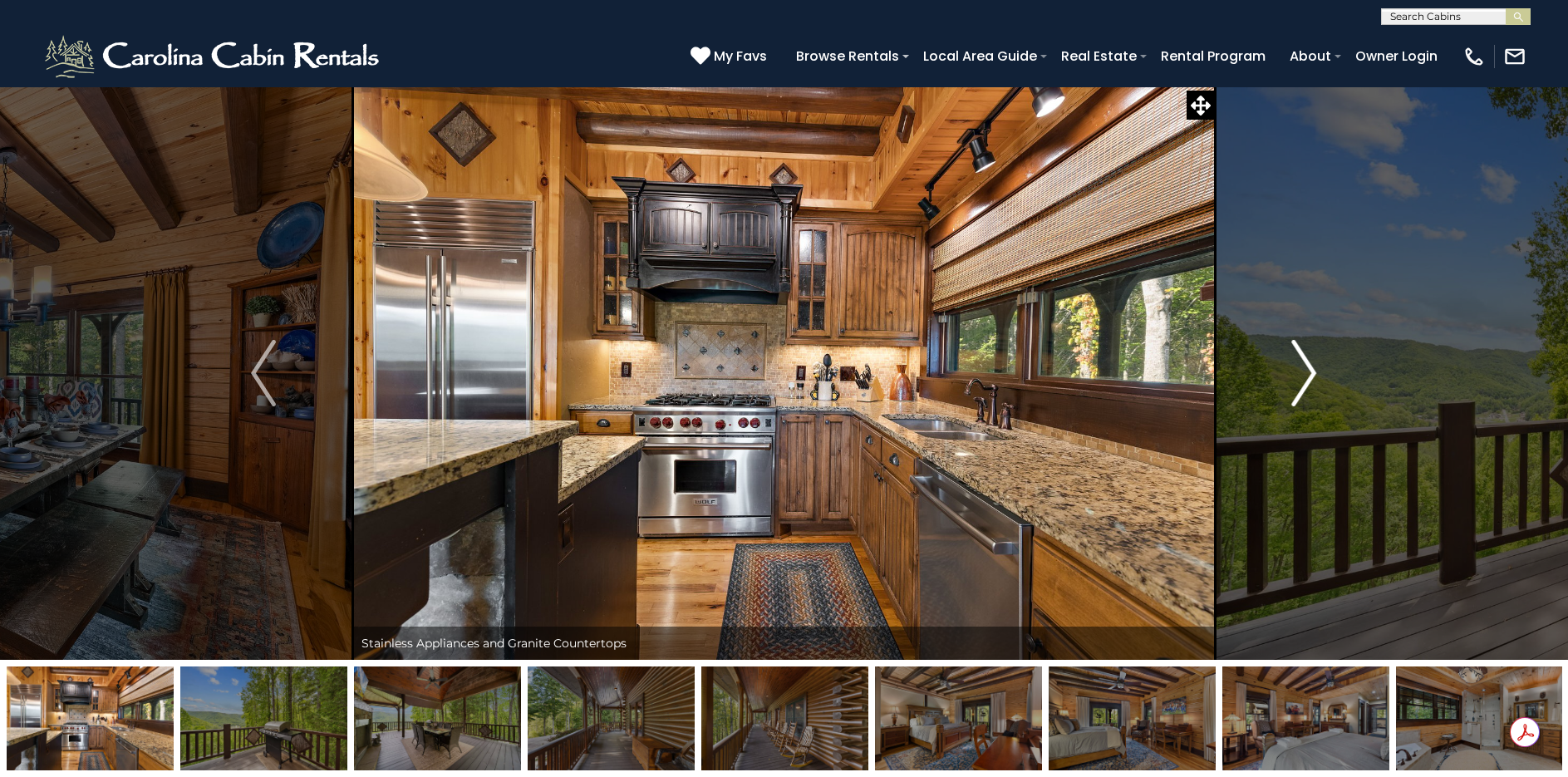
click at [1307, 371] on img "Next" at bounding box center [1305, 373] width 25 height 66
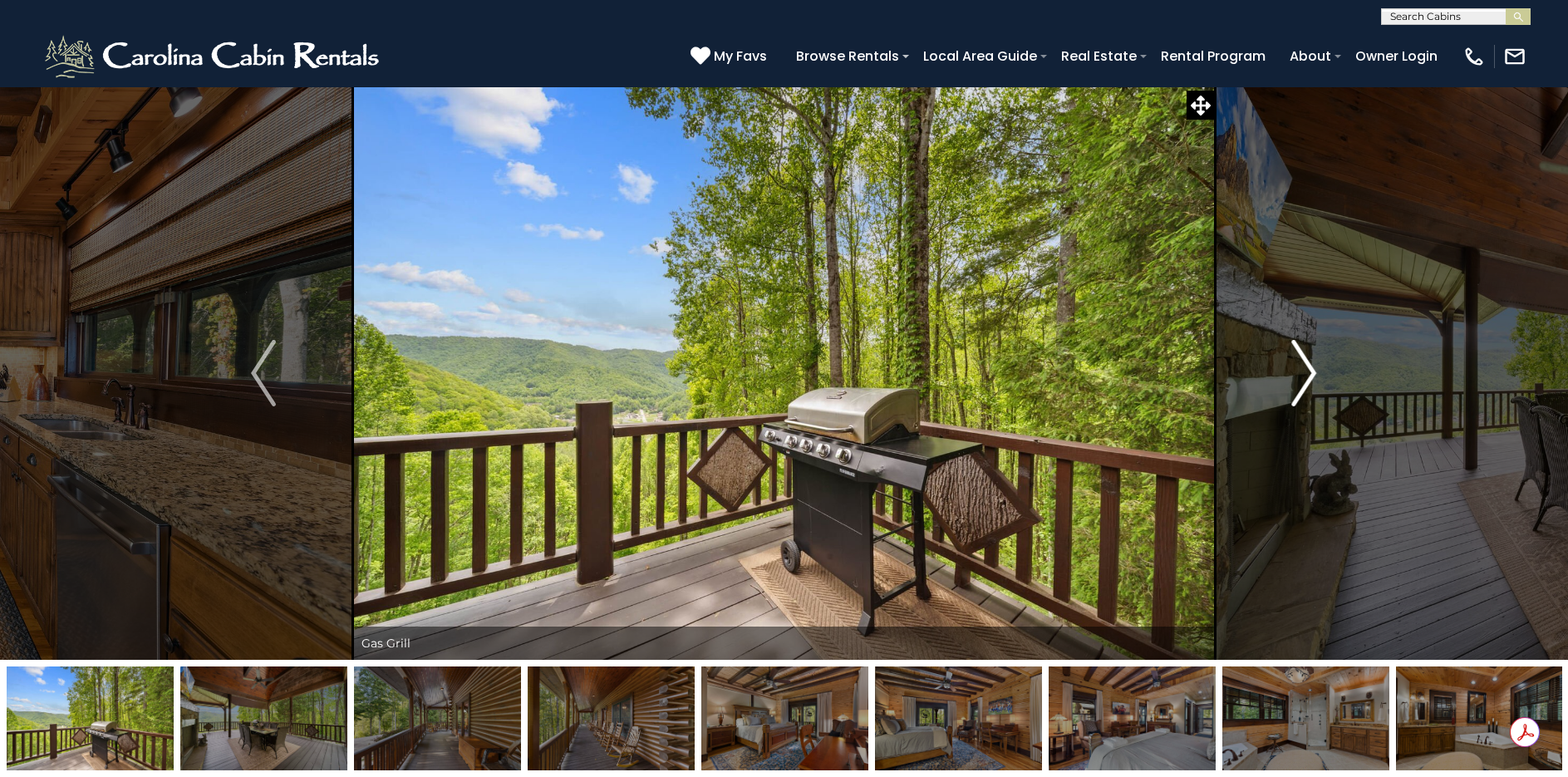
click at [1307, 371] on img "Next" at bounding box center [1305, 373] width 25 height 66
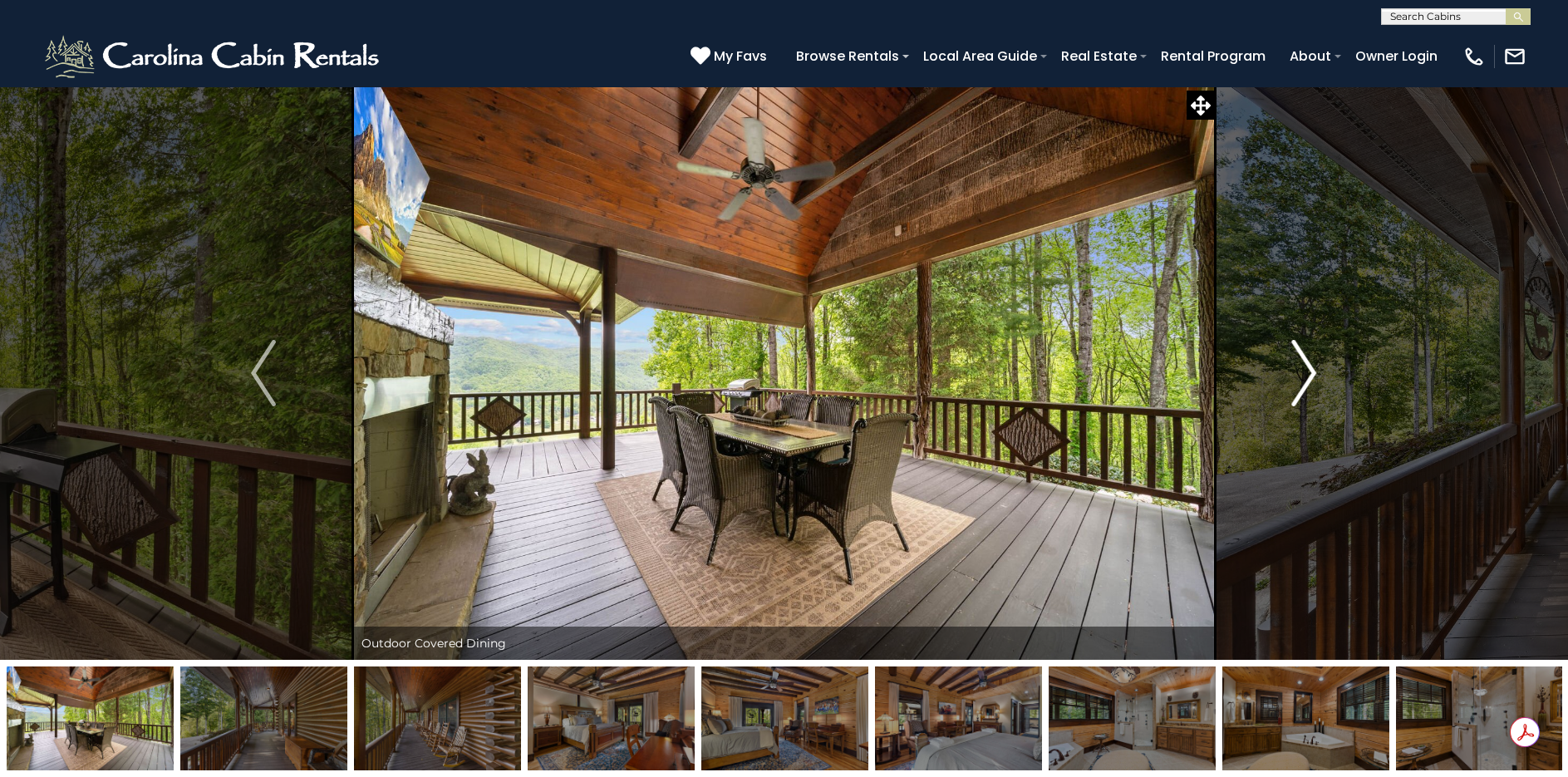
click at [1307, 371] on img "Next" at bounding box center [1305, 373] width 25 height 66
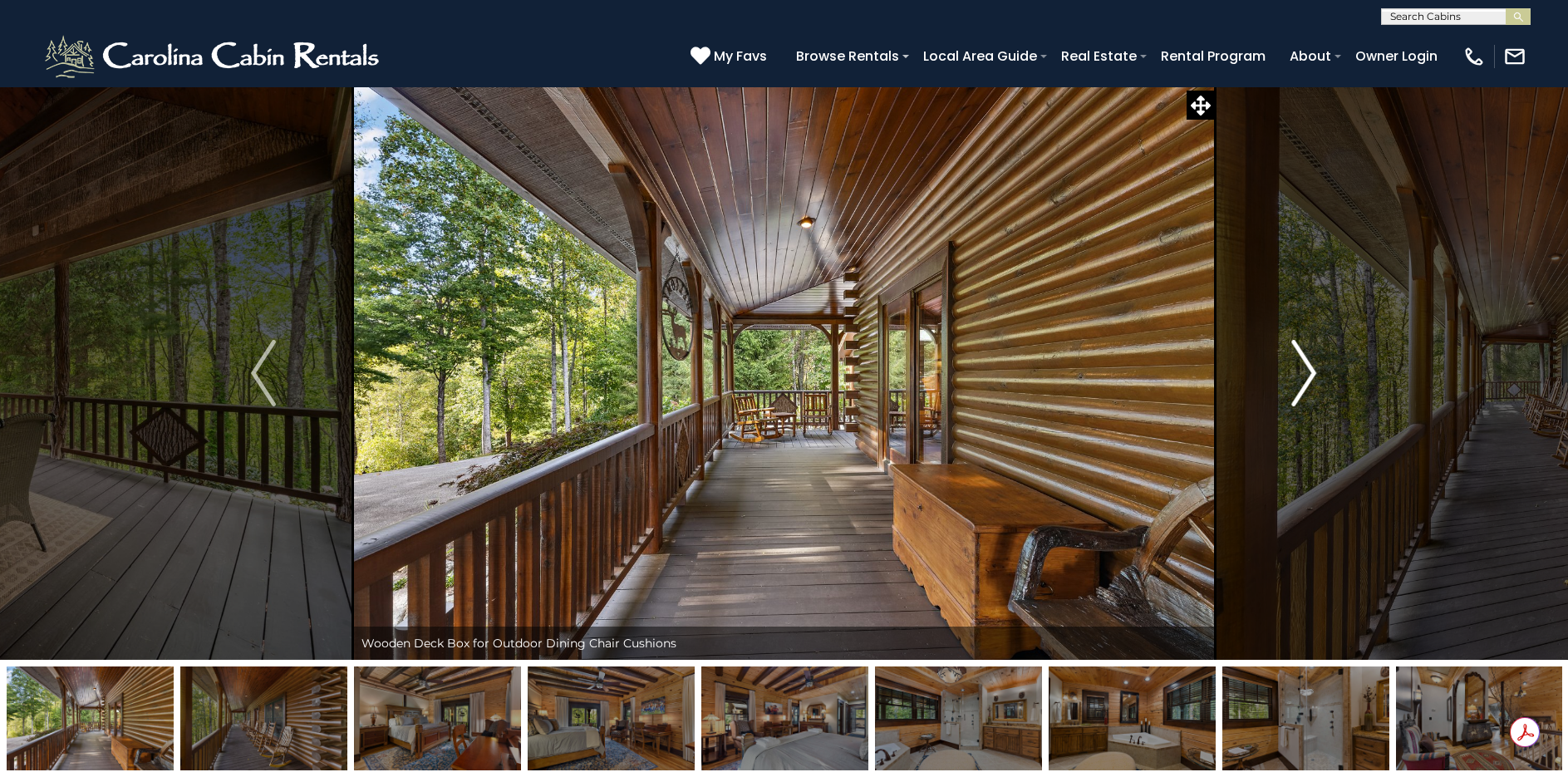
click at [1307, 371] on img "Next" at bounding box center [1305, 373] width 25 height 66
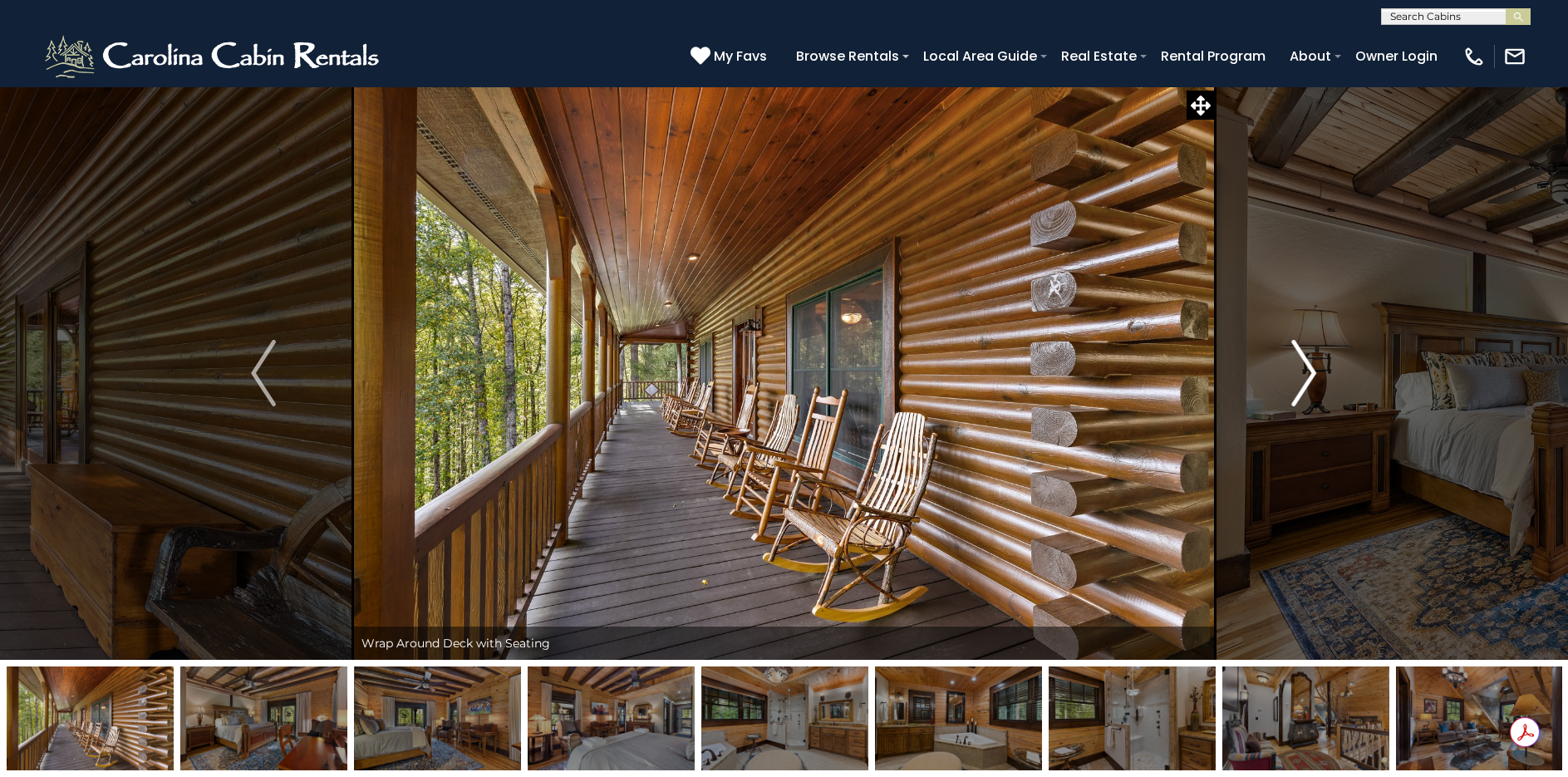
click at [1307, 371] on img "Next" at bounding box center [1305, 373] width 25 height 66
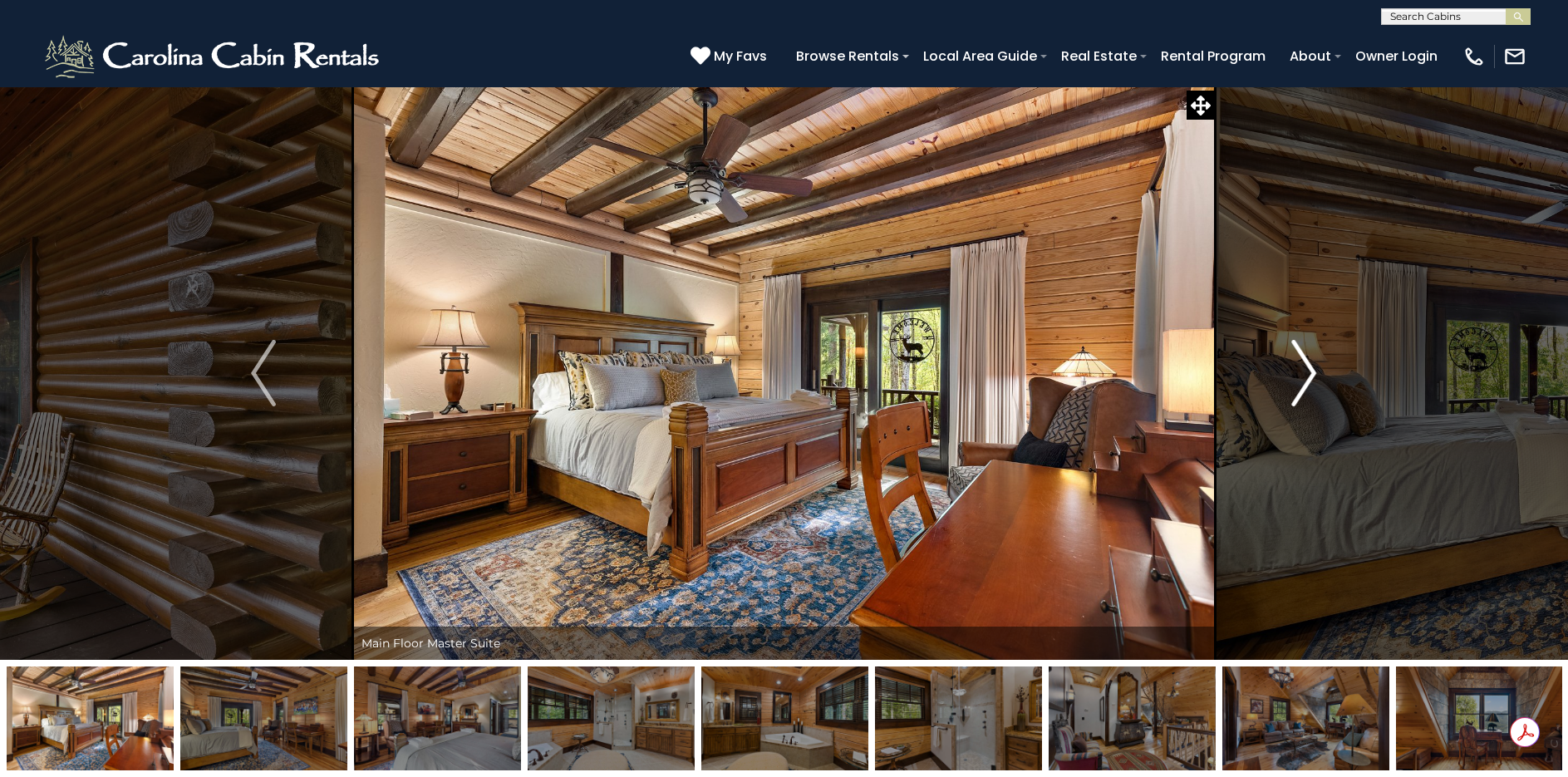
click at [1307, 371] on img "Next" at bounding box center [1305, 373] width 25 height 66
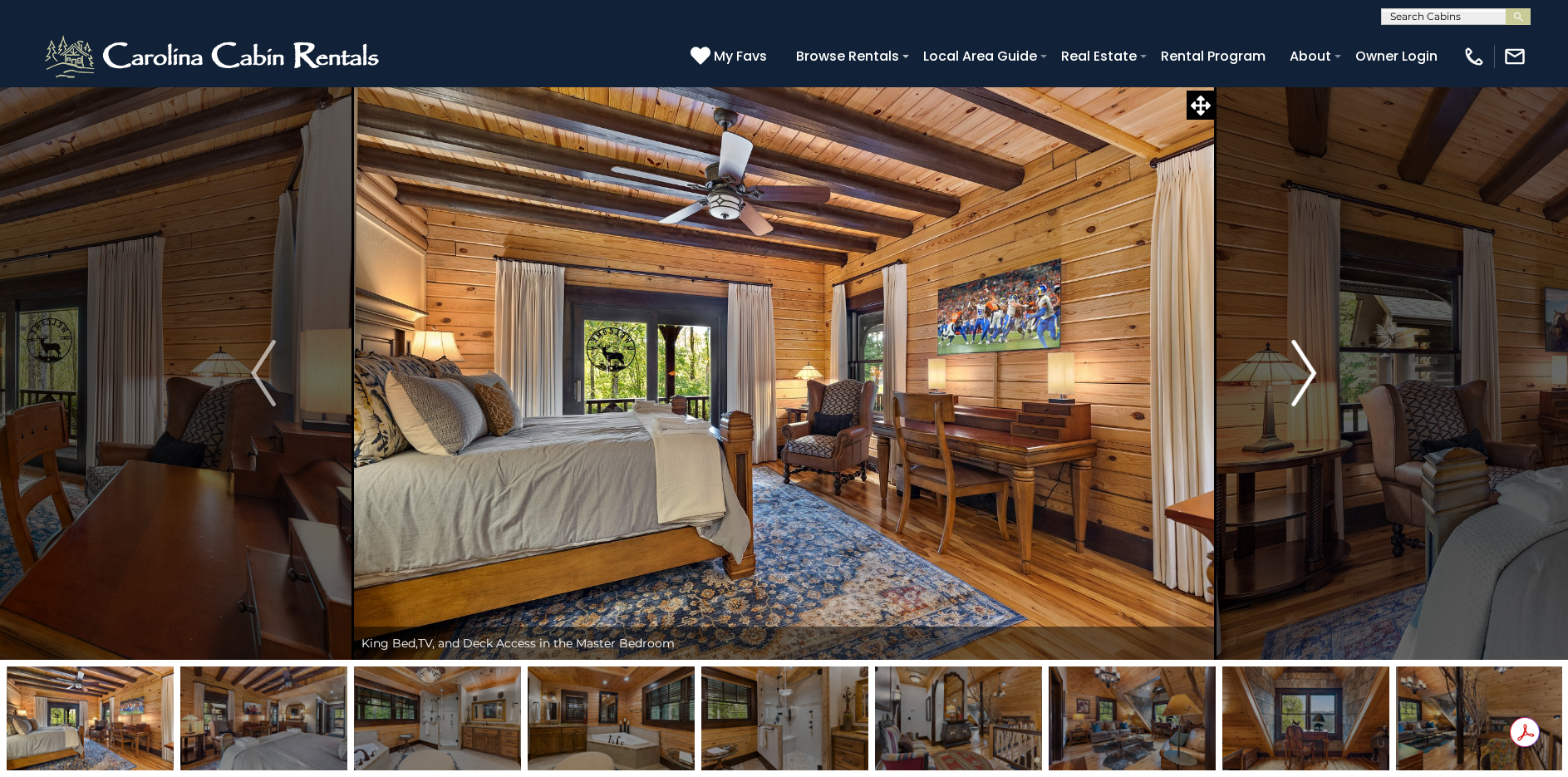
click at [1307, 371] on img "Next" at bounding box center [1305, 373] width 25 height 66
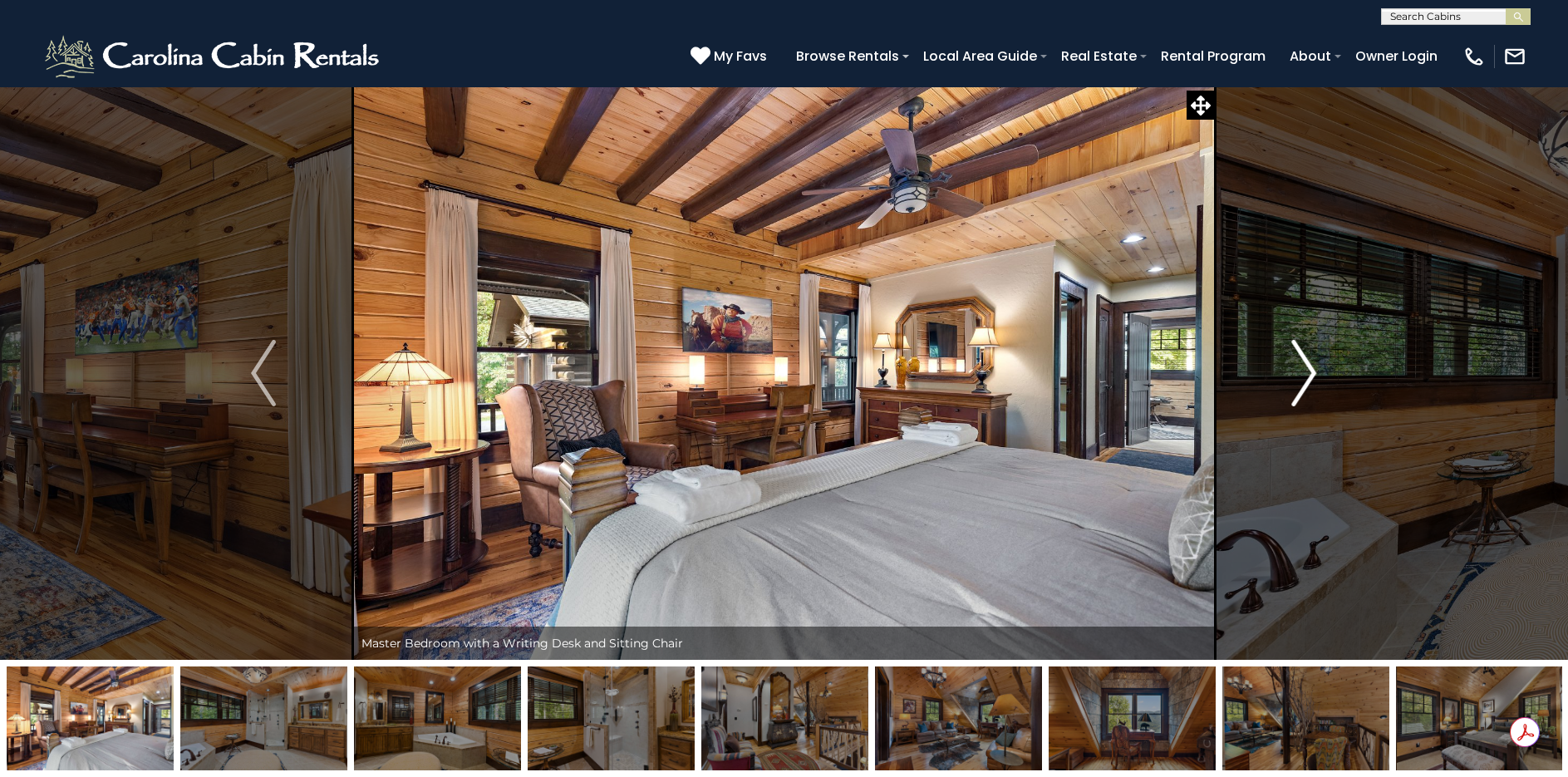
click at [1307, 371] on img "Next" at bounding box center [1305, 373] width 25 height 66
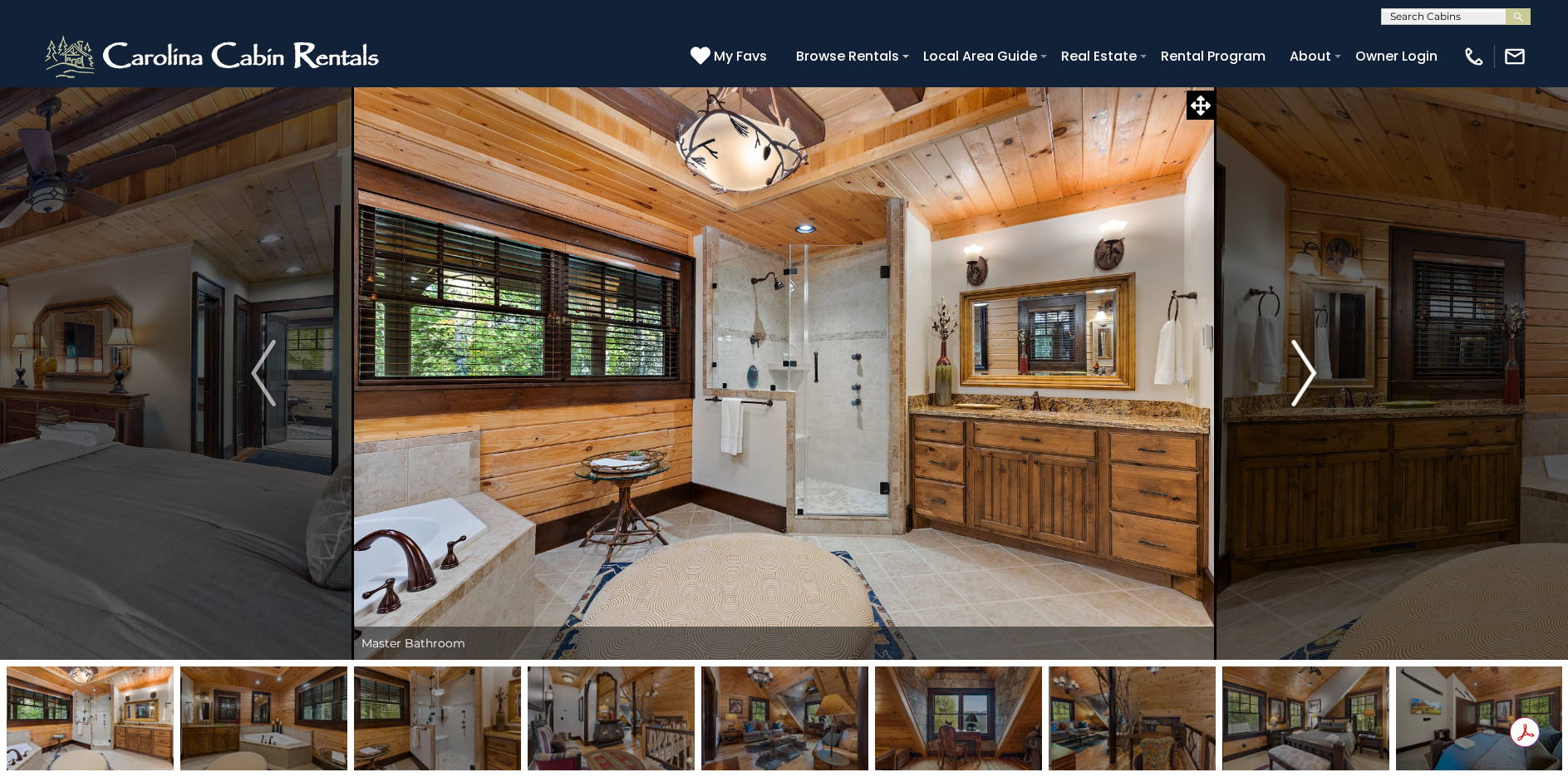
click at [1307, 371] on img "Next" at bounding box center [1305, 373] width 25 height 66
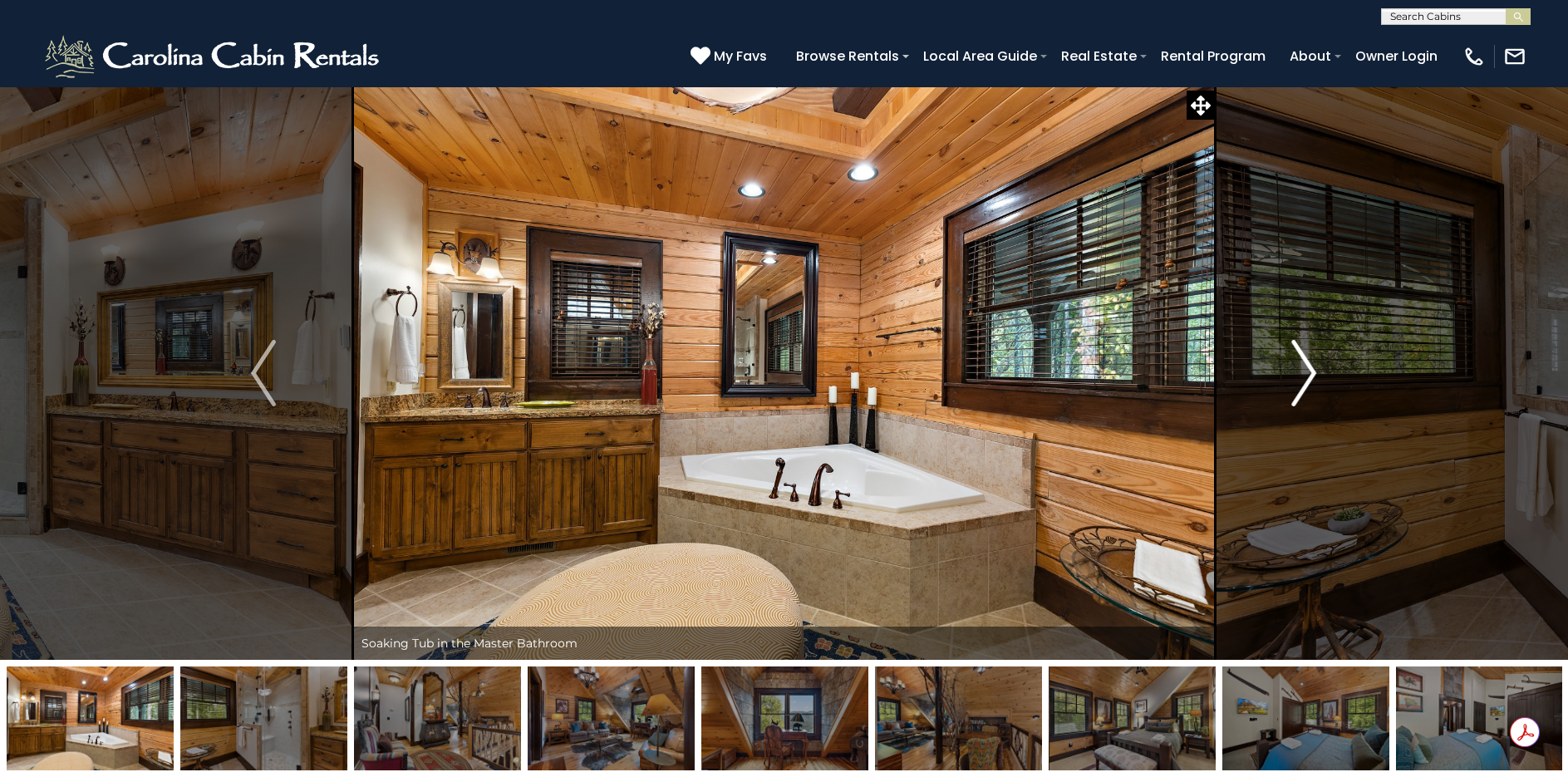
click at [1307, 371] on img "Next" at bounding box center [1305, 373] width 25 height 66
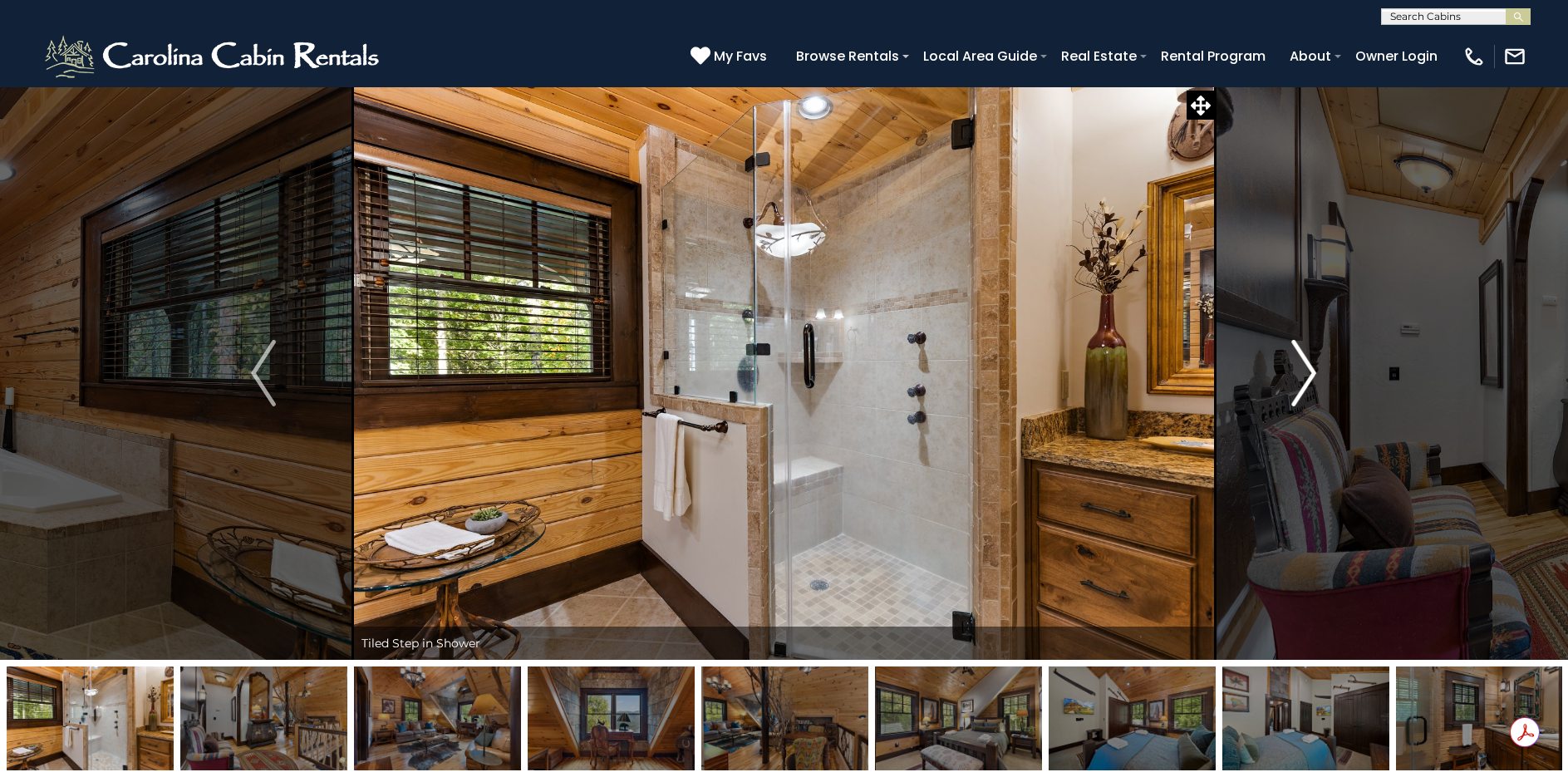
click at [1307, 371] on img "Next" at bounding box center [1305, 373] width 25 height 66
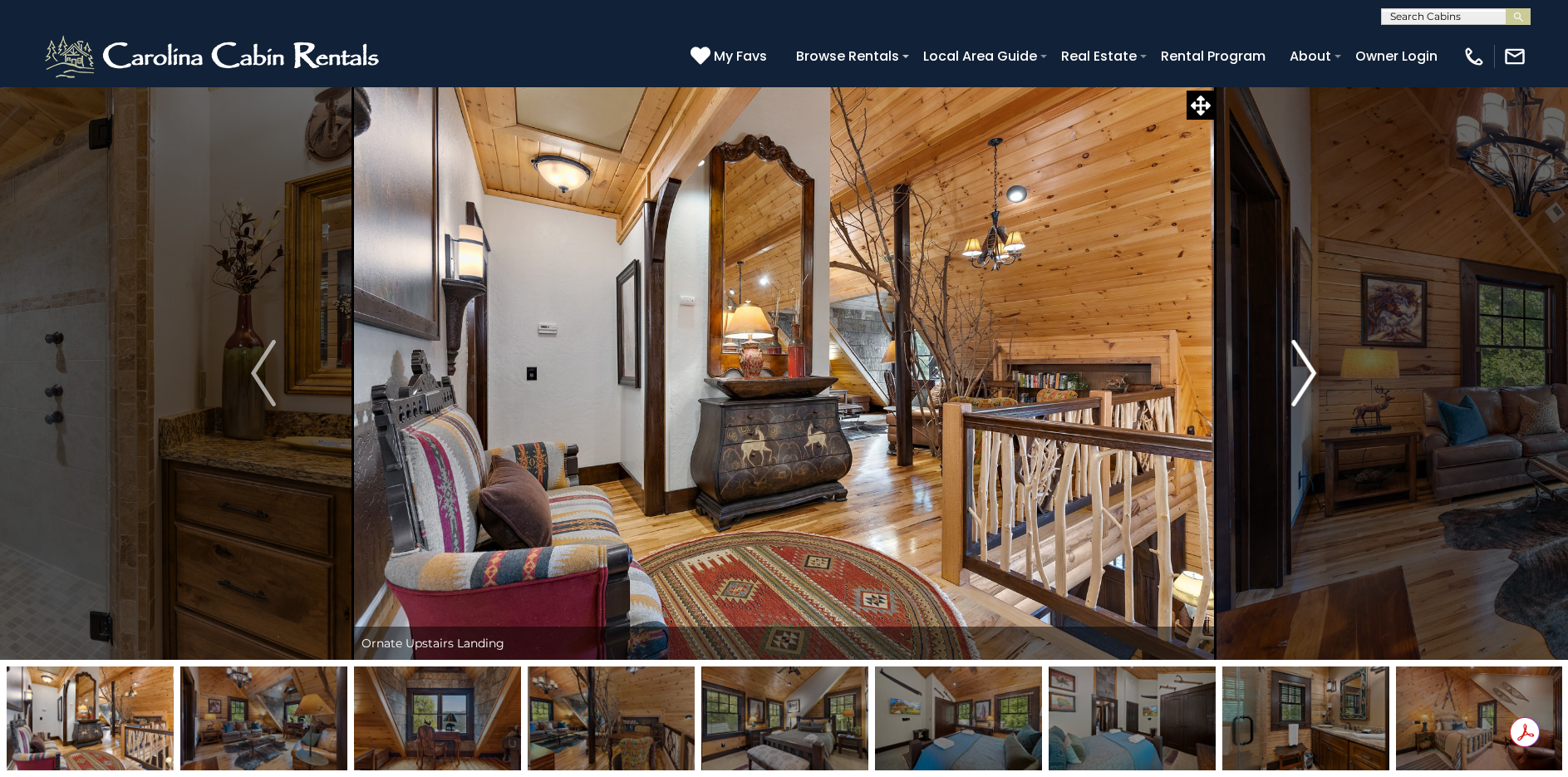
click at [1307, 371] on img "Next" at bounding box center [1305, 373] width 25 height 66
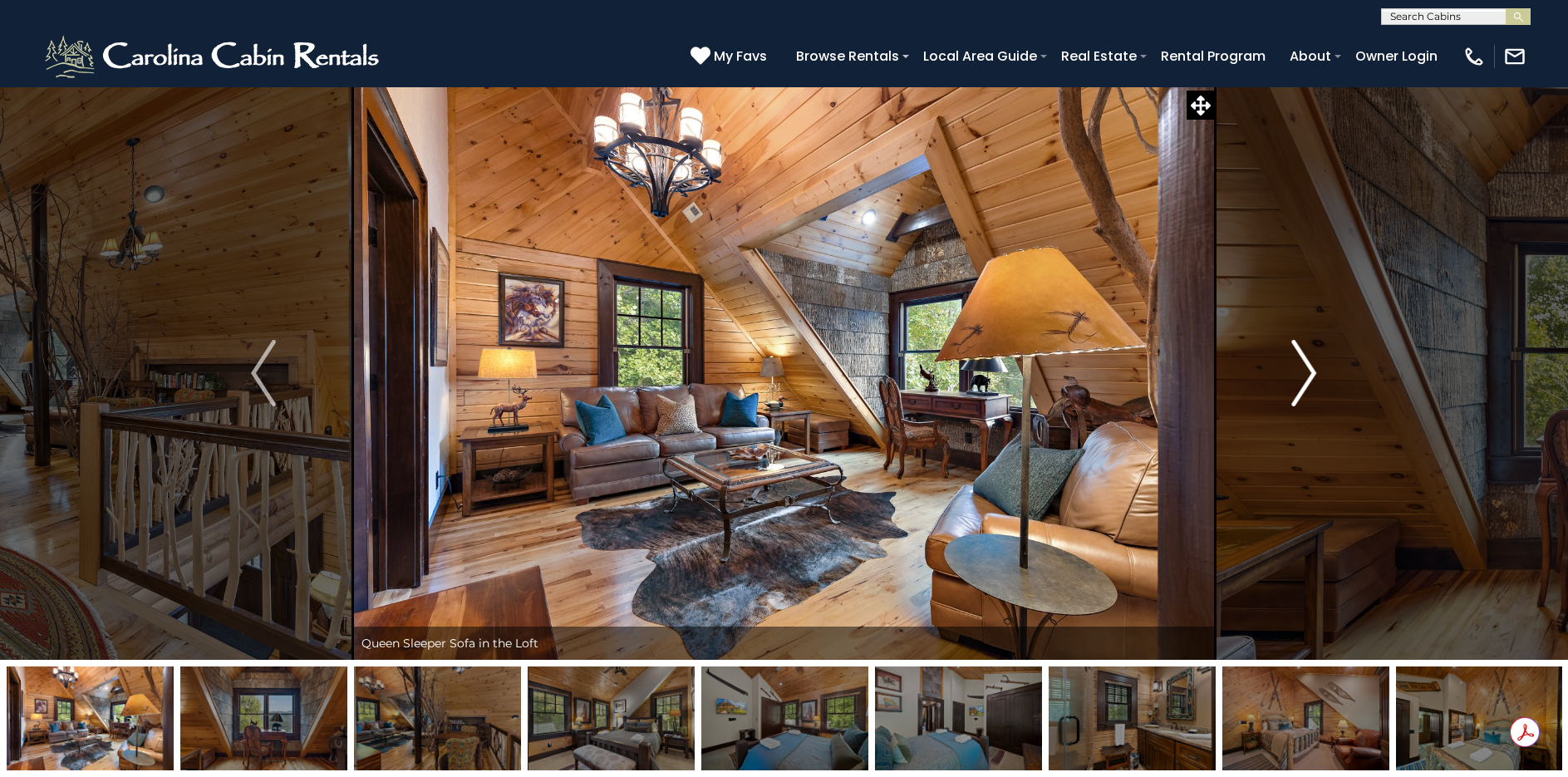
click at [1307, 371] on img "Next" at bounding box center [1305, 373] width 25 height 66
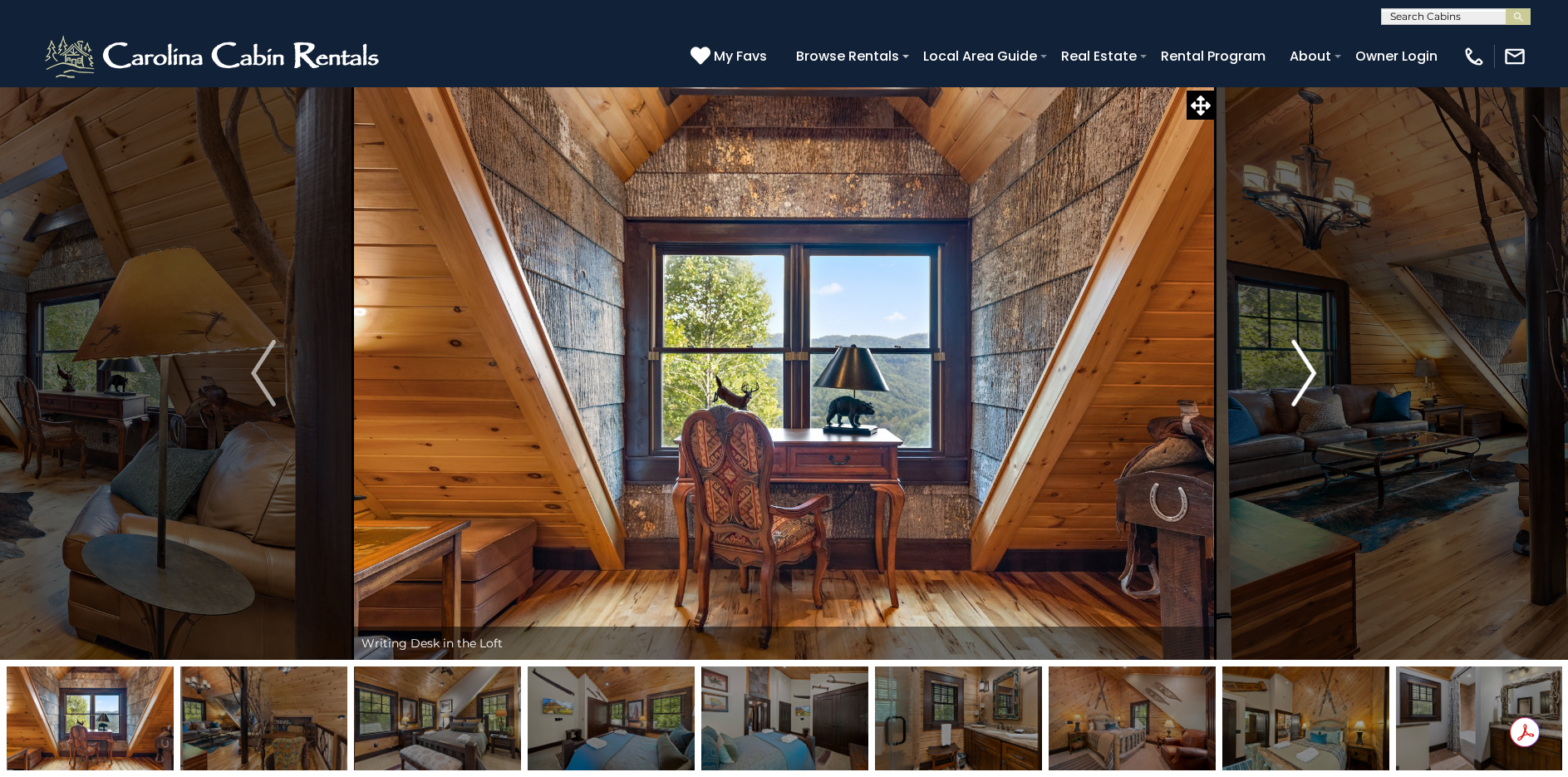
click at [1307, 371] on img "Next" at bounding box center [1305, 373] width 25 height 66
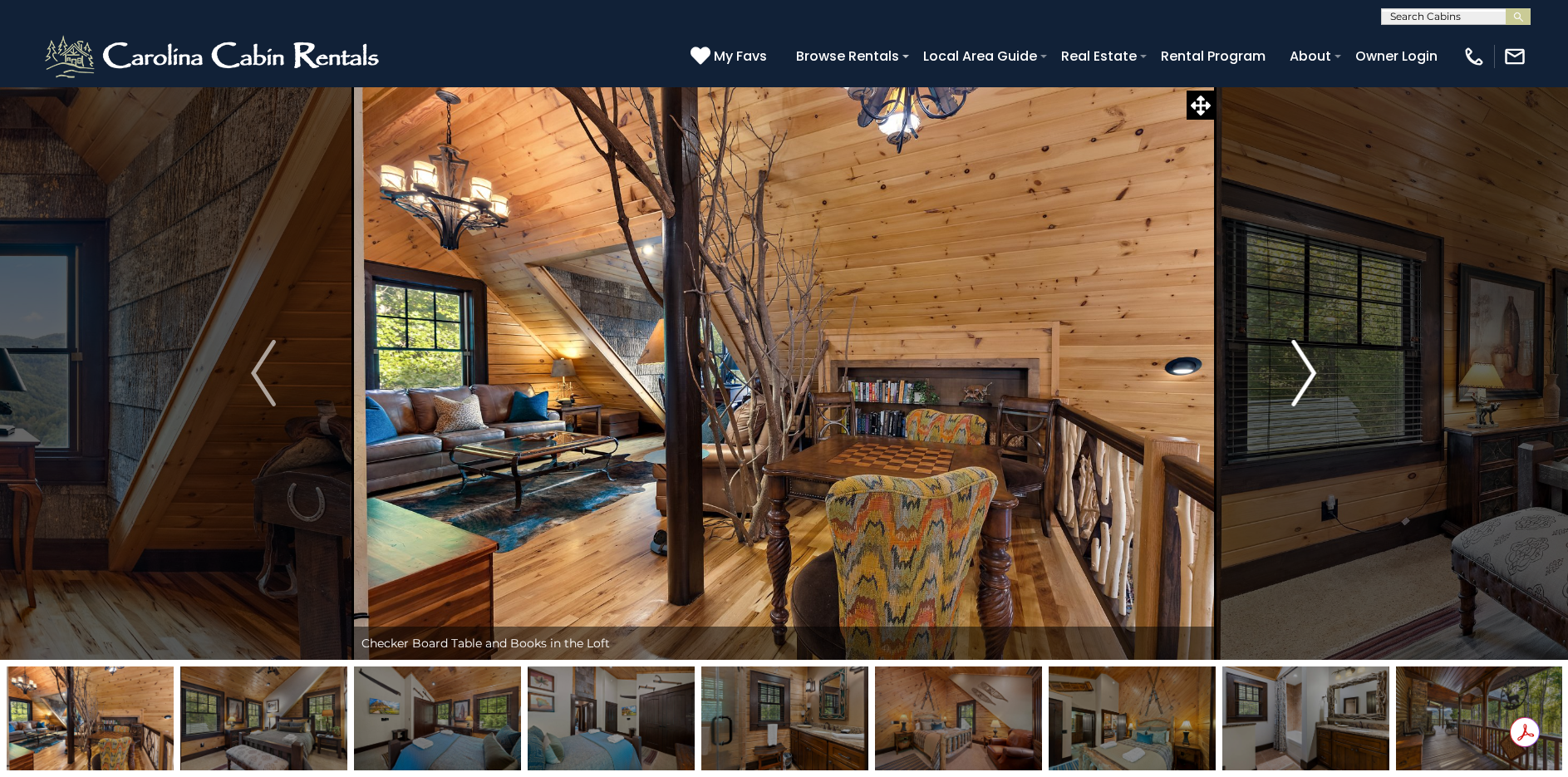
click at [1307, 371] on img "Next" at bounding box center [1305, 373] width 25 height 66
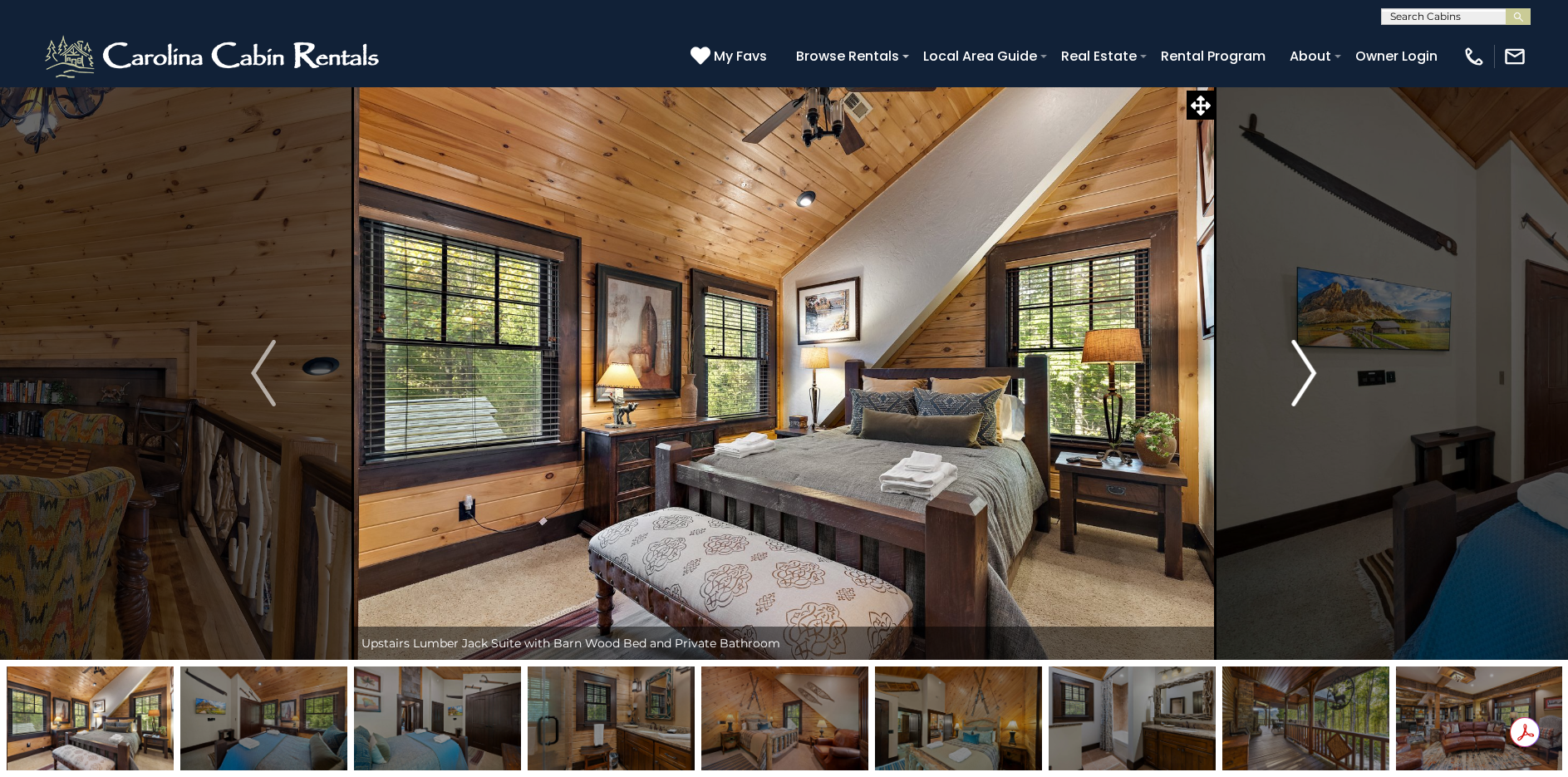
click at [1307, 371] on img "Next" at bounding box center [1305, 373] width 25 height 66
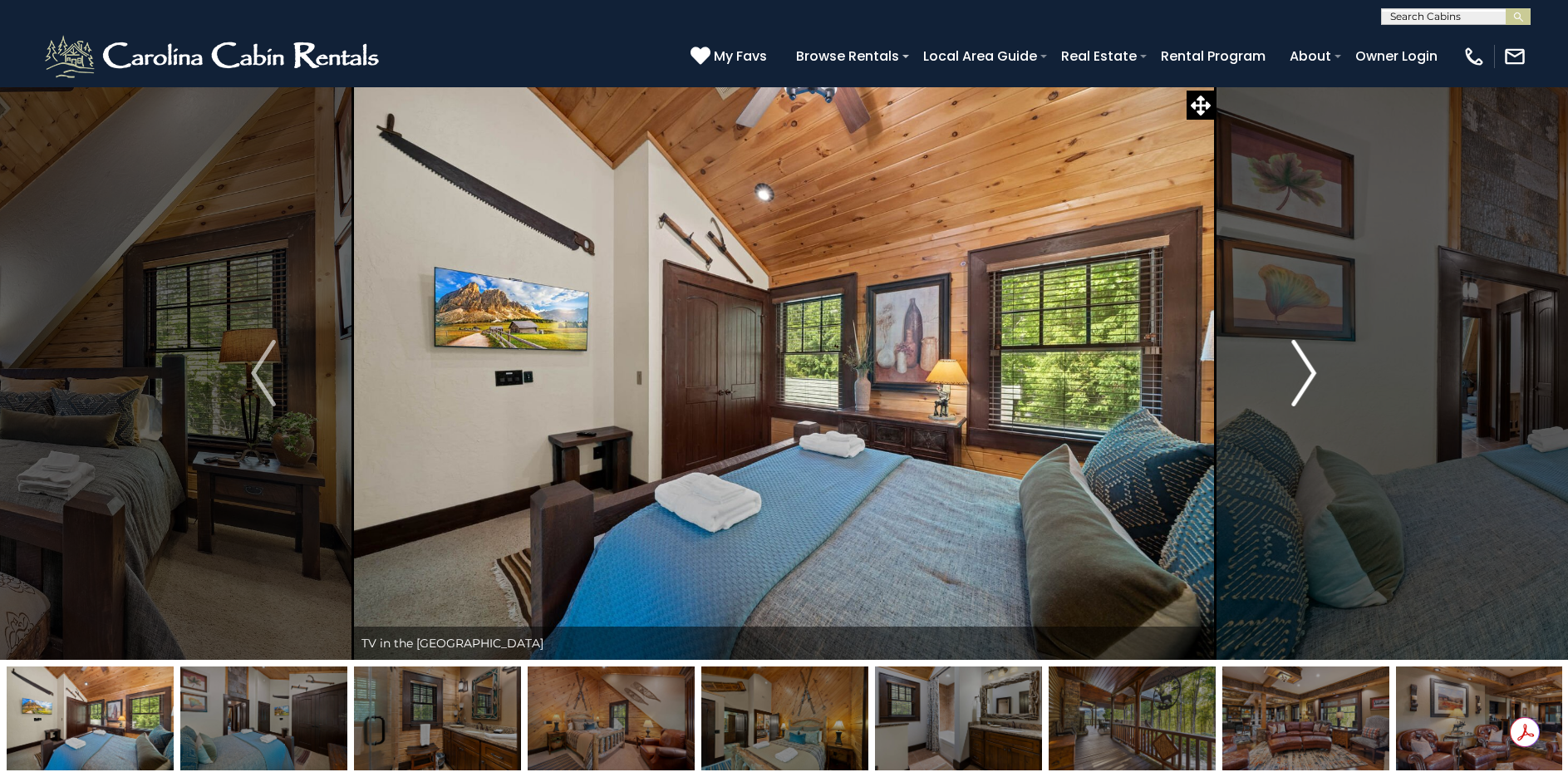
click at [1307, 371] on img "Next" at bounding box center [1305, 373] width 25 height 66
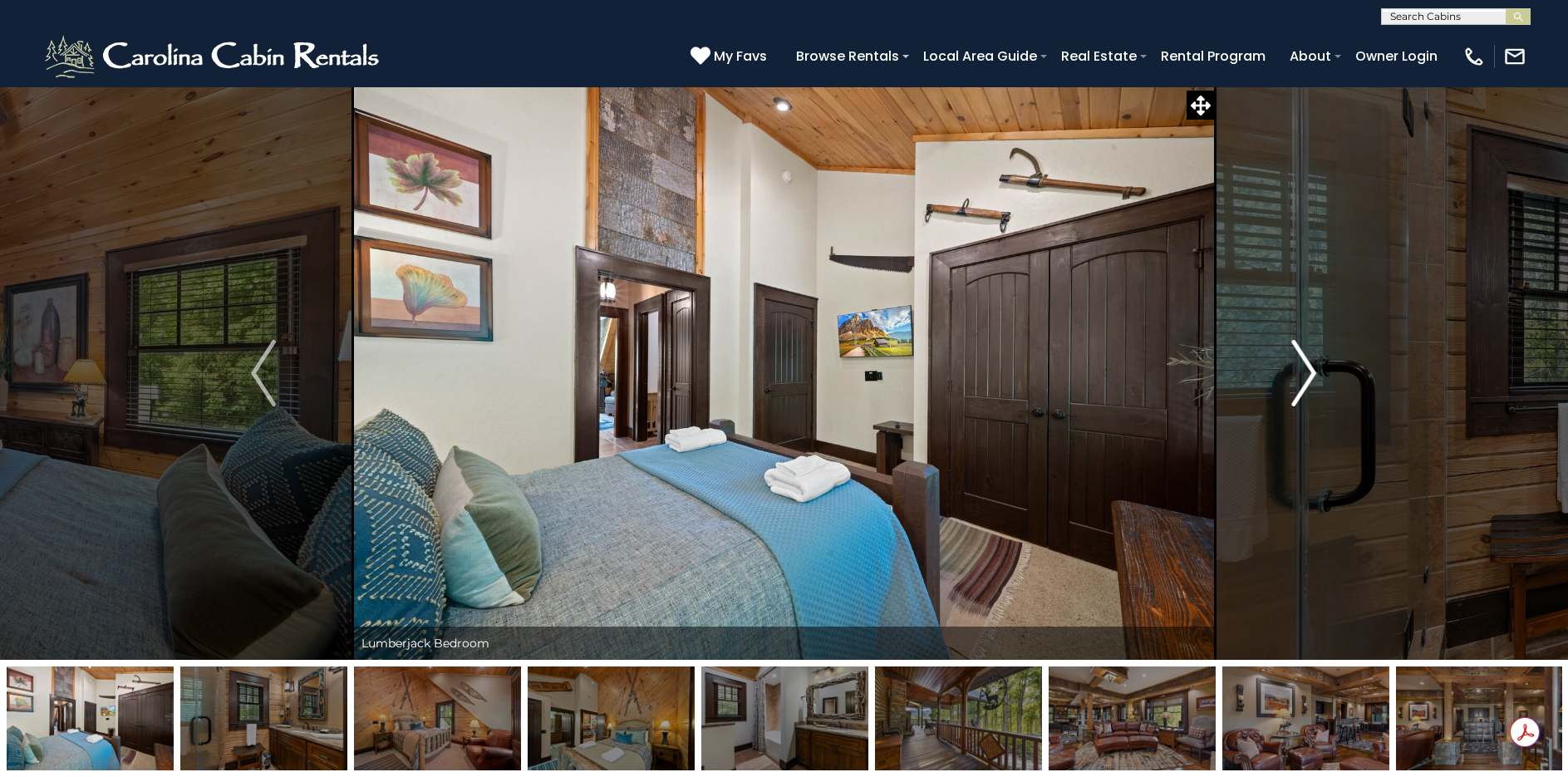
click at [1307, 371] on img "Next" at bounding box center [1305, 373] width 25 height 66
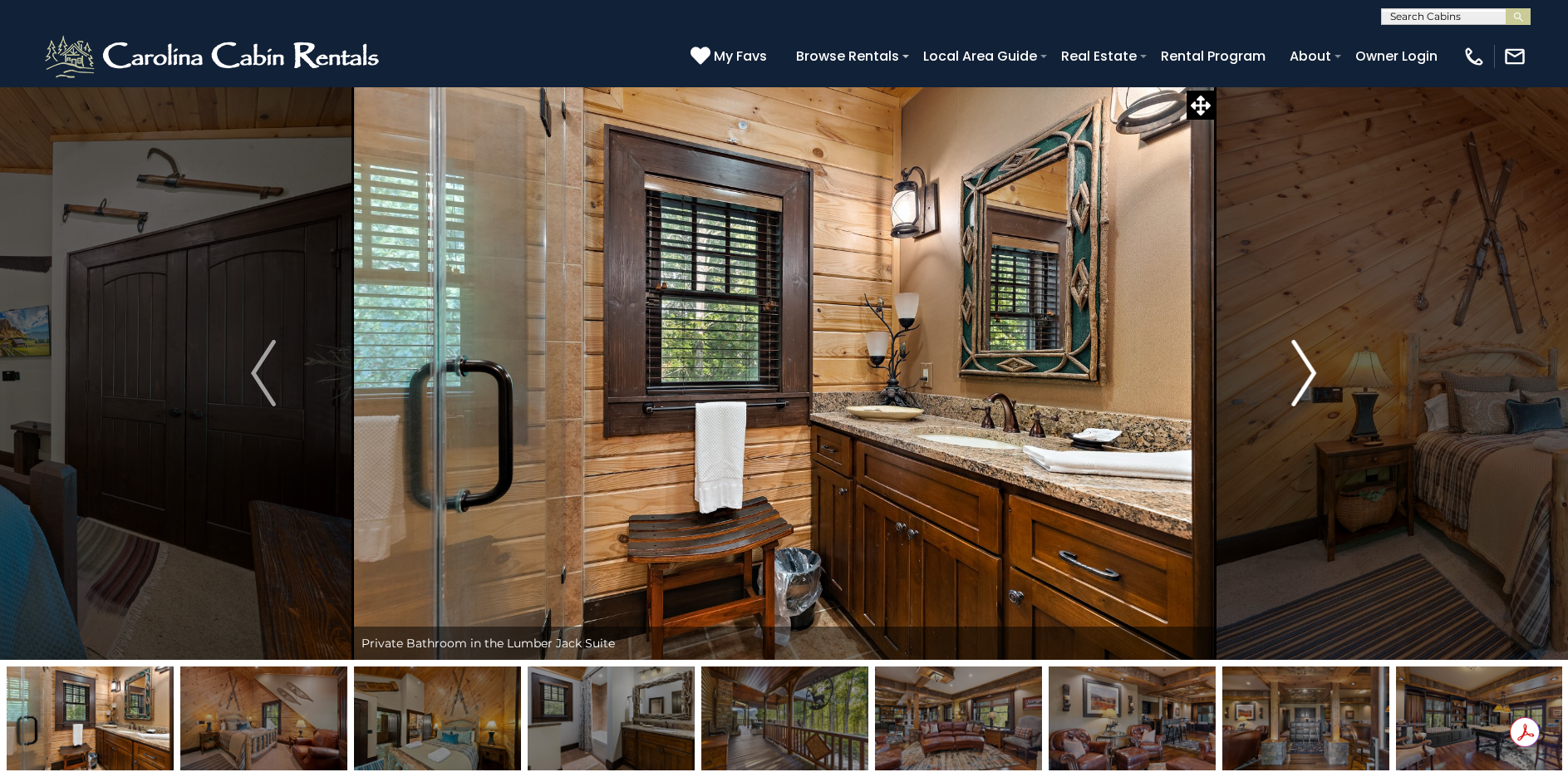
click at [1307, 371] on img "Next" at bounding box center [1305, 373] width 25 height 66
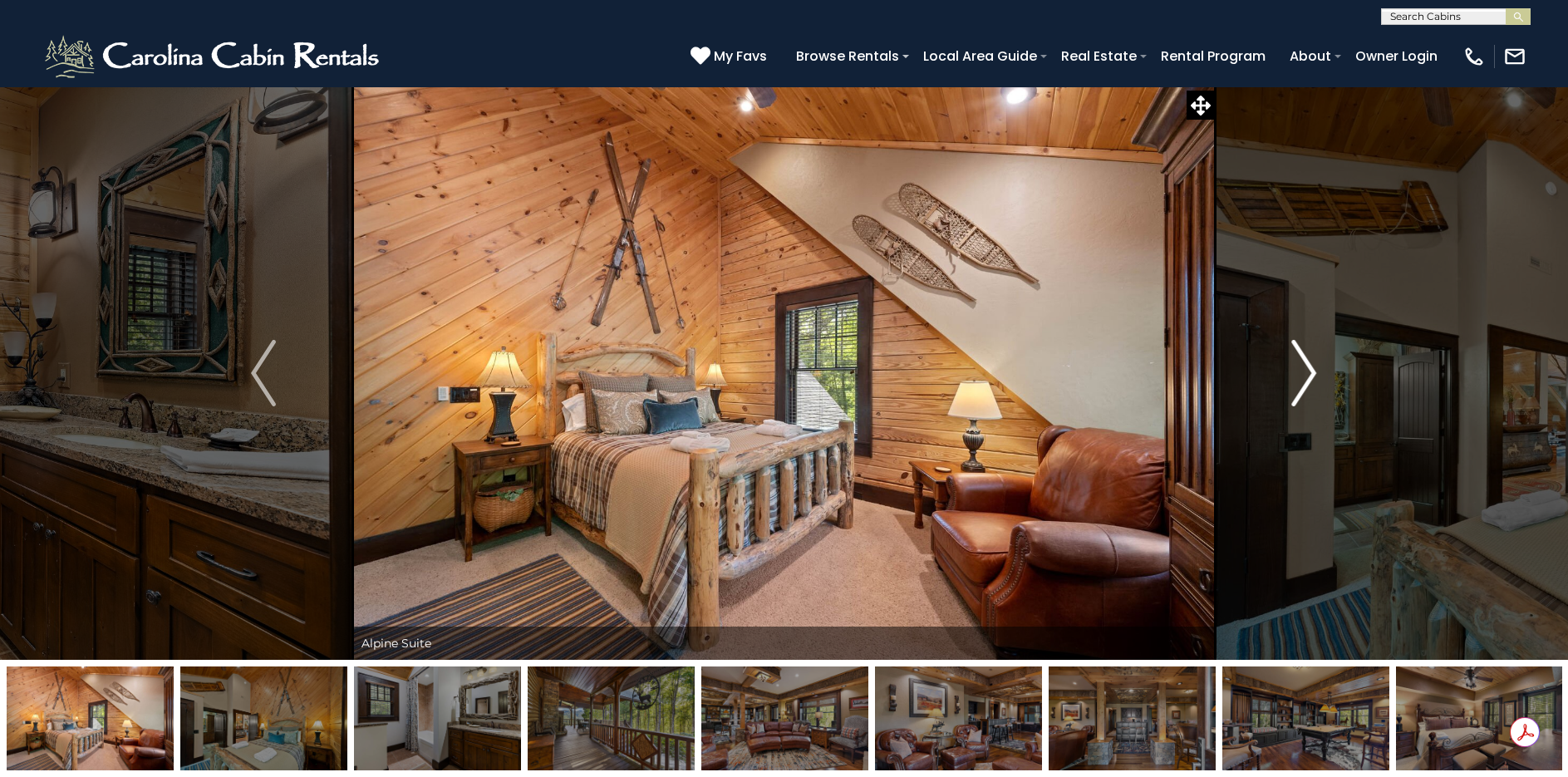
click at [1307, 371] on img "Next" at bounding box center [1305, 373] width 25 height 66
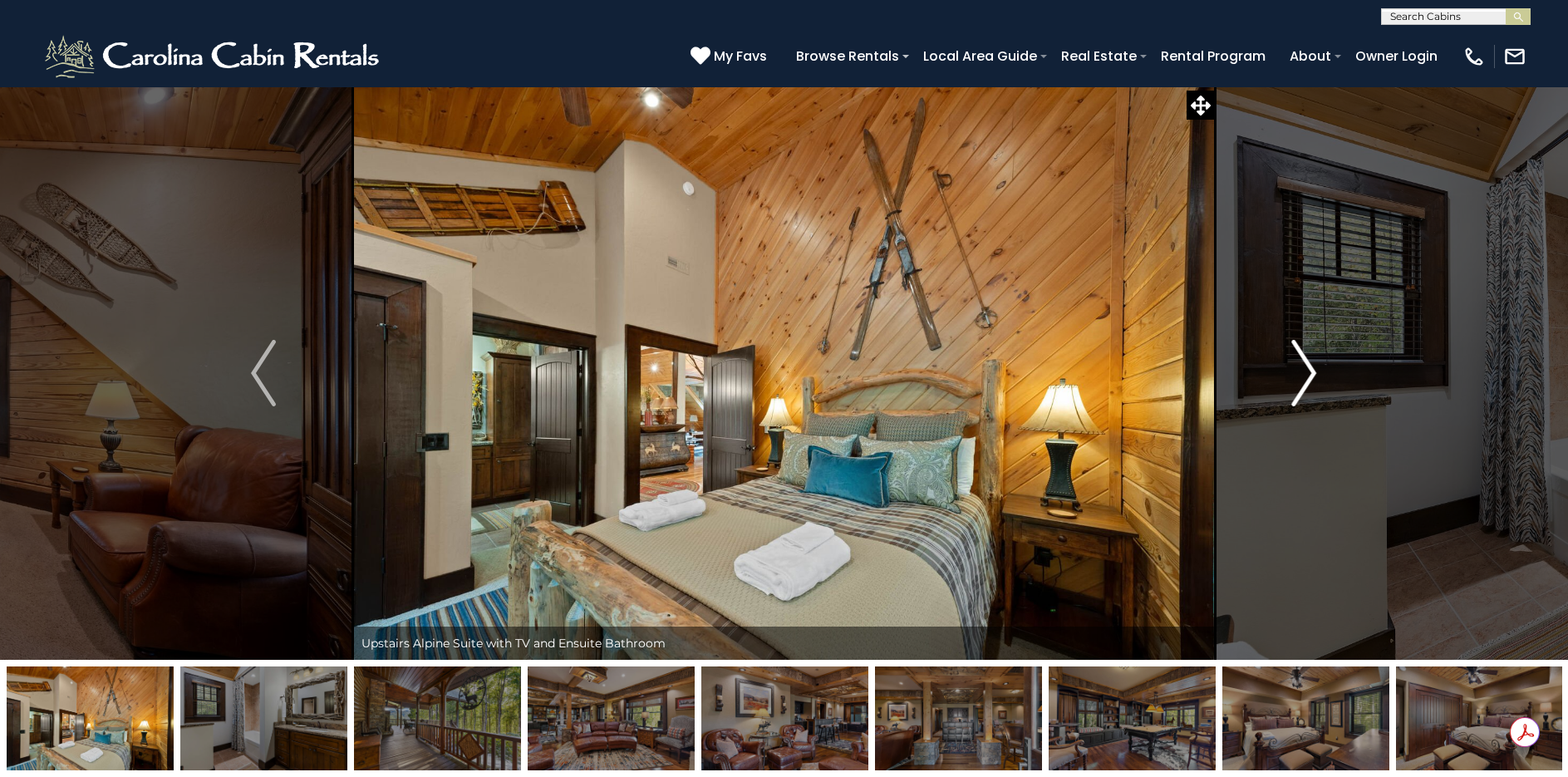
click at [1307, 371] on img "Next" at bounding box center [1305, 373] width 25 height 66
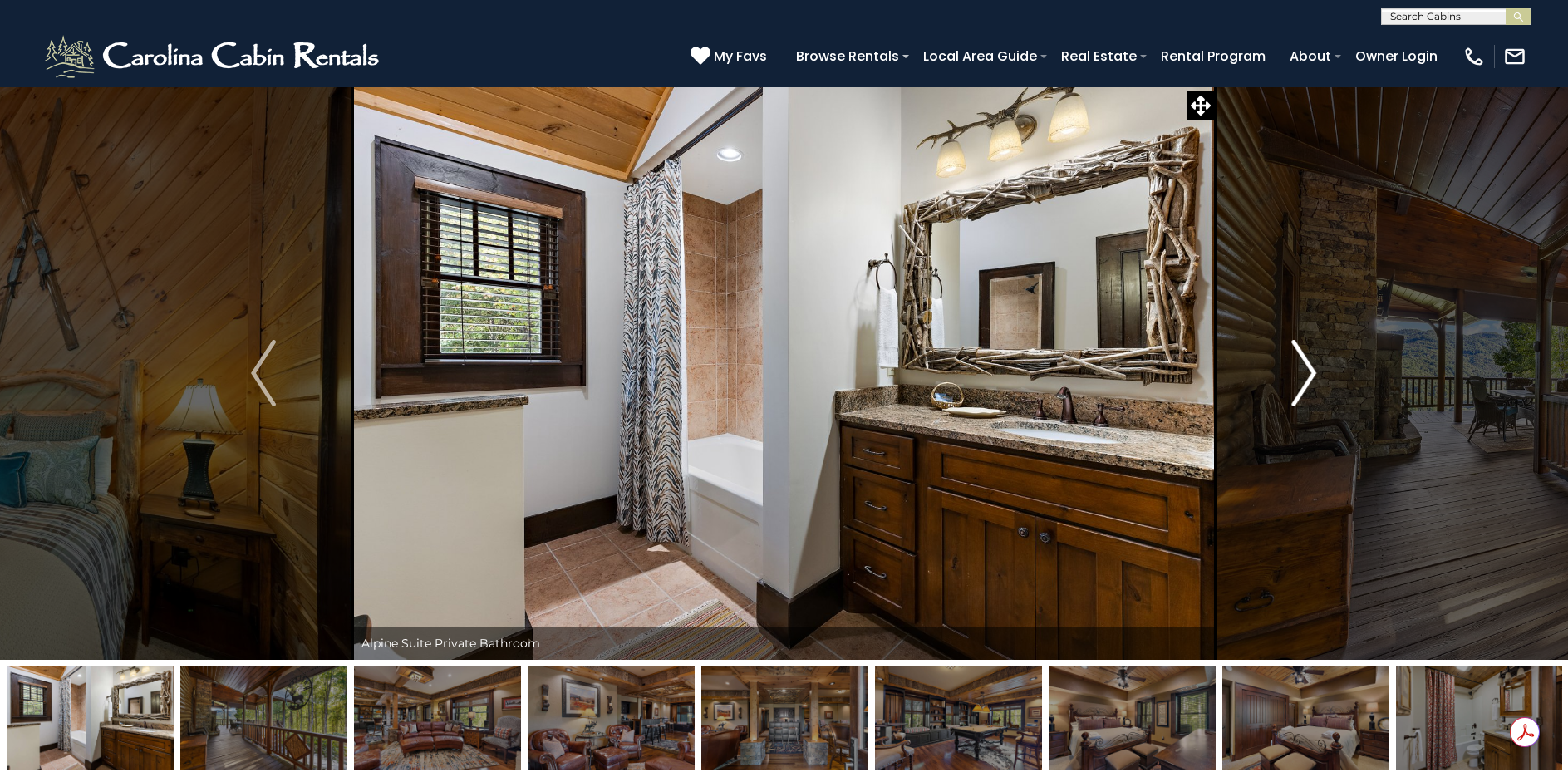
click at [1307, 371] on img "Next" at bounding box center [1305, 373] width 25 height 66
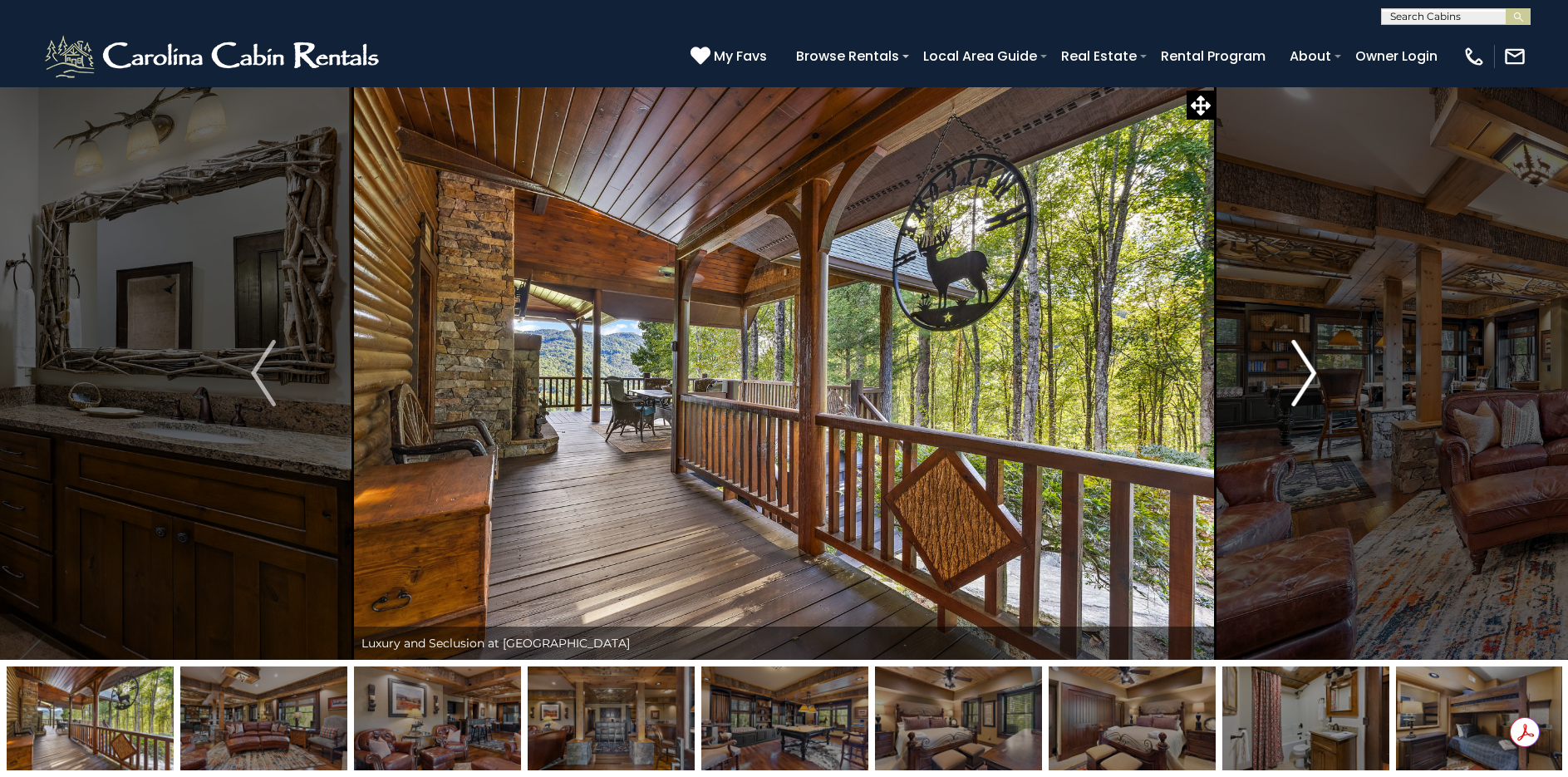
click at [1307, 371] on img "Next" at bounding box center [1305, 373] width 25 height 66
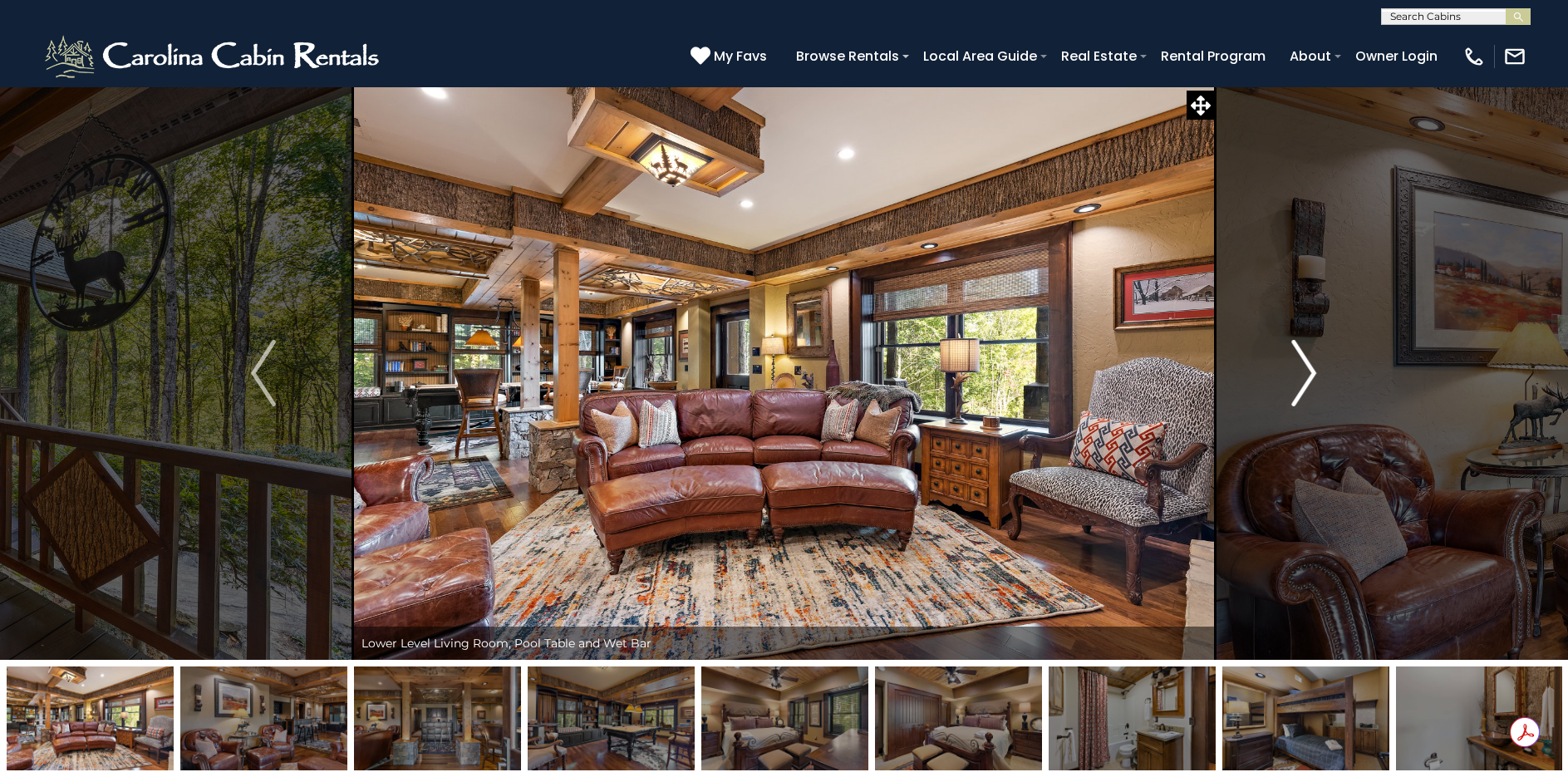
click at [1307, 371] on img "Next" at bounding box center [1305, 373] width 25 height 66
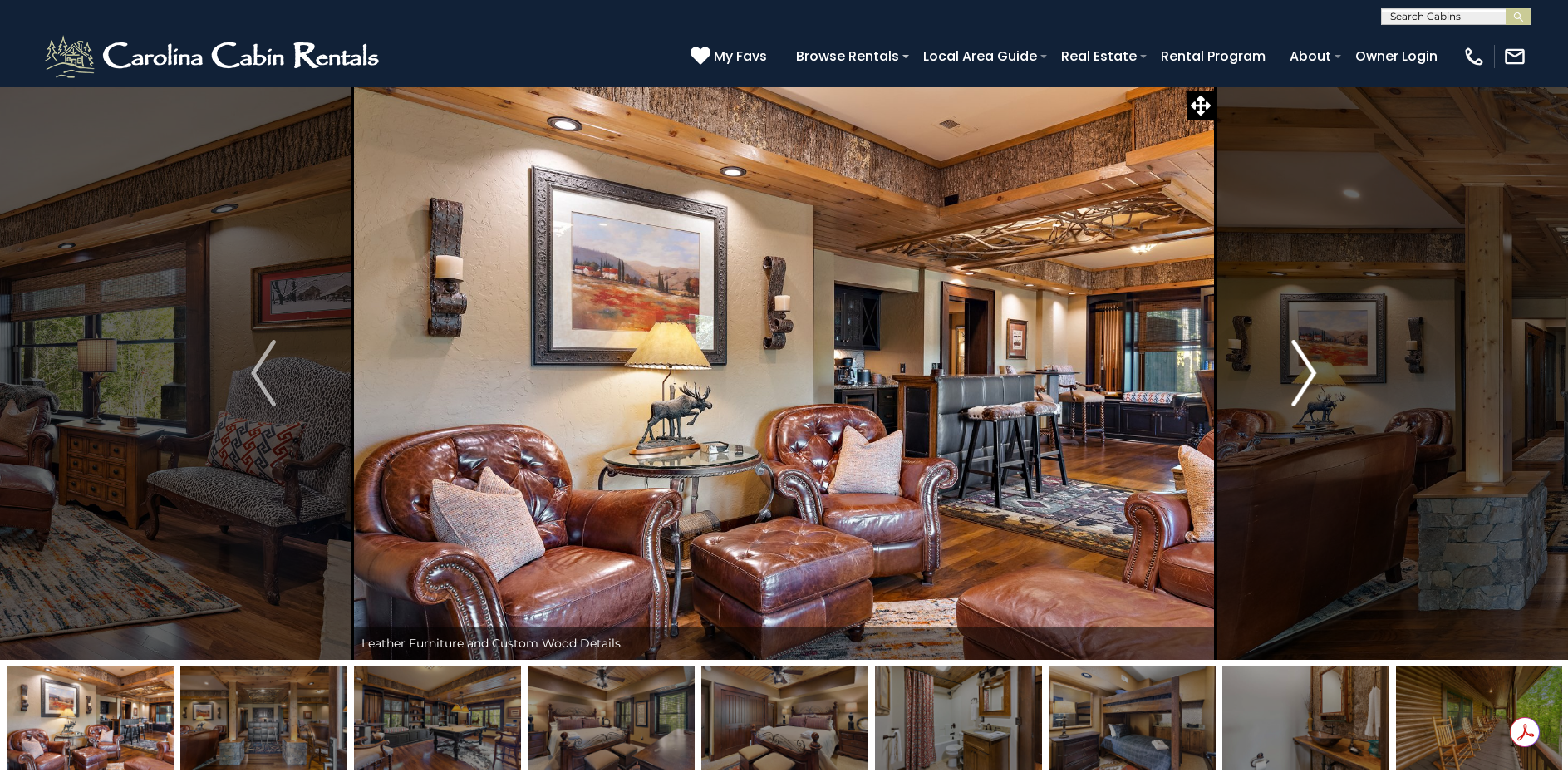
click at [1307, 371] on img "Next" at bounding box center [1305, 373] width 25 height 66
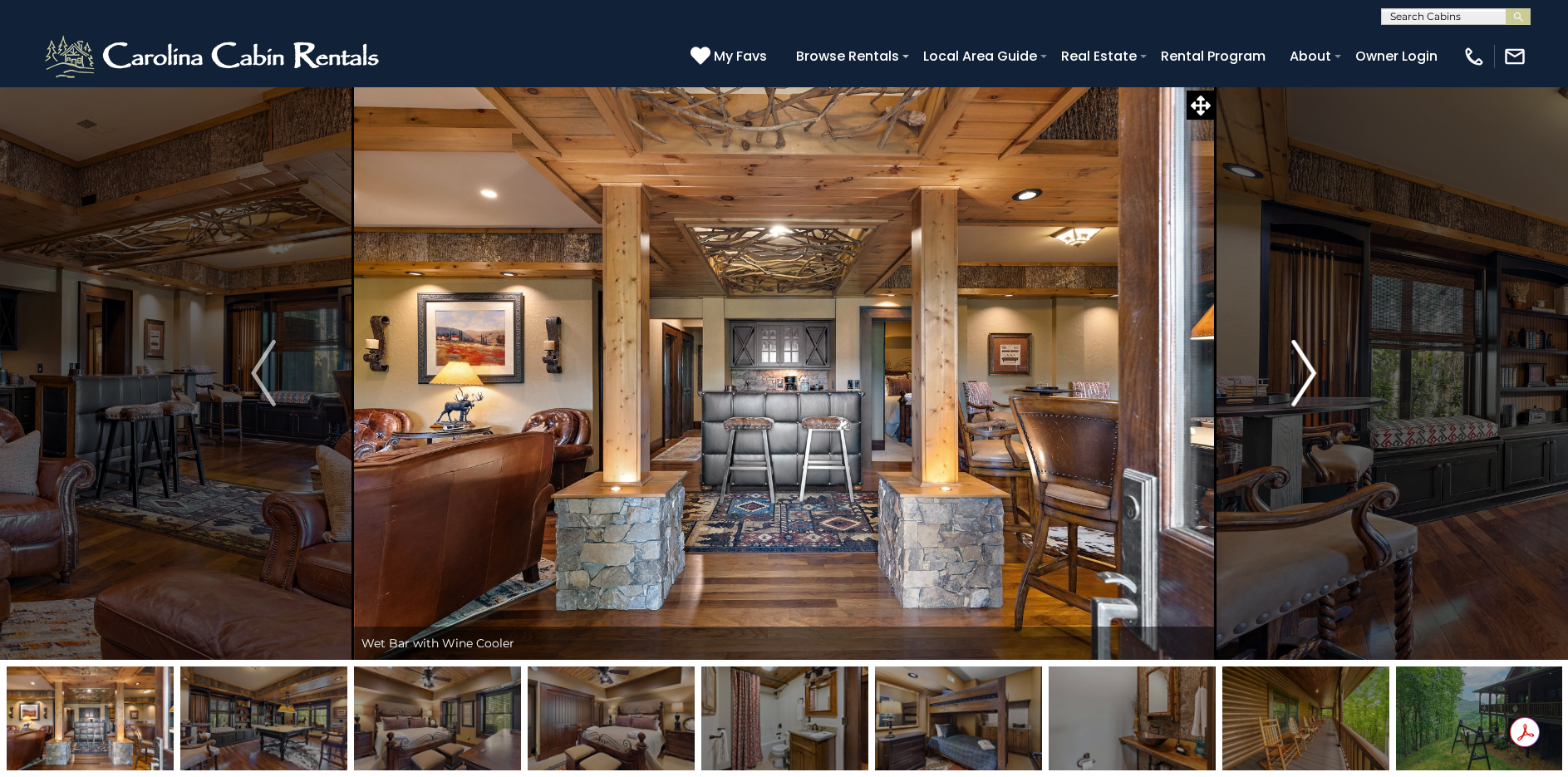
click at [1307, 371] on img "Next" at bounding box center [1305, 373] width 25 height 66
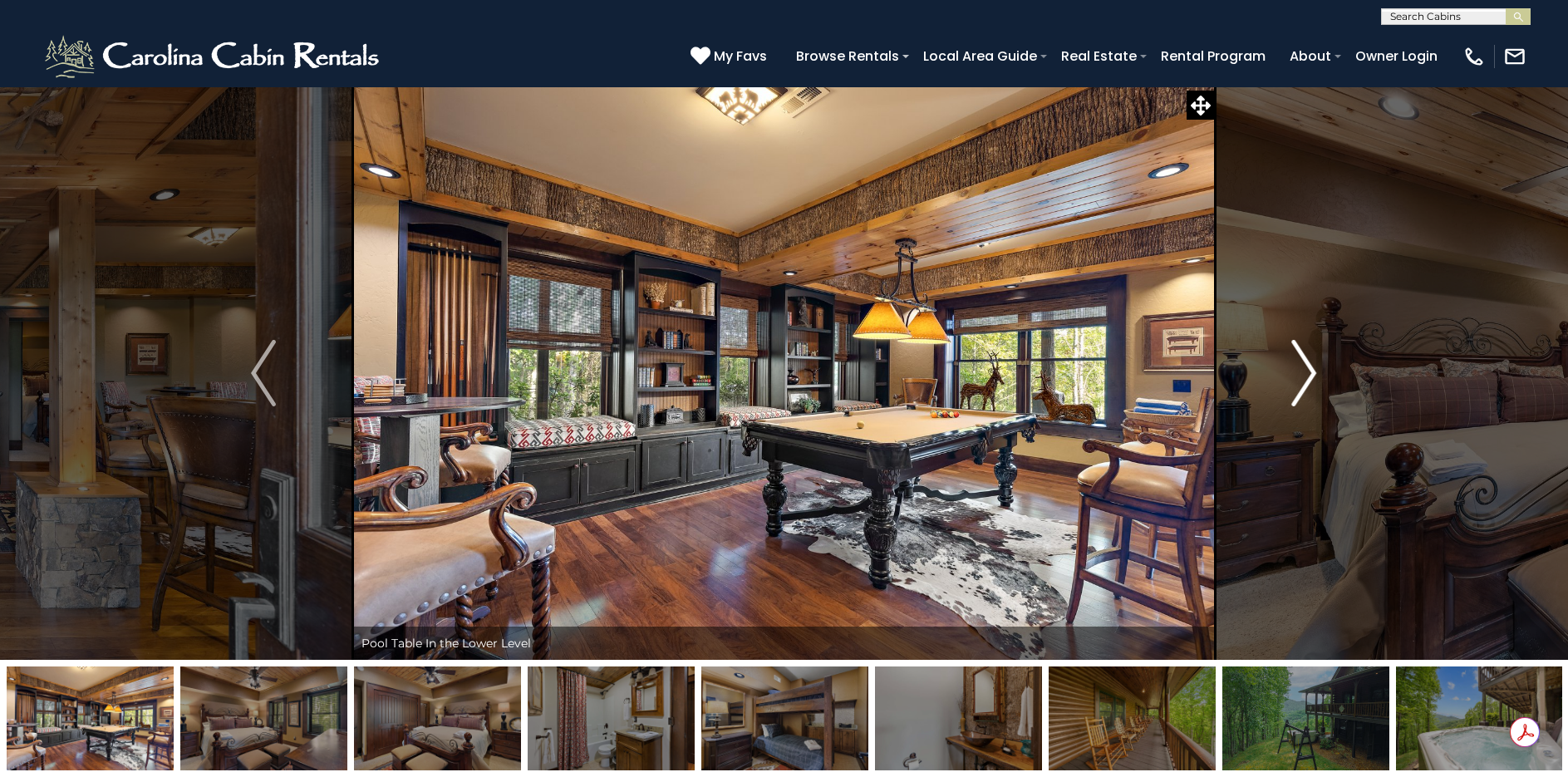
click at [1307, 371] on img "Next" at bounding box center [1305, 373] width 25 height 66
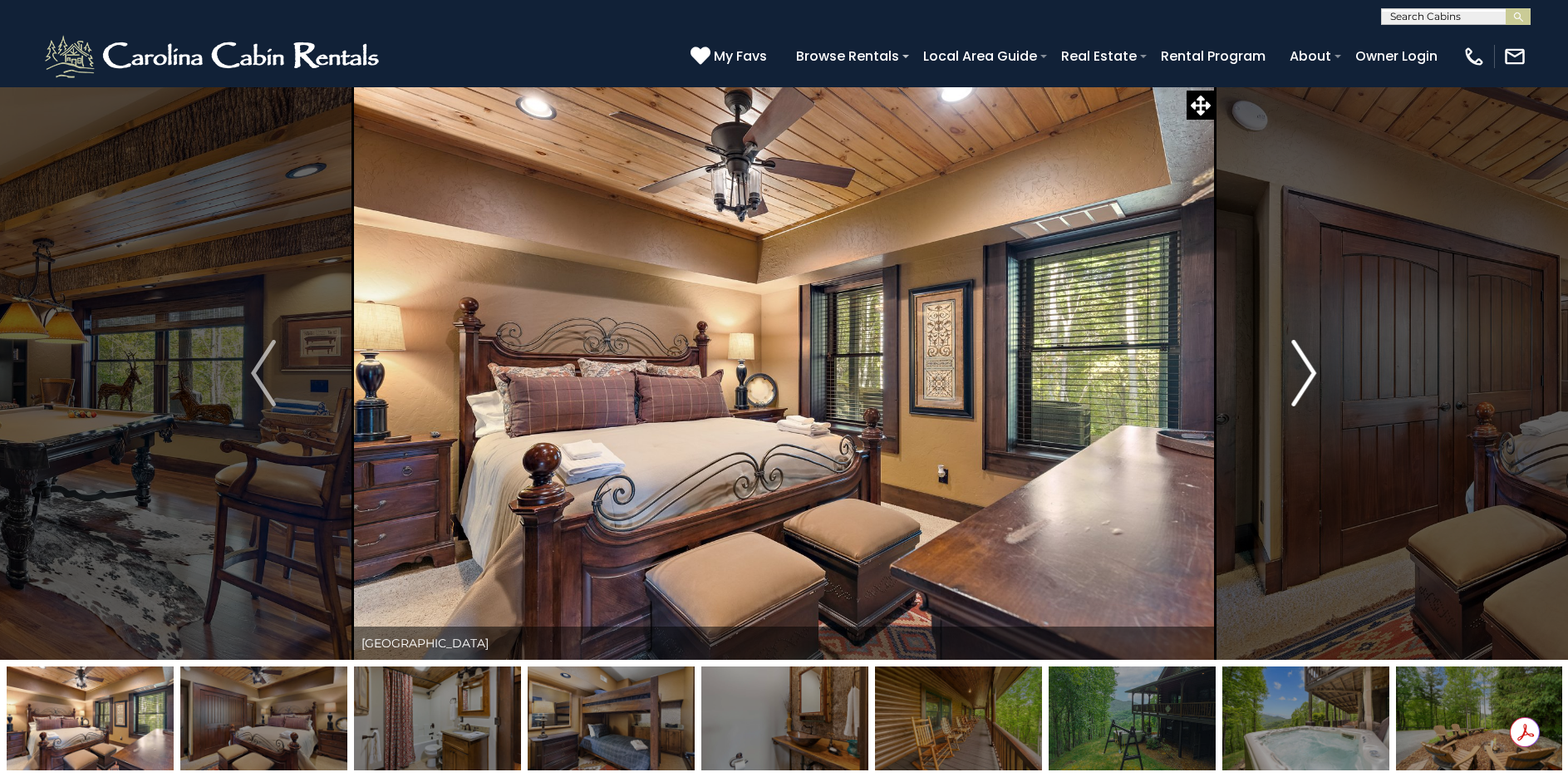
click at [1307, 371] on img "Next" at bounding box center [1305, 373] width 25 height 66
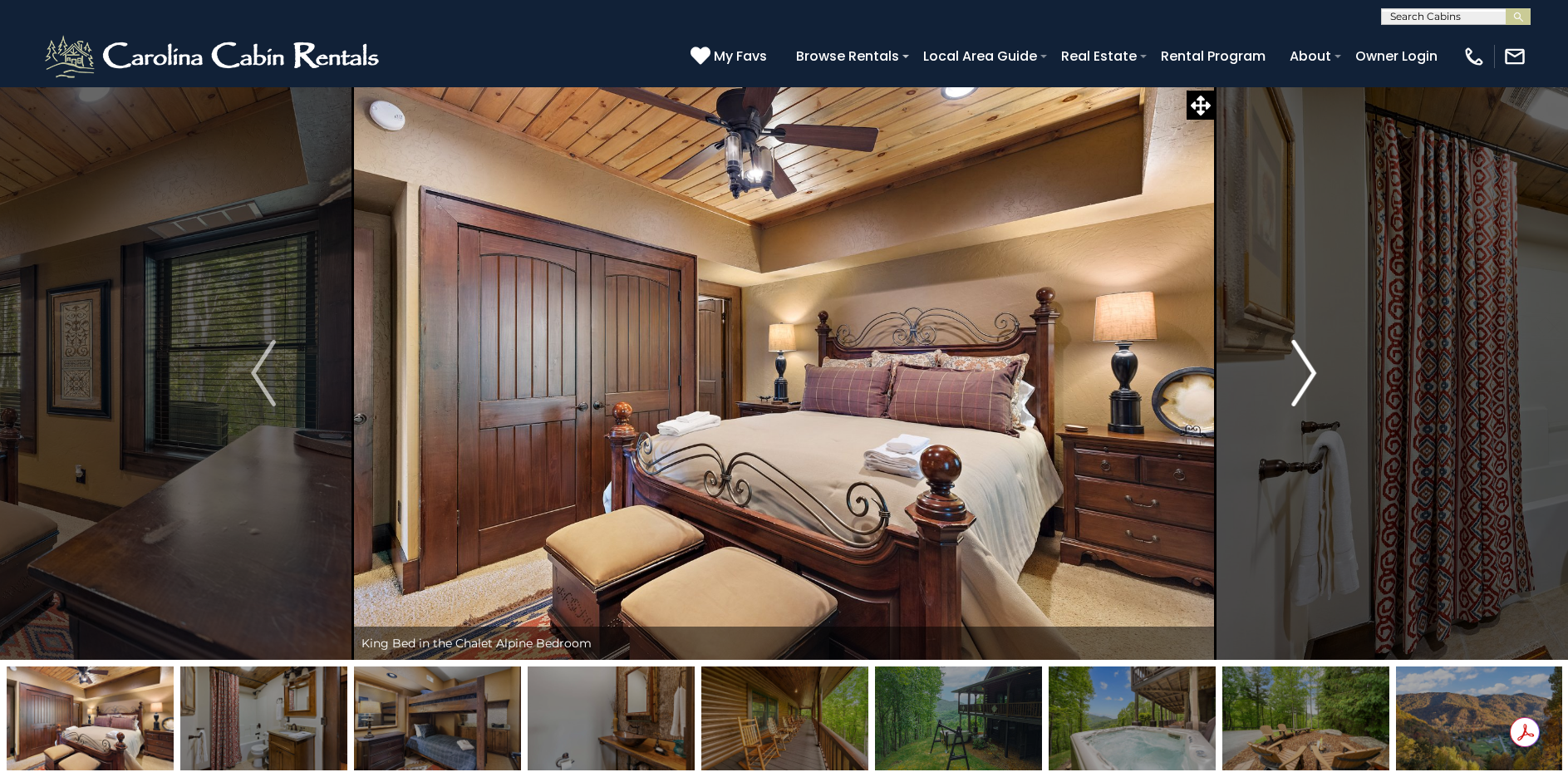
click at [1307, 371] on img "Next" at bounding box center [1305, 373] width 25 height 66
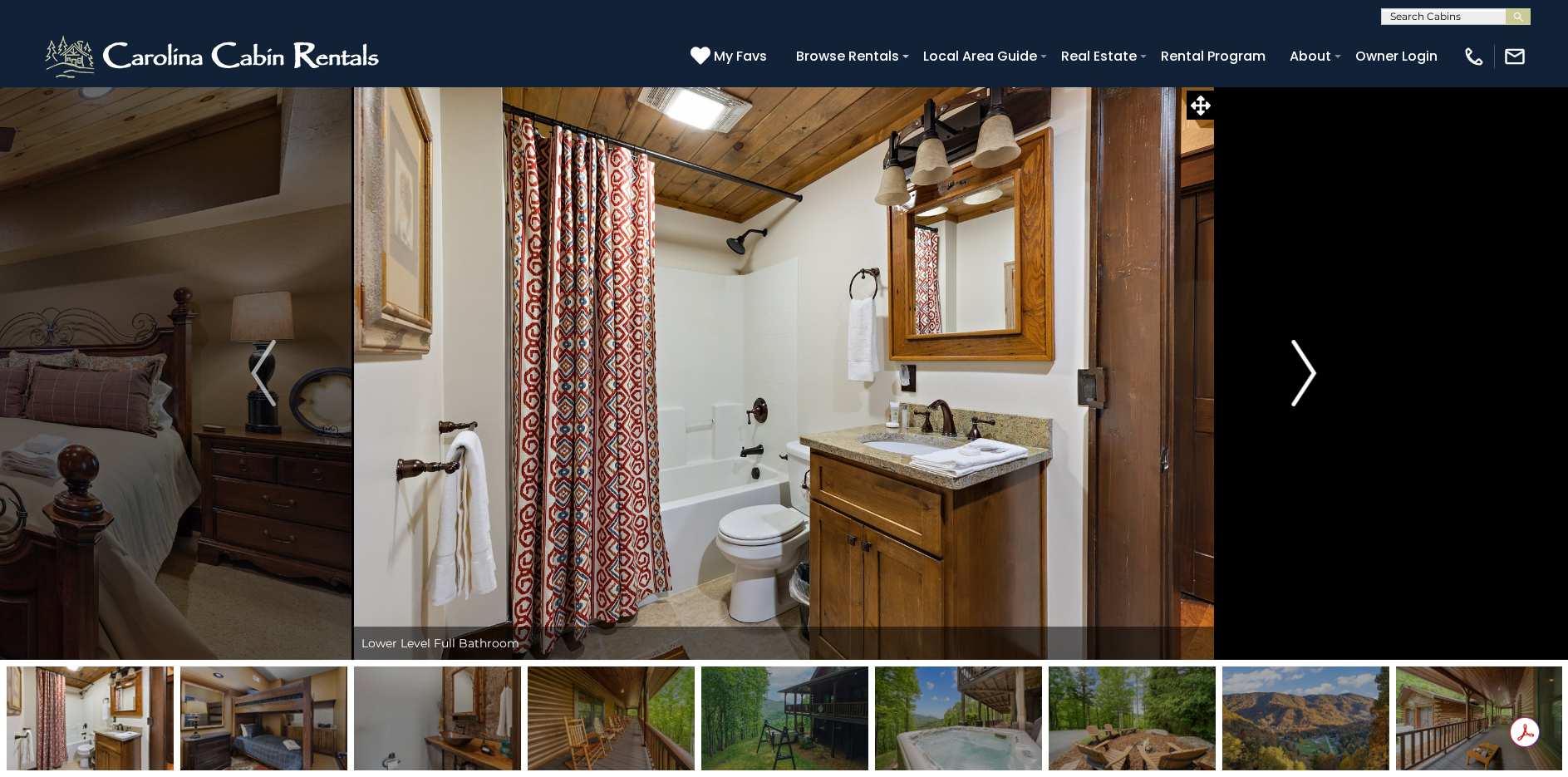
click at [1307, 371] on img "Next" at bounding box center [1305, 373] width 25 height 66
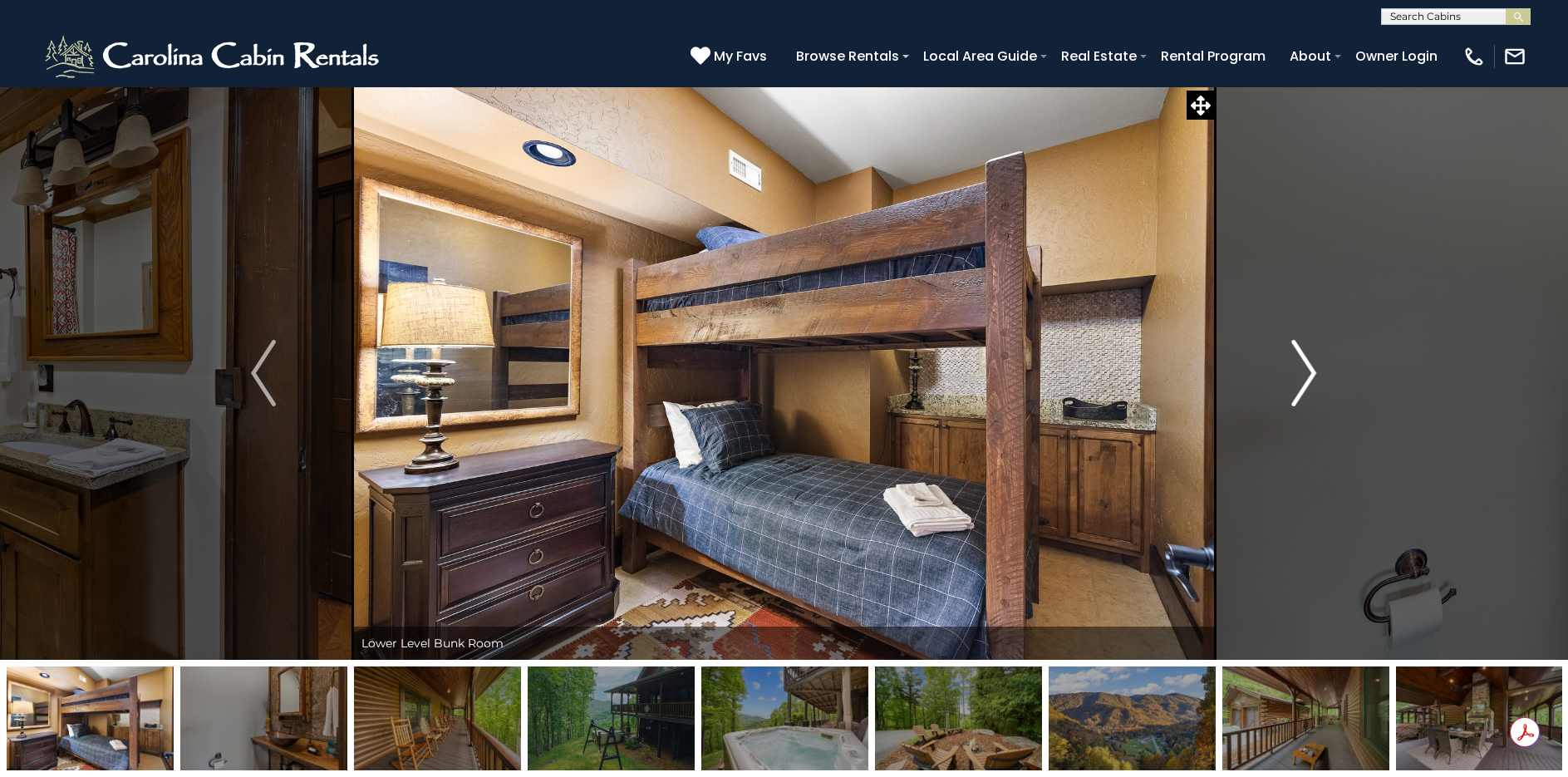
click at [1305, 376] on img "Next" at bounding box center [1305, 373] width 25 height 66
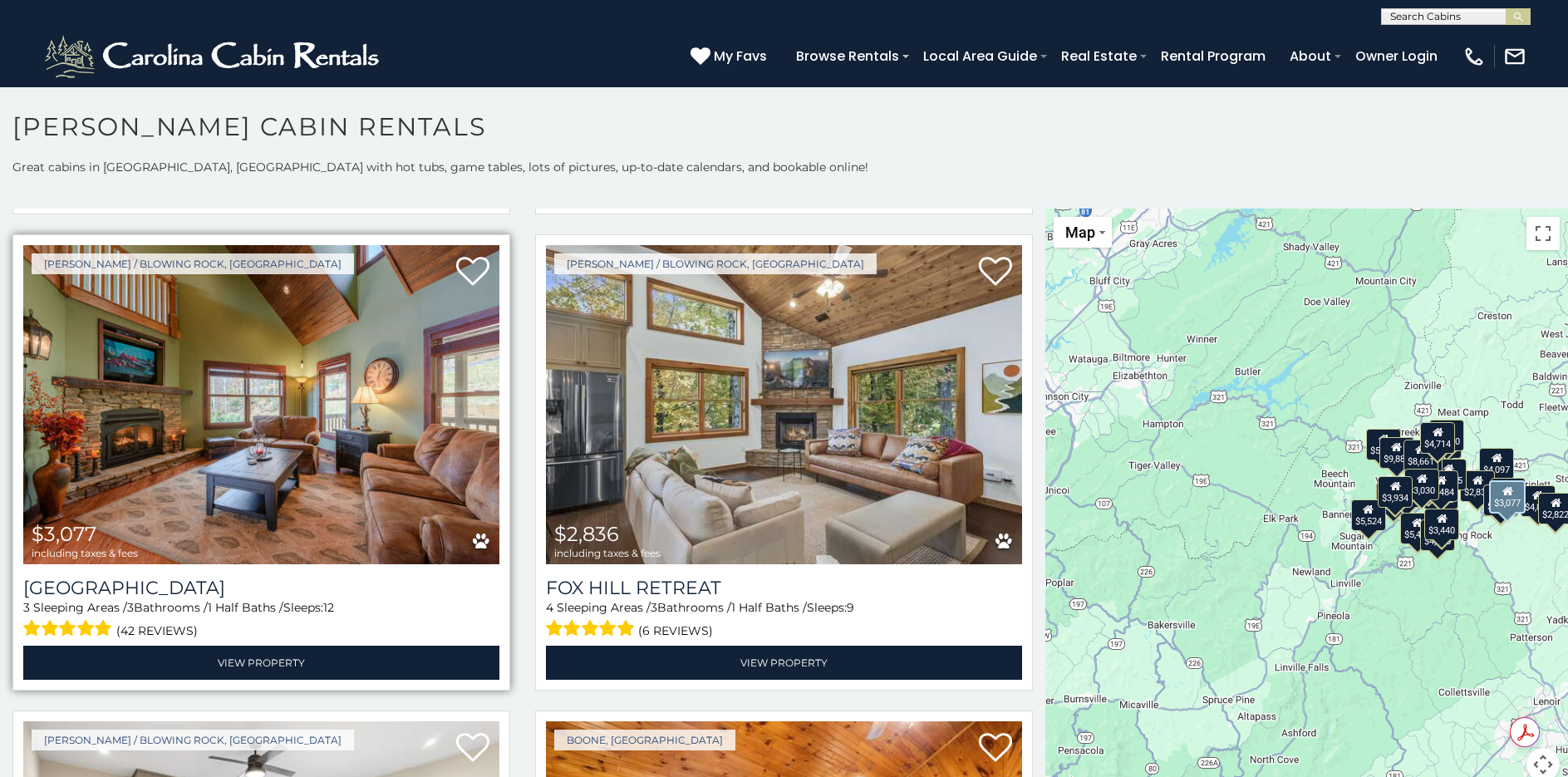
scroll to position [6234, 0]
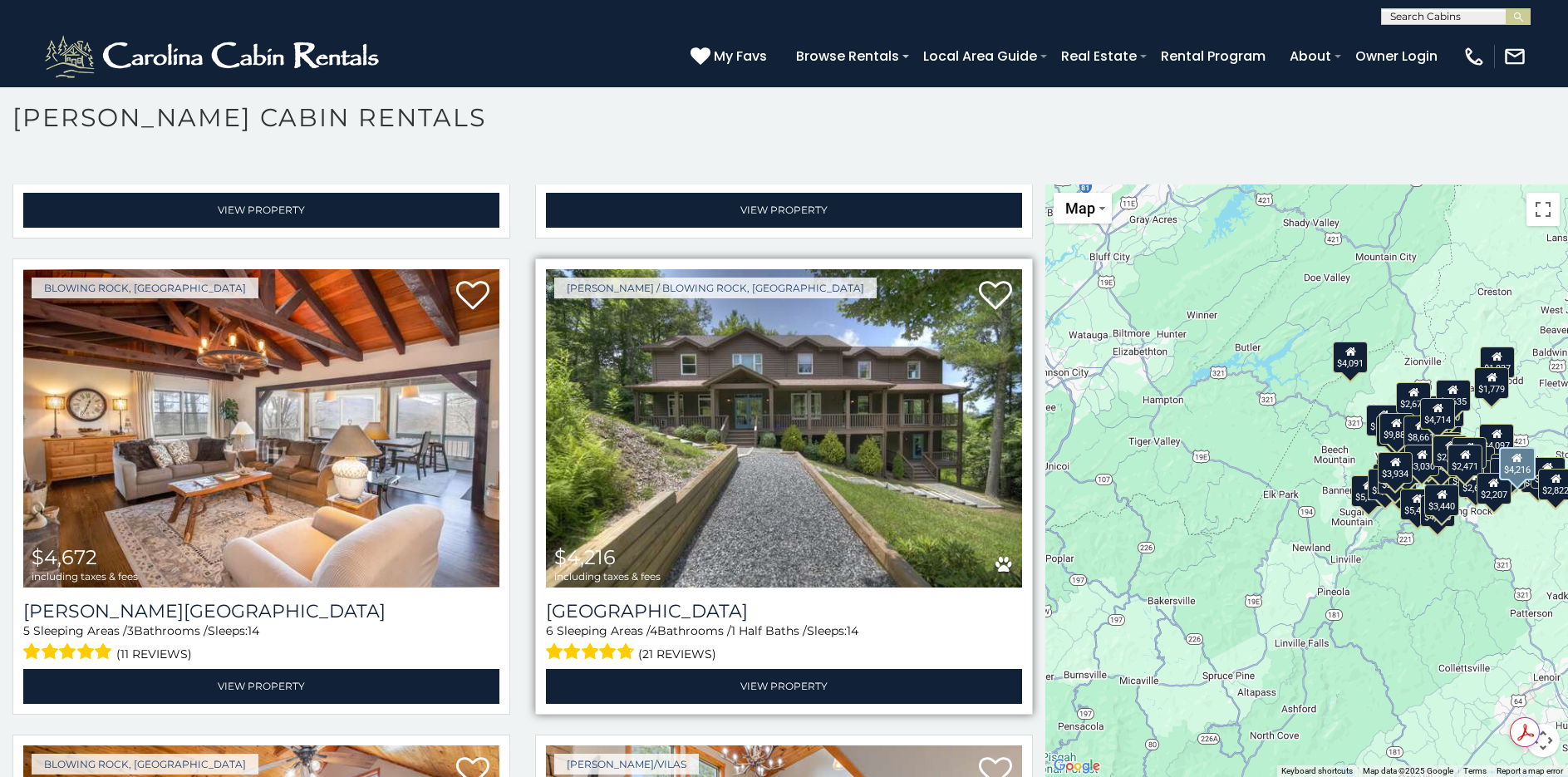
scroll to position [8847, 0]
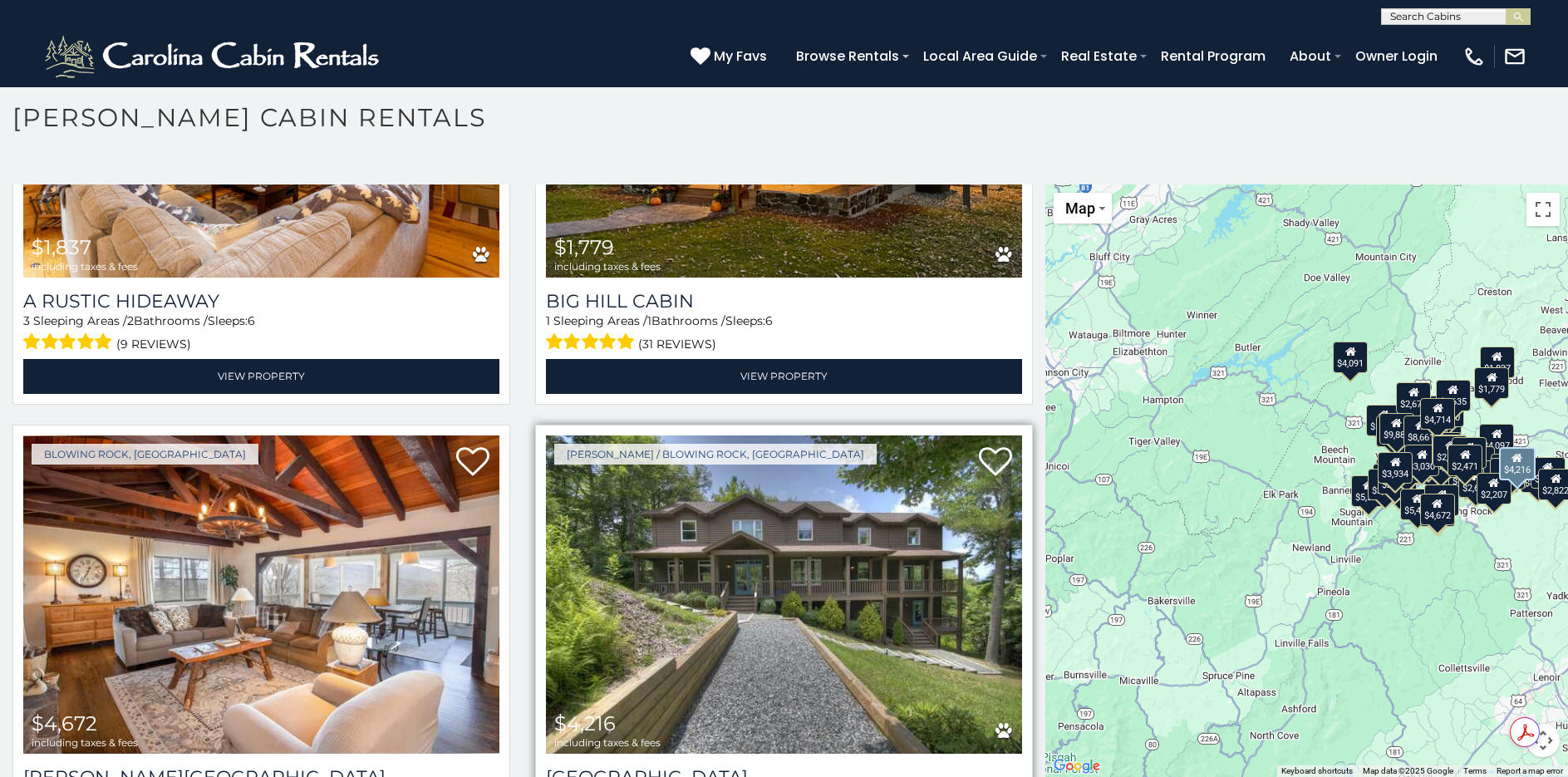
click at [769, 501] on img at bounding box center [784, 595] width 476 height 319
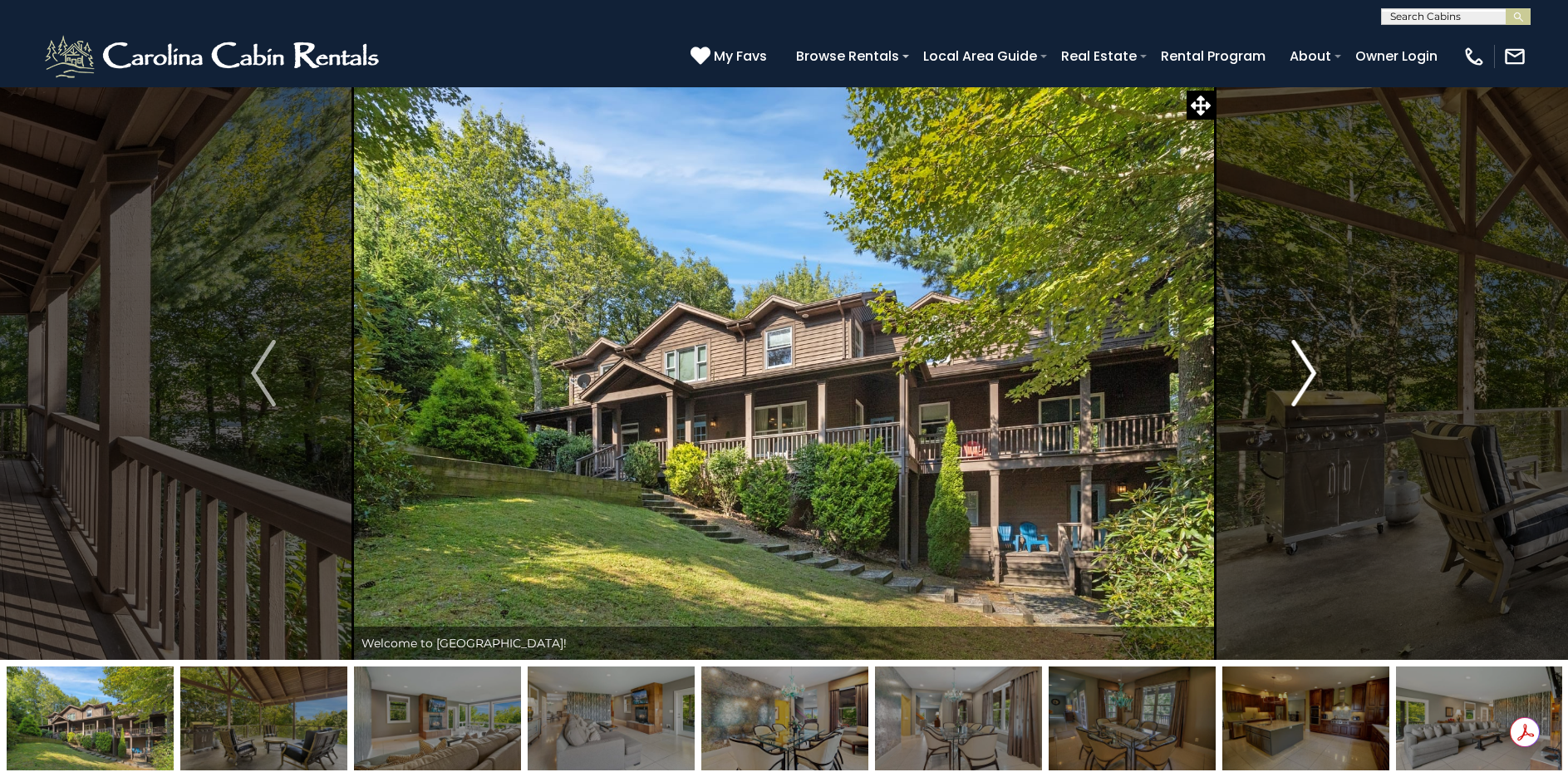
click at [1303, 371] on img "Next" at bounding box center [1305, 373] width 25 height 66
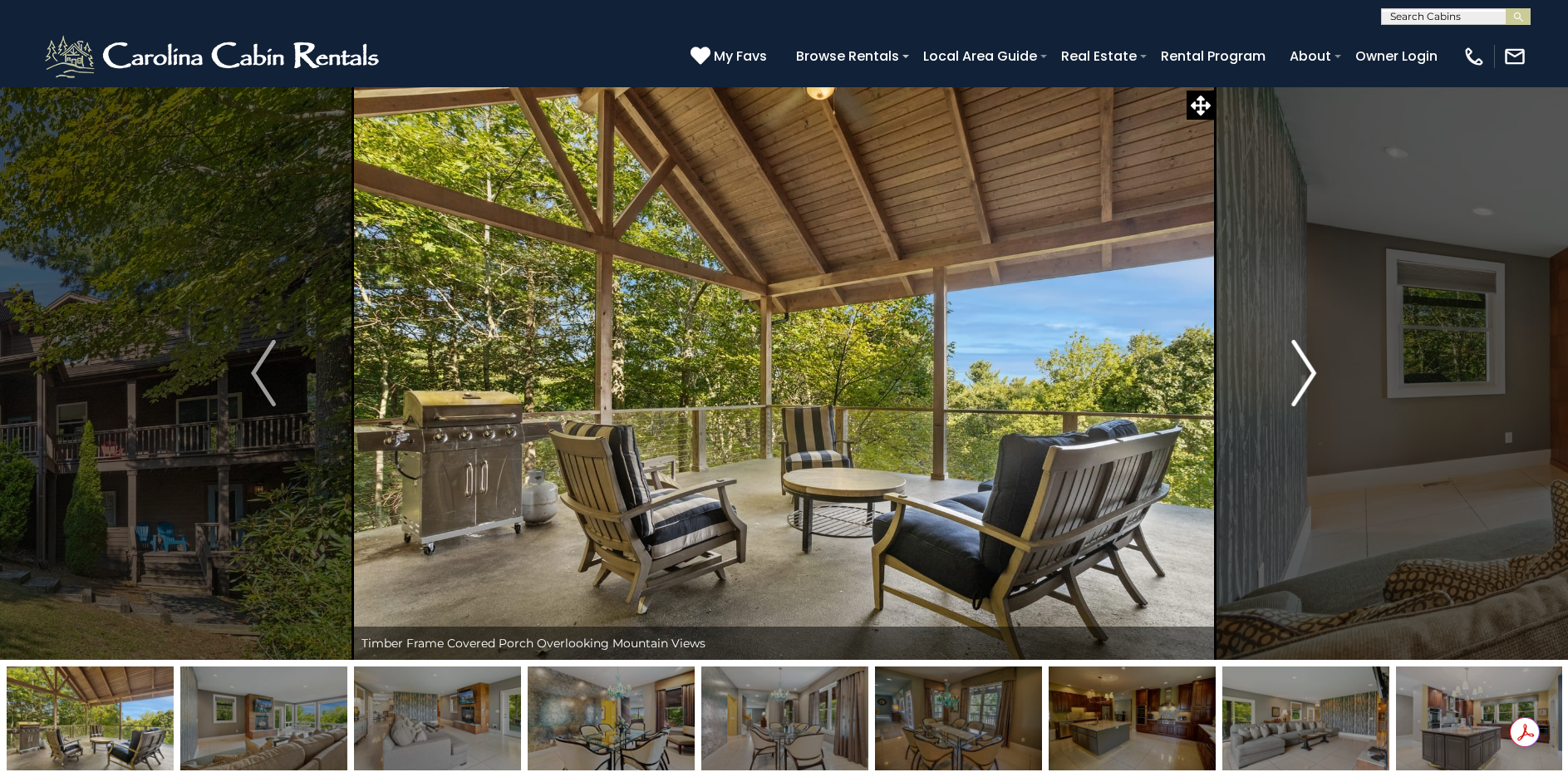
click at [1303, 371] on img "Next" at bounding box center [1305, 373] width 25 height 66
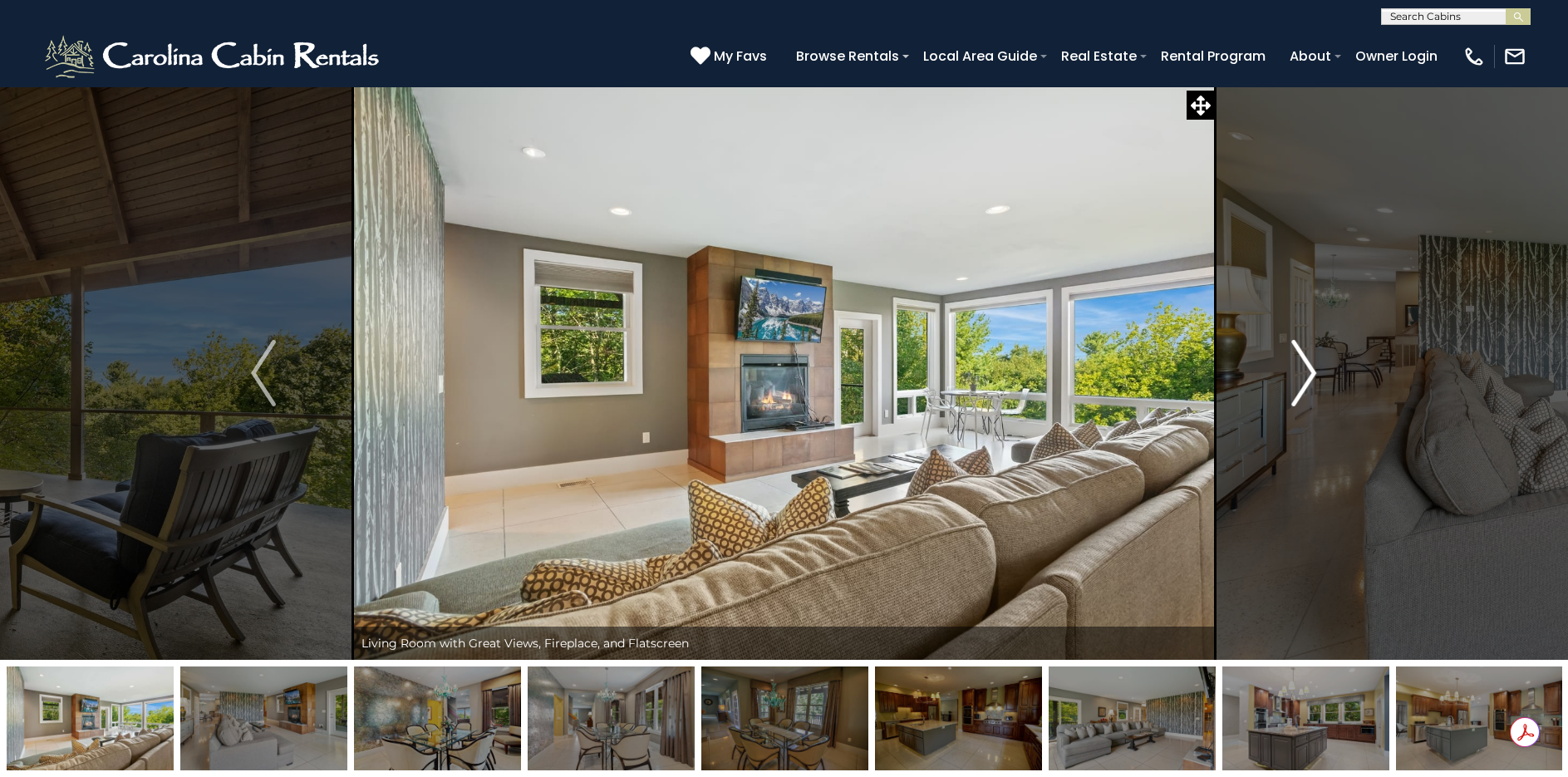
click at [1303, 371] on img "Next" at bounding box center [1305, 373] width 25 height 66
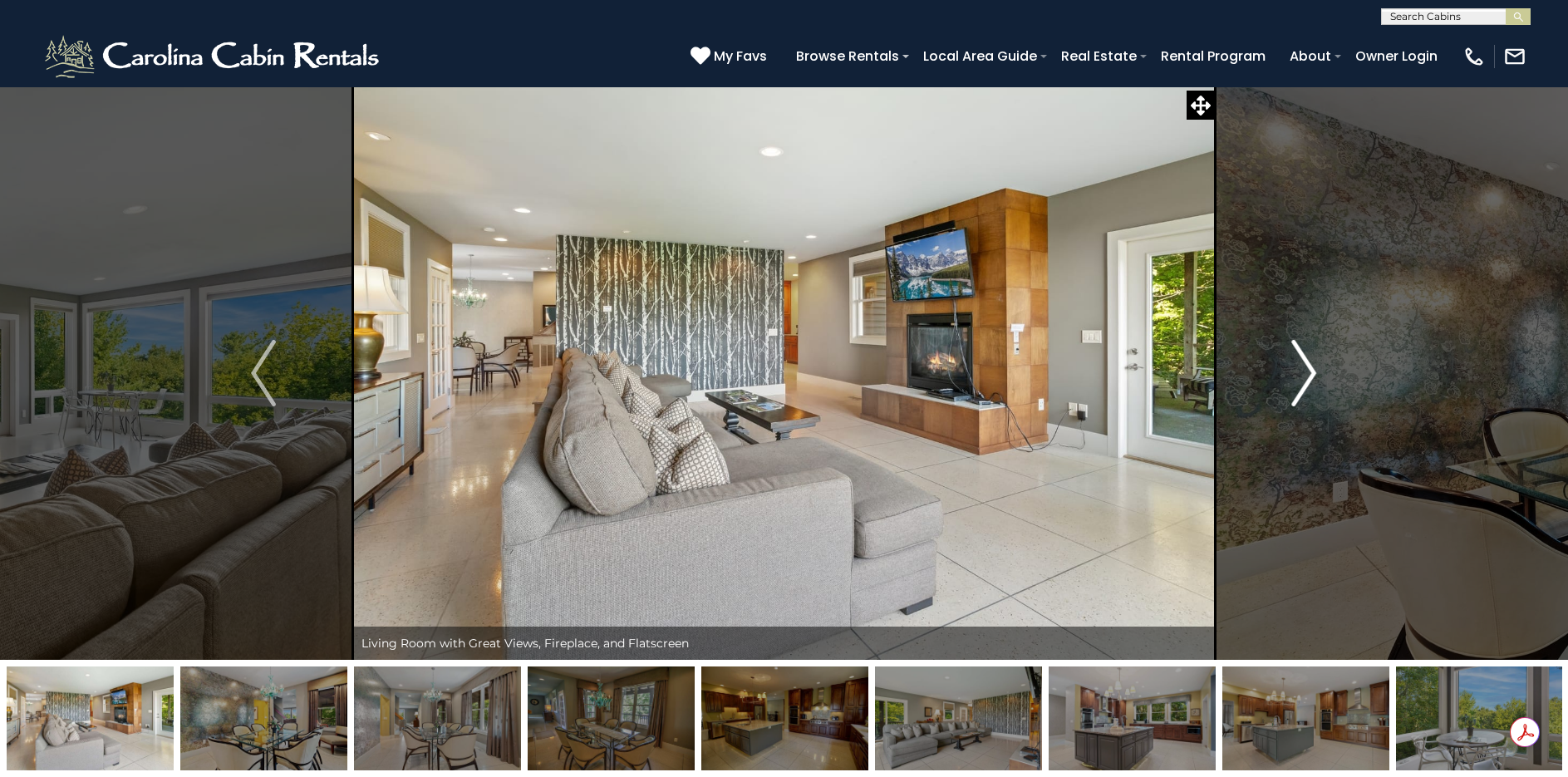
click at [1303, 371] on img "Next" at bounding box center [1305, 373] width 25 height 66
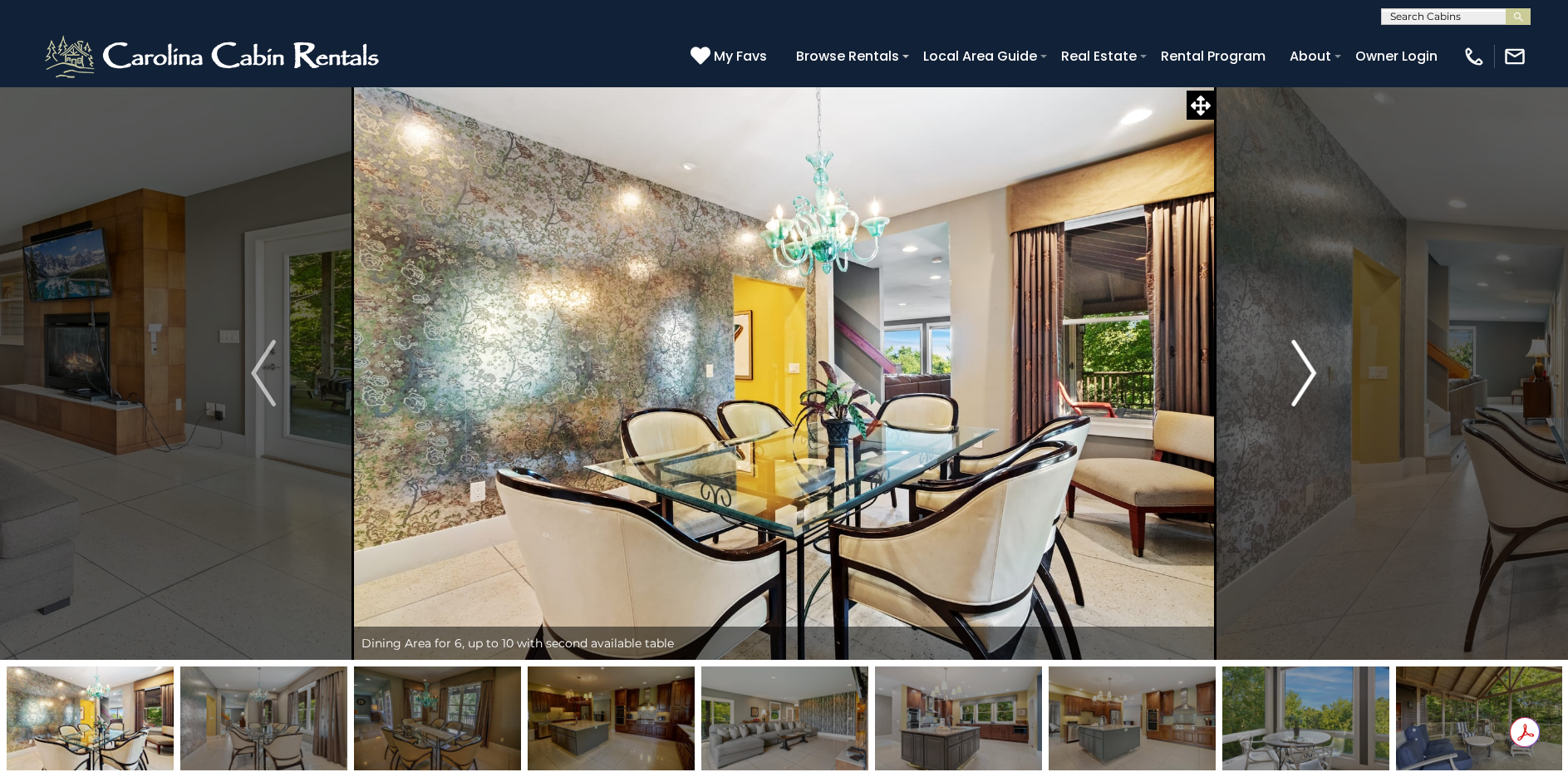
click at [1303, 371] on img "Next" at bounding box center [1305, 373] width 25 height 66
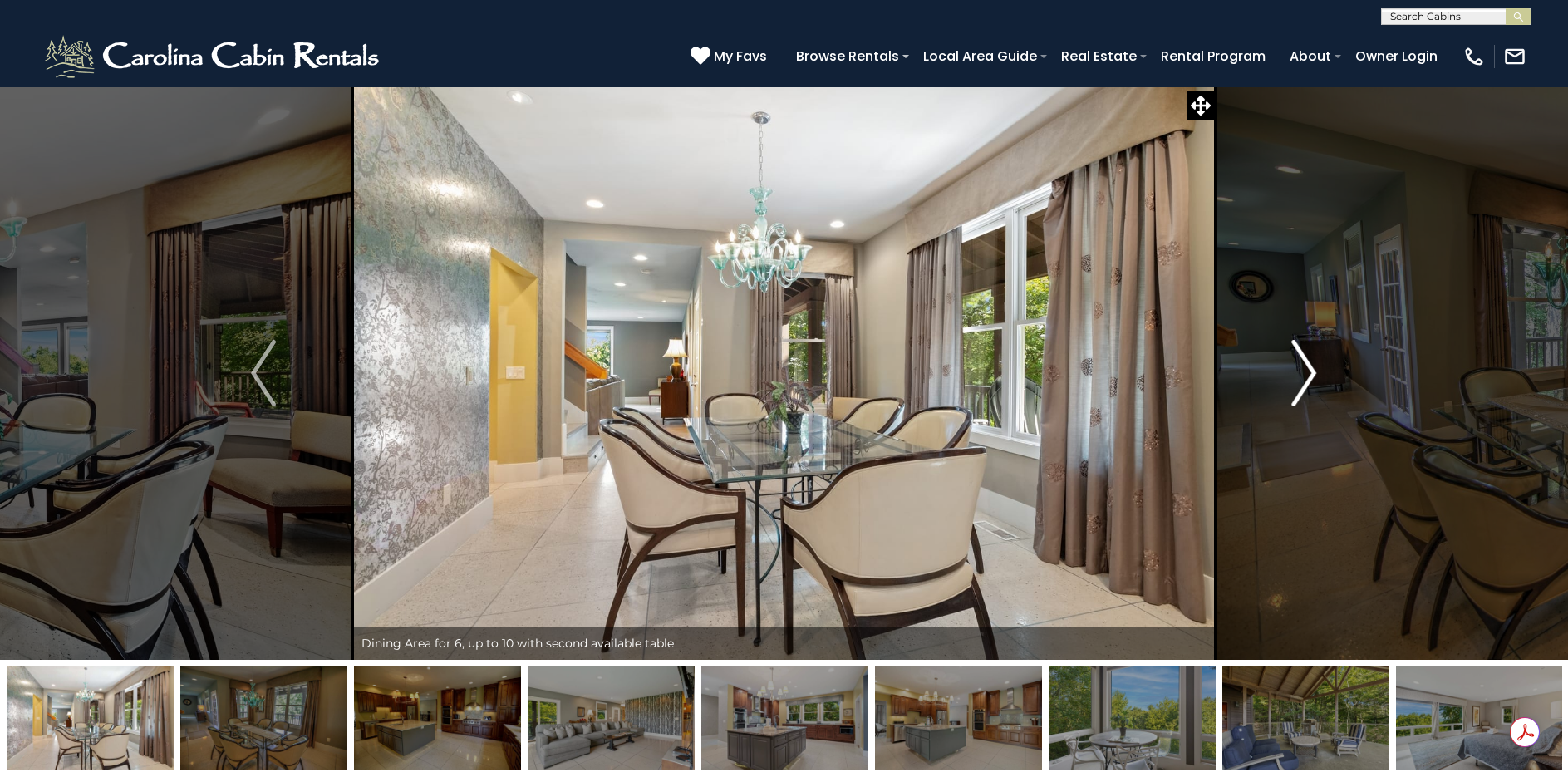
click at [1303, 371] on img "Next" at bounding box center [1305, 373] width 25 height 66
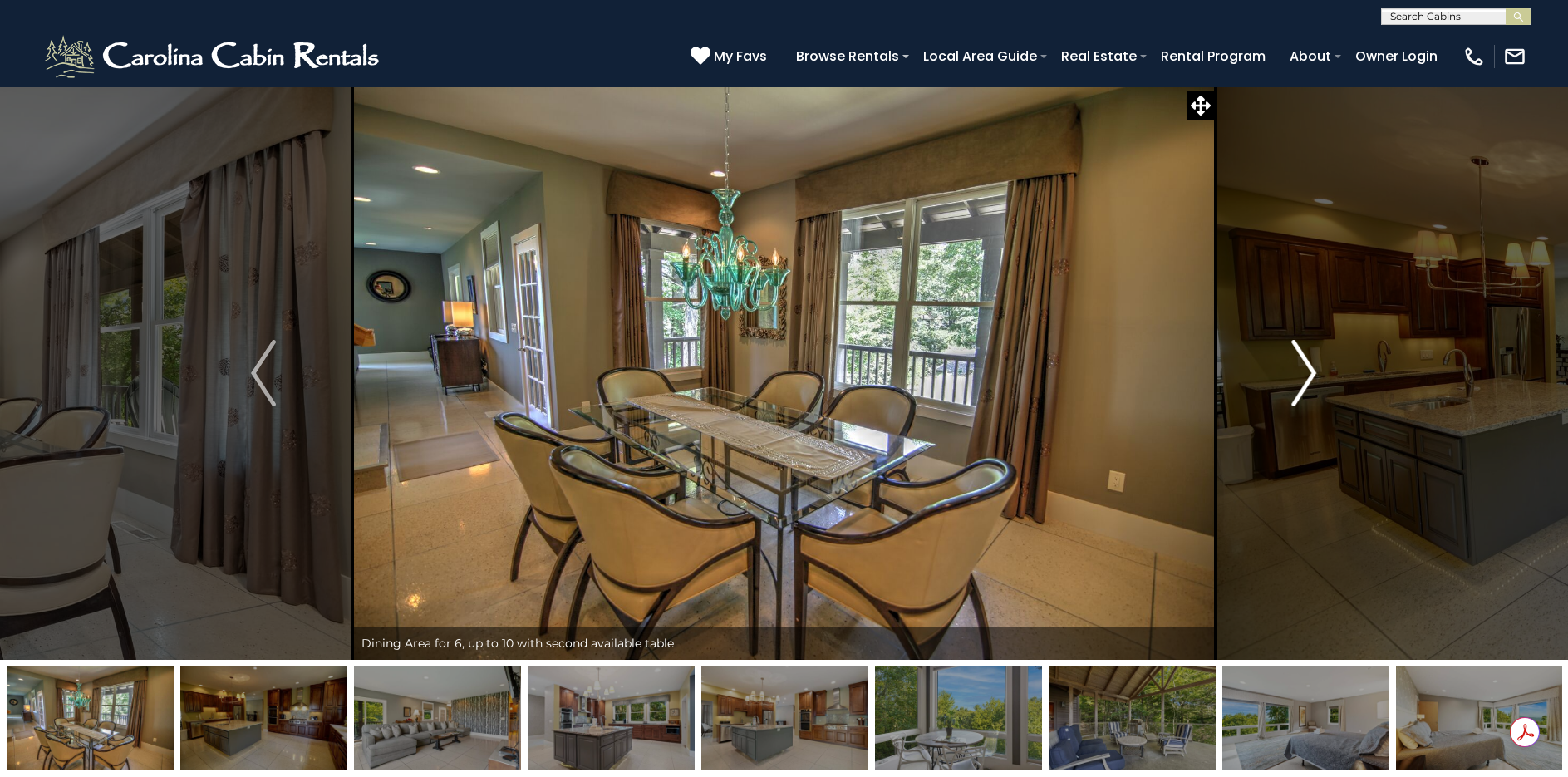
click at [1303, 371] on img "Next" at bounding box center [1305, 373] width 25 height 66
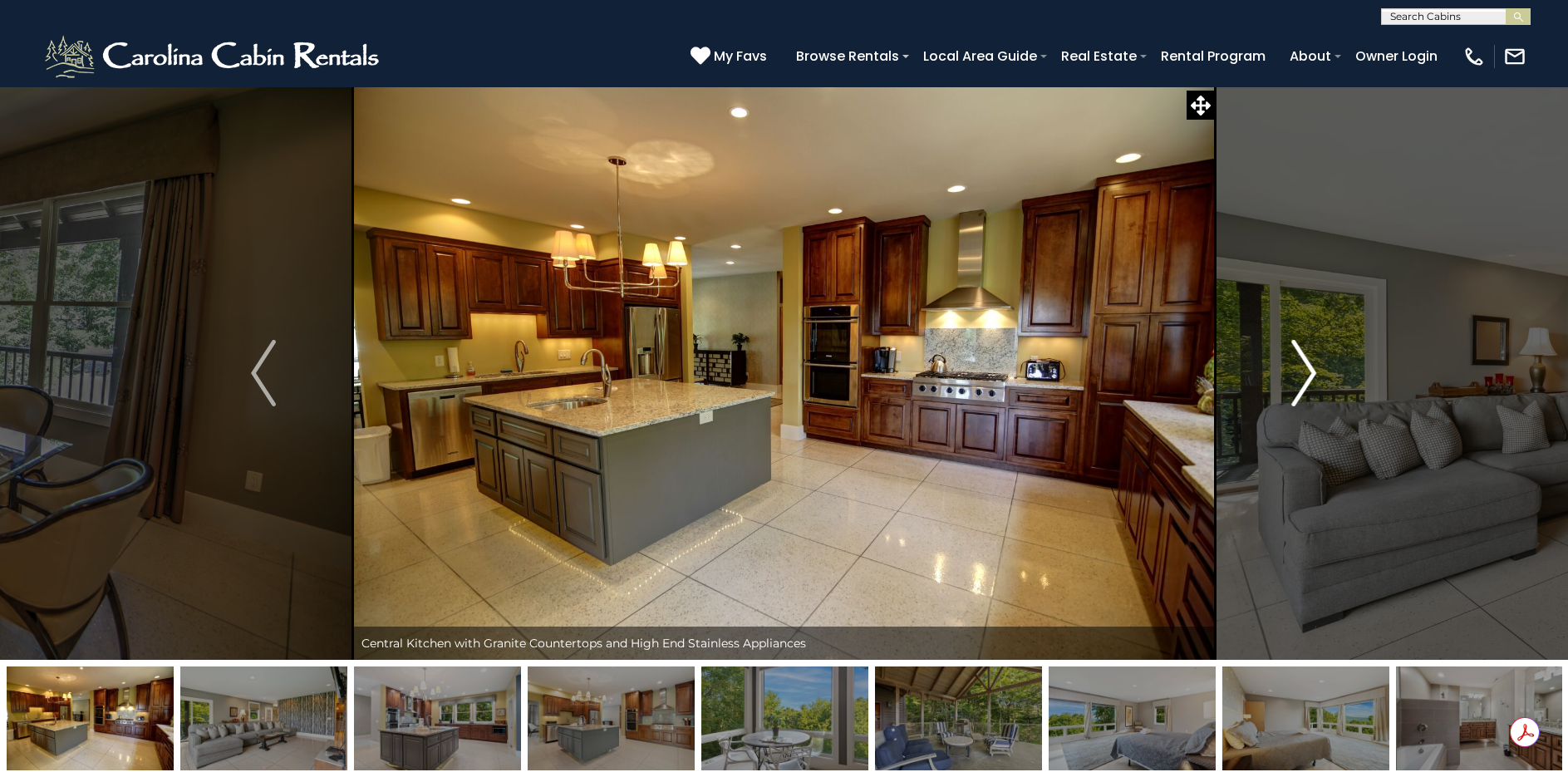
click at [1303, 371] on img "Next" at bounding box center [1305, 373] width 25 height 66
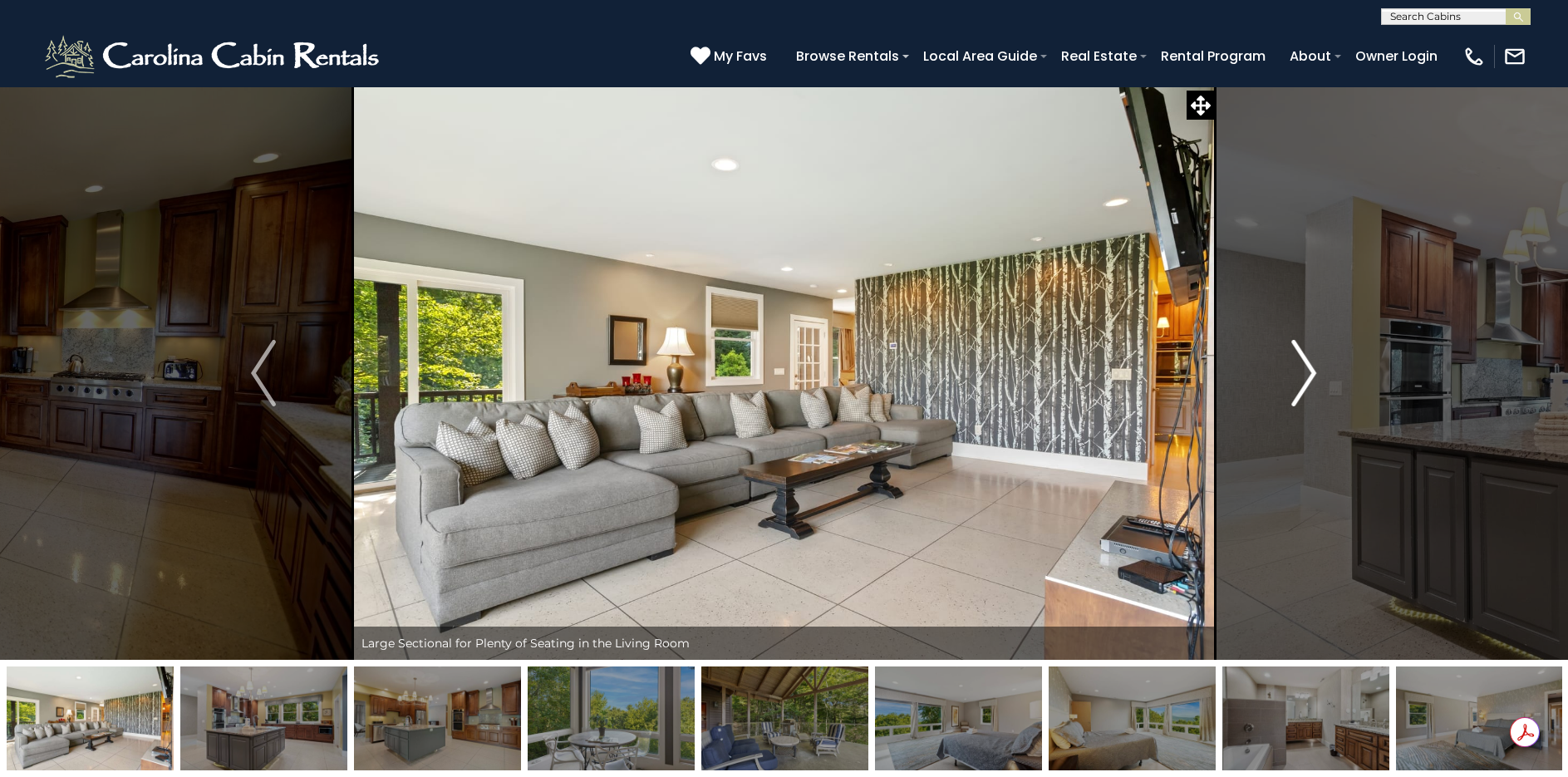
click at [1303, 371] on img "Next" at bounding box center [1305, 373] width 25 height 66
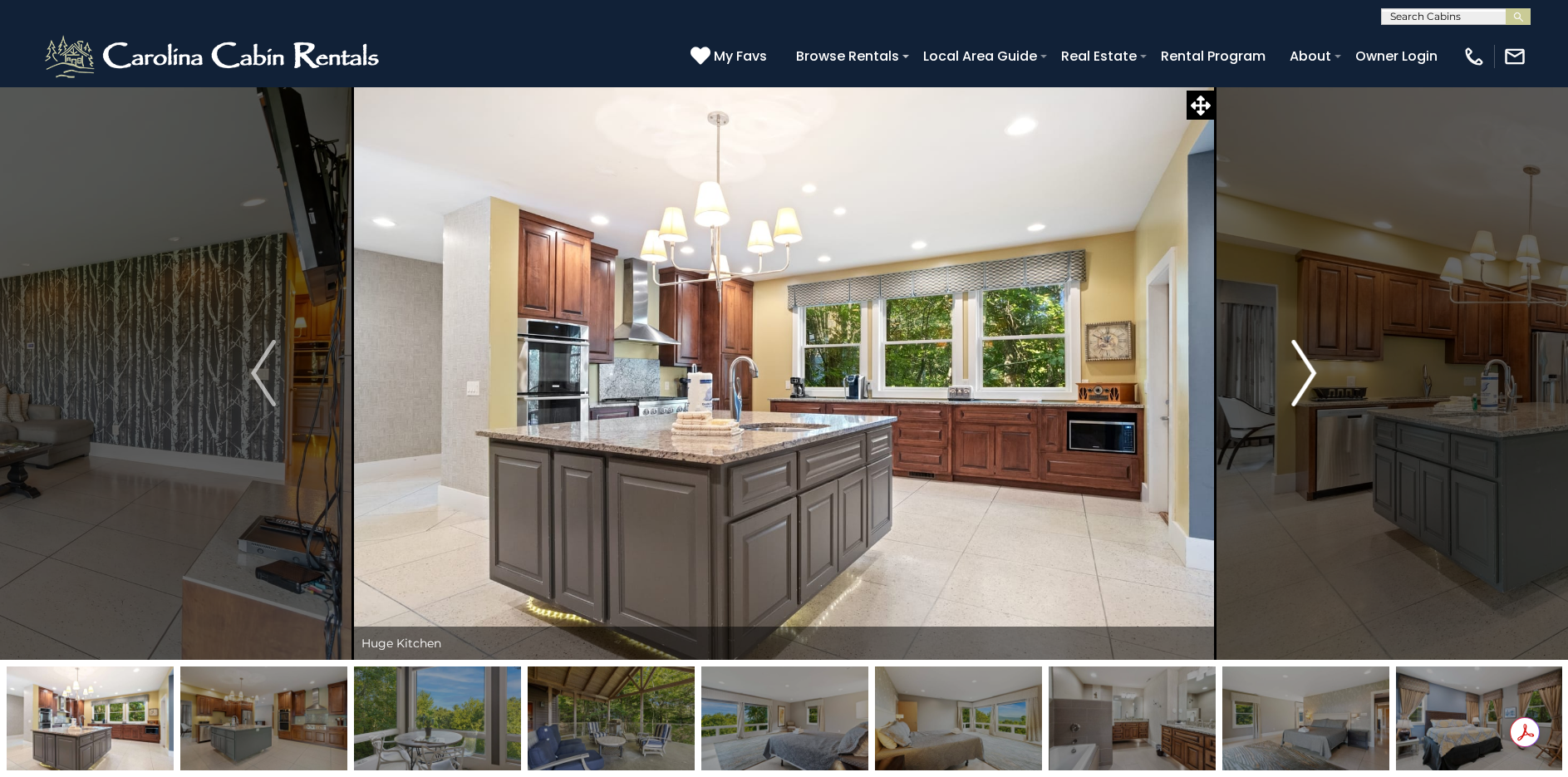
click at [1303, 371] on img "Next" at bounding box center [1305, 373] width 25 height 66
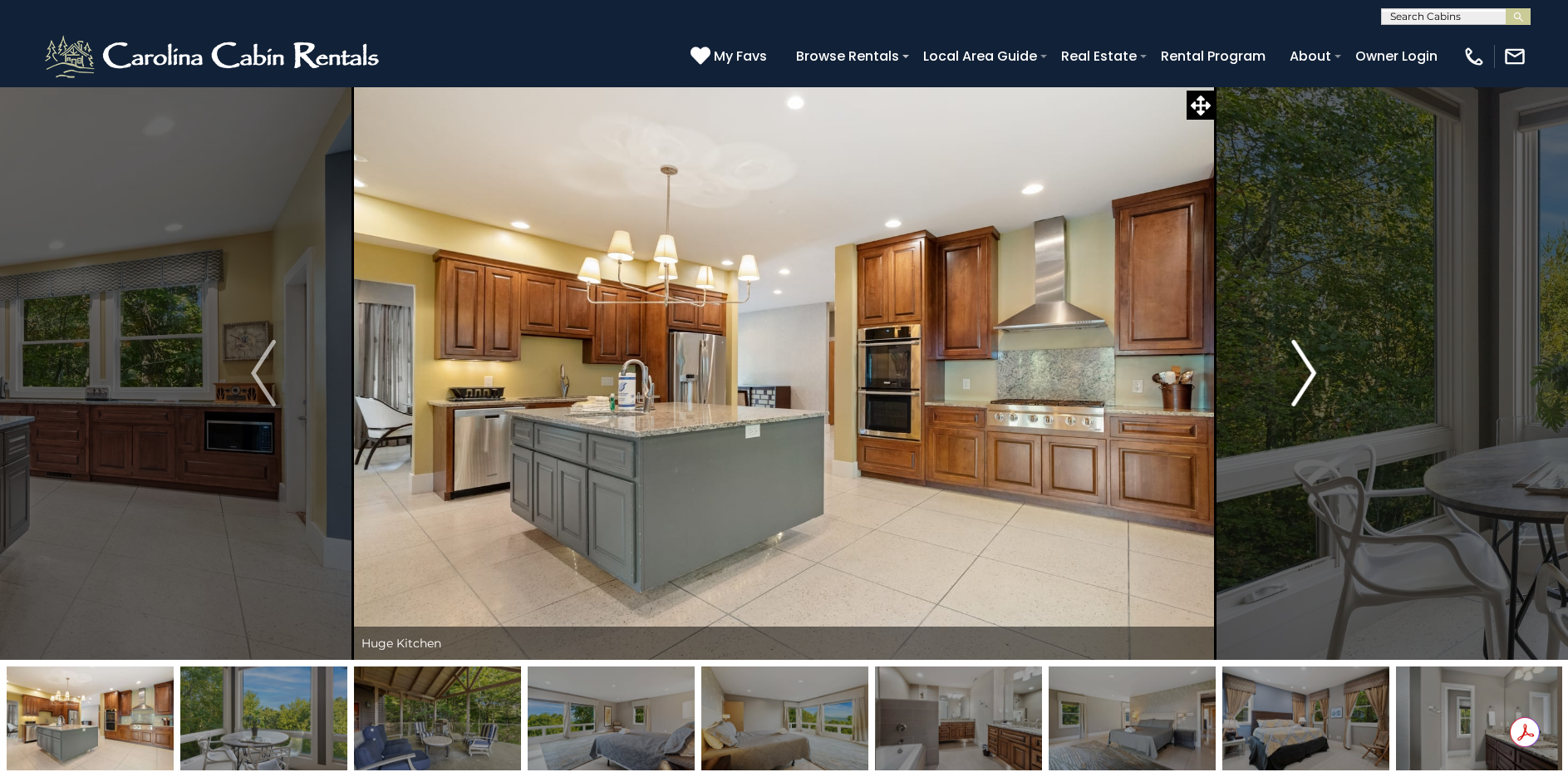
click at [1303, 371] on img "Next" at bounding box center [1305, 373] width 25 height 66
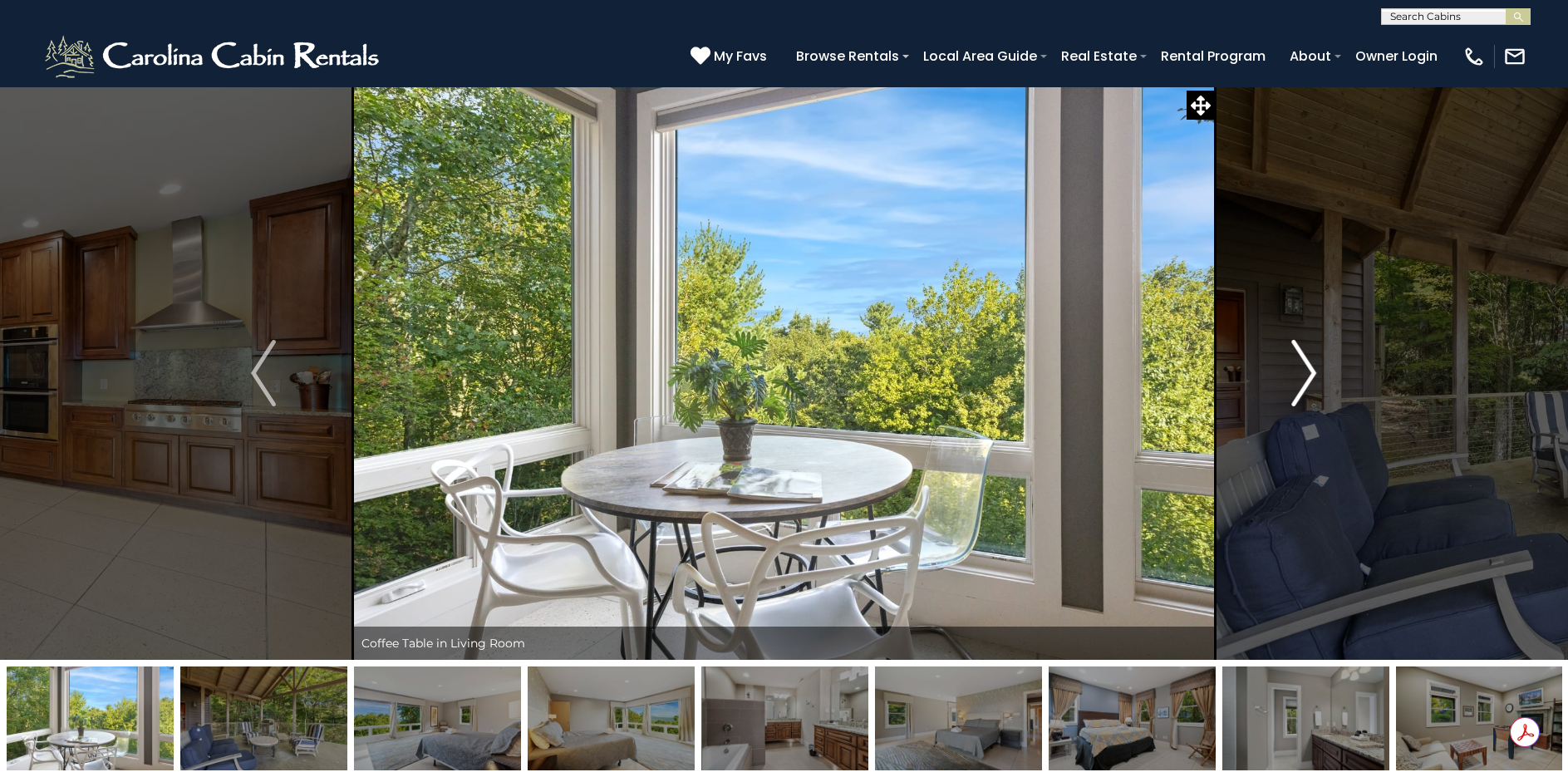
click at [1303, 371] on img "Next" at bounding box center [1305, 373] width 25 height 66
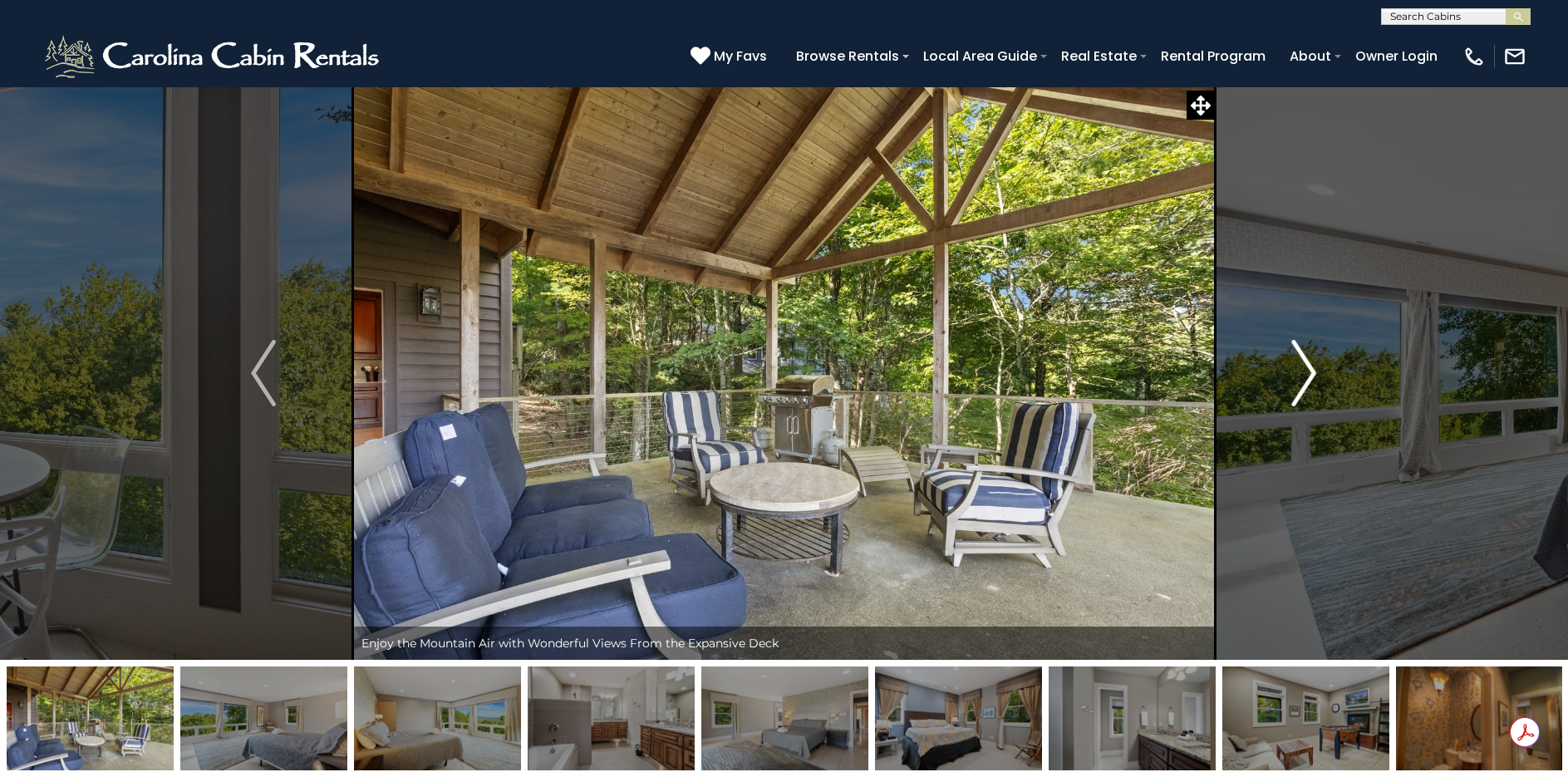
click at [1303, 371] on img "Next" at bounding box center [1305, 373] width 25 height 66
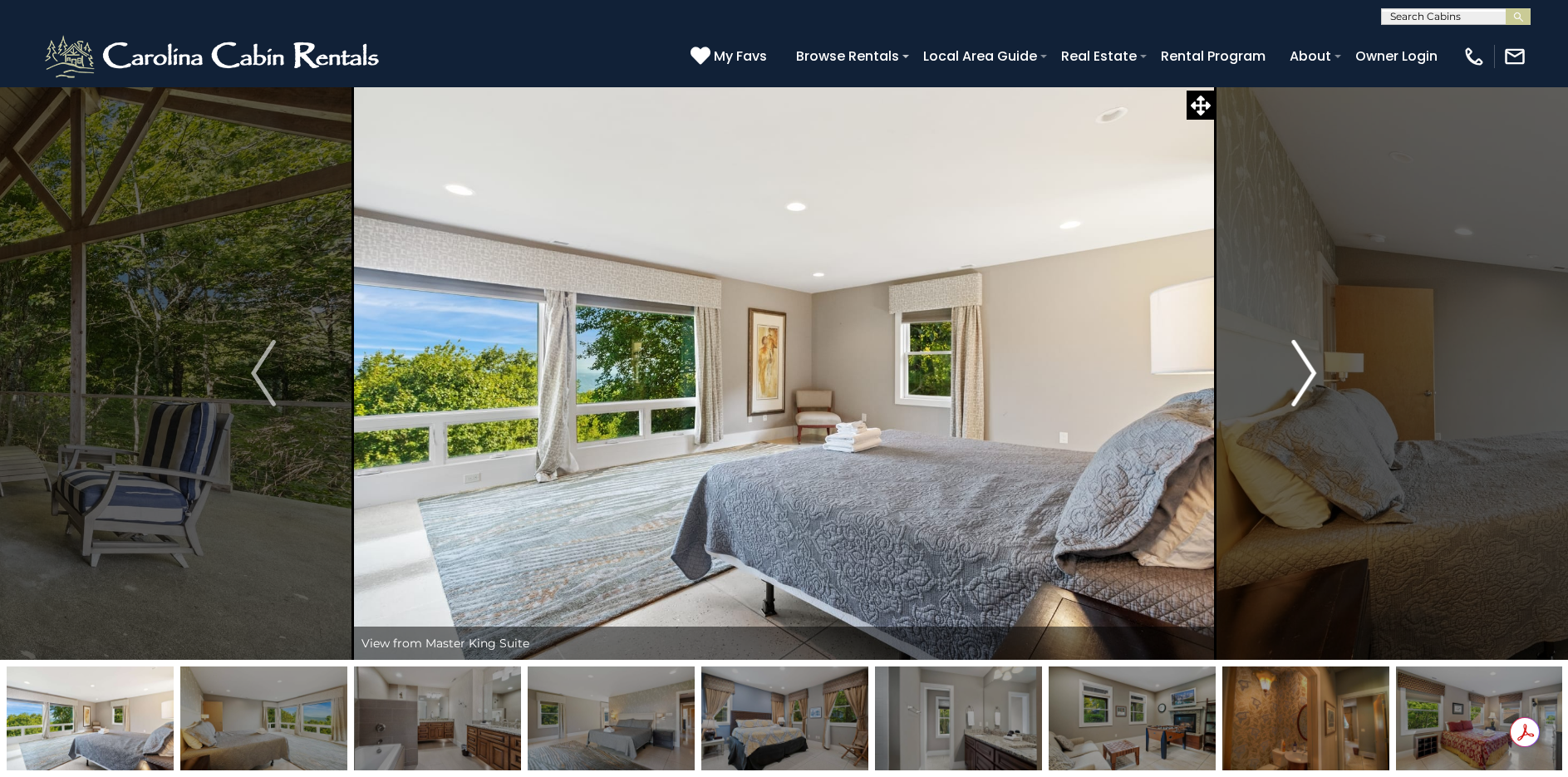
click at [1303, 371] on img "Next" at bounding box center [1305, 373] width 25 height 66
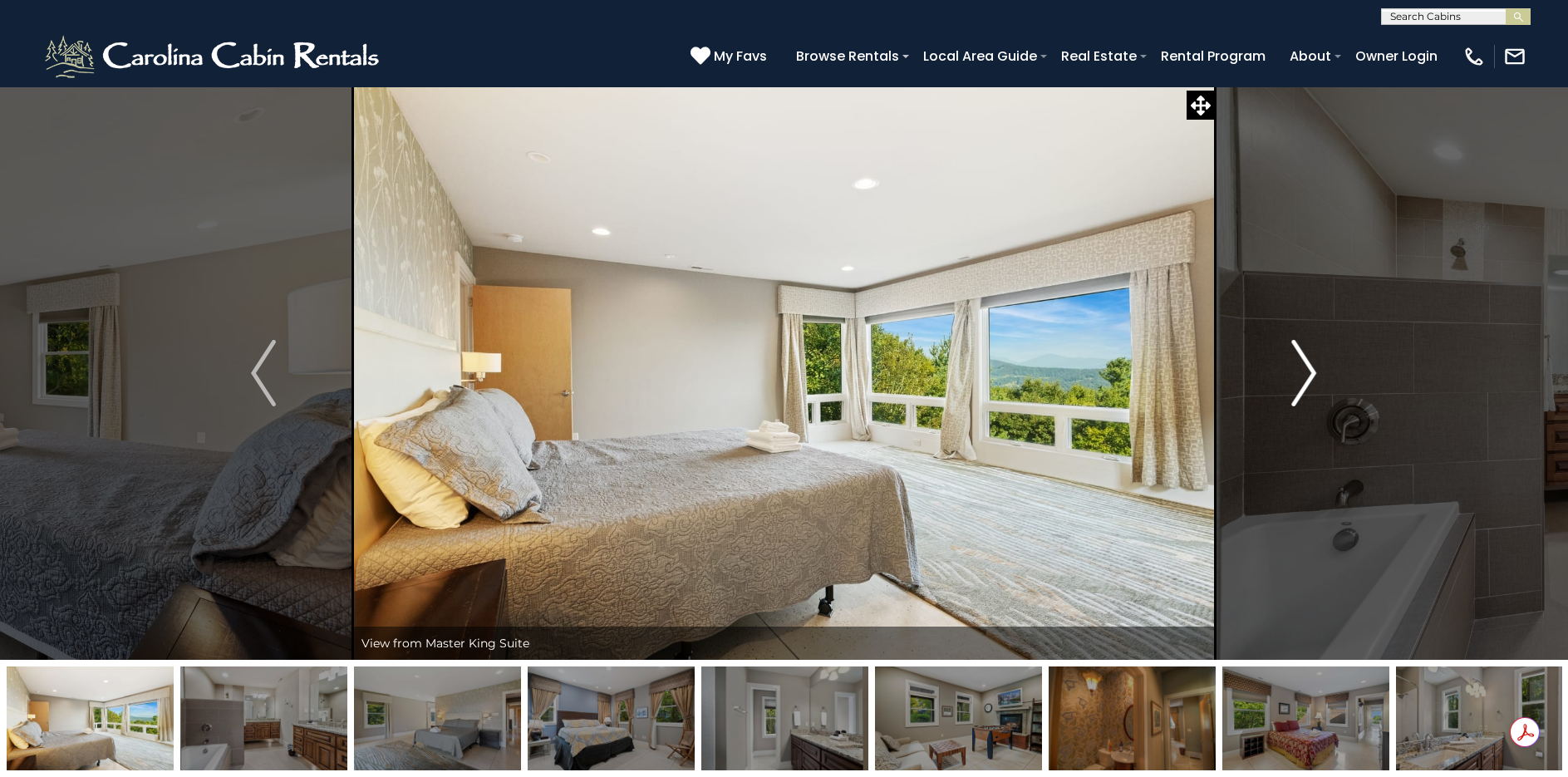
click at [1303, 371] on img "Next" at bounding box center [1305, 373] width 25 height 66
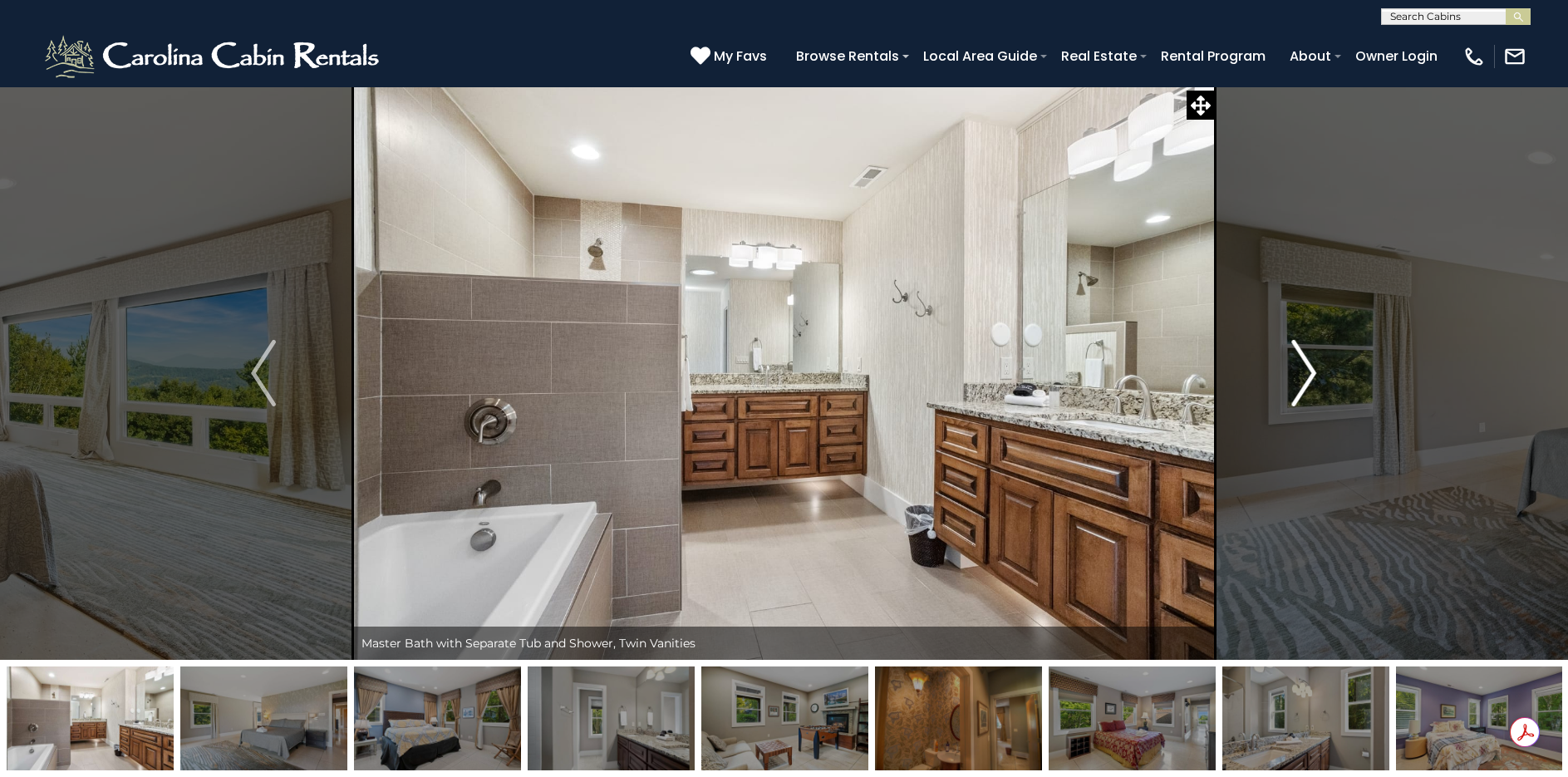
click at [1303, 371] on img "Next" at bounding box center [1305, 373] width 25 height 66
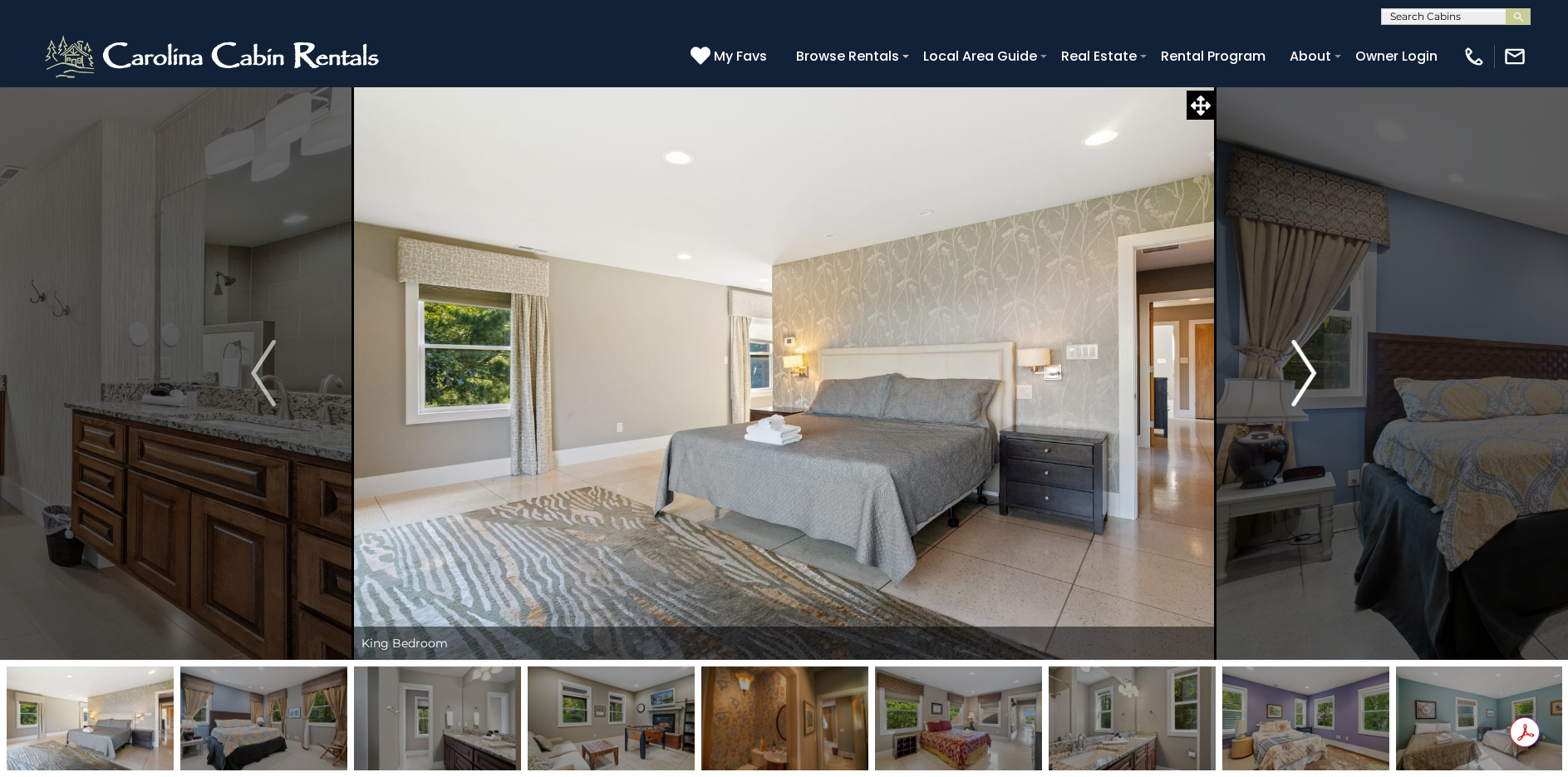
click at [1303, 371] on img "Next" at bounding box center [1305, 373] width 25 height 66
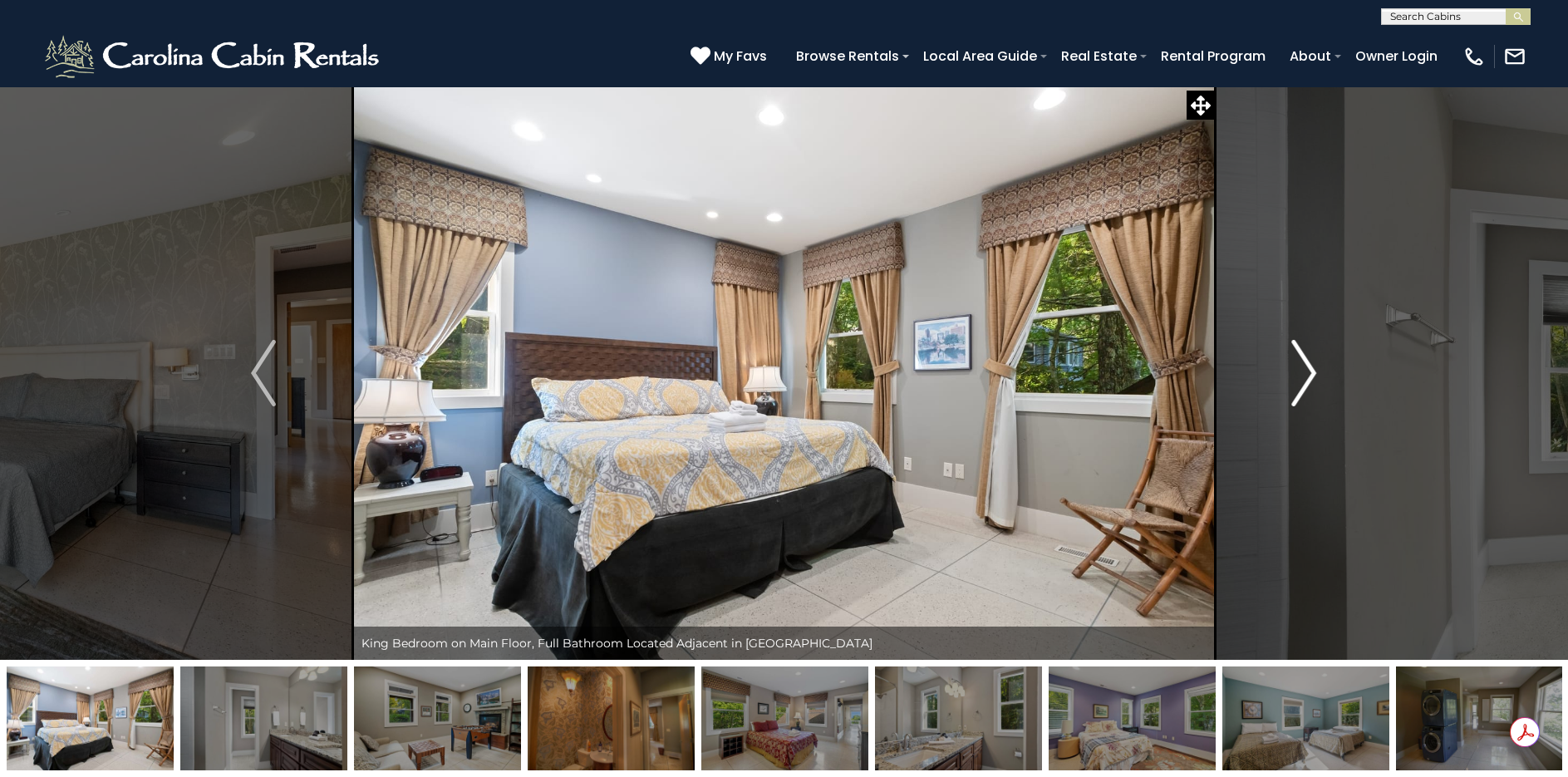
click at [1303, 371] on img "Next" at bounding box center [1305, 373] width 25 height 66
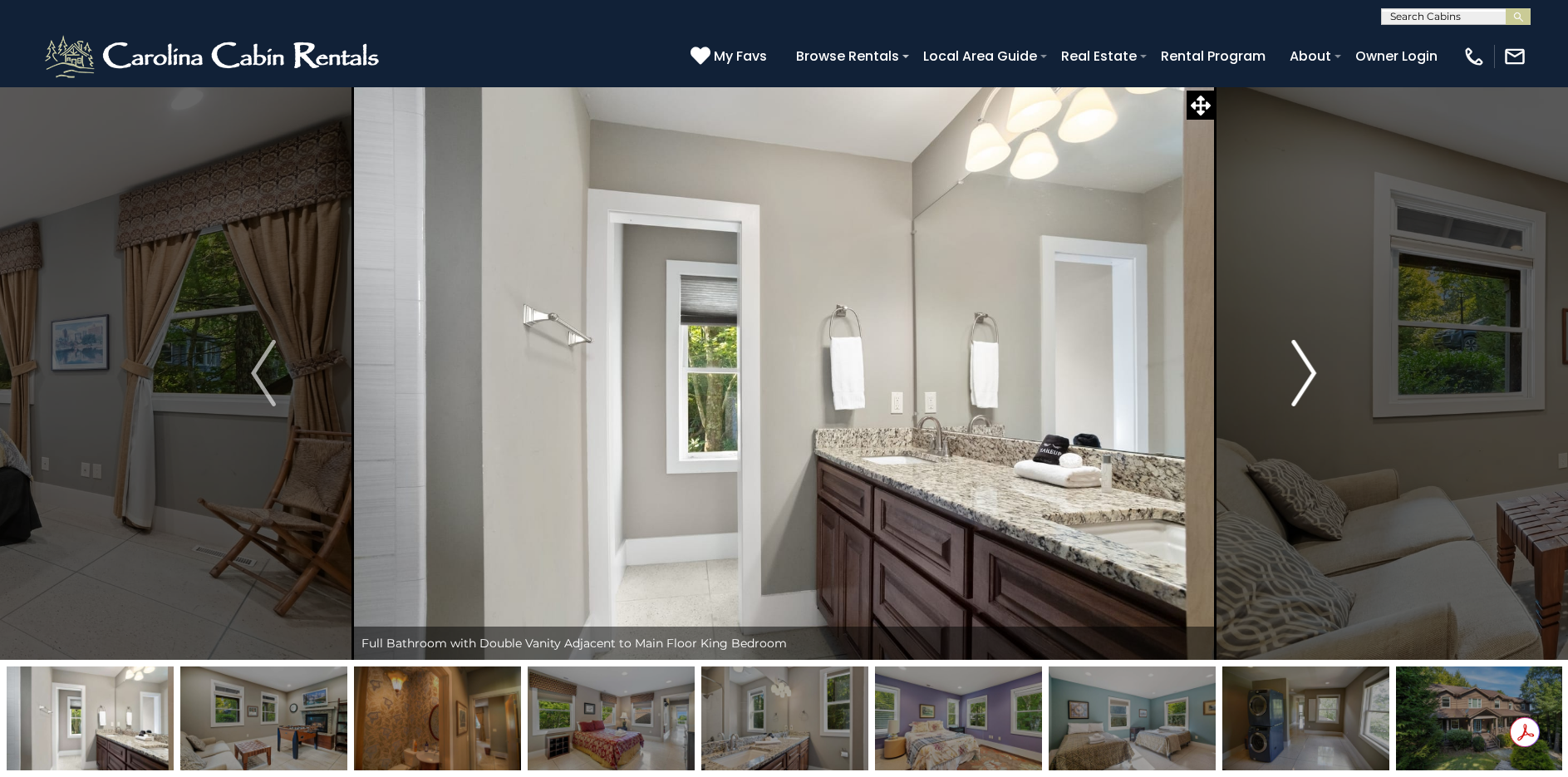
click at [1303, 371] on img "Next" at bounding box center [1305, 373] width 25 height 66
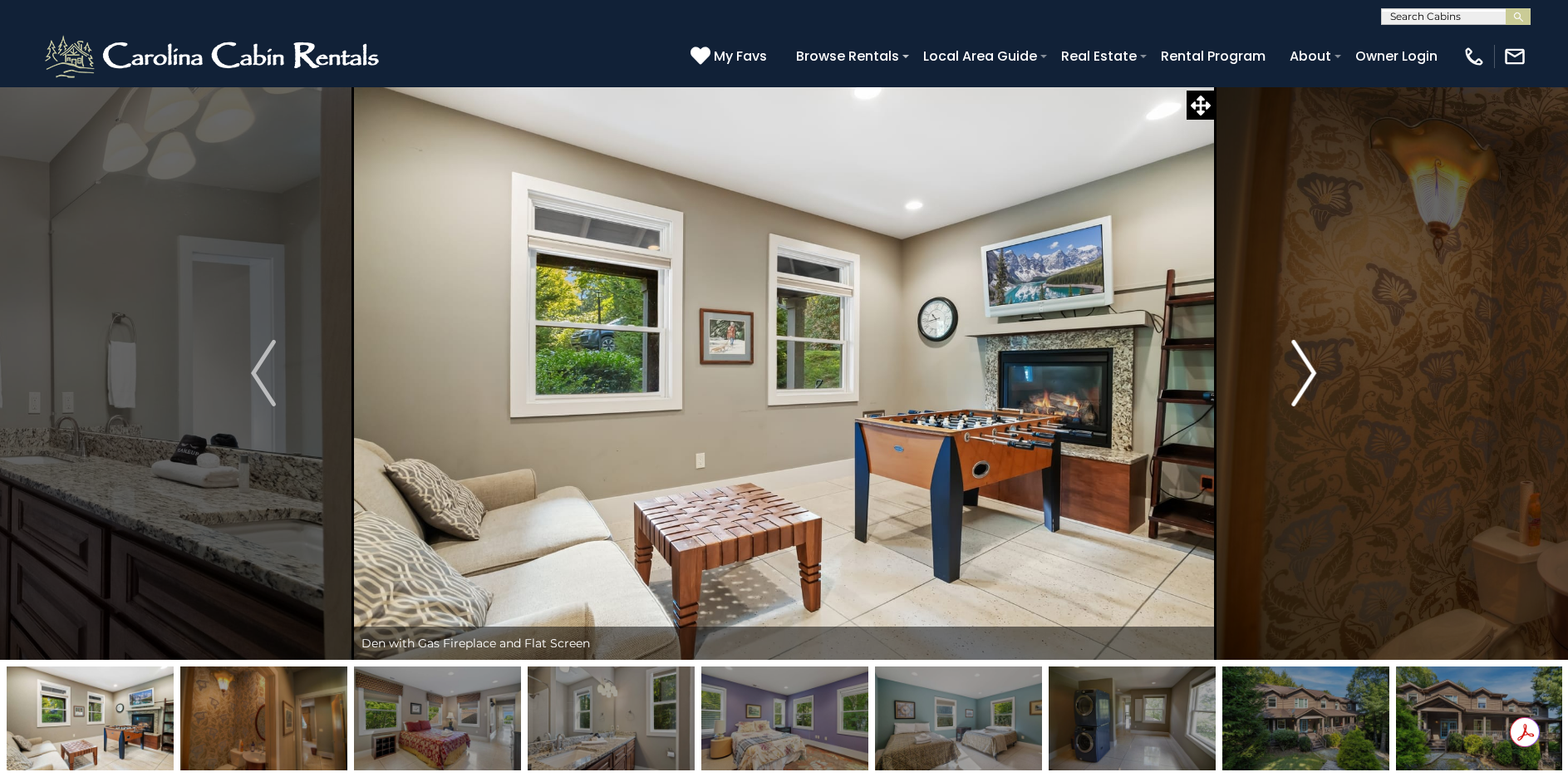
click at [1303, 371] on img "Next" at bounding box center [1305, 373] width 25 height 66
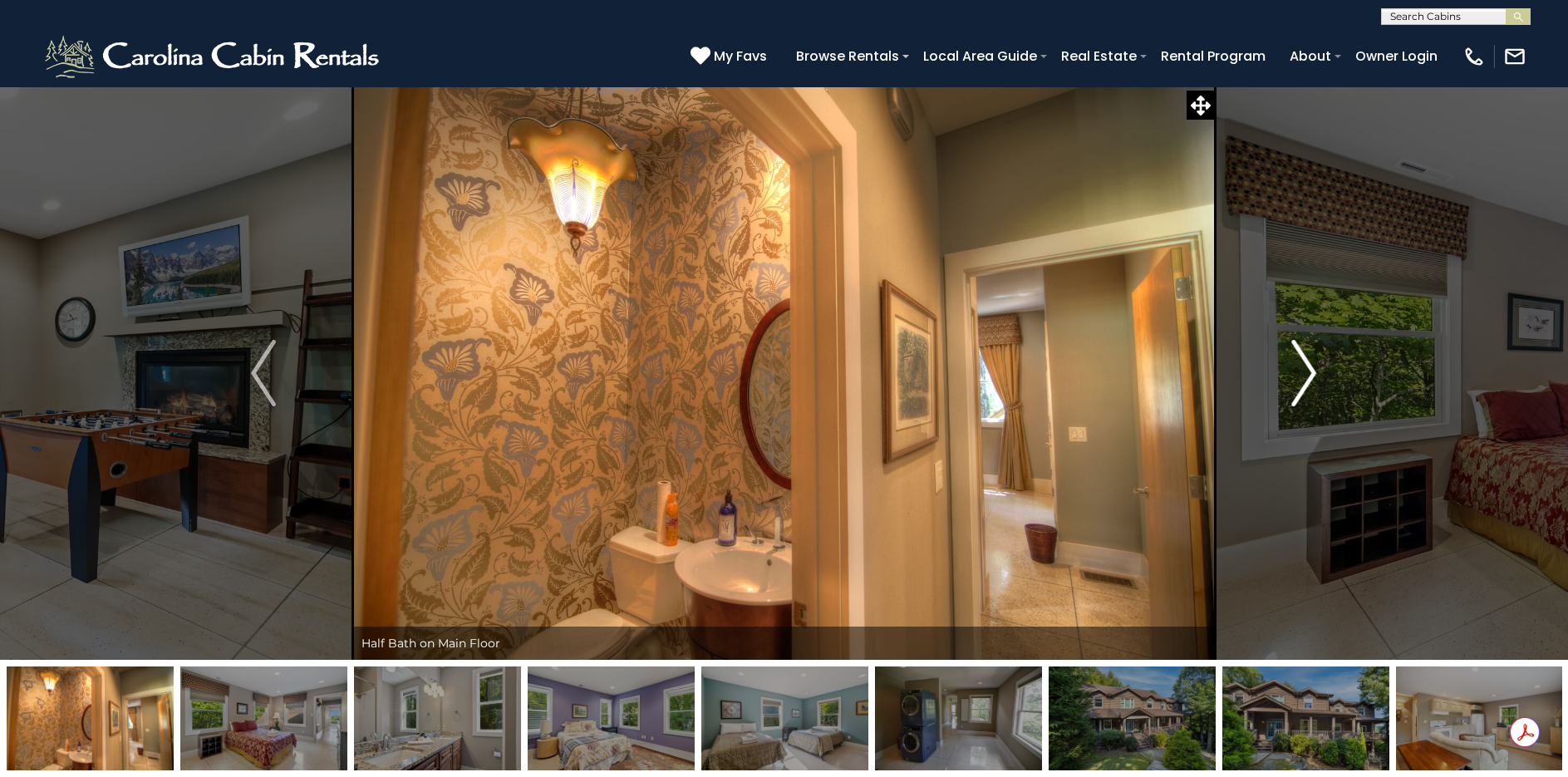
click at [1303, 371] on img "Next" at bounding box center [1305, 373] width 25 height 66
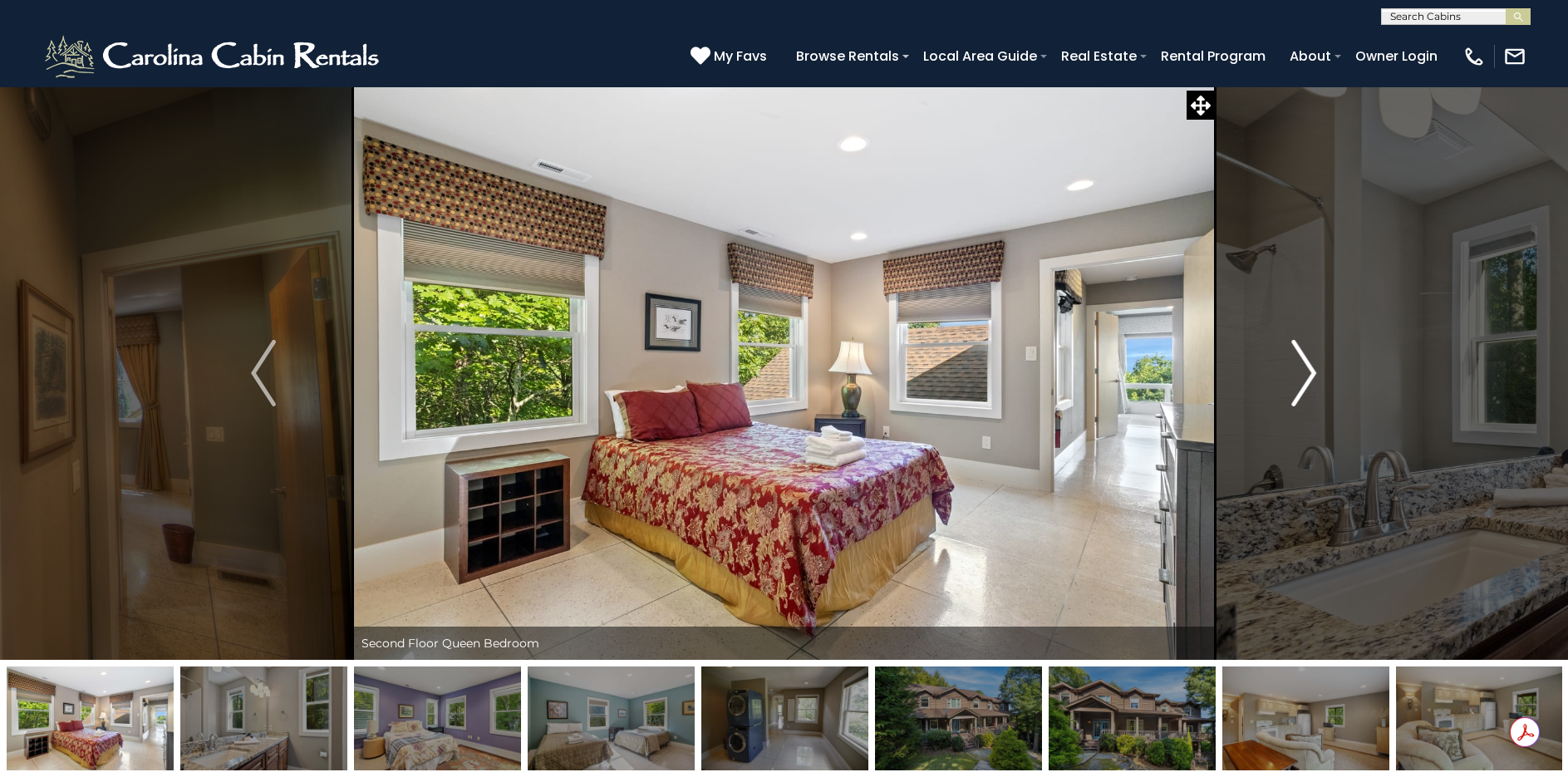
click at [1303, 371] on img "Next" at bounding box center [1305, 373] width 25 height 66
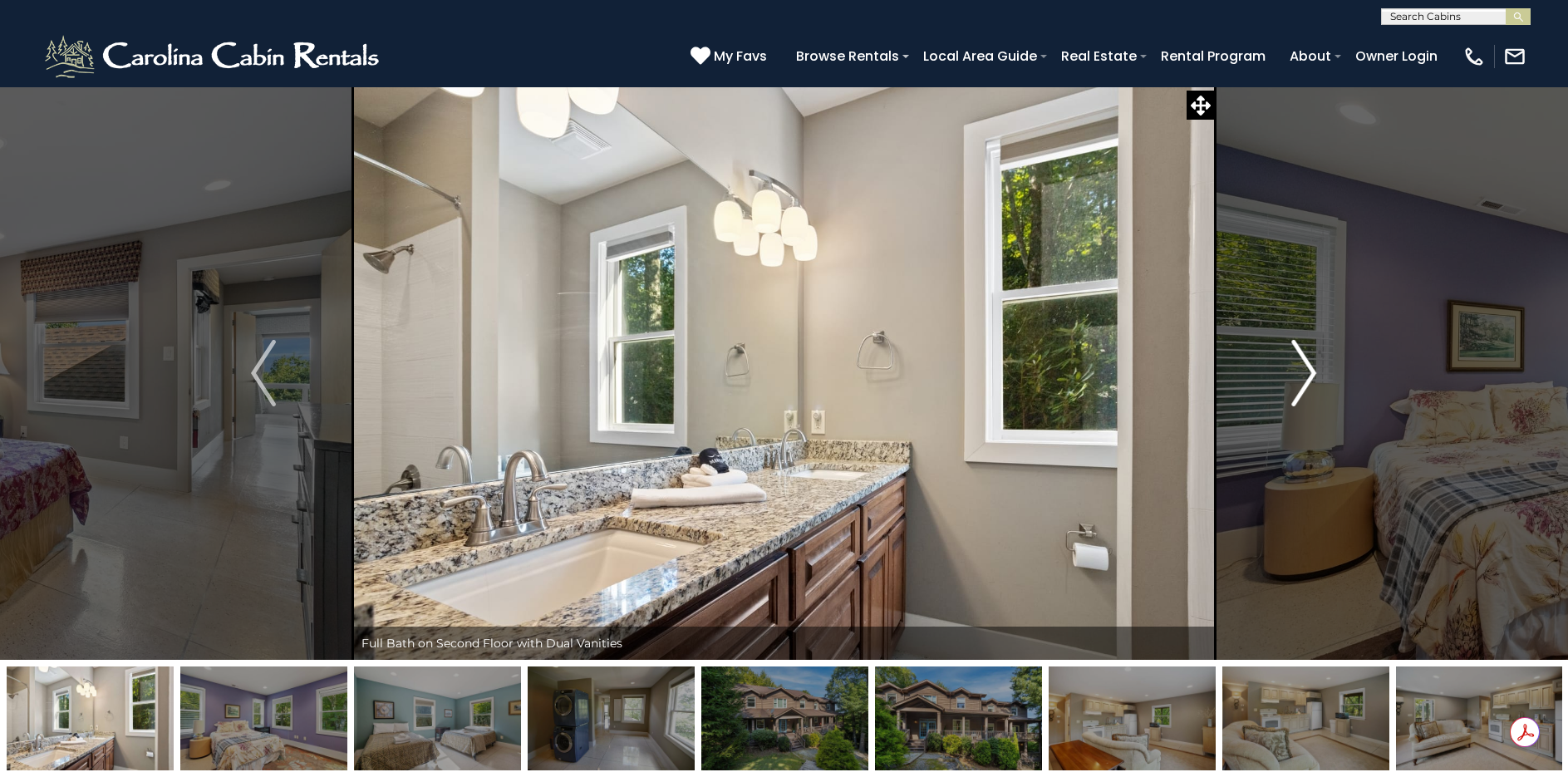
click at [1303, 371] on img "Next" at bounding box center [1305, 373] width 25 height 66
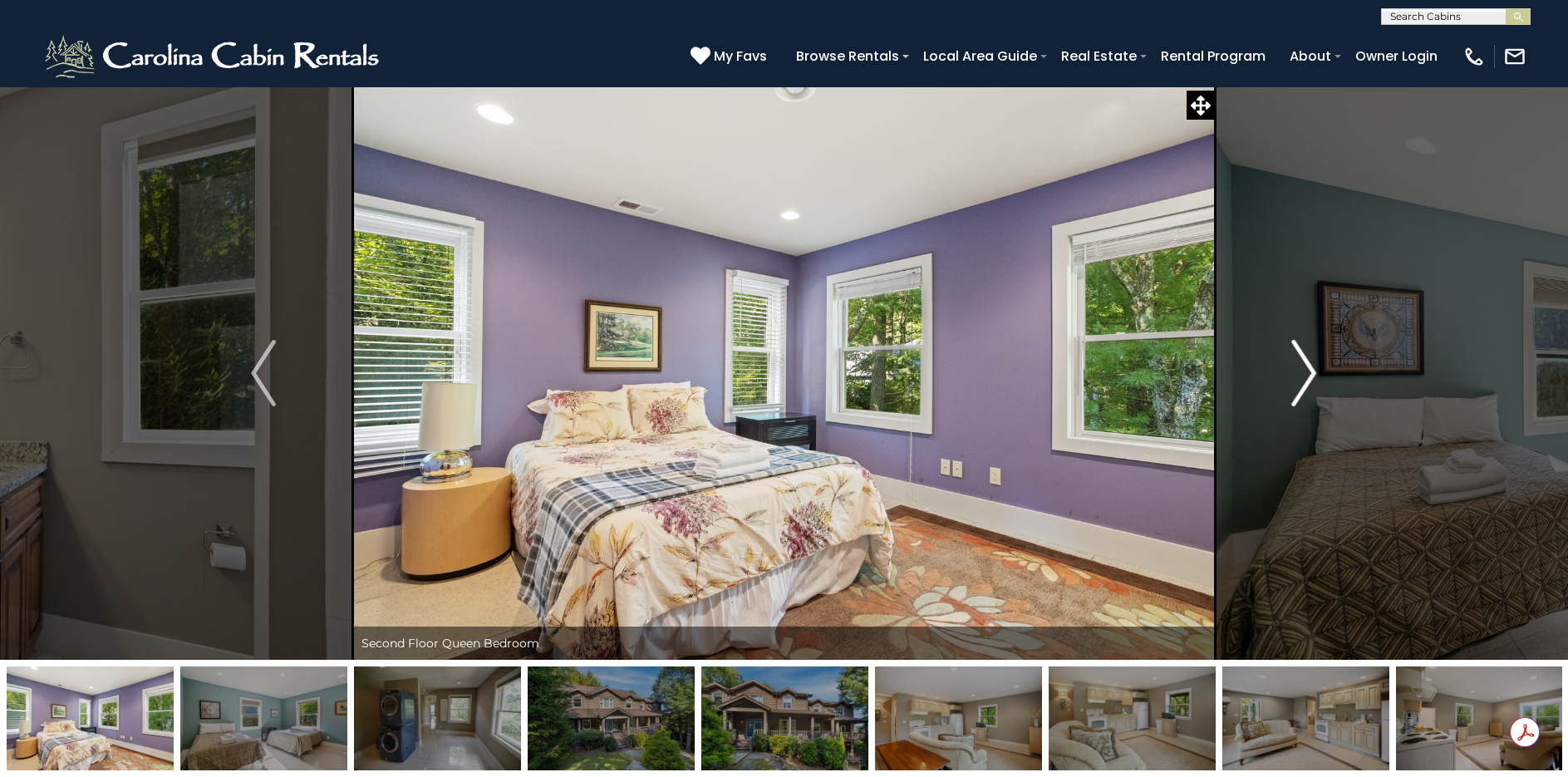
click at [1303, 371] on img "Next" at bounding box center [1305, 373] width 25 height 66
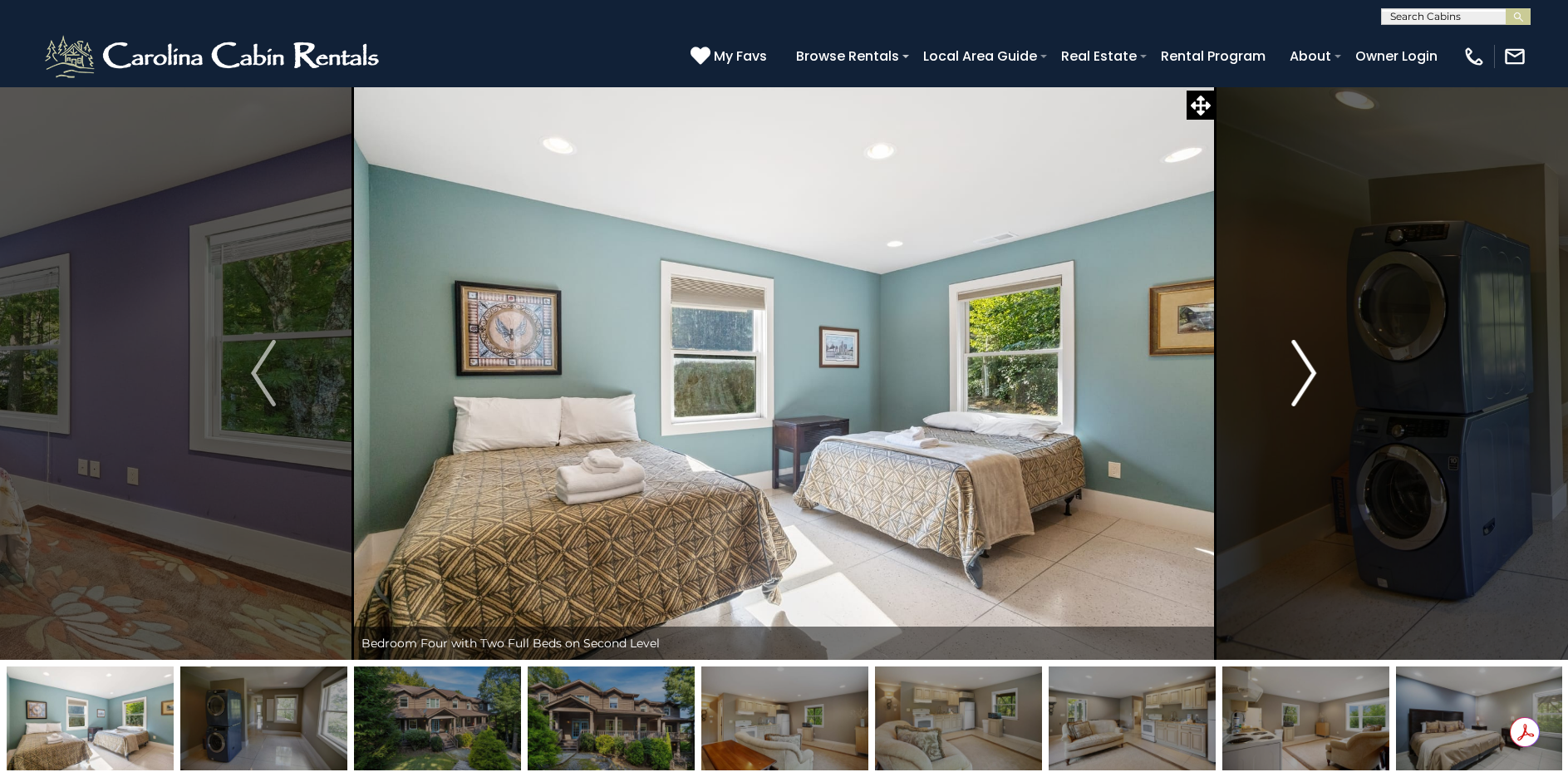
click at [1303, 371] on img "Next" at bounding box center [1305, 373] width 25 height 66
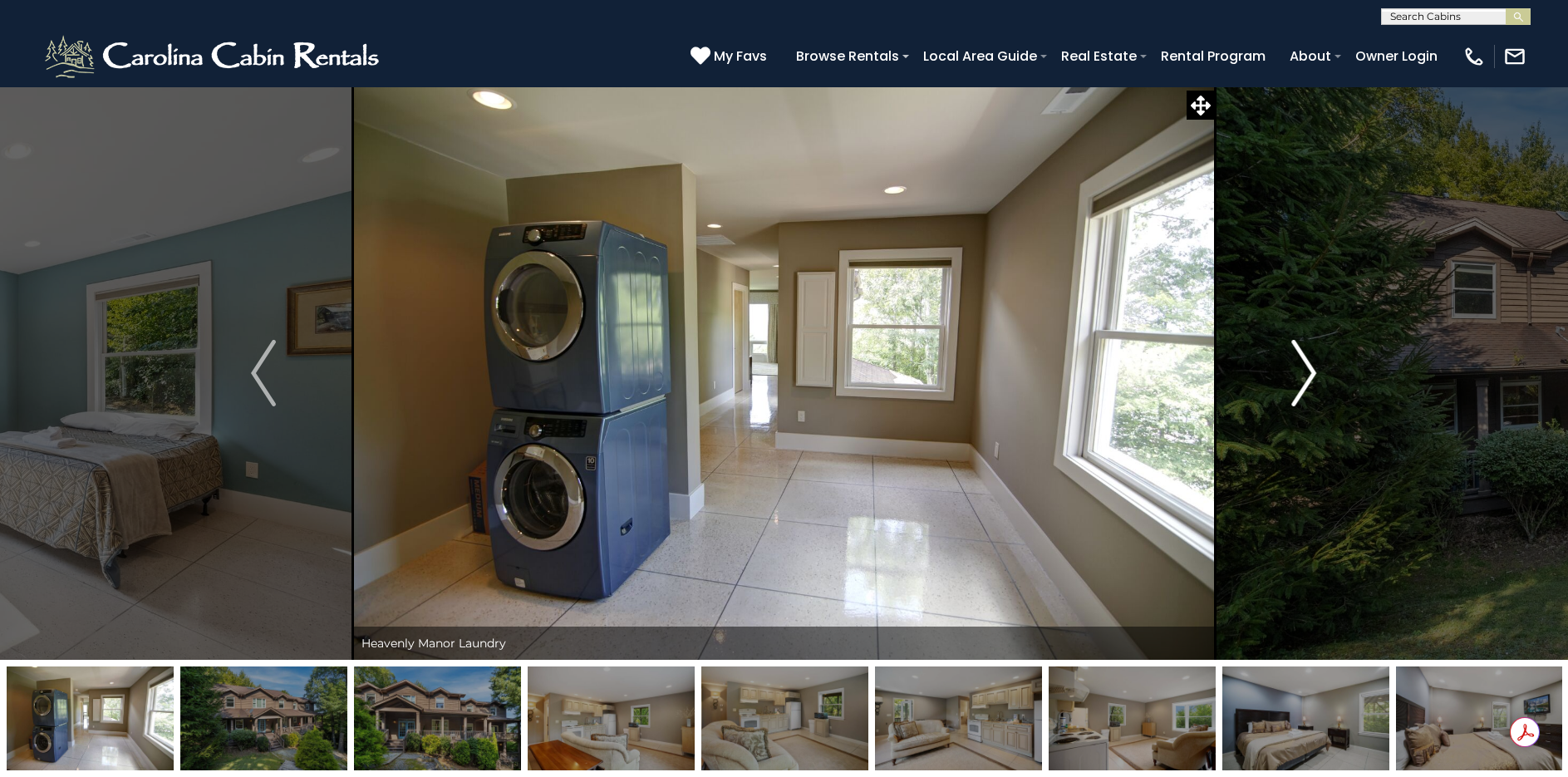
click at [1303, 371] on img "Next" at bounding box center [1305, 373] width 25 height 66
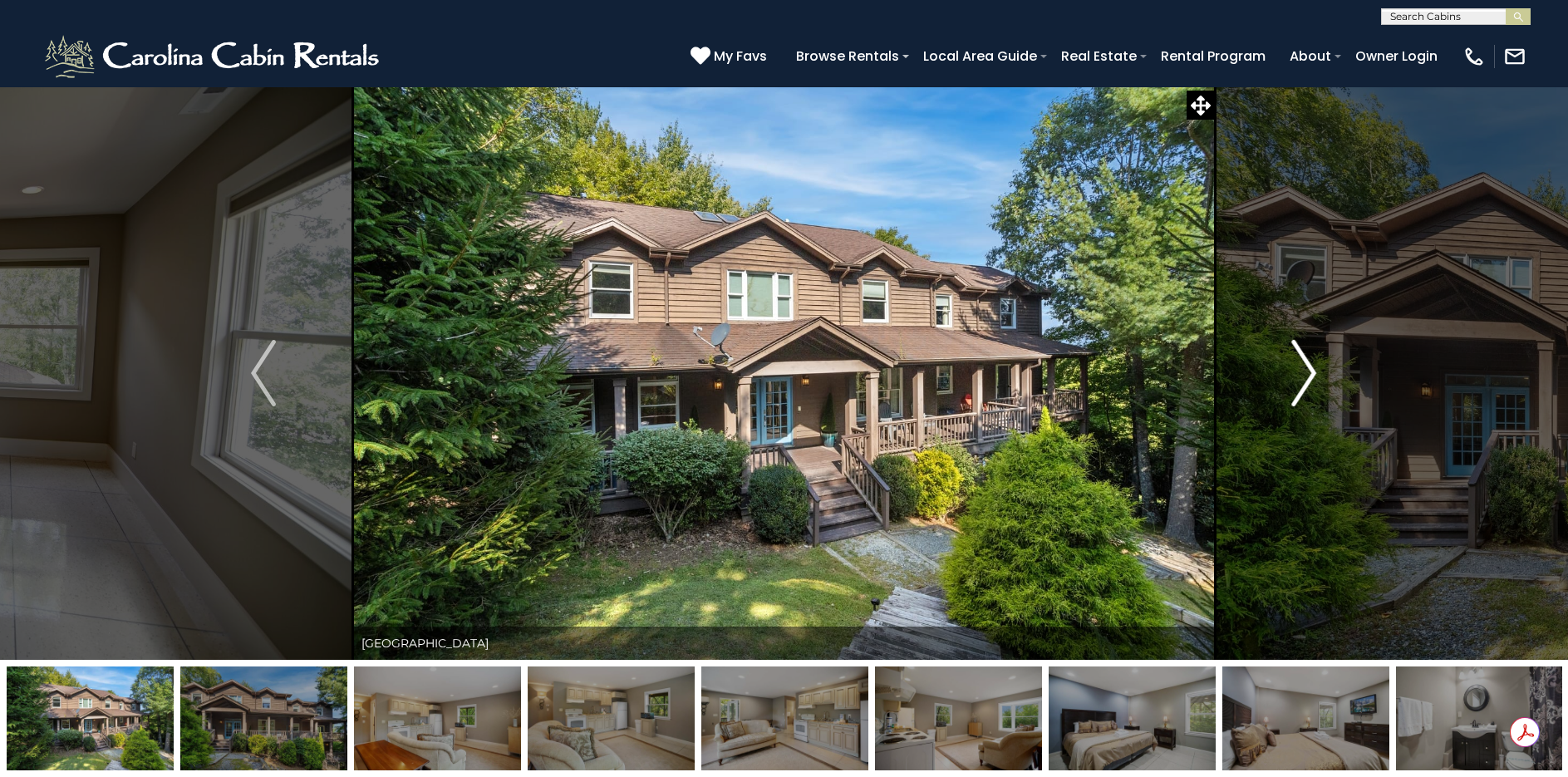
click at [1303, 371] on img "Next" at bounding box center [1305, 373] width 25 height 66
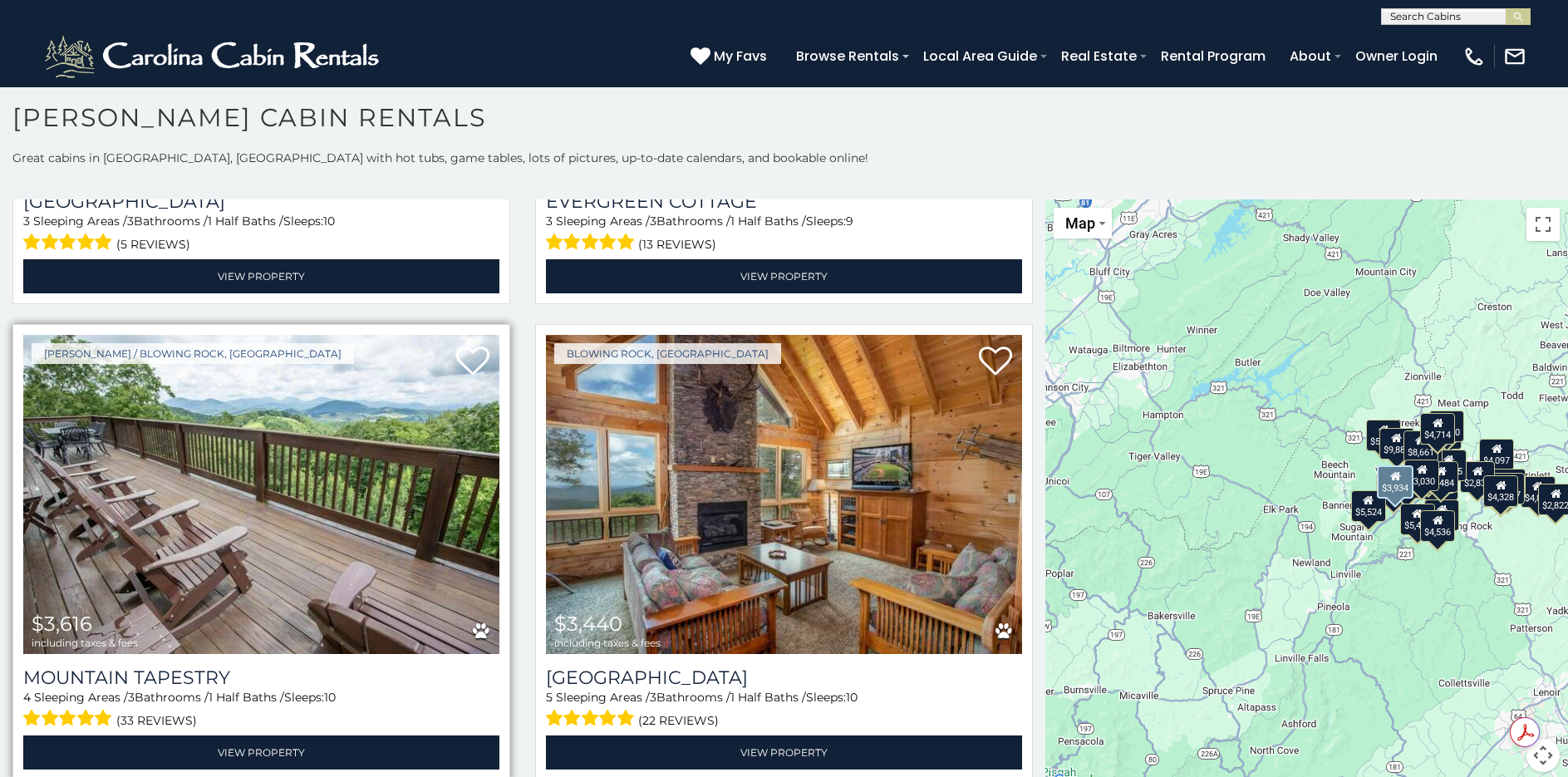
scroll to position [5818, 0]
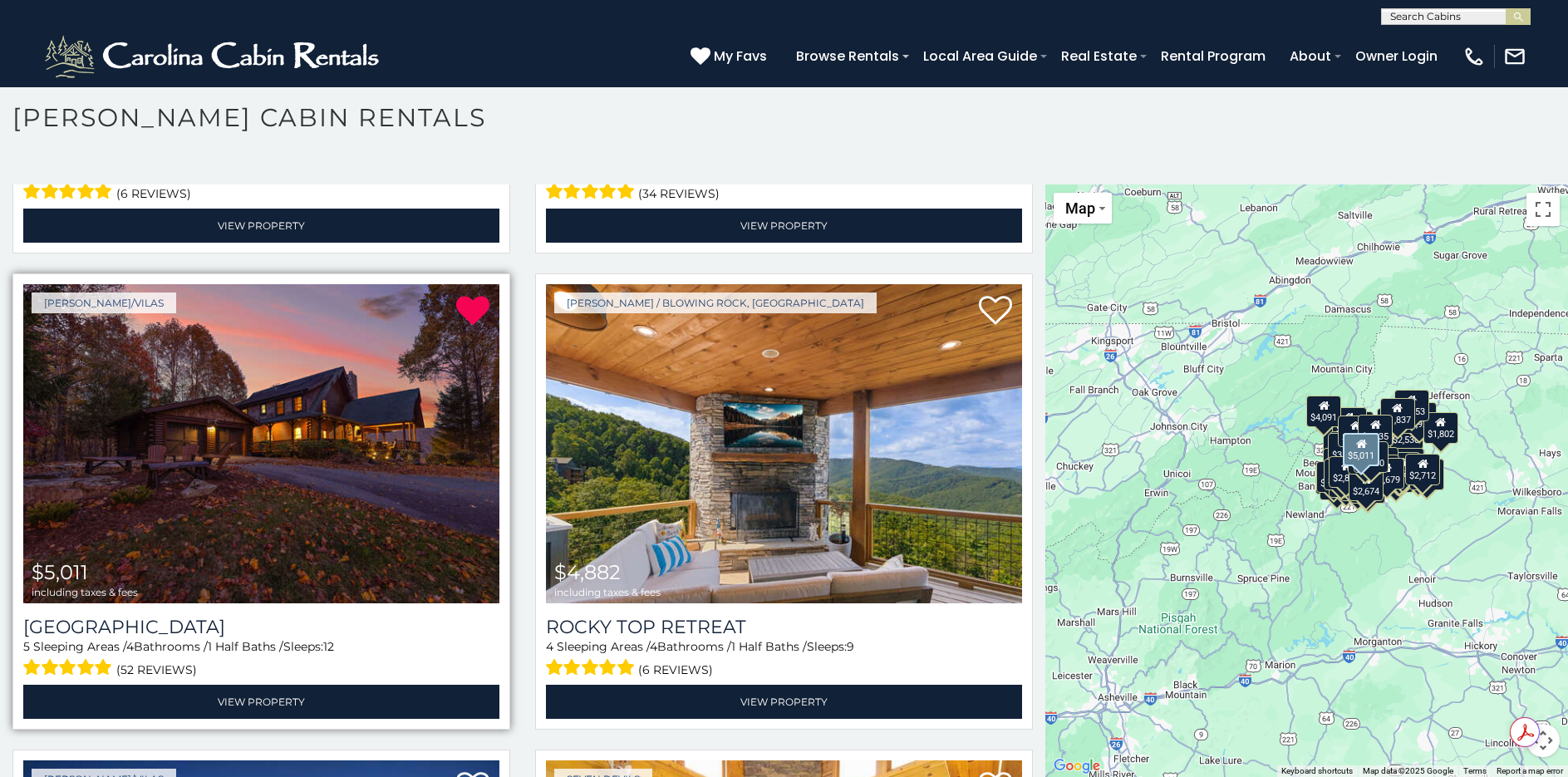
scroll to position [499, 0]
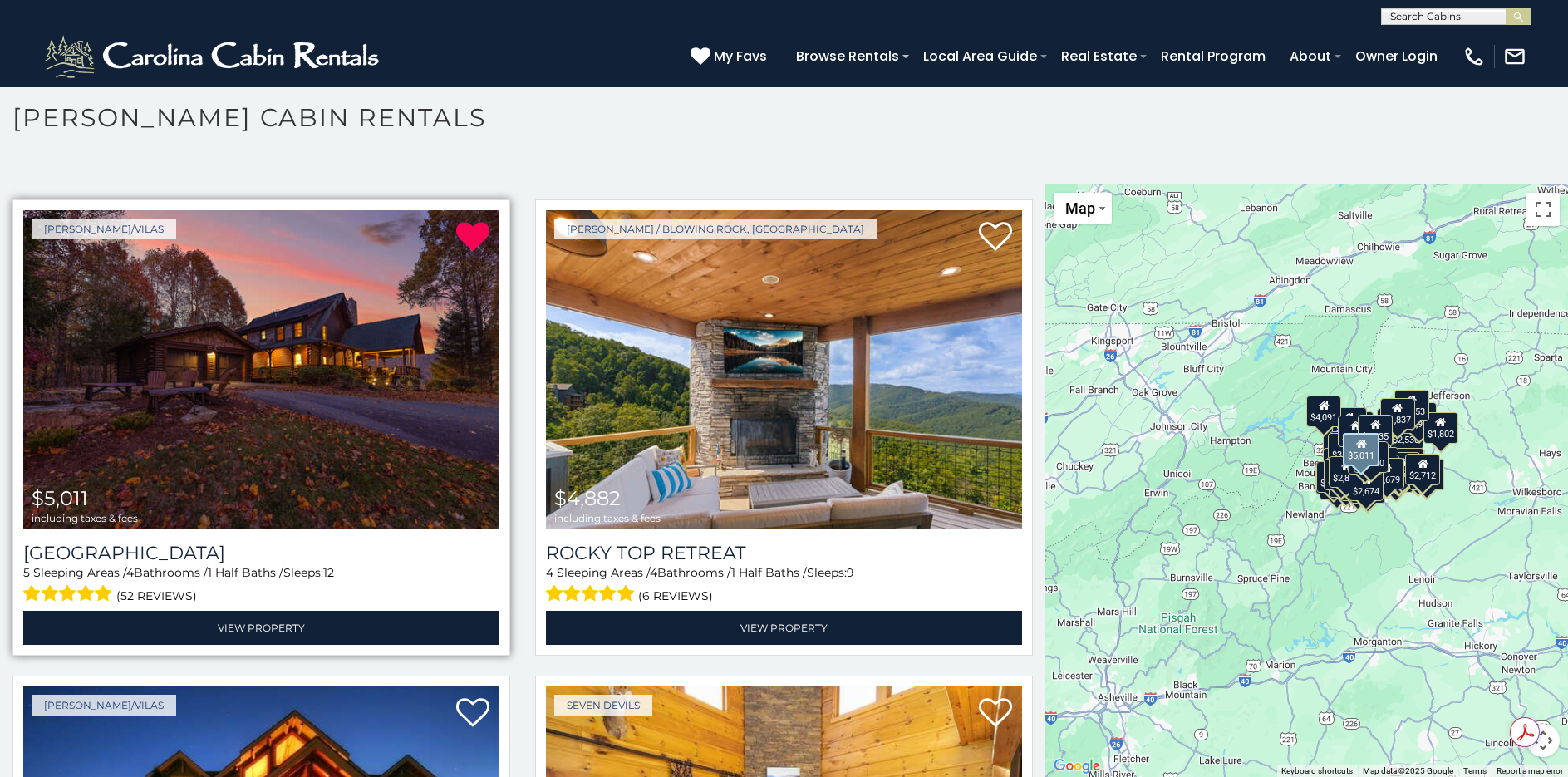
click at [247, 441] on img at bounding box center [261, 370] width 476 height 319
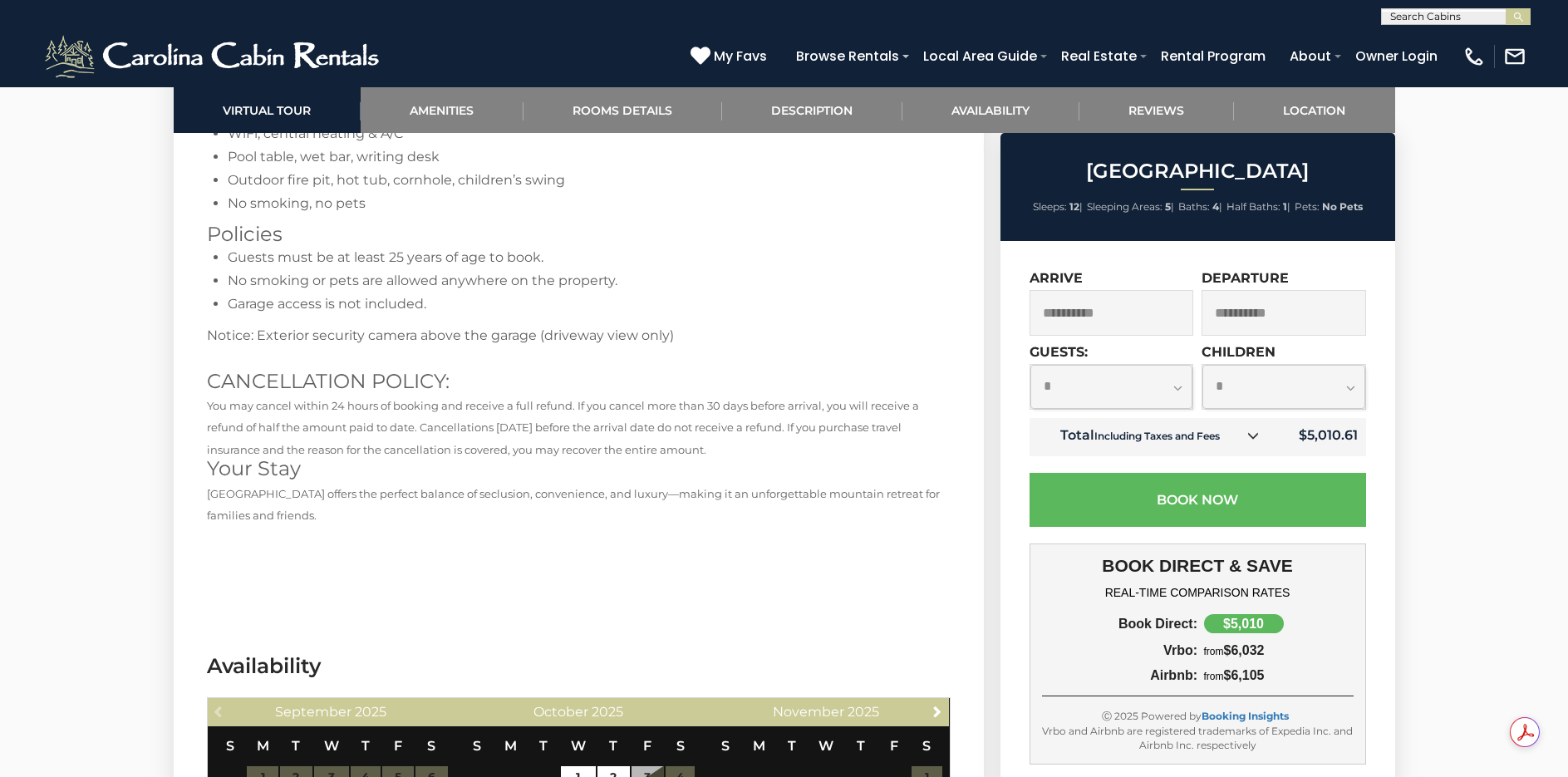
scroll to position [3823, 0]
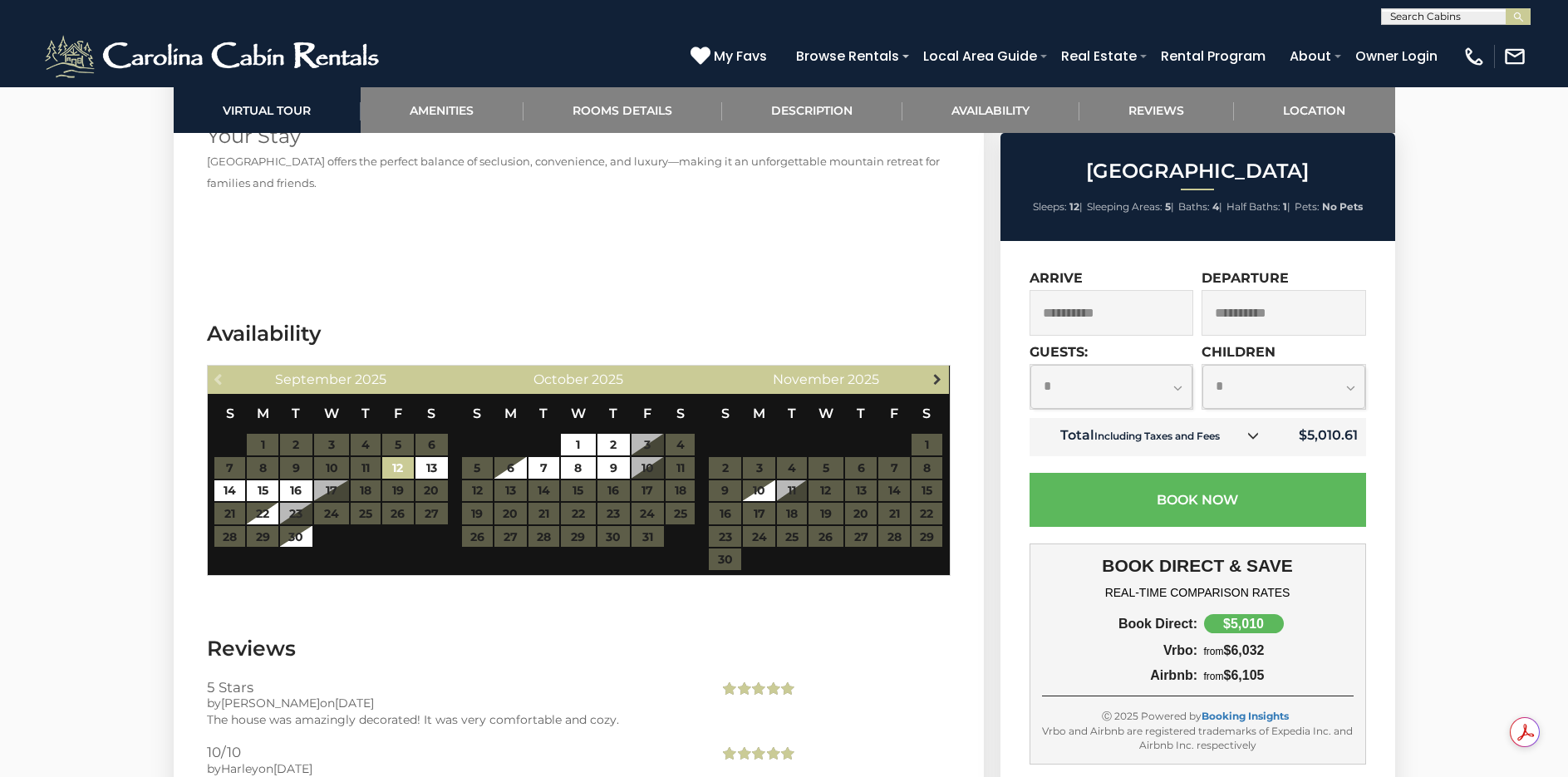
click at [930, 372] on span "Next" at bounding box center [937, 379] width 14 height 14
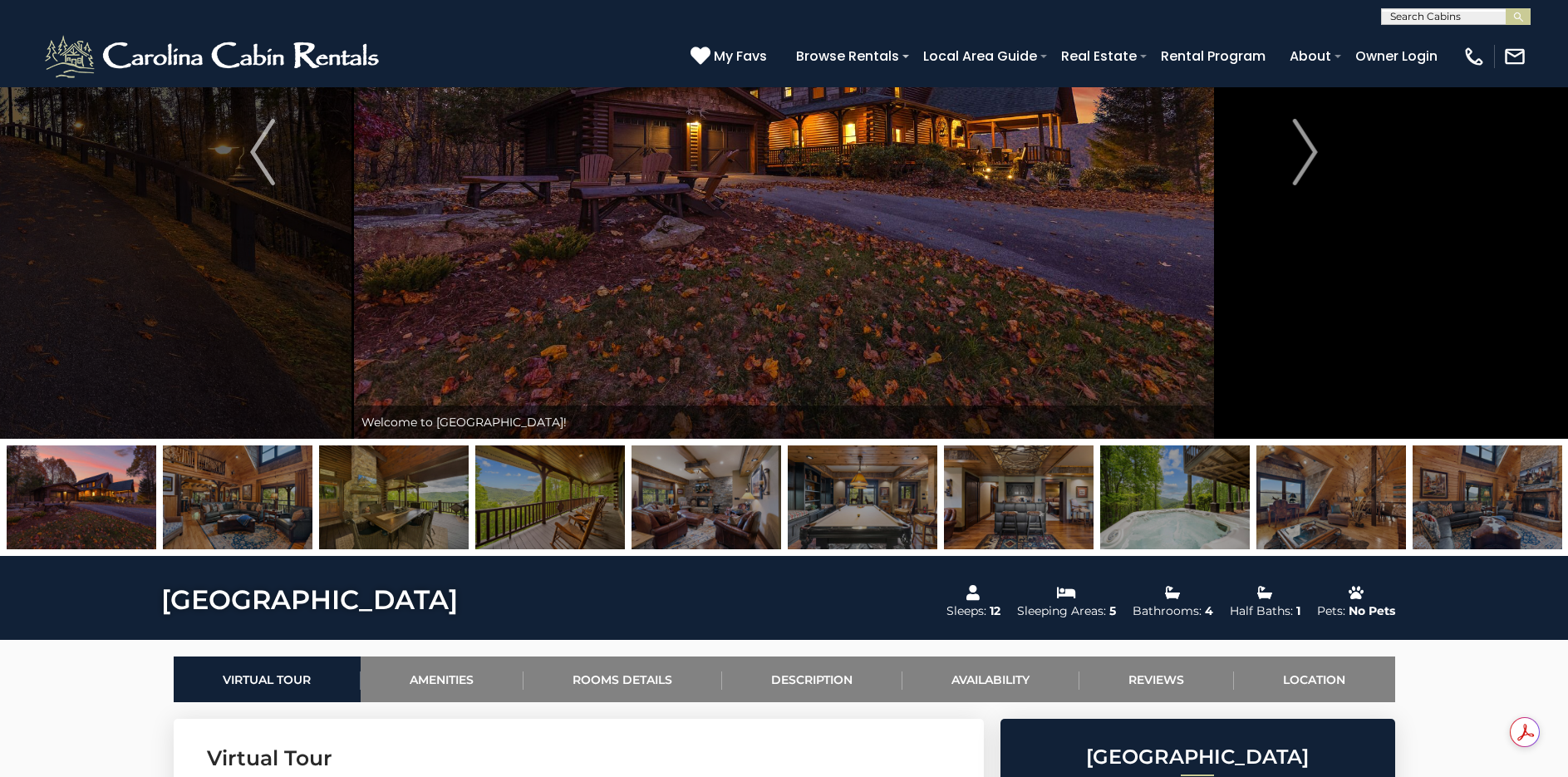
scroll to position [83, 0]
